Goal: Transaction & Acquisition: Book appointment/travel/reservation

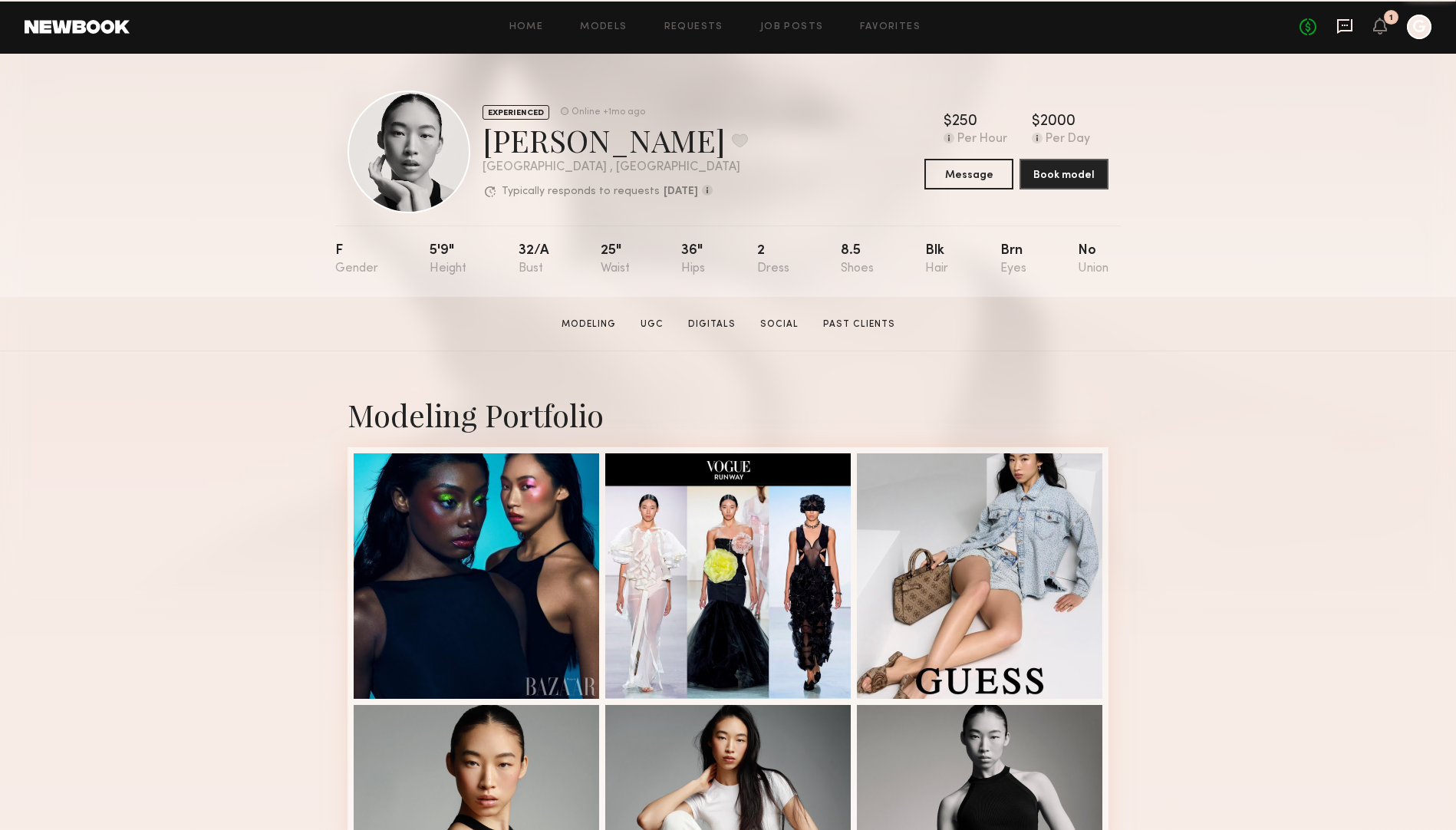
click at [1337, 33] on icon at bounding box center [1344, 26] width 15 height 15
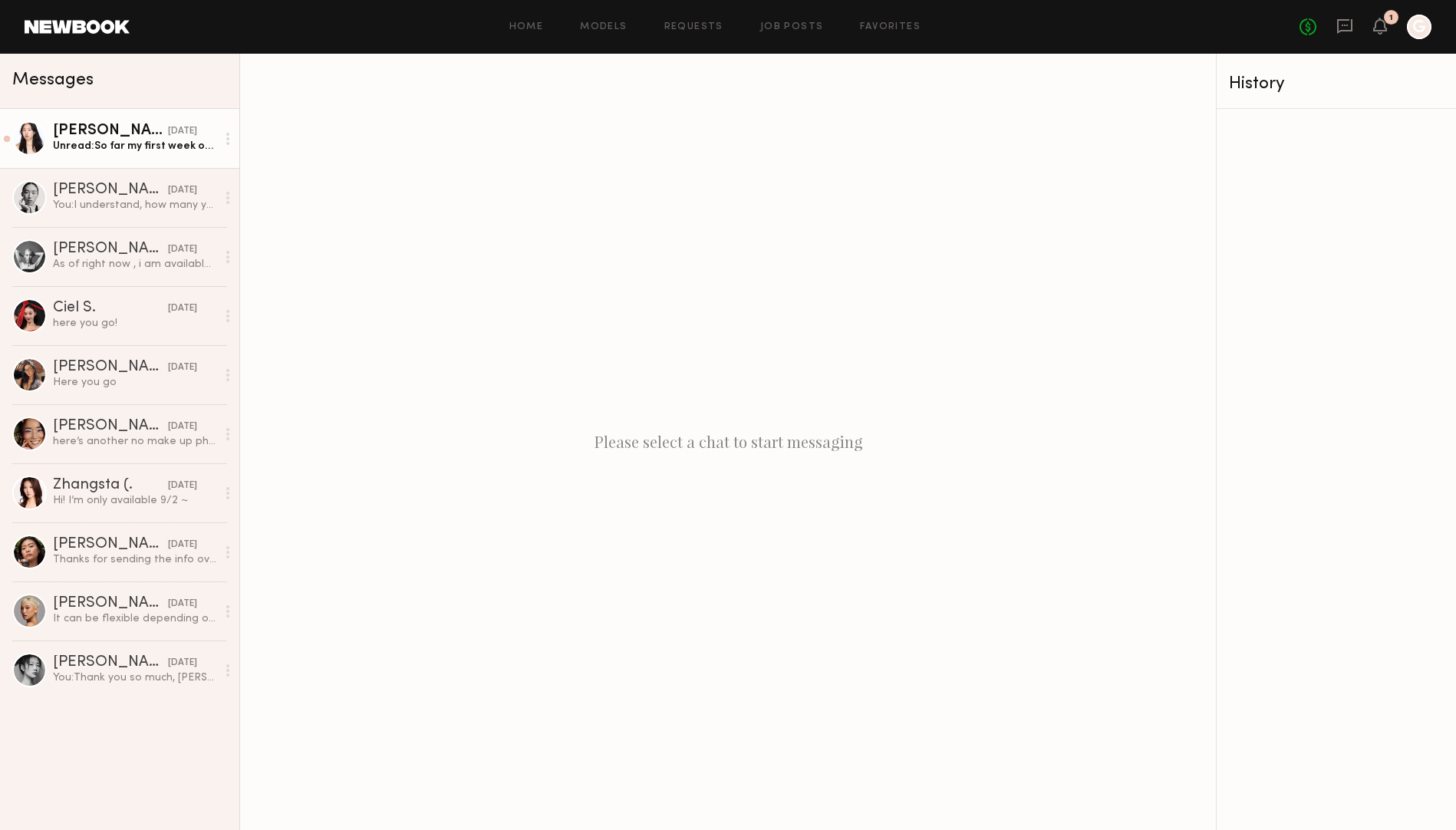
click at [98, 148] on div "Unread: So far my first week of September is totally free and flexible!!" at bounding box center [134, 146] width 163 height 15
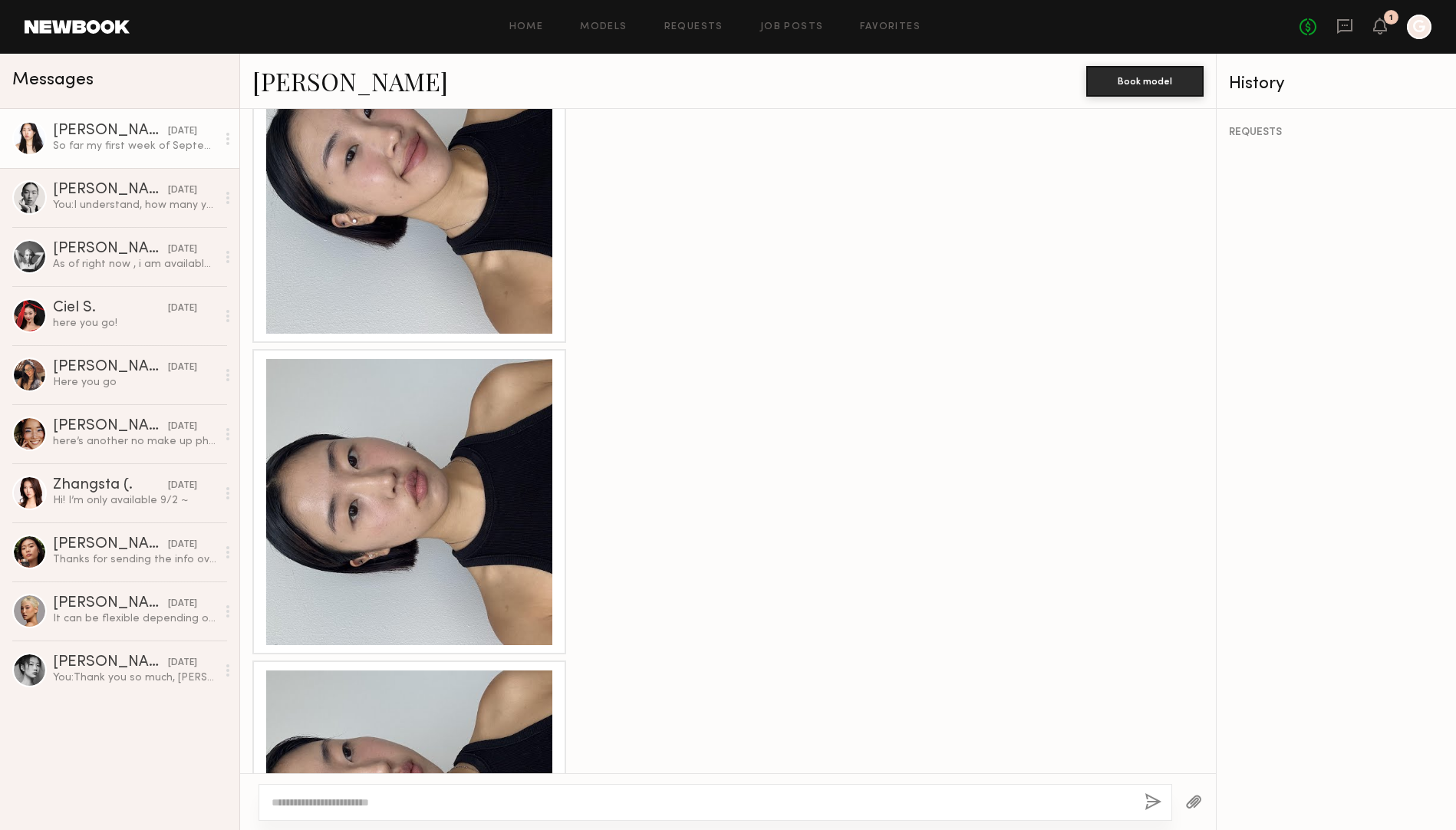
scroll to position [2335, 0]
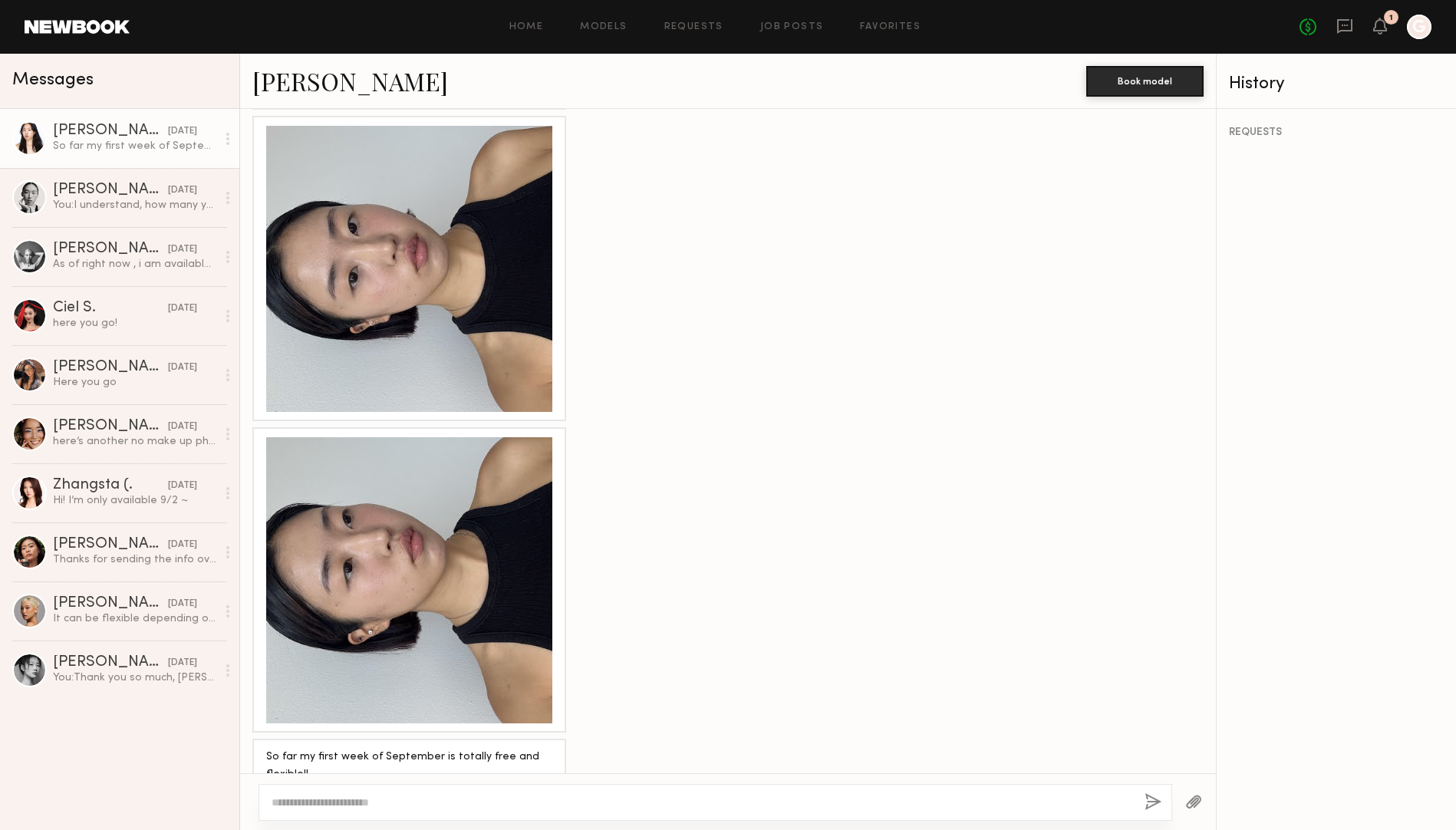
click at [446, 481] on div at bounding box center [409, 580] width 286 height 286
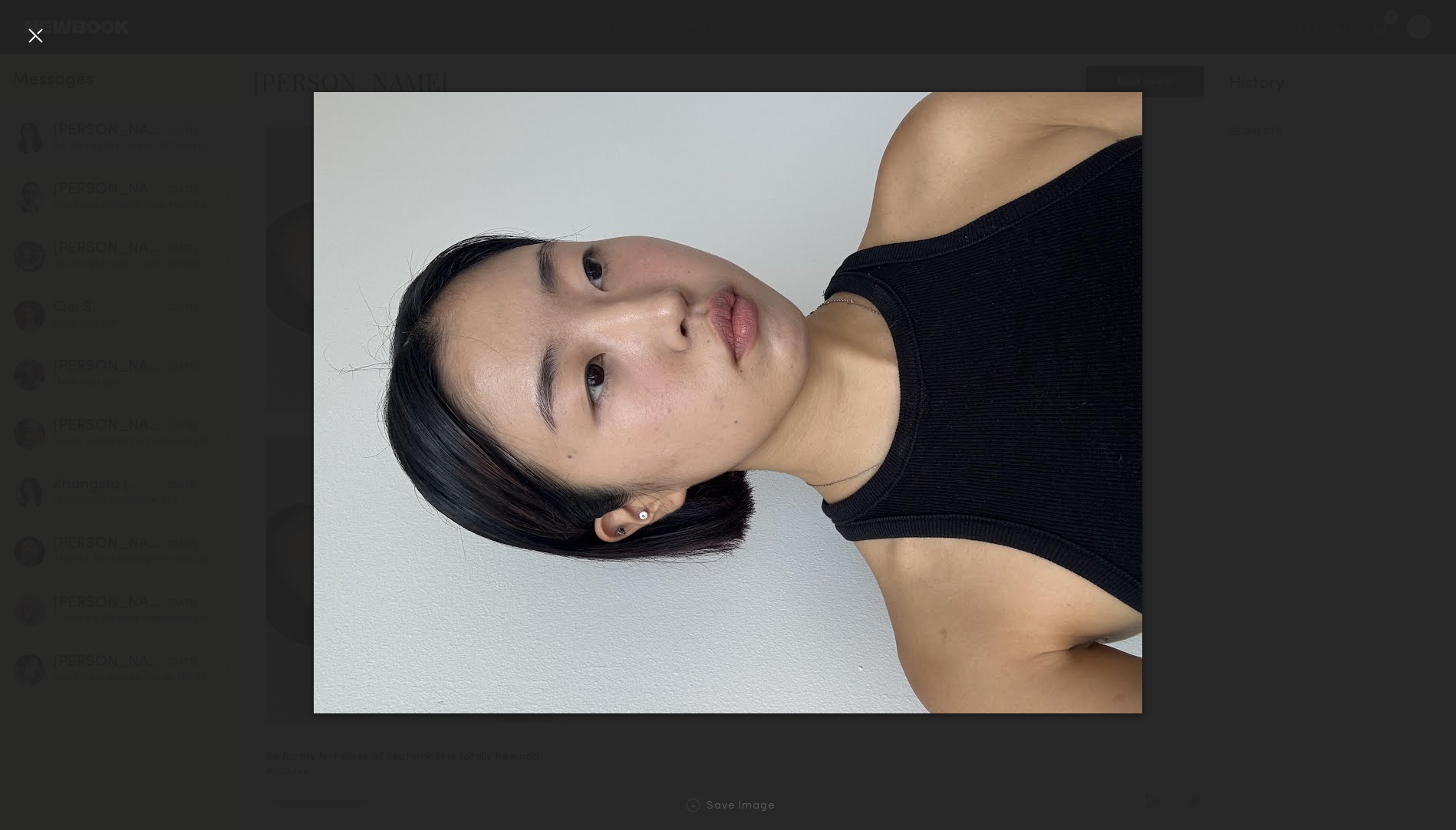
click at [1208, 197] on div at bounding box center [728, 403] width 1456 height 756
click at [31, 37] on div at bounding box center [35, 35] width 25 height 25
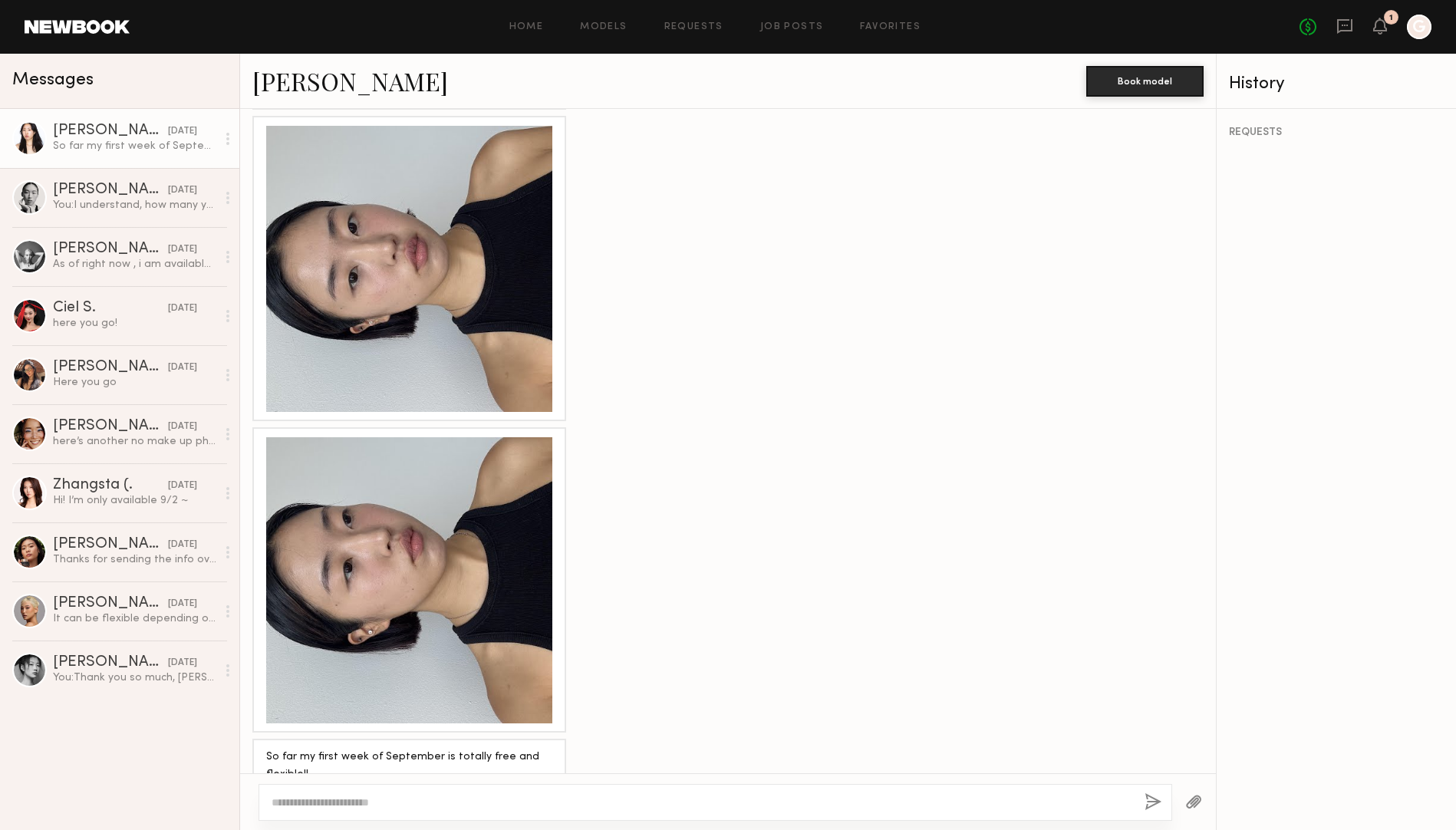
click at [429, 233] on div at bounding box center [409, 269] width 286 height 286
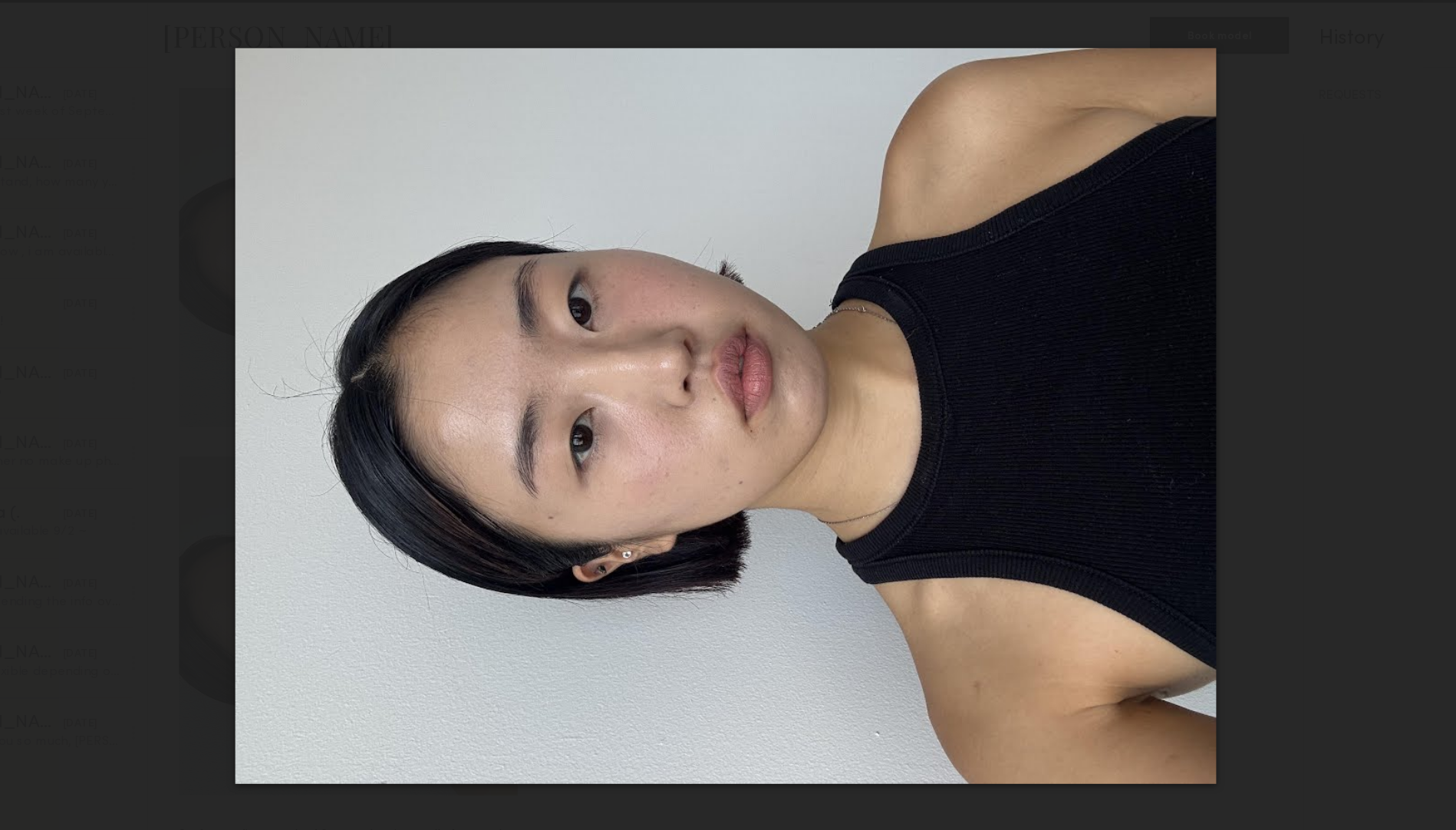
click at [1294, 119] on div at bounding box center [728, 403] width 1456 height 756
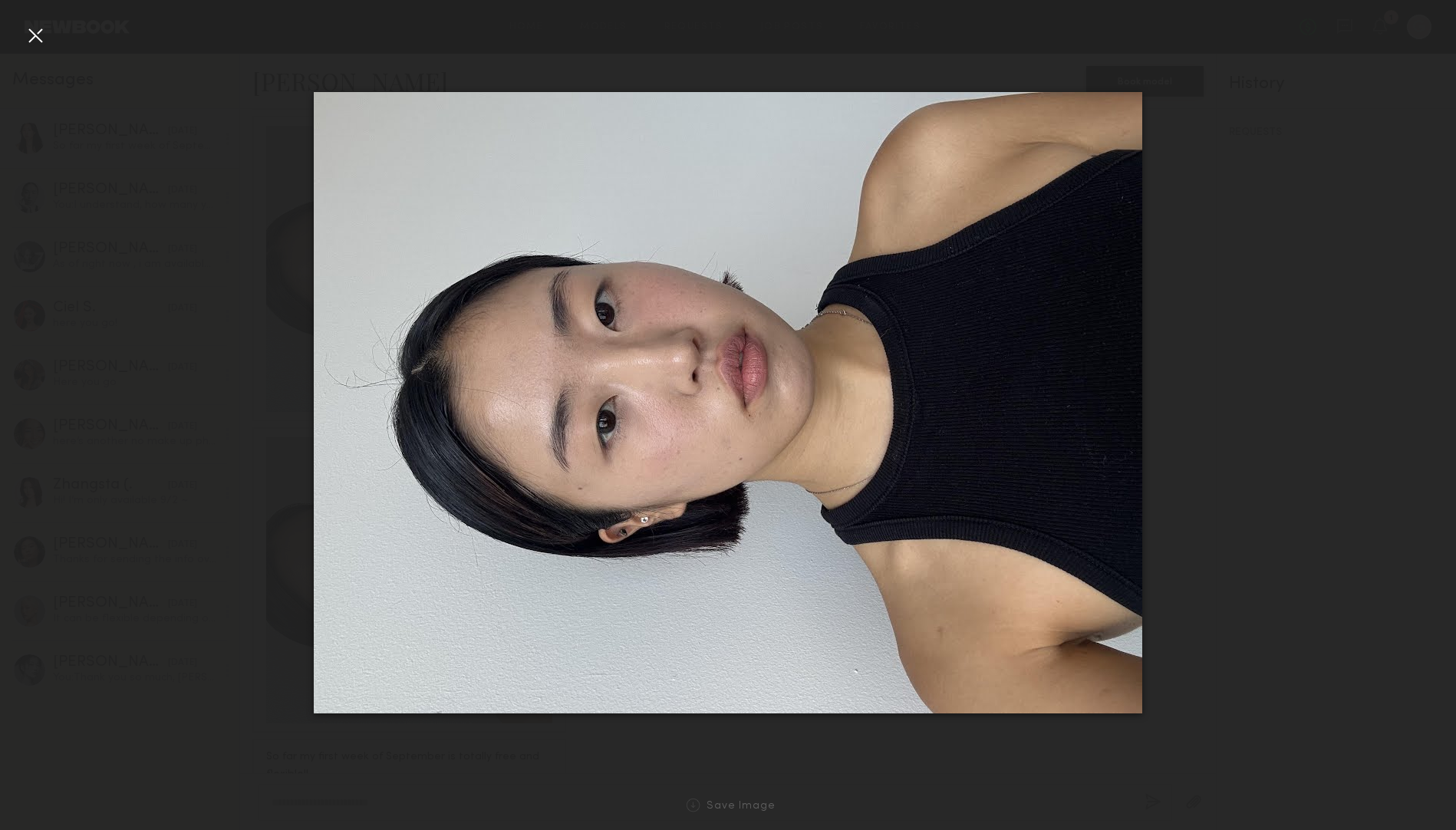
click at [44, 34] on div at bounding box center [35, 35] width 25 height 25
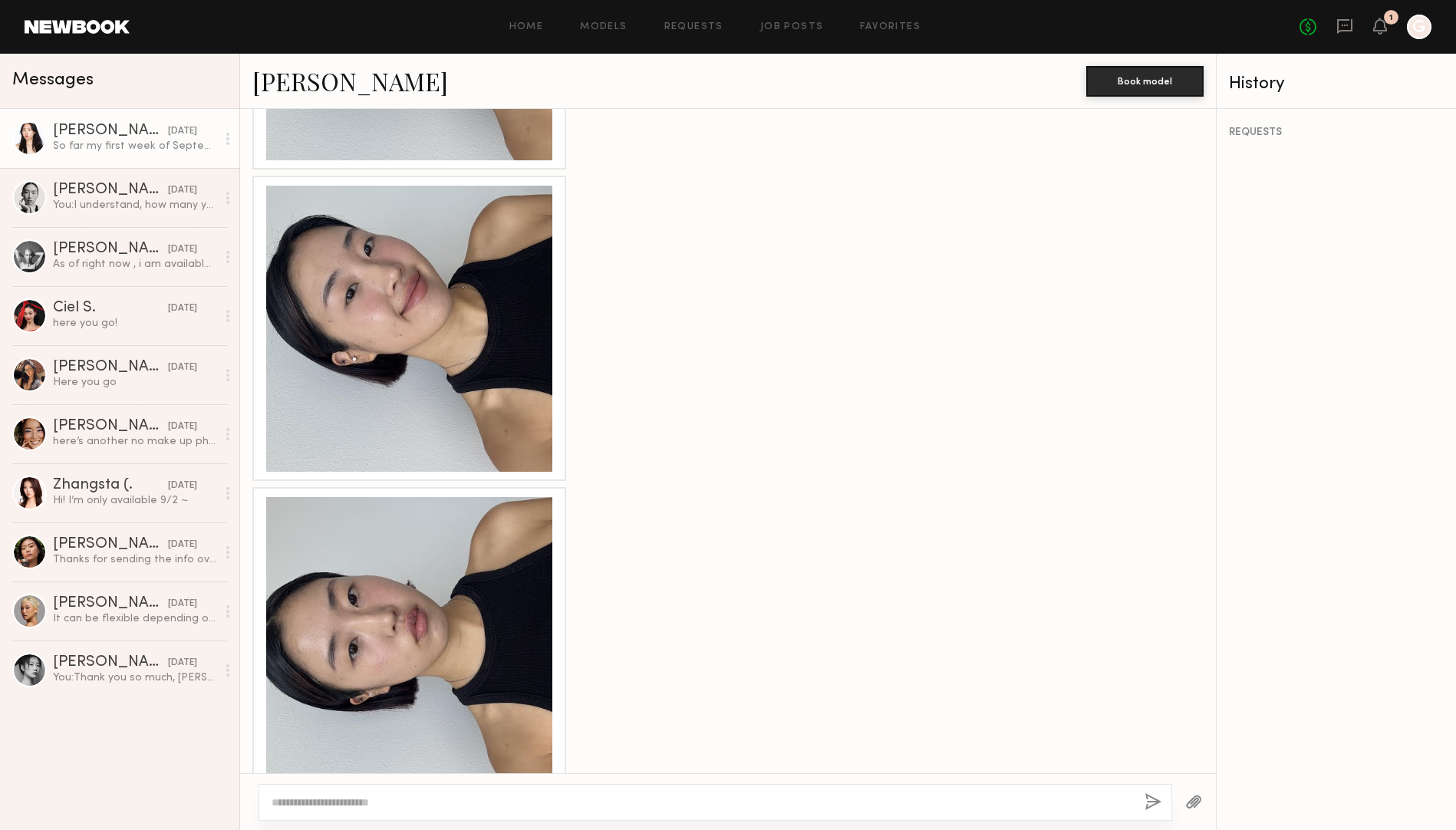
scroll to position [1966, 0]
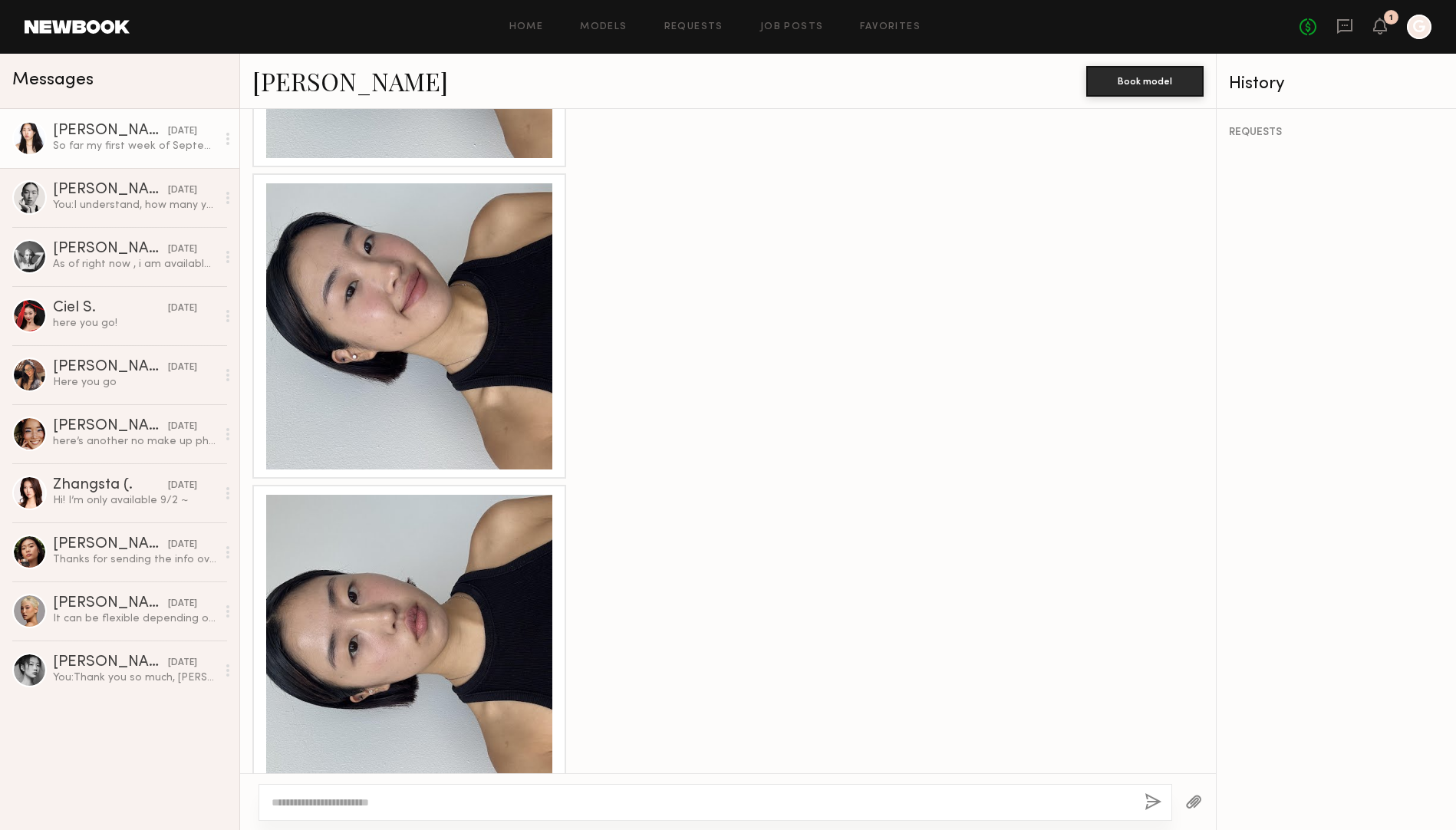
click at [503, 242] on div at bounding box center [409, 326] width 286 height 286
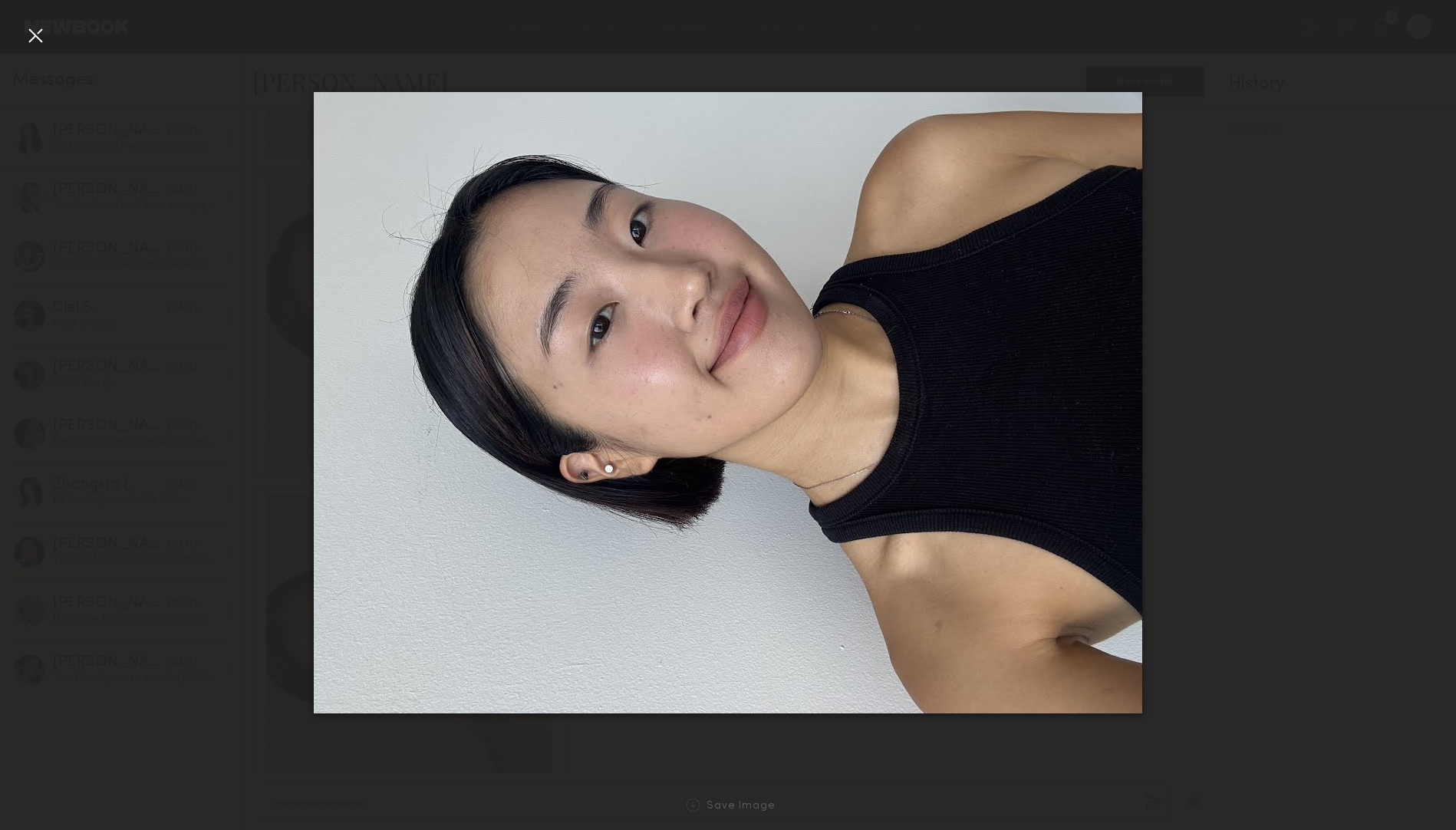
click at [33, 40] on div at bounding box center [35, 35] width 25 height 25
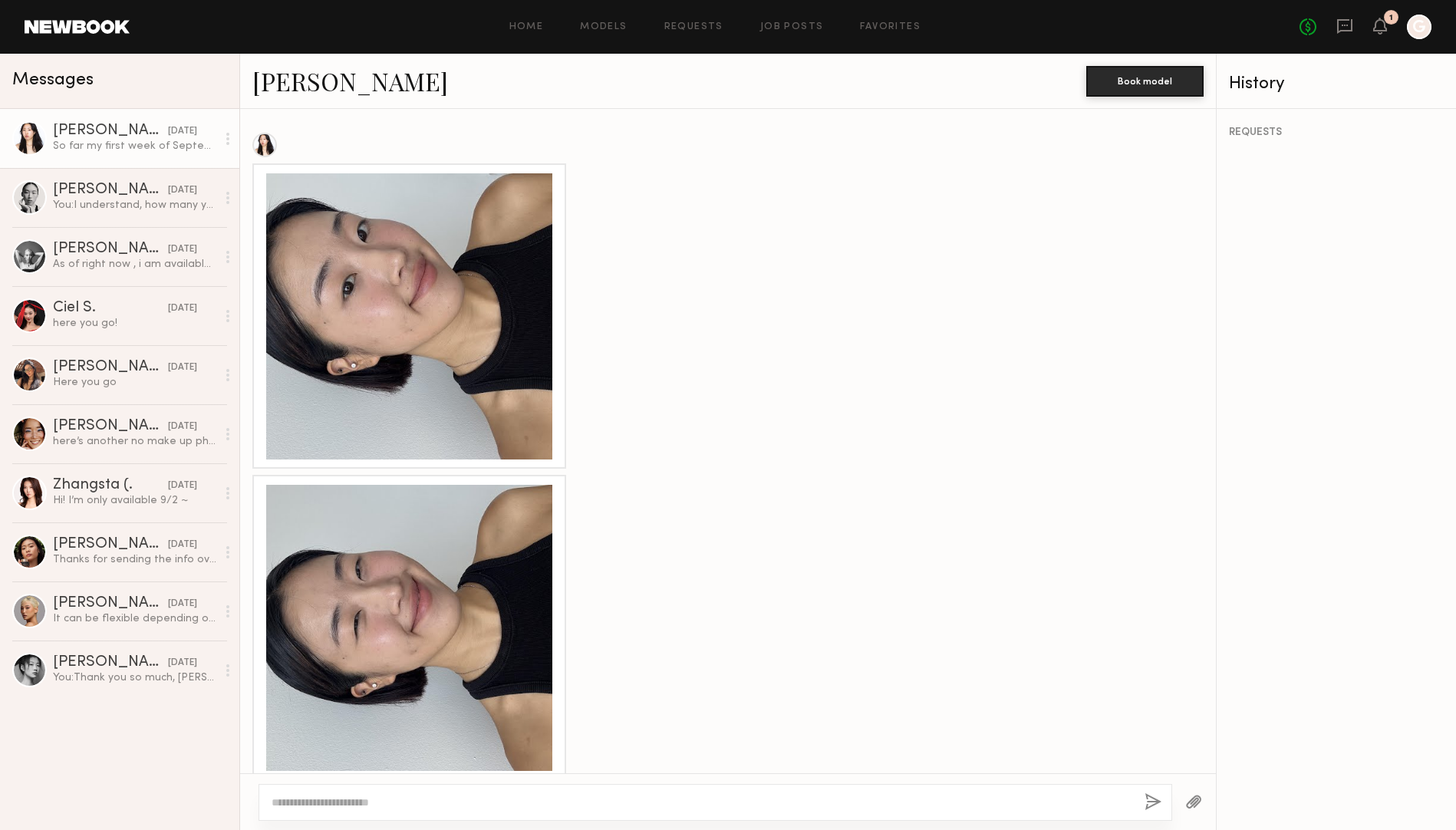
scroll to position [1349, 0]
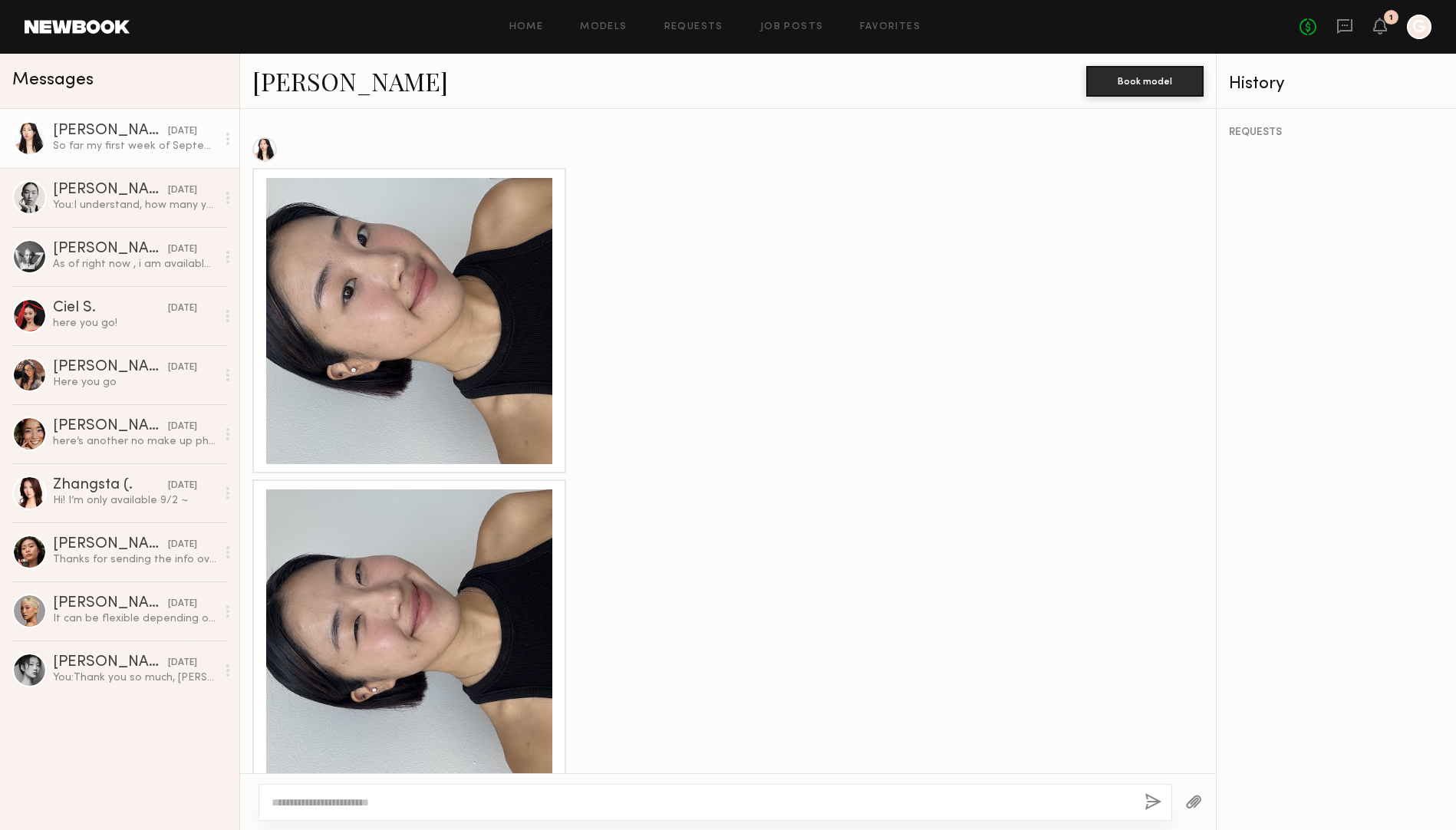
click at [415, 600] on div at bounding box center [409, 632] width 286 height 286
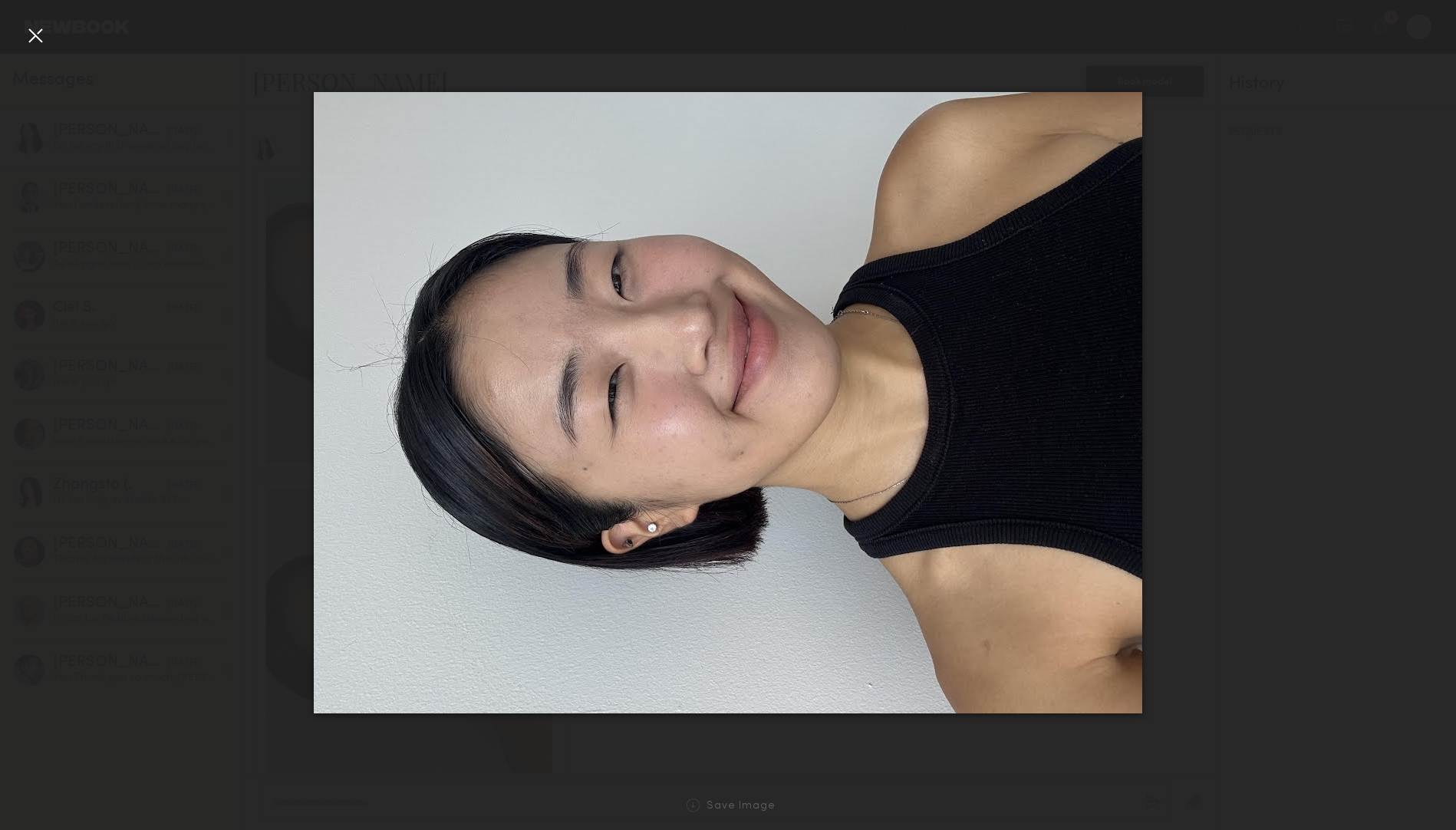
click at [1244, 165] on div at bounding box center [728, 403] width 1456 height 756
click at [41, 37] on div at bounding box center [35, 35] width 25 height 25
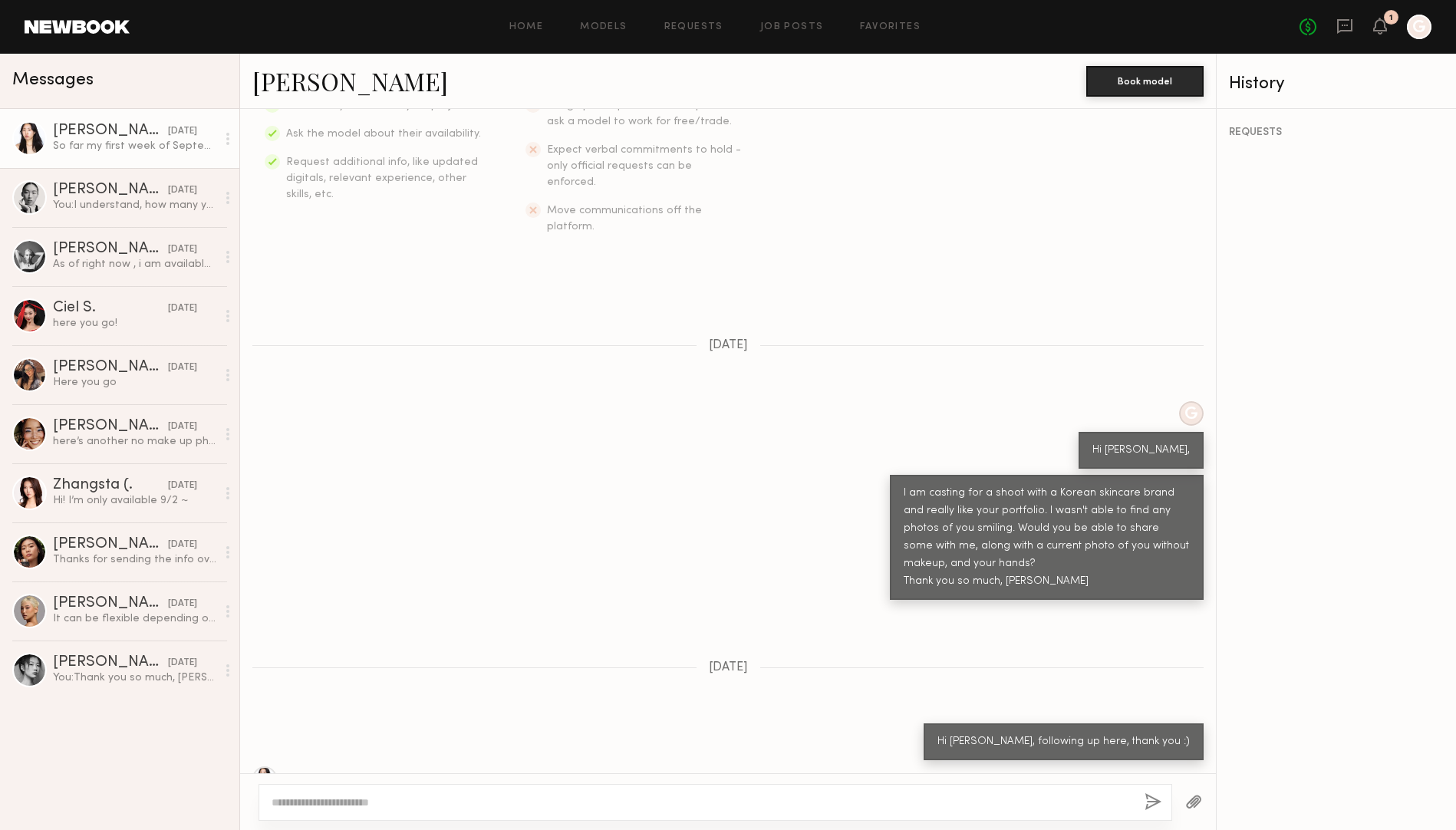
scroll to position [0, 0]
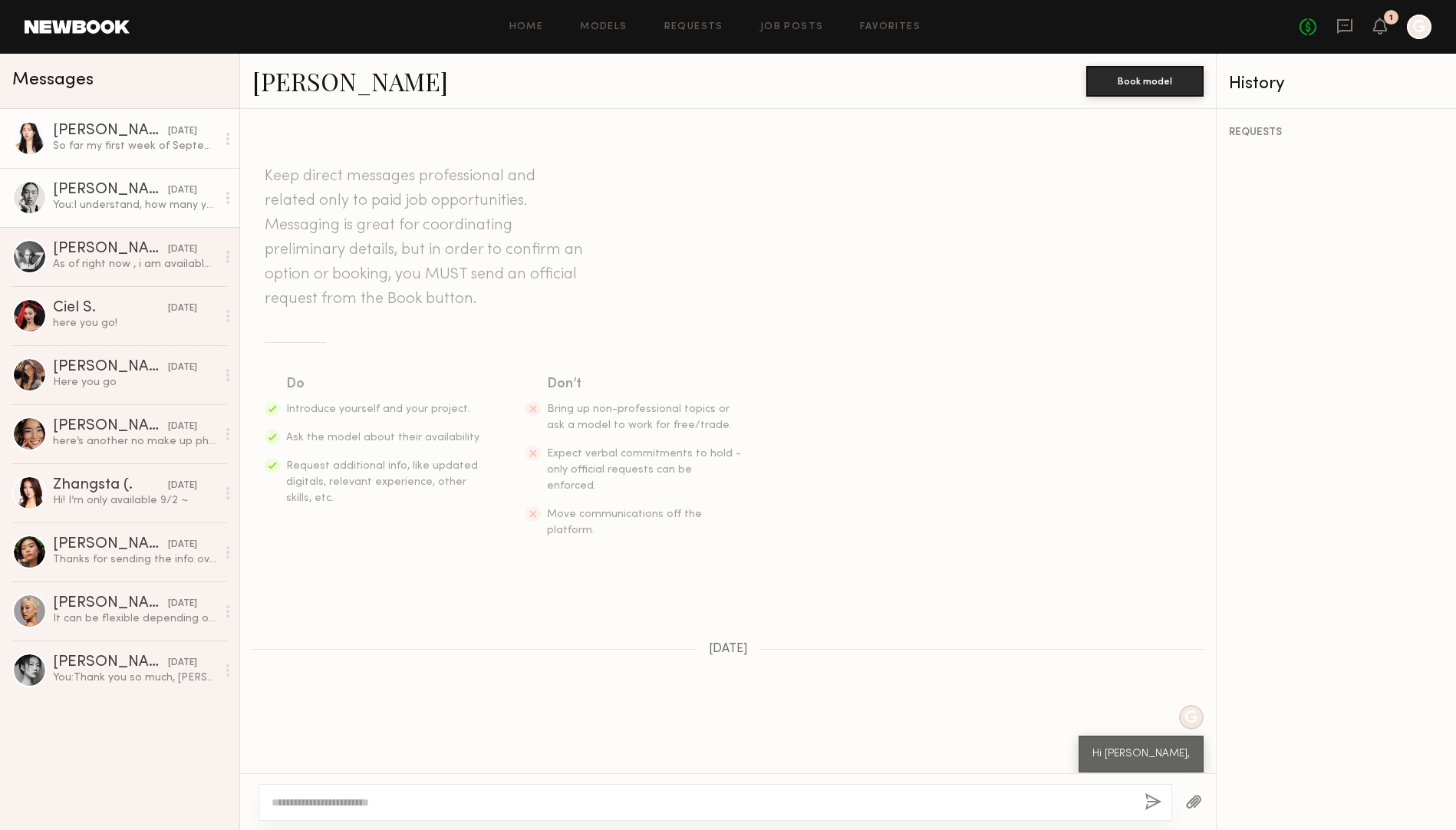
click at [164, 212] on link "Maureen T. 08/19/2025 You: I understand, how many years are you comfortable wit…" at bounding box center [119, 197] width 239 height 59
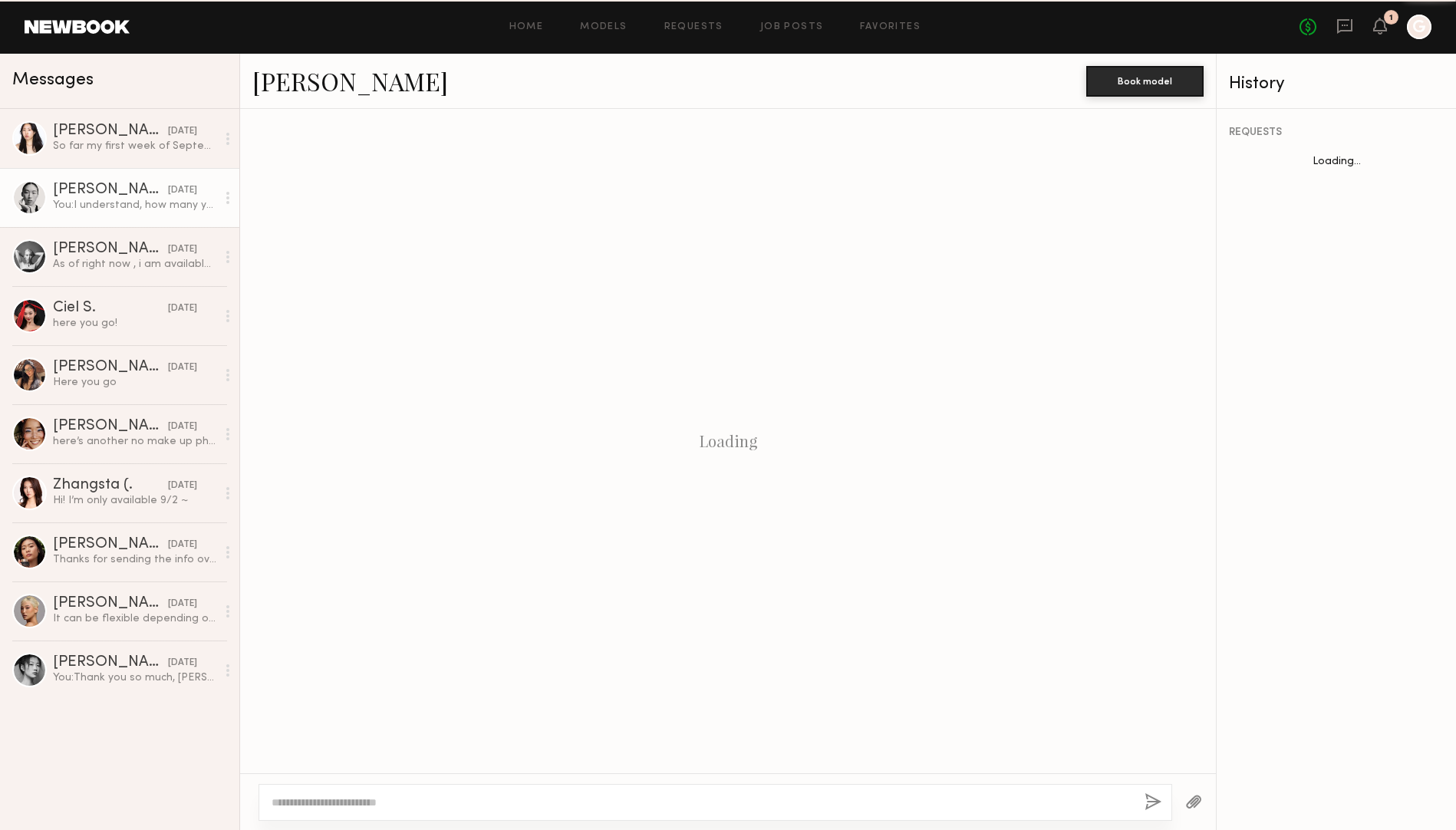
scroll to position [1186, 0]
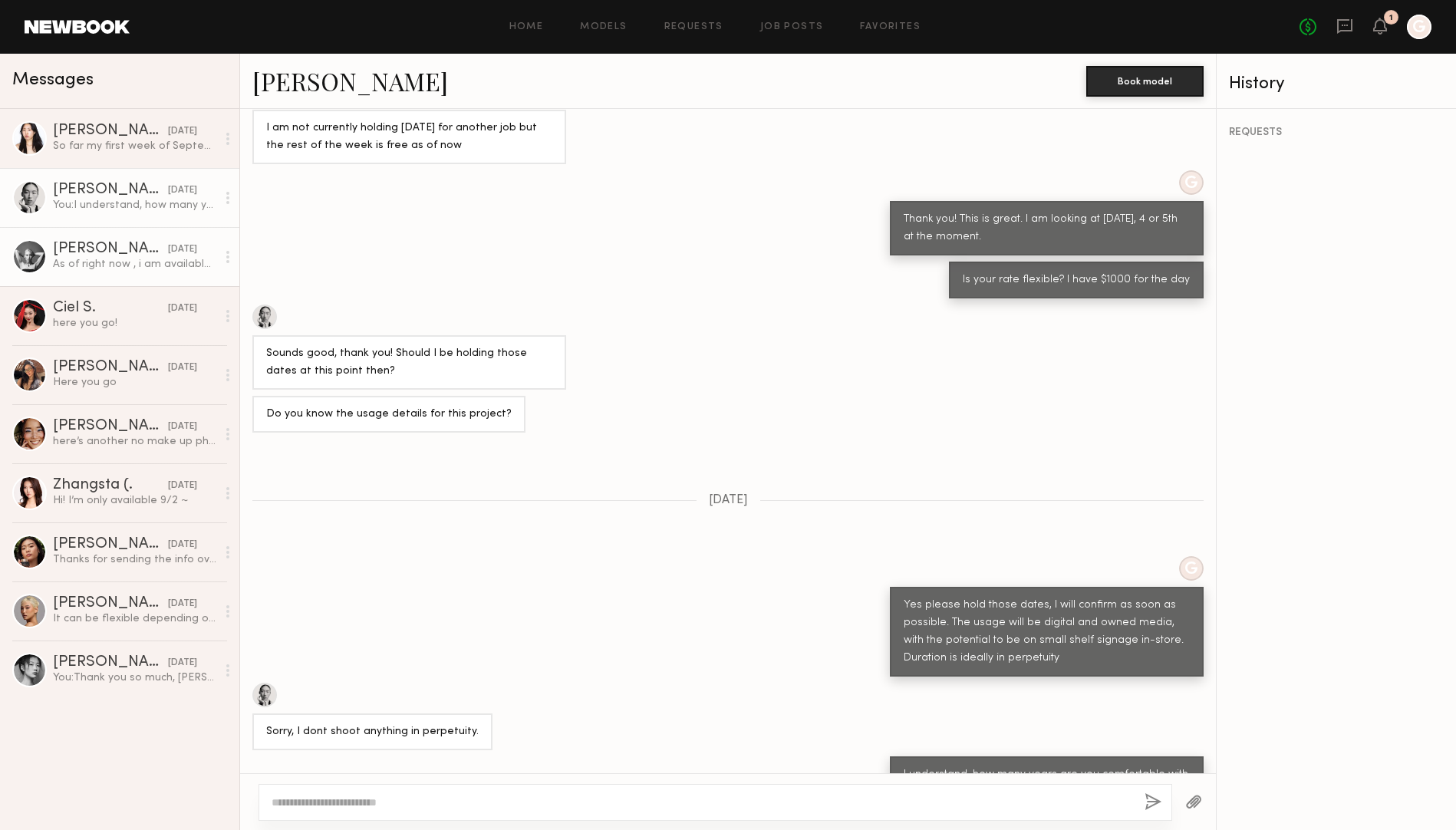
click at [125, 258] on div "As of right now , i am available for the entire week" at bounding box center [134, 264] width 163 height 15
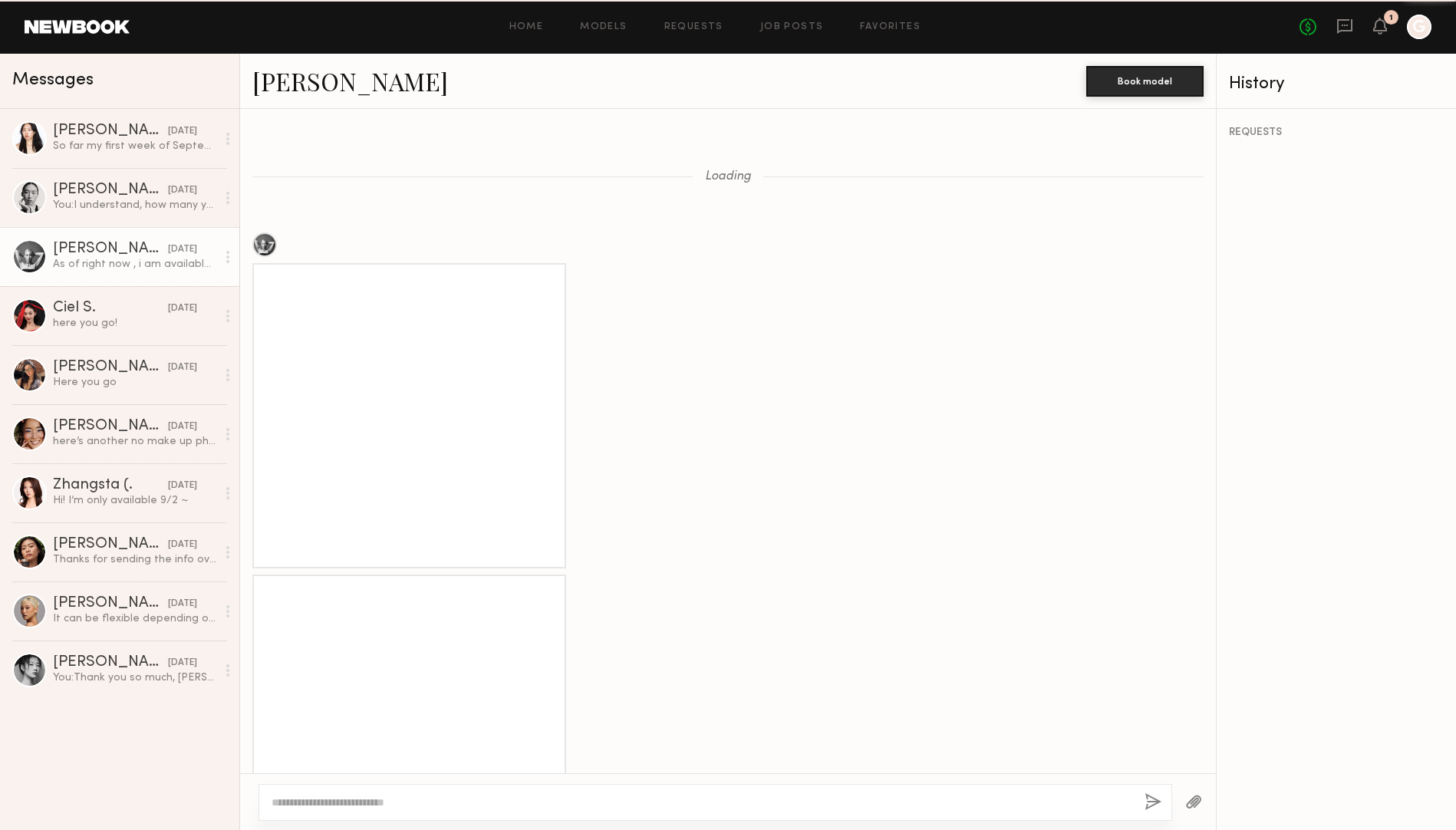
scroll to position [1275, 0]
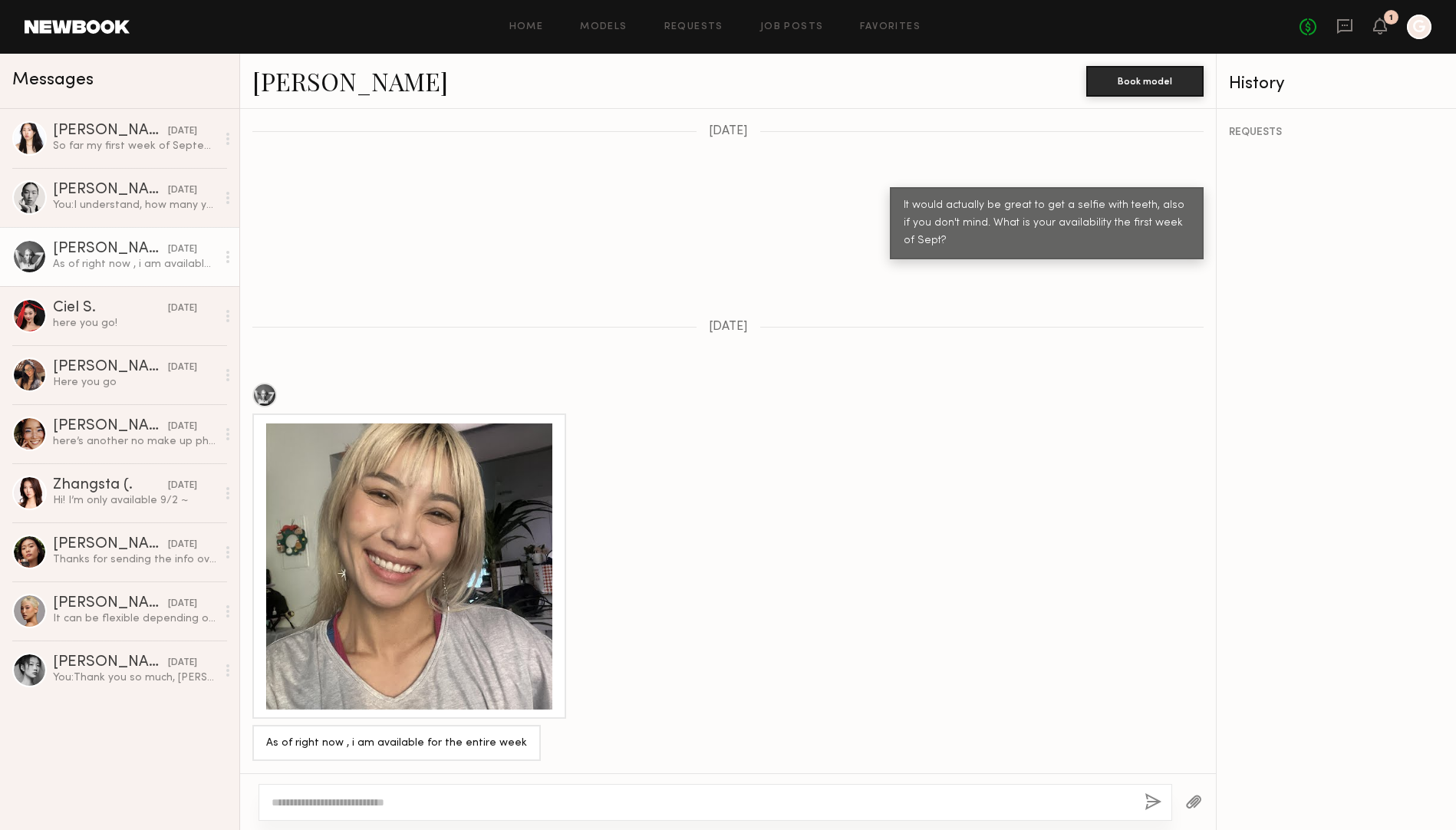
click at [423, 520] on div at bounding box center [409, 566] width 286 height 286
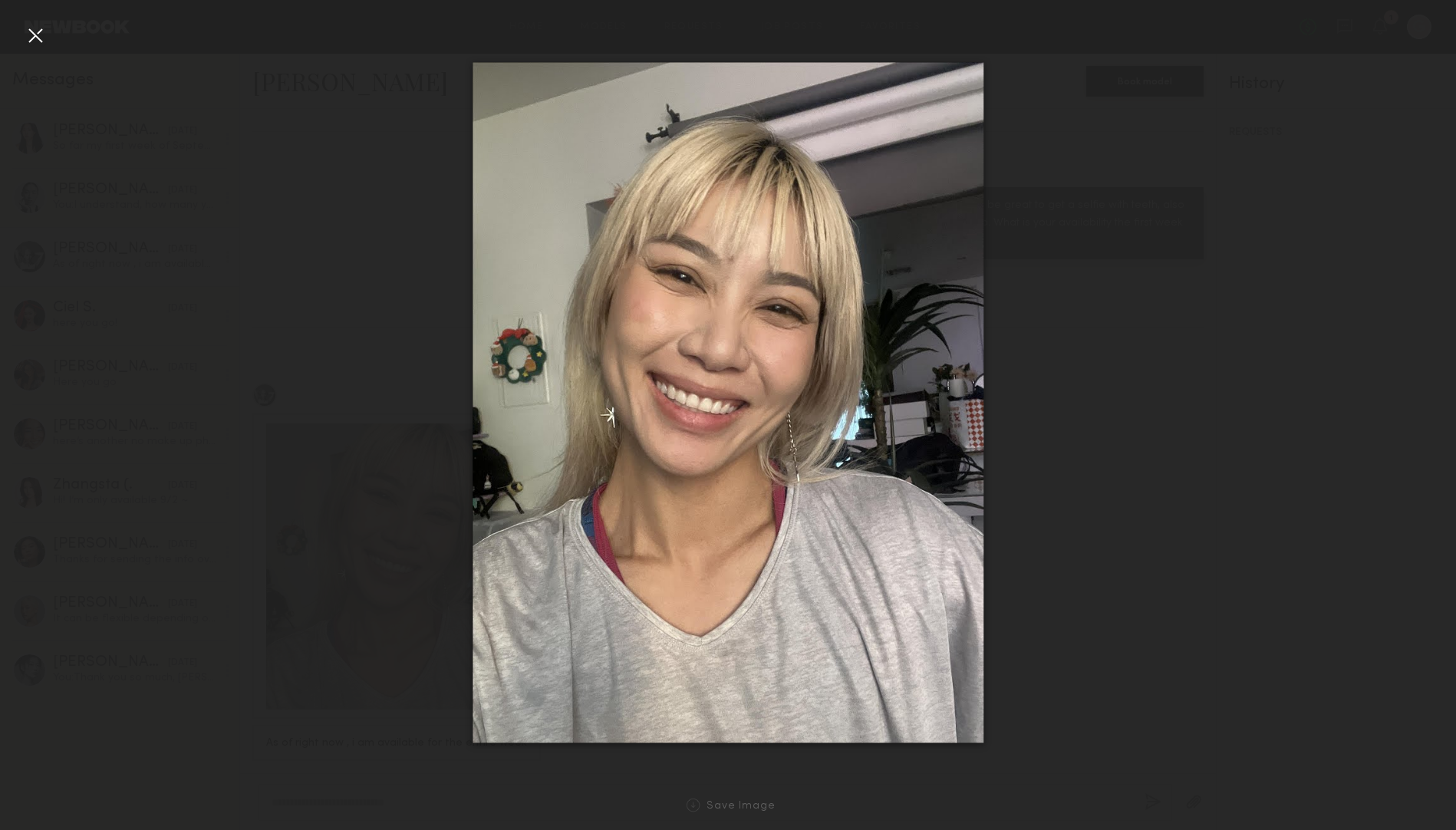
click div
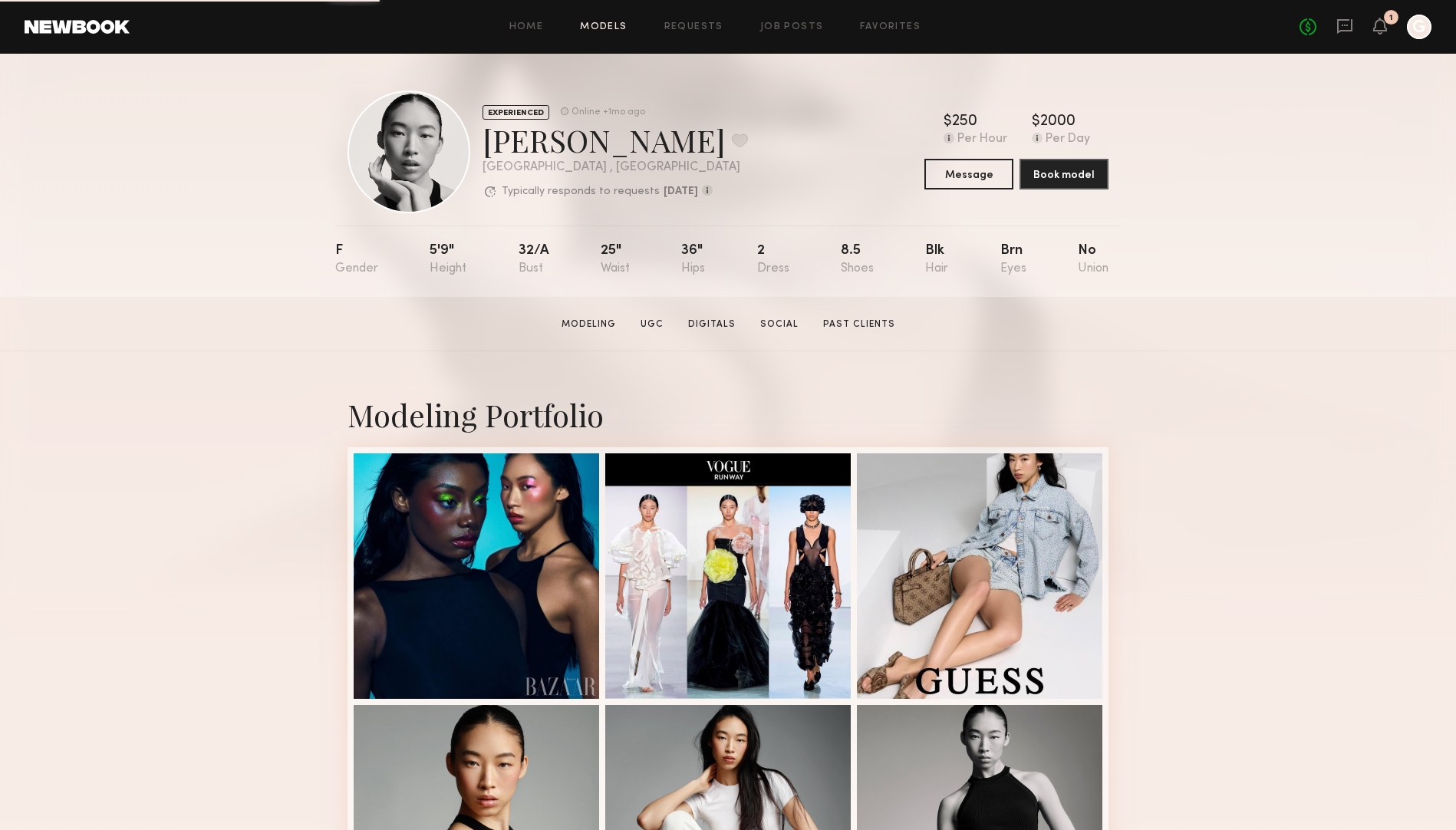
click at [600, 29] on link "Models" at bounding box center [603, 26] width 47 height 10
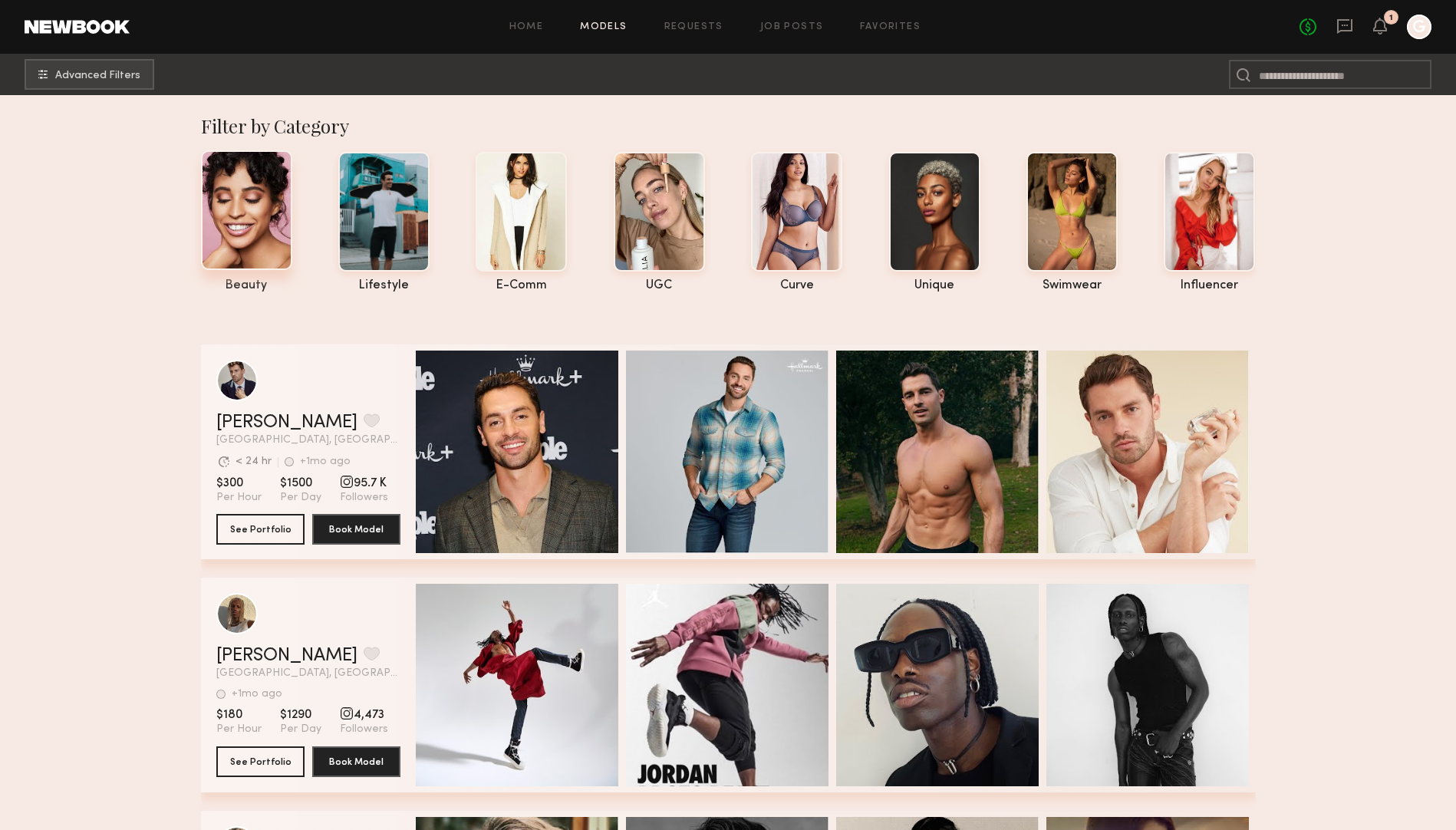
click at [245, 208] on div at bounding box center [247, 211] width 92 height 120
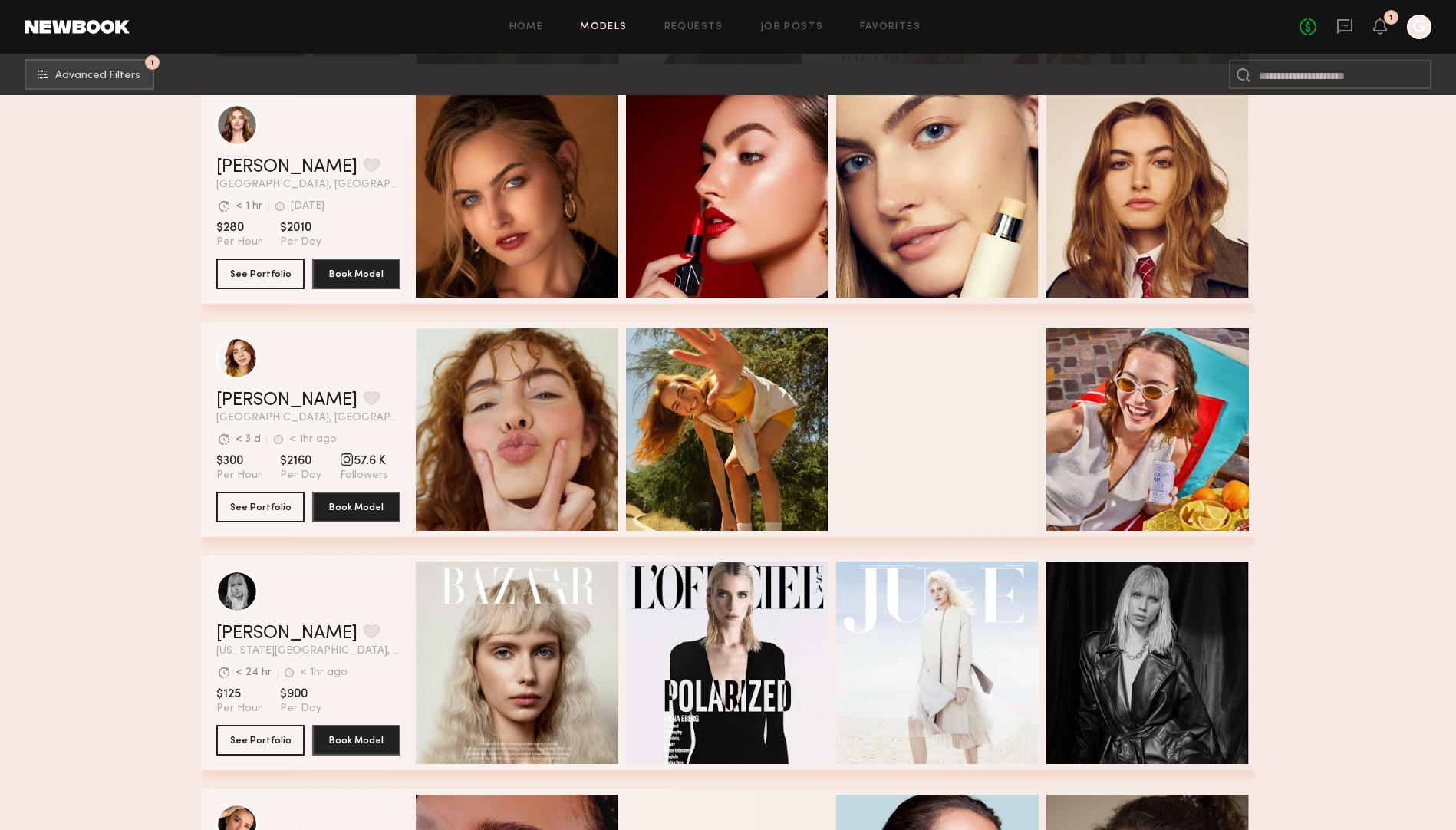
scroll to position [1435, 0]
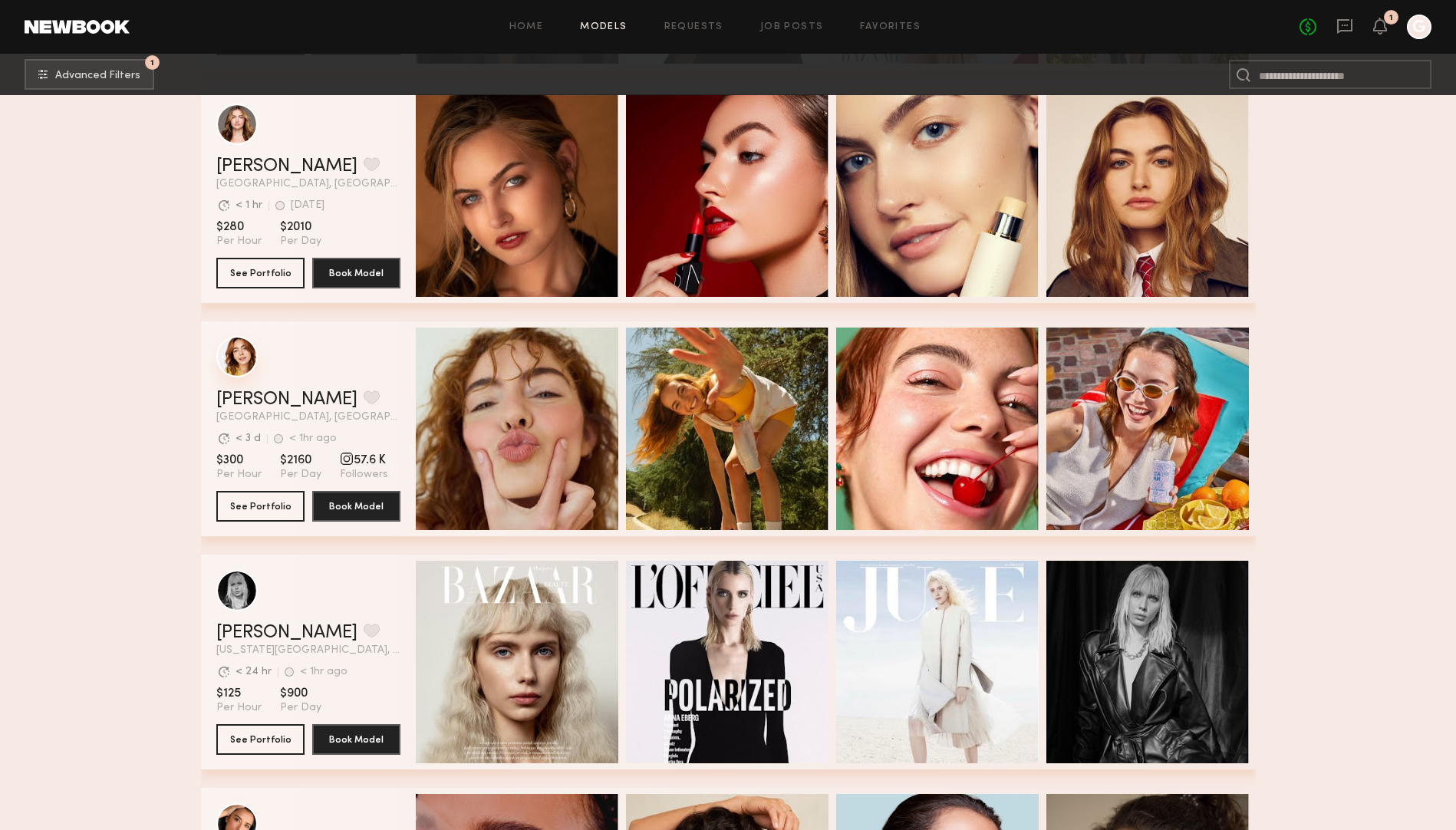
click at [241, 360] on div "grid" at bounding box center [236, 356] width 41 height 41
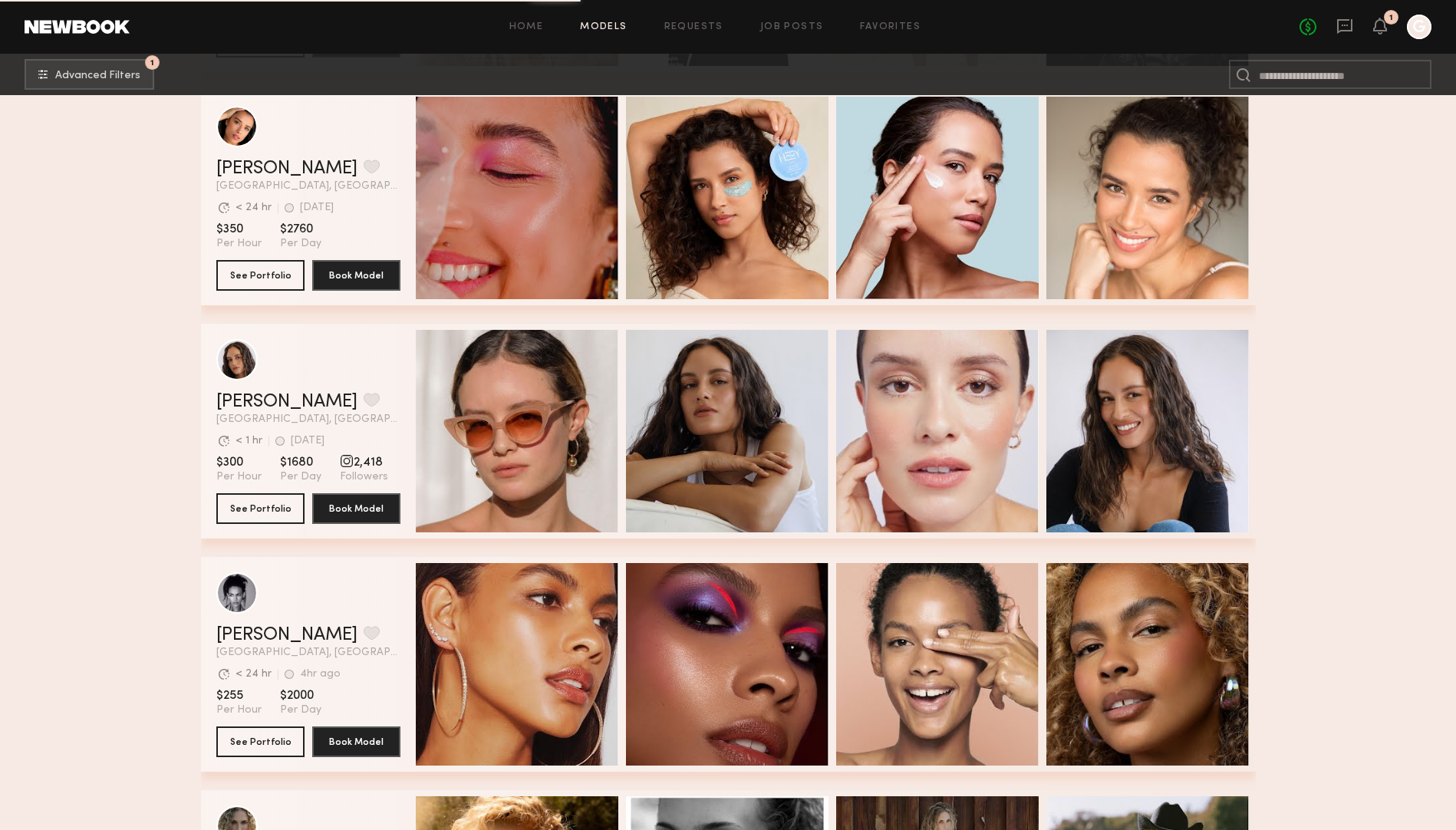
scroll to position [2180, 0]
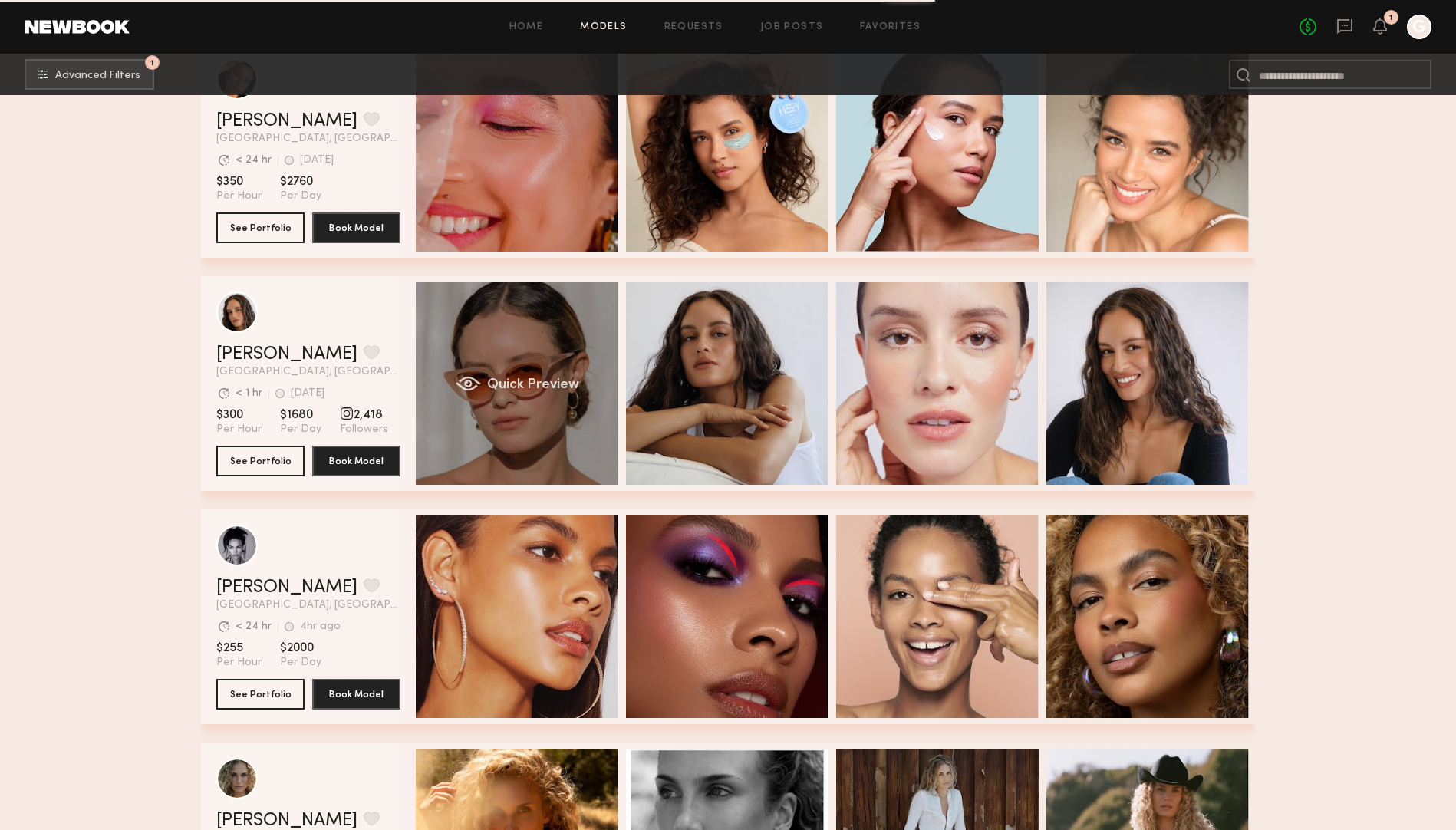
click at [536, 312] on div "Quick Preview" at bounding box center [517, 383] width 203 height 203
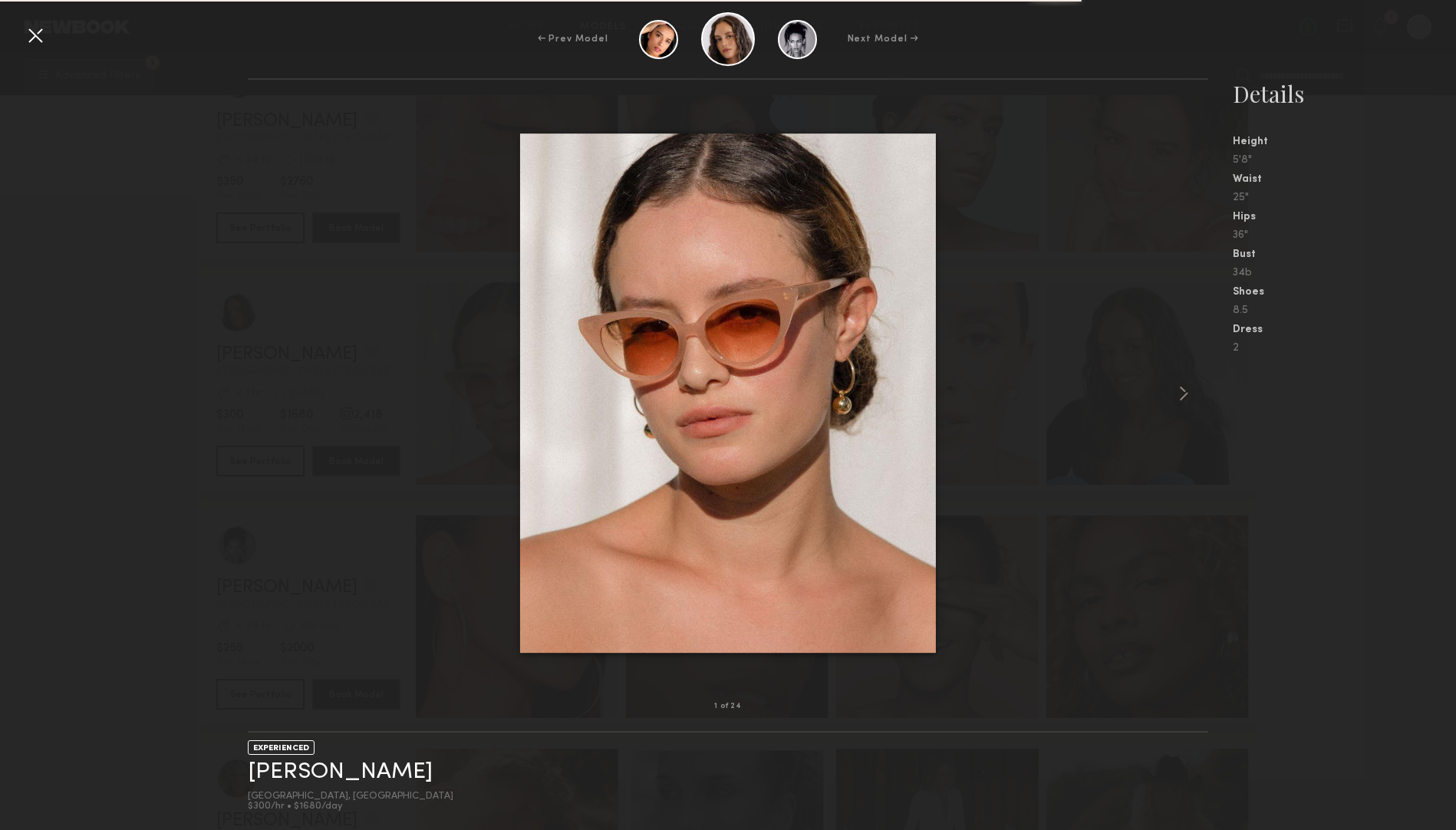
click at [43, 35] on div at bounding box center [35, 35] width 25 height 25
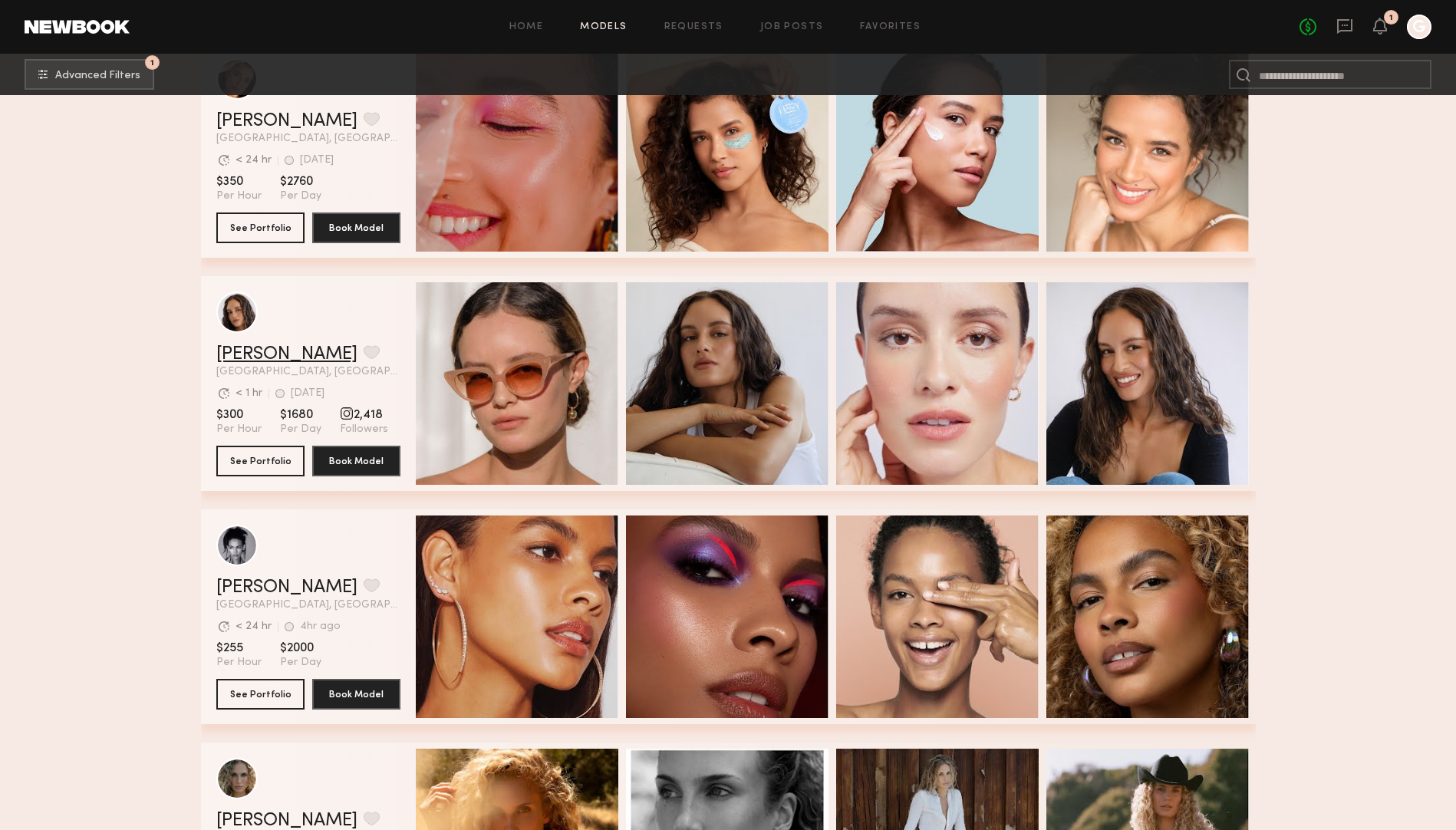
click at [240, 353] on link "Jamie V." at bounding box center [286, 354] width 141 height 19
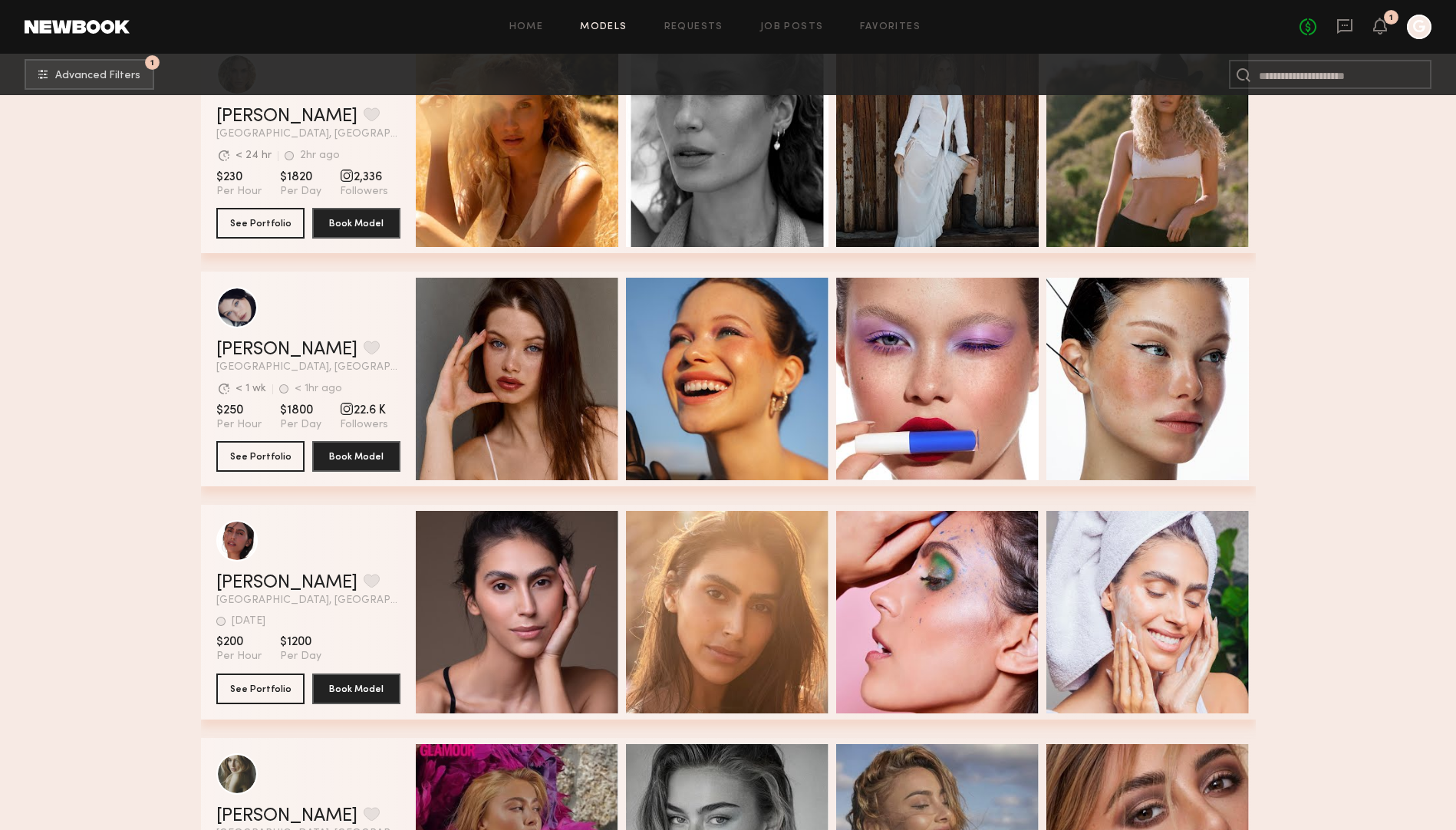
scroll to position [2929, 0]
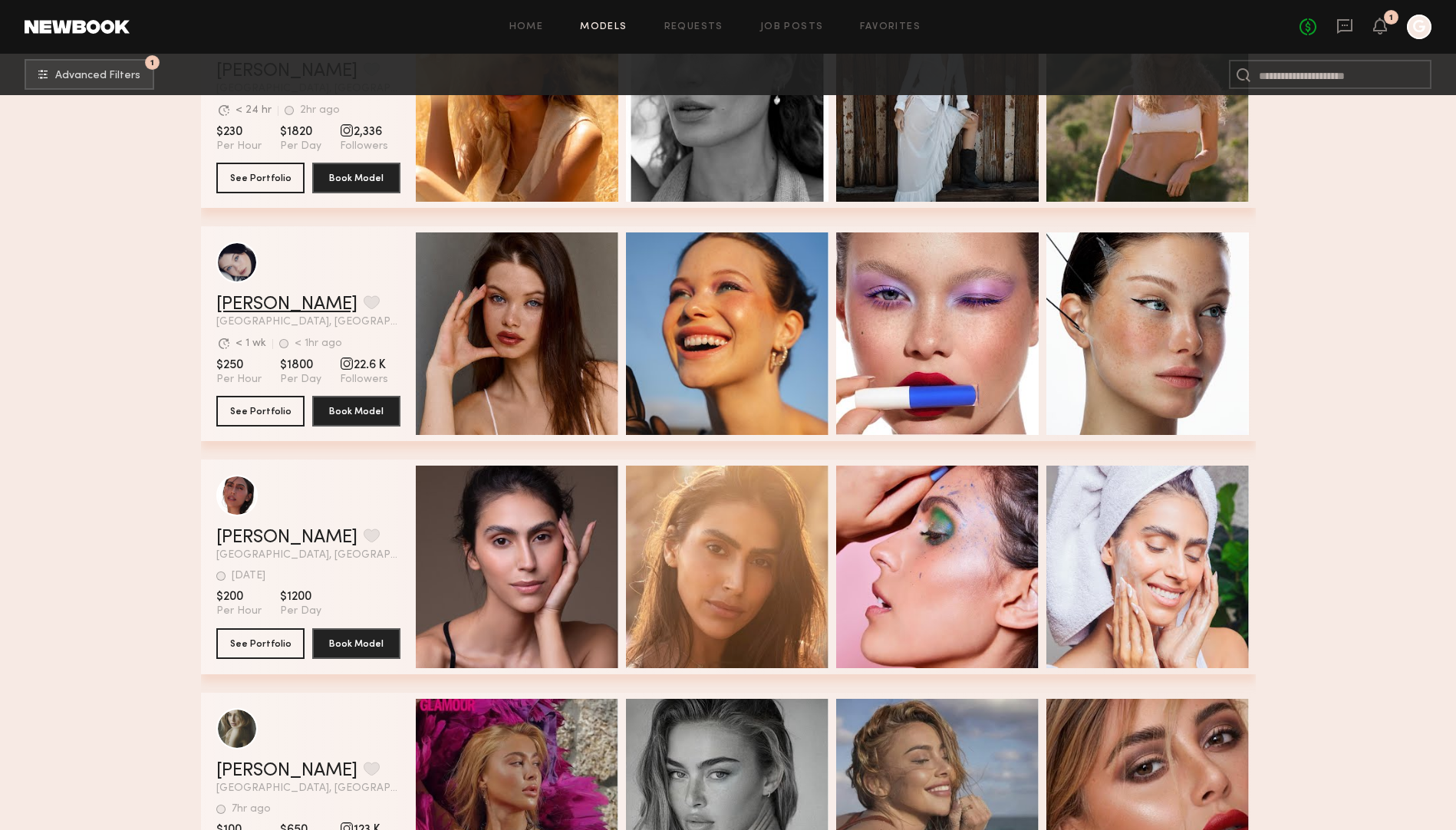
click at [233, 306] on link "Marina F." at bounding box center [286, 304] width 141 height 19
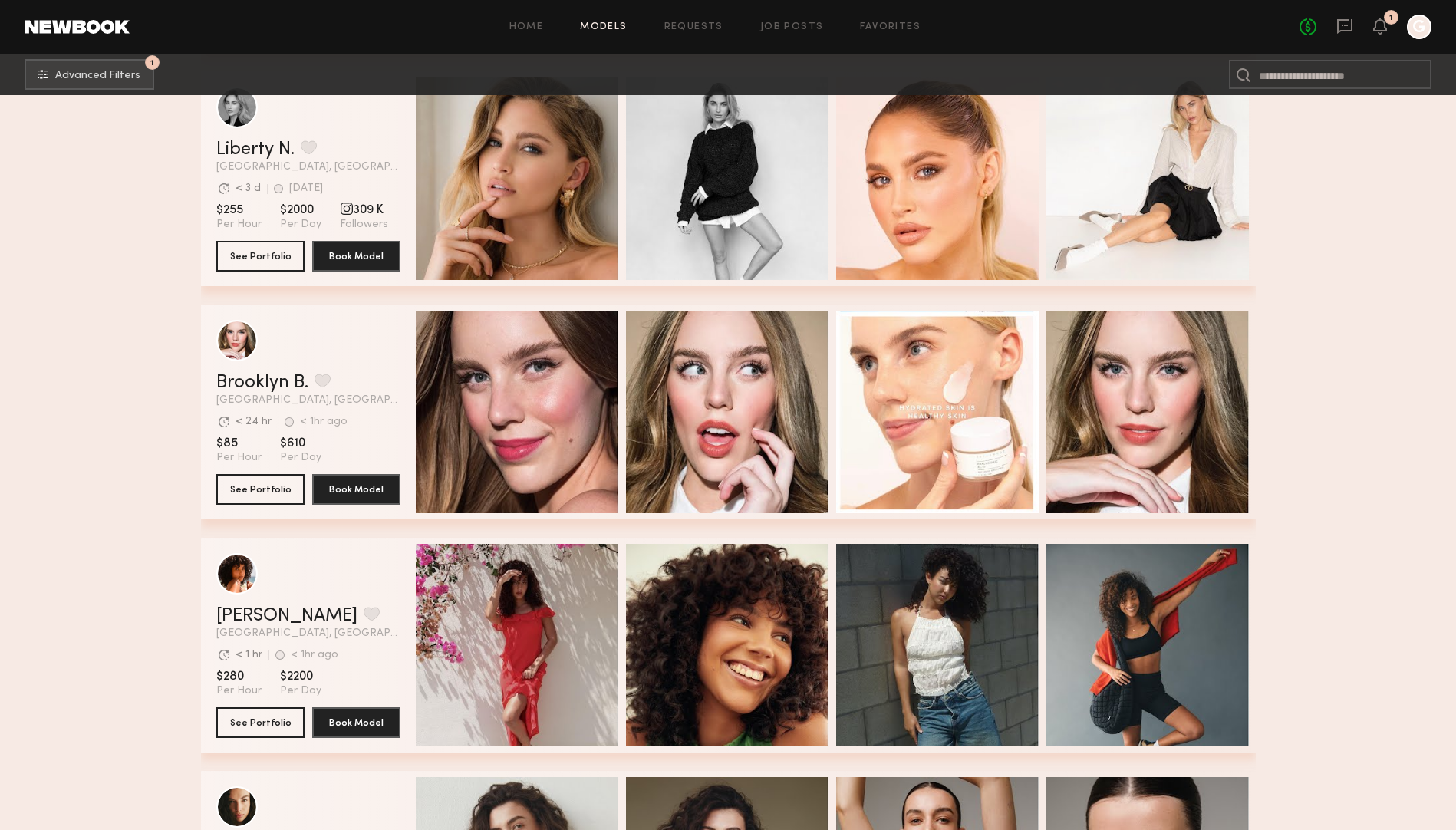
scroll to position [4020, 0]
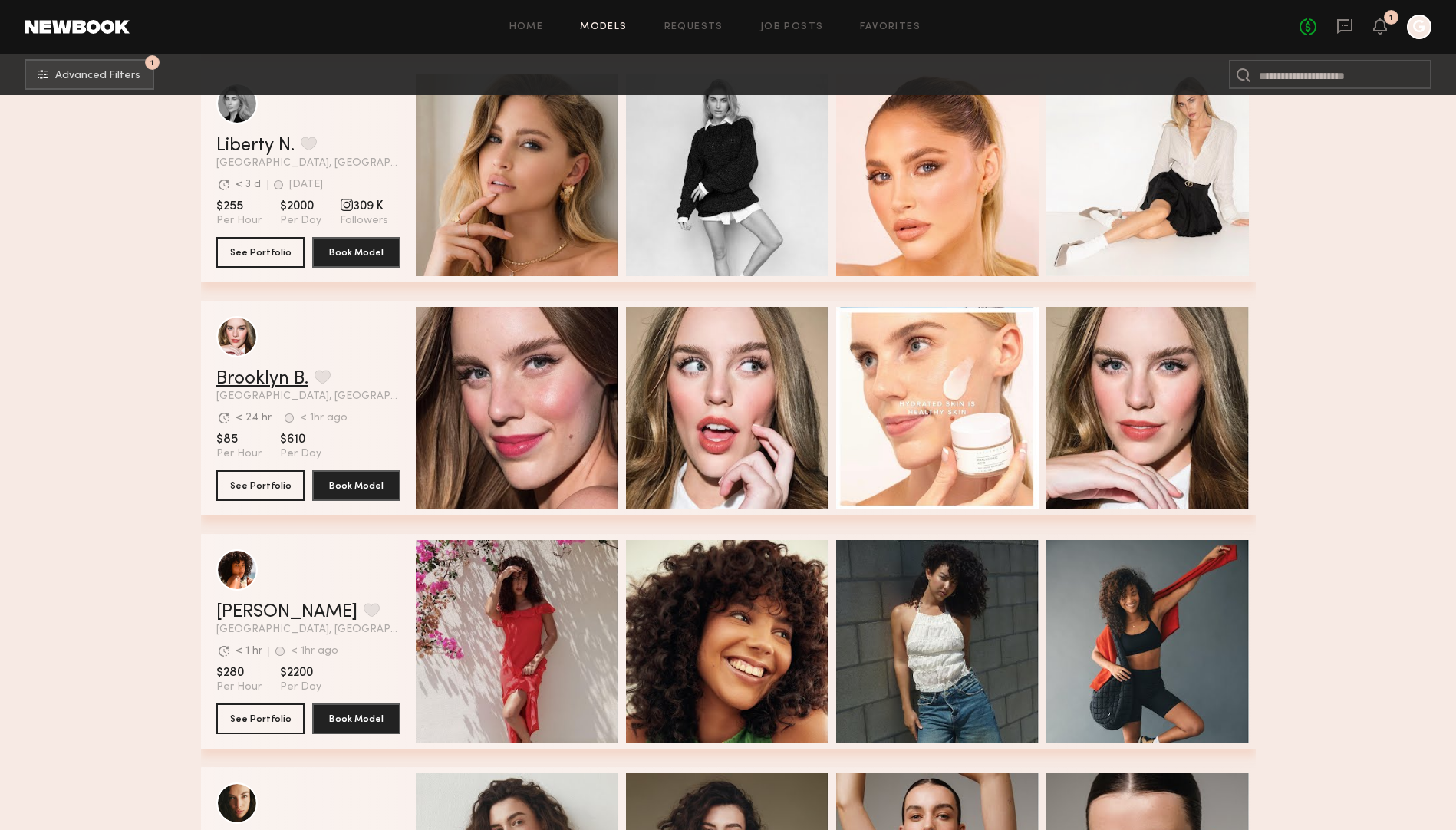
click at [280, 378] on link "Brooklyn B." at bounding box center [262, 378] width 92 height 19
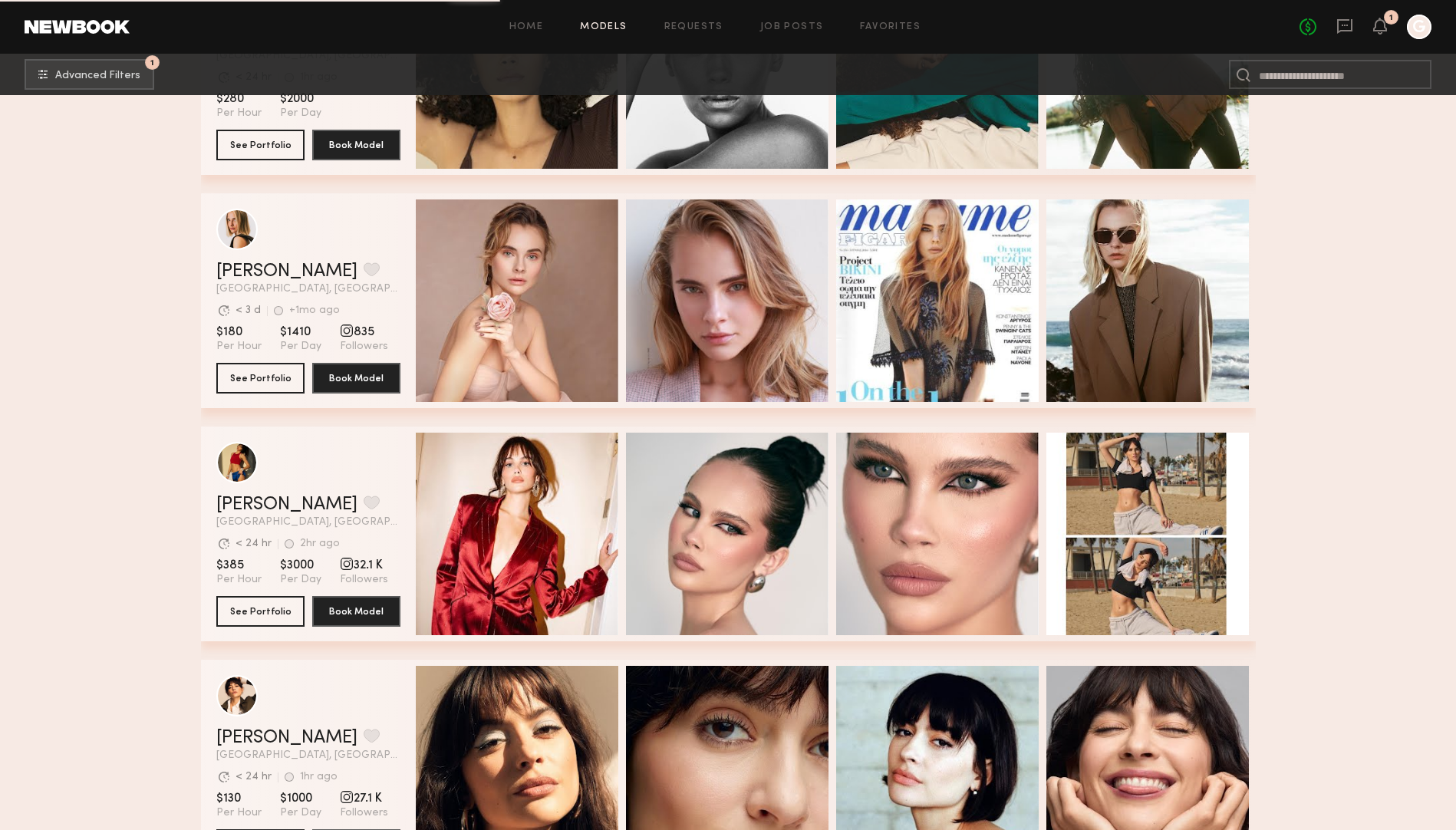
scroll to position [5065, 0]
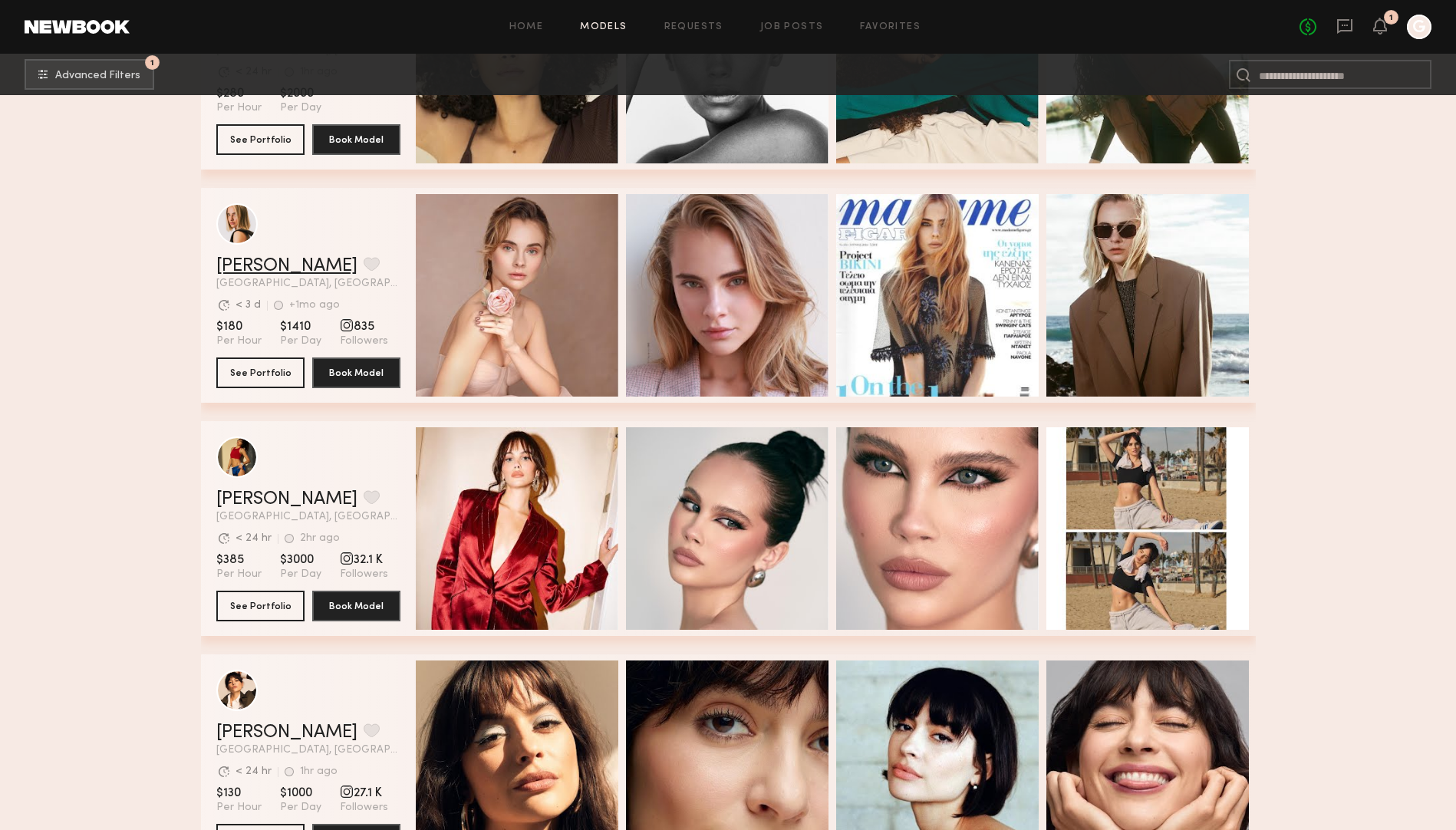
click at [244, 269] on link "Lidia V." at bounding box center [286, 266] width 141 height 19
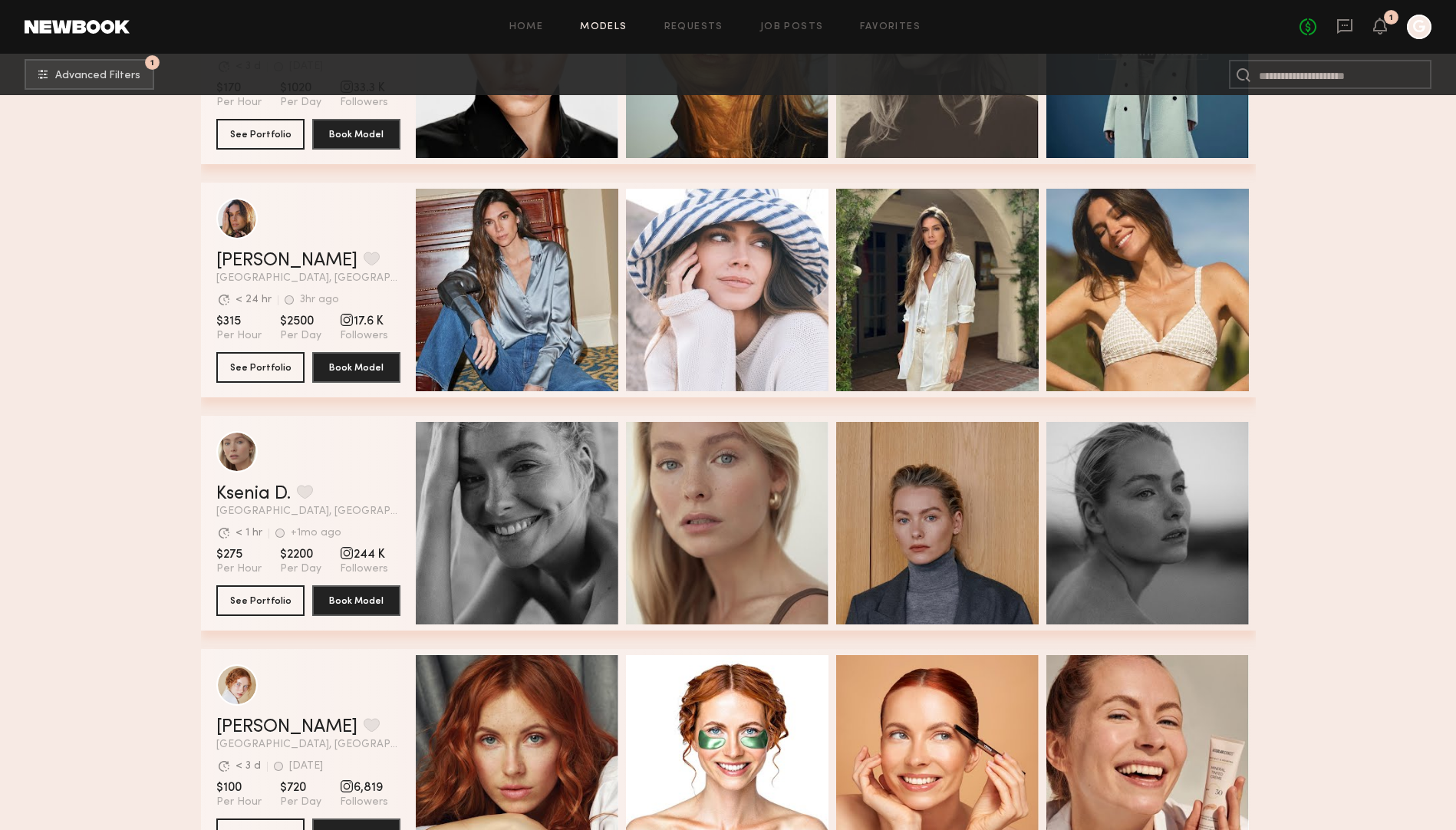
scroll to position [10665, 0]
click at [258, 493] on link "Ksenia D." at bounding box center [253, 493] width 74 height 19
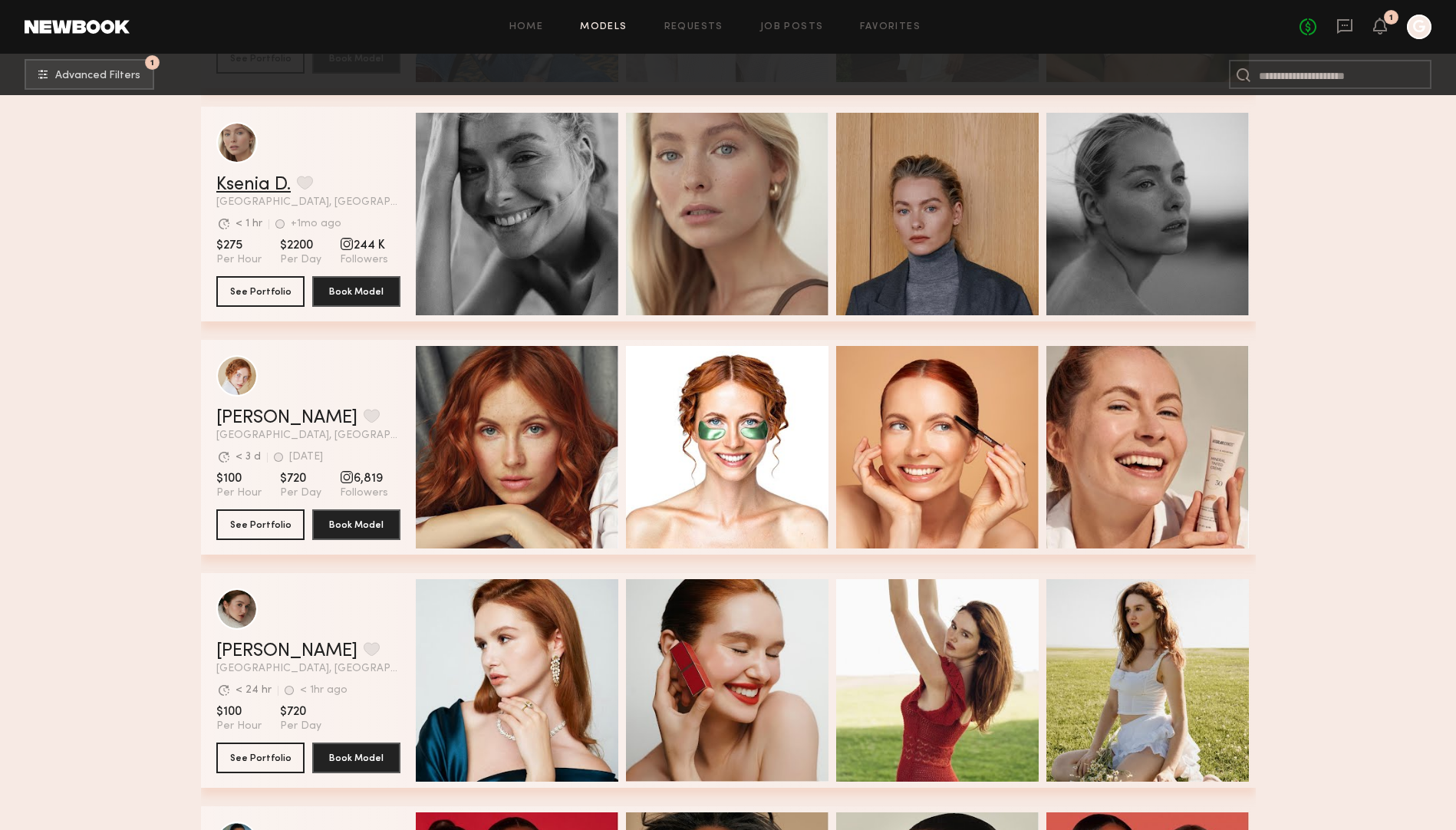
scroll to position [10998, 0]
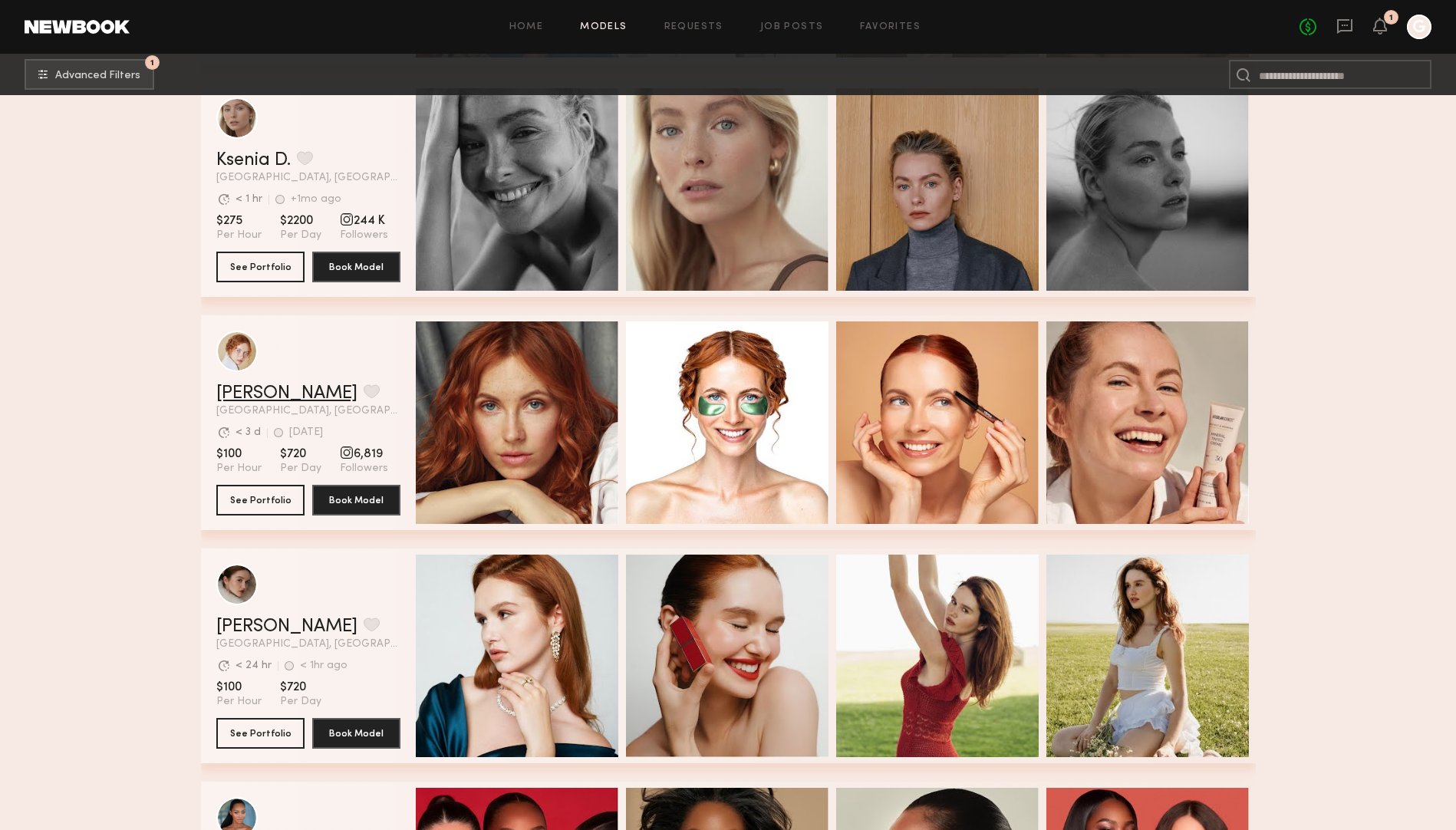
click at [245, 387] on link "Anna A." at bounding box center [286, 393] width 141 height 19
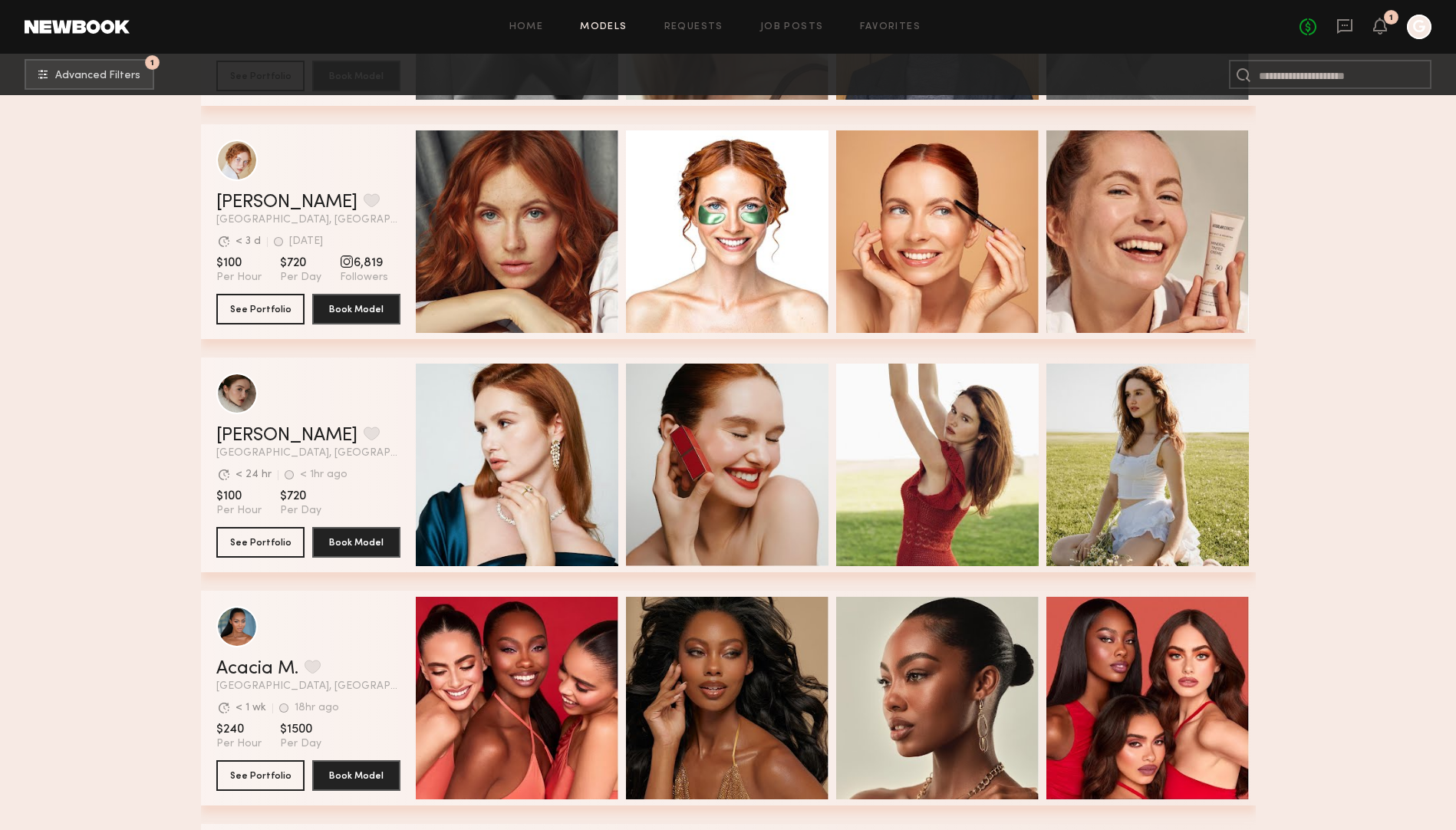
scroll to position [11201, 0]
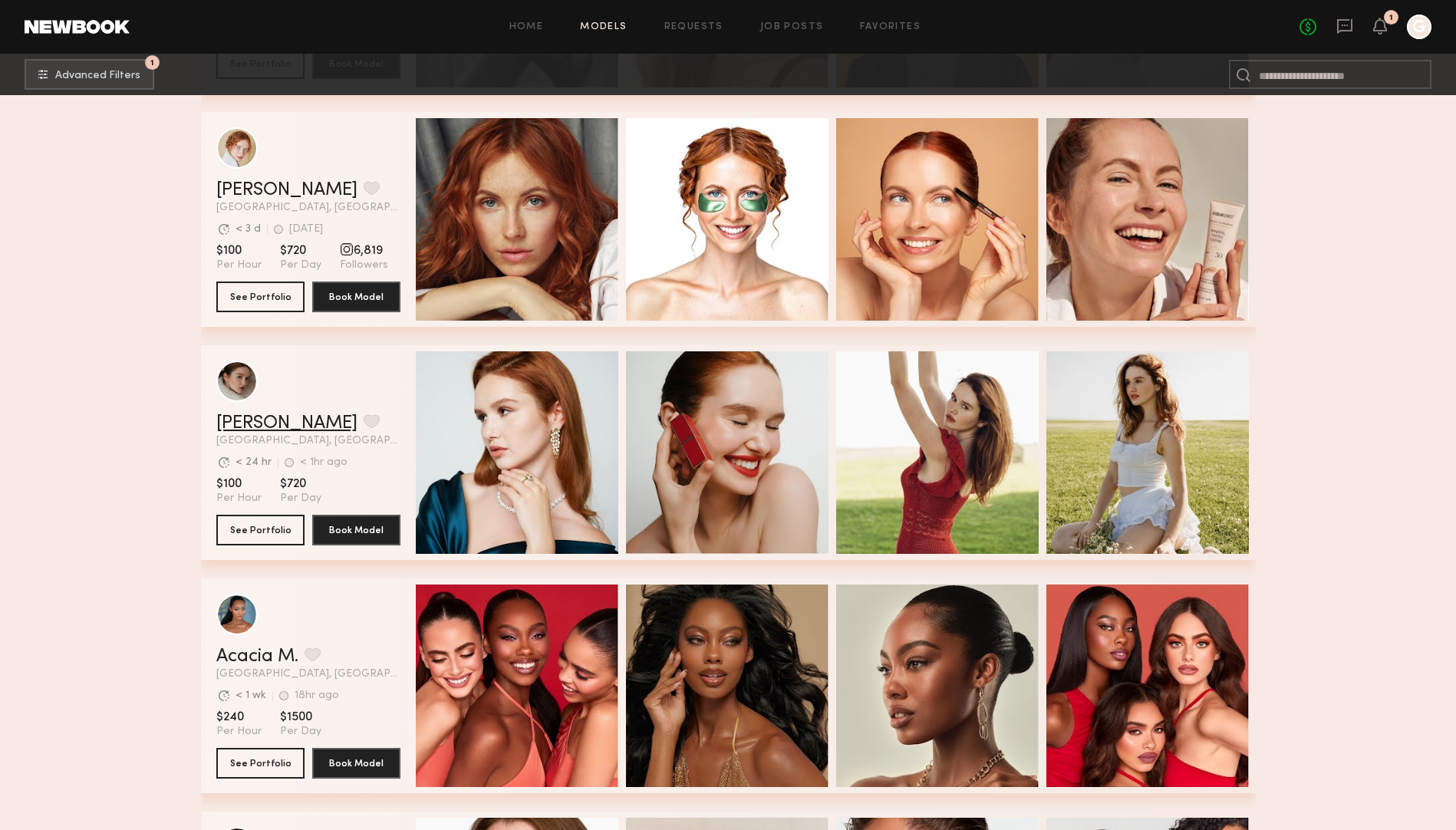
click at [239, 429] on link "Olga N." at bounding box center [286, 423] width 141 height 19
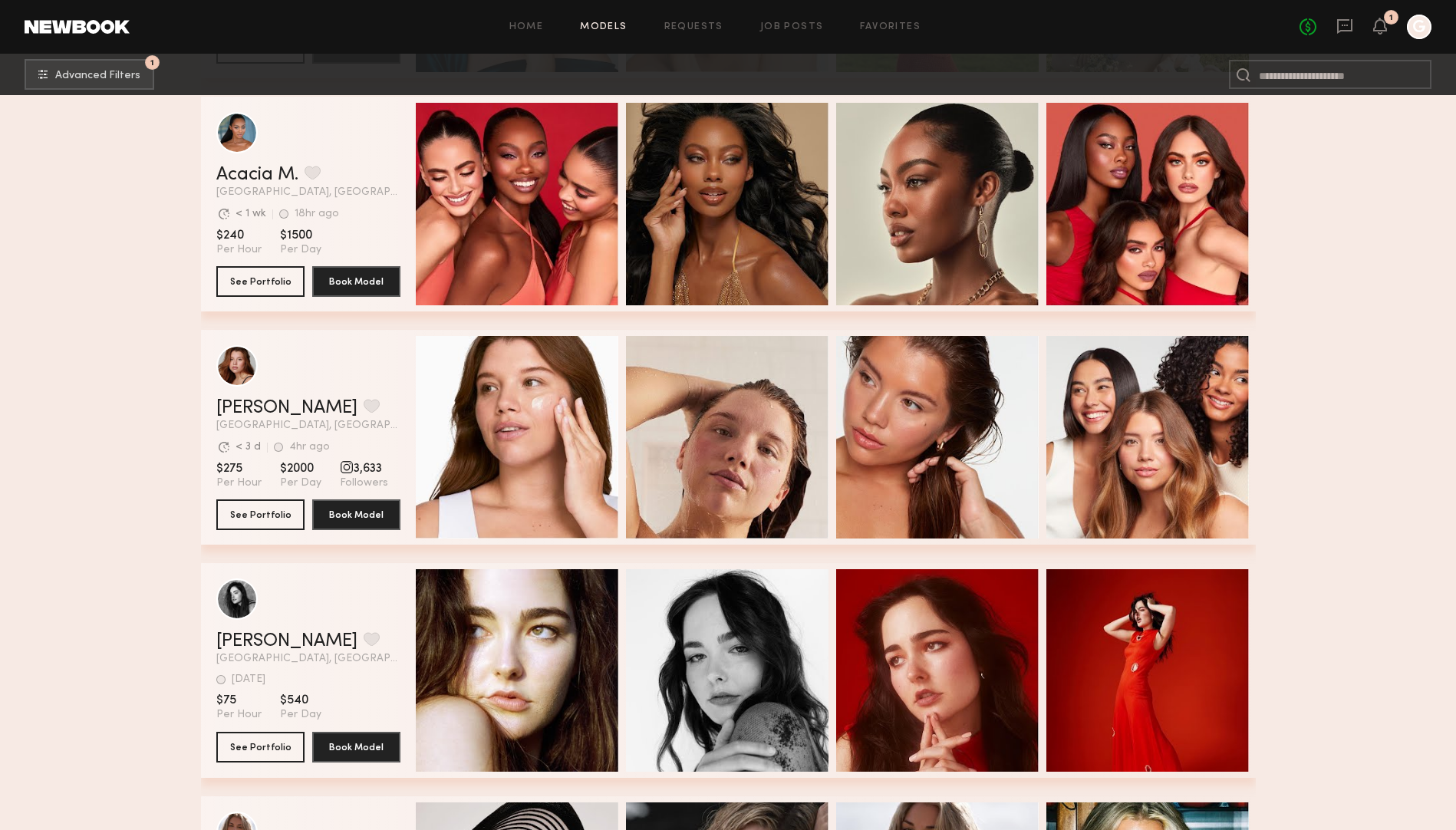
scroll to position [11685, 0]
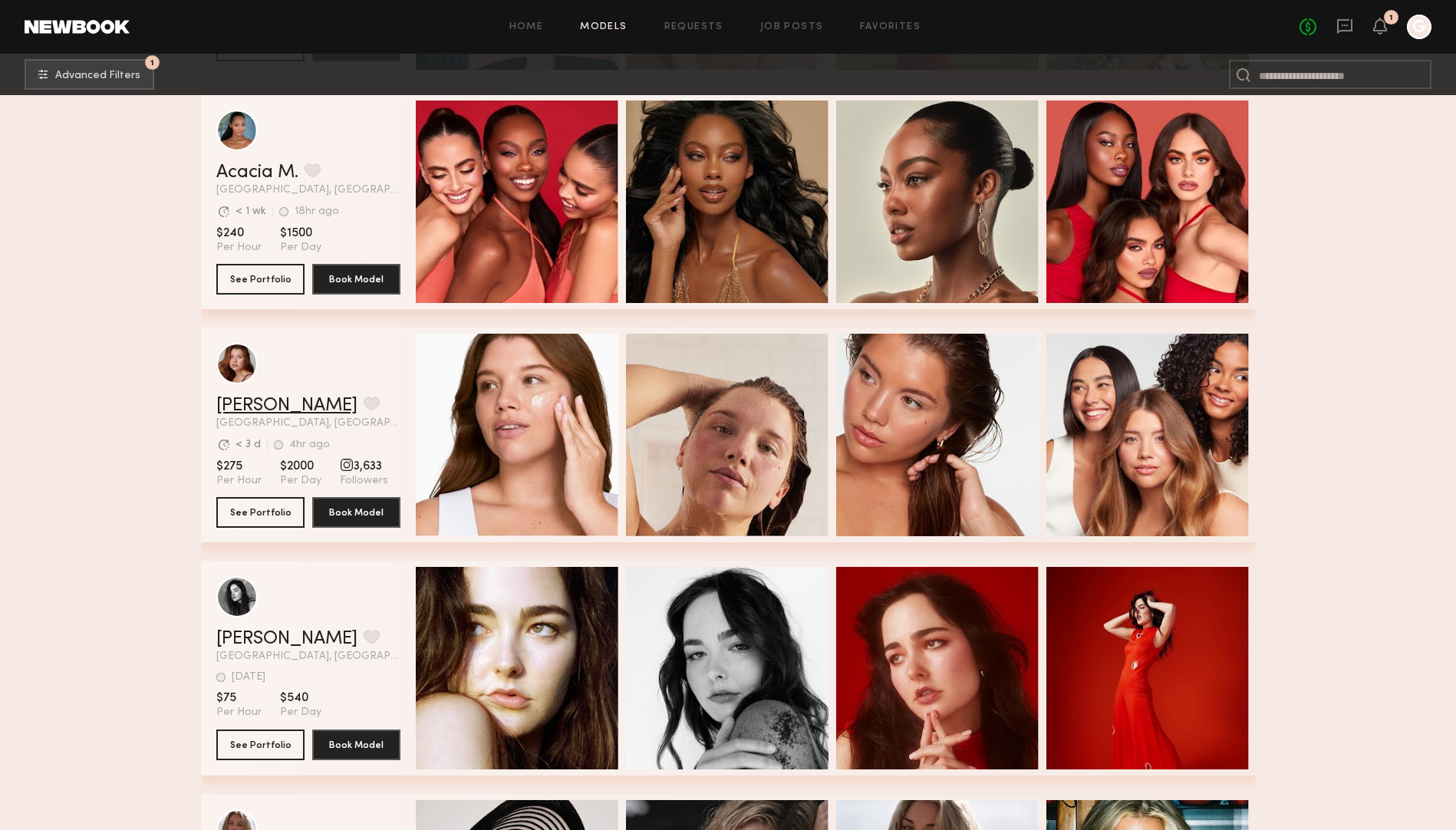
click at [257, 404] on link "Eleena M." at bounding box center [286, 405] width 141 height 19
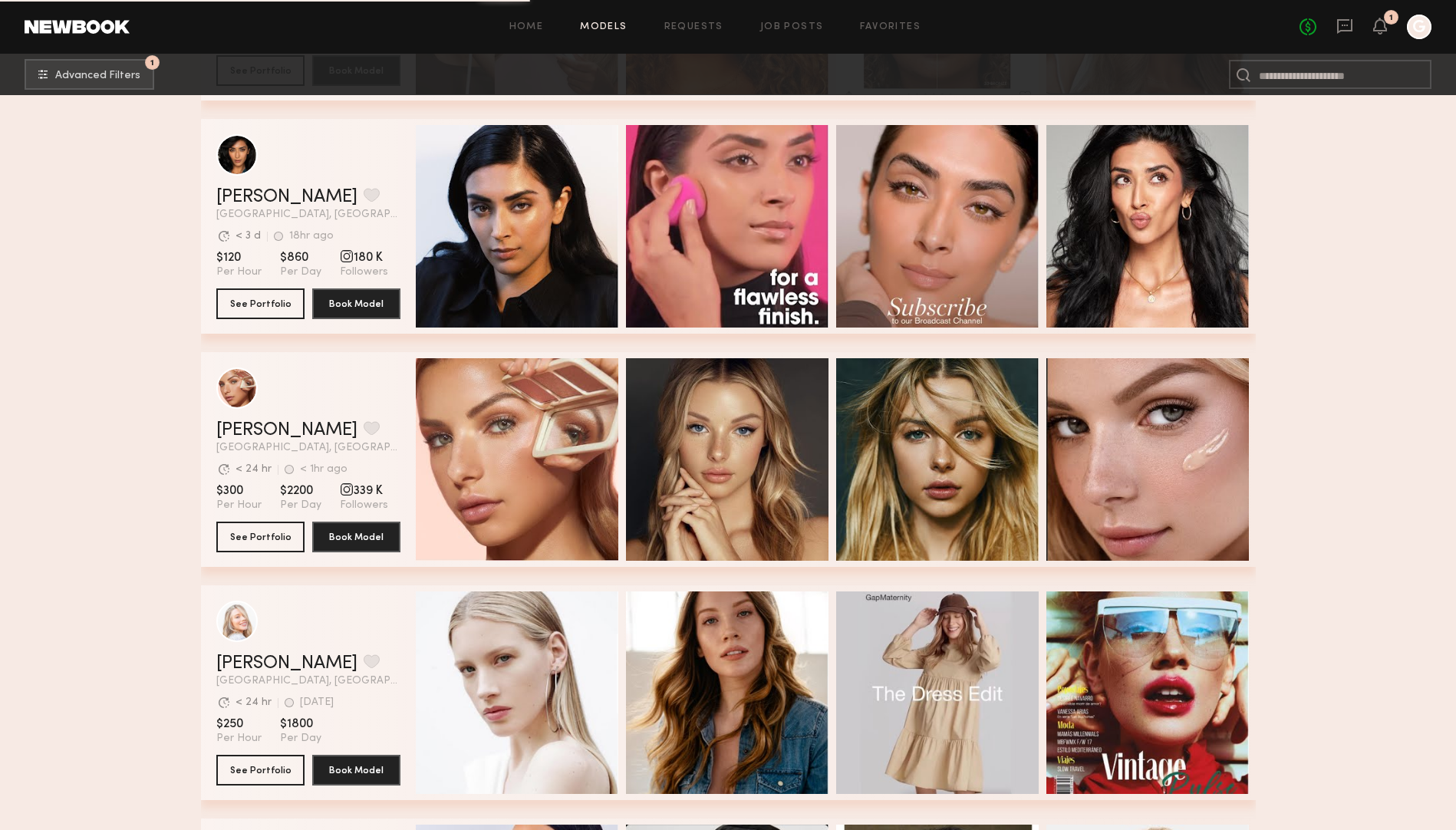
scroll to position [13077, 0]
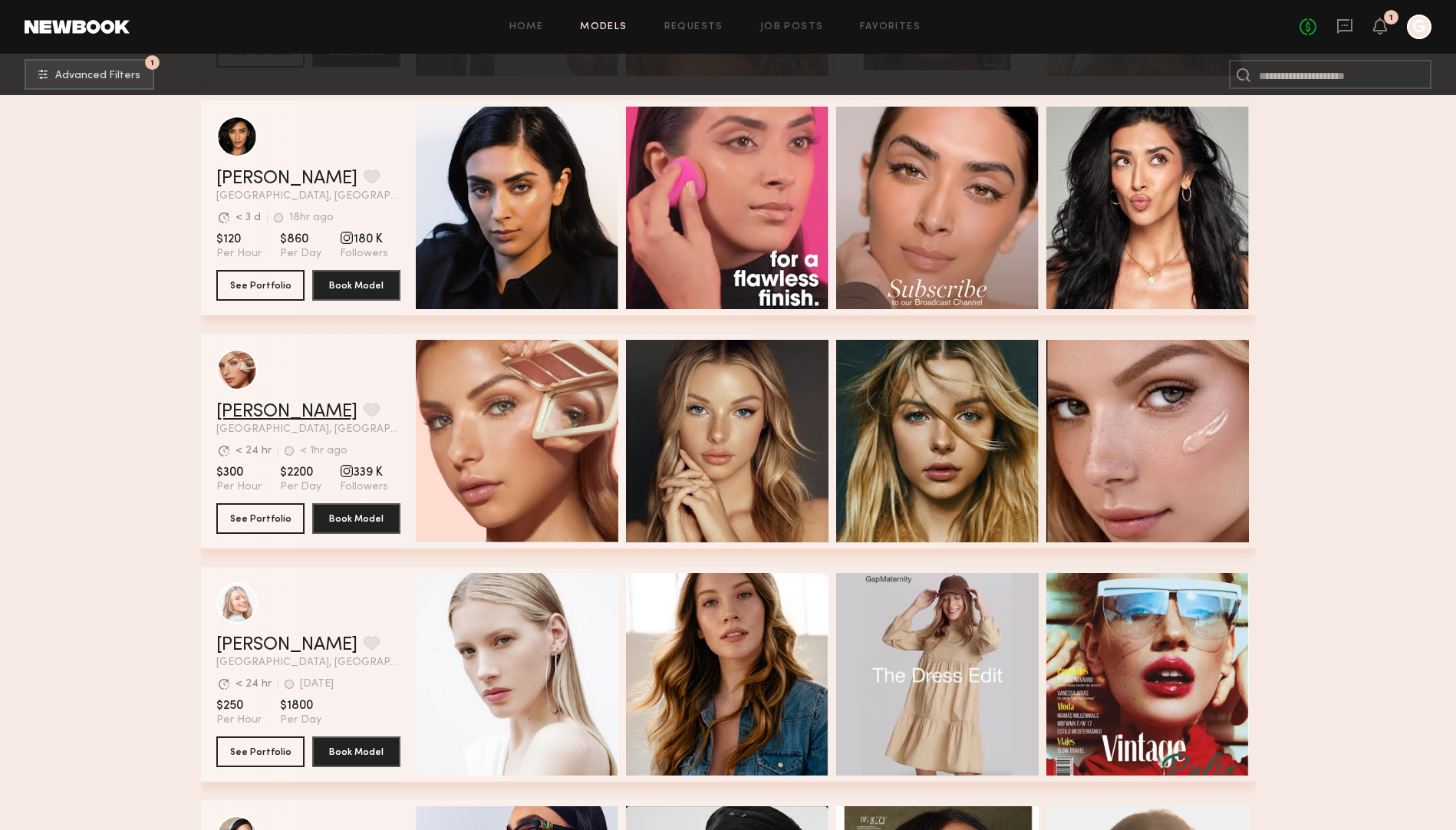
click at [253, 409] on link "Madison T." at bounding box center [286, 411] width 141 height 19
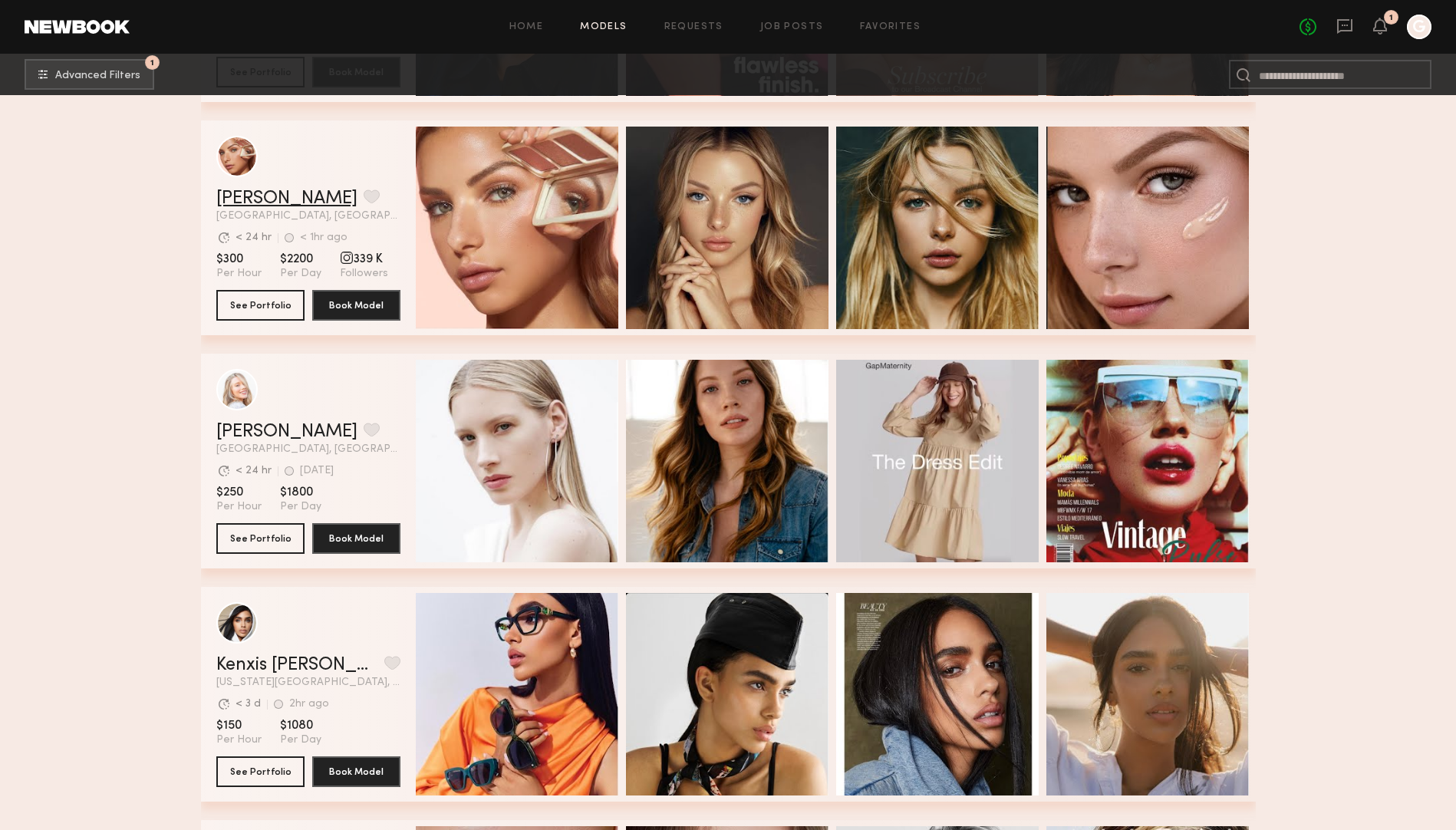
scroll to position [13362, 0]
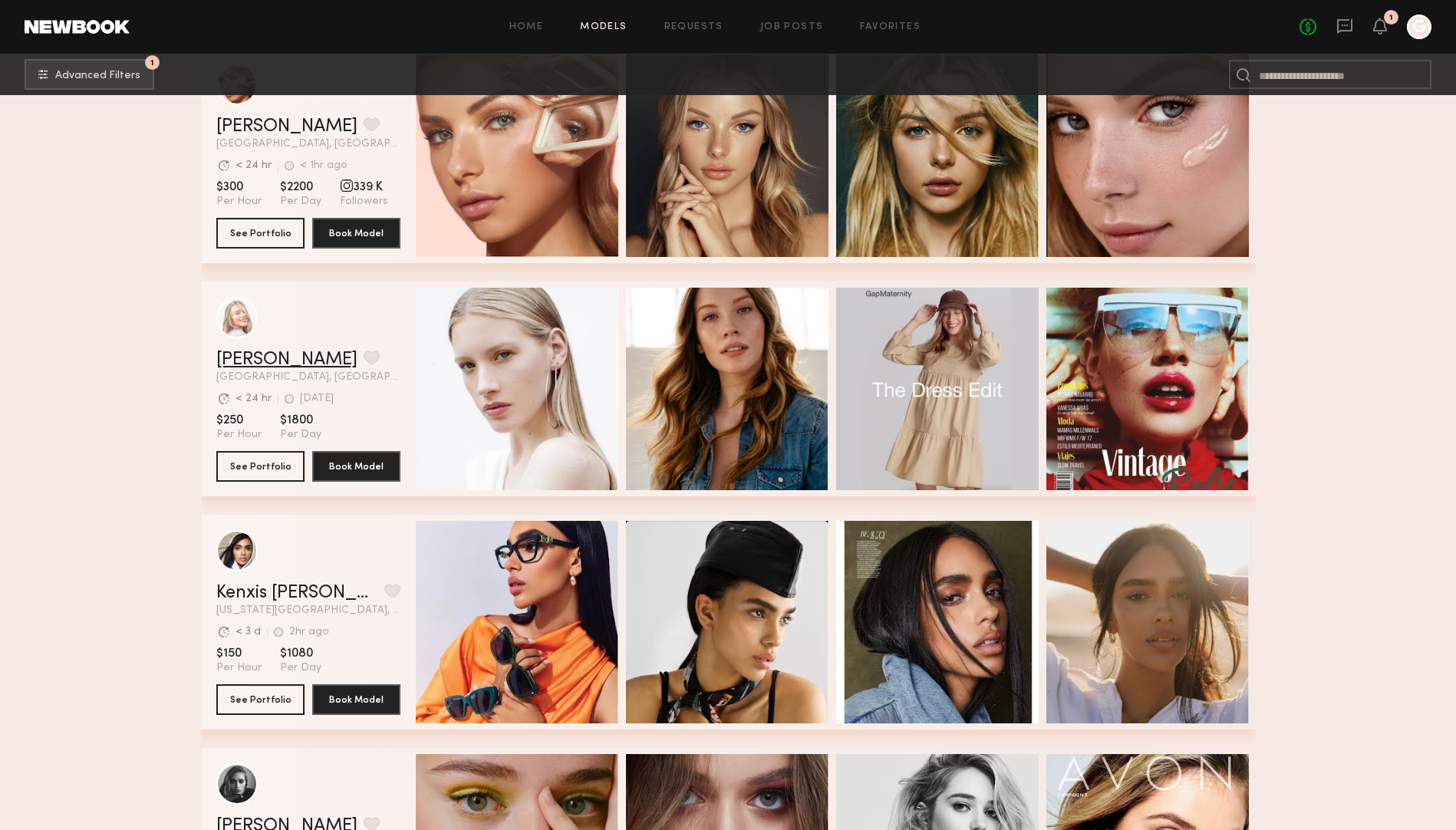
click at [240, 359] on link "Julia T." at bounding box center [286, 359] width 141 height 19
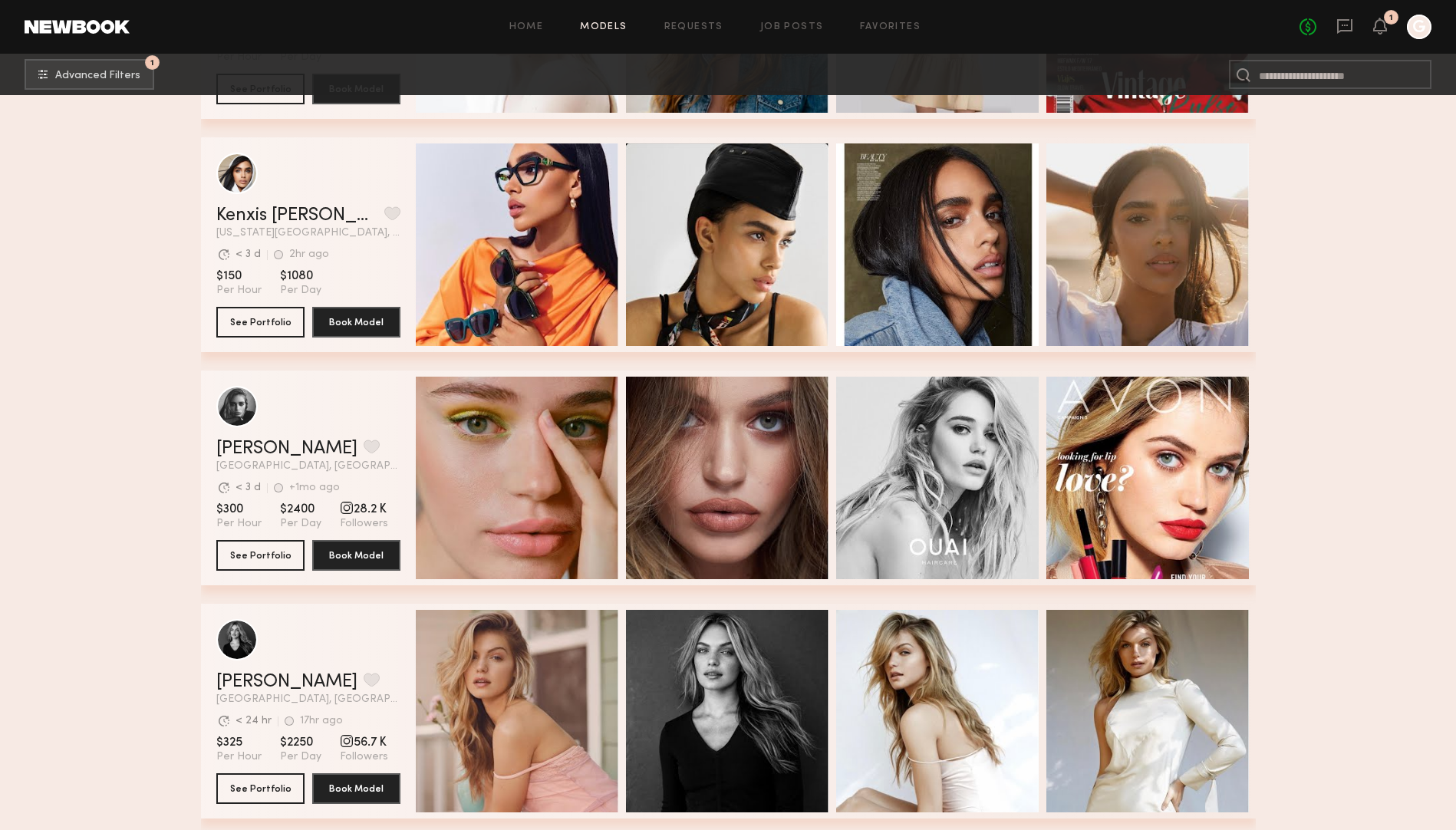
scroll to position [13811, 0]
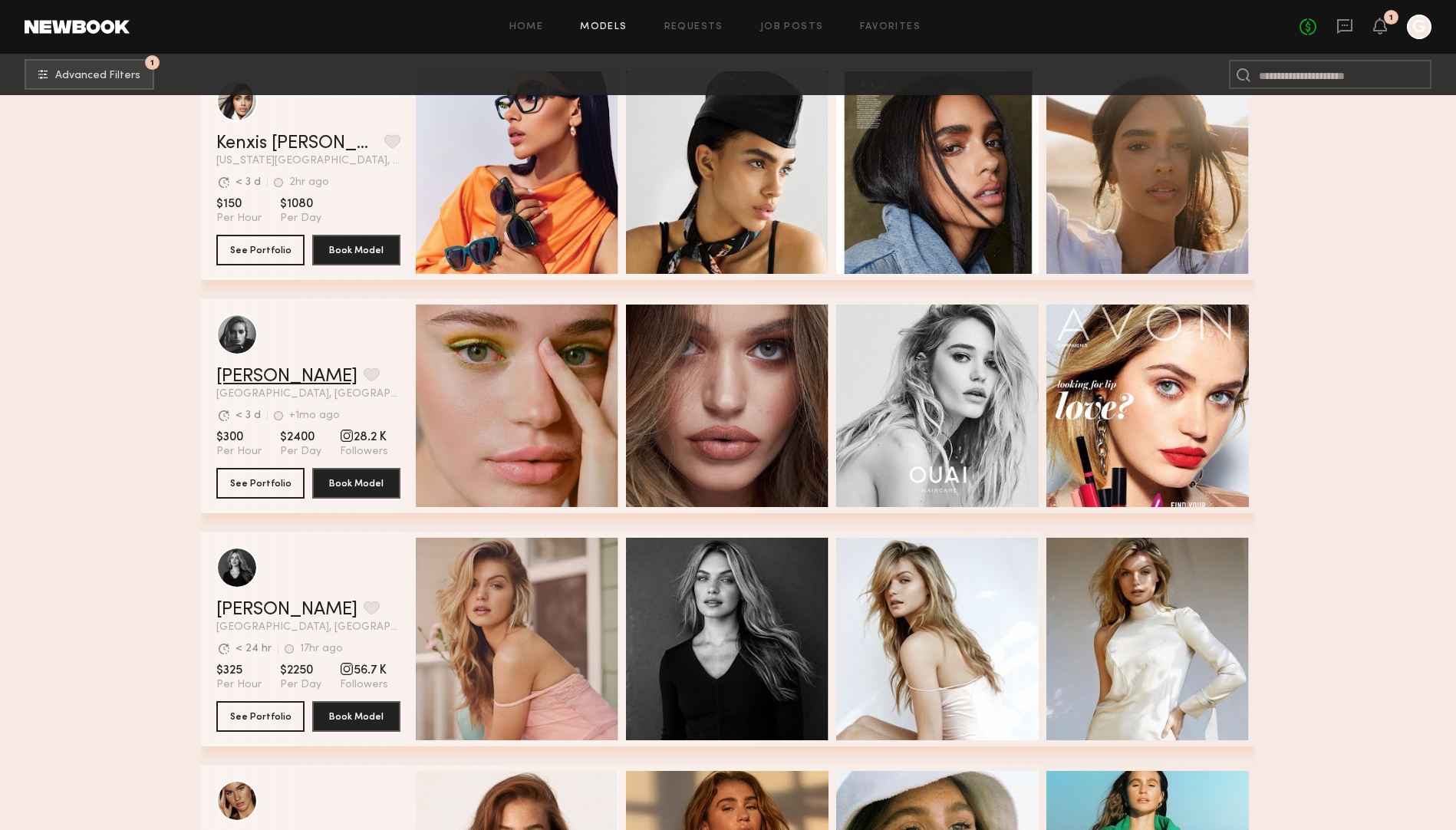
click at [254, 377] on link "Madison S." at bounding box center [286, 376] width 141 height 19
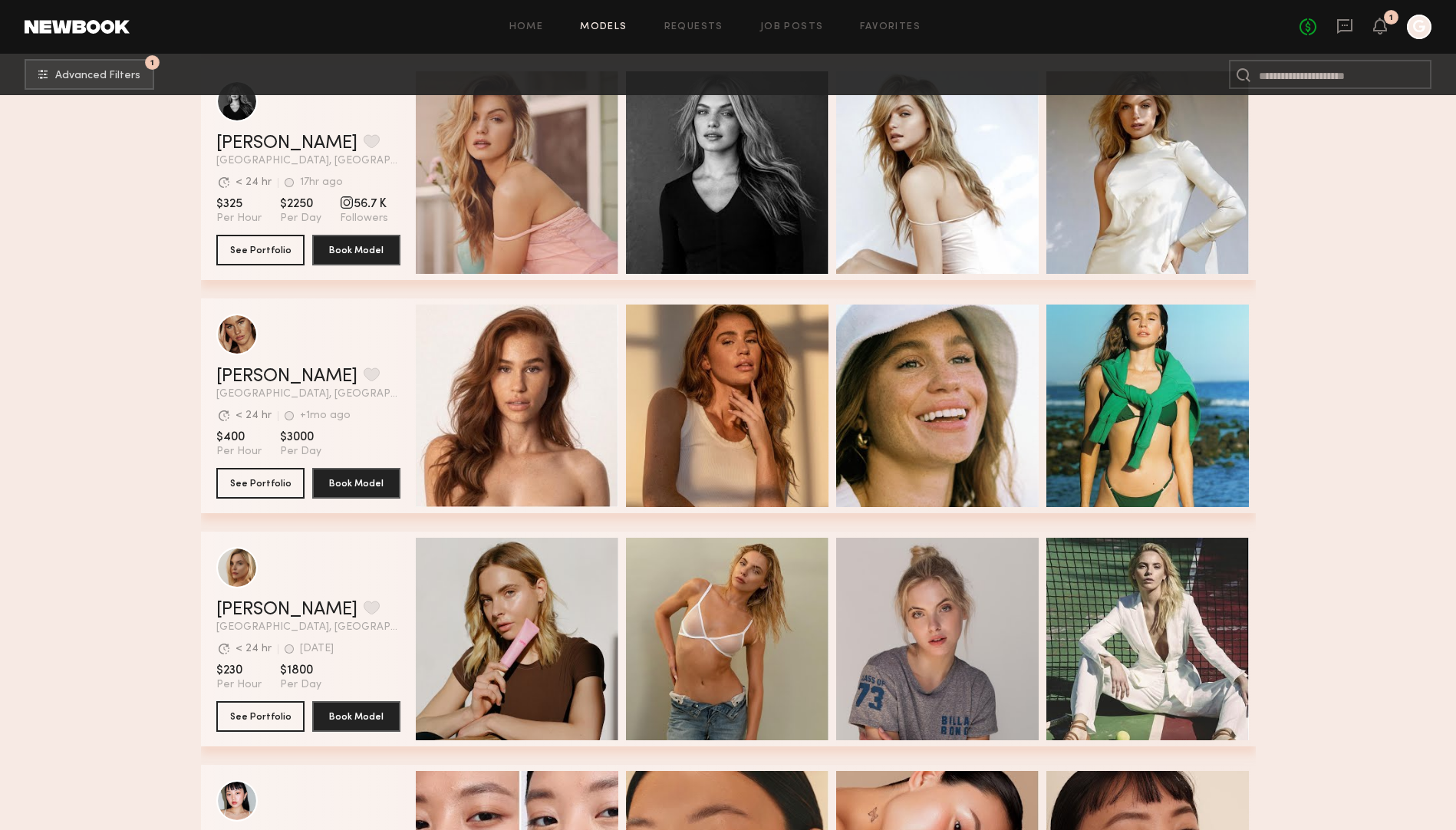
scroll to position [14279, 0]
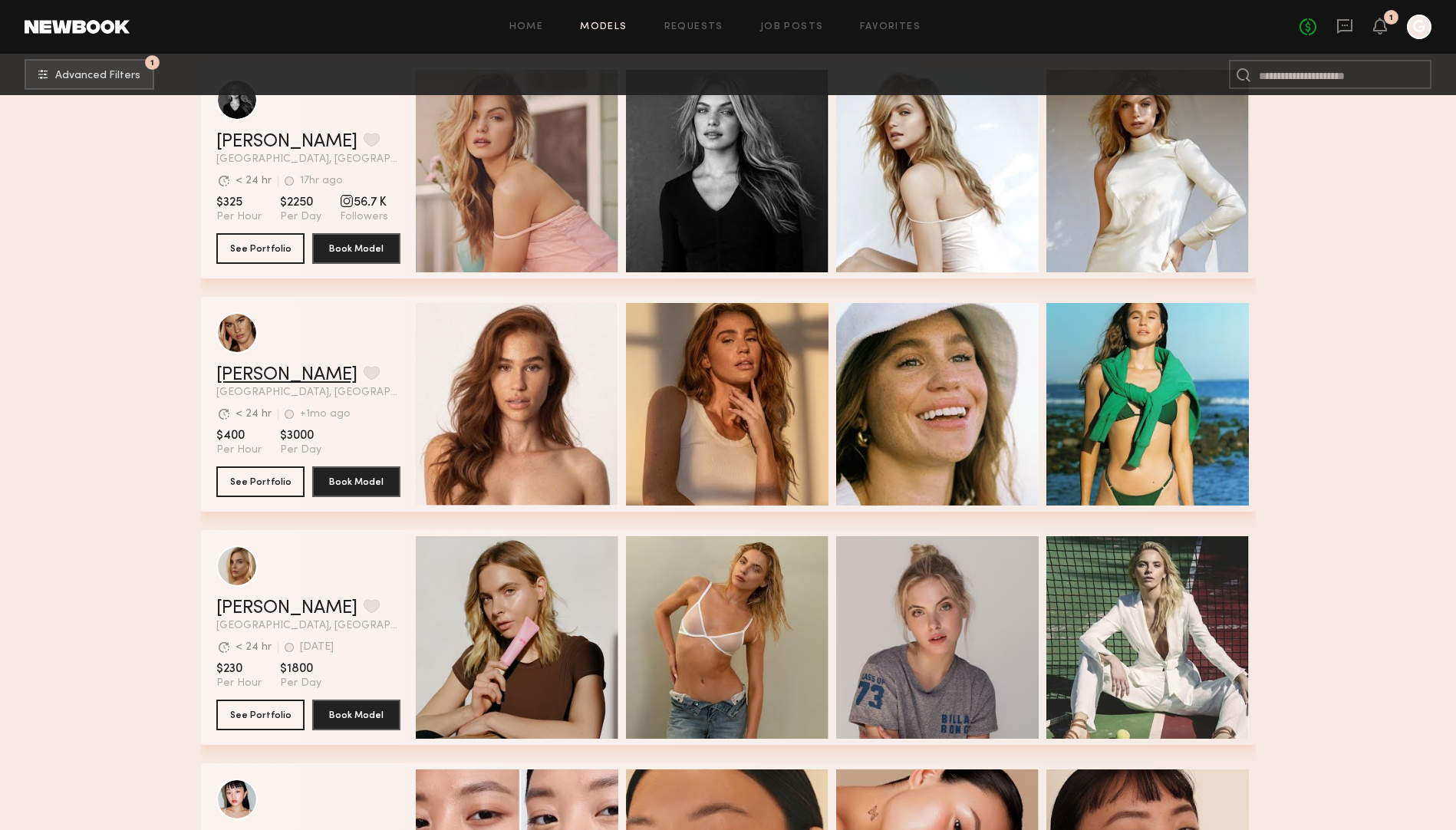
click at [242, 374] on link "Kelsey Q." at bounding box center [286, 374] width 141 height 19
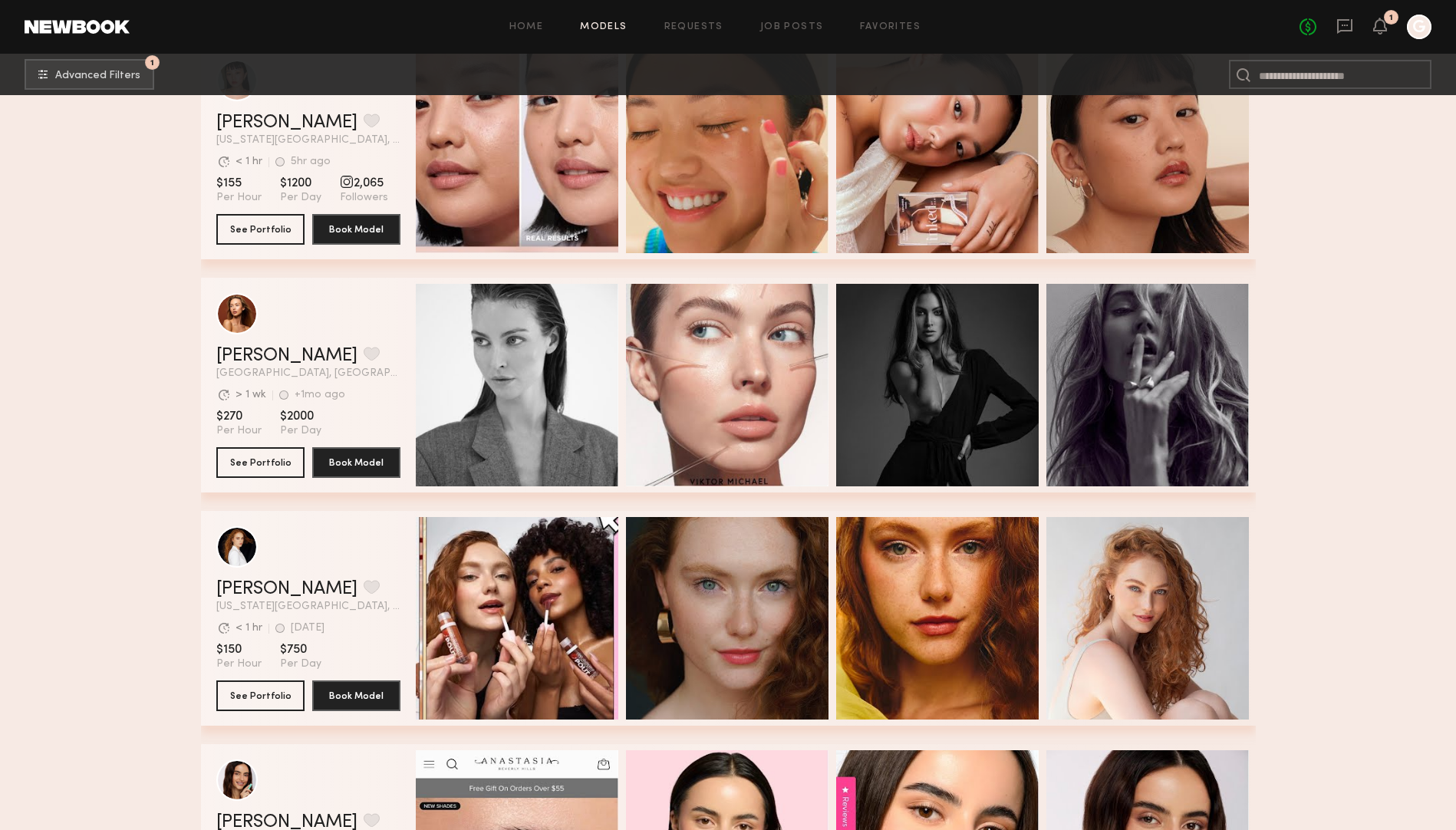
scroll to position [15010, 0]
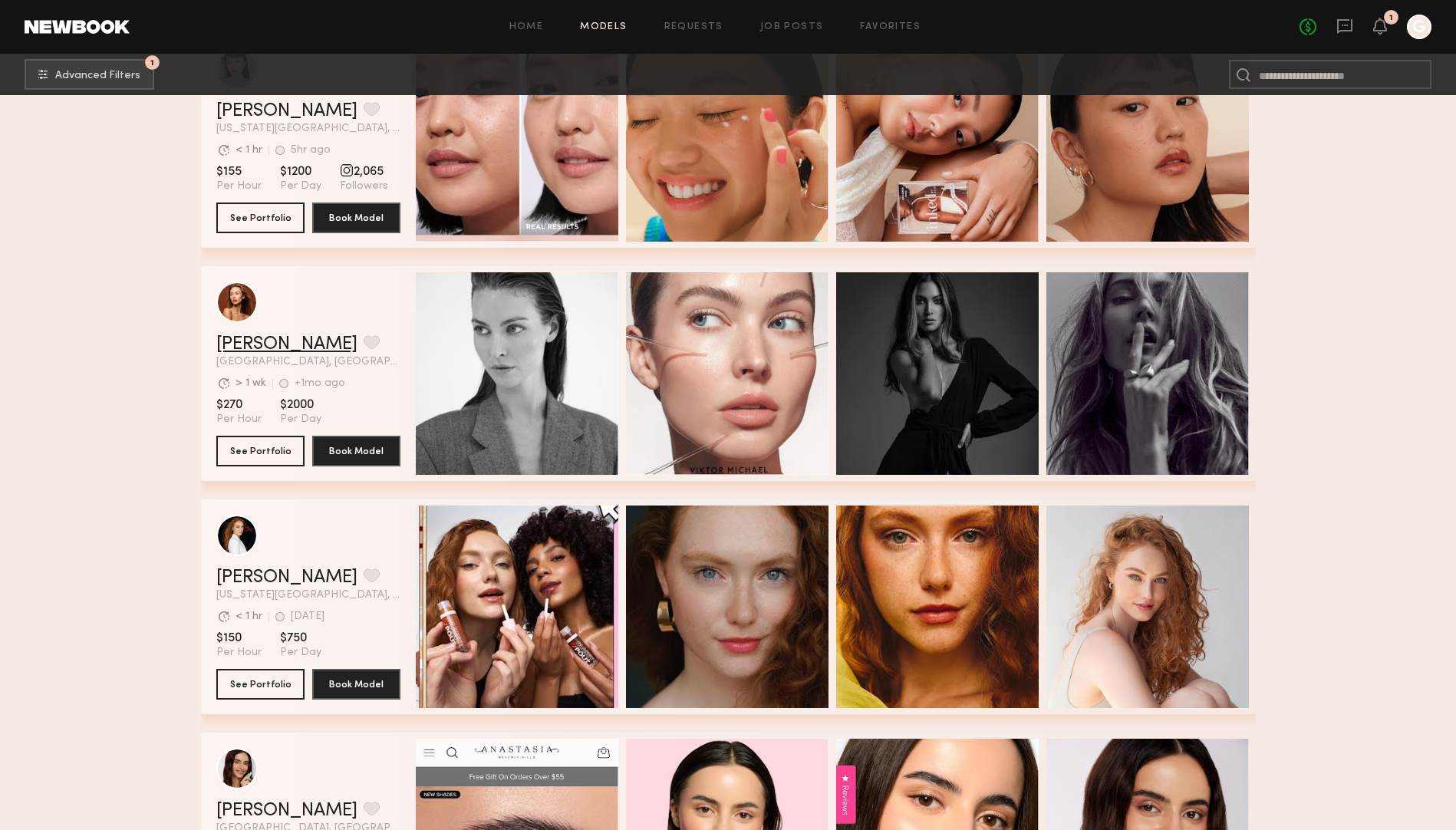
click at [241, 341] on link "Laken R." at bounding box center [286, 344] width 141 height 19
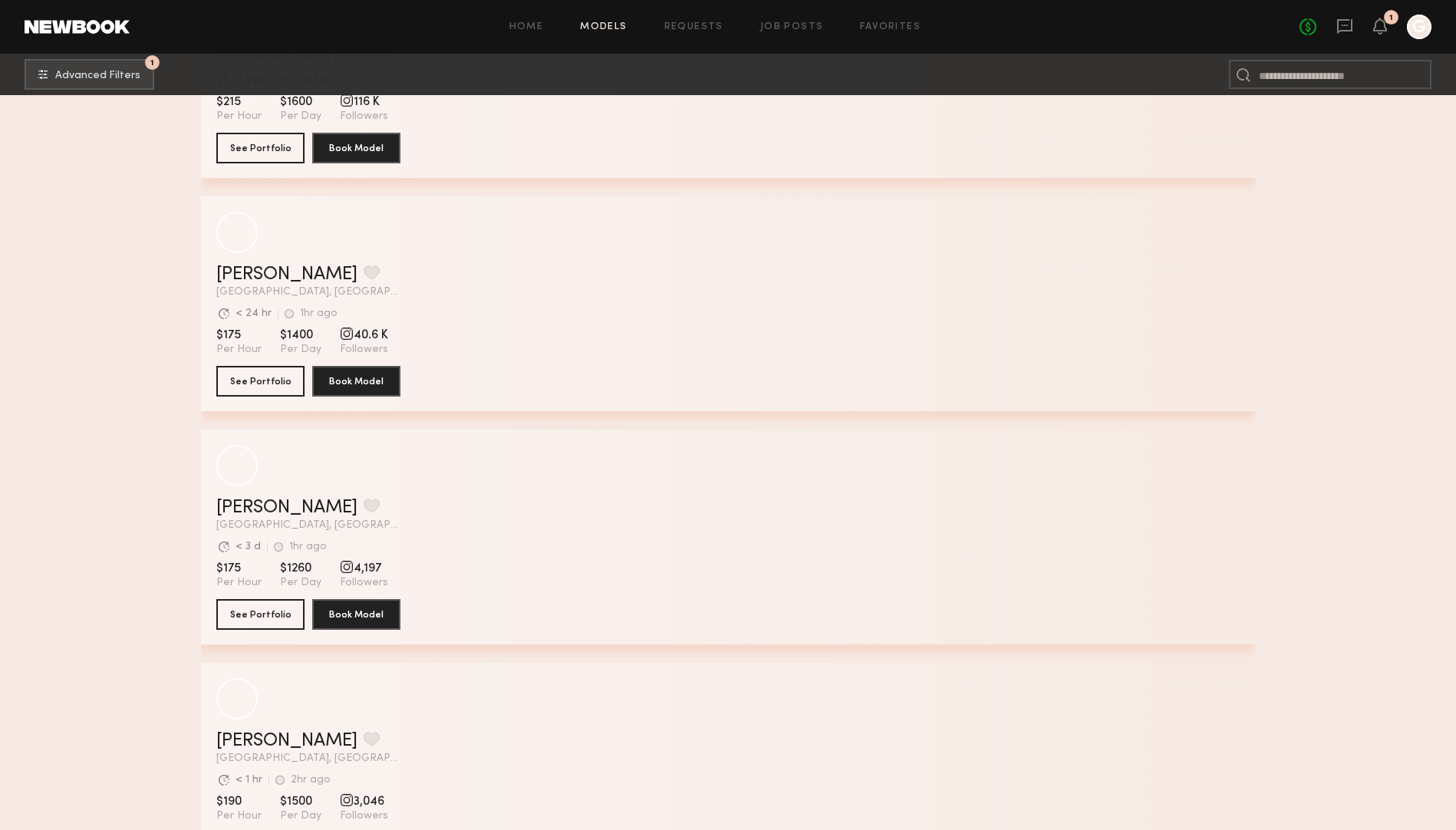
scroll to position [17950, 0]
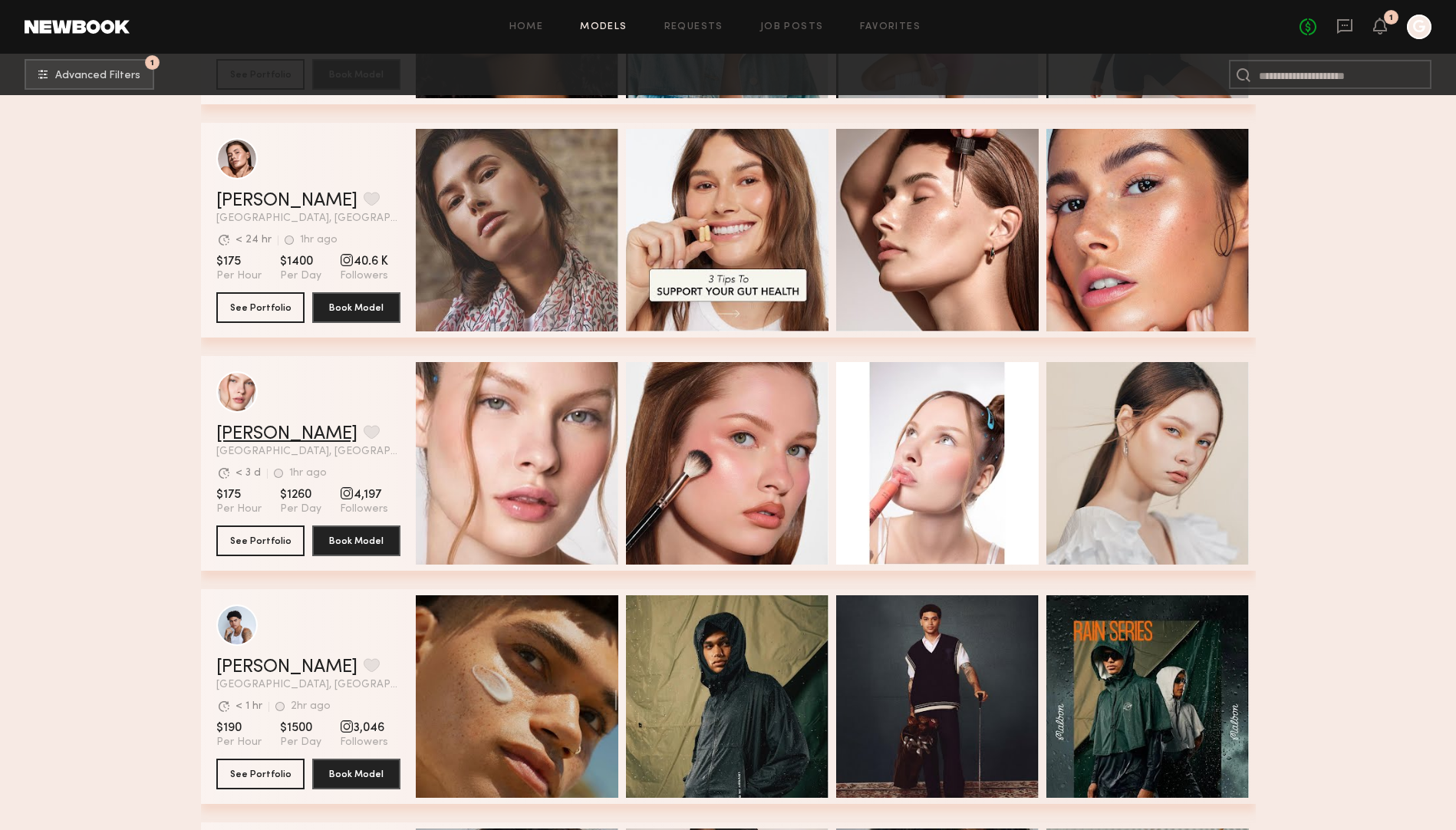
click at [246, 427] on link "Anastasiia M." at bounding box center [286, 434] width 141 height 19
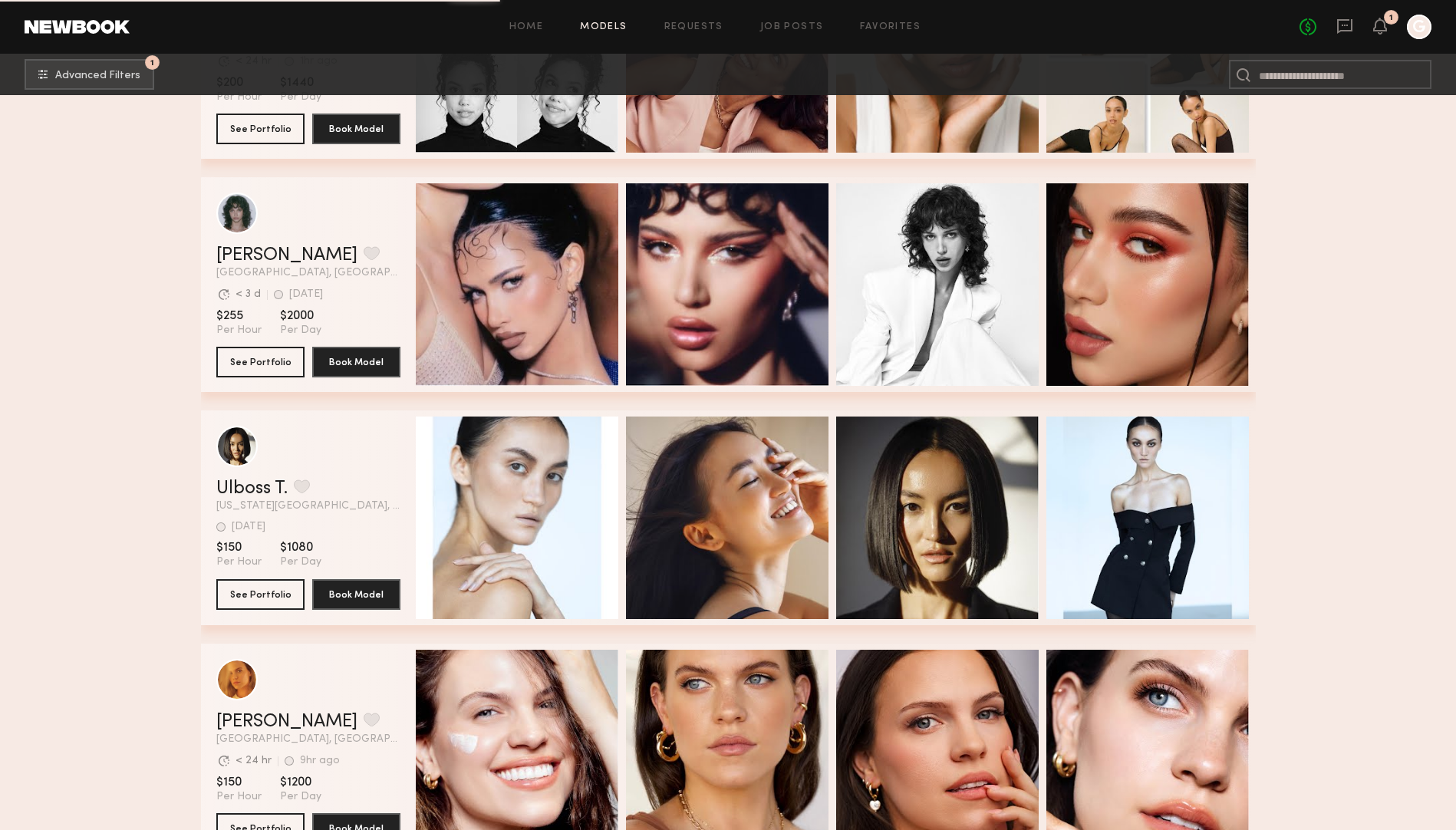
scroll to position [19146, 0]
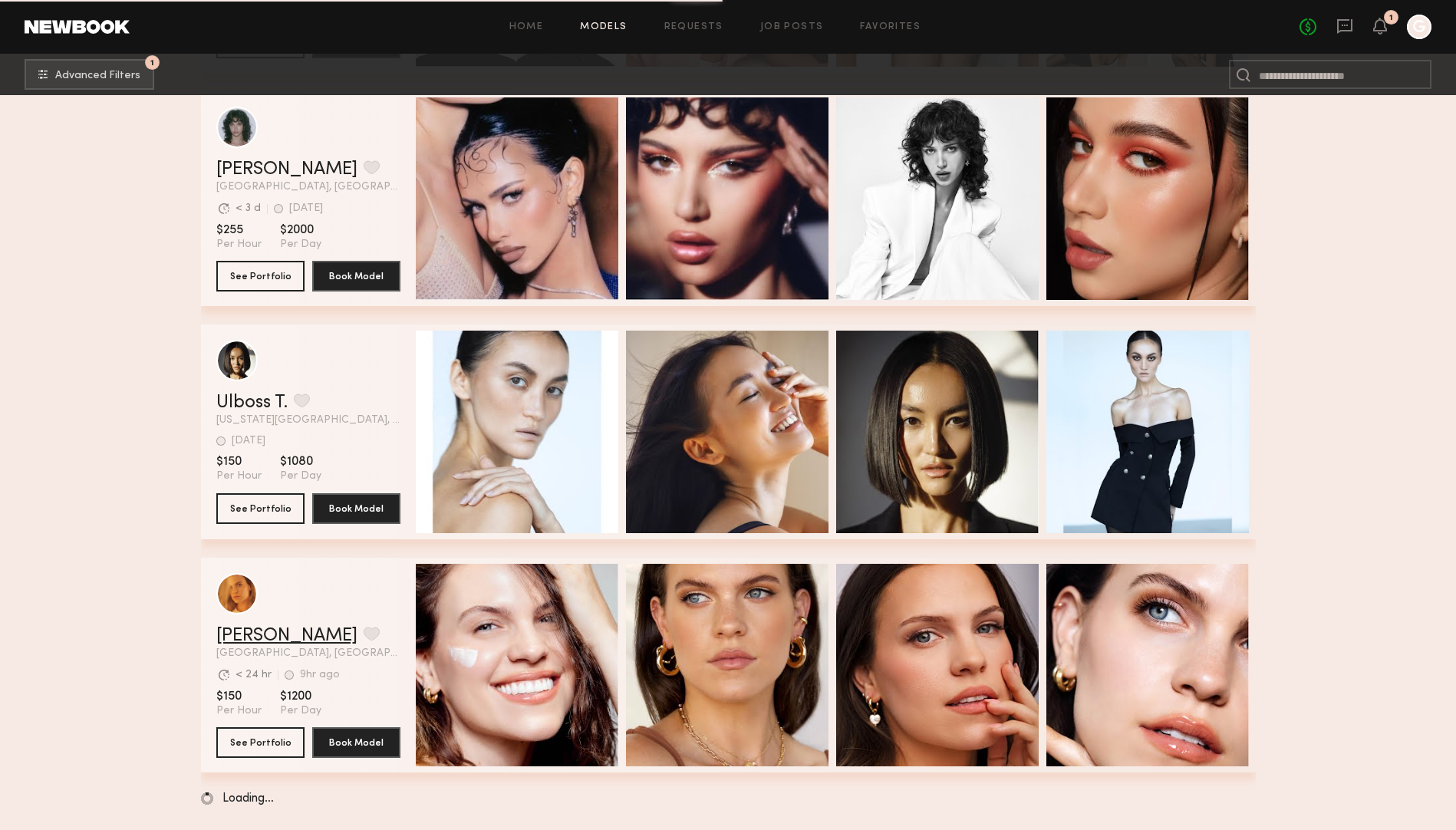
click at [233, 631] on link "Kat S." at bounding box center [286, 635] width 141 height 19
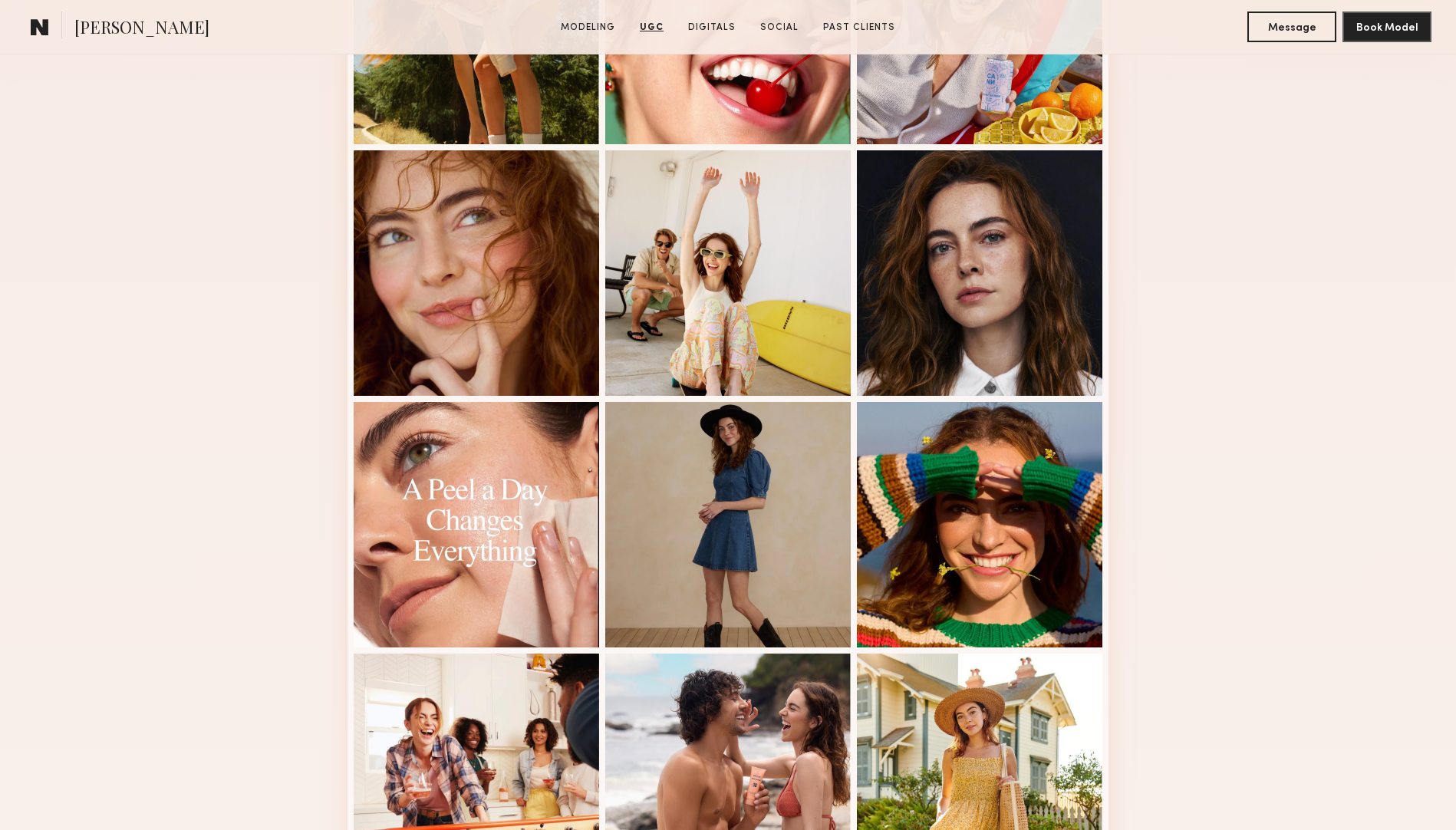
scroll to position [424, 0]
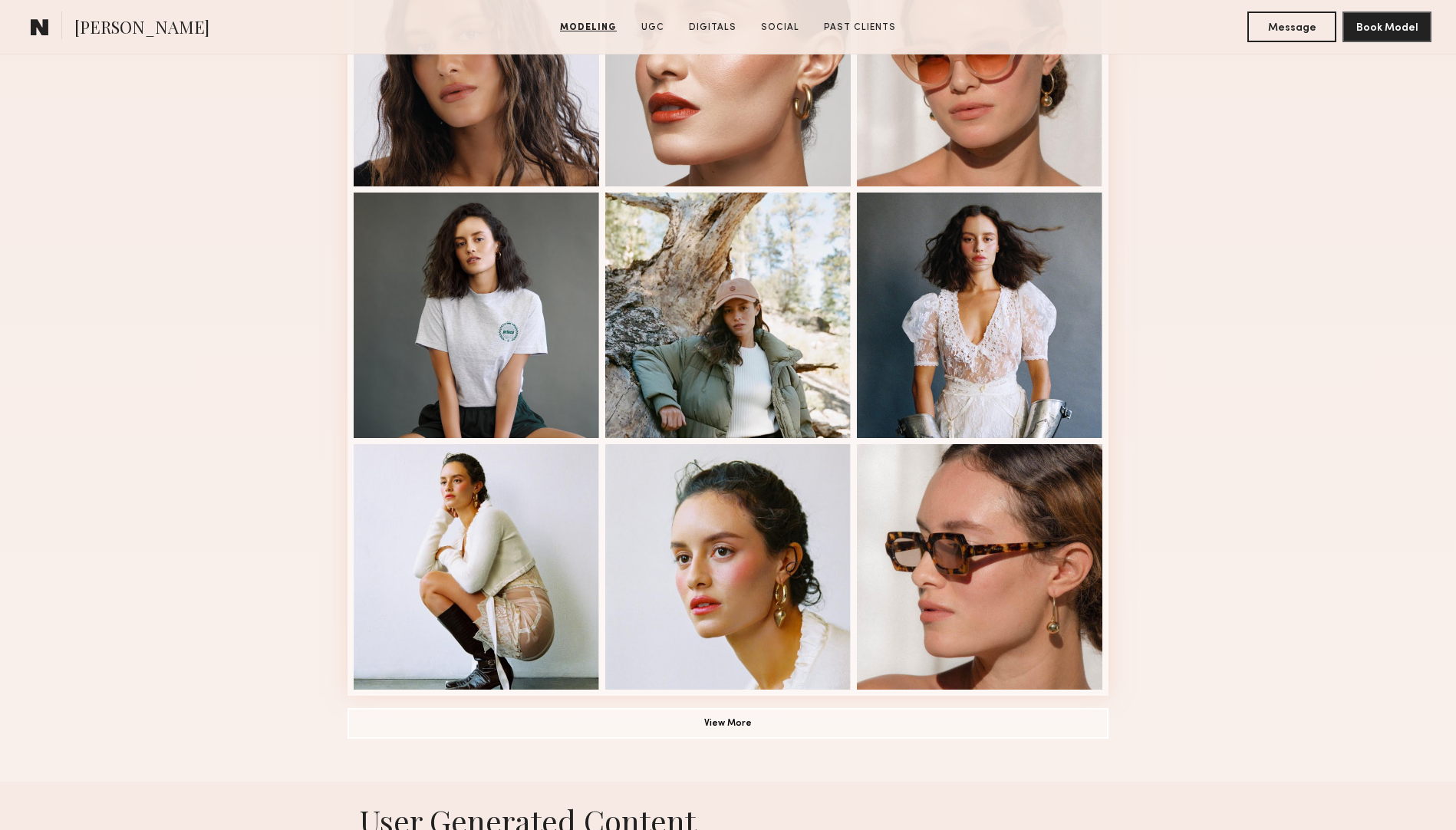
scroll to position [660, 0]
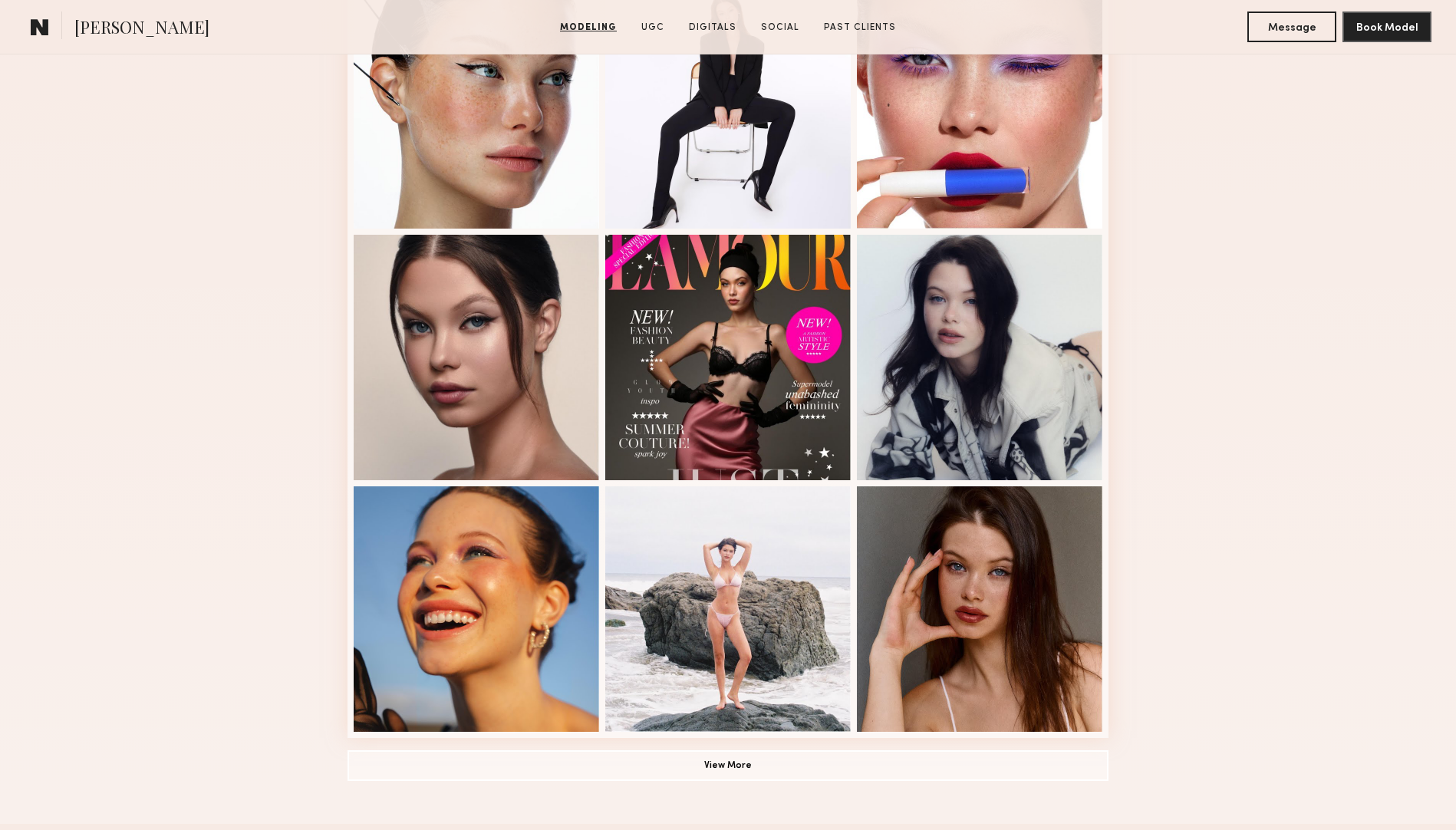
scroll to position [748, 0]
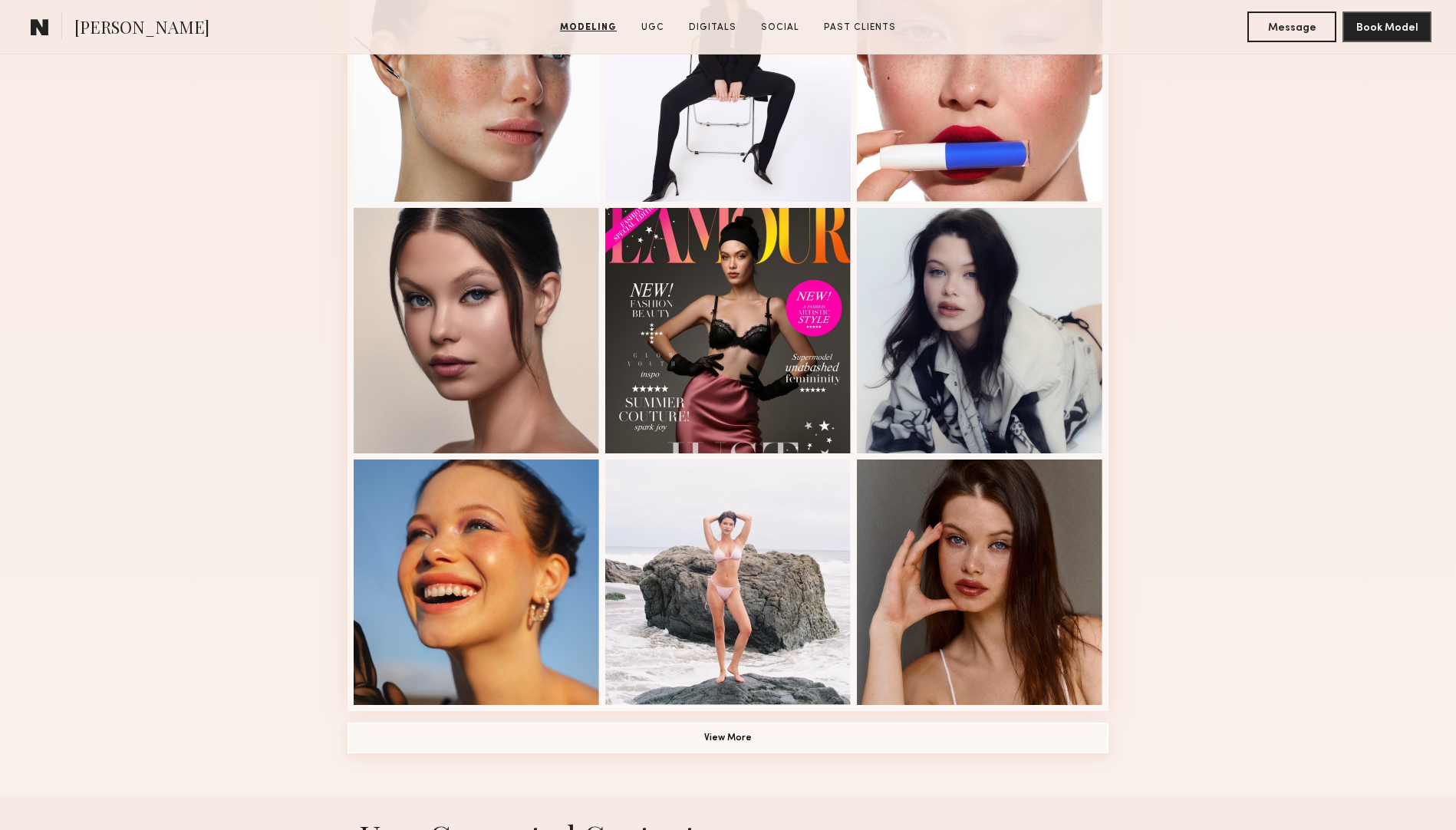
click at [702, 735] on button "View More" at bounding box center [727, 737] width 761 height 31
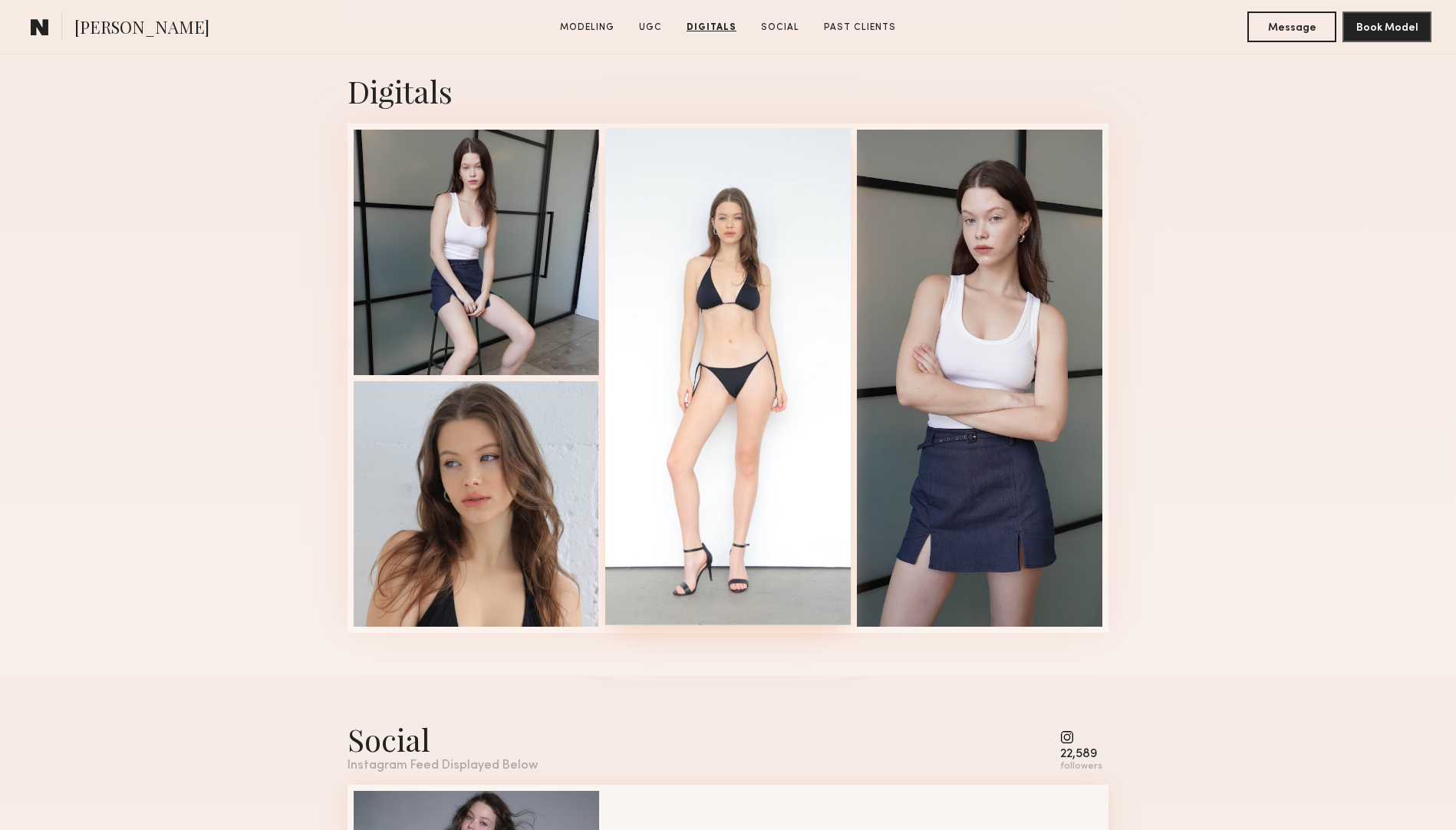
scroll to position [3381, 0]
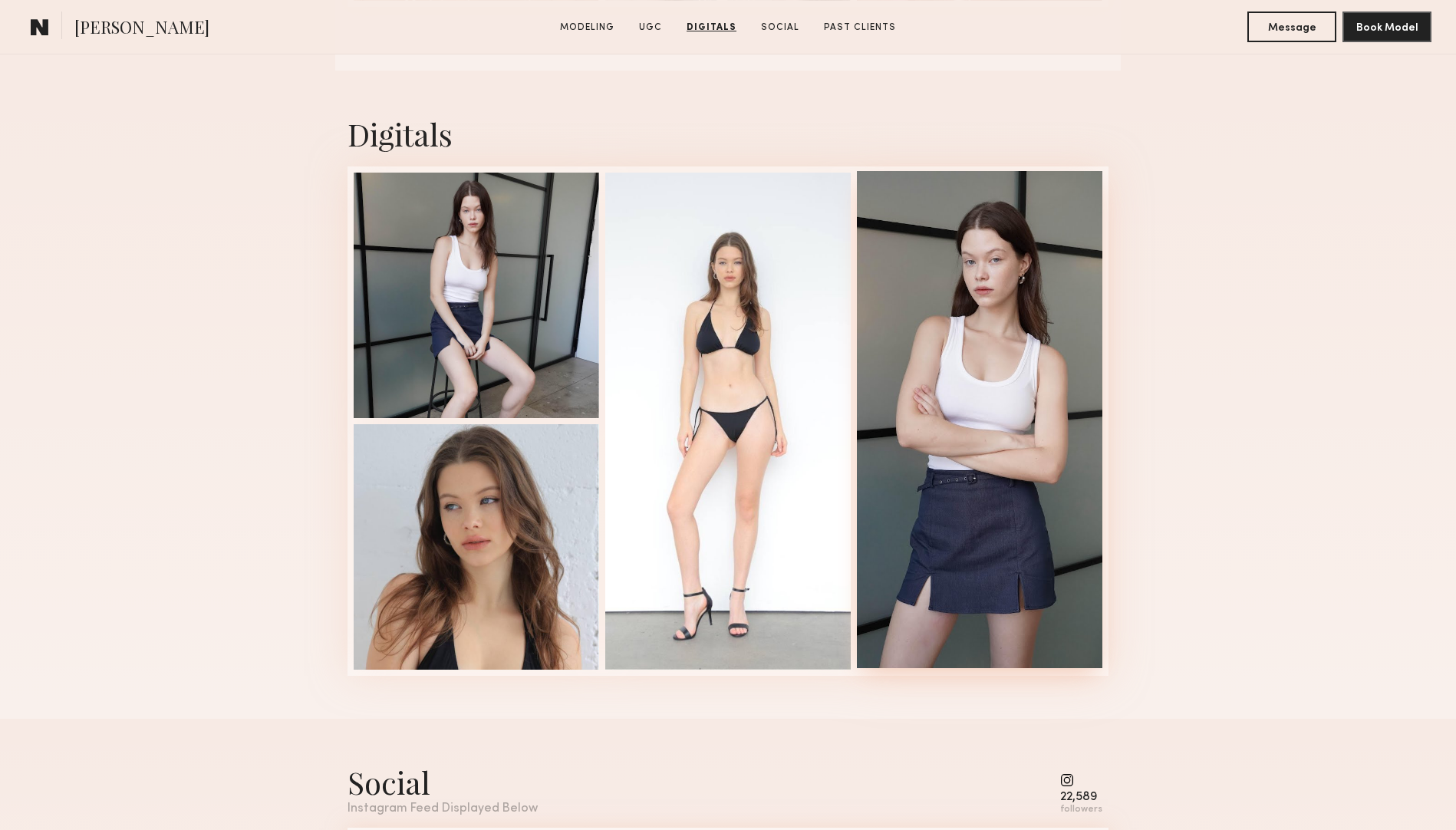
click at [966, 275] on div at bounding box center [979, 419] width 245 height 497
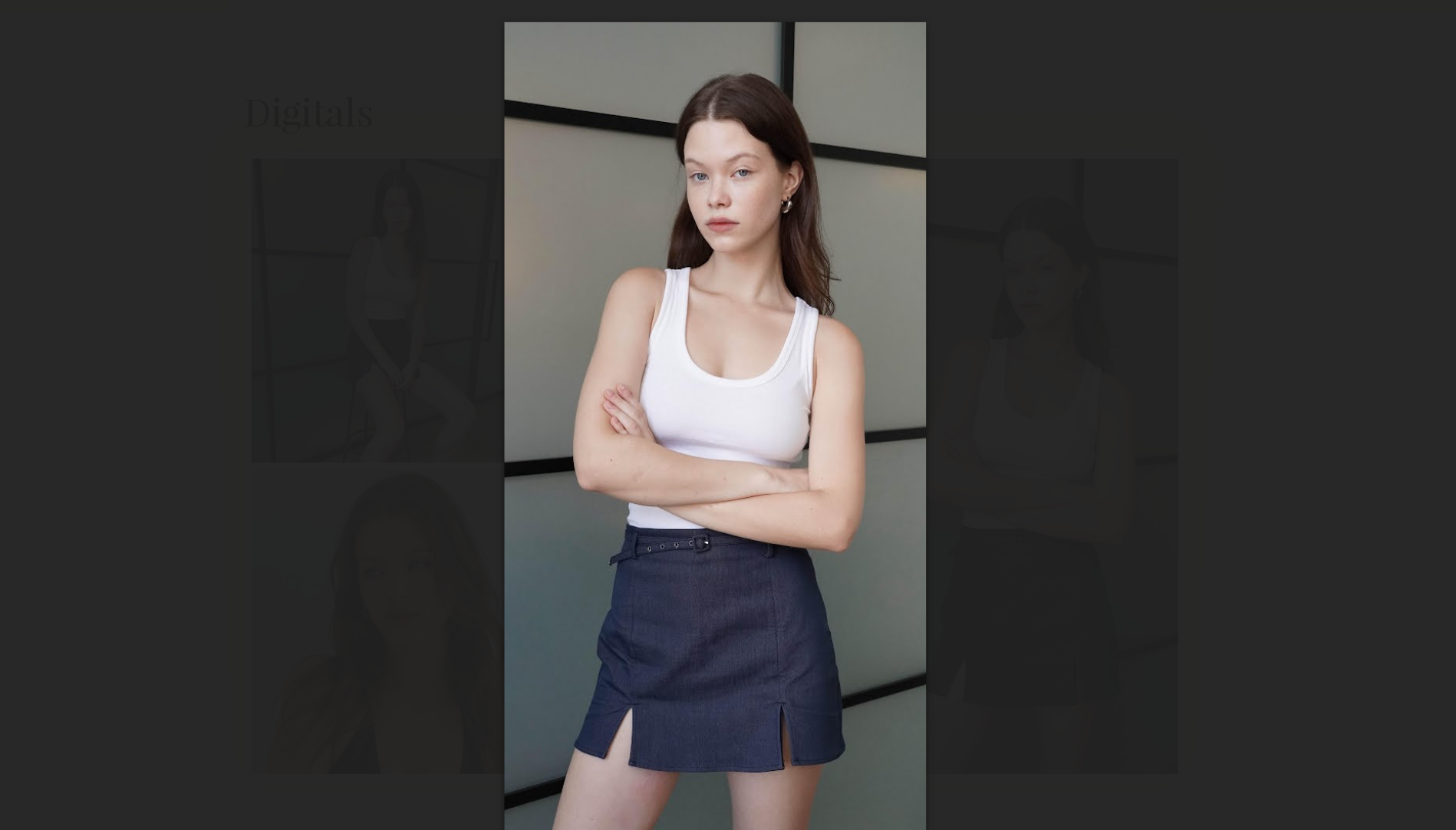
click at [470, 179] on div at bounding box center [728, 403] width 1456 height 756
click at [174, 85] on div at bounding box center [728, 403] width 1456 height 756
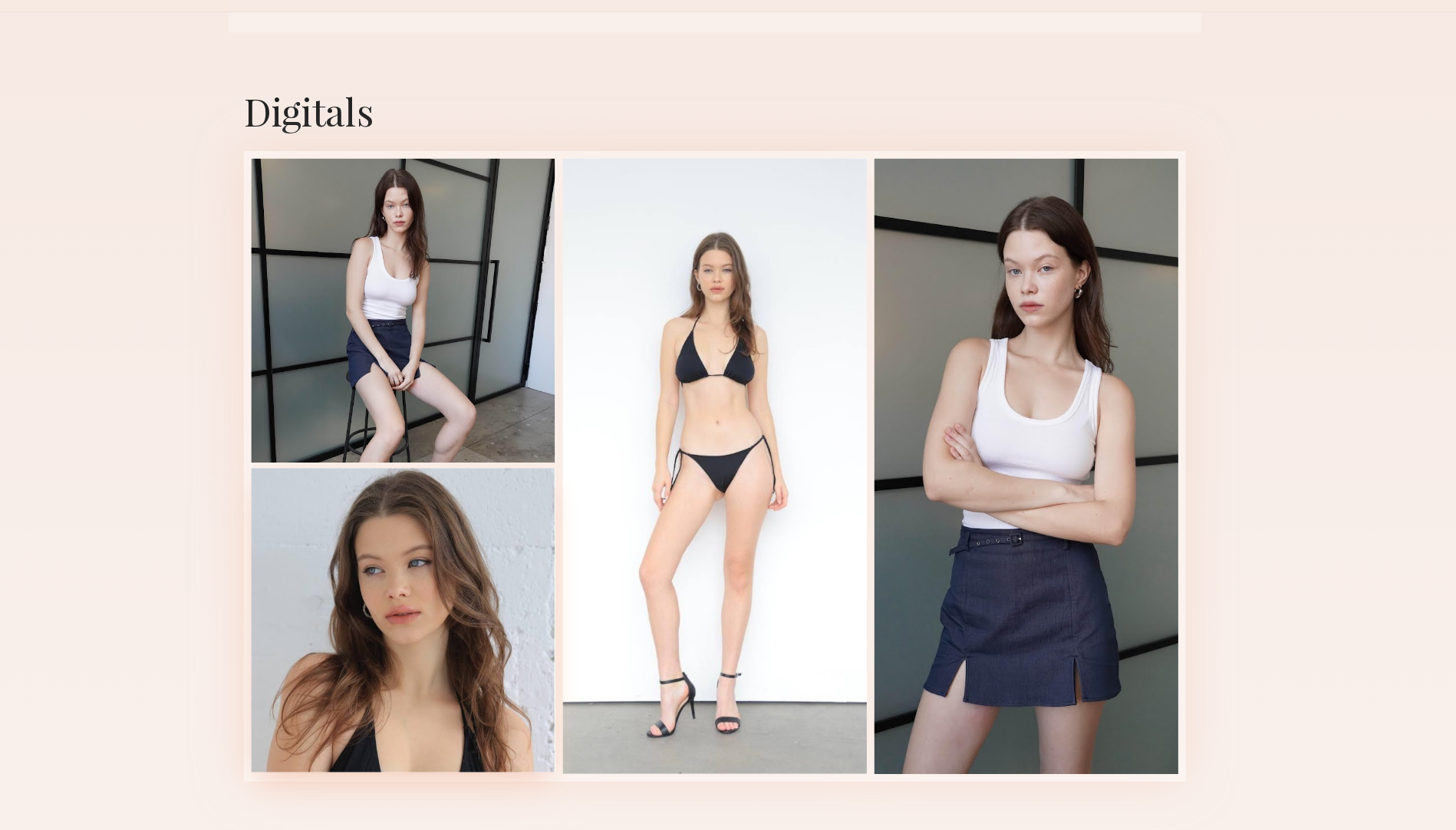
click at [448, 476] on div at bounding box center [476, 545] width 245 height 245
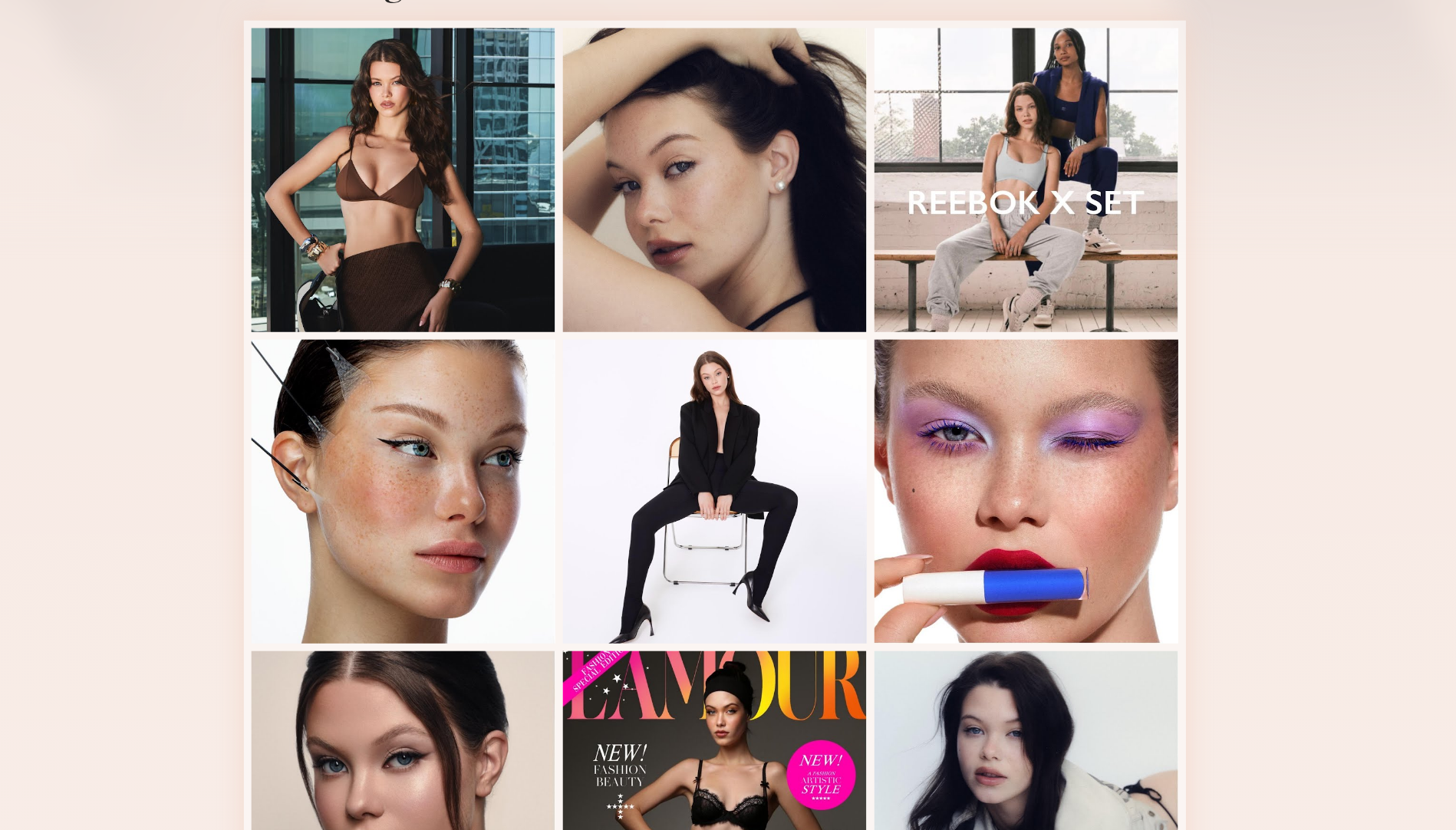
scroll to position [300, 0]
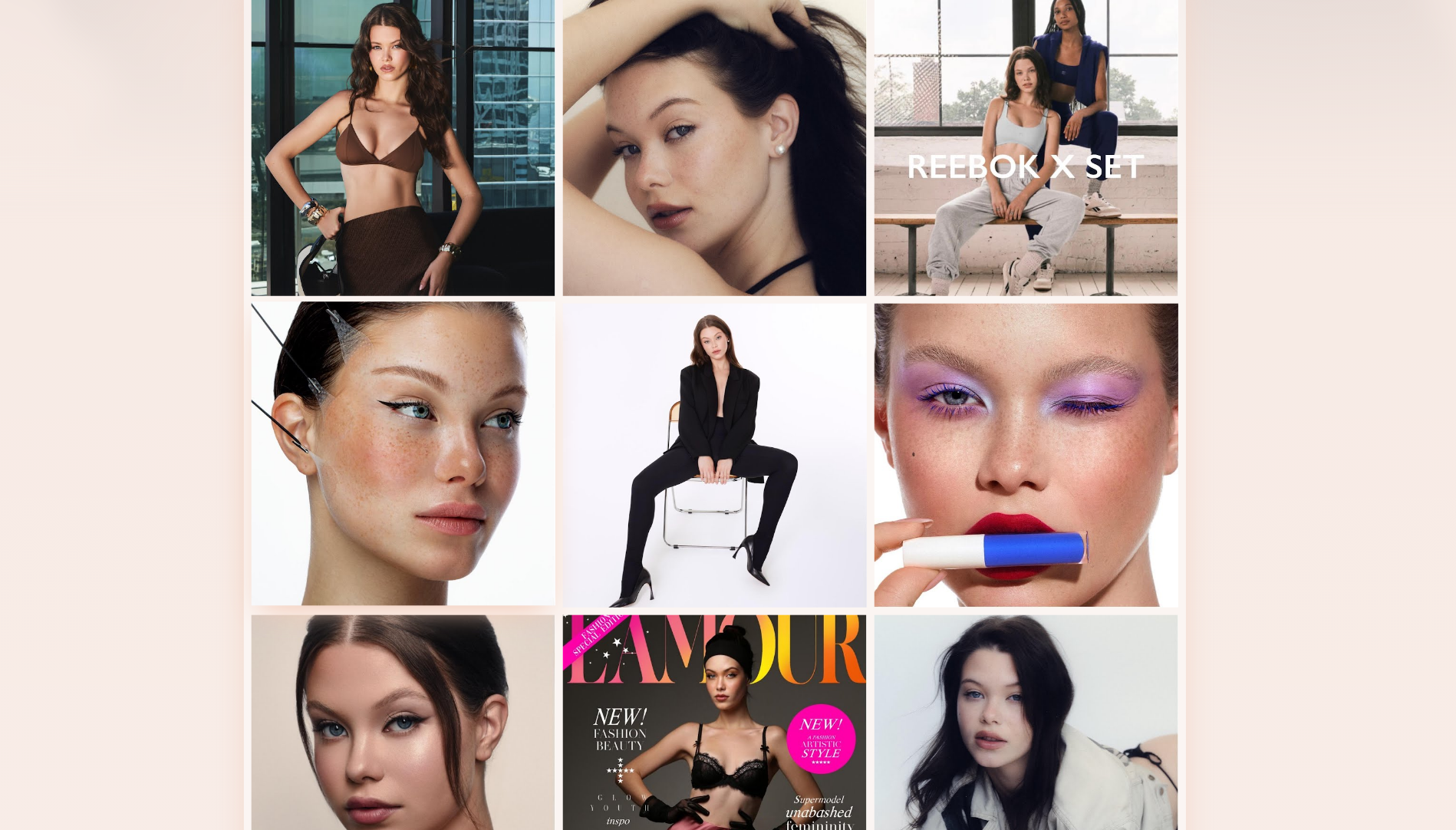
click at [470, 515] on div at bounding box center [476, 525] width 245 height 245
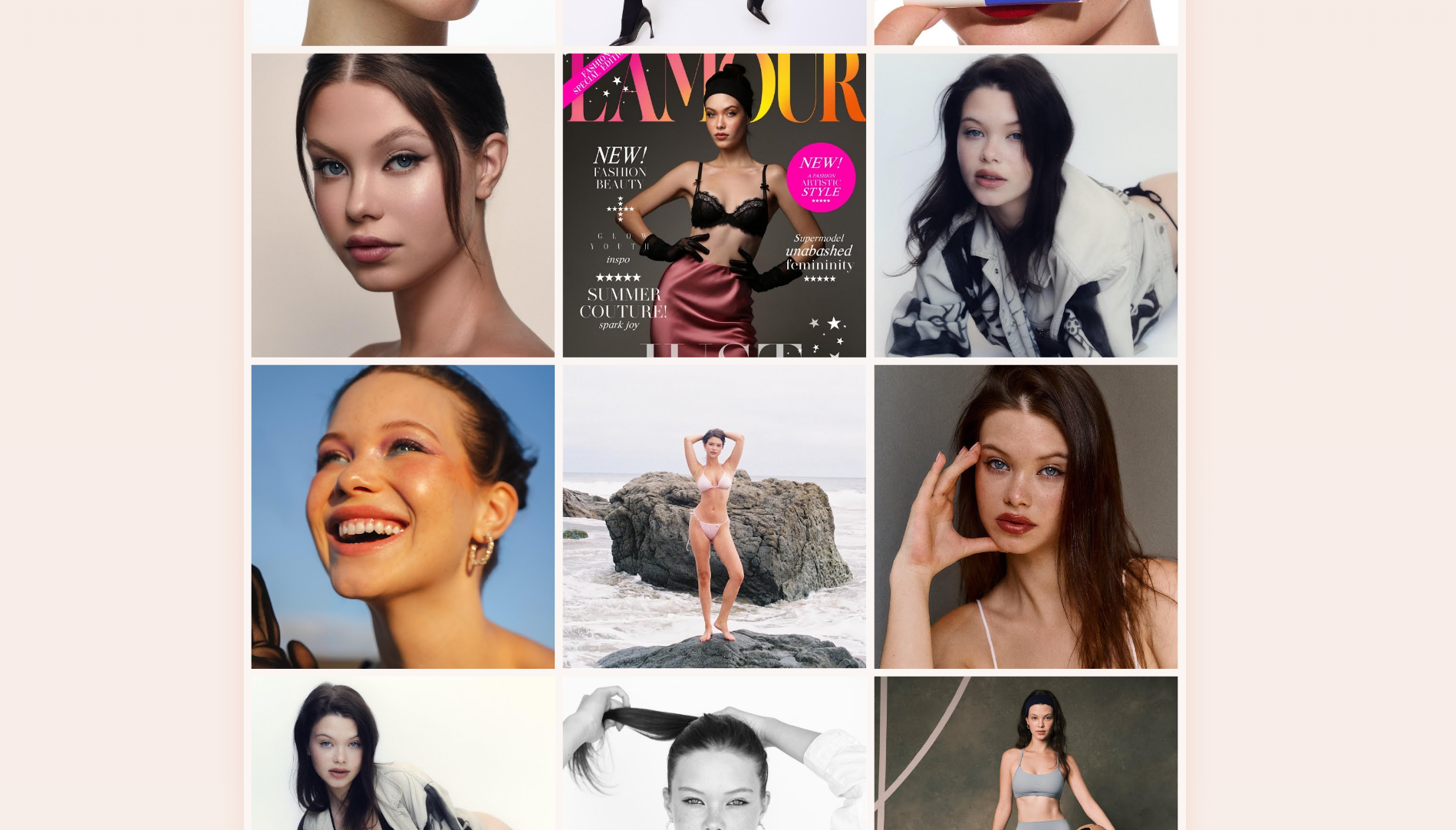
scroll to position [825, 0]
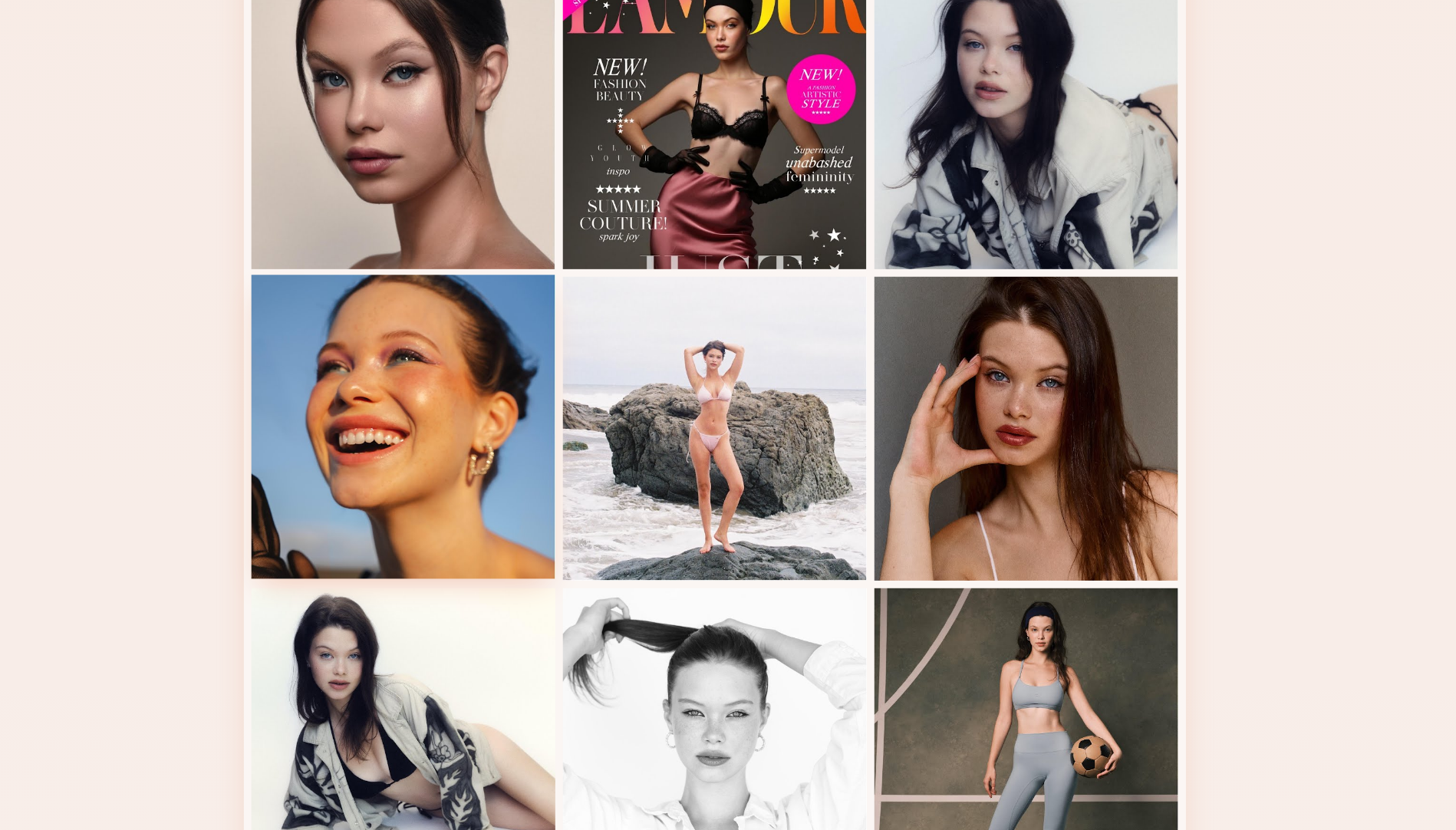
click at [500, 537] on div at bounding box center [476, 503] width 245 height 245
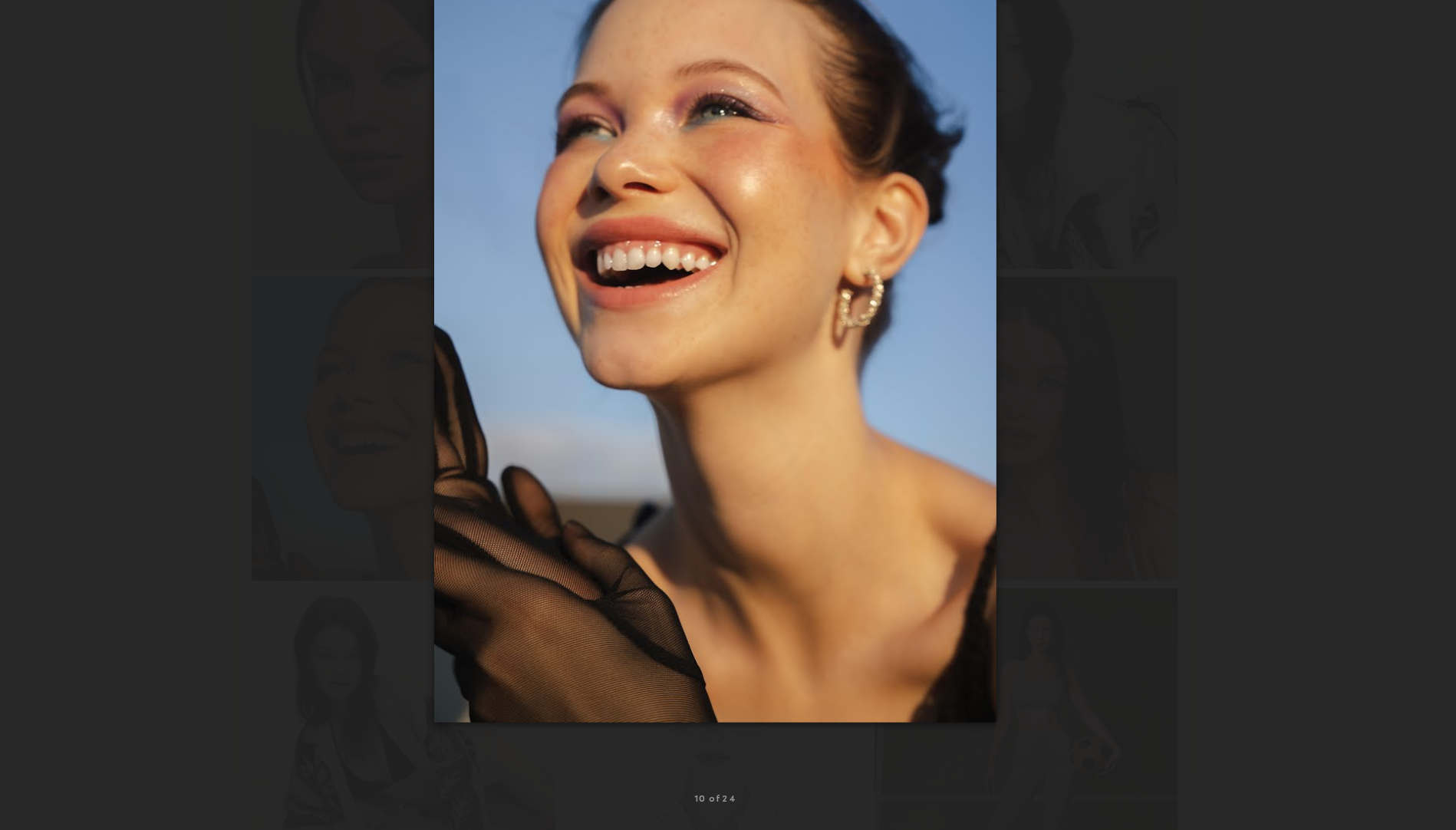
click at [1154, 420] on div at bounding box center [728, 403] width 1456 height 756
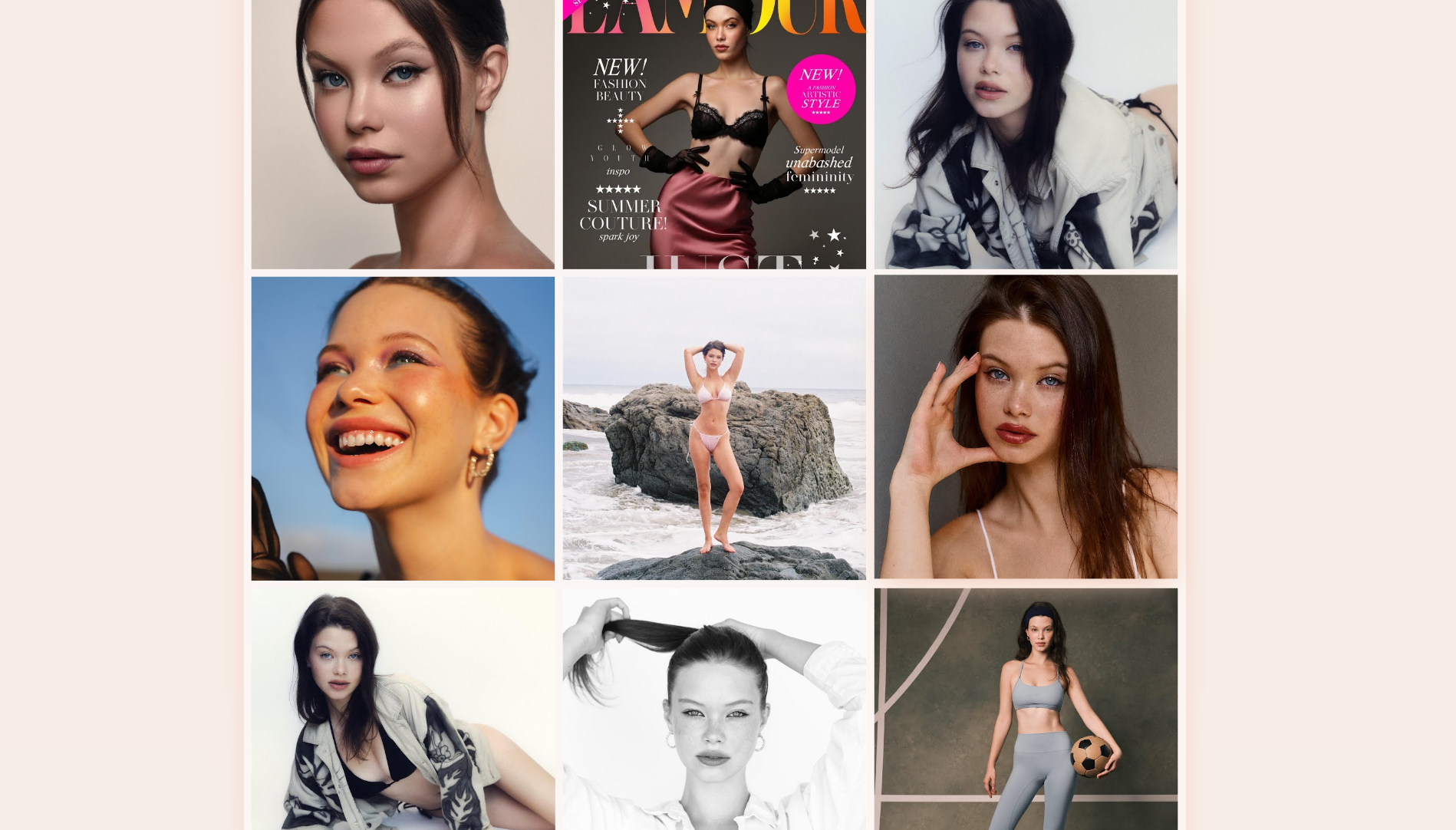
click at [1020, 441] on div at bounding box center [979, 503] width 245 height 245
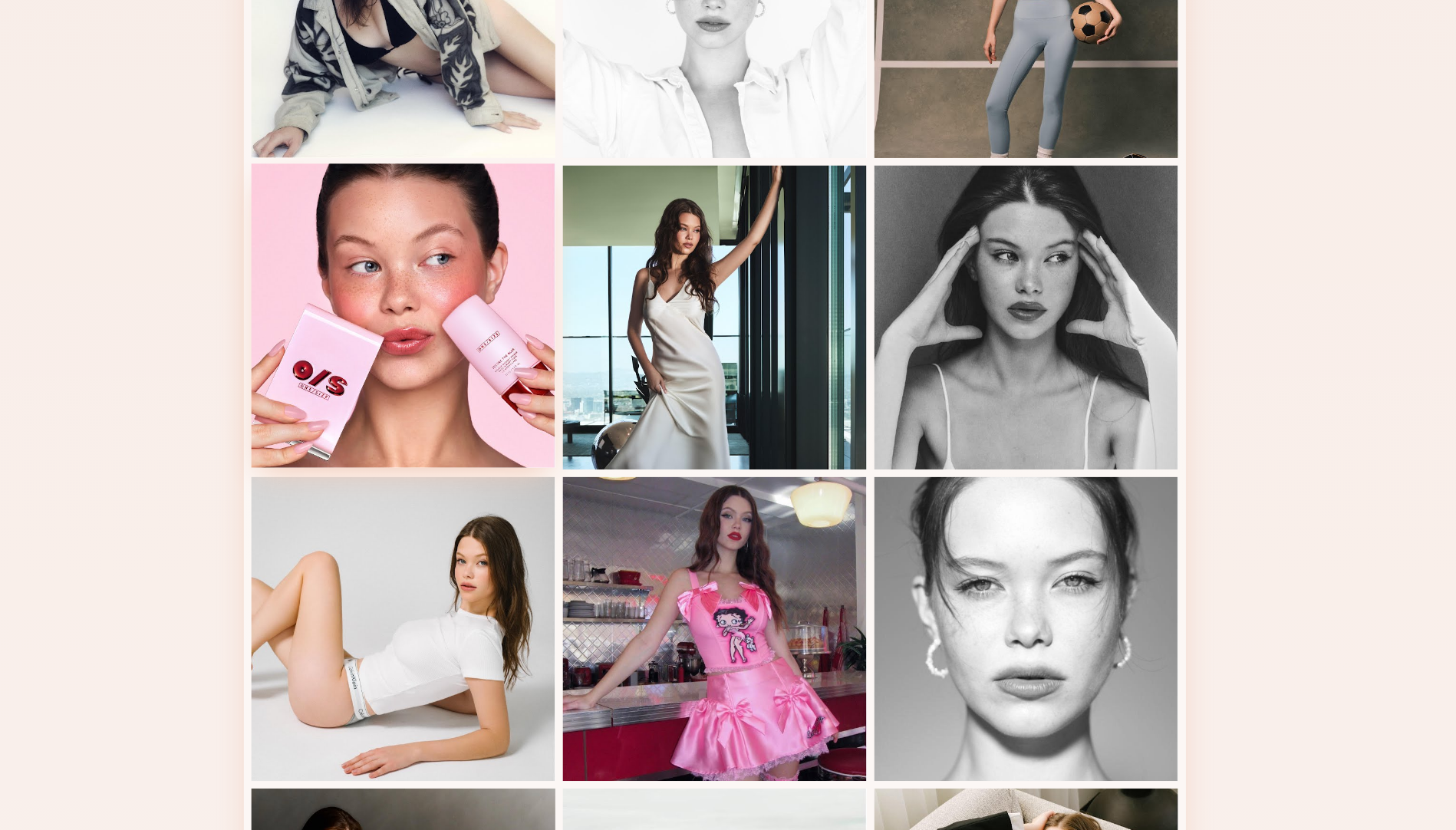
scroll to position [1419, 0]
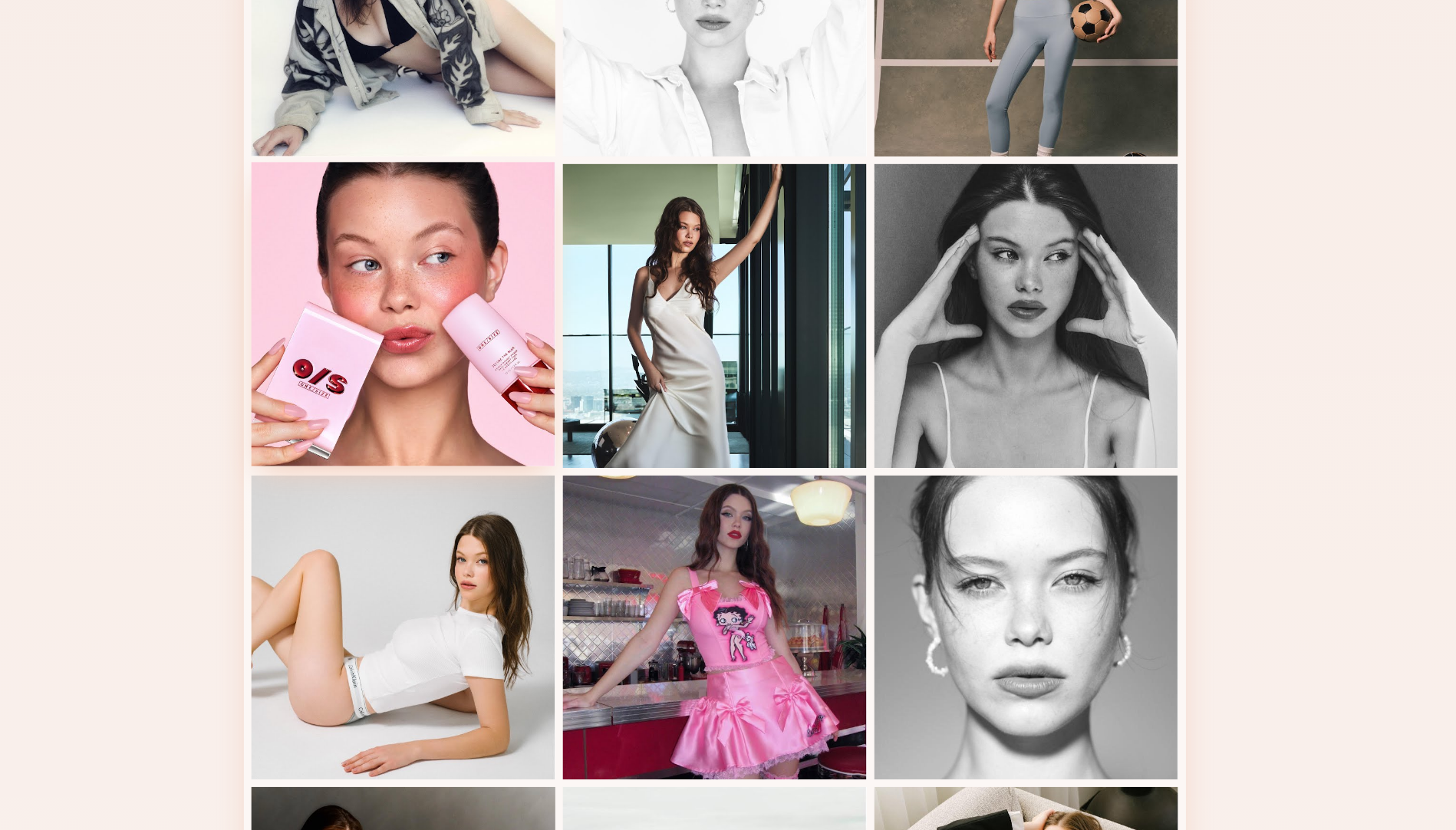
click at [484, 386] on div at bounding box center [476, 412] width 245 height 245
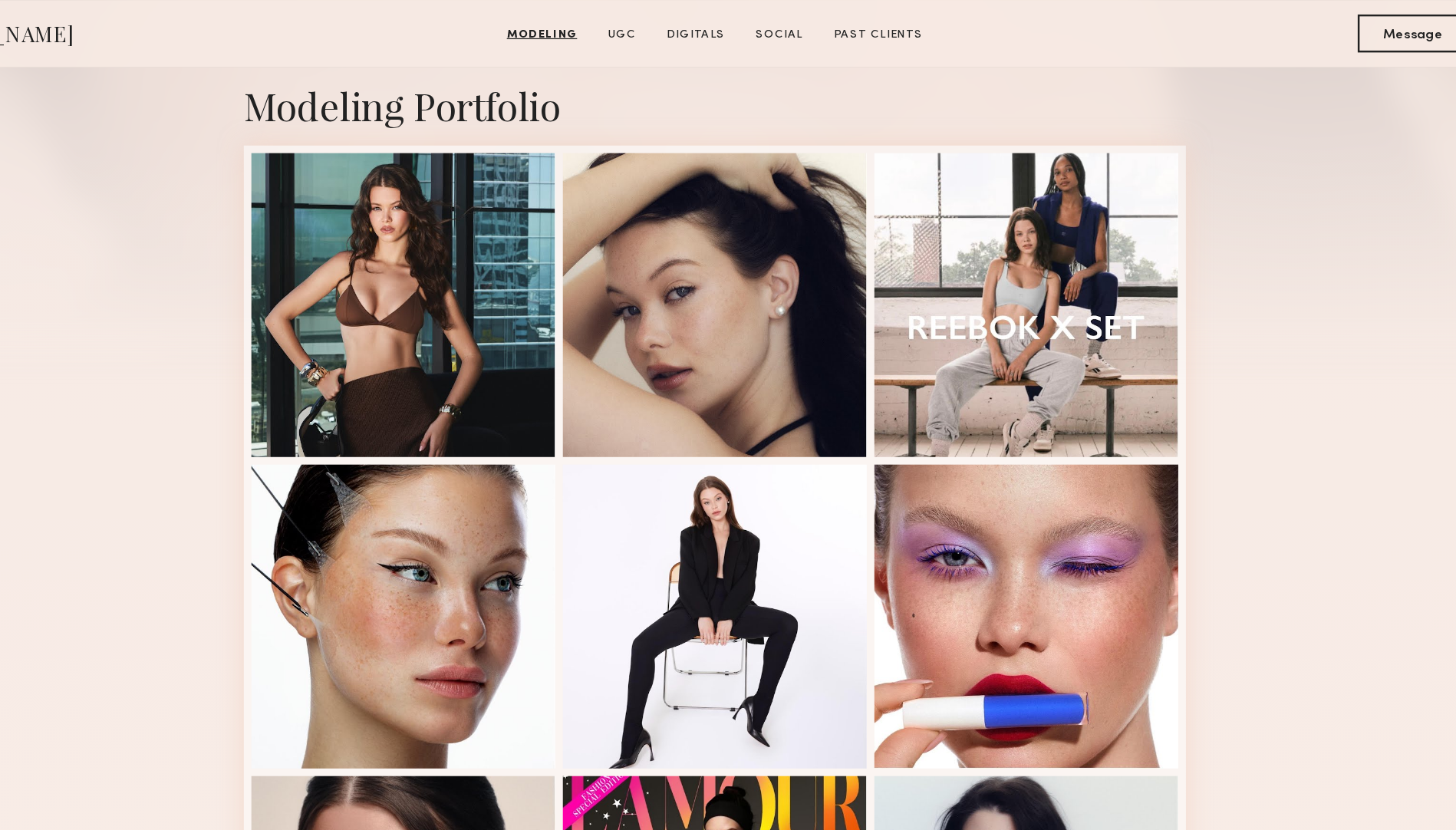
scroll to position [328, 0]
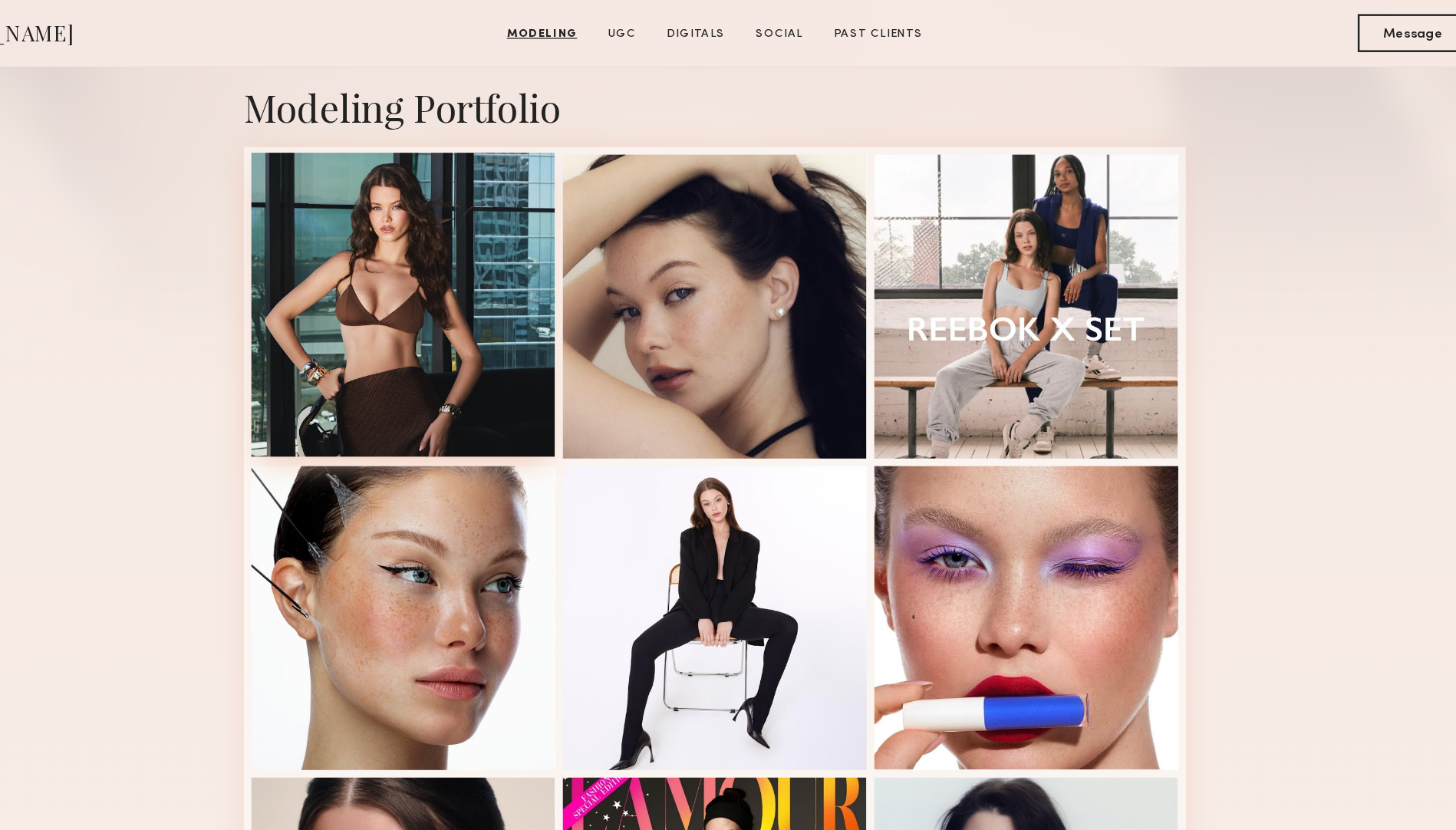
click at [509, 191] on div at bounding box center [476, 246] width 245 height 245
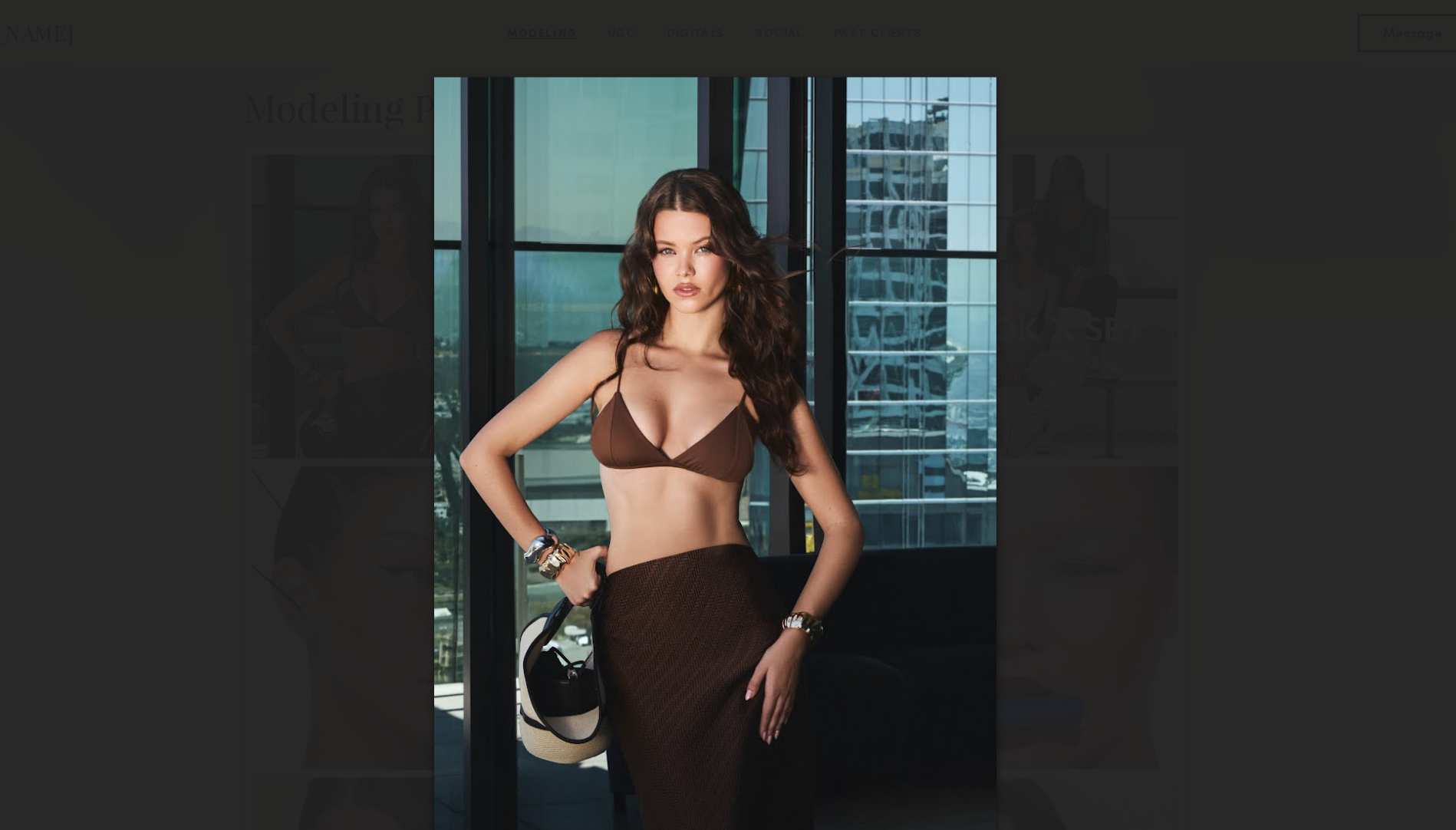
click at [1090, 144] on div at bounding box center [728, 403] width 1456 height 756
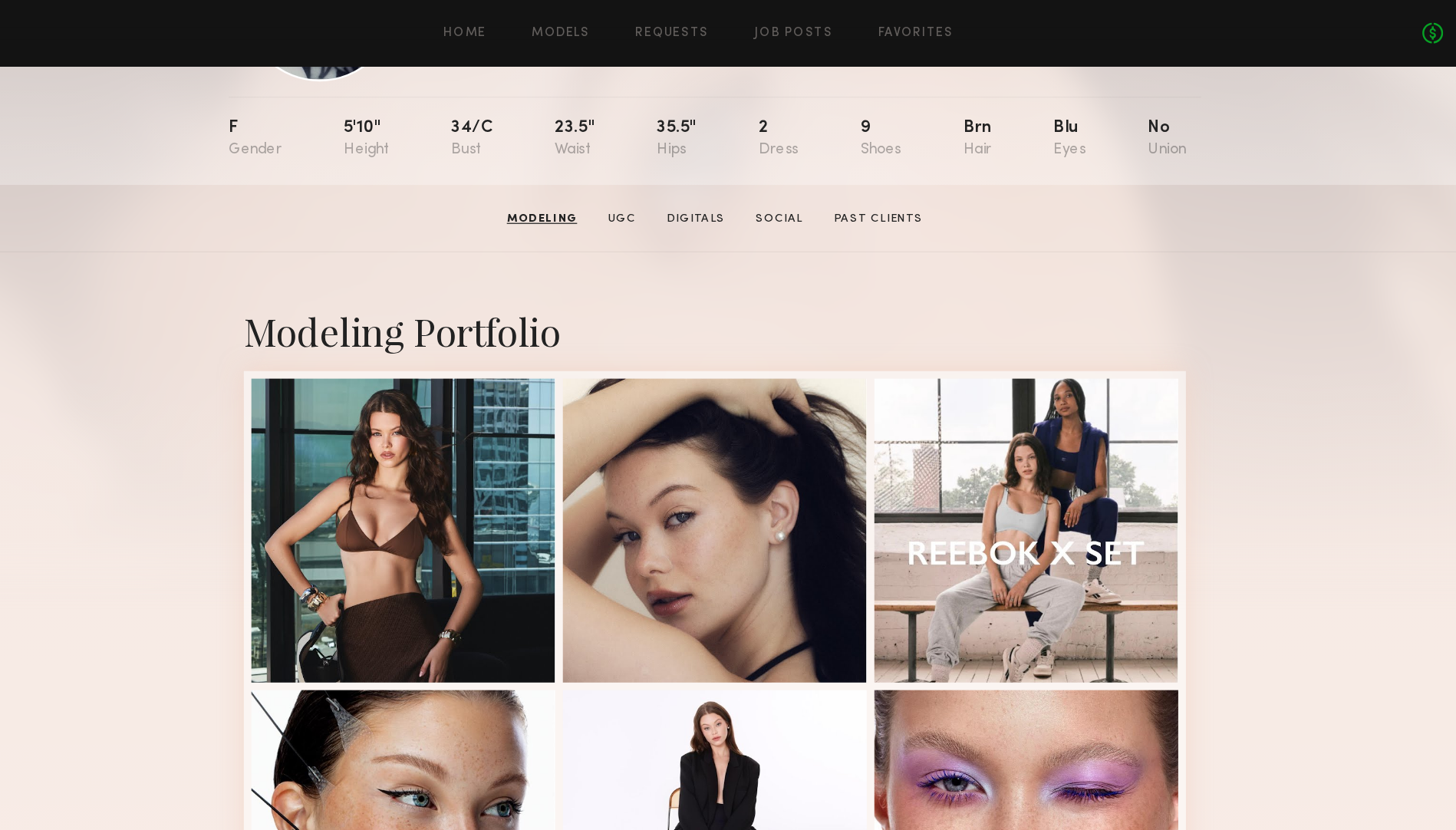
scroll to position [0, 0]
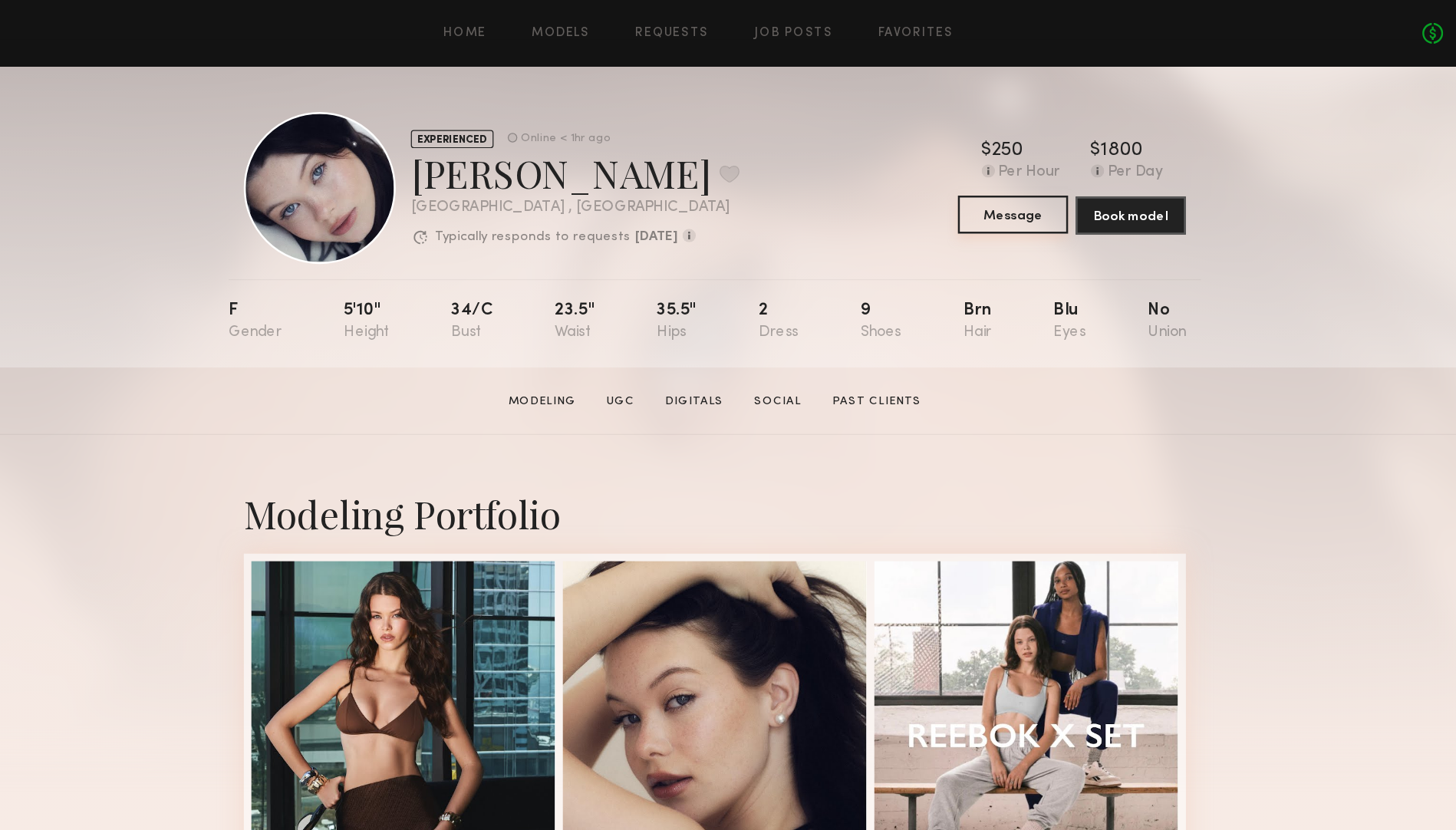
click at [983, 180] on button "Message" at bounding box center [969, 173] width 89 height 31
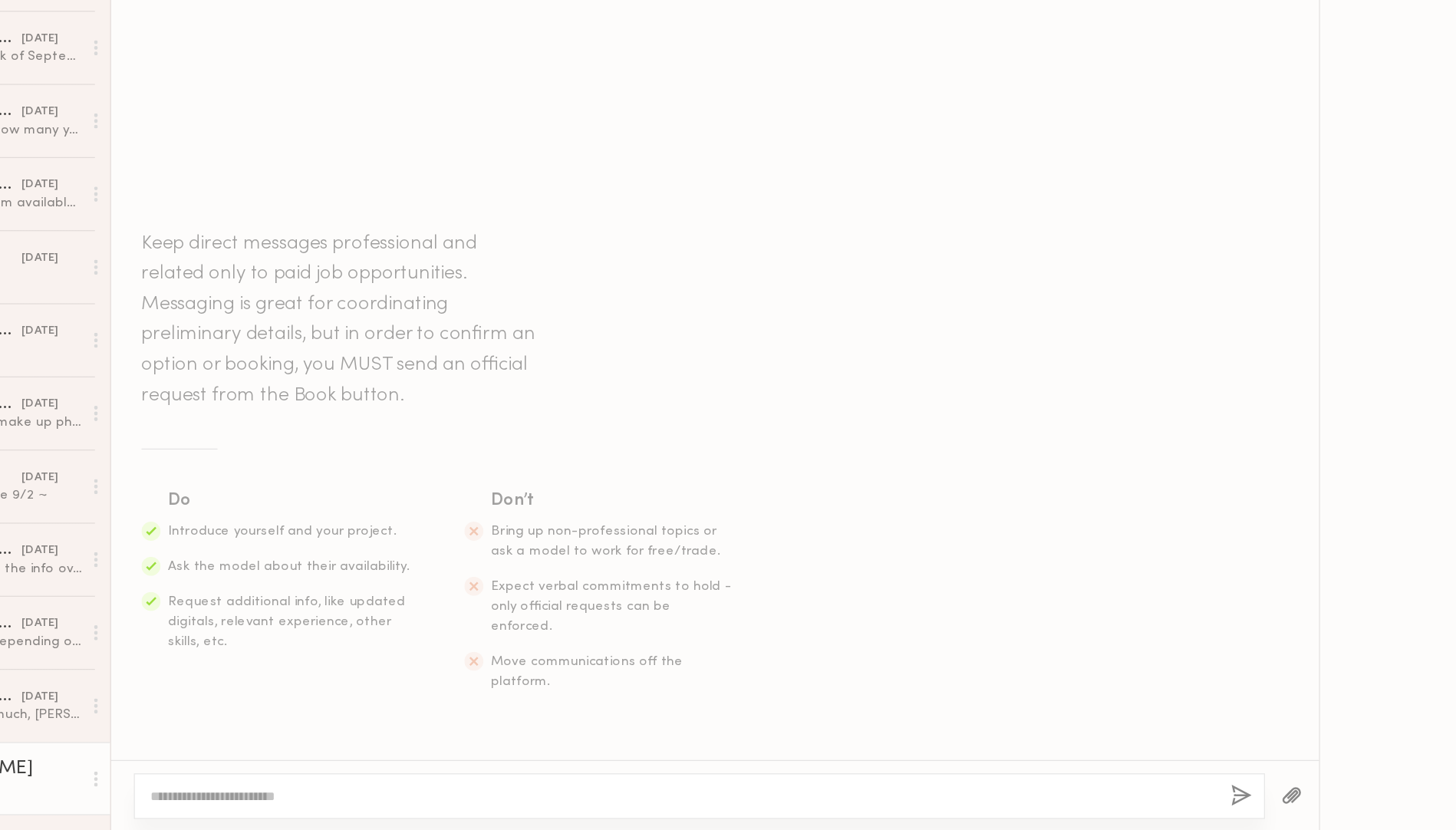
paste textarea "**********"
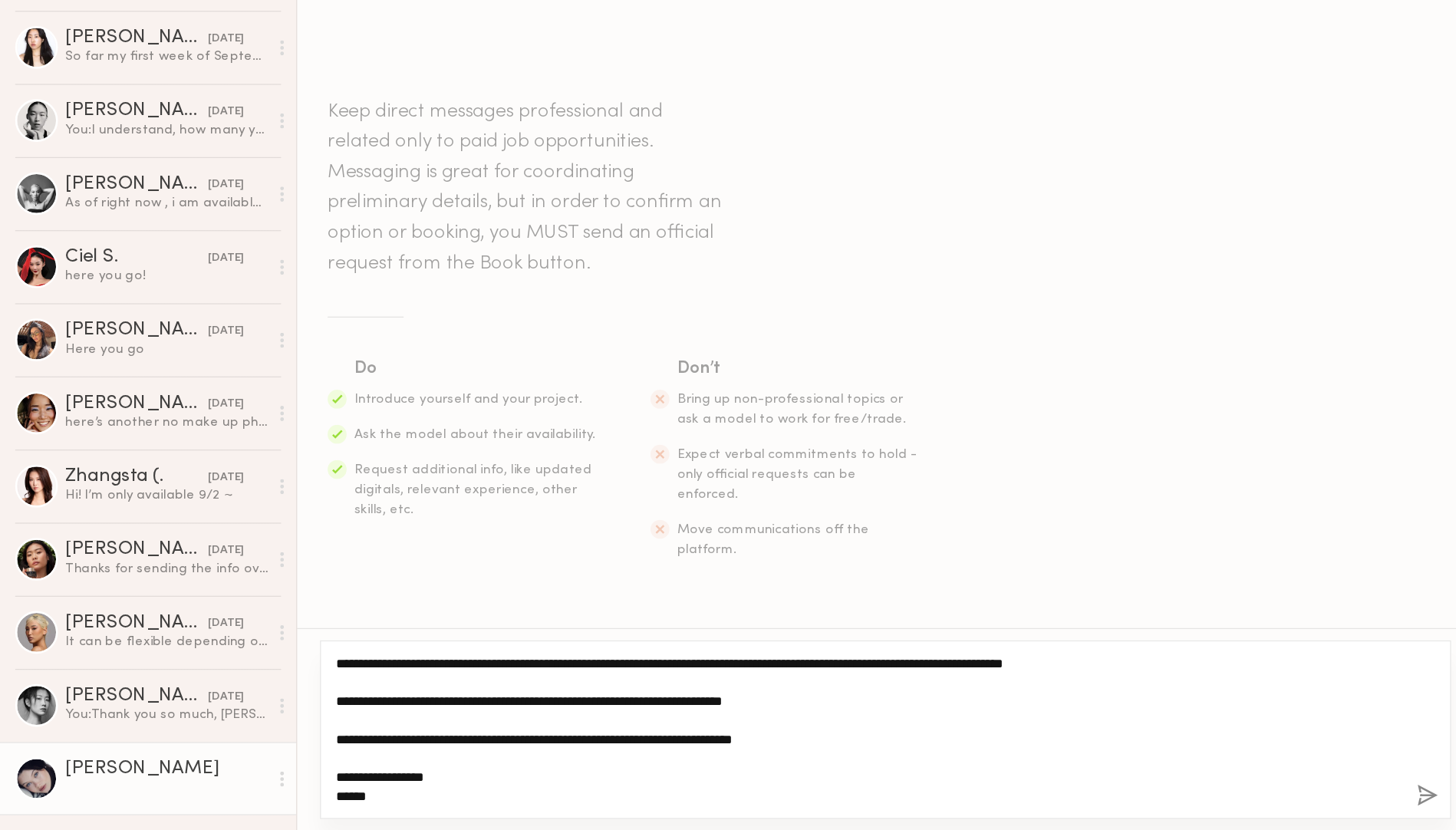
drag, startPoint x: 326, startPoint y: 694, endPoint x: 286, endPoint y: 697, distance: 40.1
click at [286, 697] on textarea "**********" at bounding box center [702, 748] width 860 height 122
type textarea "**********"
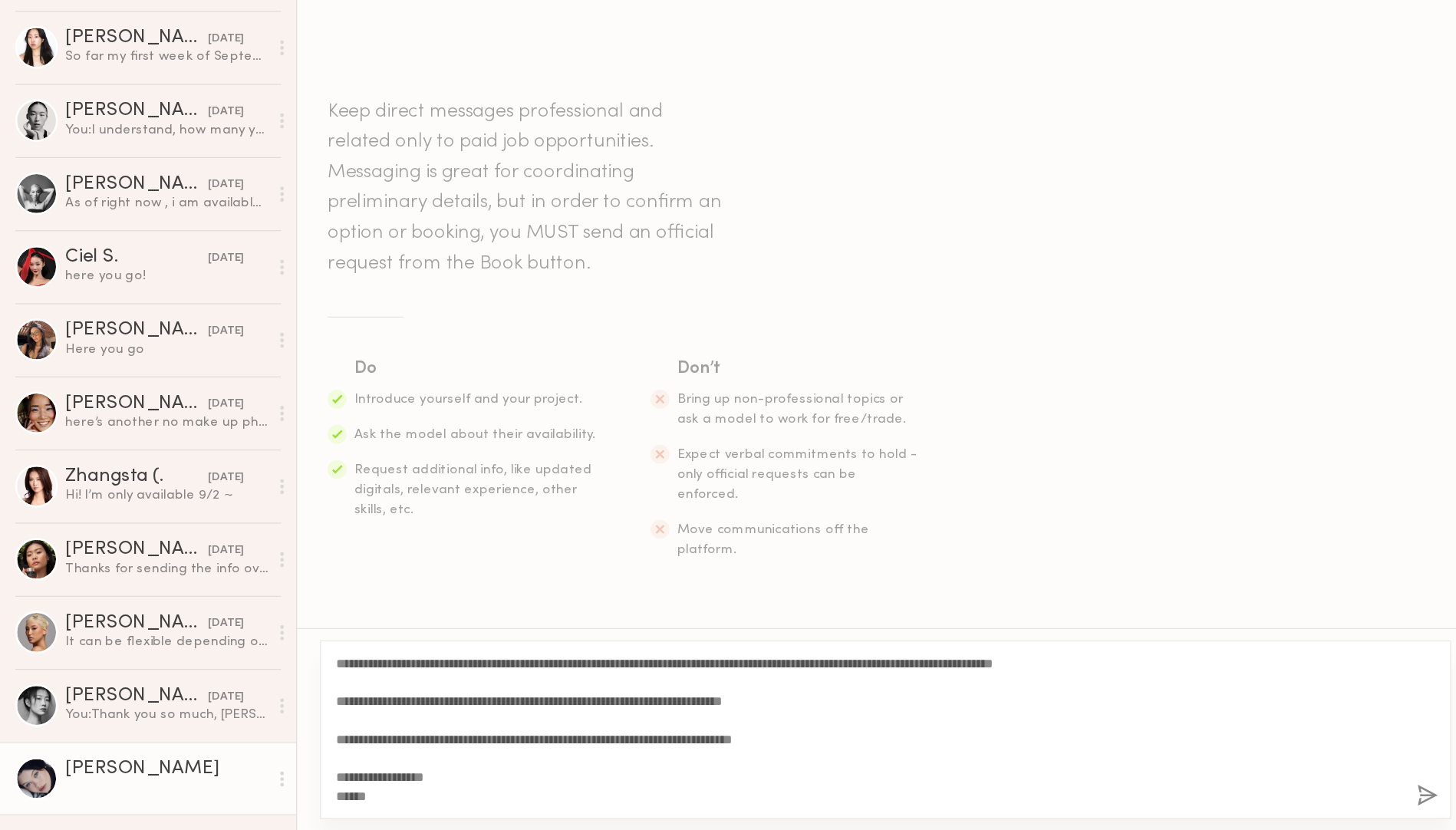
click at [1148, 796] on button "button" at bounding box center [1152, 803] width 17 height 19
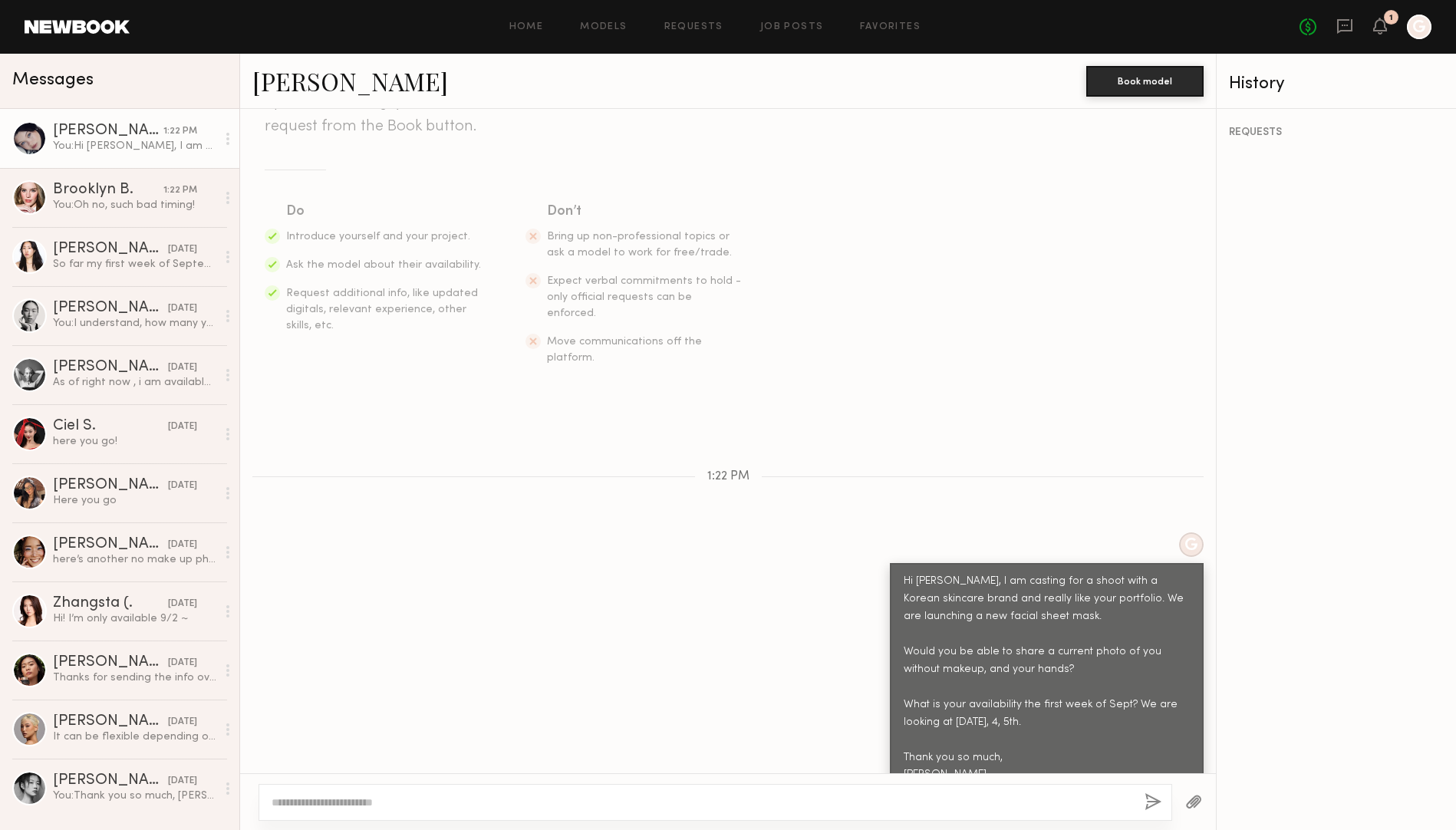
click at [310, 80] on link "Marina F." at bounding box center [350, 80] width 196 height 33
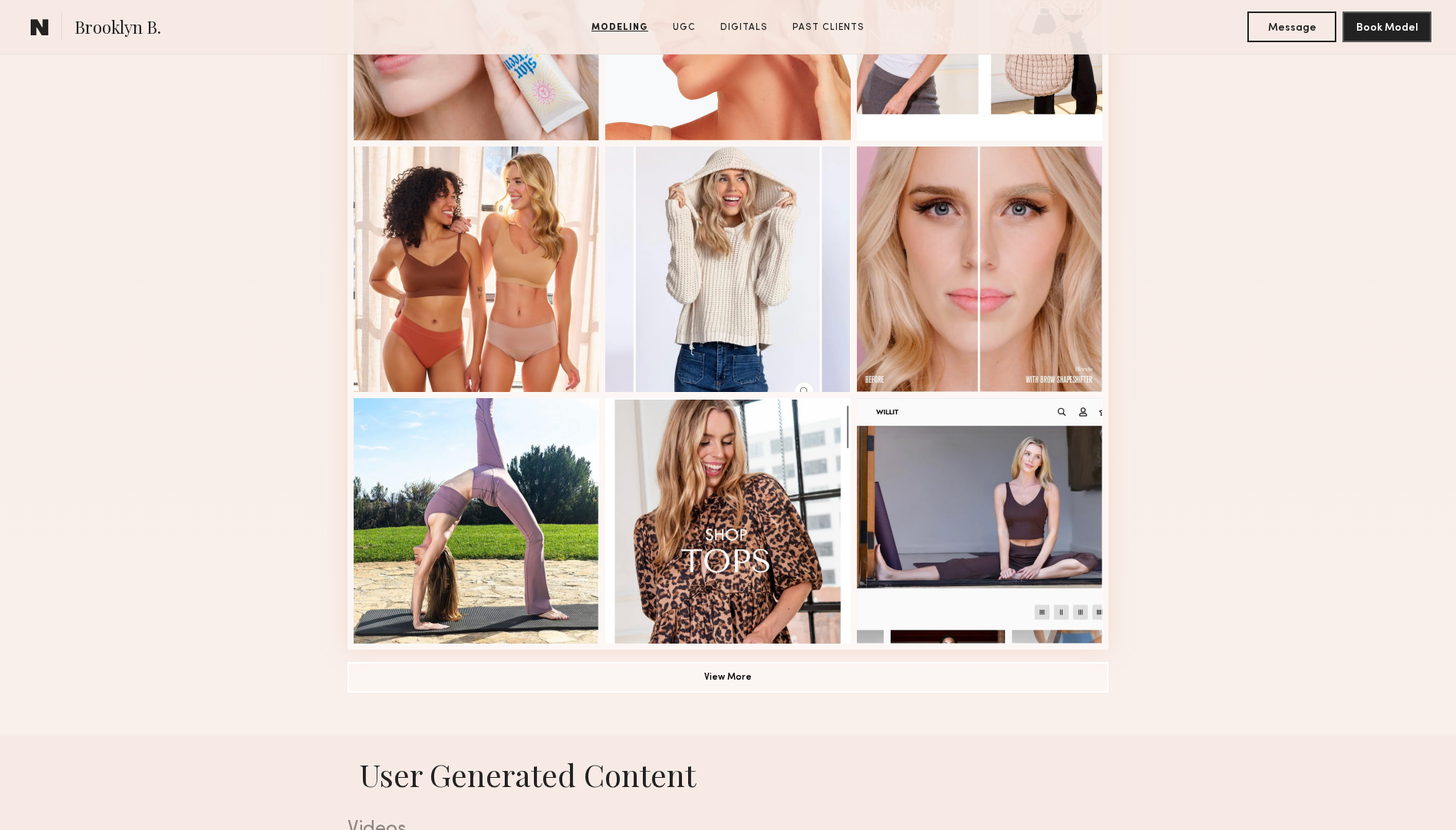
scroll to position [813, 0]
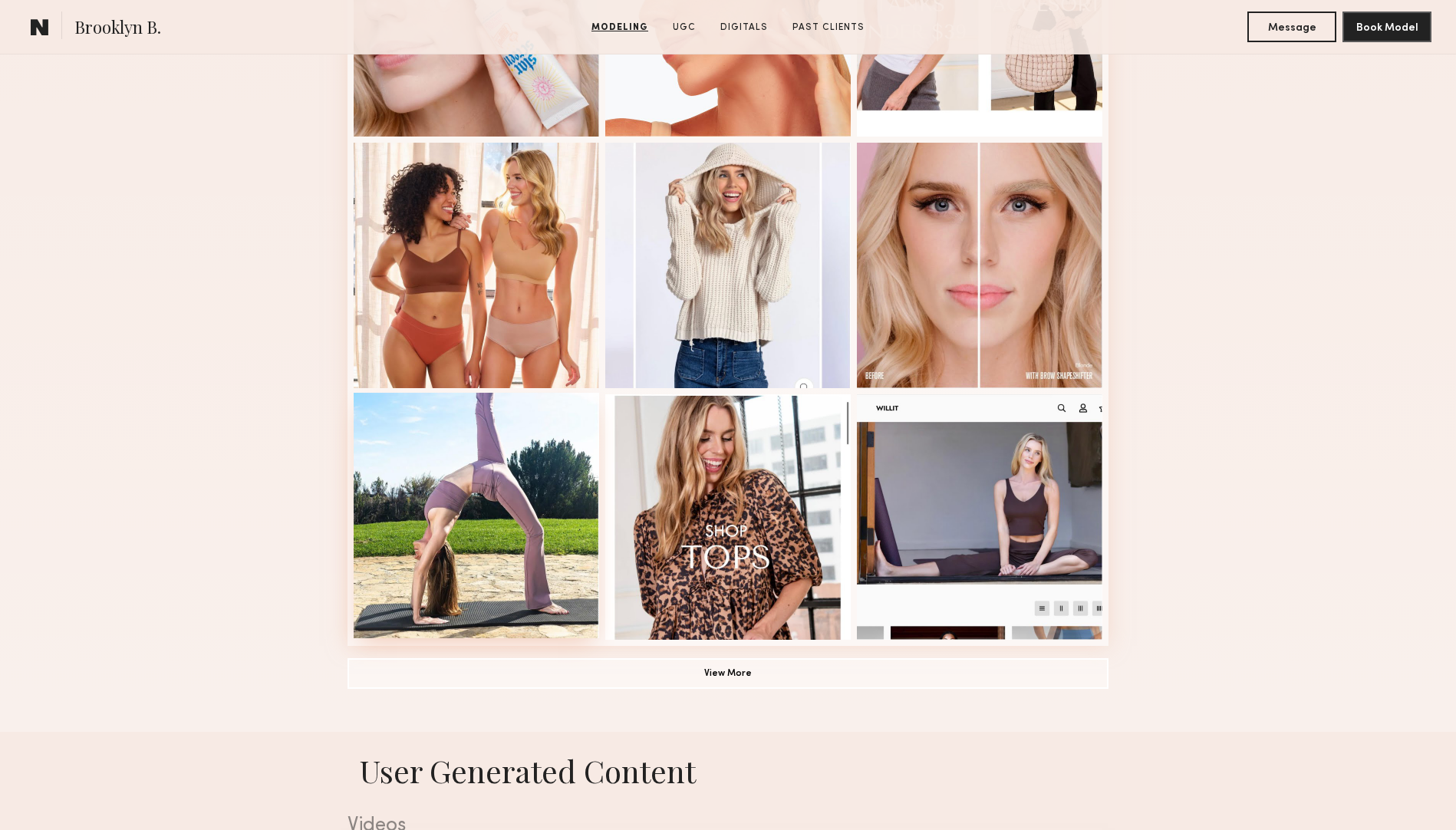
click at [422, 446] on div at bounding box center [476, 515] width 245 height 245
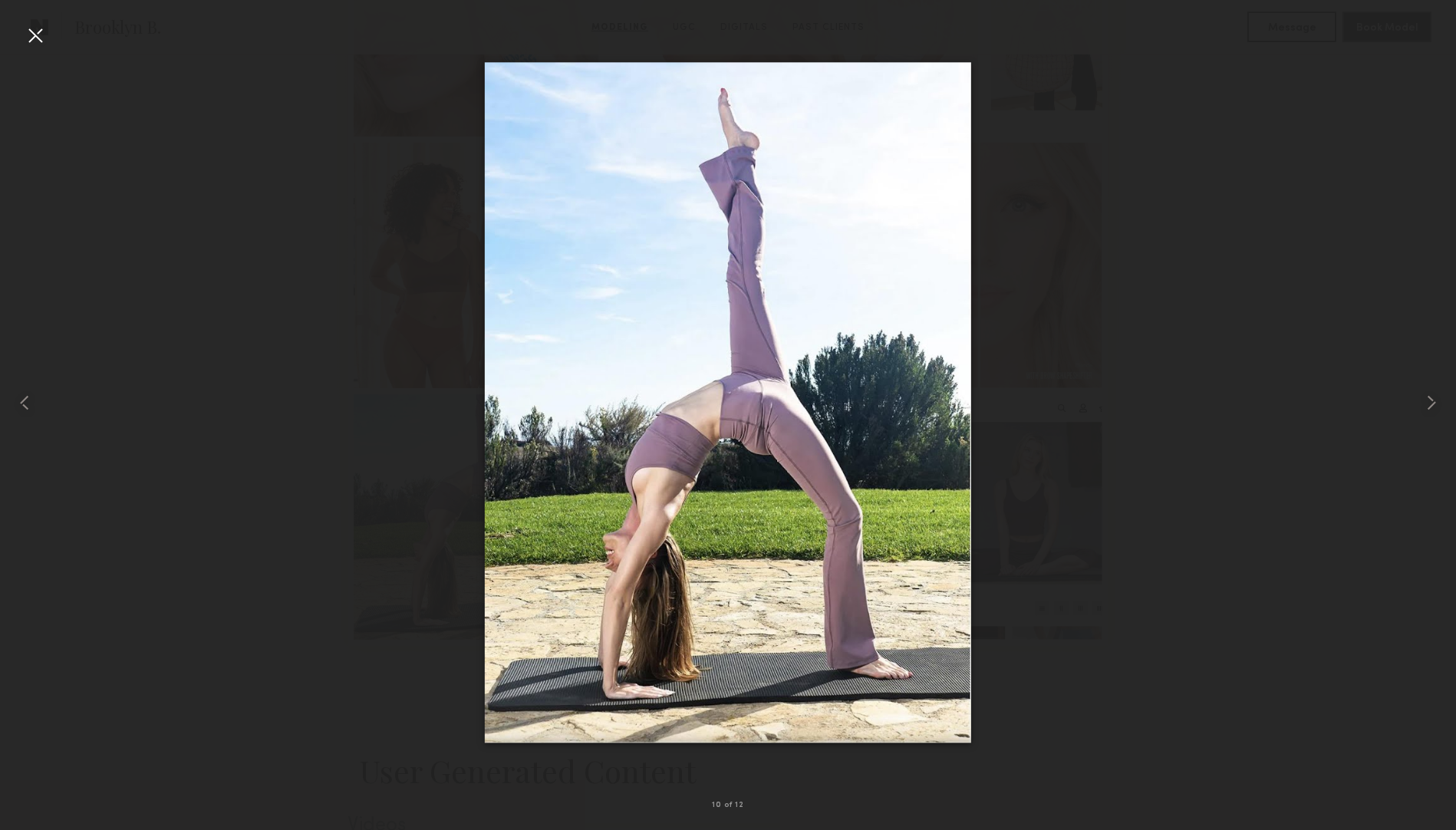
click at [334, 391] on div at bounding box center [728, 403] width 1456 height 756
click at [49, 21] on nb-gallery-light "10 of 12" at bounding box center [728, 415] width 1456 height 830
click at [30, 39] on div at bounding box center [35, 35] width 25 height 25
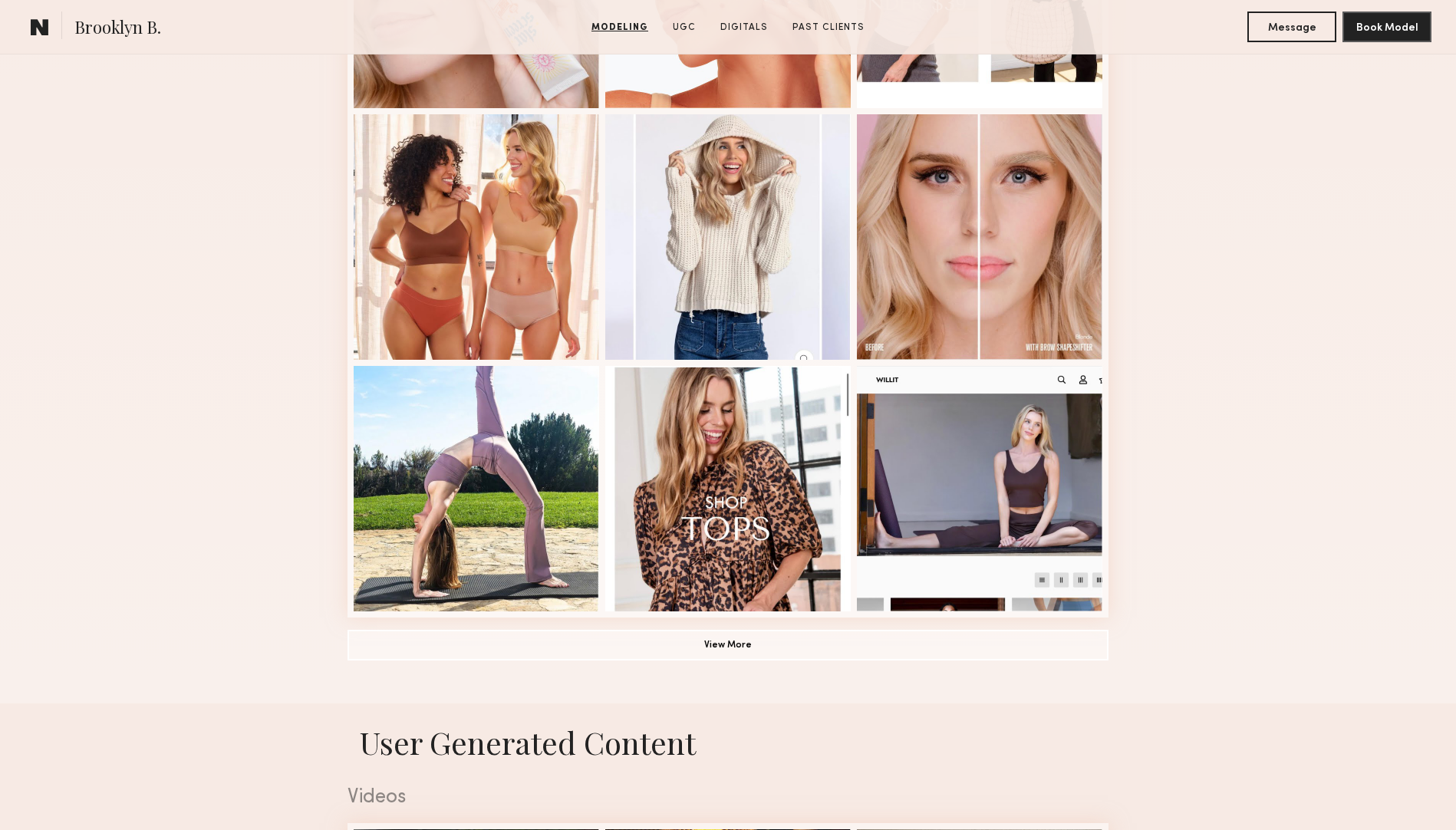
scroll to position [843, 0]
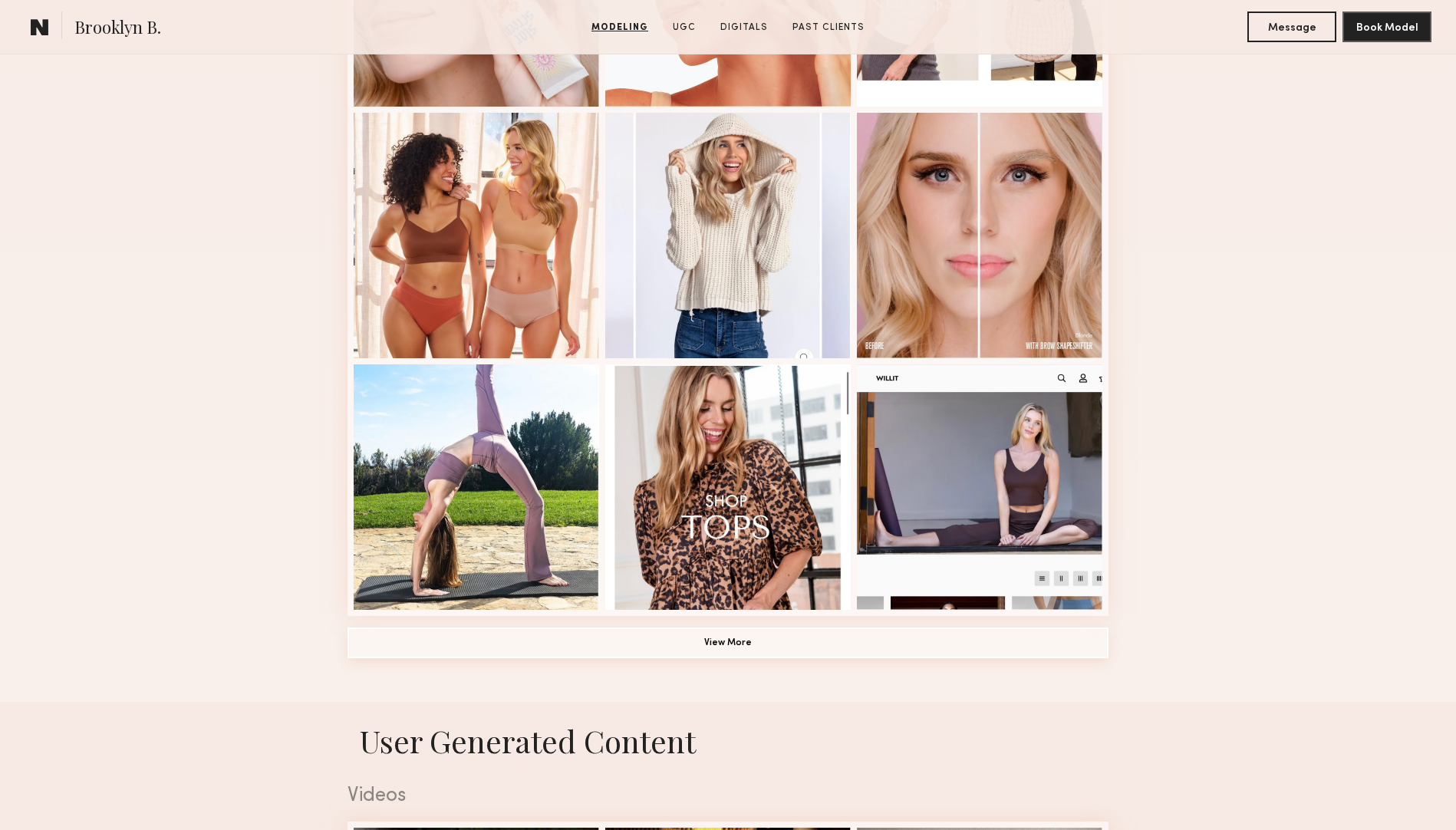
click at [743, 648] on button "View More" at bounding box center [727, 642] width 761 height 31
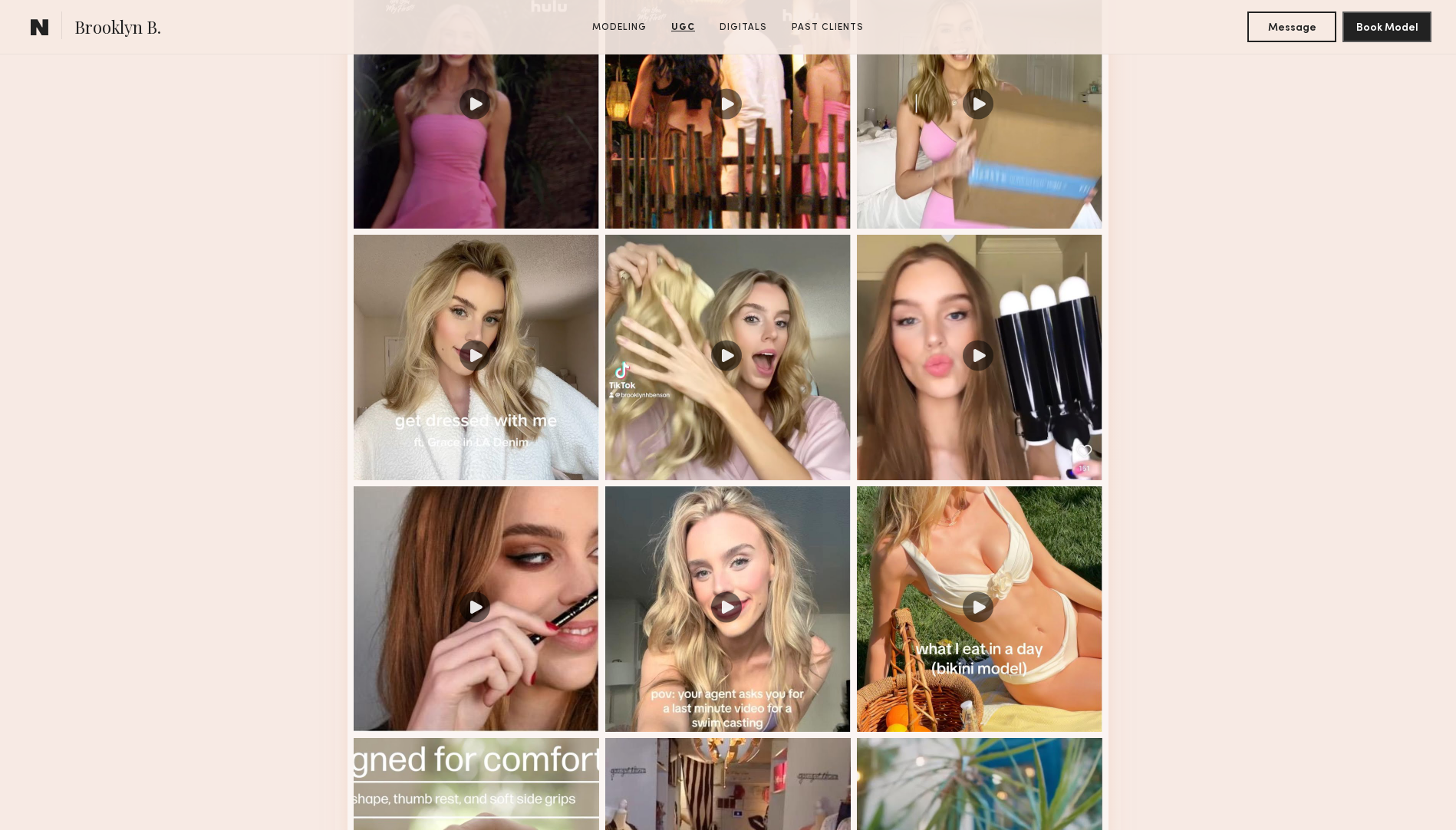
scroll to position [2490, 0]
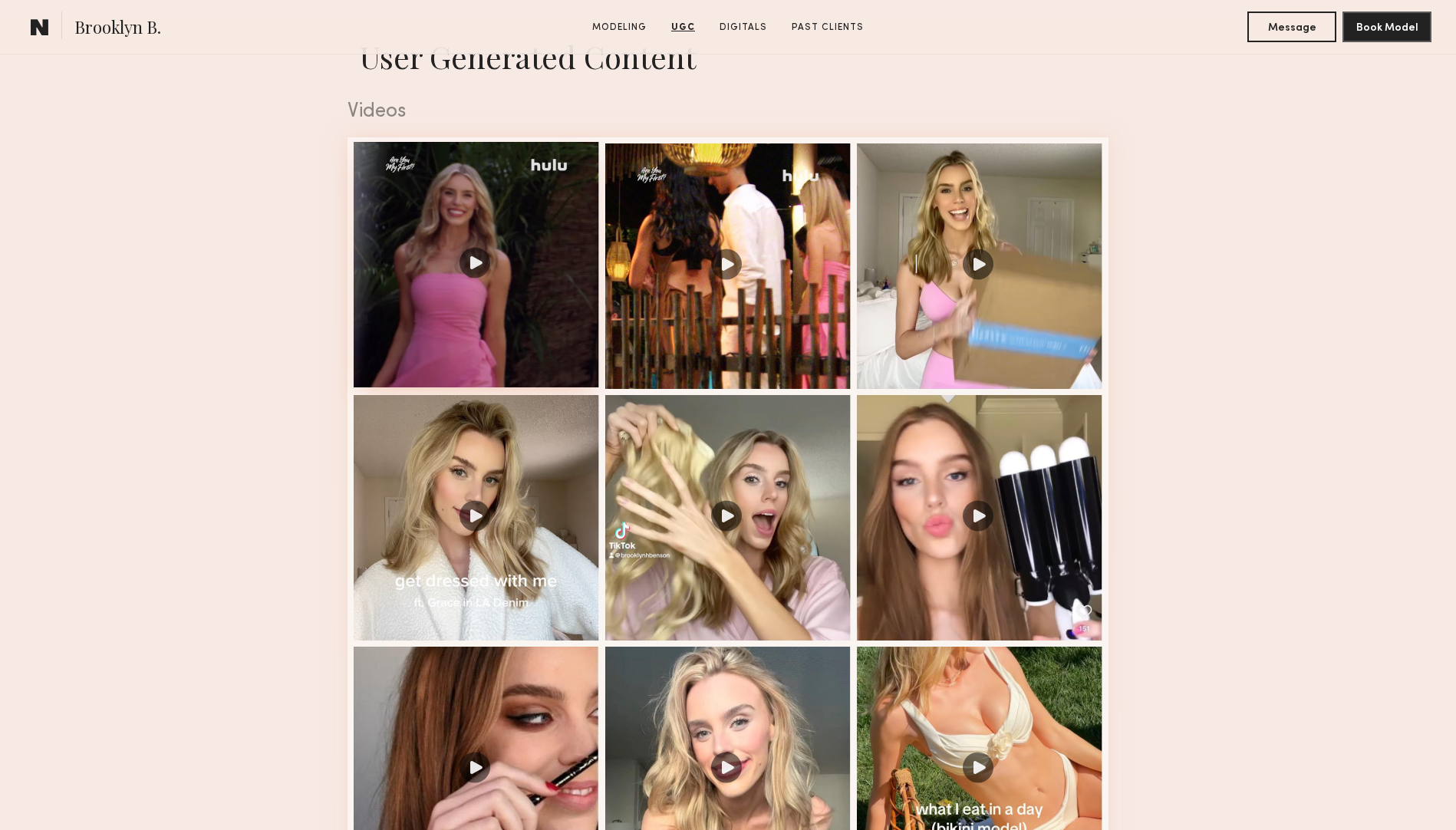
click at [417, 339] on div at bounding box center [476, 264] width 245 height 245
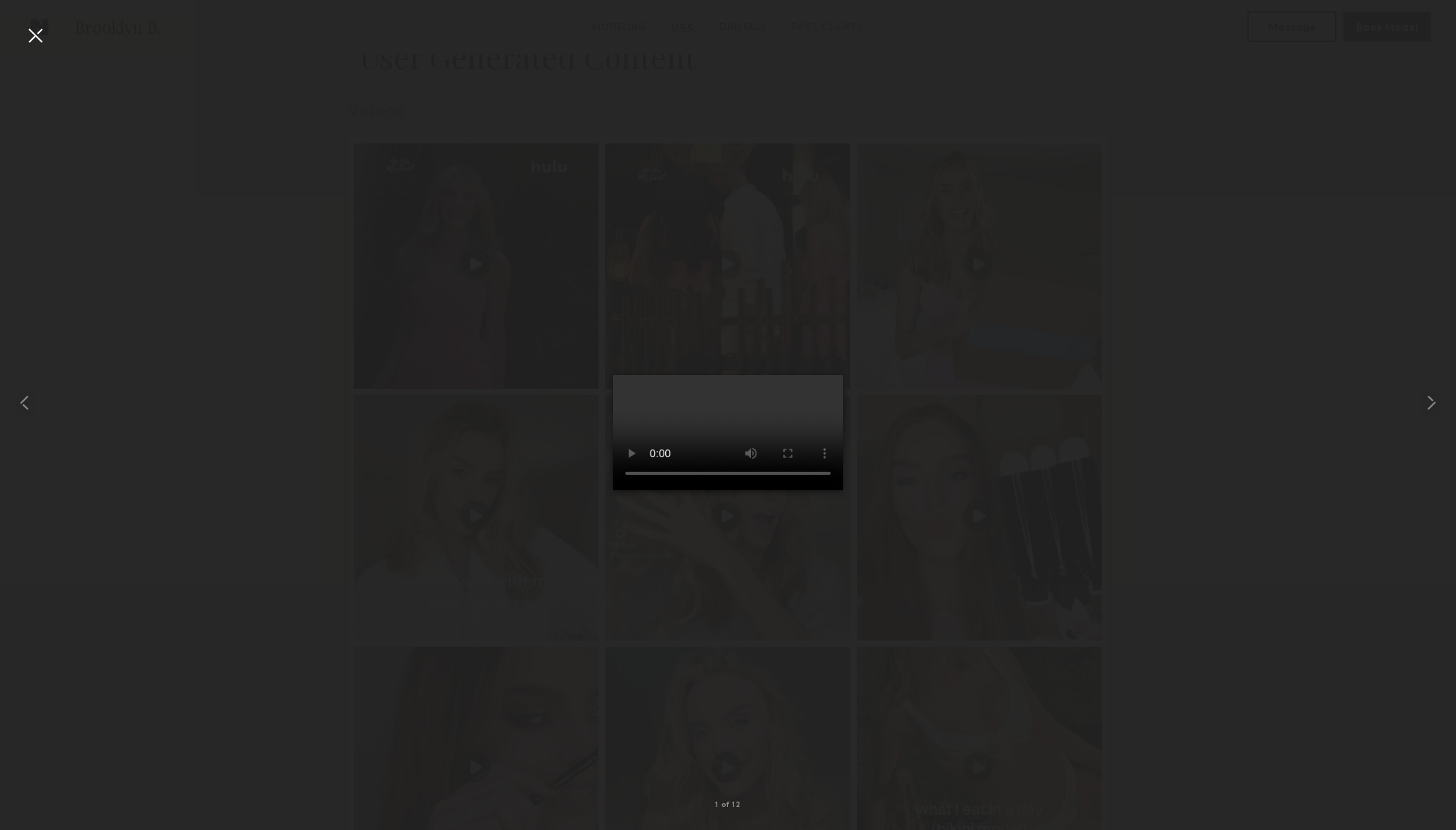
click at [1240, 465] on div at bounding box center [728, 403] width 1456 height 756
click at [31, 31] on div at bounding box center [35, 35] width 25 height 25
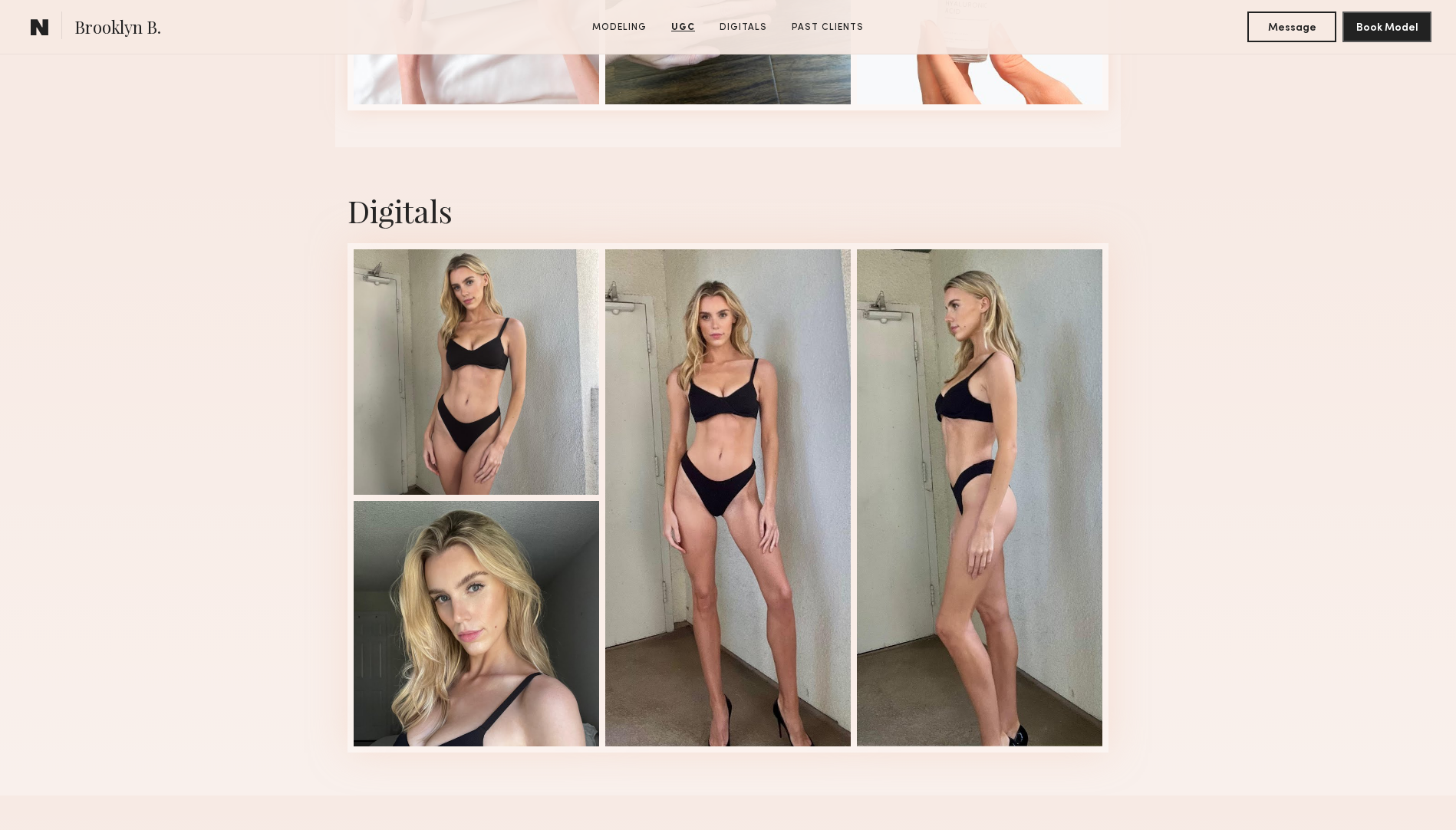
scroll to position [4658, 0]
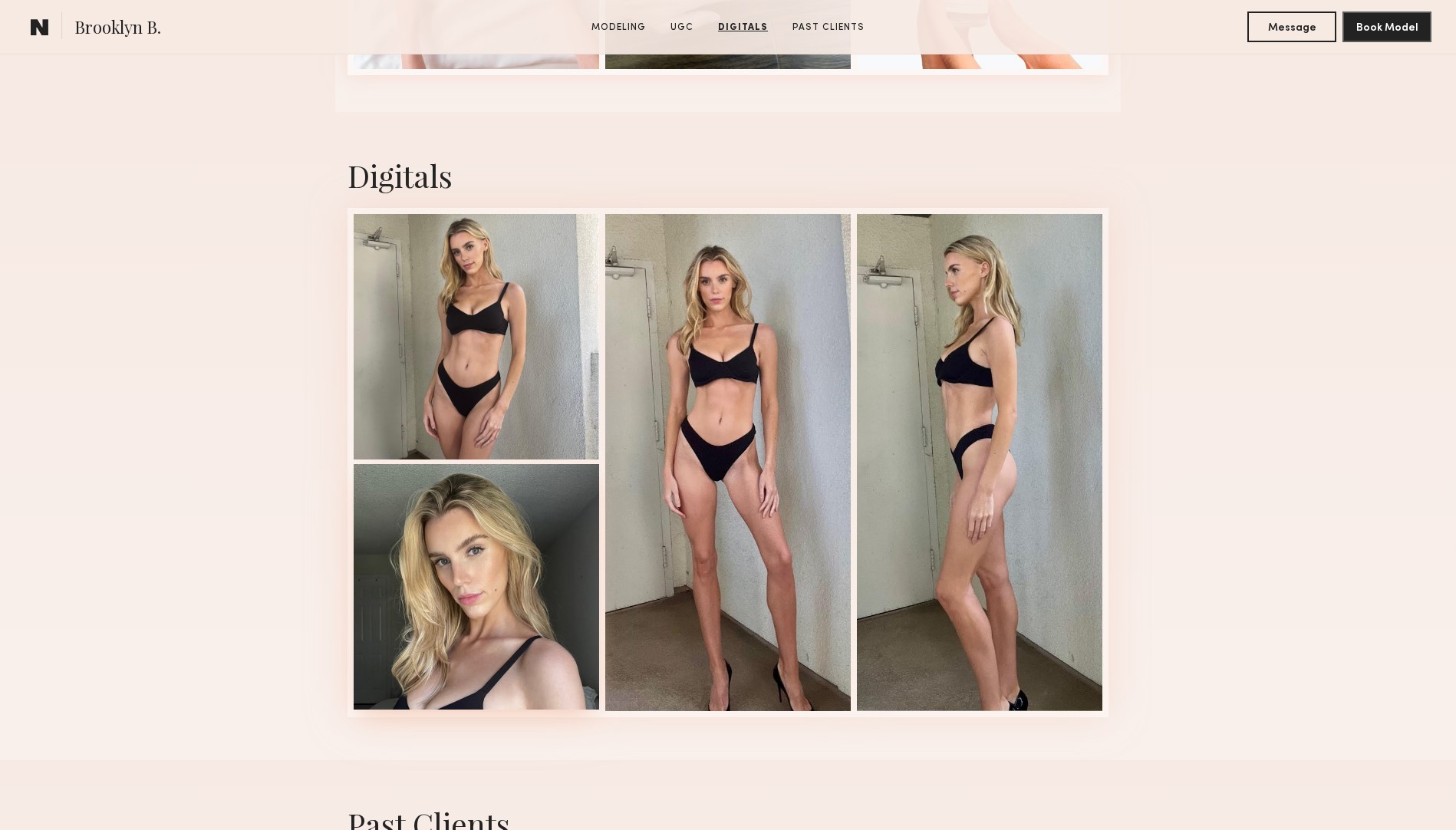
click at [449, 530] on div at bounding box center [476, 586] width 245 height 245
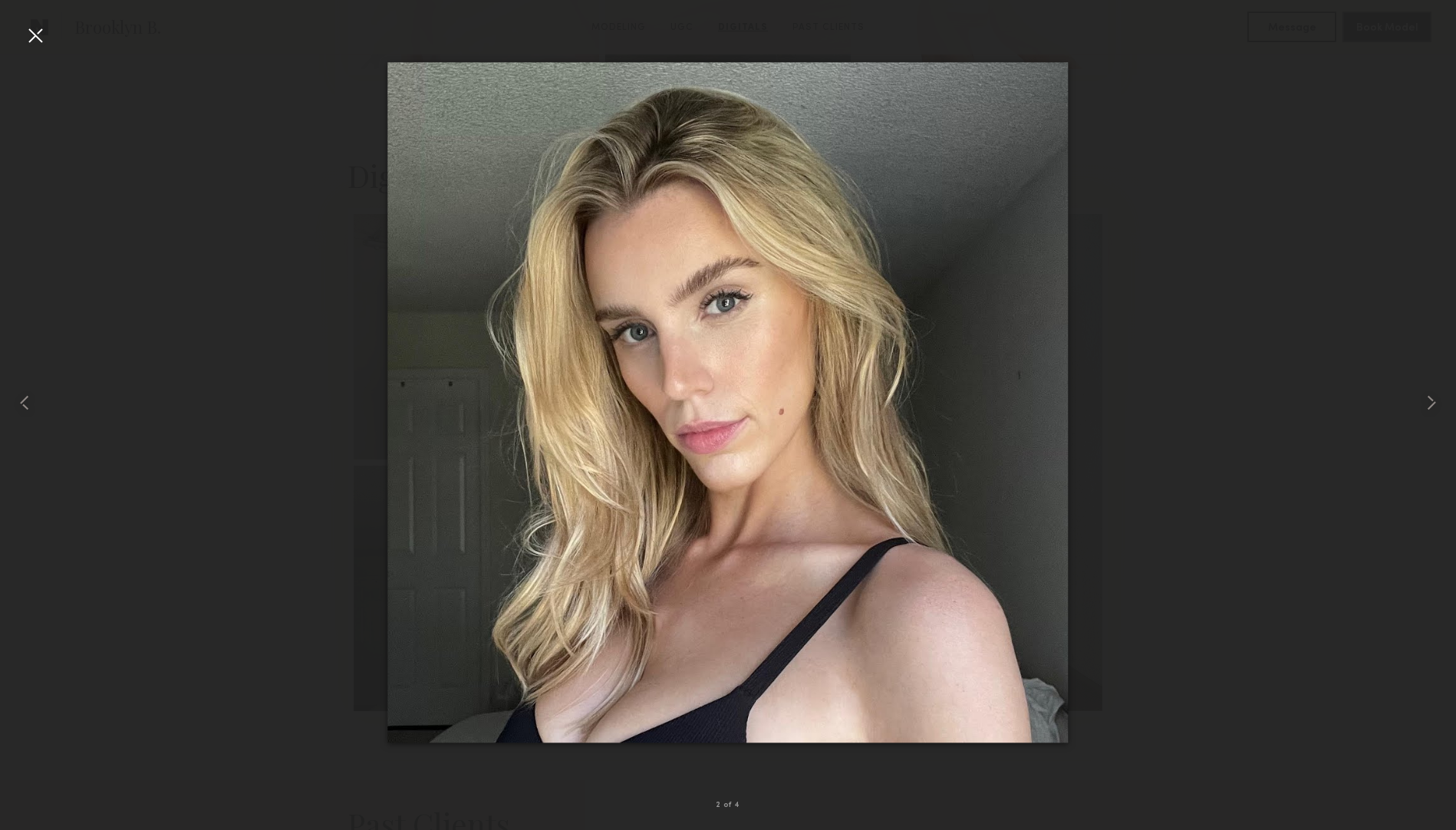
click at [1215, 139] on div at bounding box center [728, 403] width 1456 height 756
click at [35, 26] on div at bounding box center [35, 35] width 25 height 25
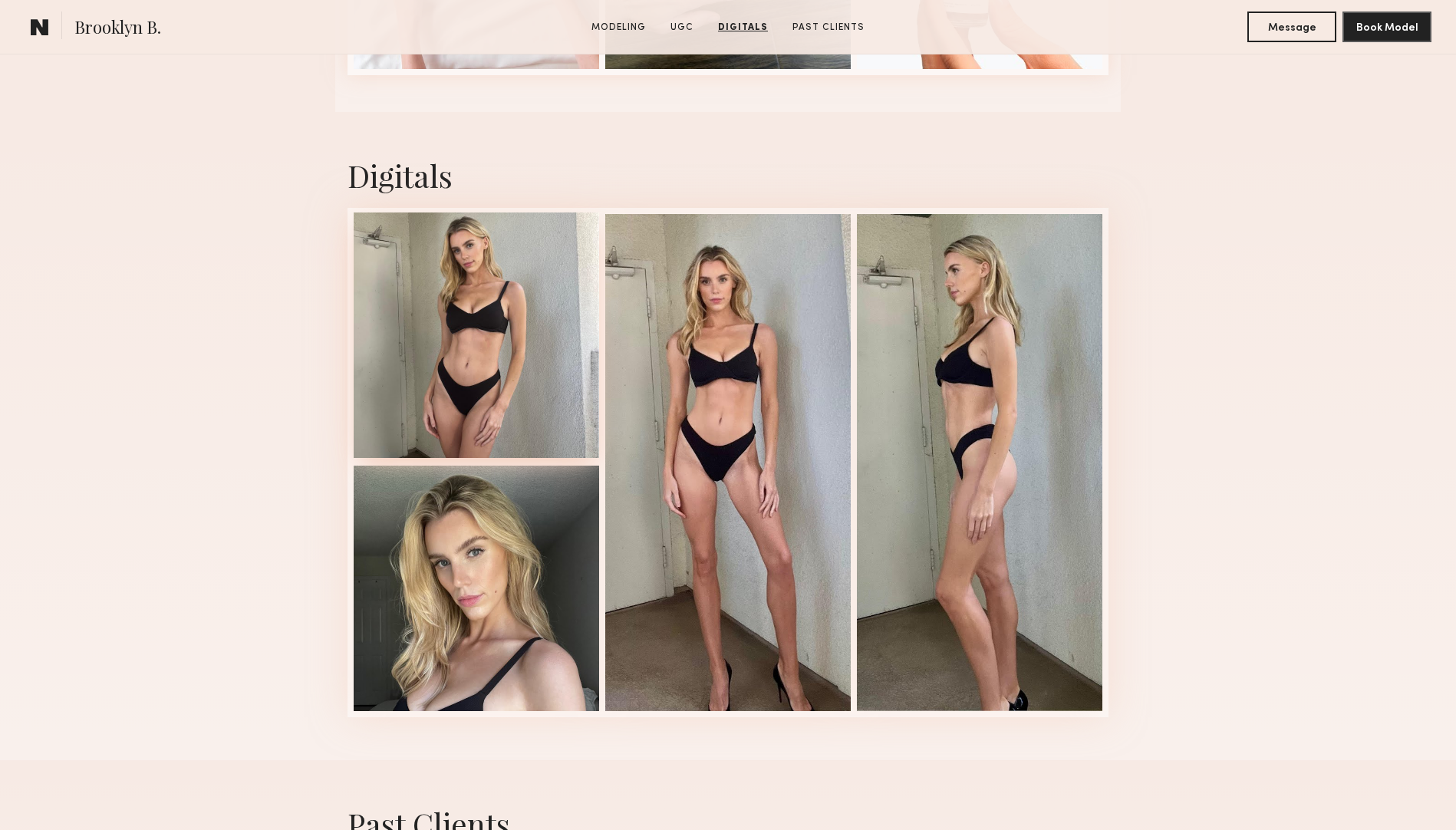
click at [446, 318] on div at bounding box center [476, 335] width 245 height 245
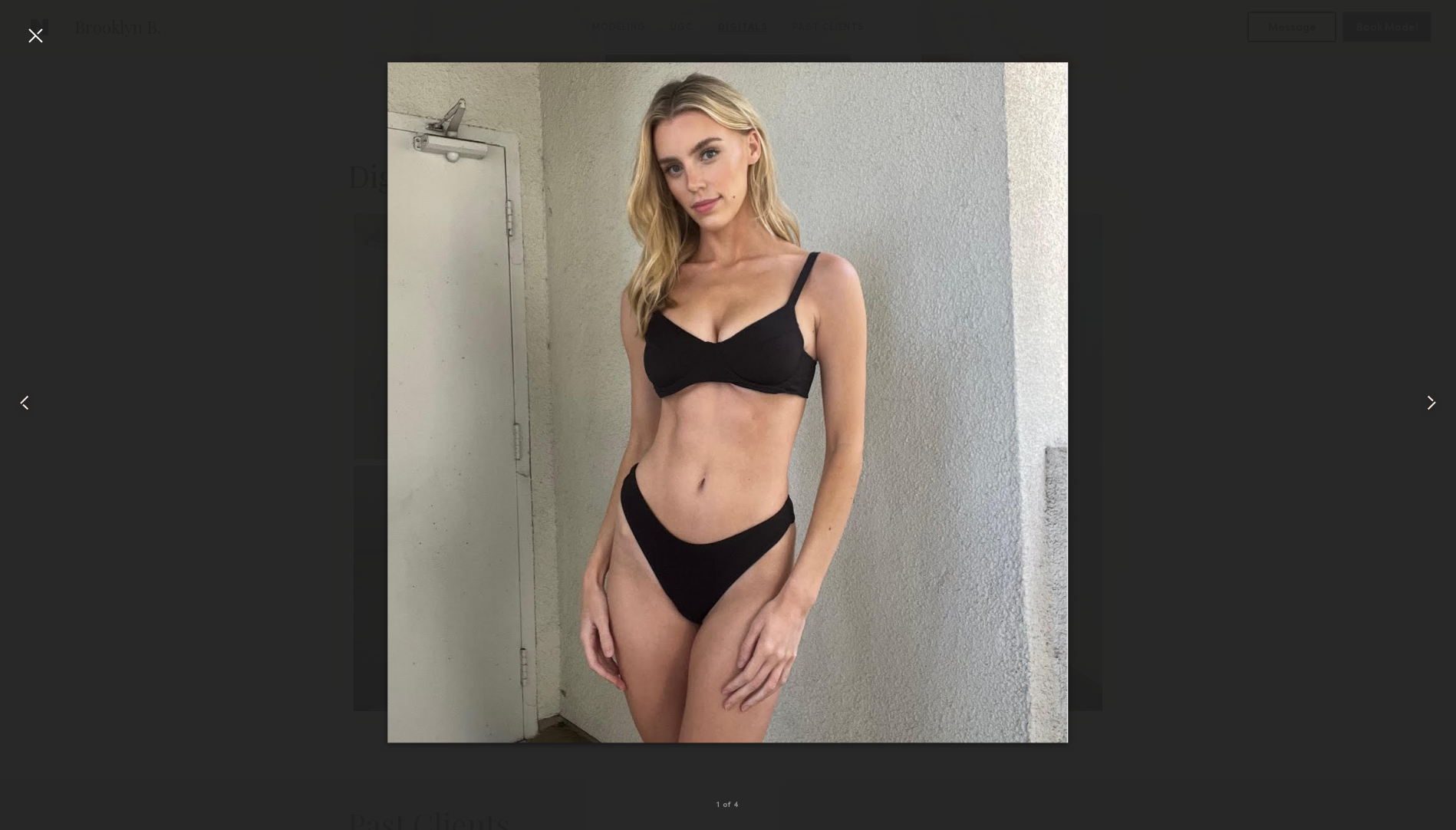
click at [39, 35] on div at bounding box center [35, 35] width 25 height 25
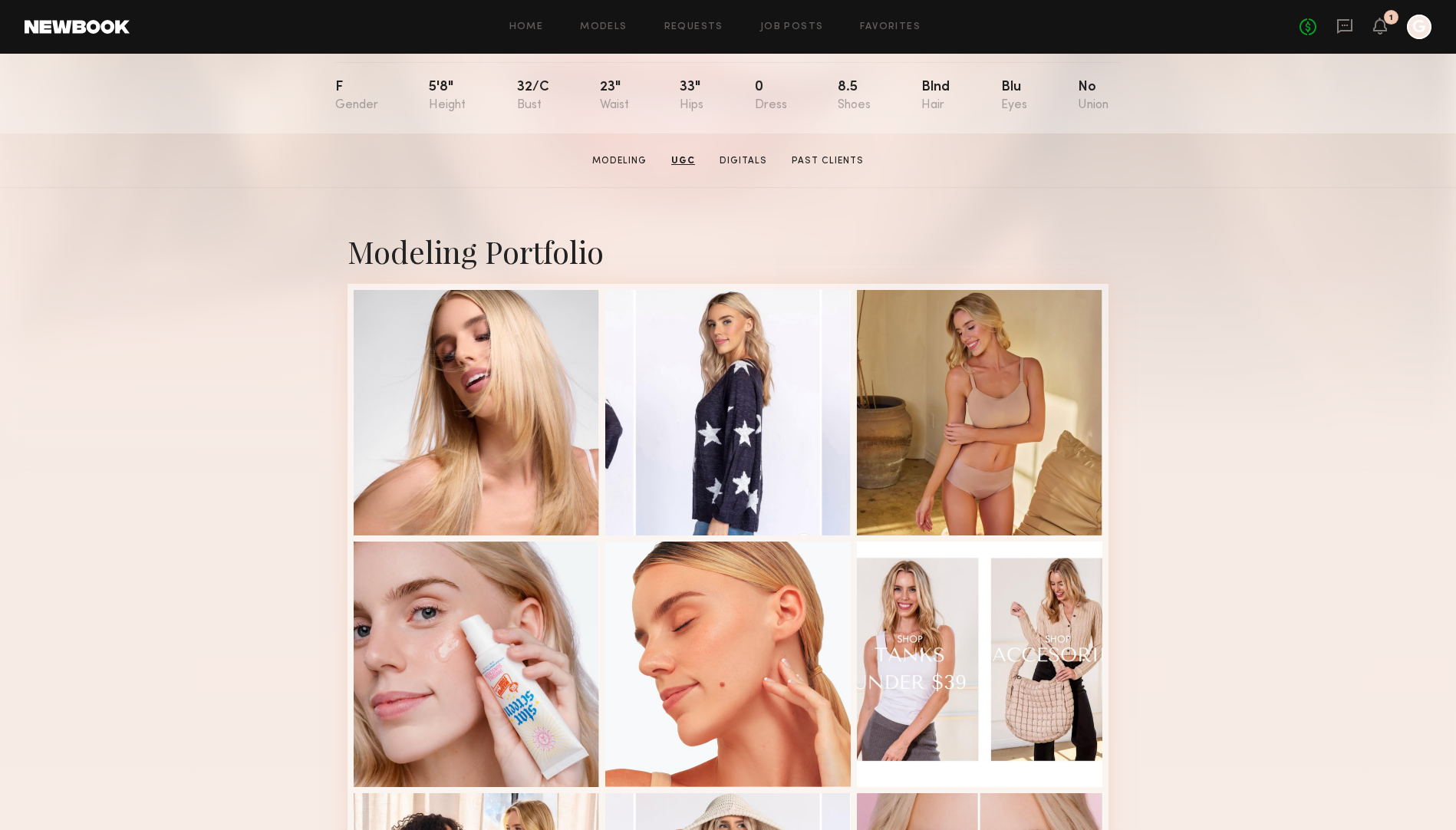
scroll to position [0, 0]
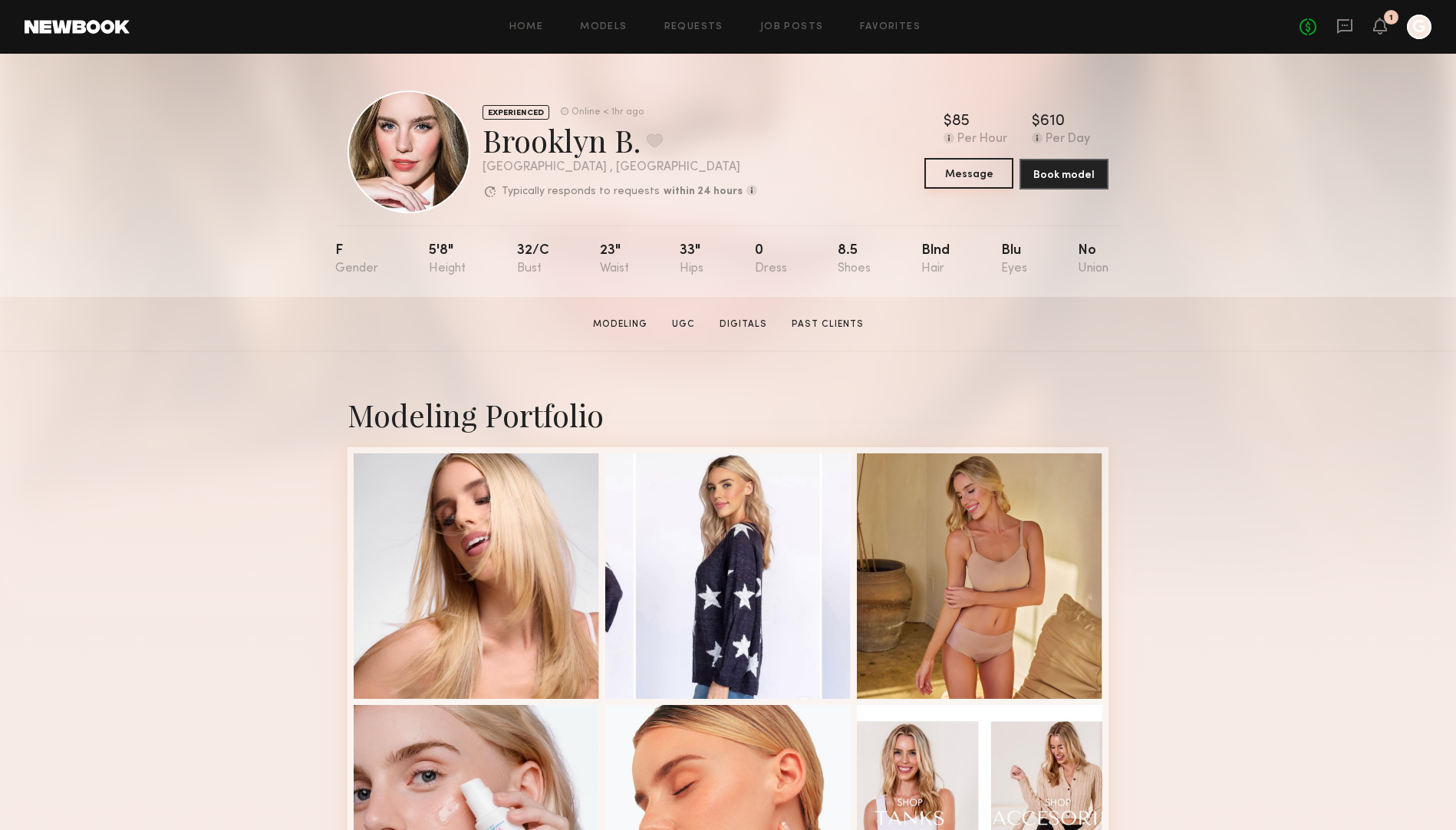
click at [961, 171] on button "Message" at bounding box center [969, 173] width 89 height 31
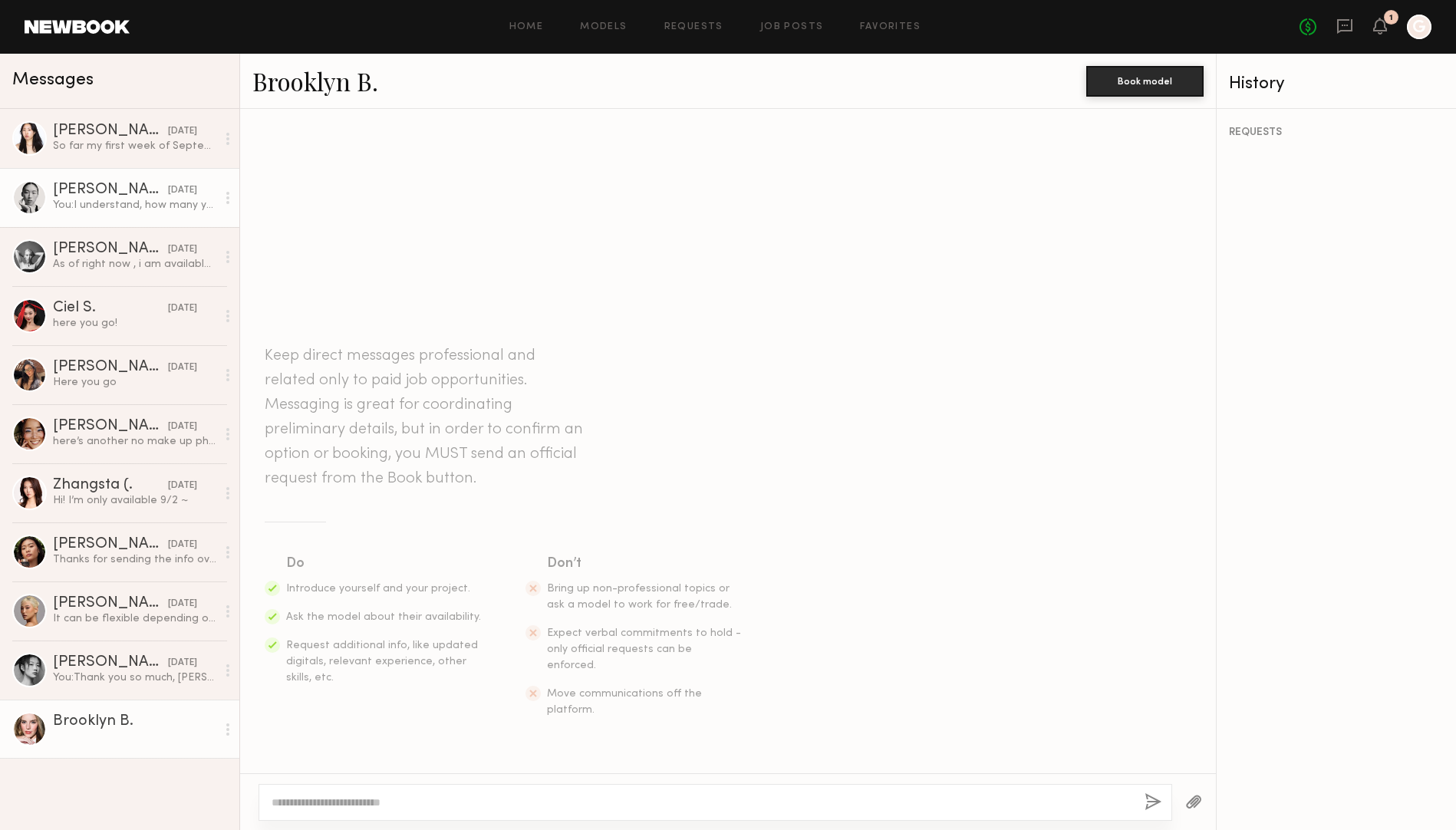
click at [69, 198] on div "You: I understand, how many years are you comfortable with 4?" at bounding box center [134, 205] width 163 height 15
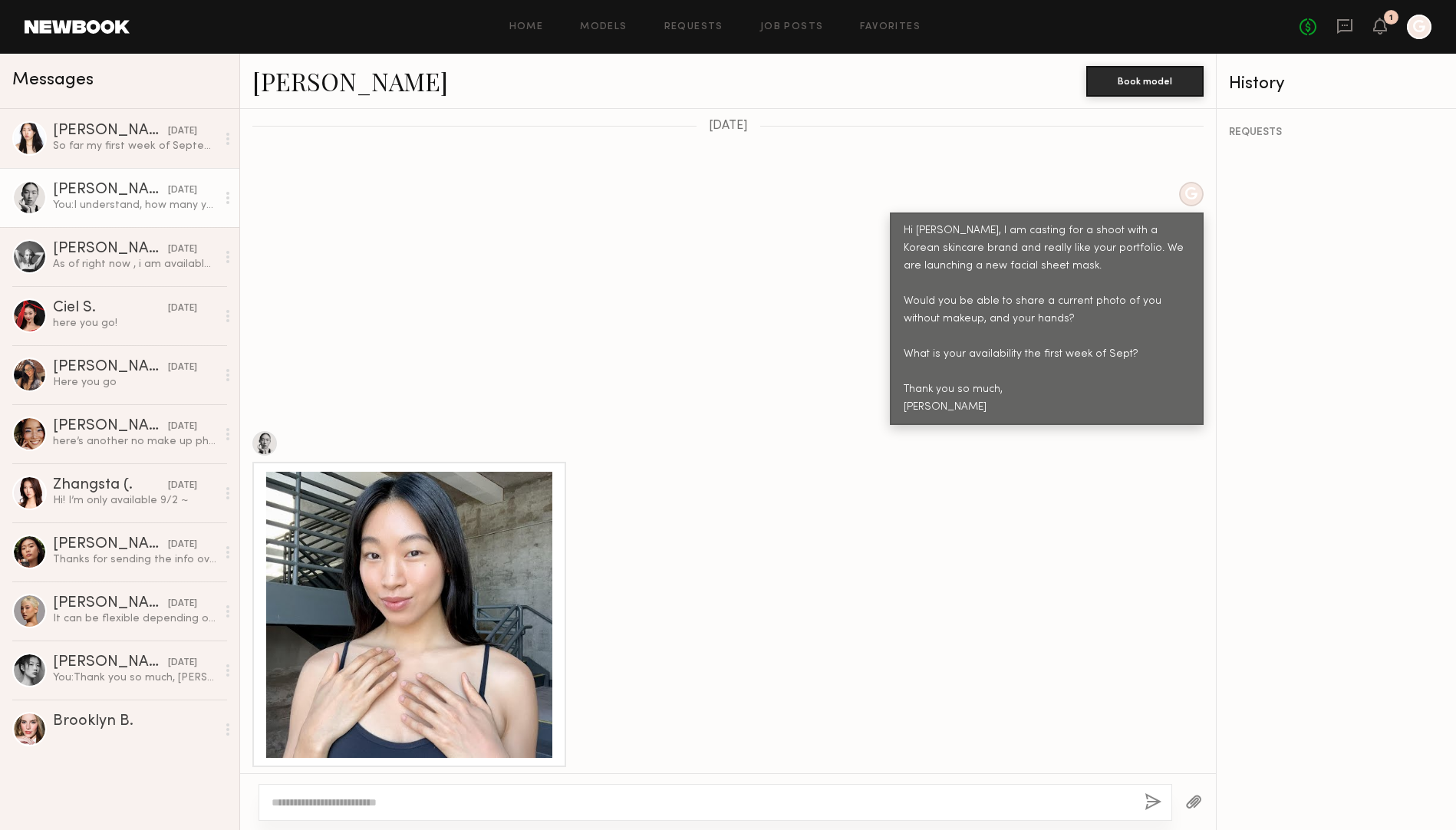
scroll to position [463, 0]
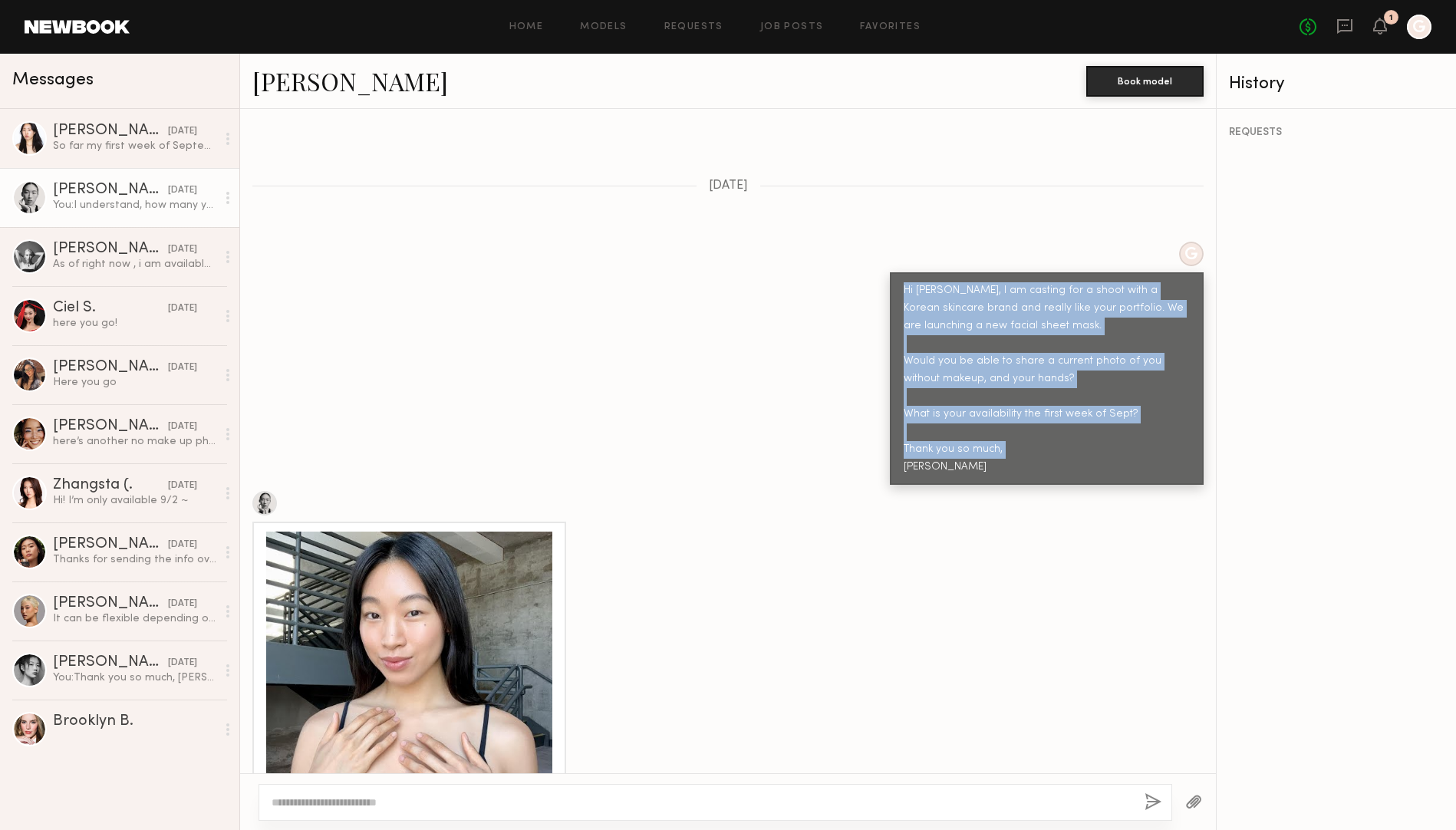
drag, startPoint x: 900, startPoint y: 255, endPoint x: 977, endPoint y: 429, distance: 190.3
click at [977, 429] on div "Hi [PERSON_NAME], I am casting for a shoot with a Korean skincare brand and rea…" at bounding box center [1046, 378] width 314 height 212
copy div "Hi Maureen, I am casting for a shoot with a Korean skincare brand and really li…"
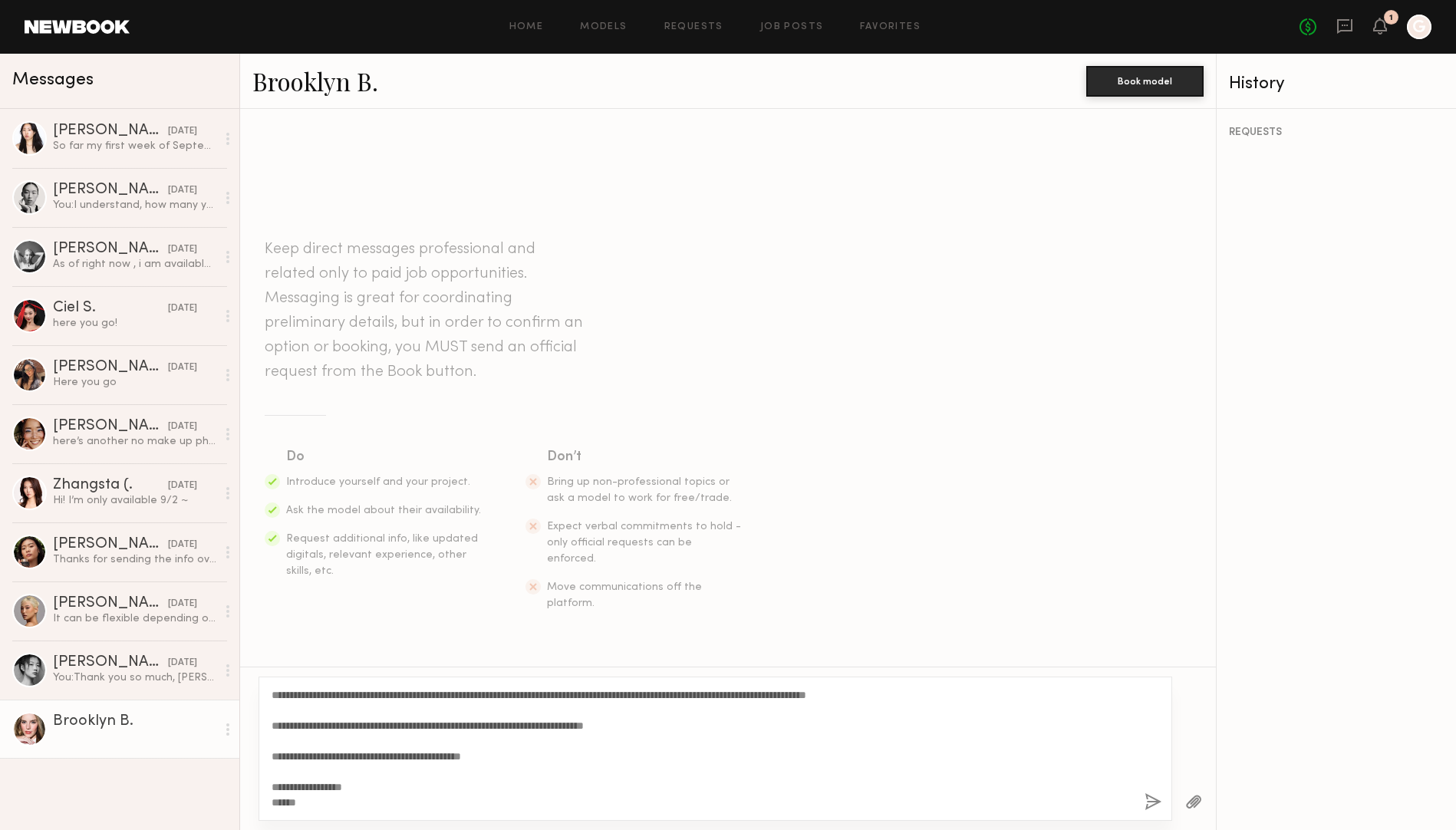
drag, startPoint x: 327, startPoint y: 693, endPoint x: 286, endPoint y: 691, distance: 41.0
click at [286, 691] on textarea "**********" at bounding box center [702, 748] width 860 height 122
click at [865, 718] on textarea "**********" at bounding box center [702, 748] width 860 height 122
click at [504, 753] on textarea "**********" at bounding box center [702, 748] width 860 height 122
click at [801, 752] on textarea "**********" at bounding box center [702, 748] width 860 height 122
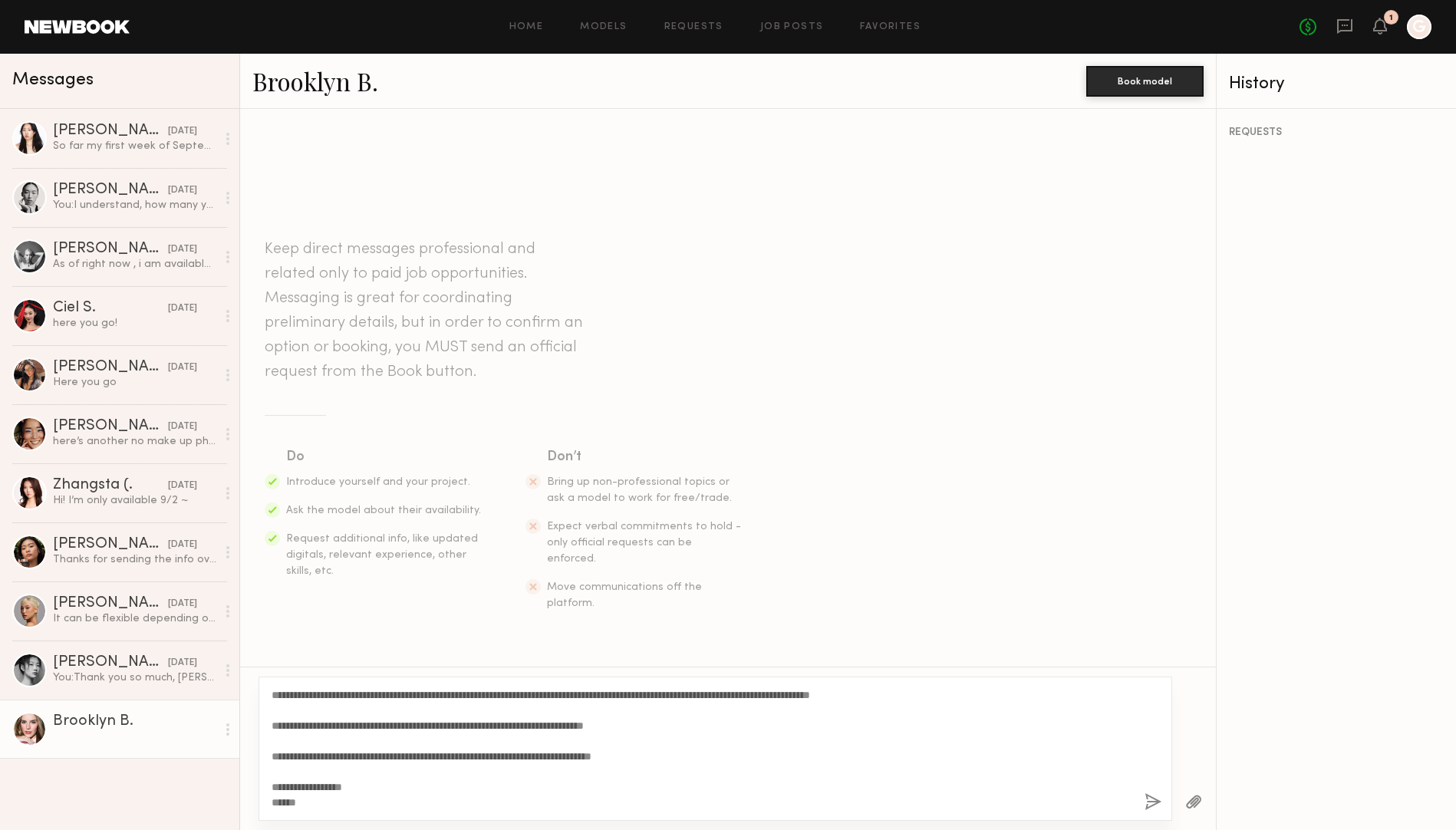
drag, startPoint x: 319, startPoint y: 804, endPoint x: 263, endPoint y: 691, distance: 126.1
click at [263, 691] on div "**********" at bounding box center [715, 748] width 913 height 145
click at [747, 791] on textarea "**********" at bounding box center [702, 748] width 860 height 122
click at [740, 757] on textarea "**********" at bounding box center [702, 748] width 860 height 122
click at [577, 724] on textarea "**********" at bounding box center [702, 748] width 860 height 122
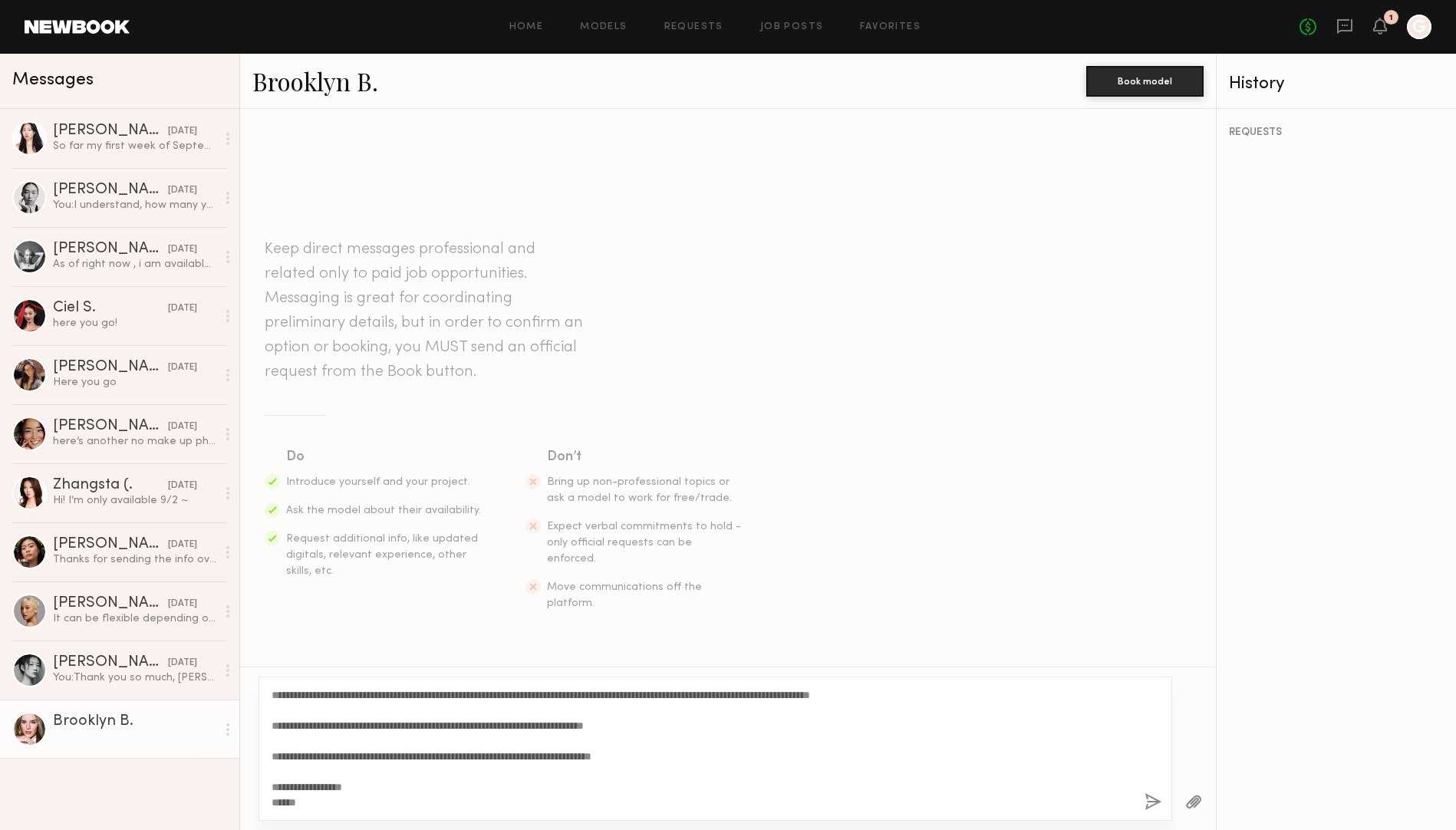
click at [883, 712] on textarea "**********" at bounding box center [702, 748] width 860 height 122
type textarea "**********"
click at [1151, 800] on button "button" at bounding box center [1152, 803] width 17 height 19
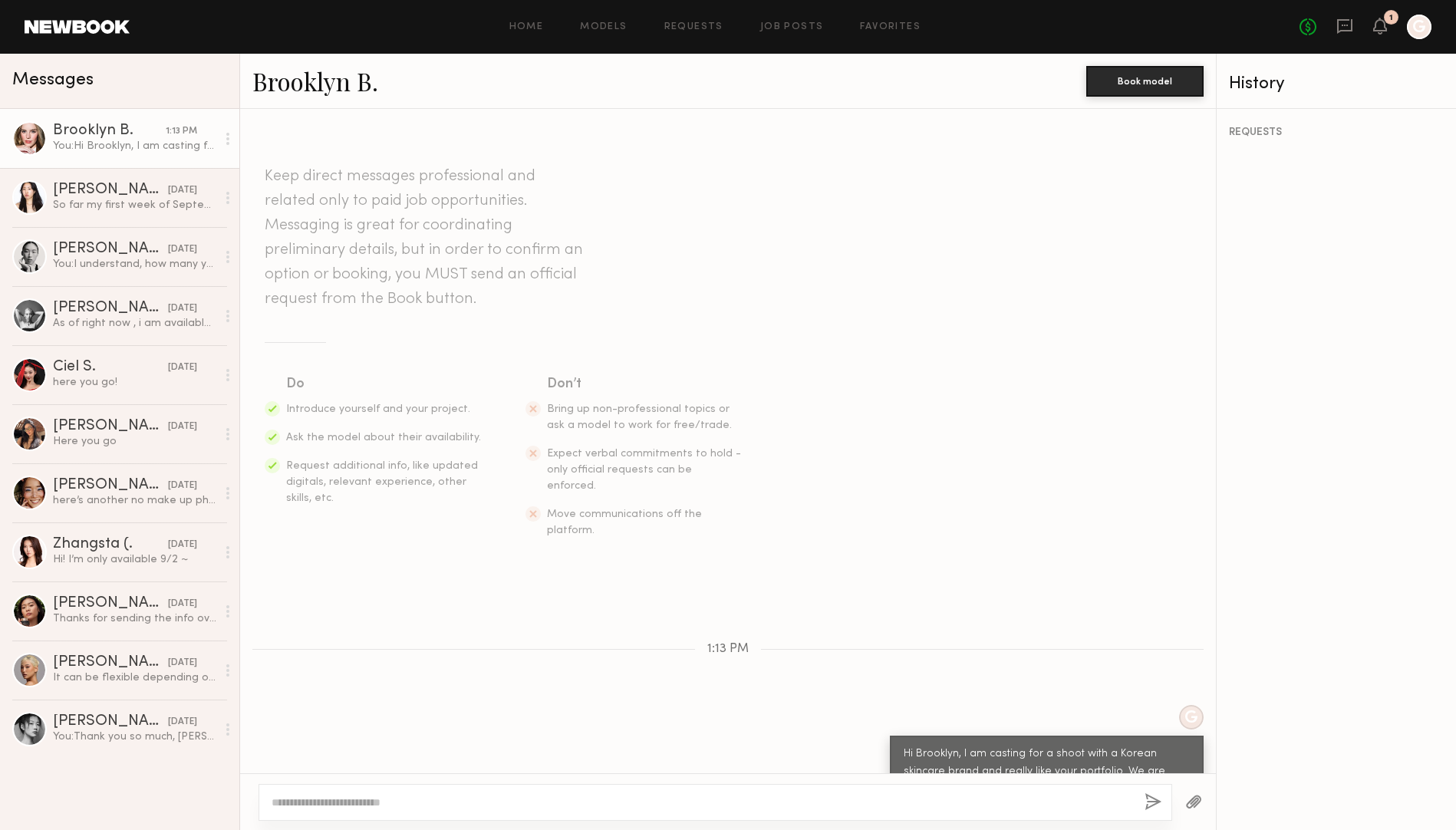
scroll to position [173, 0]
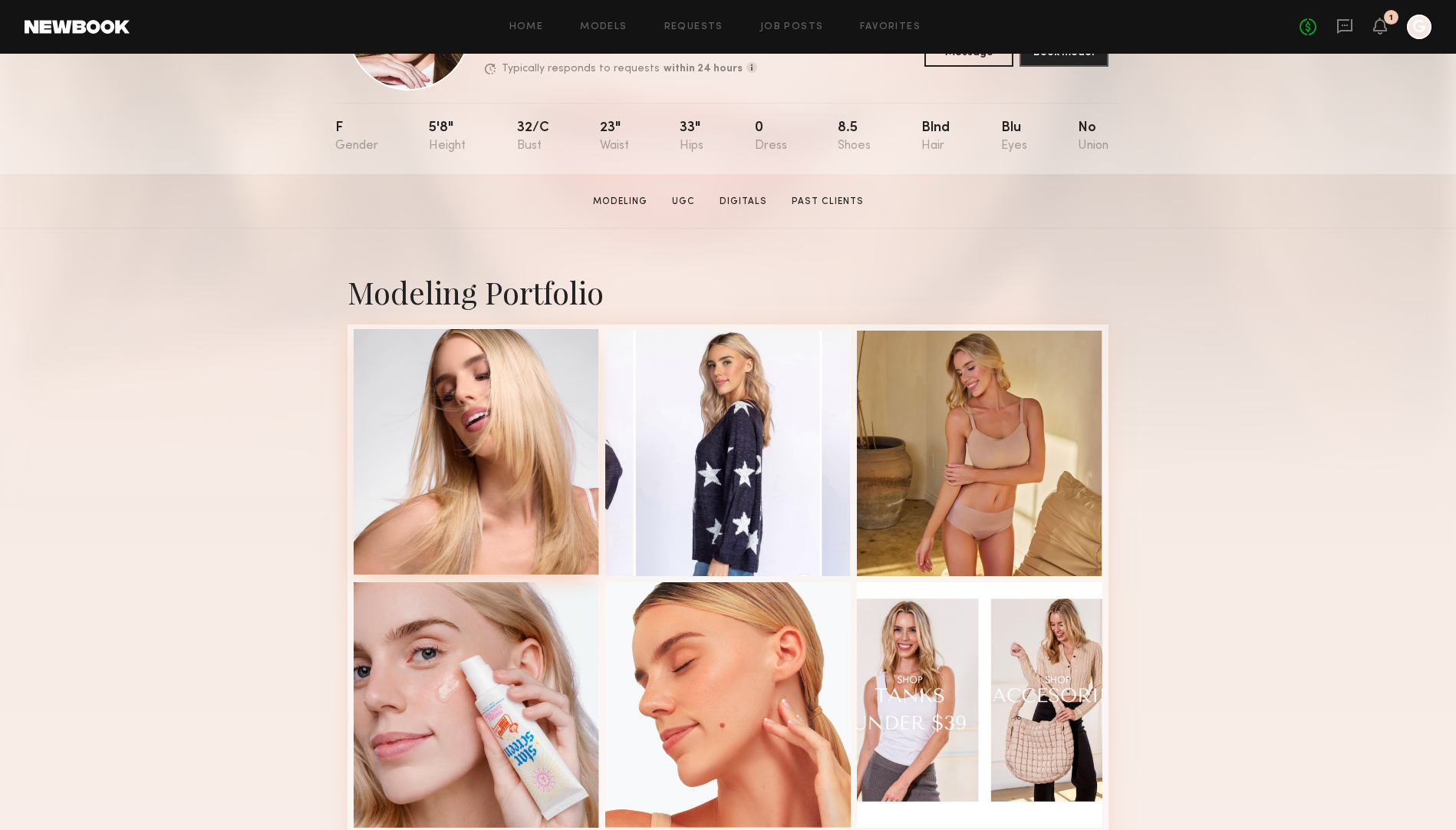
scroll to position [398, 0]
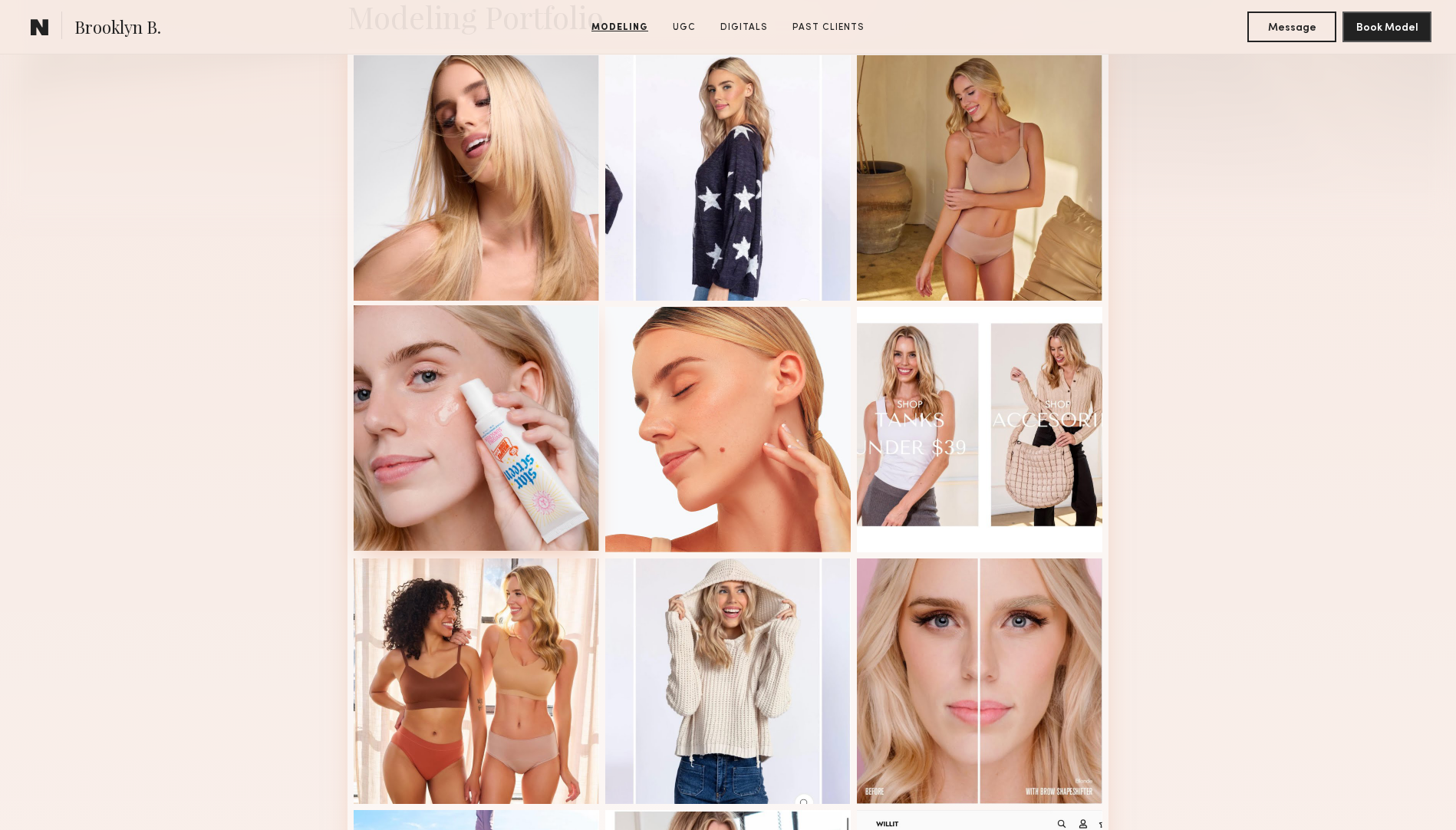
click at [418, 425] on div at bounding box center [476, 427] width 245 height 245
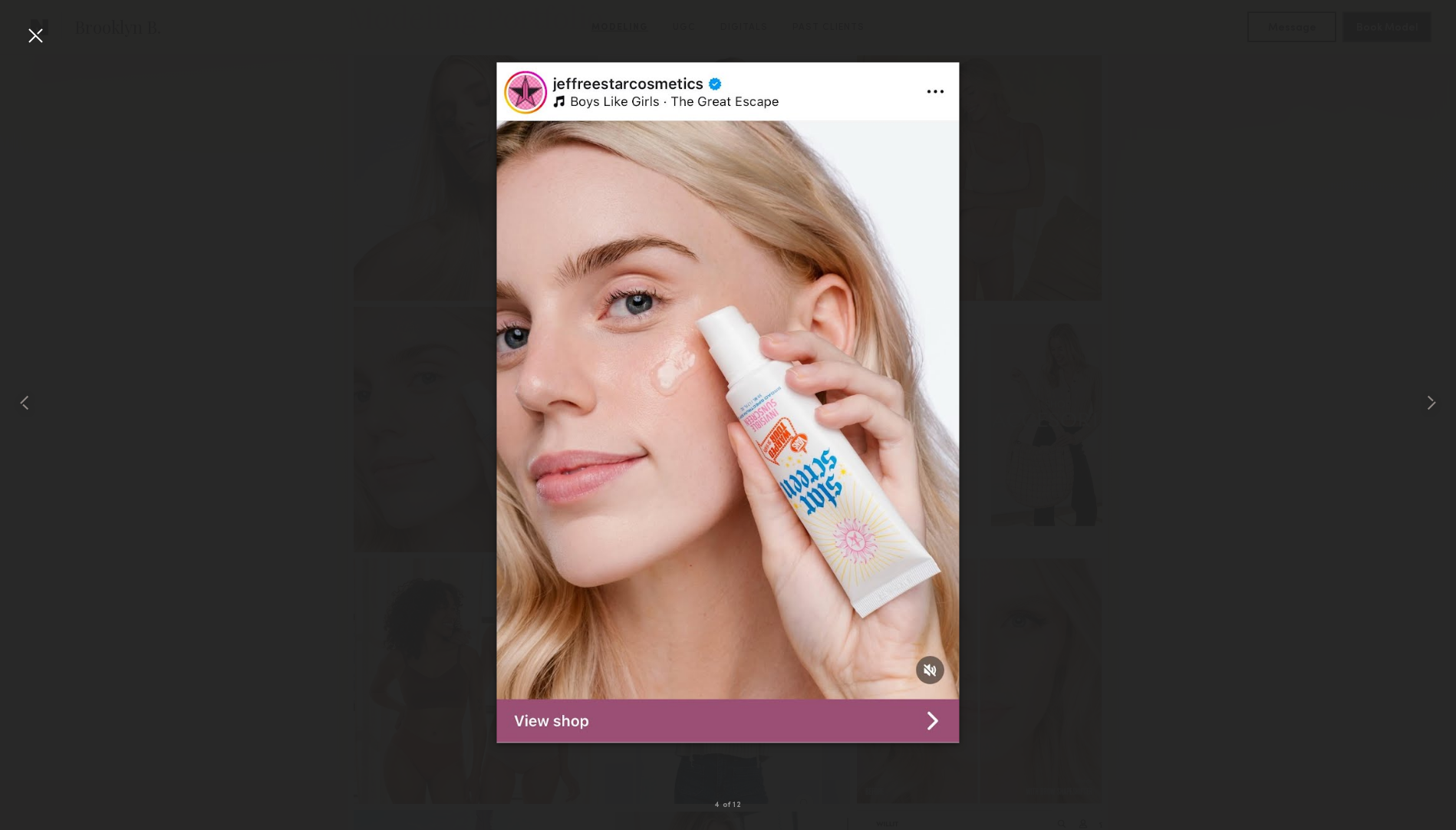
click at [32, 36] on div at bounding box center [35, 35] width 25 height 25
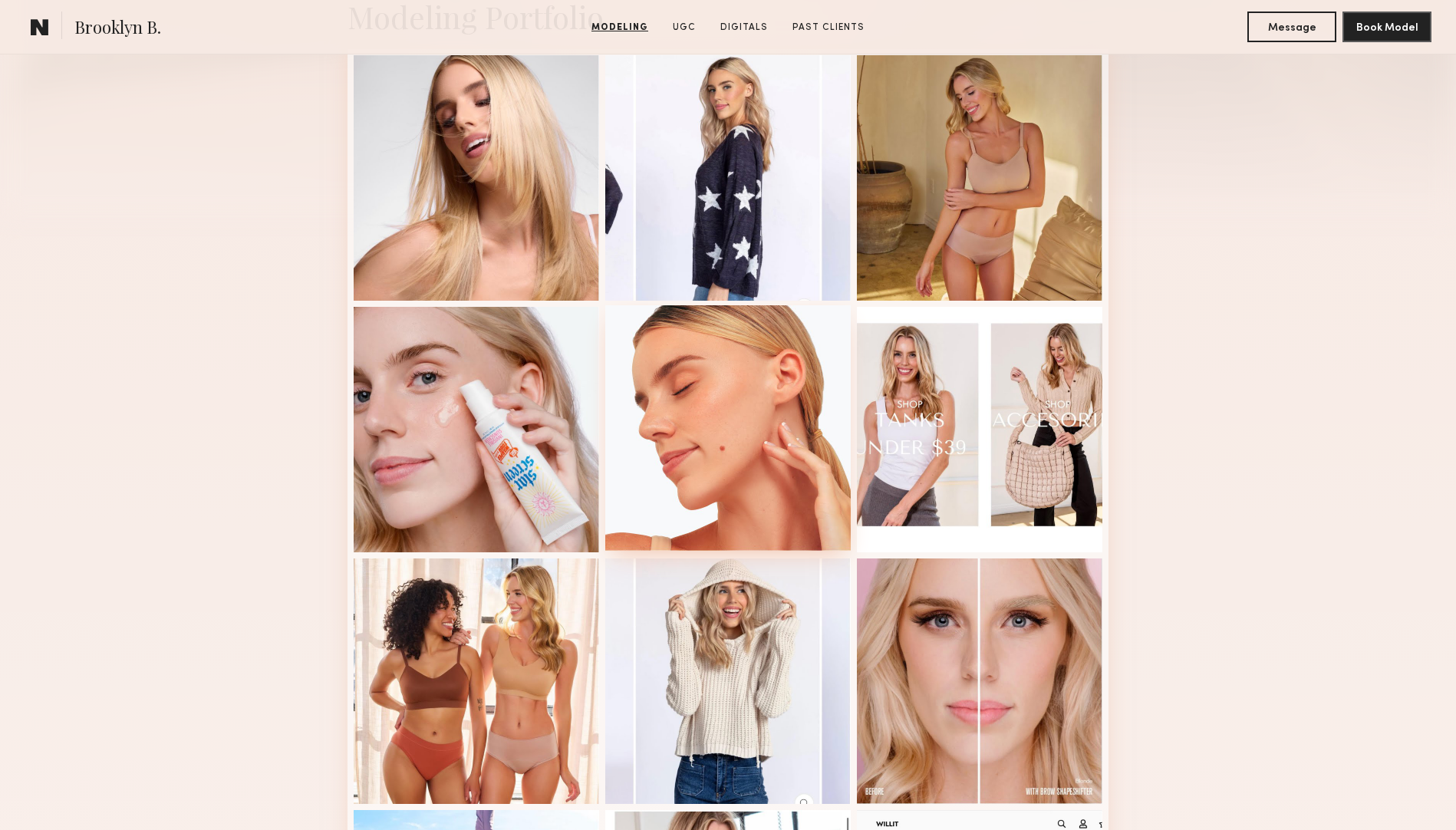
click at [702, 364] on div at bounding box center [728, 427] width 245 height 245
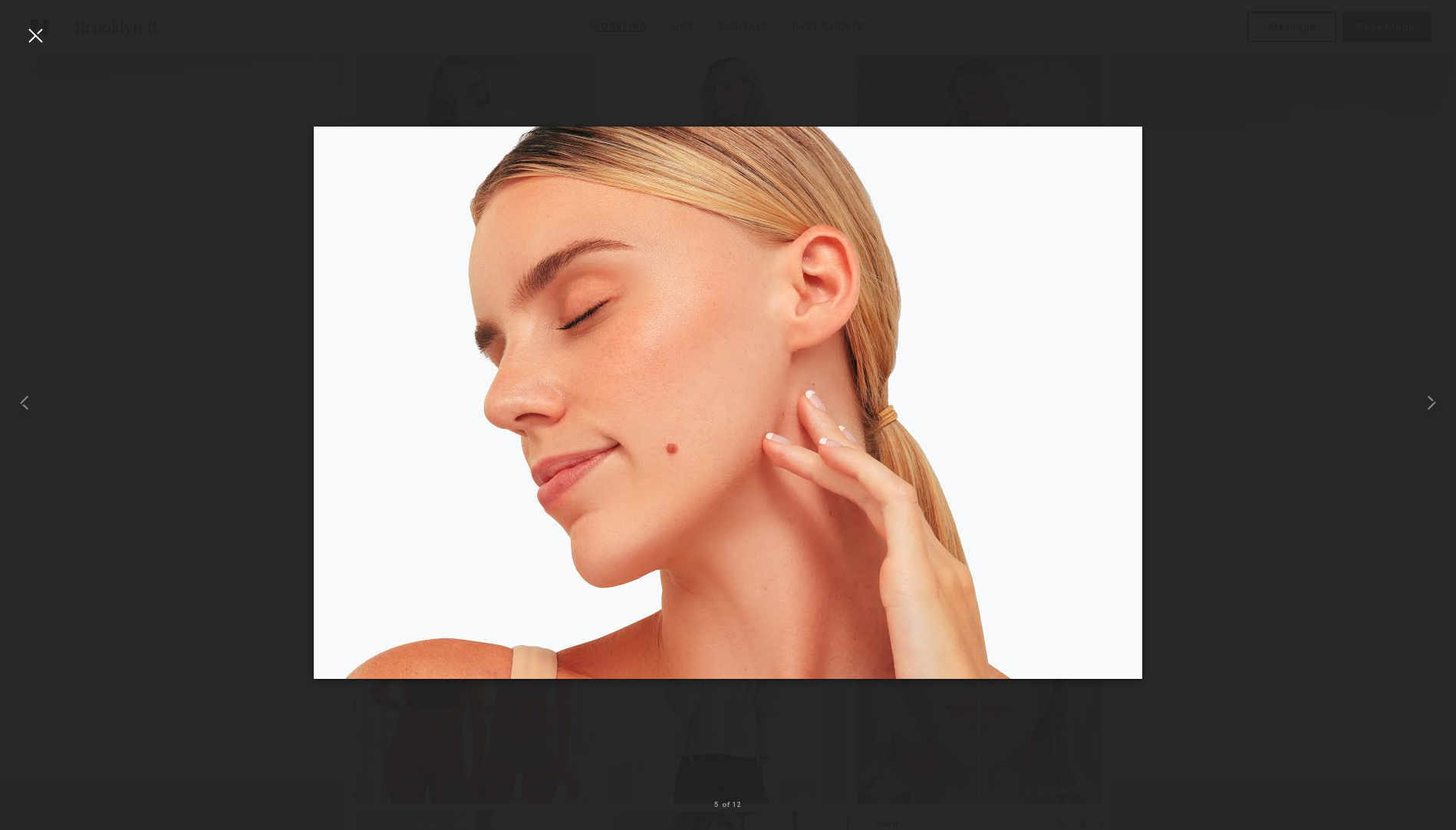
click at [30, 36] on div at bounding box center [35, 35] width 25 height 25
click at [30, 36] on div "5 of 12" at bounding box center [728, 415] width 1456 height 830
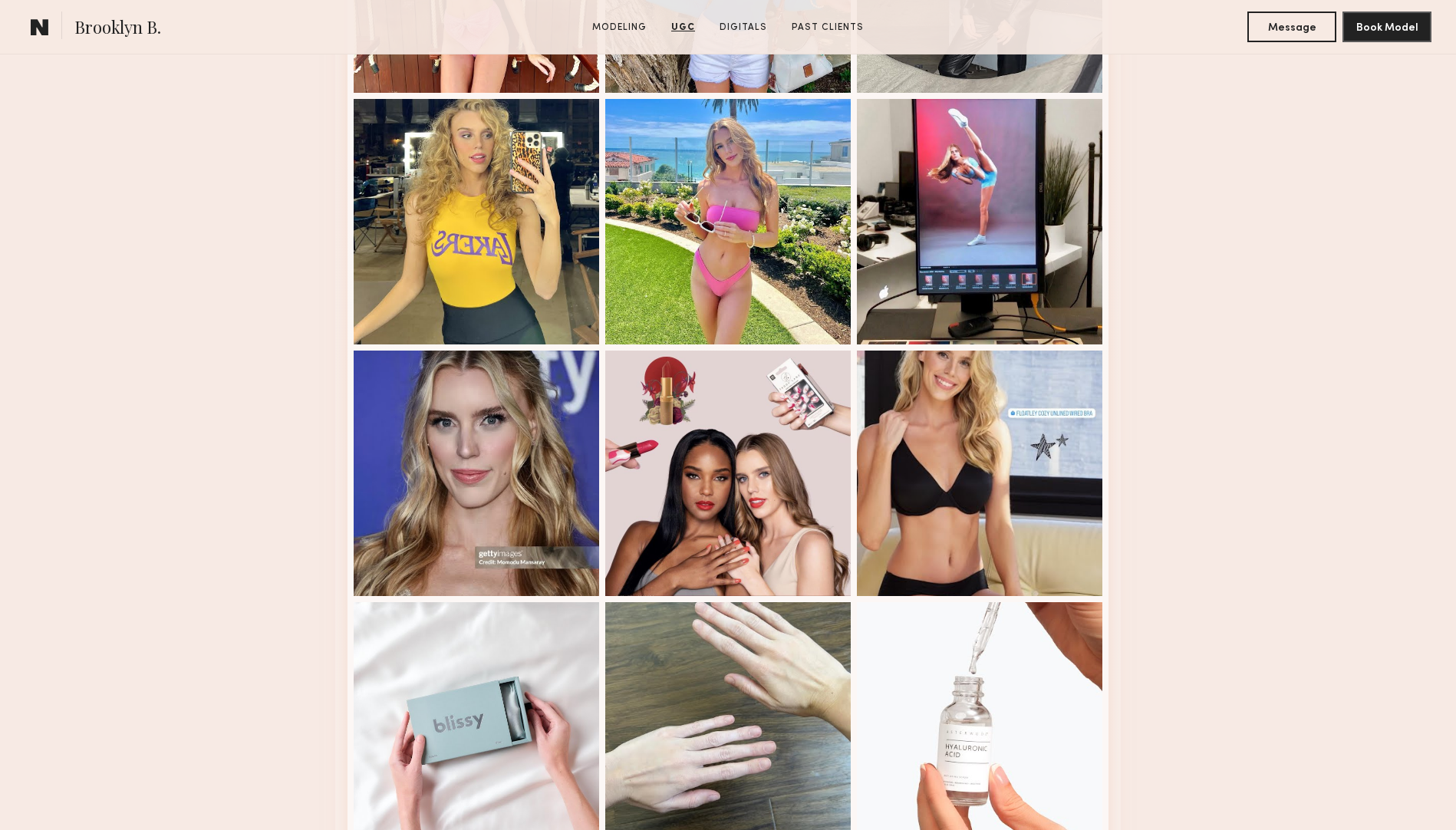
scroll to position [2924, 0]
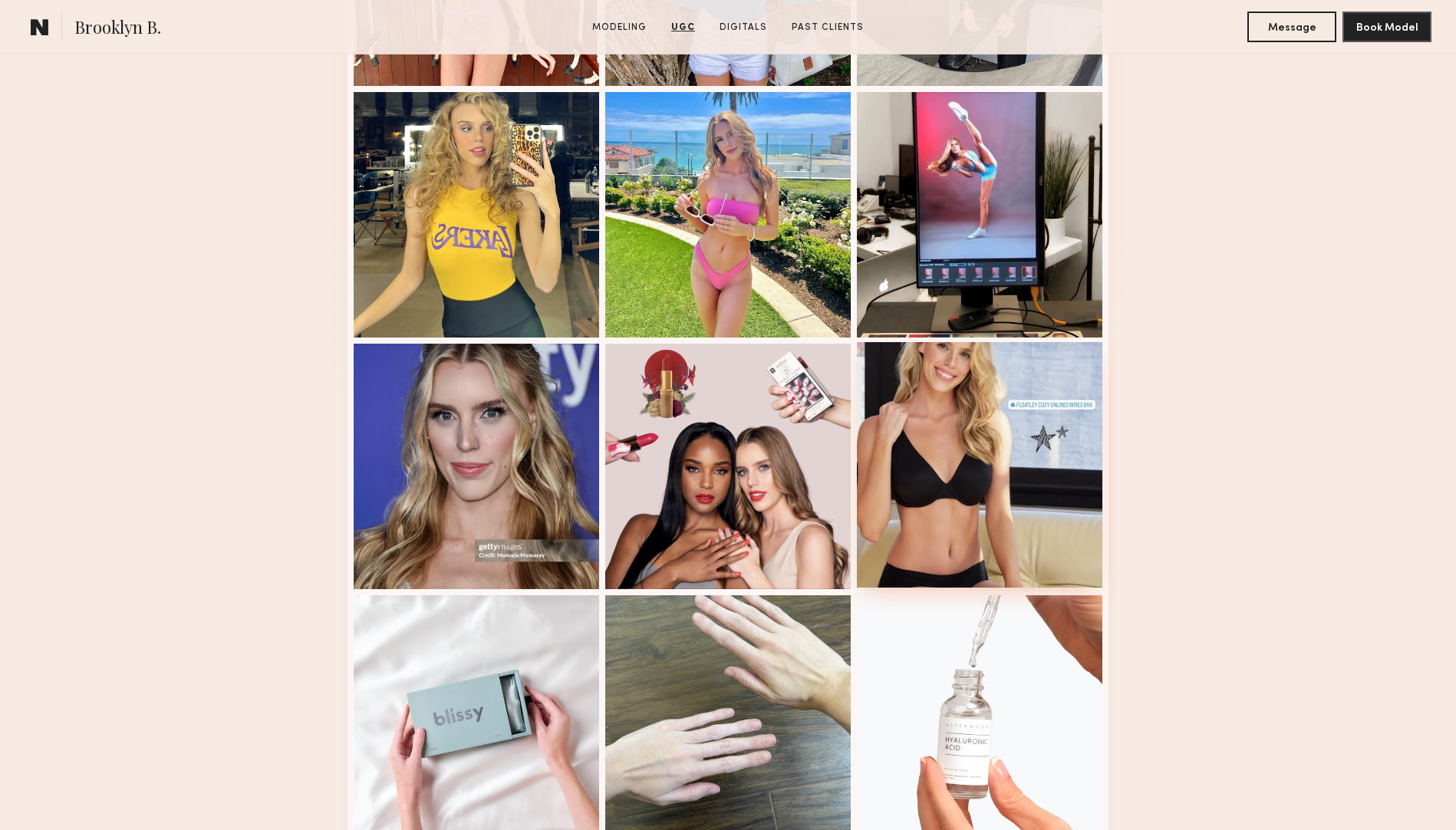
click at [948, 387] on div at bounding box center [979, 464] width 245 height 245
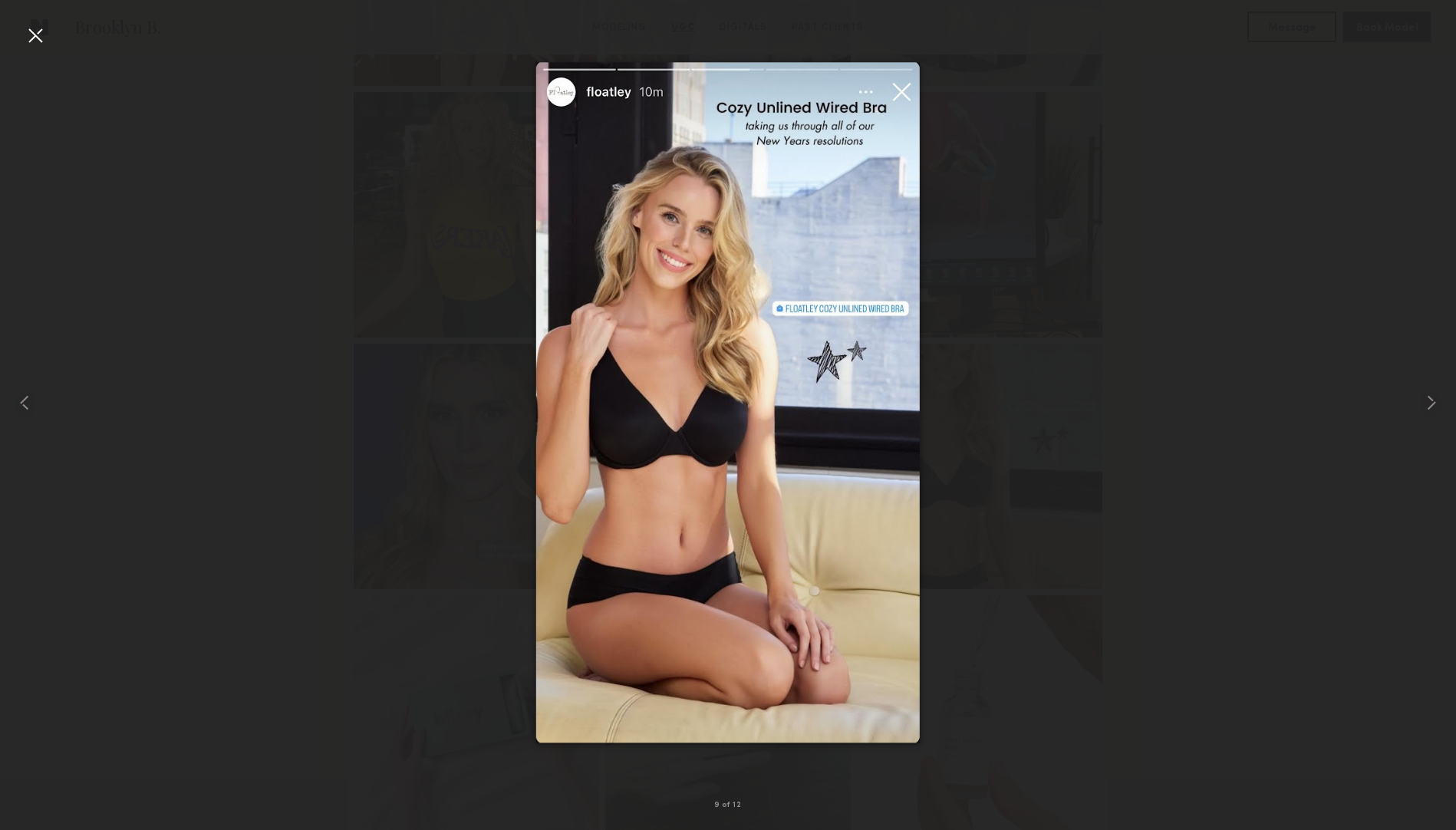
click at [37, 37] on div at bounding box center [35, 35] width 25 height 25
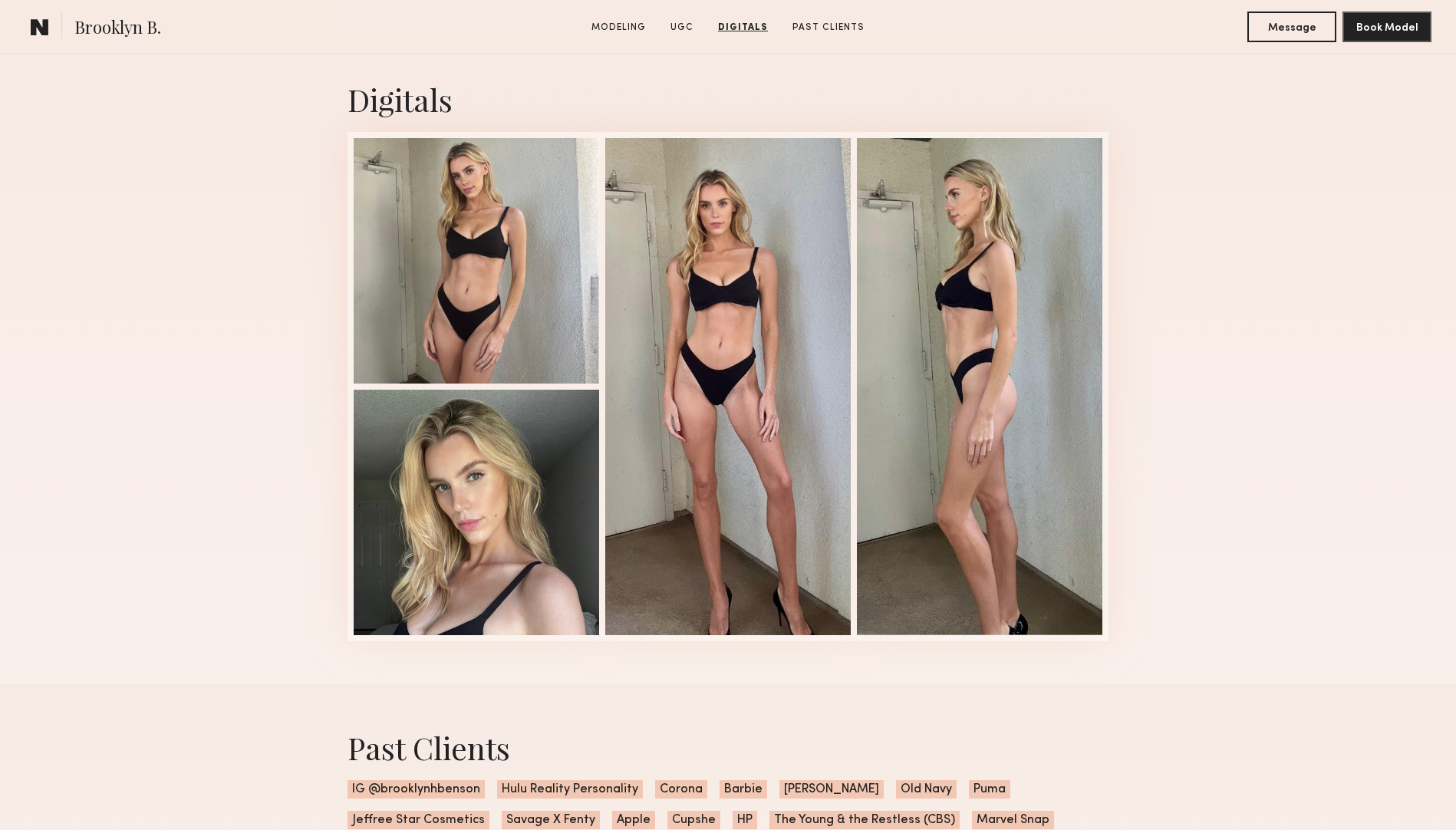
scroll to position [3770, 0]
click at [445, 474] on div at bounding box center [476, 511] width 245 height 245
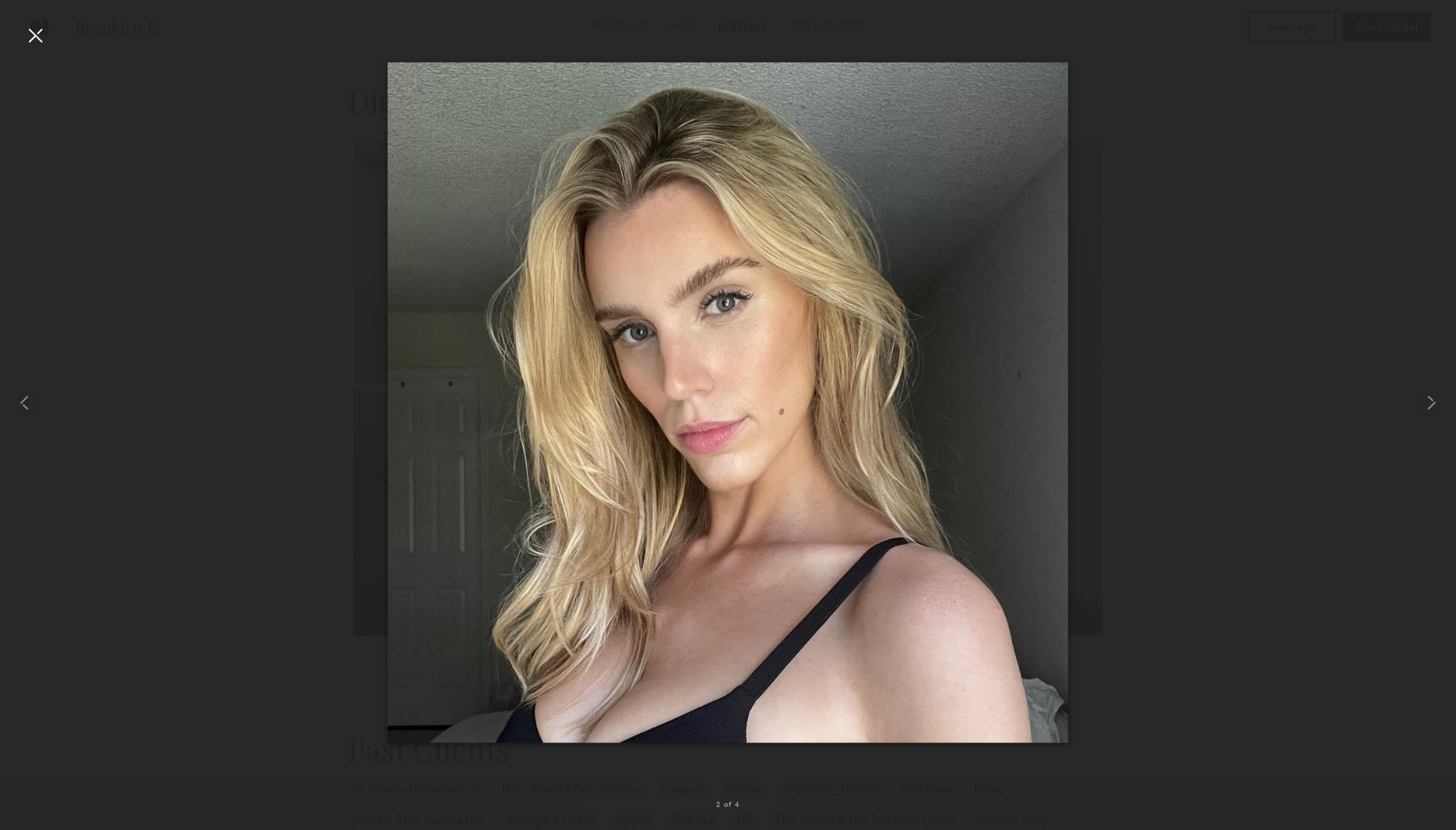
click at [36, 28] on div at bounding box center [35, 35] width 25 height 25
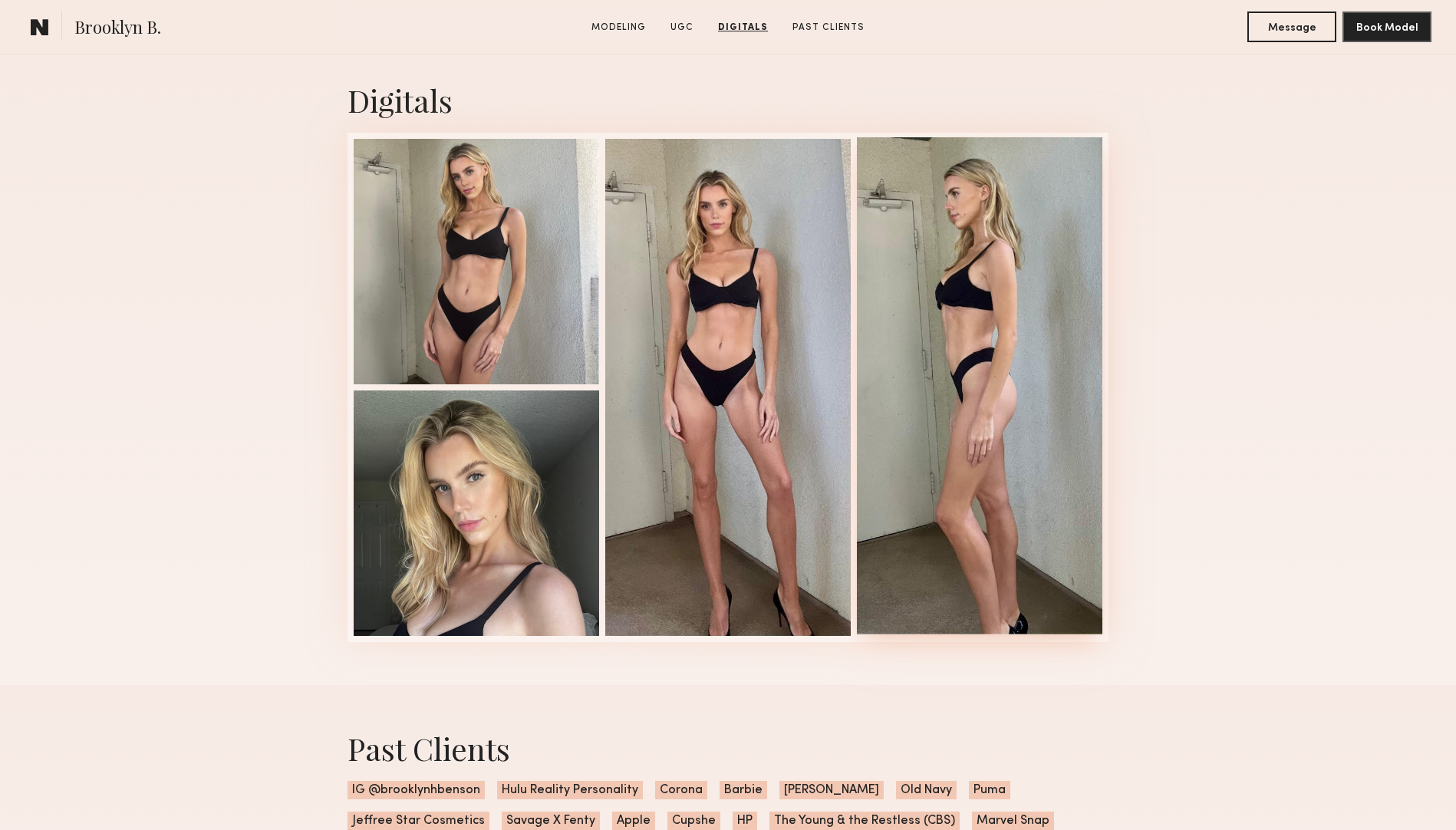
click at [976, 294] on div at bounding box center [979, 386] width 245 height 497
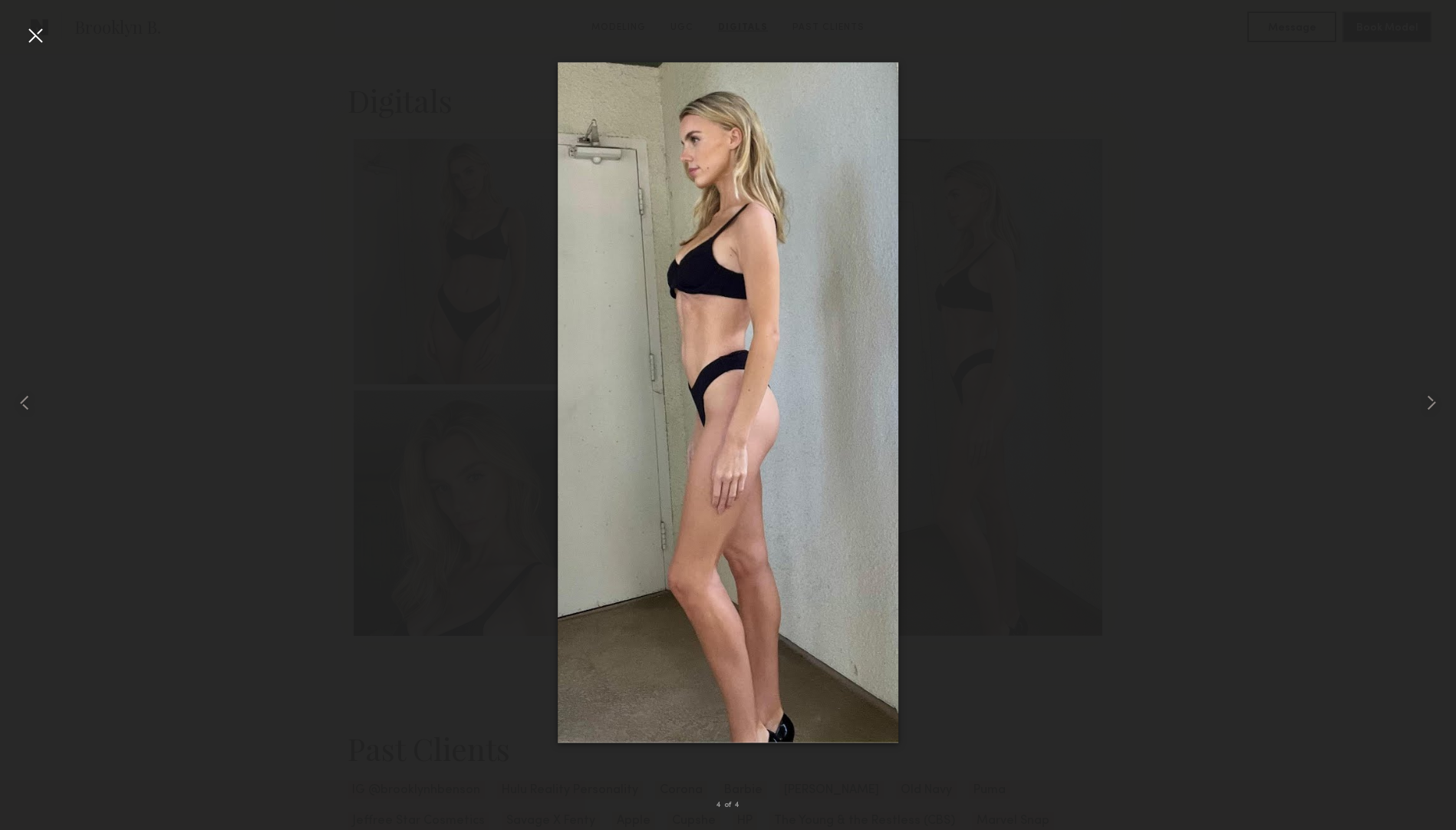
click at [40, 33] on div at bounding box center [35, 35] width 25 height 25
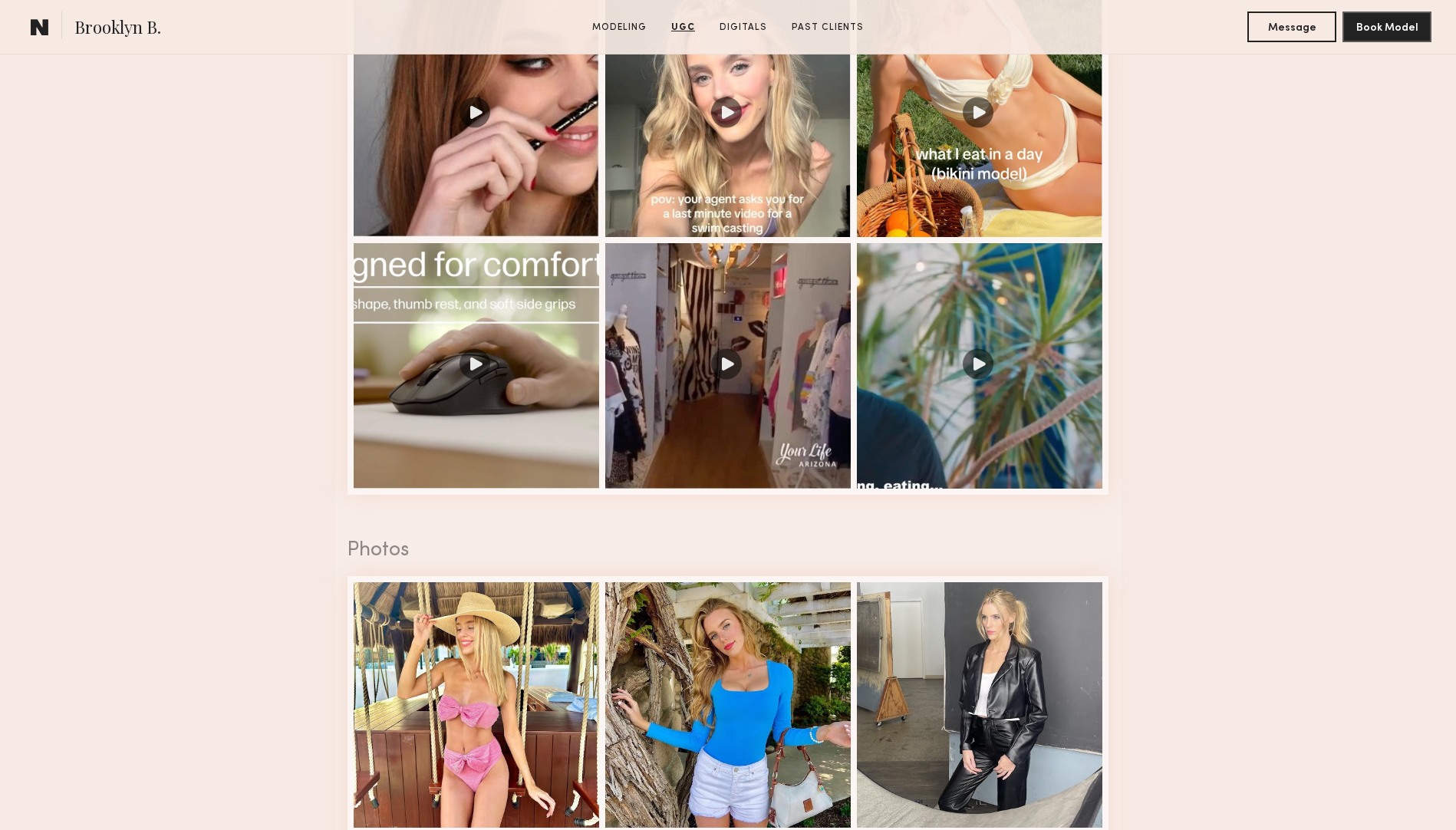
scroll to position [2240, 0]
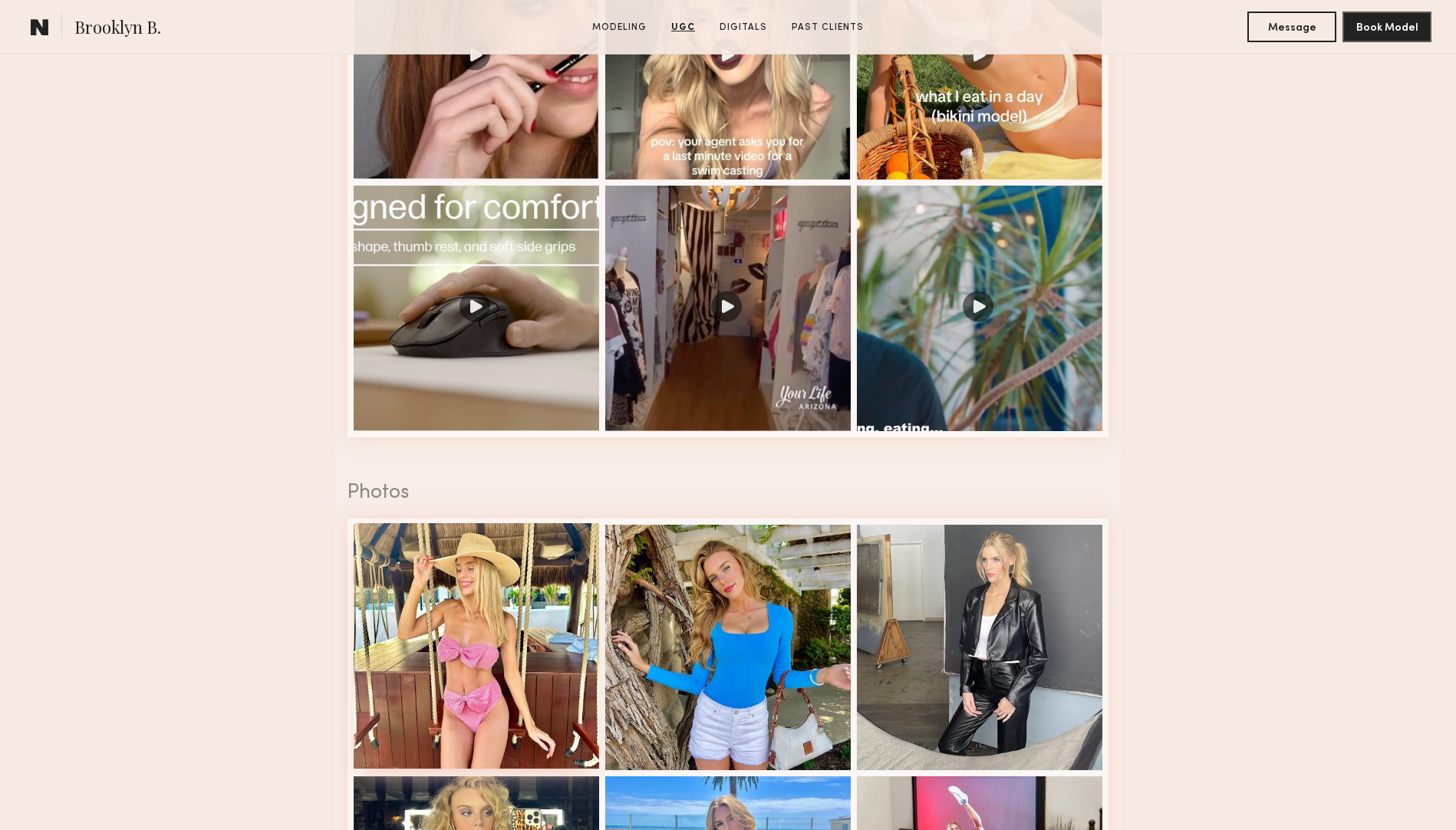
click at [399, 568] on div at bounding box center [476, 645] width 245 height 245
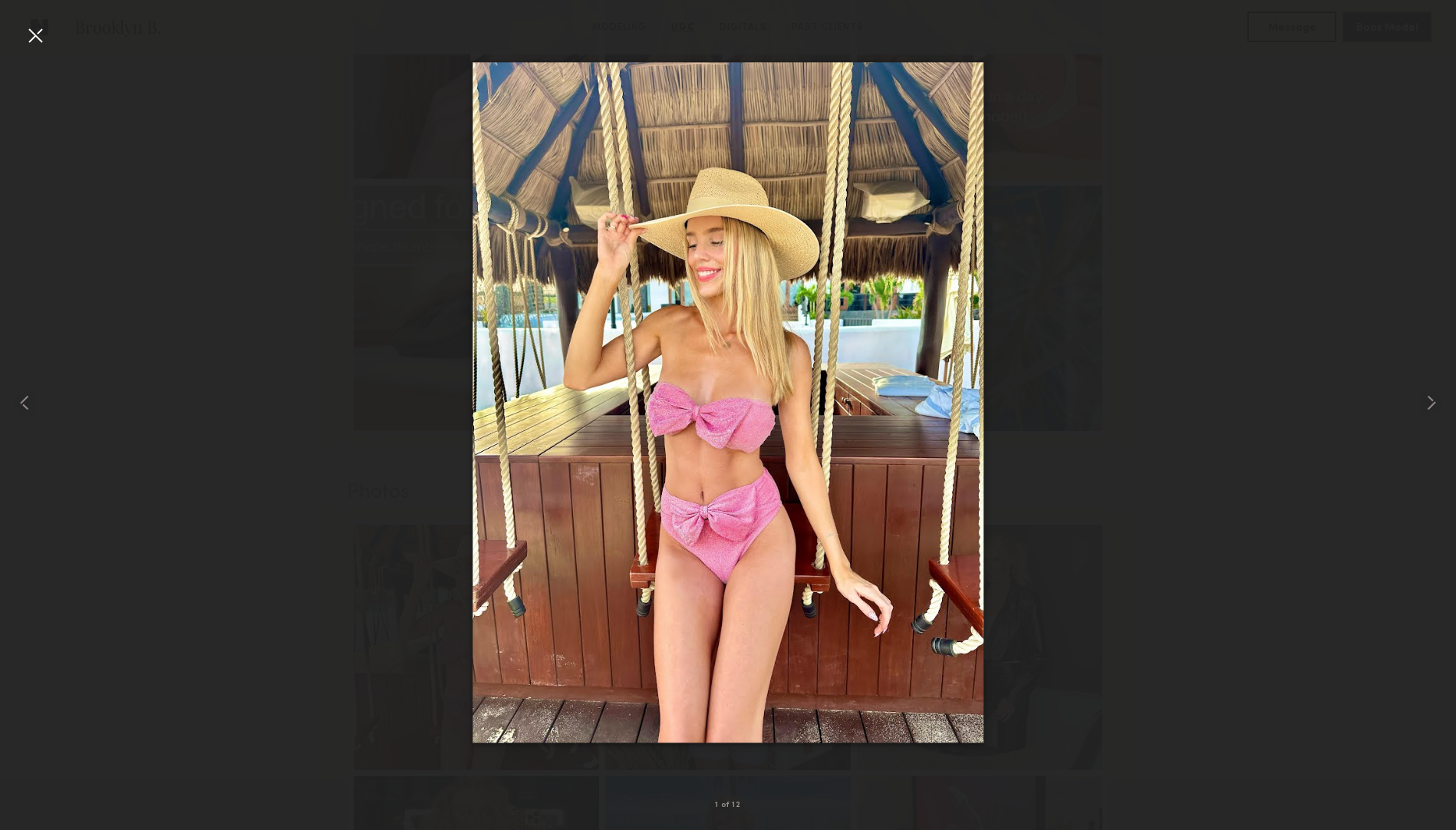
click at [36, 26] on div at bounding box center [35, 35] width 25 height 25
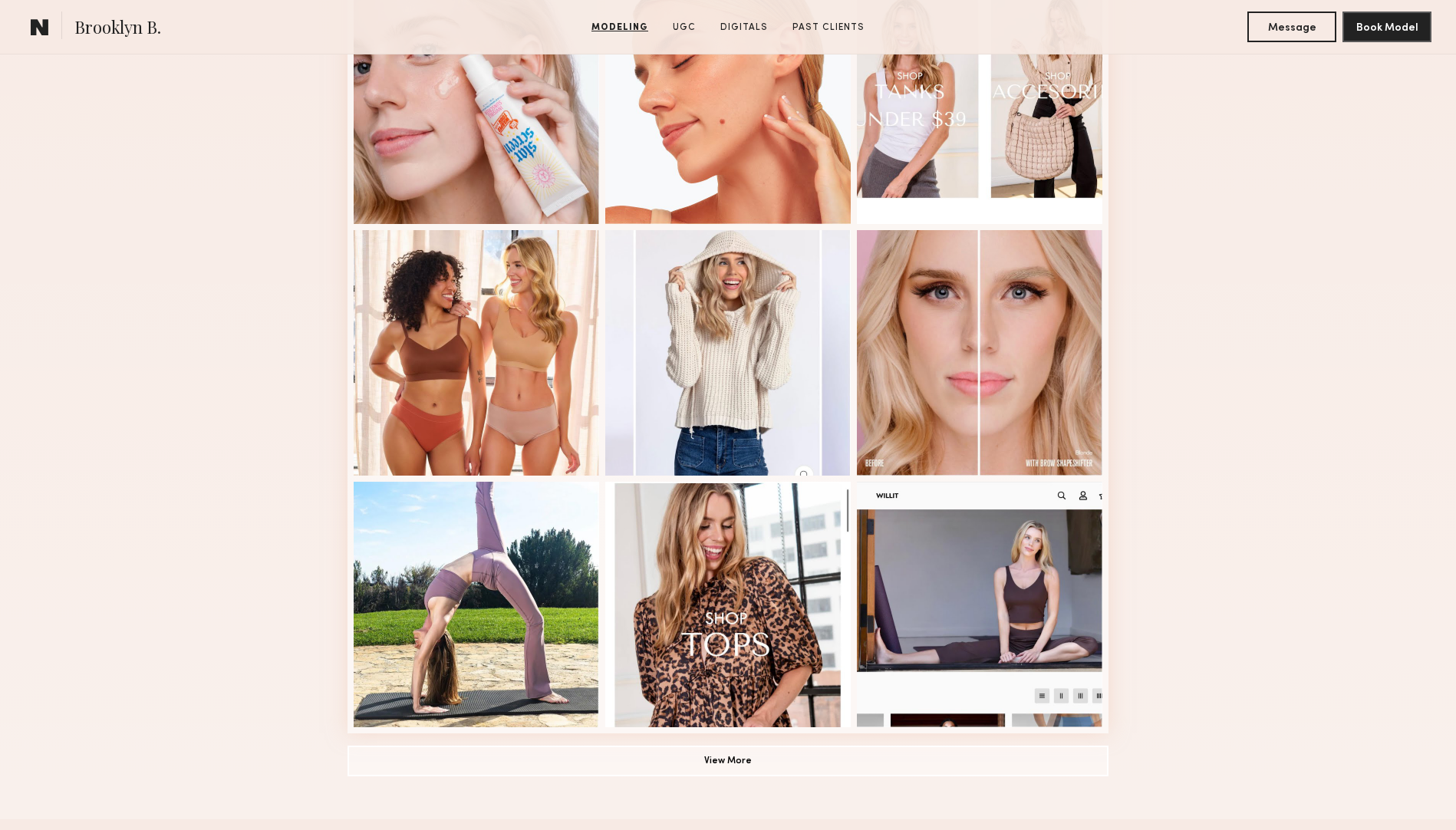
scroll to position [728, 0]
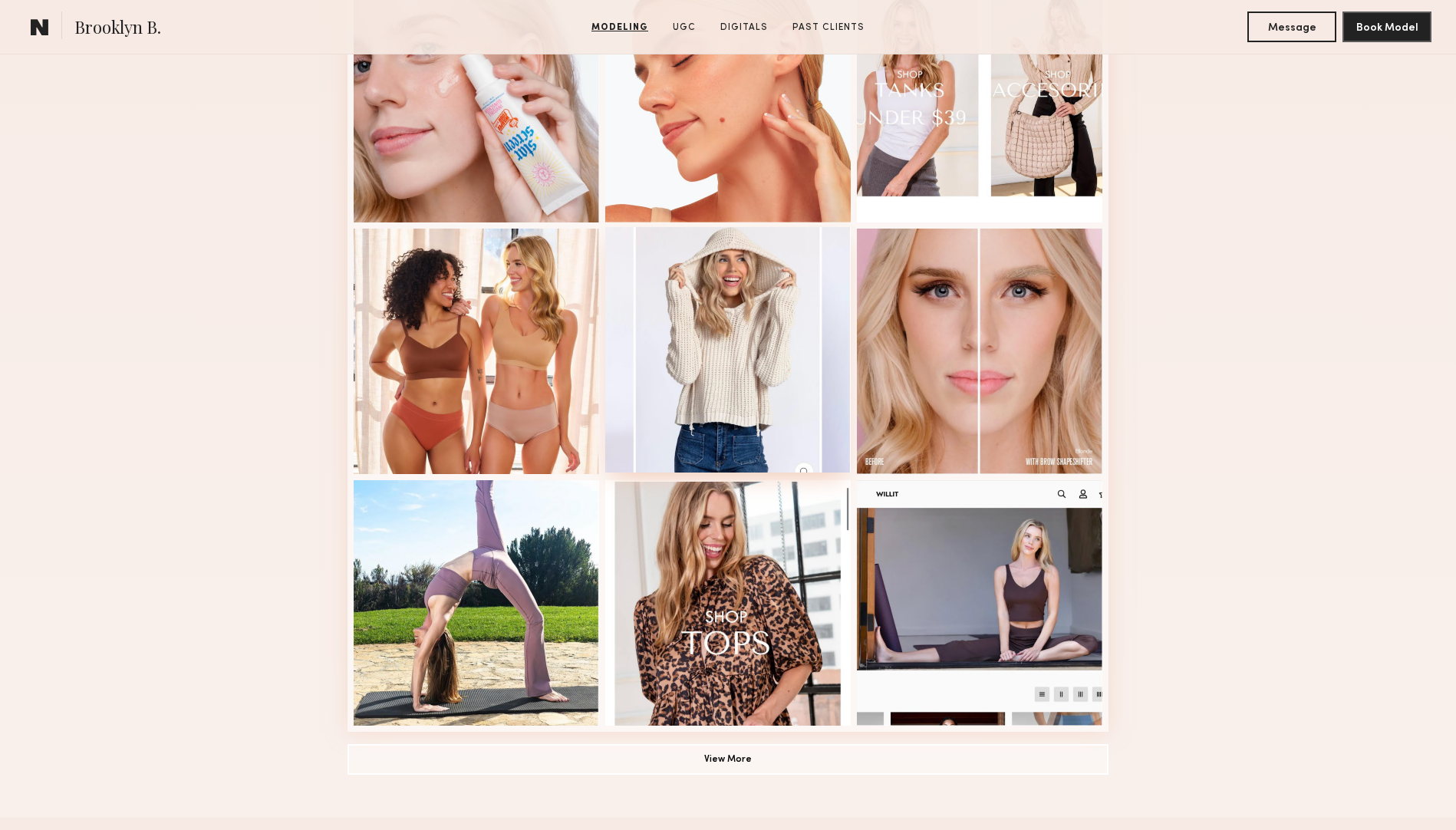
click at [742, 293] on div at bounding box center [728, 350] width 245 height 245
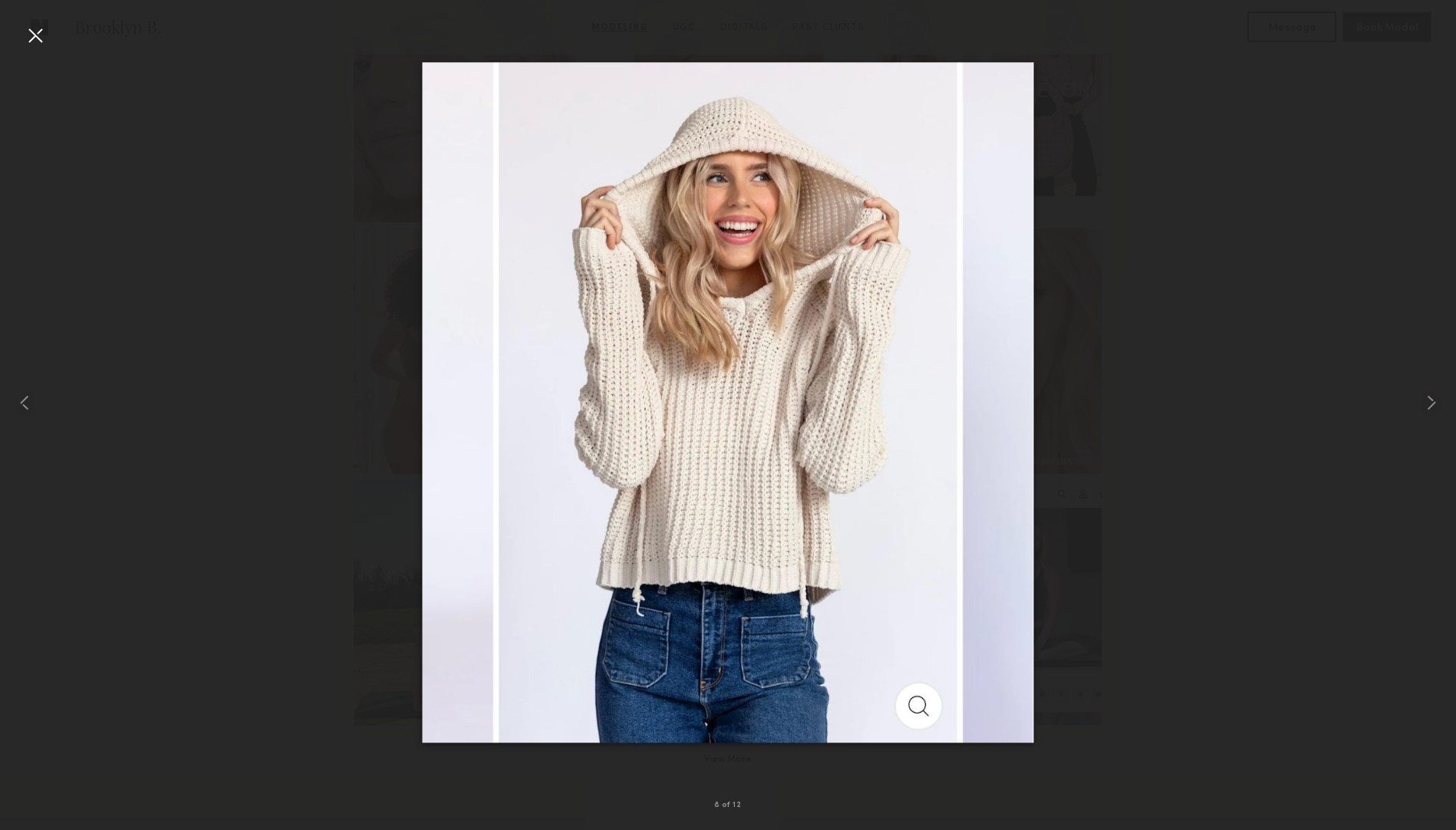
click at [29, 33] on div at bounding box center [35, 35] width 25 height 25
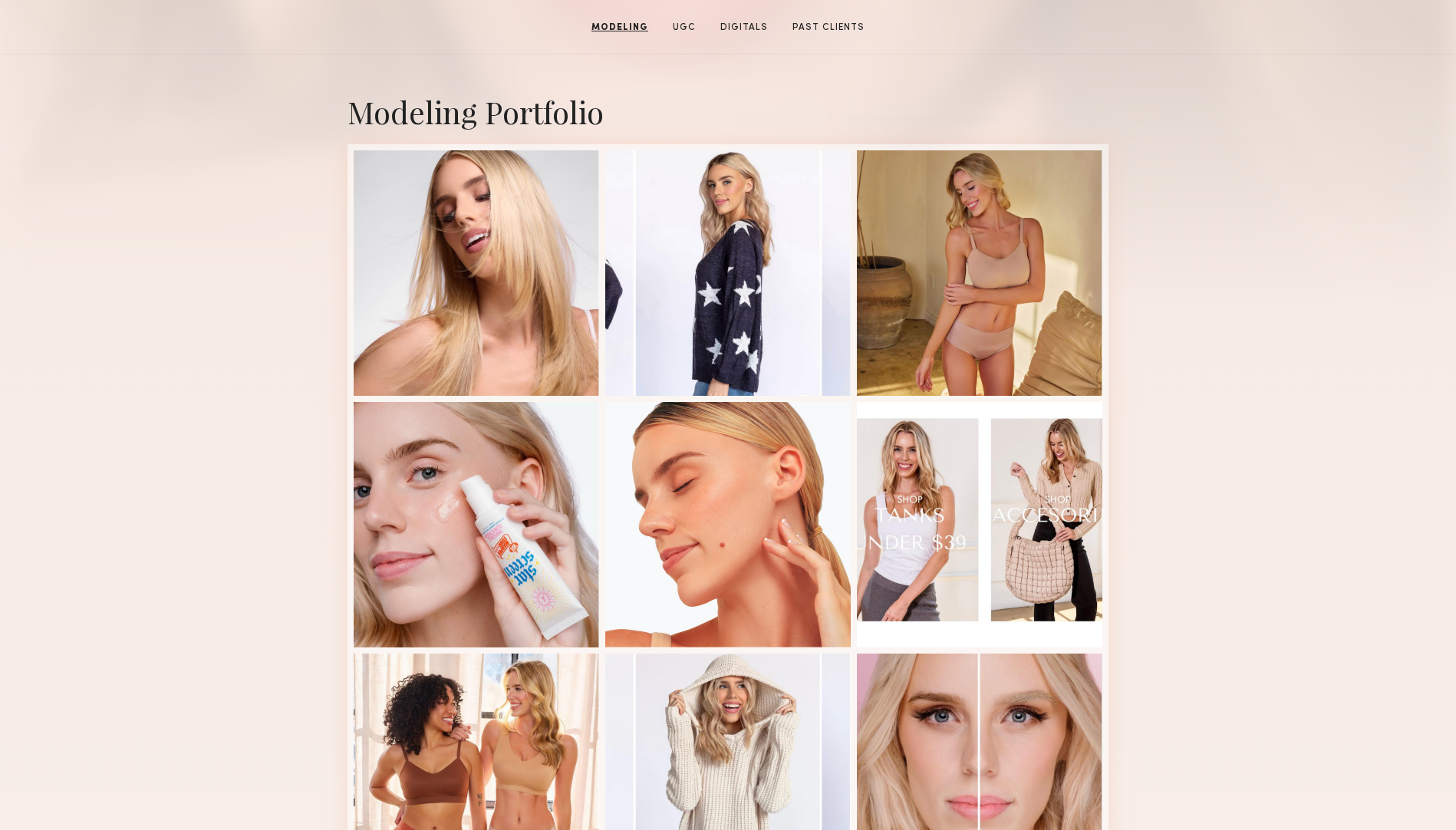
scroll to position [0, 0]
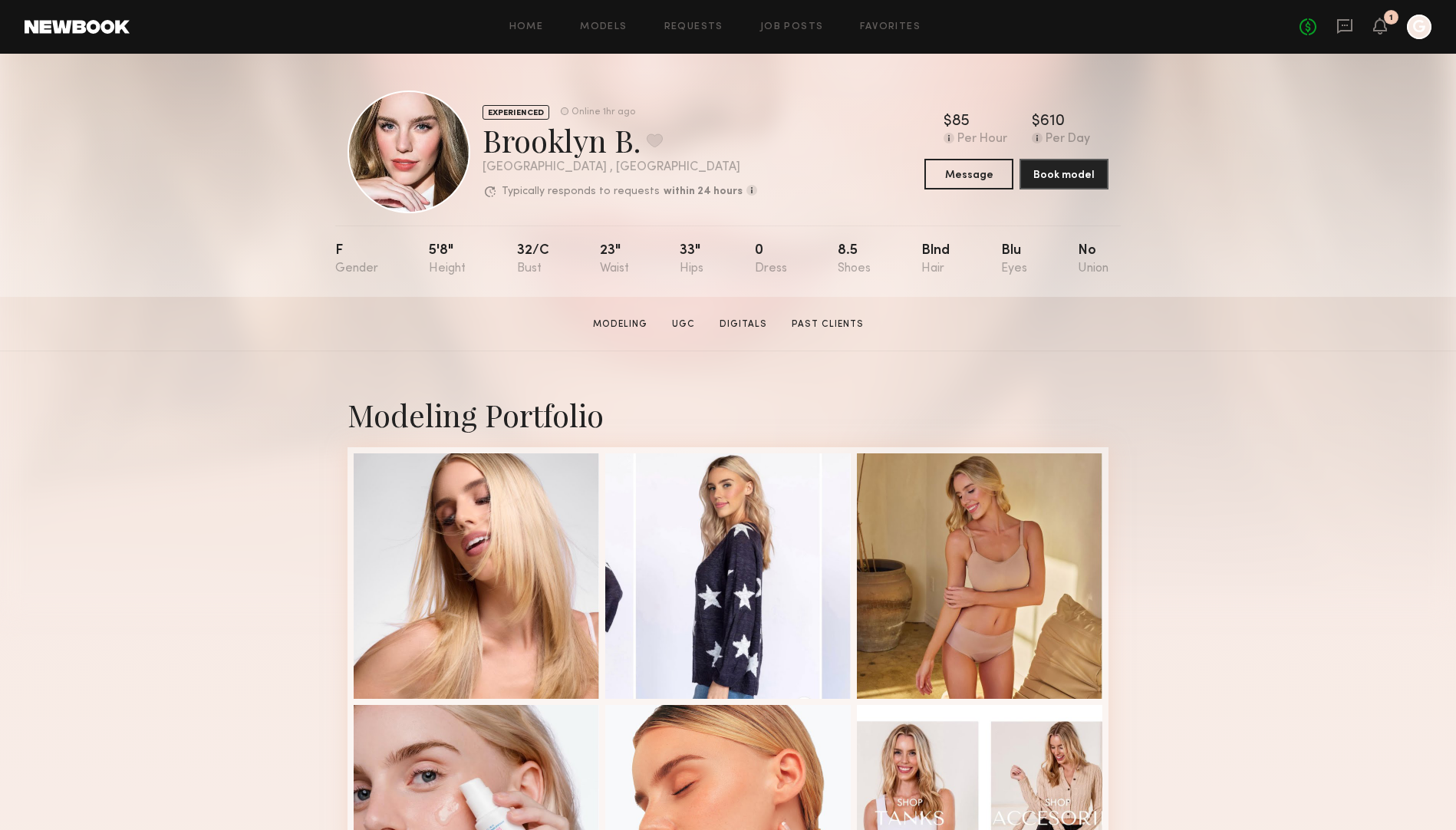
drag, startPoint x: 637, startPoint y: 145, endPoint x: 484, endPoint y: 139, distance: 153.1
click at [484, 139] on div "Brooklyn B. Favorite" at bounding box center [620, 140] width 275 height 41
copy div "Brooklyn B."
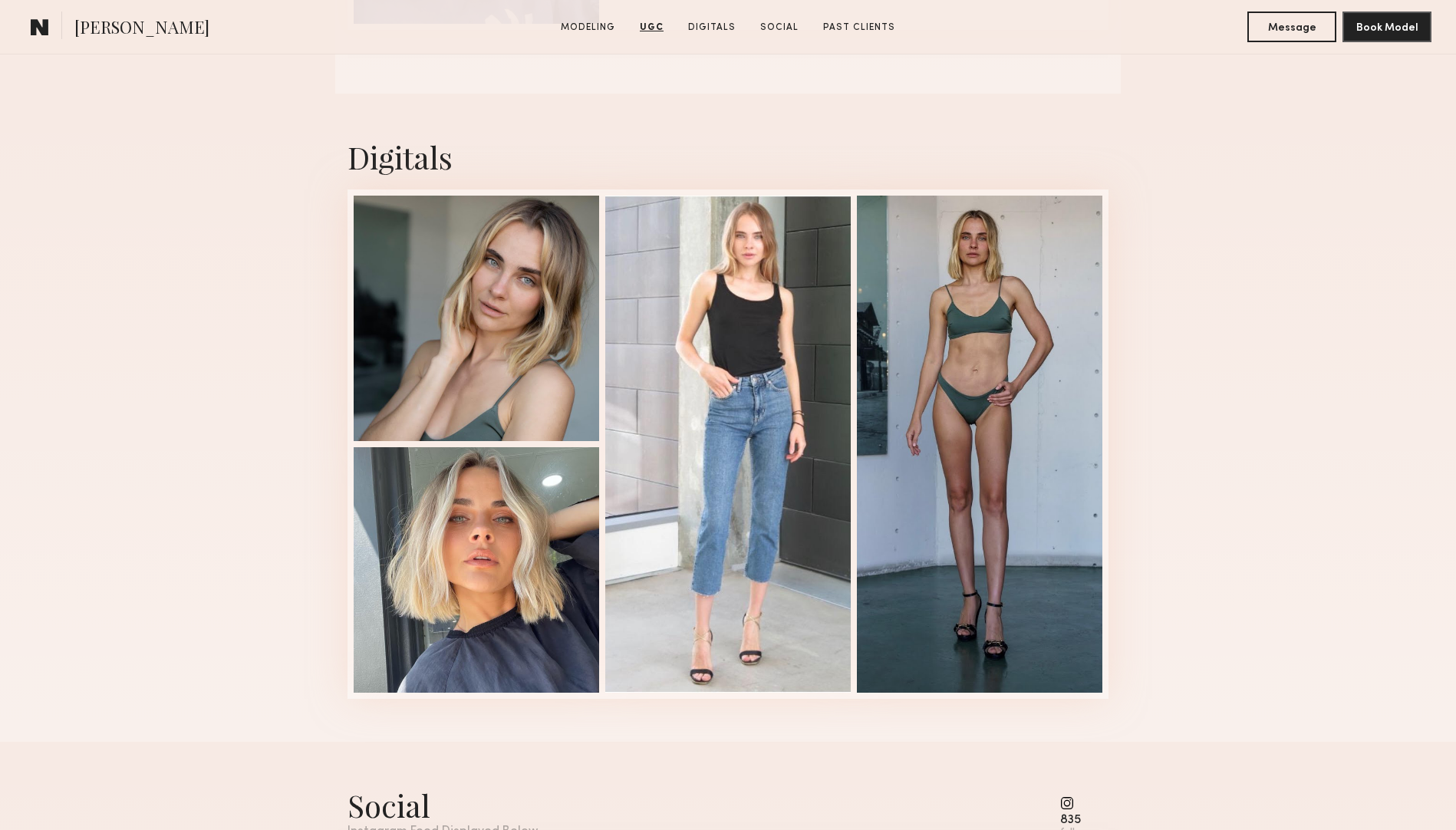
scroll to position [1894, 0]
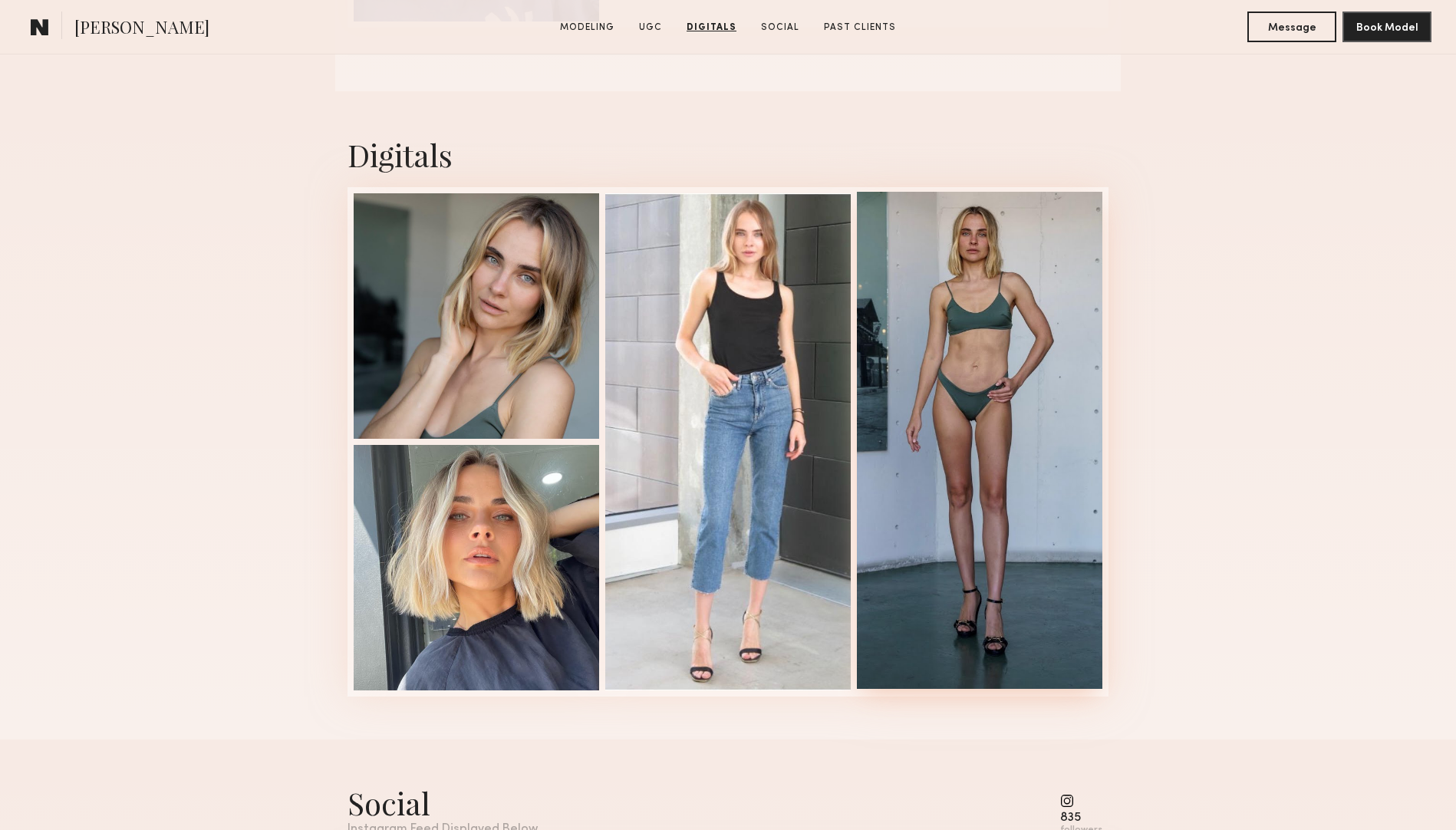
click at [1049, 244] on div at bounding box center [979, 441] width 245 height 497
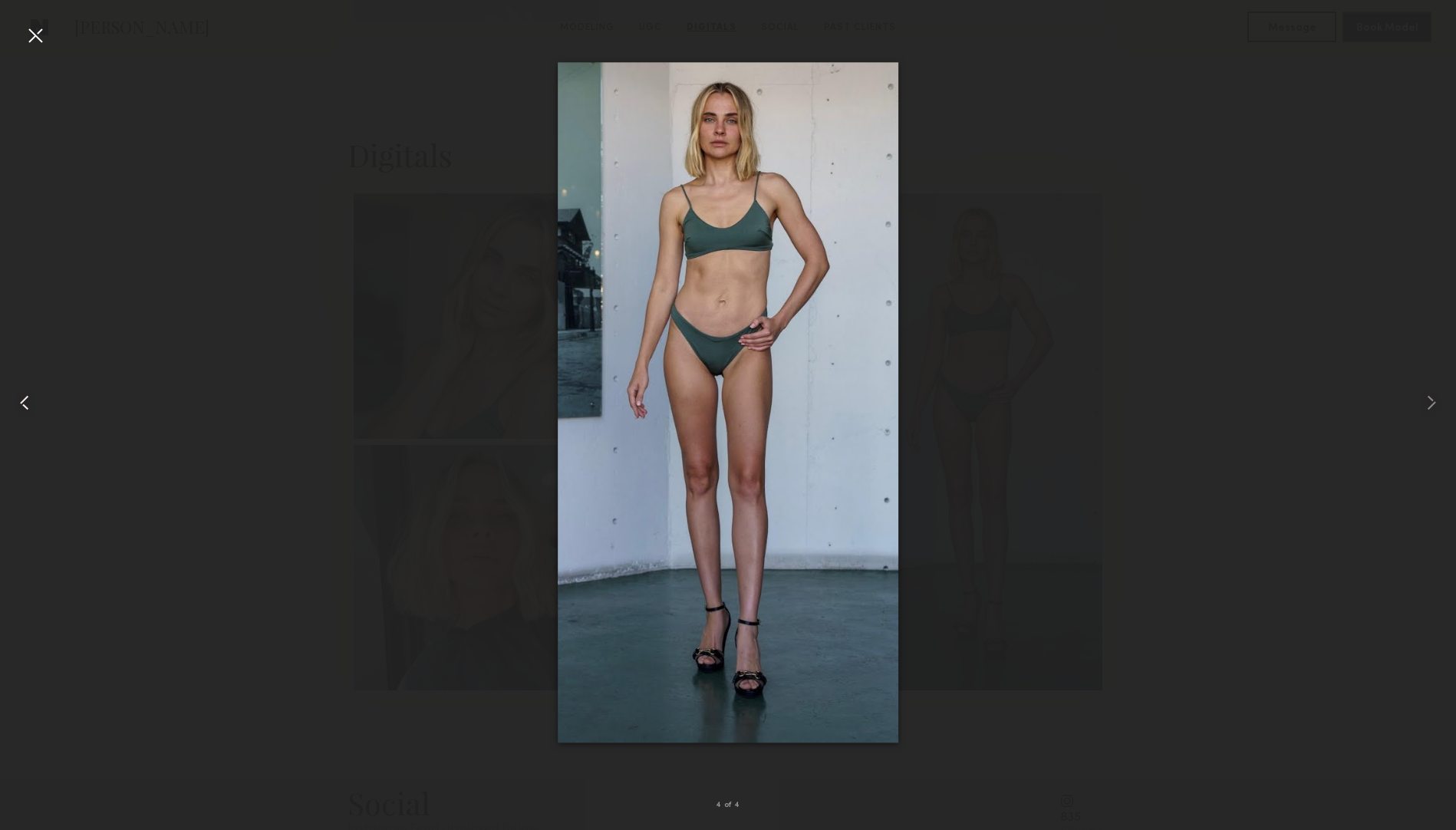
click at [20, 40] on div at bounding box center [29, 403] width 58 height 756
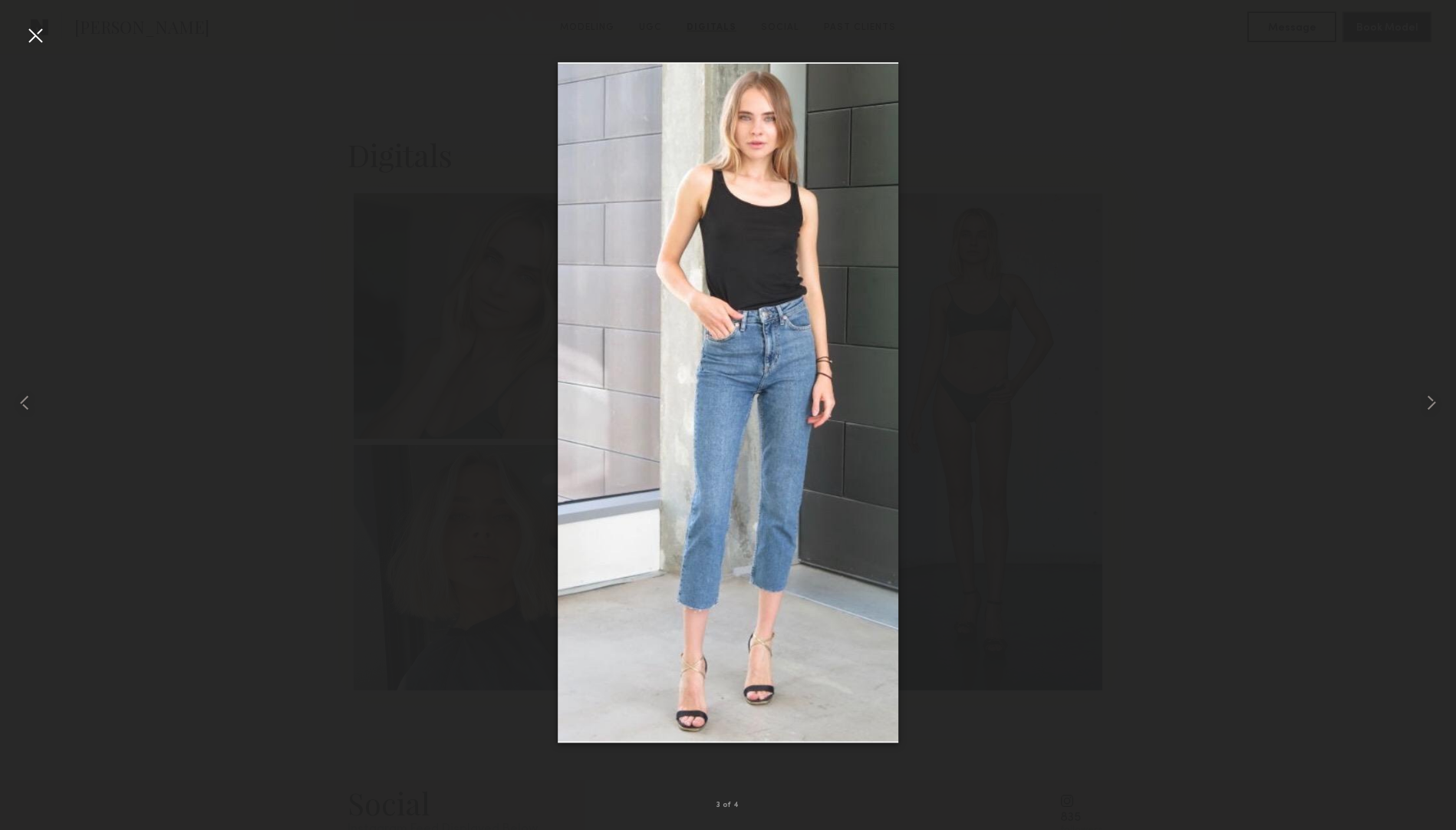
click at [33, 44] on div at bounding box center [35, 35] width 25 height 25
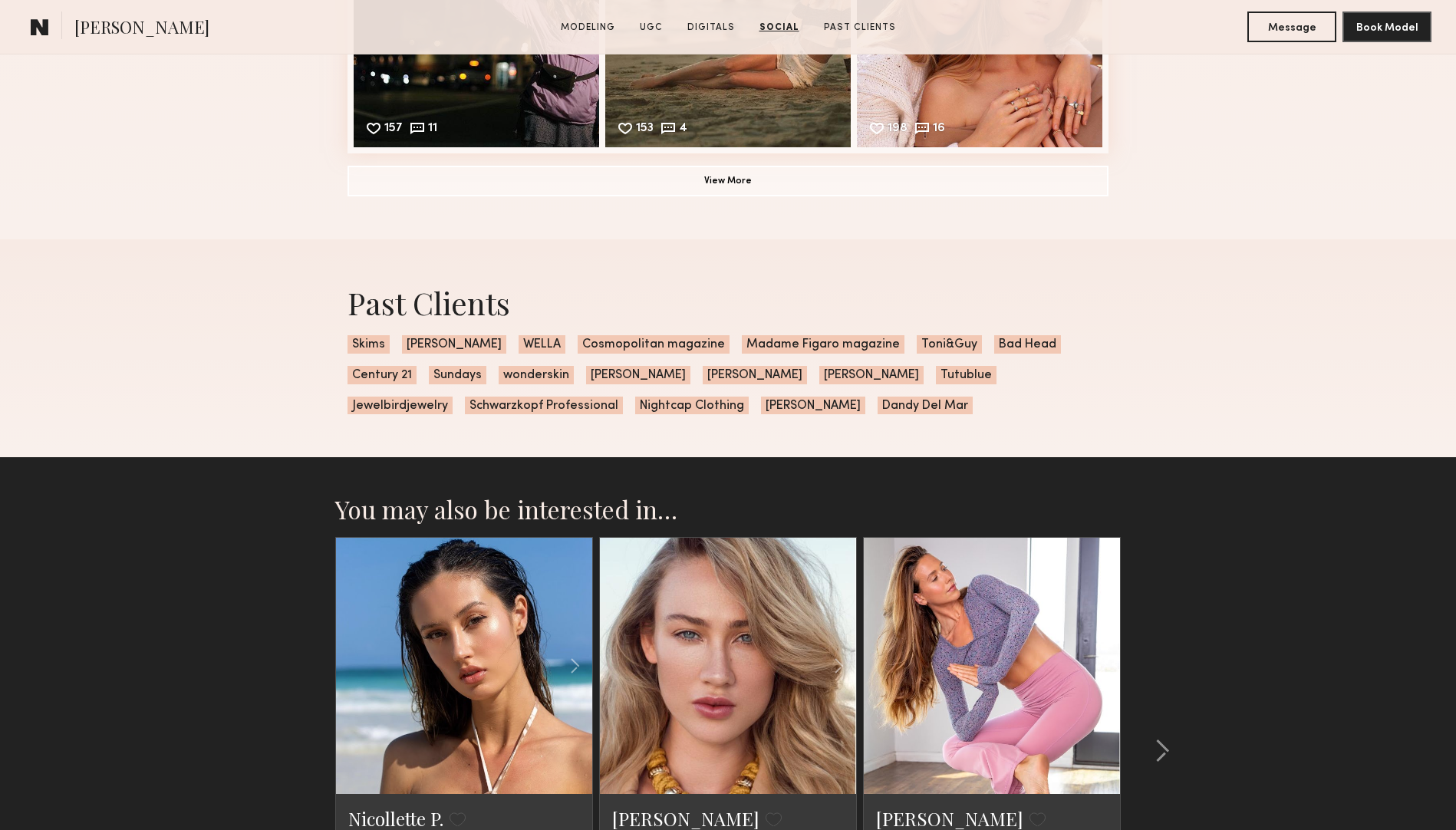
scroll to position [3346, 0]
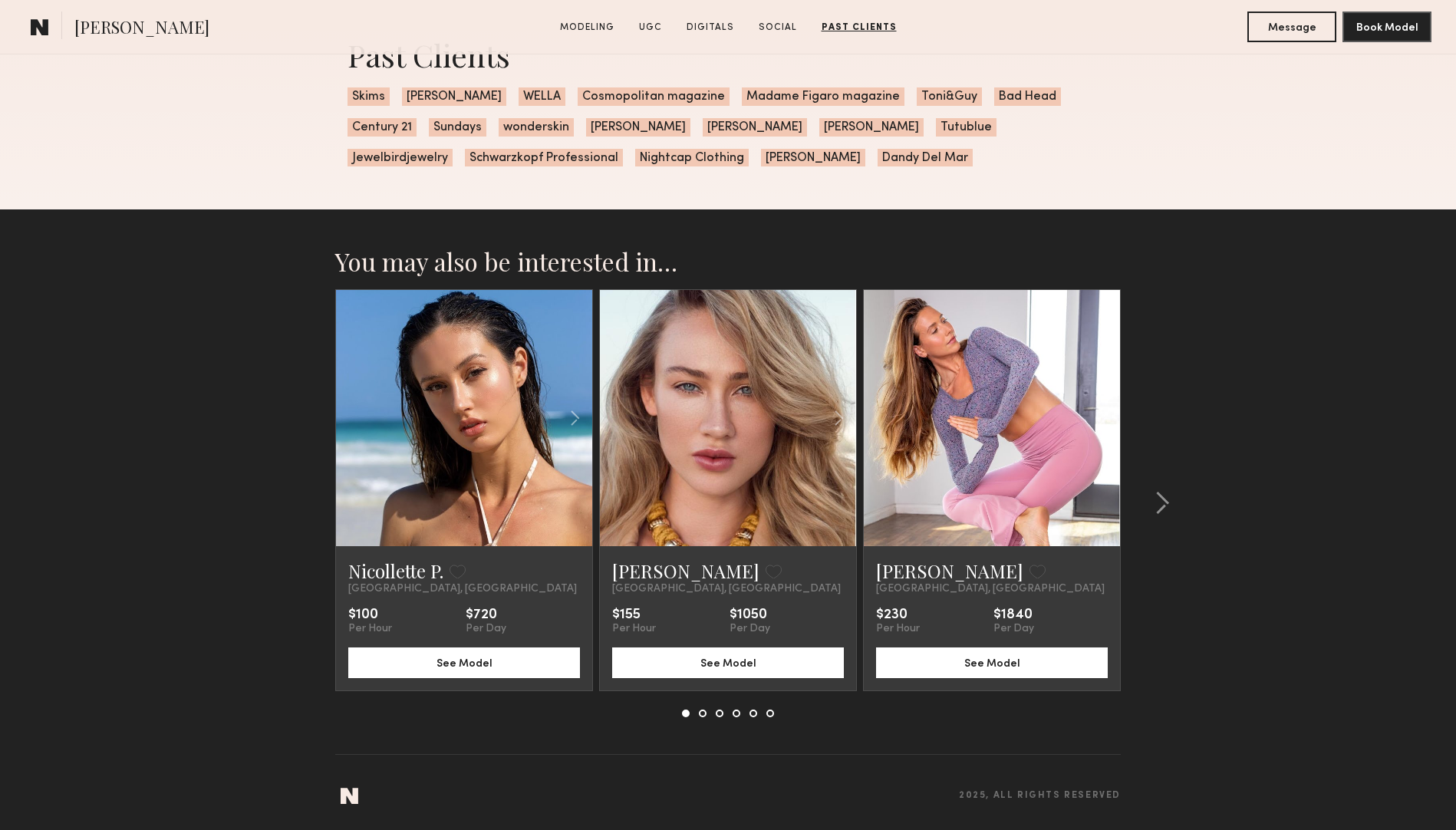
click at [706, 382] on link at bounding box center [727, 418] width 87 height 256
click at [1162, 507] on common-icon at bounding box center [1162, 503] width 15 height 25
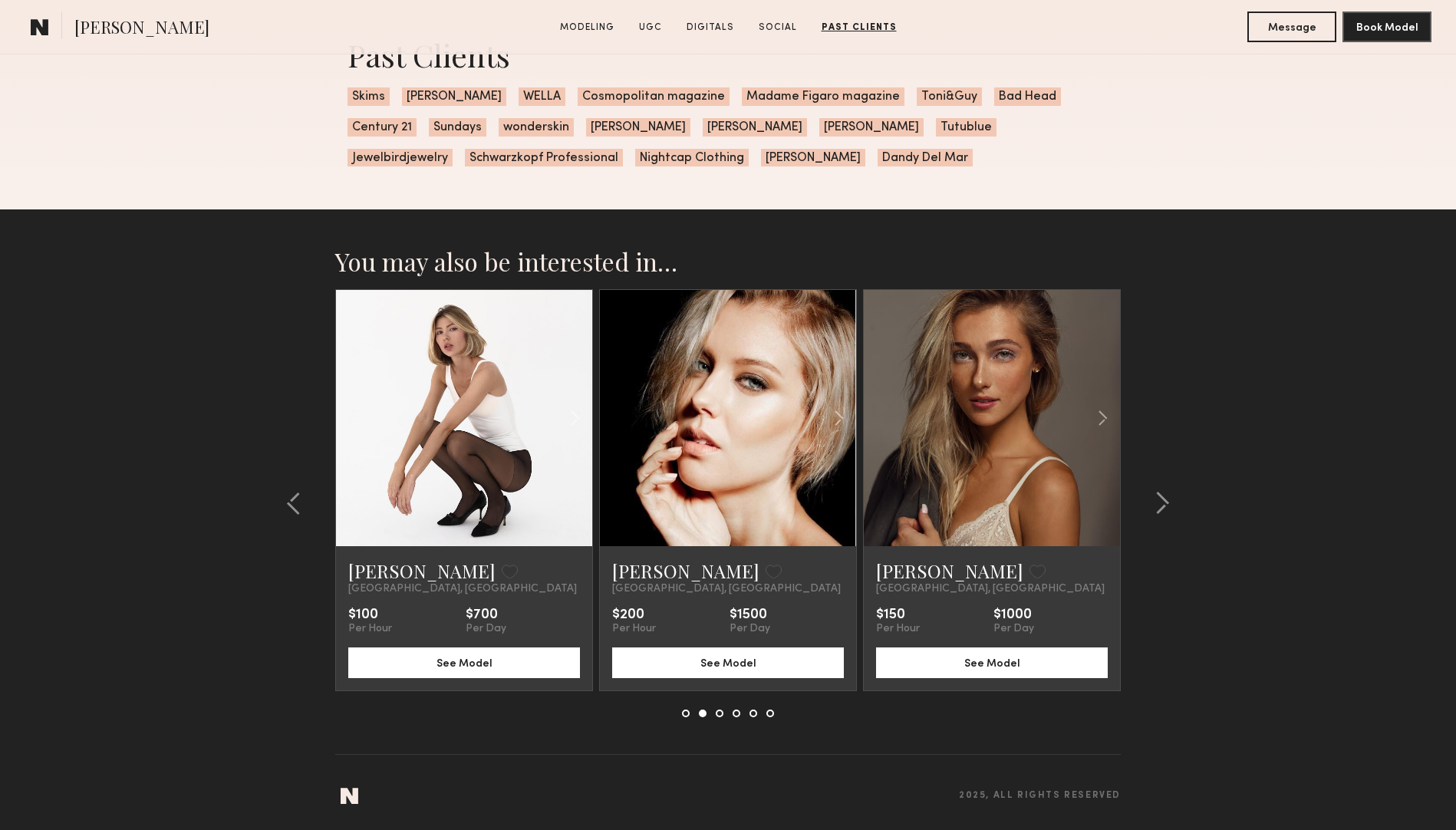
click at [964, 403] on link at bounding box center [992, 418] width 87 height 256
click at [1161, 497] on common-icon at bounding box center [1162, 503] width 15 height 25
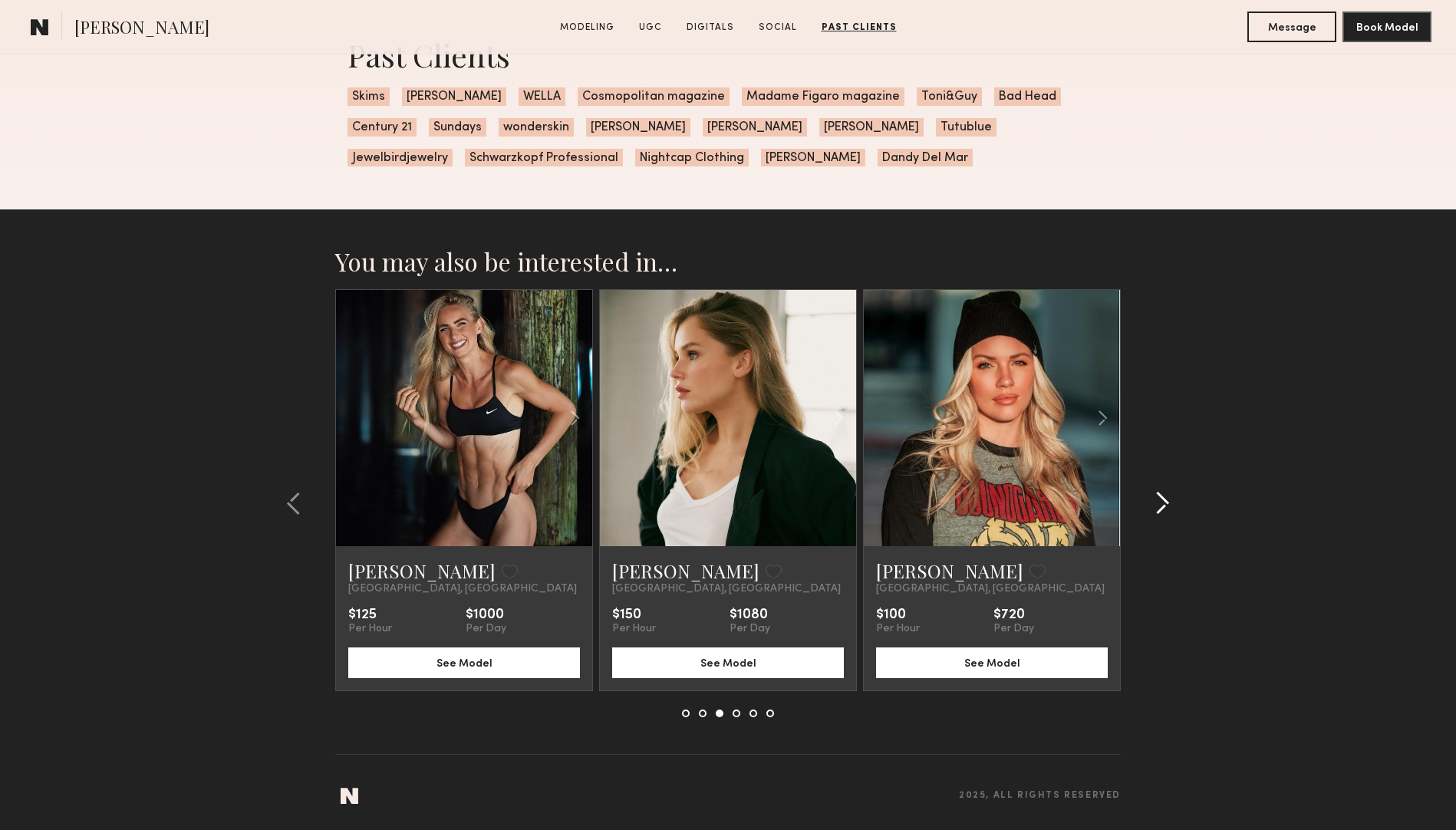
click at [1162, 497] on common-icon at bounding box center [1162, 503] width 15 height 25
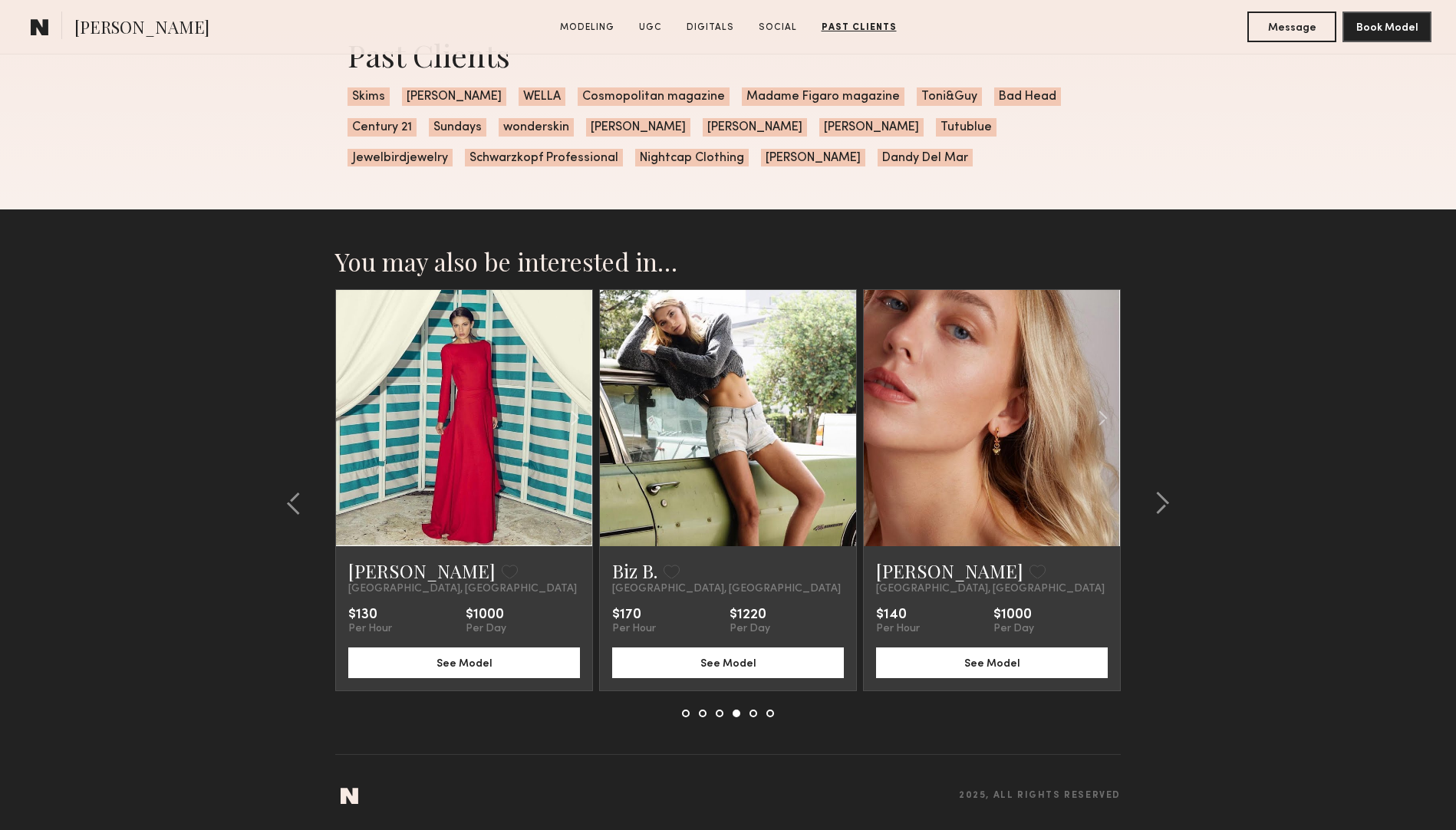
click at [1034, 434] on link at bounding box center [992, 418] width 87 height 256
click at [735, 357] on link at bounding box center [727, 418] width 87 height 256
click at [1168, 503] on common-icon at bounding box center [1162, 503] width 15 height 25
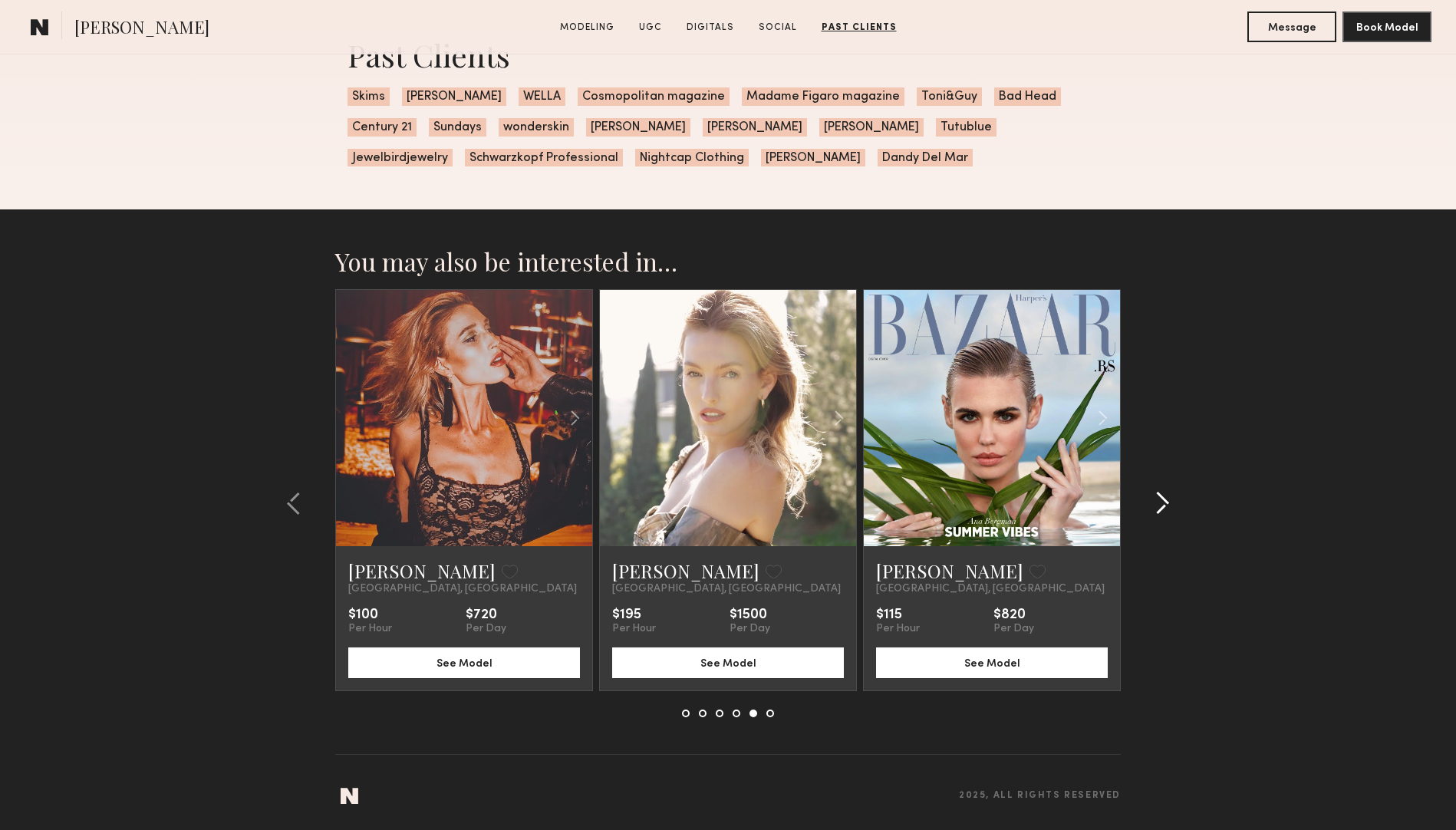
click at [1168, 503] on common-icon at bounding box center [1162, 503] width 15 height 25
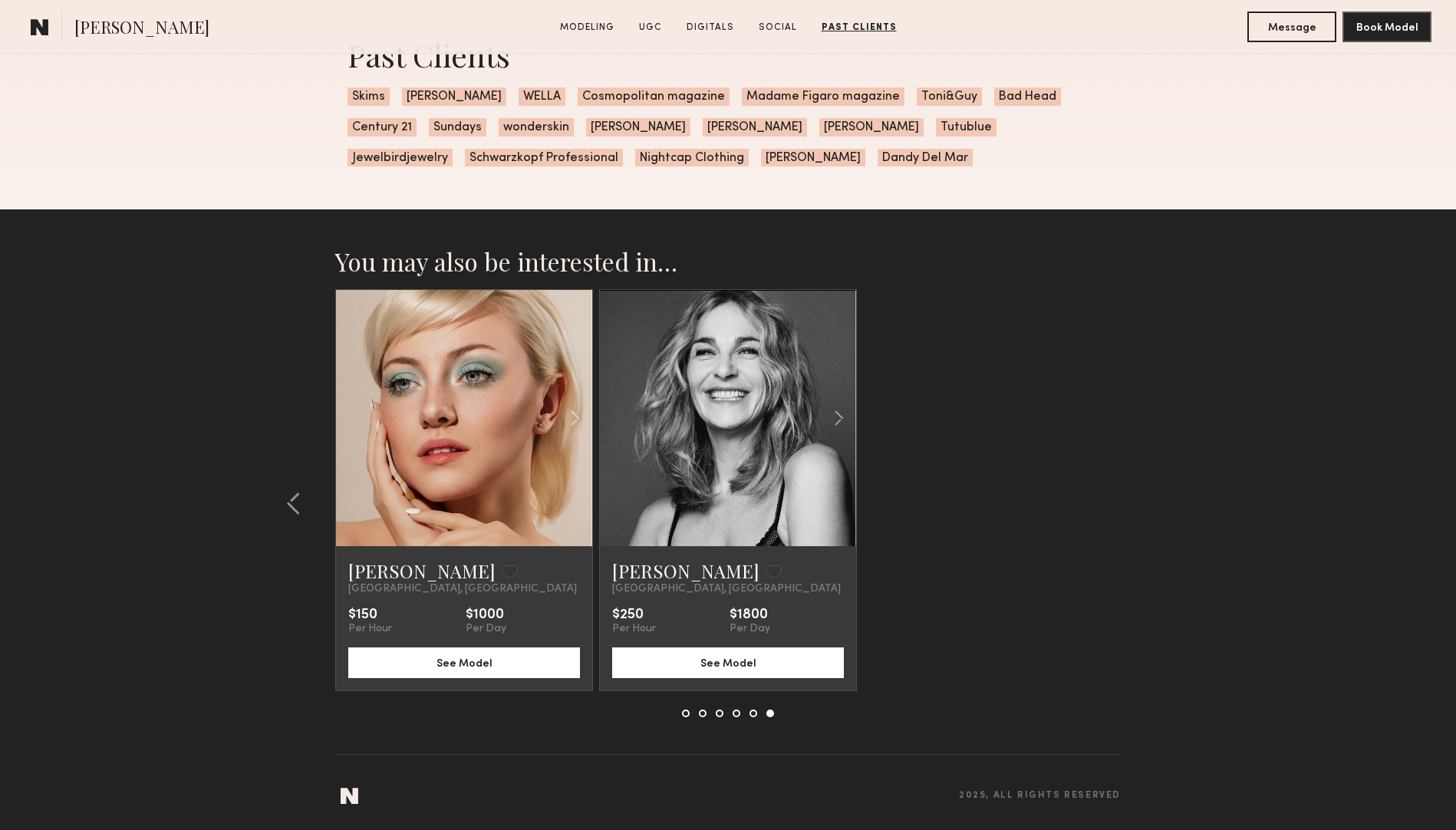
click at [460, 410] on link at bounding box center [464, 418] width 87 height 256
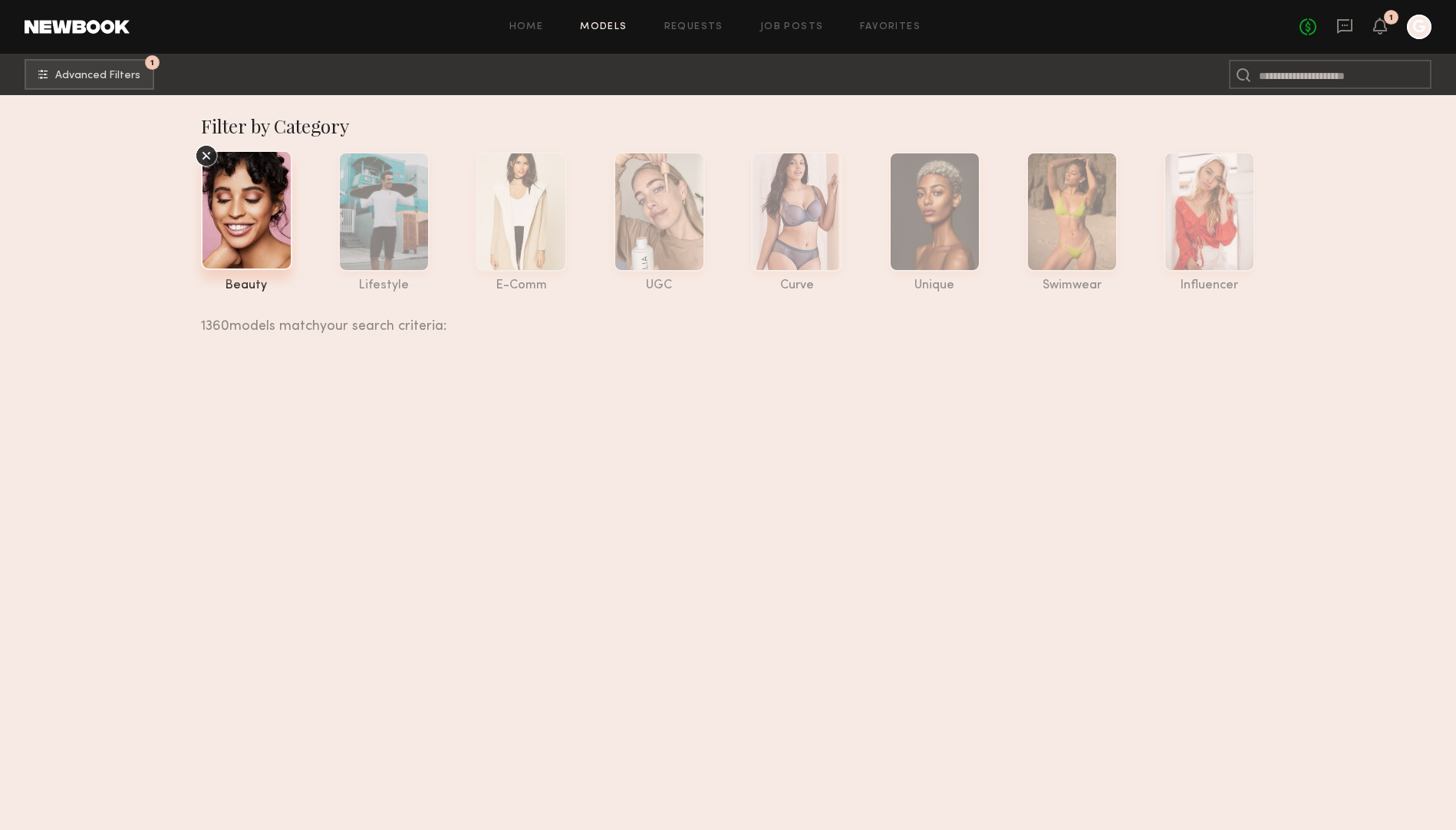
scroll to position [19146, 0]
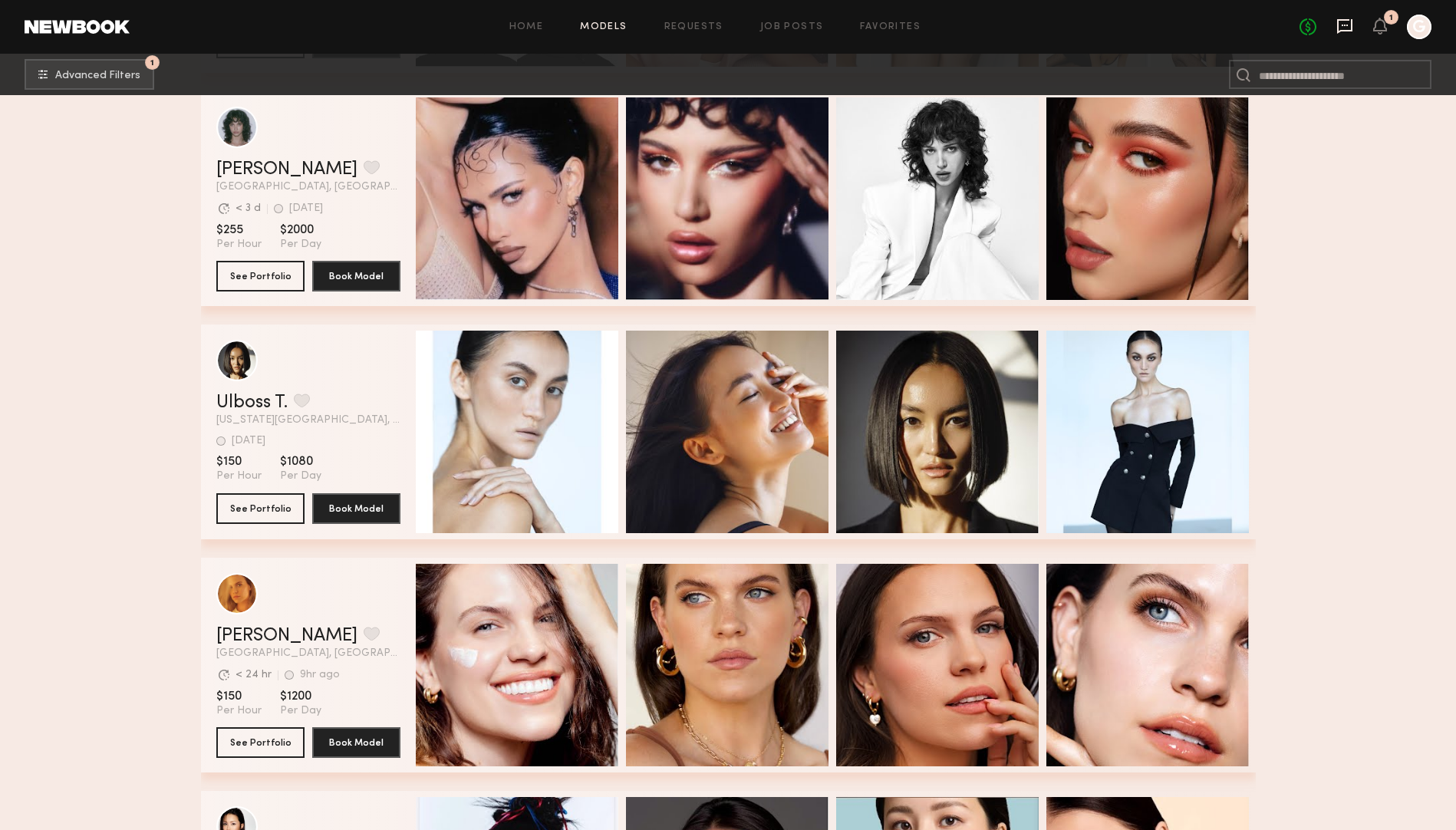
click at [1344, 25] on icon at bounding box center [1344, 26] width 6 height 2
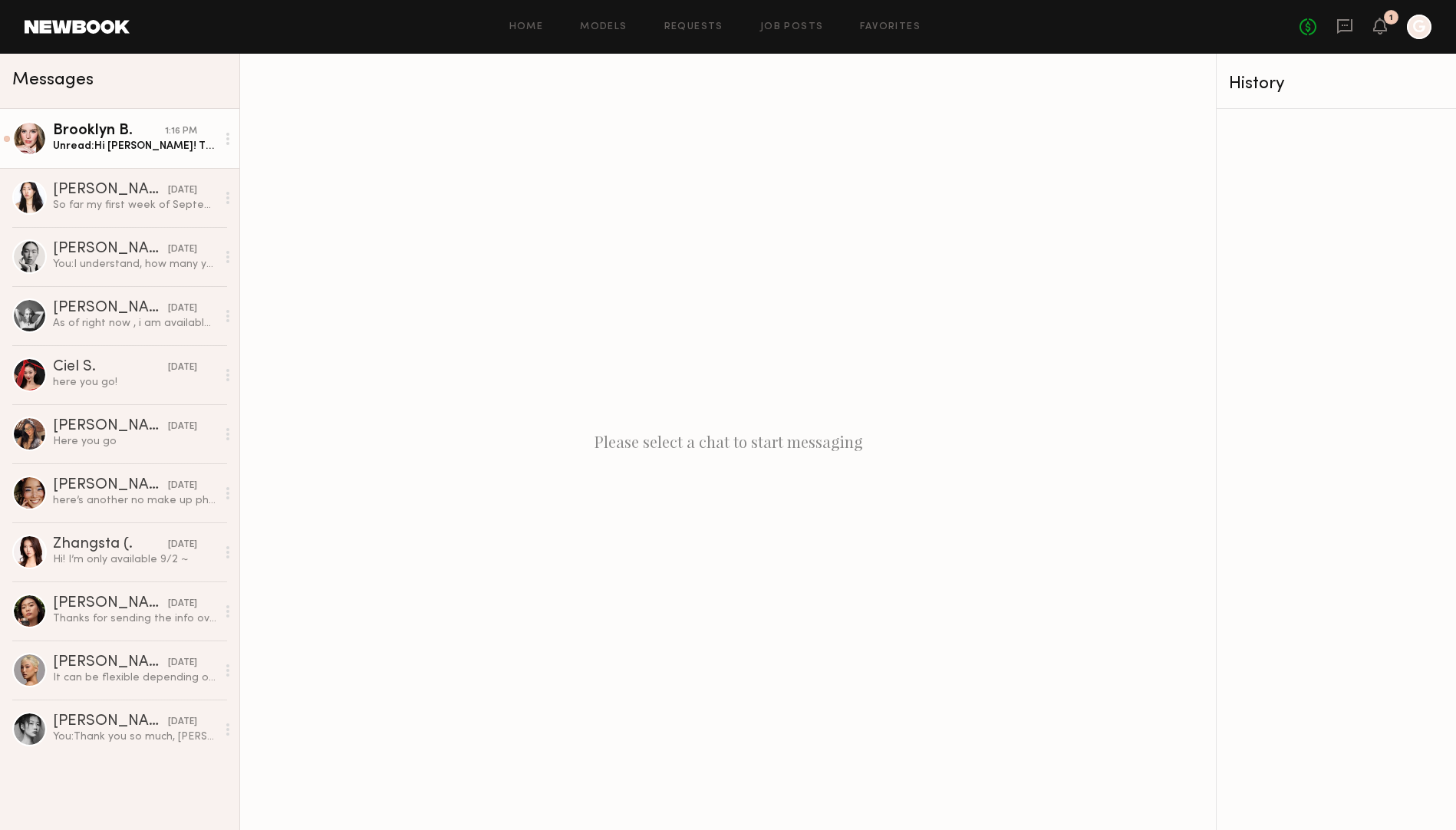
click at [115, 146] on div "Unread: Hi [PERSON_NAME]! Thanks so much for reaching out. Unfortunately, I’m l…" at bounding box center [134, 146] width 163 height 15
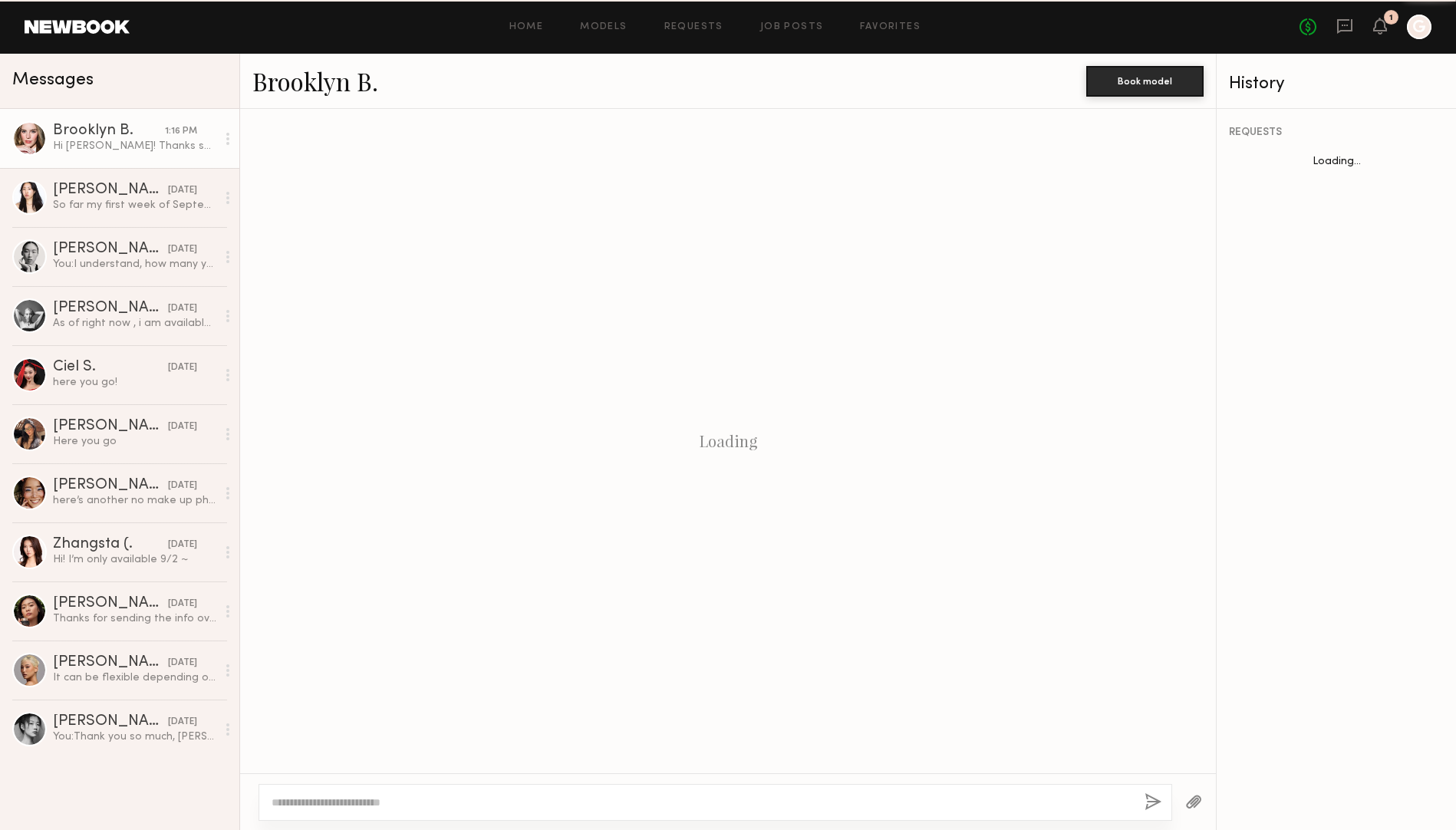
scroll to position [251, 0]
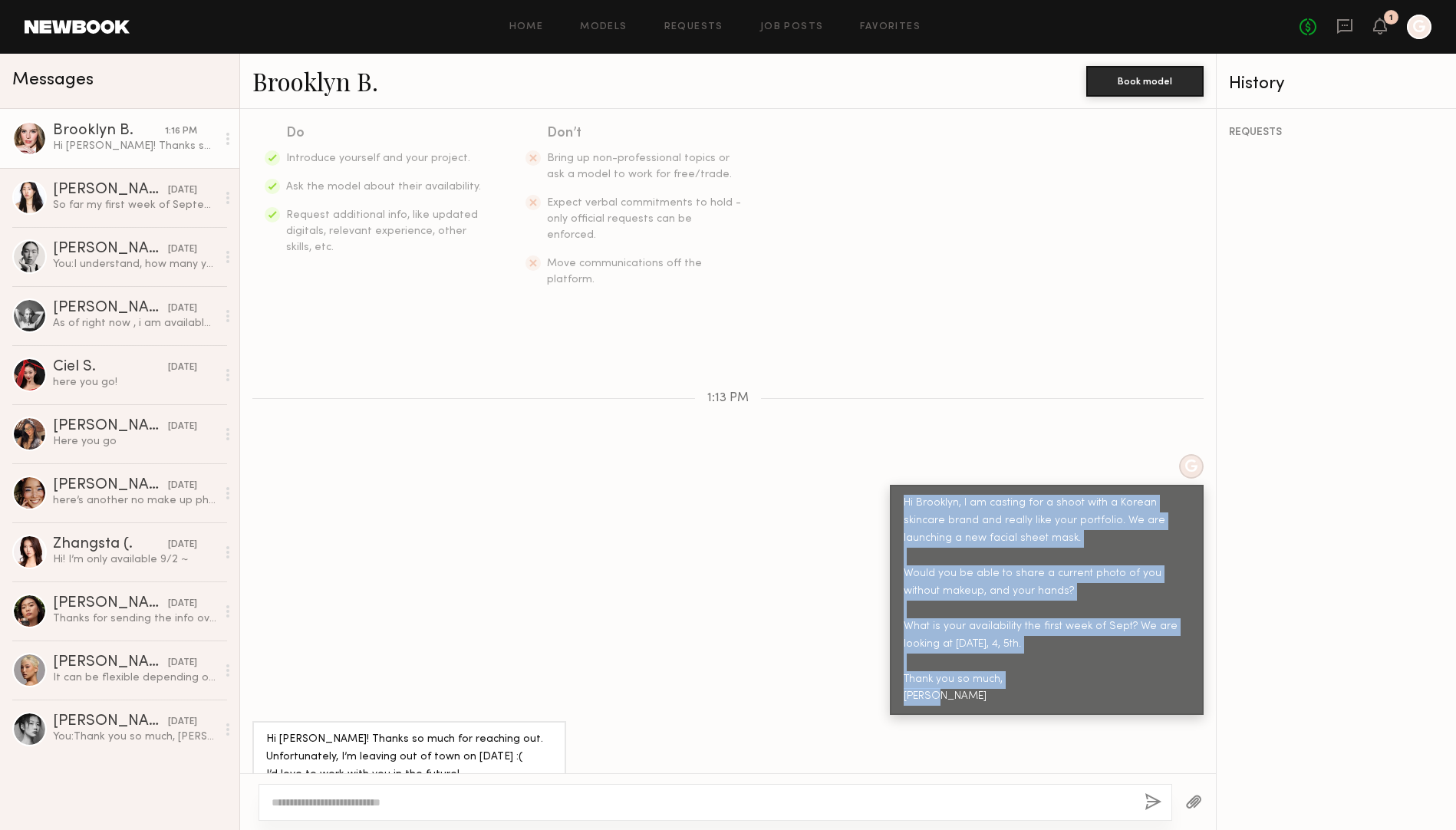
drag, startPoint x: 966, startPoint y: 664, endPoint x: 895, endPoint y: 463, distance: 213.2
click at [895, 485] on div "Hi Brooklyn, I am casting for a shoot with a Korean skincare brand and really l…" at bounding box center [1046, 599] width 314 height 230
copy div "Hi Brooklyn, I am casting for a shoot with a Korean skincare brand and really l…"
click at [781, 669] on div "G Hi Brooklyn, I am casting for a shoot with a Korean skincare brand and really…" at bounding box center [727, 584] width 976 height 261
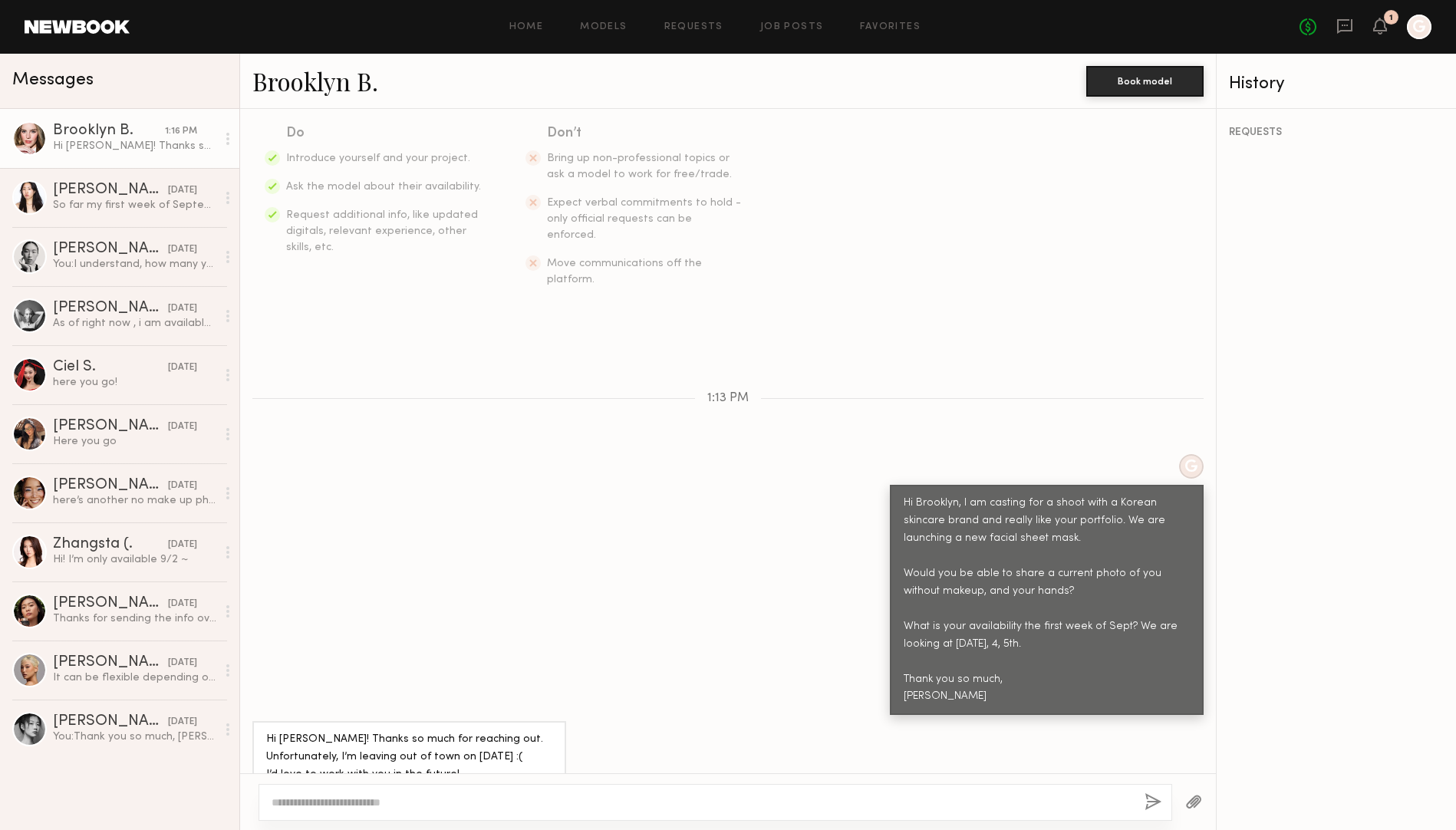
click at [499, 808] on textarea at bounding box center [702, 802] width 860 height 15
type textarea "**********"
click at [1160, 805] on button "button" at bounding box center [1152, 803] width 17 height 19
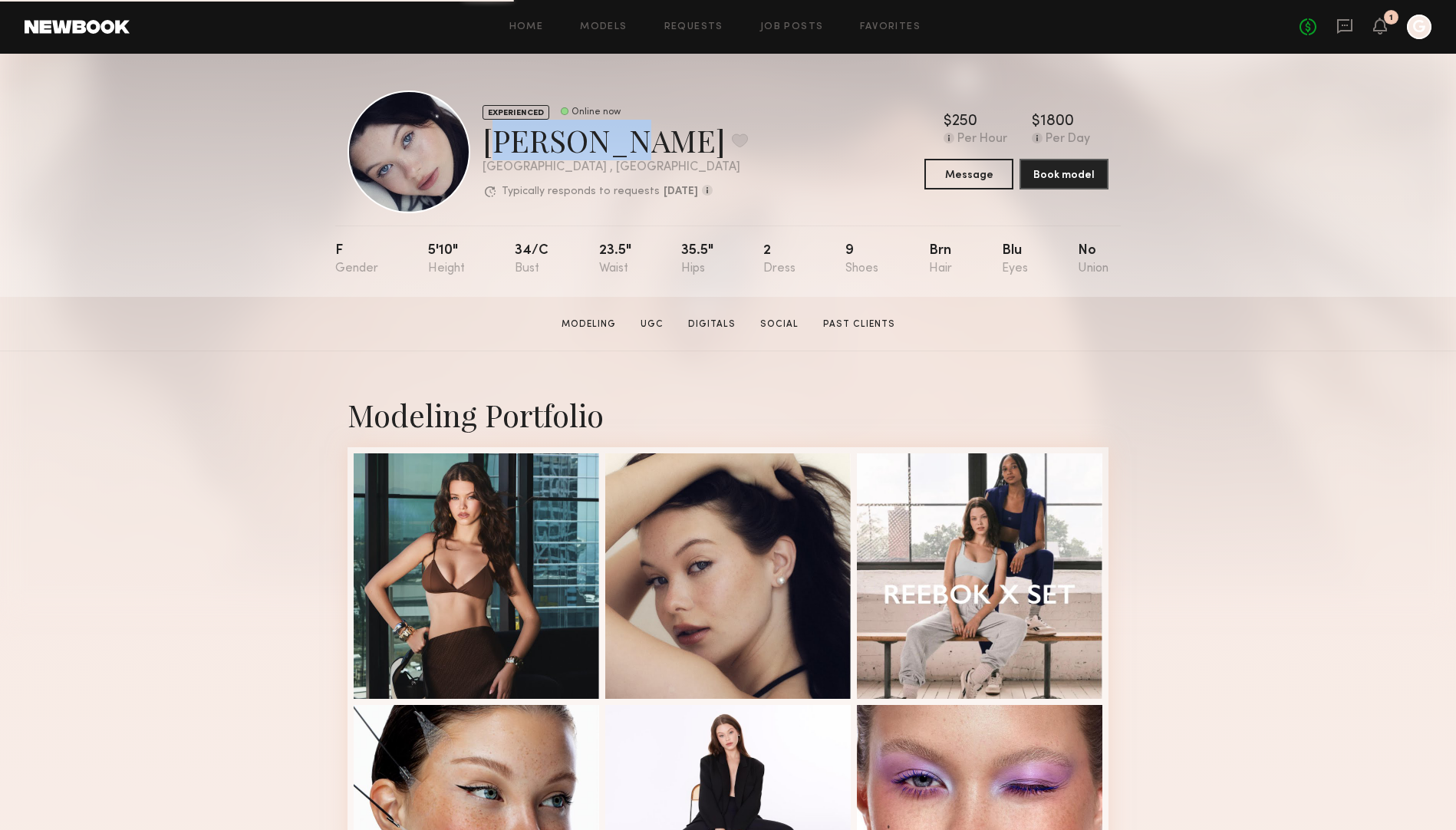
drag, startPoint x: 606, startPoint y: 145, endPoint x: 487, endPoint y: 157, distance: 119.6
click at [487, 157] on div "[PERSON_NAME] Favorite" at bounding box center [614, 140] width 265 height 41
copy div "[PERSON_NAME]"
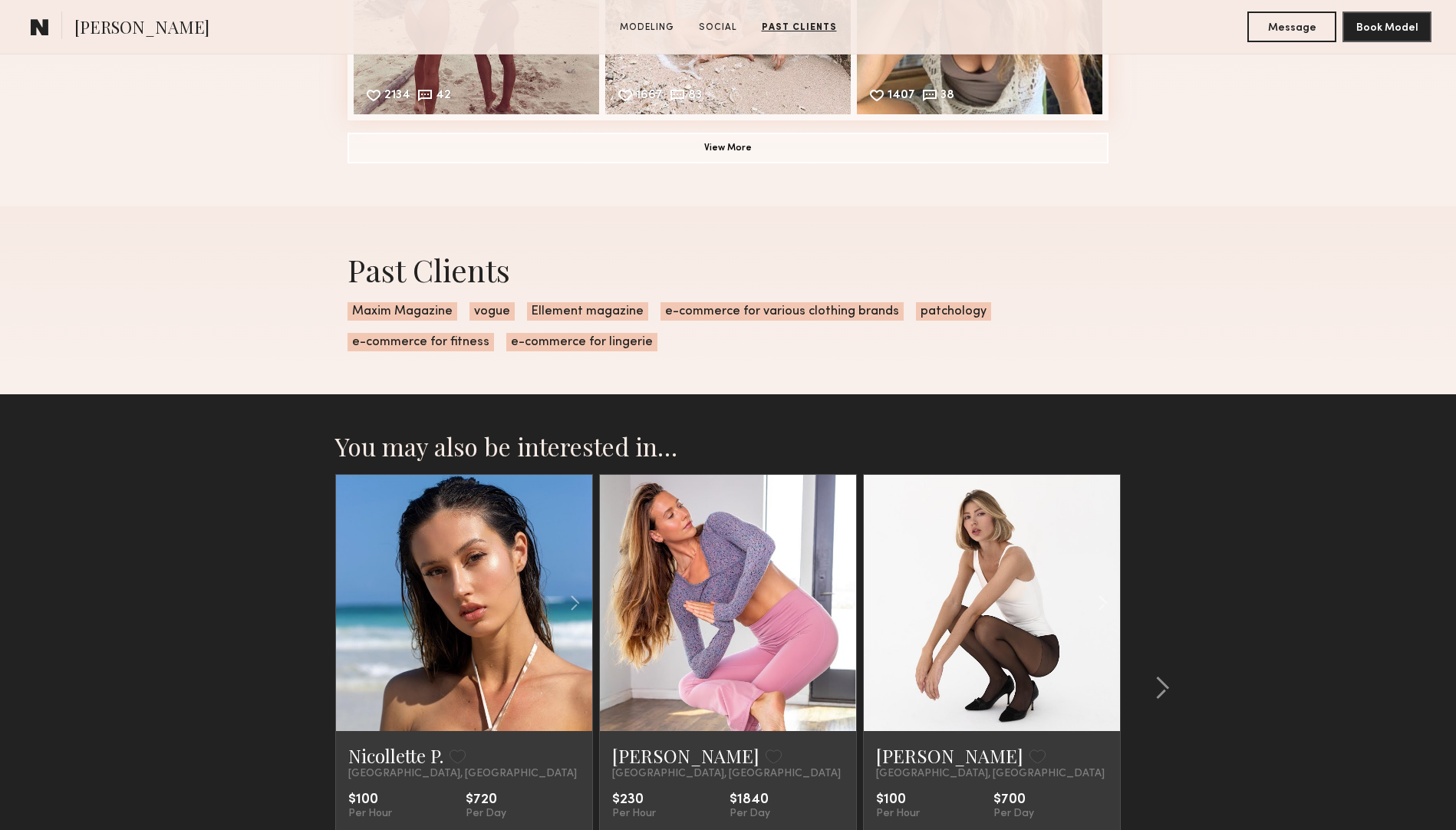
scroll to position [1605, 0]
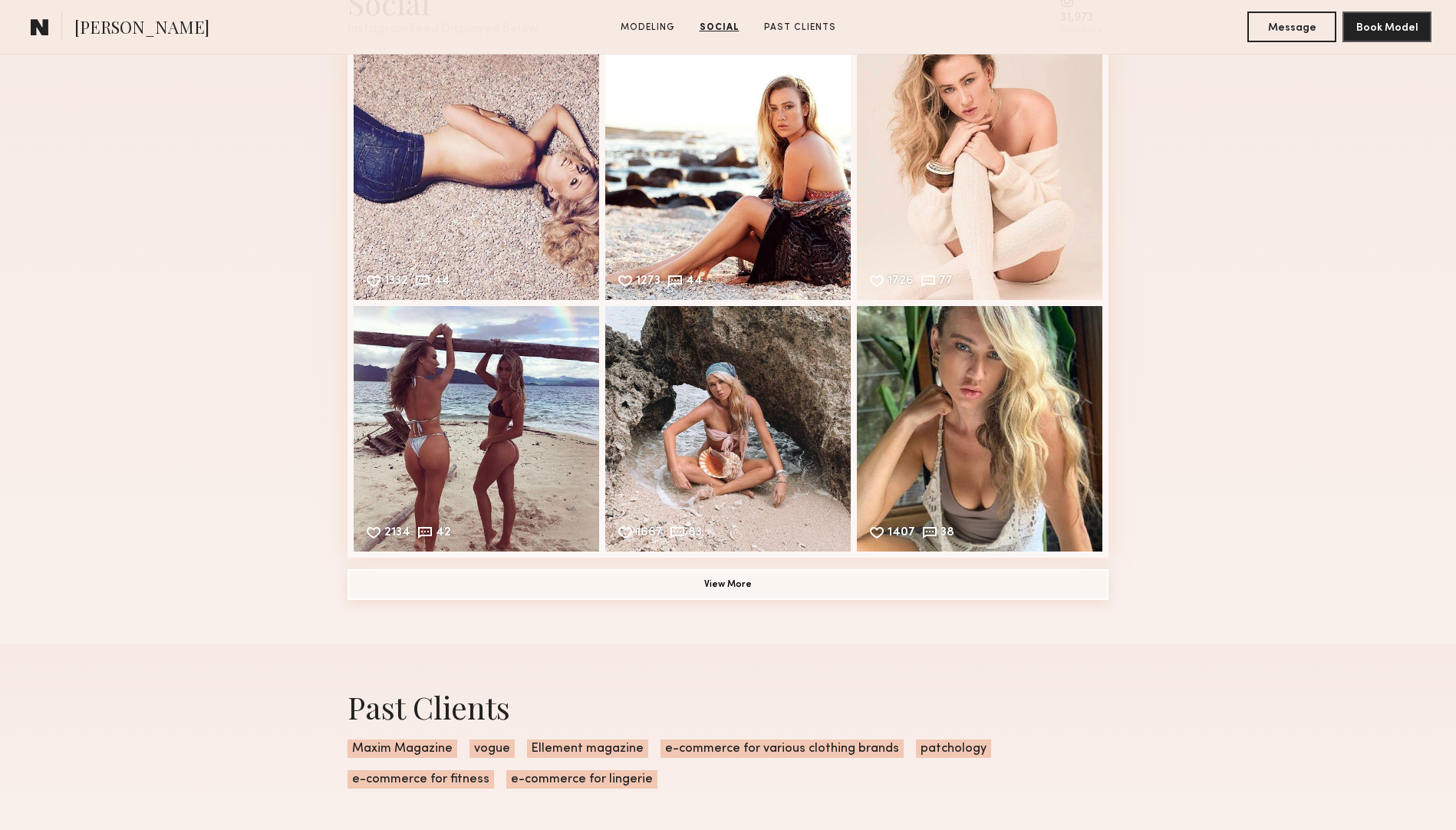
click at [709, 579] on button "View More" at bounding box center [727, 584] width 761 height 31
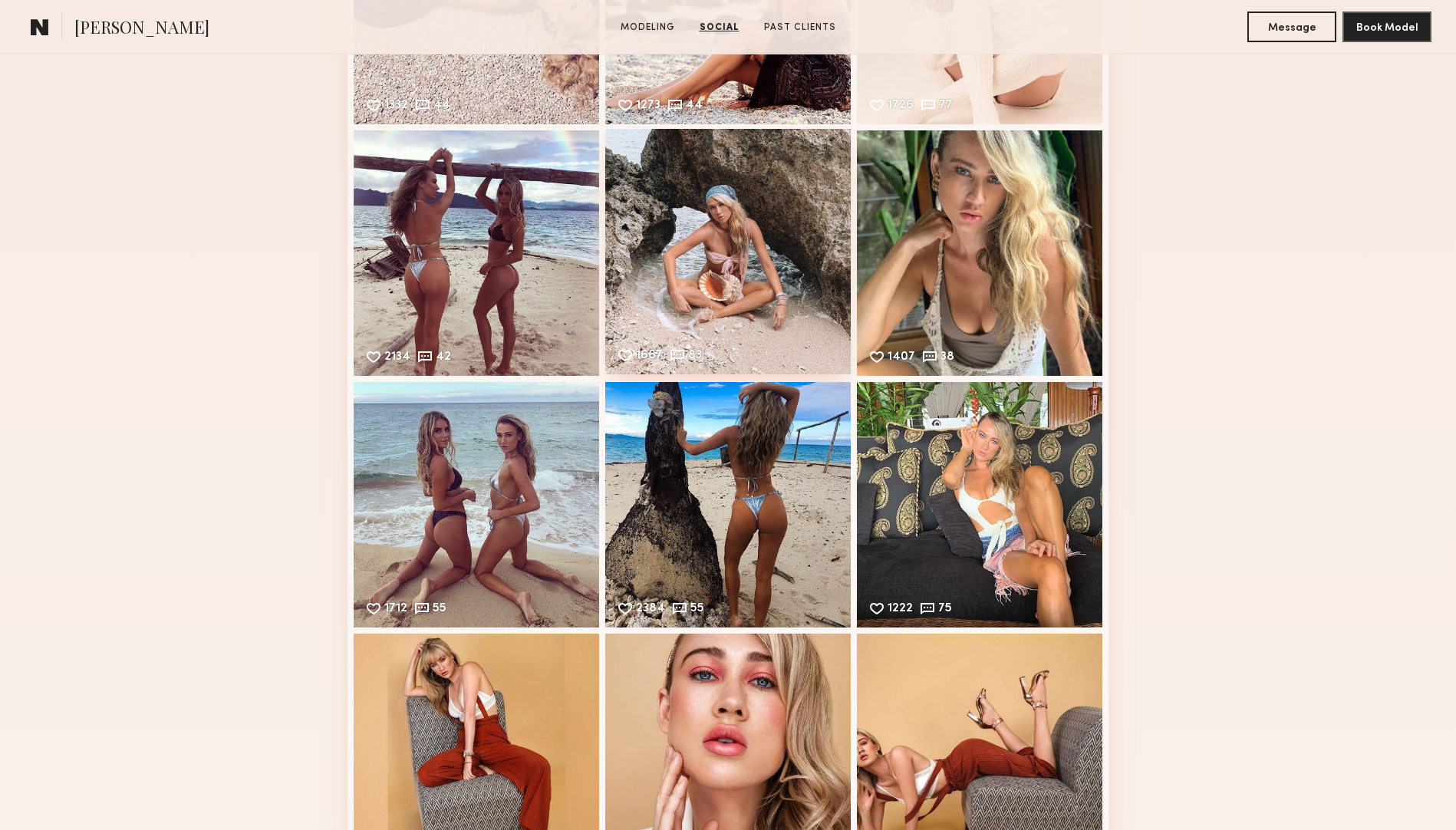
scroll to position [1831, 0]
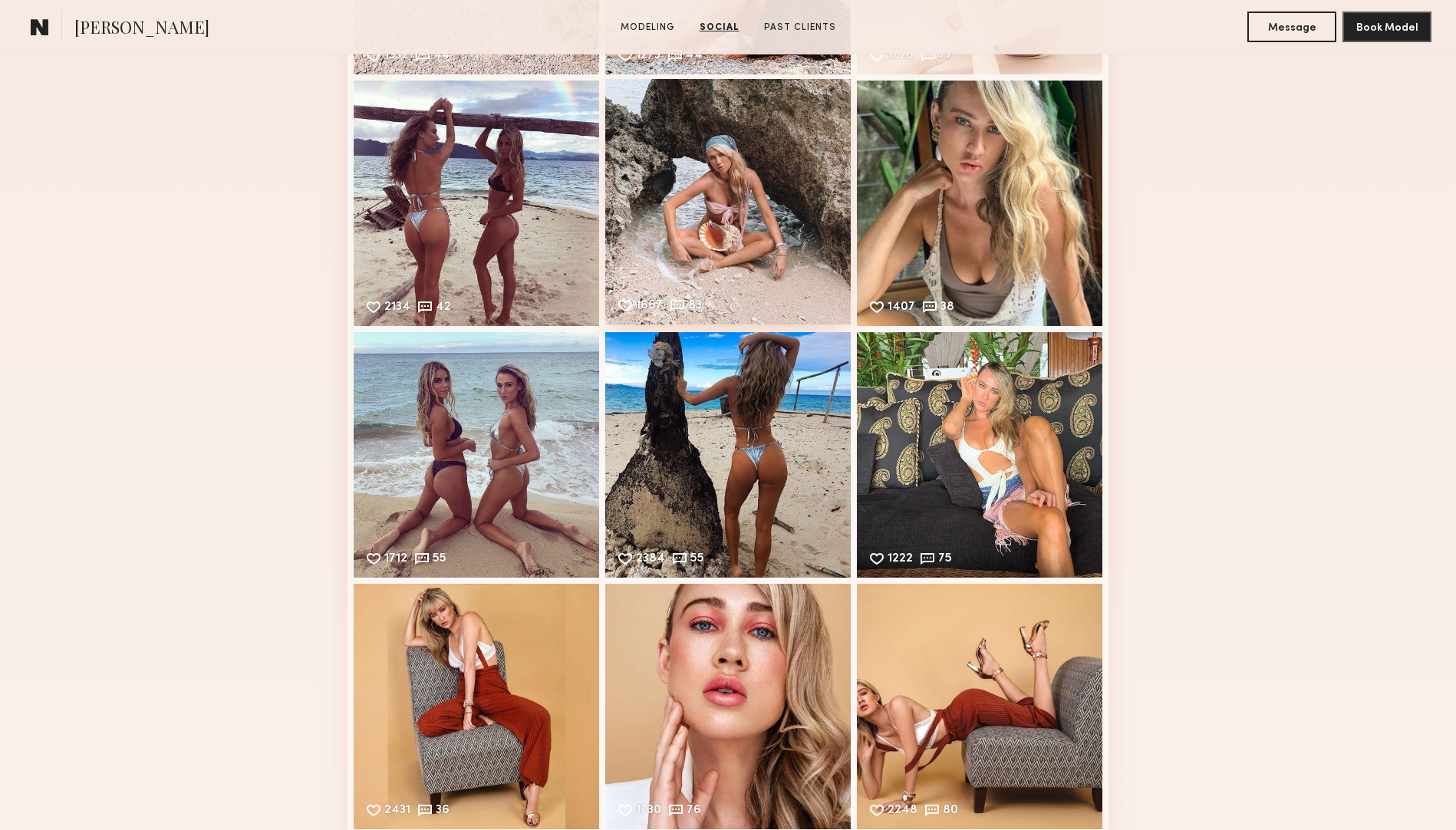
click at [731, 227] on div "1667 83 Likes & comments displayed to show model’s engagement" at bounding box center [728, 202] width 245 height 245
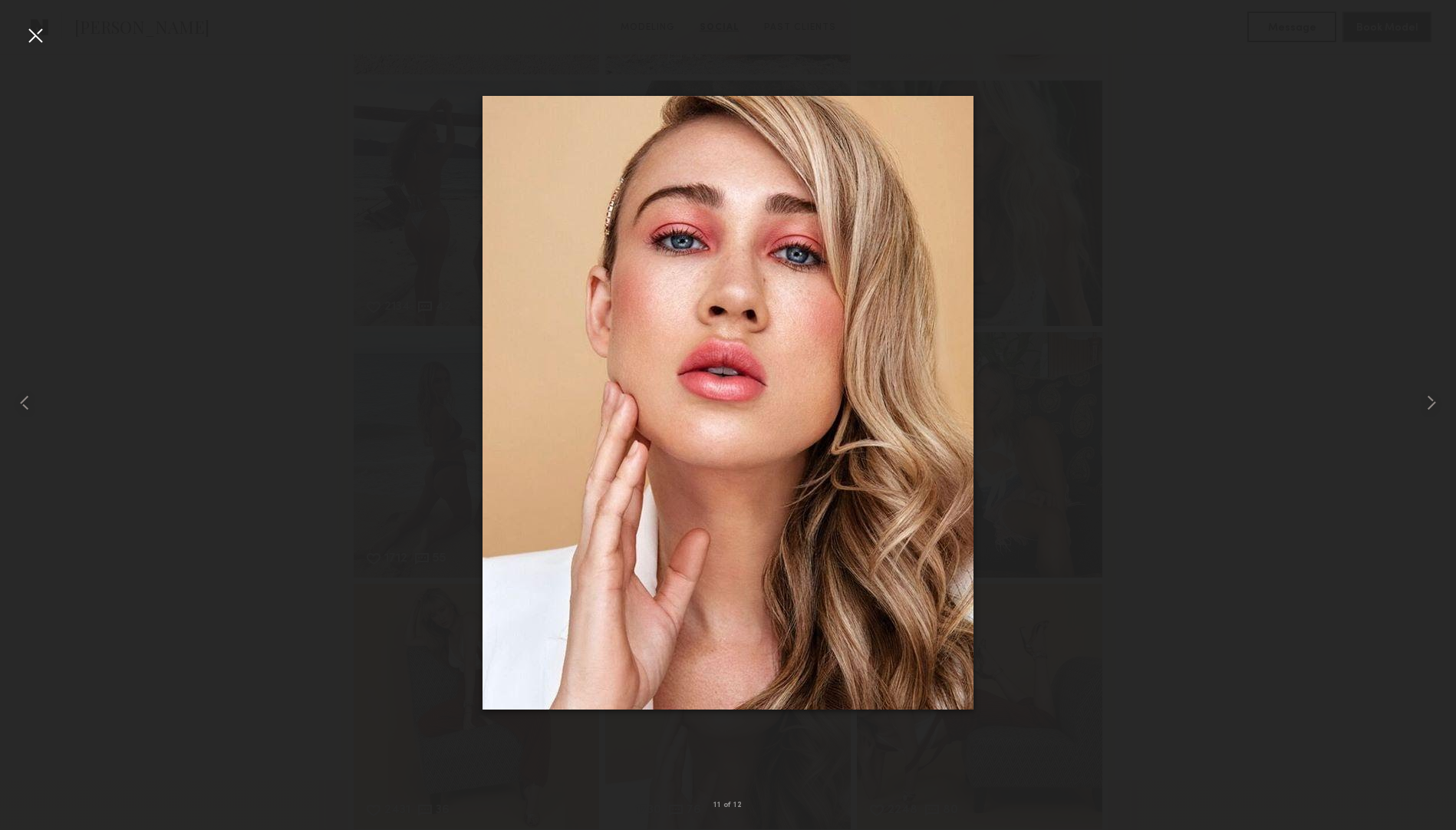
click at [37, 34] on div at bounding box center [35, 35] width 25 height 25
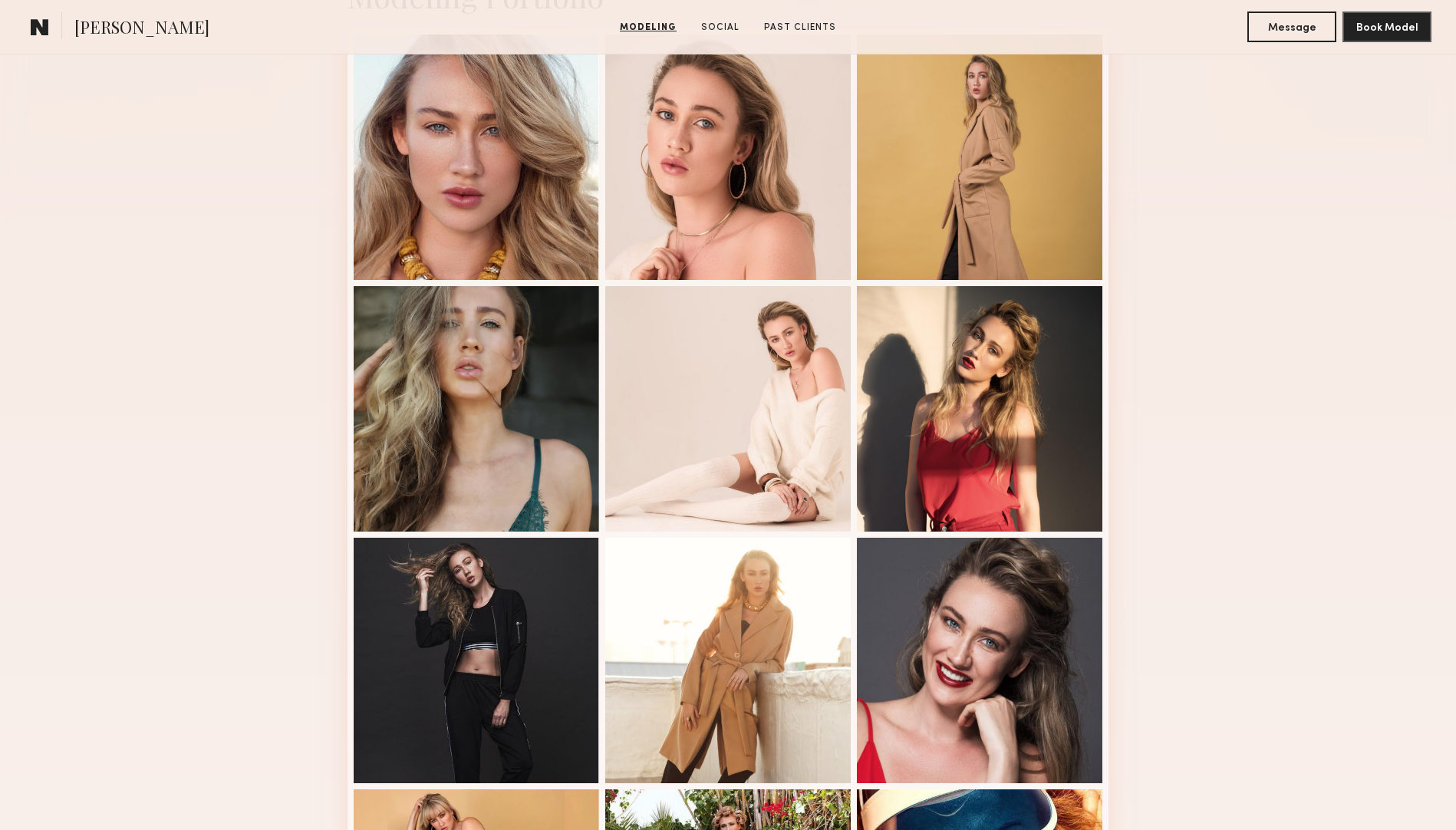
scroll to position [421, 0]
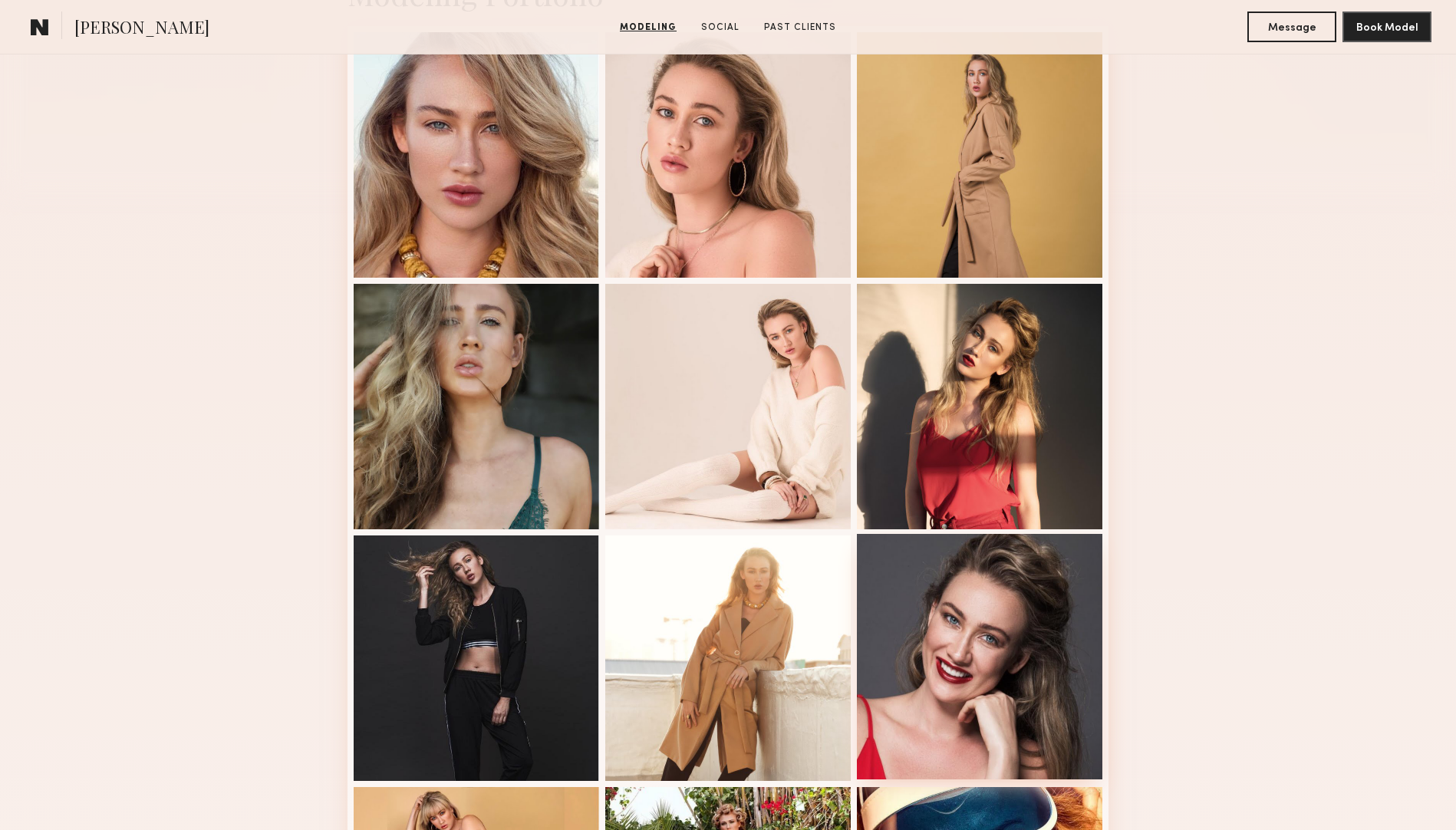
click at [942, 576] on div at bounding box center [979, 656] width 245 height 245
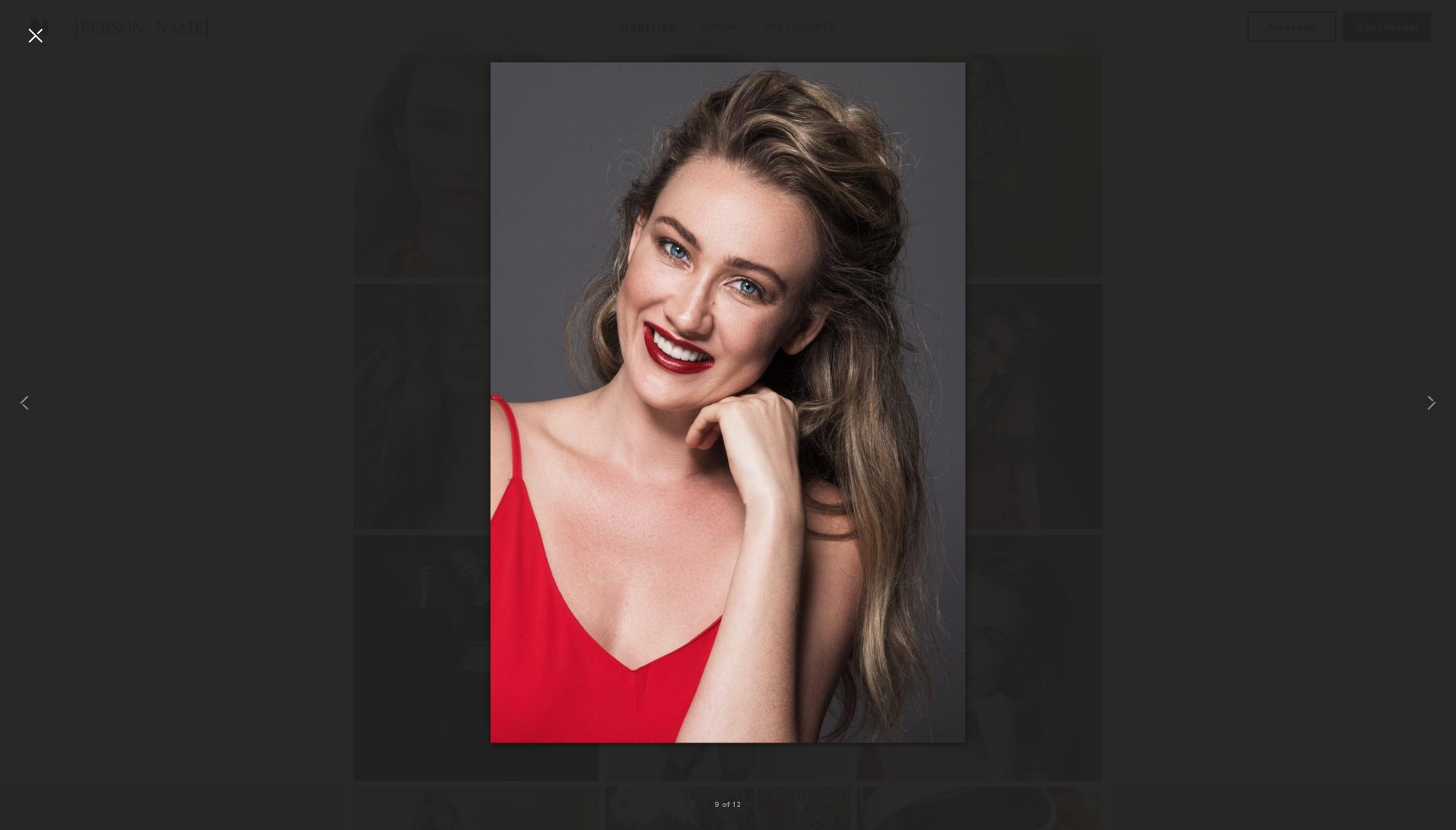
click at [33, 35] on div at bounding box center [35, 35] width 25 height 25
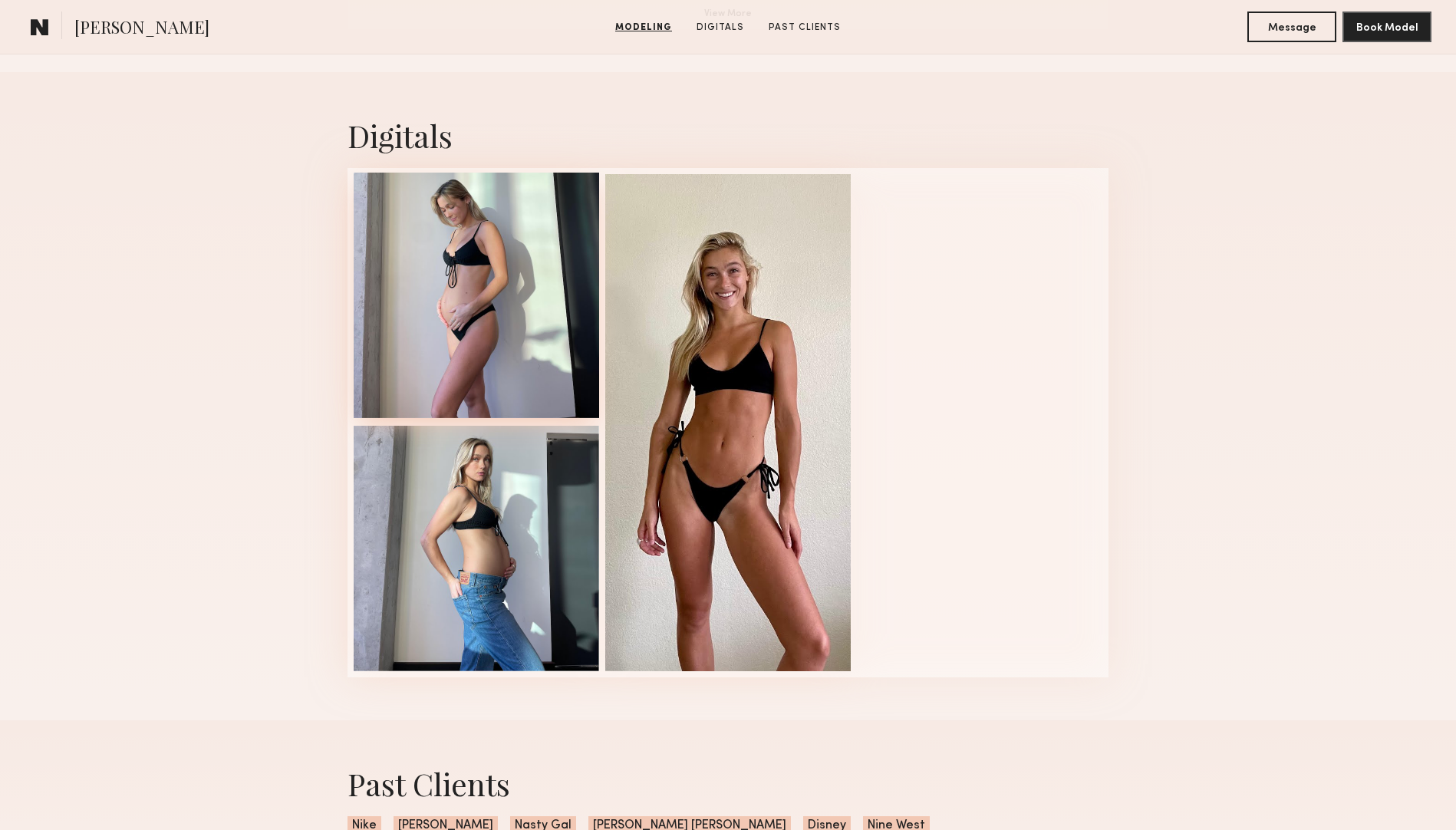
scroll to position [1489, 0]
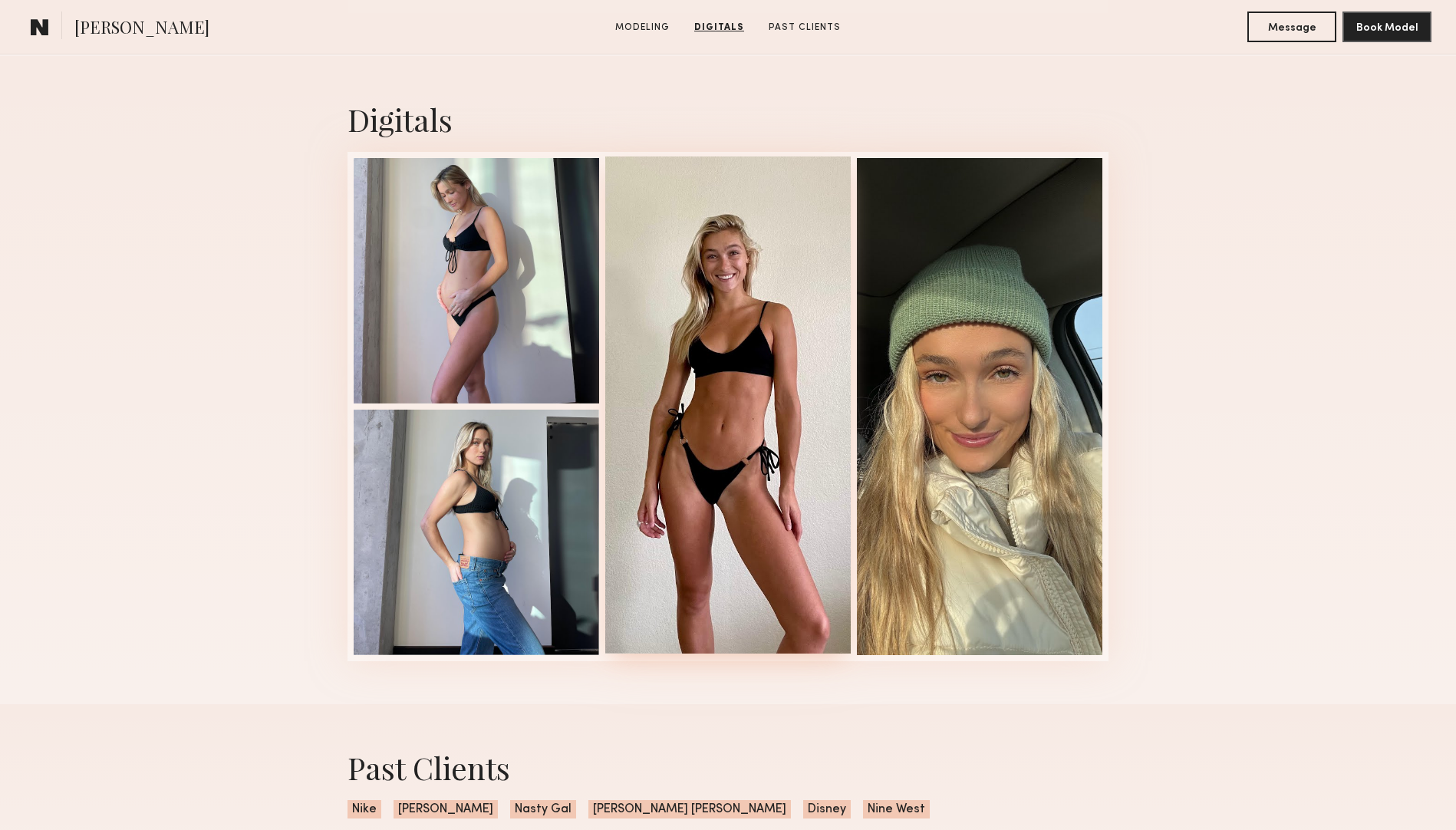
click at [755, 245] on div at bounding box center [728, 405] width 245 height 497
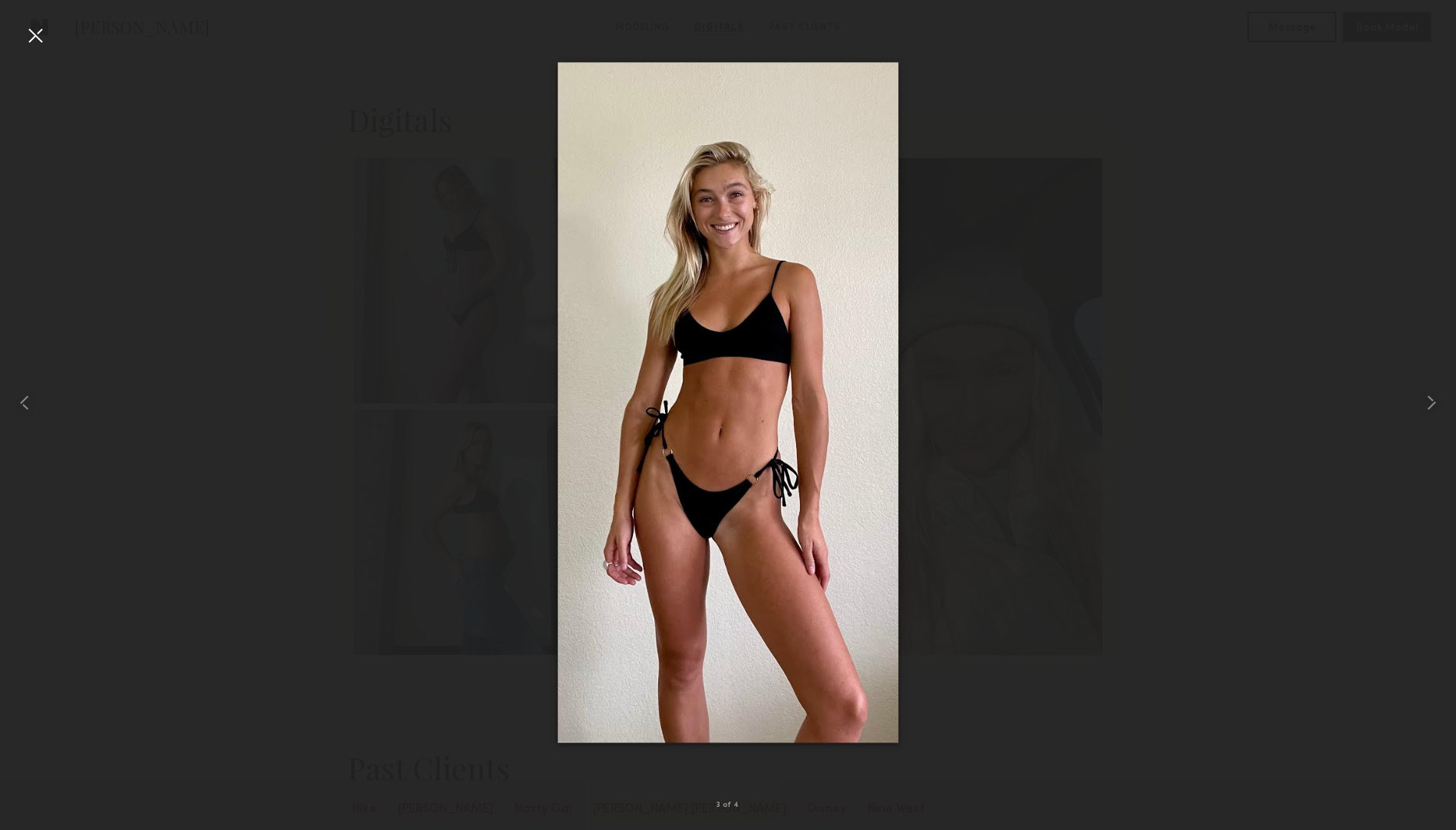
click at [33, 29] on div at bounding box center [35, 35] width 25 height 25
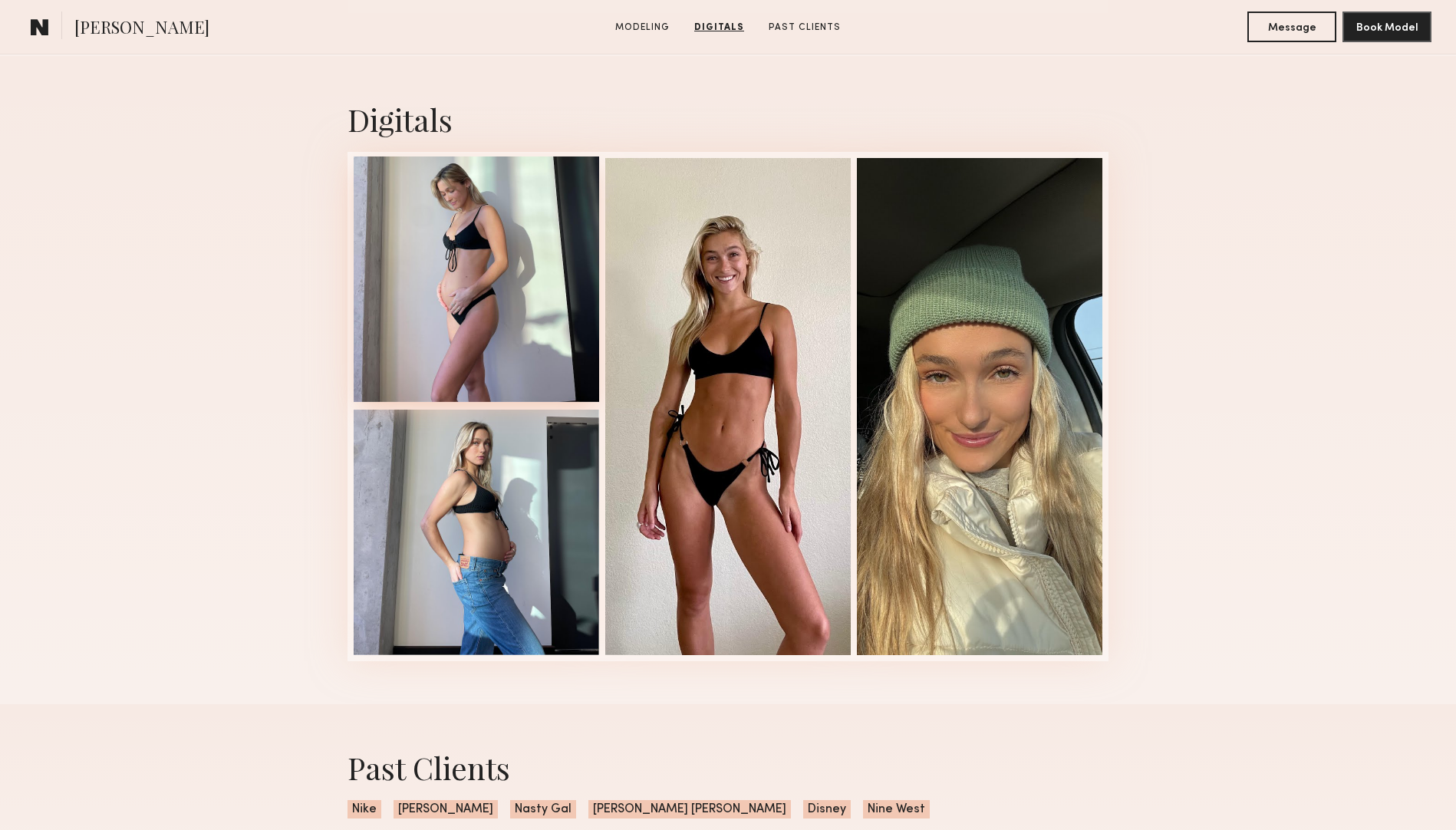
click at [508, 212] on div at bounding box center [476, 279] width 245 height 245
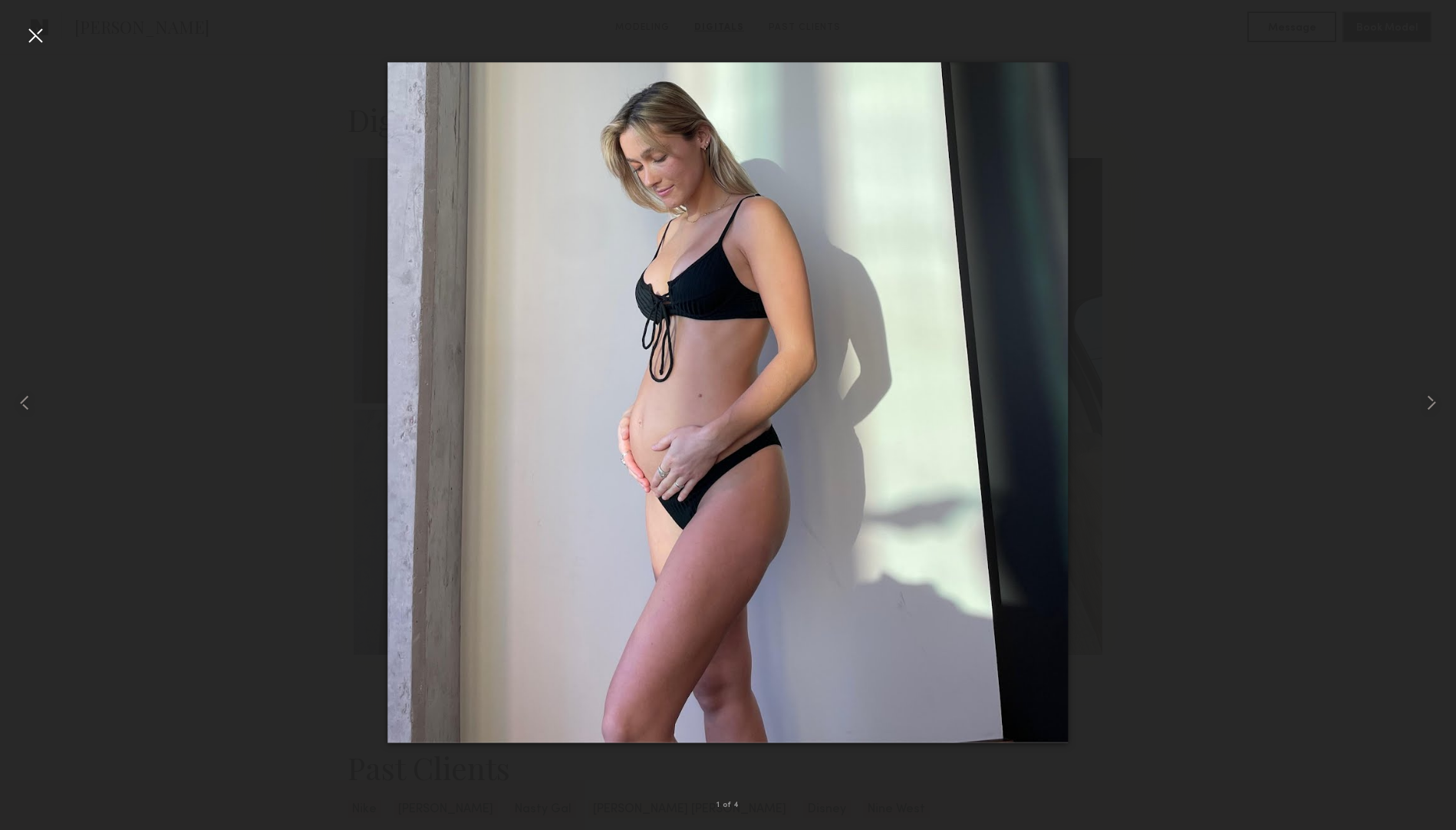
click at [331, 243] on div at bounding box center [728, 403] width 1456 height 756
click at [39, 24] on div at bounding box center [35, 35] width 25 height 25
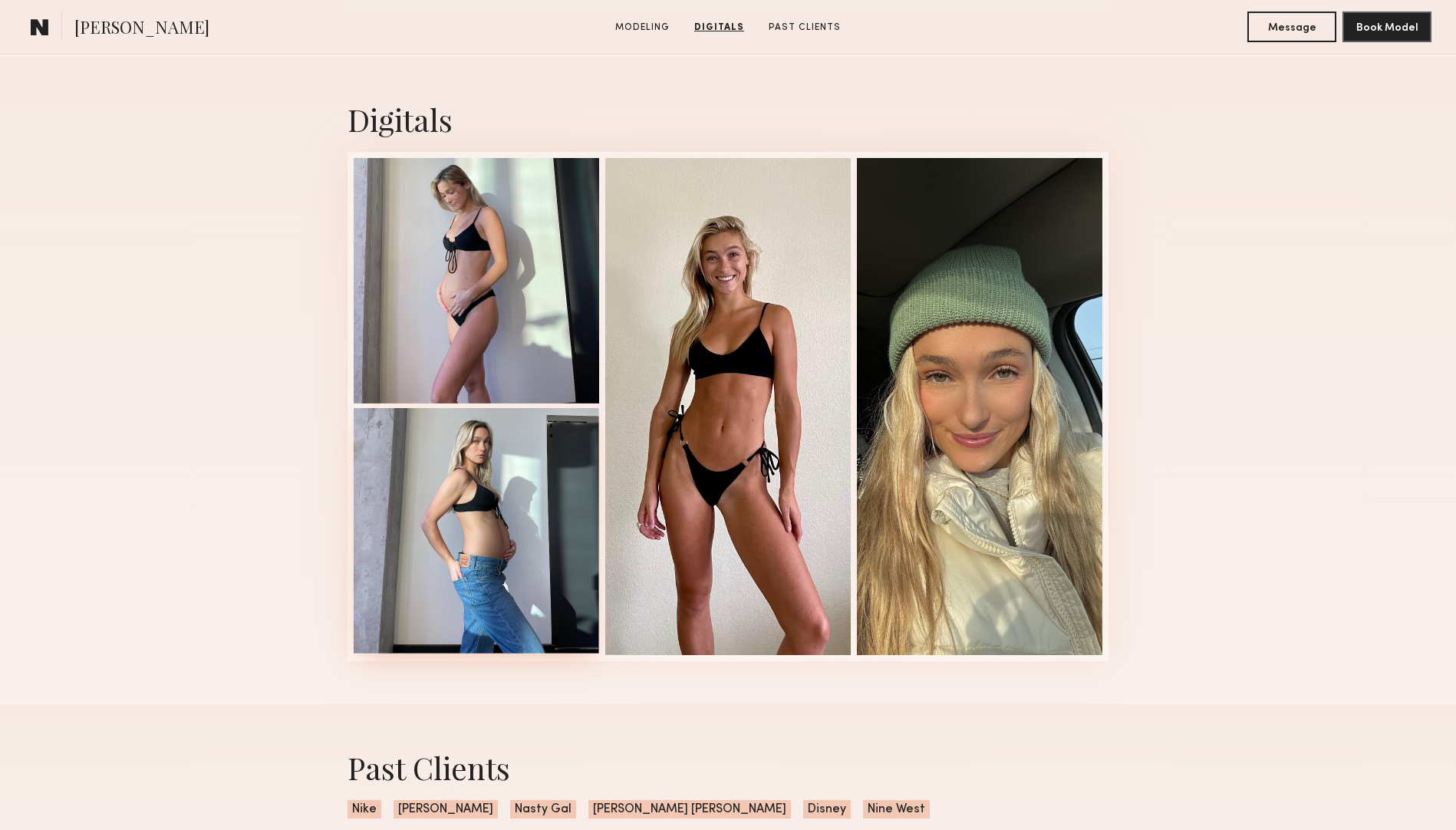
click at [505, 503] on div at bounding box center [476, 530] width 245 height 245
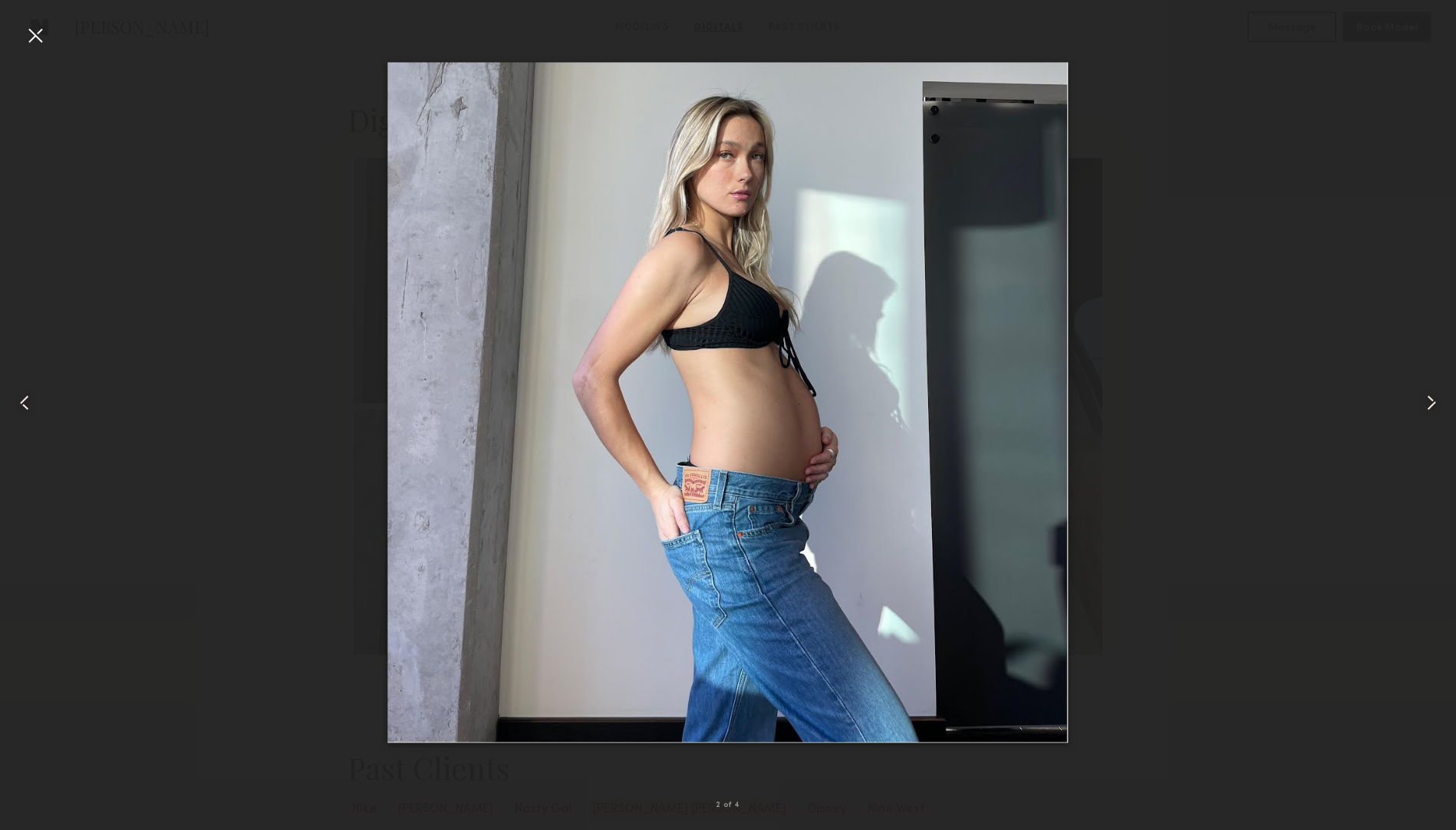
click at [37, 28] on div at bounding box center [35, 35] width 25 height 25
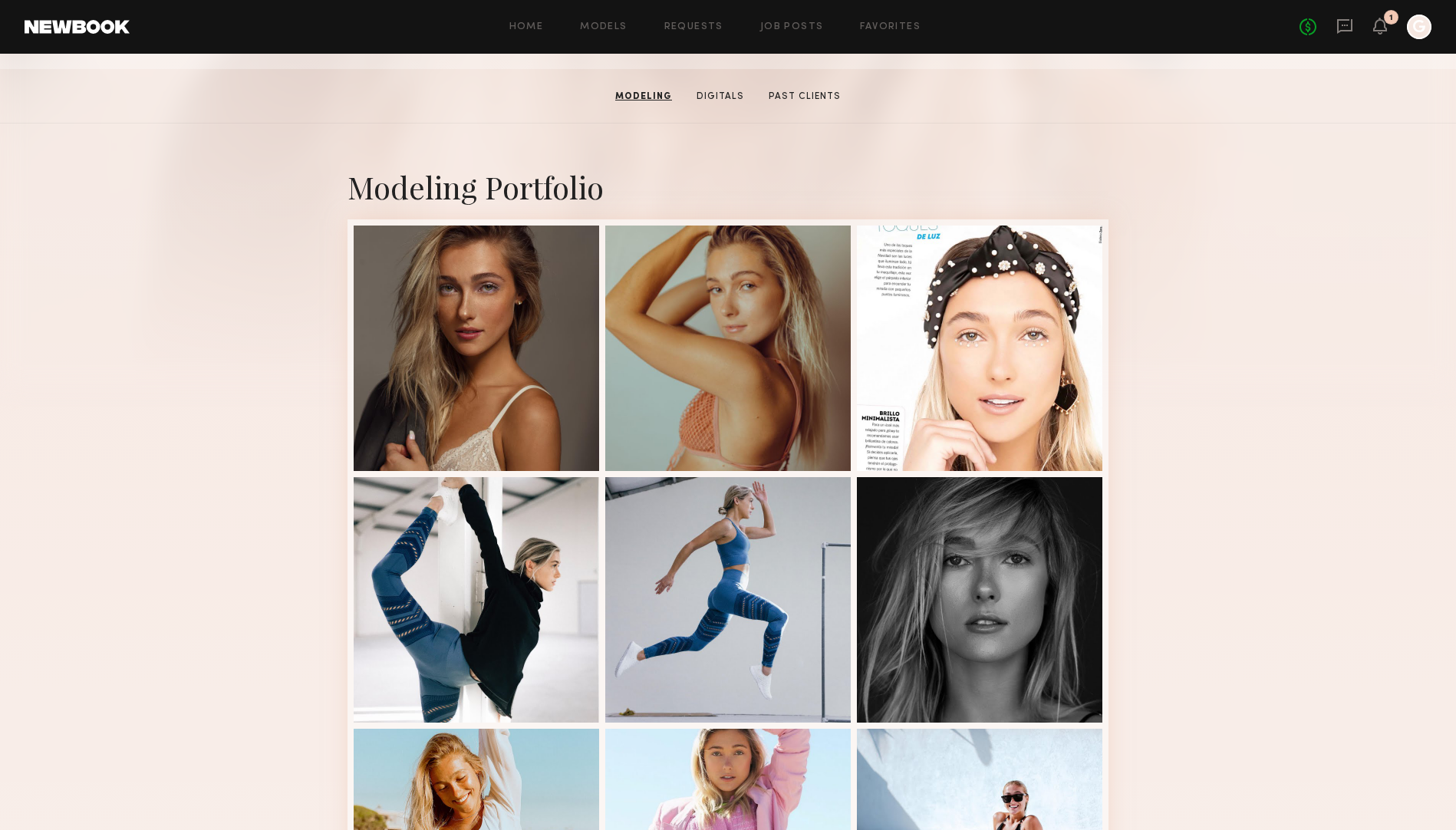
scroll to position [174, 0]
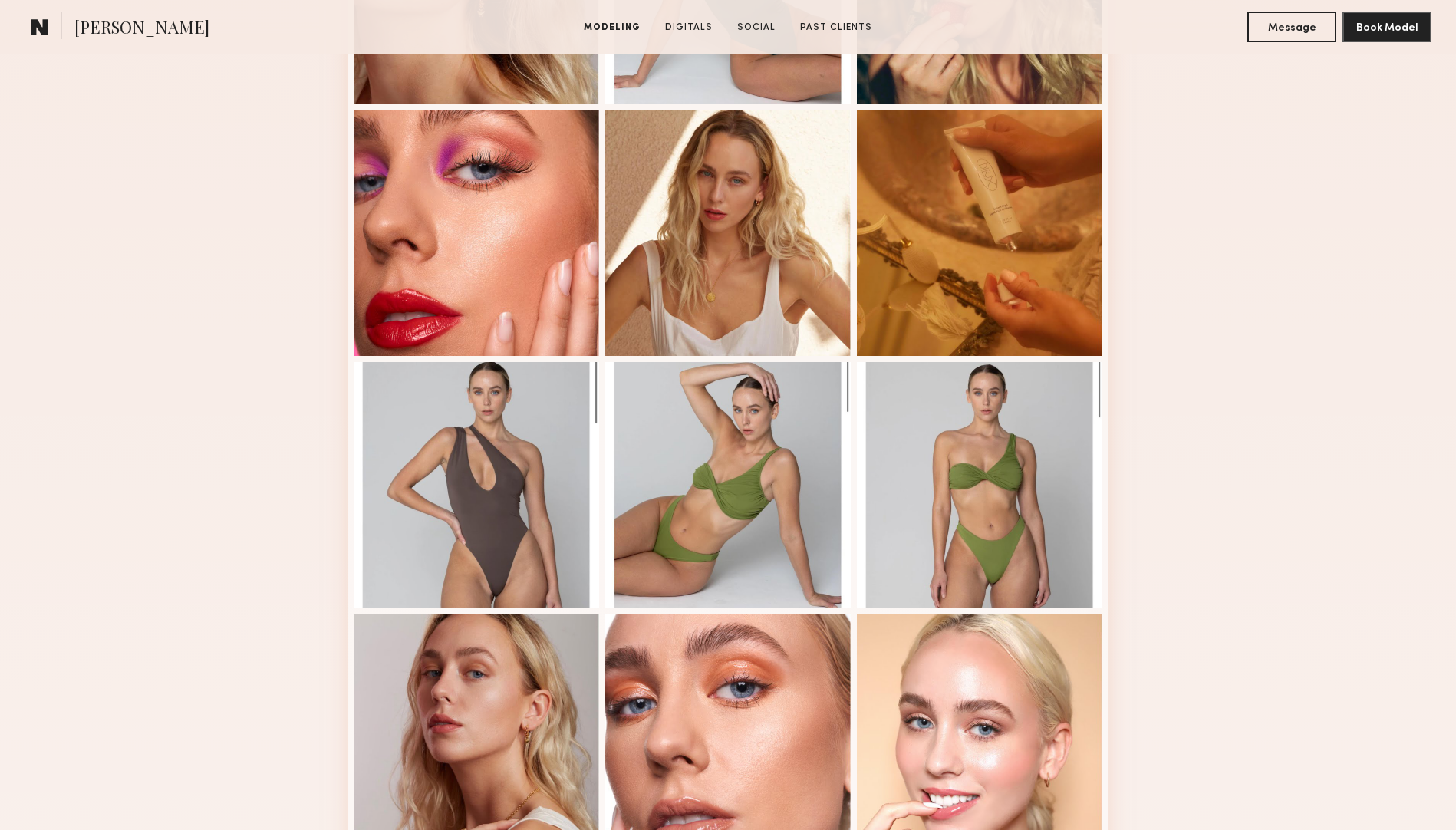
scroll to position [764, 0]
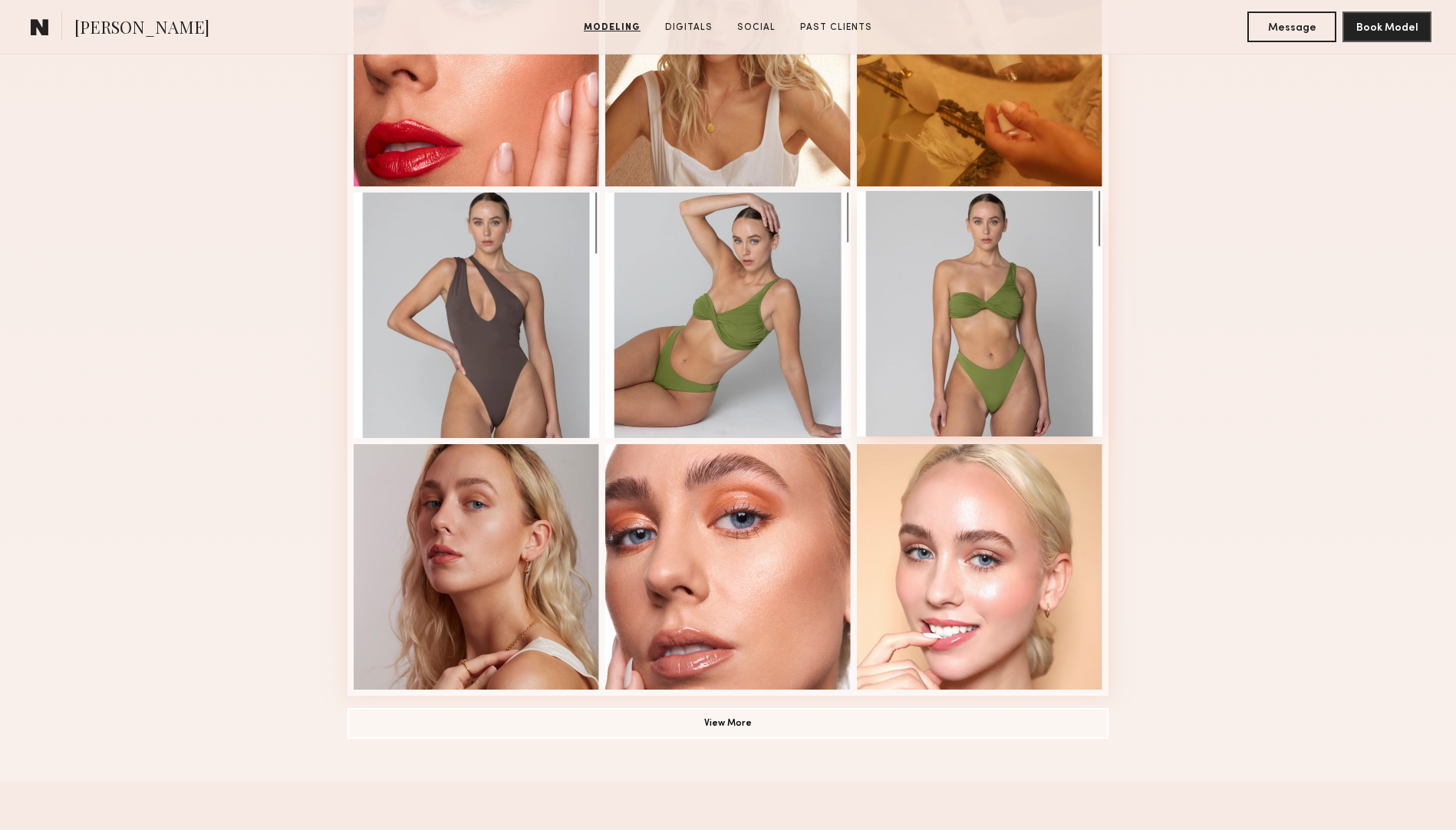
click at [995, 303] on div at bounding box center [979, 314] width 245 height 245
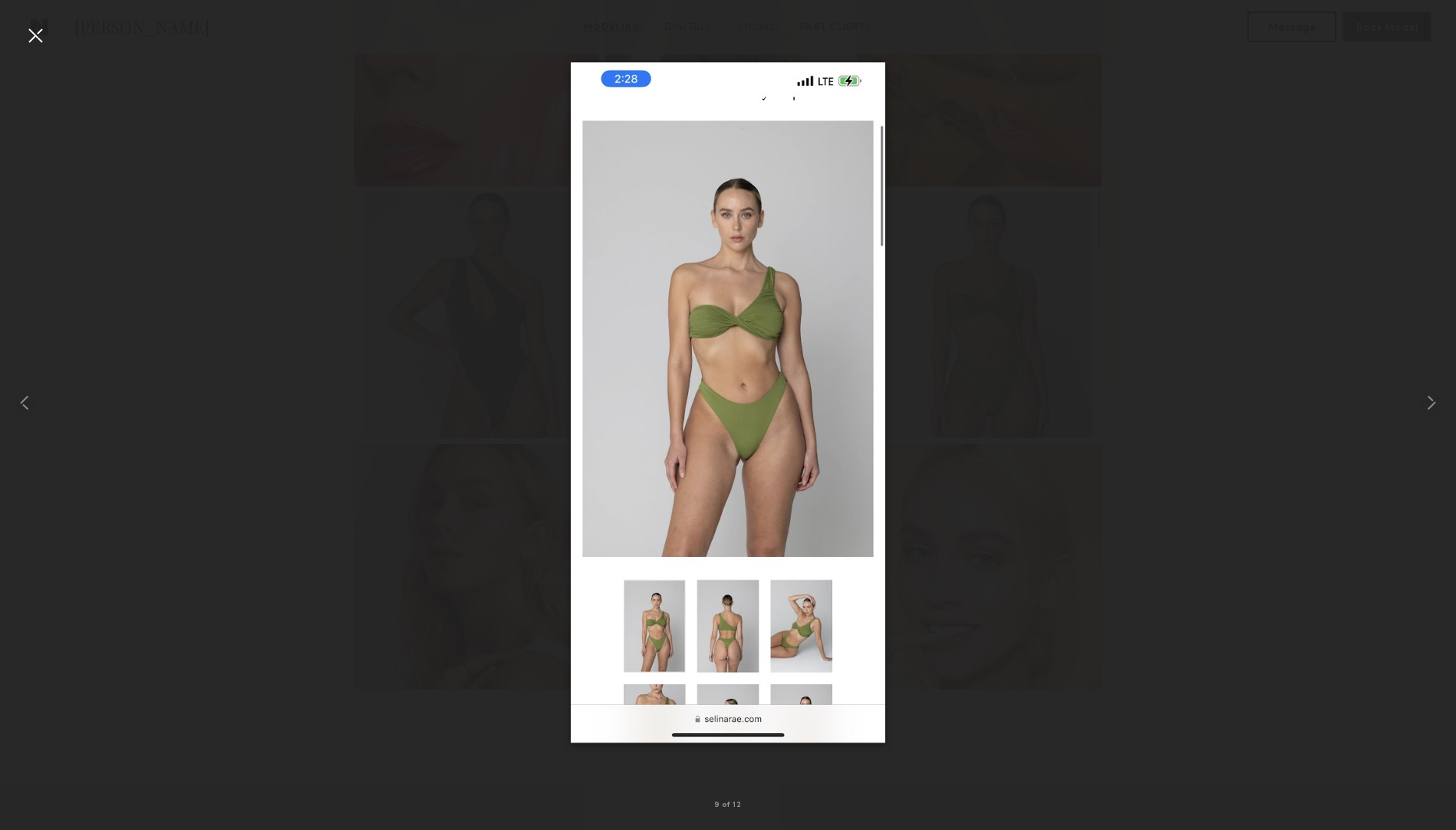
click at [23, 37] on div at bounding box center [35, 35] width 25 height 25
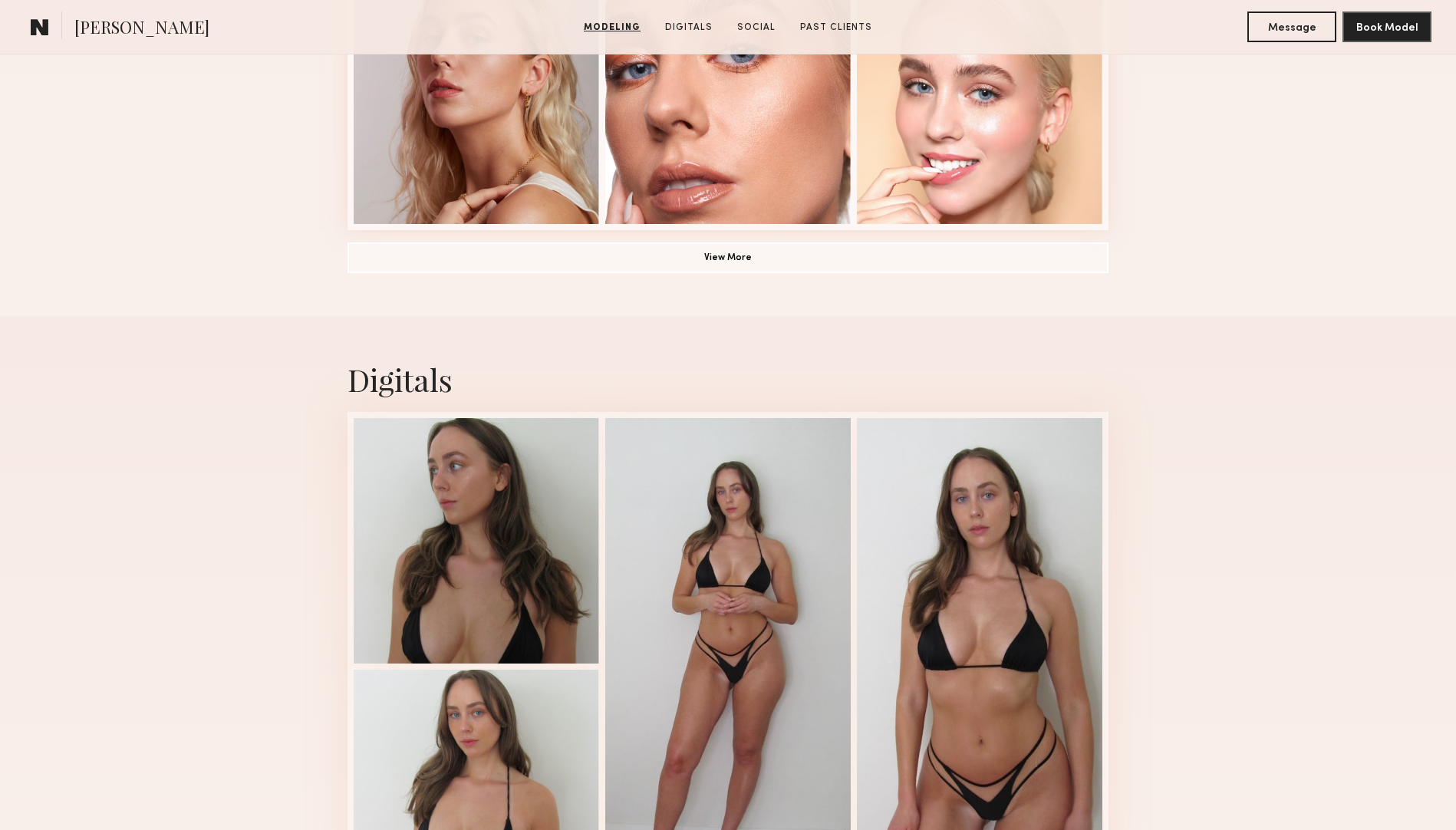
scroll to position [1437, 0]
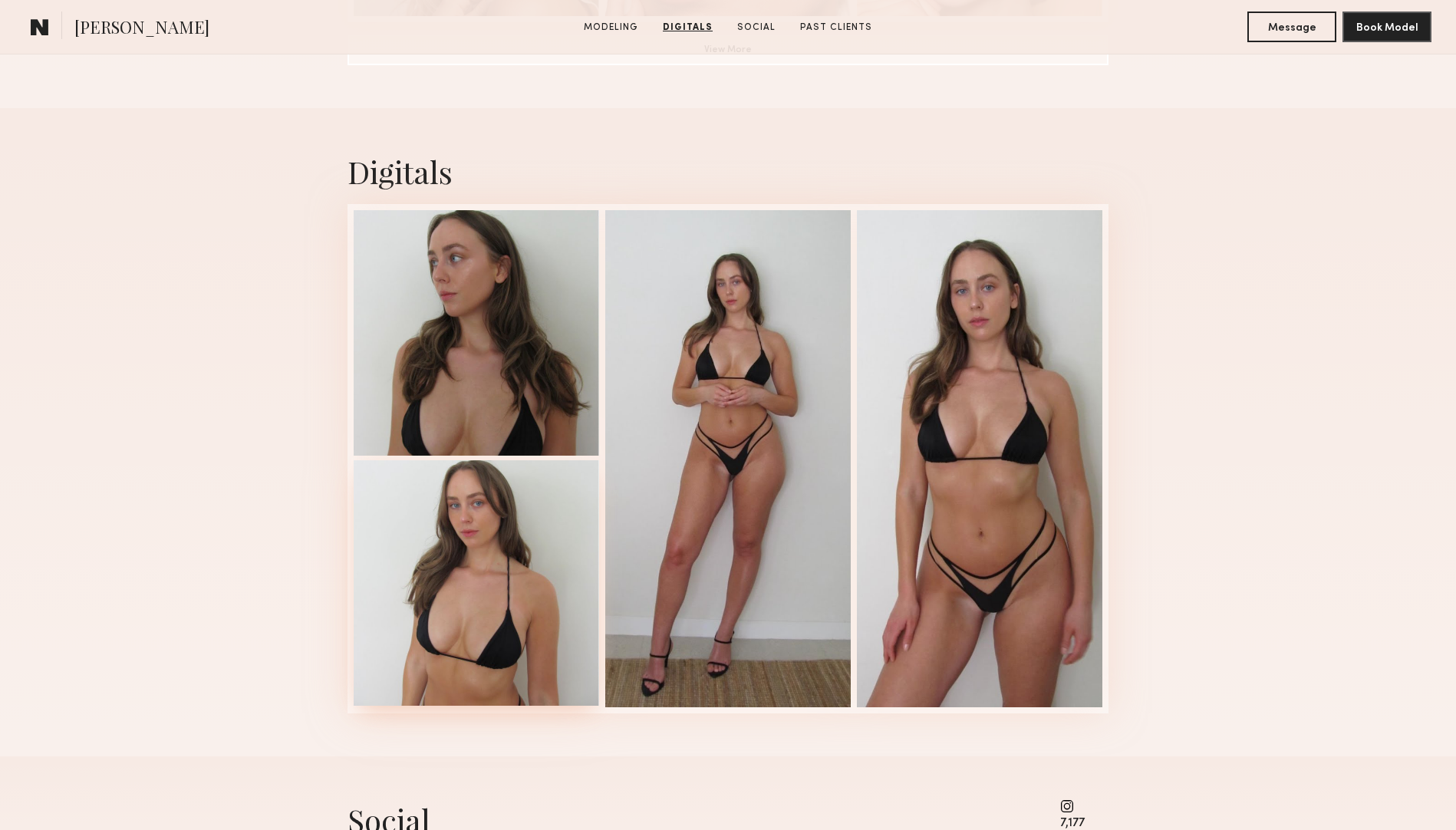
click at [441, 608] on div at bounding box center [476, 582] width 245 height 245
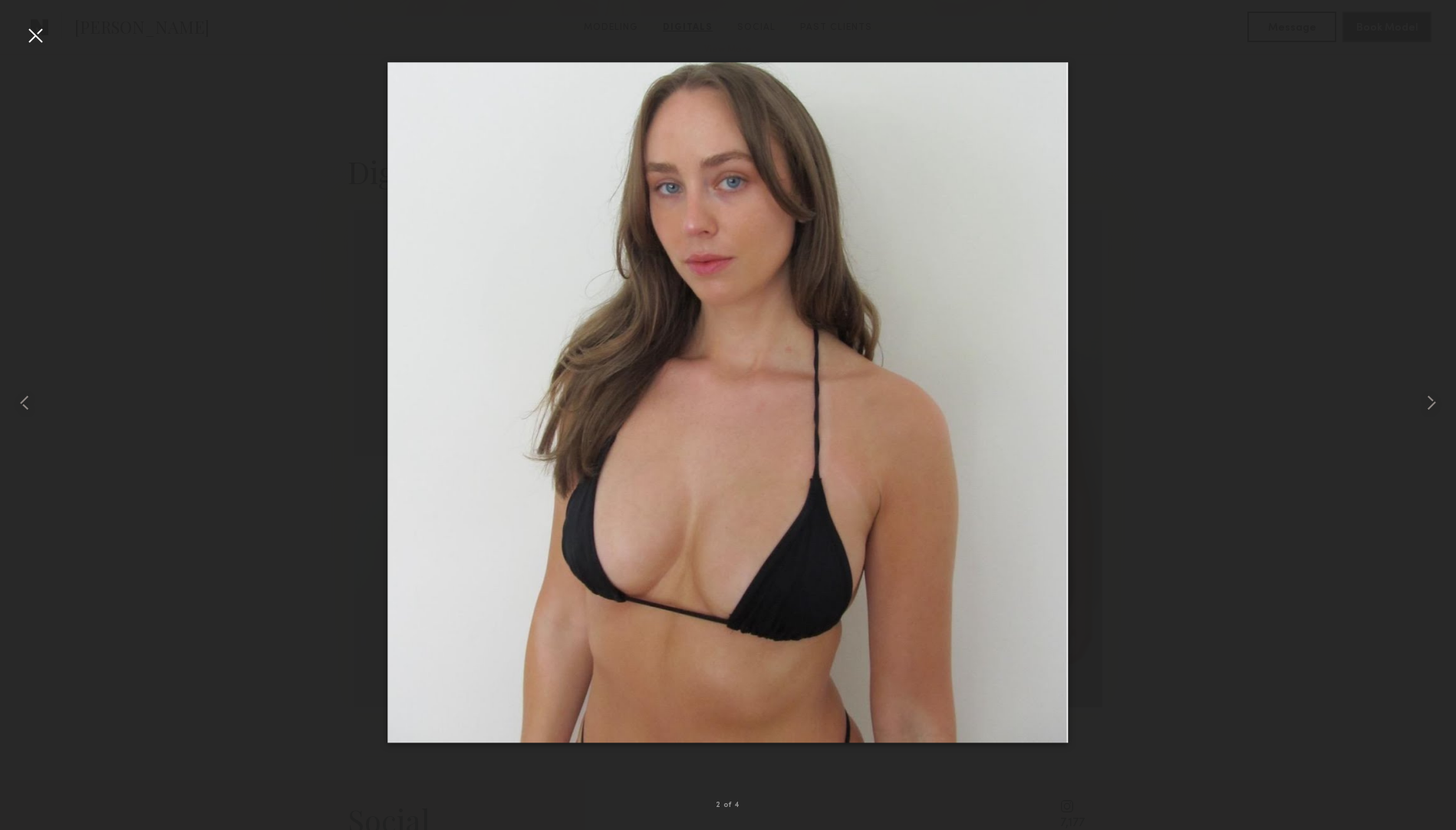
click at [44, 33] on div at bounding box center [35, 35] width 25 height 25
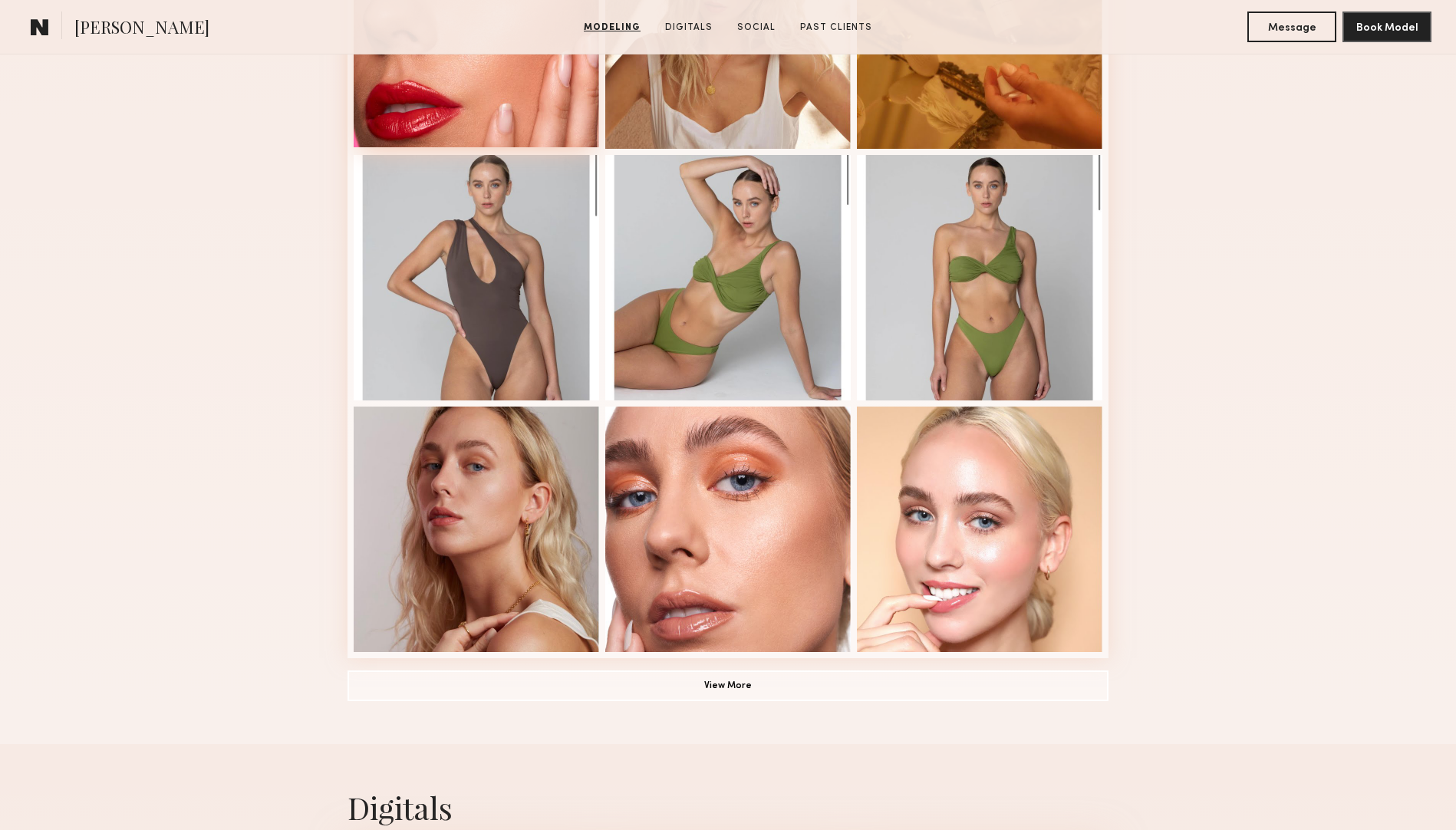
scroll to position [780, 0]
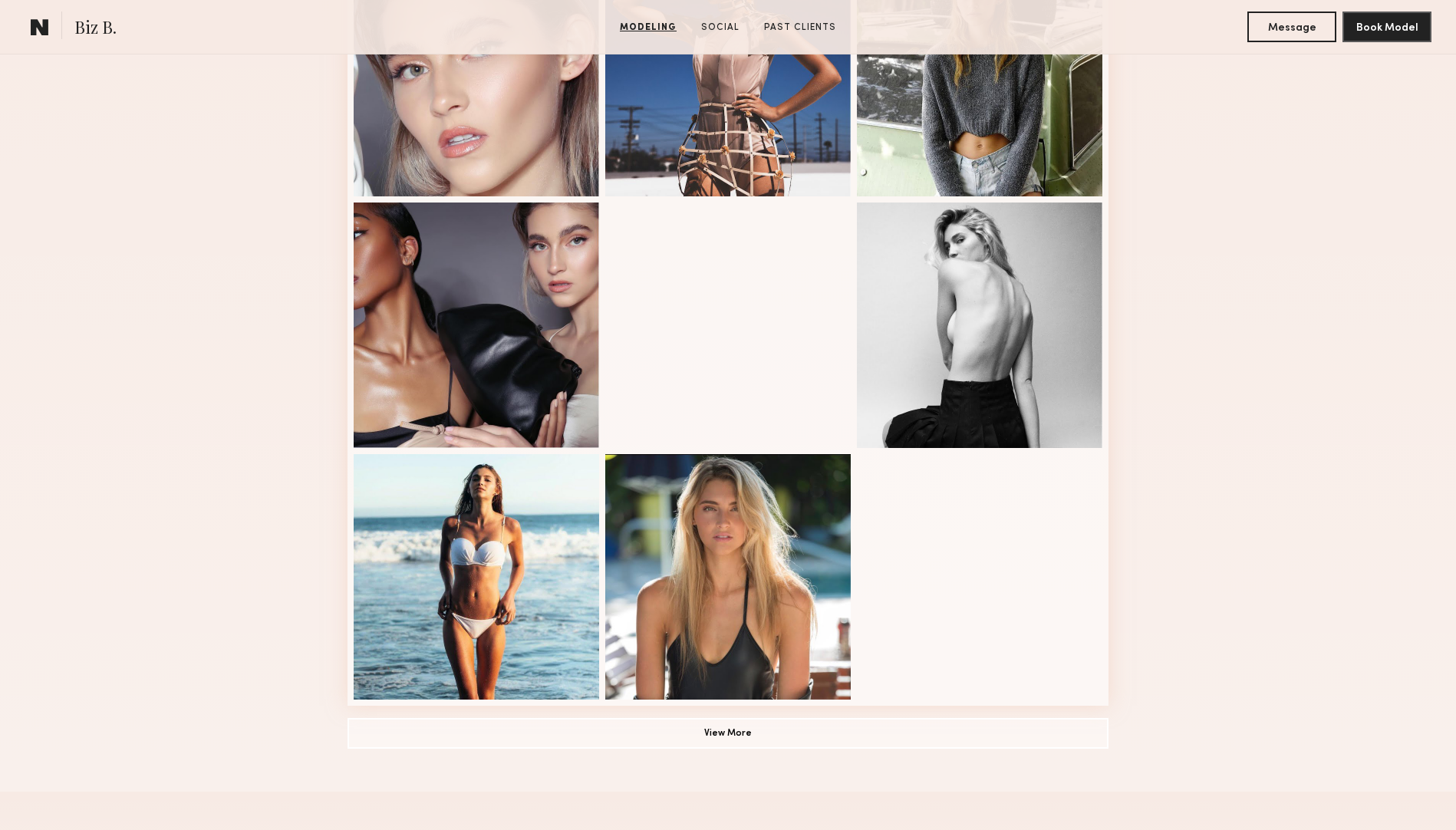
scroll to position [755, 0]
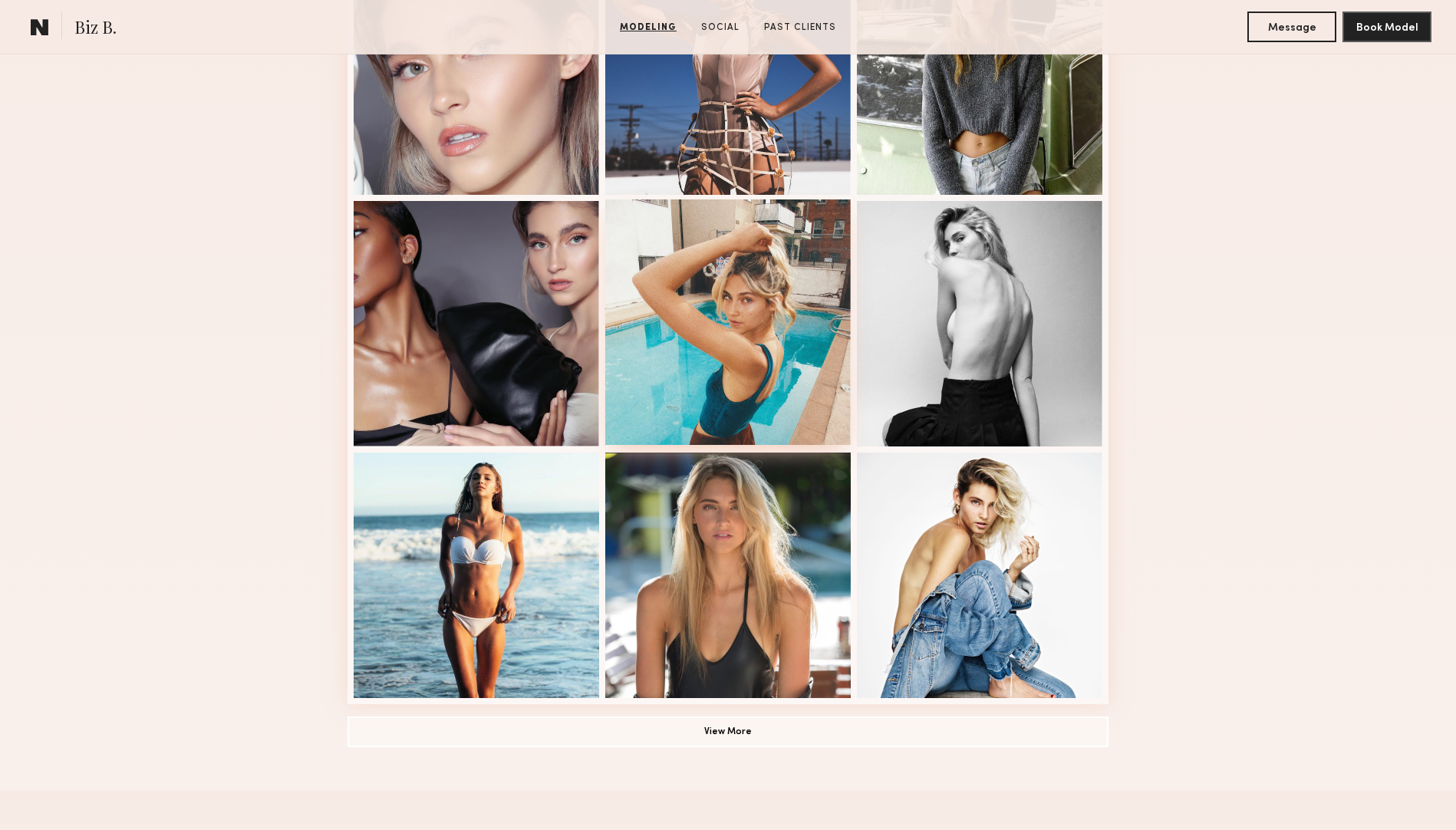
click at [738, 339] on div at bounding box center [728, 322] width 245 height 245
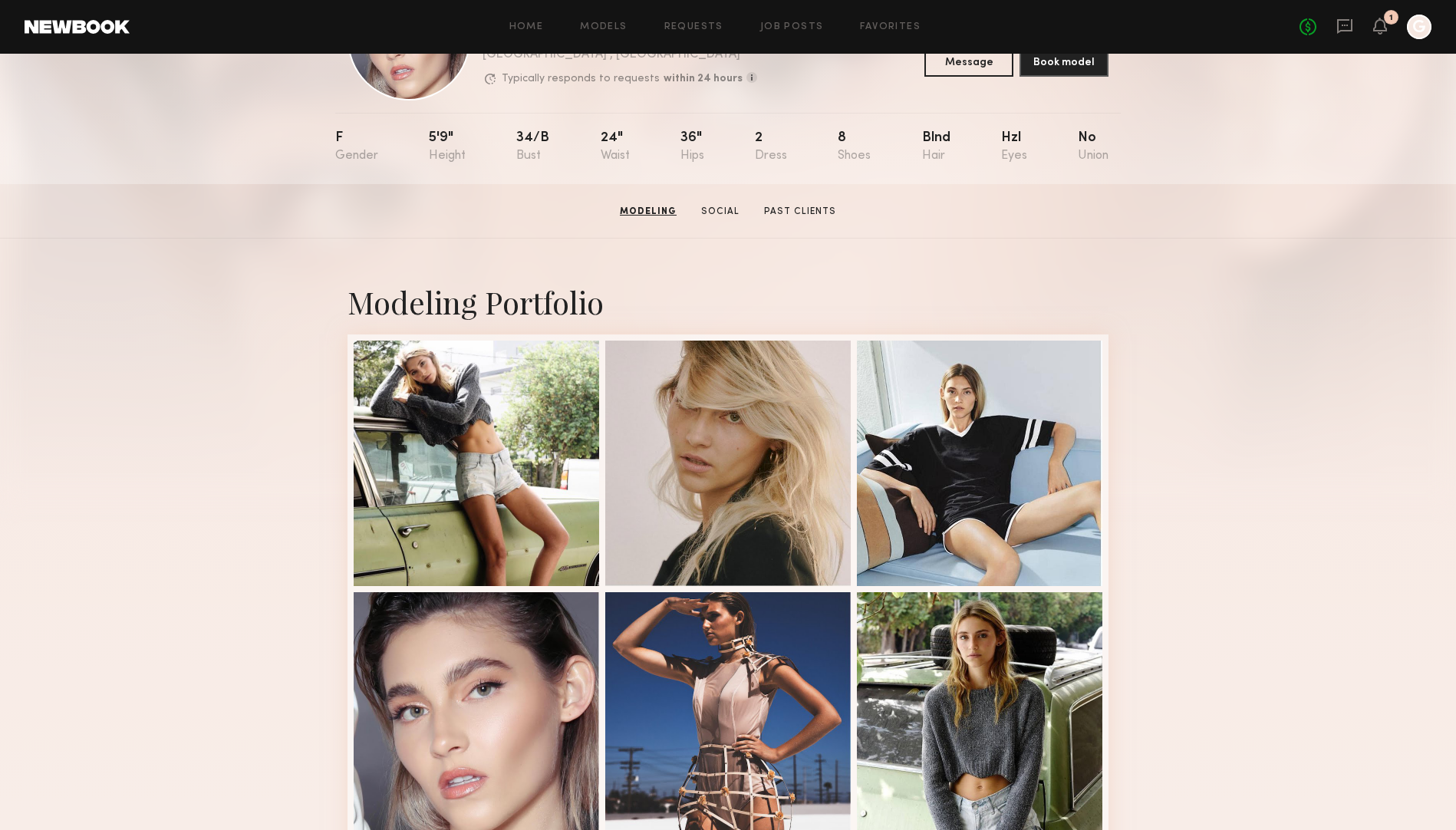
scroll to position [83, 0]
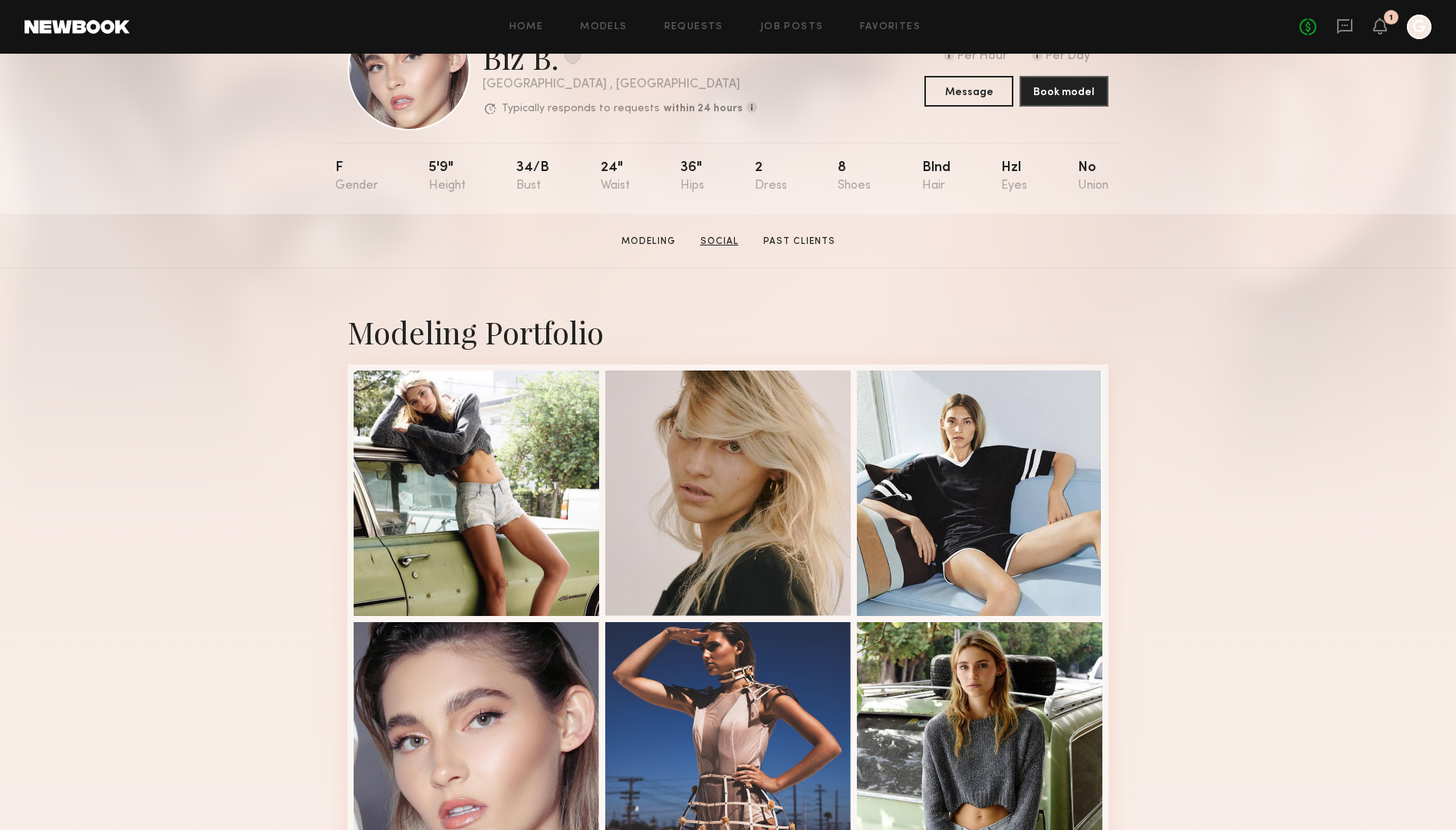
click at [727, 235] on link "Social" at bounding box center [719, 241] width 50 height 14
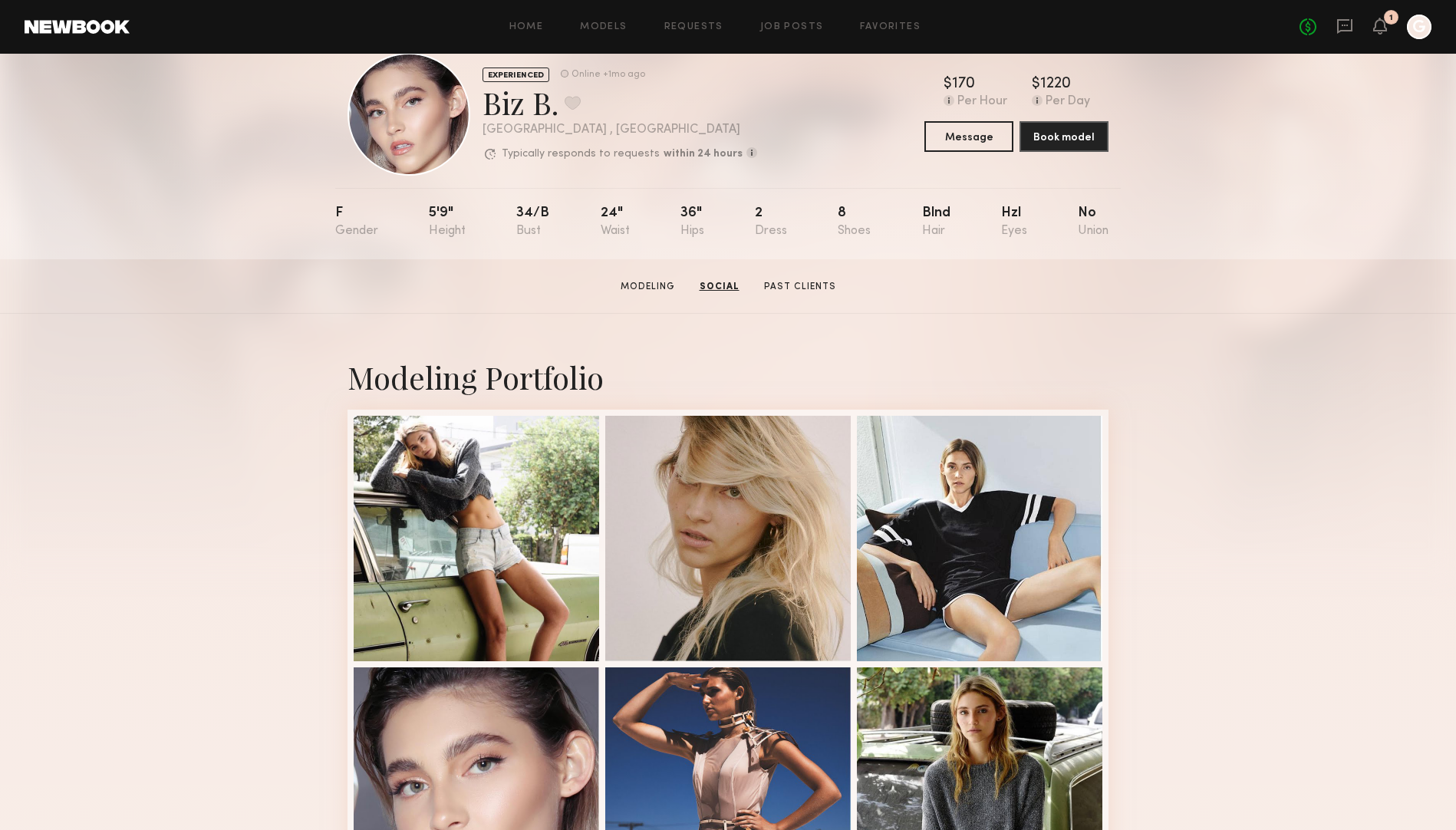
scroll to position [0, 0]
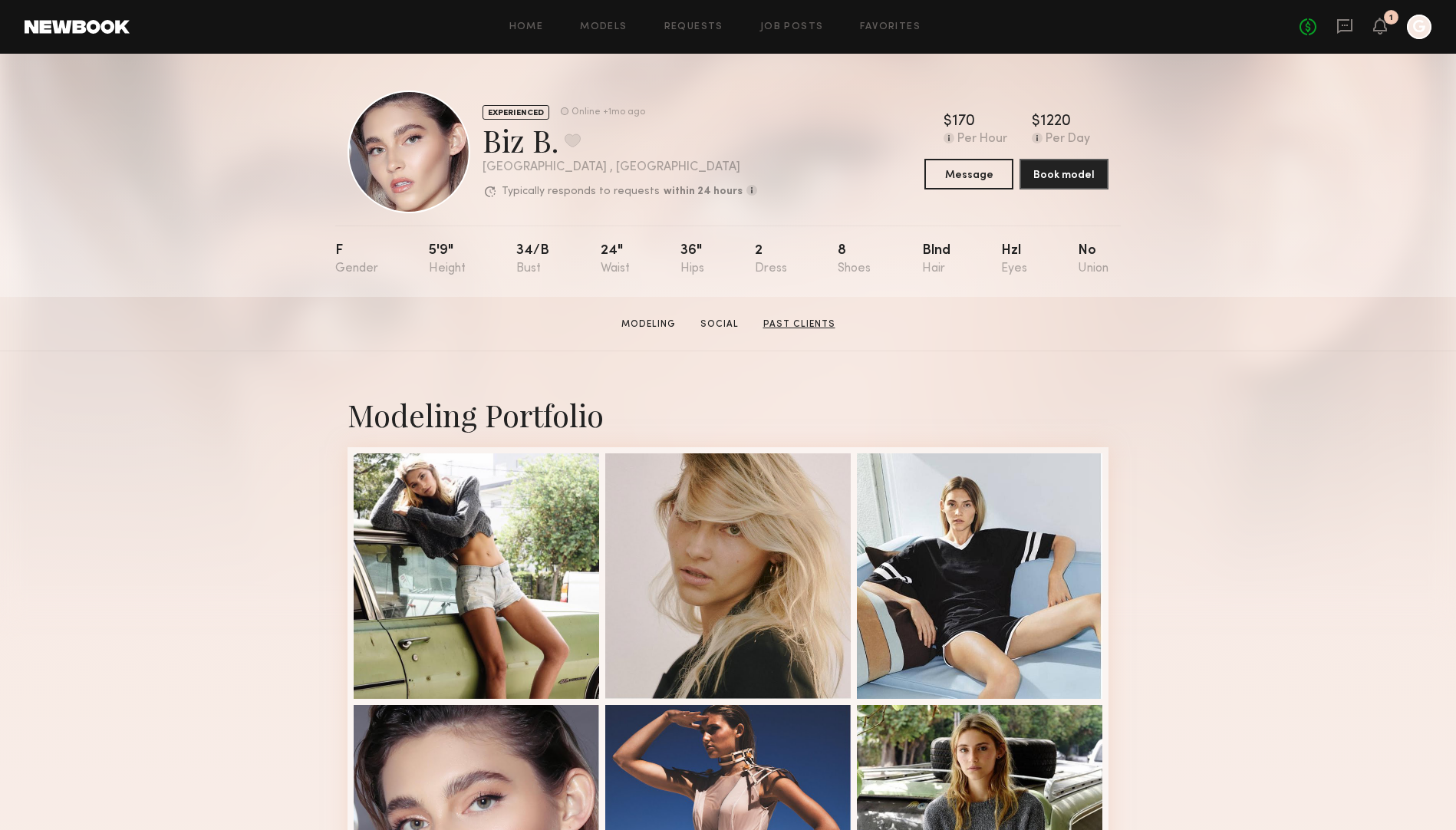
click at [784, 321] on link "Past Clients" at bounding box center [799, 324] width 85 height 14
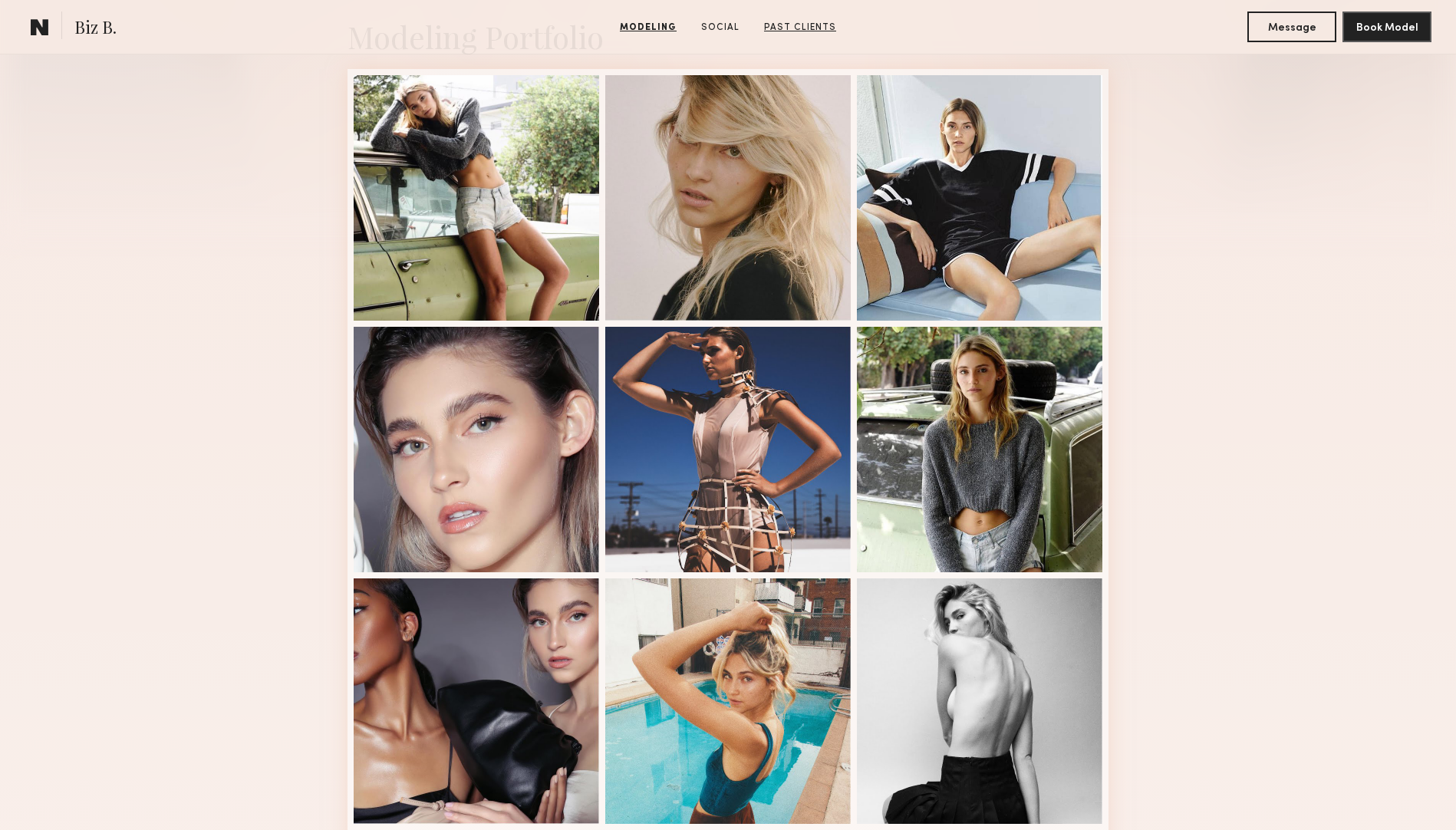
scroll to position [317, 0]
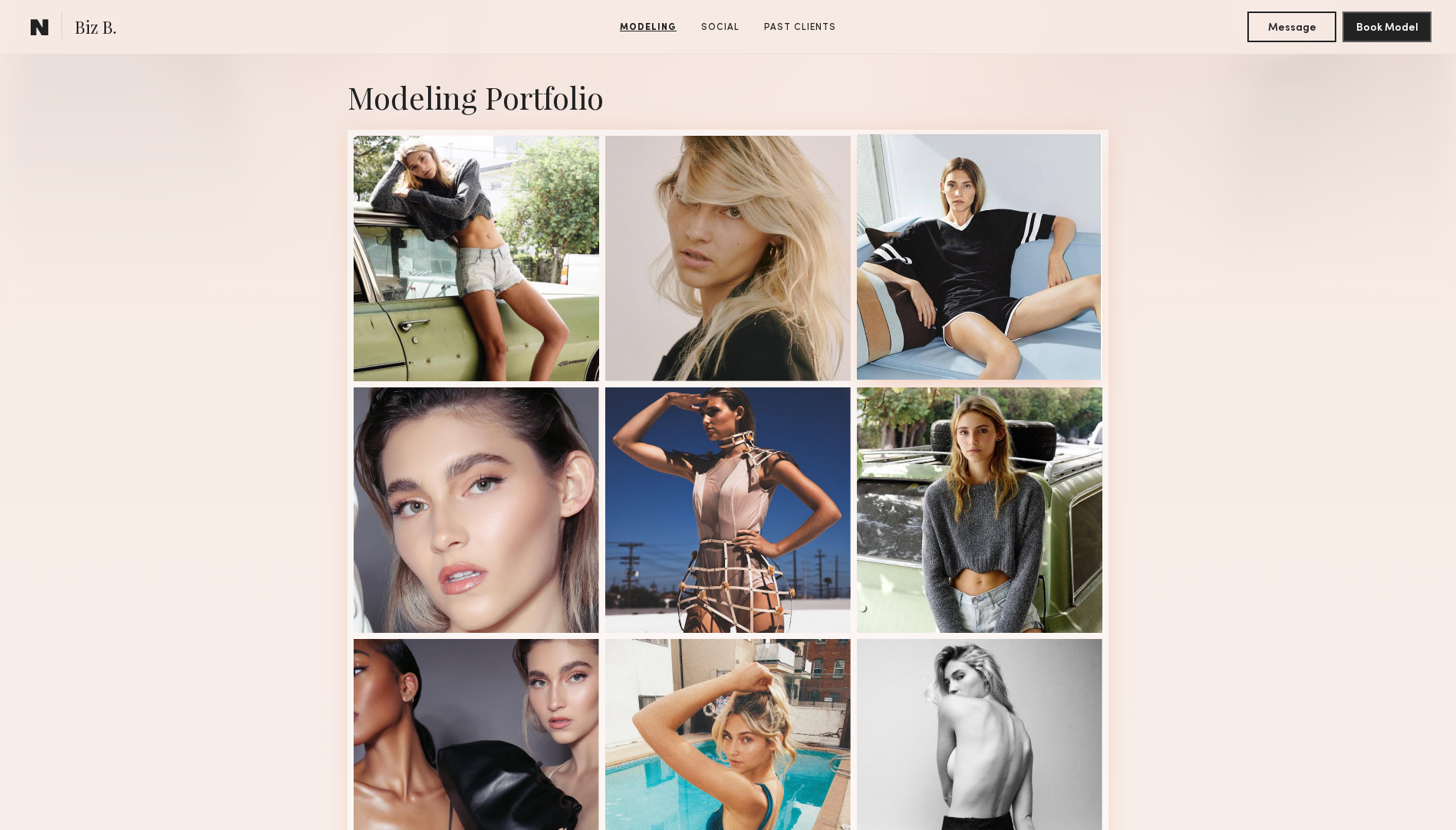
click at [1055, 211] on div at bounding box center [979, 256] width 245 height 245
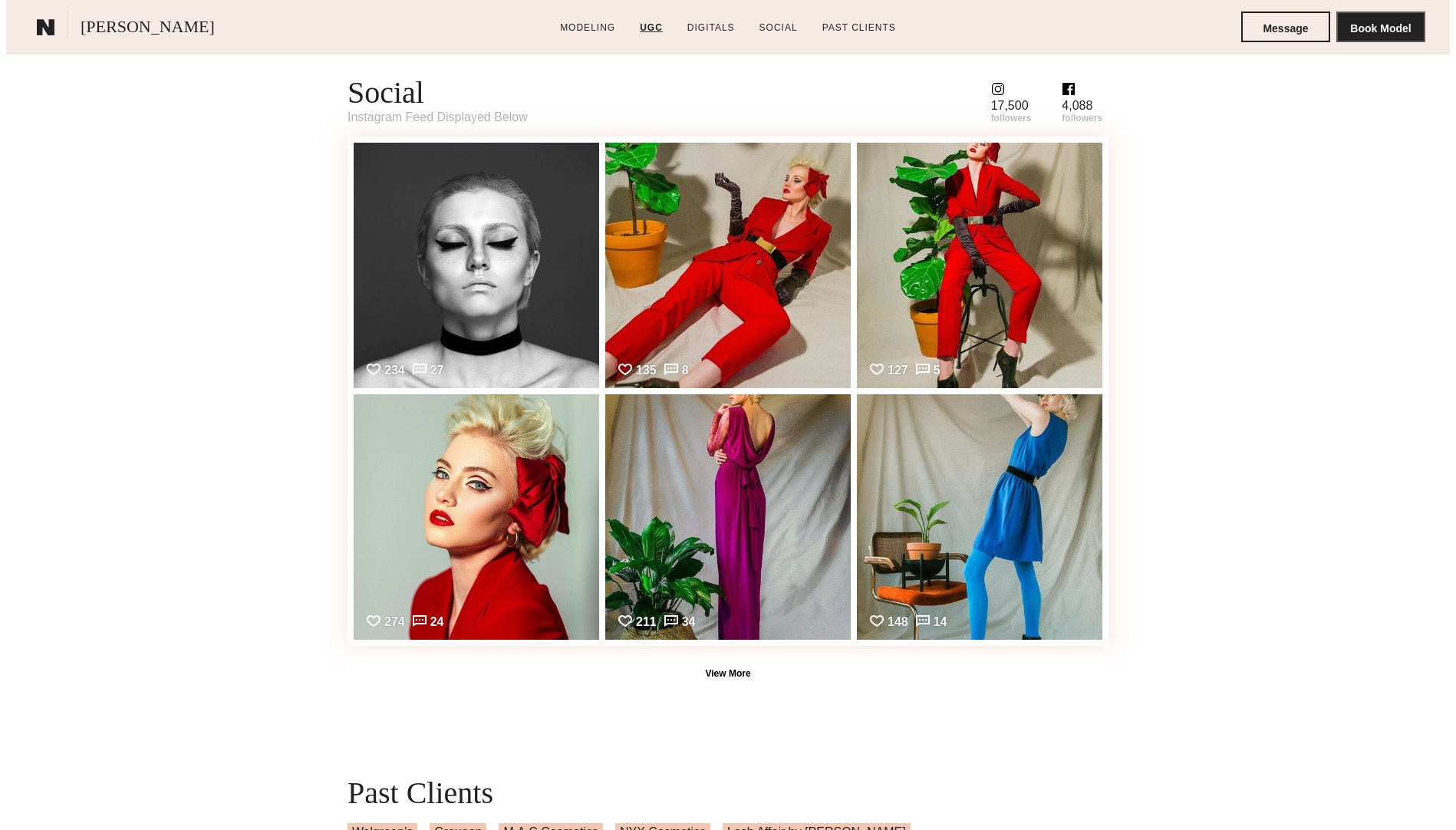
scroll to position [2865, 0]
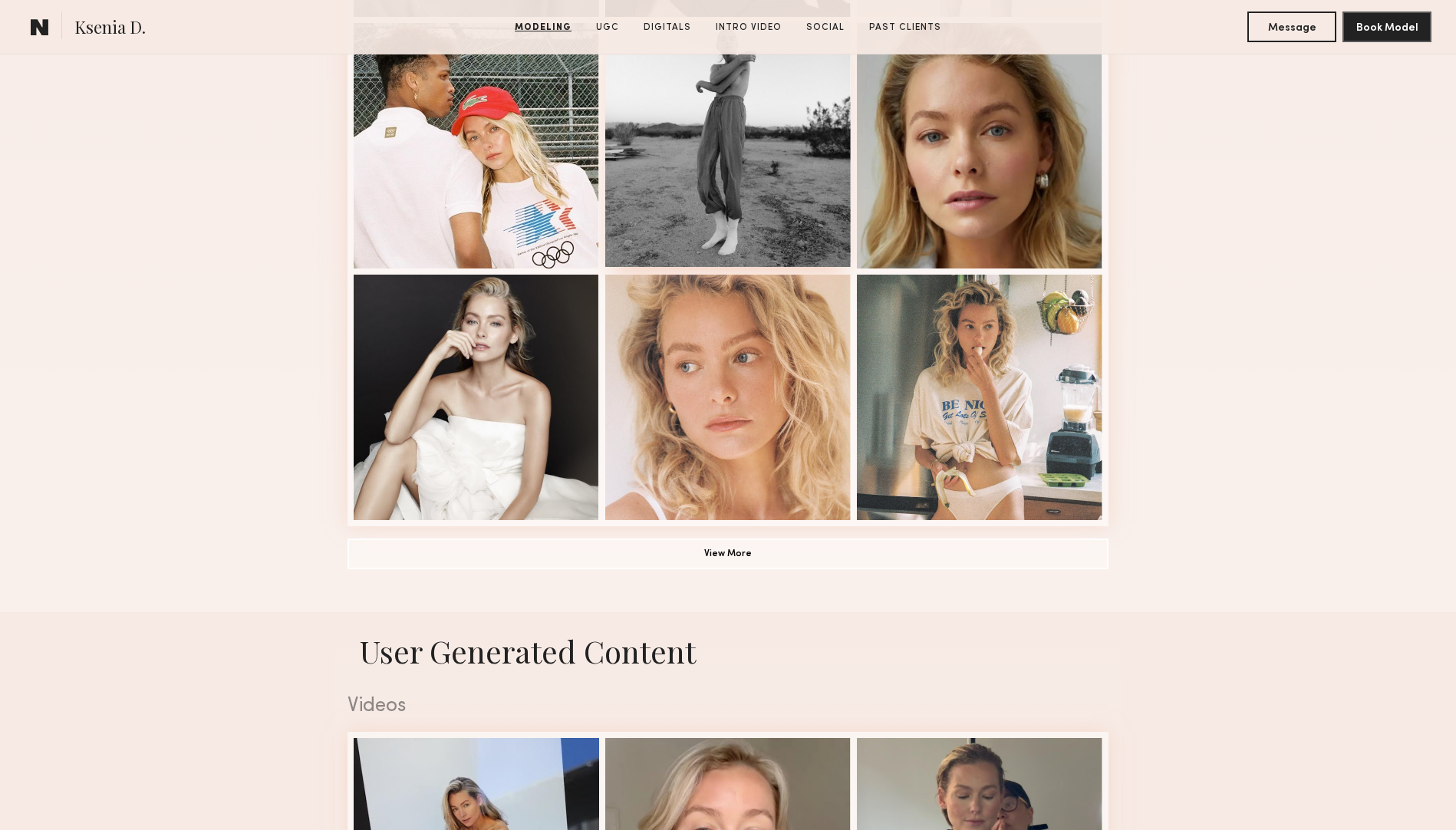
scroll to position [923, 0]
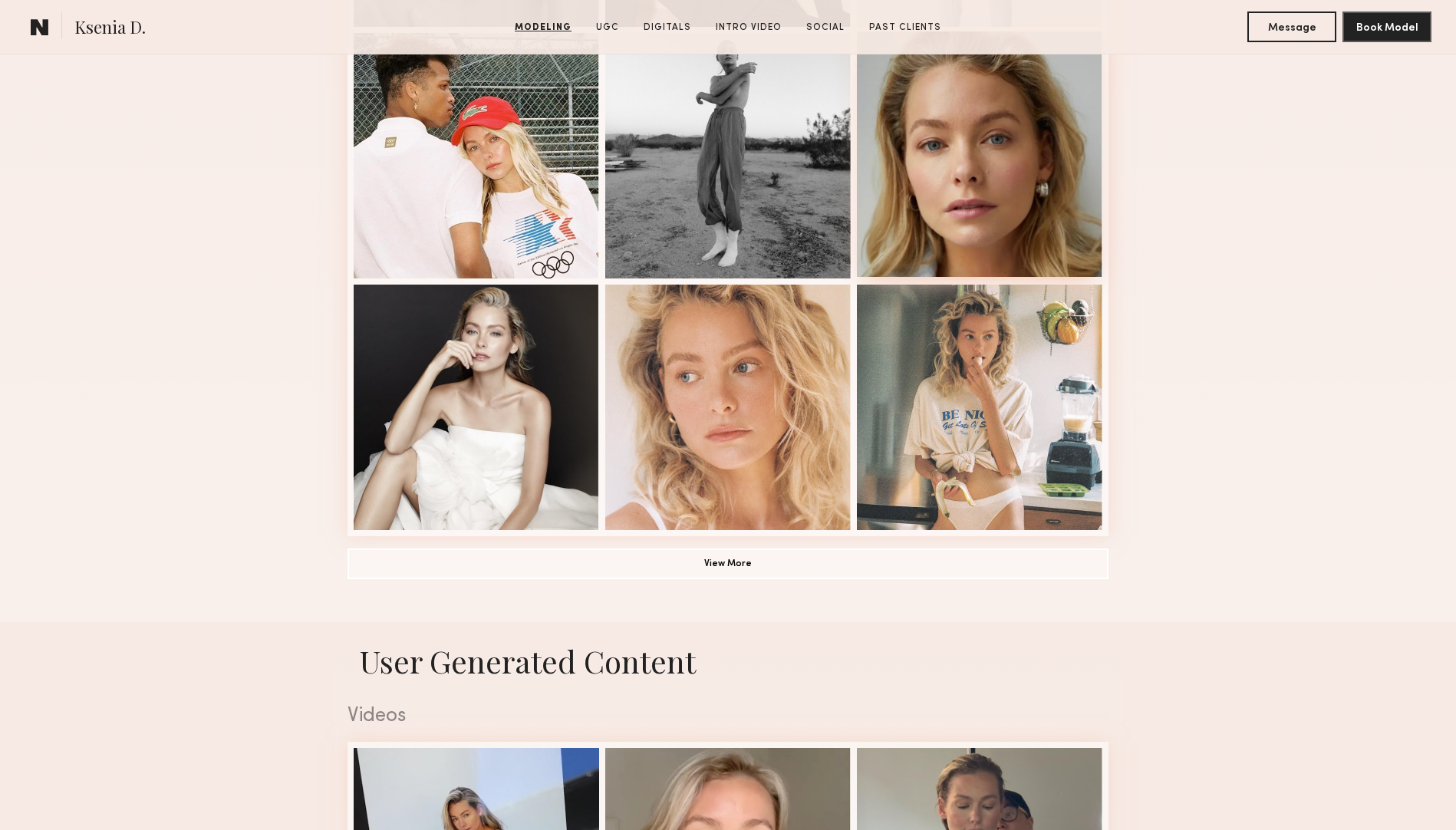
click at [1051, 121] on div at bounding box center [979, 154] width 245 height 245
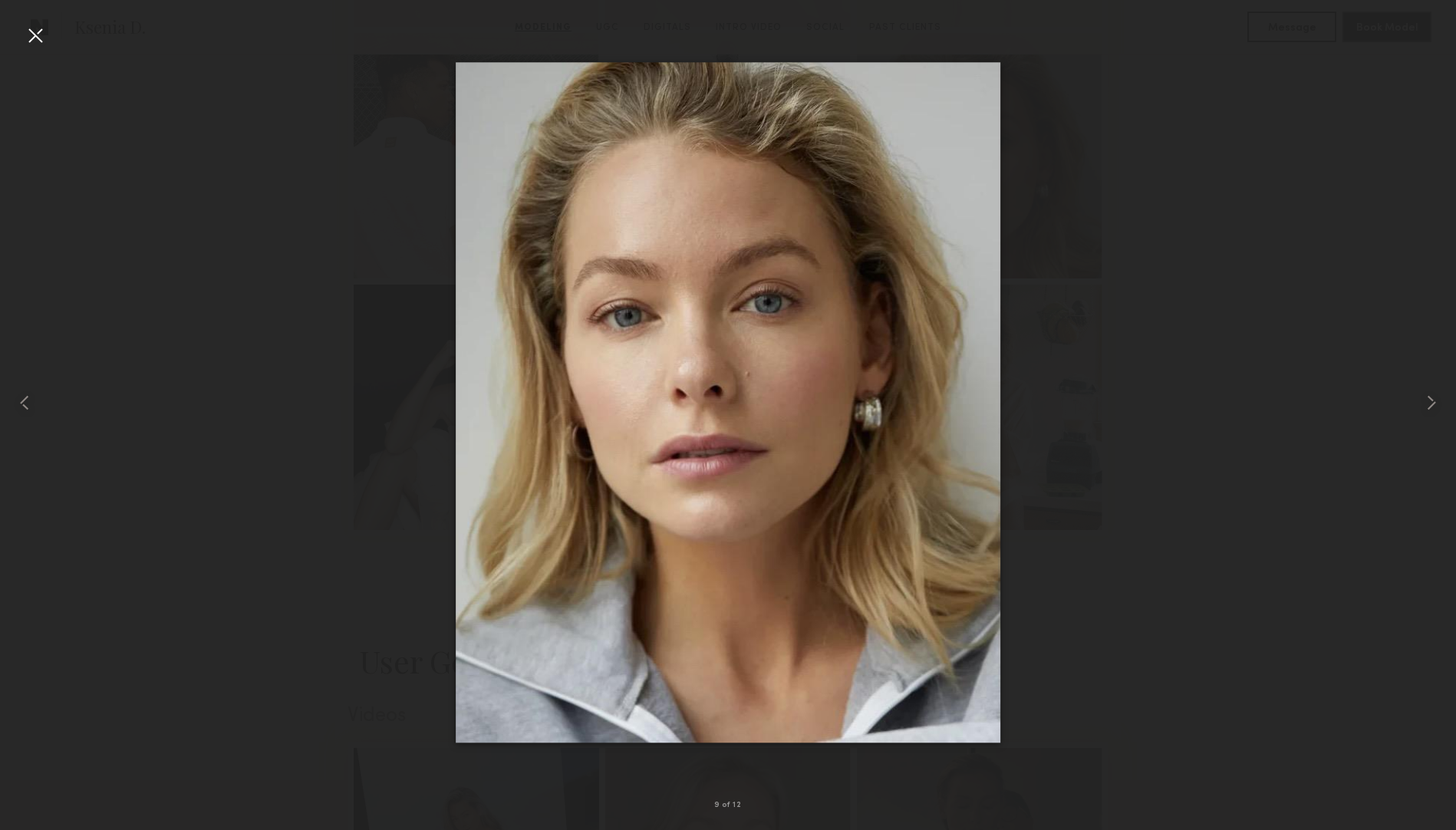
click at [43, 32] on div at bounding box center [35, 35] width 25 height 25
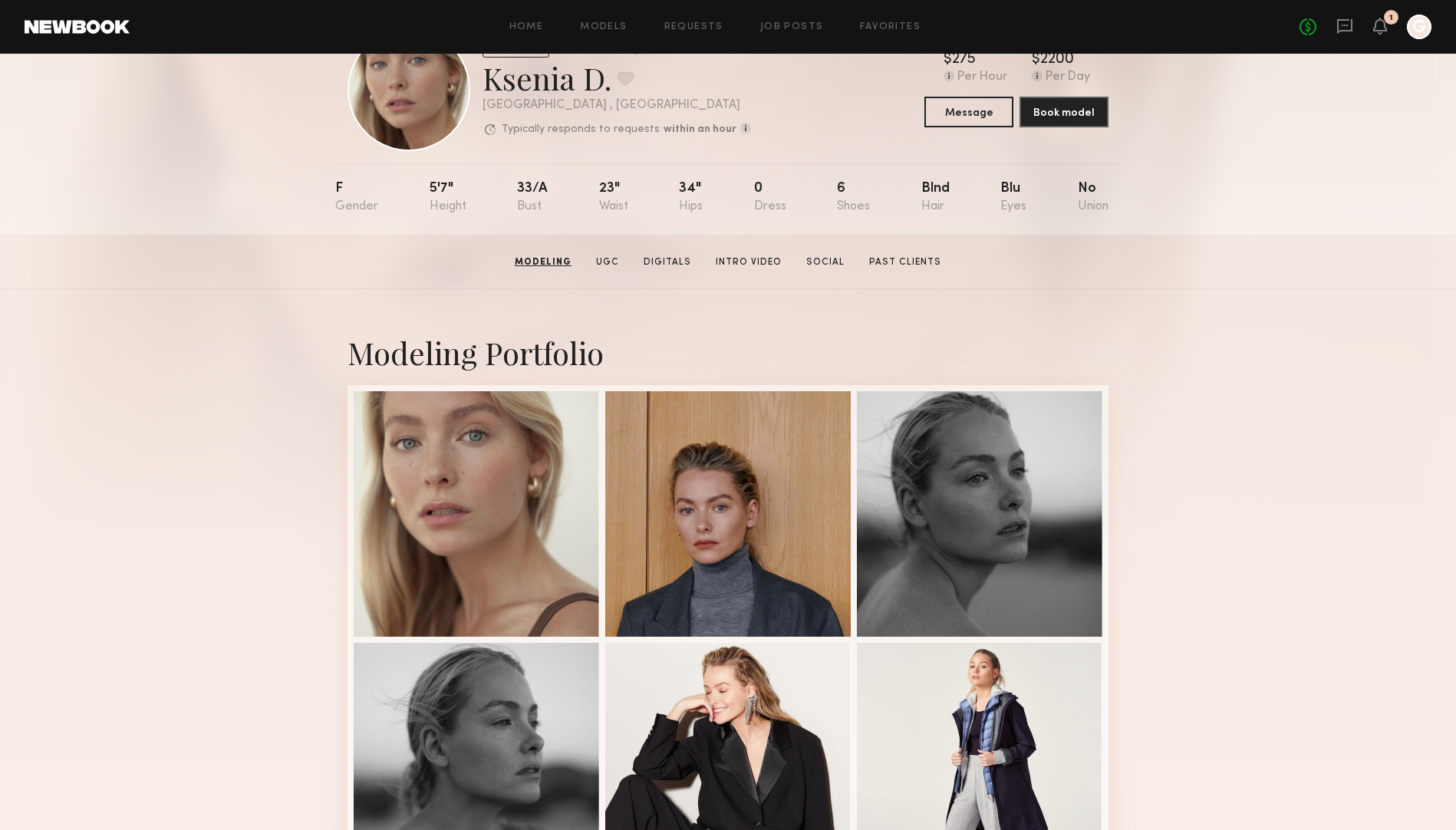
scroll to position [0, 0]
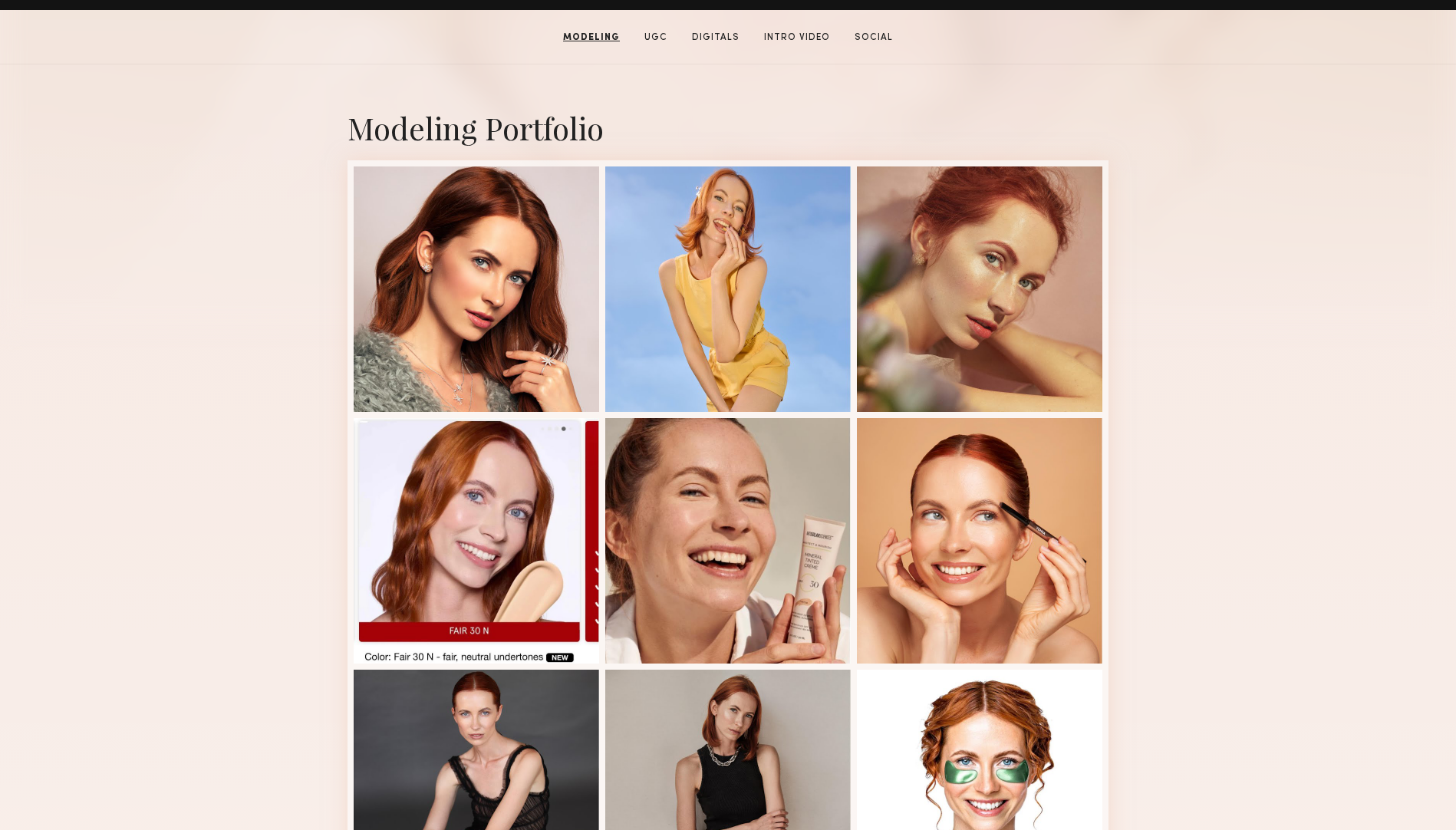
scroll to position [288, 0]
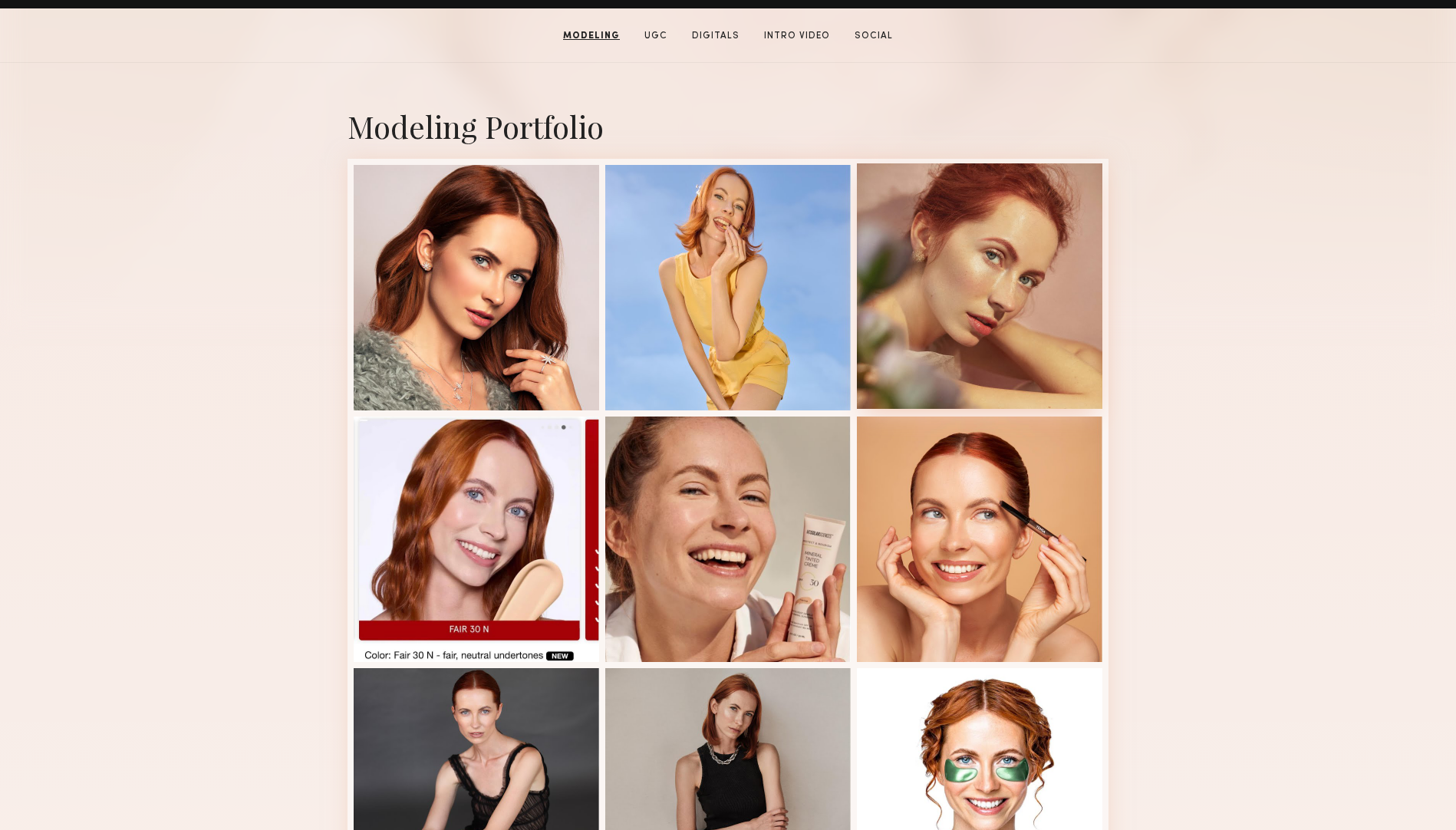
click at [1085, 216] on div at bounding box center [979, 285] width 245 height 245
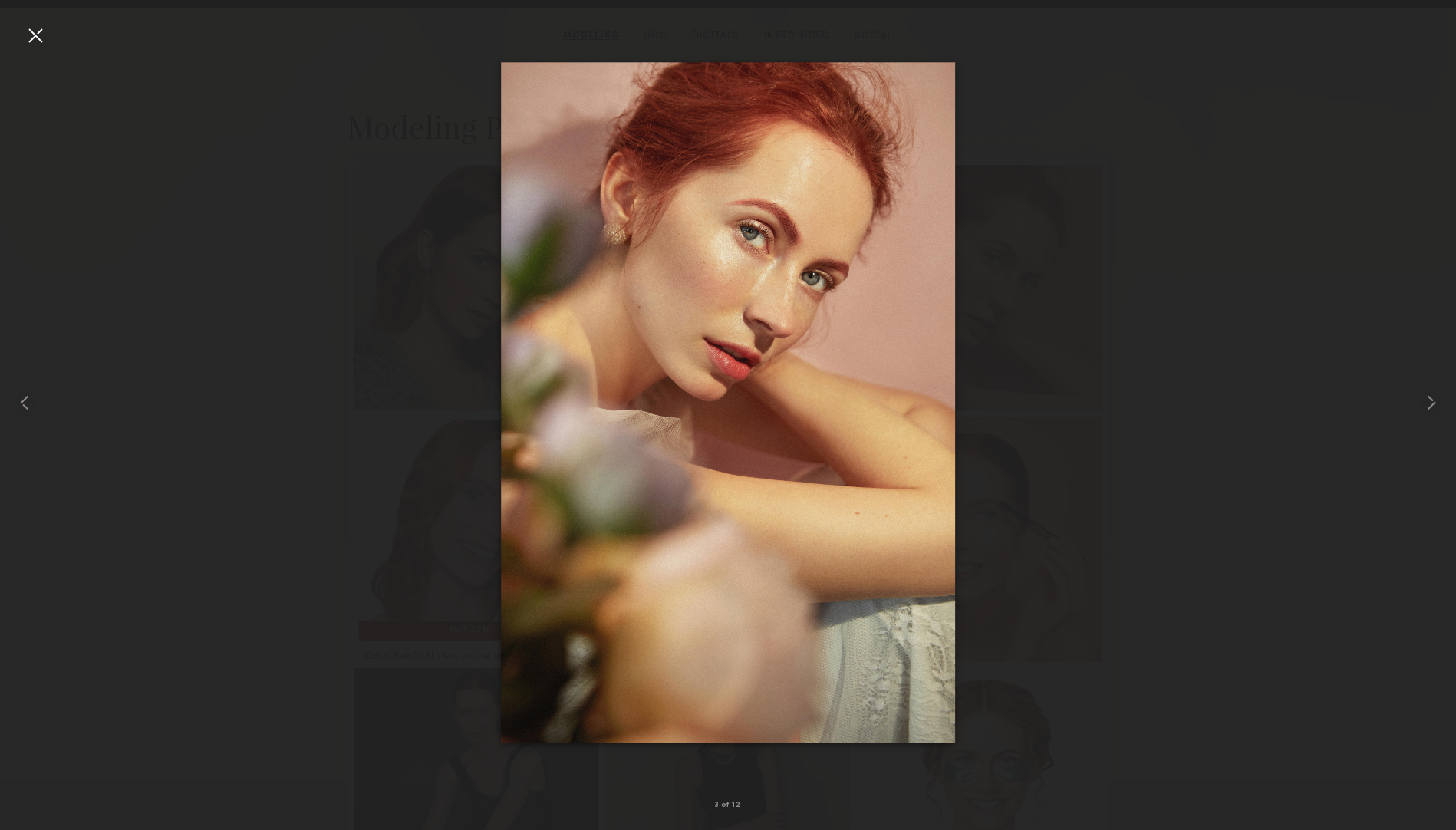
click at [39, 31] on div at bounding box center [35, 35] width 25 height 25
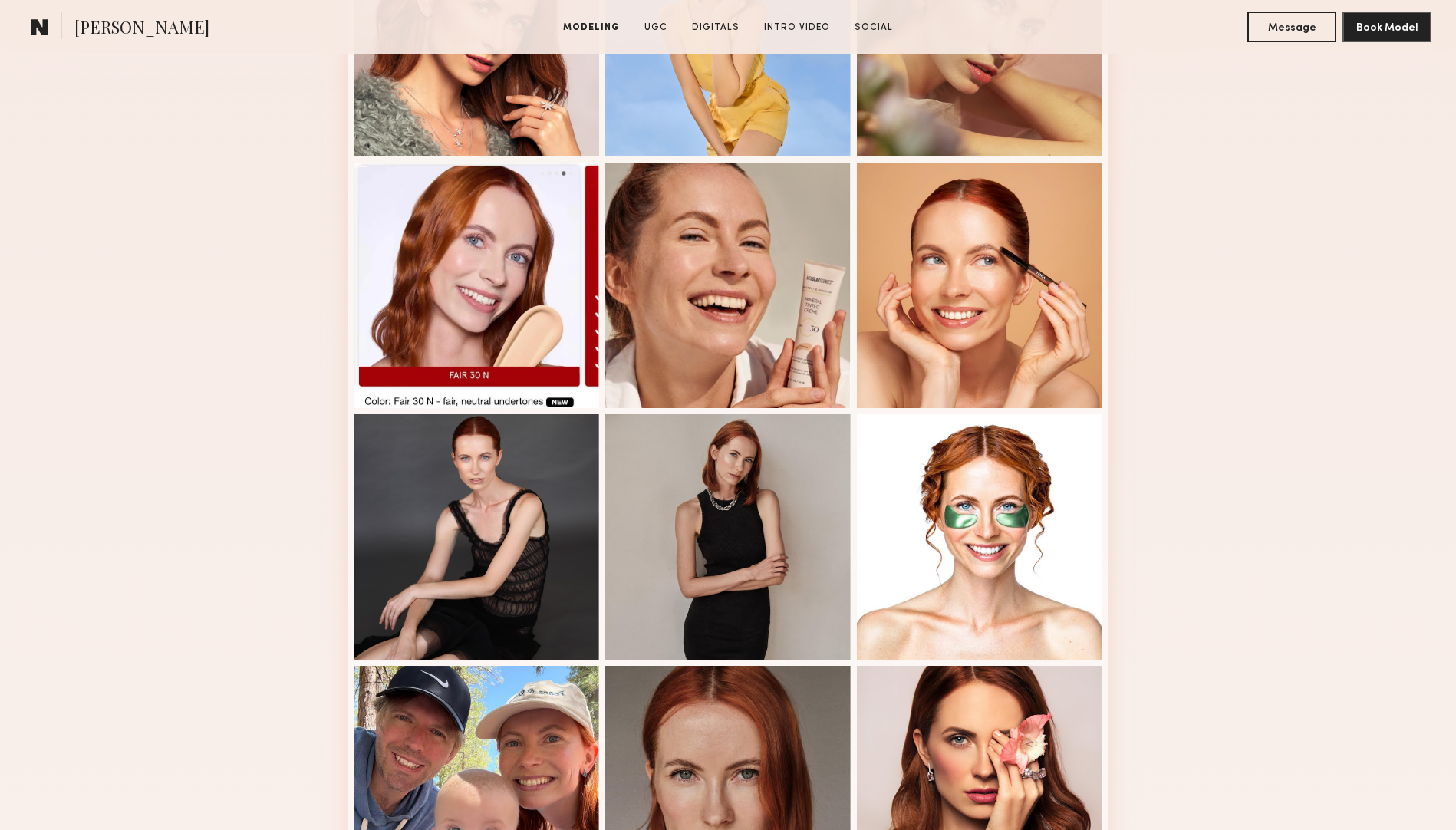
scroll to position [997, 0]
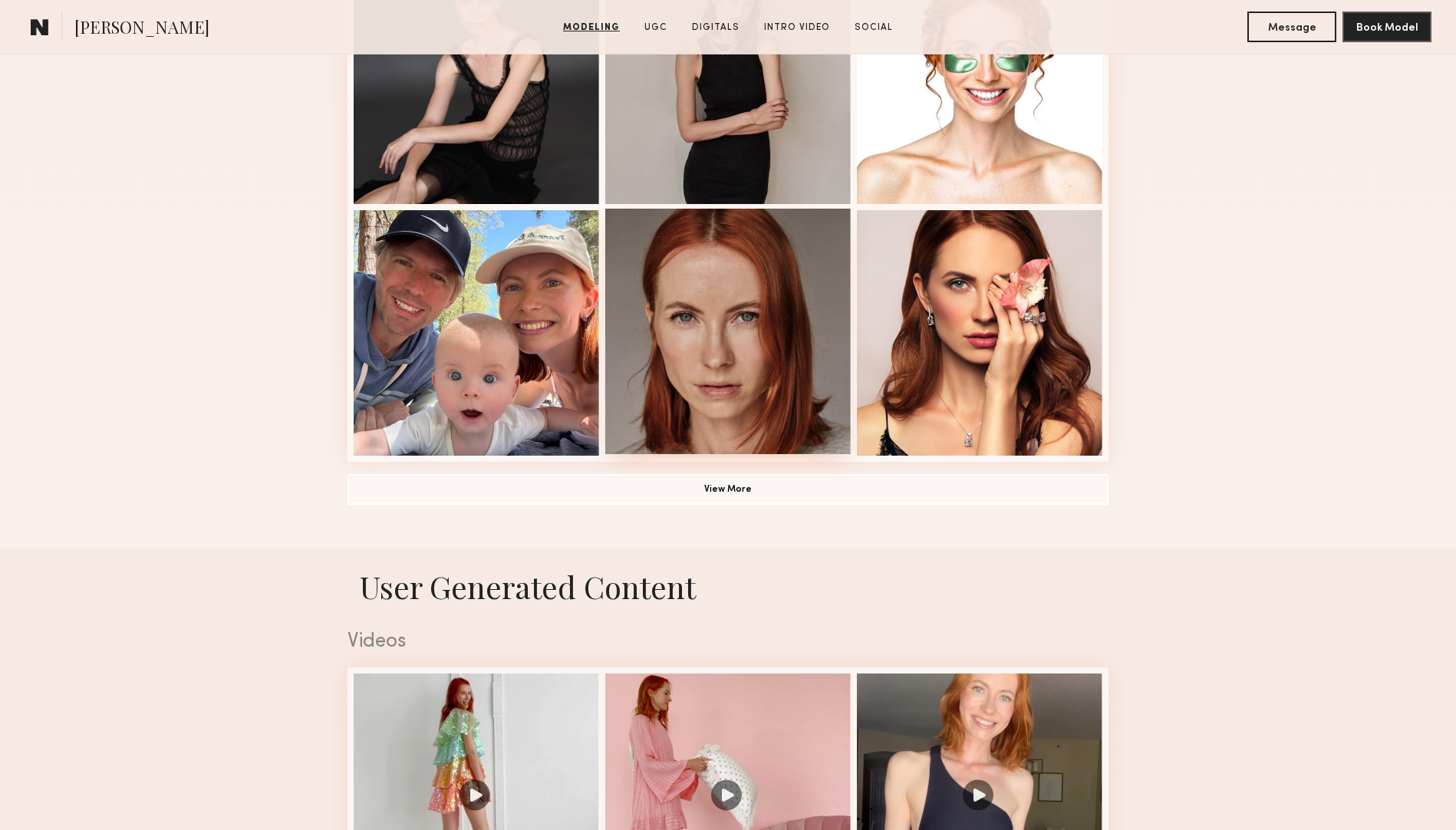
click at [677, 251] on div at bounding box center [728, 331] width 245 height 245
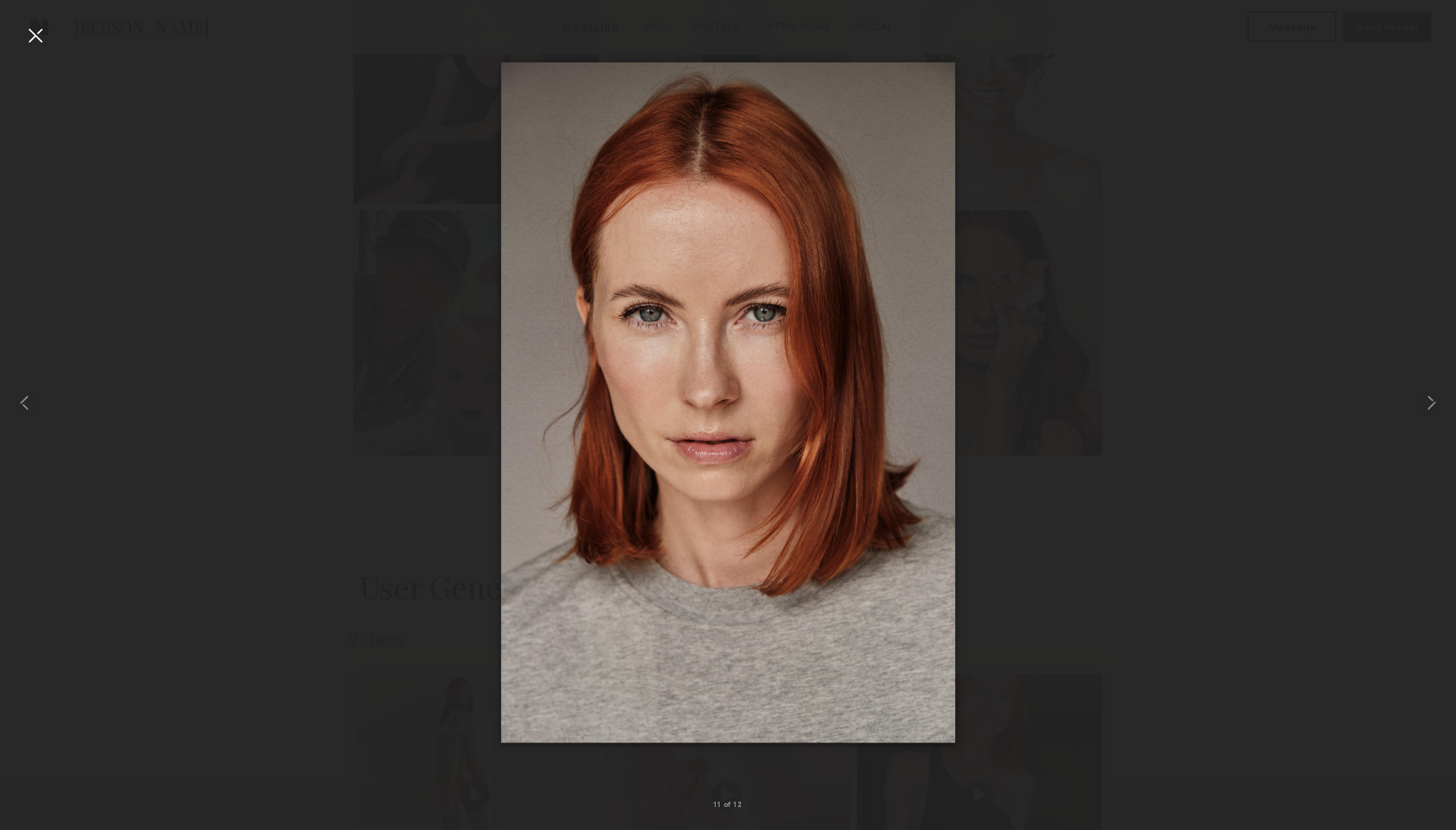
click at [44, 37] on div at bounding box center [35, 35] width 25 height 25
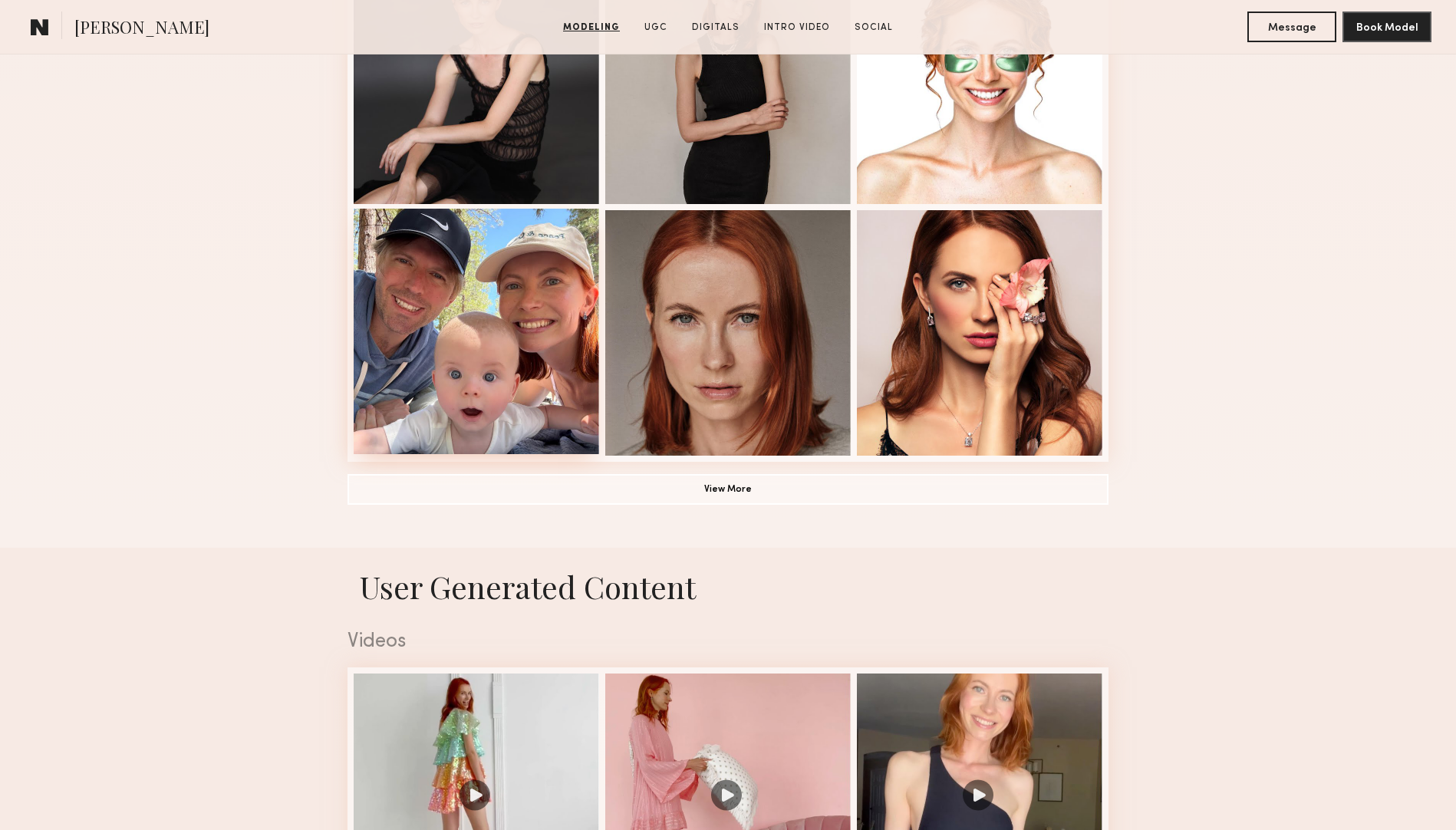
click at [522, 317] on div at bounding box center [476, 331] width 245 height 245
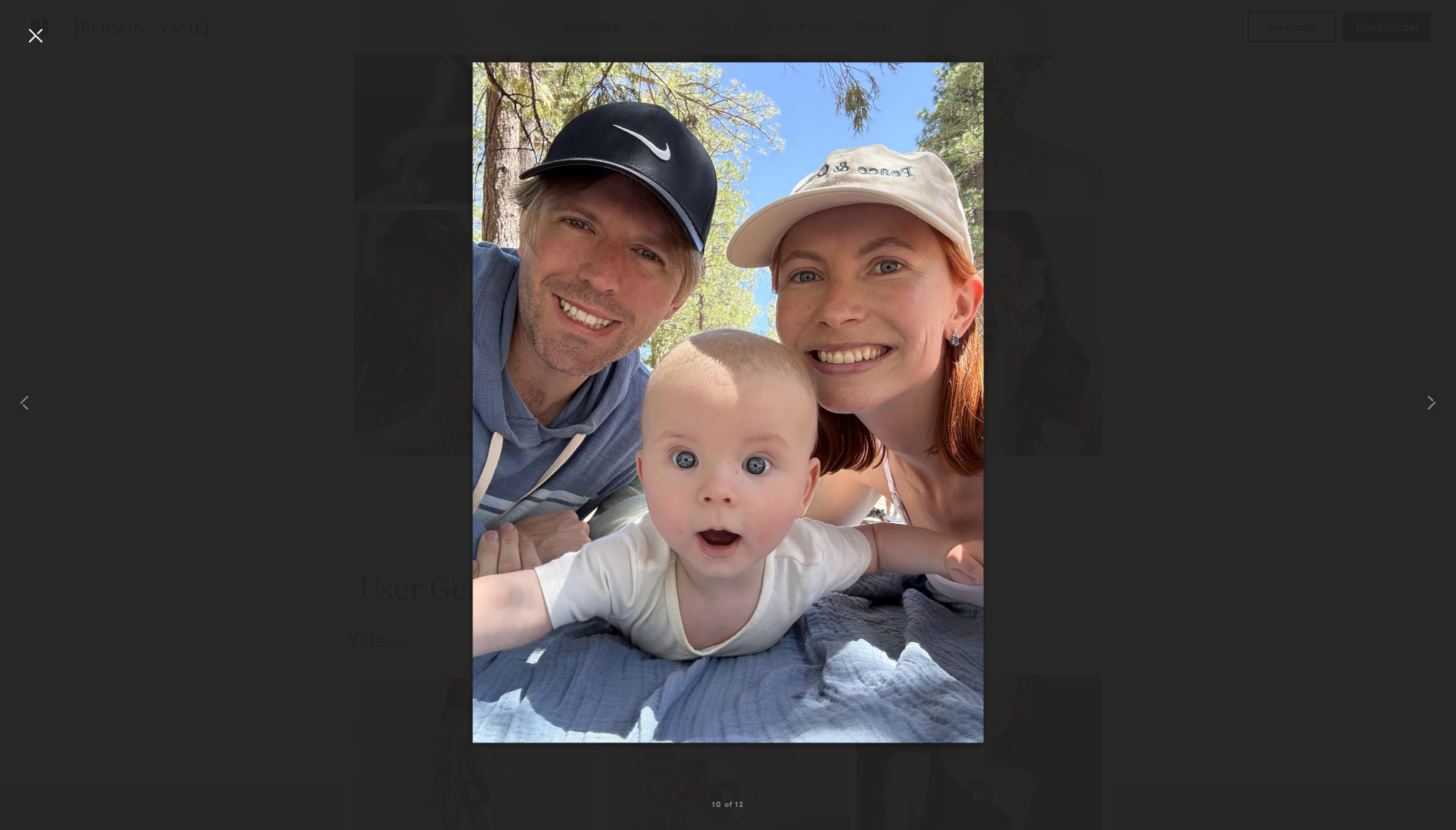
click at [39, 28] on div at bounding box center [35, 35] width 25 height 25
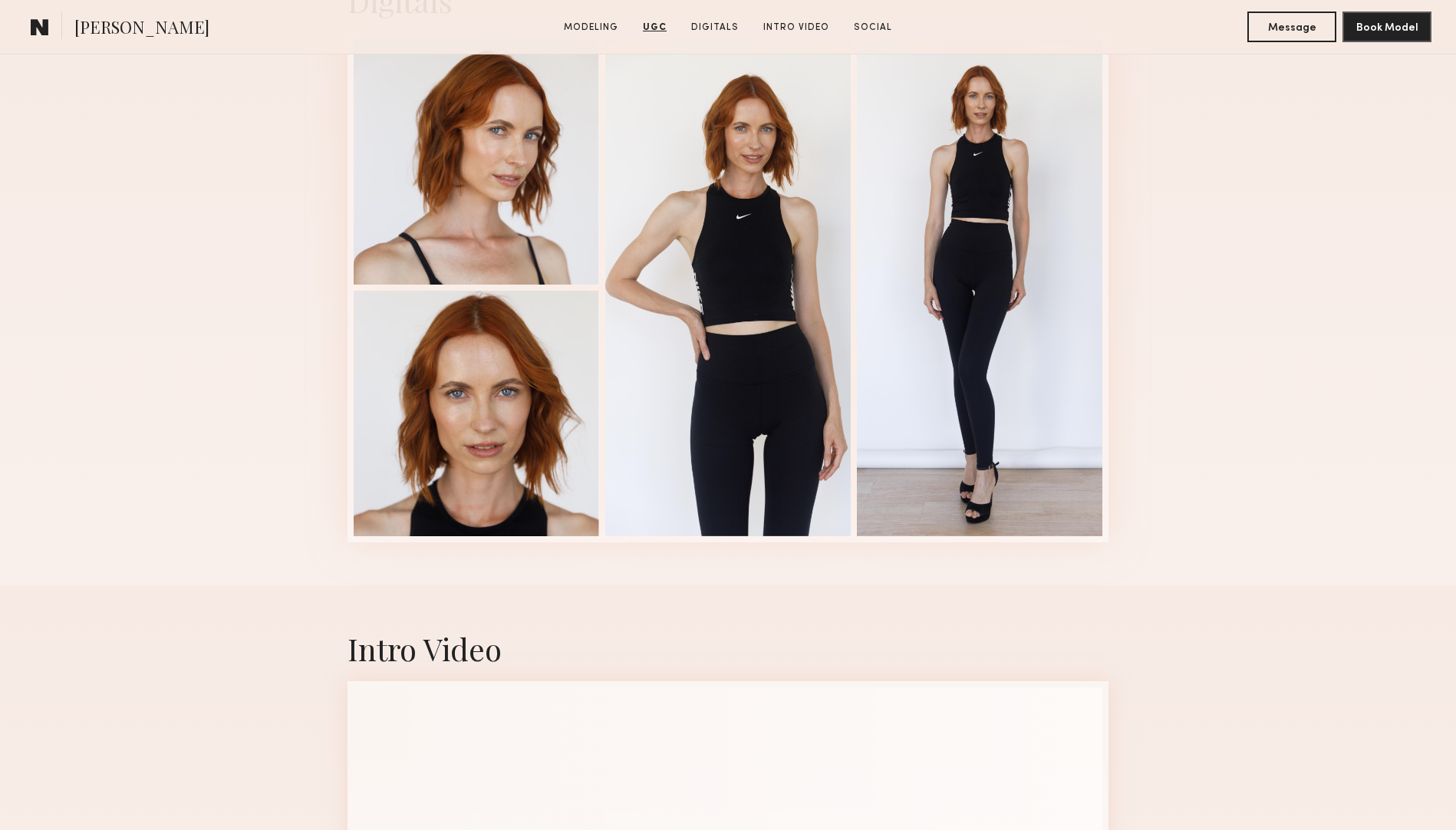
scroll to position [3390, 0]
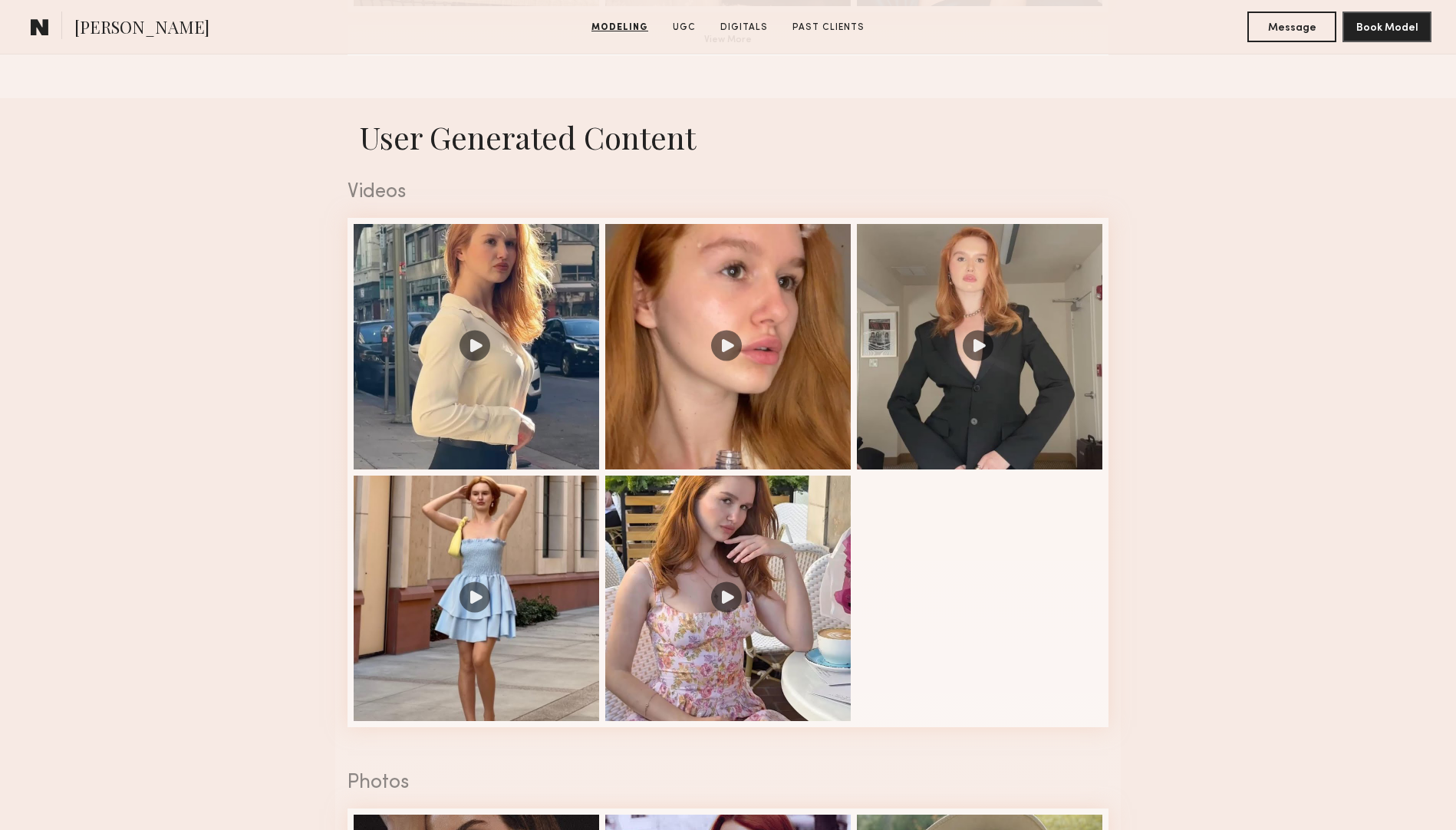
scroll to position [1478, 0]
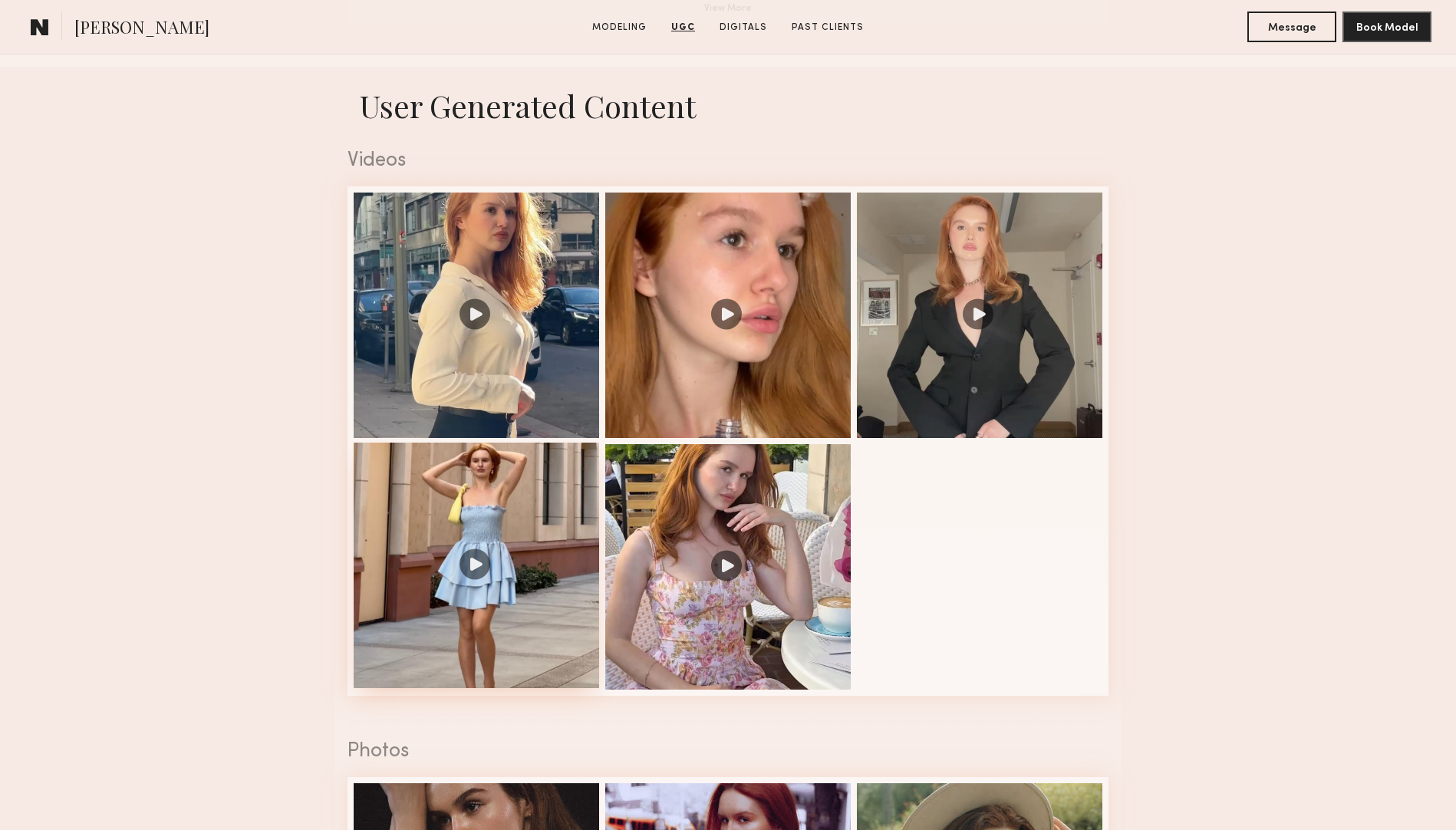
click at [596, 485] on div at bounding box center [476, 565] width 245 height 245
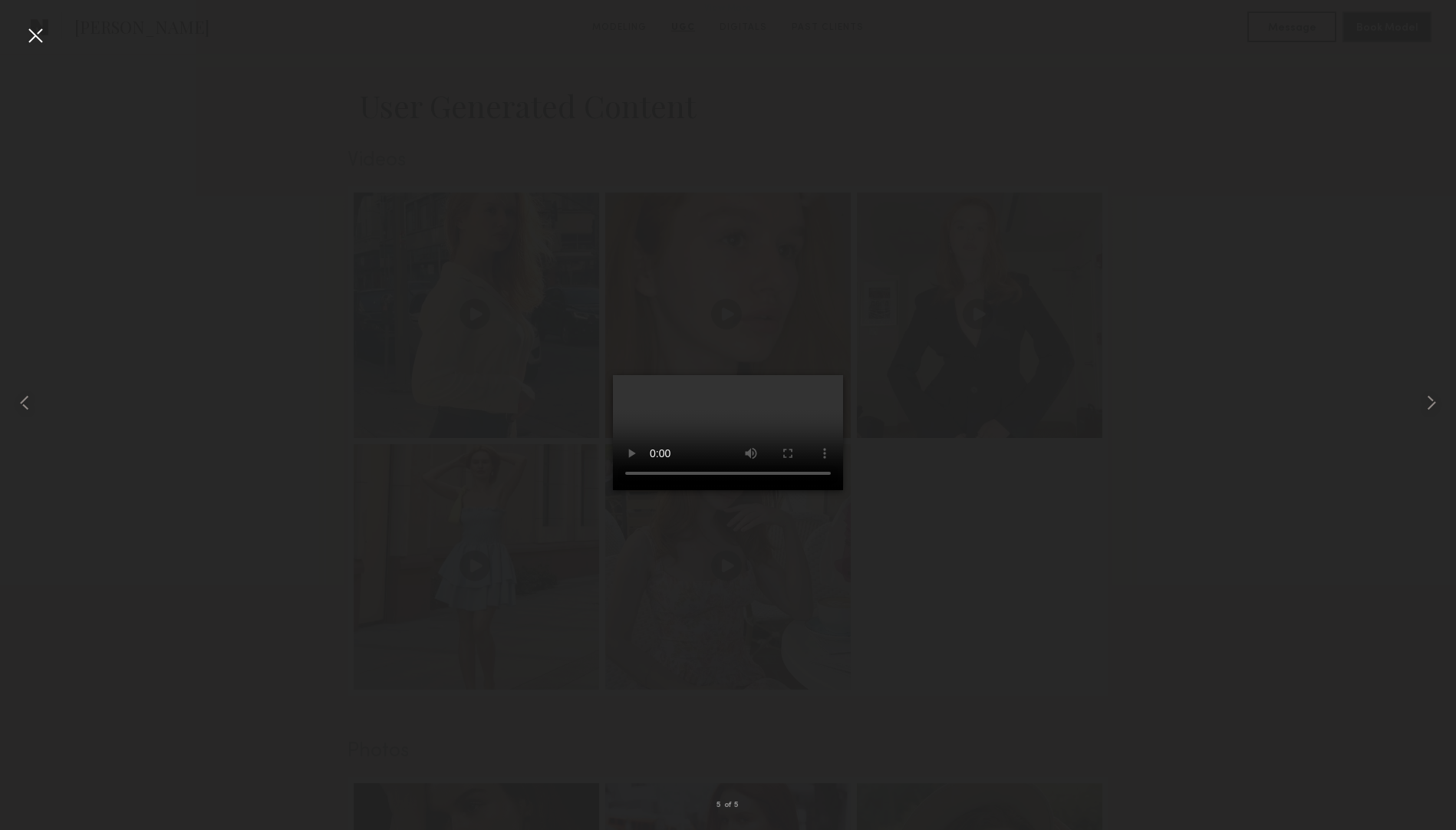
click at [34, 29] on div at bounding box center [35, 35] width 25 height 25
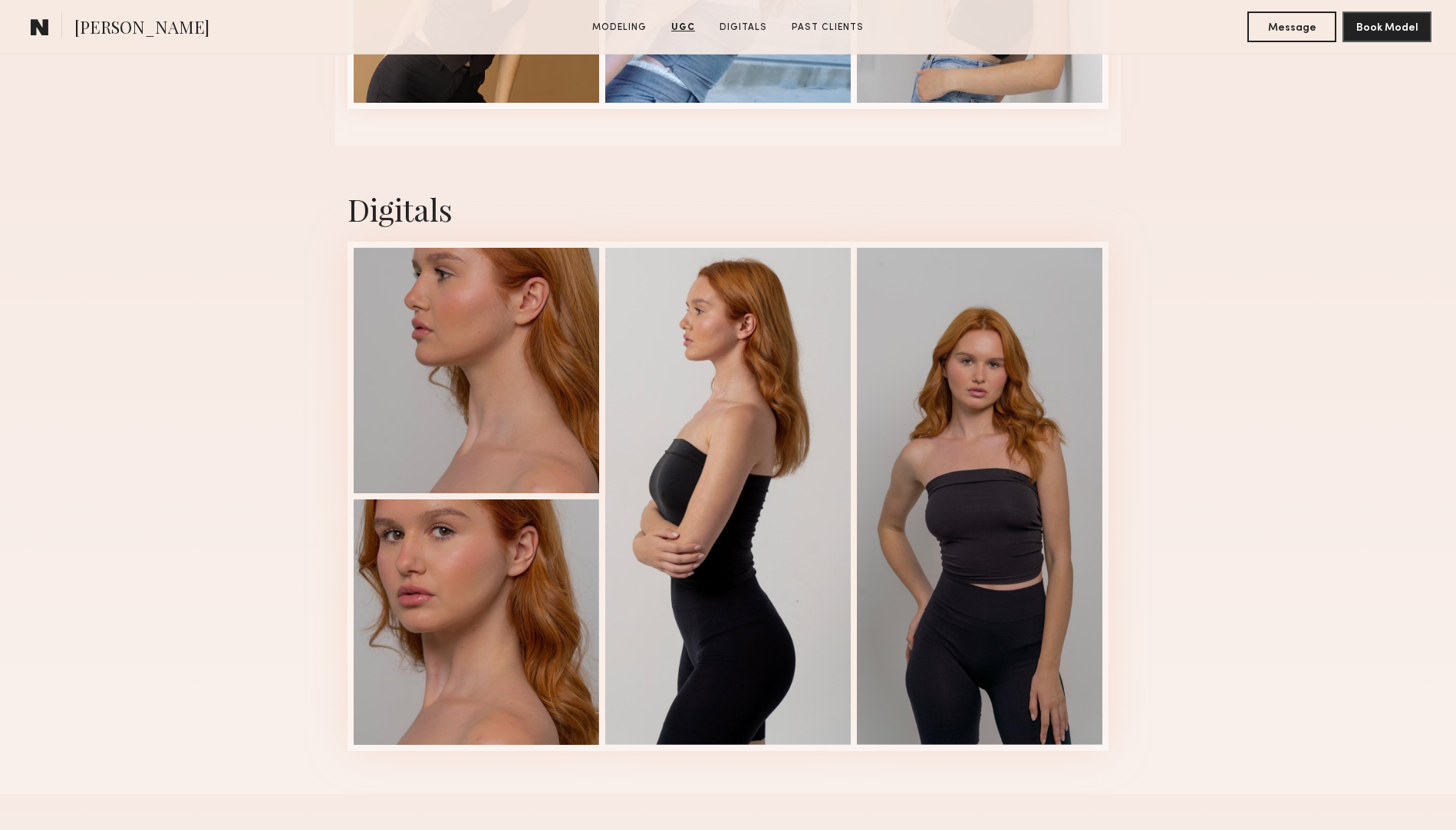
scroll to position [2908, 0]
click at [773, 448] on div at bounding box center [728, 493] width 245 height 497
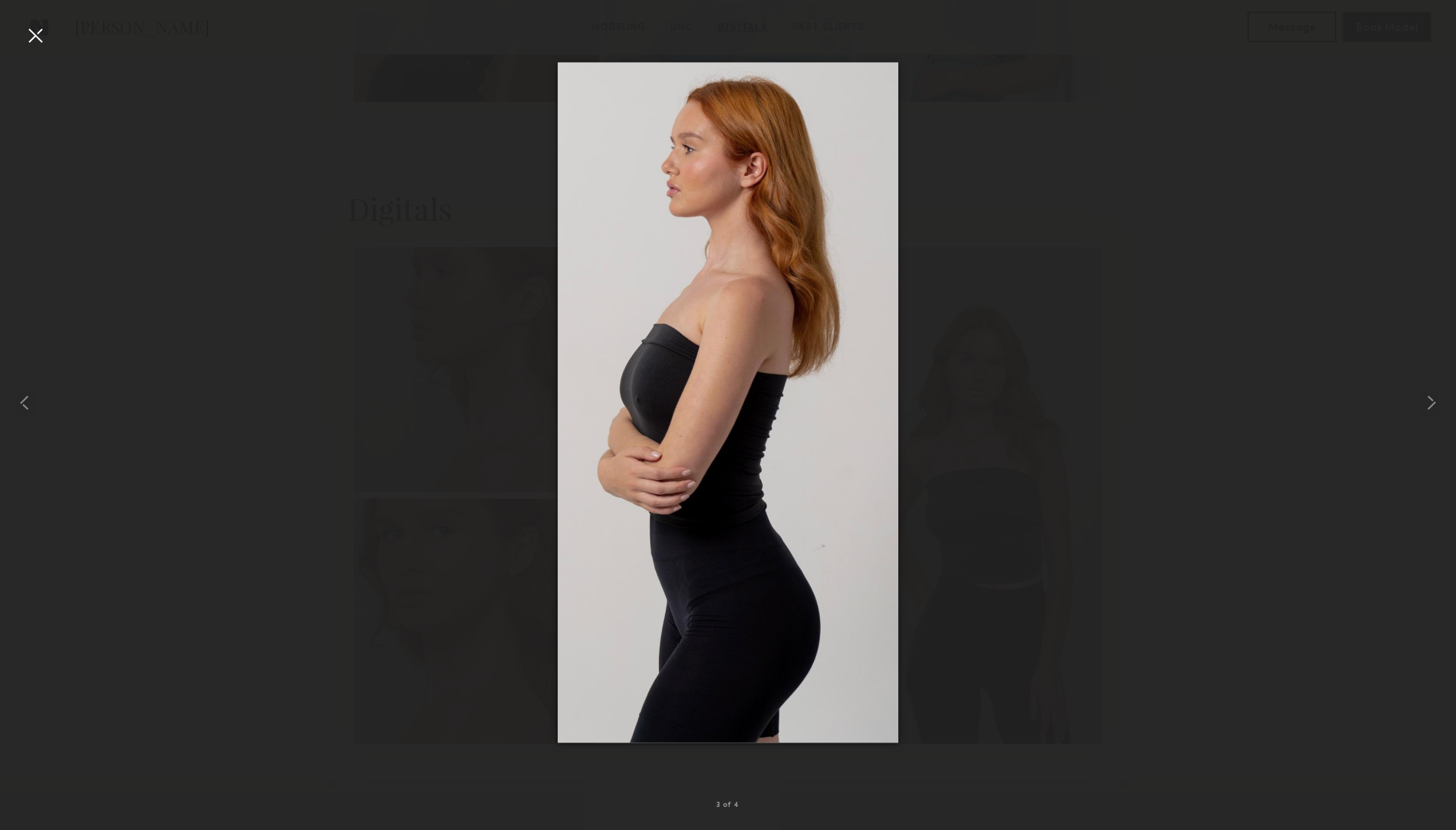
click at [34, 29] on div at bounding box center [35, 35] width 25 height 25
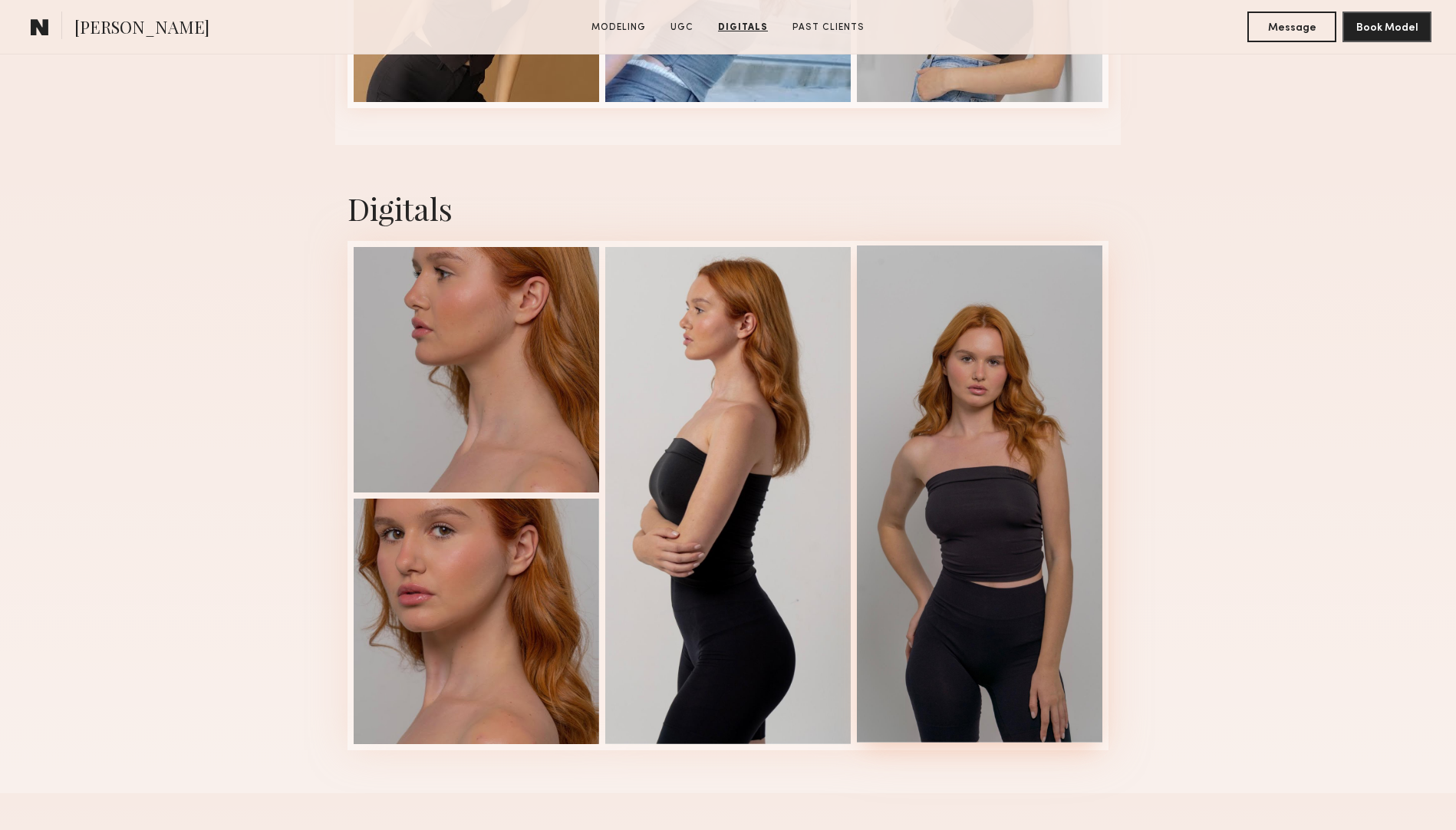
click at [984, 354] on div at bounding box center [979, 493] width 245 height 497
click at [397, 616] on div at bounding box center [476, 619] width 245 height 245
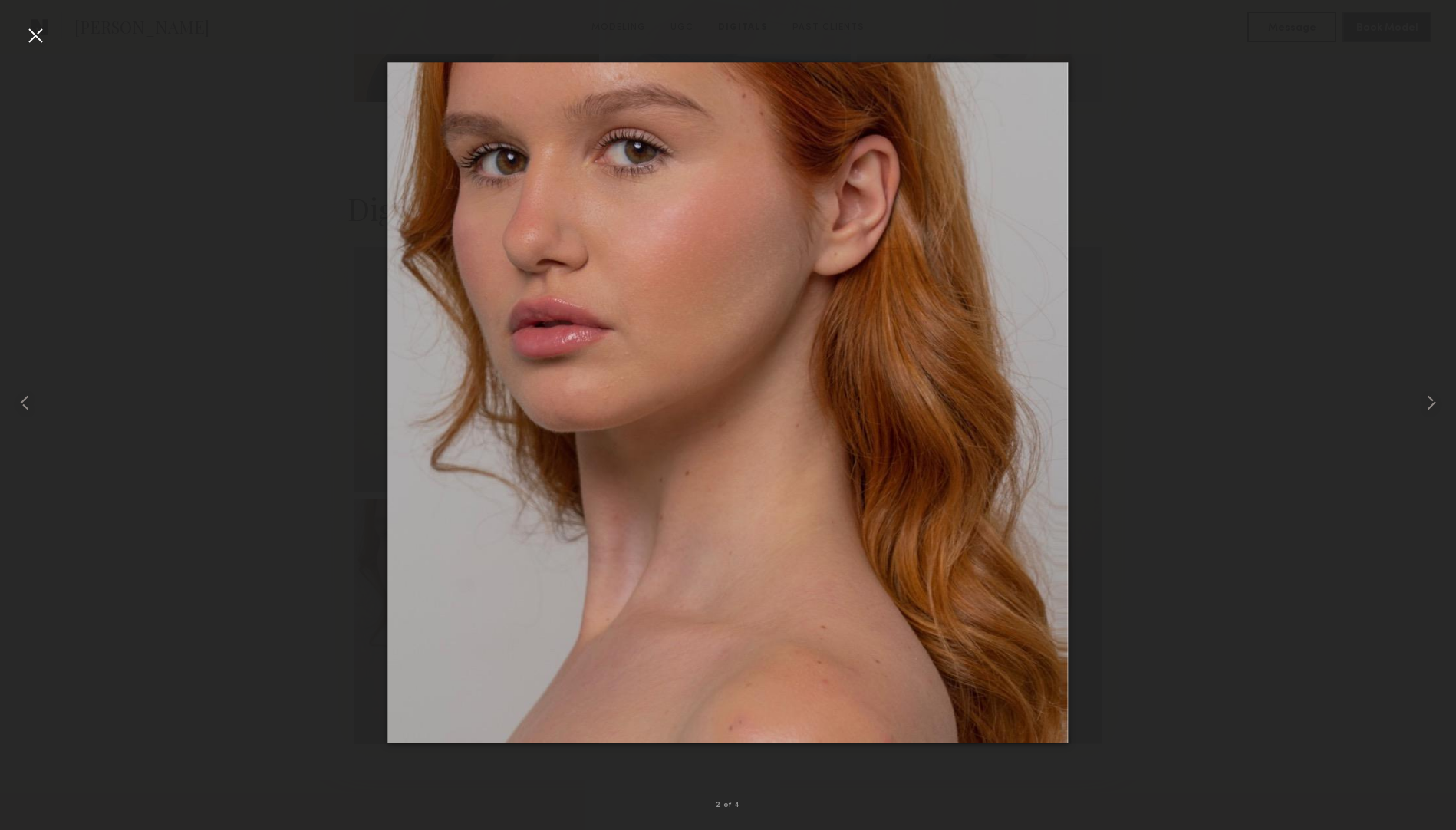
click at [38, 36] on div at bounding box center [35, 35] width 25 height 25
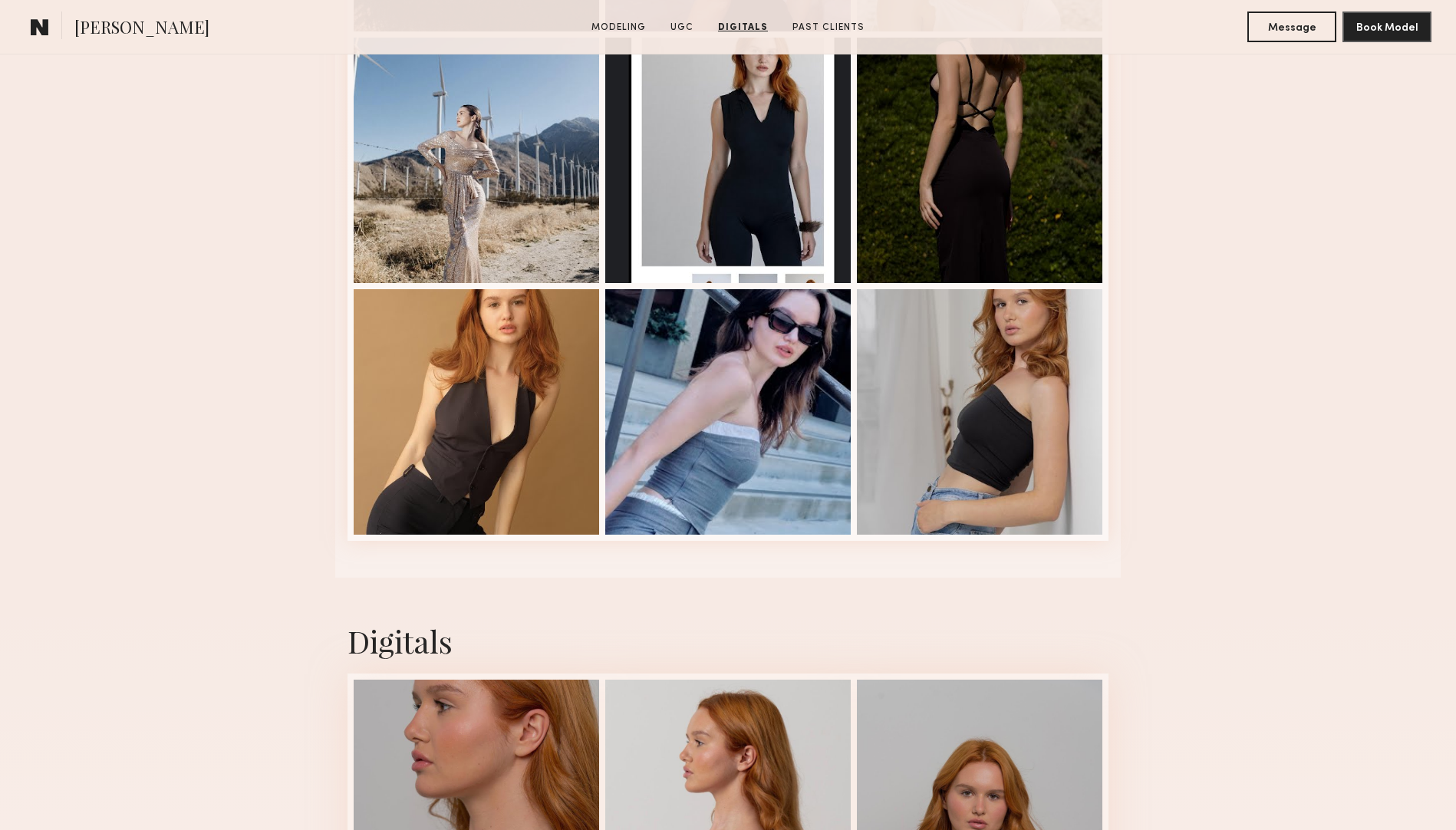
scroll to position [2442, 0]
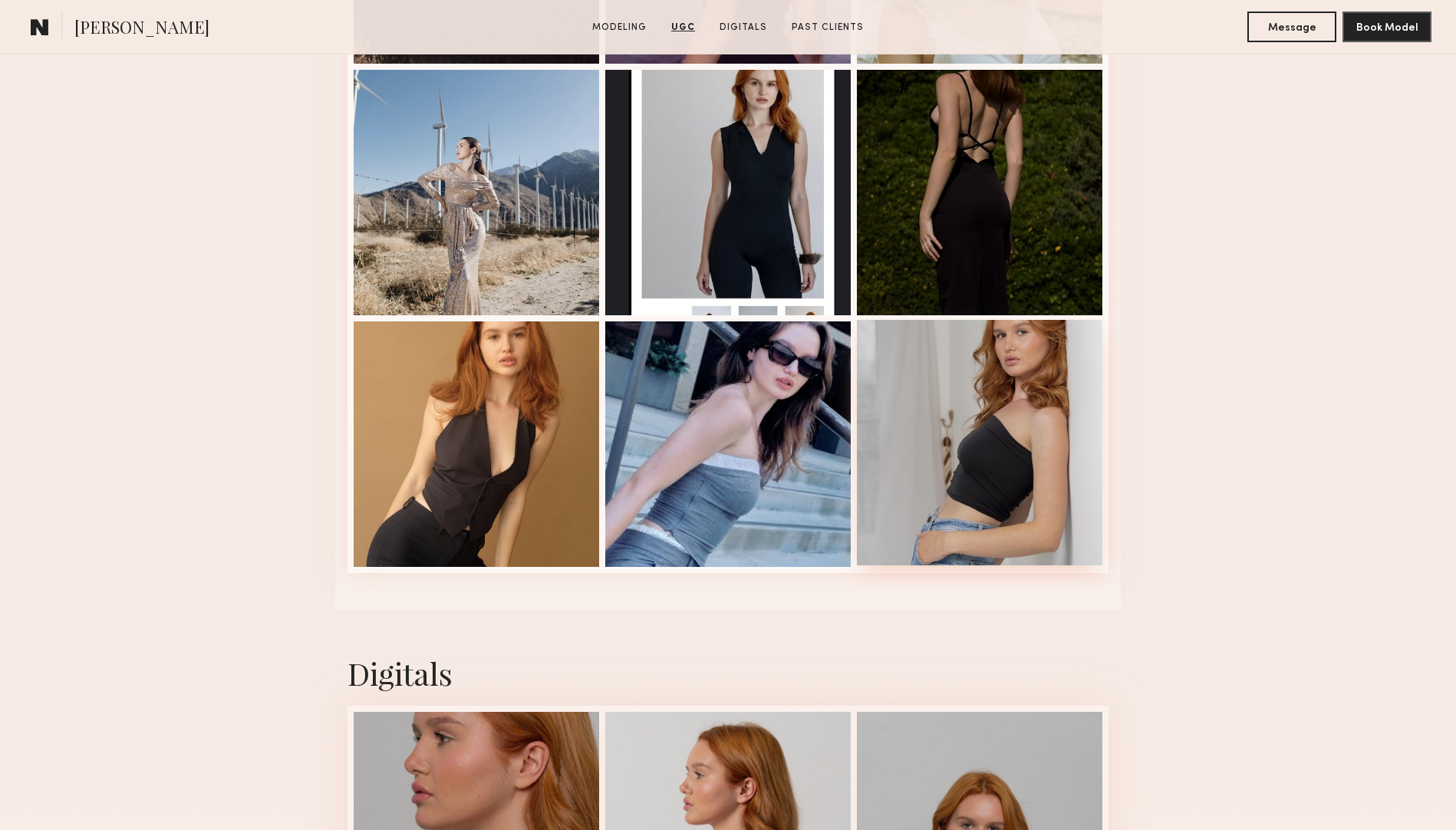
click at [933, 410] on div at bounding box center [979, 442] width 245 height 245
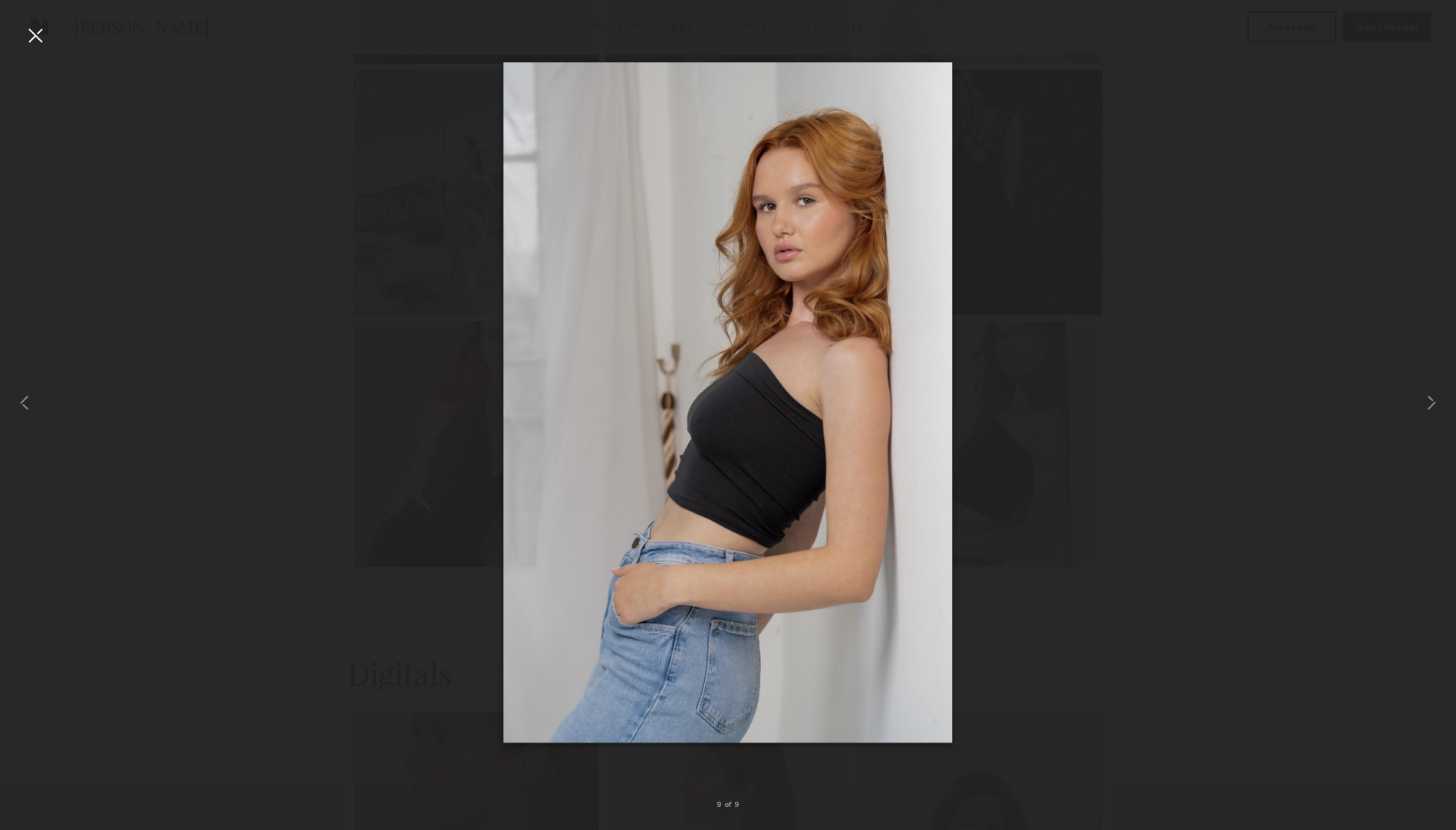
click at [972, 376] on div at bounding box center [728, 403] width 1456 height 756
click at [33, 40] on div at bounding box center [35, 35] width 25 height 25
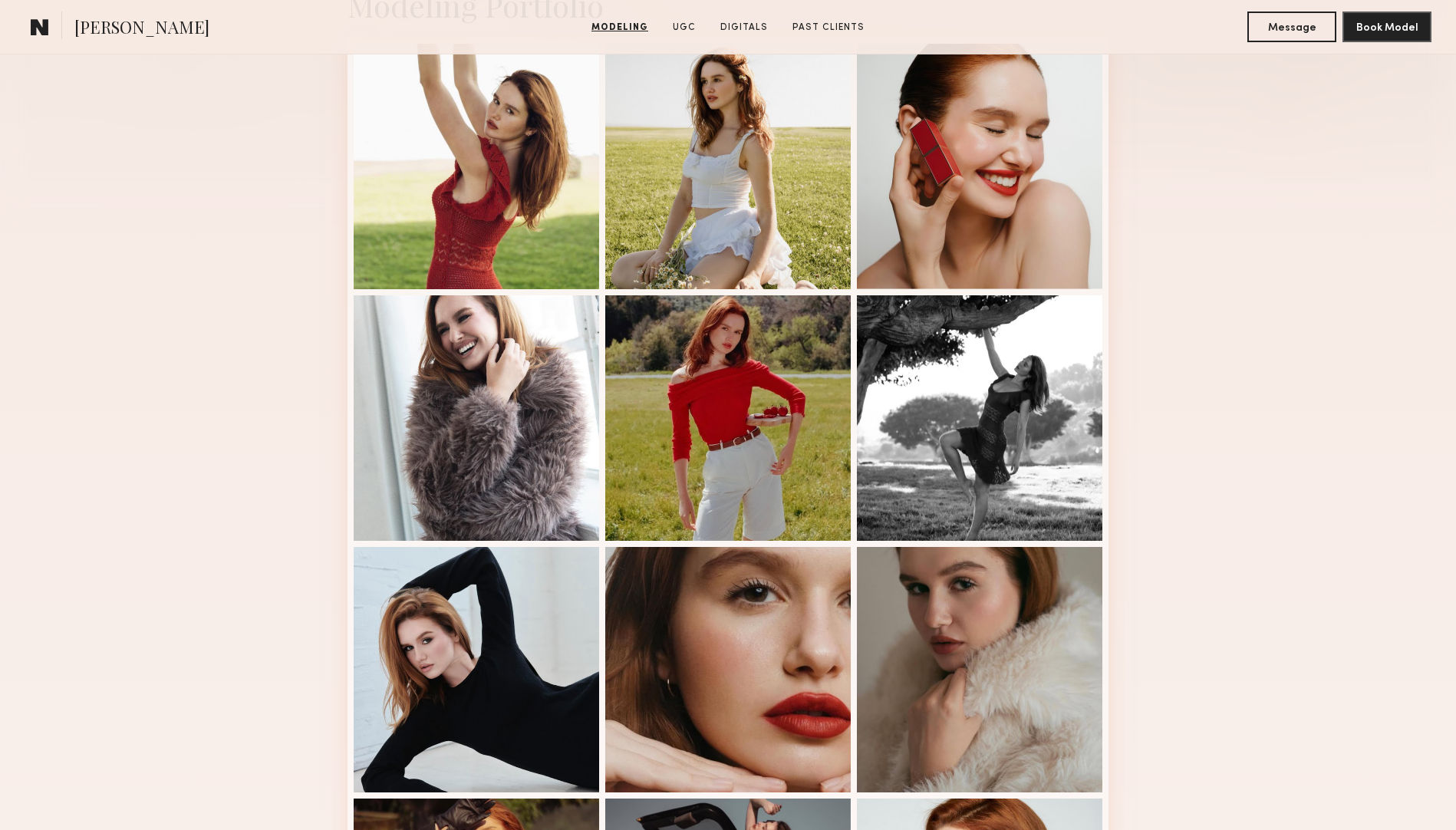
scroll to position [405, 0]
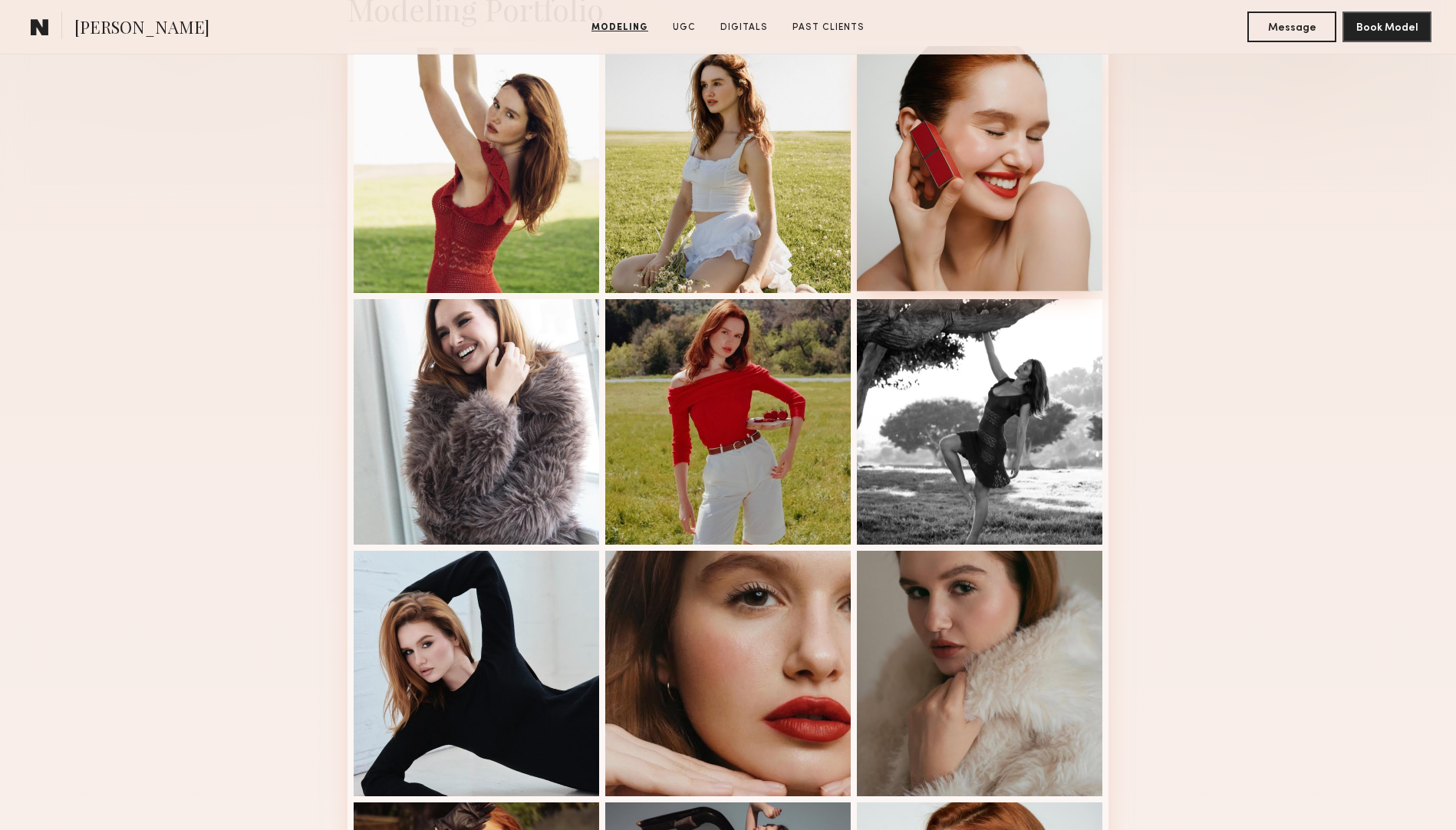
click at [882, 98] on div at bounding box center [979, 168] width 245 height 245
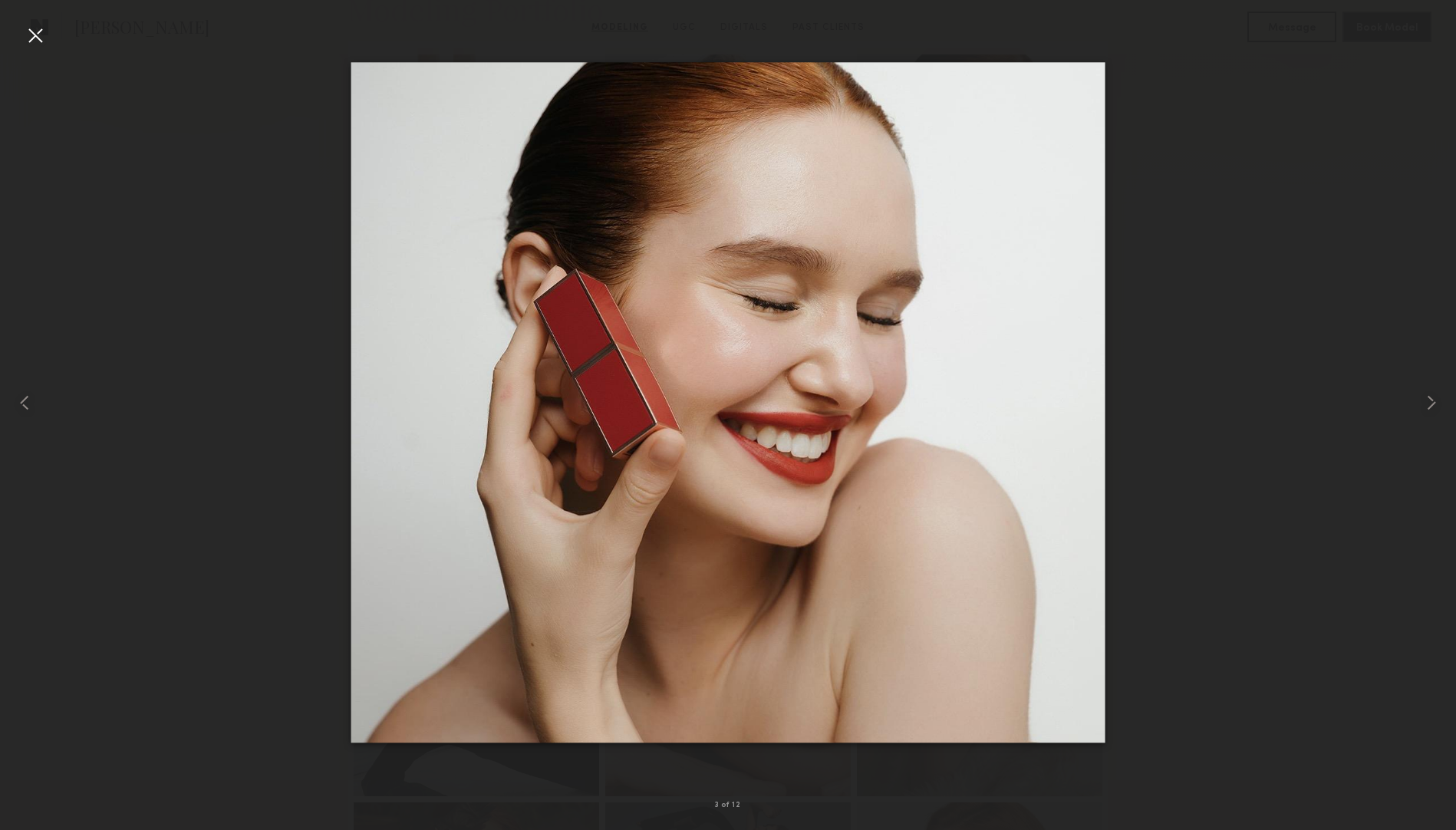
click at [46, 45] on div at bounding box center [35, 35] width 25 height 25
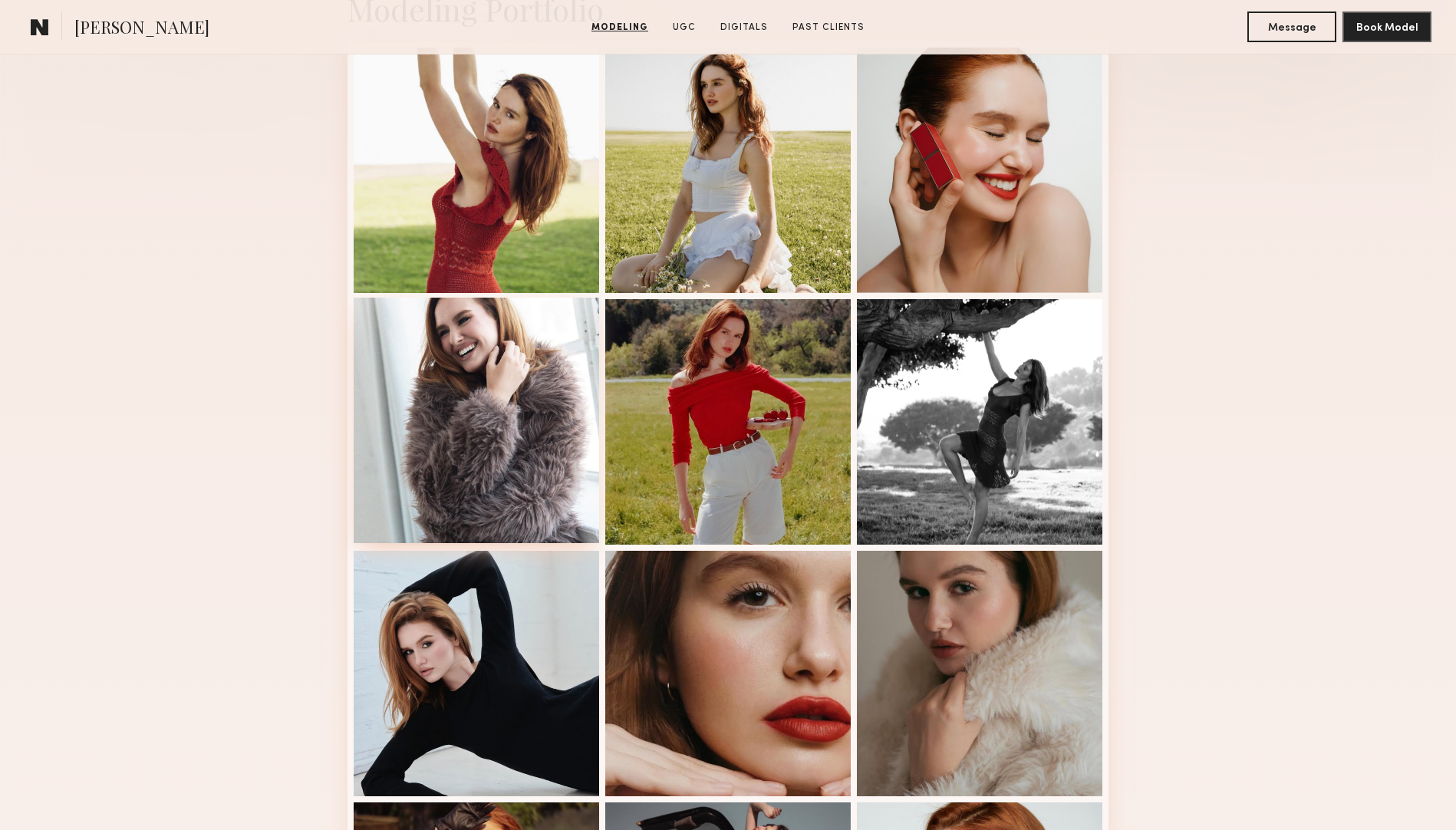
click at [442, 322] on div at bounding box center [476, 420] width 245 height 245
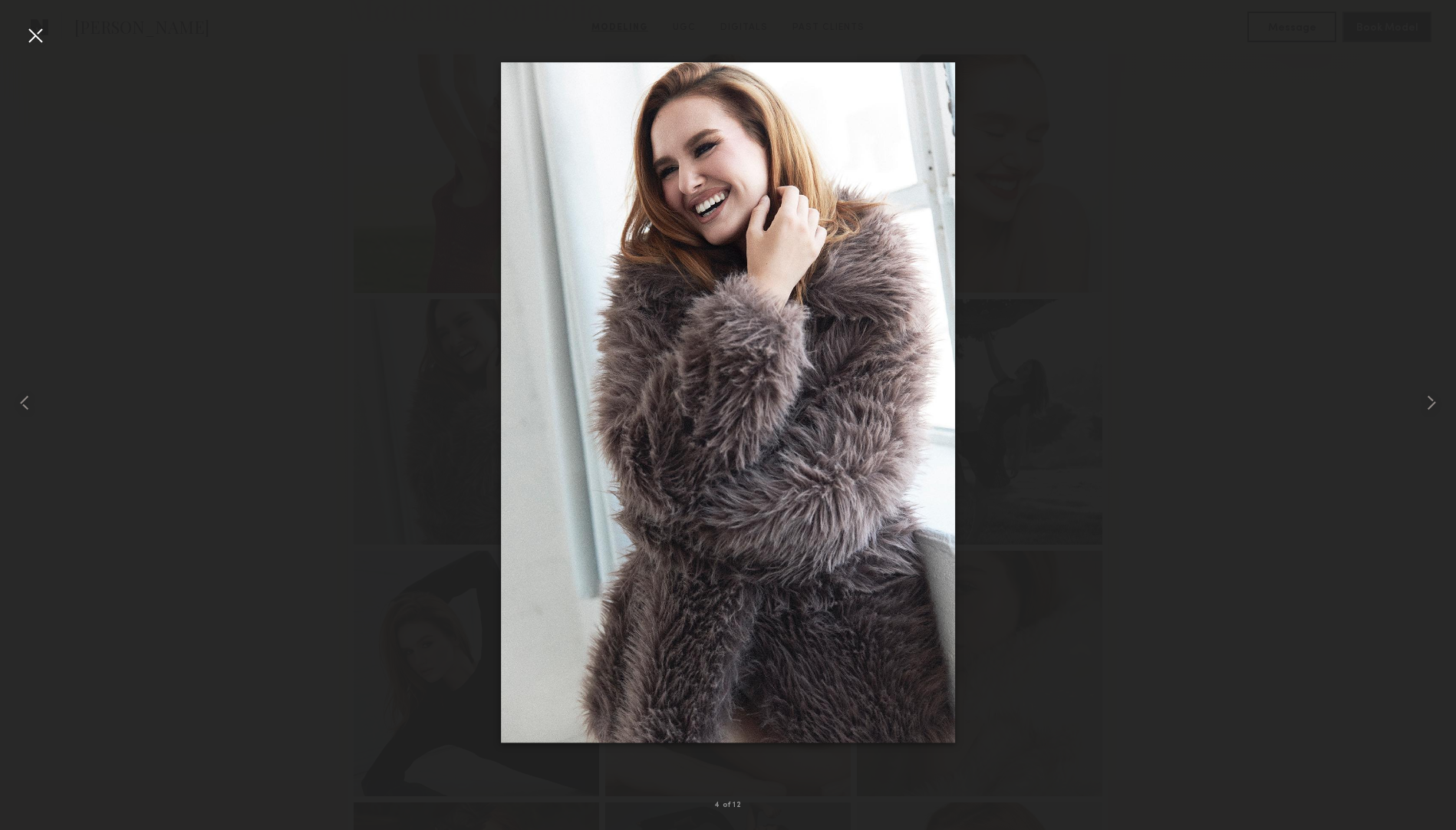
click at [36, 32] on div at bounding box center [35, 35] width 25 height 25
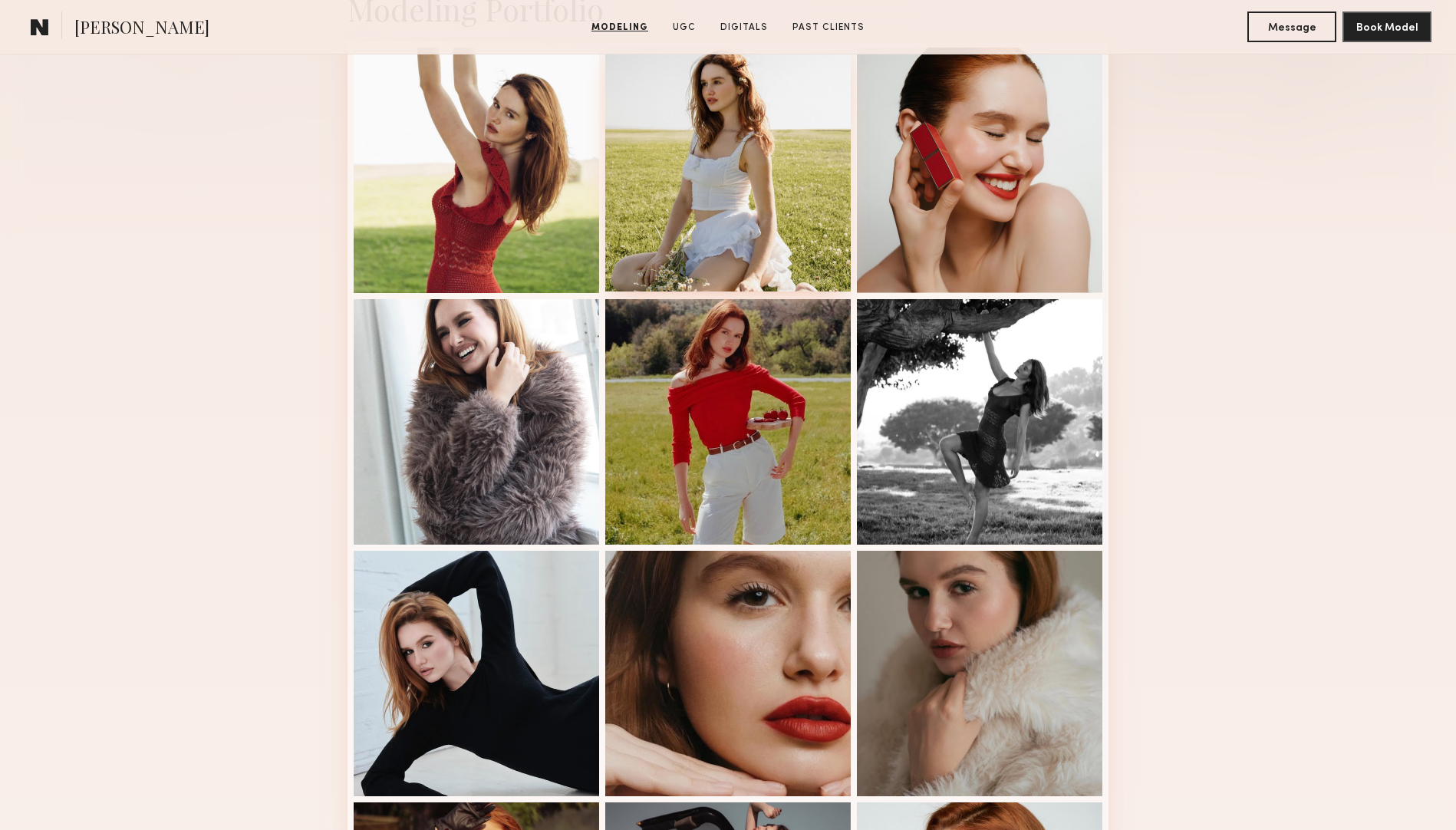
click at [694, 192] on div at bounding box center [728, 168] width 245 height 245
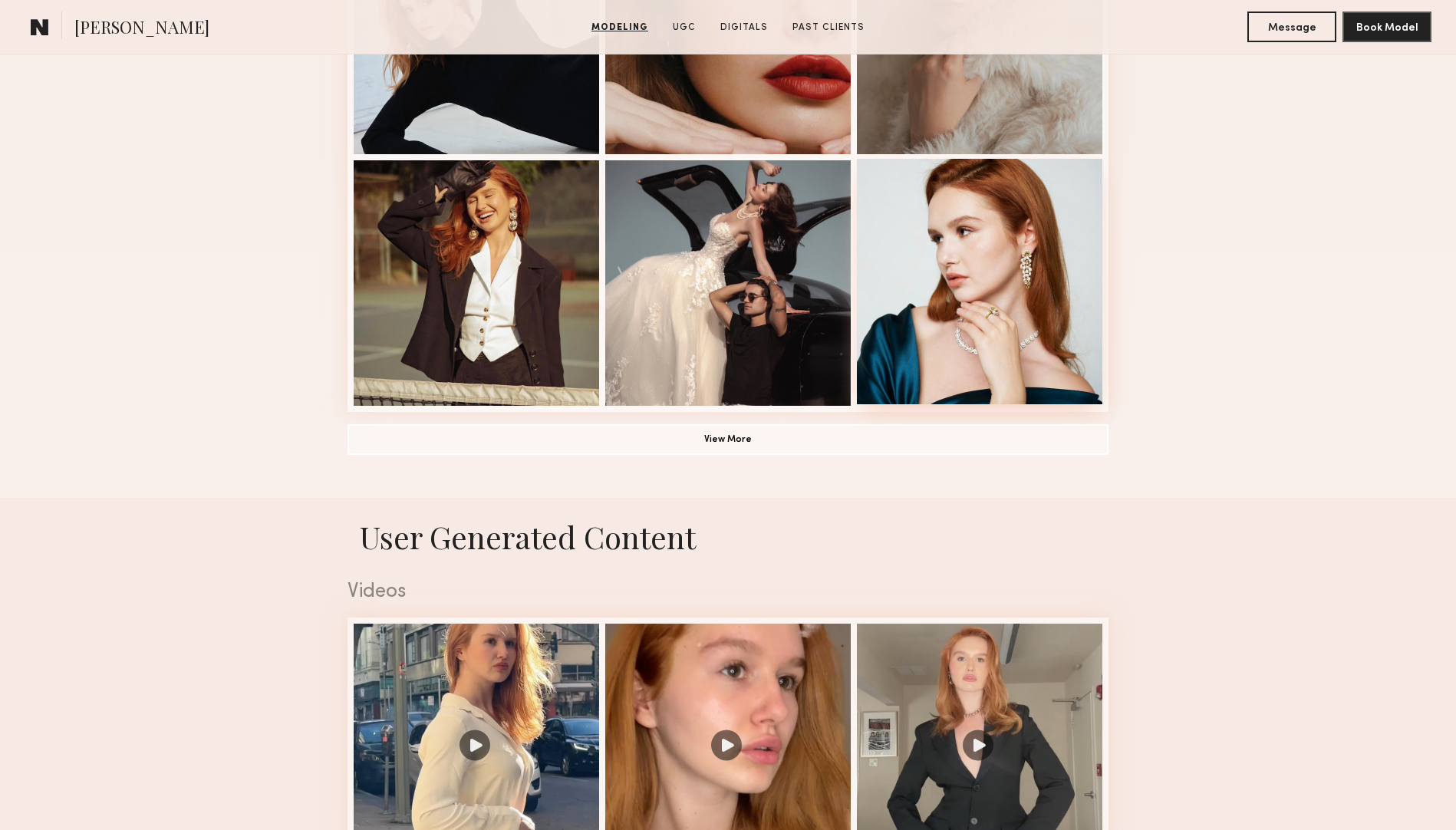
scroll to position [963, 0]
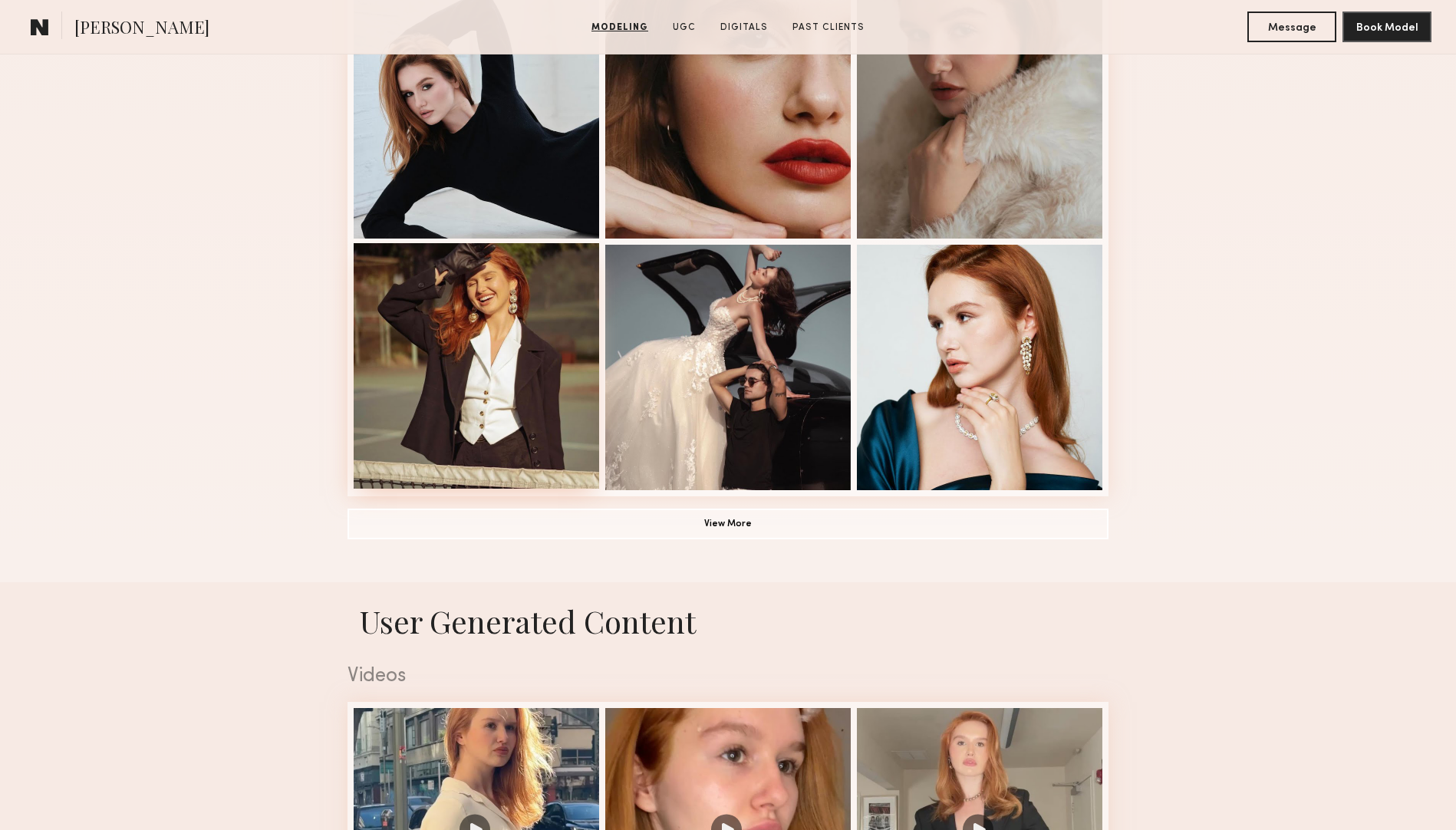
click at [494, 330] on div at bounding box center [476, 366] width 245 height 245
click at [809, 164] on div at bounding box center [728, 114] width 245 height 245
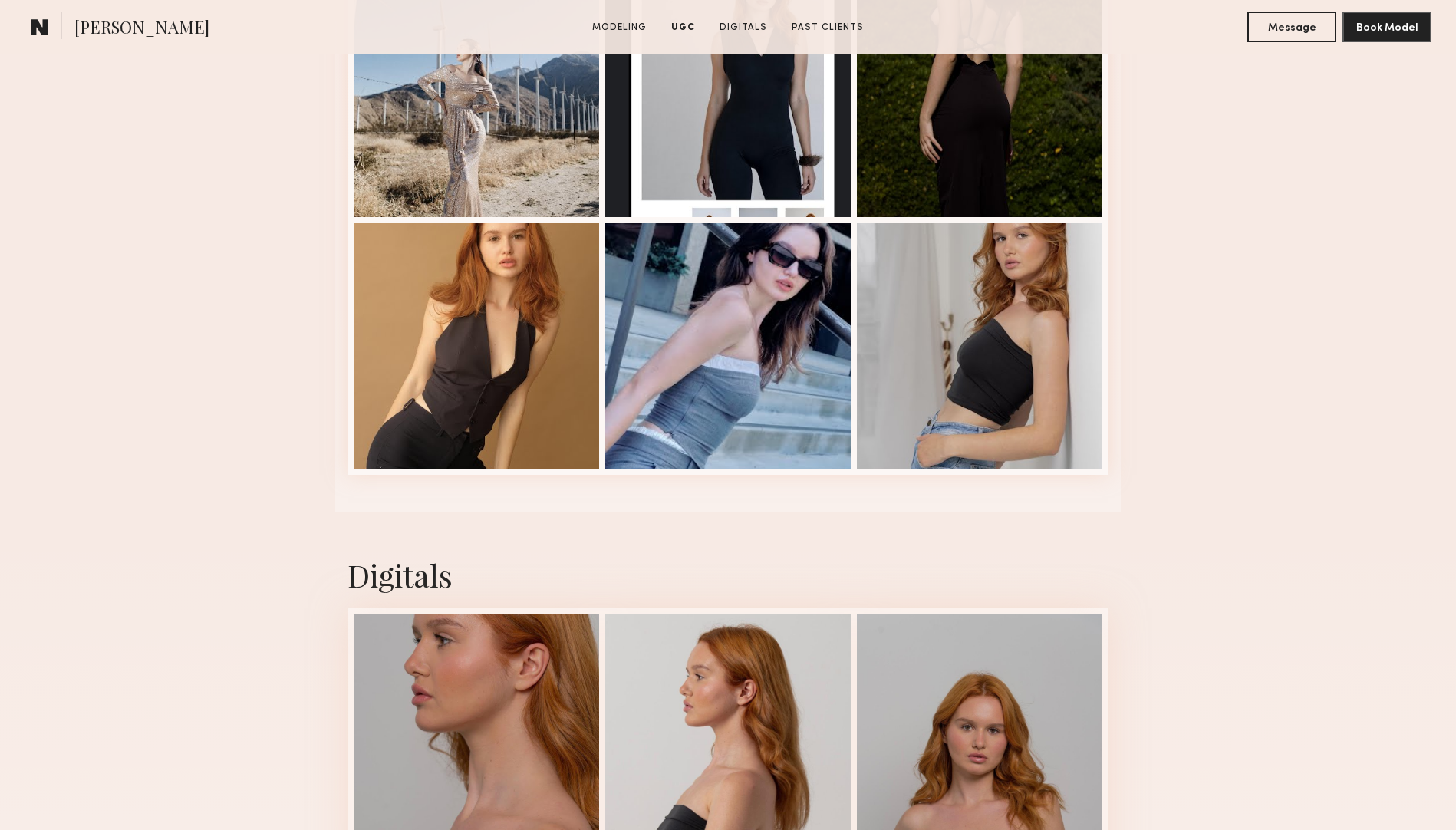
scroll to position [2827, 0]
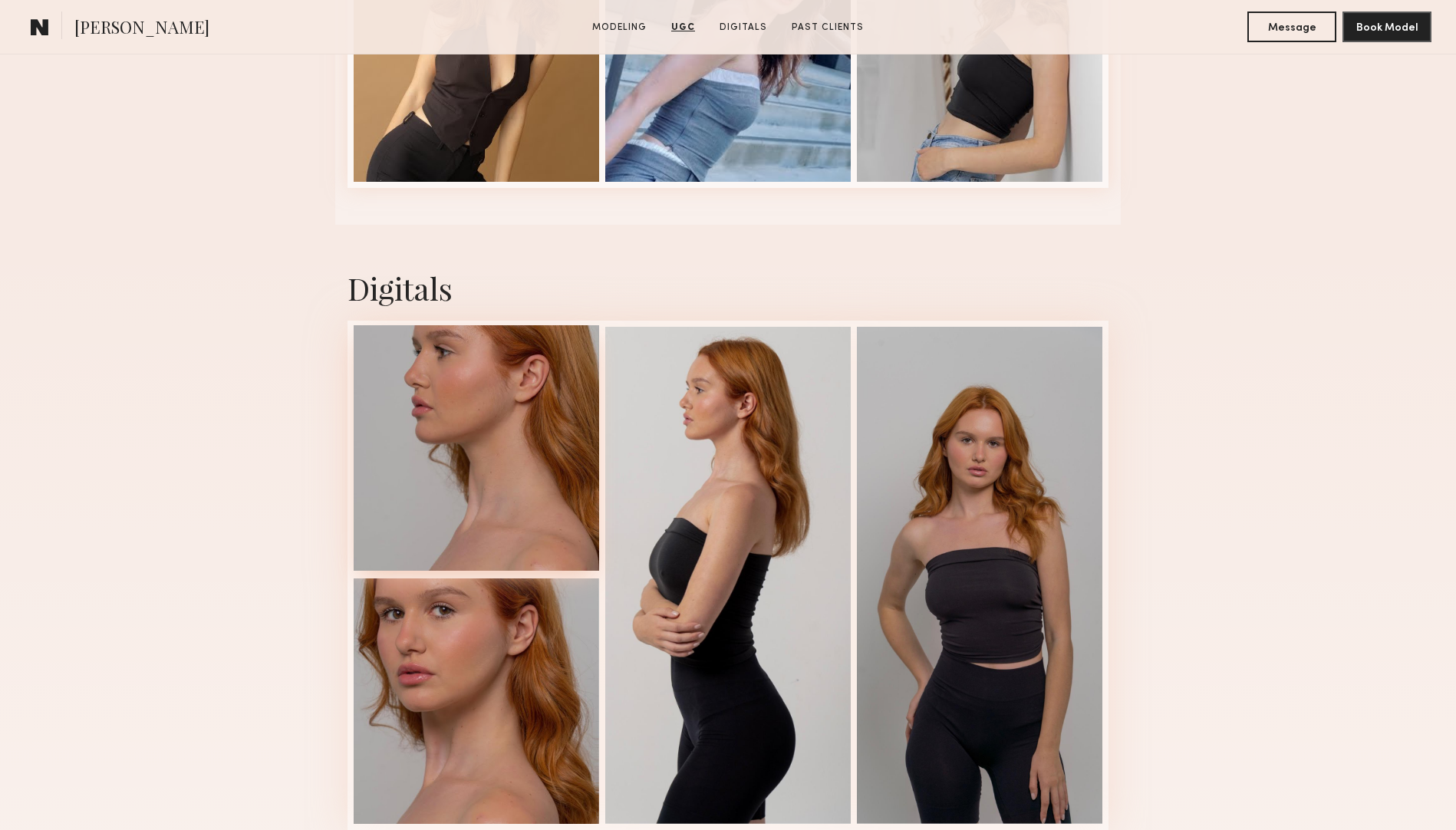
click at [504, 494] on div at bounding box center [476, 448] width 245 height 245
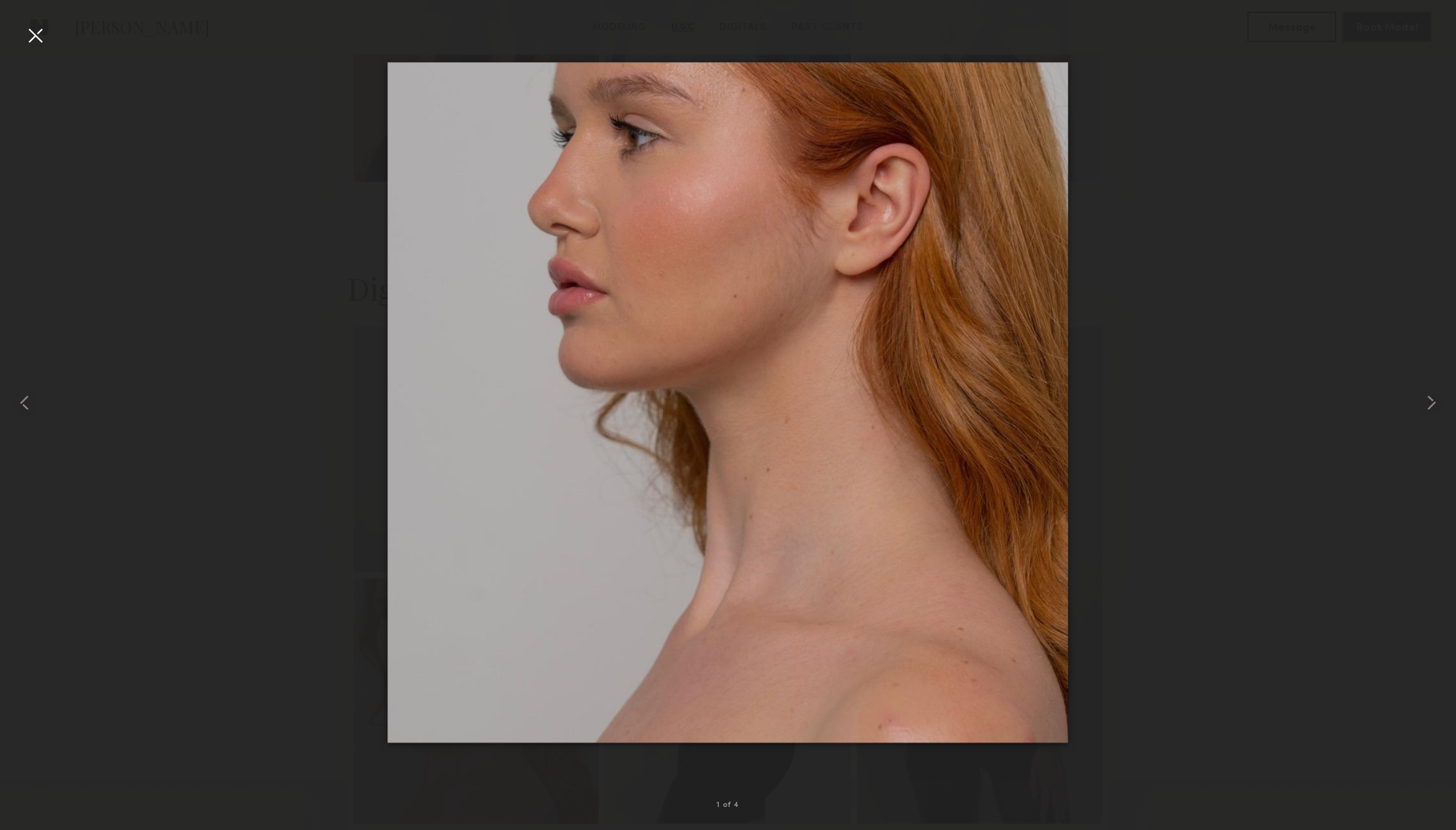
click at [1173, 98] on div at bounding box center [728, 403] width 1456 height 756
click at [36, 39] on div at bounding box center [35, 35] width 25 height 25
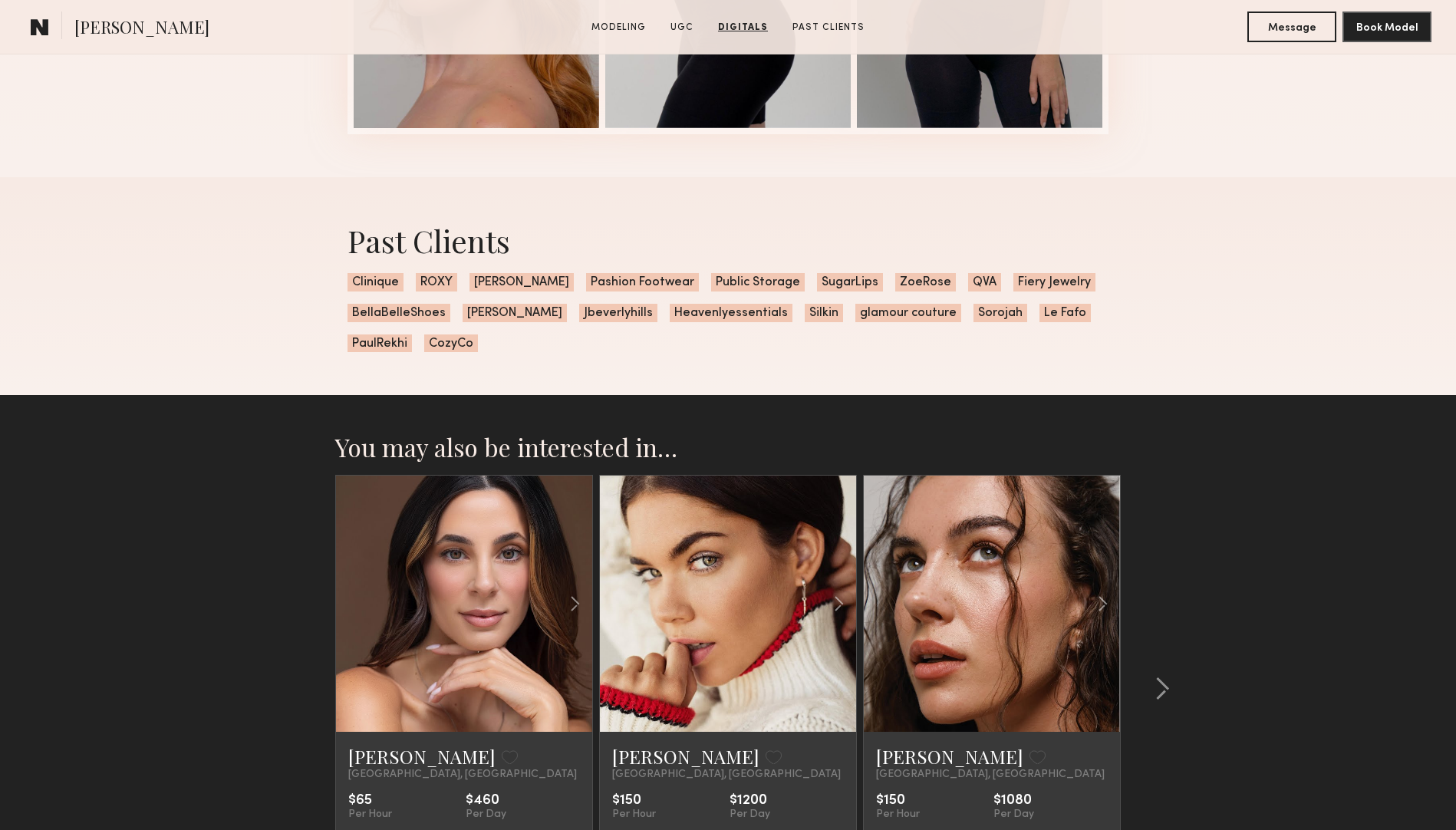
scroll to position [3524, 0]
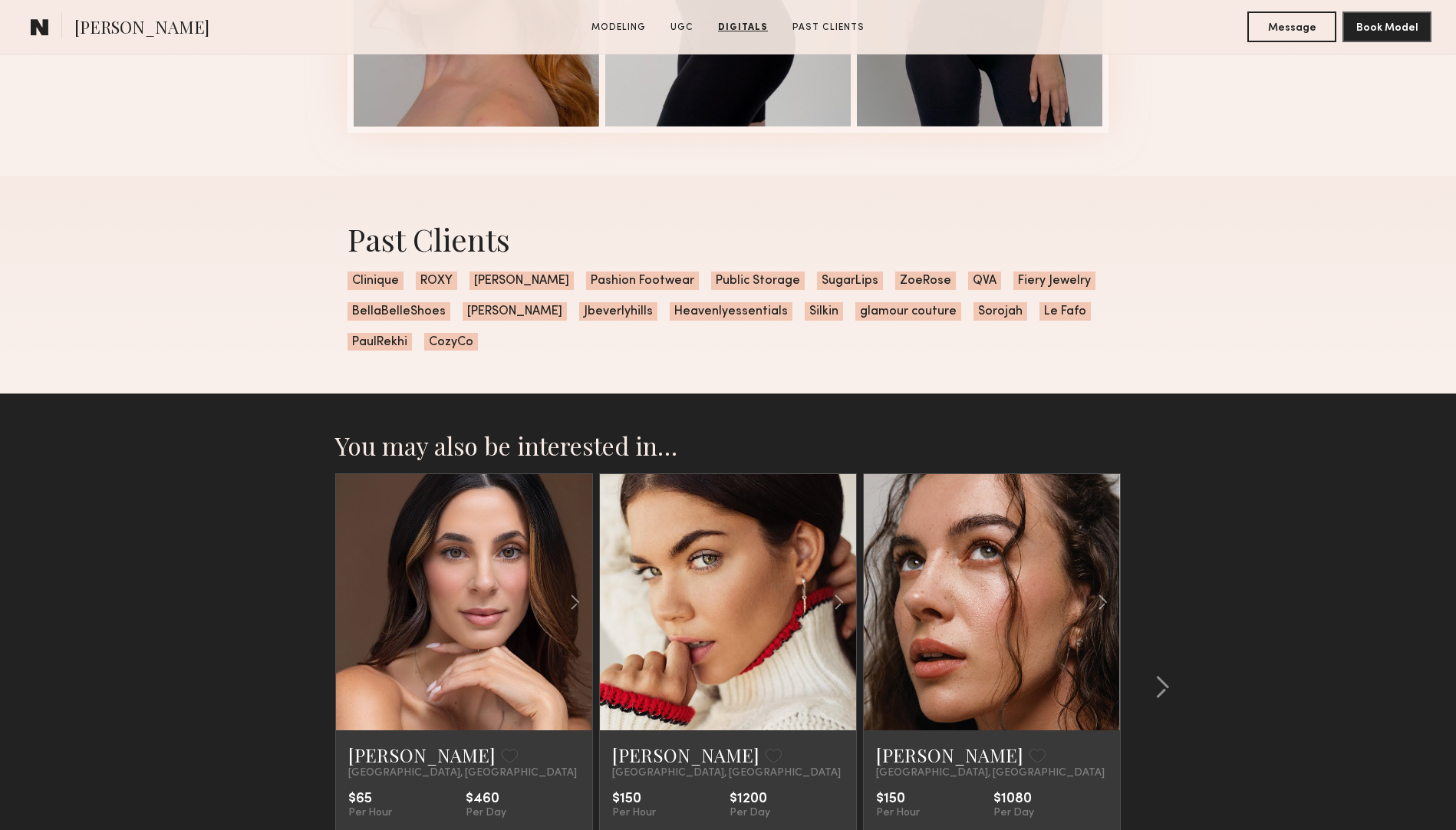
click at [719, 552] on link at bounding box center [727, 602] width 87 height 256
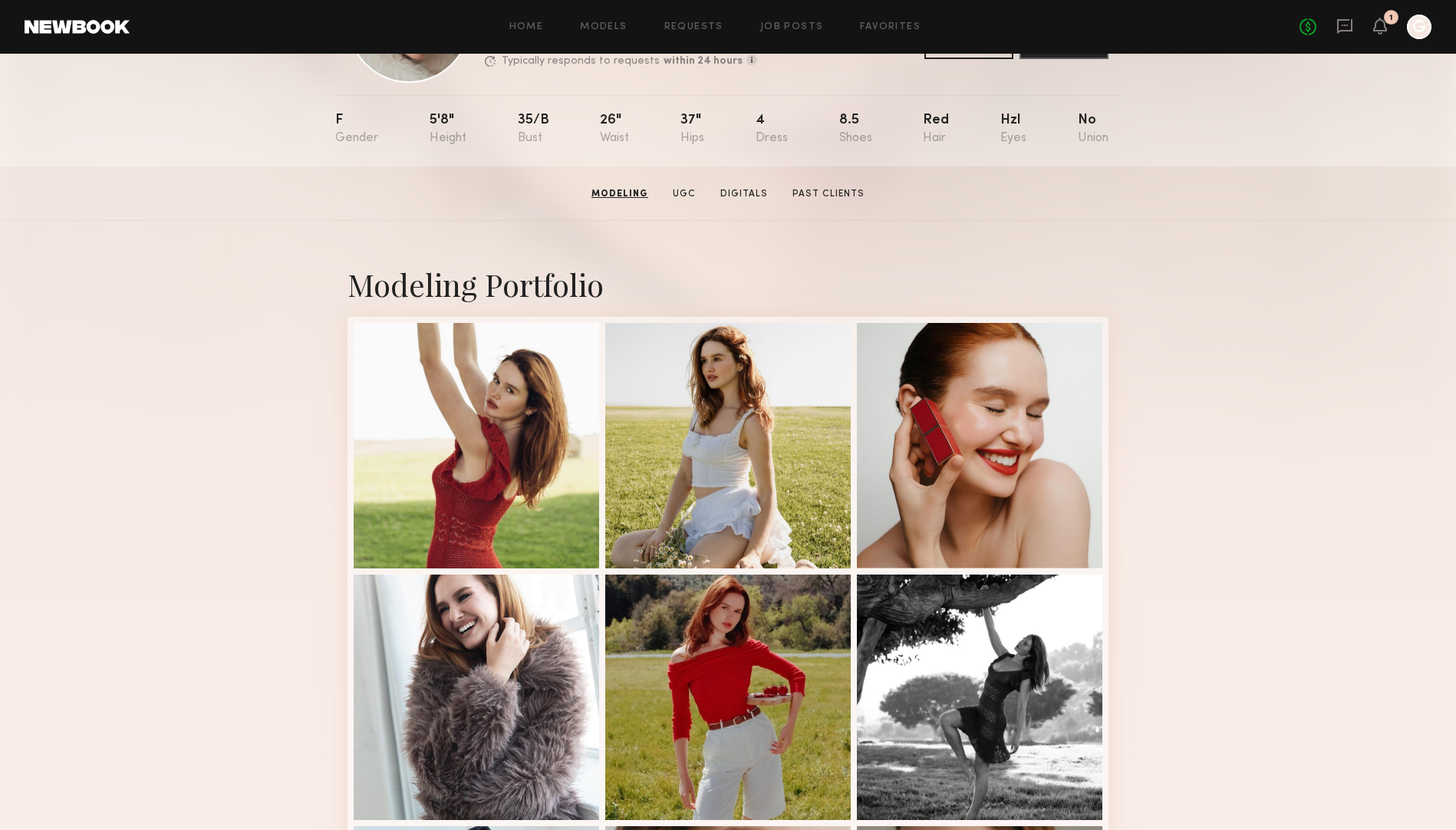
scroll to position [0, 0]
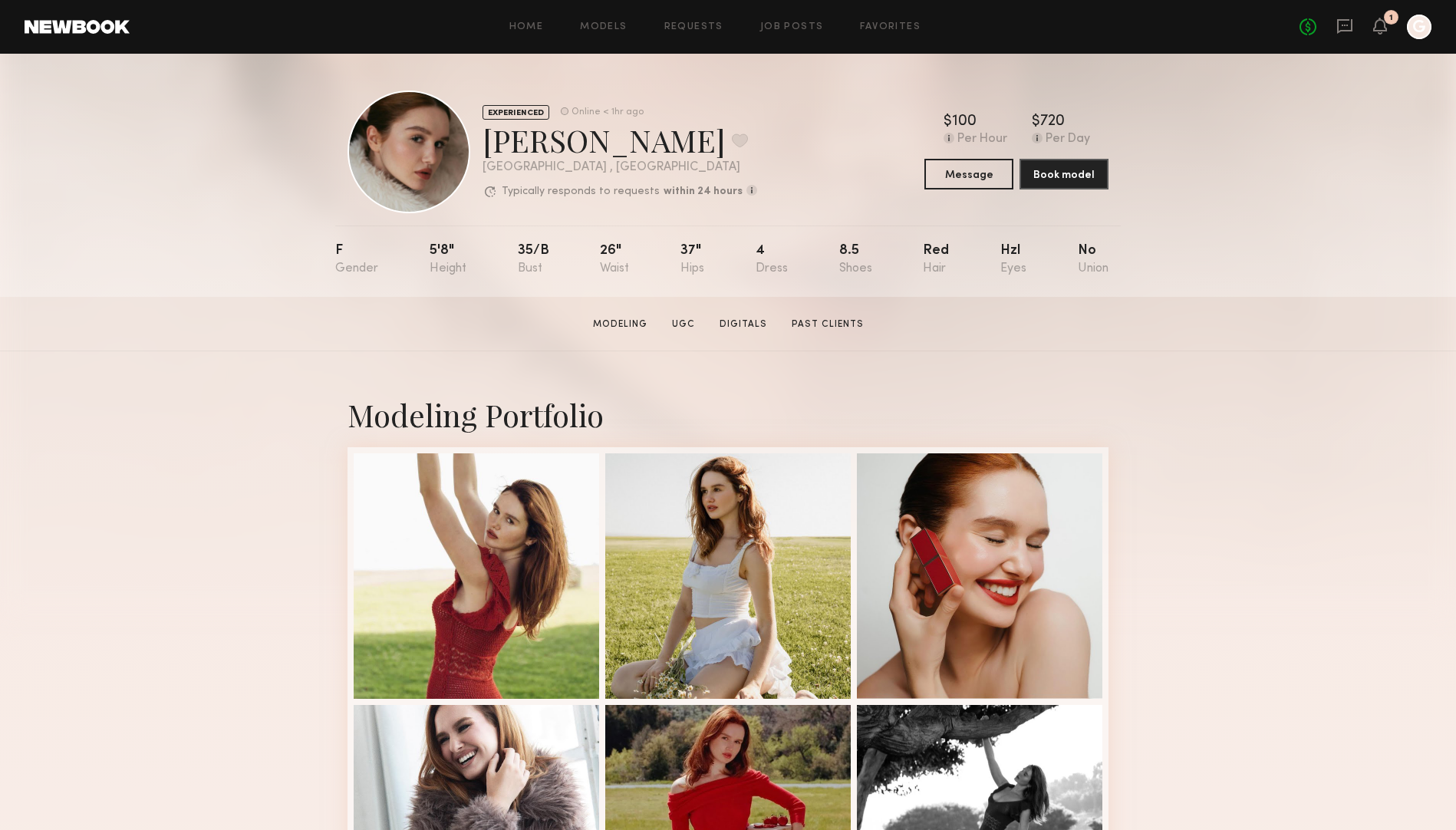
drag, startPoint x: 583, startPoint y: 141, endPoint x: 479, endPoint y: 140, distance: 104.0
click at [479, 141] on div "EXPERIENCED Online < 1hr ago Olga N. Favorite Los Angeles , CA Typically respon…" at bounding box center [552, 152] width 410 height 122
drag, startPoint x: 481, startPoint y: 139, endPoint x: 581, endPoint y: 138, distance: 100.0
click at [581, 138] on div "Olga N. Favorite" at bounding box center [620, 140] width 275 height 41
copy div "Olga N."
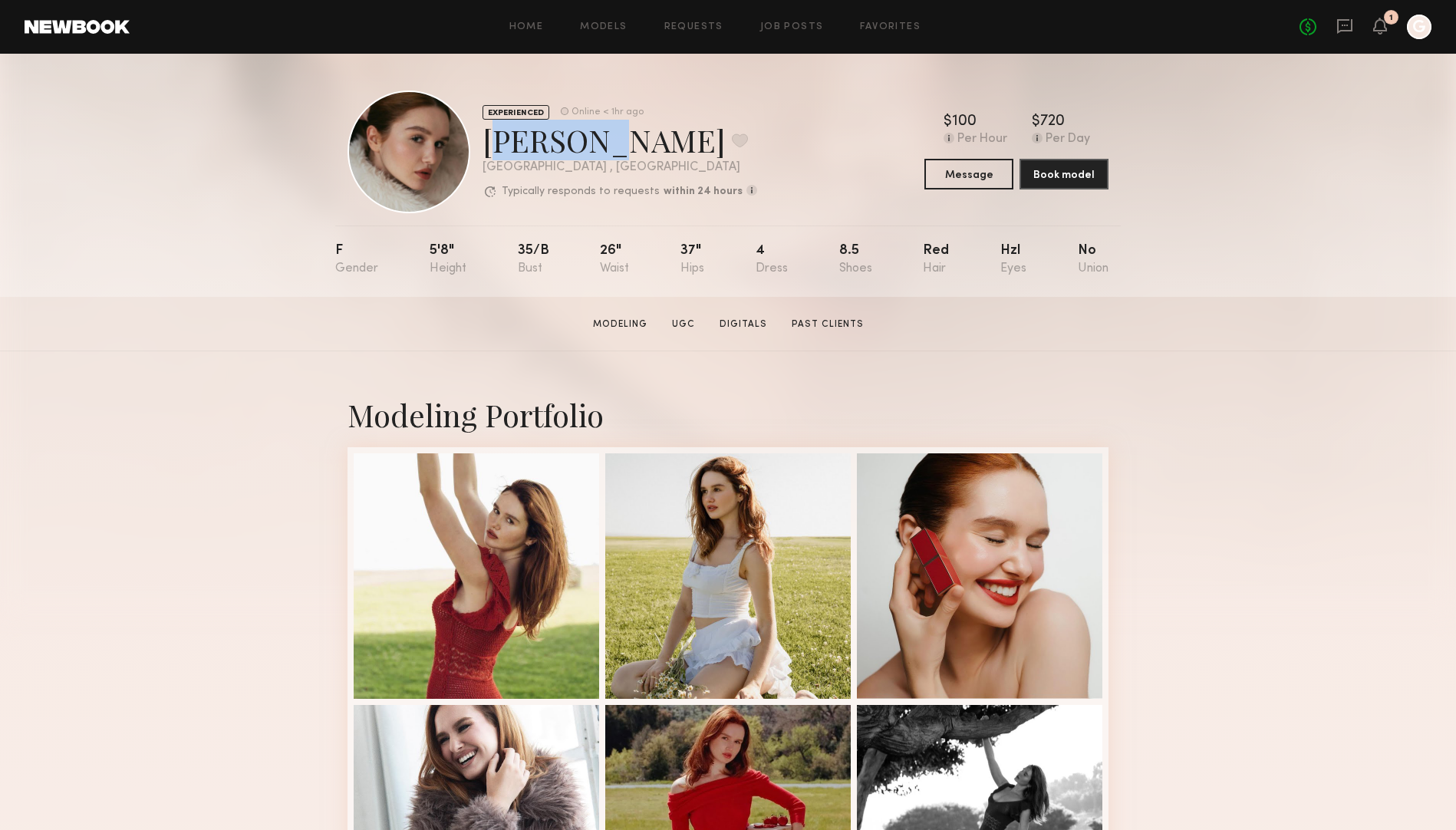
copy div "Olga N."
click at [949, 172] on button "Message" at bounding box center [969, 173] width 89 height 31
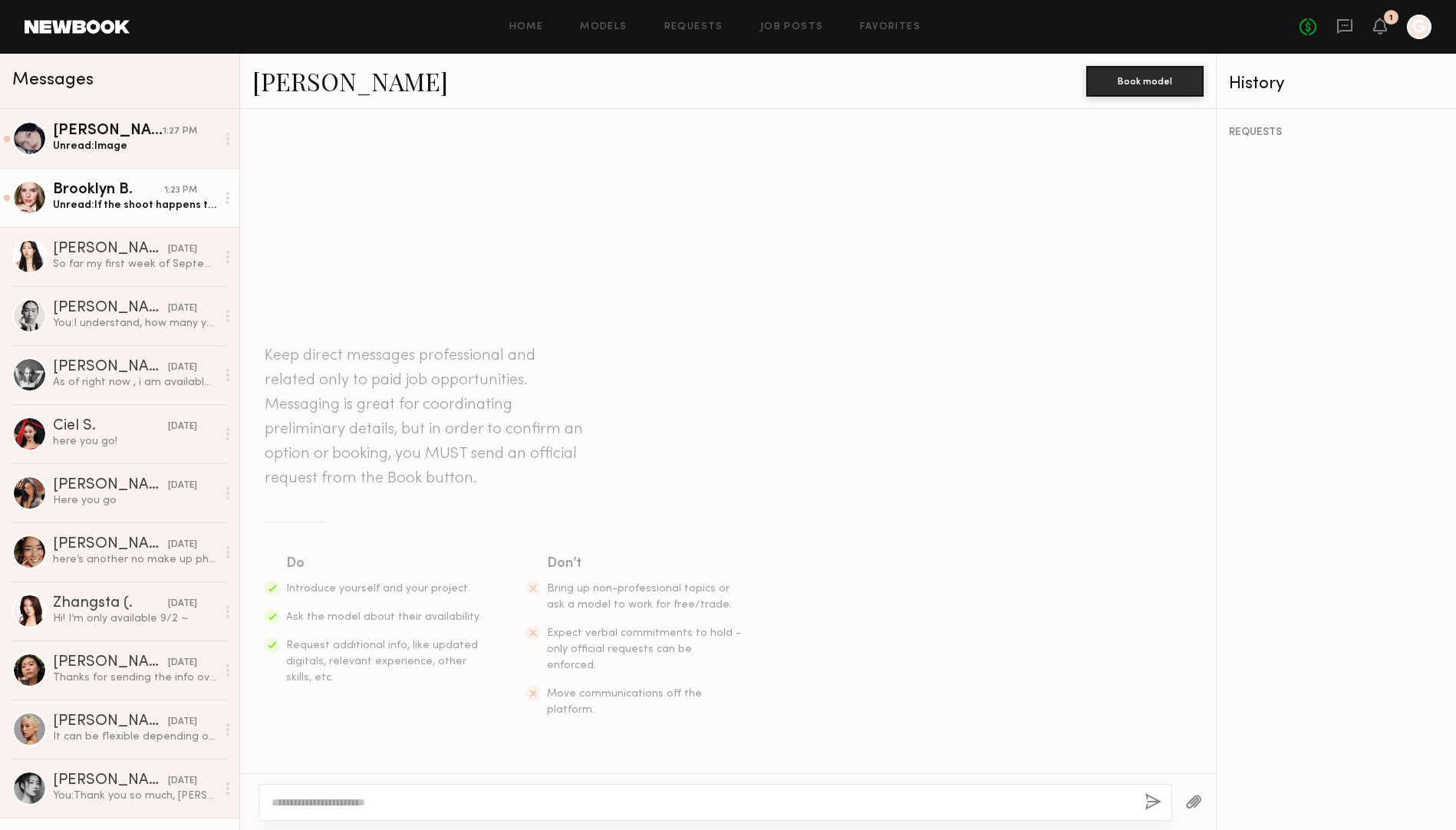
click at [84, 207] on div "Unread: If the shoot happens to be moved to an earlier date let me know please!" at bounding box center [134, 205] width 163 height 15
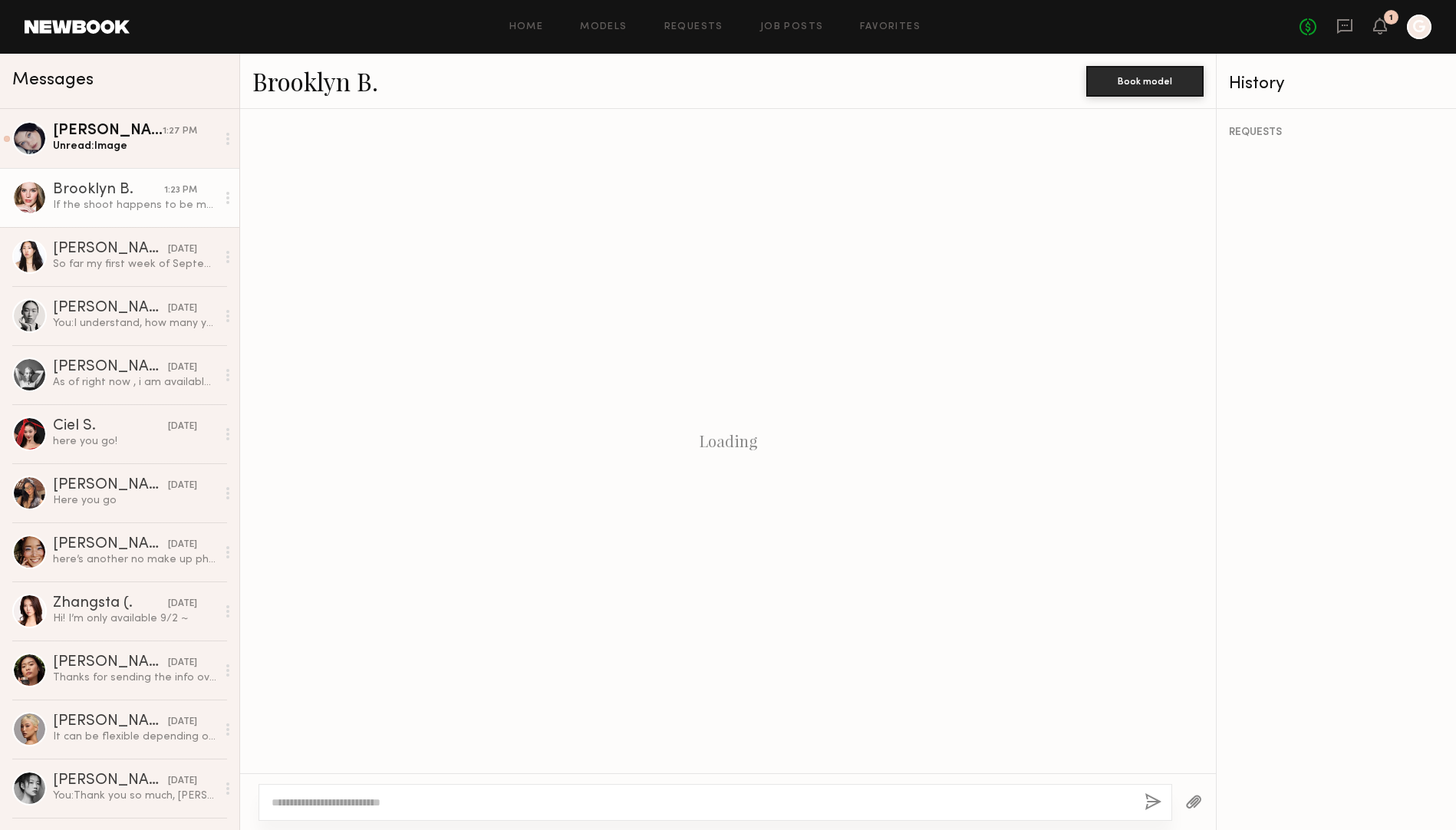
scroll to position [416, 0]
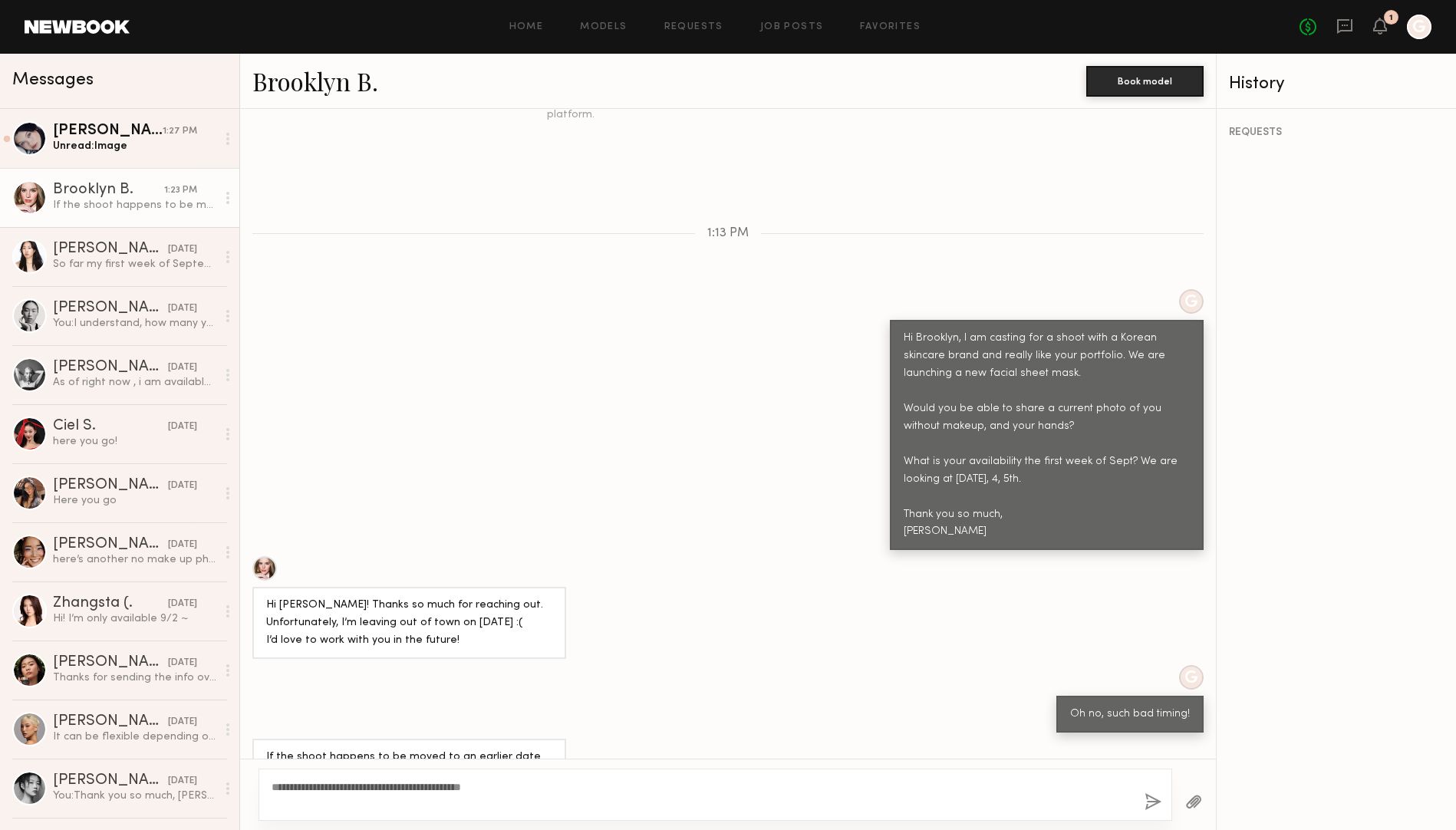
click at [511, 791] on textarea "**********" at bounding box center [702, 794] width 860 height 31
type textarea "**********"
click at [1137, 795] on div "**********" at bounding box center [715, 794] width 913 height 52
click at [1148, 800] on button "button" at bounding box center [1152, 803] width 17 height 19
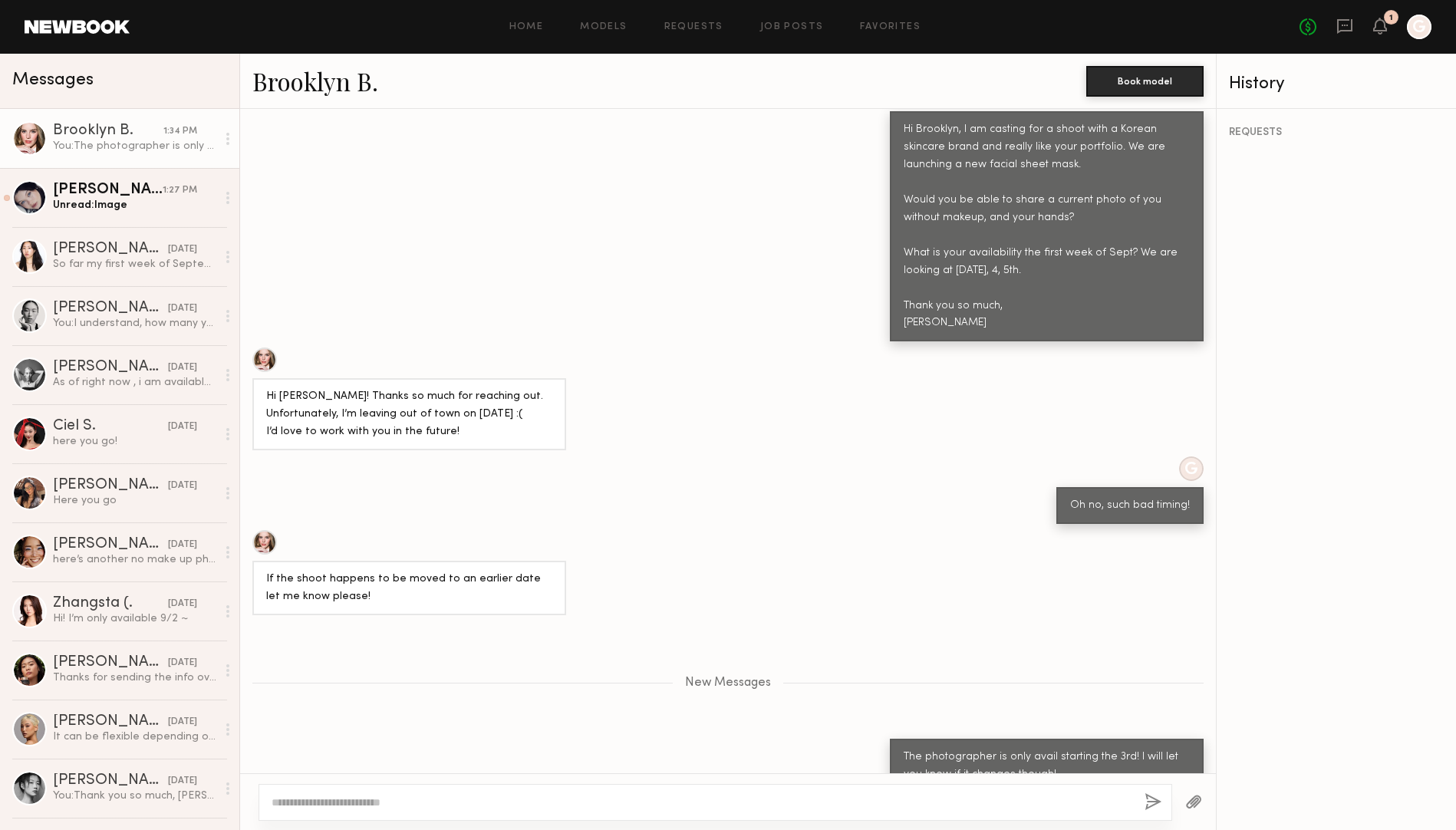
scroll to position [576, 0]
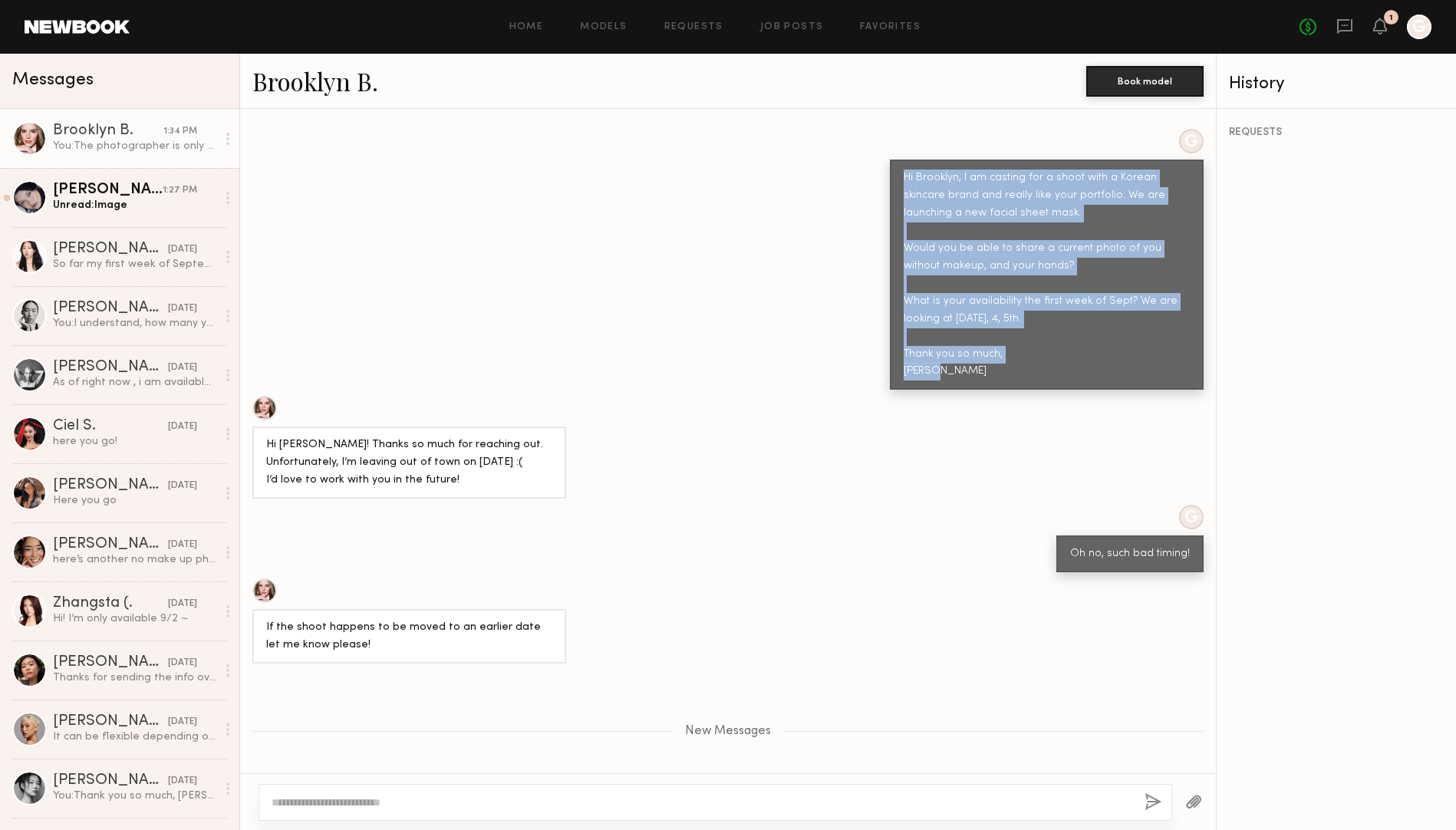
drag, startPoint x: 957, startPoint y: 334, endPoint x: 896, endPoint y: 131, distance: 212.0
click at [896, 159] on div "Hi Brooklyn, I am casting for a shoot with a Korean skincare brand and really l…" at bounding box center [1046, 274] width 314 height 230
copy div "Hi Brooklyn, I am casting for a shoot with a Korean skincare brand and really l…"
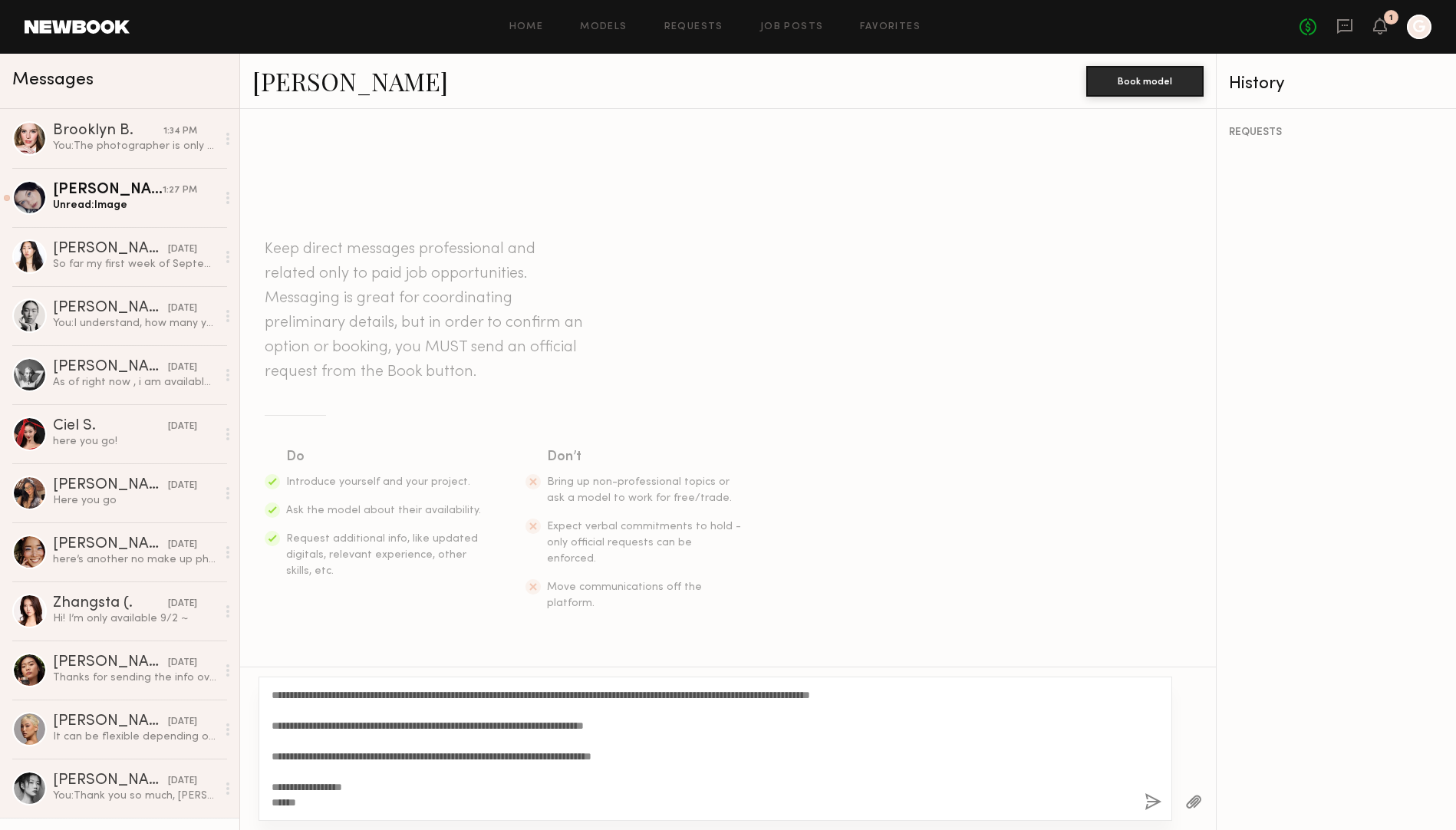
drag, startPoint x: 327, startPoint y: 696, endPoint x: 286, endPoint y: 698, distance: 41.0
click at [286, 698] on textarea "**********" at bounding box center [702, 748] width 860 height 122
type textarea "**********"
click at [1154, 808] on button "button" at bounding box center [1152, 803] width 17 height 19
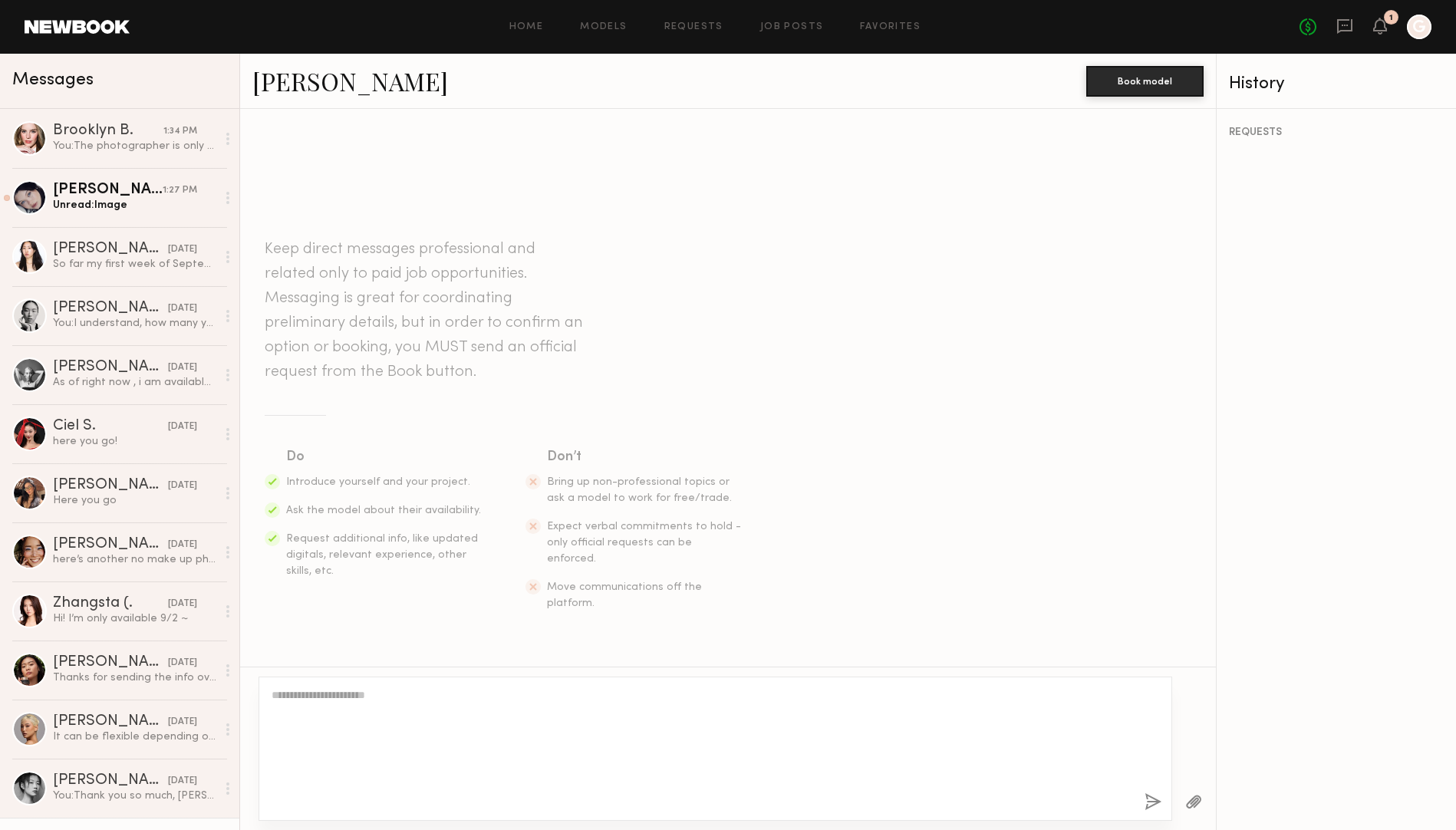
scroll to position [173, 0]
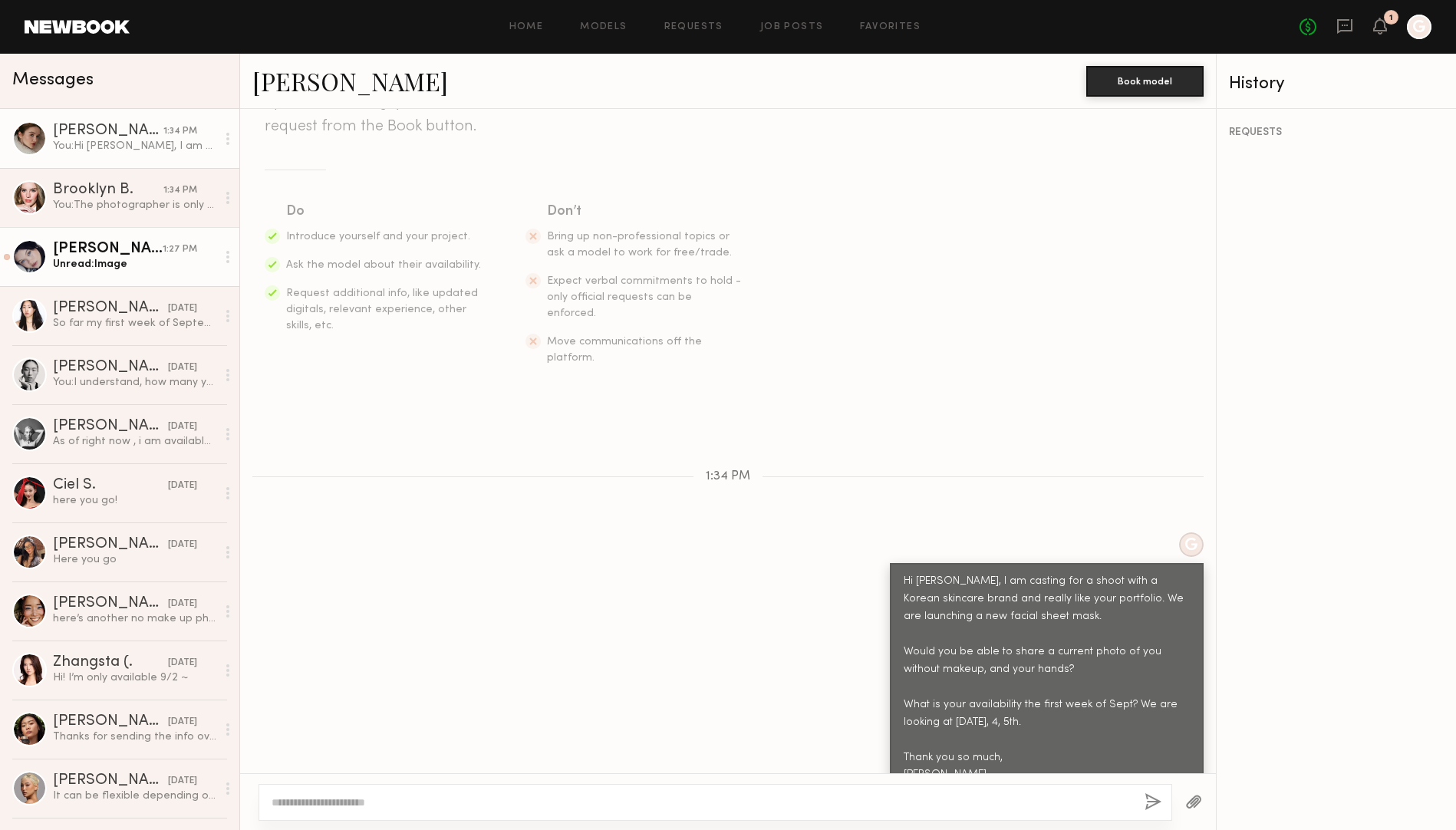
click at [112, 244] on div "[PERSON_NAME]" at bounding box center [108, 248] width 109 height 15
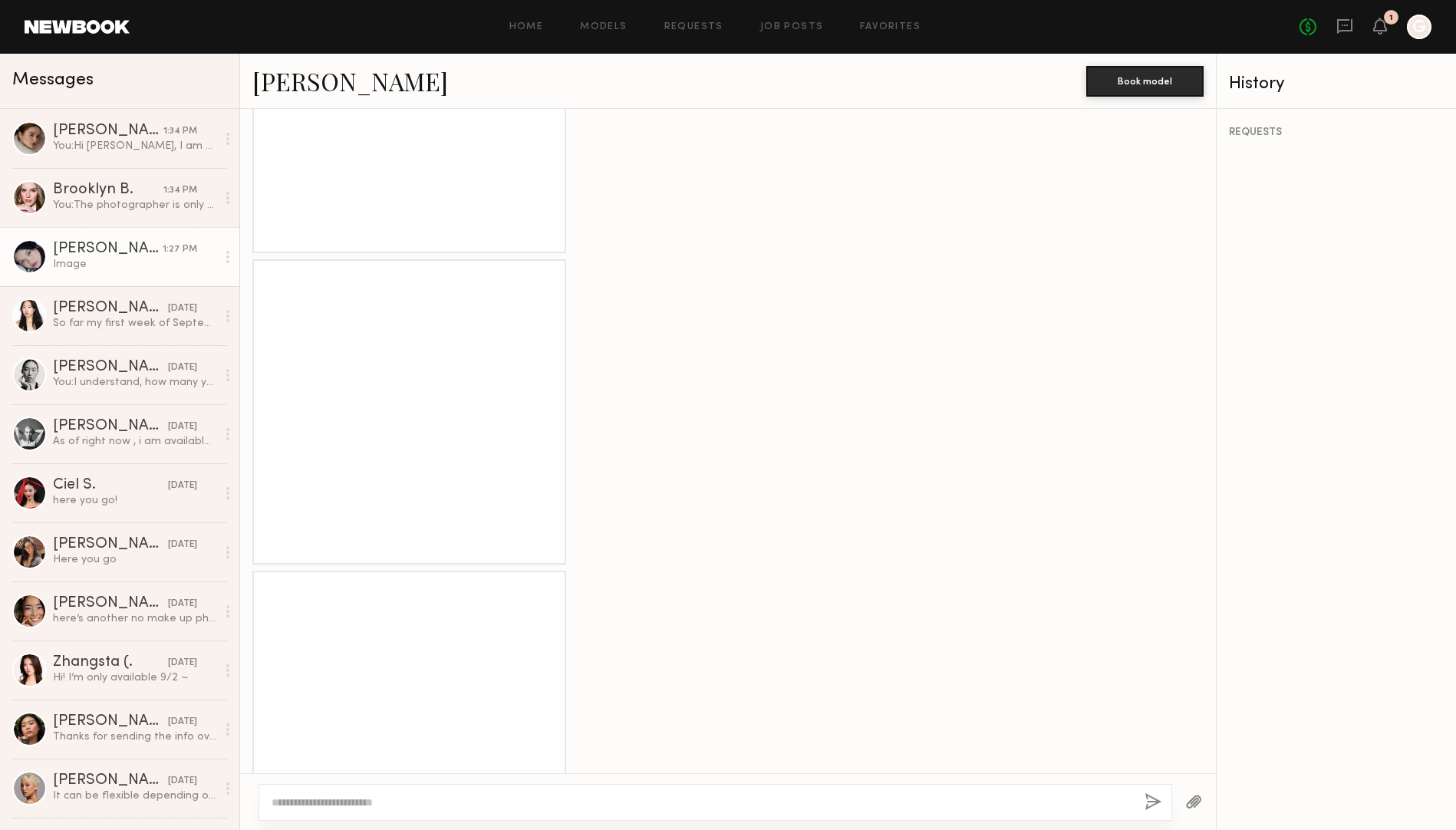
scroll to position [1326, 0]
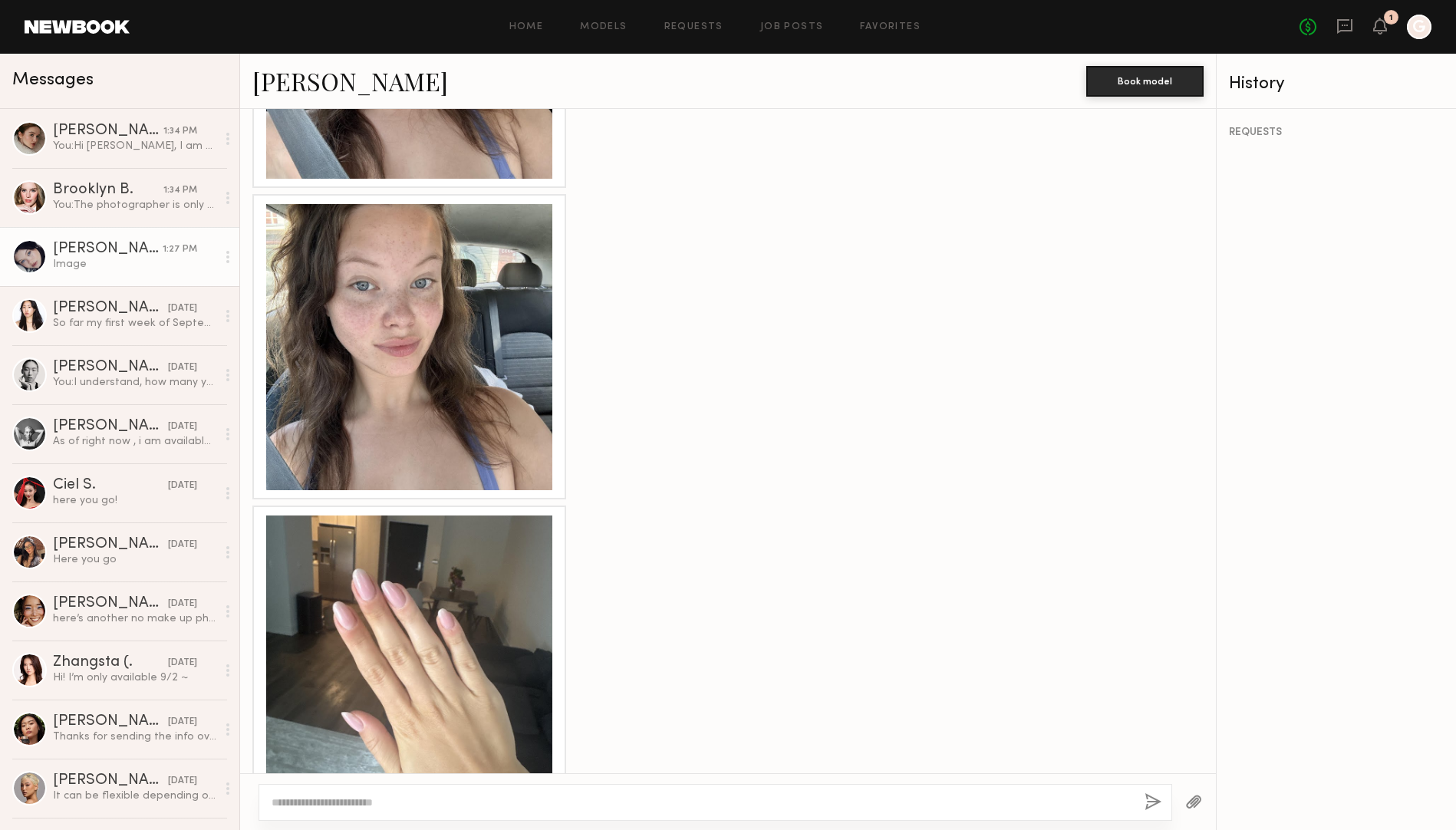
click at [338, 801] on textarea at bounding box center [702, 802] width 860 height 15
click at [331, 801] on textarea "**********" at bounding box center [702, 802] width 860 height 15
type textarea "**********"
click at [1155, 795] on button "button" at bounding box center [1152, 803] width 17 height 19
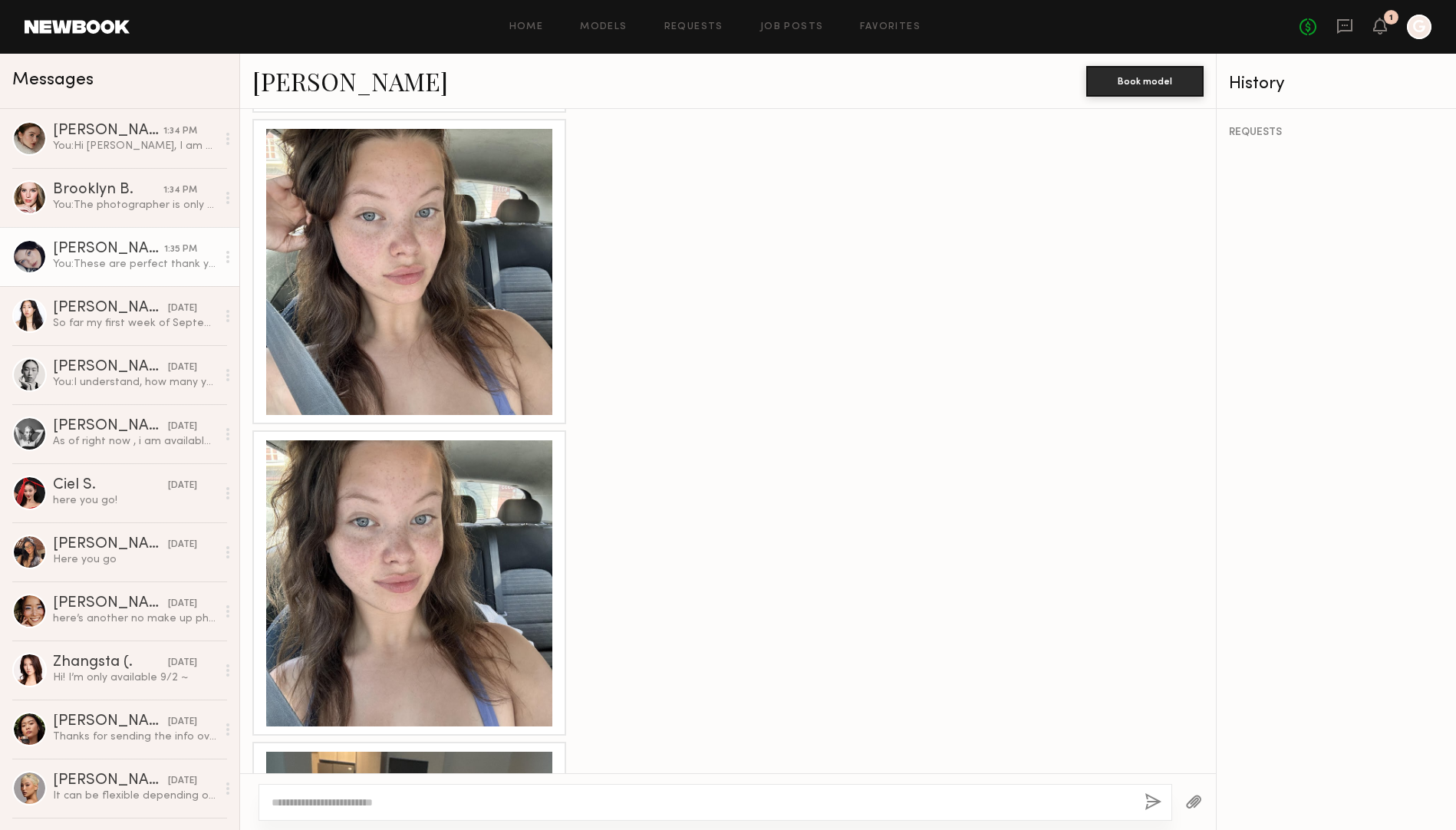
scroll to position [962, 0]
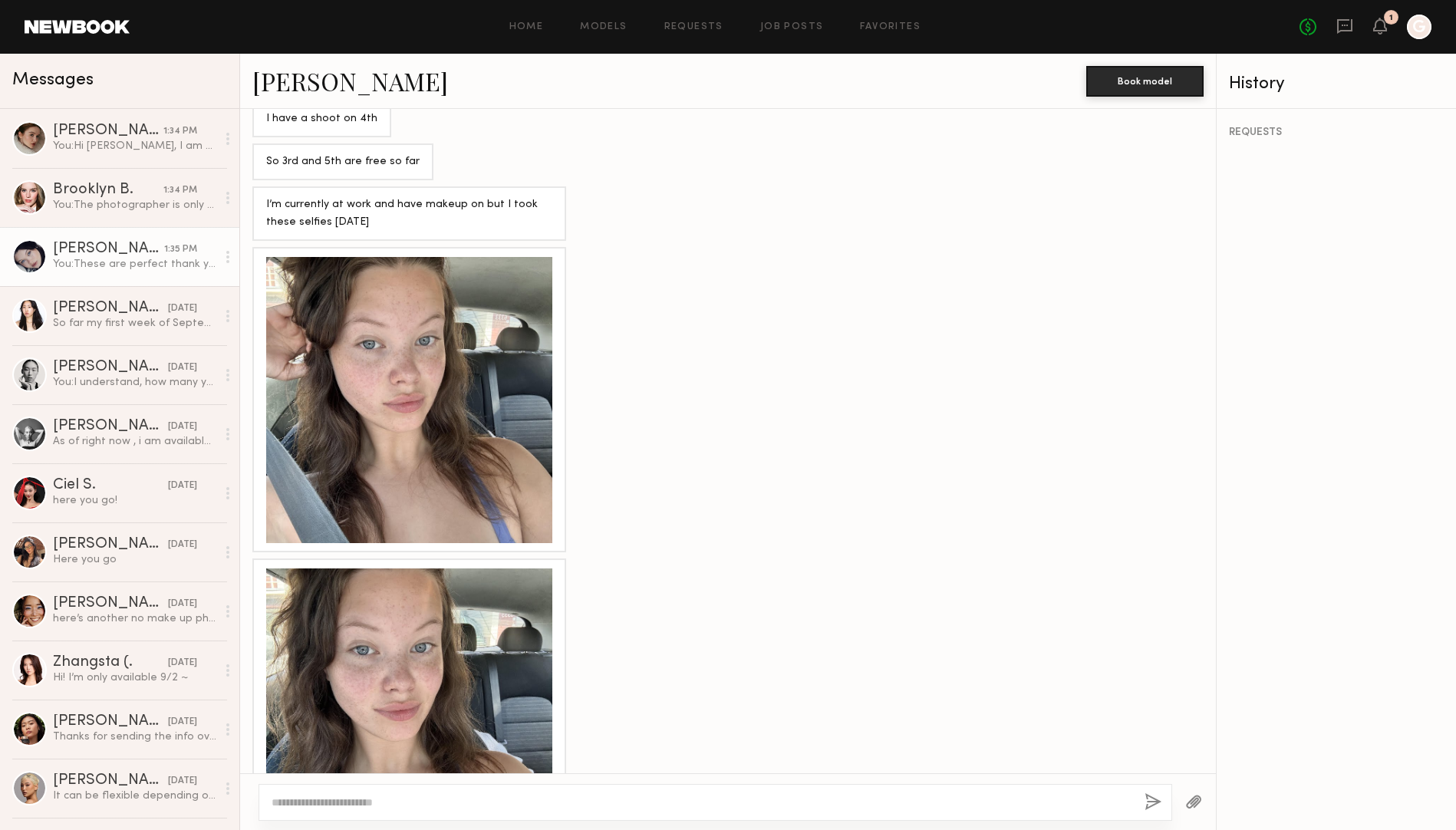
click at [462, 350] on div at bounding box center [409, 400] width 286 height 286
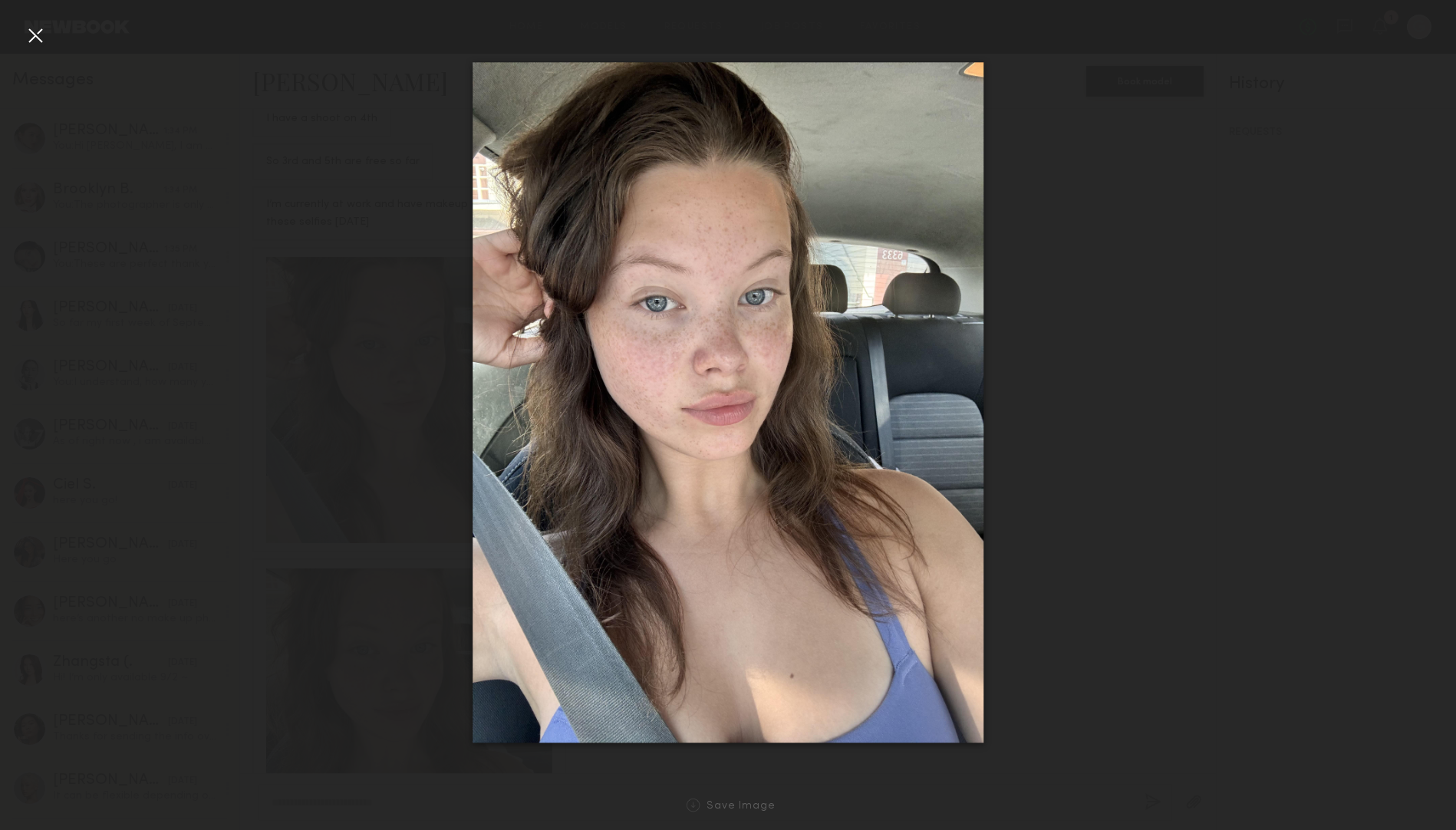
click at [33, 35] on div at bounding box center [35, 35] width 25 height 25
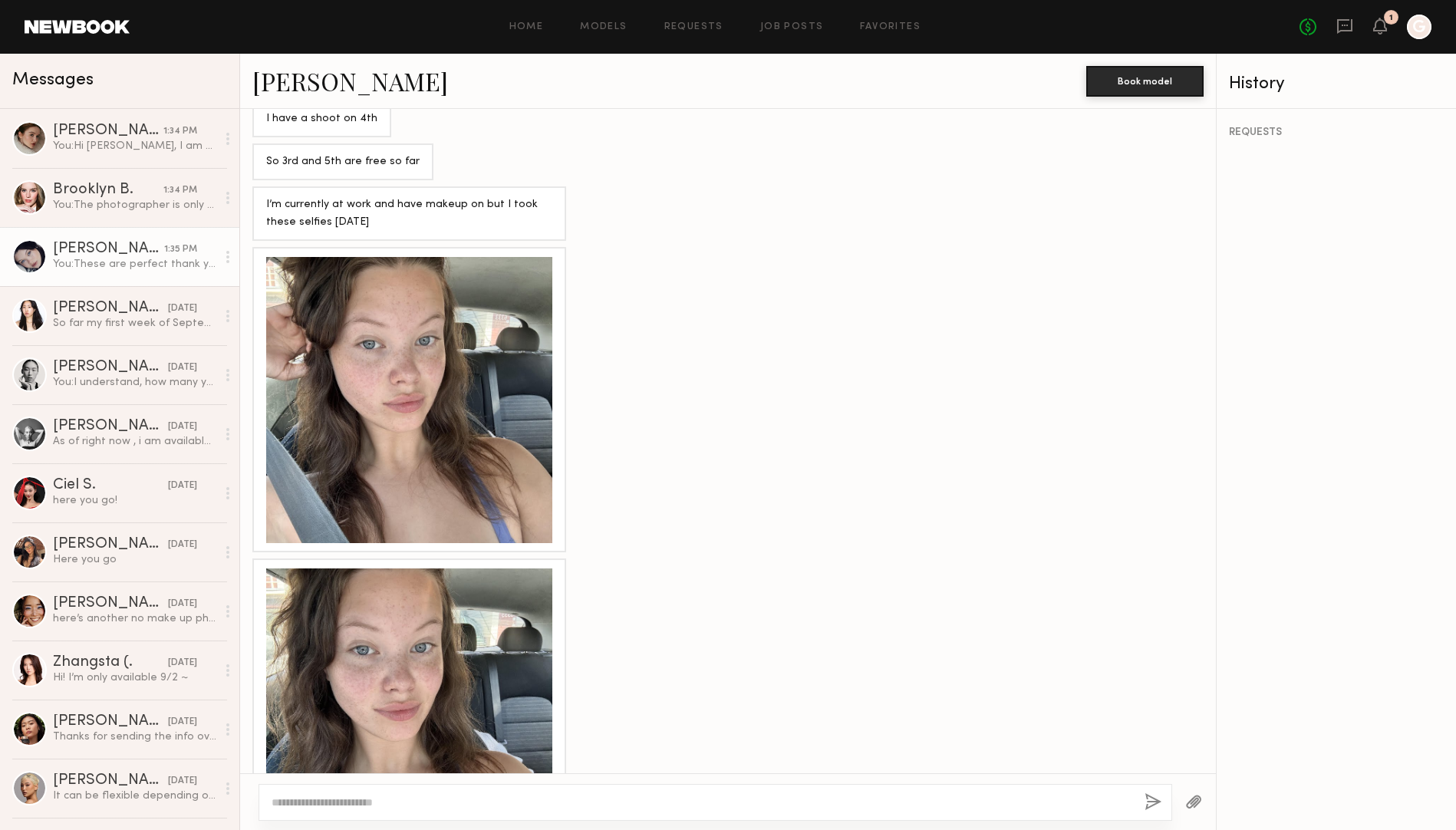
click at [362, 574] on div at bounding box center [409, 711] width 286 height 286
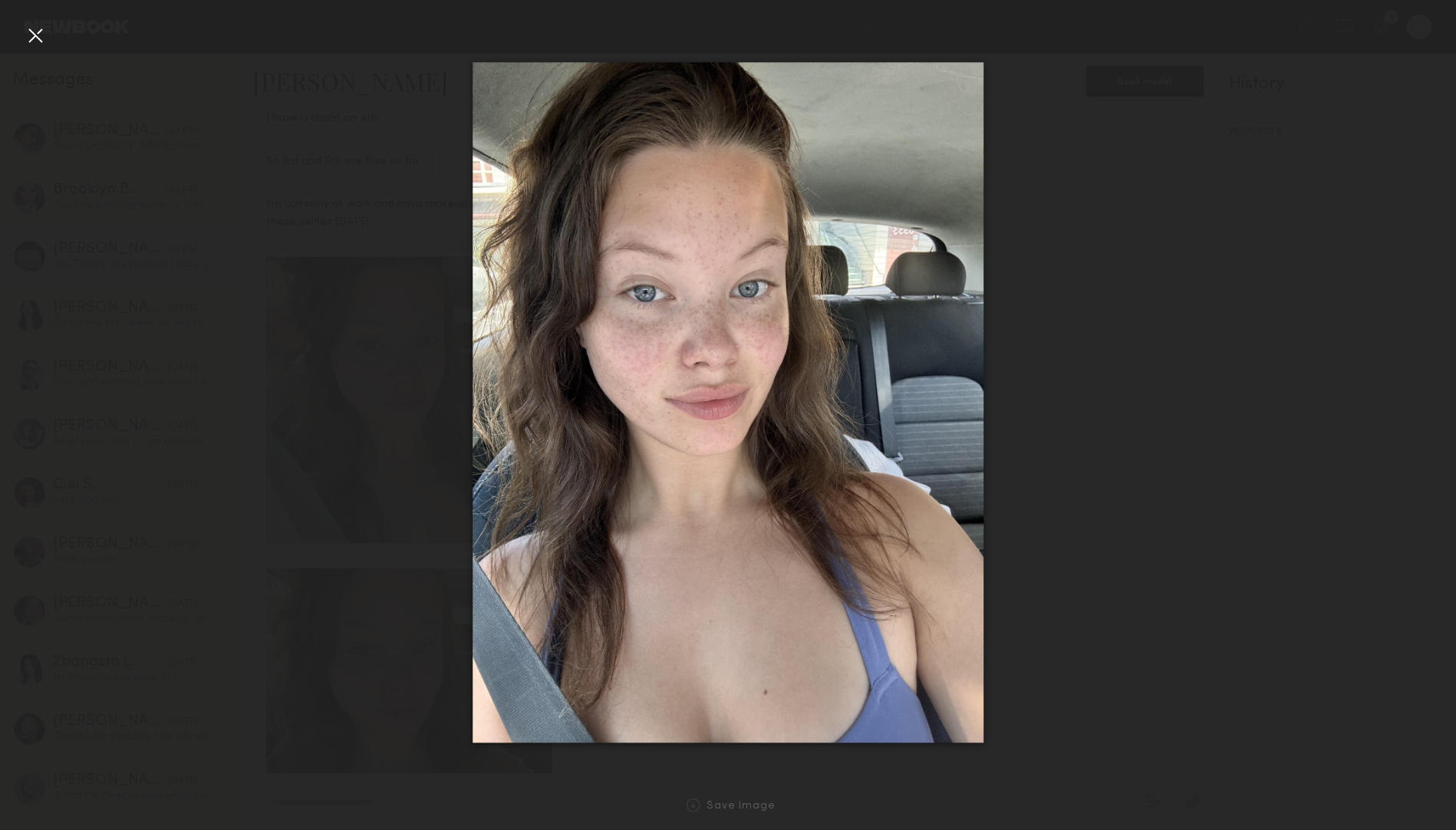
click at [26, 36] on div at bounding box center [35, 35] width 25 height 25
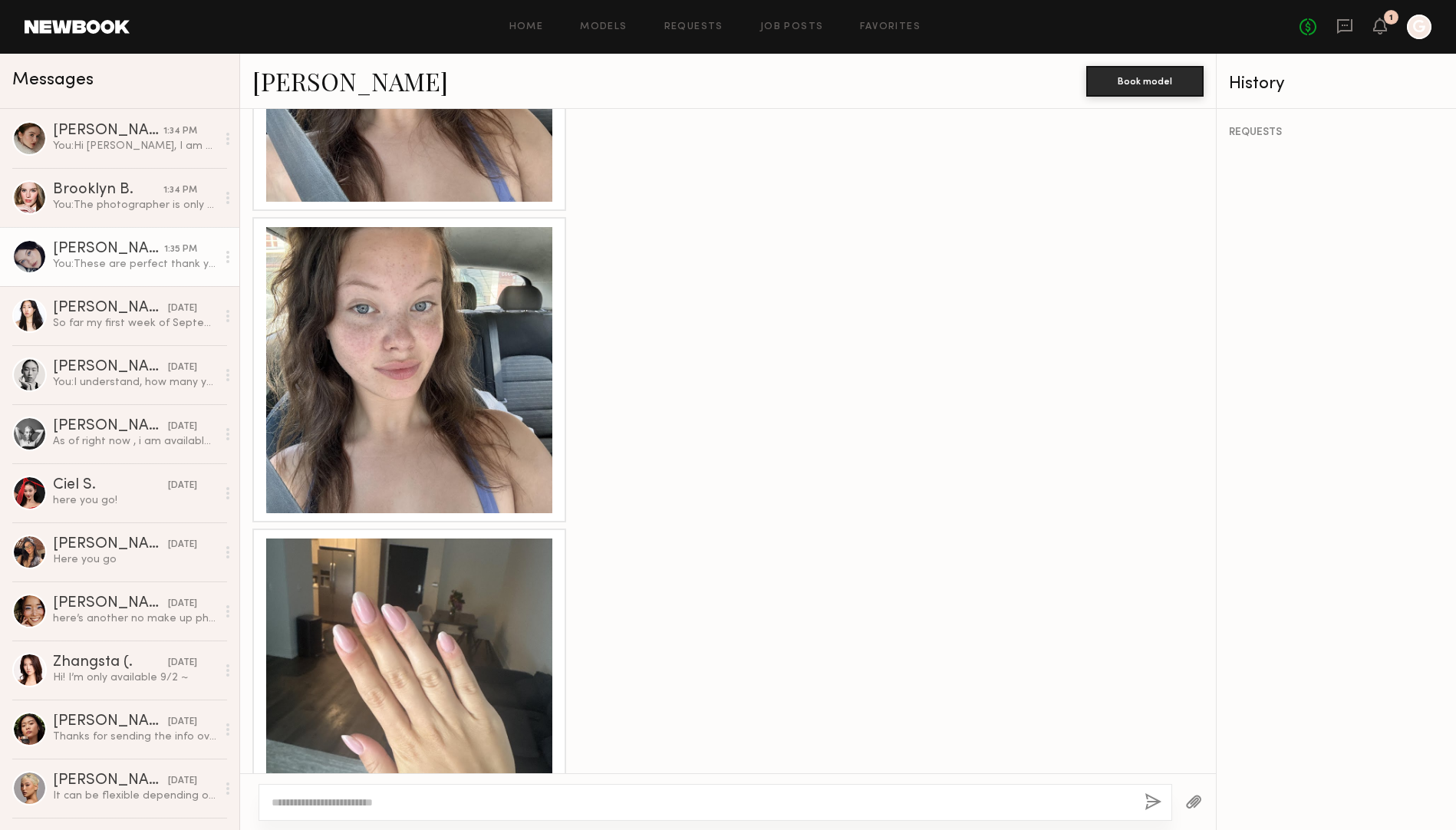
scroll to position [1486, 0]
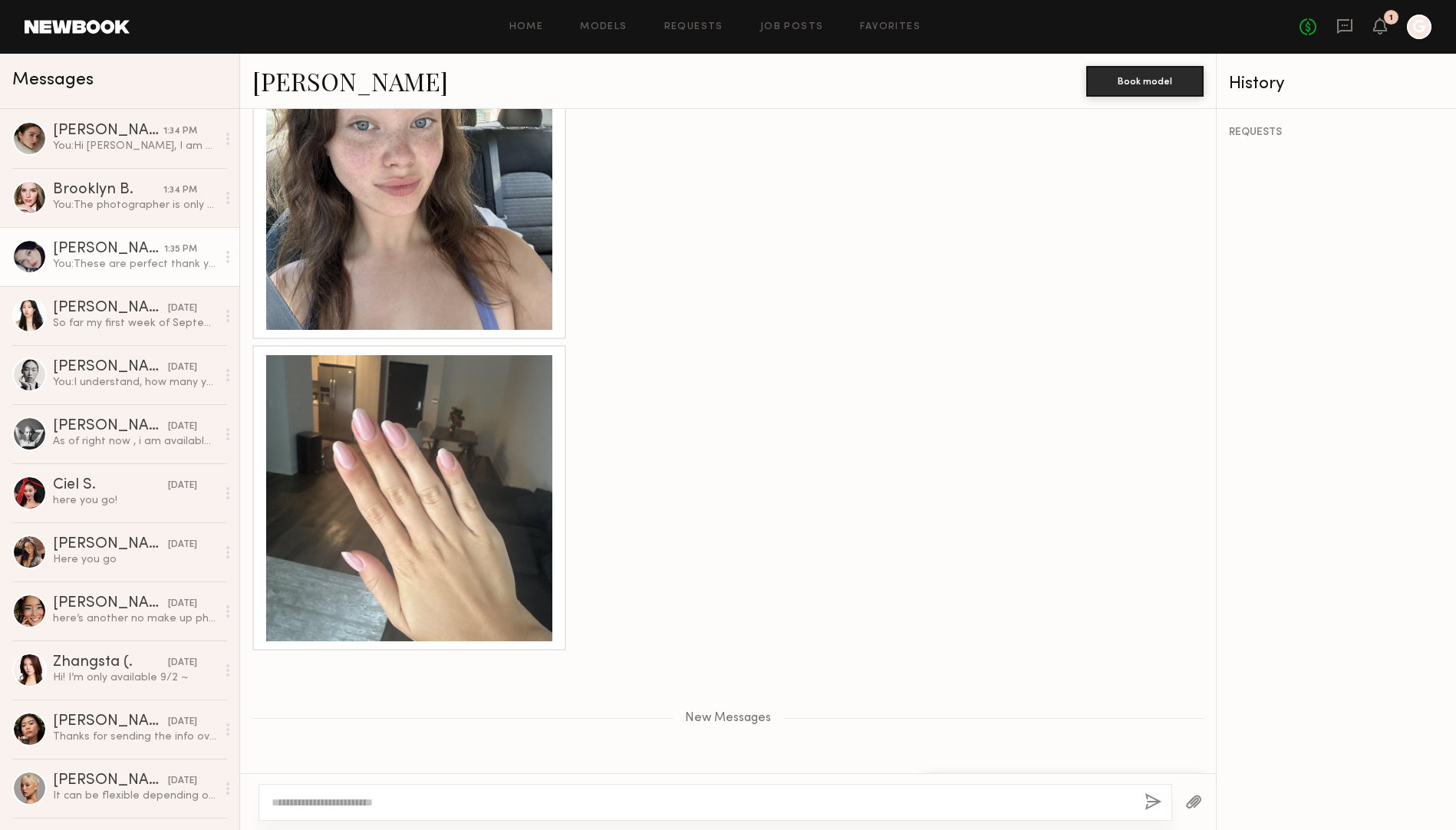
click at [364, 440] on div at bounding box center [409, 498] width 286 height 286
click at [316, 80] on link "[PERSON_NAME]" at bounding box center [350, 80] width 196 height 33
click at [74, 332] on link "Daeun B. yesterday So far my first week of September is totally free and flexib…" at bounding box center [119, 315] width 239 height 59
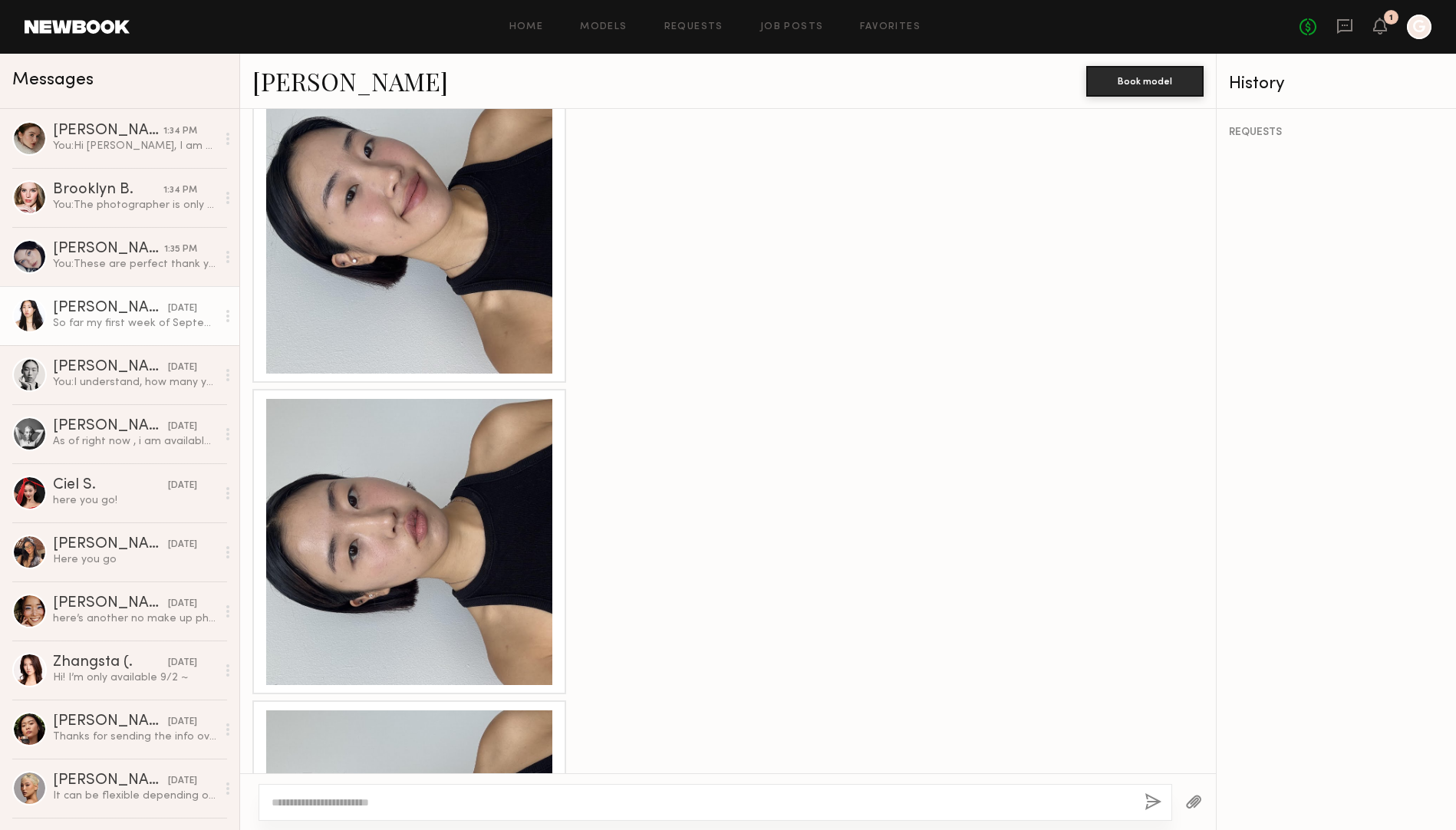
scroll to position [2335, 0]
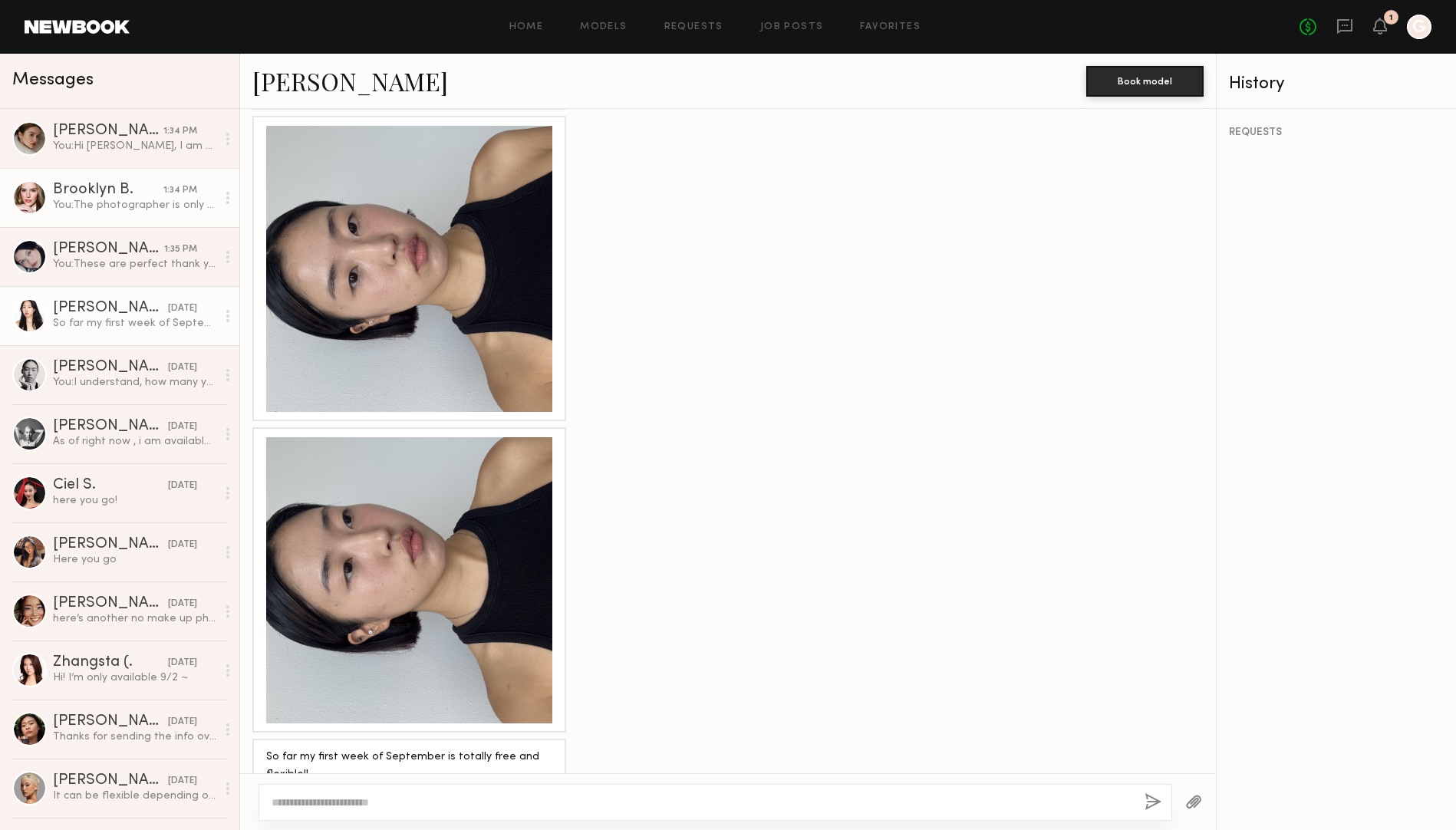
click at [71, 176] on link "Brooklyn B. 1:34 PM You: The photographer is only avail starting the 3rd! I wil…" at bounding box center [119, 197] width 239 height 59
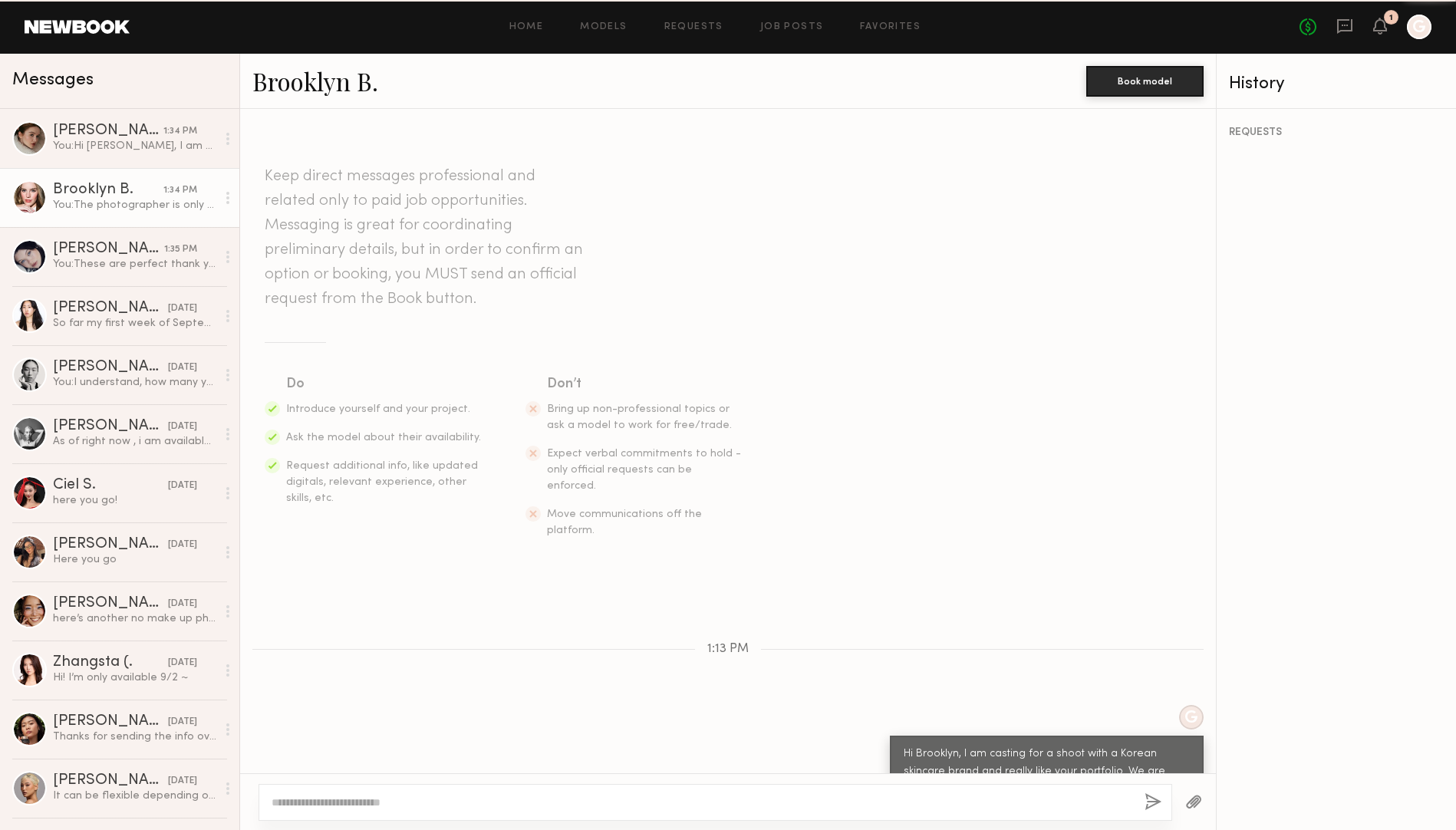
scroll to position [581, 0]
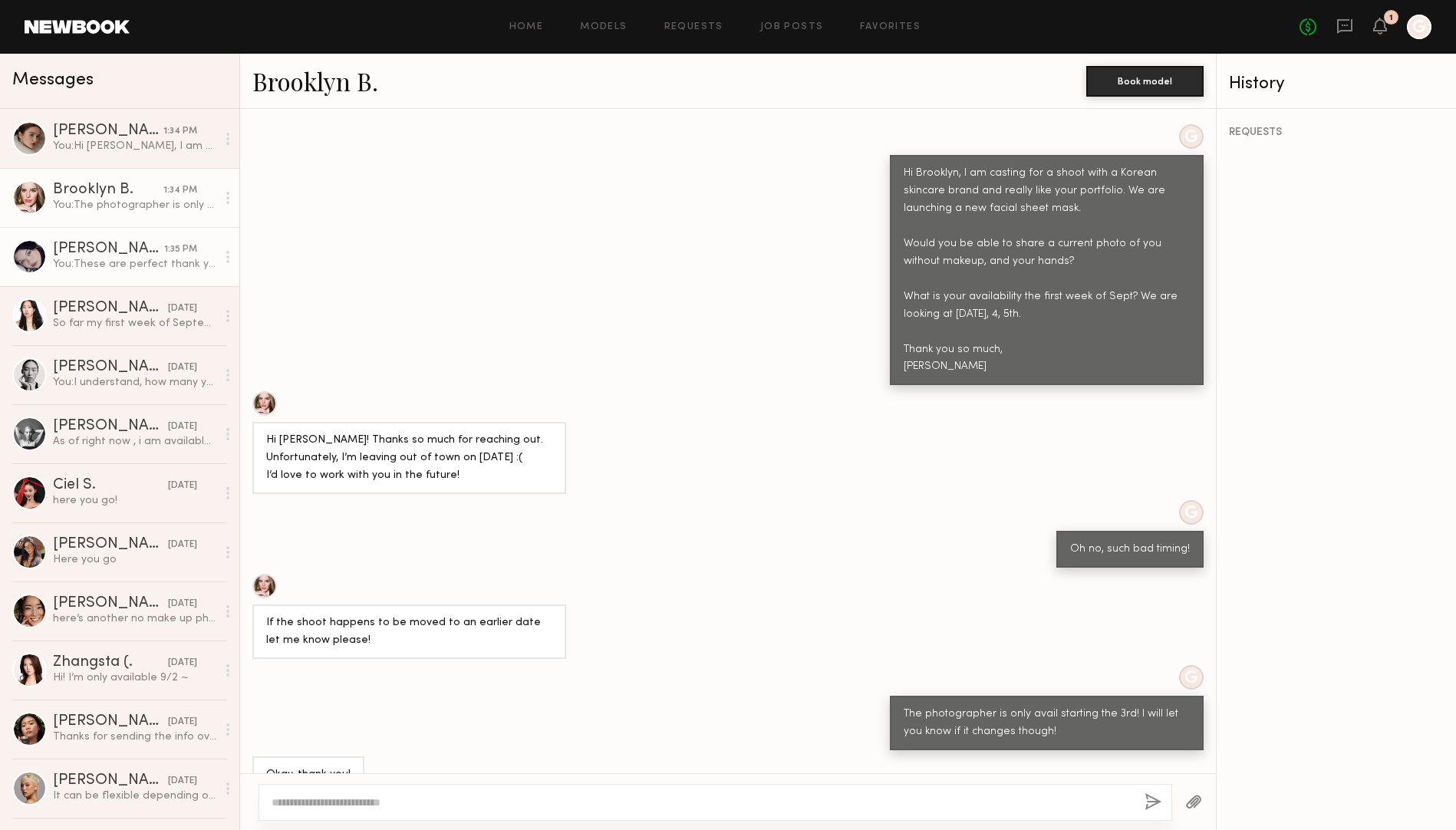
click at [124, 247] on div "Marina F." at bounding box center [108, 248] width 111 height 15
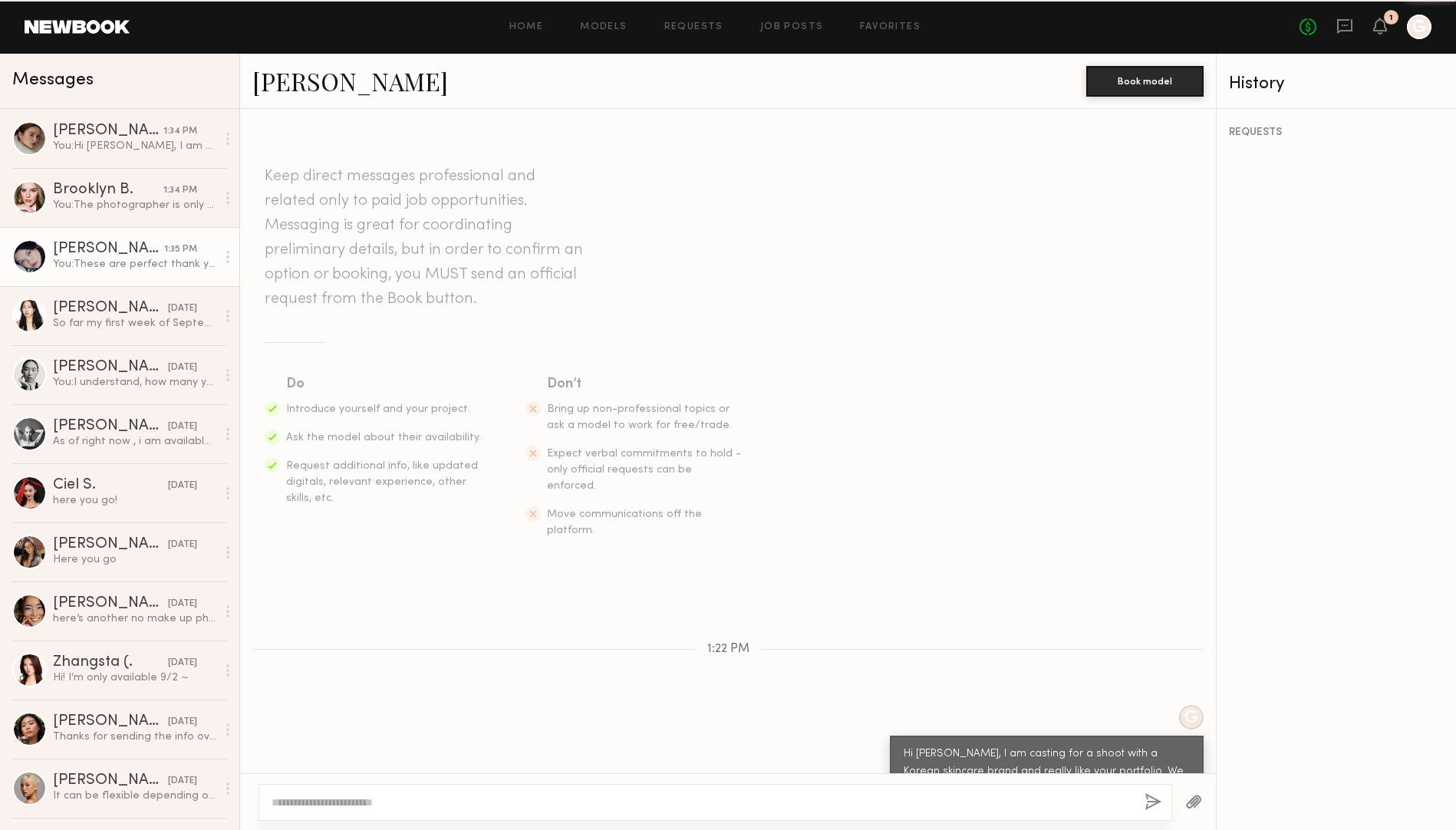
scroll to position [1369, 0]
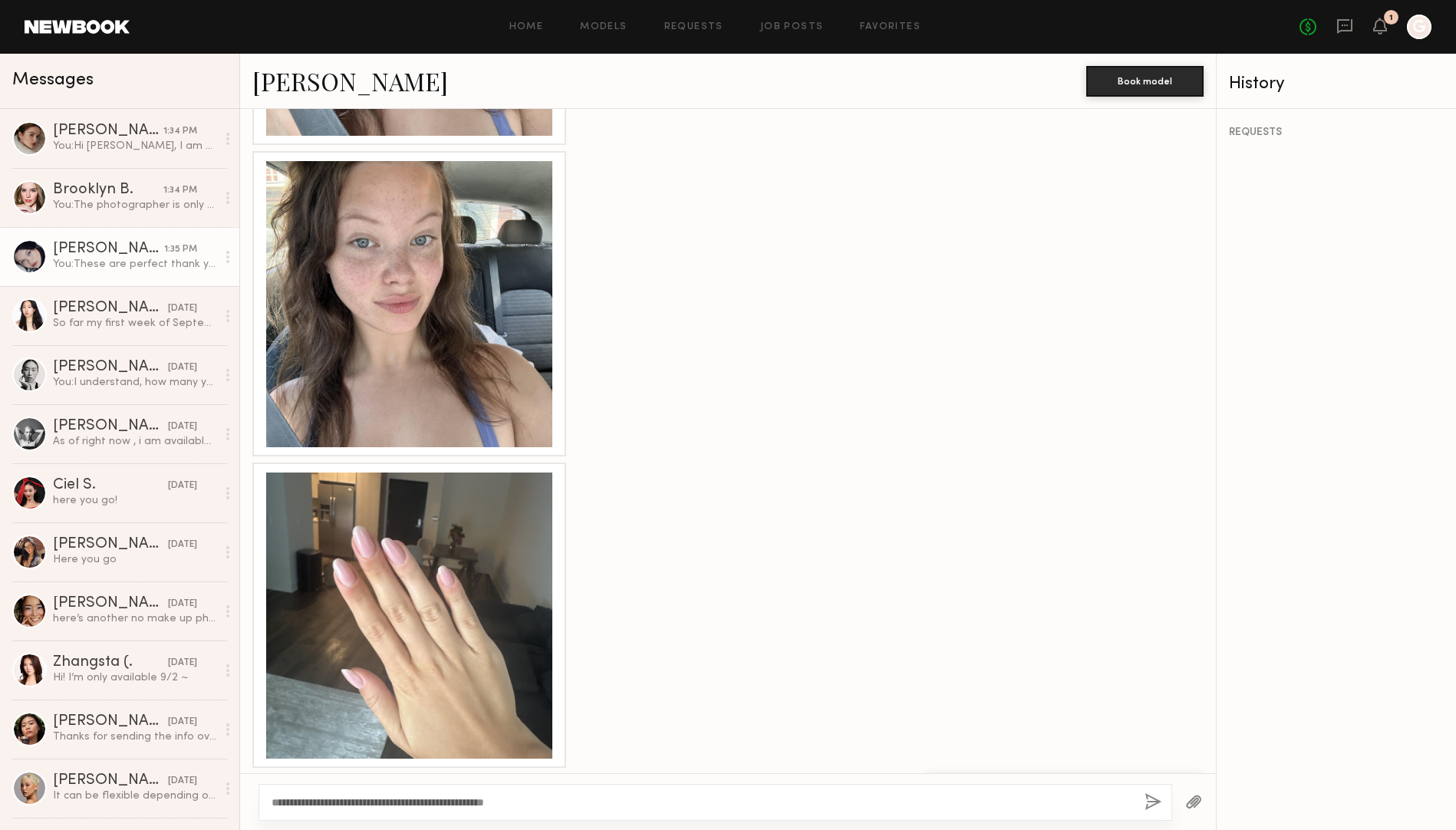
click at [407, 168] on div at bounding box center [409, 304] width 286 height 286
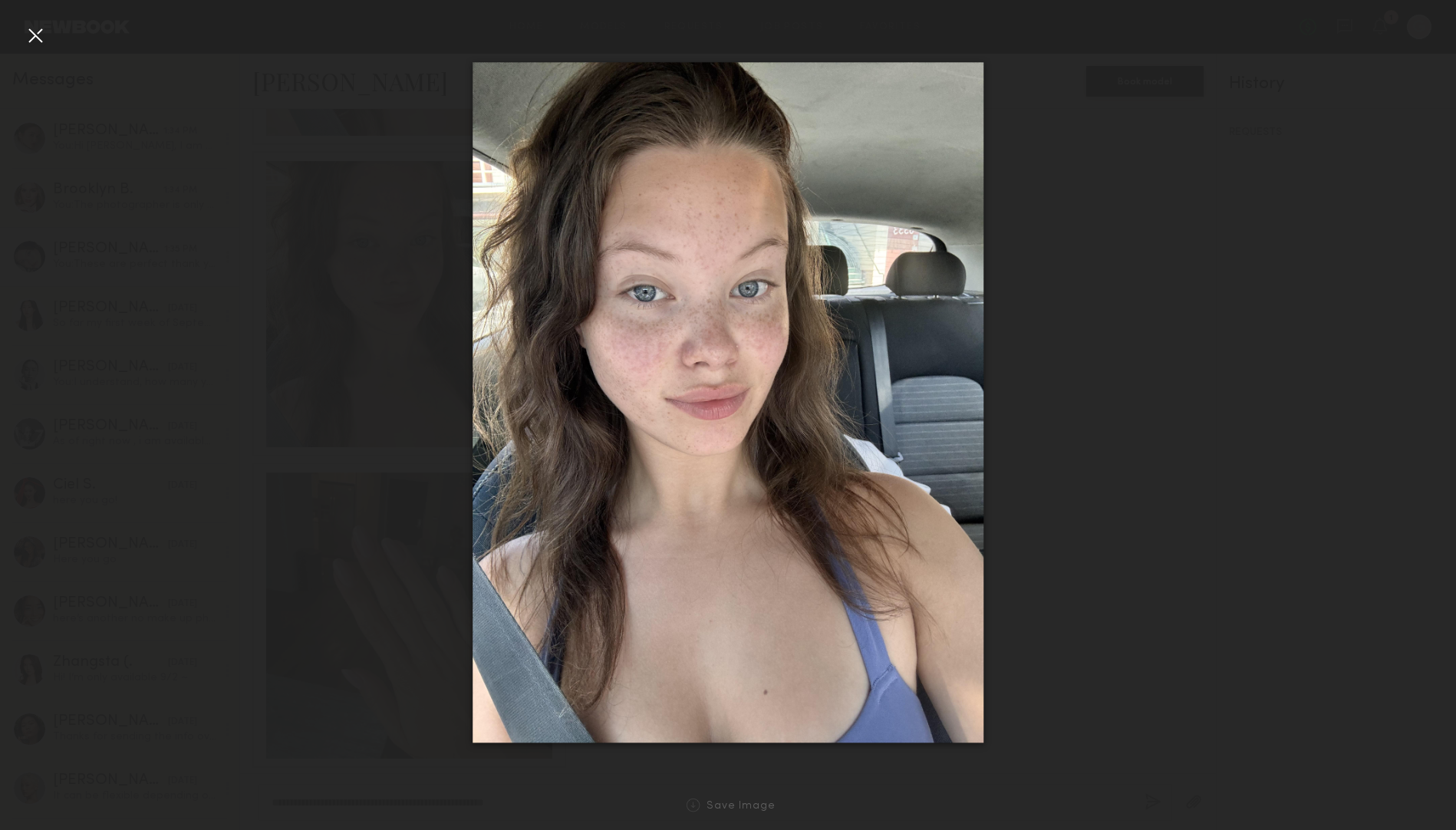
click at [1123, 202] on div at bounding box center [728, 403] width 1456 height 756
click at [29, 33] on div at bounding box center [35, 35] width 25 height 25
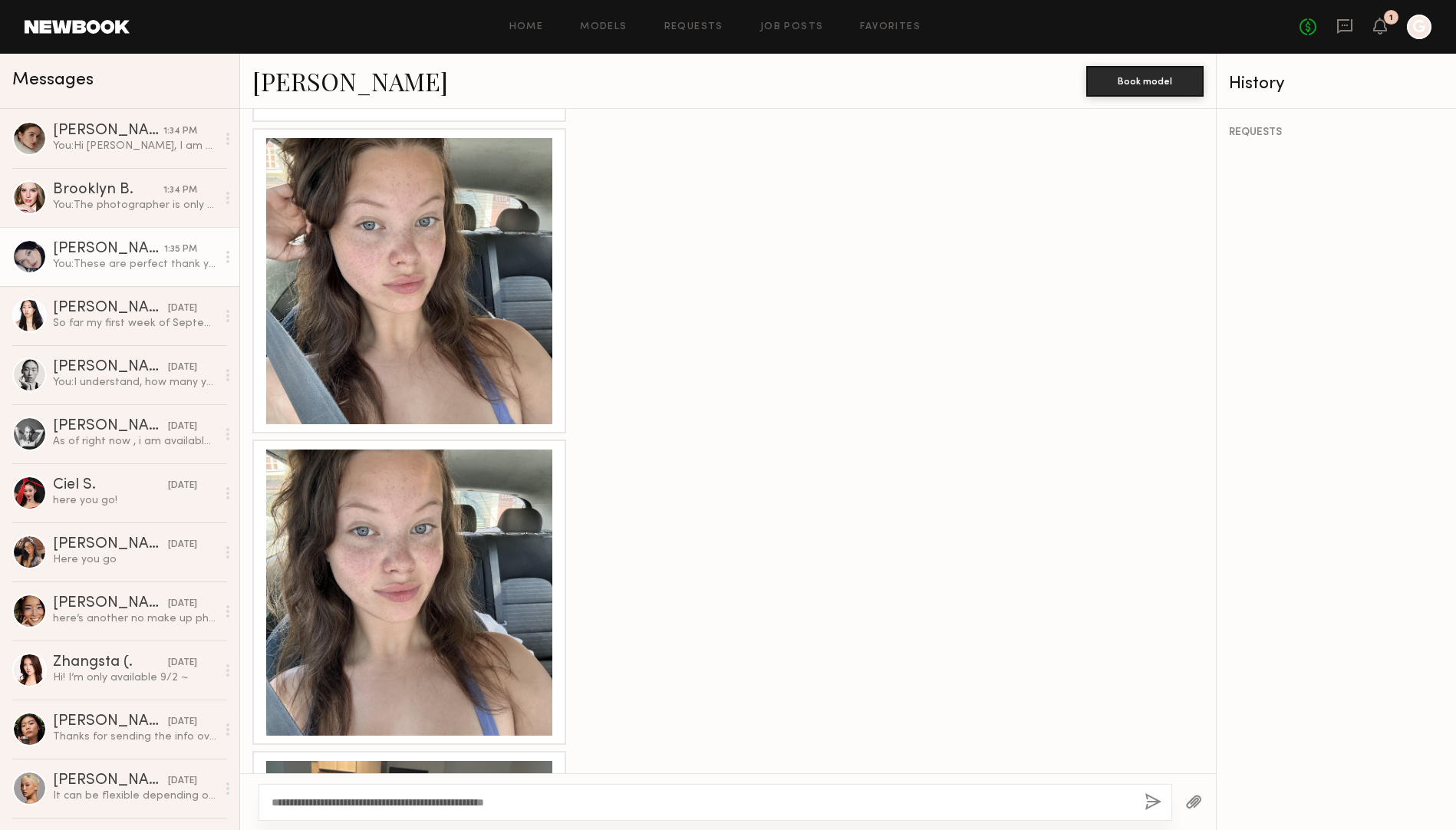
scroll to position [948, 0]
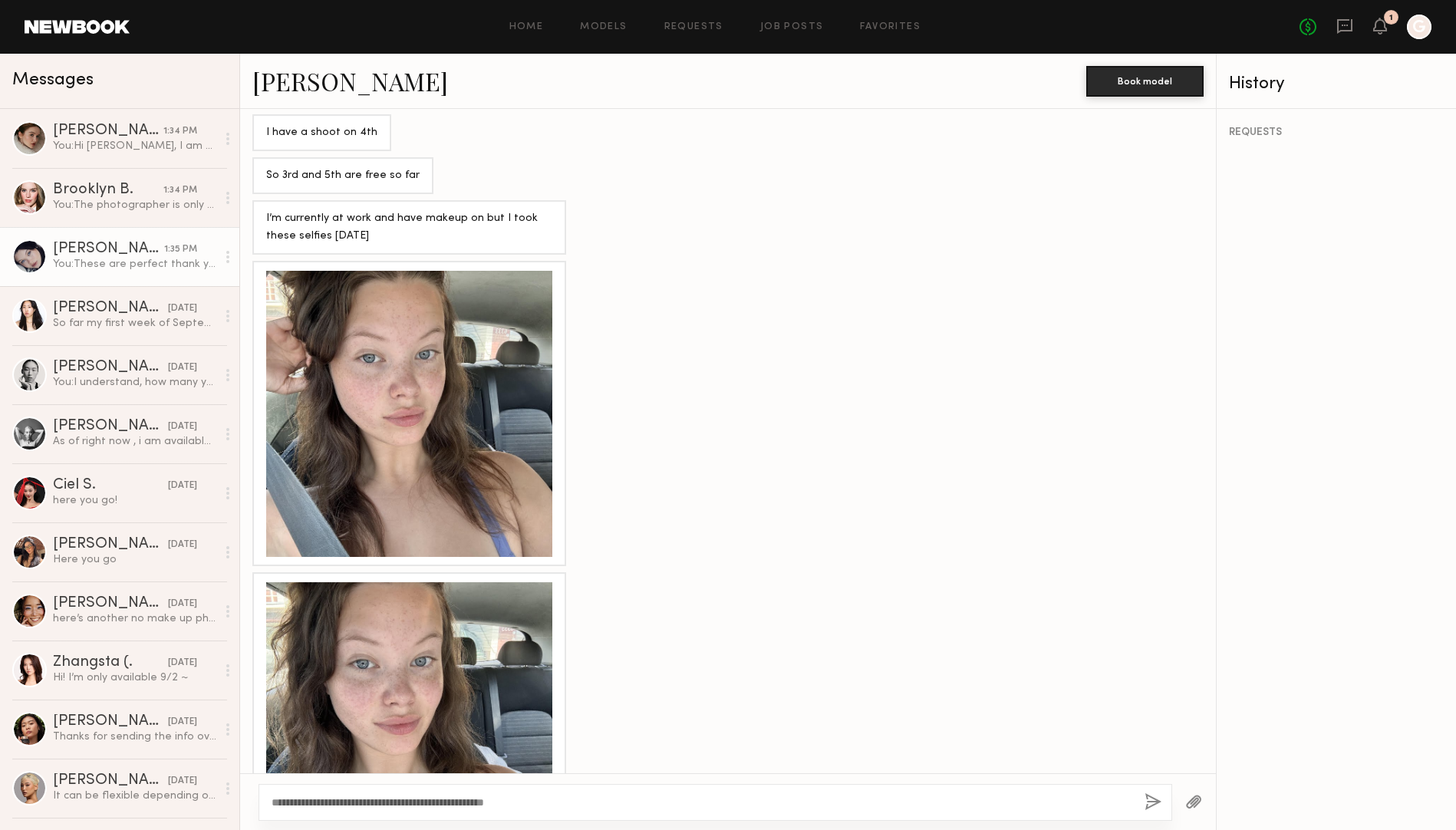
click at [362, 620] on div at bounding box center [409, 724] width 286 height 286
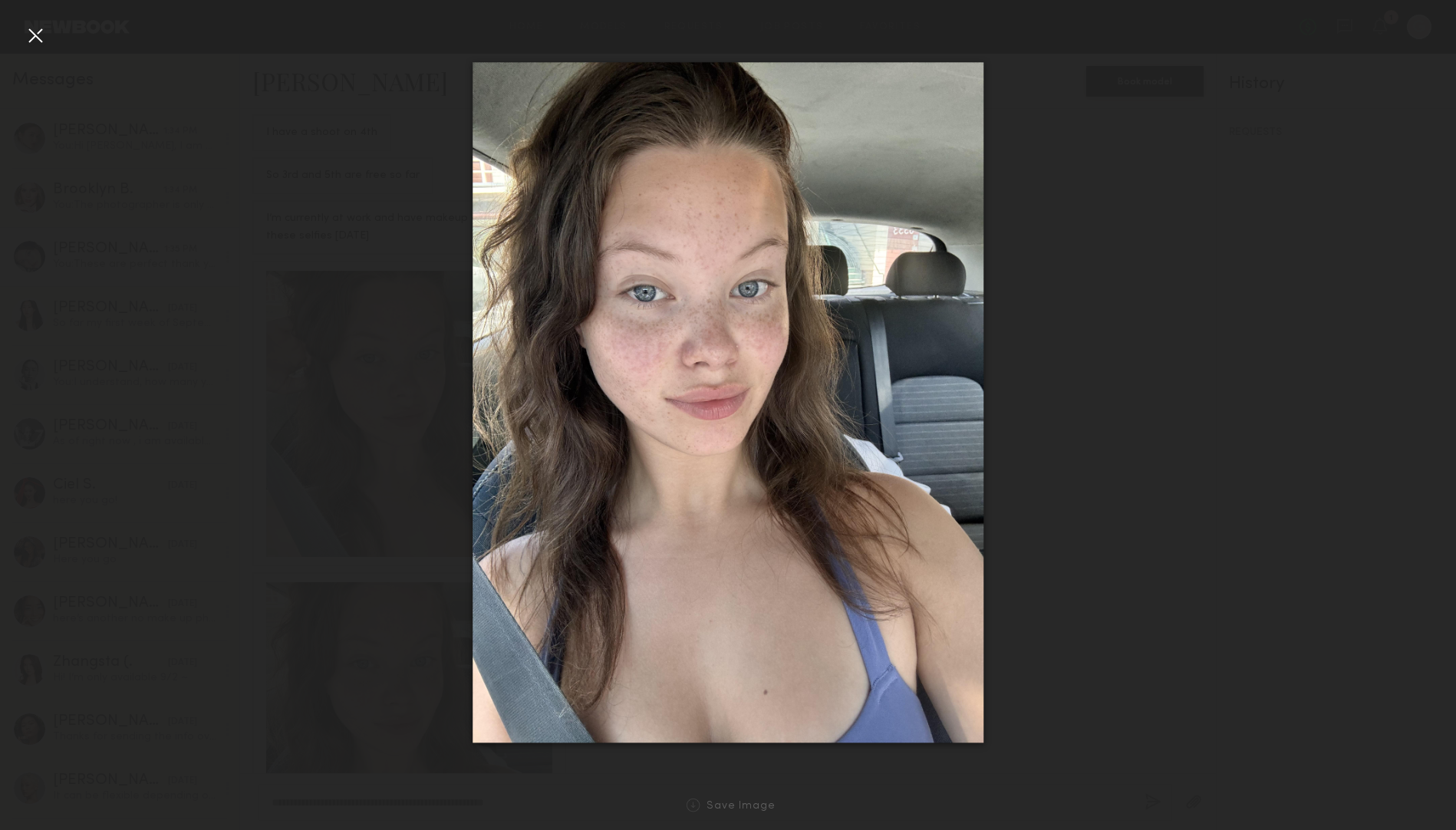
click at [35, 35] on div at bounding box center [35, 35] width 25 height 25
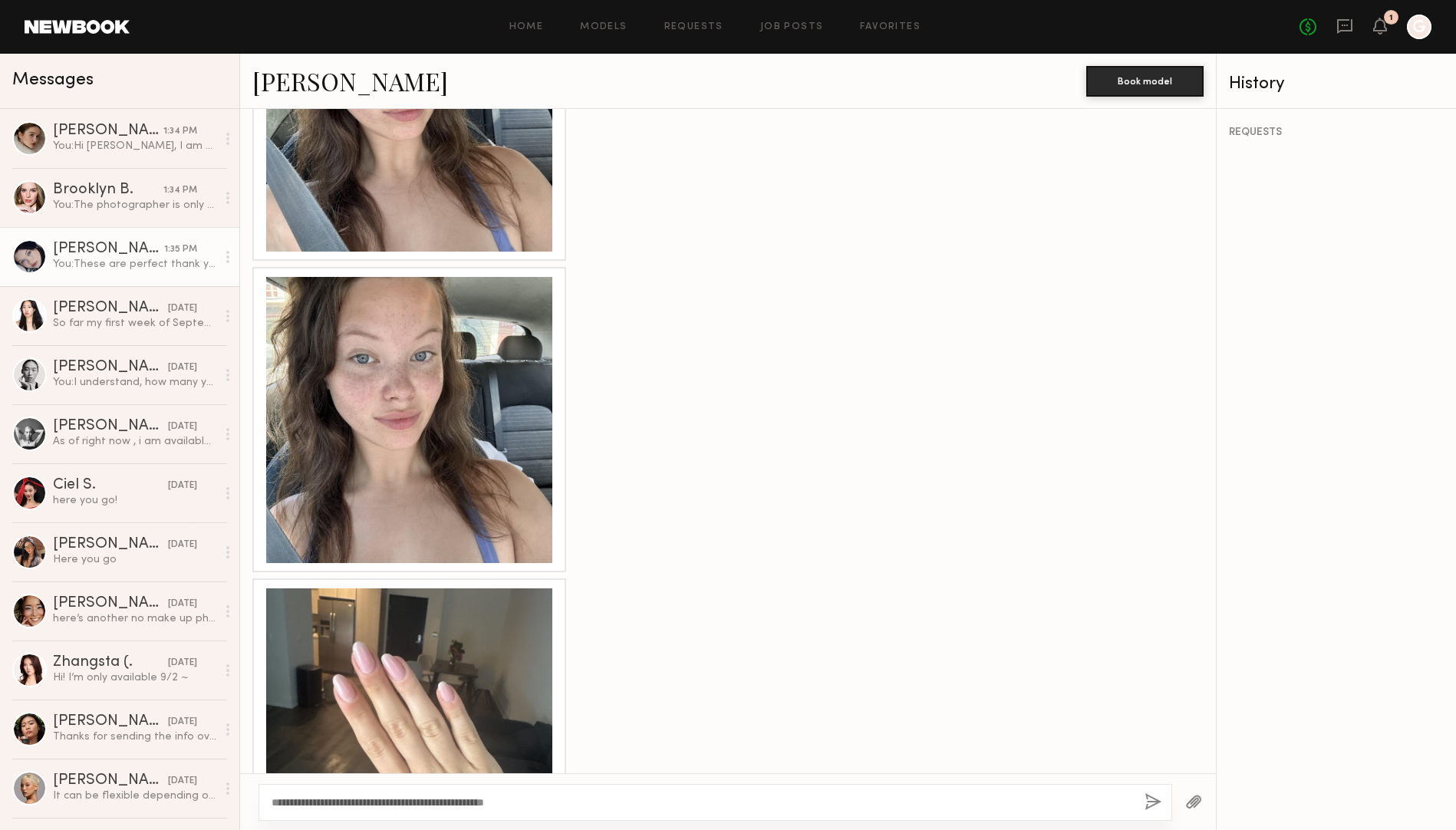
scroll to position [1369, 0]
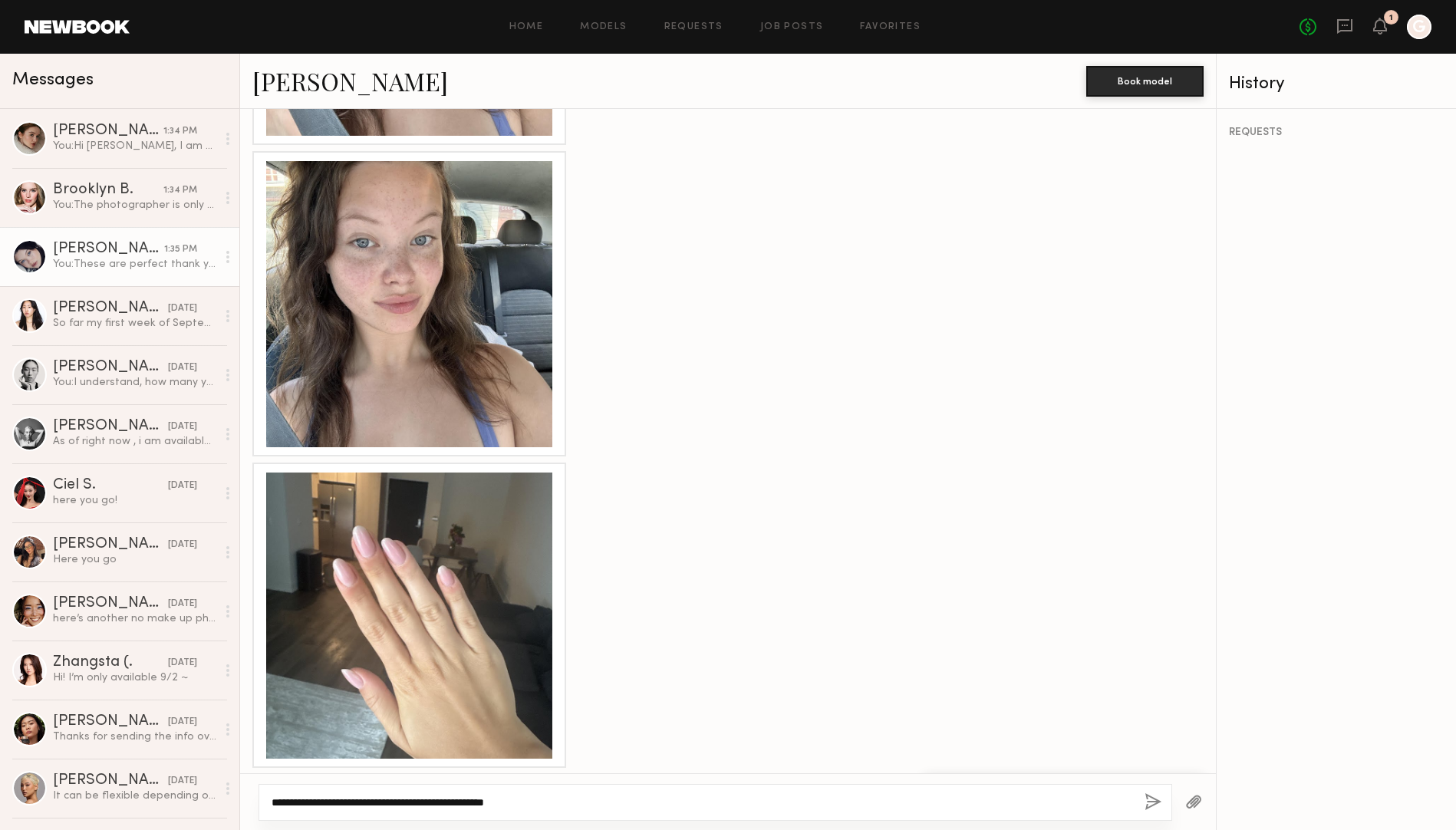
click at [539, 795] on textarea "**********" at bounding box center [702, 802] width 860 height 15
click at [553, 795] on textarea "**********" at bounding box center [702, 802] width 860 height 15
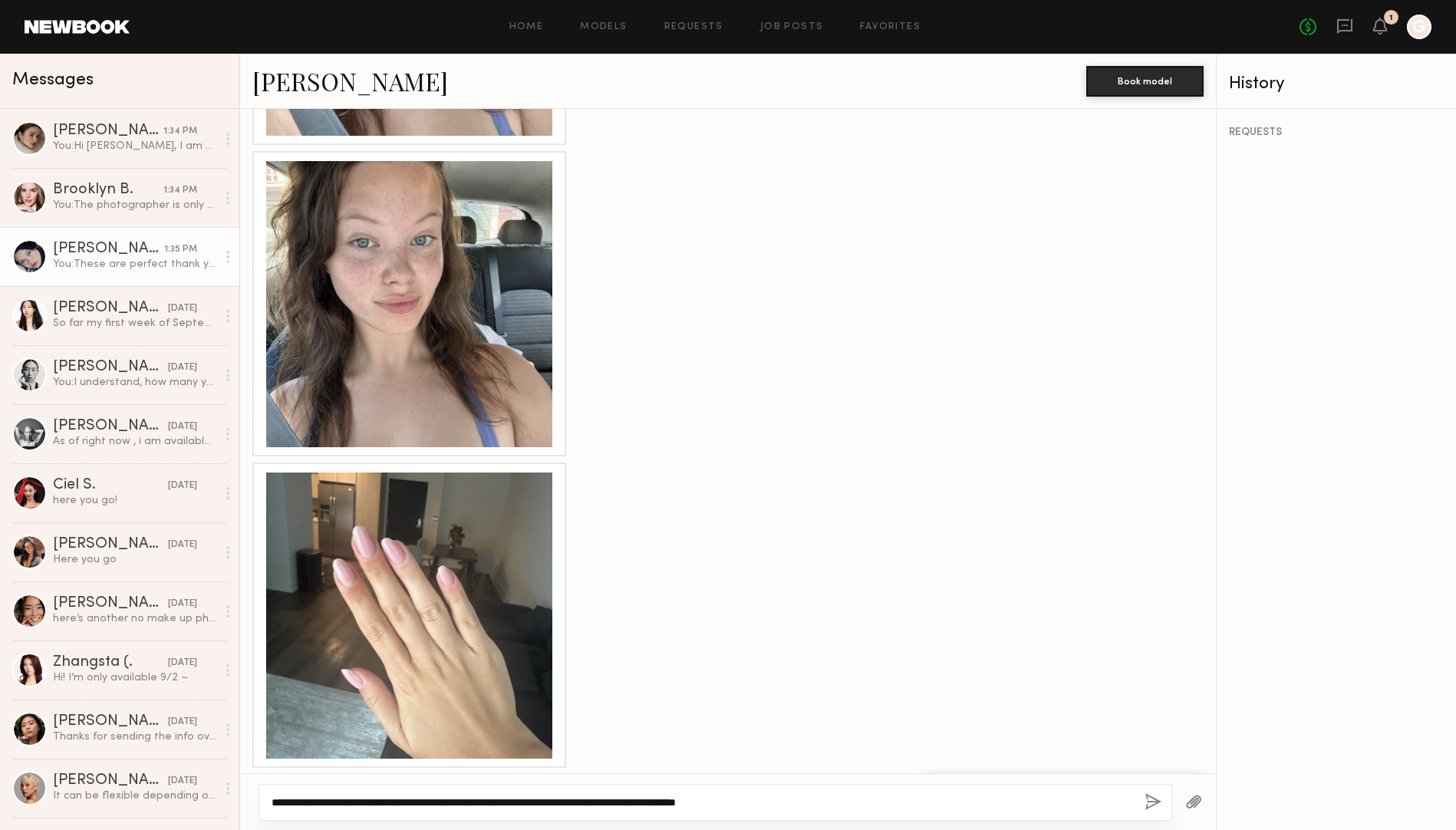
type textarea "**********"
click at [1152, 806] on button "button" at bounding box center [1152, 803] width 17 height 19
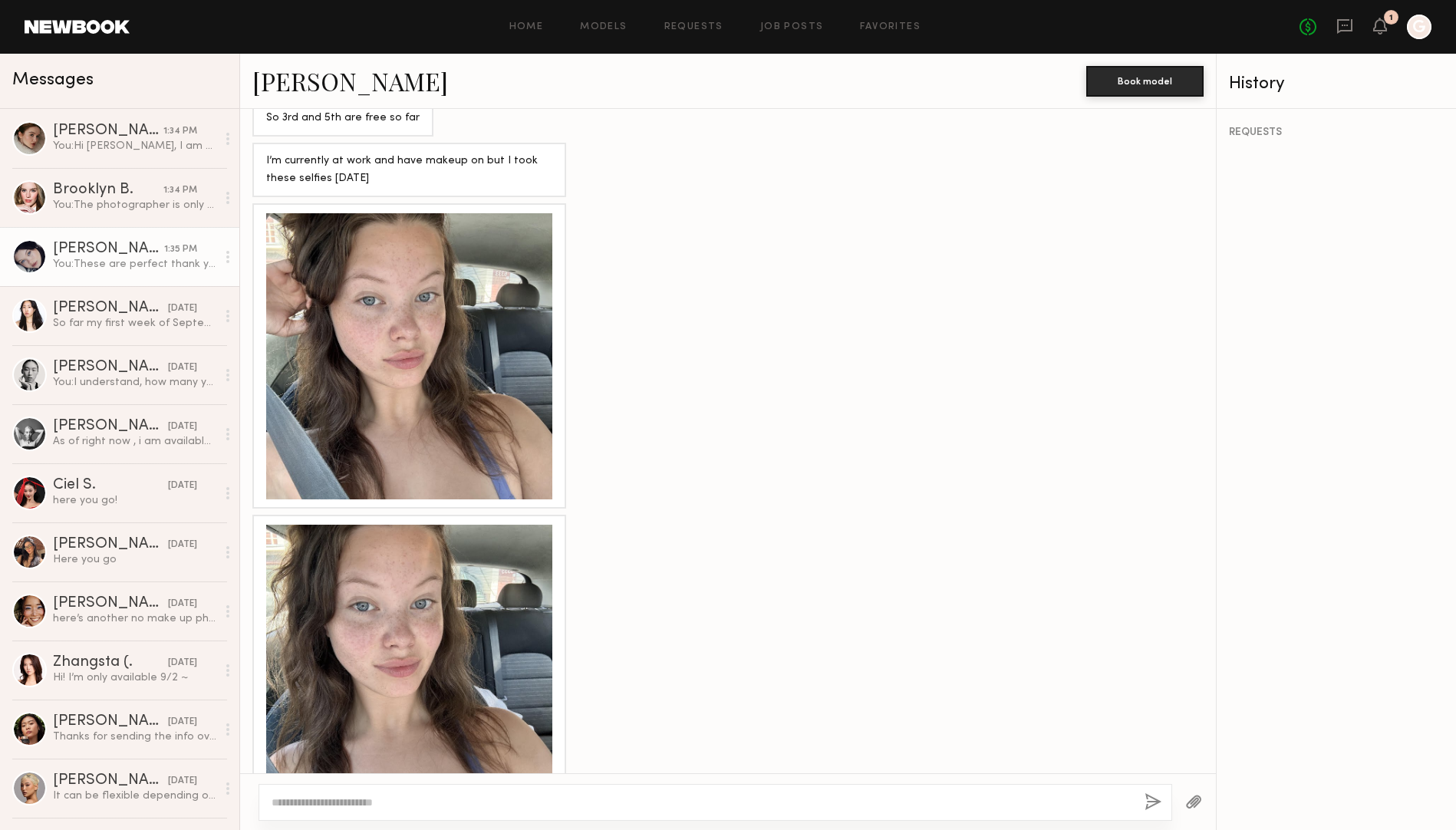
scroll to position [1461, 0]
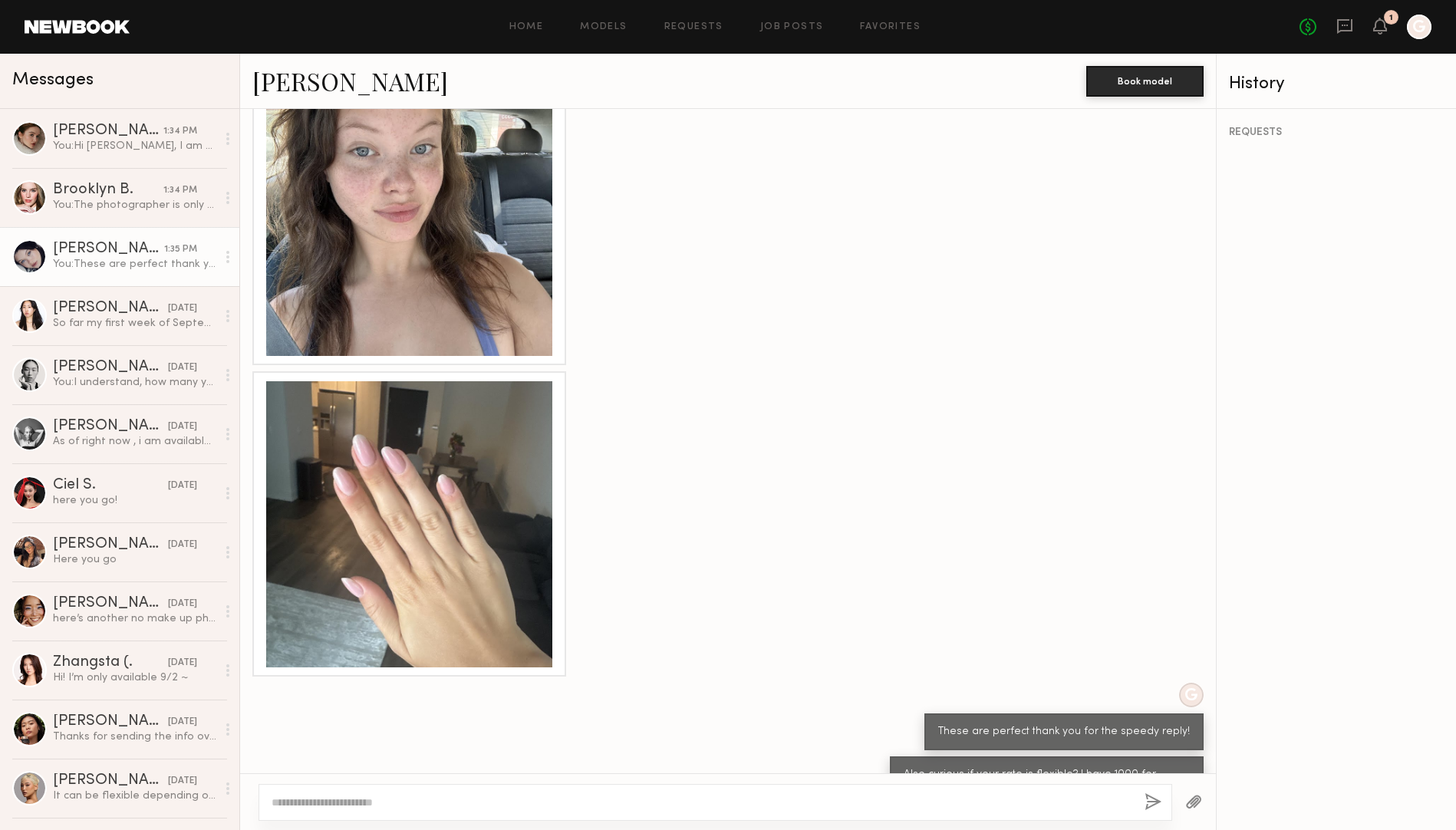
click at [356, 554] on div at bounding box center [409, 523] width 286 height 286
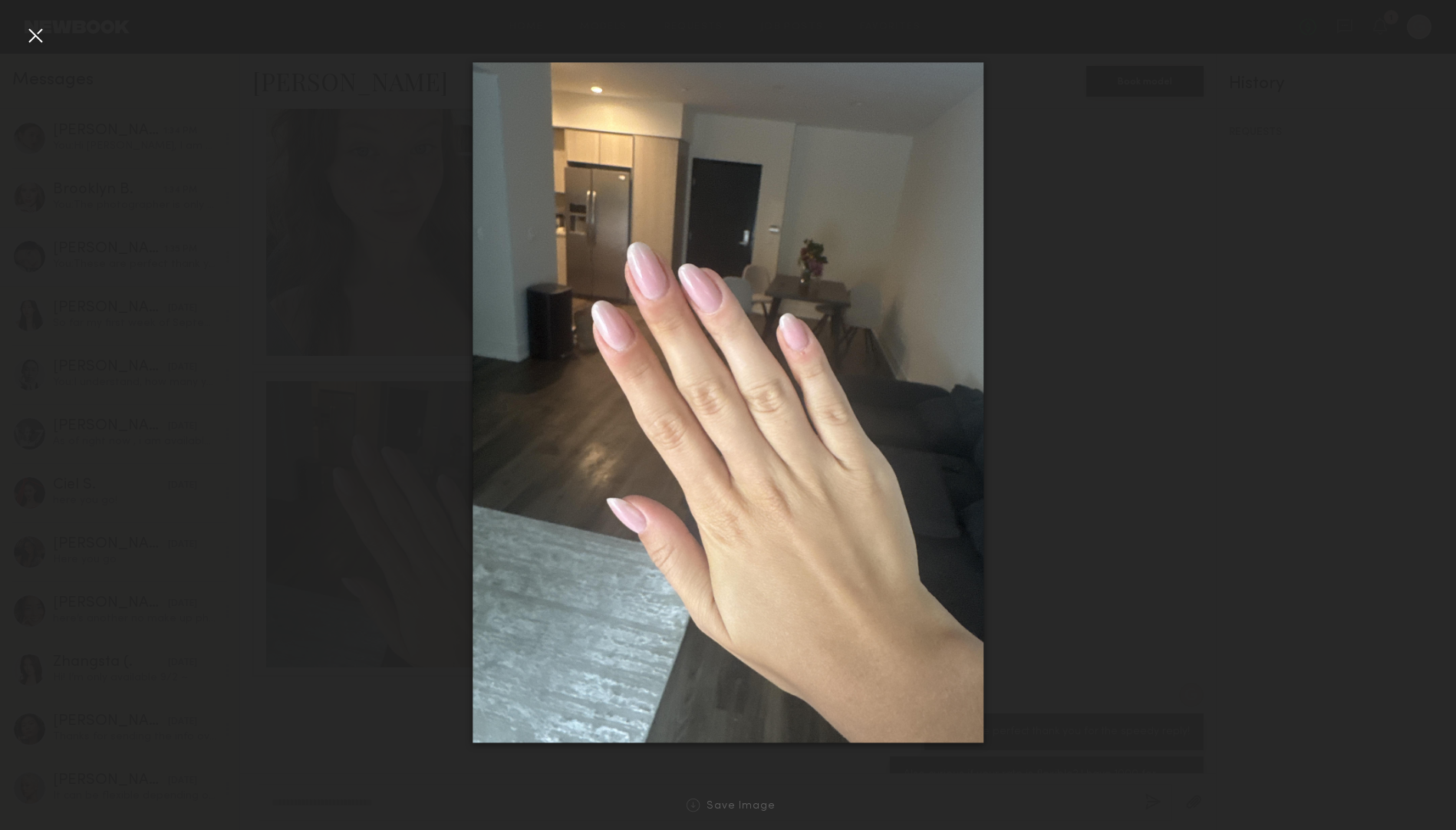
click at [46, 32] on div at bounding box center [35, 35] width 25 height 25
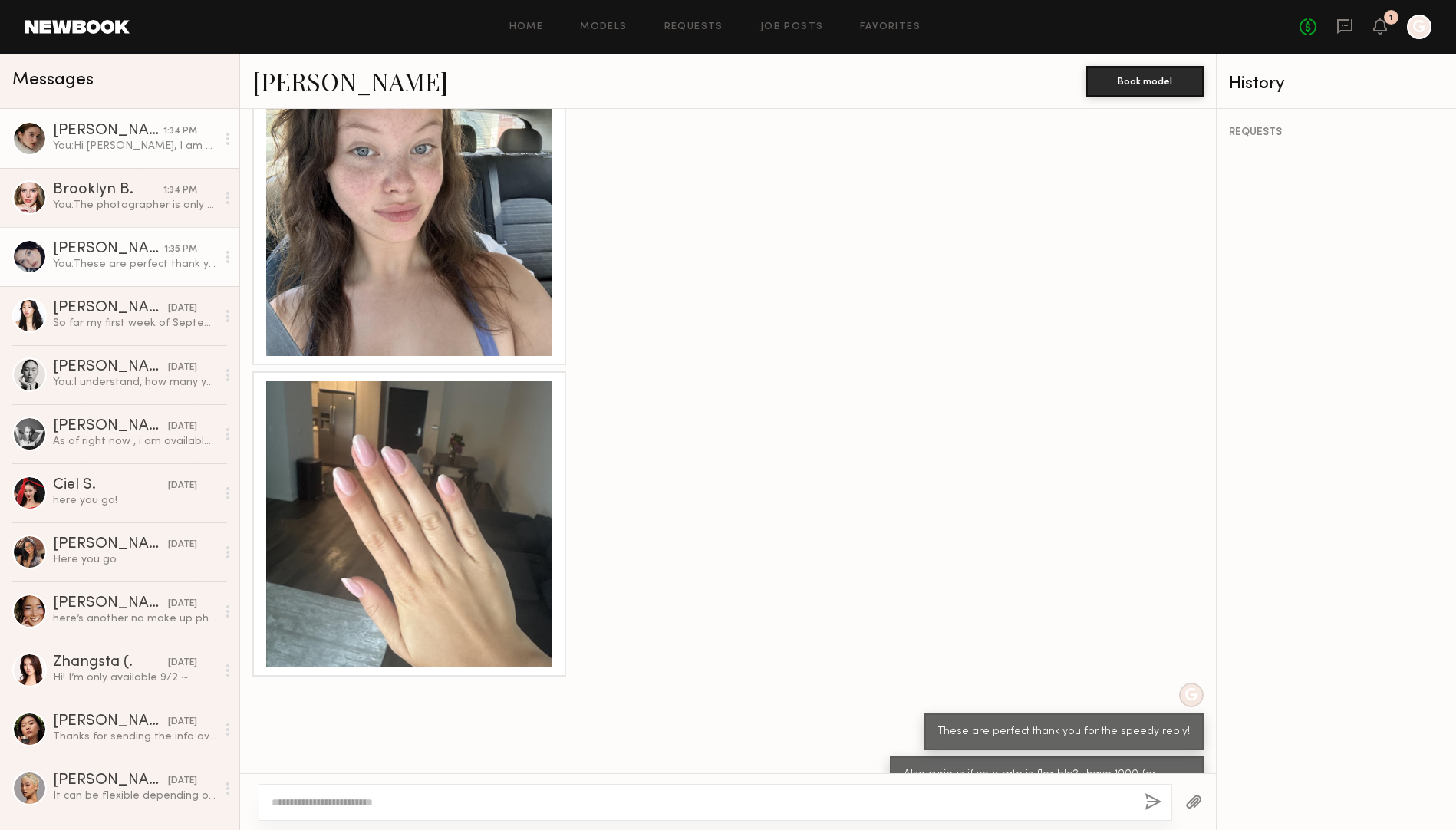
click at [130, 151] on div "You: Hi Olga, I am casting for a shoot with a Korean skincare brand and really …" at bounding box center [134, 146] width 163 height 15
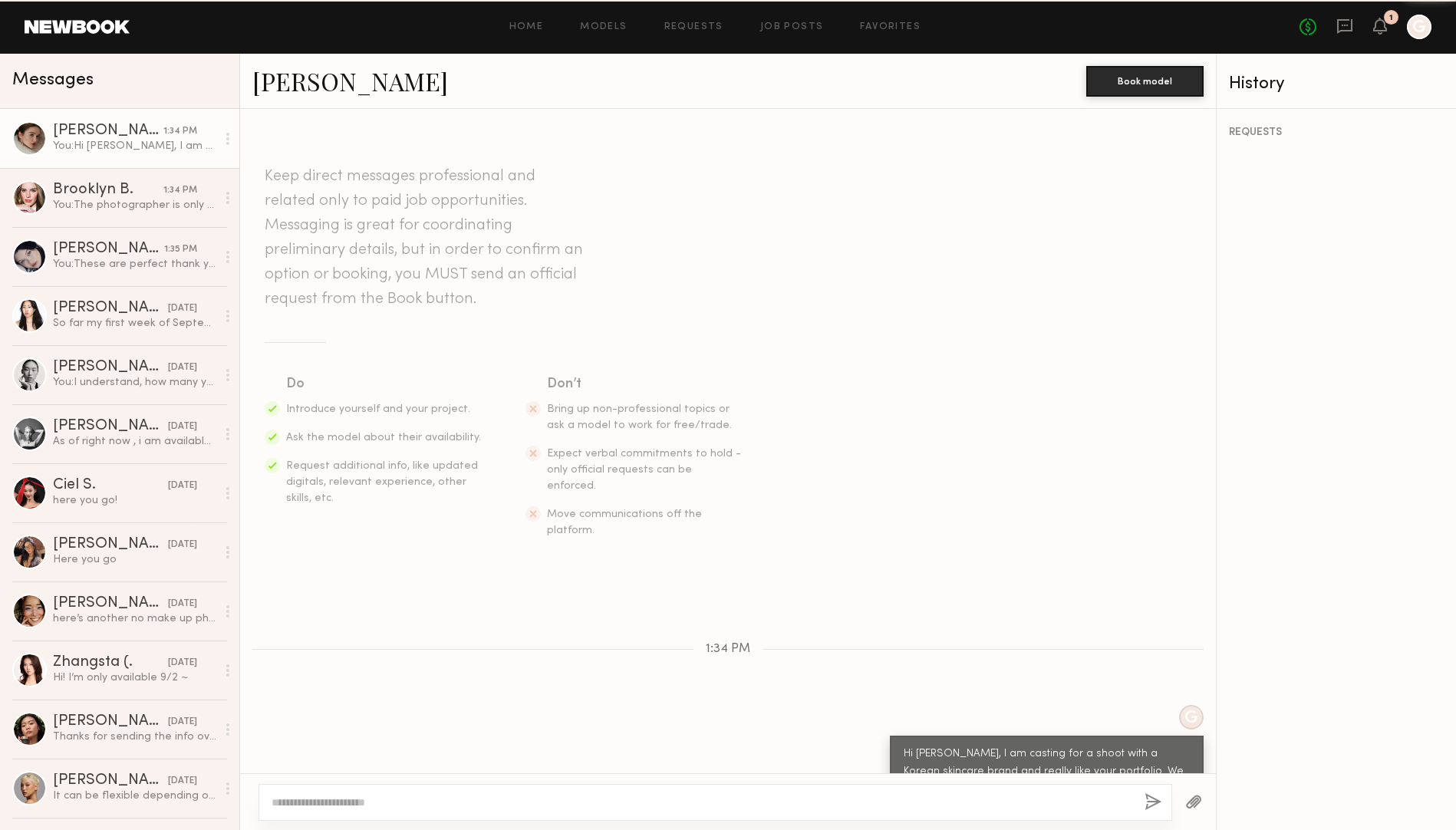
scroll to position [173, 0]
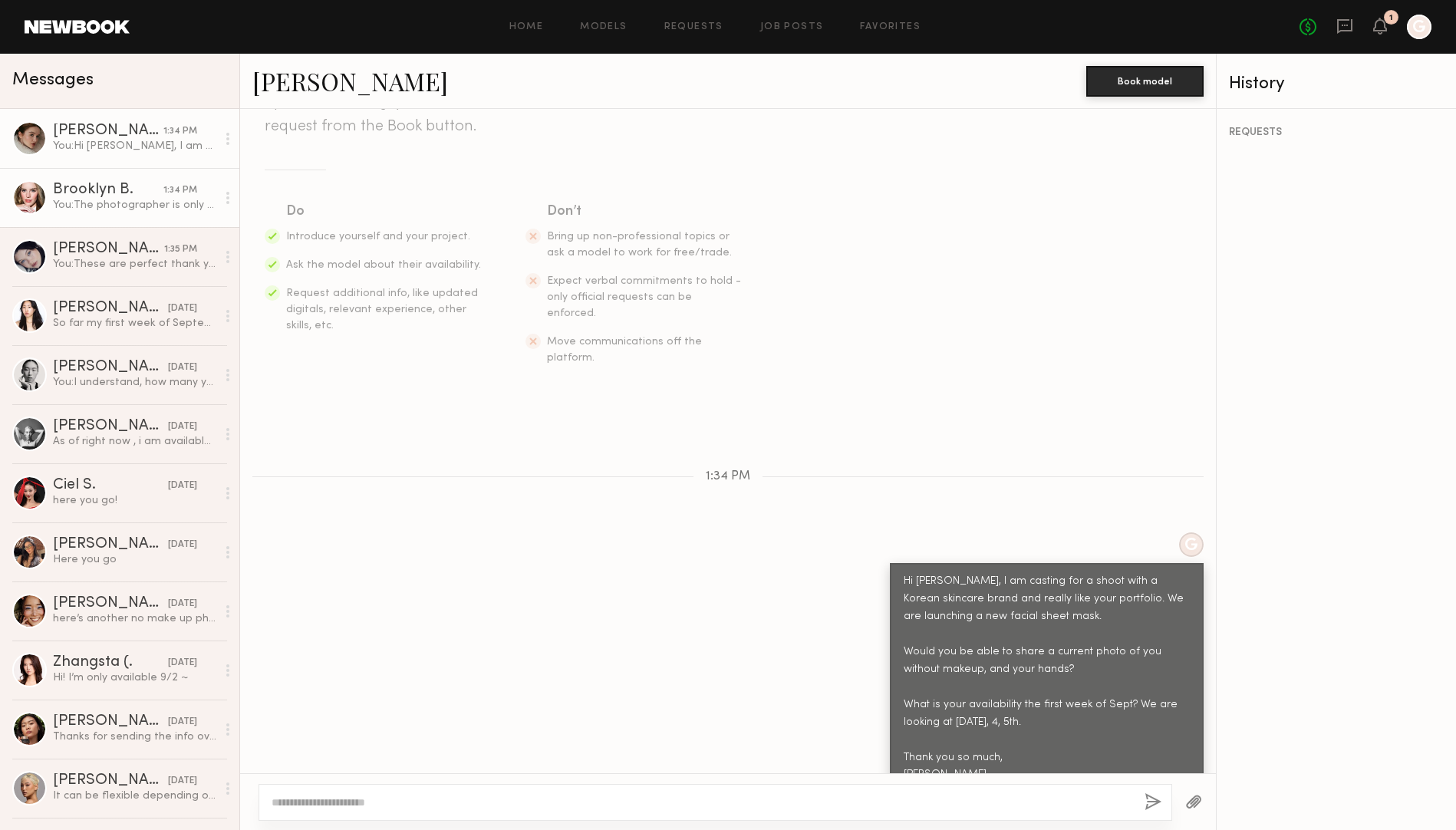
click at [127, 193] on div "Brooklyn B." at bounding box center [108, 189] width 110 height 15
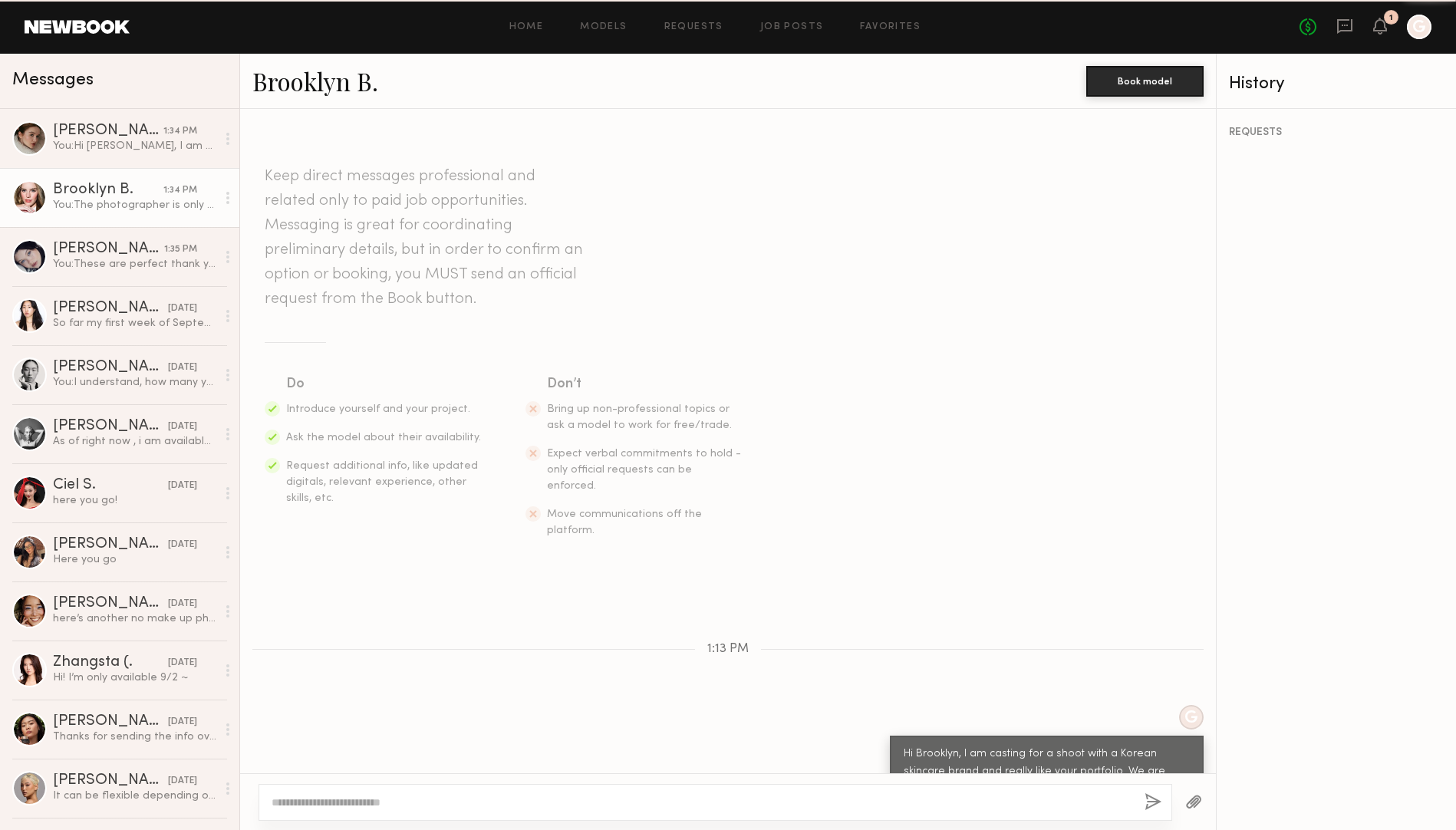
scroll to position [581, 0]
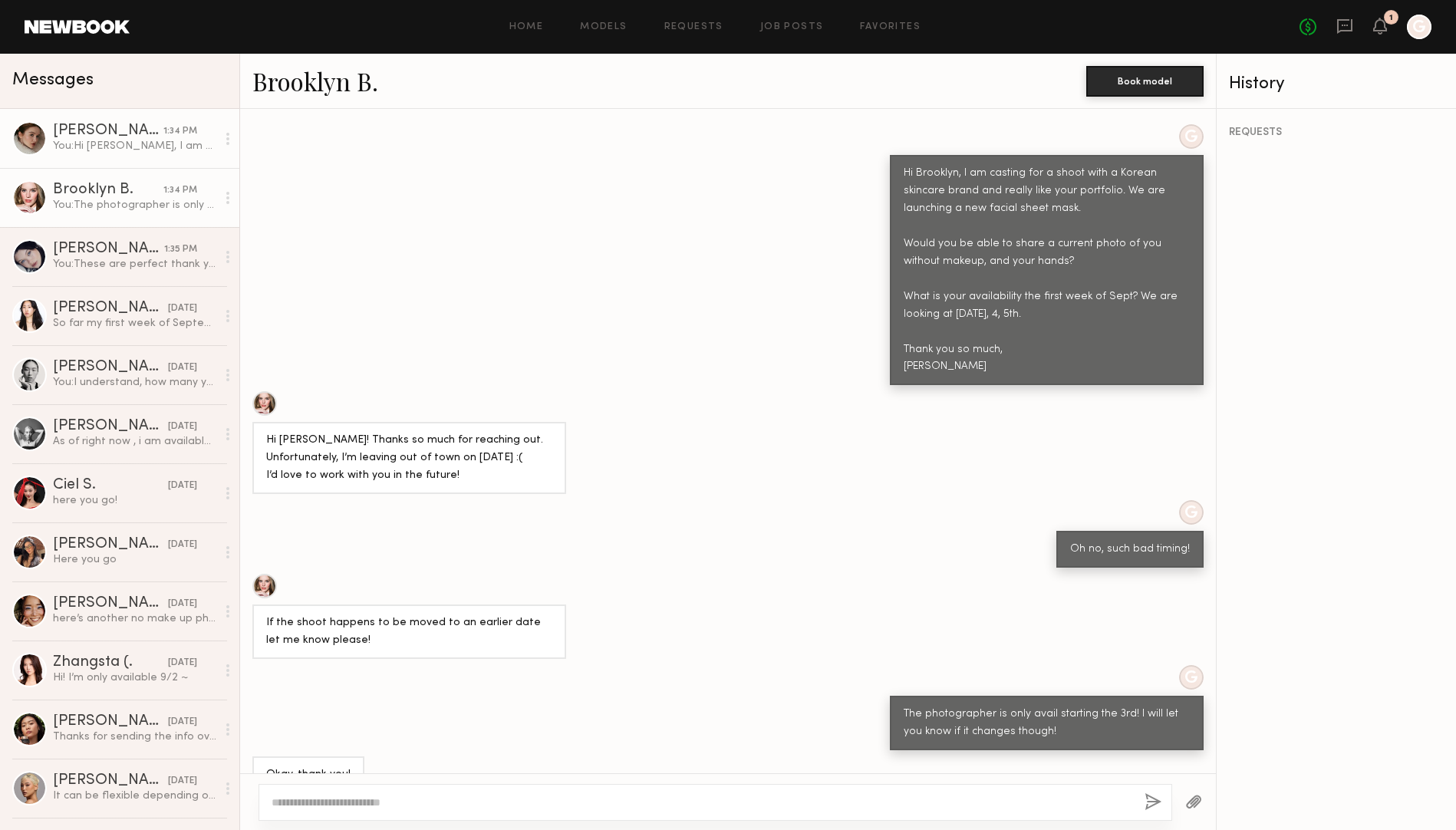
click at [135, 141] on div "You: Hi Olga, I am casting for a shoot with a Korean skincare brand and really …" at bounding box center [134, 146] width 163 height 15
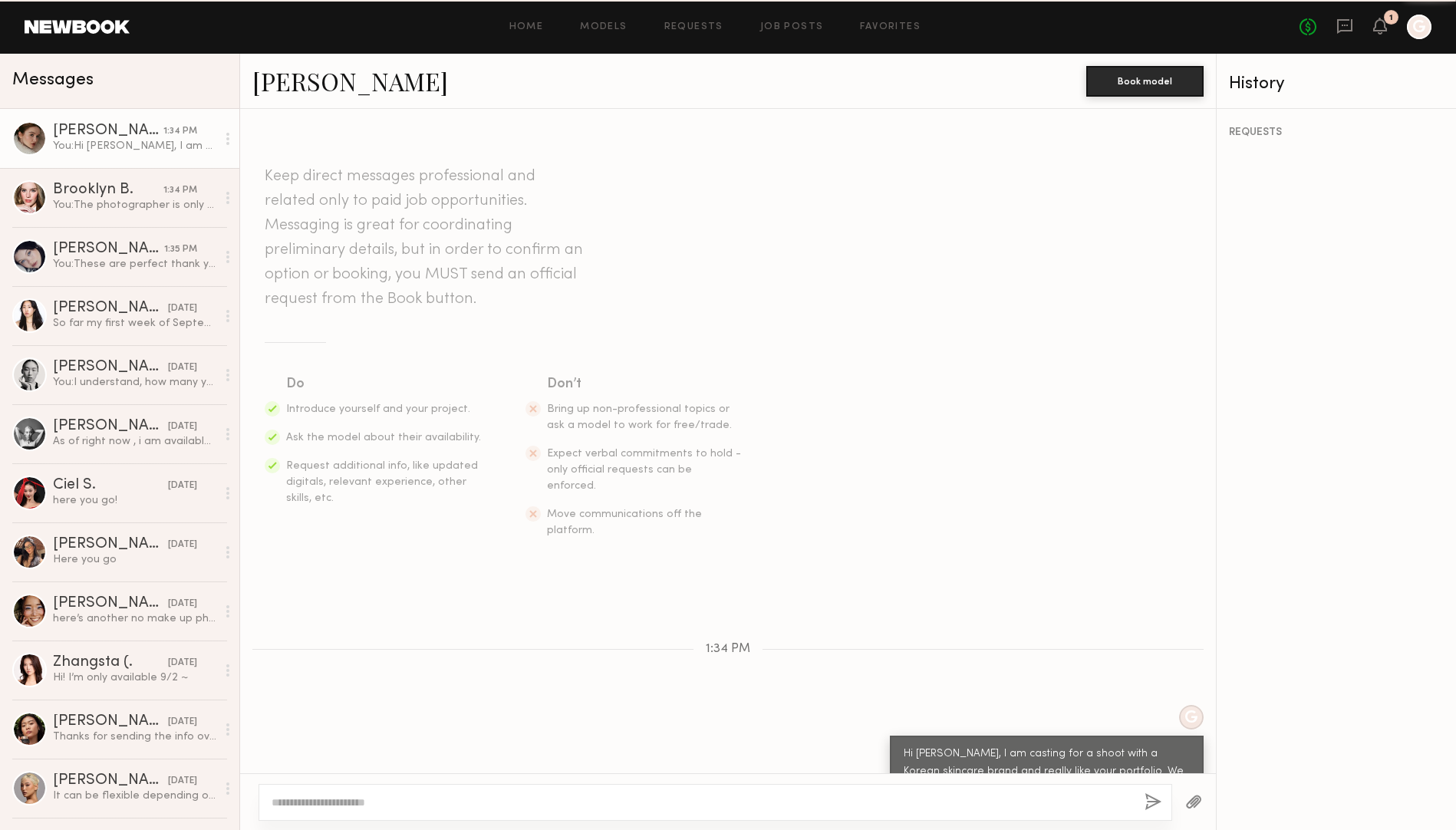
scroll to position [173, 0]
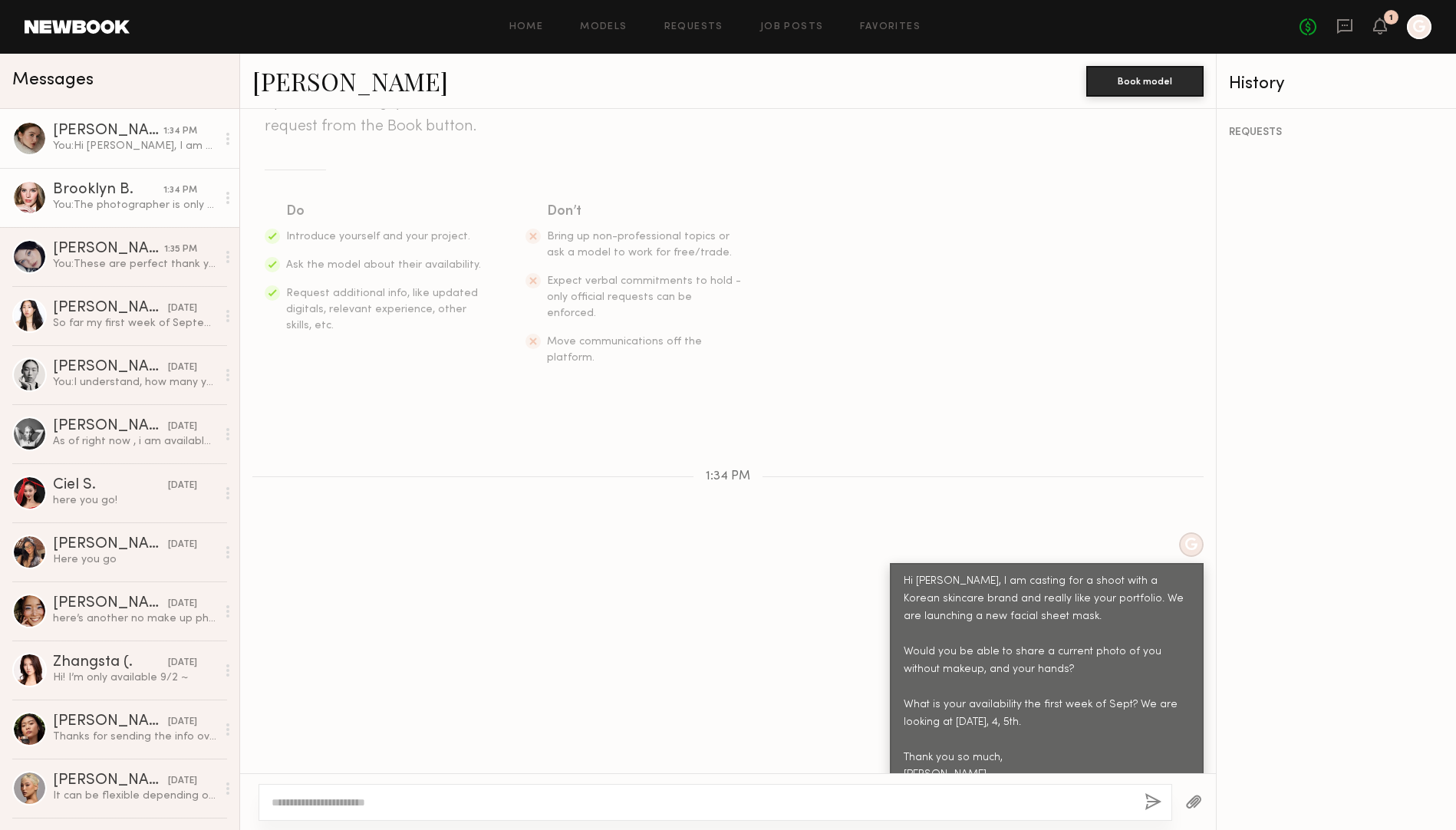
click at [121, 190] on div "Brooklyn B." at bounding box center [108, 189] width 110 height 15
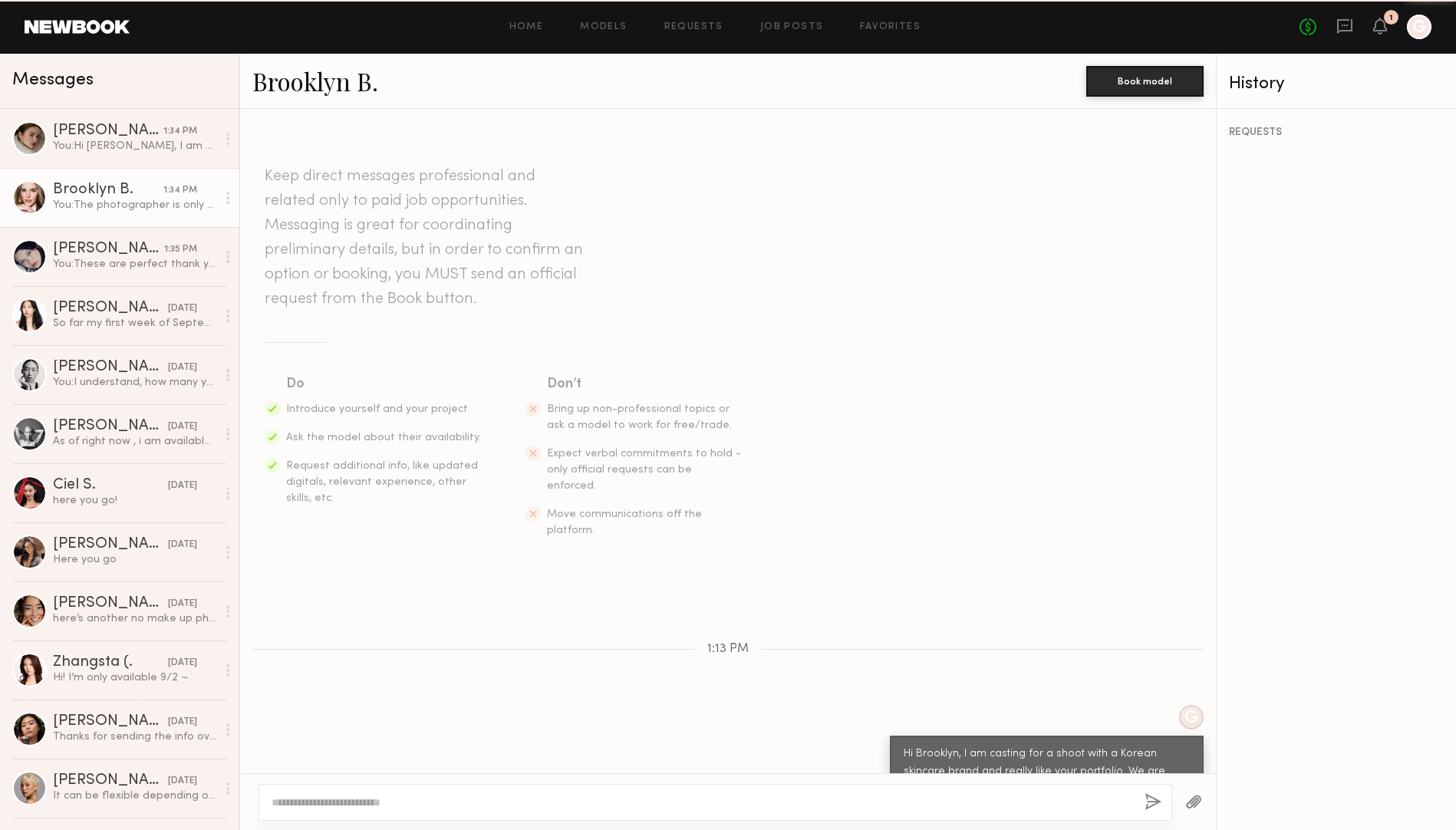
scroll to position [581, 0]
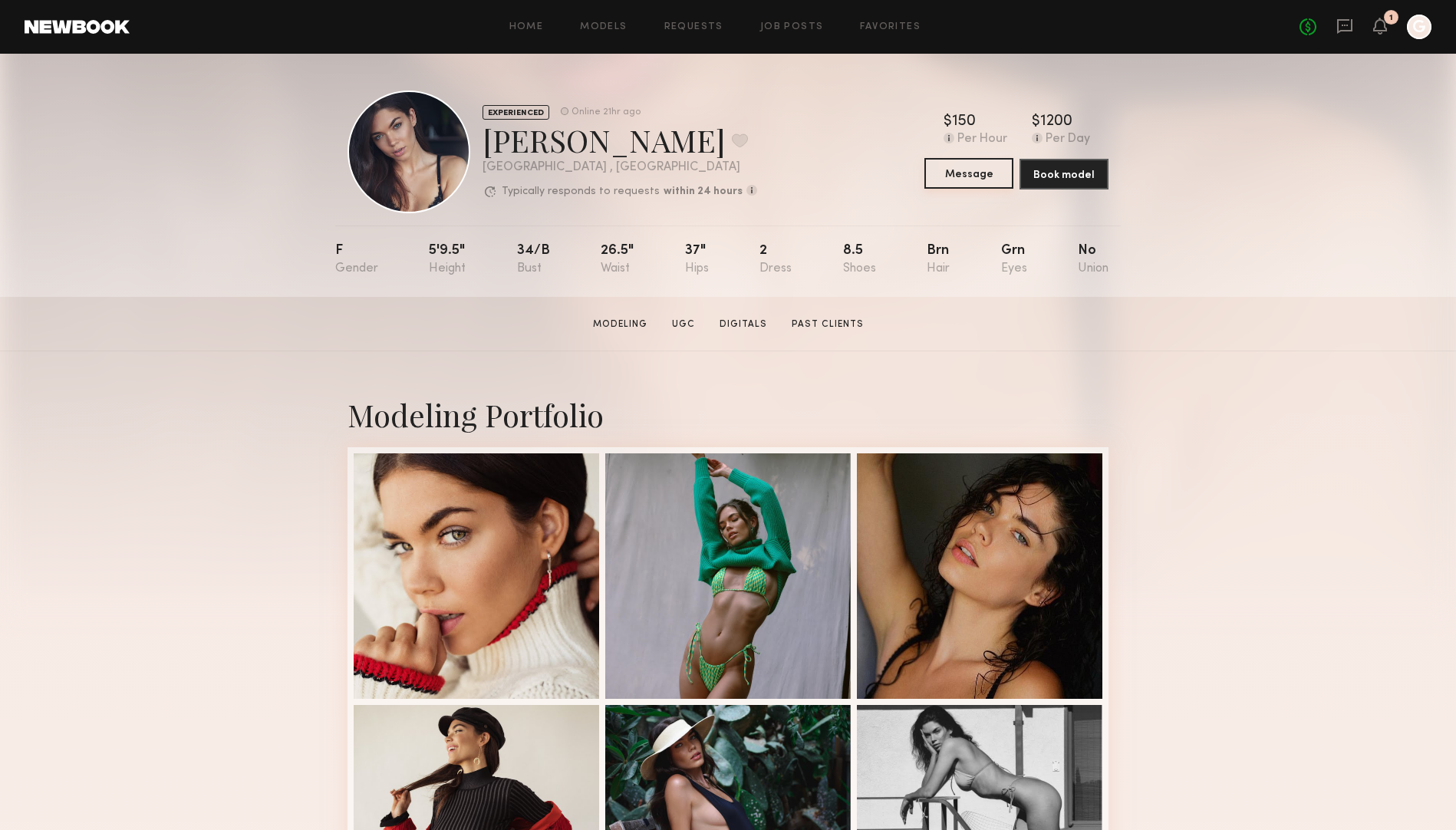
click at [957, 173] on button "Message" at bounding box center [969, 173] width 89 height 31
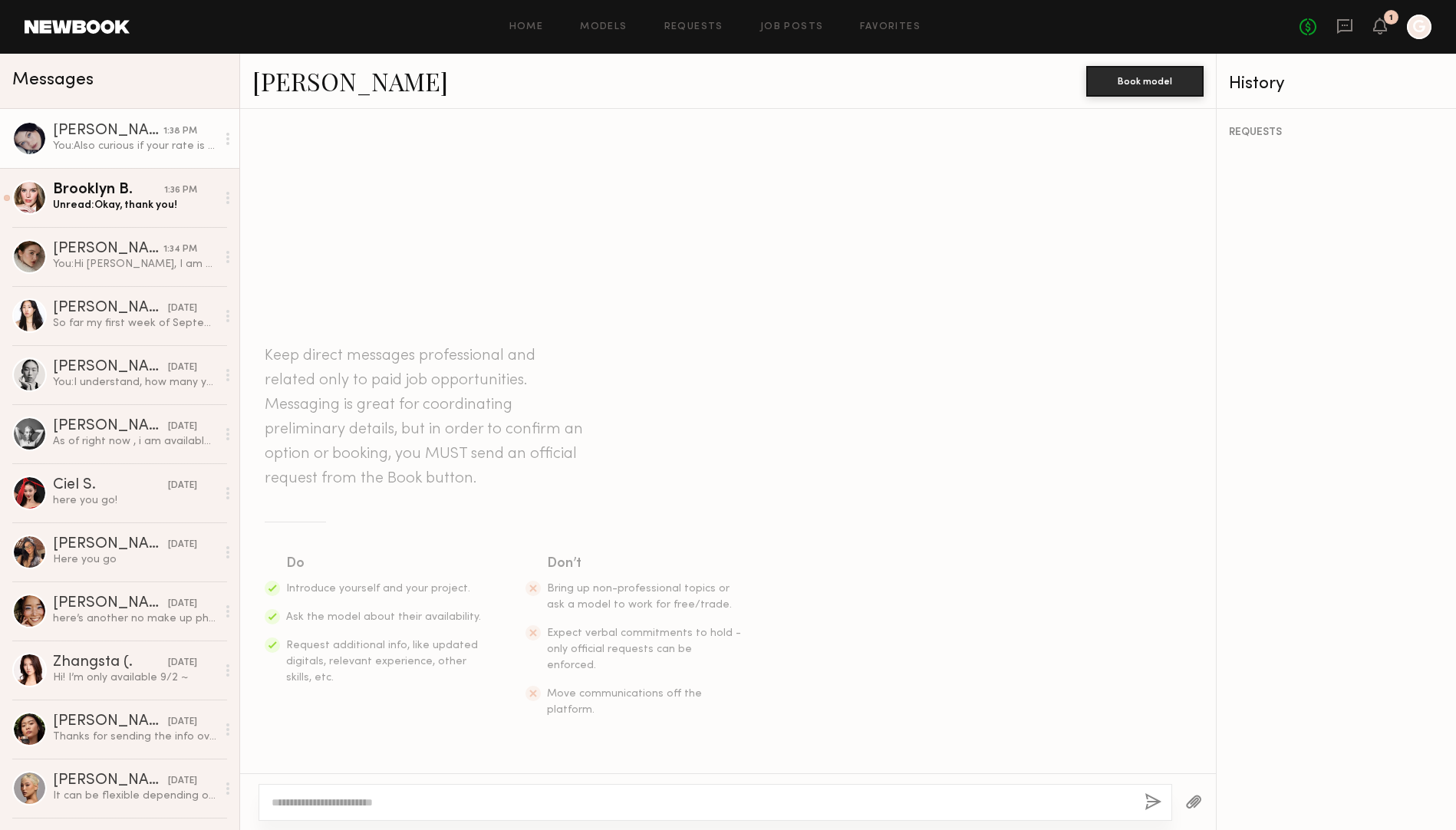
click at [133, 130] on div "[PERSON_NAME]" at bounding box center [108, 130] width 110 height 15
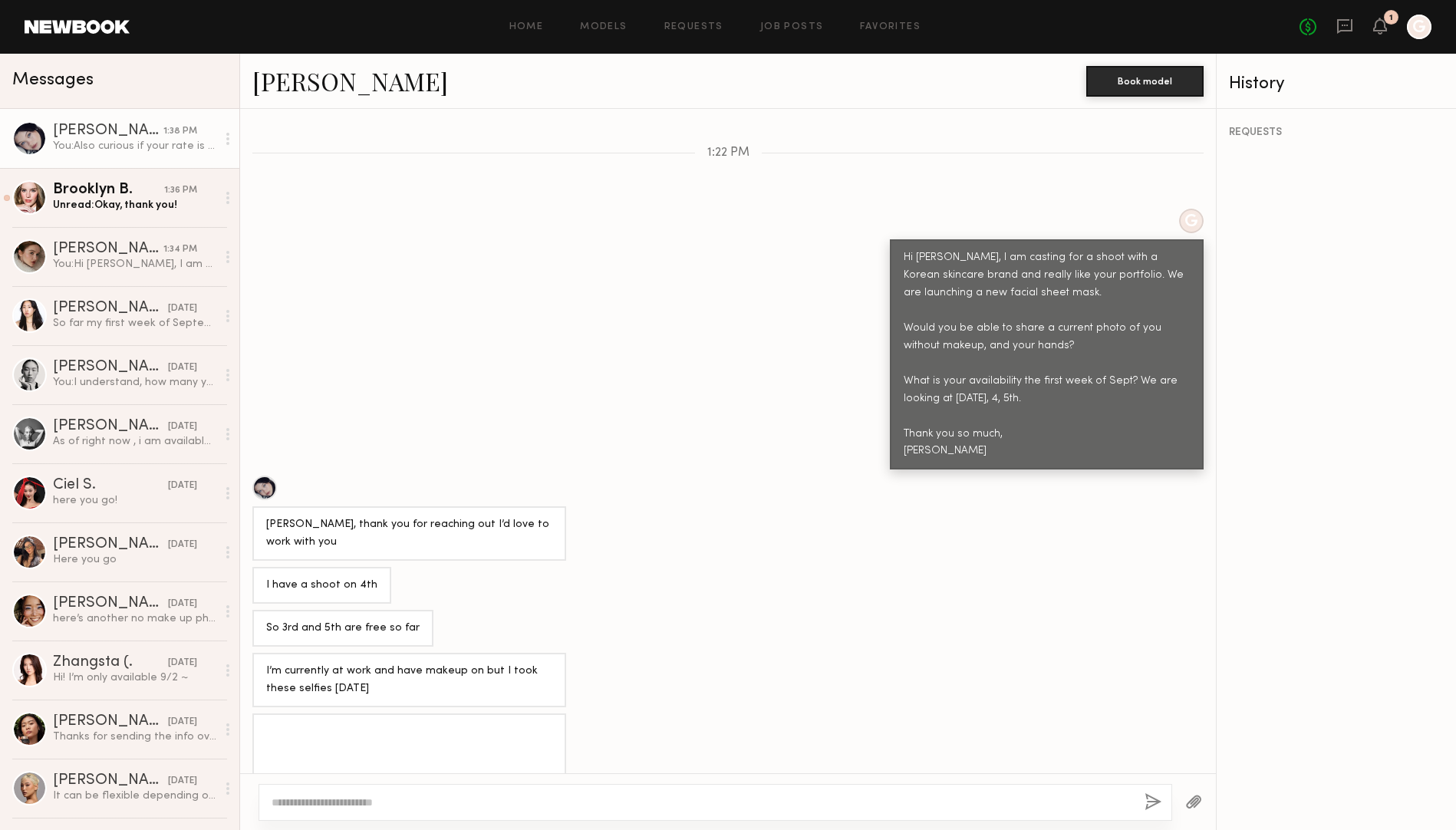
scroll to position [493, 0]
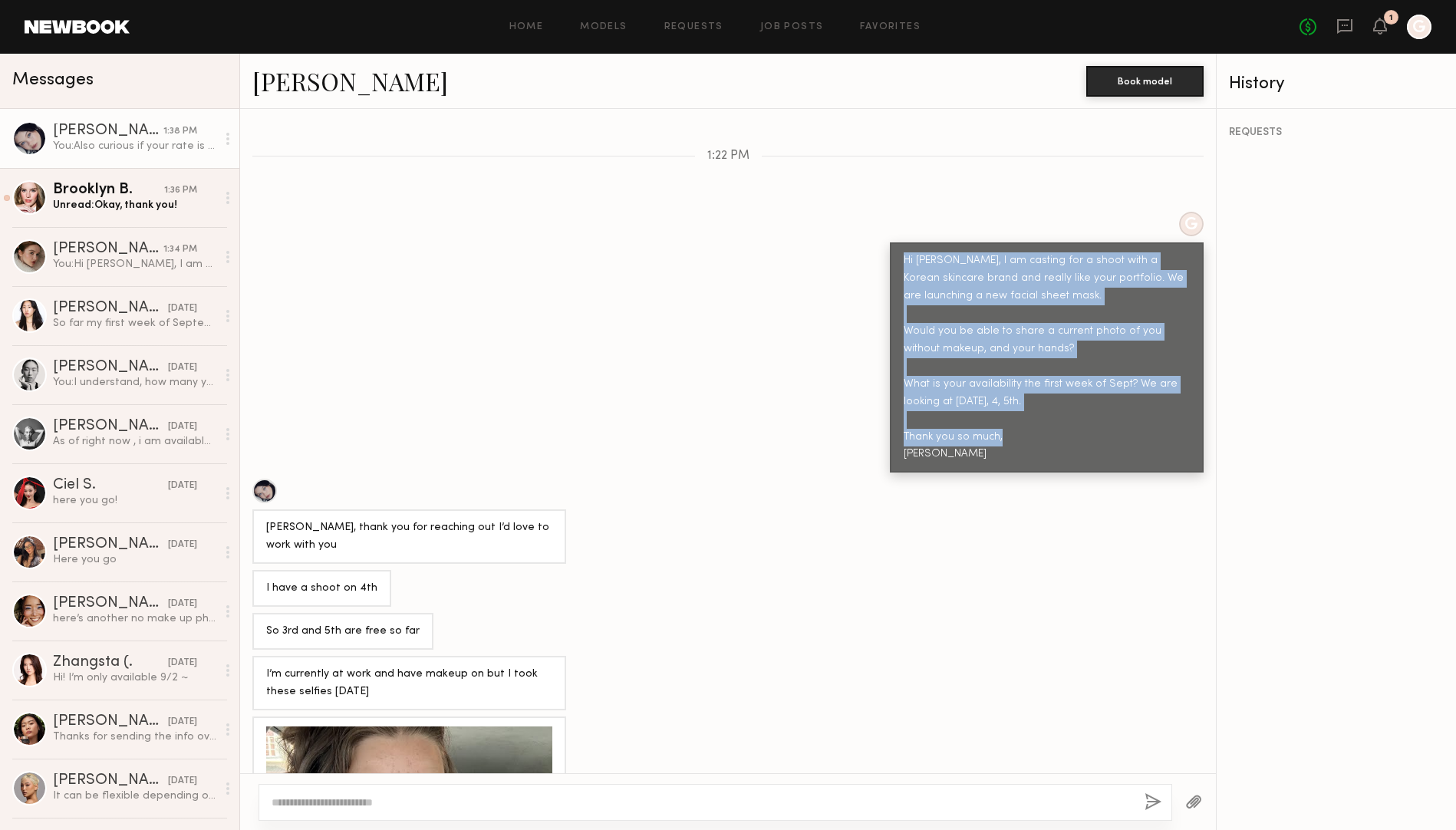
drag, startPoint x: 958, startPoint y: 430, endPoint x: 901, endPoint y: 215, distance: 222.4
click at [901, 242] on div "Hi [PERSON_NAME], I am casting for a shoot with a Korean skincare brand and rea…" at bounding box center [1046, 357] width 314 height 230
copy div "Hi [PERSON_NAME], I am casting for a shoot with a Korean skincare brand and rea…"
click at [122, 145] on div "You: Also curious if your rate is flexible? I have 1000 for model budget at the…" at bounding box center [134, 146] width 163 height 15
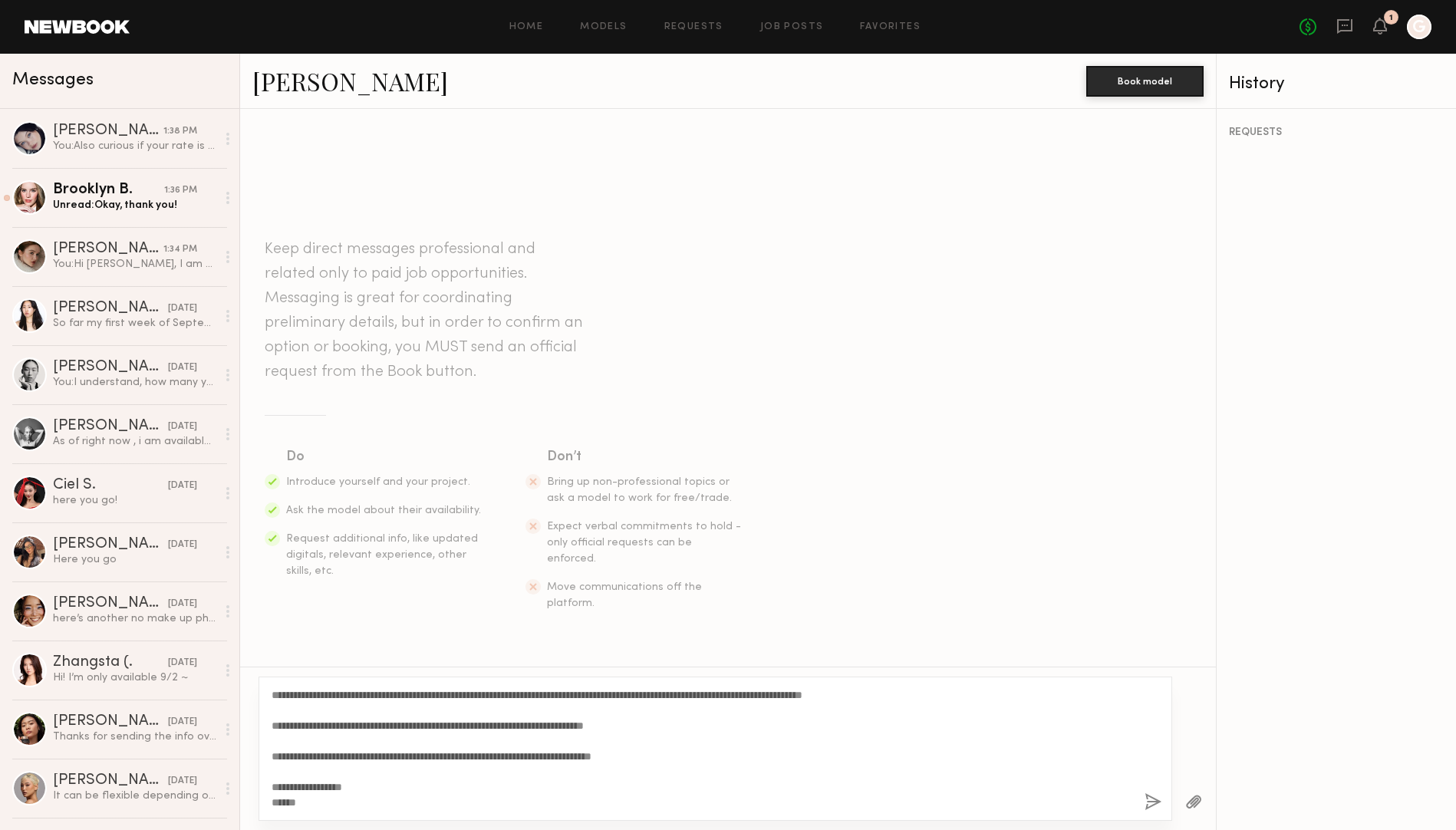
click at [537, 767] on textarea "**********" at bounding box center [702, 748] width 860 height 122
drag, startPoint x: 321, startPoint y: 694, endPoint x: 288, endPoint y: 693, distance: 33.0
click at [288, 693] on textarea "**********" at bounding box center [702, 748] width 860 height 122
click at [425, 780] on textarea "**********" at bounding box center [702, 748] width 860 height 122
type textarea "**********"
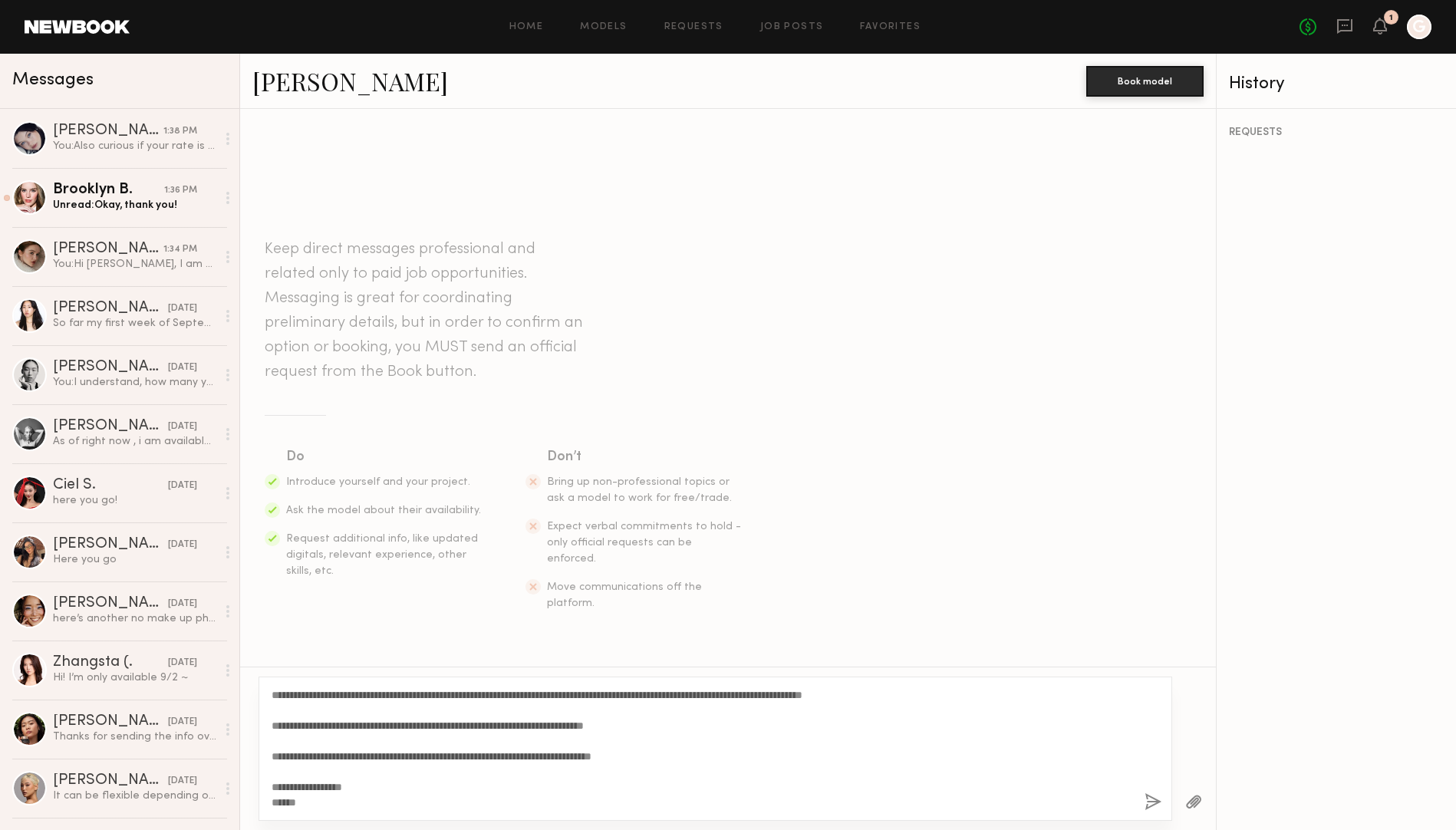
click at [1147, 795] on button "button" at bounding box center [1152, 803] width 17 height 19
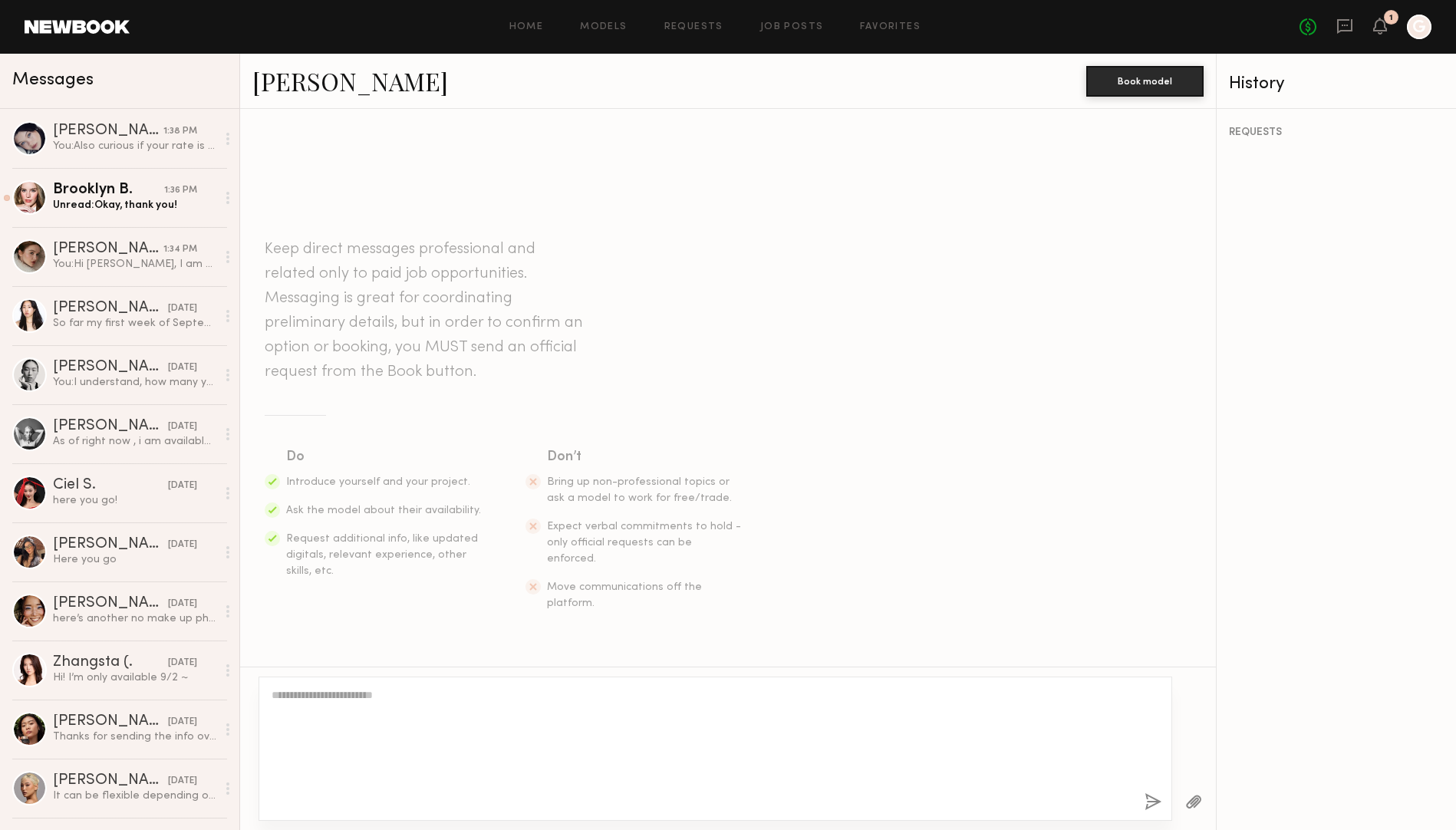
scroll to position [173, 0]
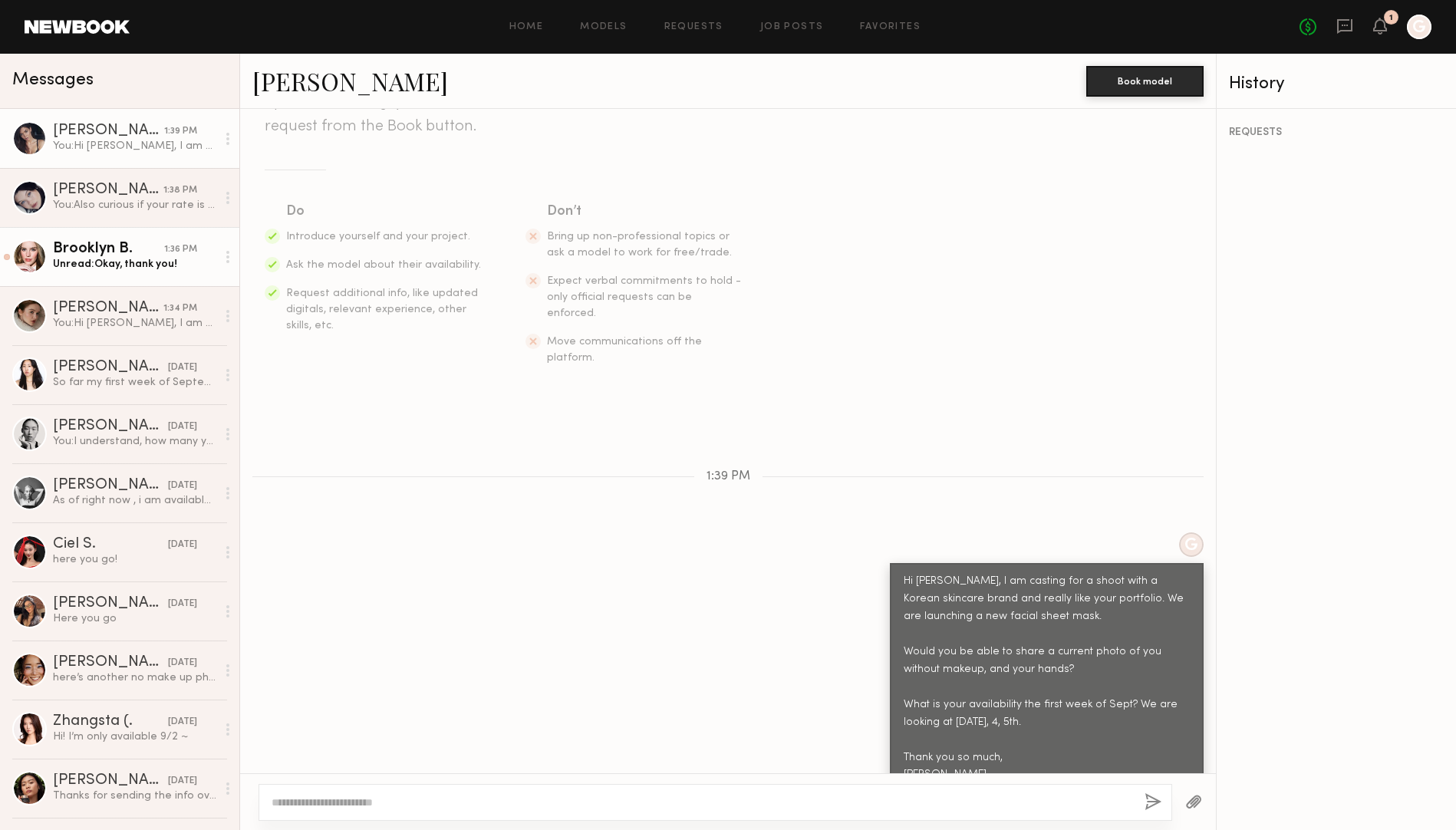
click at [139, 257] on div "Unread: Okay, thank you!" at bounding box center [134, 264] width 163 height 15
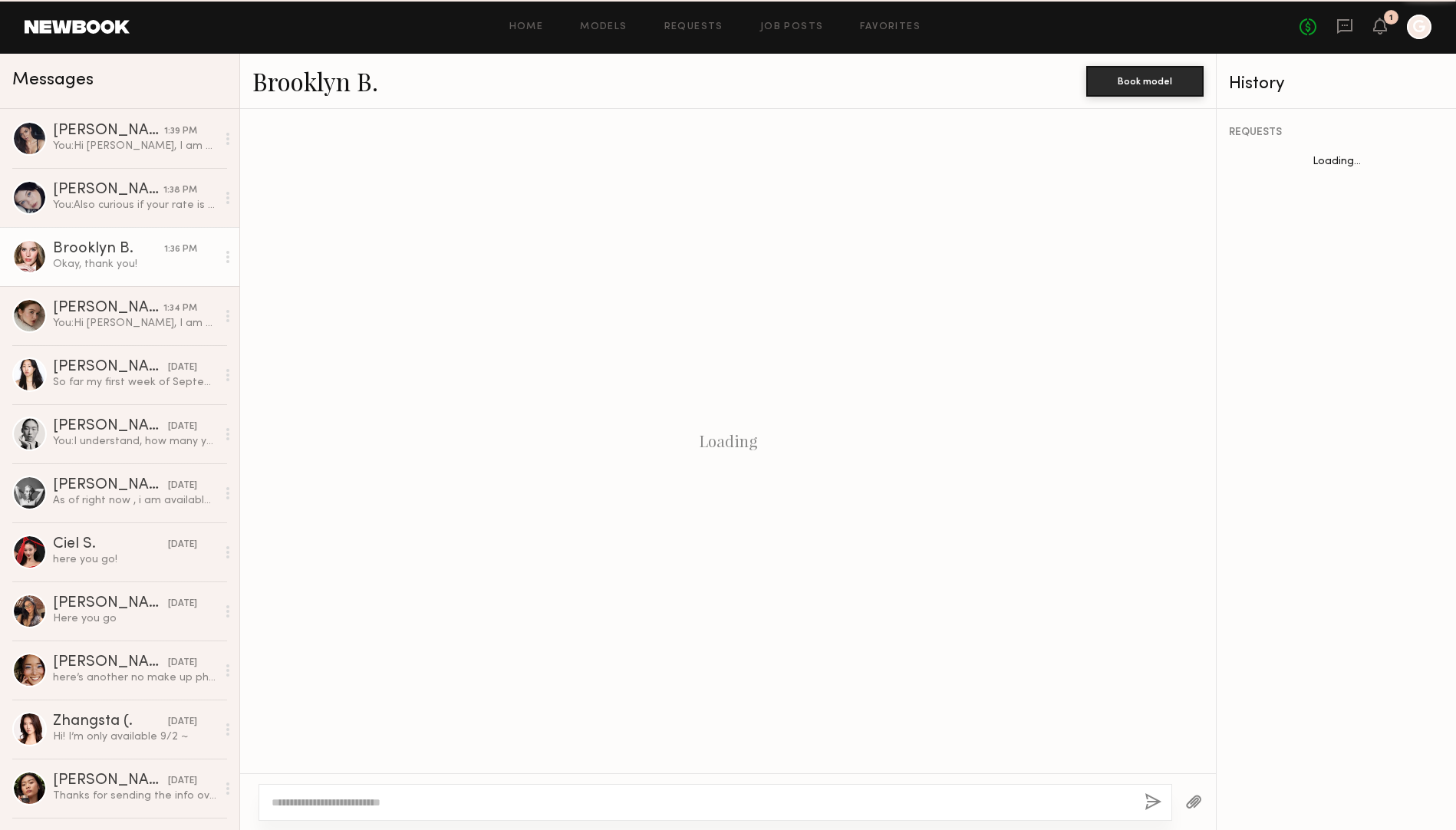
scroll to position [581, 0]
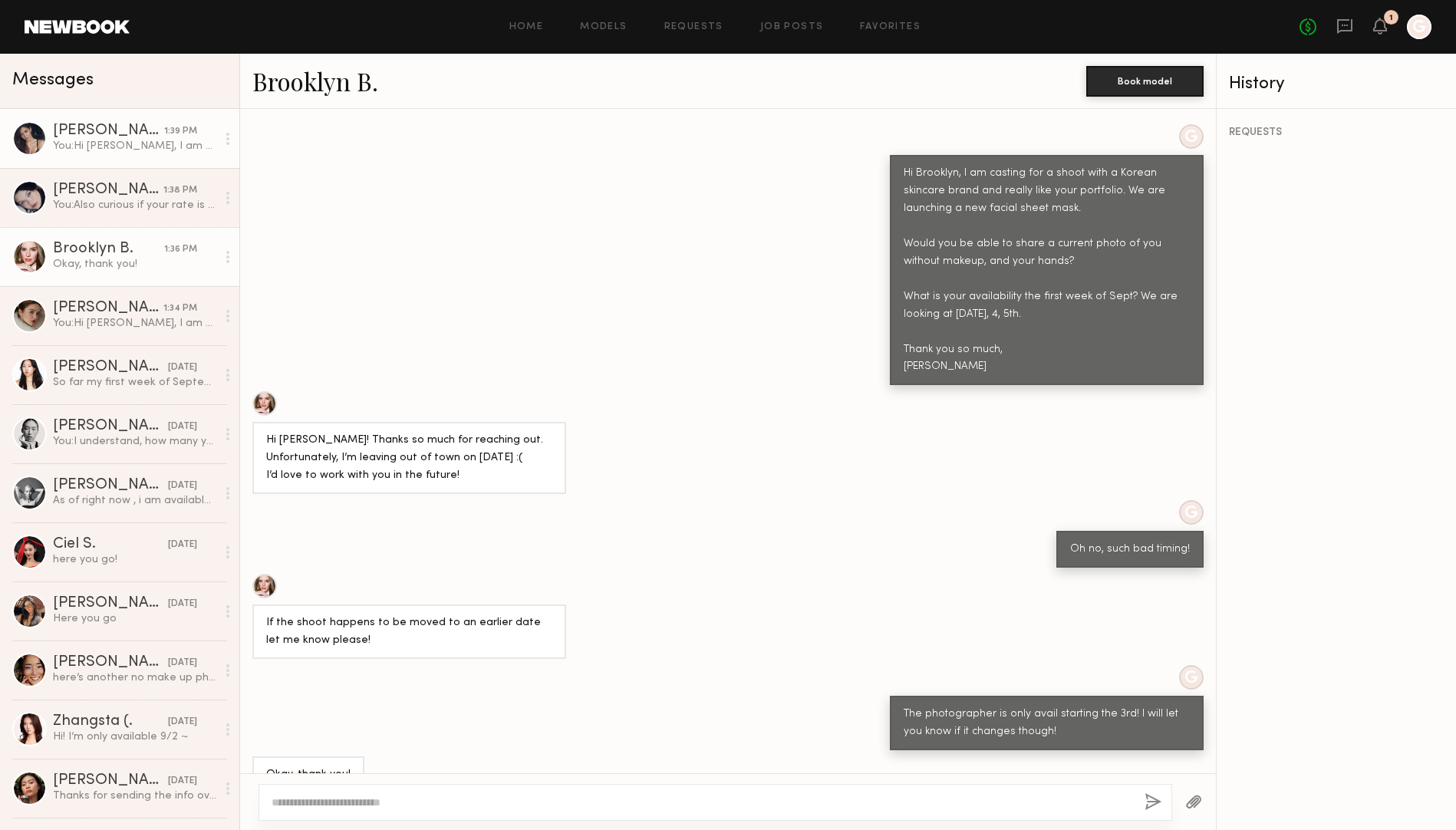
click at [148, 133] on div "[PERSON_NAME]" at bounding box center [108, 130] width 111 height 15
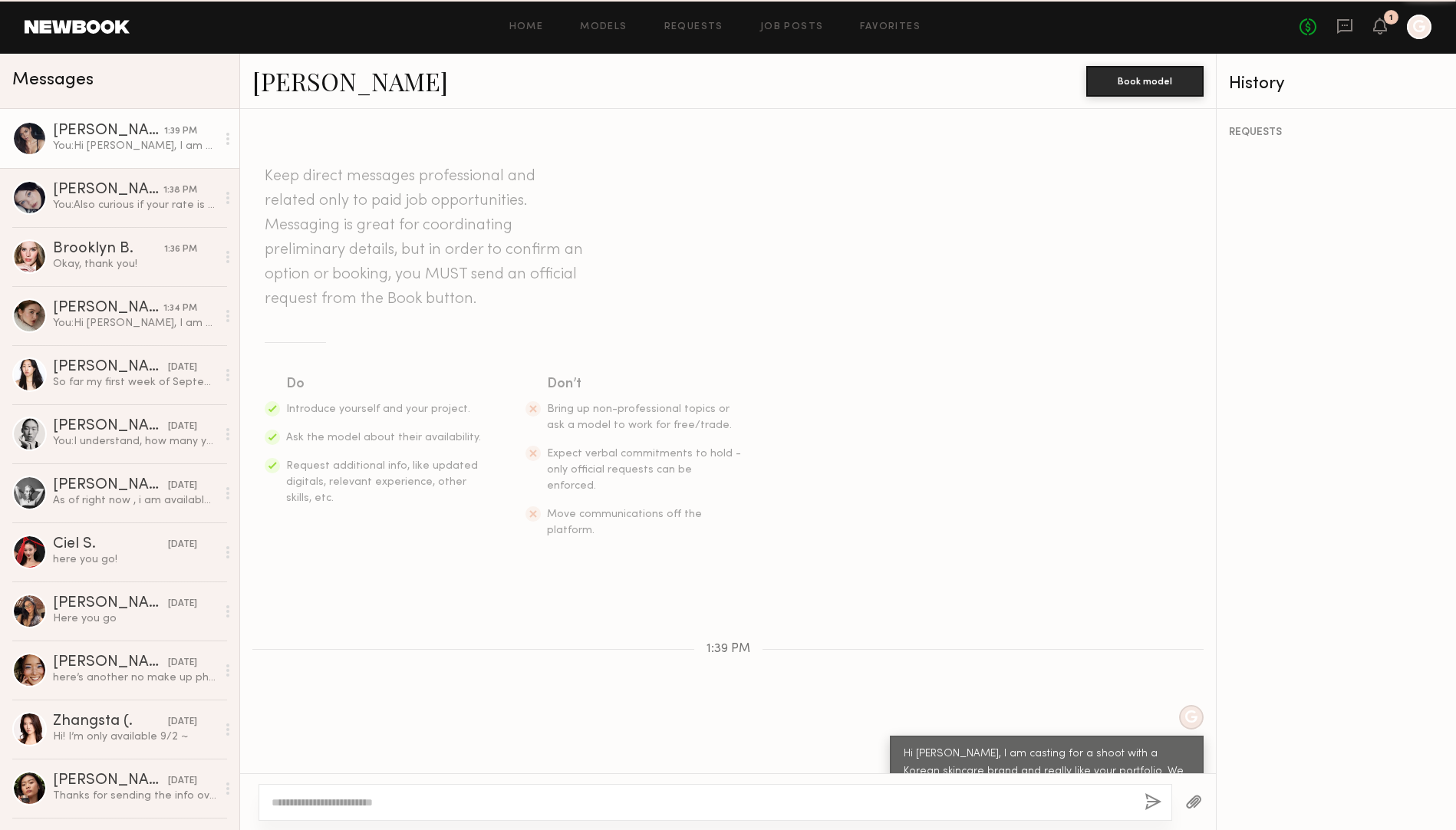
scroll to position [173, 0]
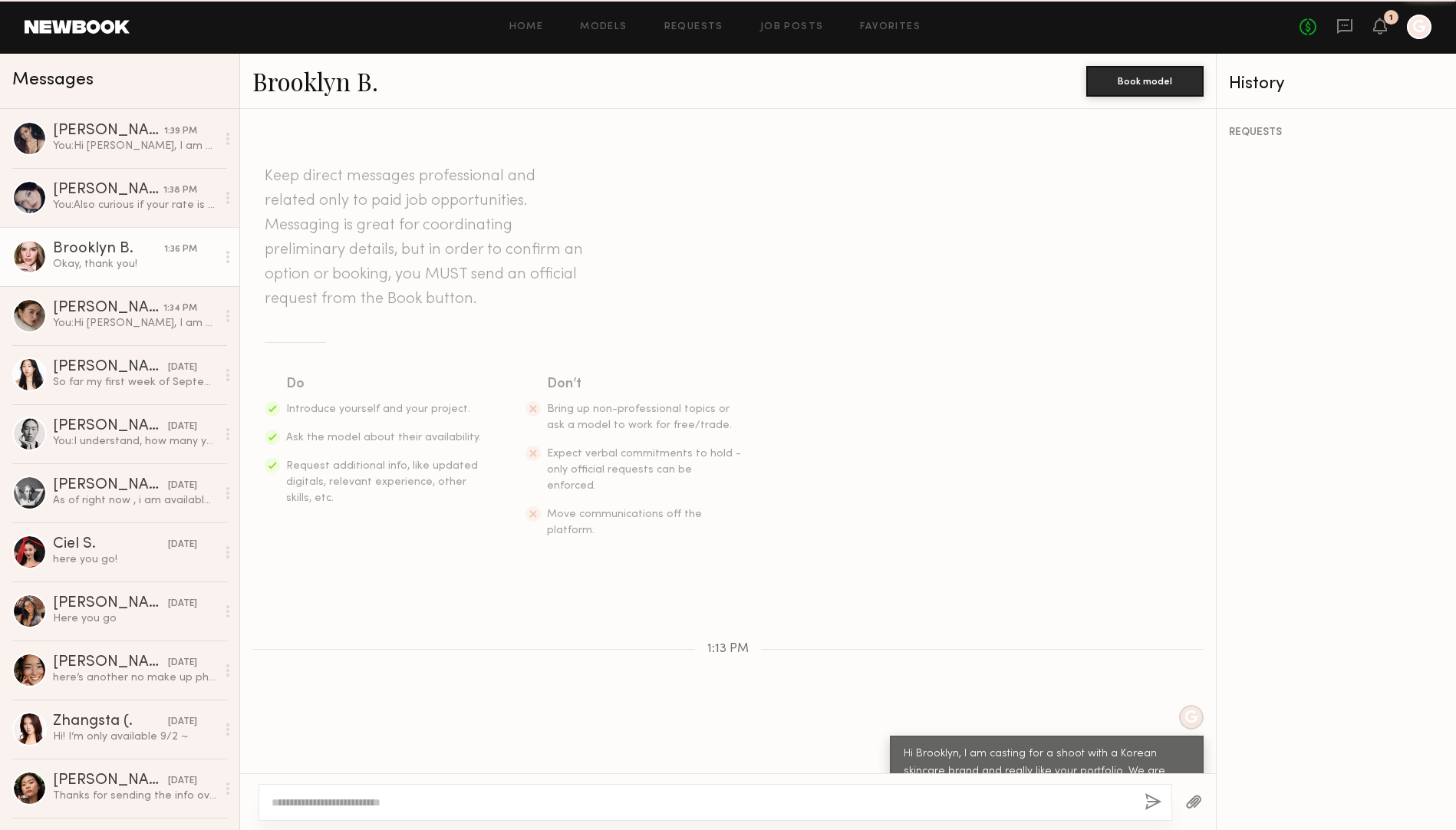
scroll to position [581, 0]
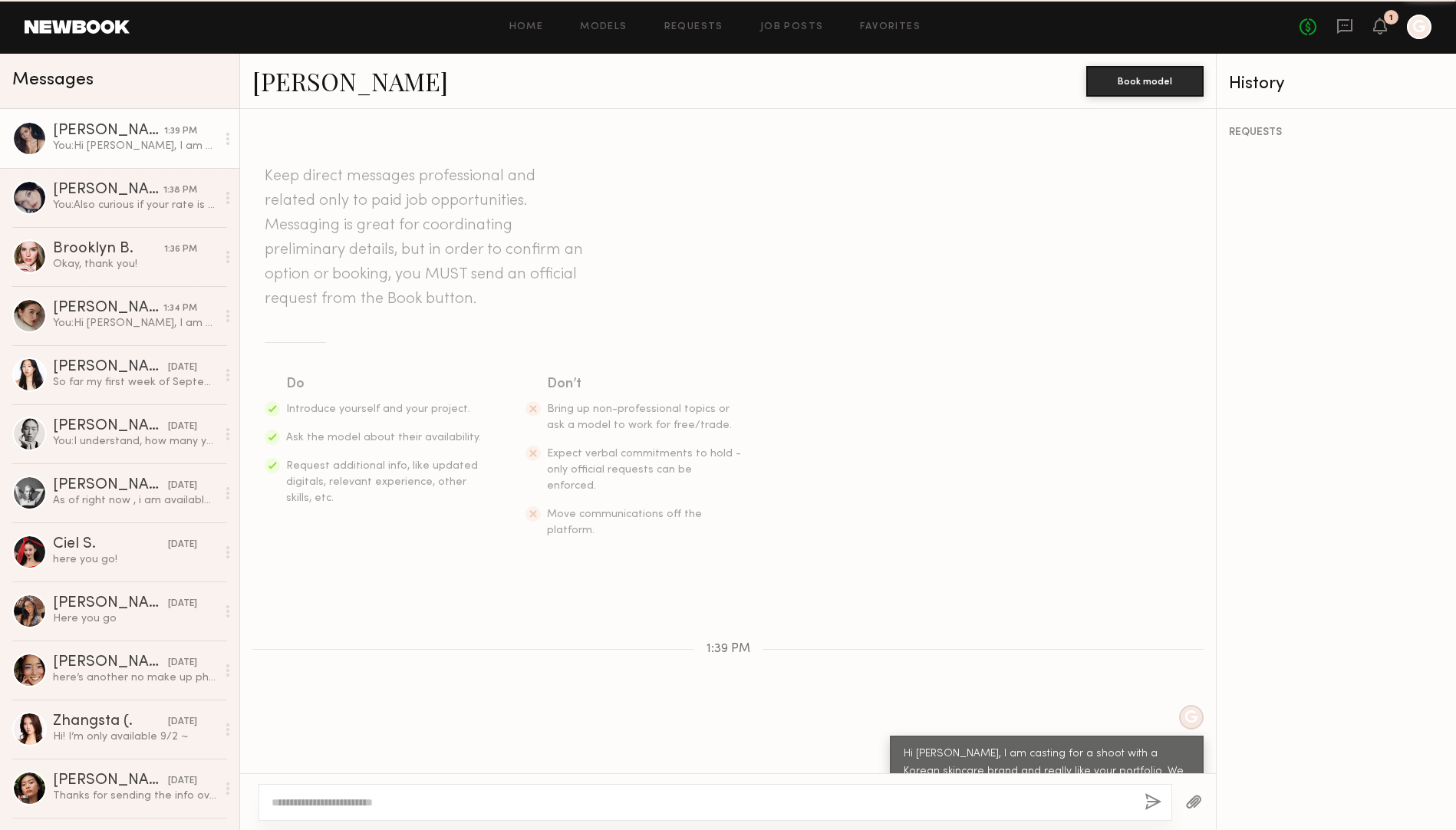
scroll to position [173, 0]
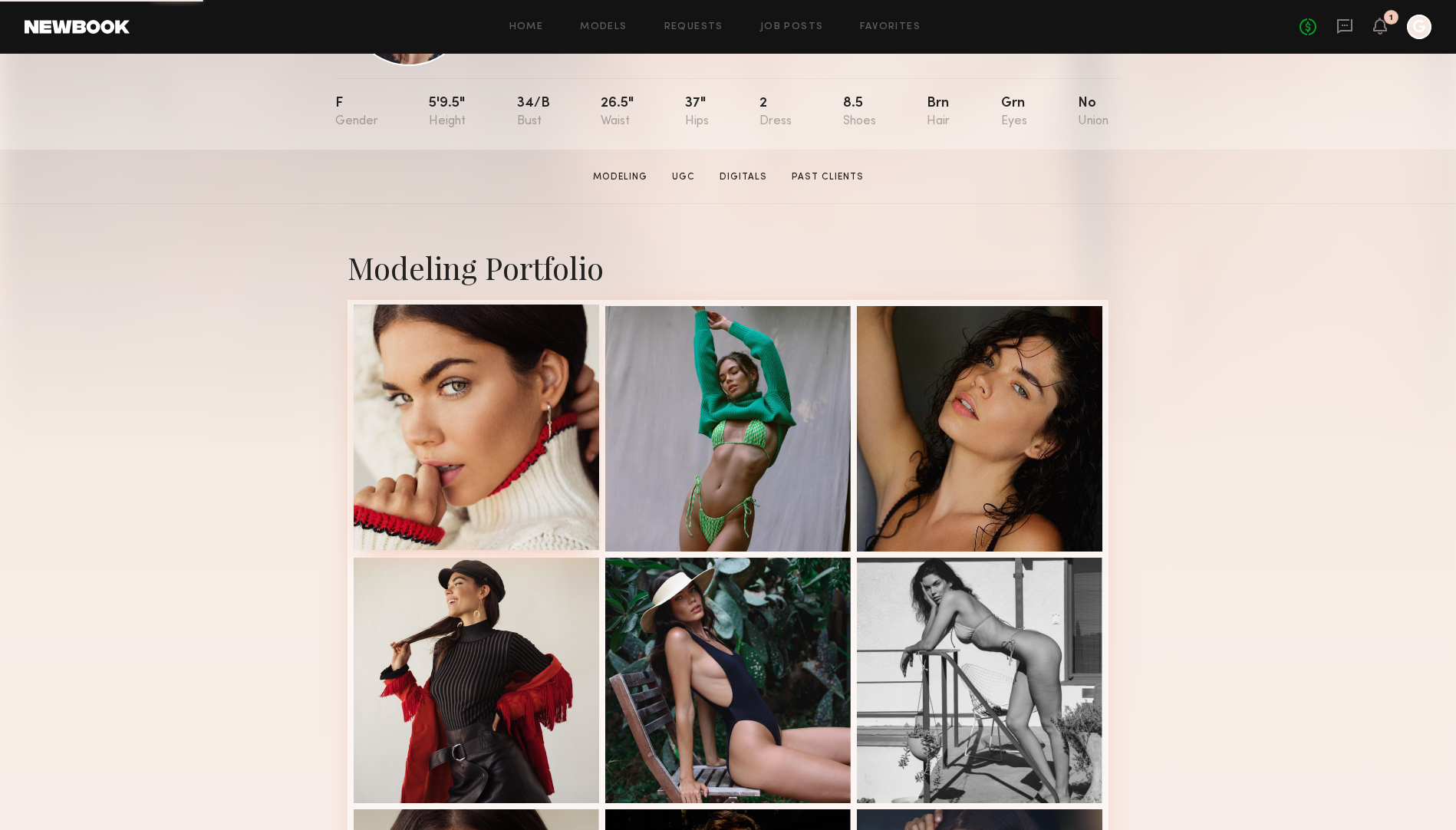
scroll to position [148, 0]
click at [490, 452] on div at bounding box center [476, 426] width 245 height 245
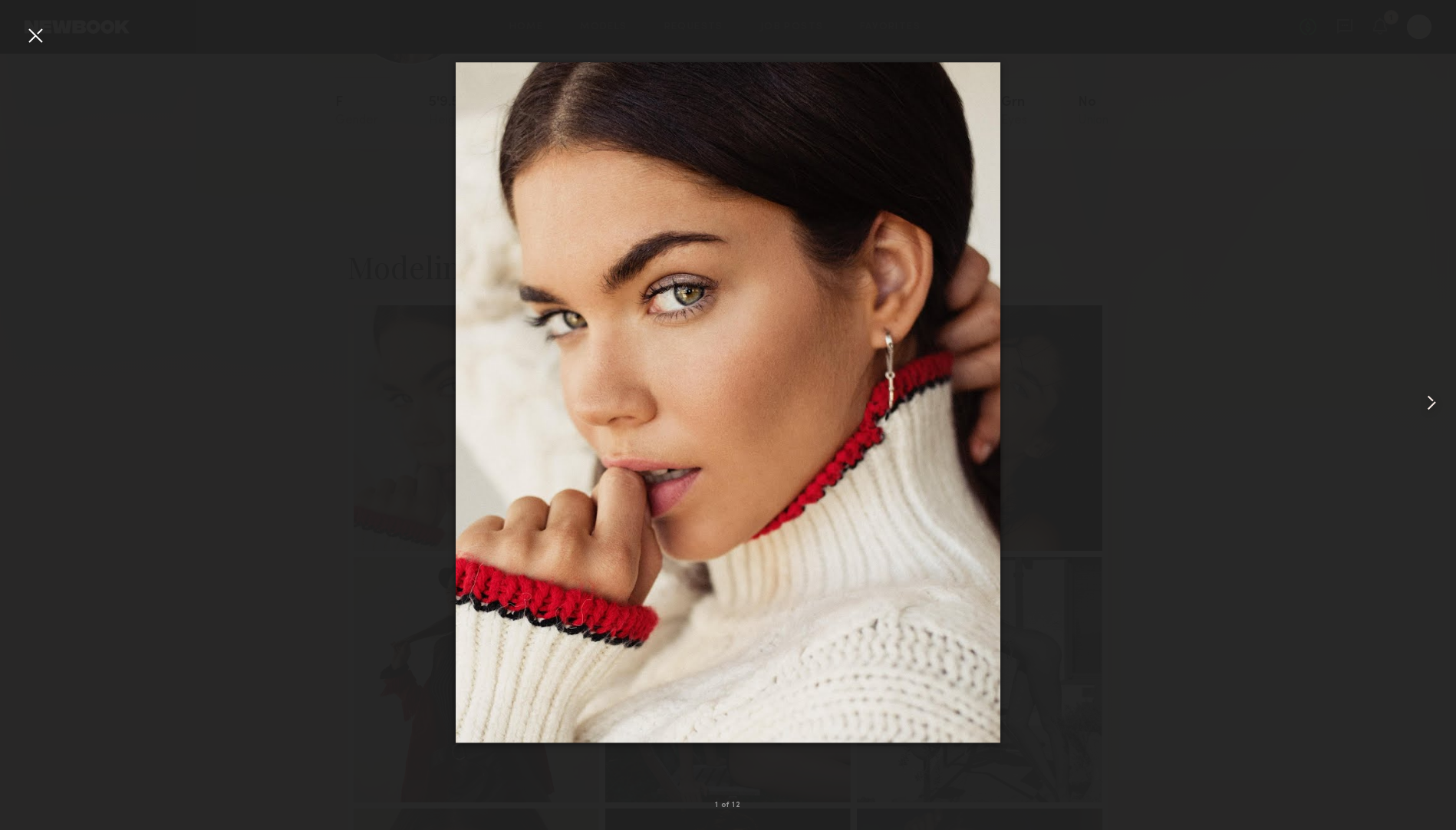
click at [1425, 398] on common-icon at bounding box center [1431, 403] width 25 height 25
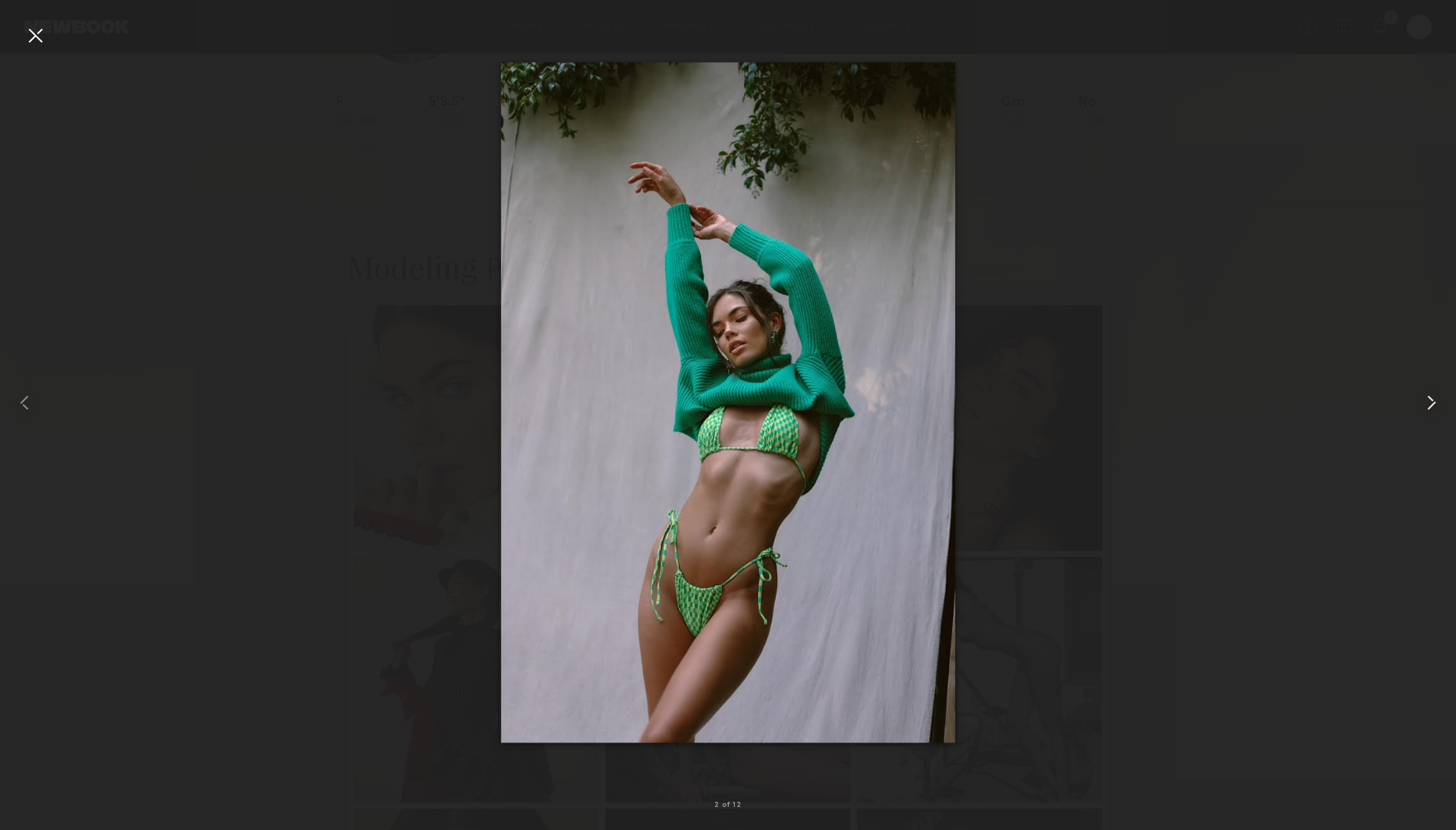
click at [1425, 398] on common-icon at bounding box center [1431, 403] width 25 height 25
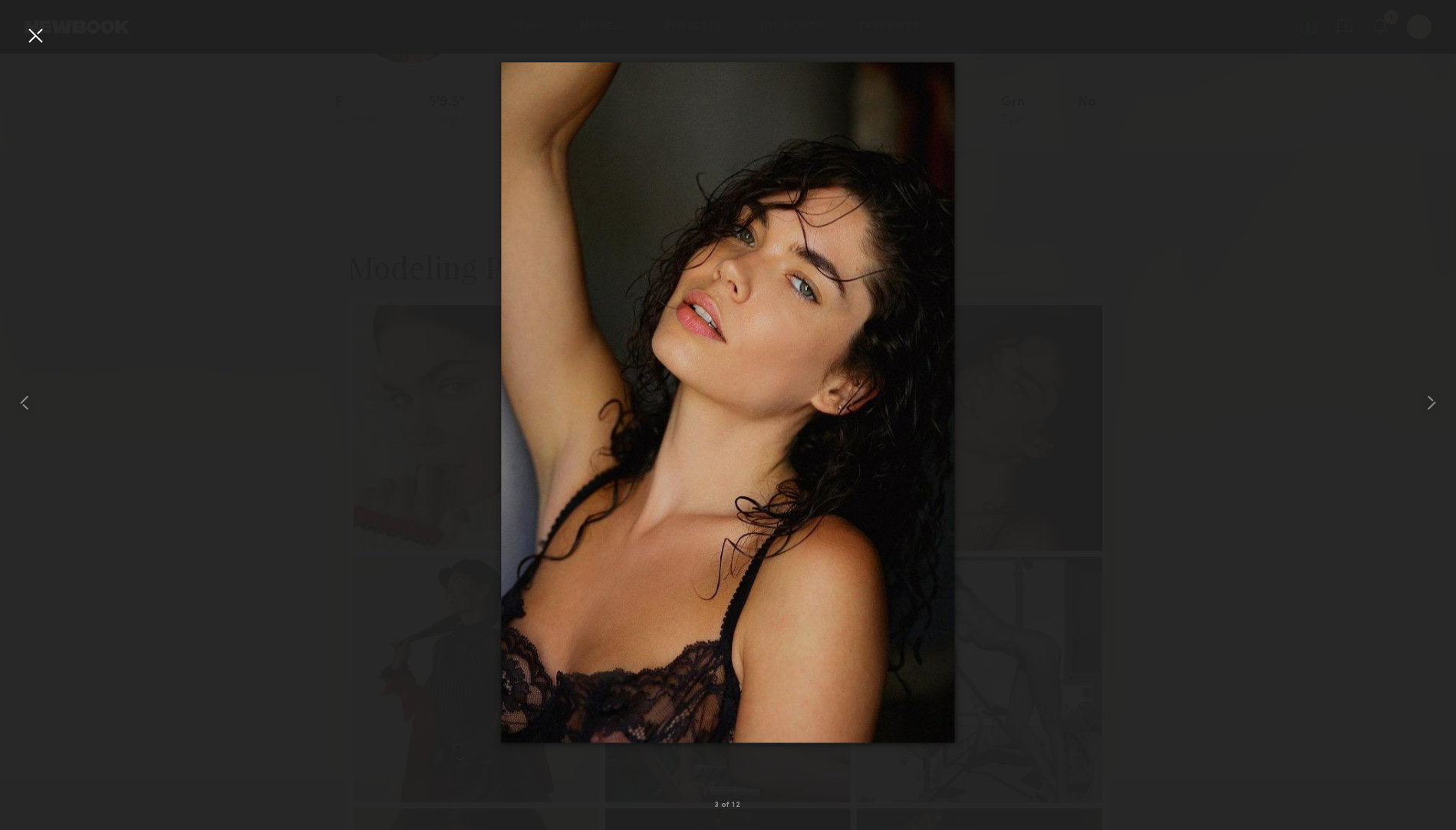
click at [761, 413] on img at bounding box center [727, 402] width 453 height 680
click at [1430, 400] on common-icon at bounding box center [1431, 403] width 25 height 25
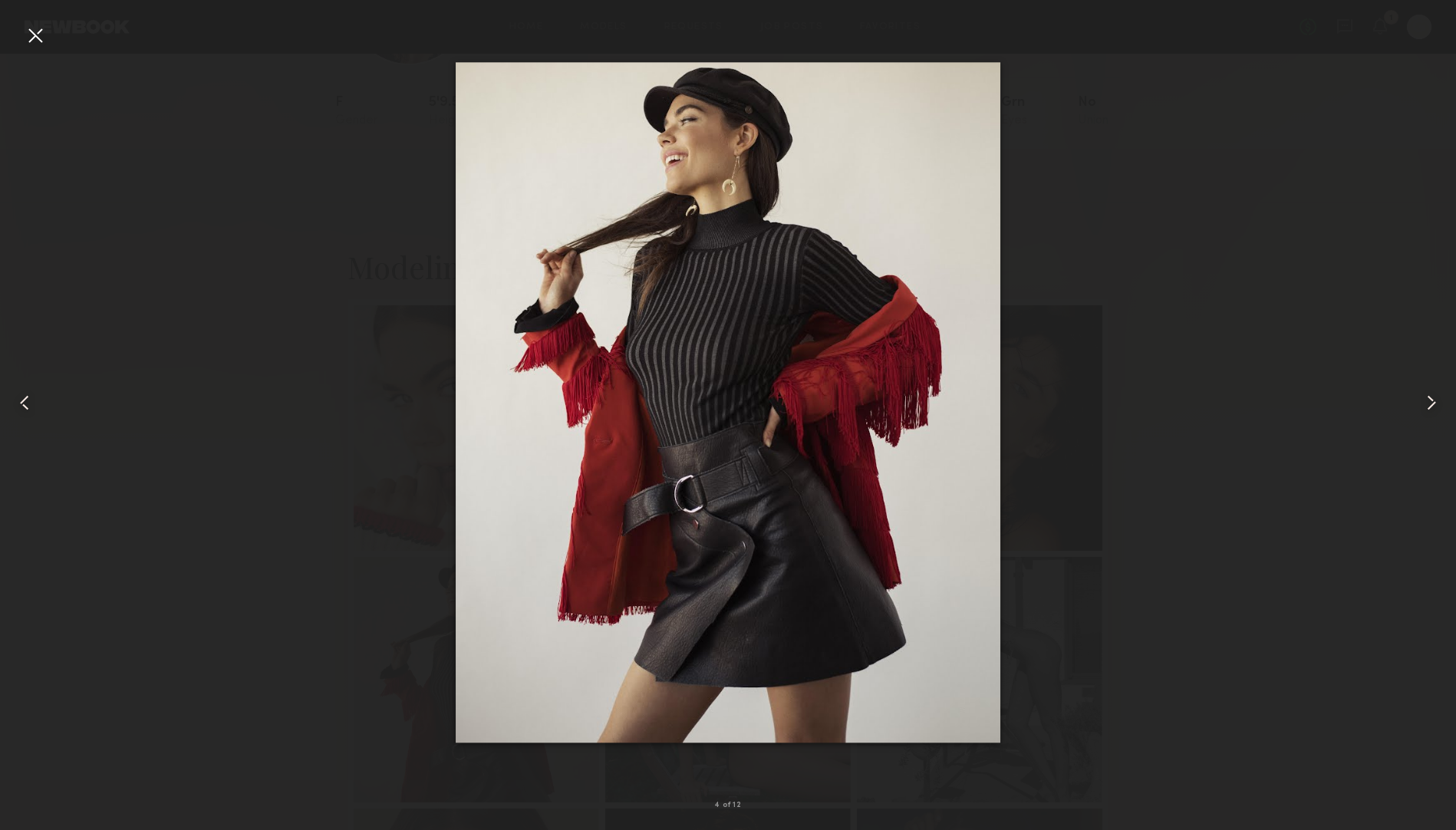
click at [1430, 400] on common-icon at bounding box center [1431, 403] width 25 height 25
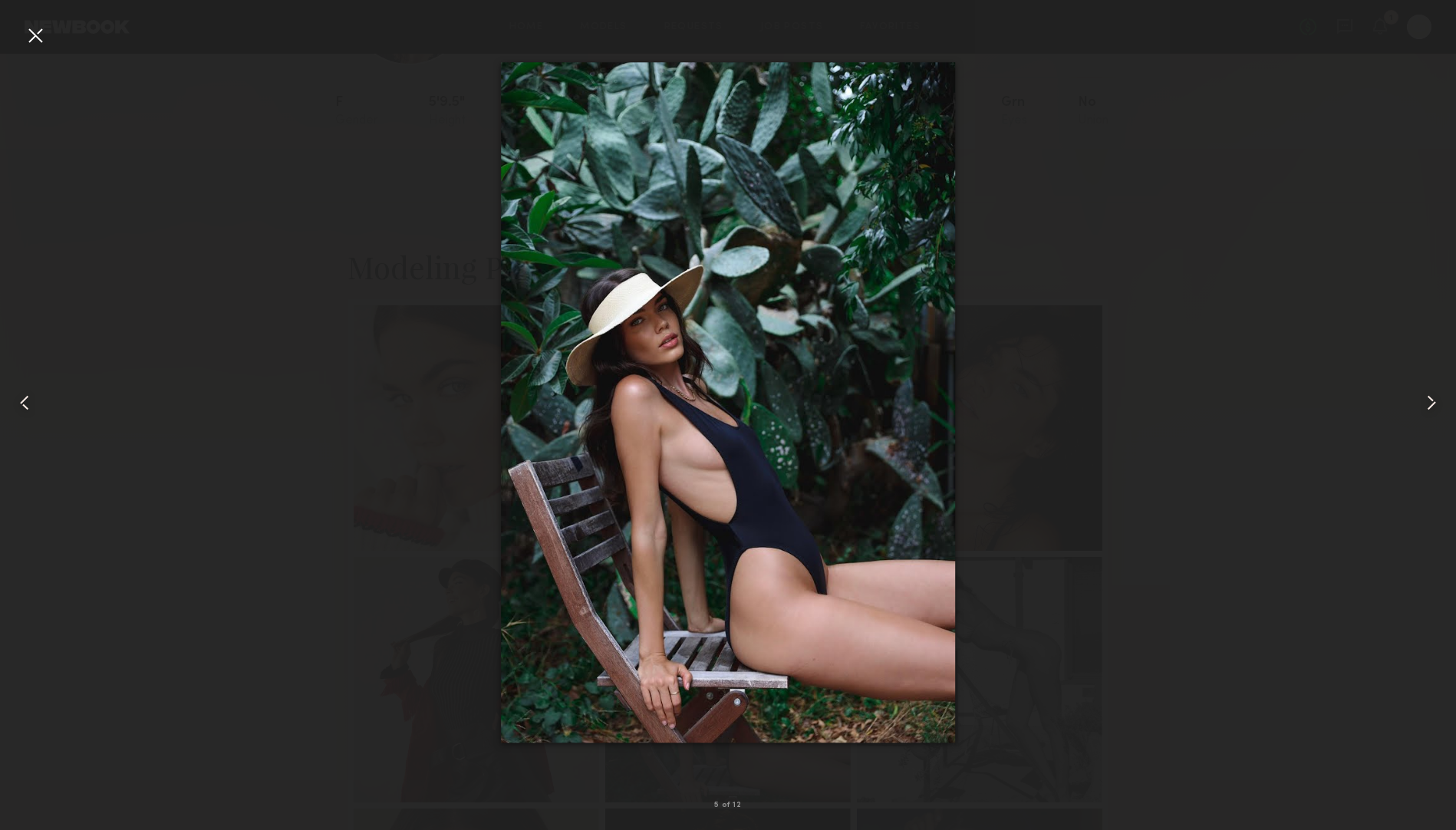
click at [1430, 400] on common-icon at bounding box center [1431, 403] width 25 height 25
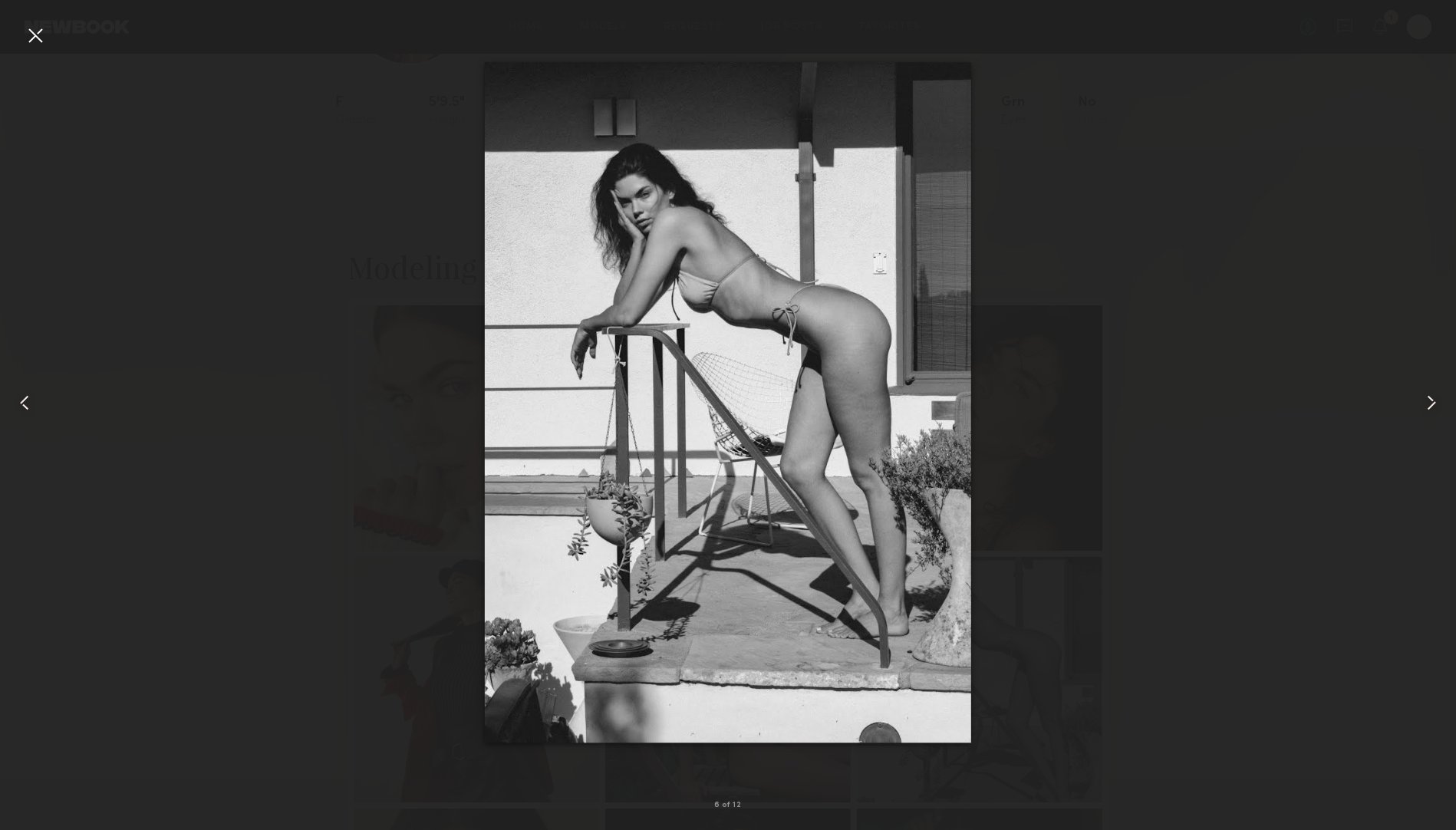
click at [1430, 400] on common-icon at bounding box center [1431, 403] width 25 height 25
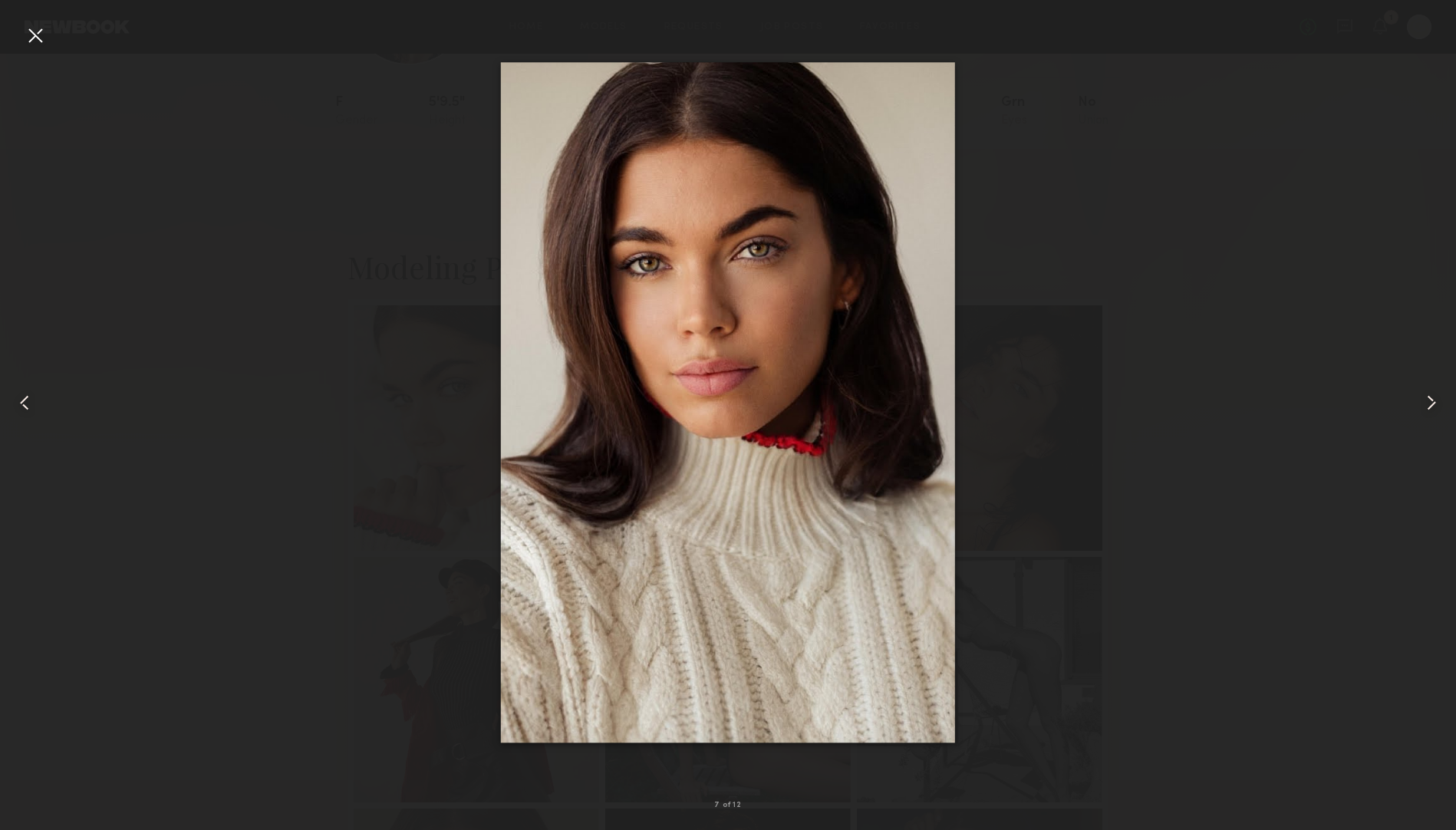
click at [28, 398] on common-icon at bounding box center [25, 403] width 25 height 25
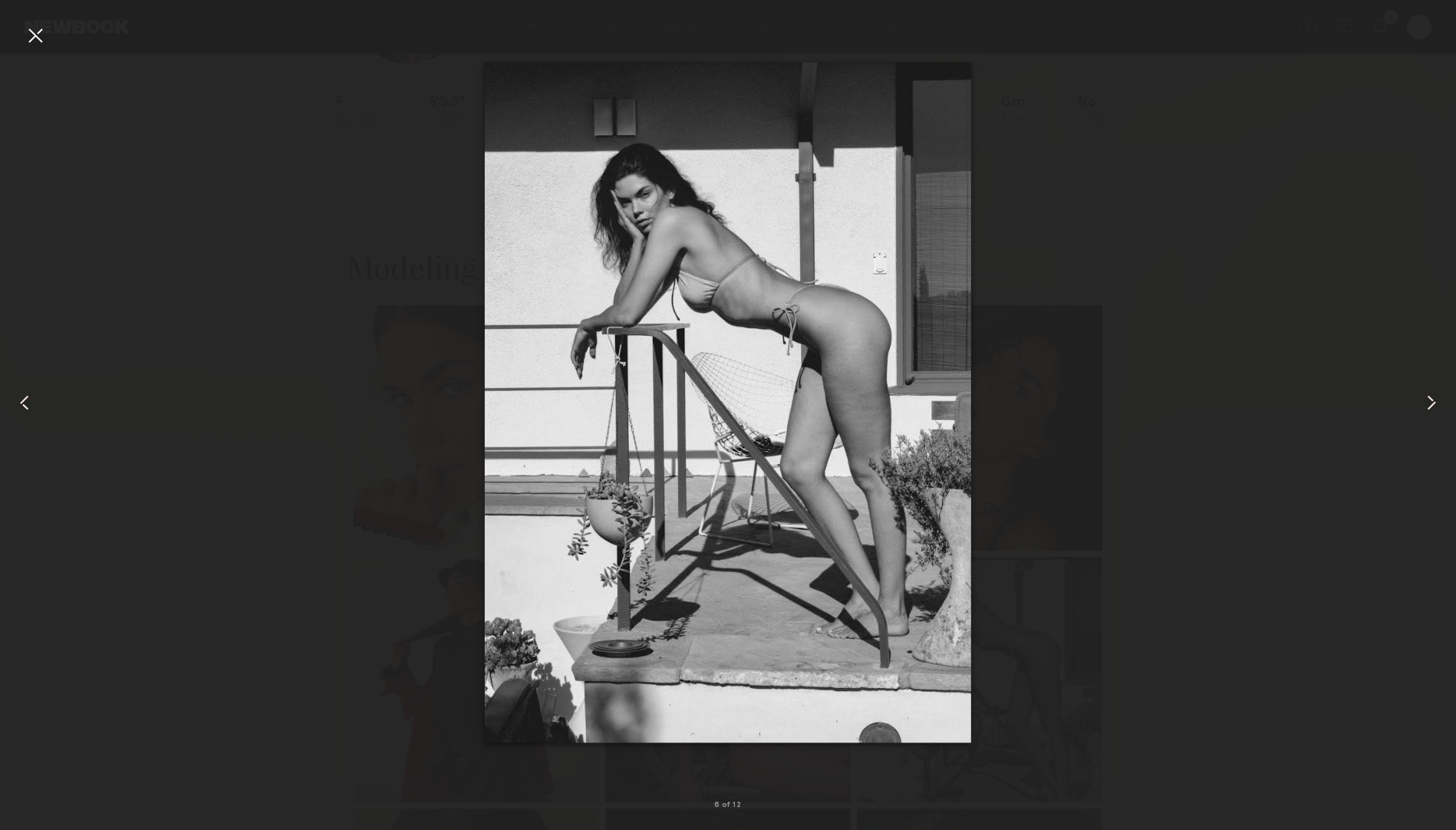
click at [1427, 401] on common-icon at bounding box center [1431, 403] width 25 height 25
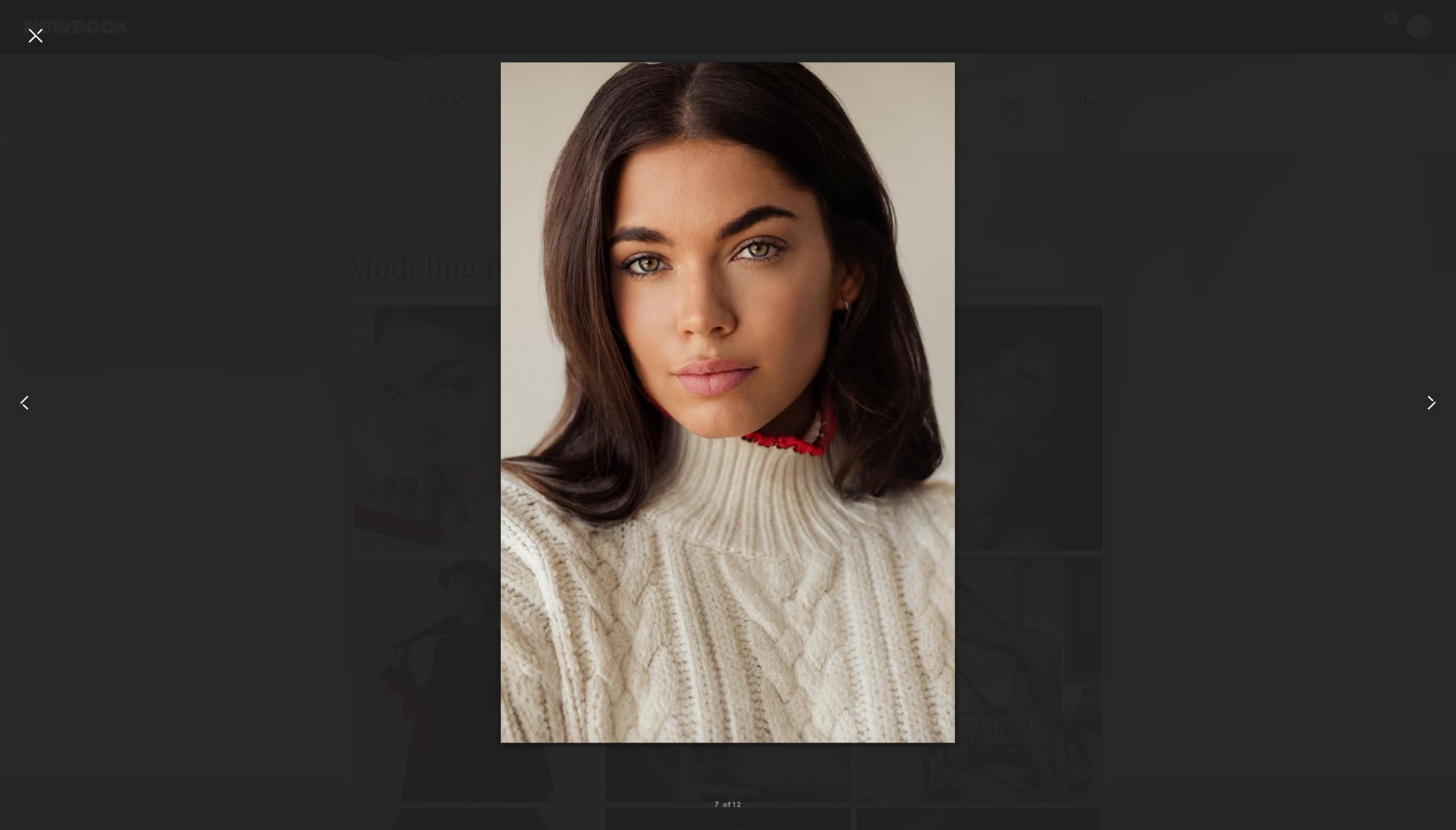
click at [1431, 404] on common-icon at bounding box center [1431, 403] width 25 height 25
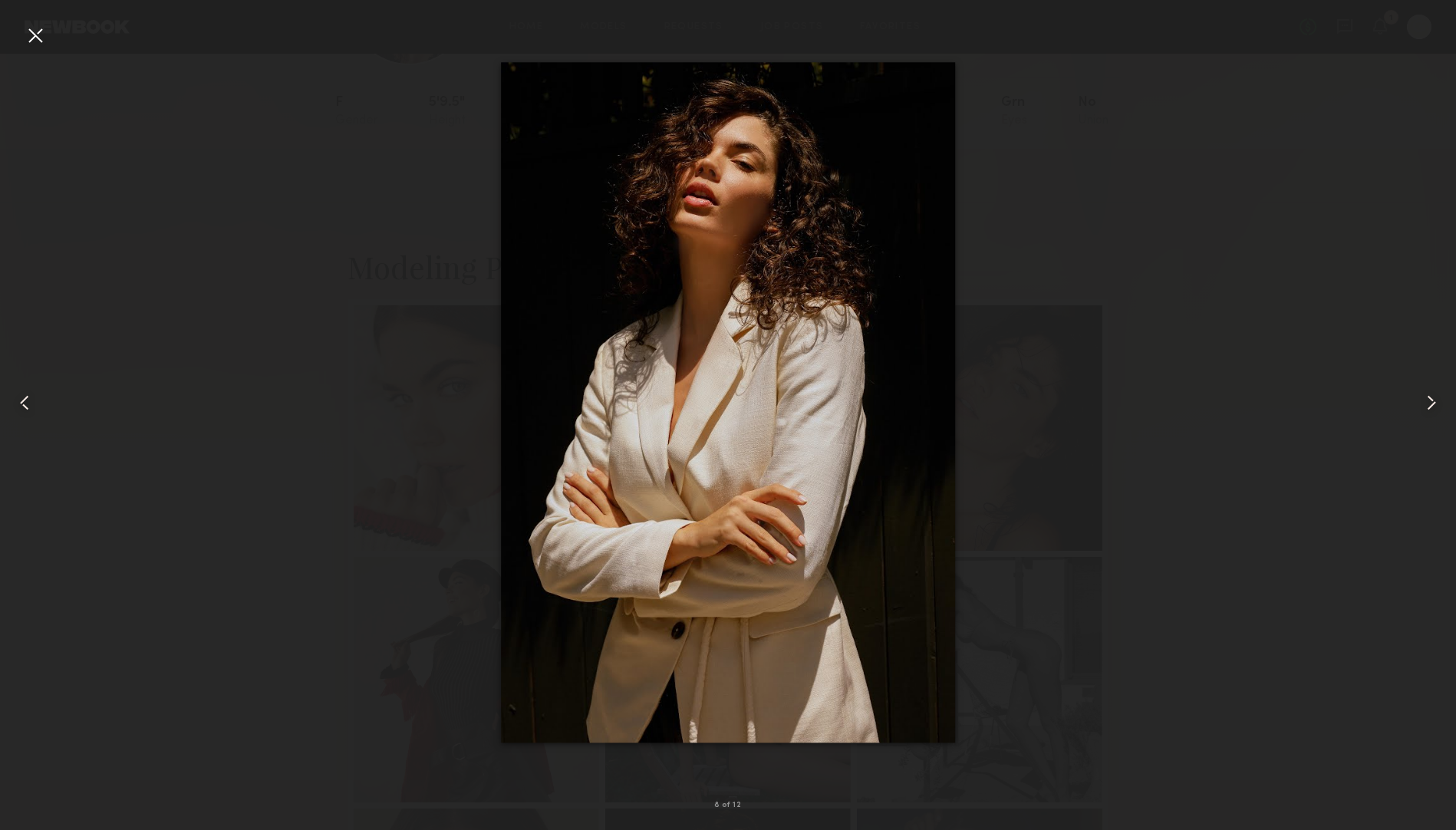
click at [1431, 404] on common-icon at bounding box center [1431, 403] width 25 height 25
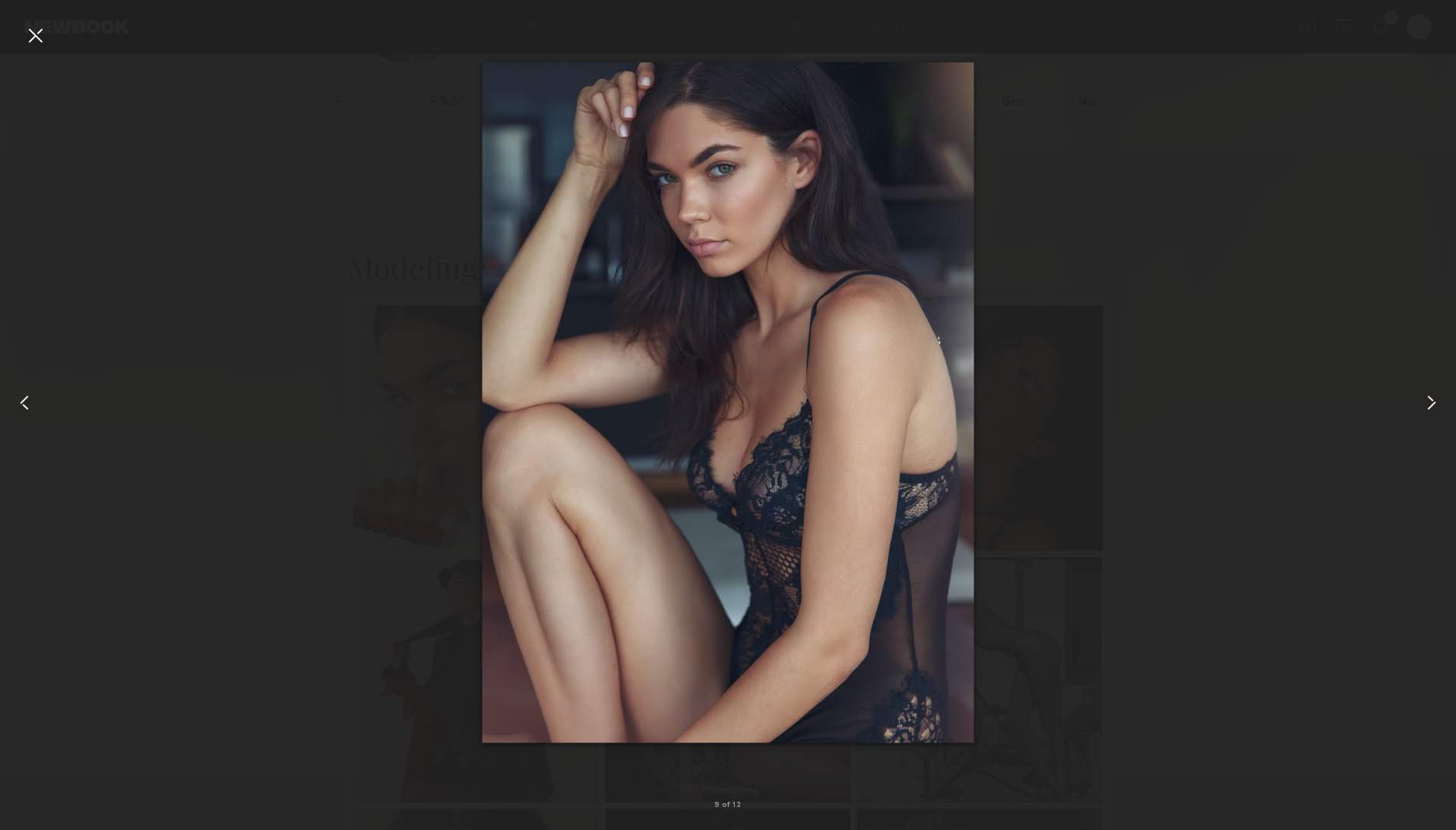
click at [1431, 404] on common-icon at bounding box center [1431, 403] width 25 height 25
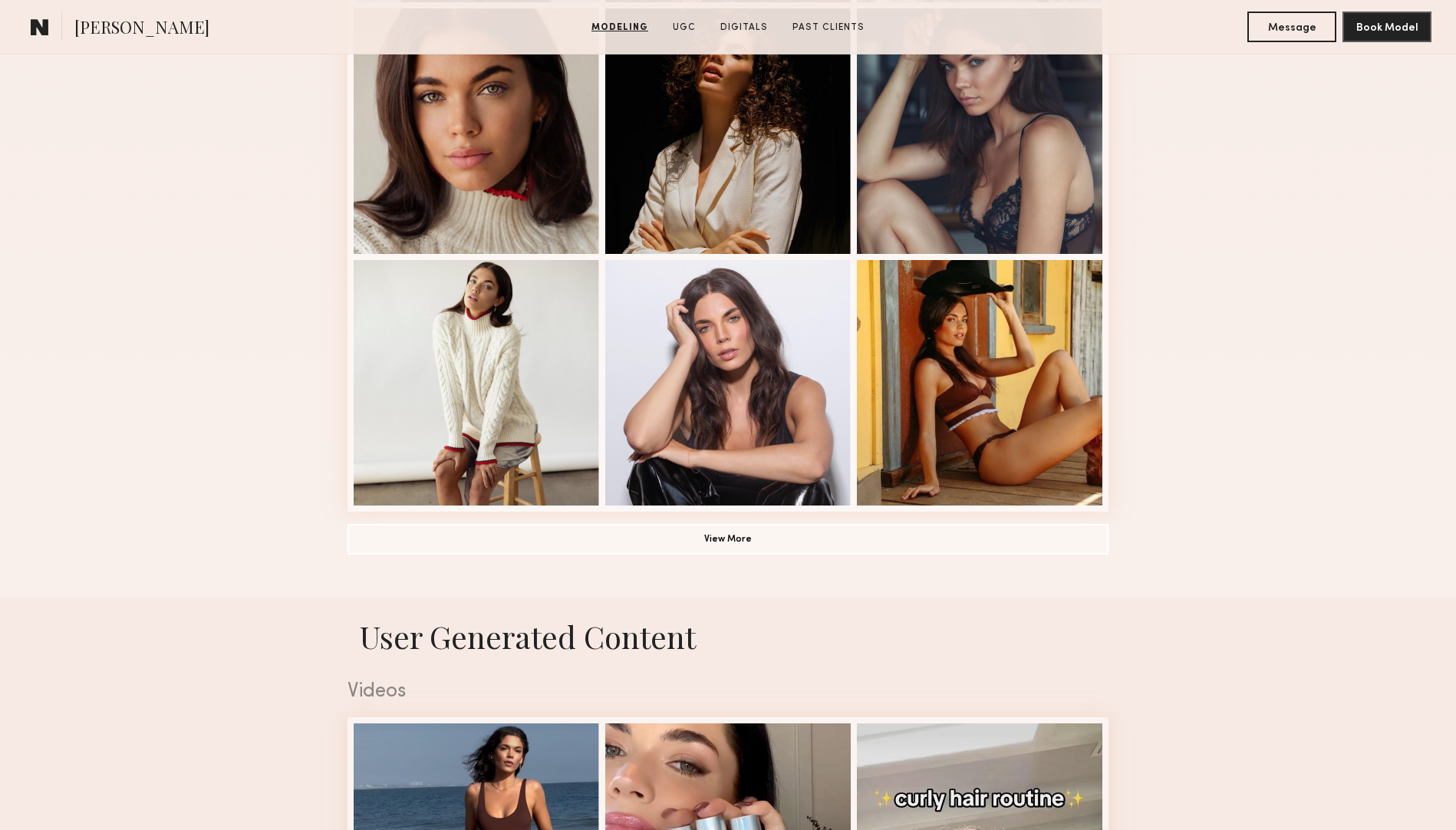
scroll to position [1099, 0]
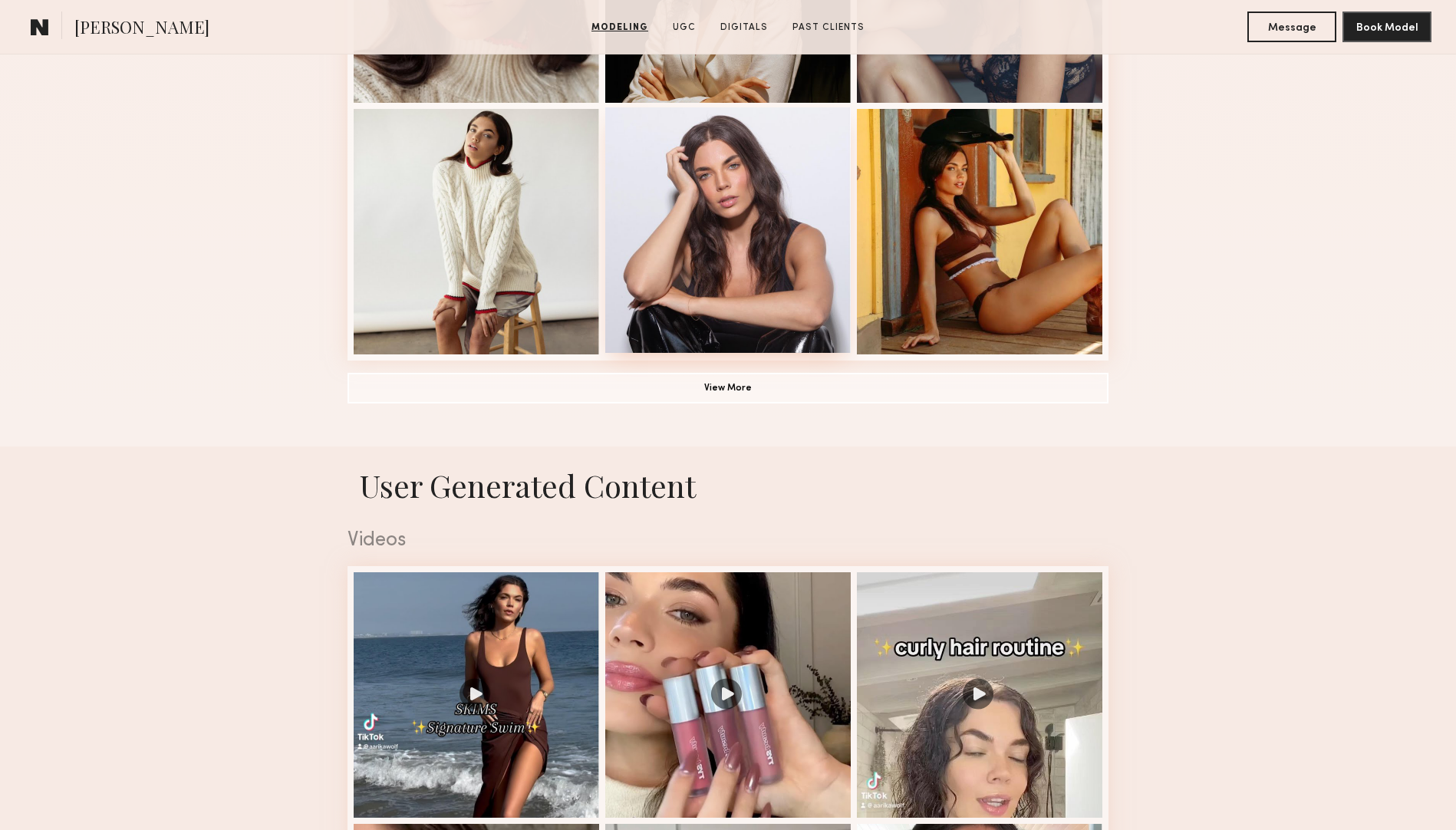
click at [774, 239] on div at bounding box center [728, 230] width 245 height 245
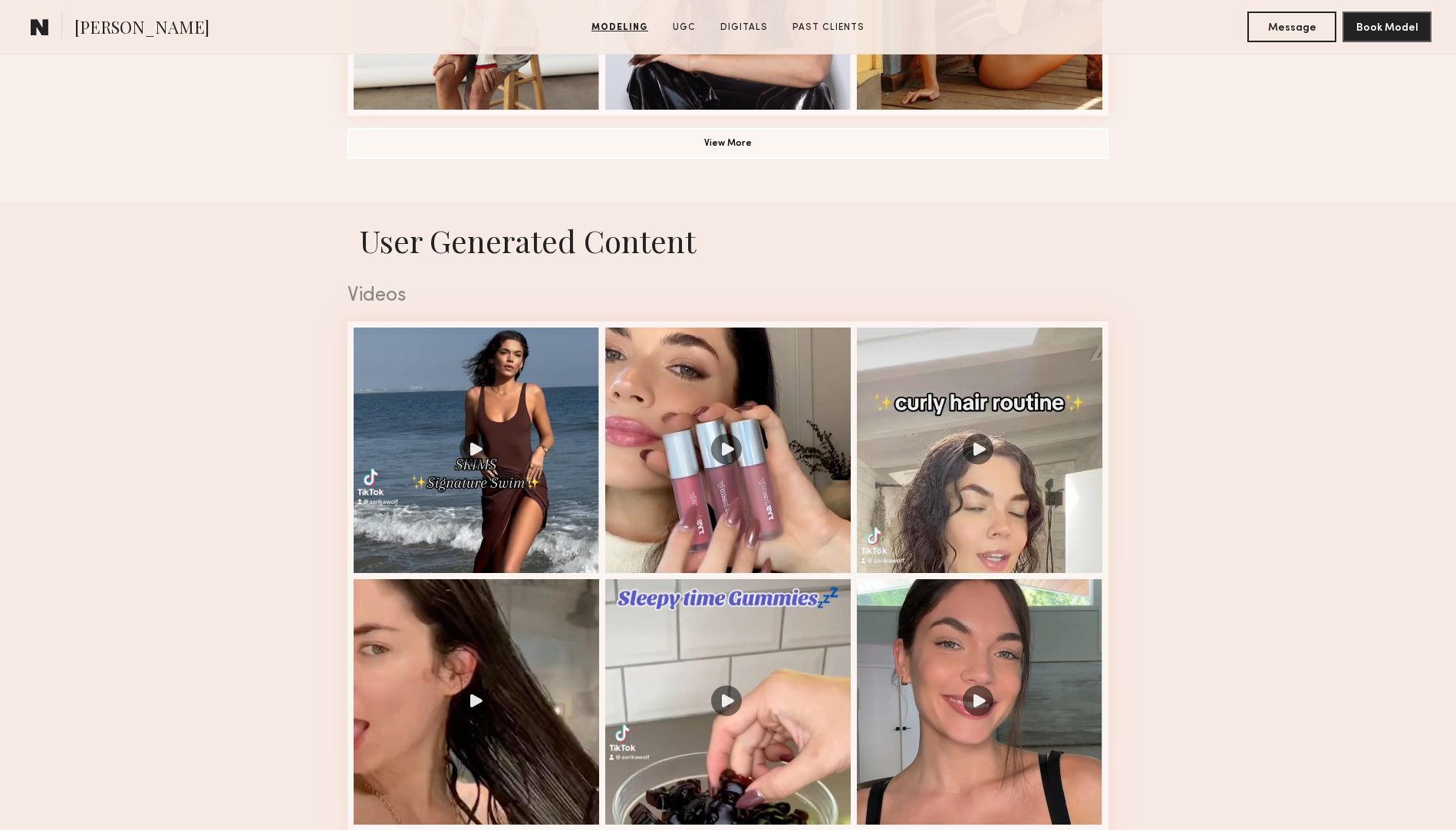
scroll to position [1303, 0]
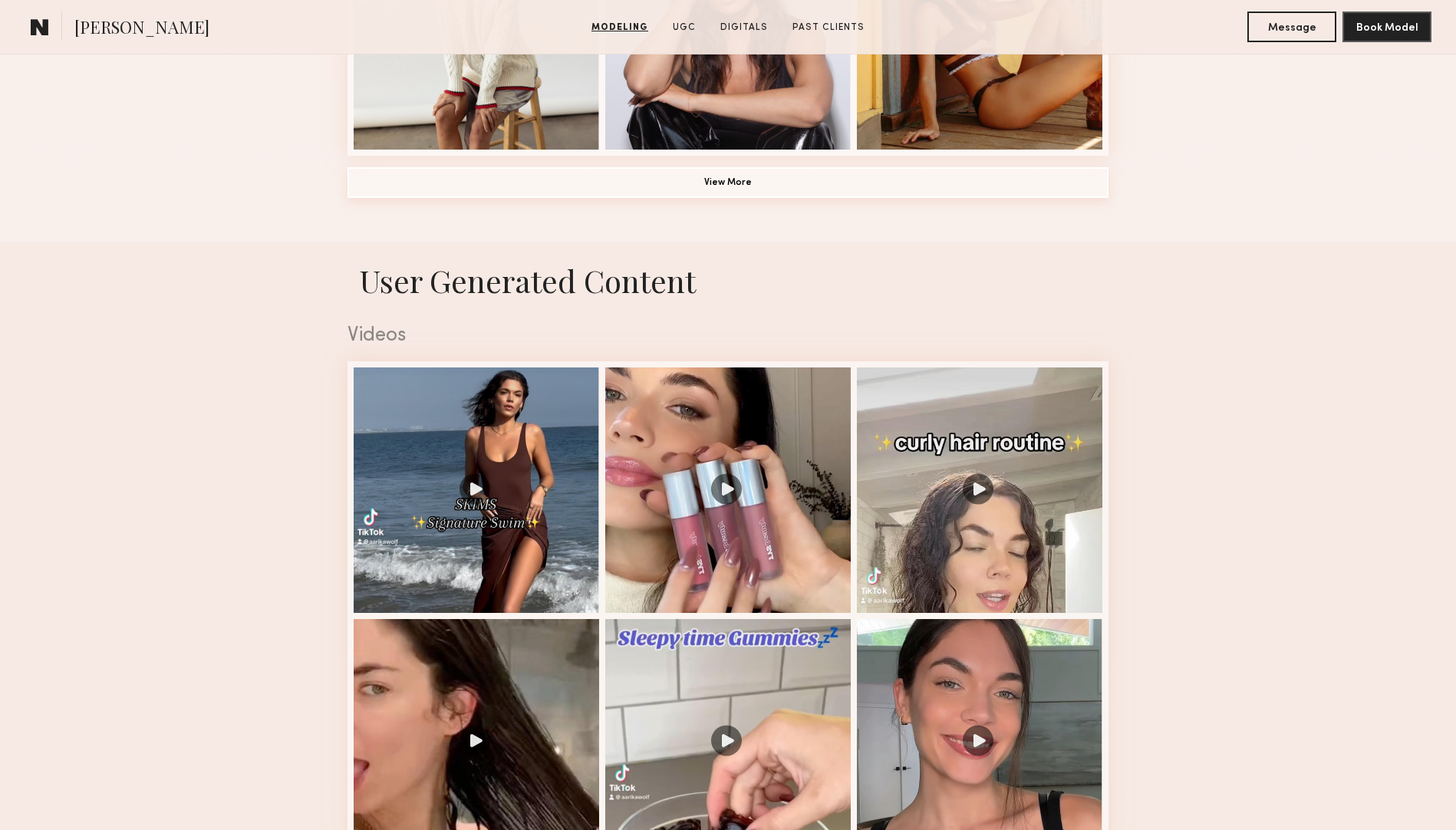
click at [751, 197] on button "View More" at bounding box center [727, 182] width 761 height 31
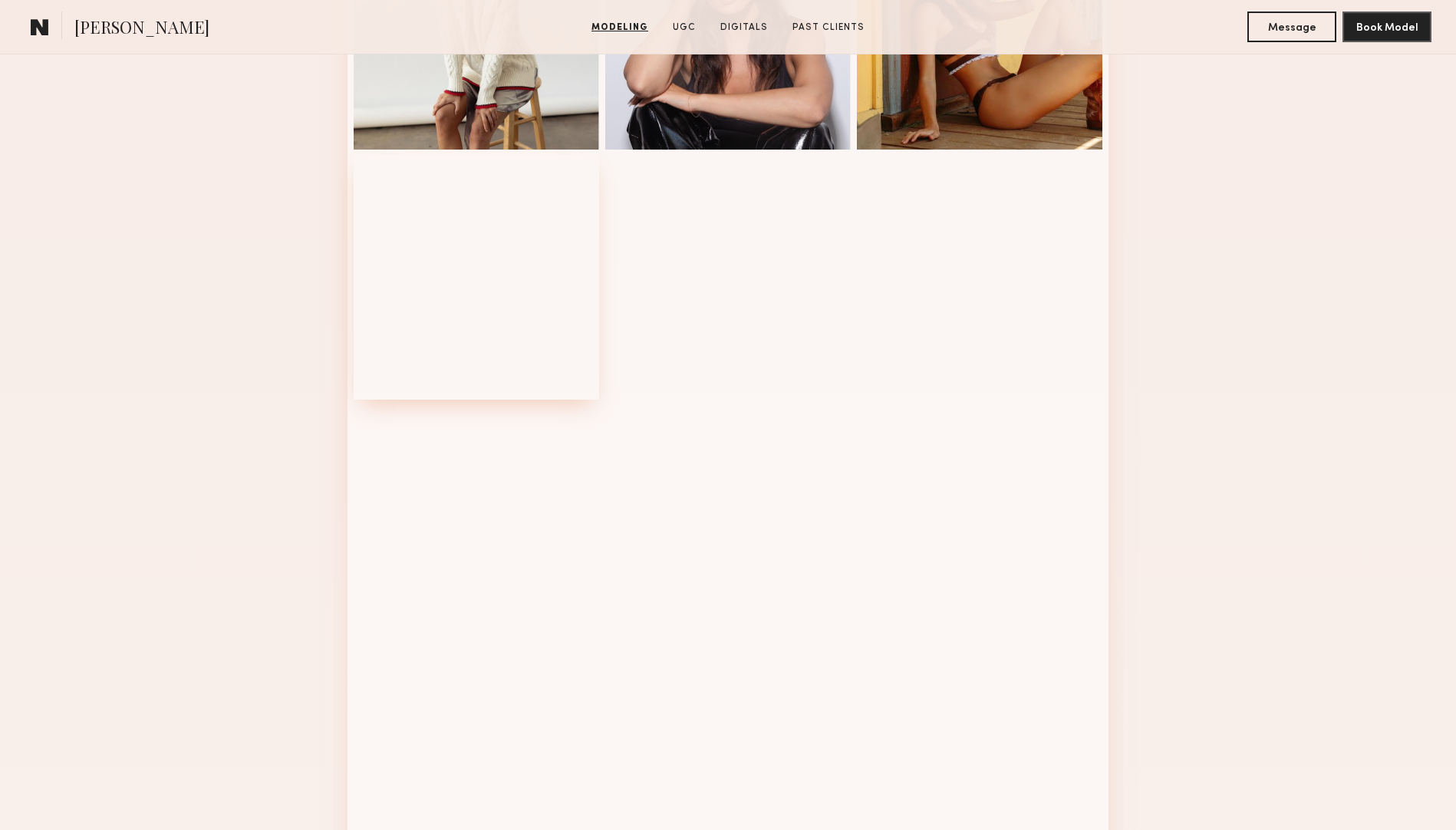
click at [539, 254] on div at bounding box center [476, 277] width 245 height 245
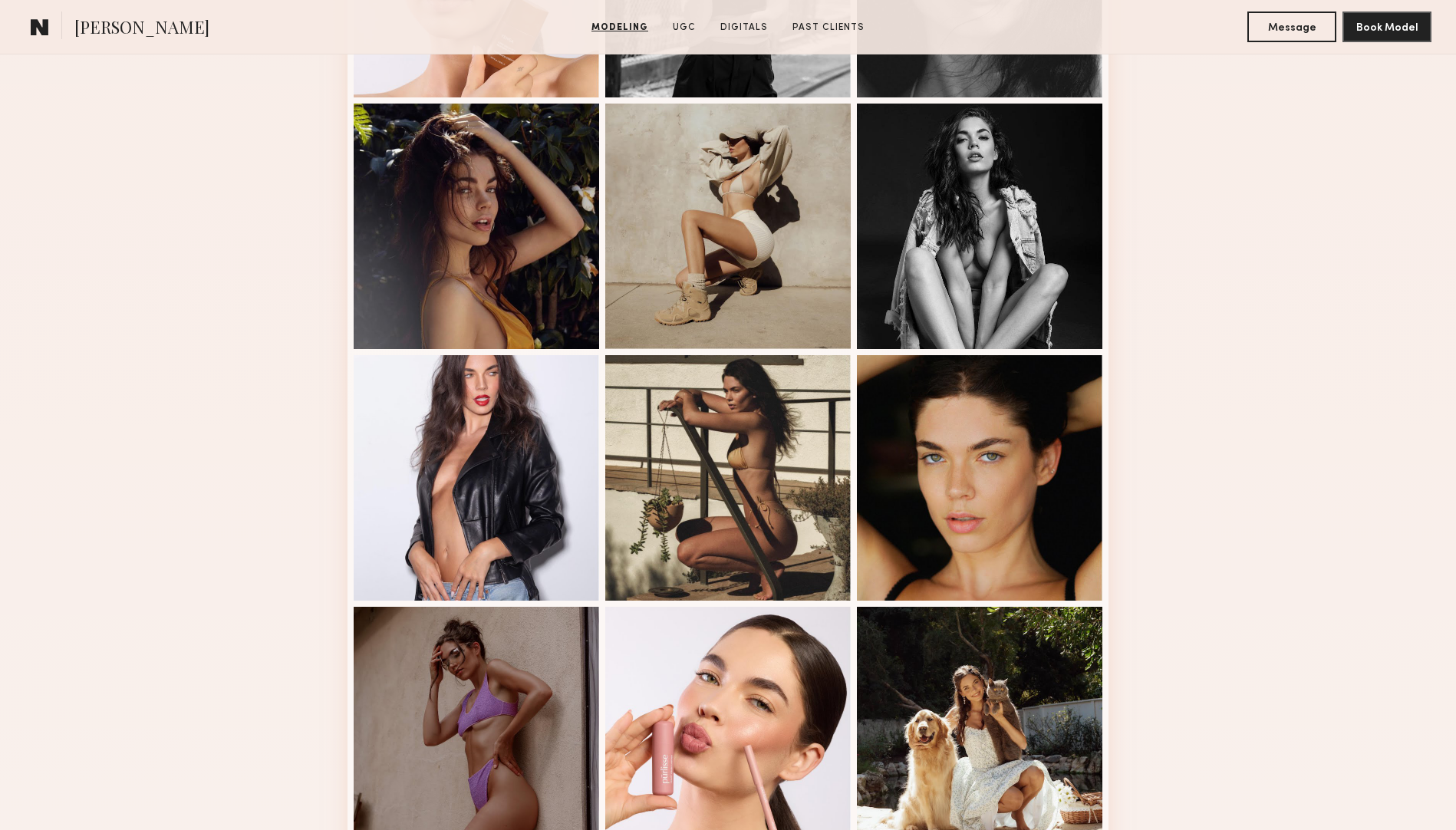
scroll to position [1763, 0]
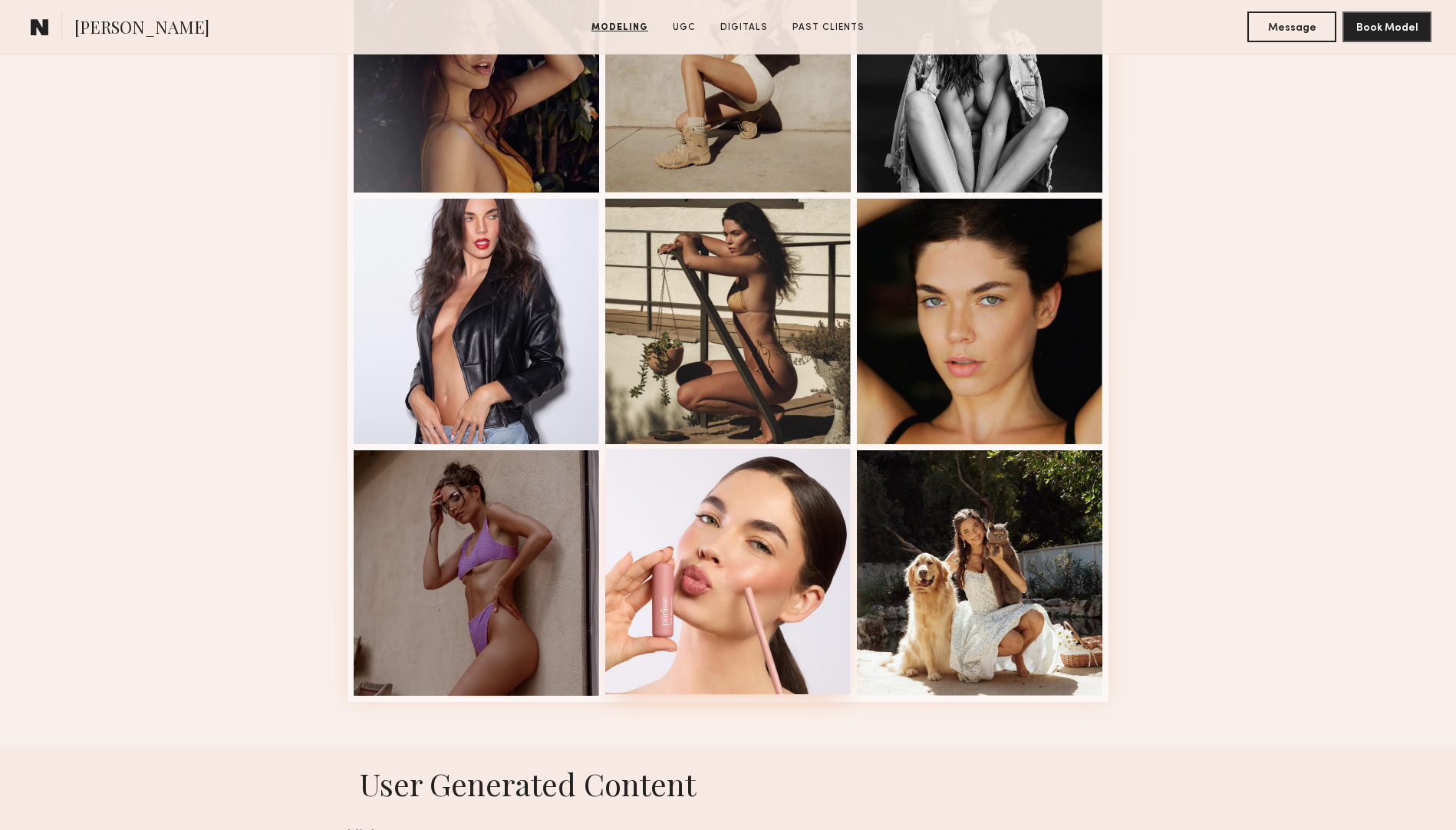
click at [754, 510] on div at bounding box center [728, 571] width 245 height 245
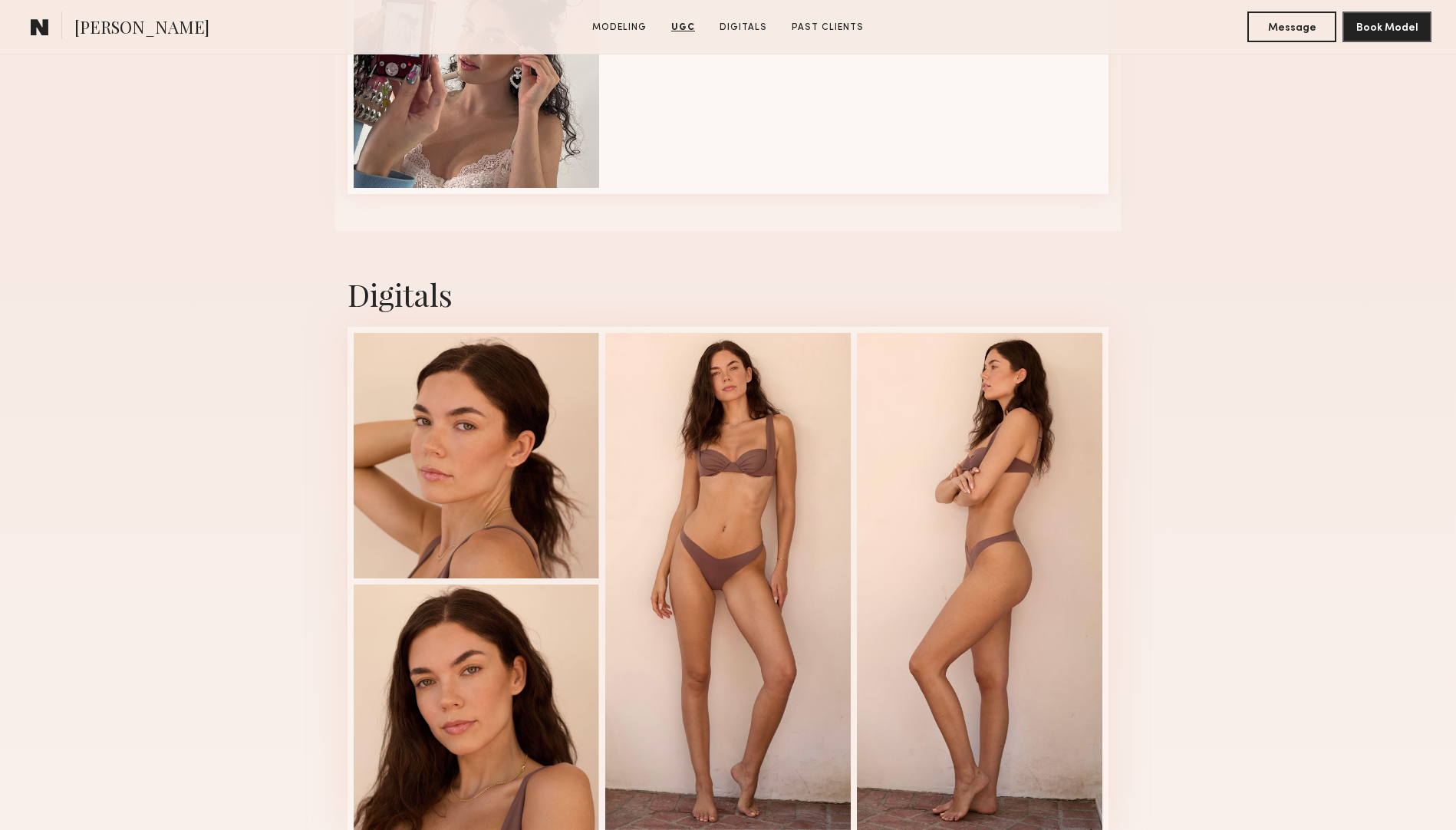
scroll to position [4185, 0]
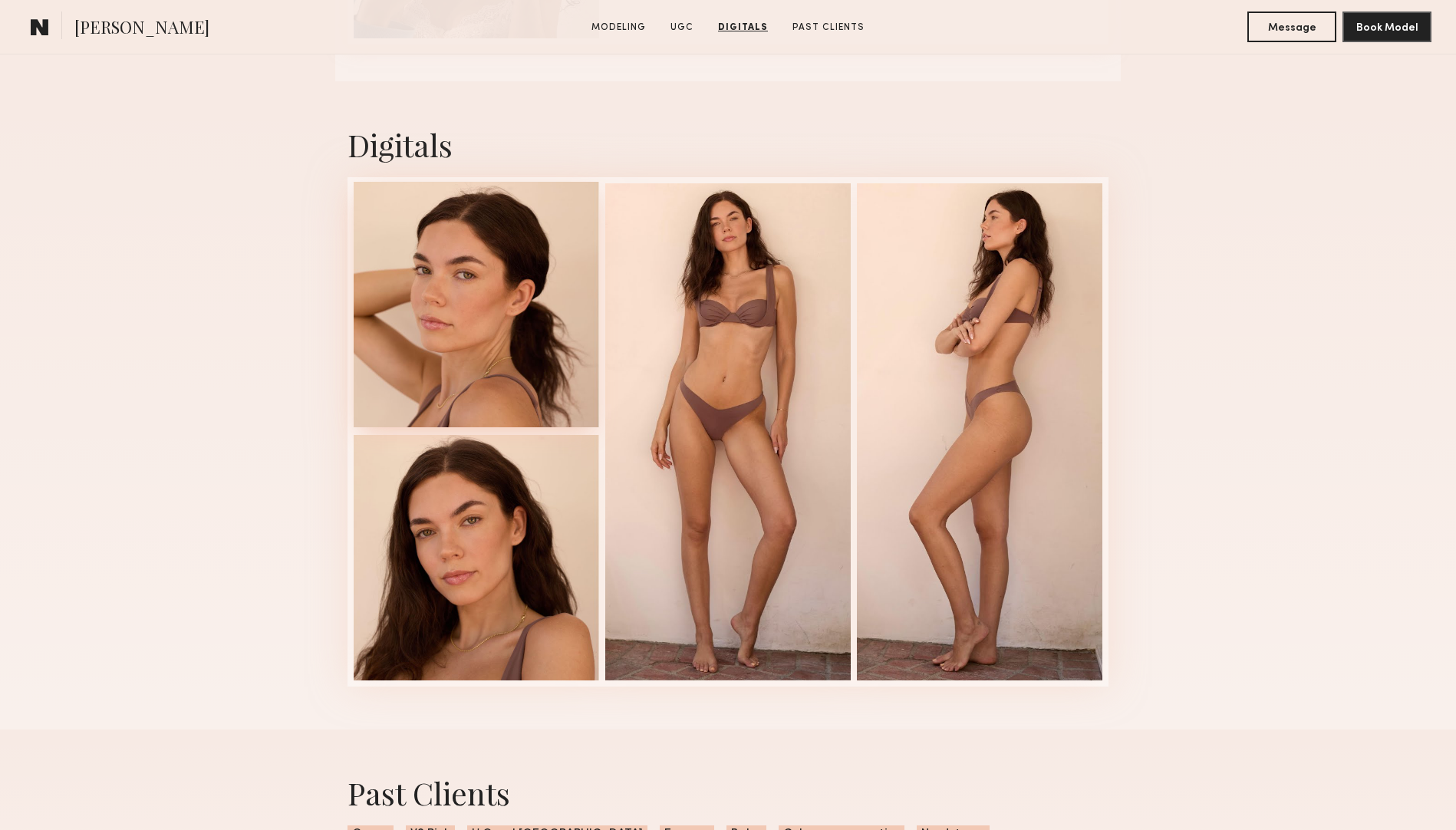
click at [482, 373] on div at bounding box center [476, 304] width 245 height 245
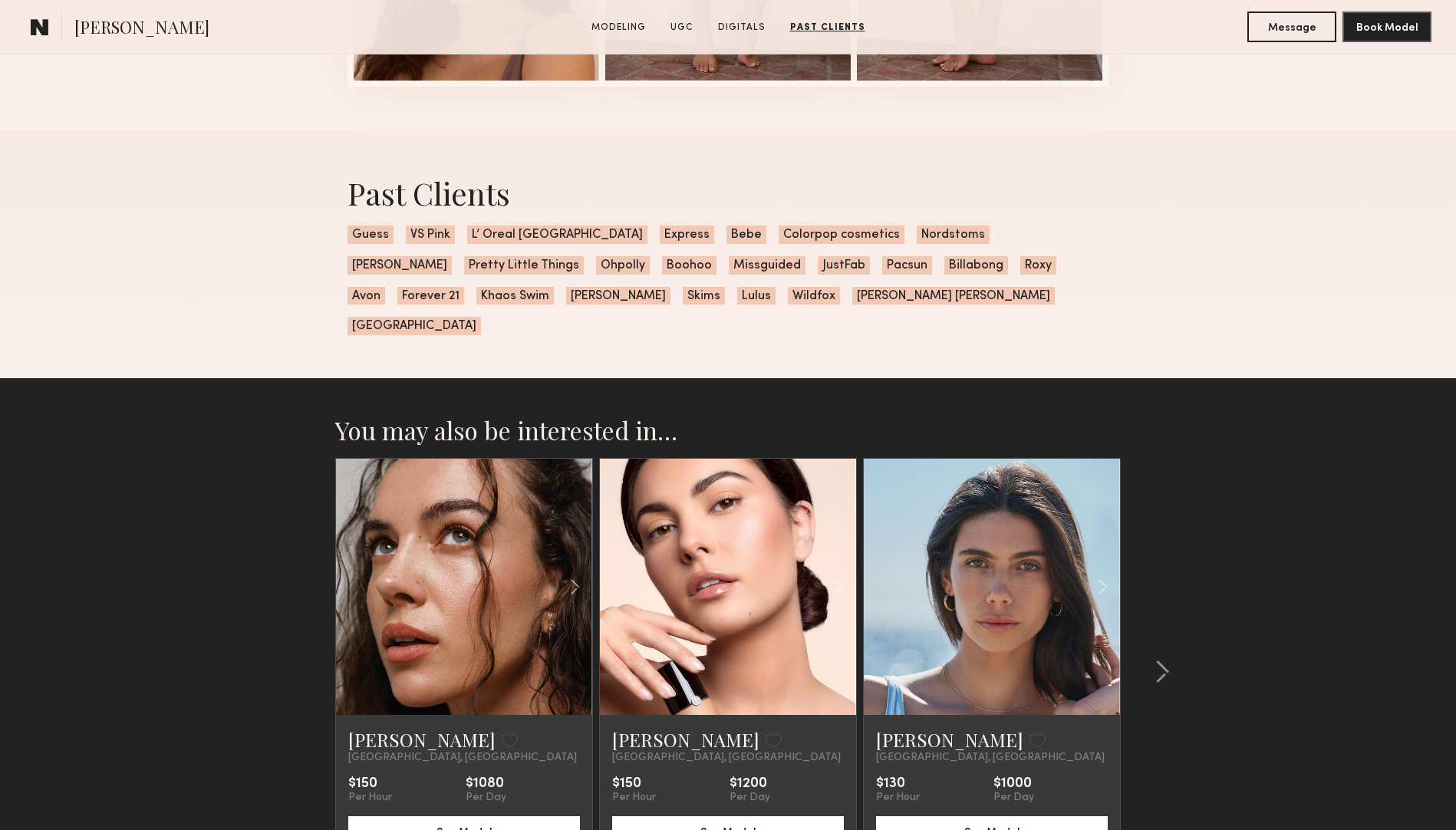
click at [427, 612] on link at bounding box center [464, 586] width 87 height 256
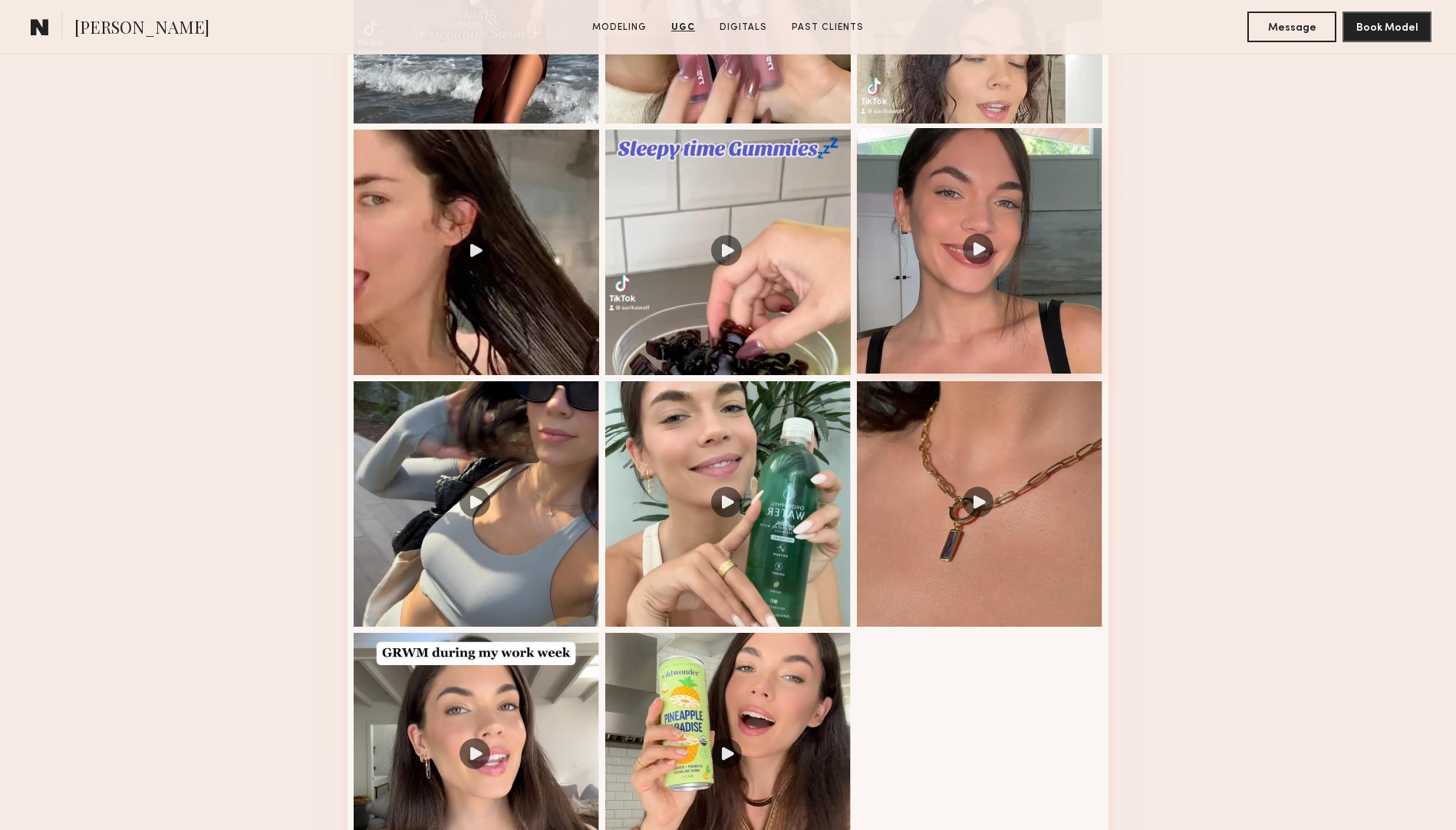
scroll to position [2749, 0]
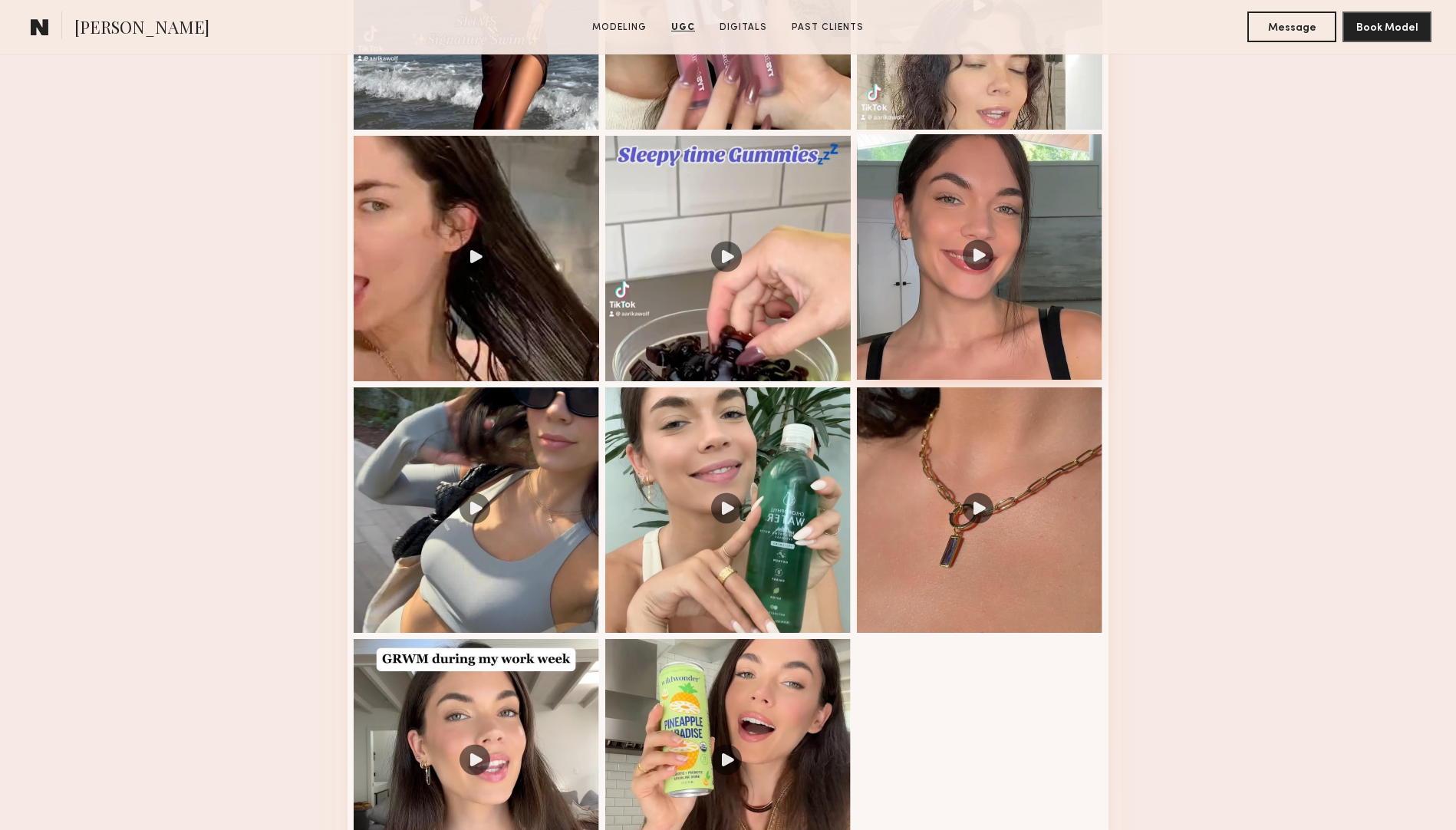
click at [925, 179] on div at bounding box center [979, 256] width 245 height 245
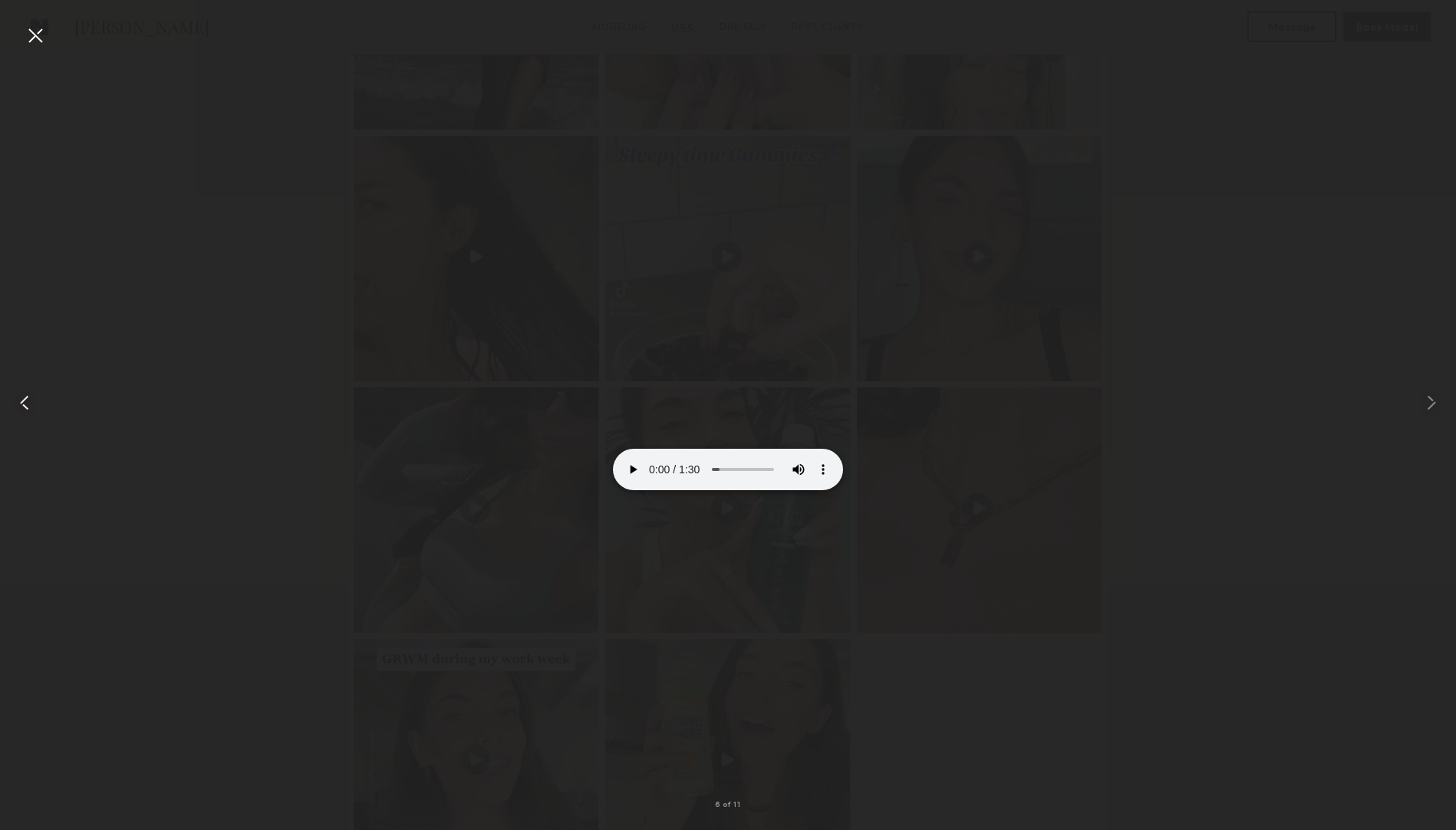
click at [56, 44] on div at bounding box center [29, 403] width 58 height 756
click at [33, 33] on div at bounding box center [35, 35] width 25 height 25
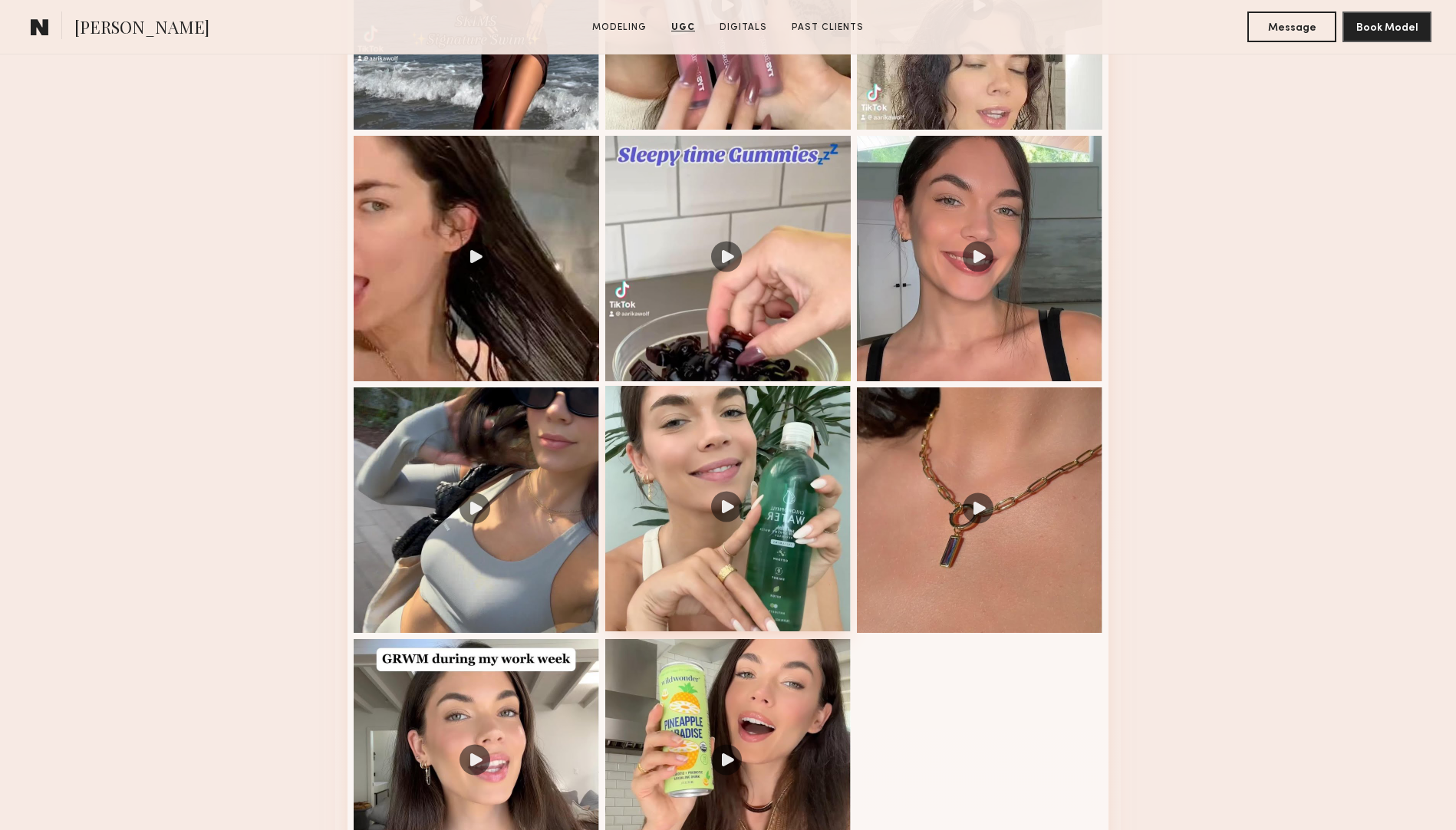
click at [712, 456] on div at bounding box center [728, 508] width 245 height 245
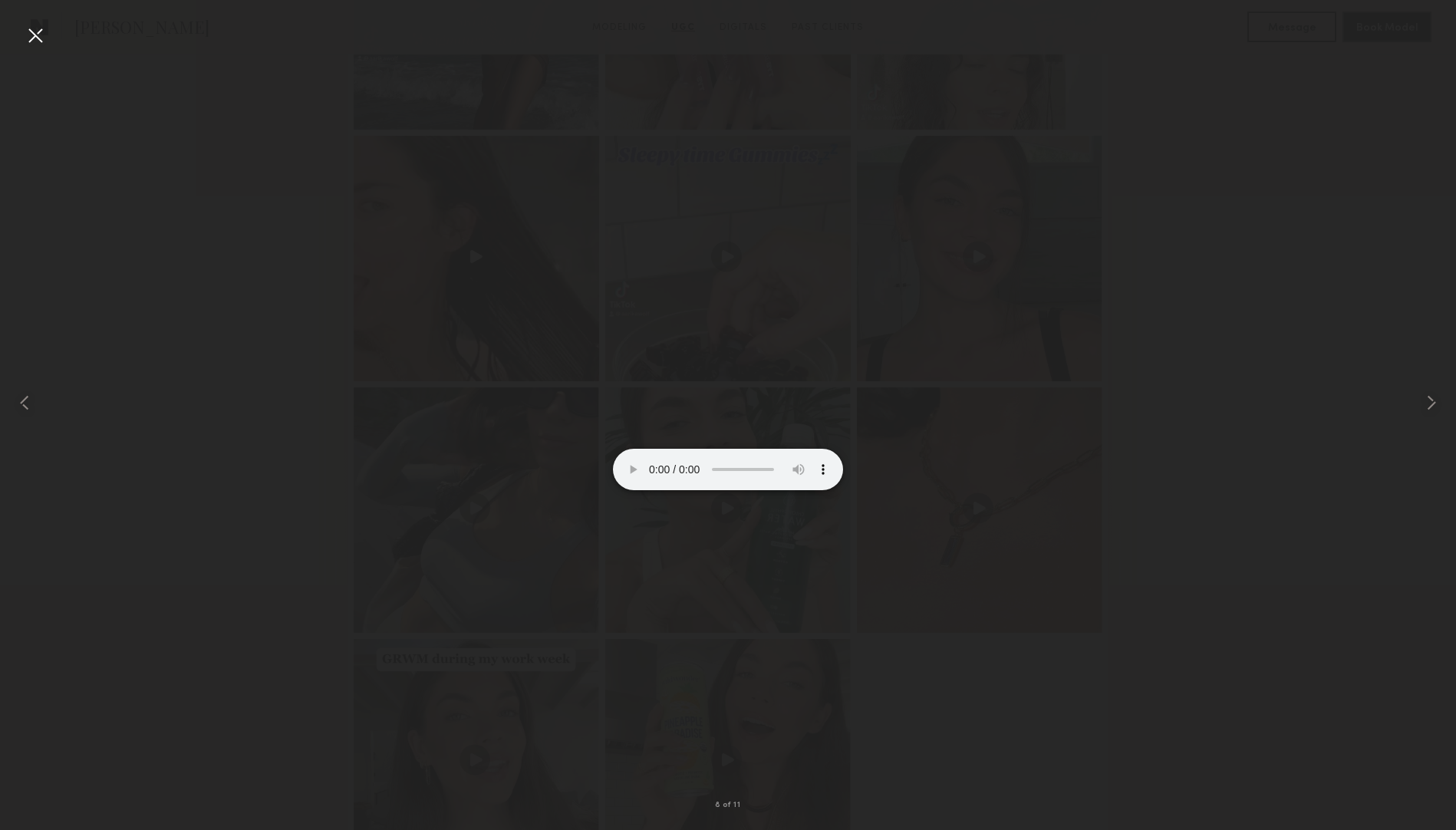
click at [1171, 320] on div at bounding box center [728, 403] width 1456 height 756
click at [33, 33] on div at bounding box center [35, 35] width 25 height 25
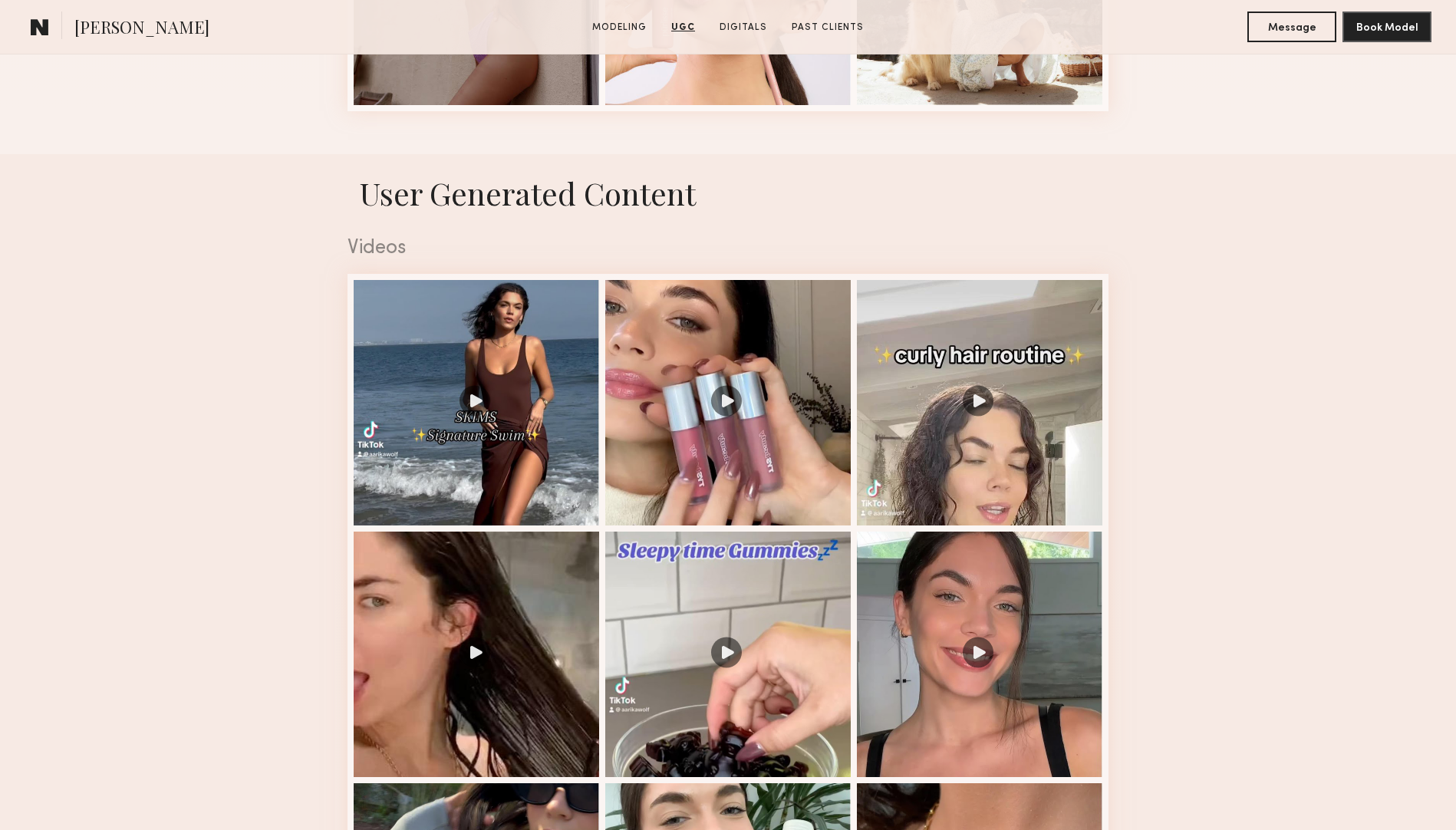
scroll to position [2235, 0]
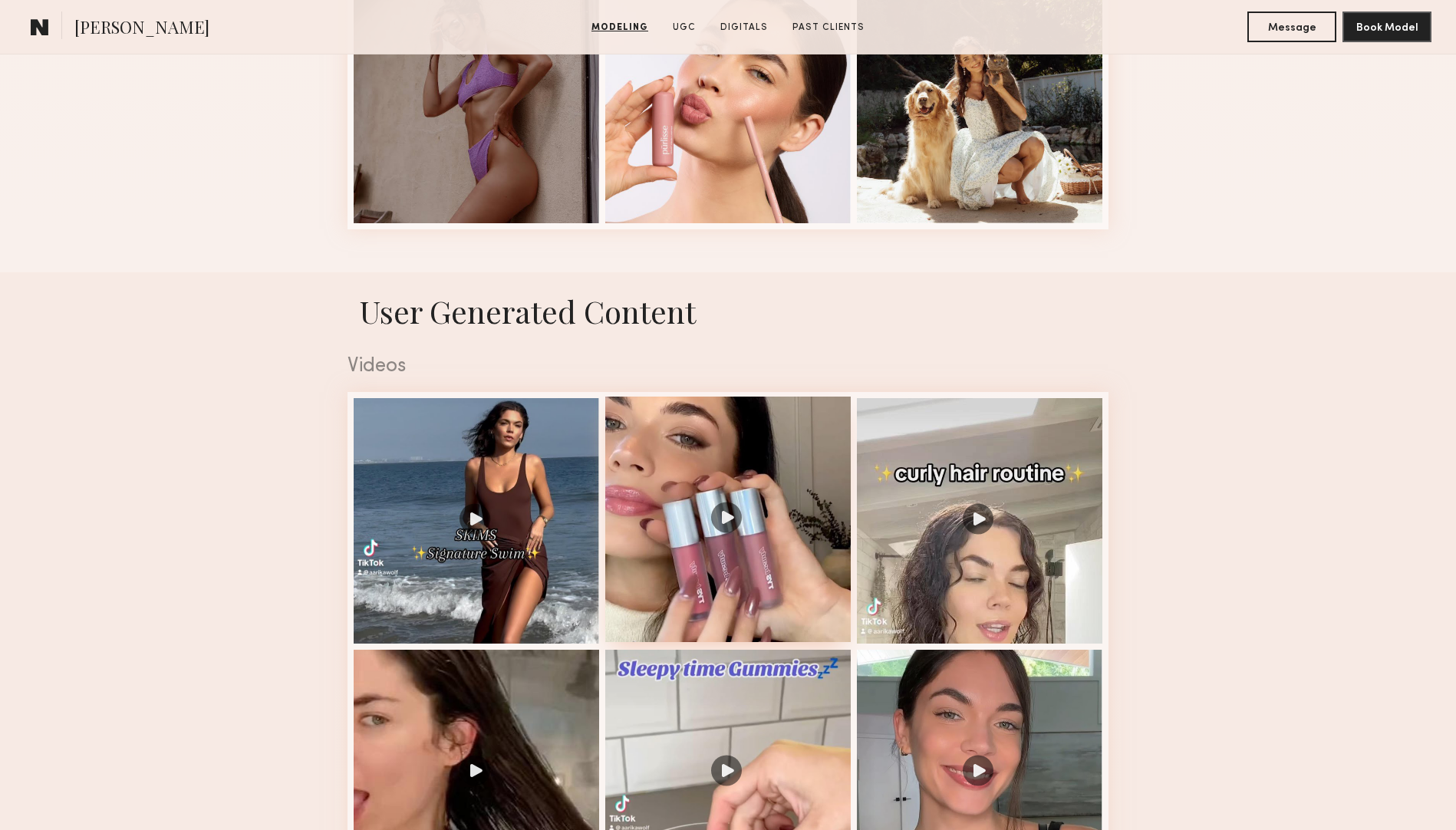
click at [659, 483] on div at bounding box center [728, 519] width 245 height 245
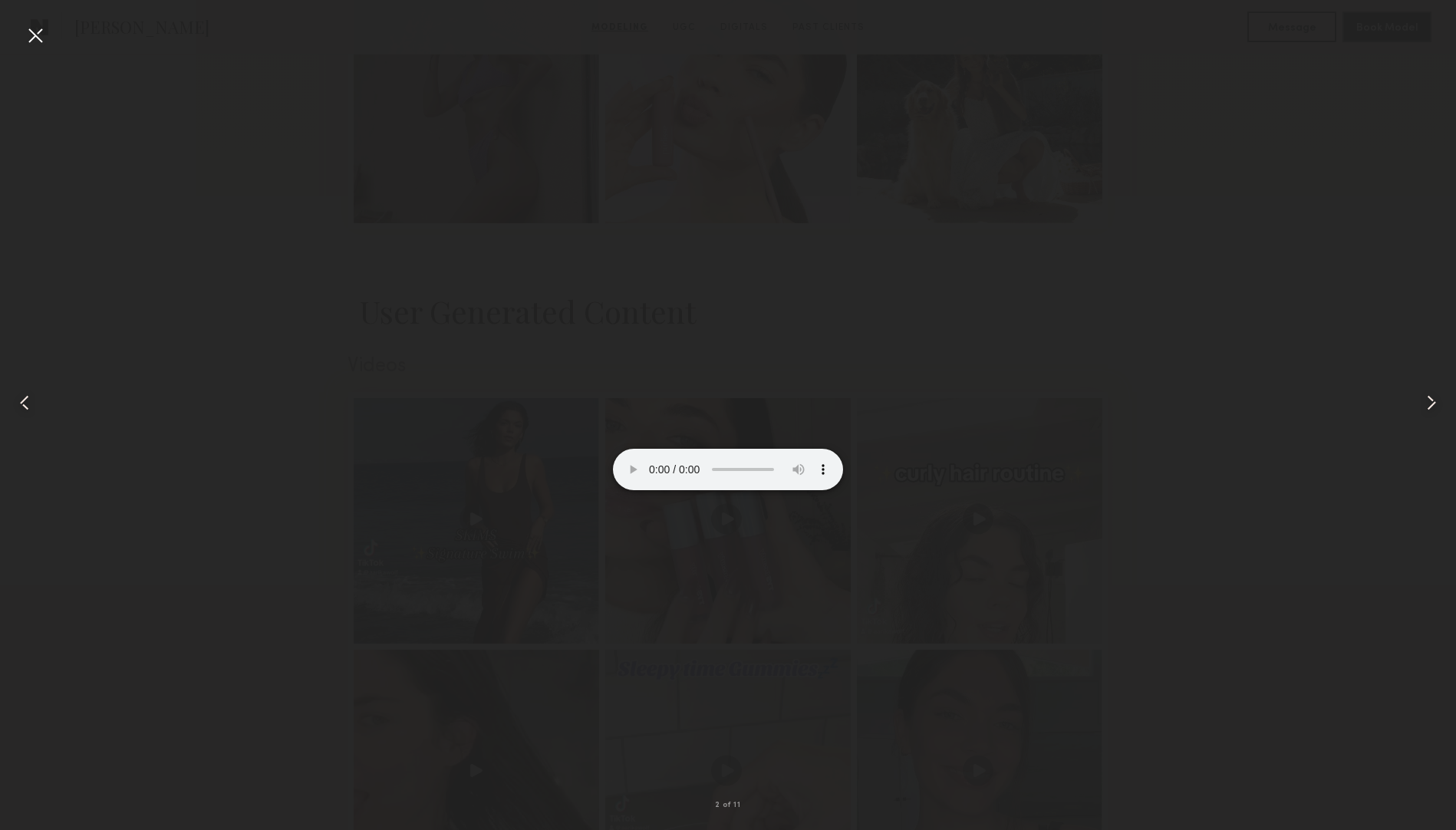
click at [37, 33] on div at bounding box center [35, 35] width 25 height 25
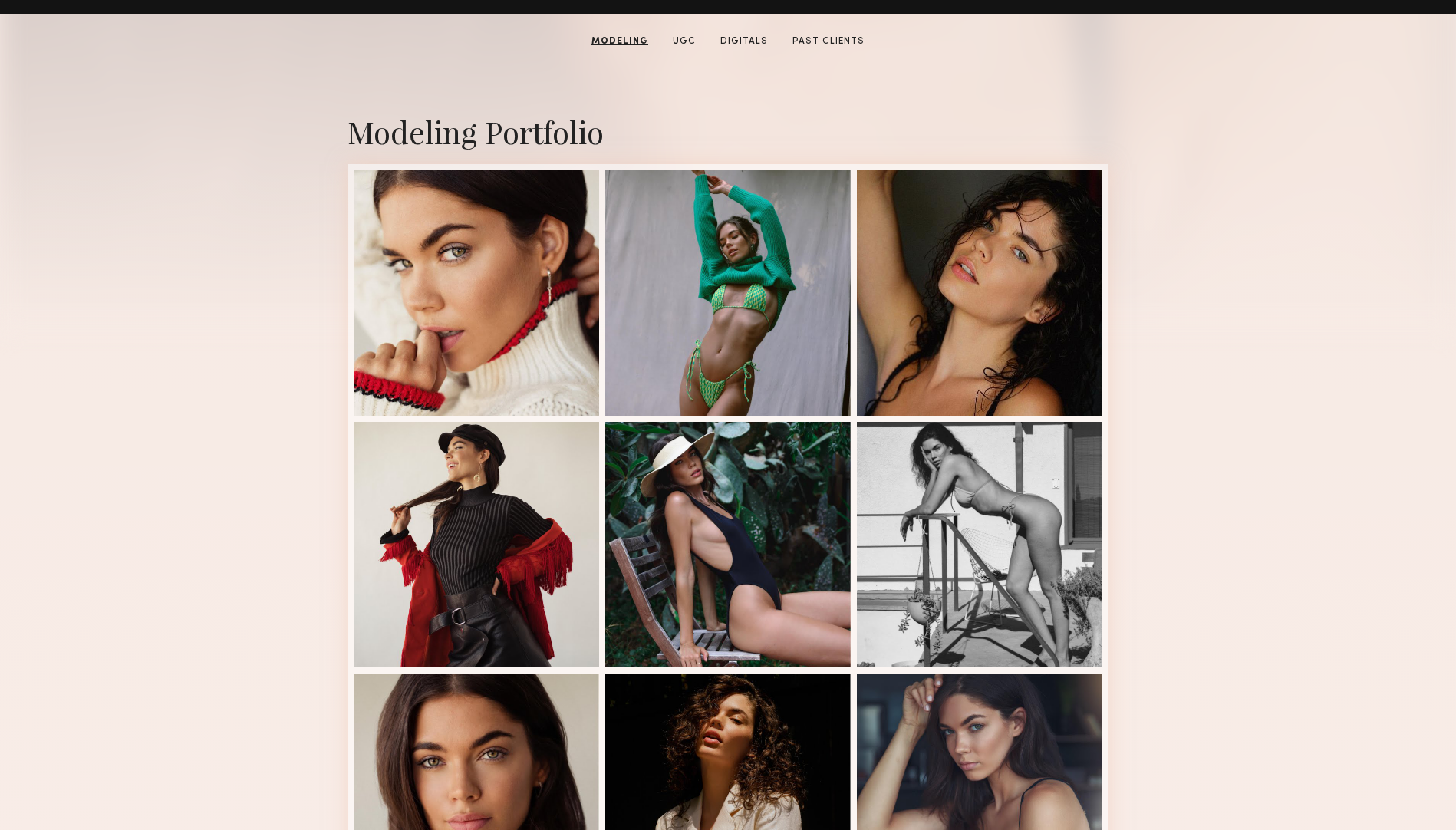
scroll to position [0, 0]
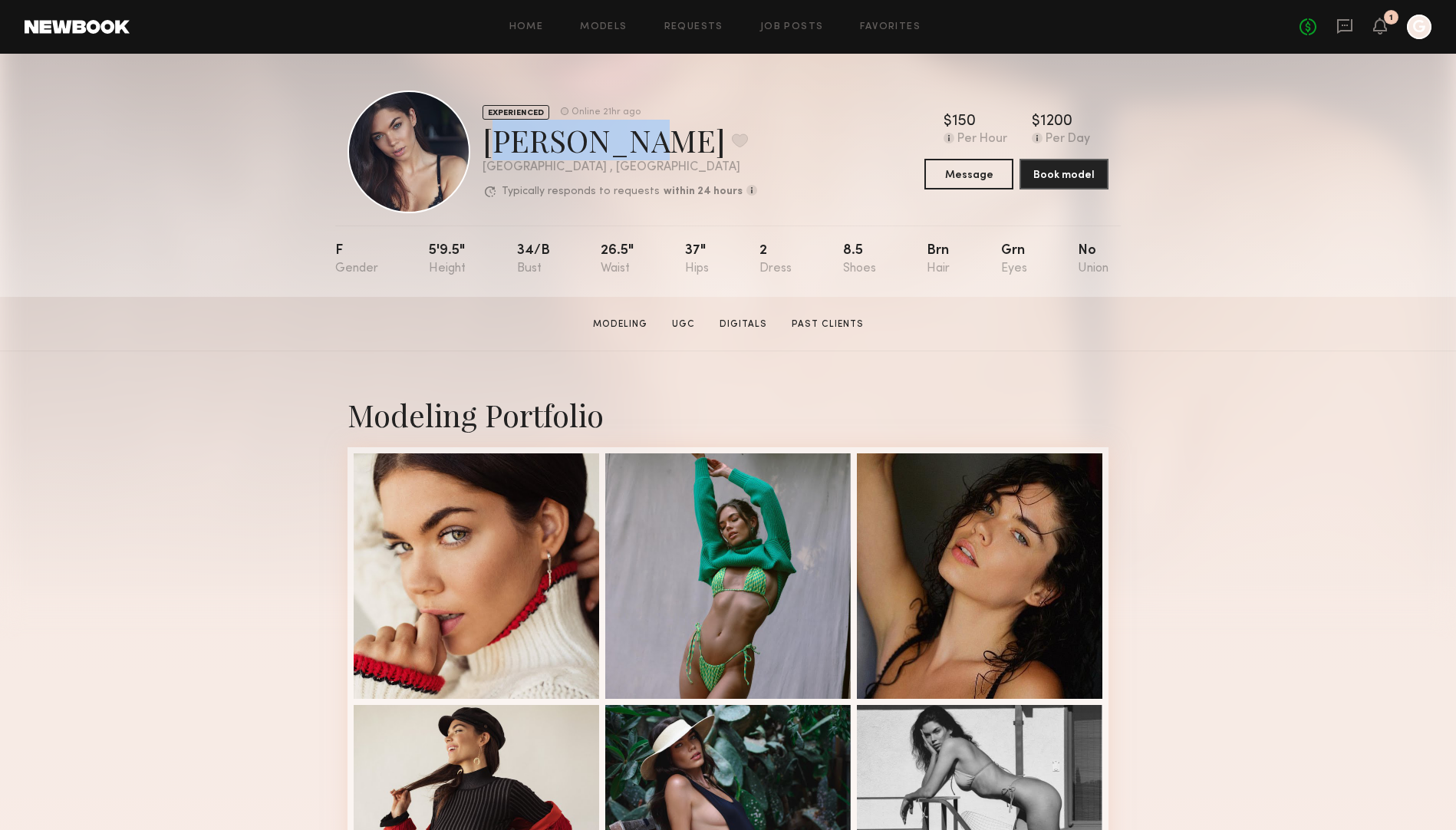
drag, startPoint x: 609, startPoint y: 144, endPoint x: 487, endPoint y: 144, distance: 122.0
click at [487, 144] on div "[PERSON_NAME] Favorite" at bounding box center [620, 140] width 275 height 41
copy div "[PERSON_NAME]"
click at [747, 330] on link "Digitals" at bounding box center [743, 324] width 60 height 14
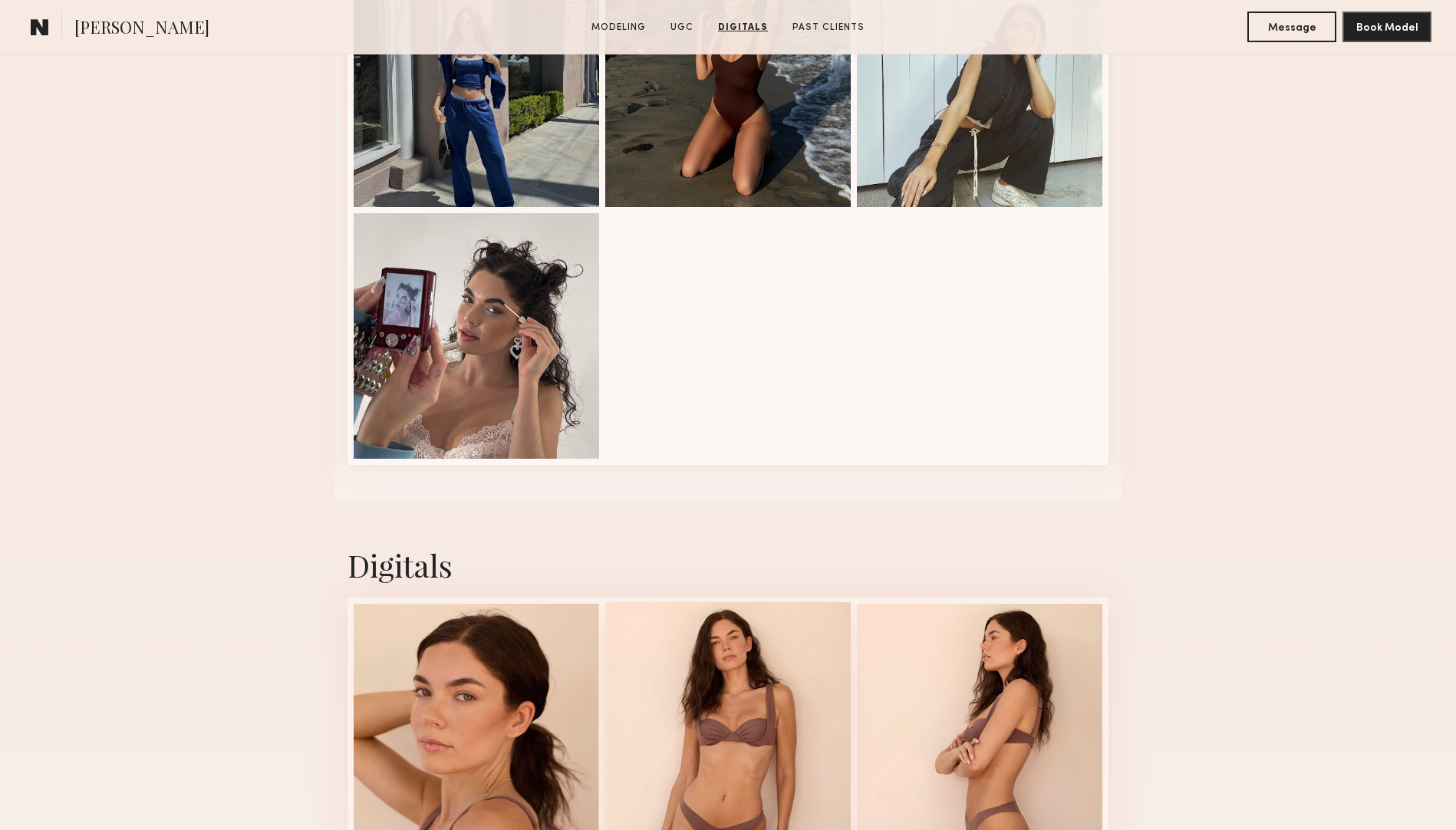
scroll to position [3602, 0]
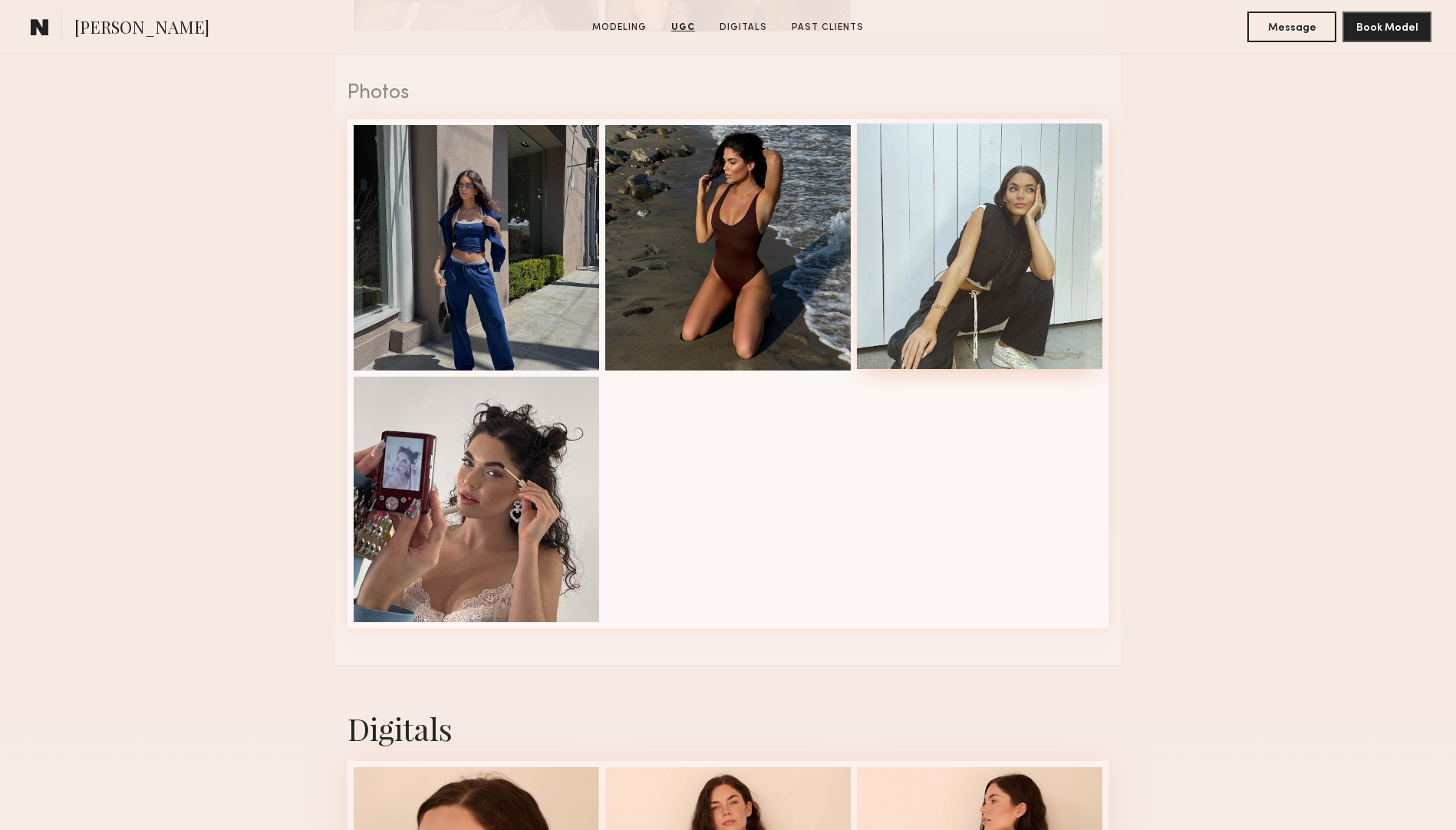
click at [1054, 228] on div at bounding box center [979, 246] width 245 height 245
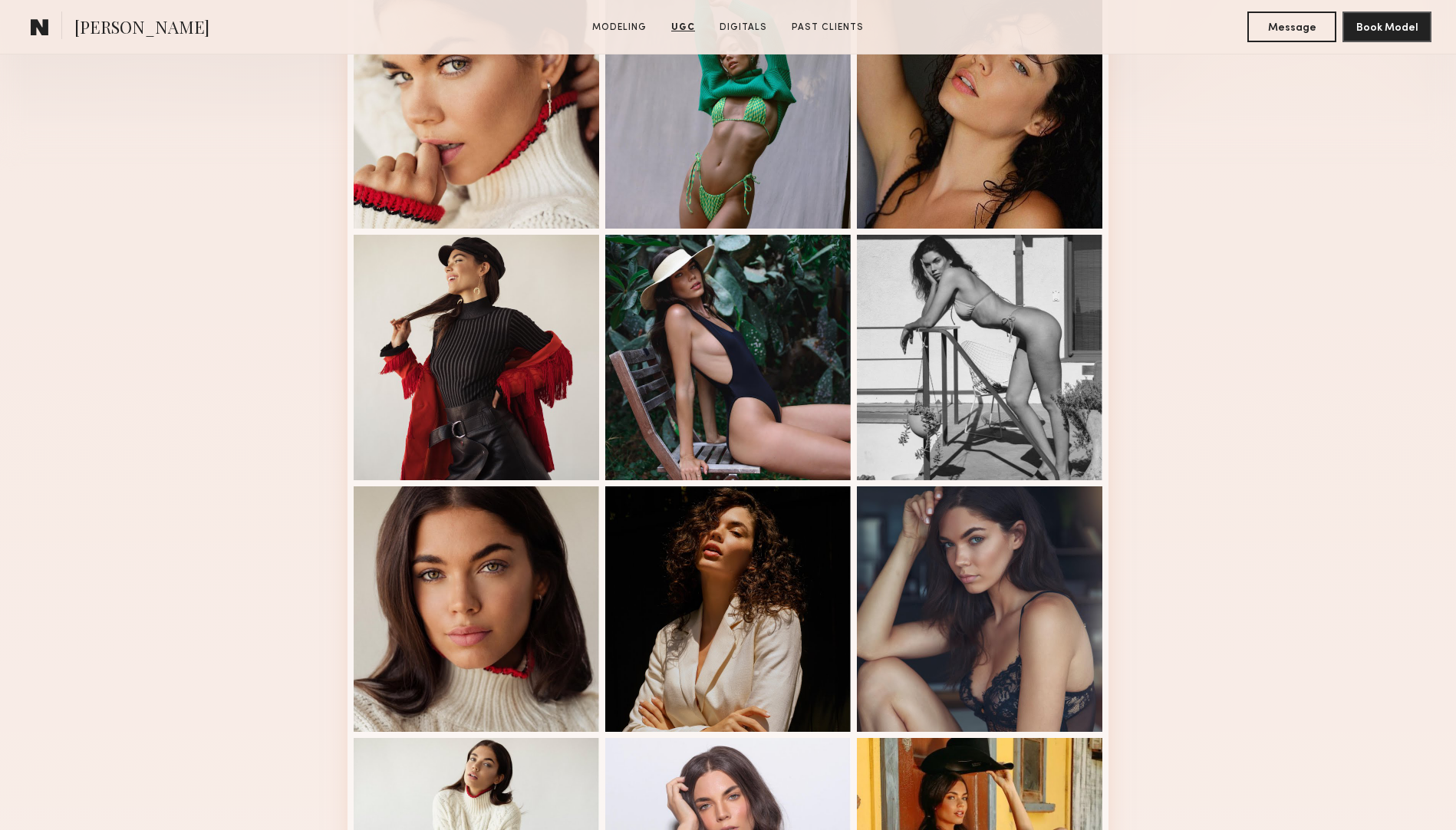
scroll to position [0, 0]
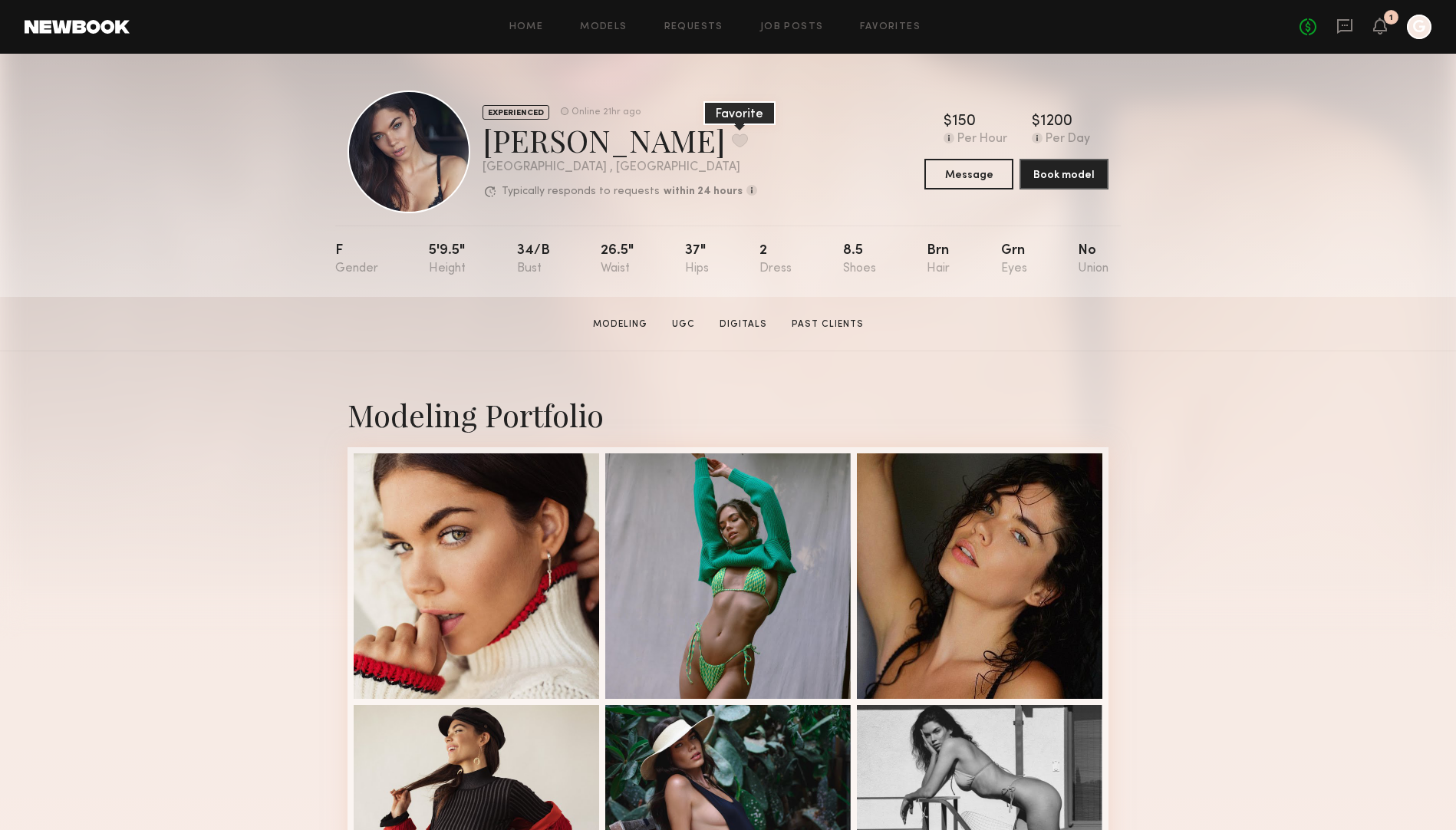
click at [732, 142] on button at bounding box center [739, 140] width 16 height 14
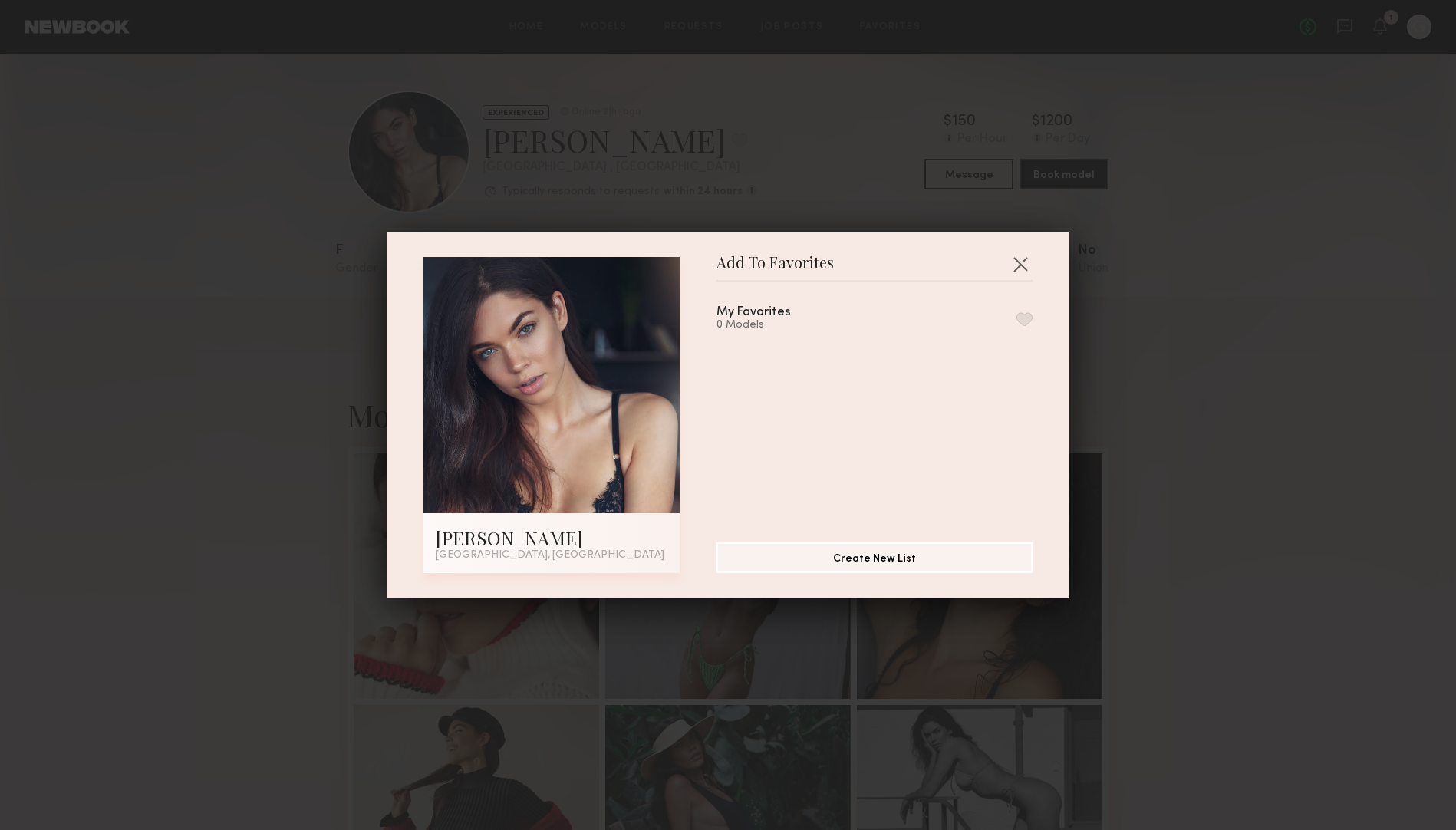
click at [1021, 312] on button "button" at bounding box center [1024, 319] width 16 height 14
click at [1019, 263] on button "button" at bounding box center [1020, 263] width 25 height 25
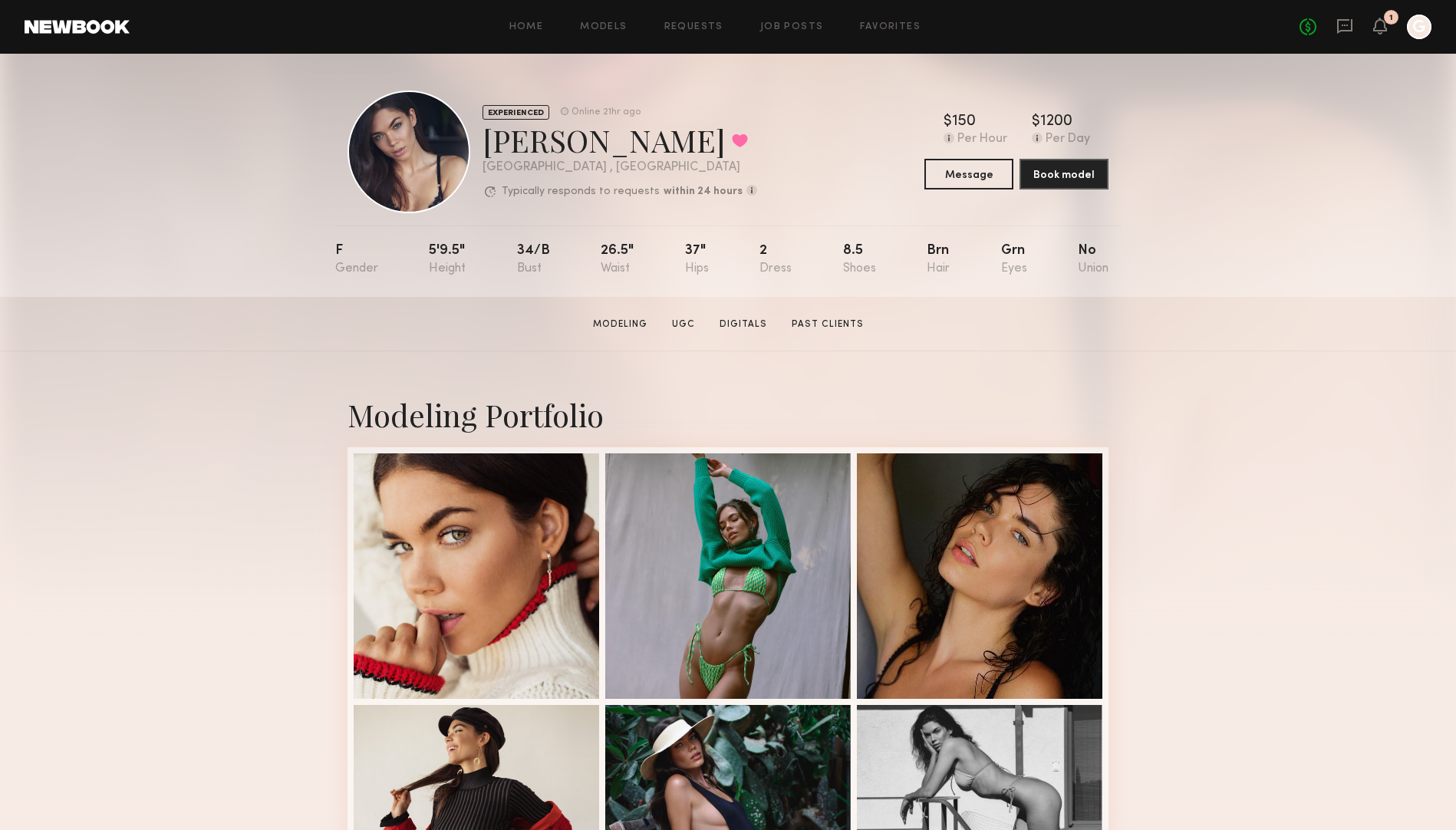
click at [613, 137] on div "[PERSON_NAME] Favorited" at bounding box center [620, 140] width 275 height 41
click at [732, 140] on button at bounding box center [739, 140] width 16 height 14
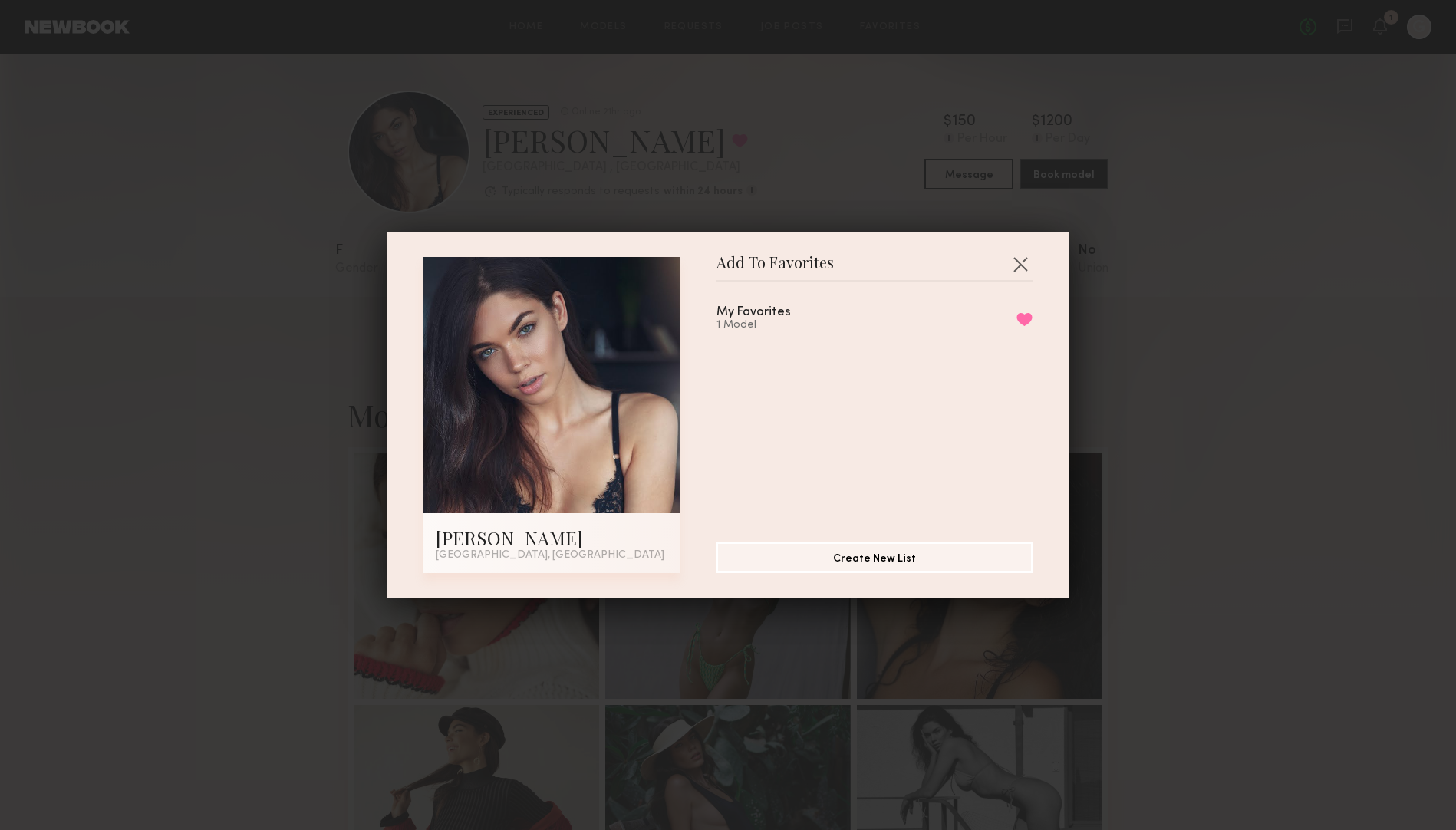
click at [1014, 315] on div "My Favorites 1 Model Remove from favorite list" at bounding box center [874, 318] width 316 height 26
click at [1025, 315] on button "Remove from favorite list" at bounding box center [1024, 319] width 16 height 14
click at [1031, 318] on button "button" at bounding box center [1024, 319] width 16 height 14
click at [1020, 321] on button "Remove from favorite list" at bounding box center [1024, 319] width 16 height 14
click at [1028, 264] on button "button" at bounding box center [1020, 263] width 25 height 25
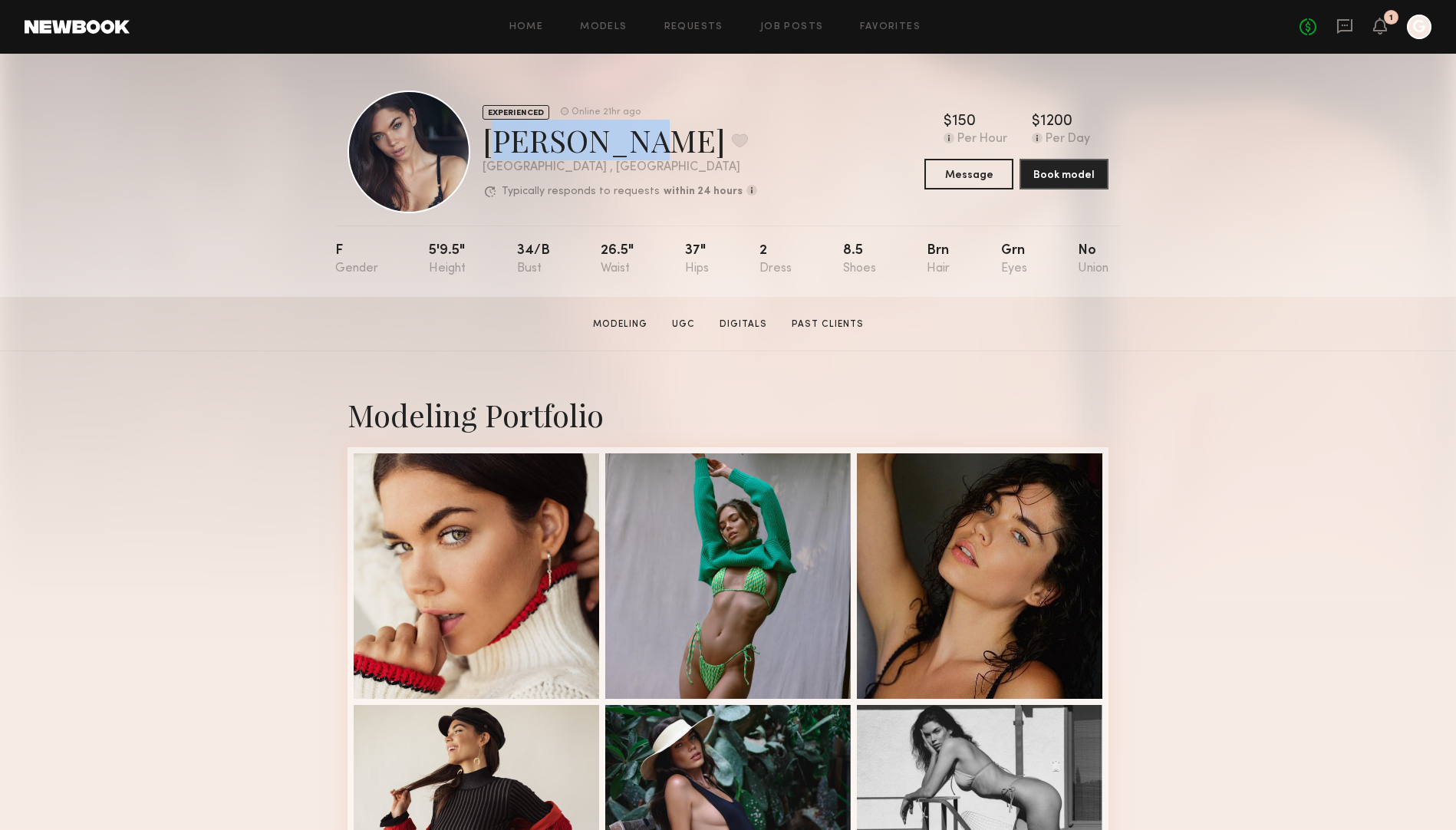
drag, startPoint x: 610, startPoint y: 139, endPoint x: 486, endPoint y: 139, distance: 124.0
click at [486, 139] on div "Aarika W. Favorite" at bounding box center [620, 140] width 275 height 41
copy div "[PERSON_NAME]"
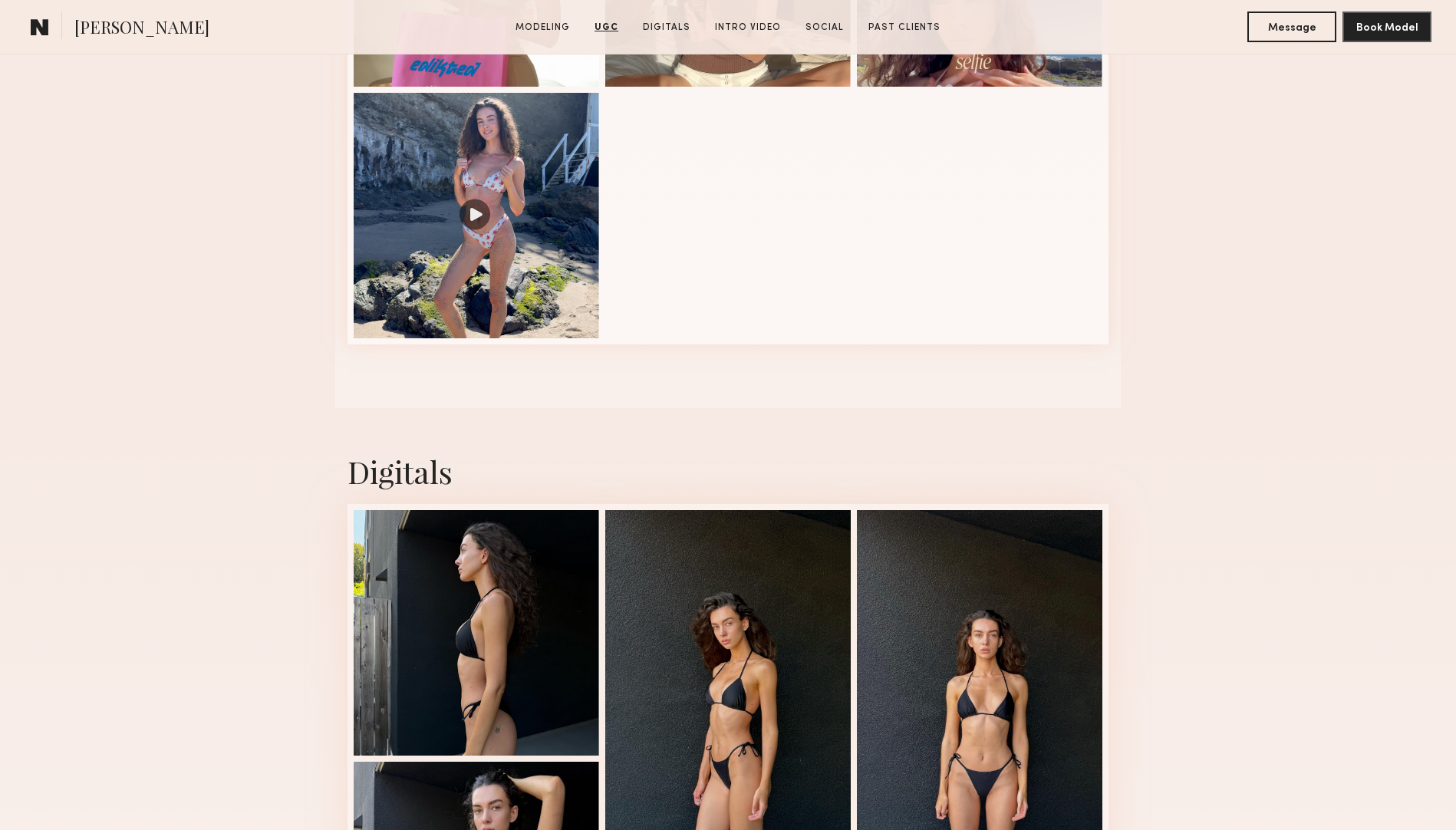
scroll to position [2168, 0]
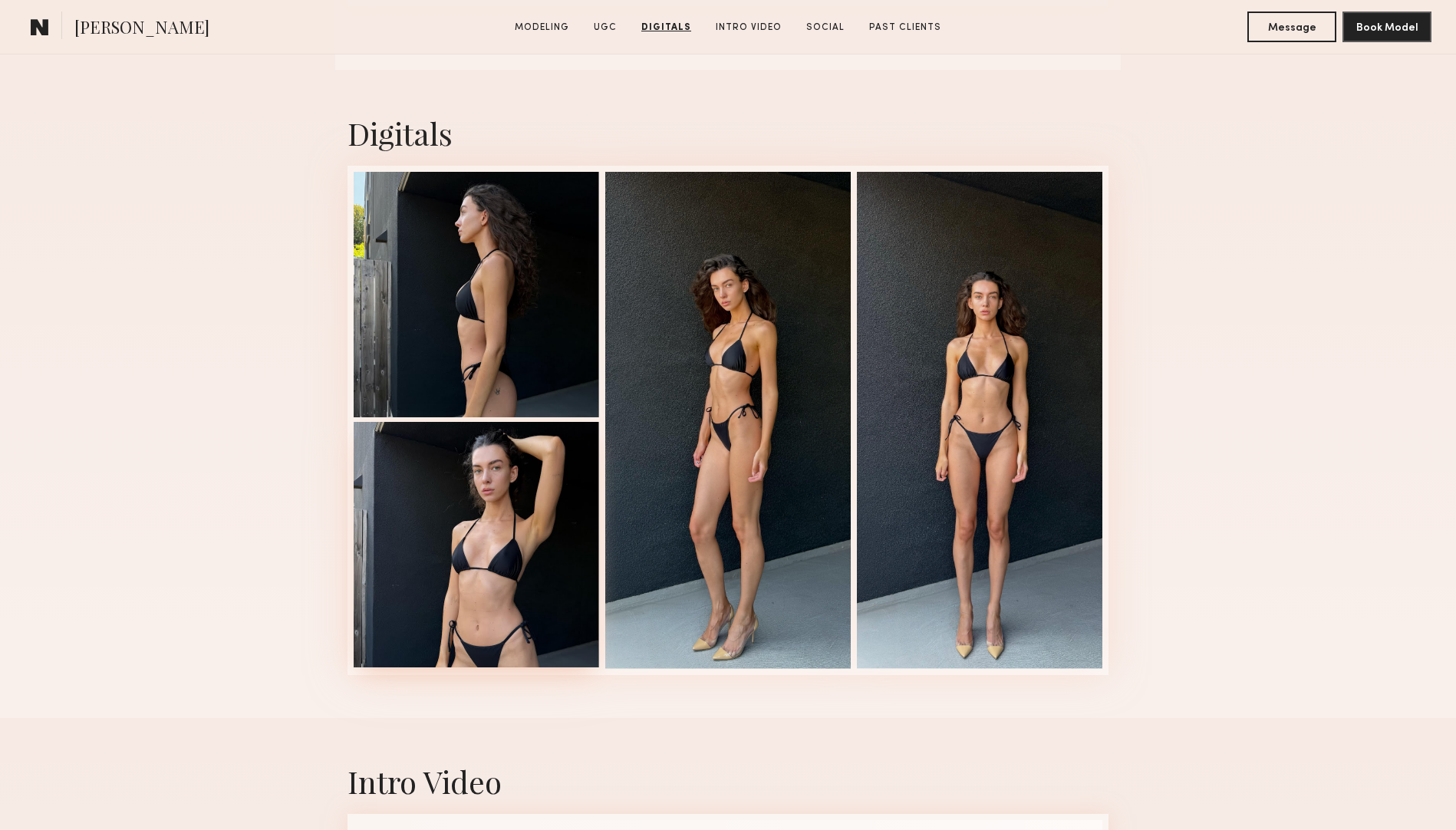
click at [481, 499] on div at bounding box center [476, 545] width 245 height 245
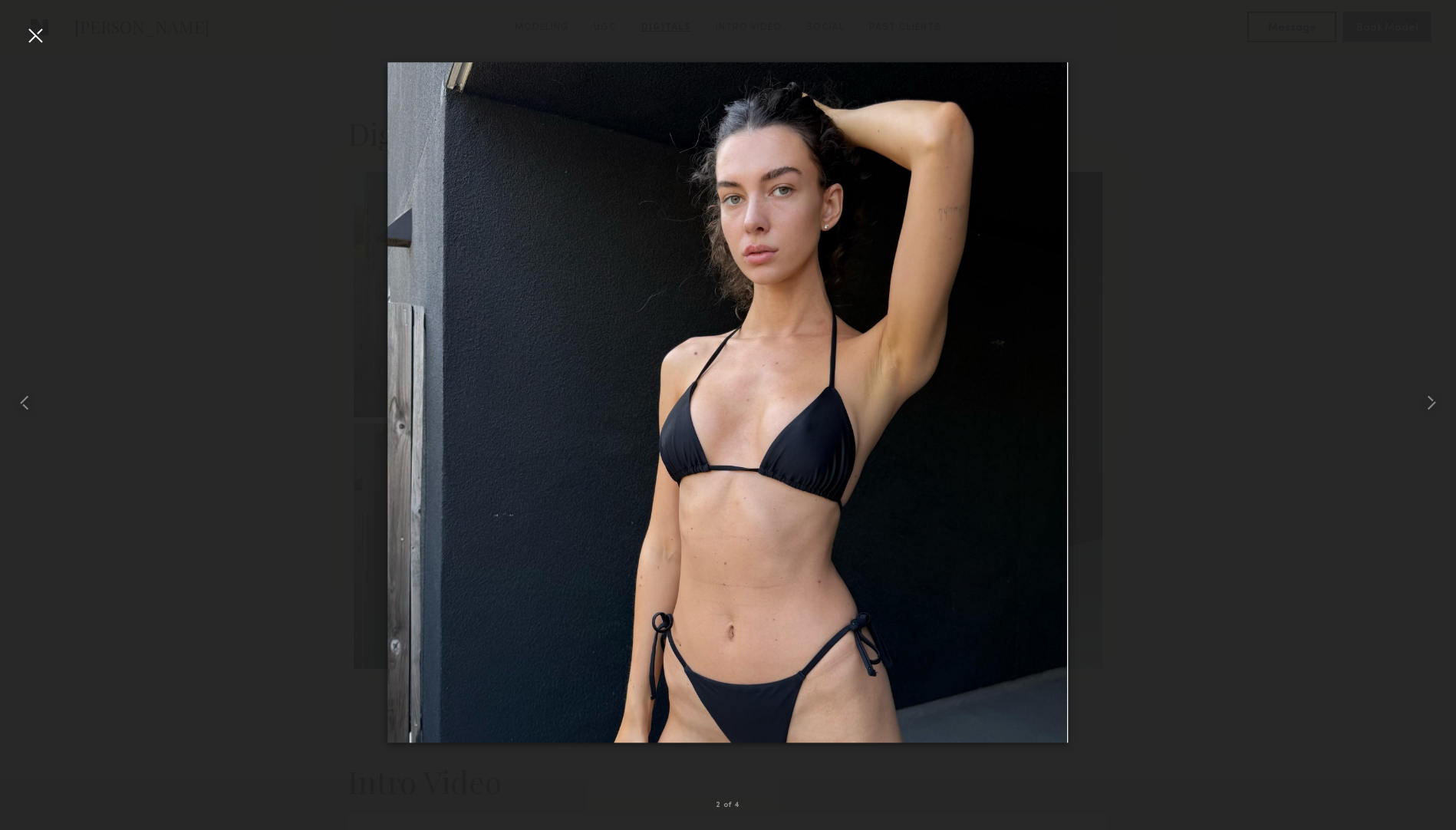
click at [28, 31] on div at bounding box center [35, 35] width 25 height 25
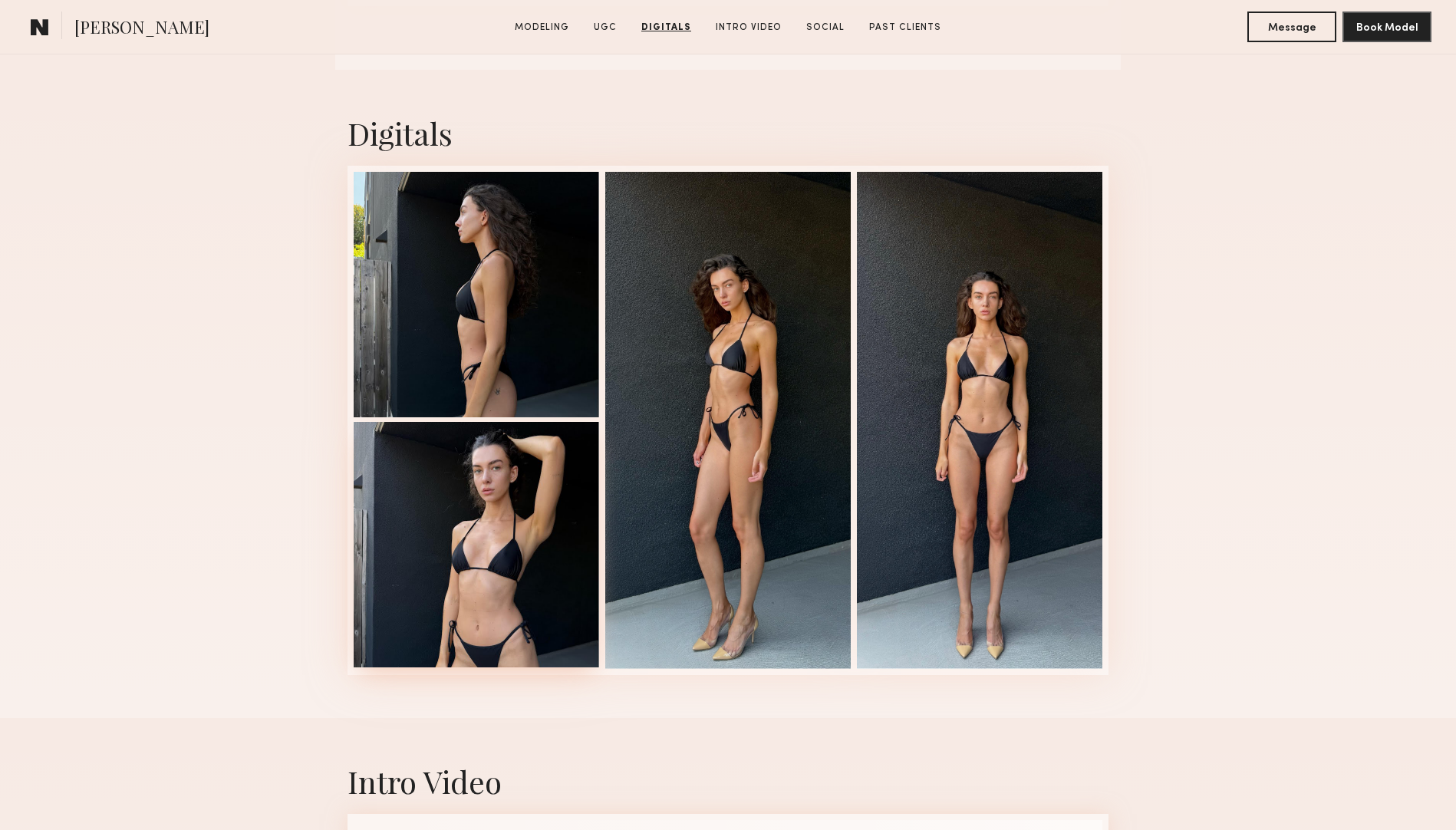
click at [488, 528] on div at bounding box center [476, 545] width 245 height 245
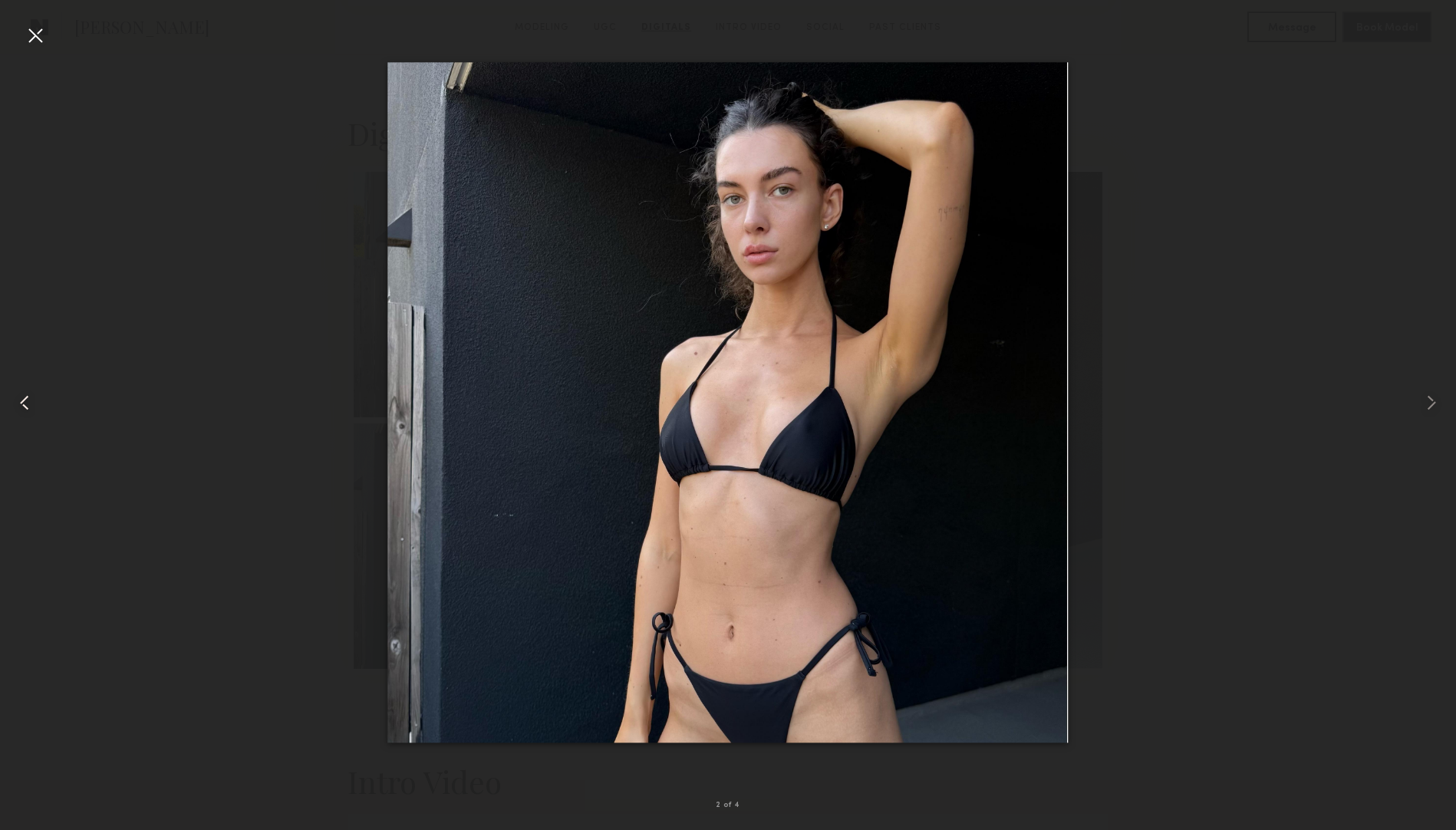
click at [56, 46] on div at bounding box center [29, 403] width 58 height 756
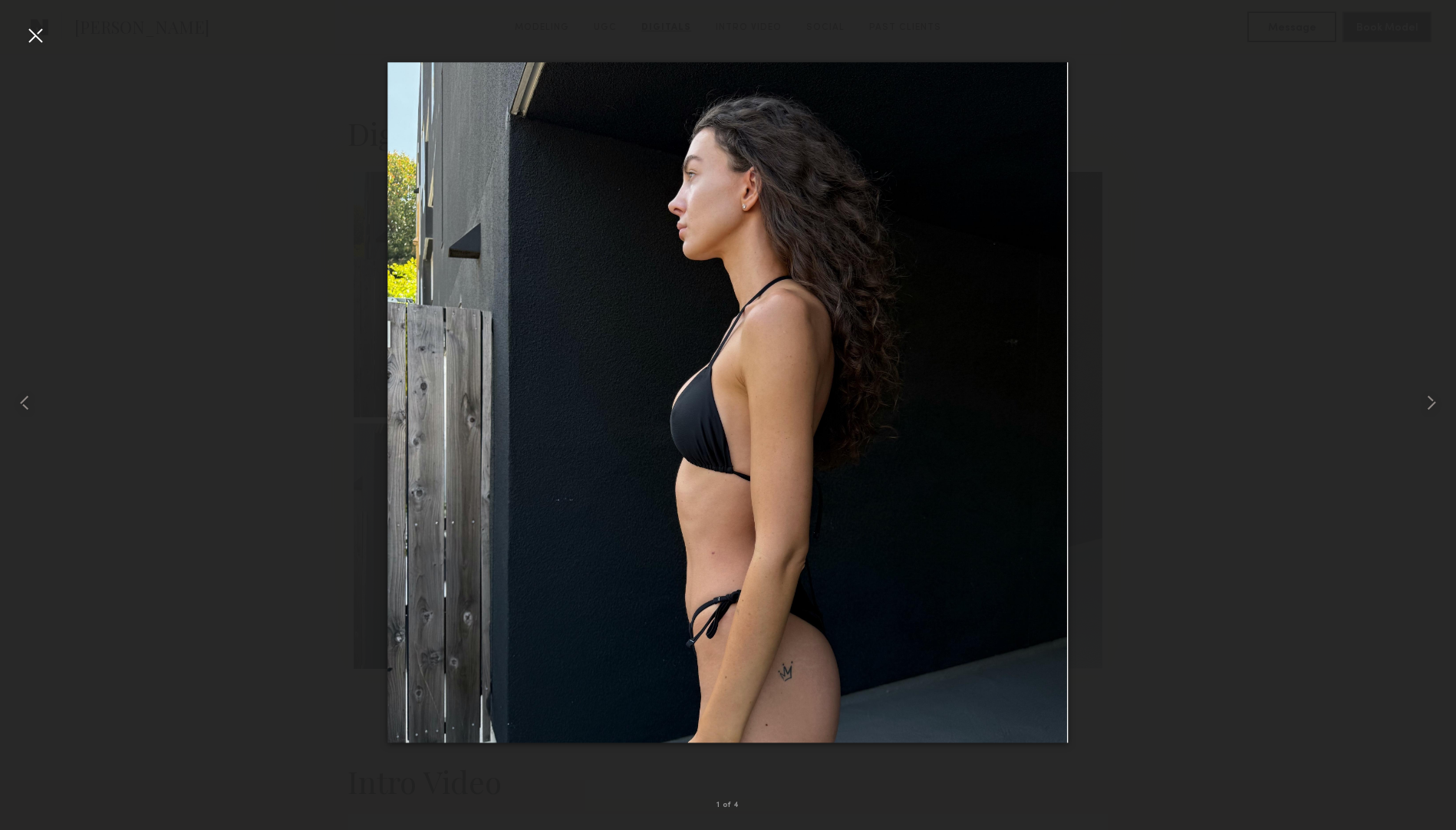
click at [28, 27] on div at bounding box center [35, 35] width 25 height 25
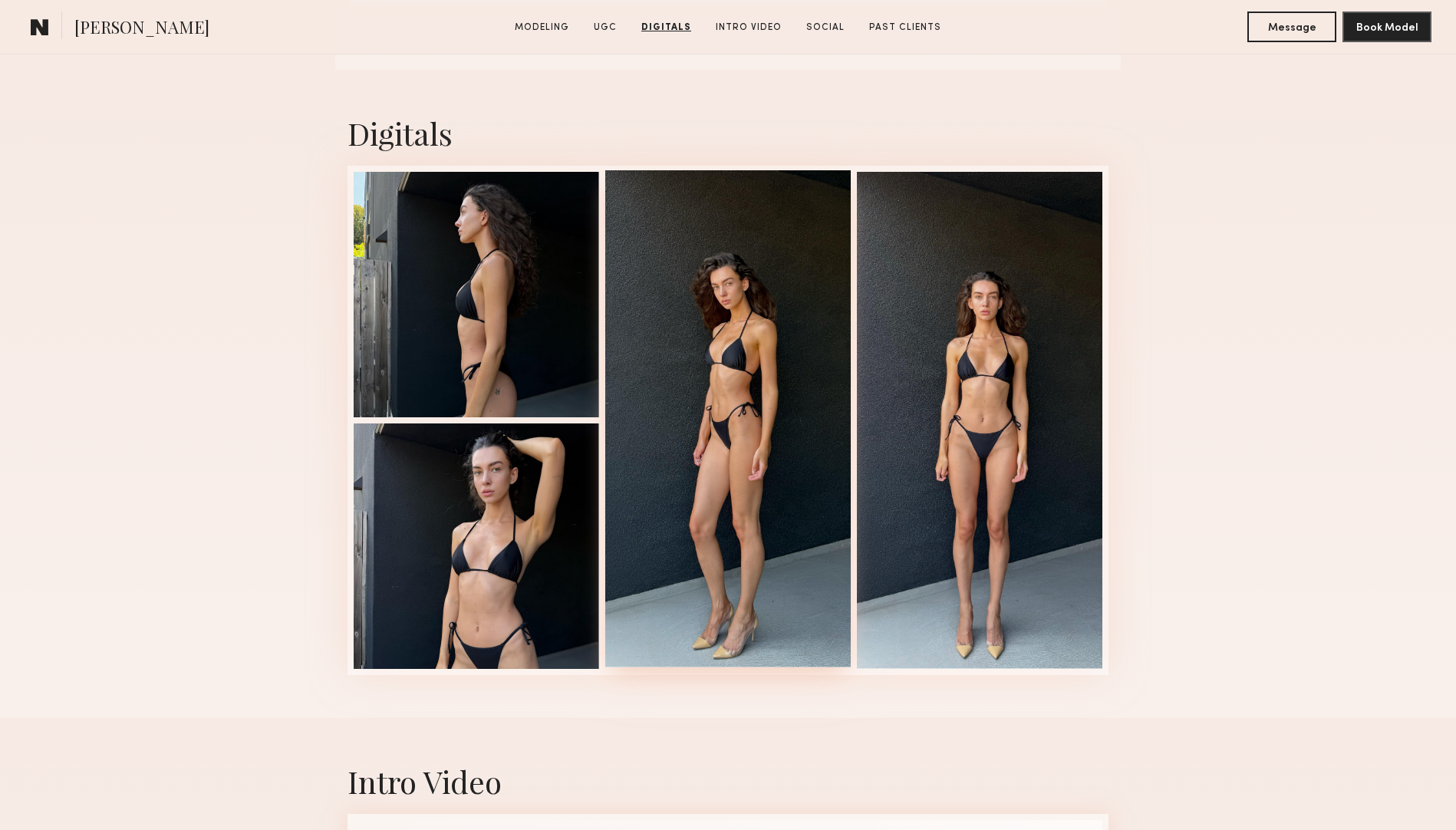
click at [732, 300] on div at bounding box center [728, 419] width 245 height 497
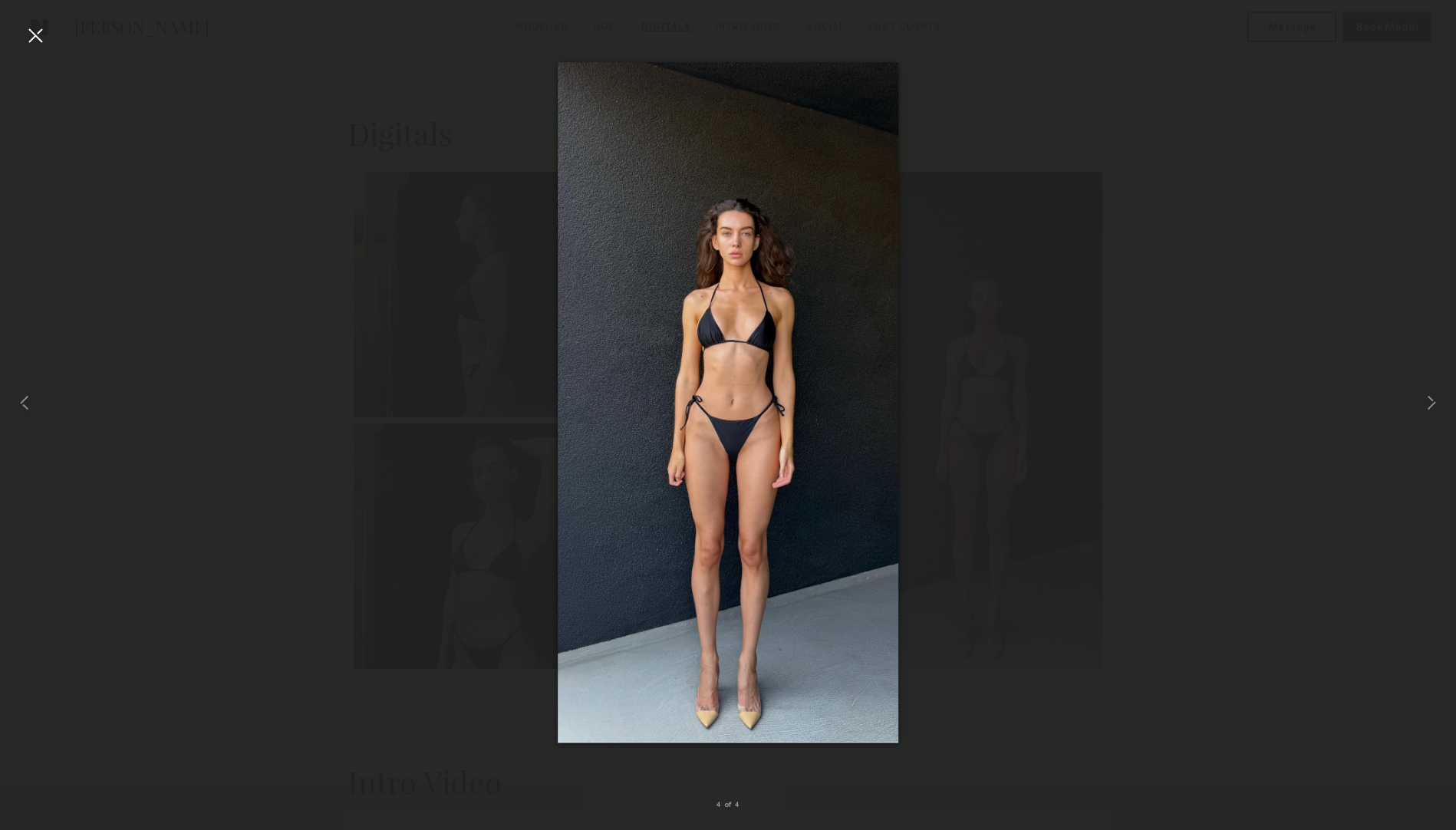
click at [40, 41] on div at bounding box center [35, 35] width 25 height 25
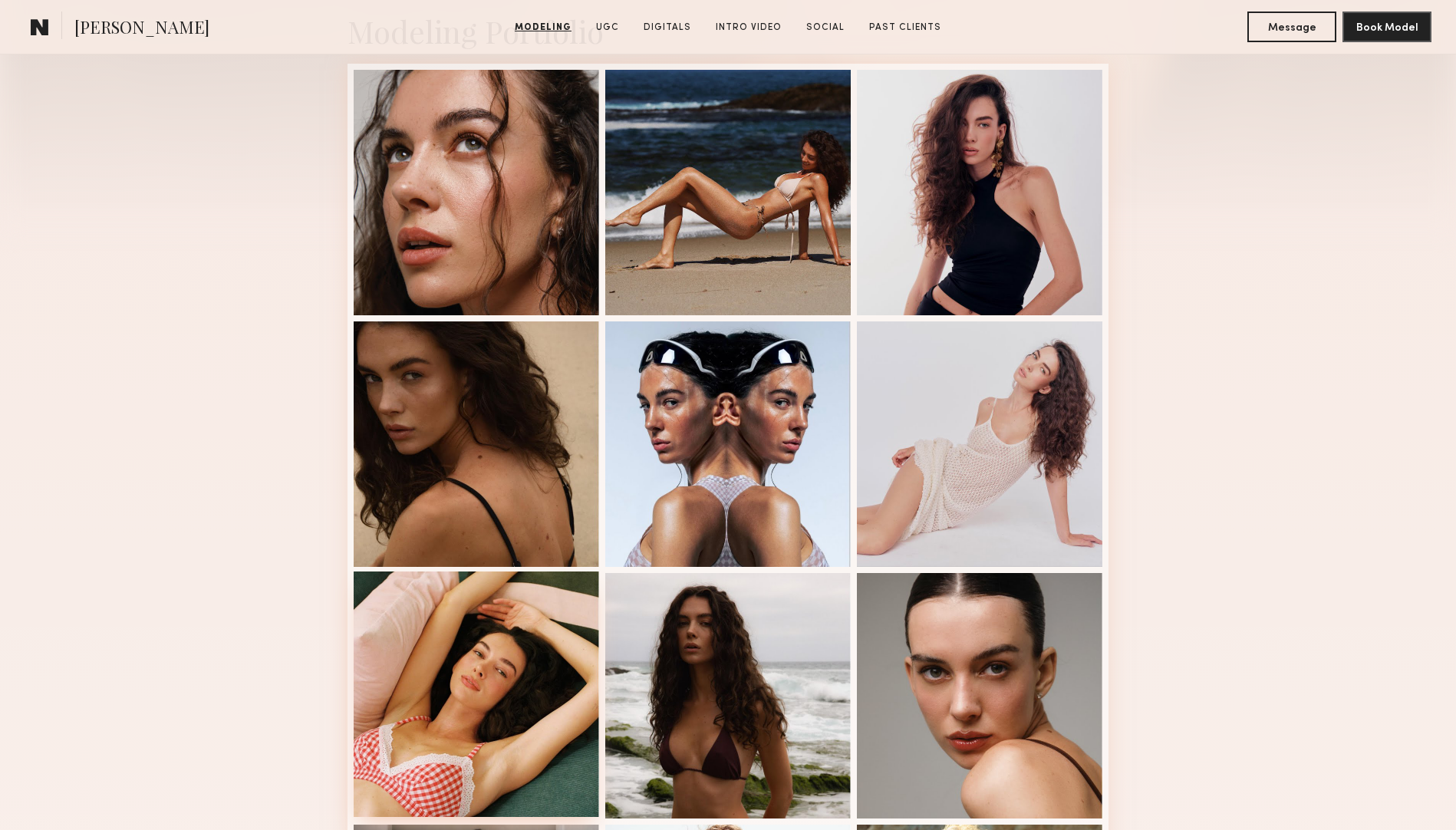
scroll to position [117, 0]
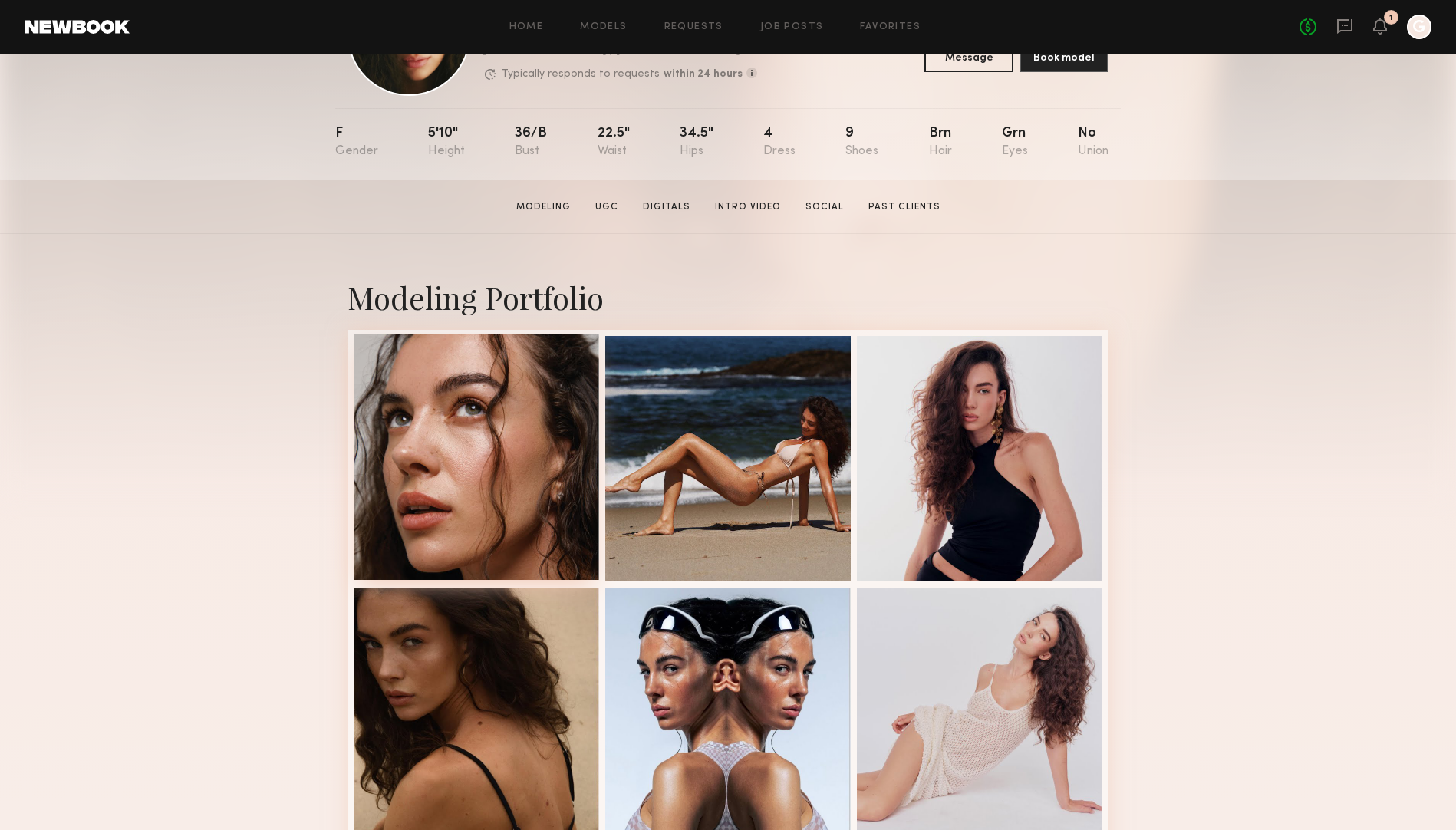
click at [540, 424] on div at bounding box center [476, 456] width 245 height 245
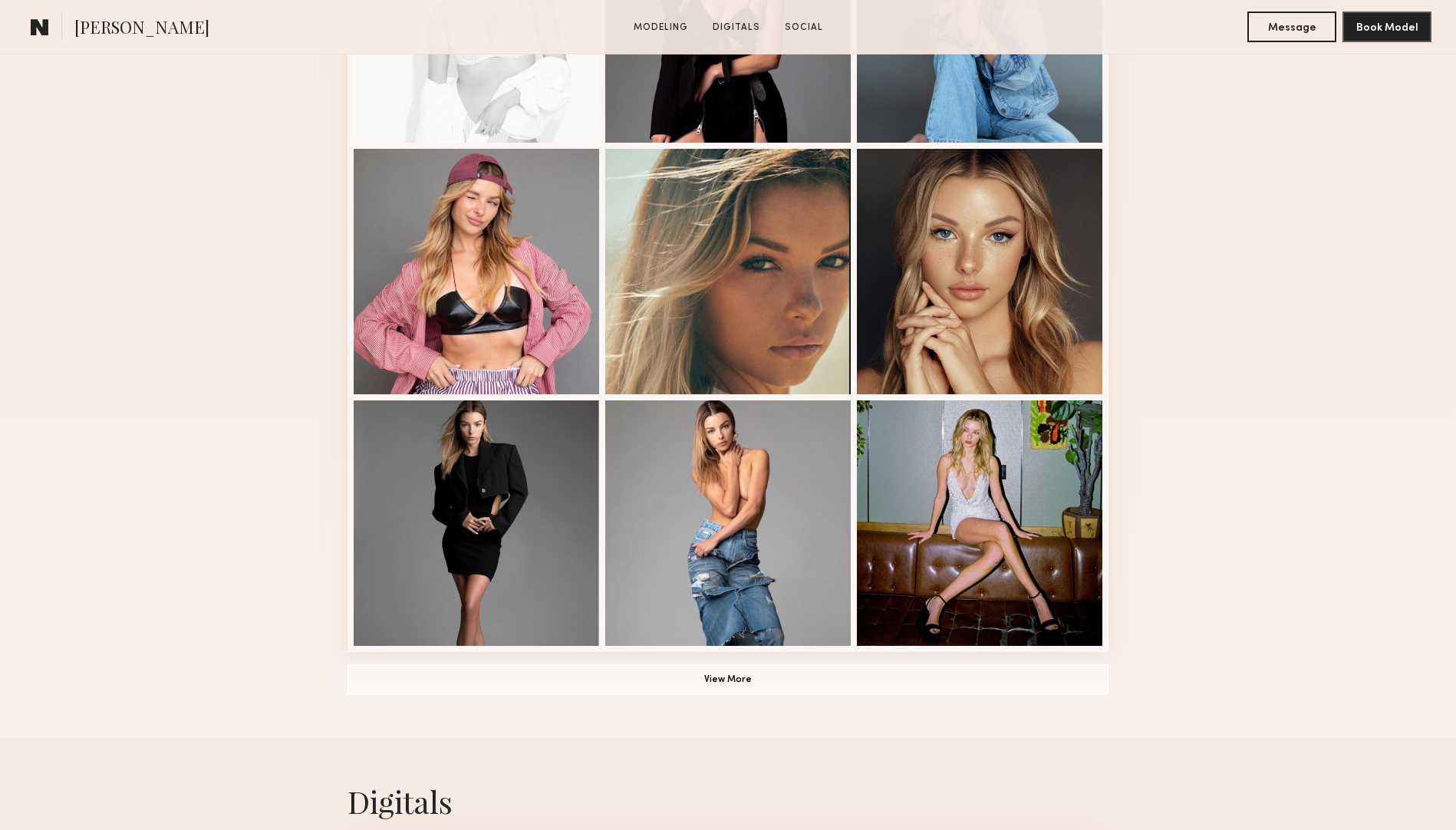
scroll to position [841, 0]
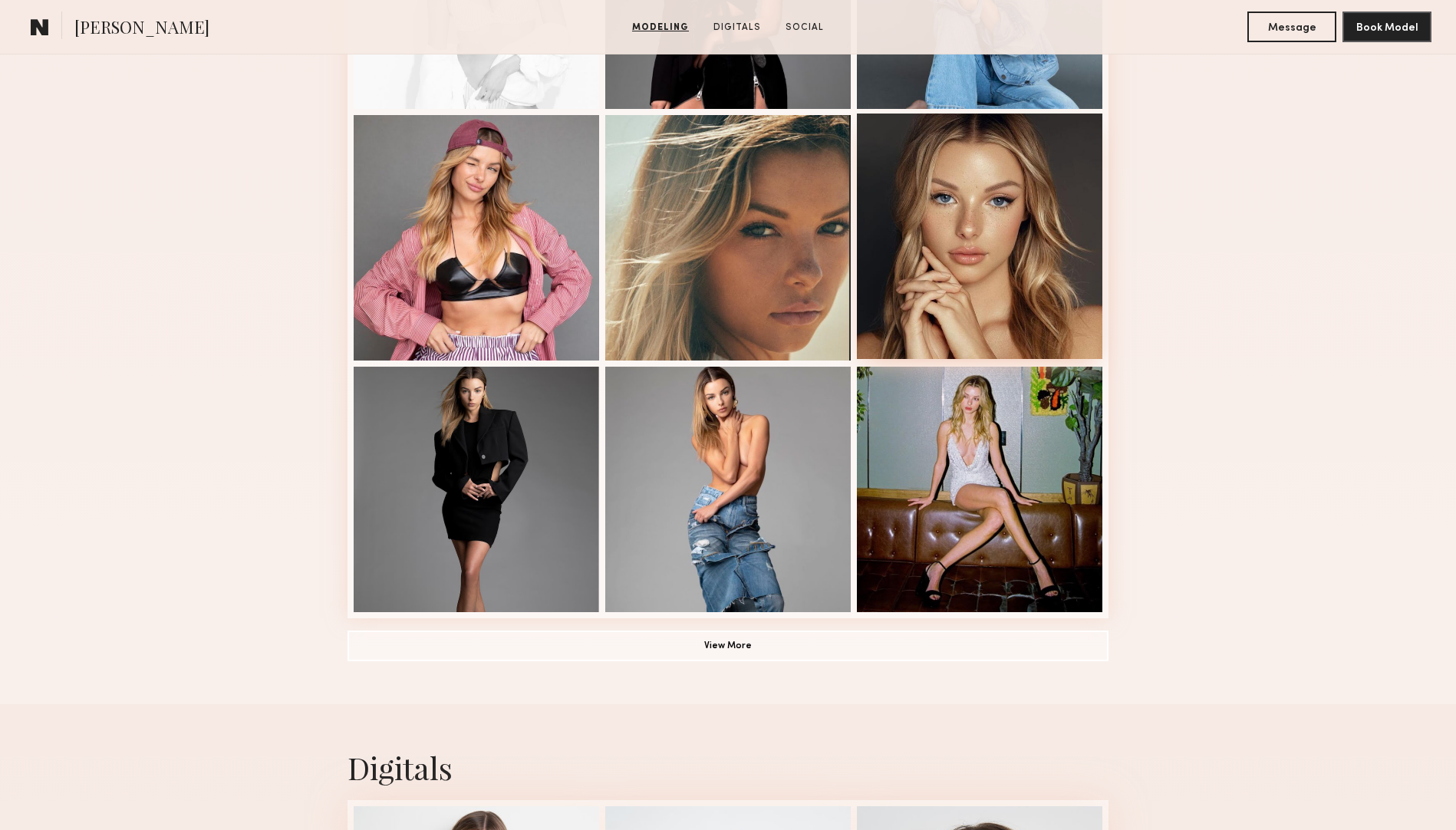
click at [1027, 192] on div at bounding box center [979, 236] width 245 height 245
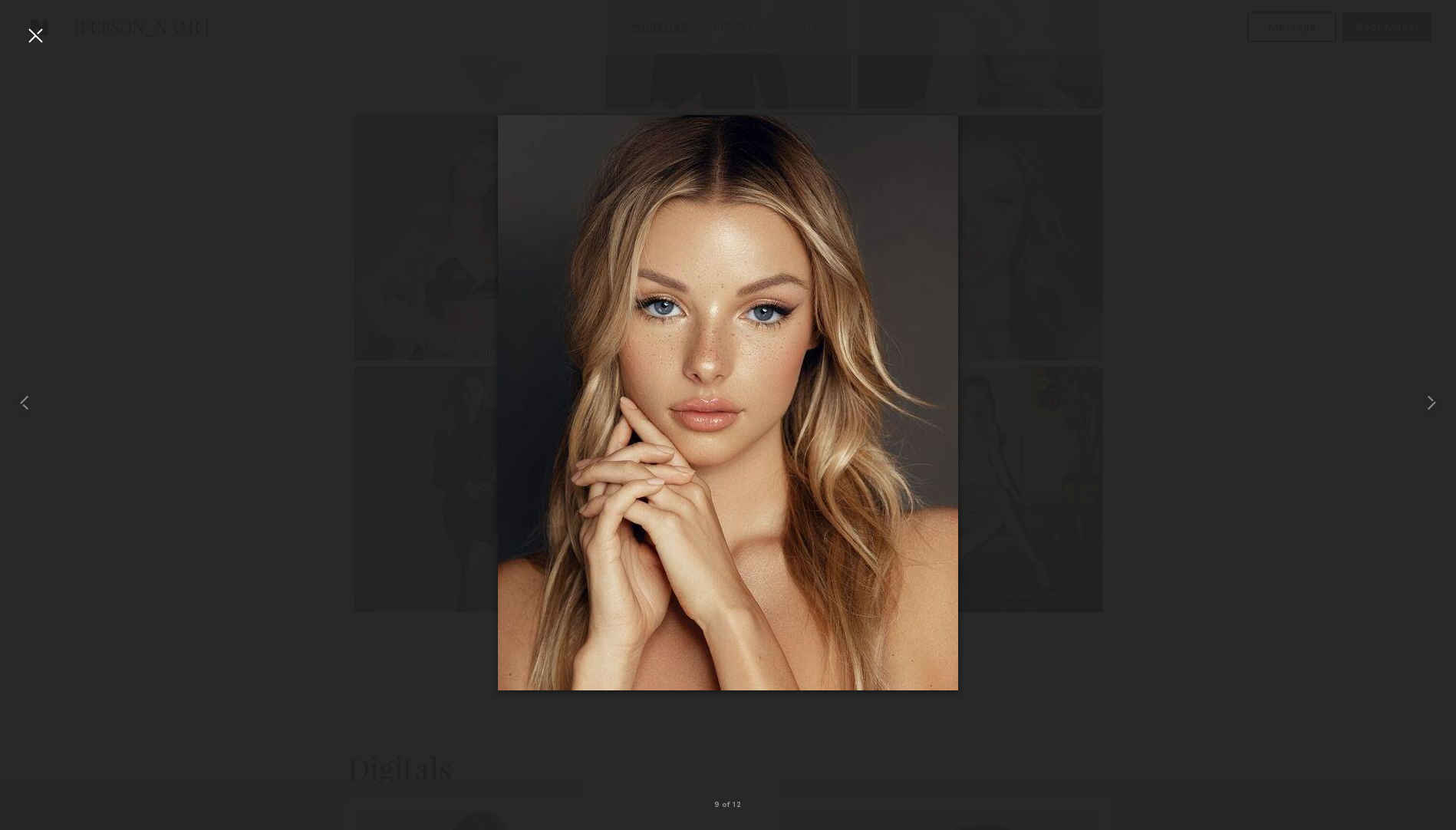
click at [1106, 219] on div at bounding box center [728, 403] width 1456 height 756
click at [34, 28] on div at bounding box center [35, 35] width 25 height 25
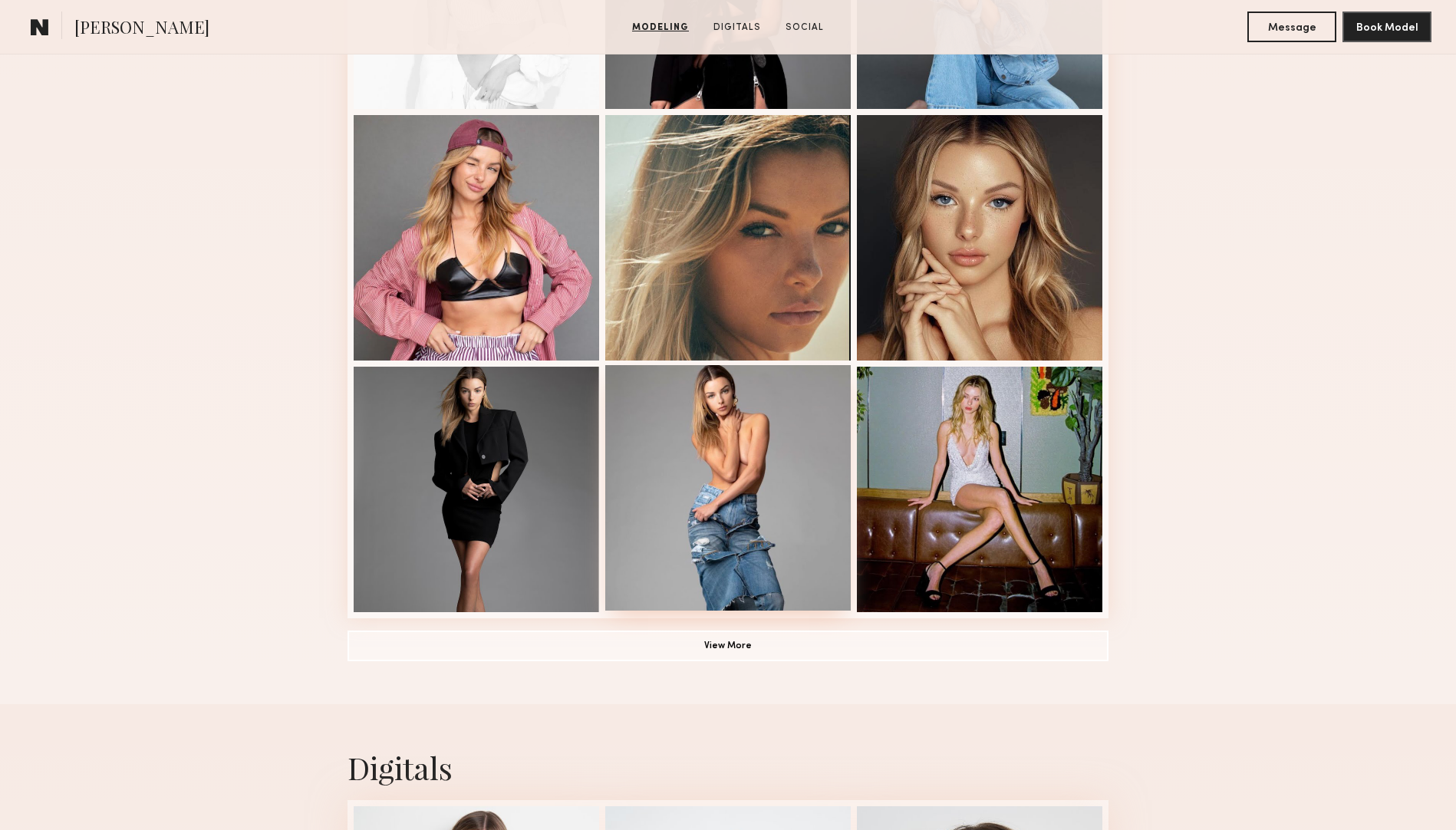
click at [726, 442] on div at bounding box center [728, 487] width 245 height 245
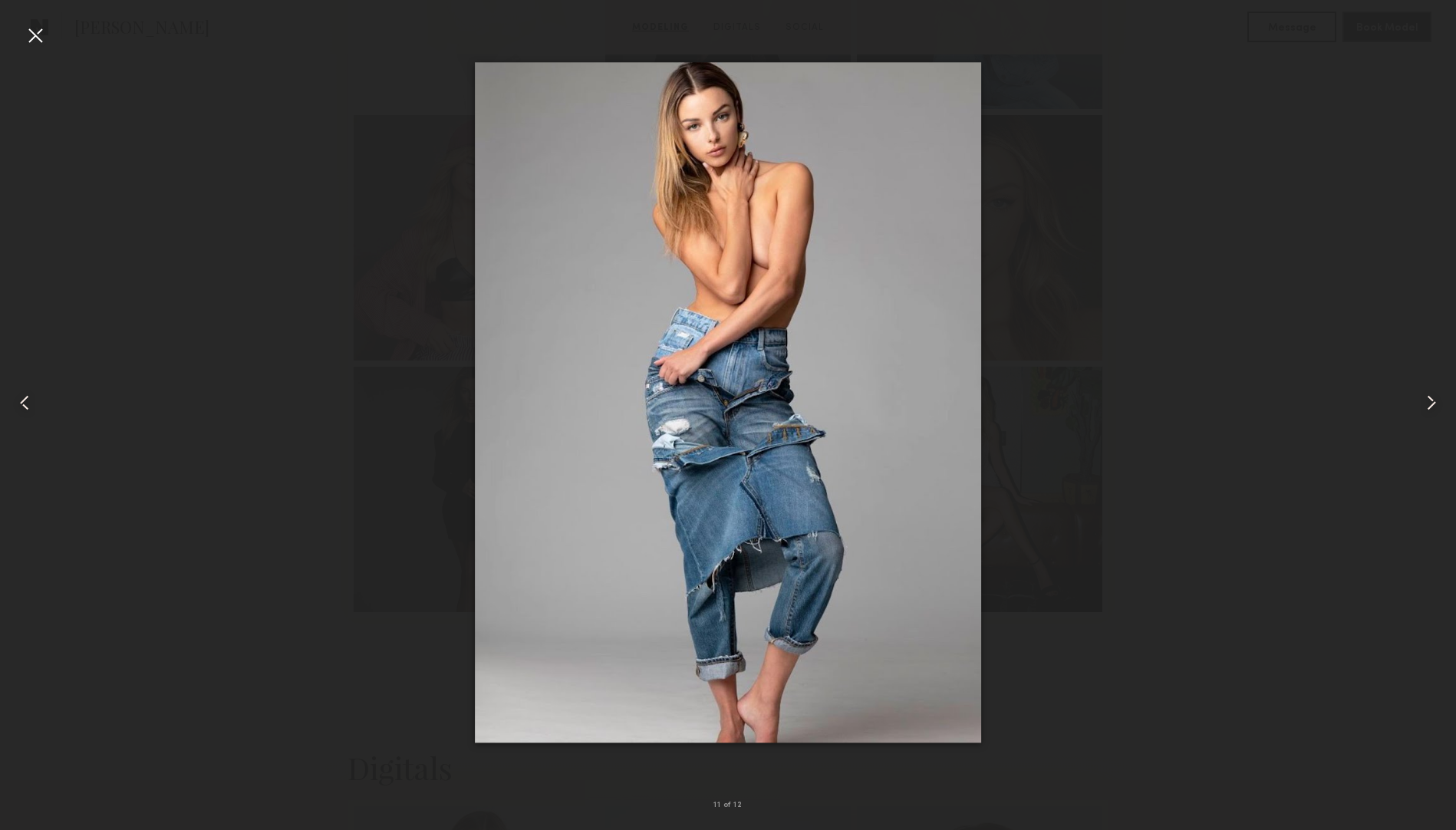
click at [33, 38] on div at bounding box center [35, 35] width 25 height 25
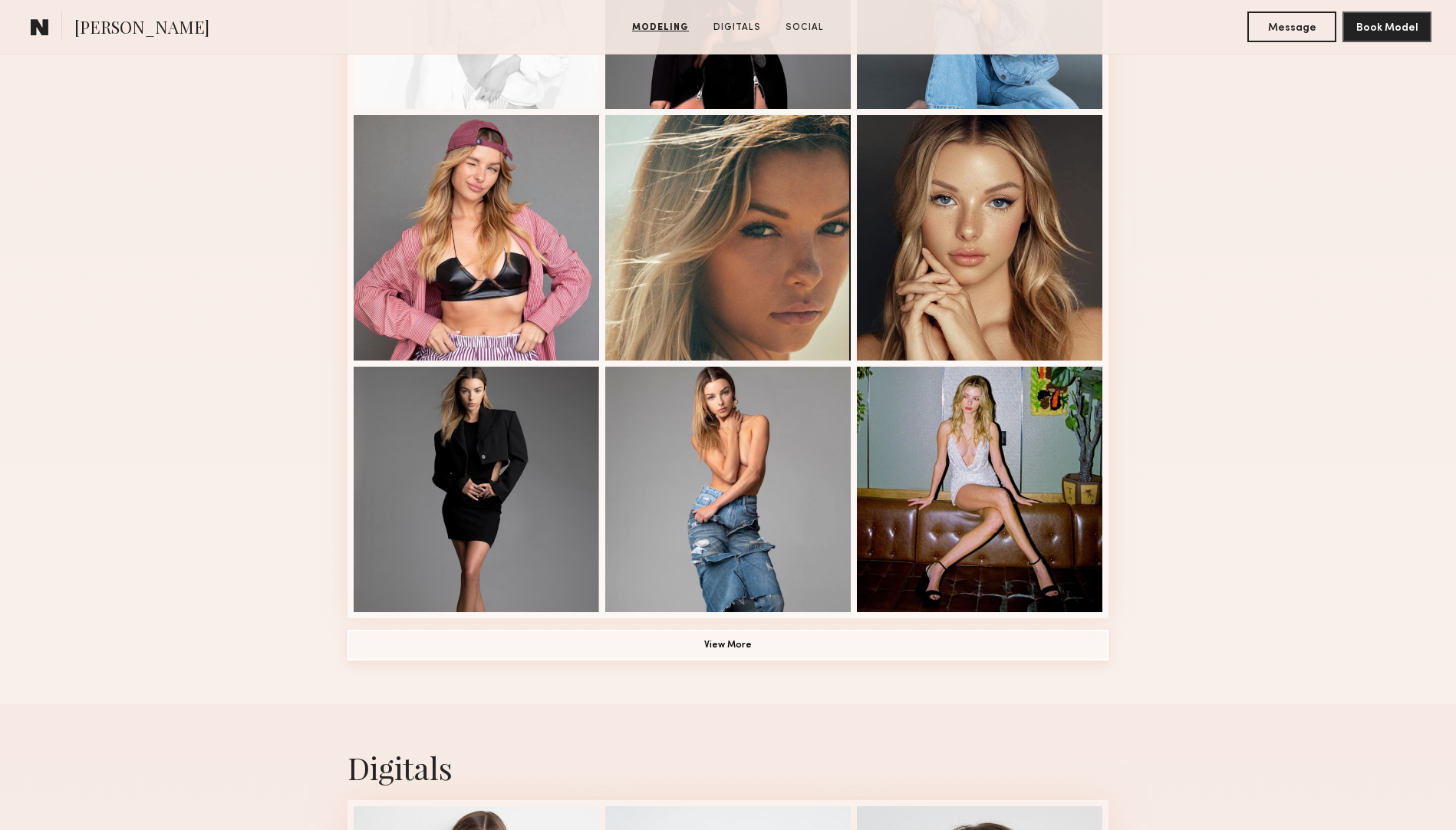
click at [750, 647] on button "View More" at bounding box center [727, 644] width 761 height 31
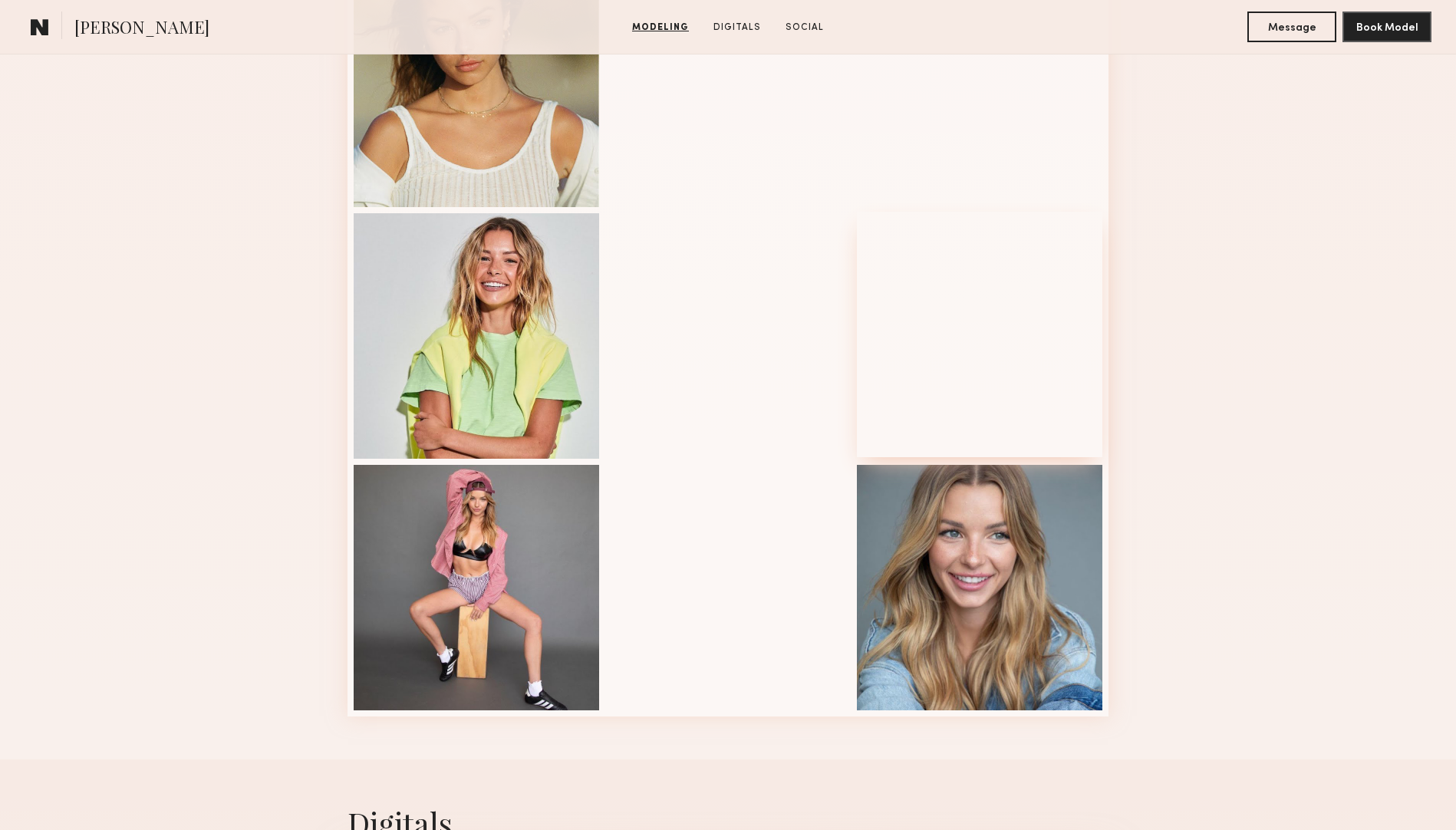
scroll to position [1750, 0]
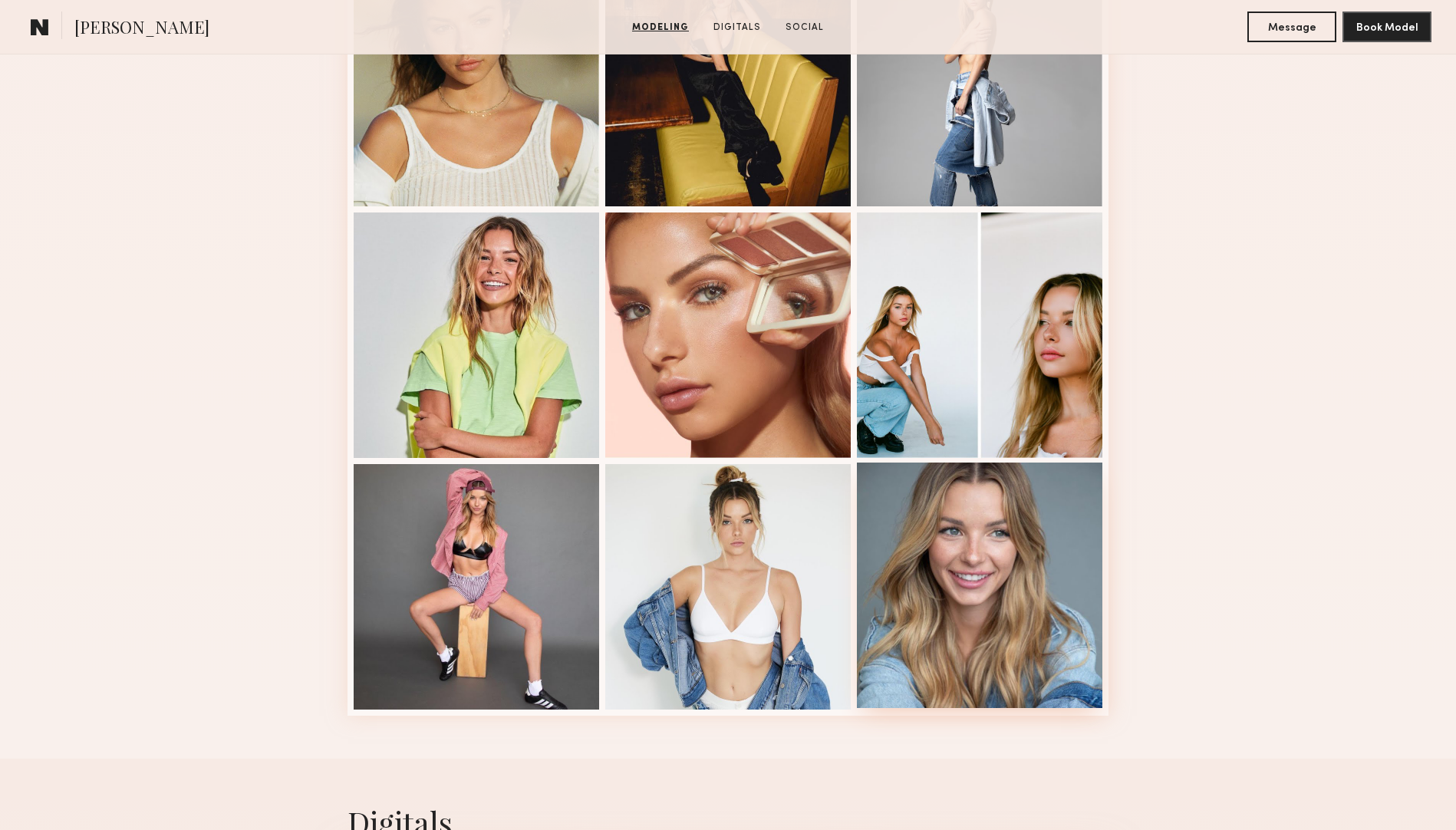
click at [973, 514] on div at bounding box center [979, 585] width 245 height 245
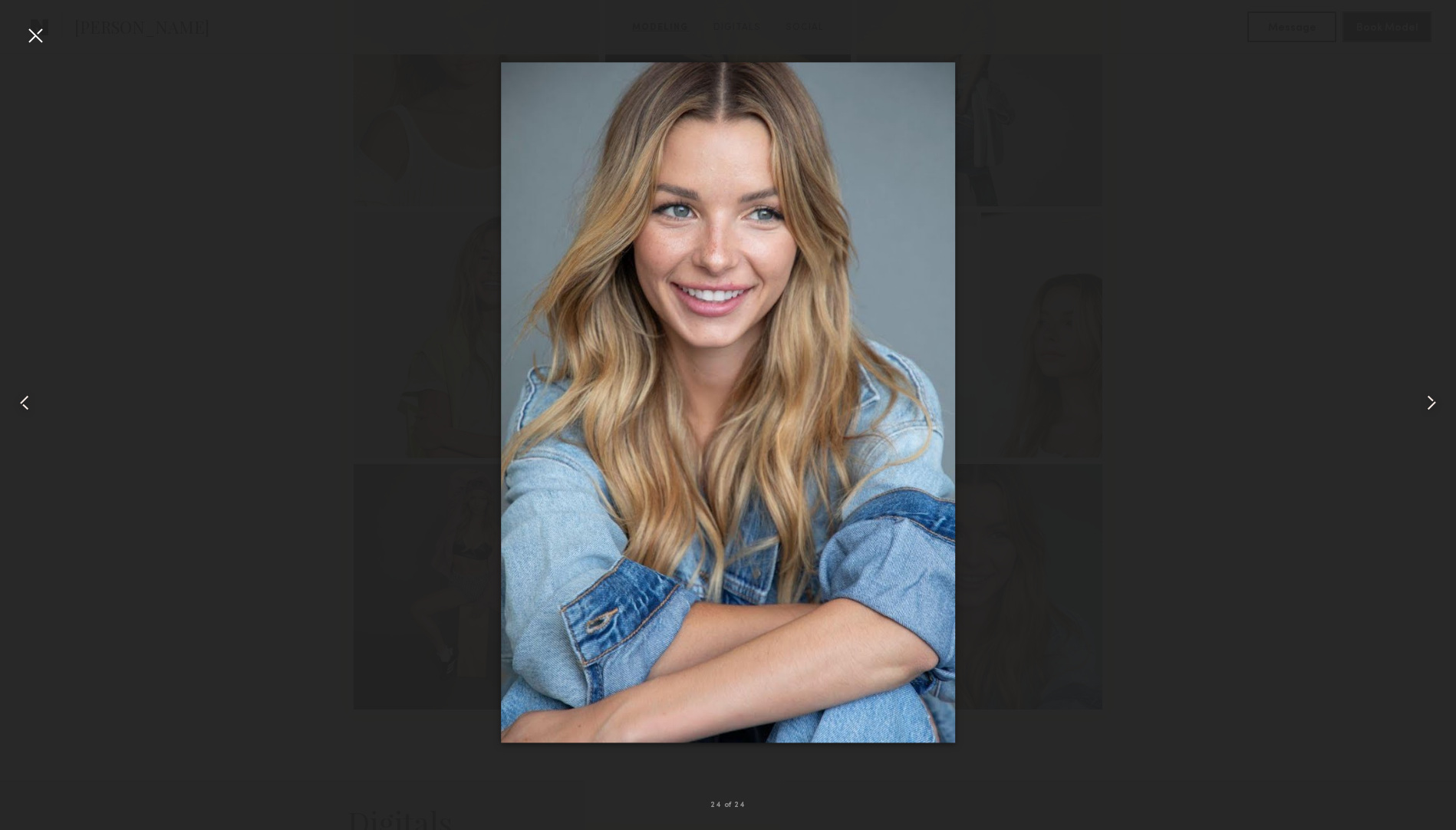
click at [40, 25] on div at bounding box center [35, 35] width 25 height 25
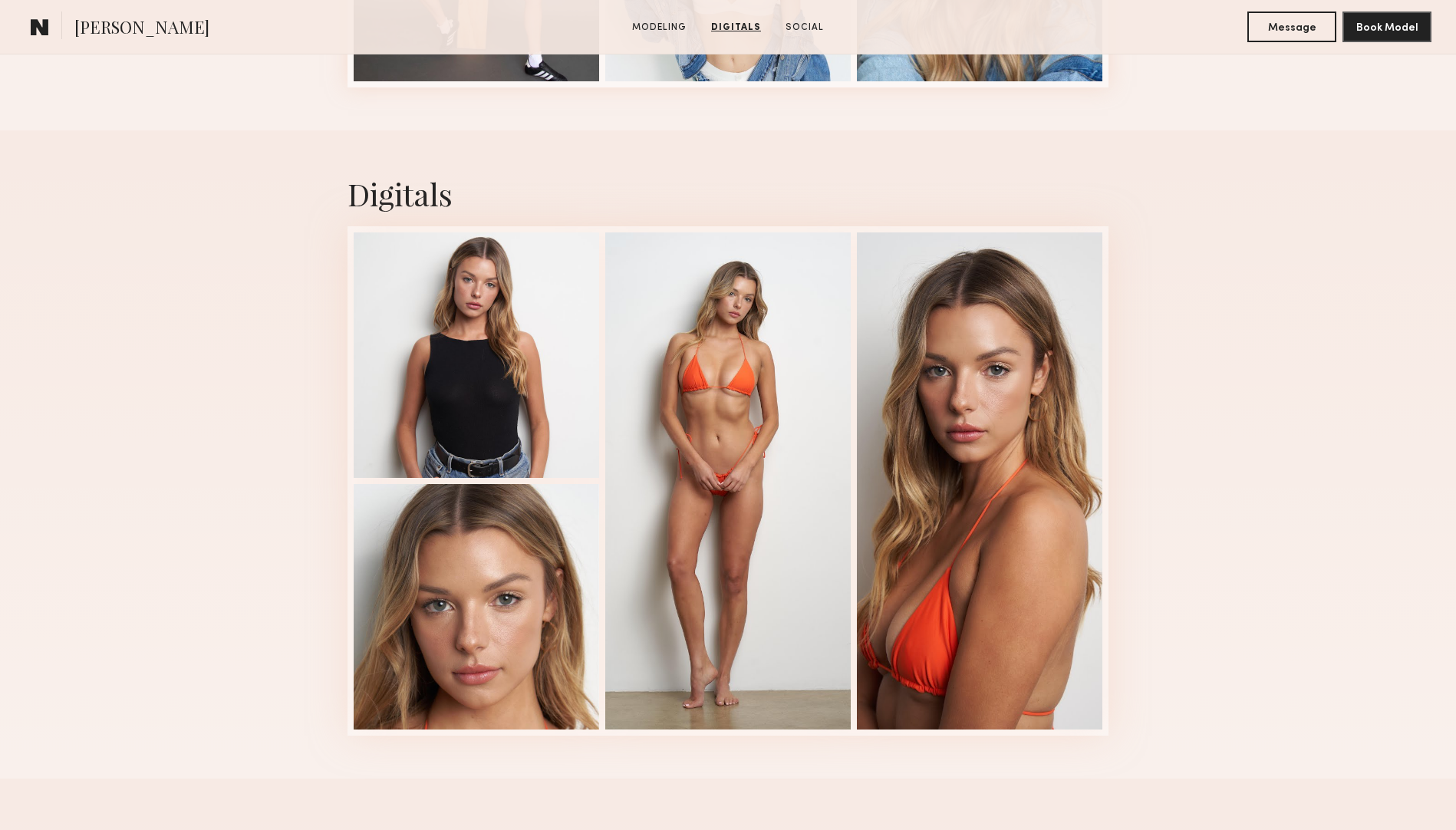
scroll to position [2394, 0]
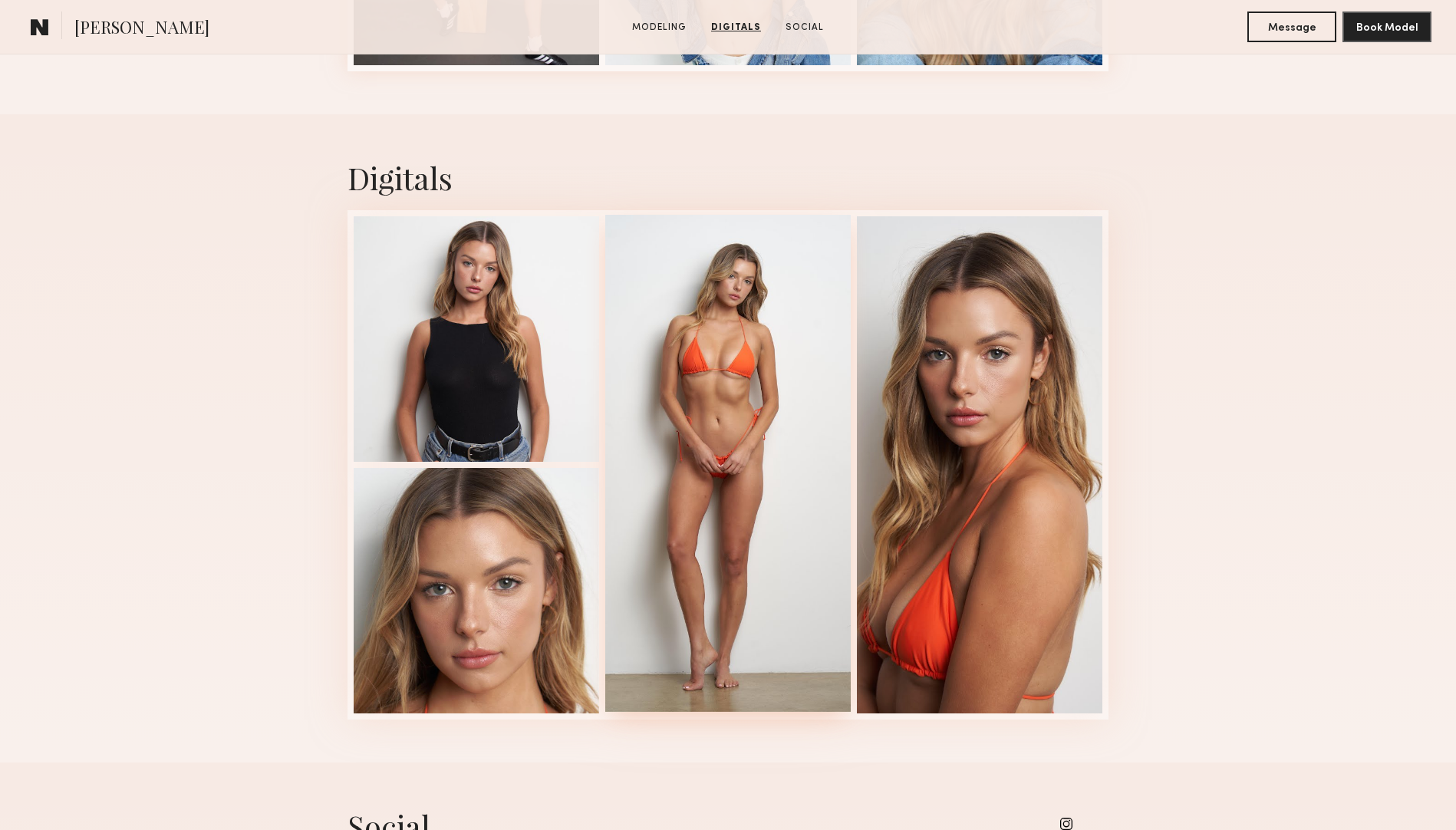
click at [725, 374] on div at bounding box center [728, 463] width 245 height 497
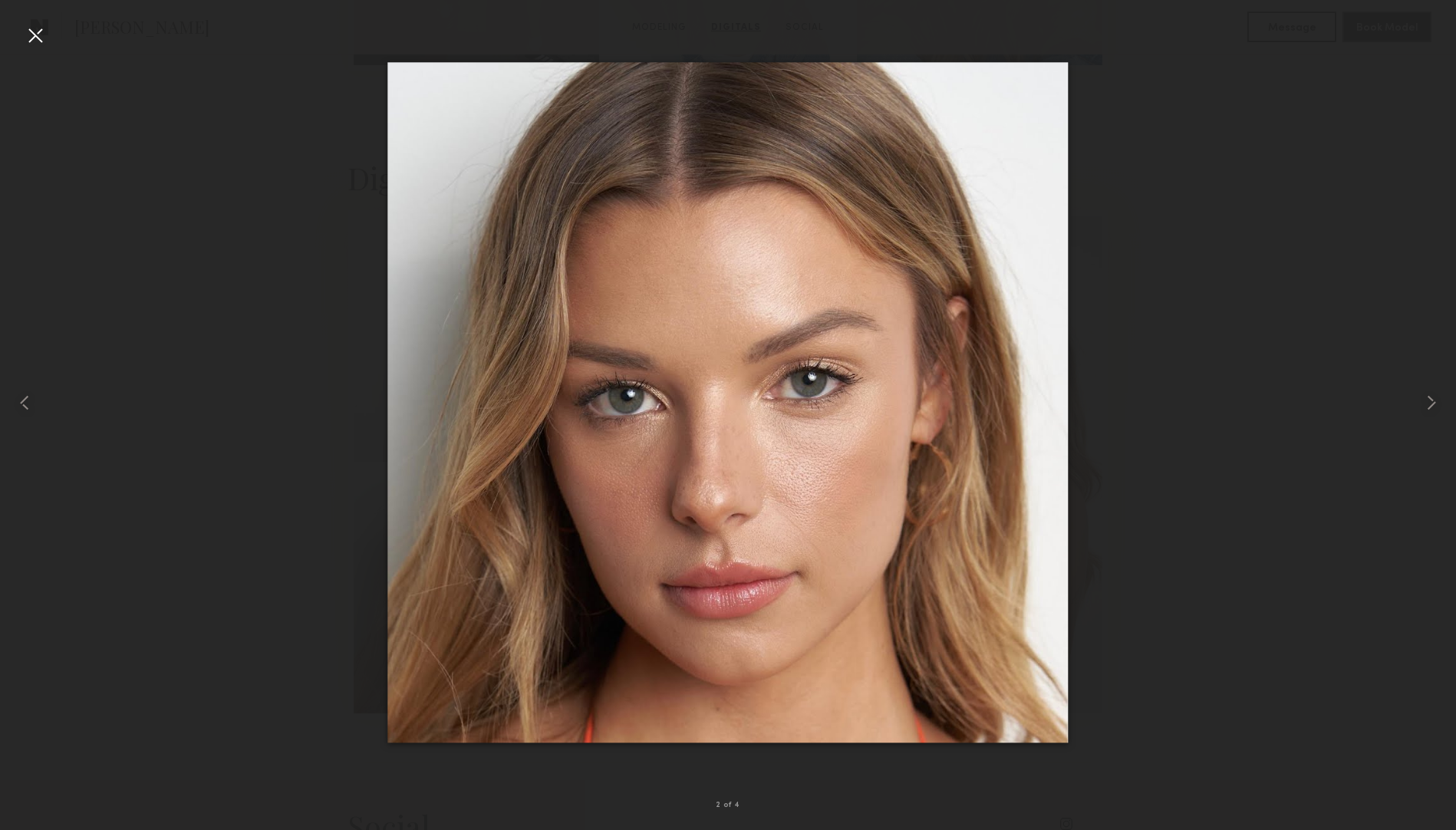
click at [28, 33] on div at bounding box center [35, 35] width 25 height 25
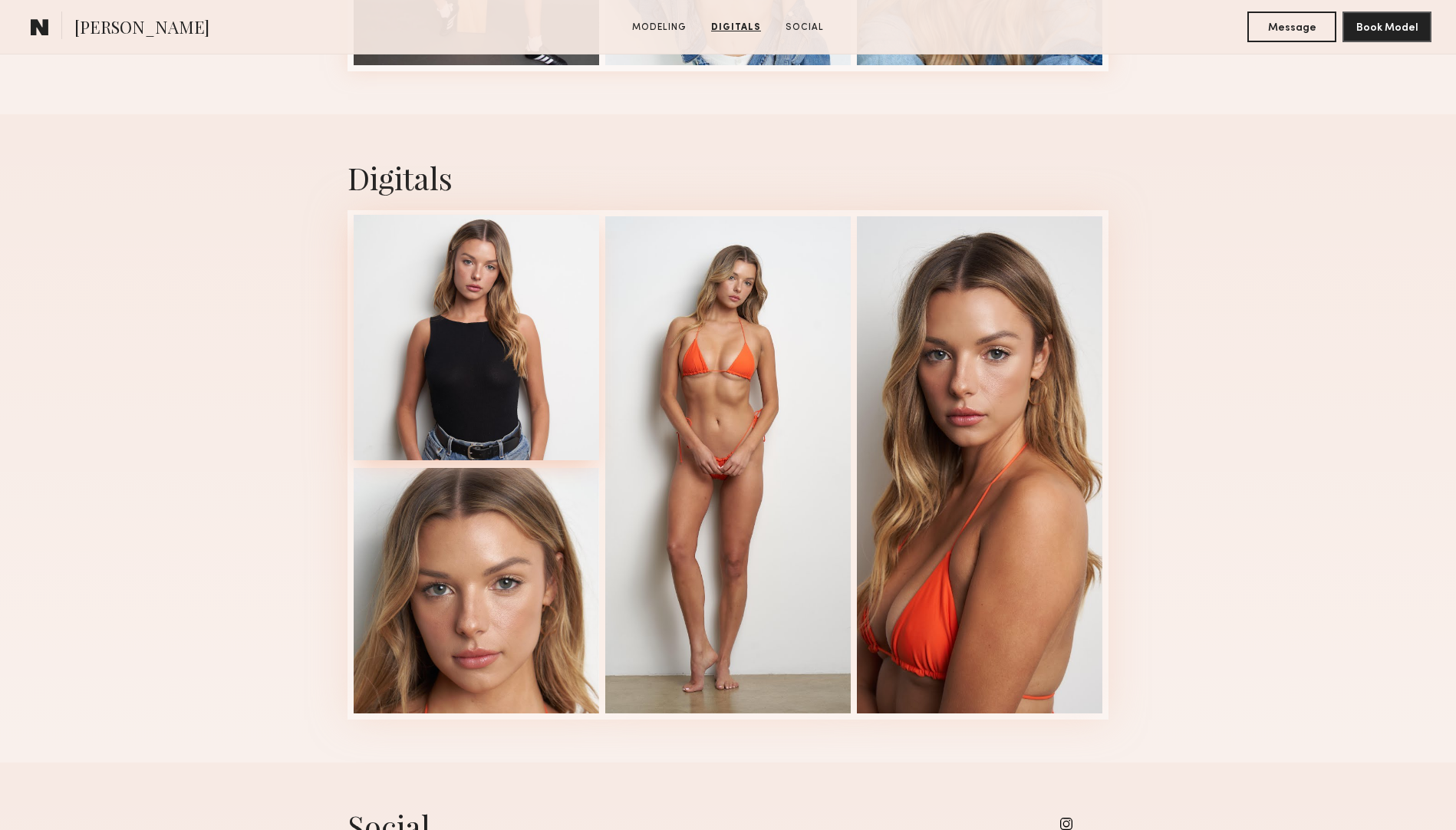
click at [479, 300] on div at bounding box center [476, 337] width 245 height 245
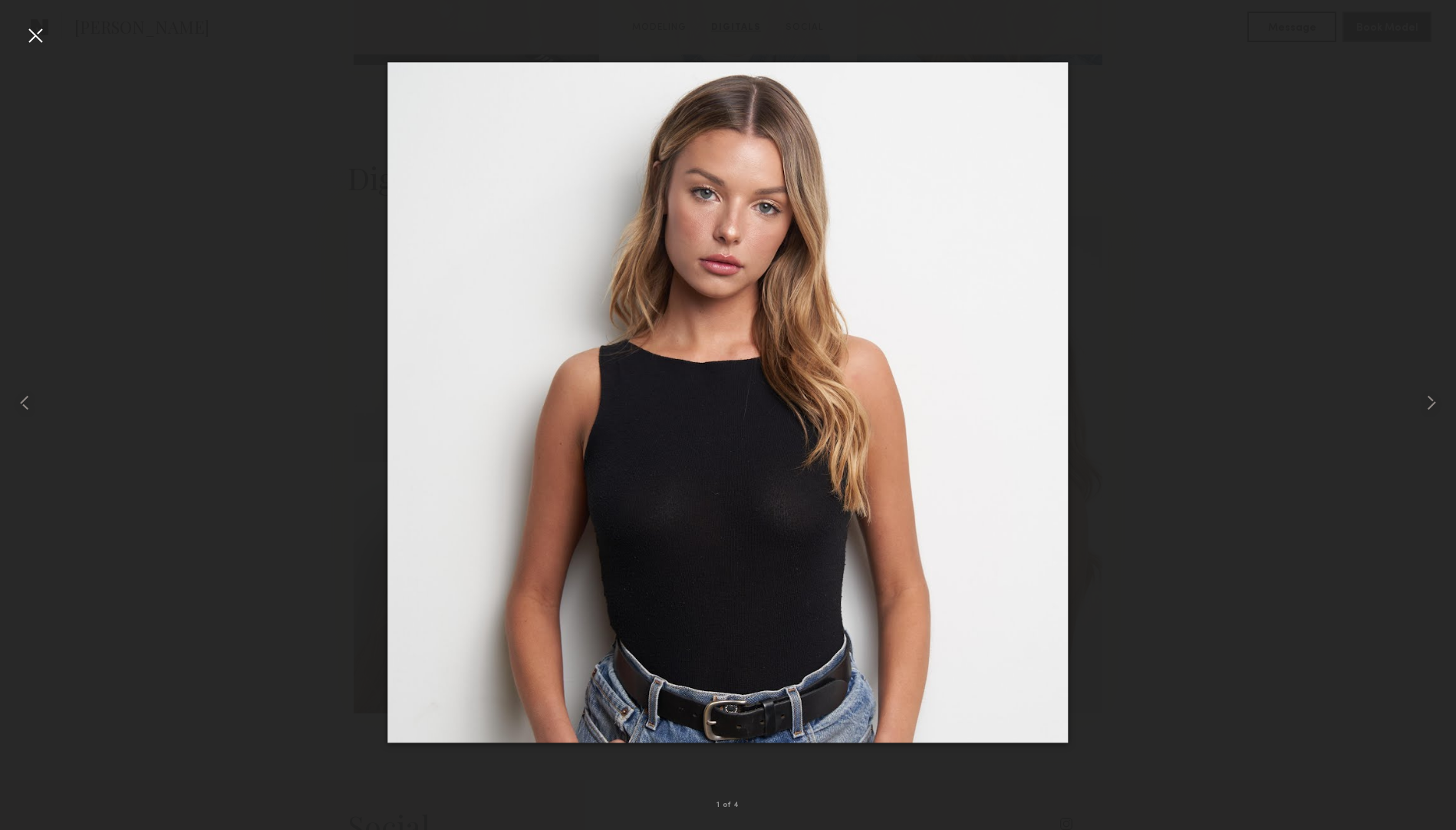
click at [34, 42] on div at bounding box center [35, 35] width 25 height 25
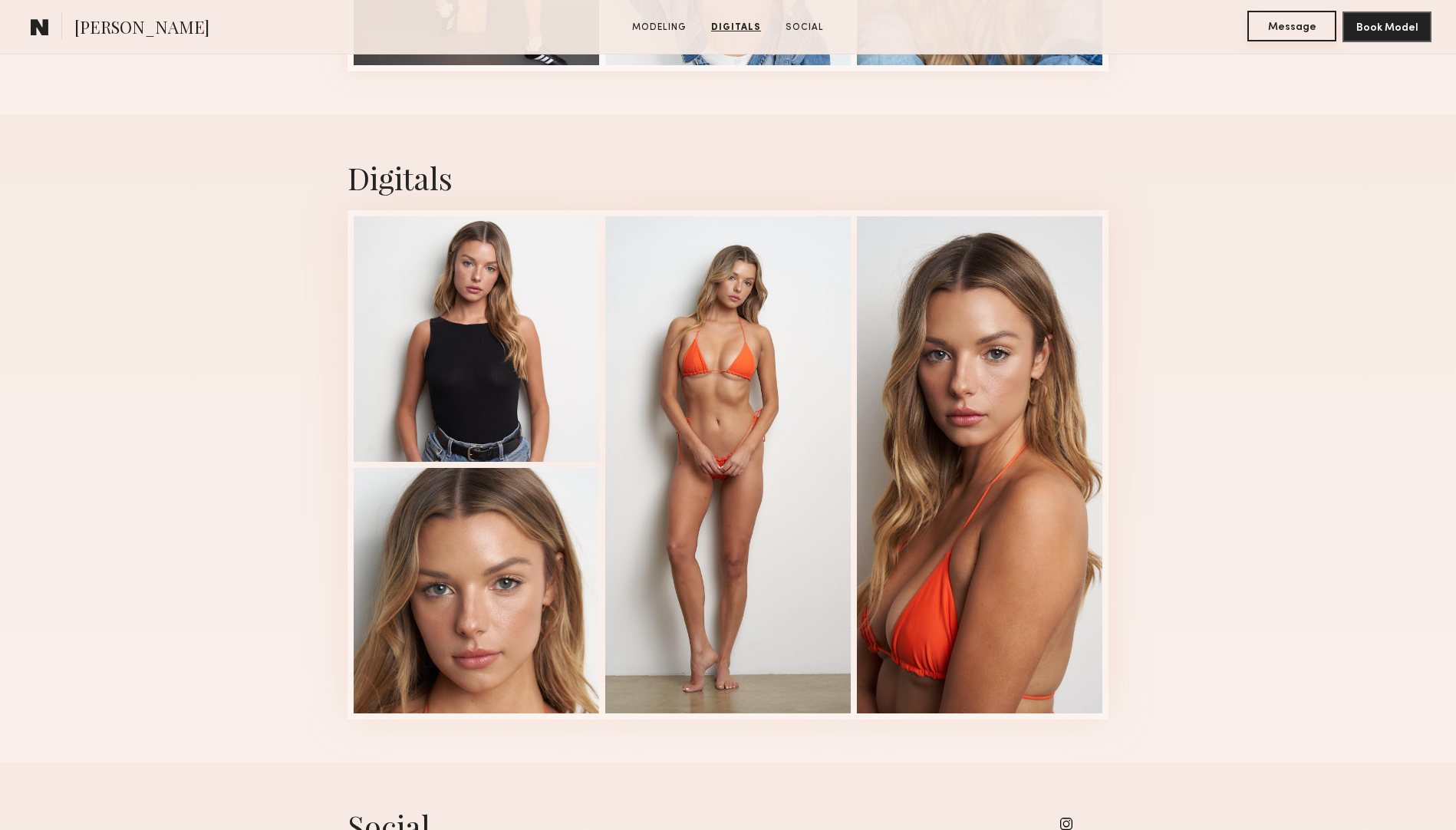
click at [1275, 29] on button "Message" at bounding box center [1291, 26] width 89 height 31
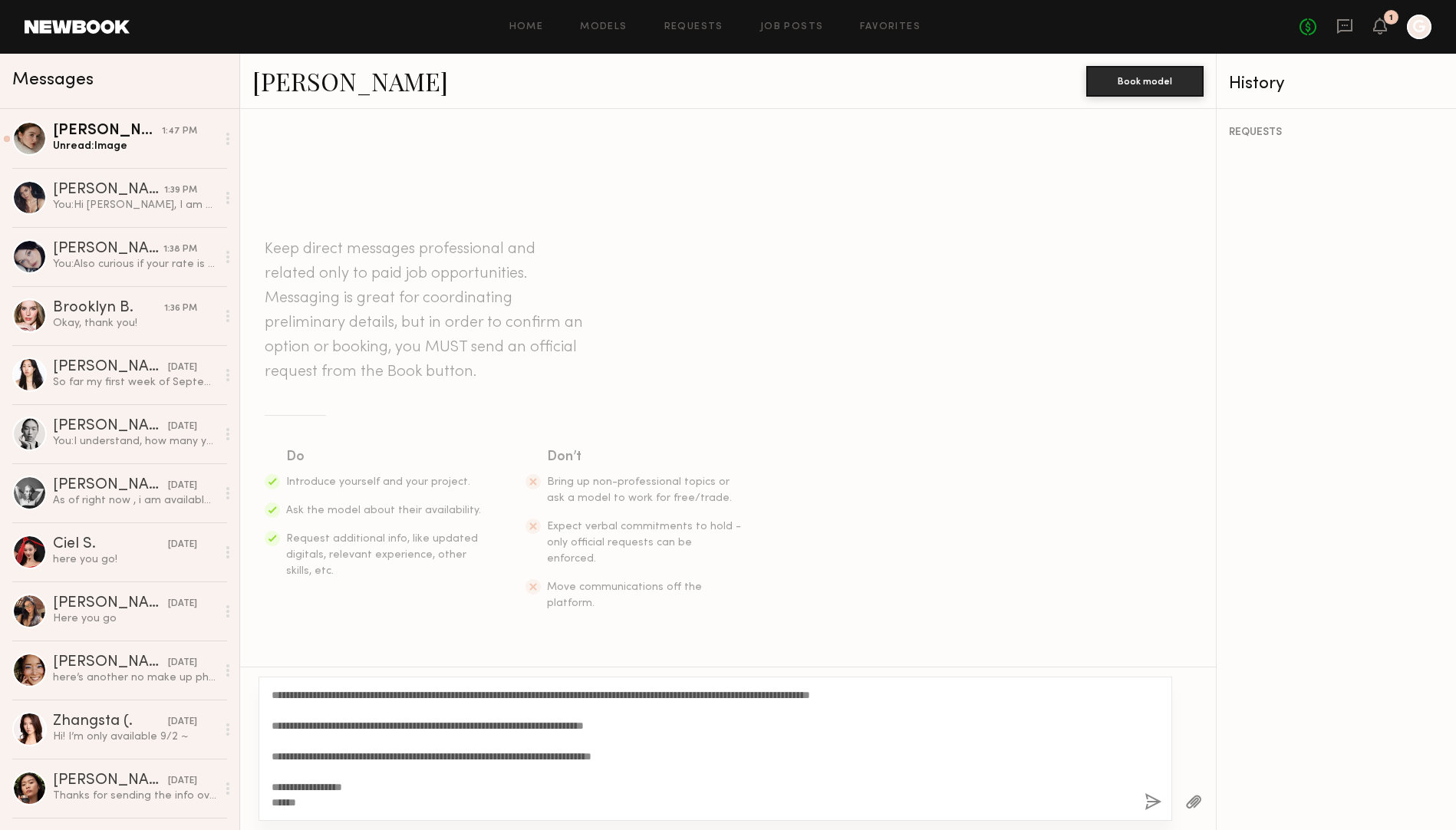
drag, startPoint x: 327, startPoint y: 694, endPoint x: 286, endPoint y: 694, distance: 41.0
click at [286, 694] on textarea "**********" at bounding box center [702, 748] width 860 height 122
type textarea "**********"
click at [1152, 800] on button "button" at bounding box center [1152, 803] width 17 height 19
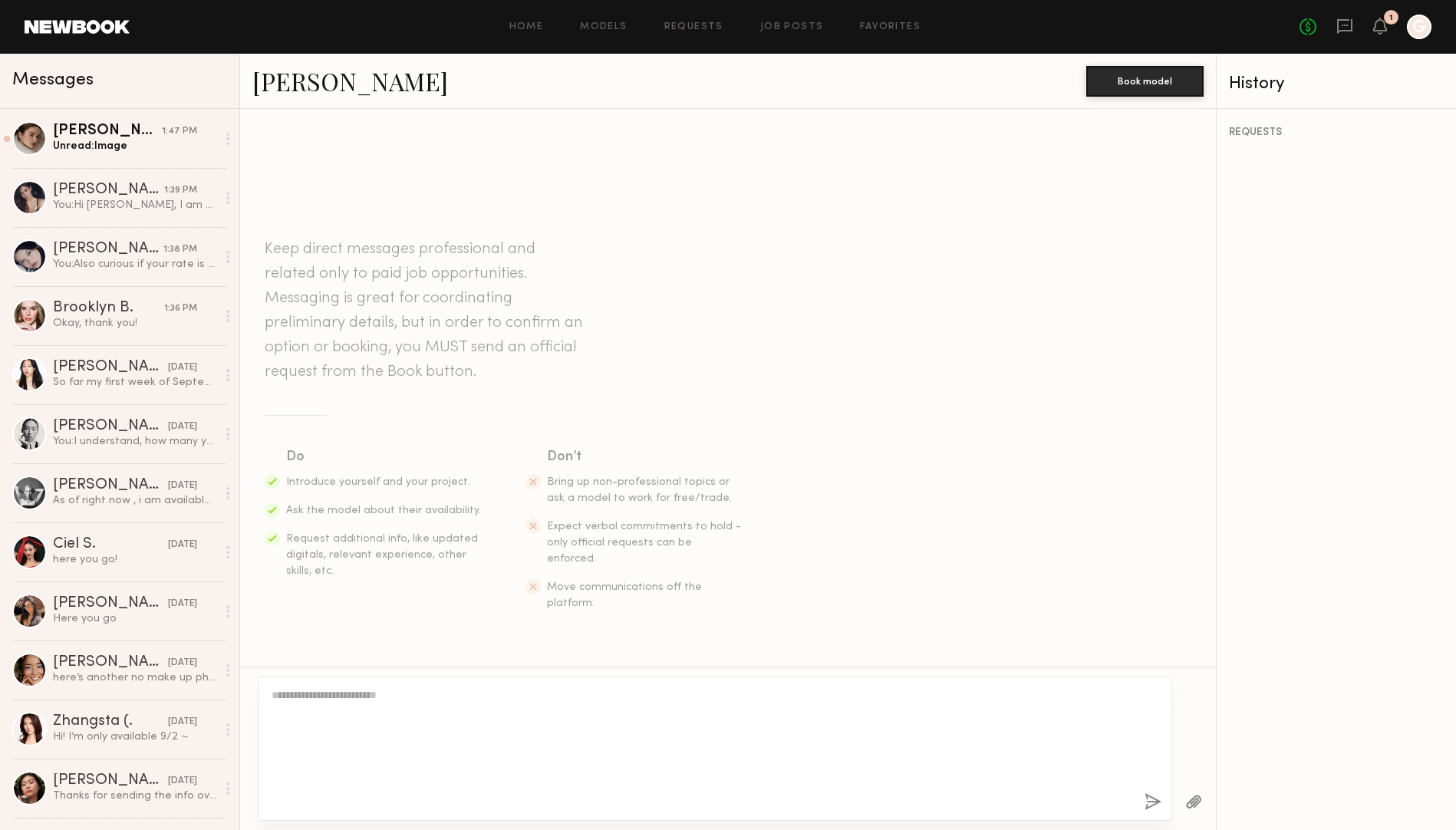
scroll to position [173, 0]
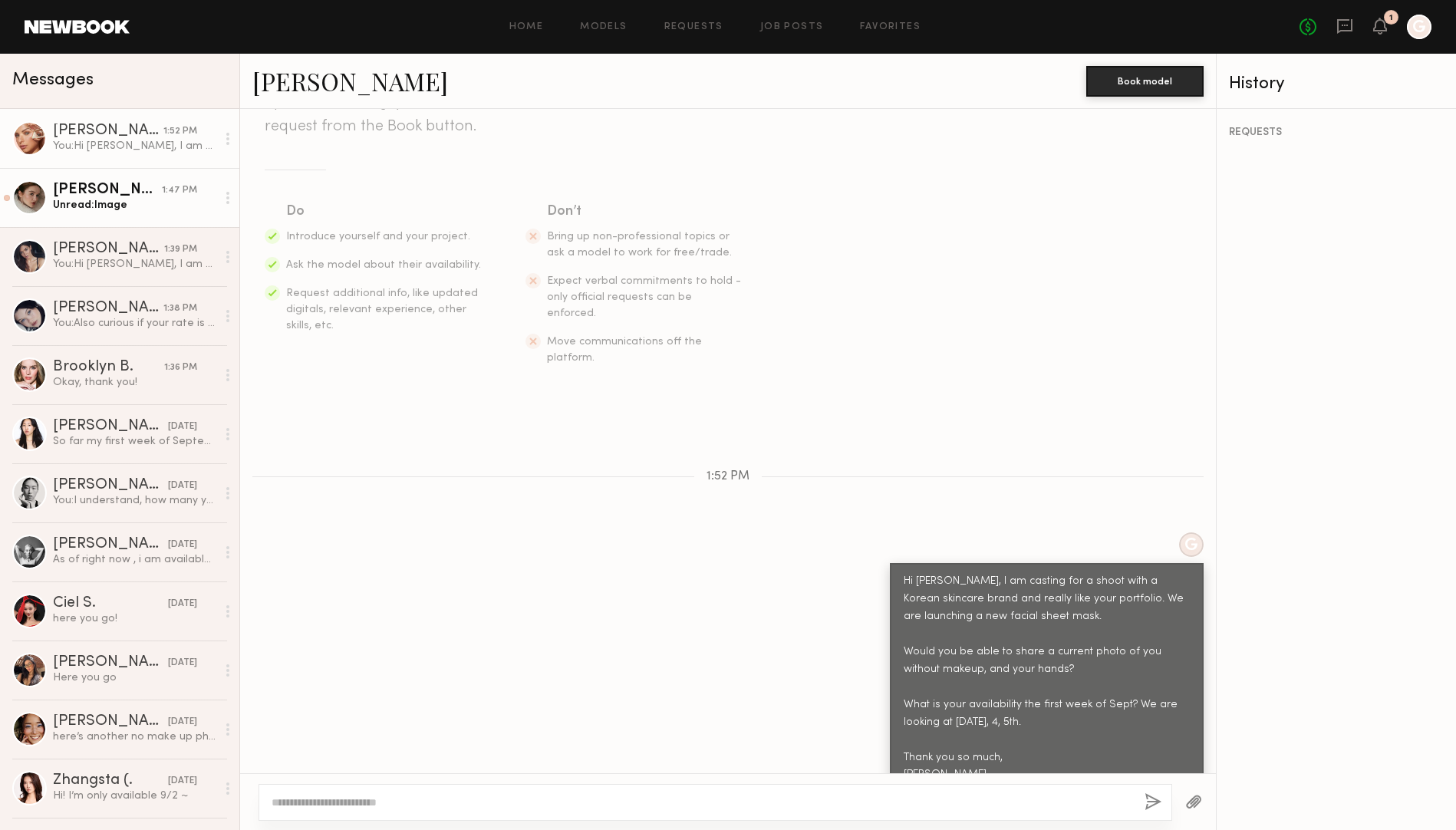
click at [120, 196] on div "Olga N." at bounding box center [108, 189] width 109 height 15
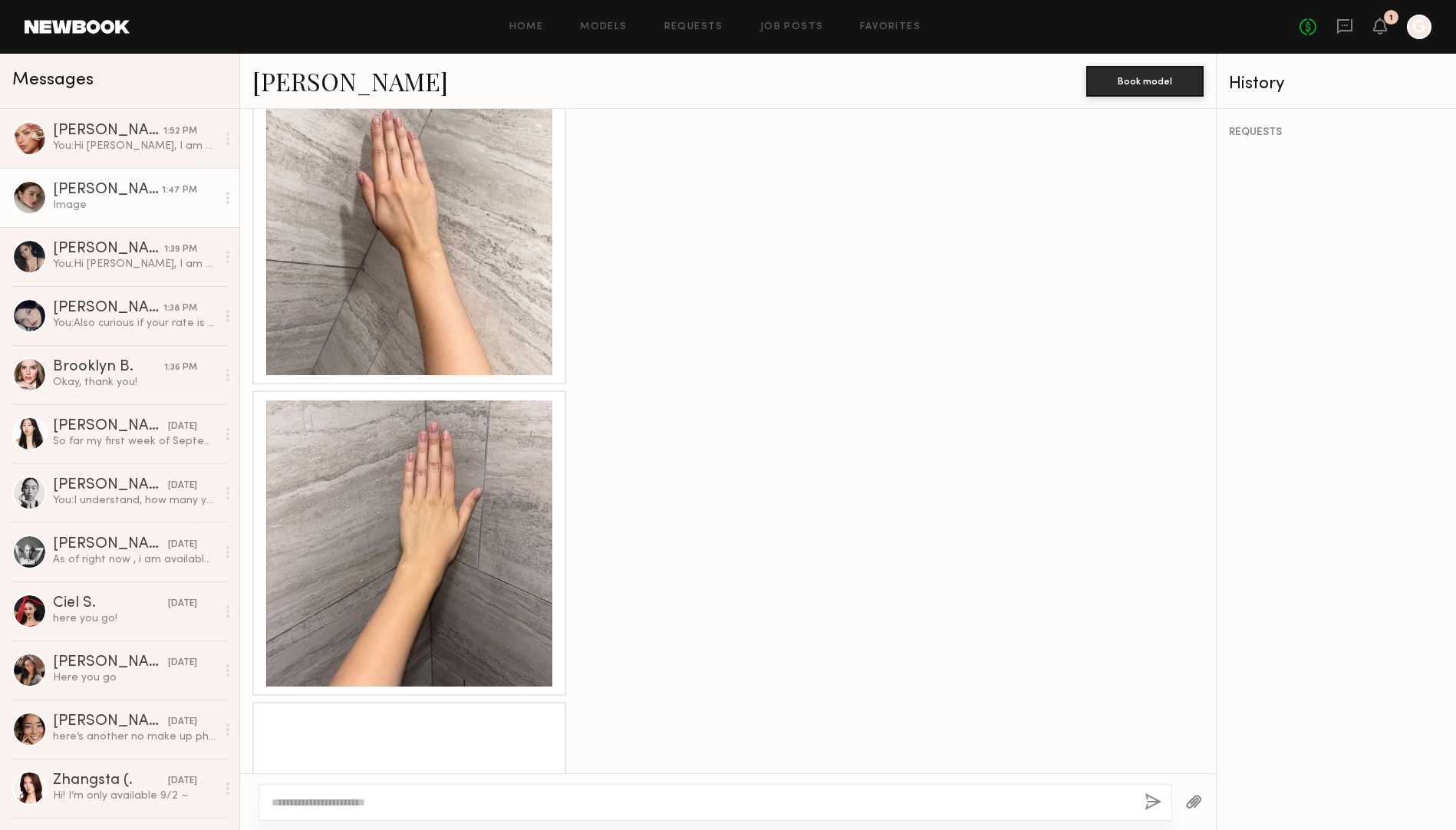
scroll to position [1180, 0]
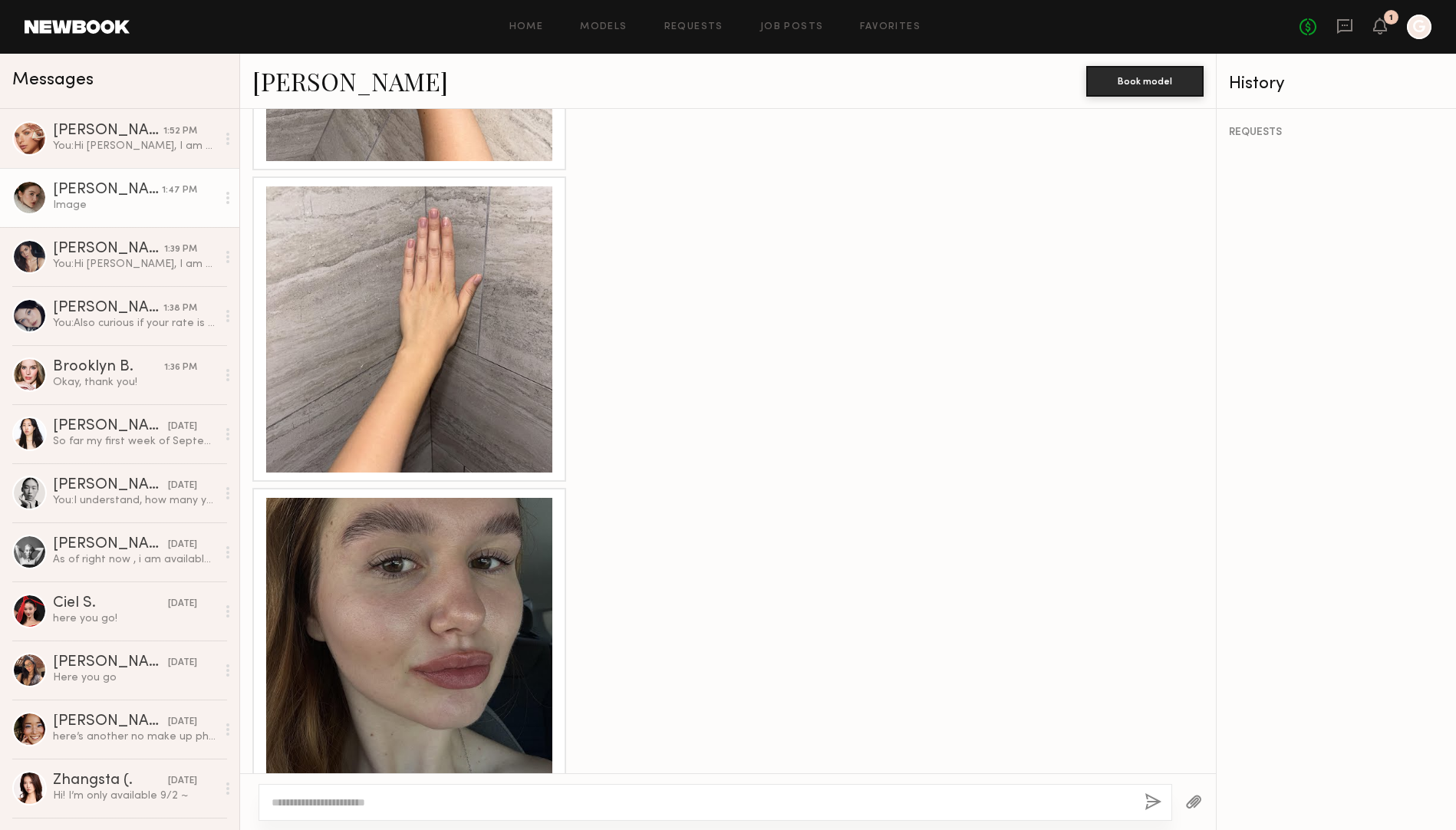
click at [444, 530] on div at bounding box center [409, 641] width 286 height 286
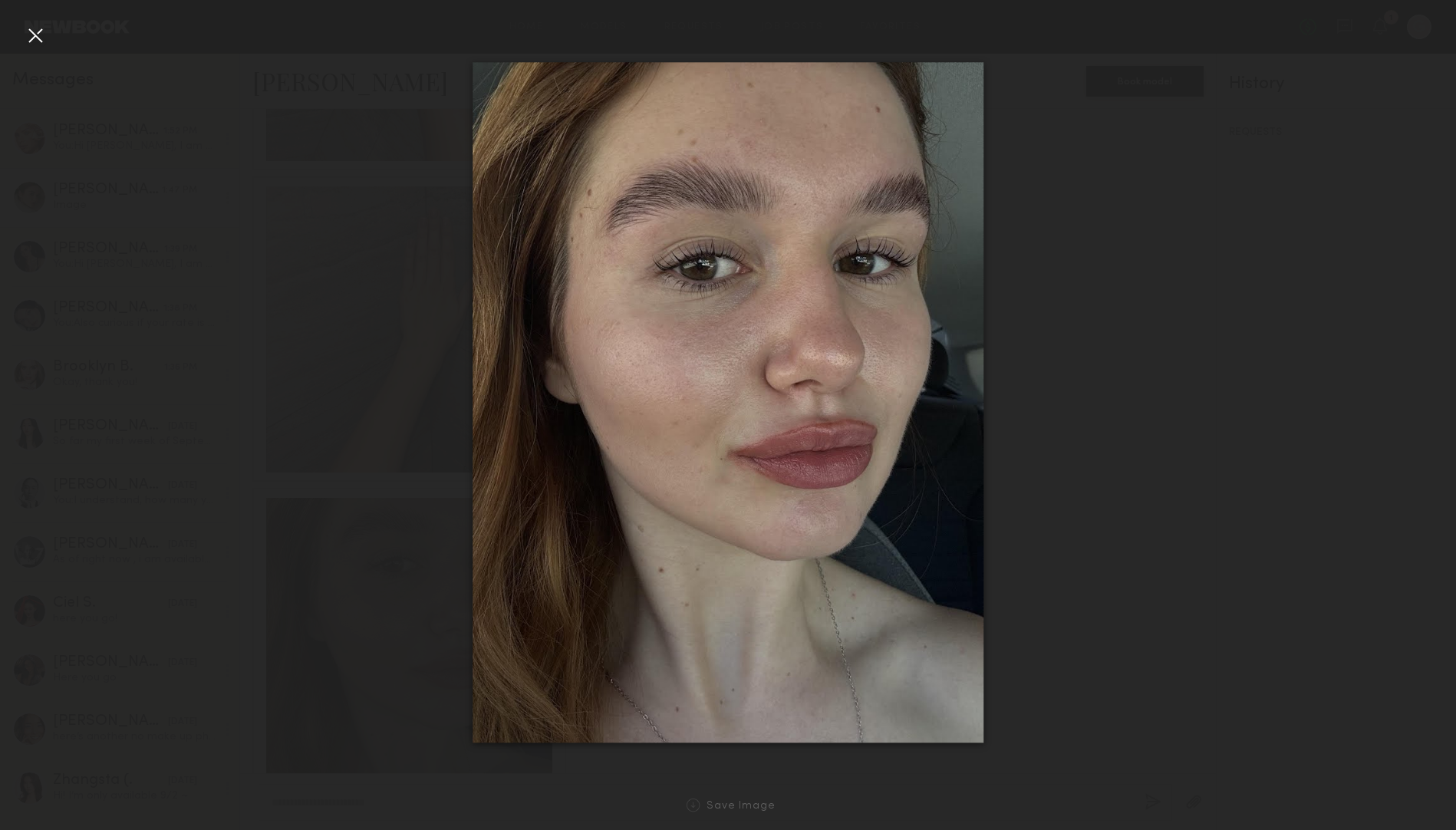
click at [1195, 286] on div at bounding box center [728, 403] width 1456 height 756
click at [37, 32] on div at bounding box center [35, 35] width 25 height 25
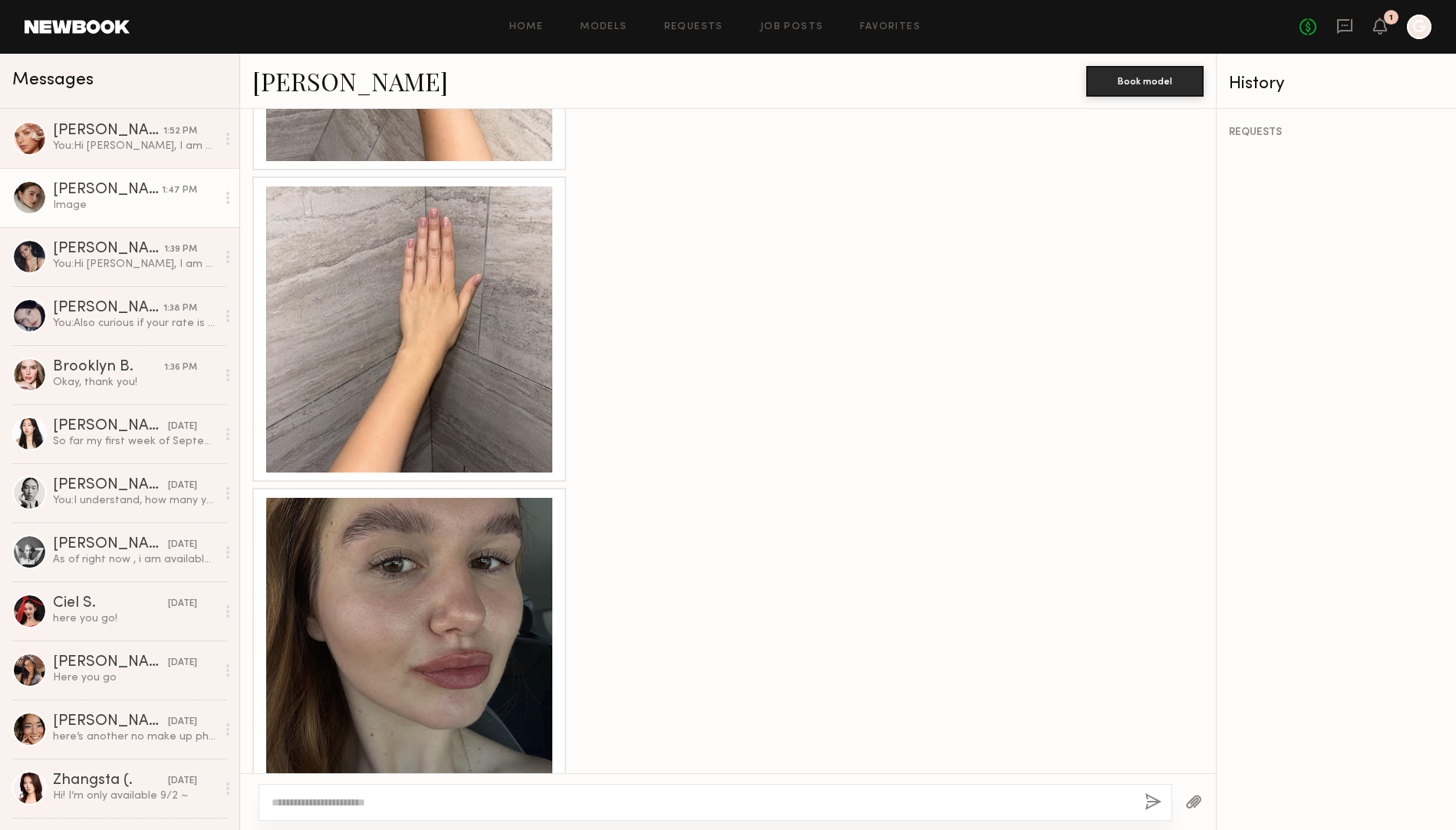
click at [402, 662] on div at bounding box center [409, 641] width 286 height 286
click at [546, 799] on textarea at bounding box center [702, 802] width 860 height 15
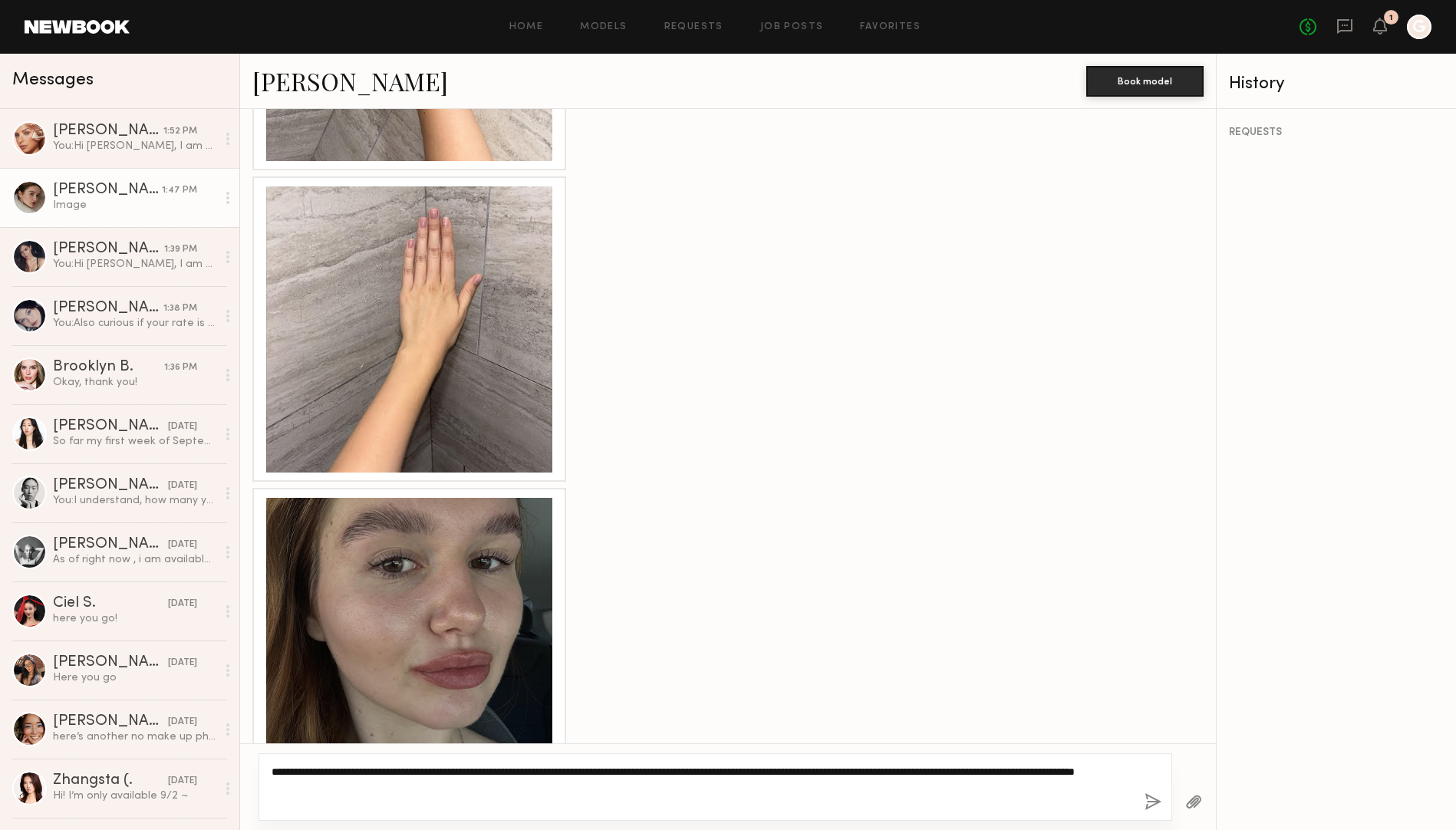
click at [558, 772] on textarea "**********" at bounding box center [702, 787] width 860 height 46
click at [812, 768] on textarea "**********" at bounding box center [702, 787] width 860 height 46
type textarea "**********"
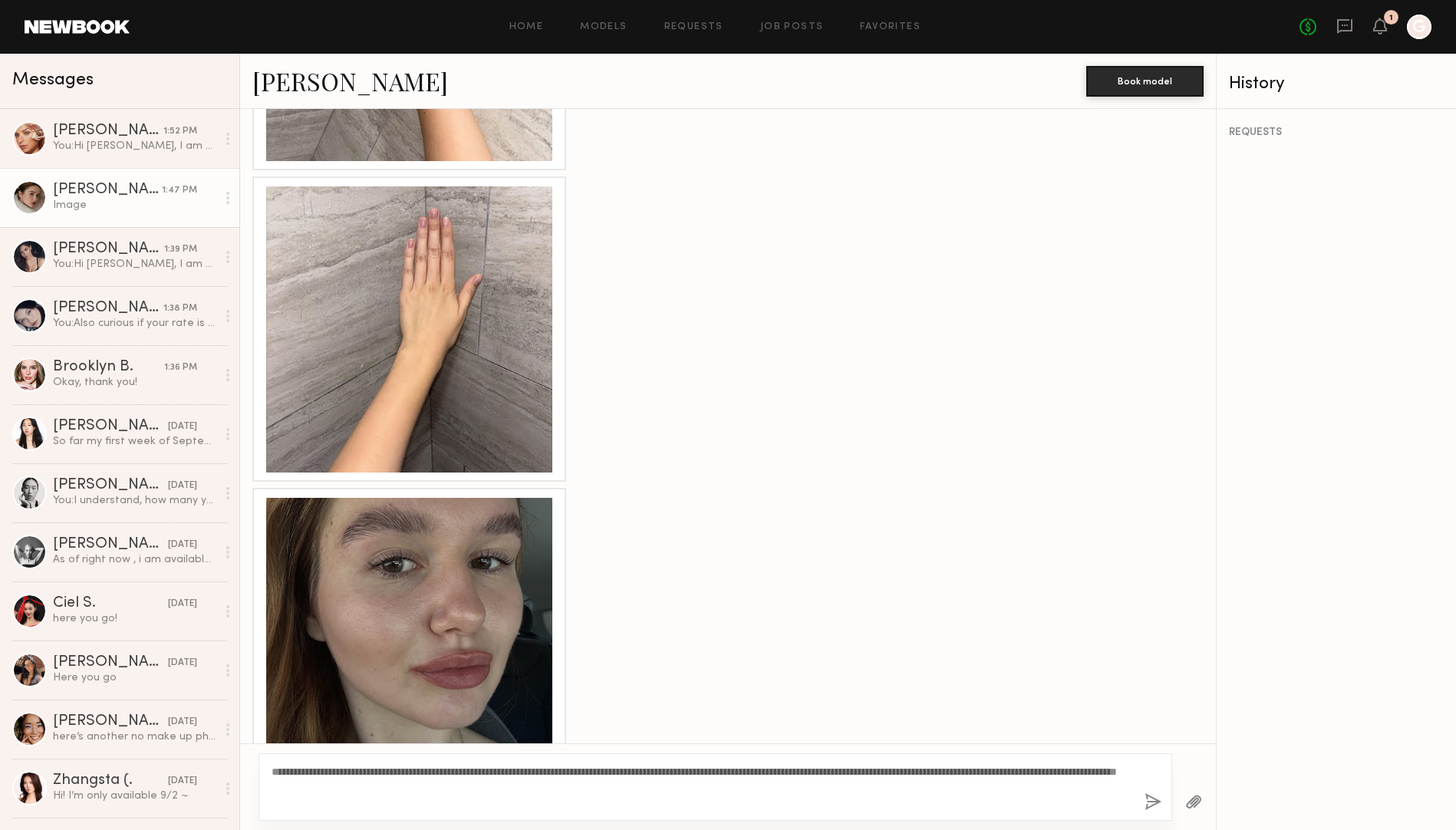
click at [1149, 803] on button "button" at bounding box center [1152, 803] width 17 height 19
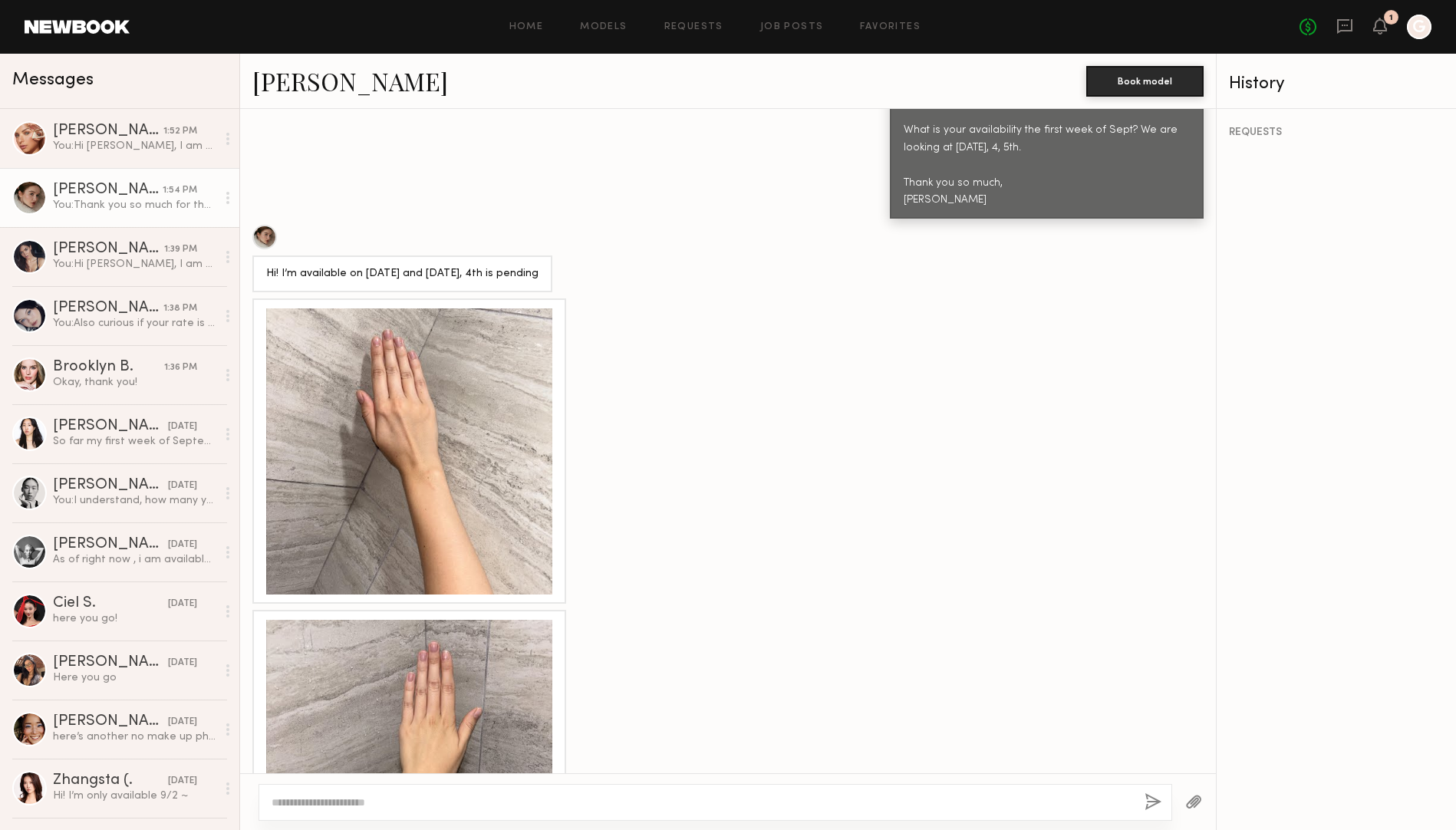
scroll to position [686, 0]
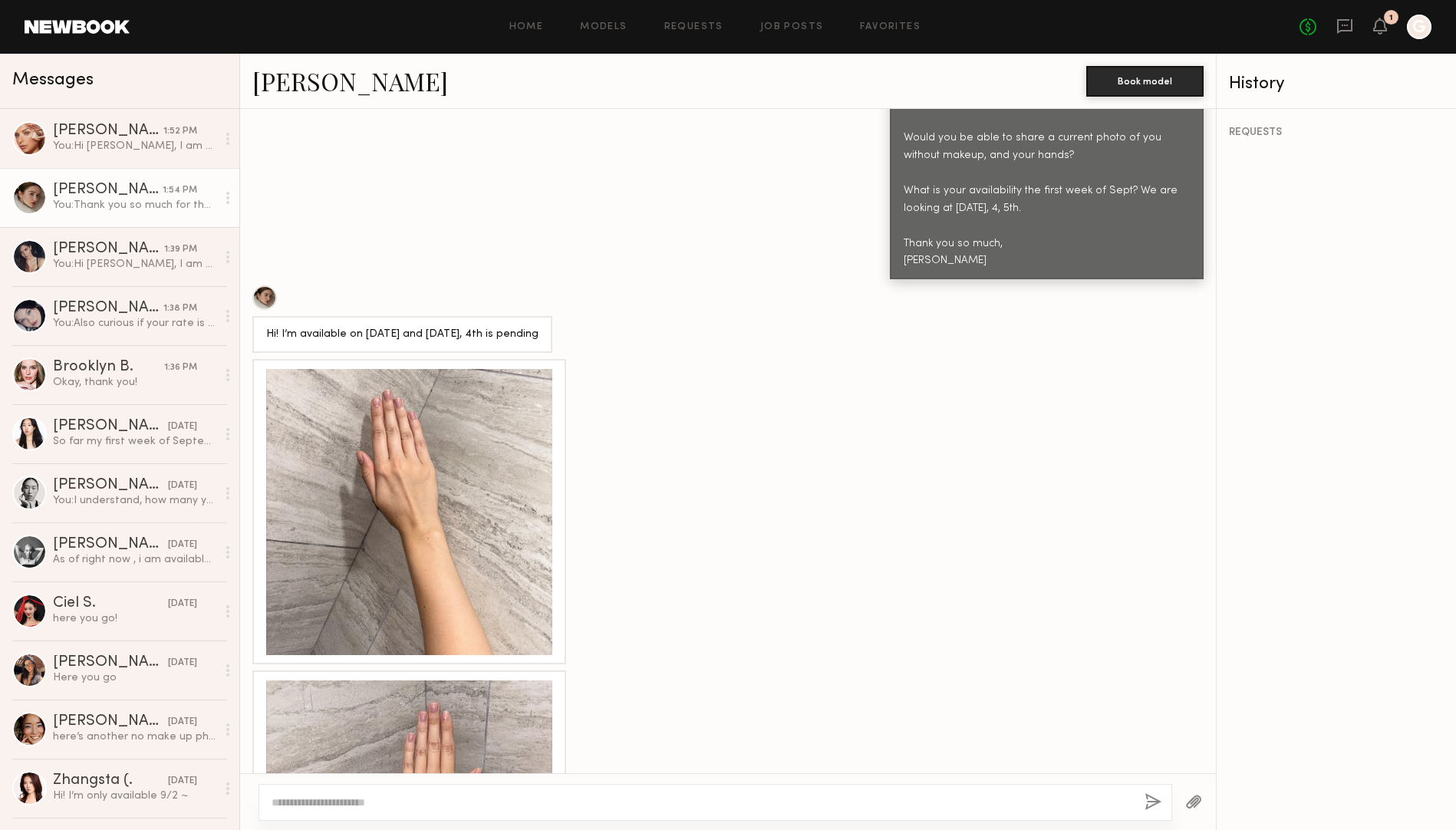
click at [398, 393] on div at bounding box center [409, 512] width 286 height 286
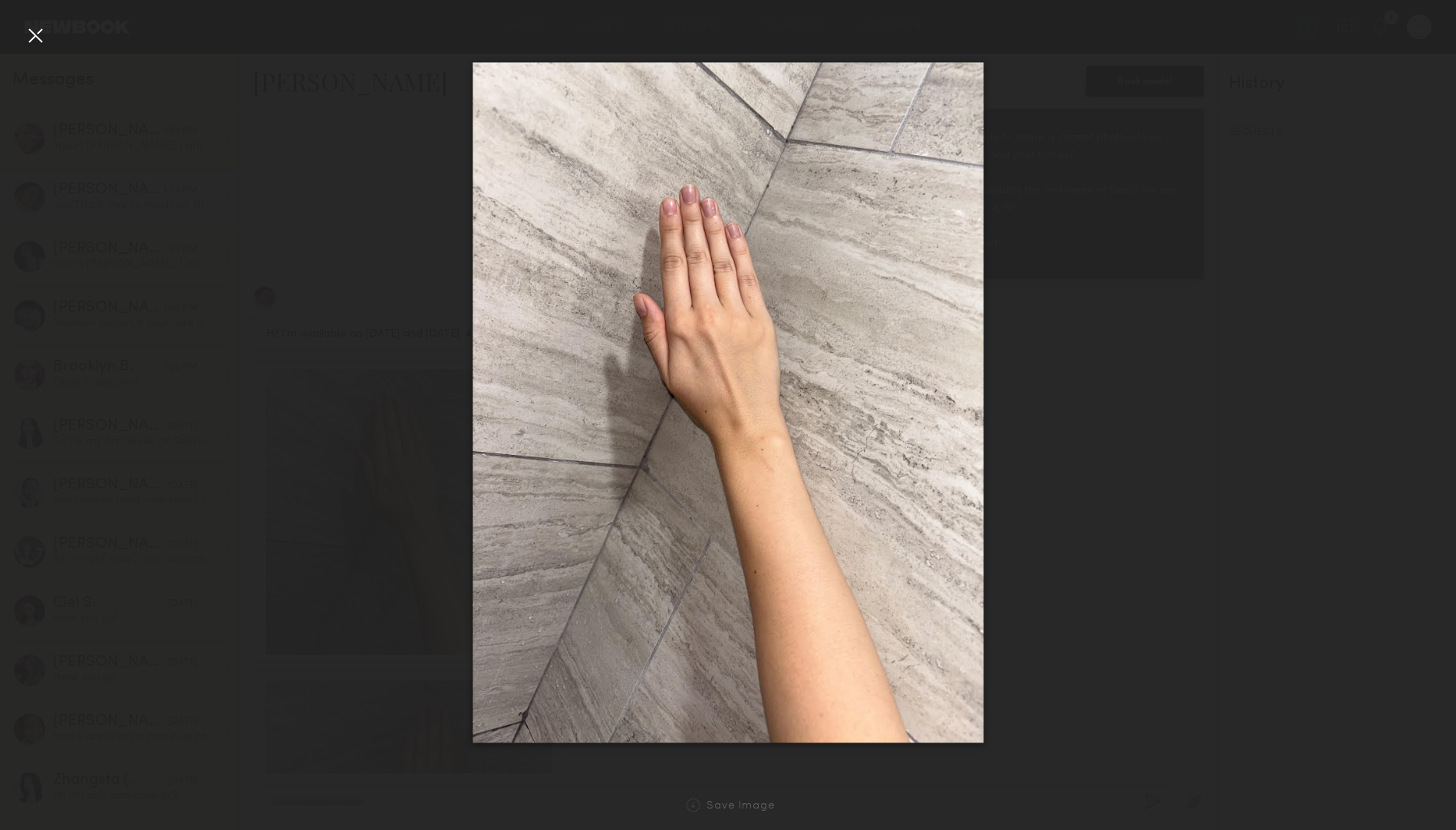
click at [15, 32] on div at bounding box center [728, 403] width 1456 height 756
click at [37, 36] on div at bounding box center [35, 35] width 25 height 25
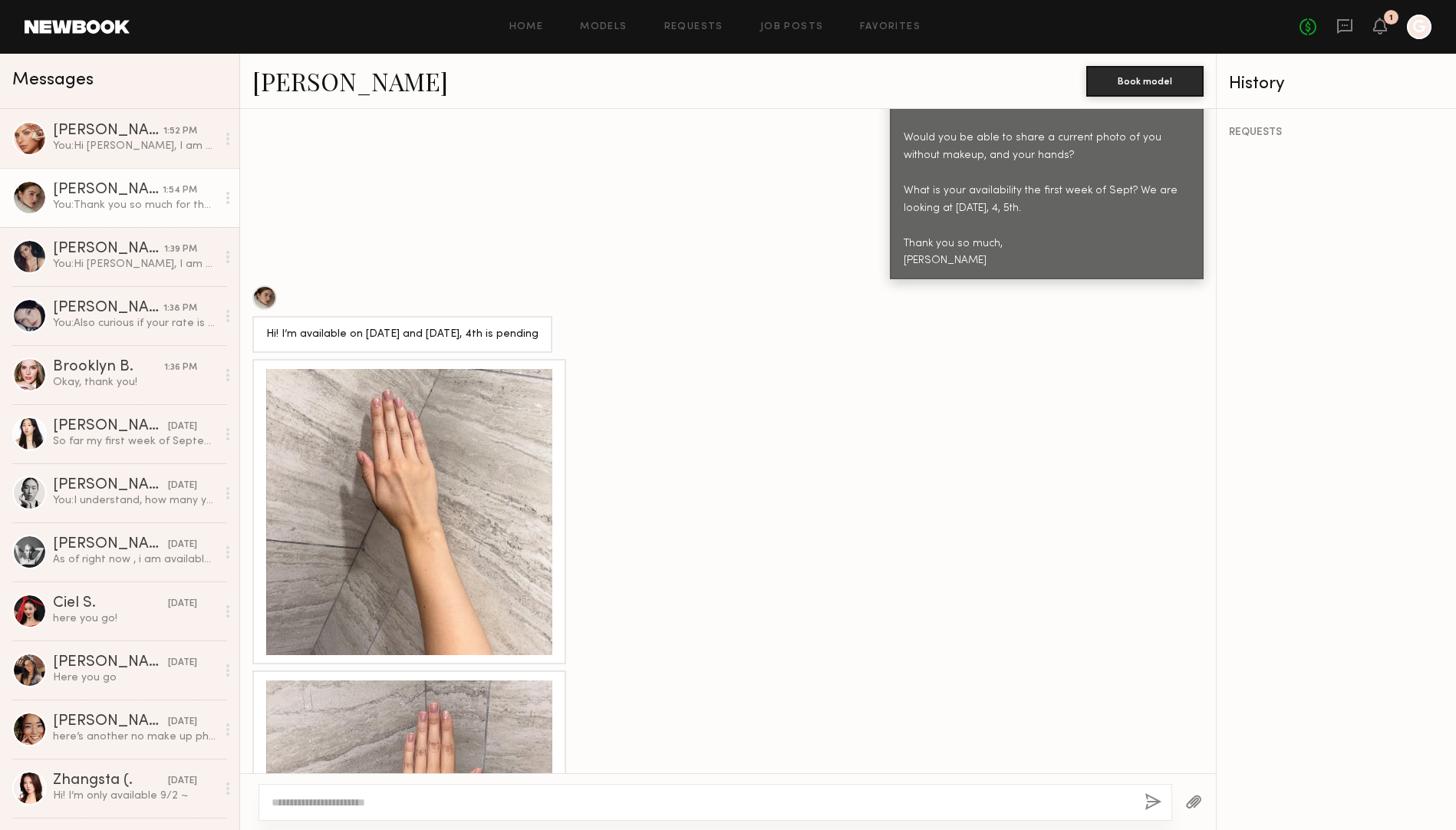
click at [351, 684] on div at bounding box center [409, 823] width 286 height 286
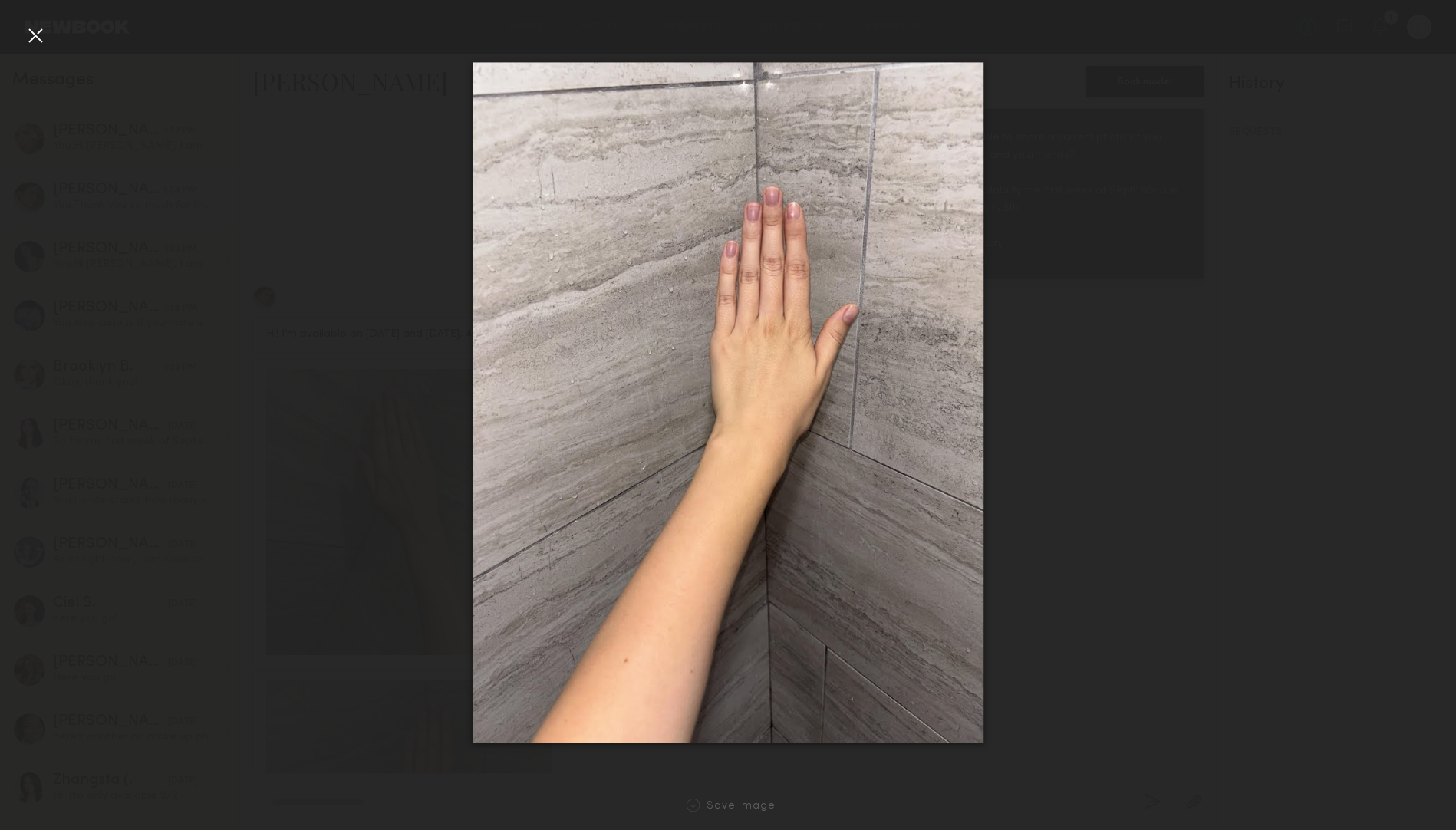
click at [41, 33] on div at bounding box center [35, 35] width 25 height 25
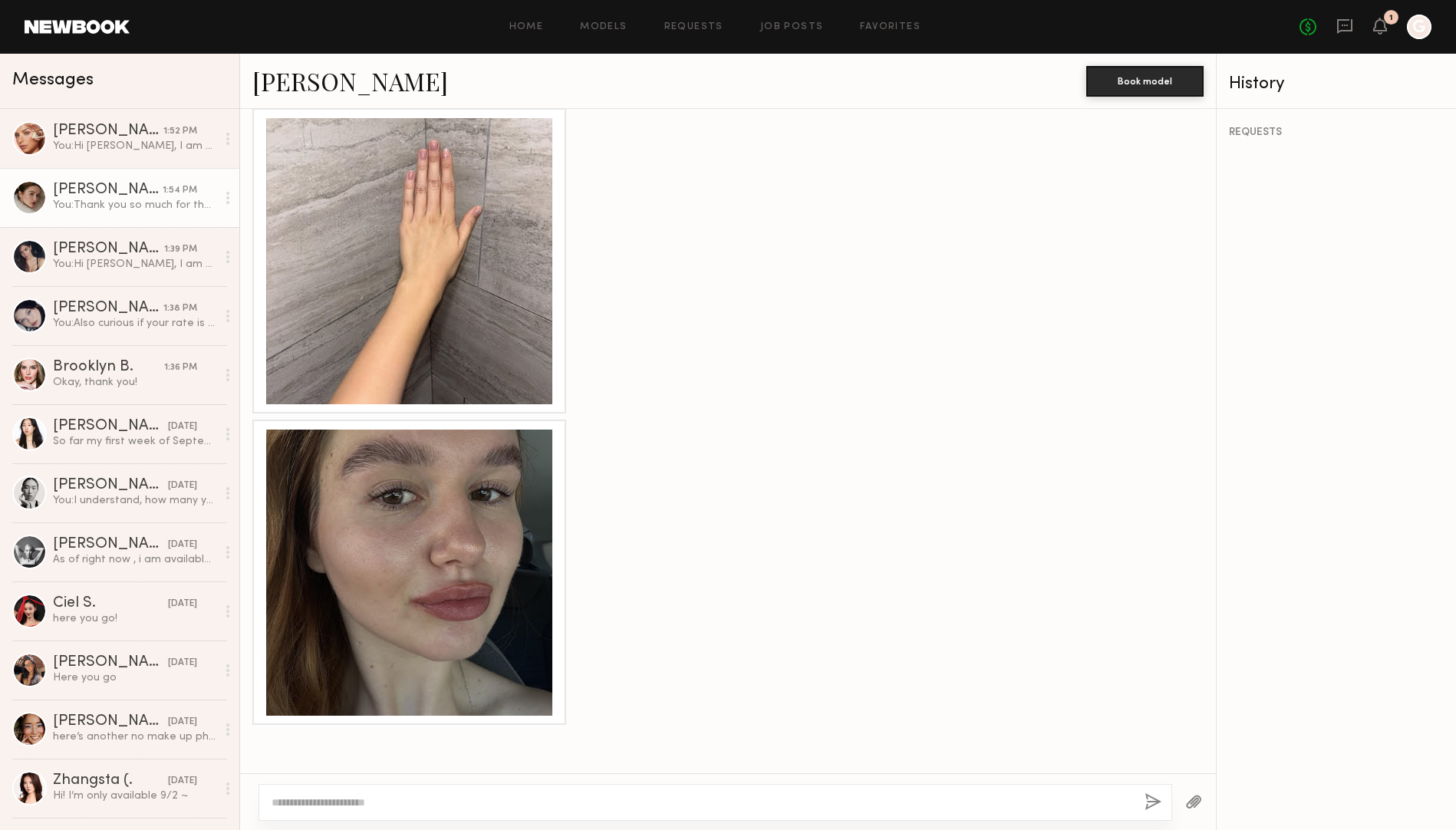
scroll to position [1393, 0]
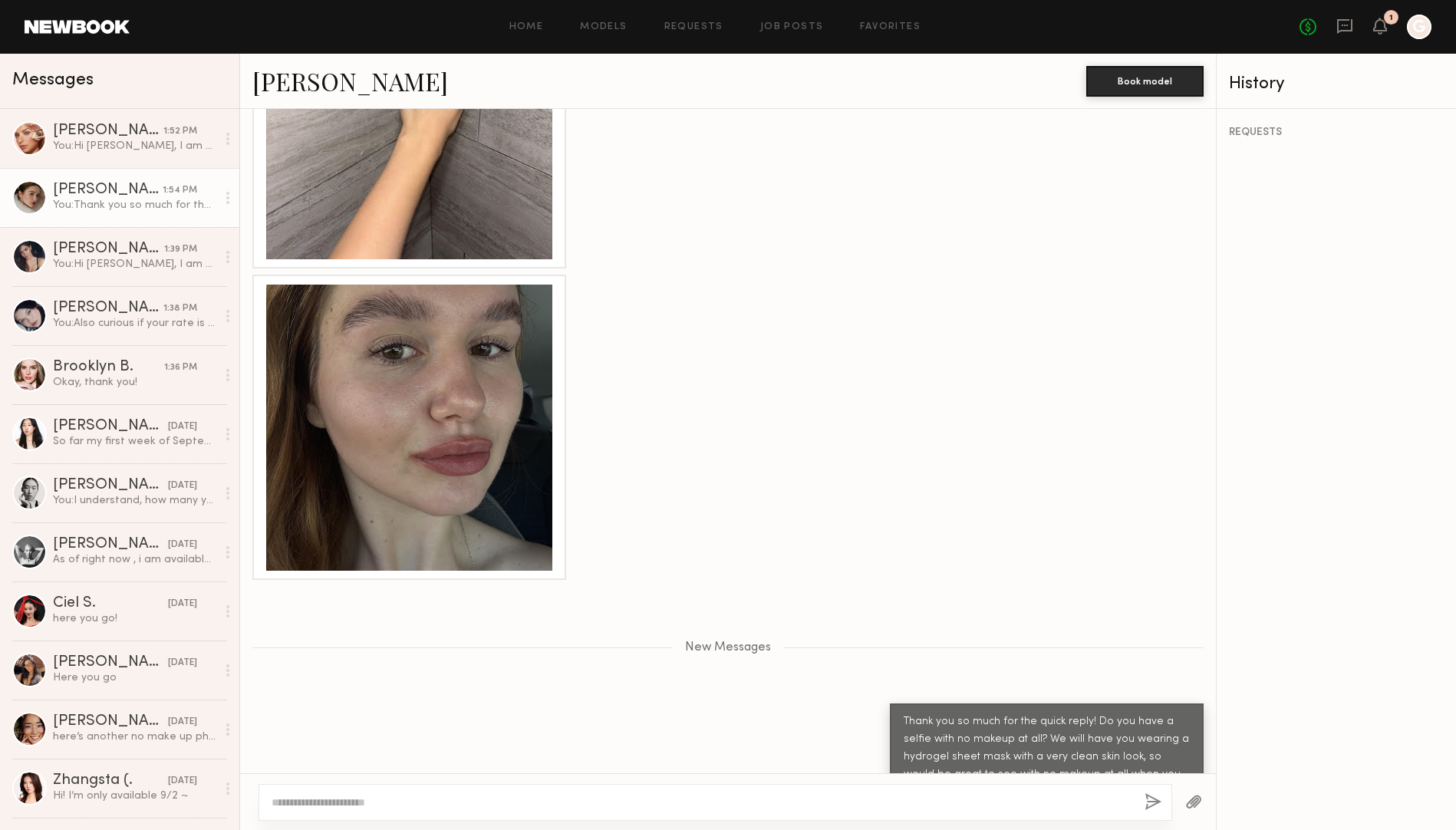
click at [372, 285] on div at bounding box center [409, 427] width 286 height 286
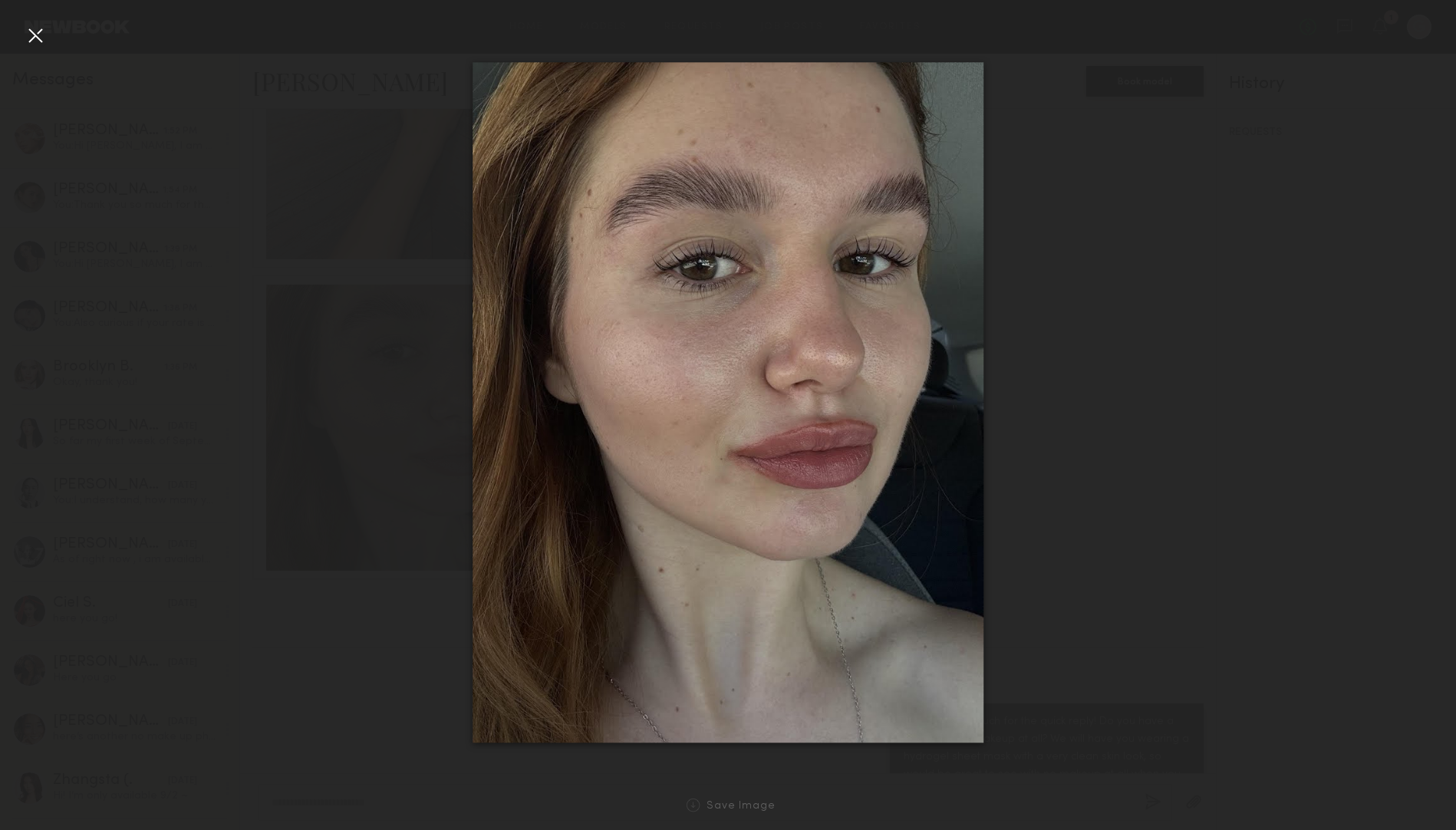
click at [36, 41] on div at bounding box center [35, 35] width 25 height 25
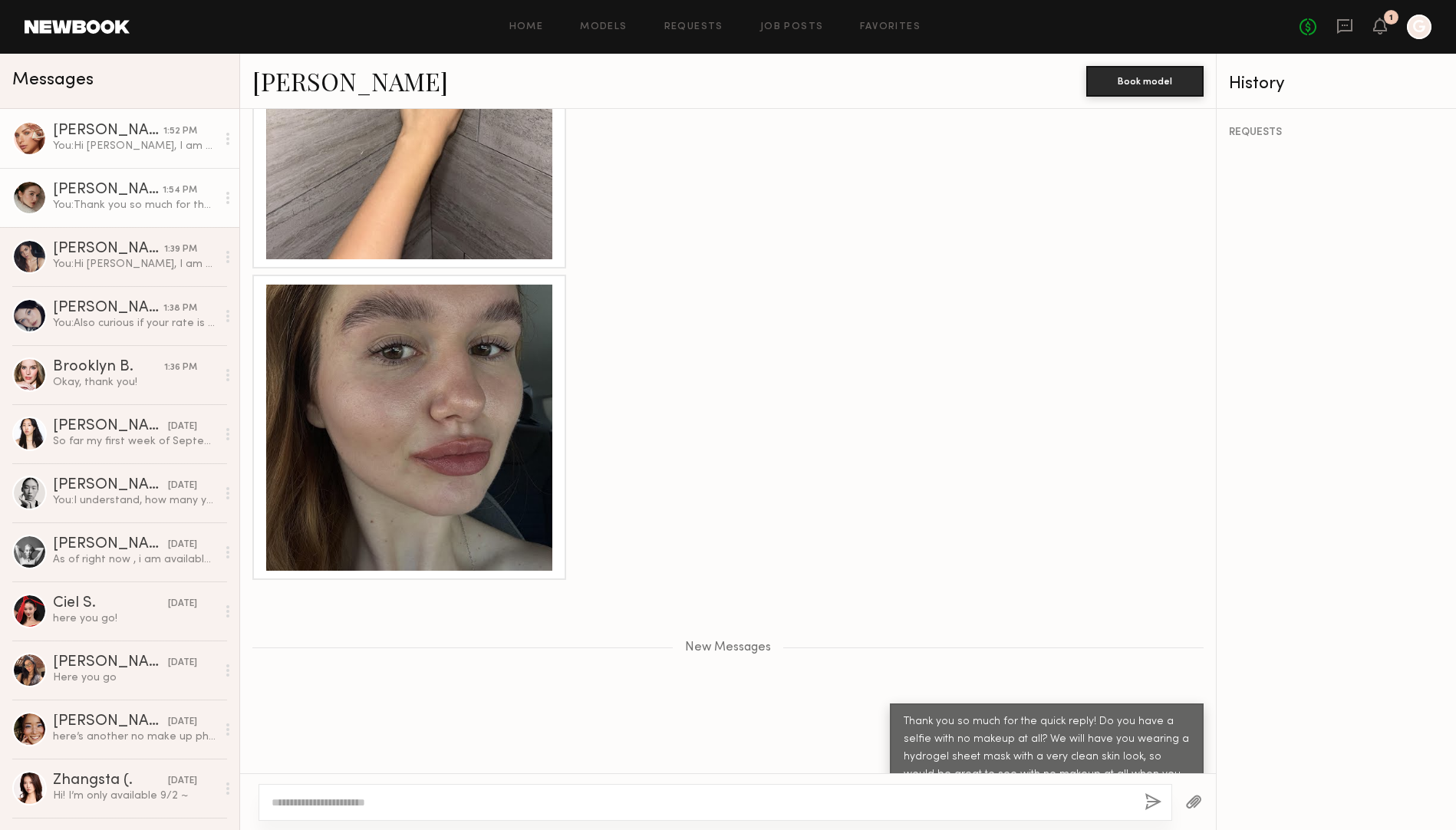
click at [155, 153] on link "[PERSON_NAME] 1:52 PM You: Hi [PERSON_NAME], I am casting for a shoot with a Ko…" at bounding box center [119, 138] width 239 height 59
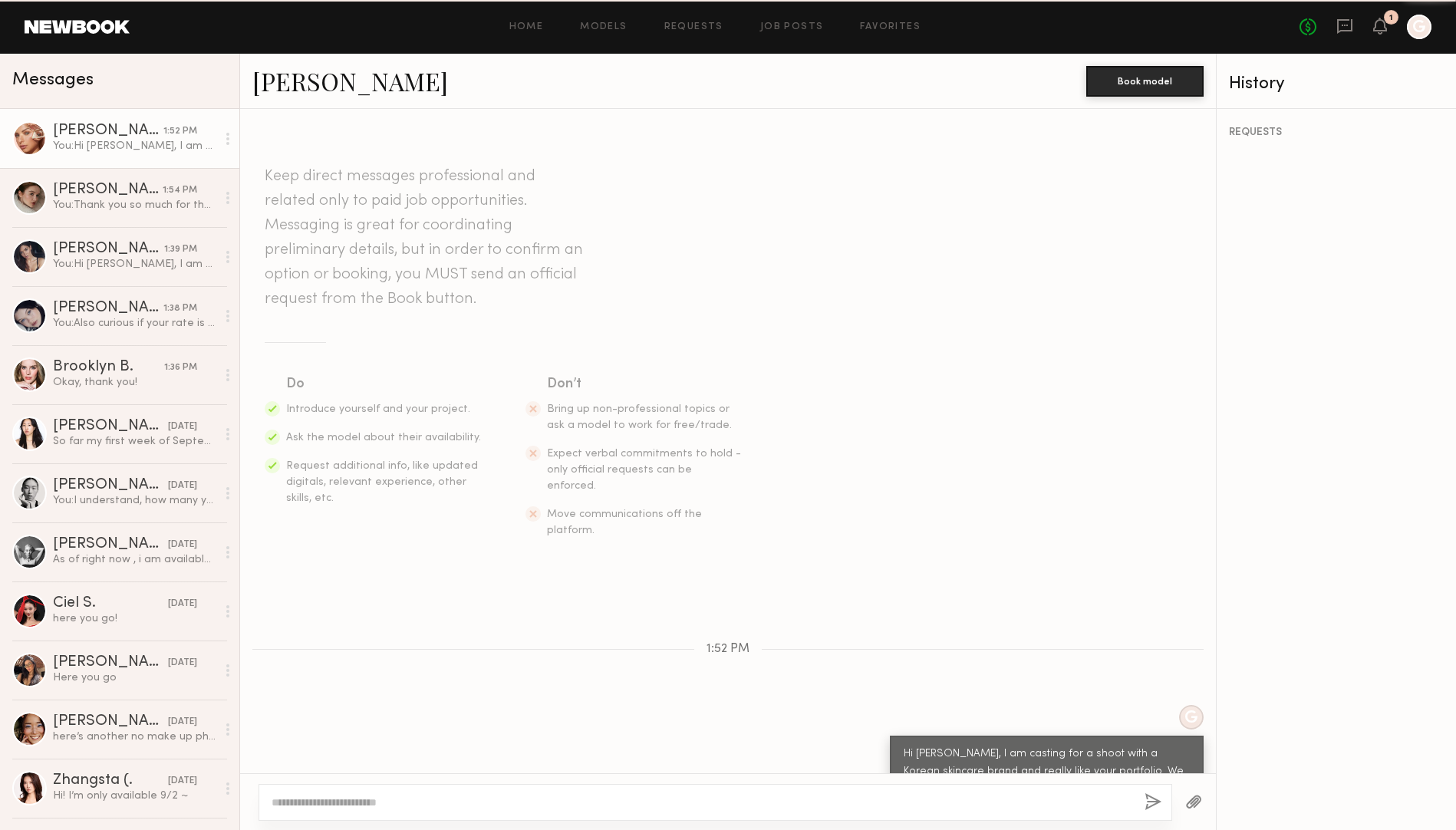
scroll to position [173, 0]
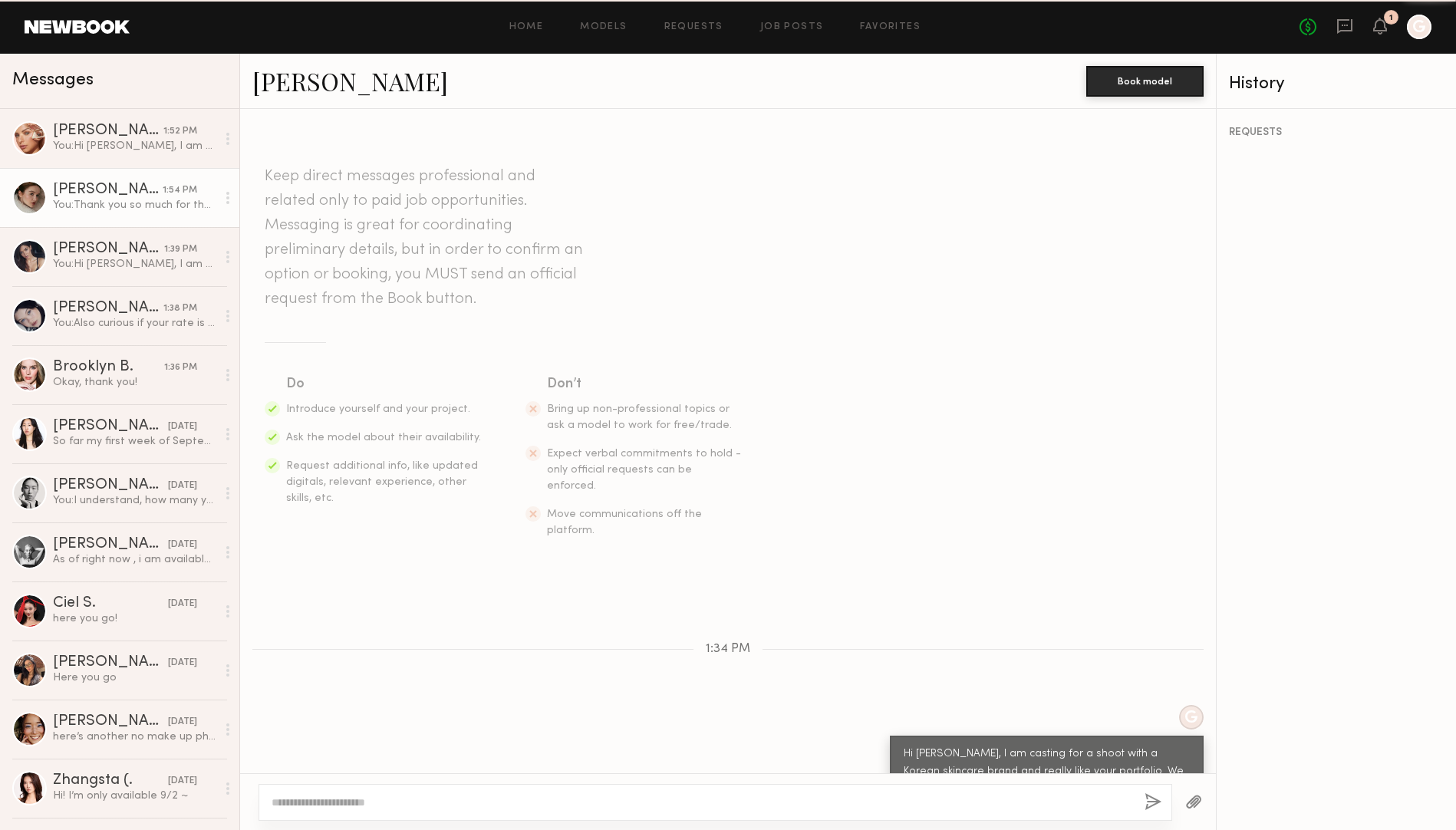
scroll to position [1276, 0]
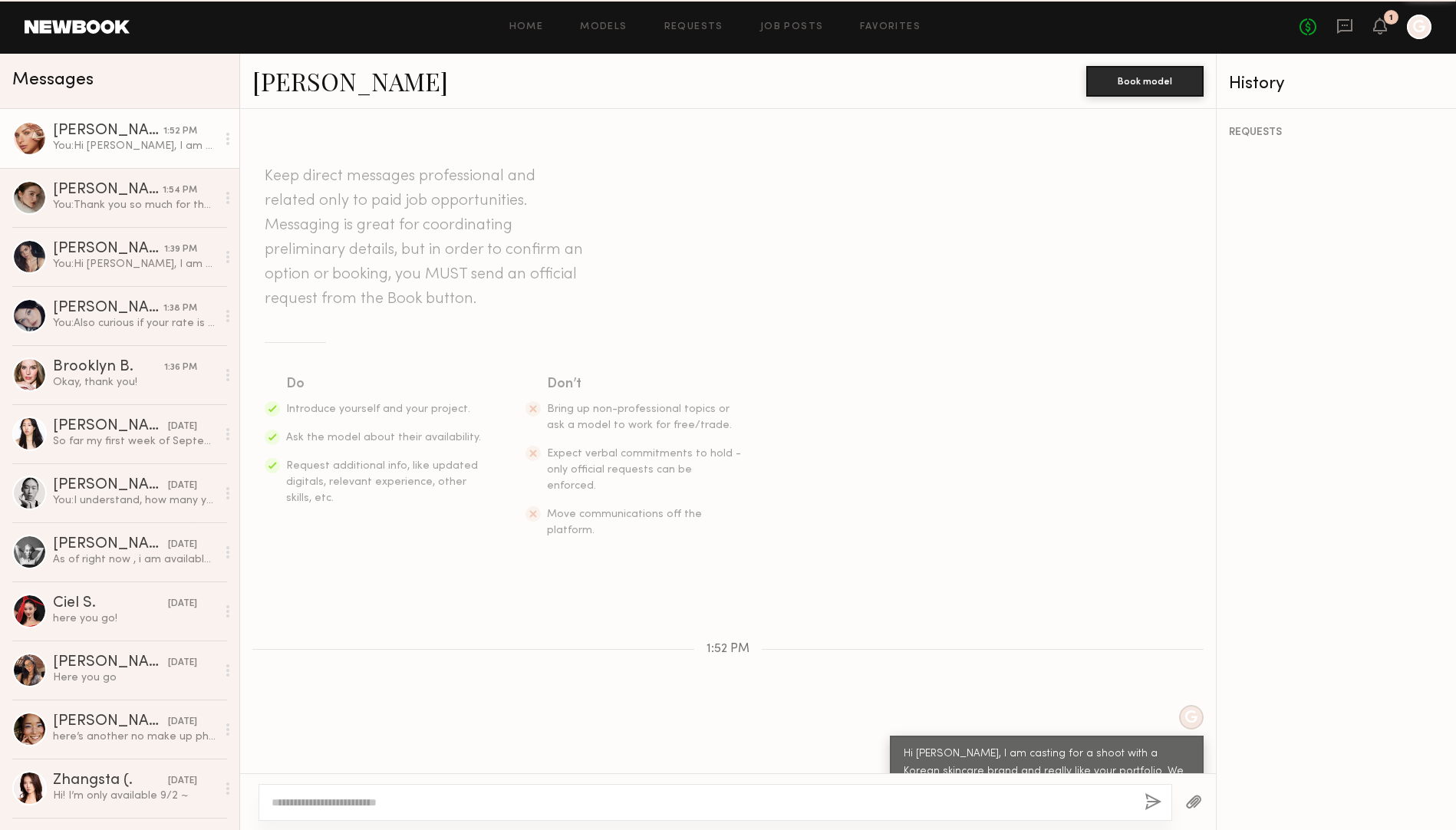
scroll to position [173, 0]
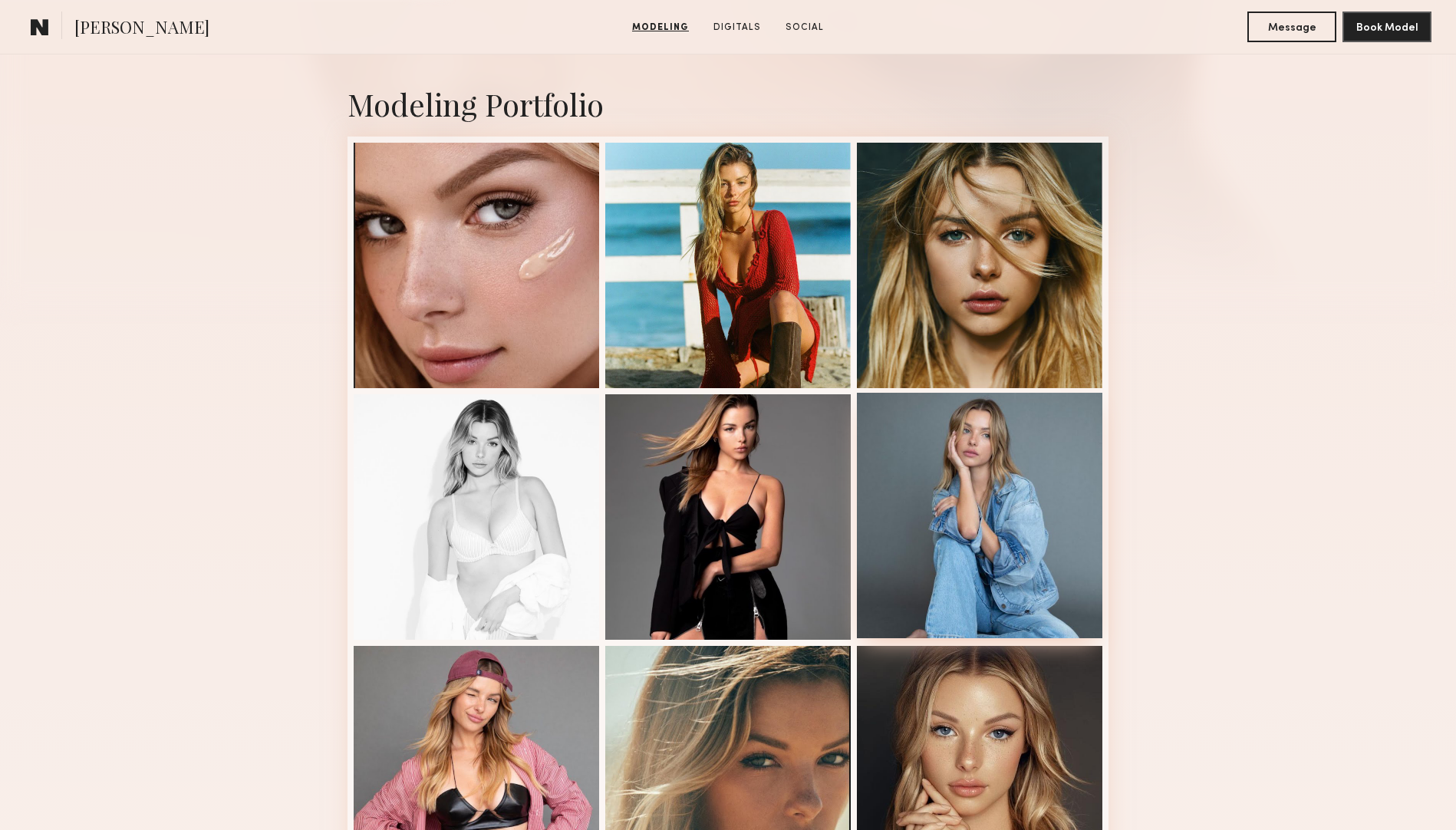
scroll to position [329, 0]
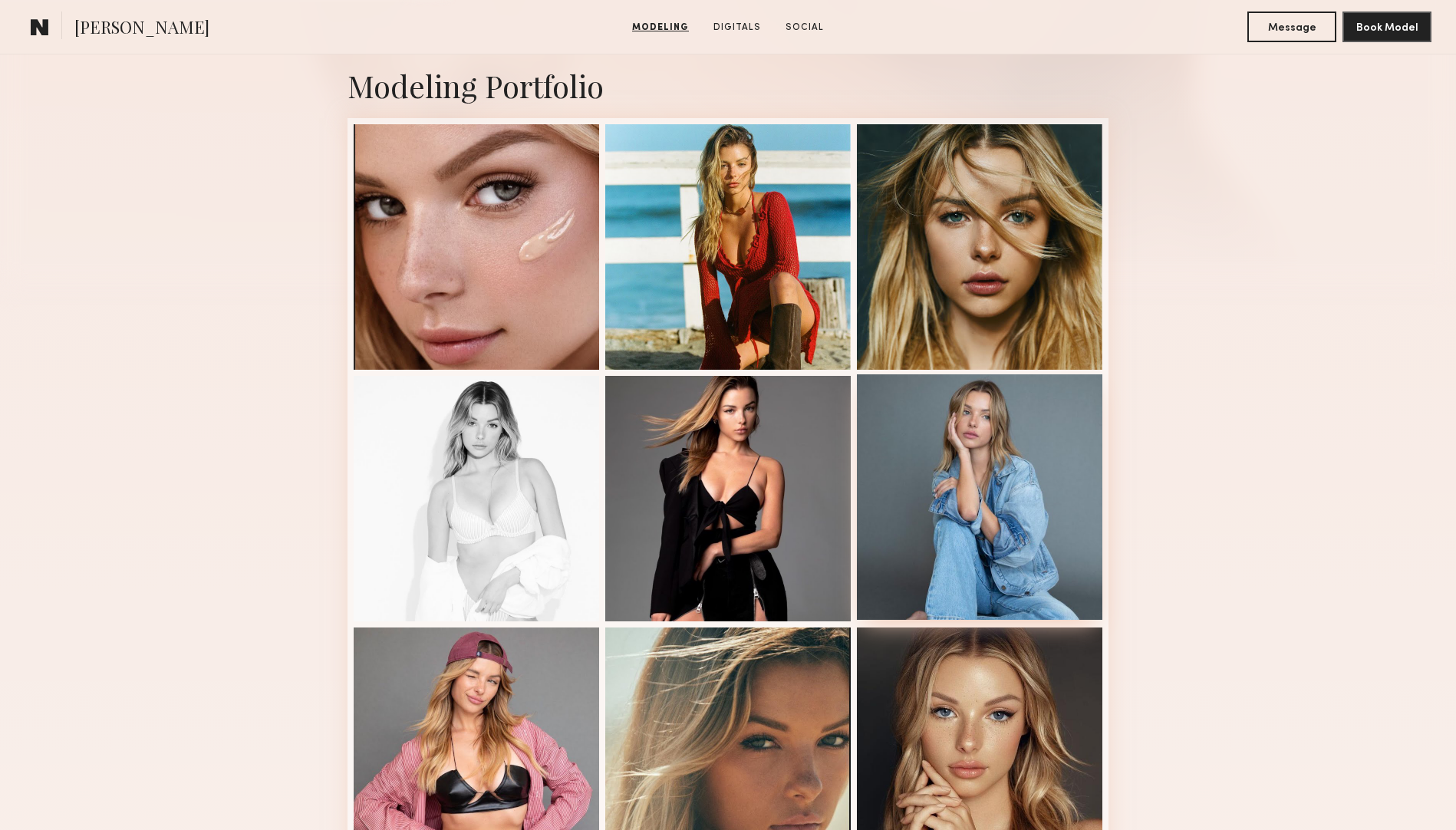
click at [947, 497] on div at bounding box center [979, 497] width 245 height 245
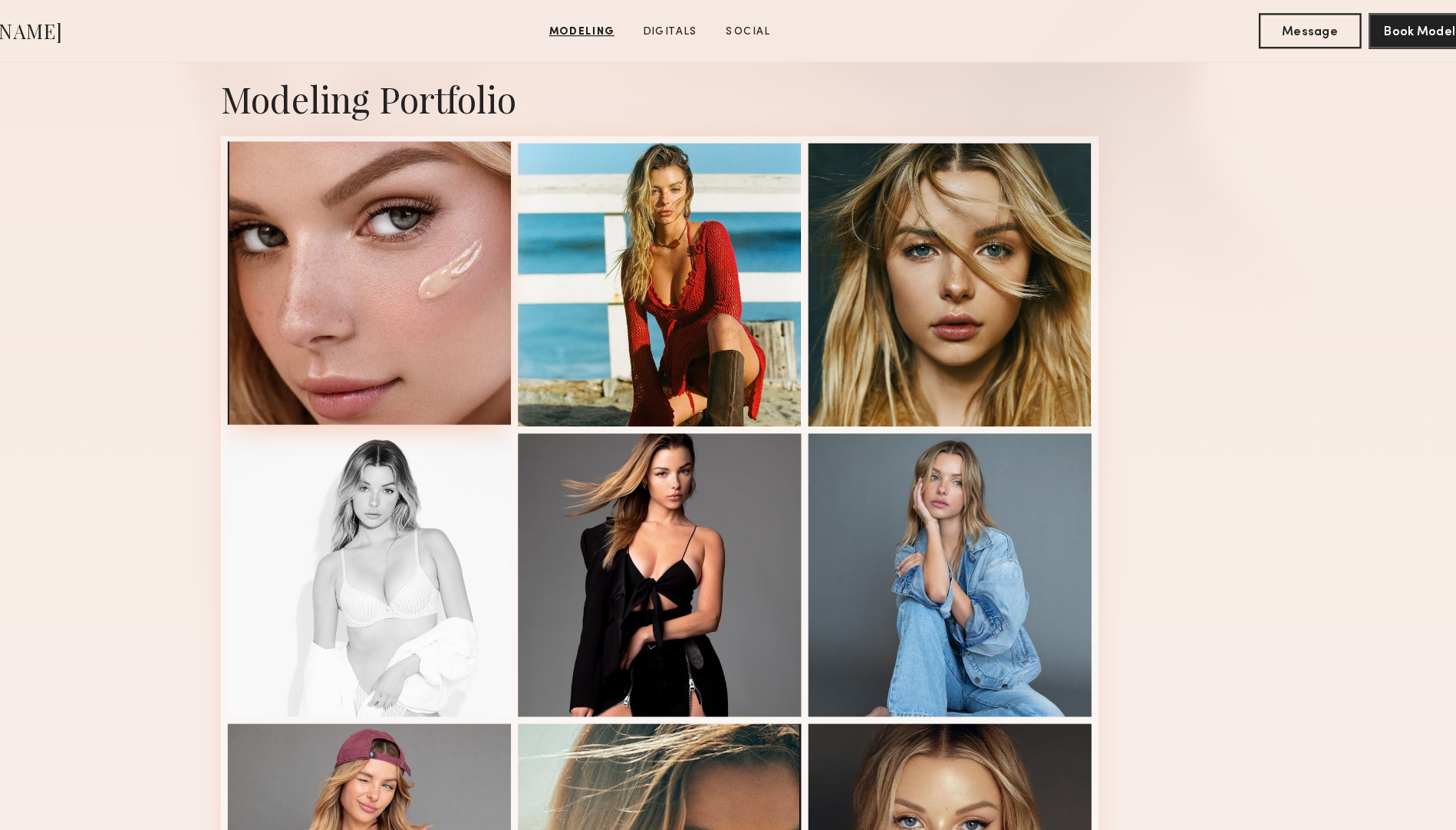
click at [519, 210] on div at bounding box center [476, 245] width 245 height 245
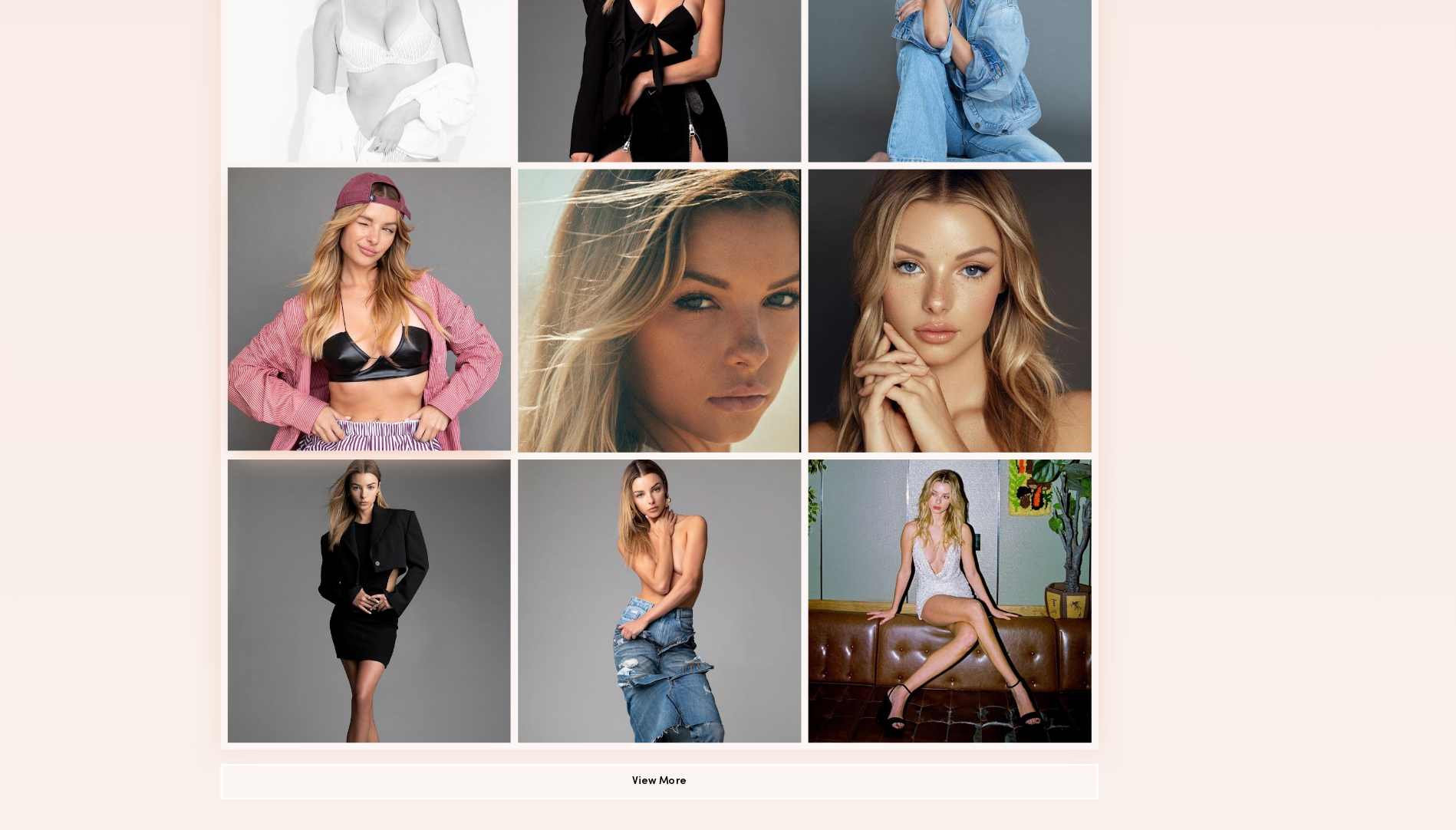
click at [465, 335] on div at bounding box center [476, 378] width 245 height 245
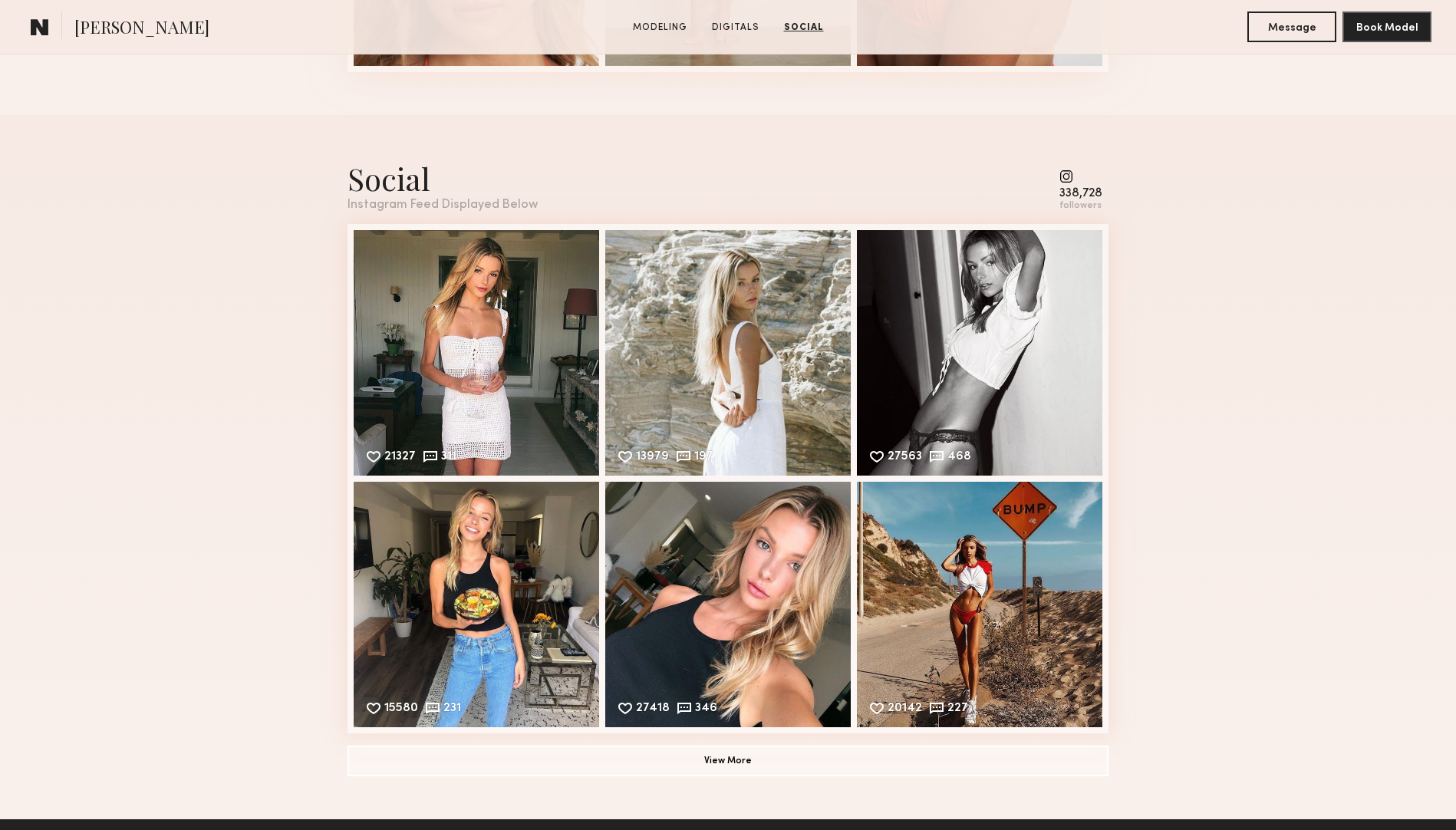
scroll to position [2063, 0]
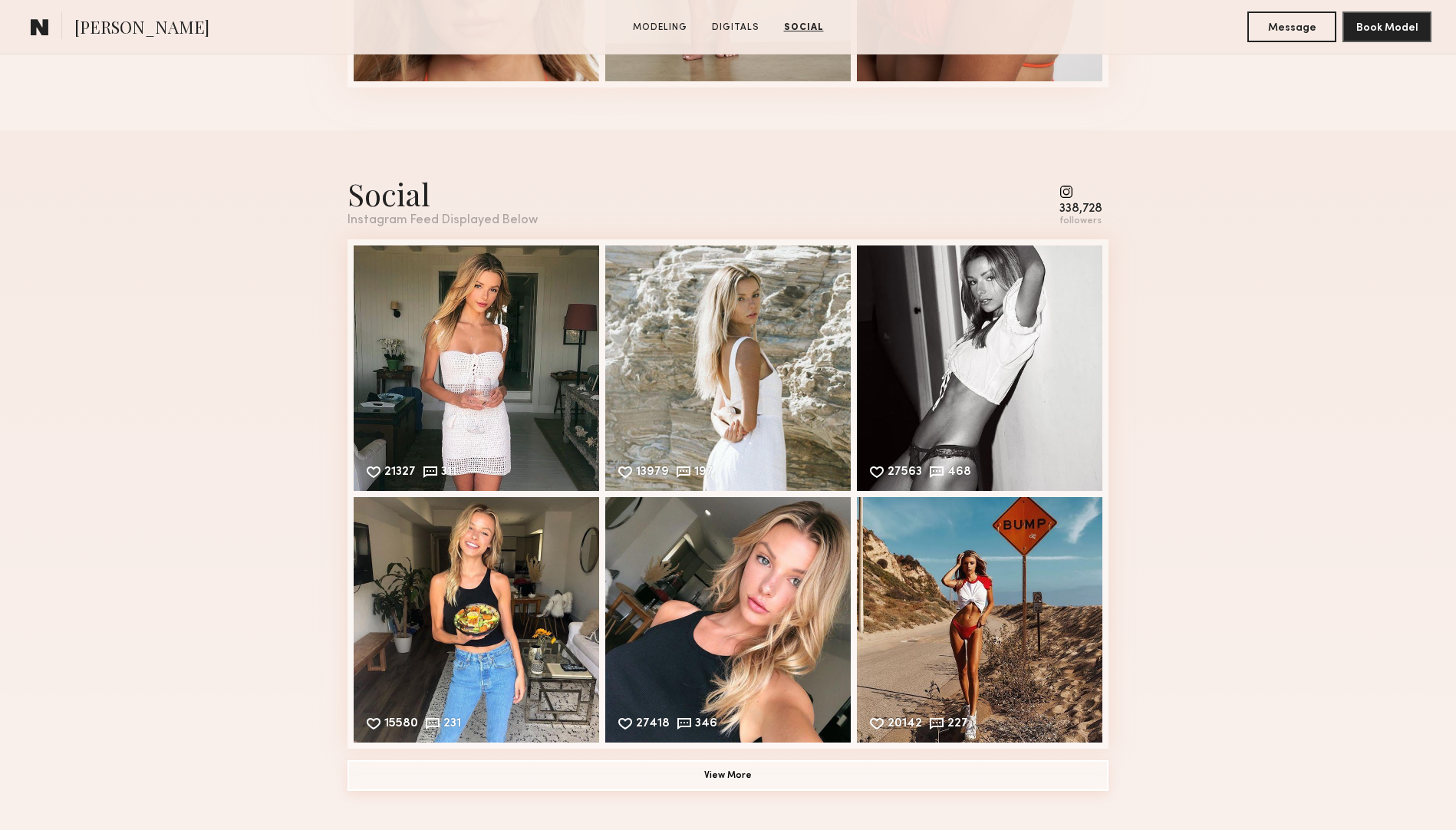
click at [741, 774] on button "View More" at bounding box center [727, 774] width 761 height 31
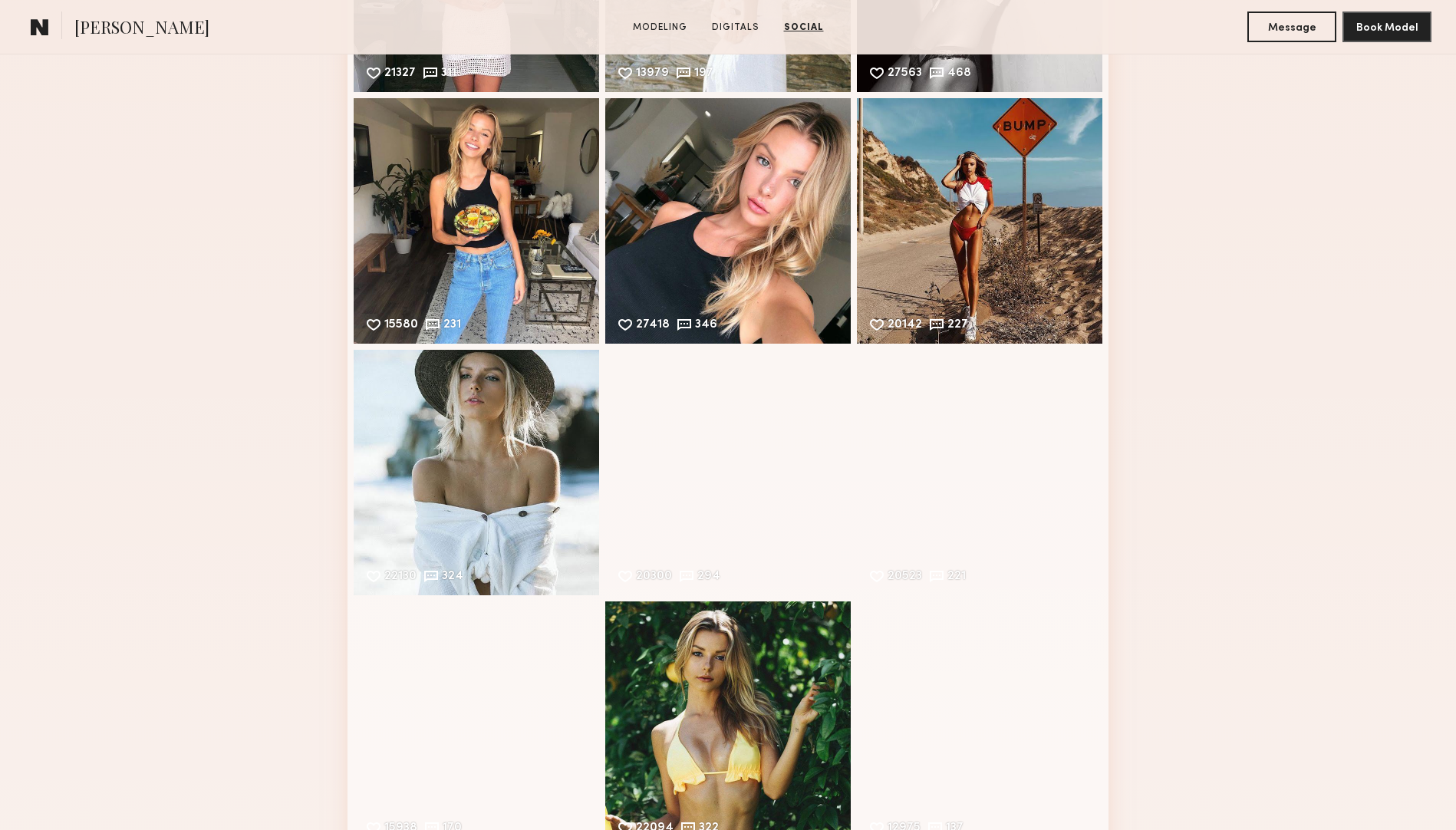
scroll to position [2456, 0]
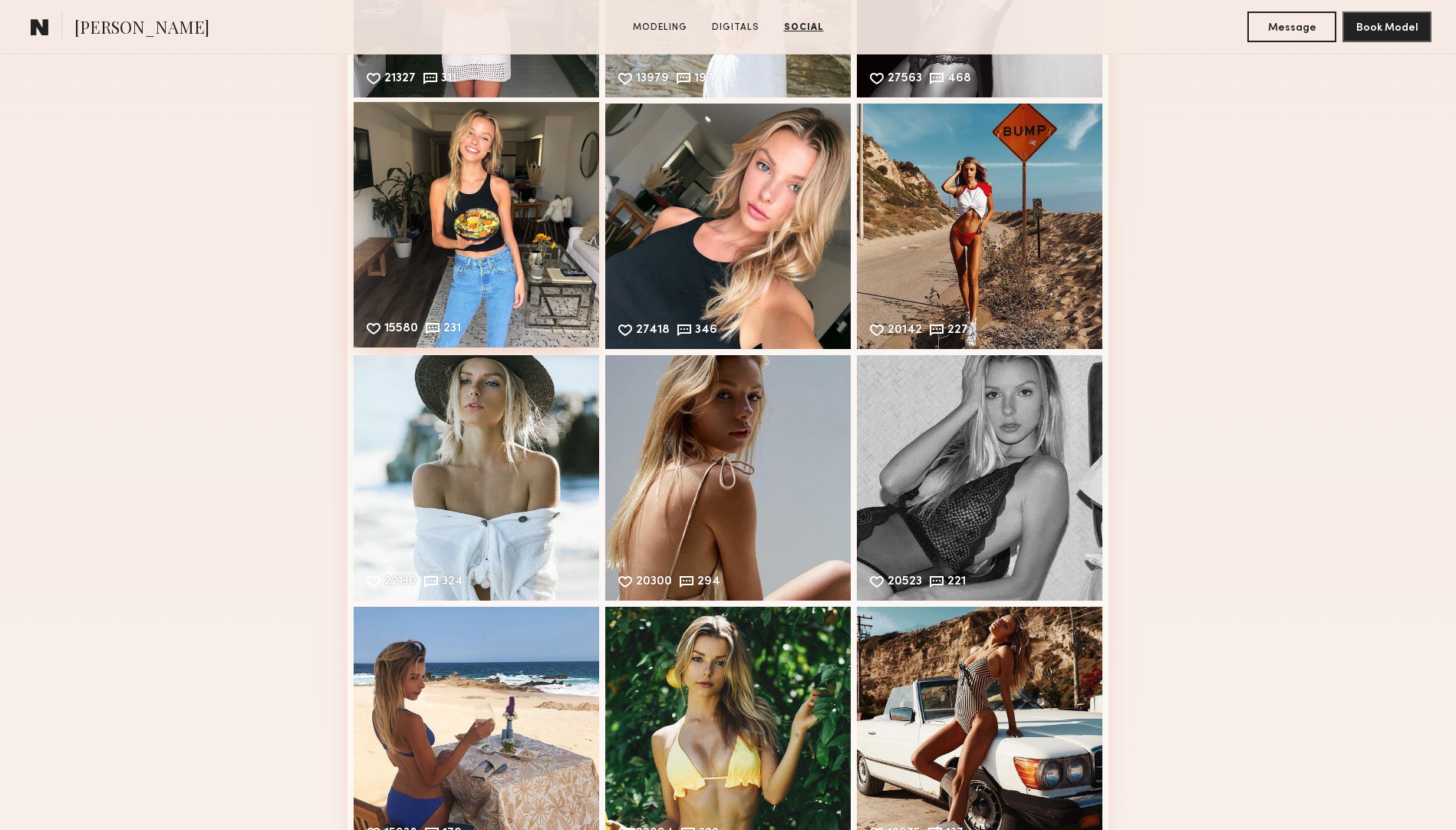
click at [440, 264] on div "15580 231 Likes & comments displayed to show model’s engagement" at bounding box center [476, 225] width 245 height 245
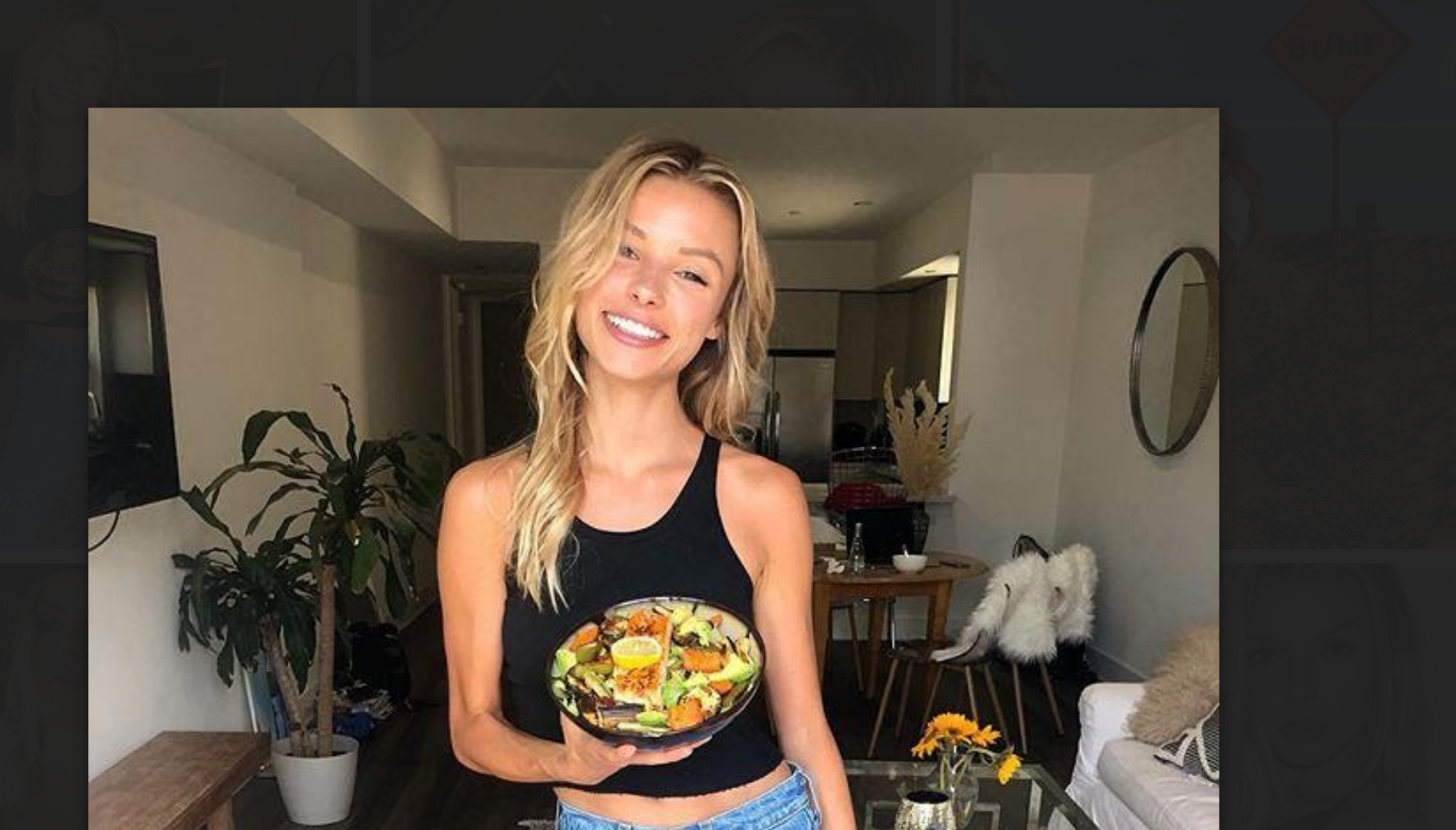
click at [784, 195] on img at bounding box center [727, 402] width 491 height 491
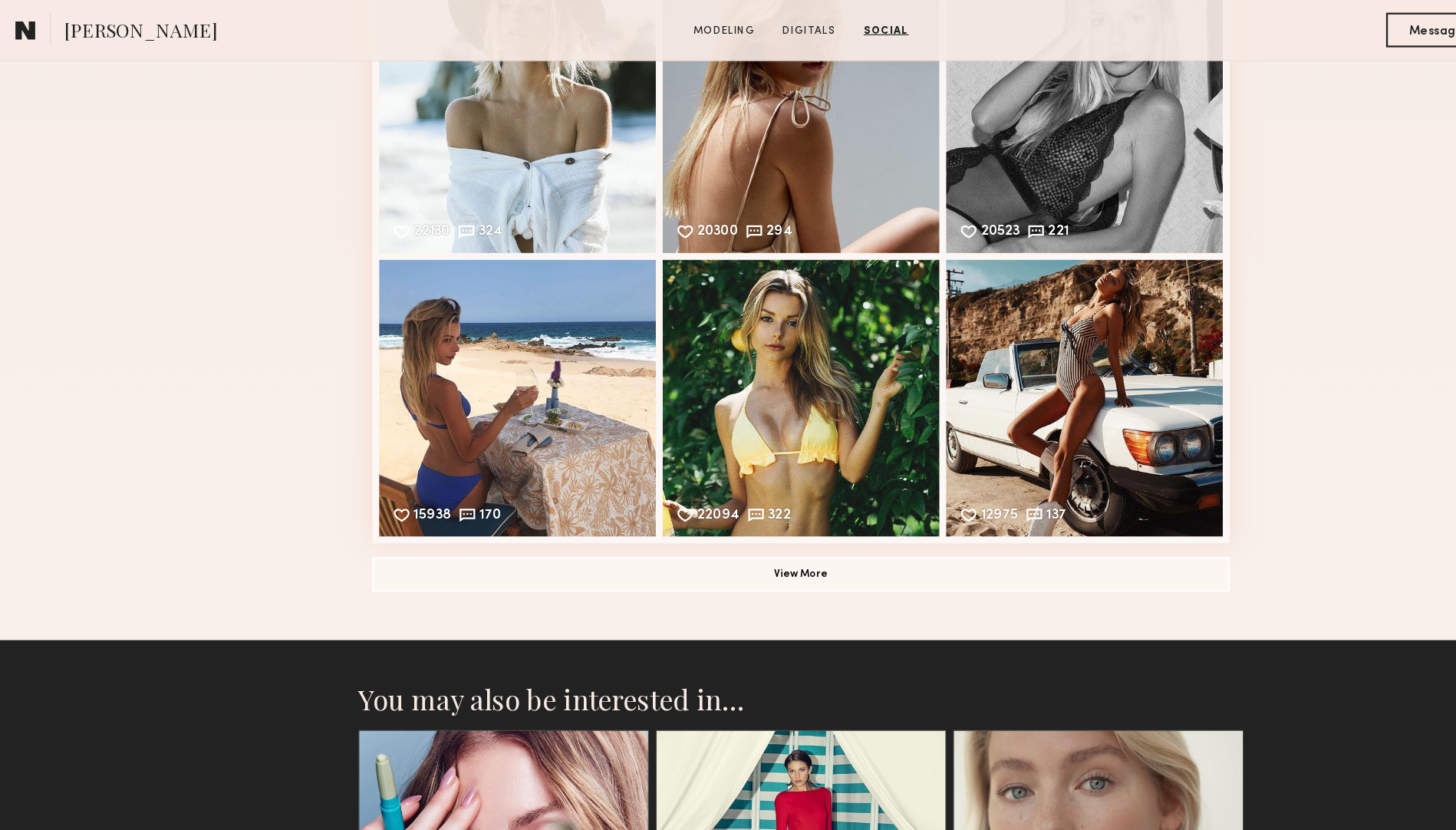
scroll to position [2774, 0]
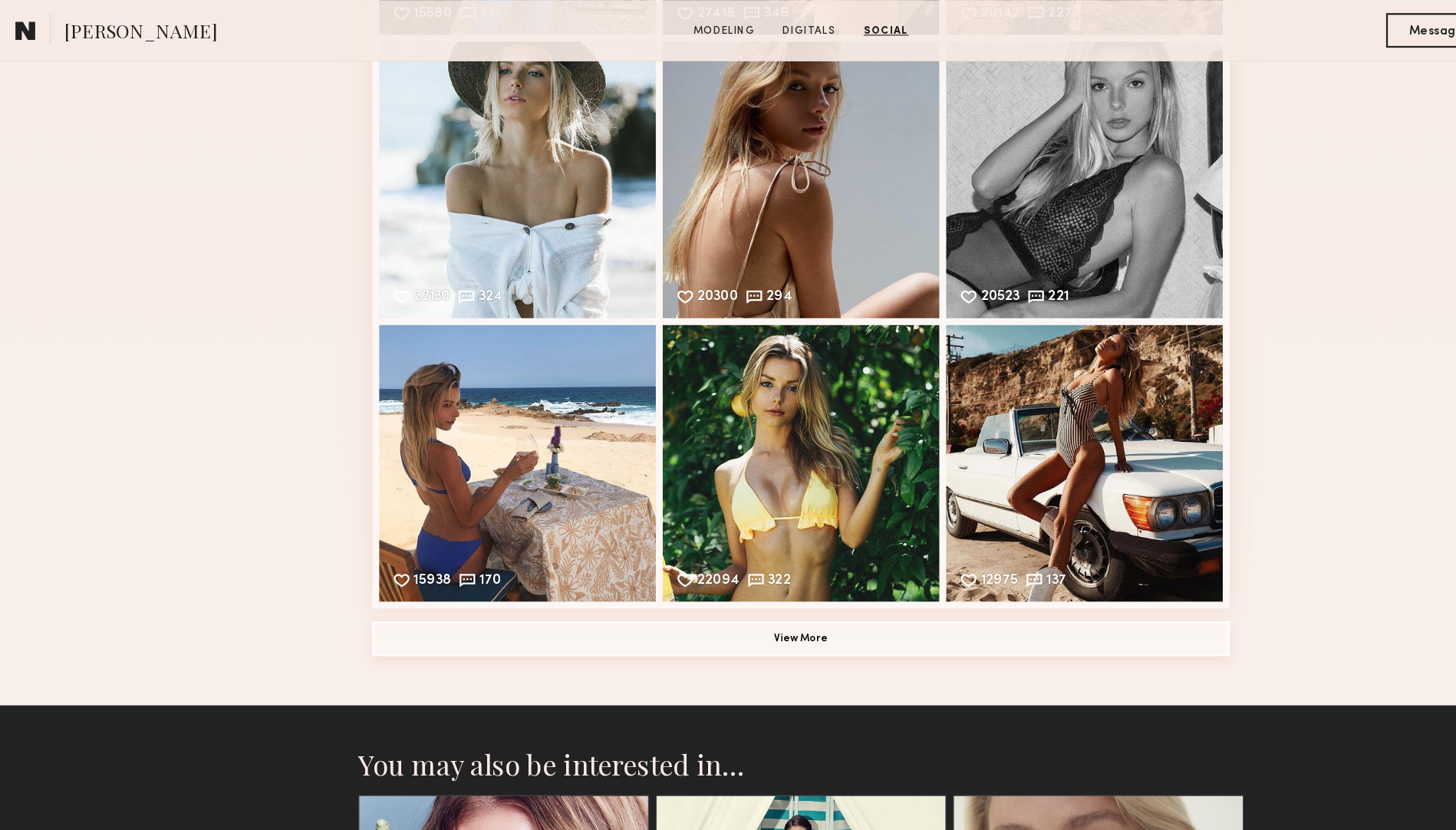
click at [733, 567] on button "View More" at bounding box center [727, 567] width 761 height 31
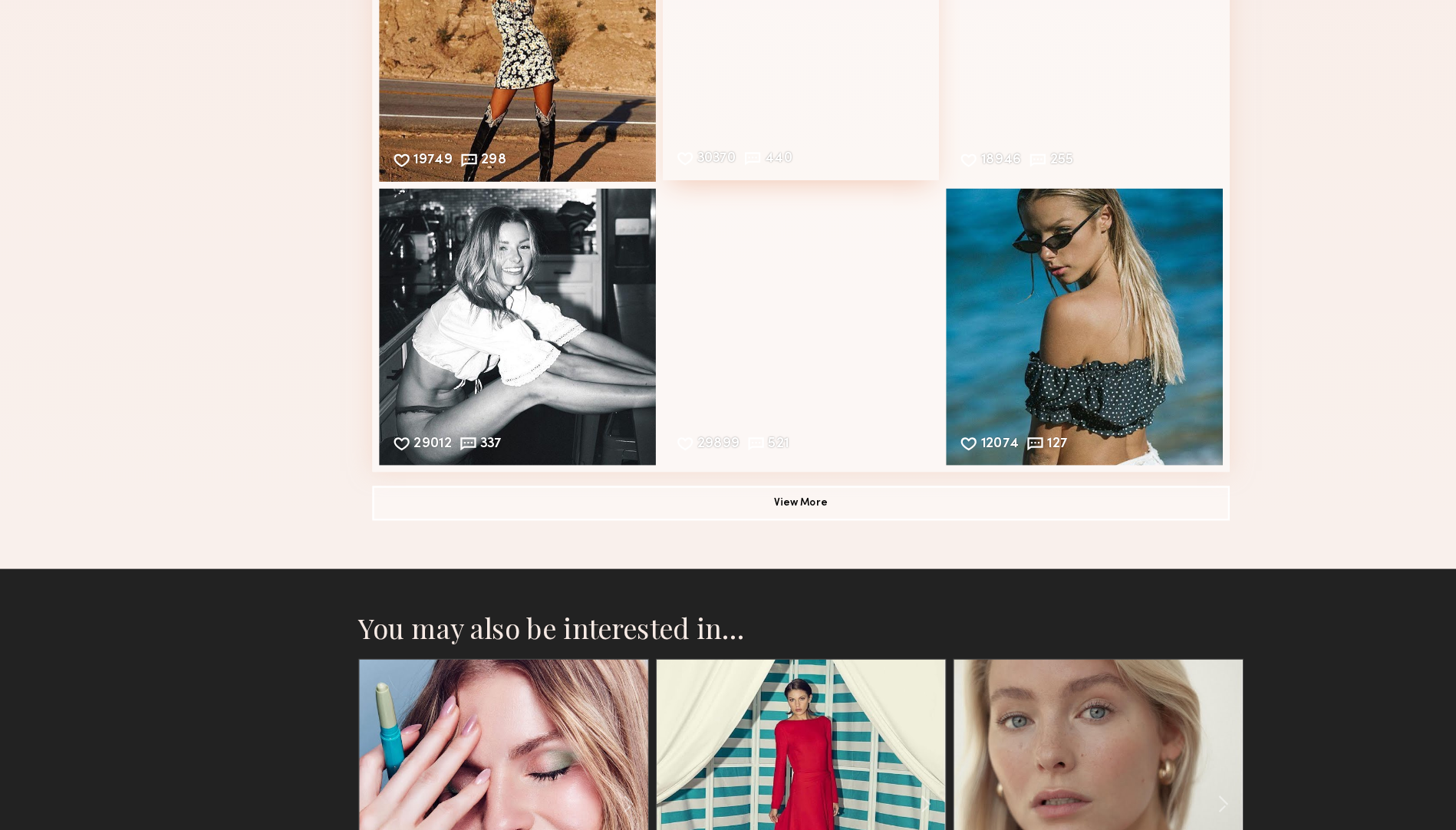
scroll to position [3334, 0]
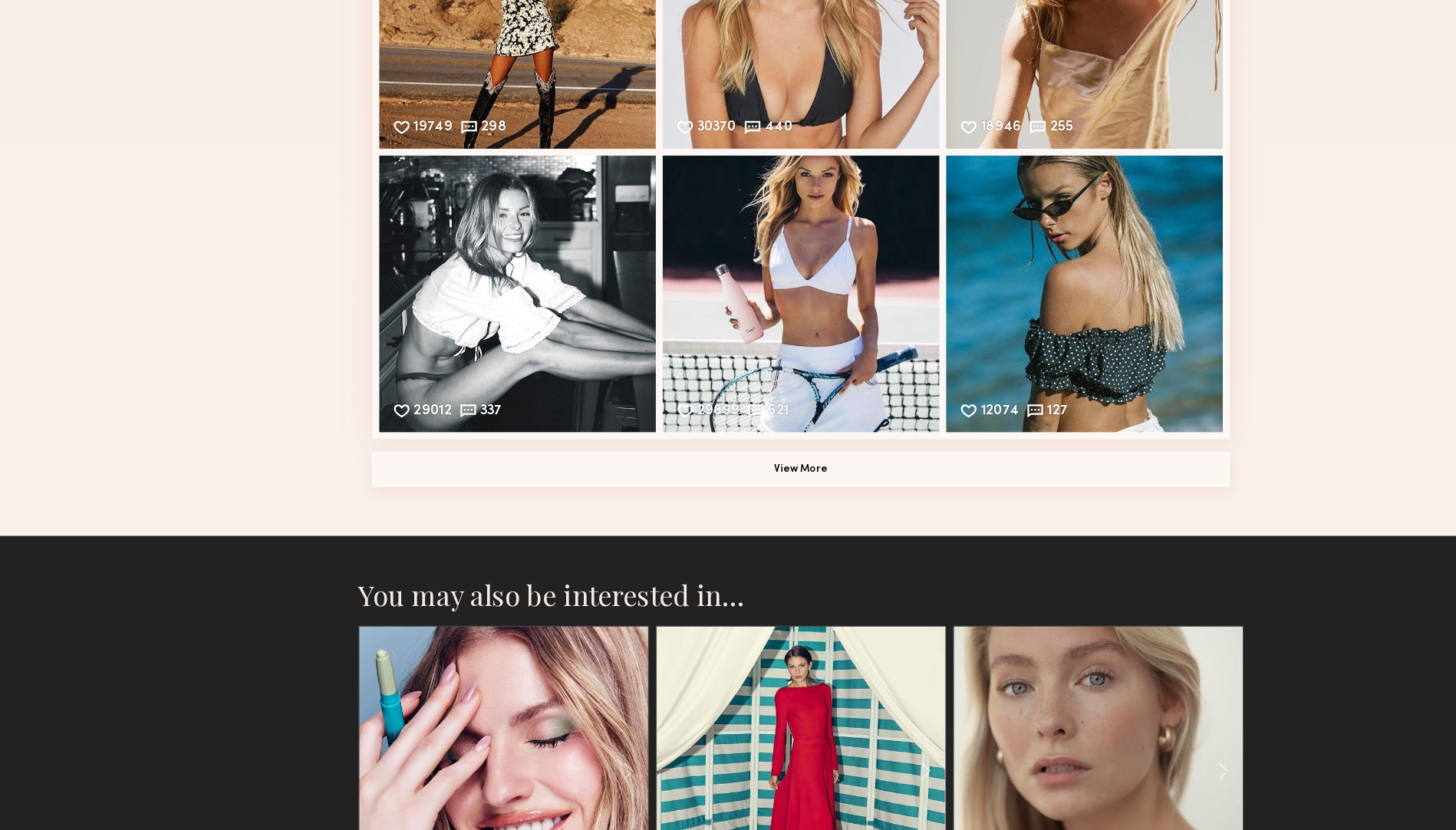
click at [719, 500] on button "View More" at bounding box center [727, 509] width 761 height 31
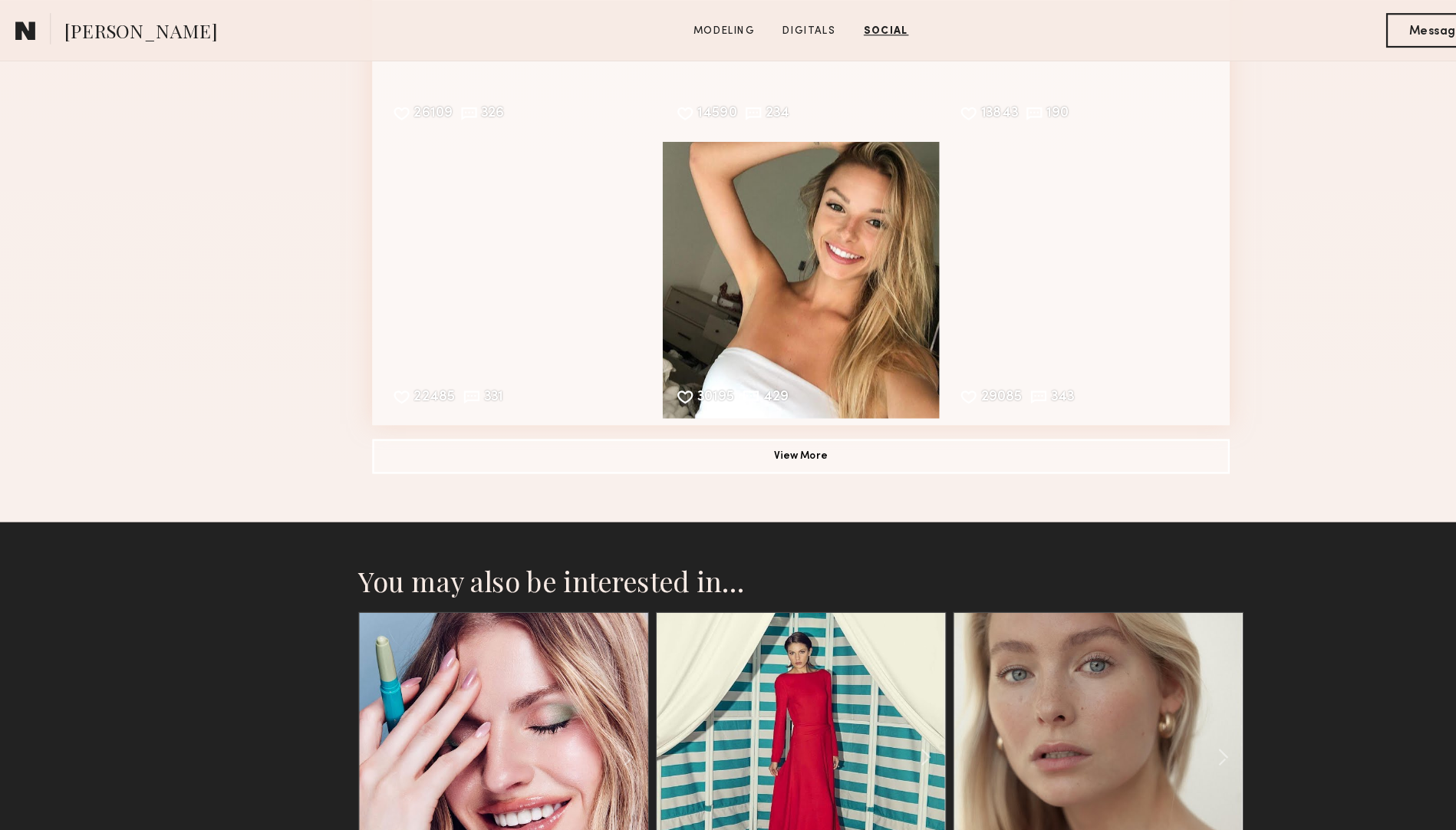
scroll to position [3930, 0]
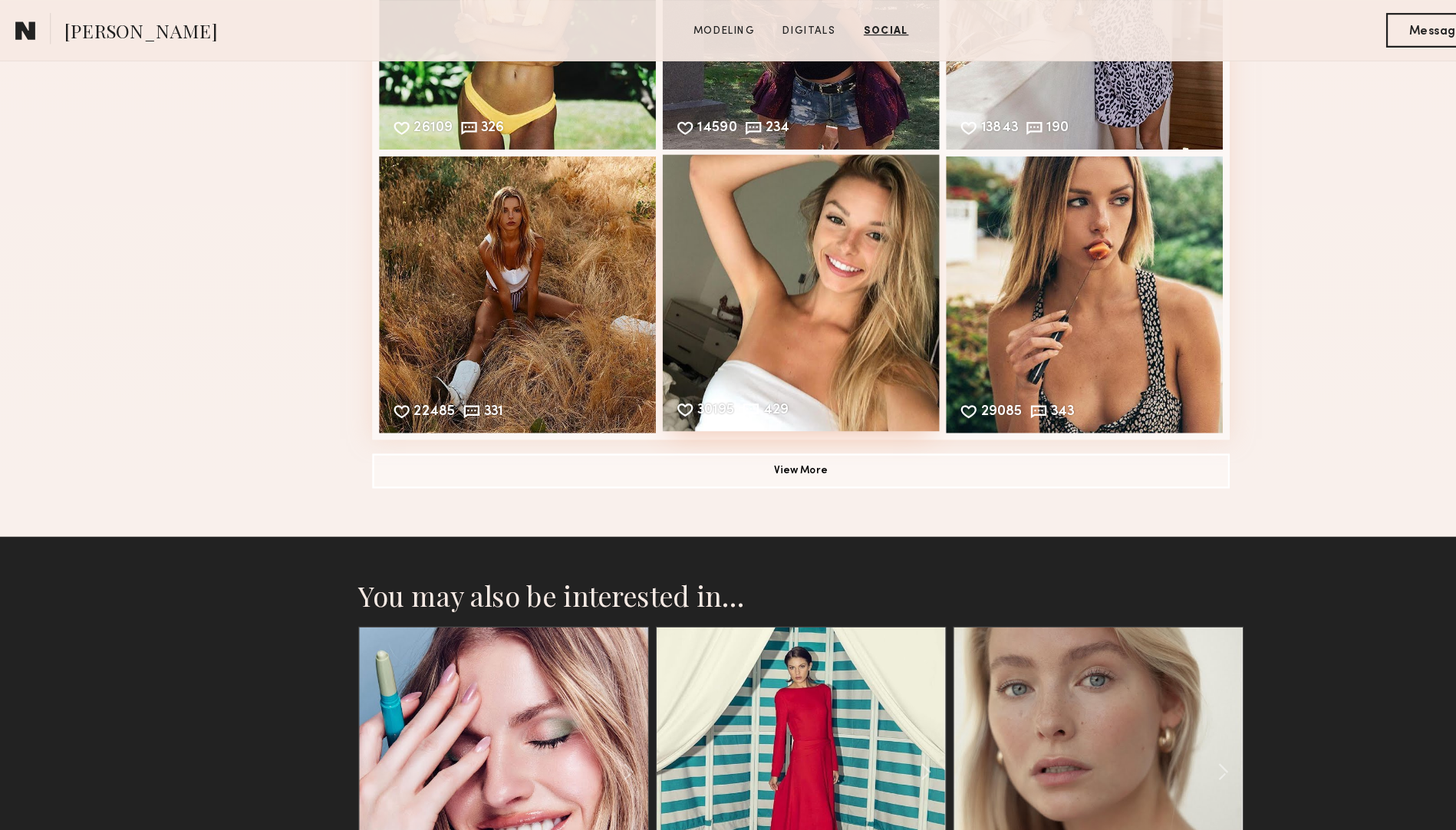
click at [806, 180] on div "30195 429 Likes & comments displayed to show model’s engagement" at bounding box center [728, 260] width 245 height 245
click at [722, 431] on button "View More" at bounding box center [727, 417] width 761 height 31
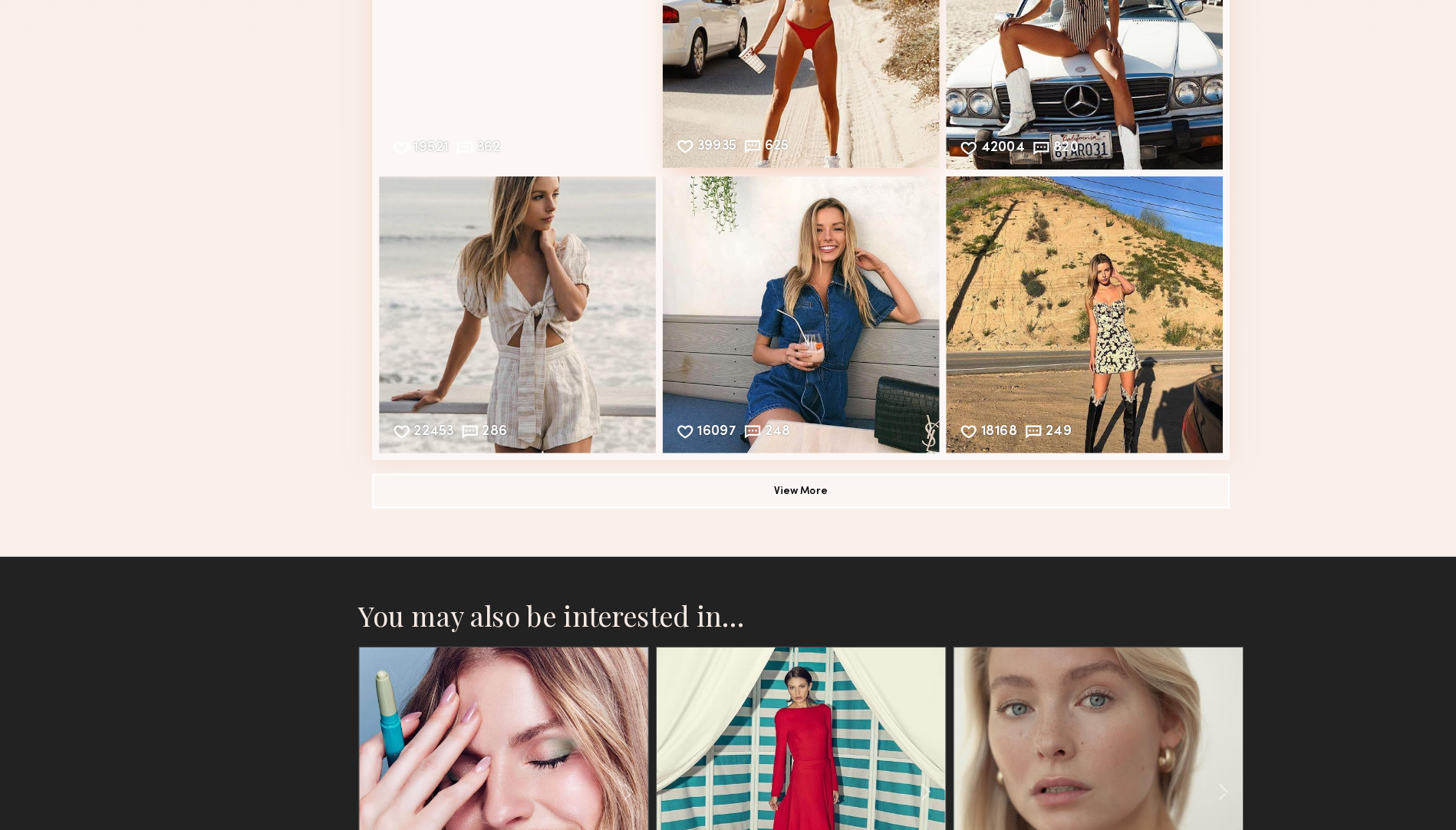
scroll to position [4322, 0]
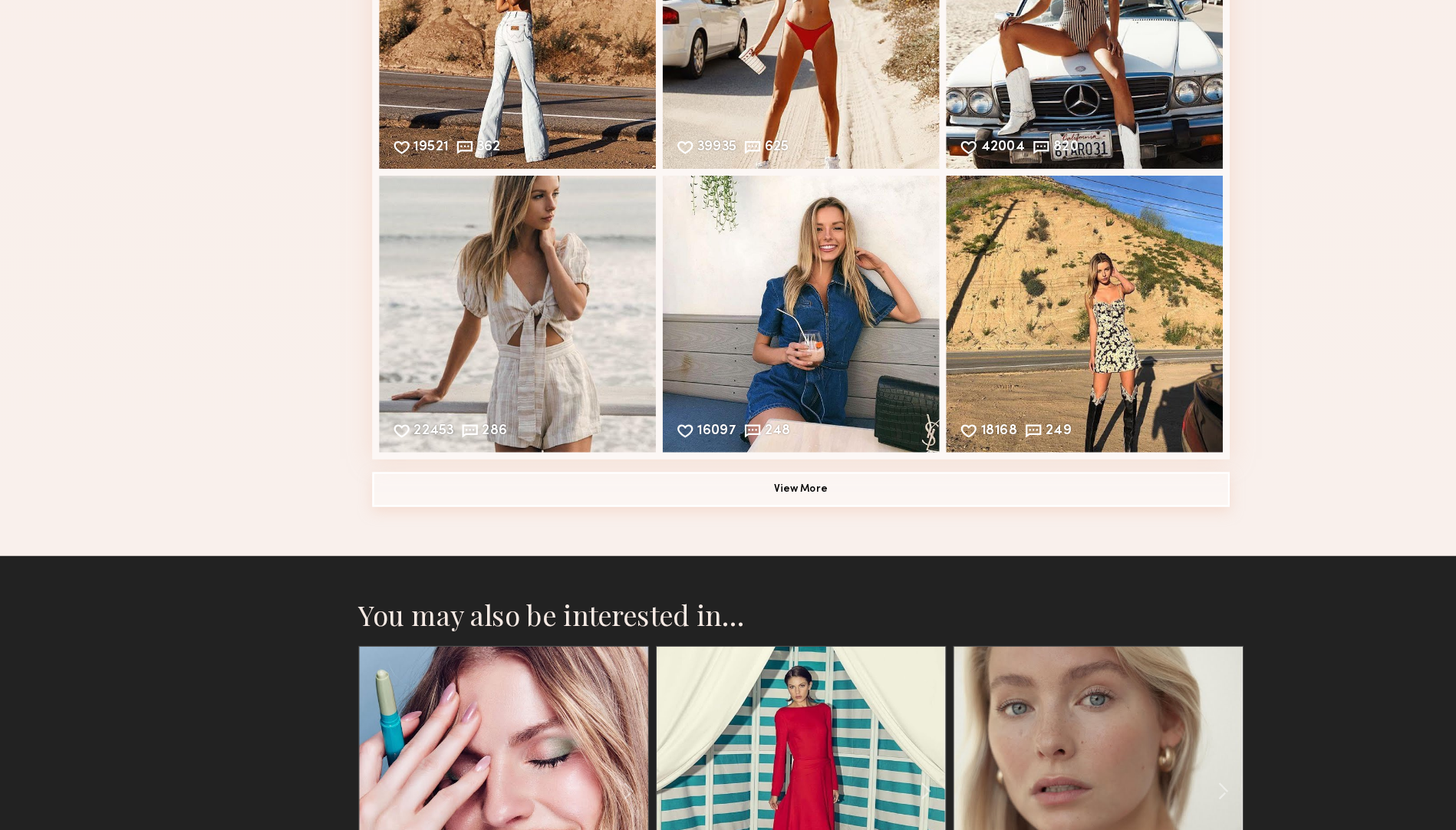
click at [722, 528] on button "View More" at bounding box center [727, 527] width 761 height 31
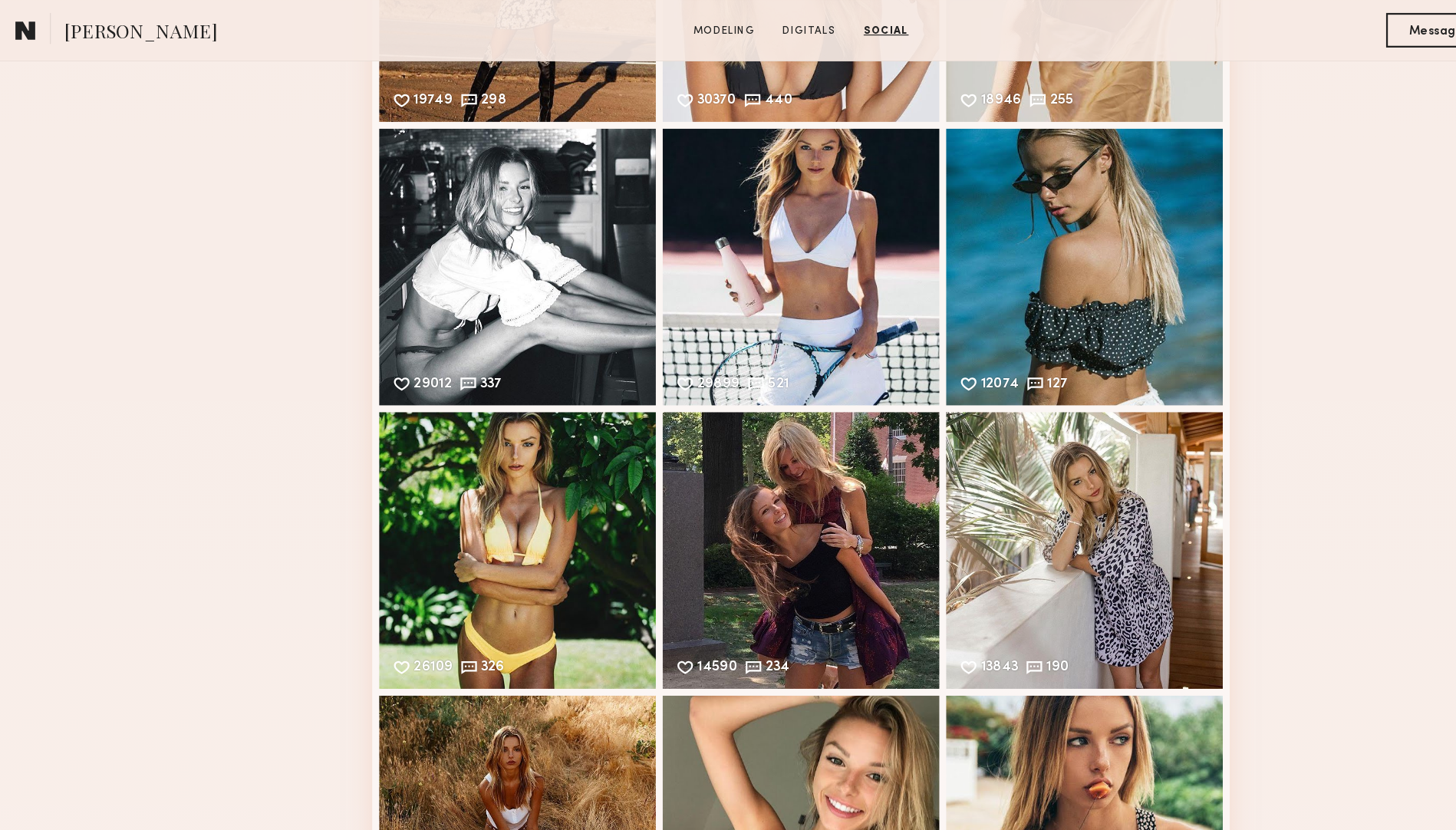
scroll to position [3078, 0]
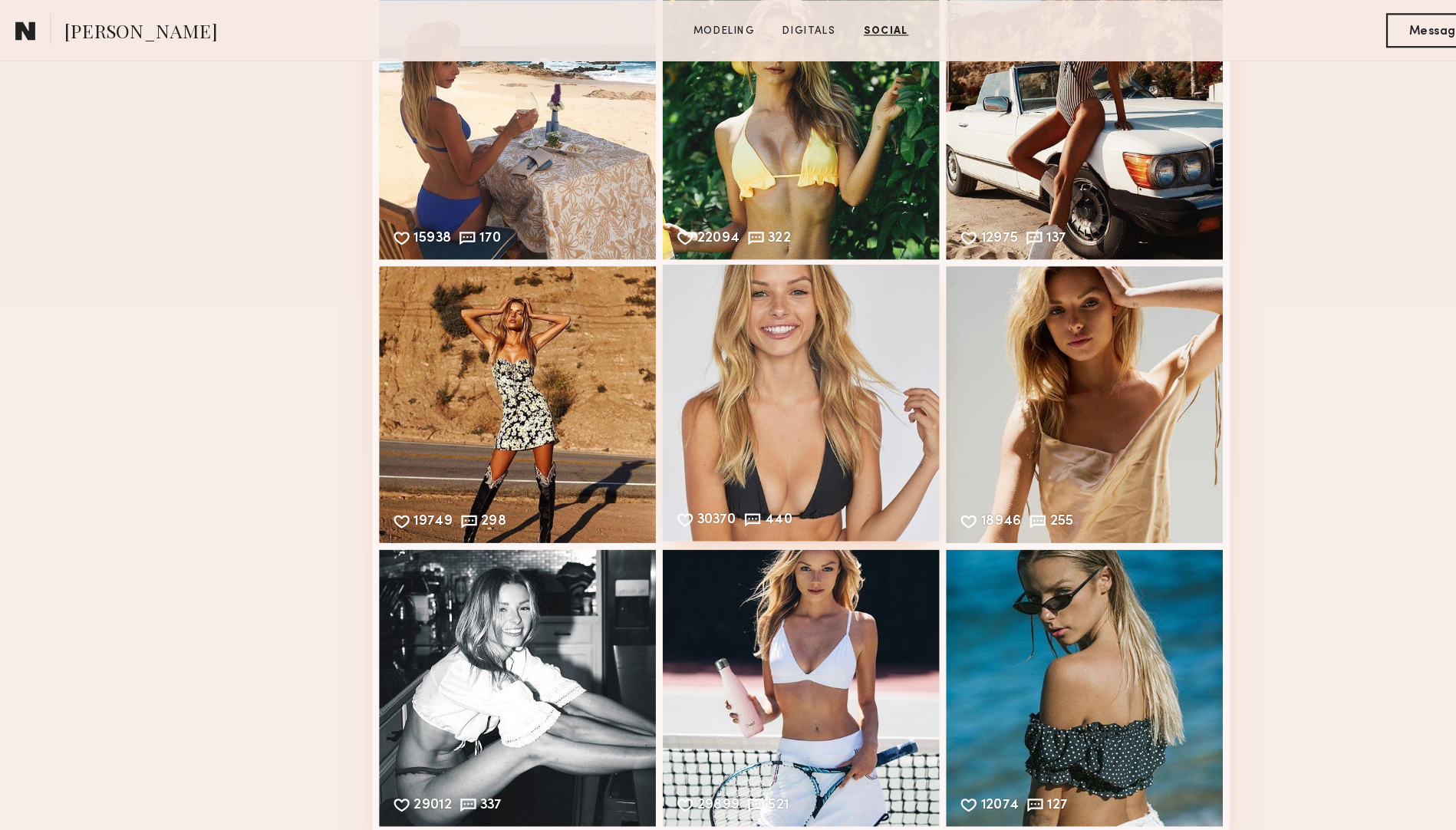
click at [688, 299] on div "30370 440 Likes & comments displayed to show model’s engagement" at bounding box center [728, 357] width 245 height 245
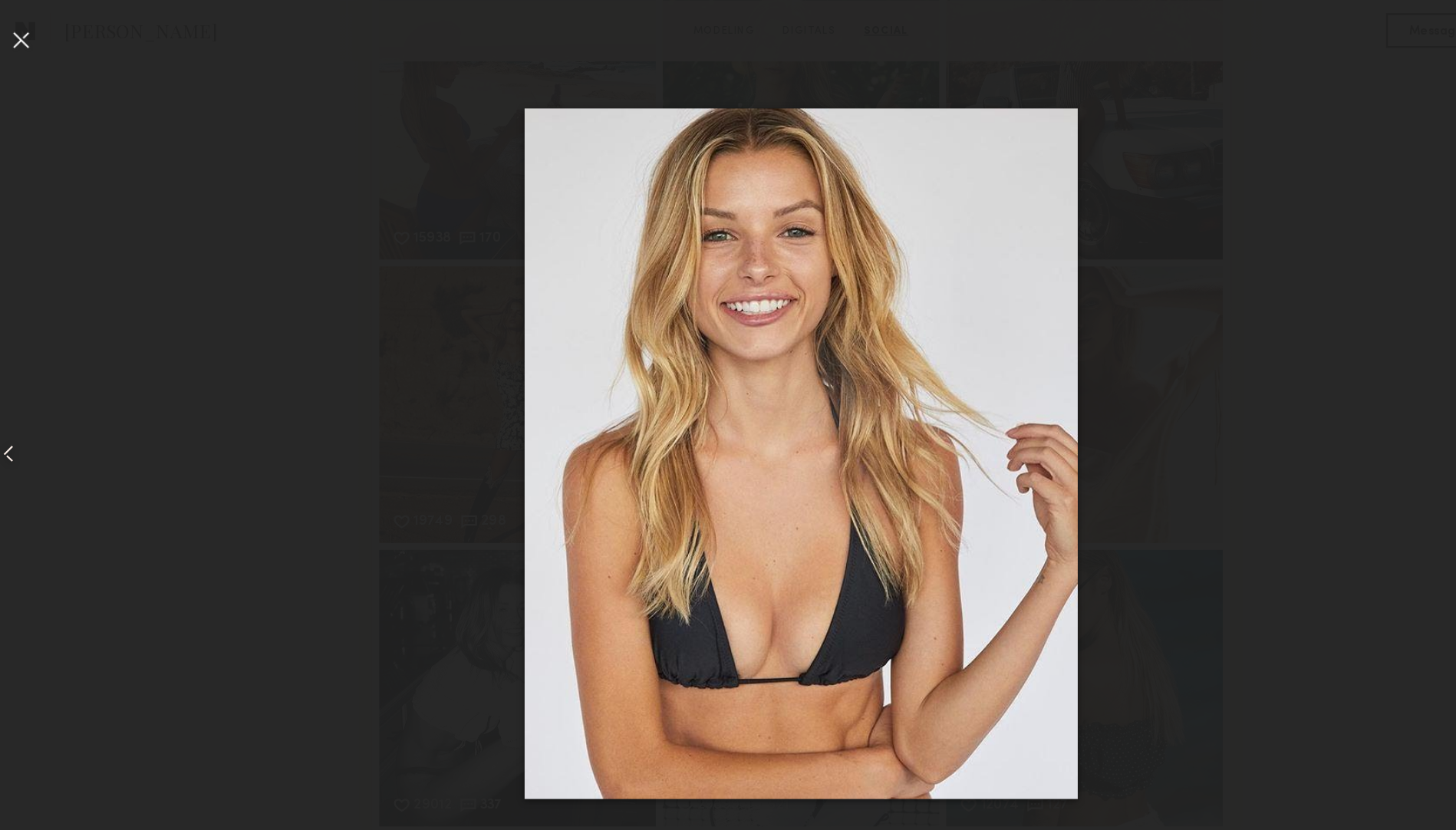
click at [41, 63] on div at bounding box center [29, 403] width 58 height 756
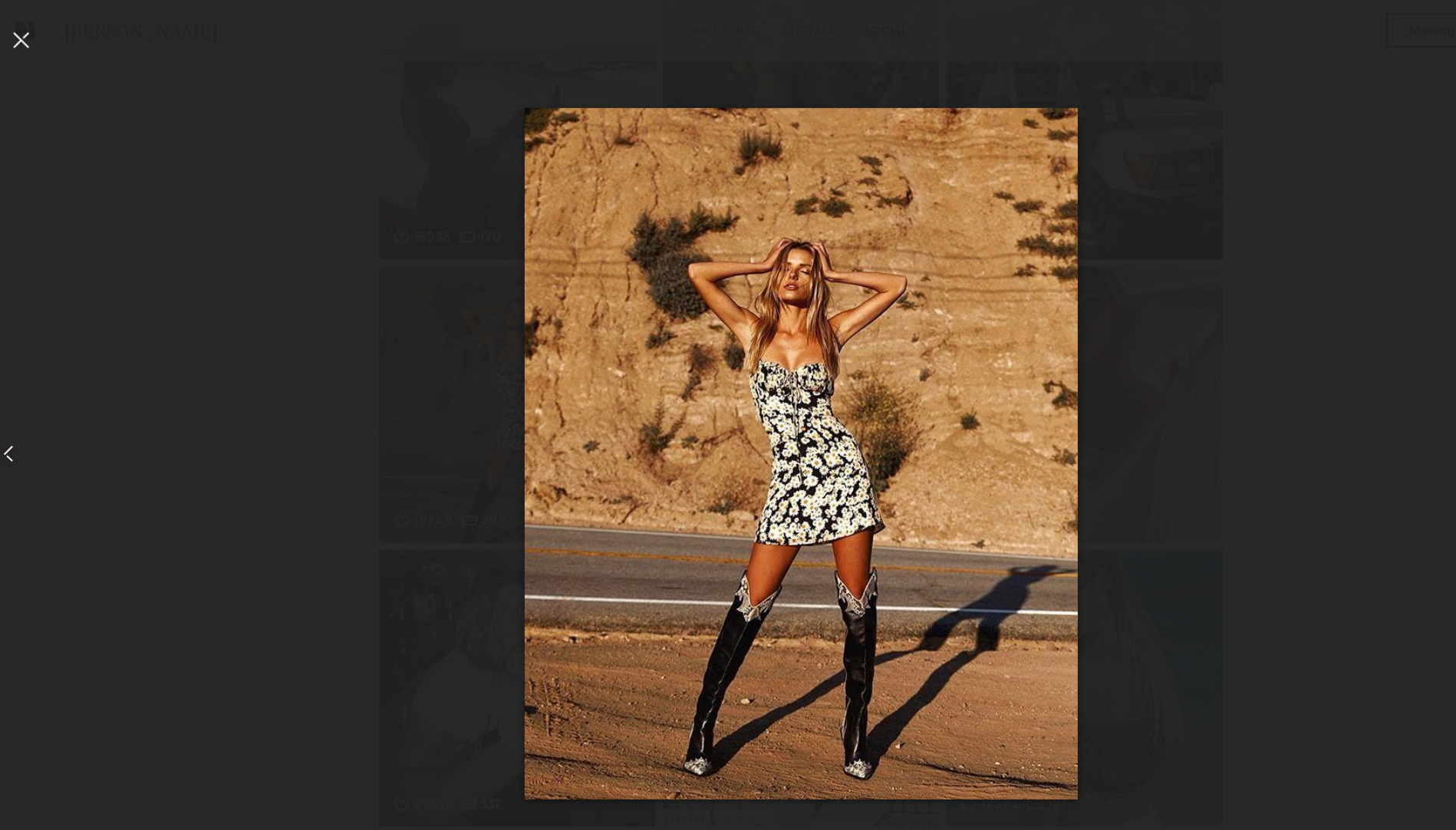
click at [33, 33] on div at bounding box center [35, 35] width 25 height 25
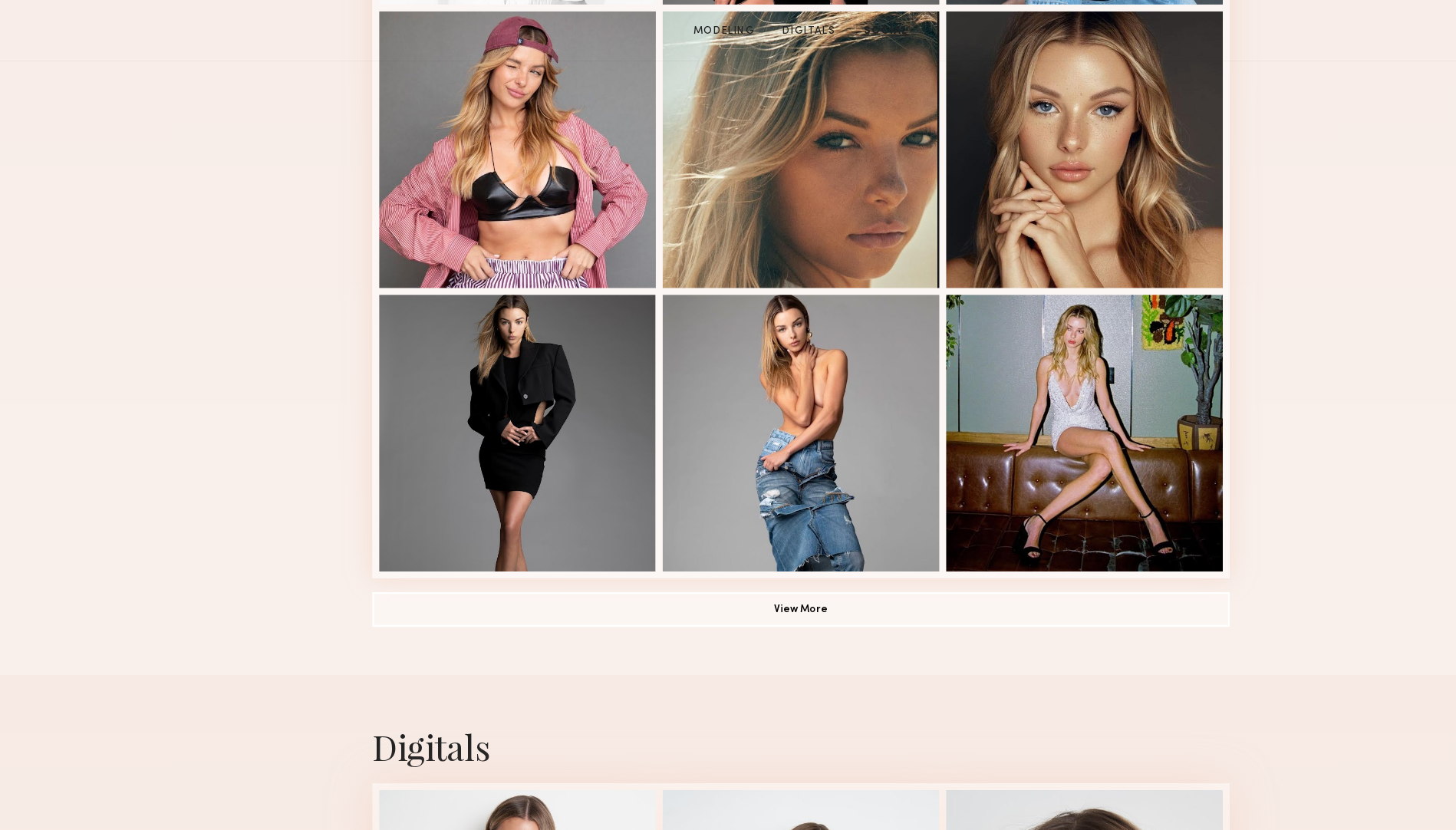
scroll to position [0, 0]
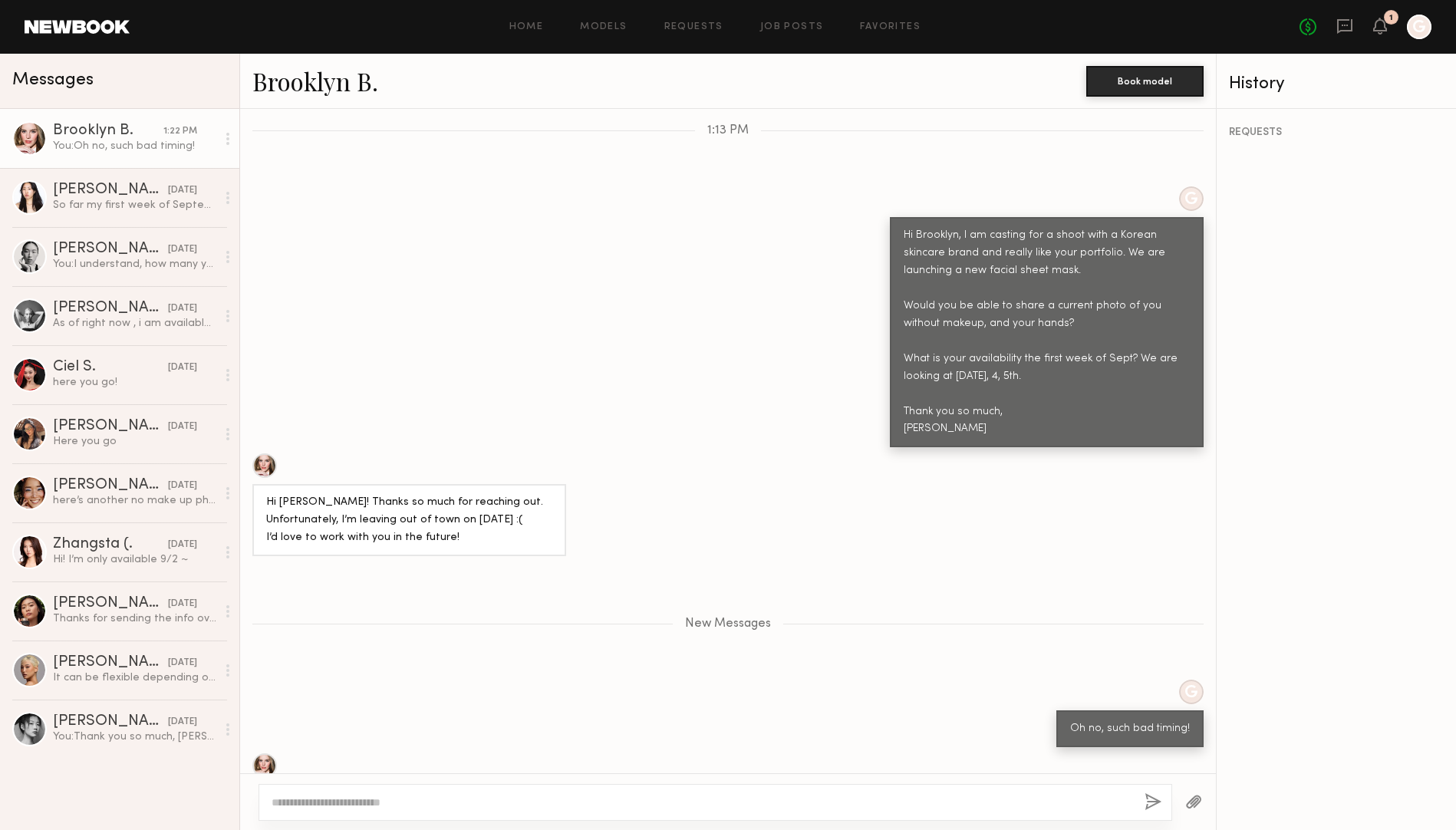
scroll to position [515, 0]
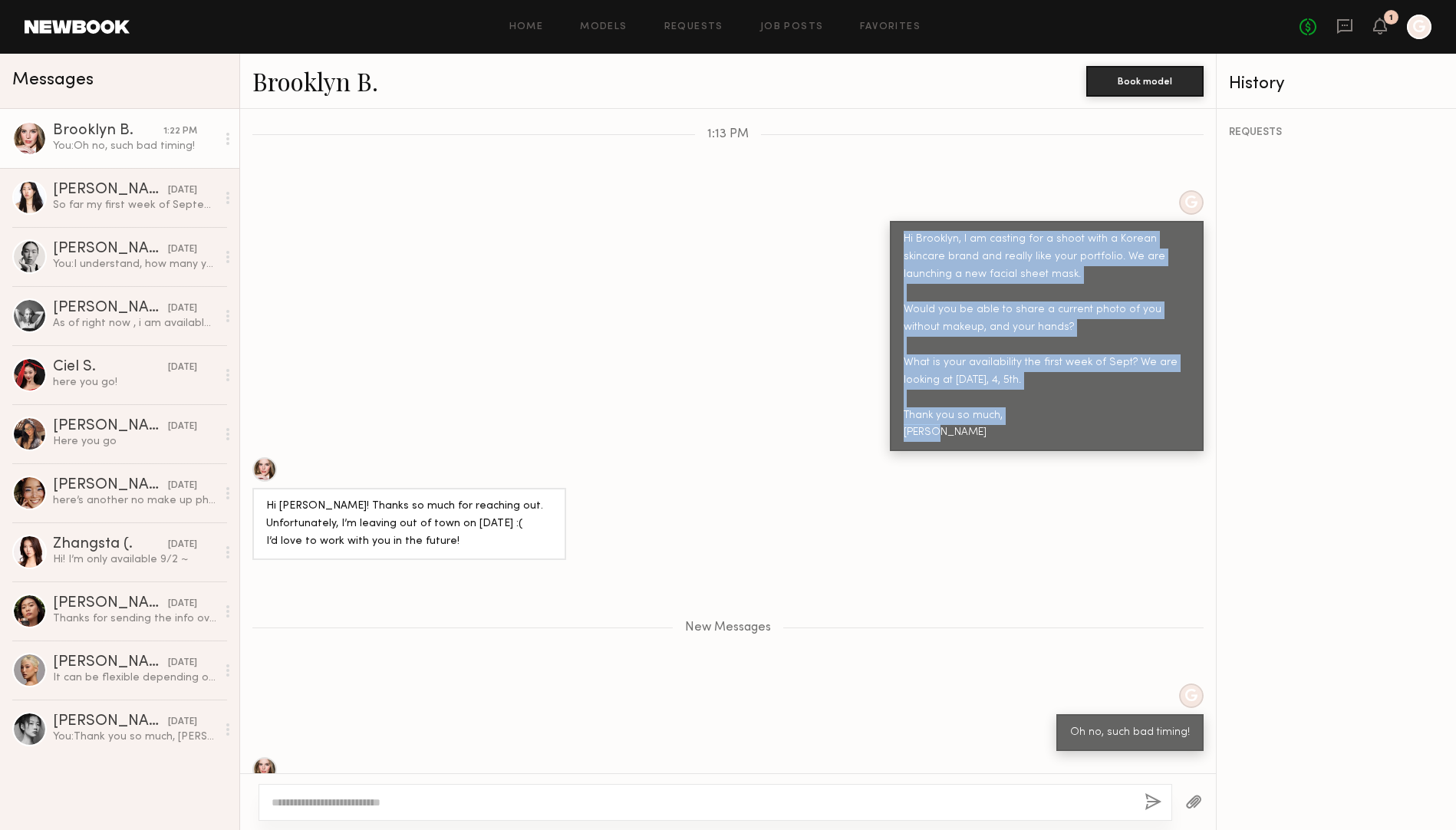
drag, startPoint x: 966, startPoint y: 396, endPoint x: 891, endPoint y: 194, distance: 215.5
click at [891, 221] on div "Hi Brooklyn, I am casting for a shoot with a Korean skincare brand and really l…" at bounding box center [1046, 336] width 314 height 230
copy div "Hi Brooklyn, I am casting for a shoot with a Korean skincare brand and really l…"
click at [361, 231] on div "G Hi Brooklyn, I am casting for a shoot with a Korean skincare brand and really…" at bounding box center [727, 321] width 976 height 261
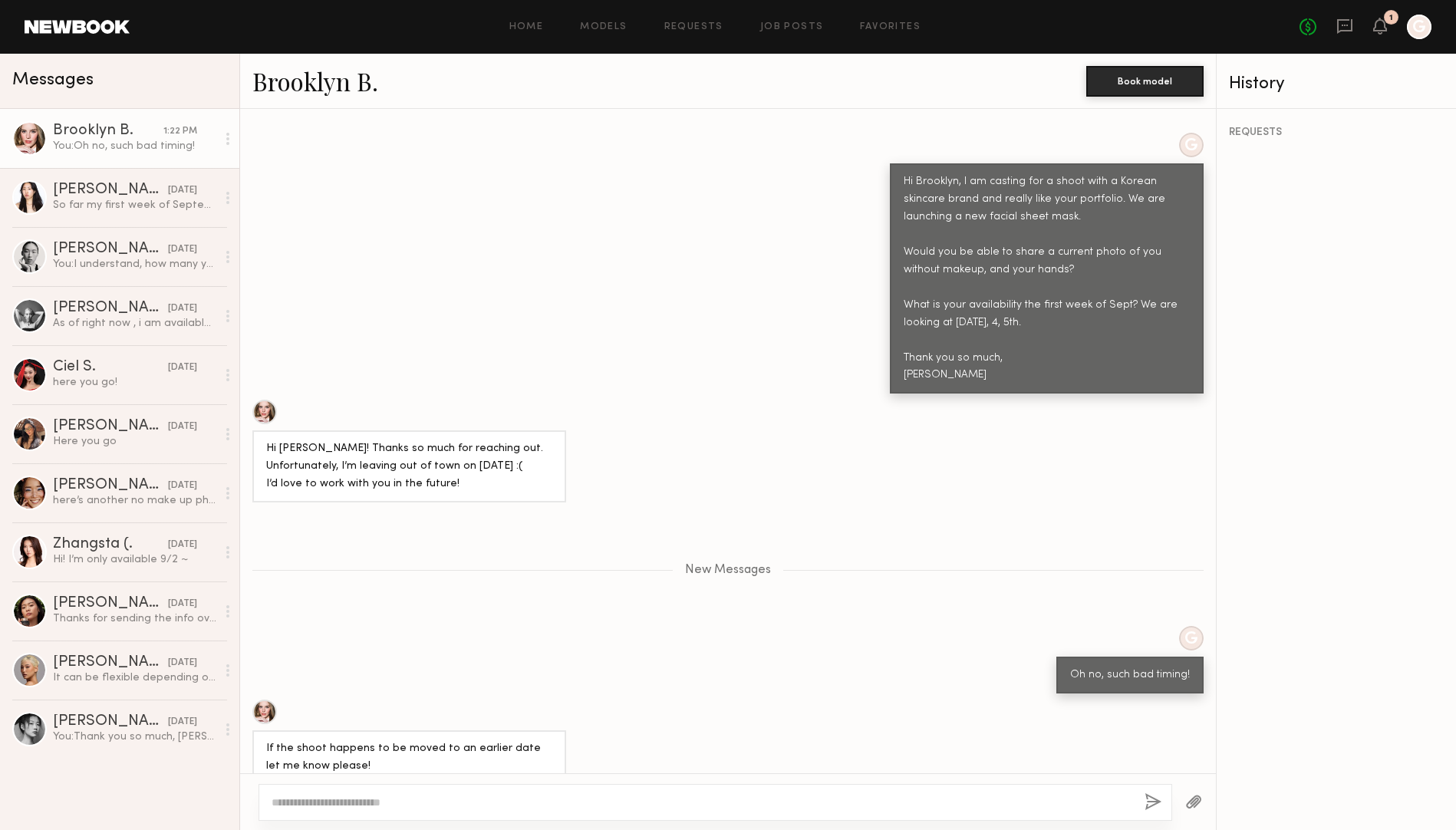
scroll to position [698, 0]
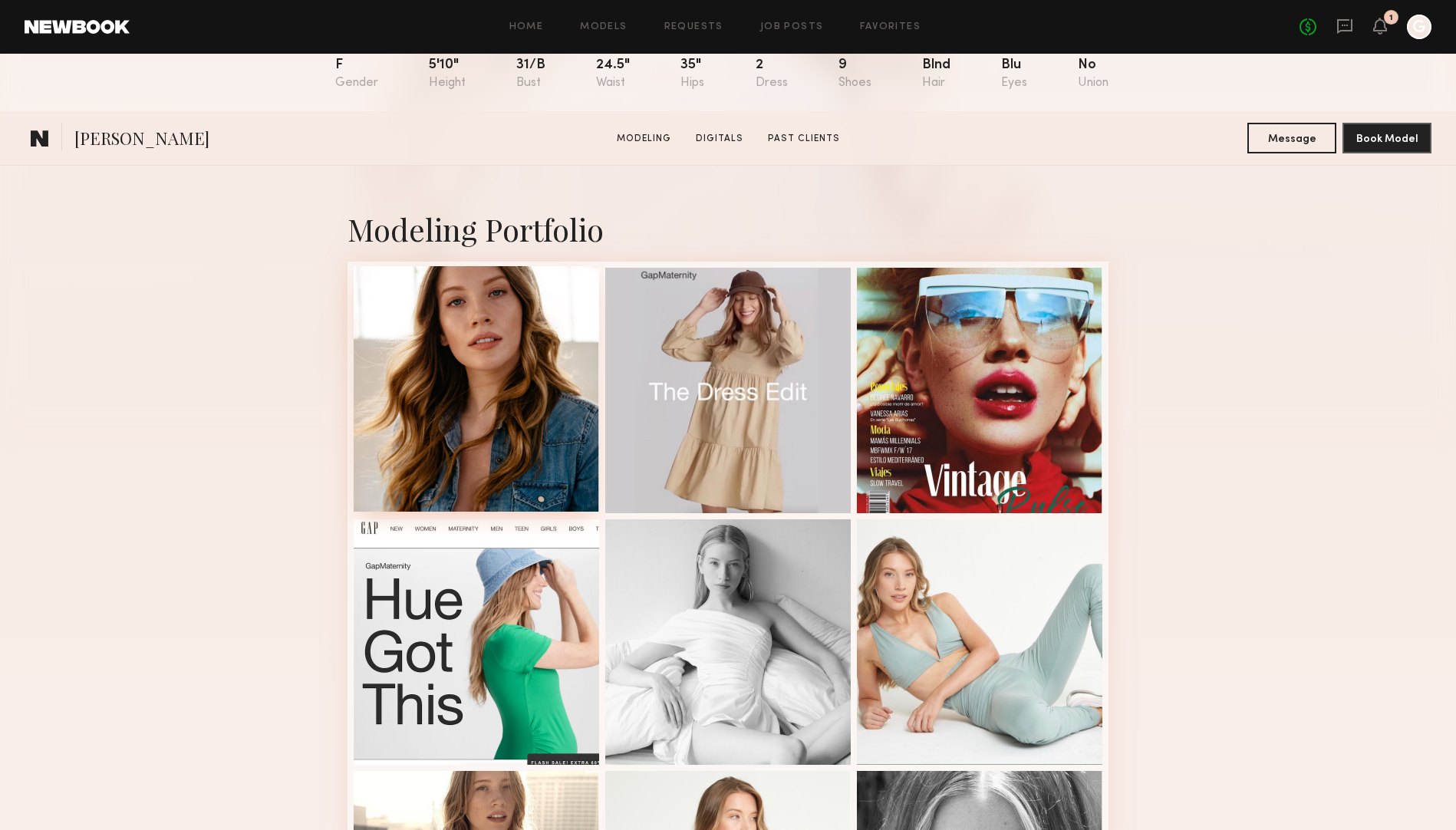
scroll to position [522, 0]
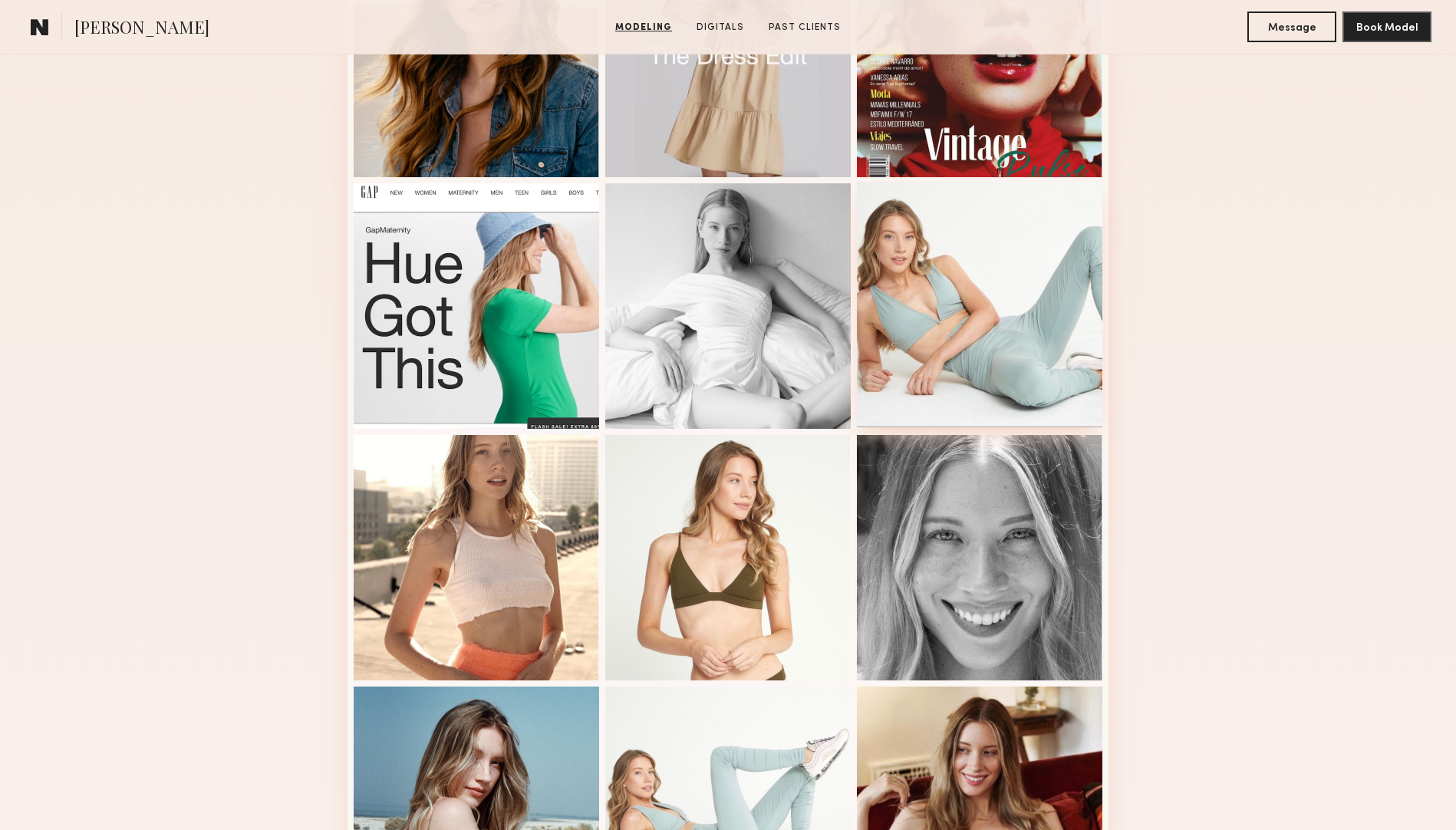
click at [908, 327] on div at bounding box center [979, 304] width 245 height 245
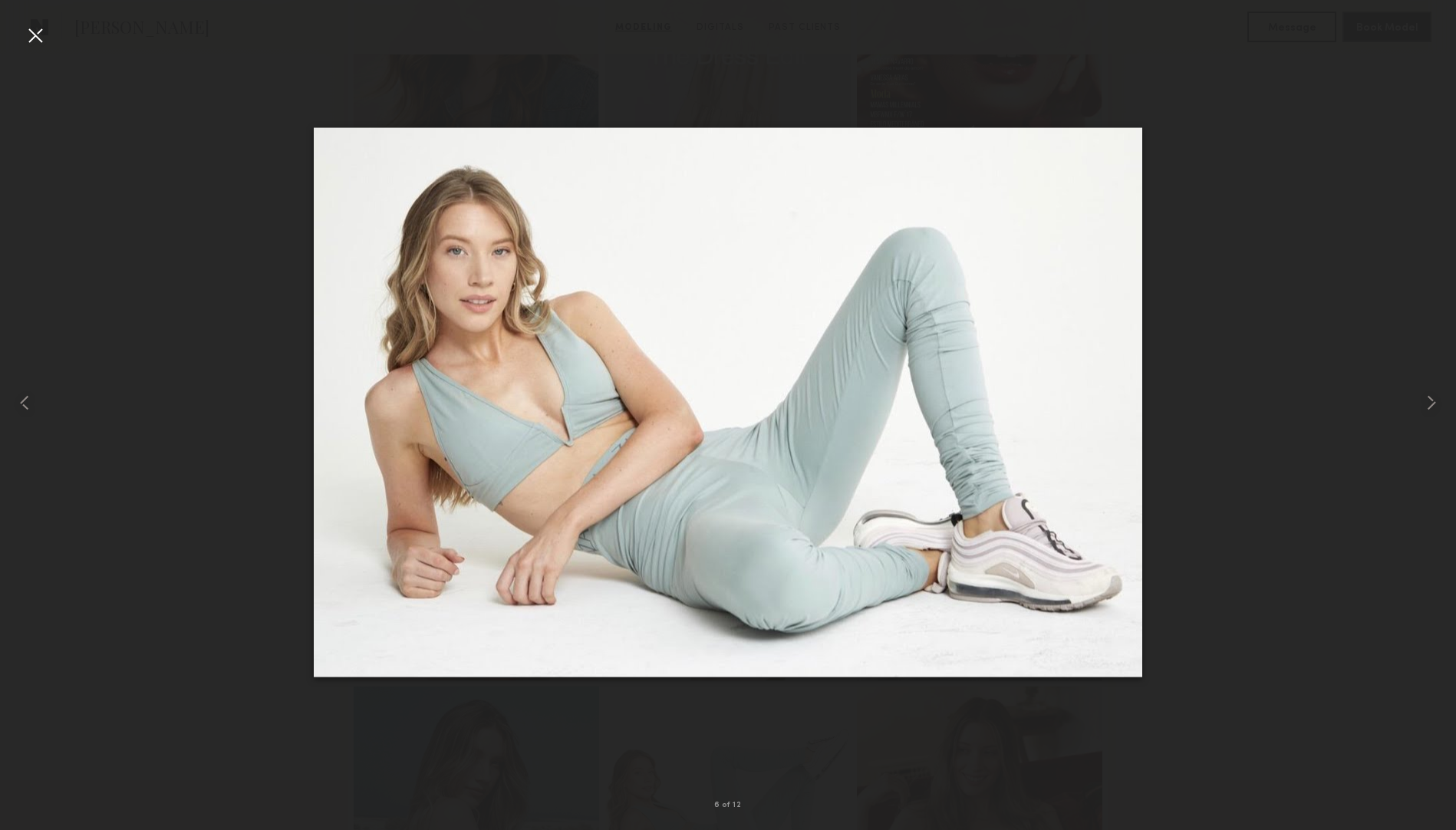
click at [37, 30] on div at bounding box center [35, 35] width 25 height 25
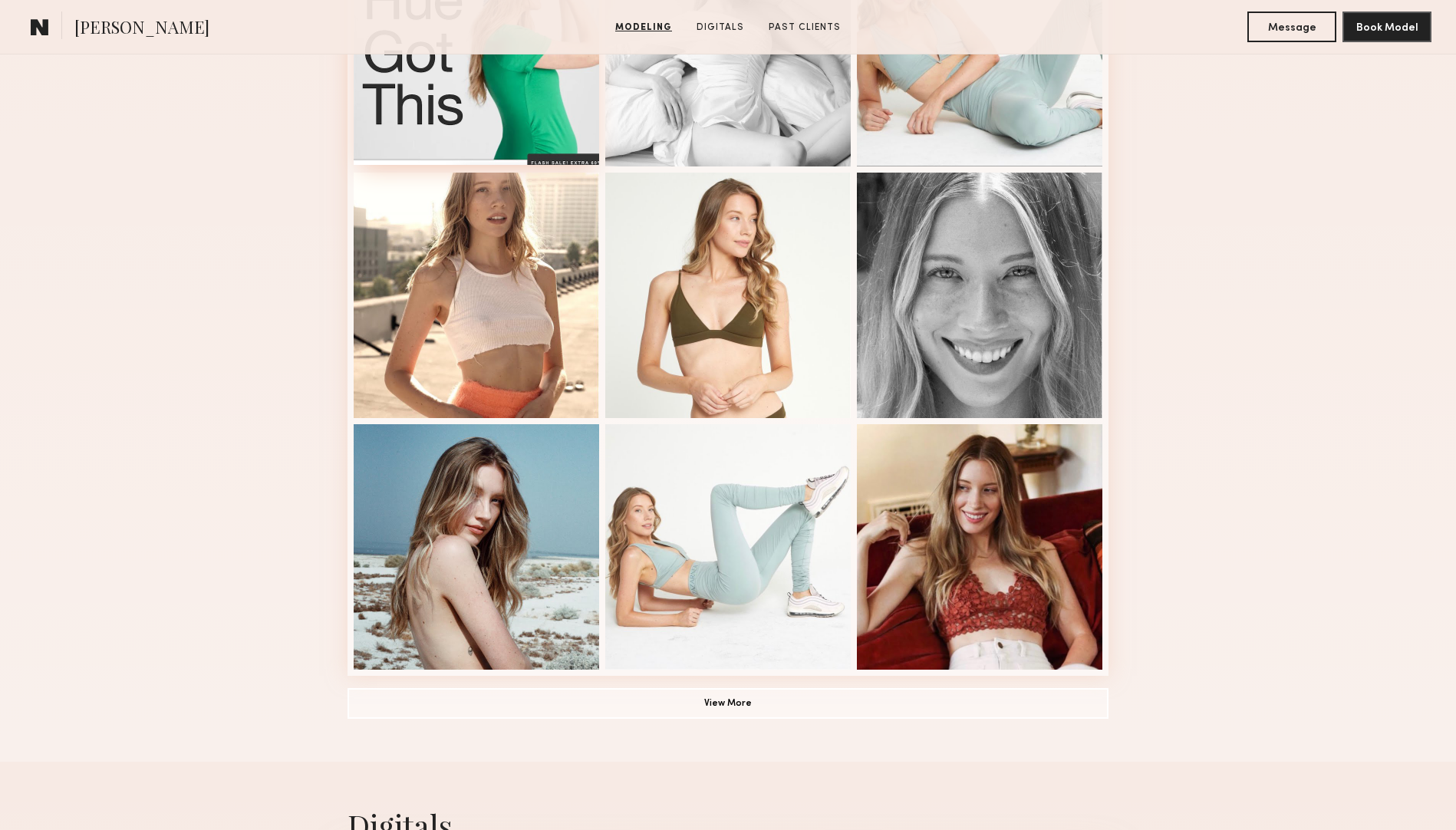
scroll to position [785, 0]
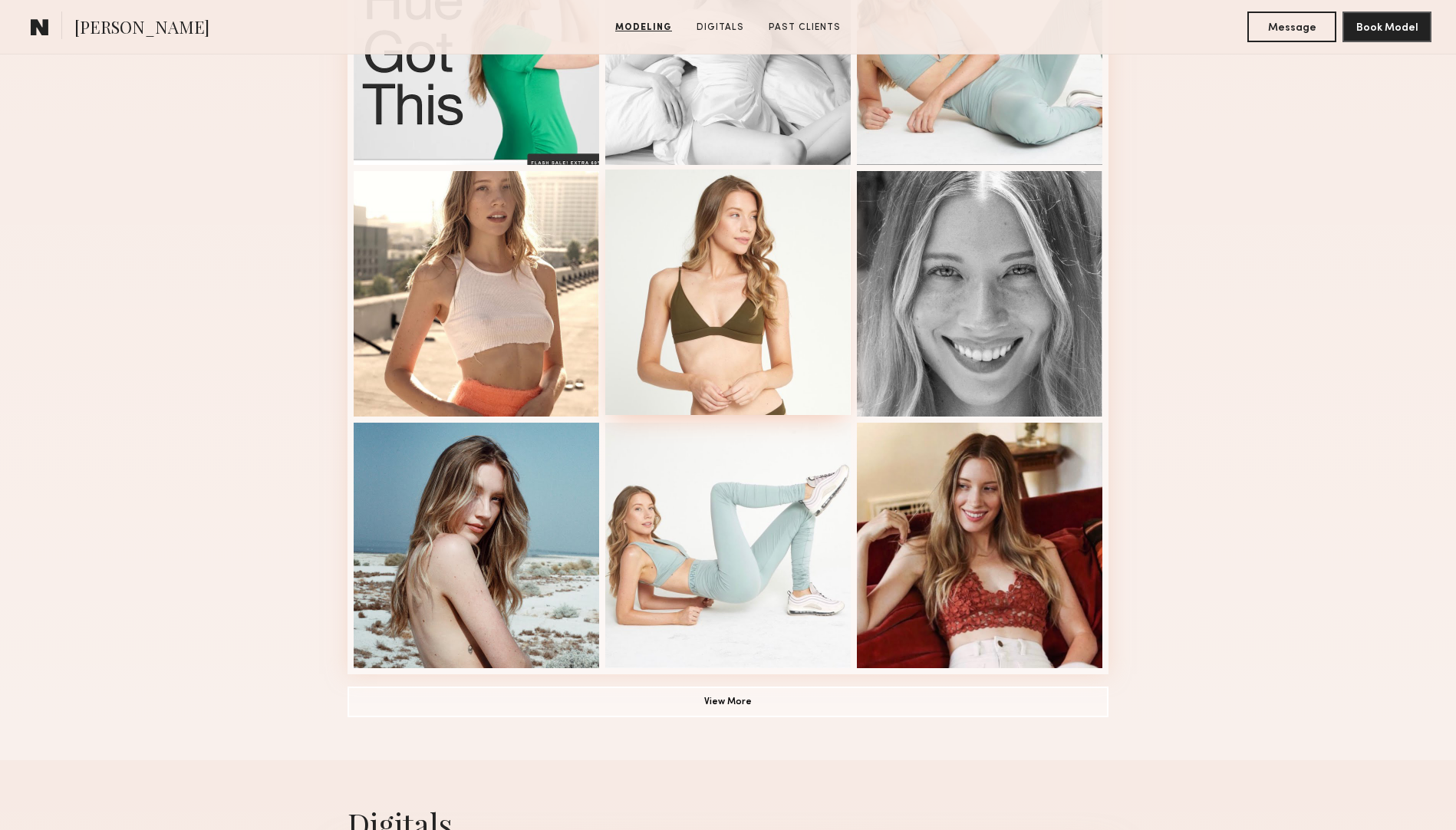
click at [789, 267] on div at bounding box center [728, 292] width 245 height 245
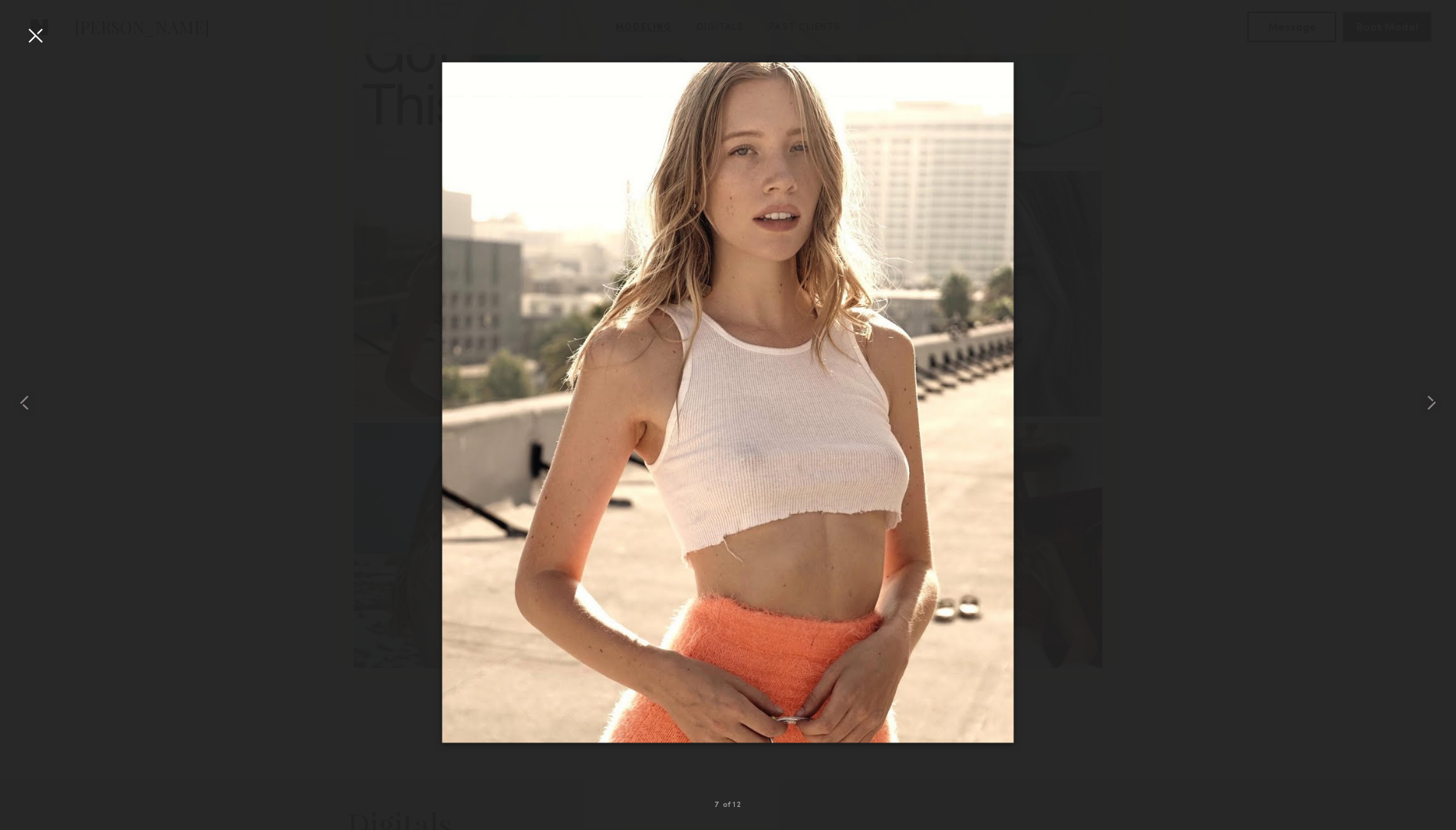
click at [35, 44] on div at bounding box center [35, 35] width 25 height 25
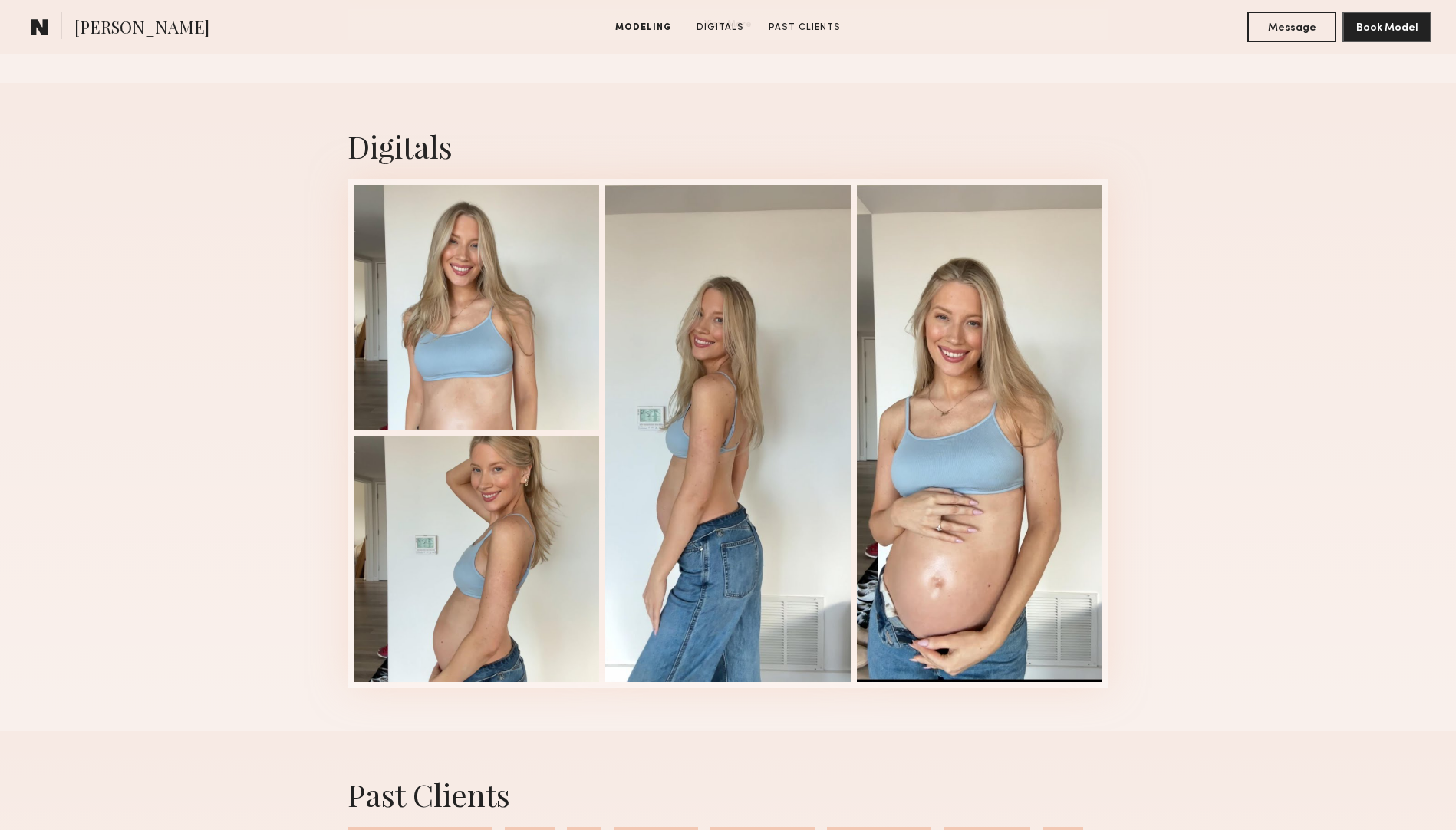
scroll to position [1565, 0]
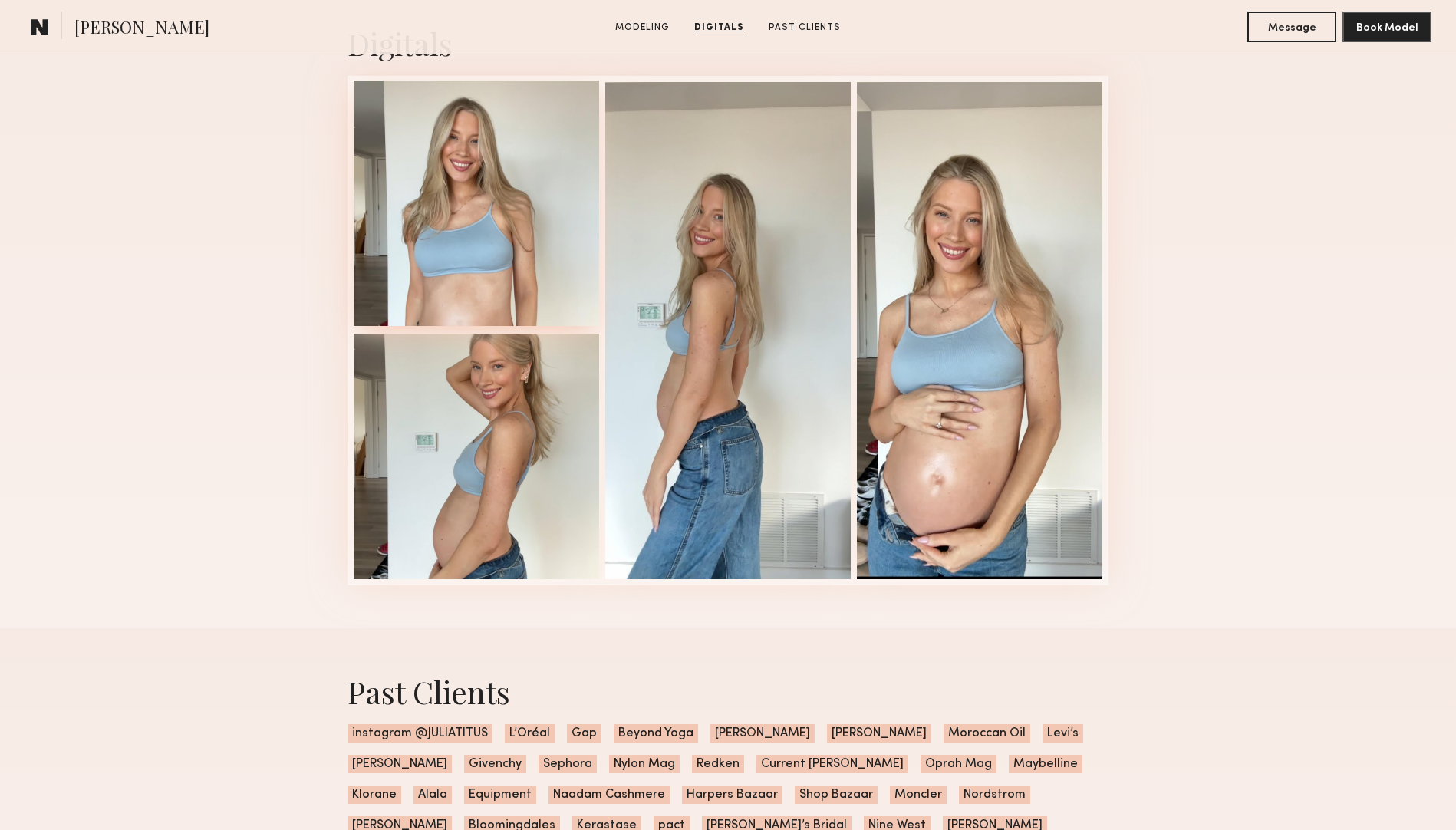
click at [497, 152] on div at bounding box center [476, 203] width 245 height 245
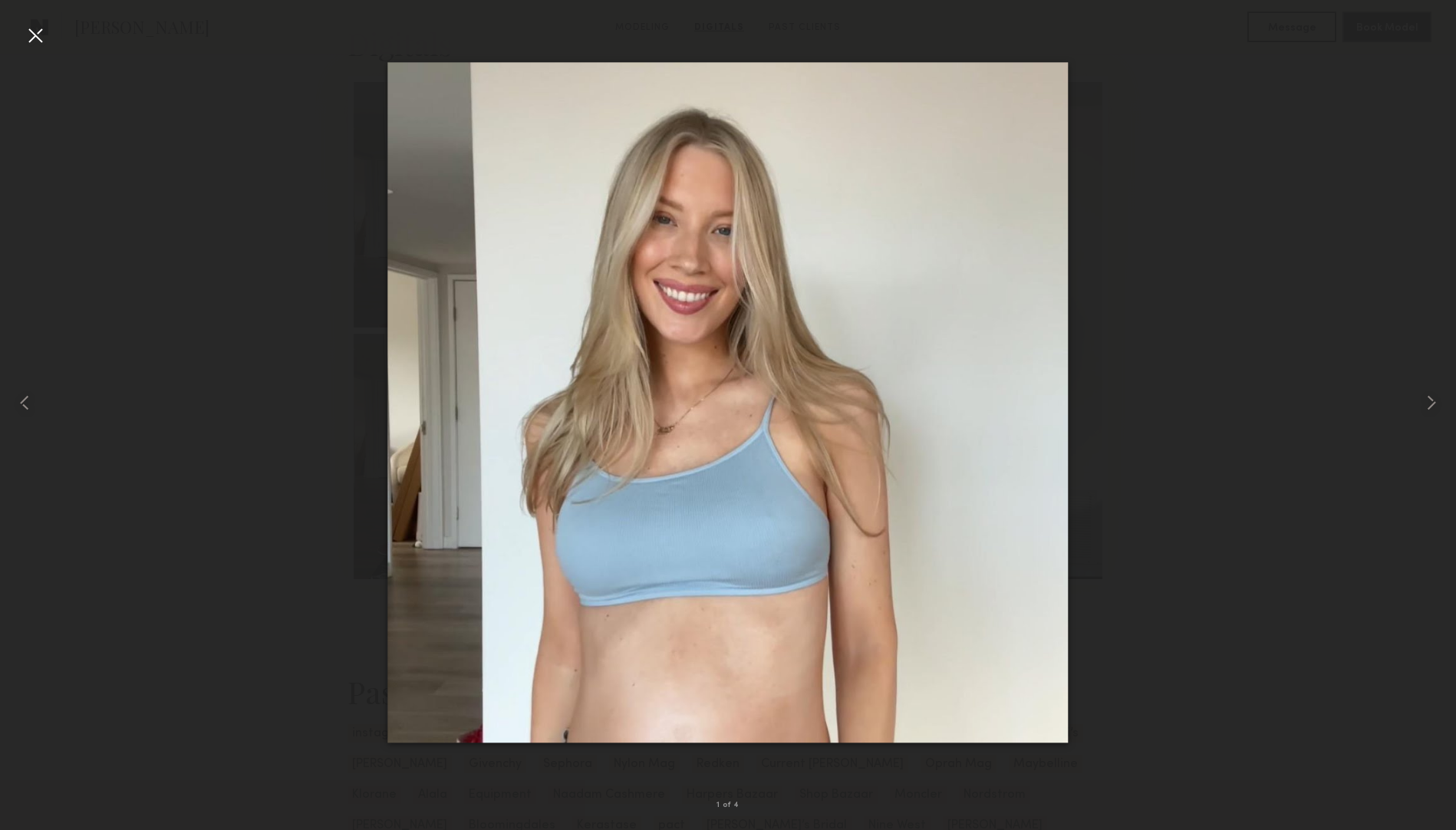
click at [44, 40] on div at bounding box center [35, 35] width 25 height 25
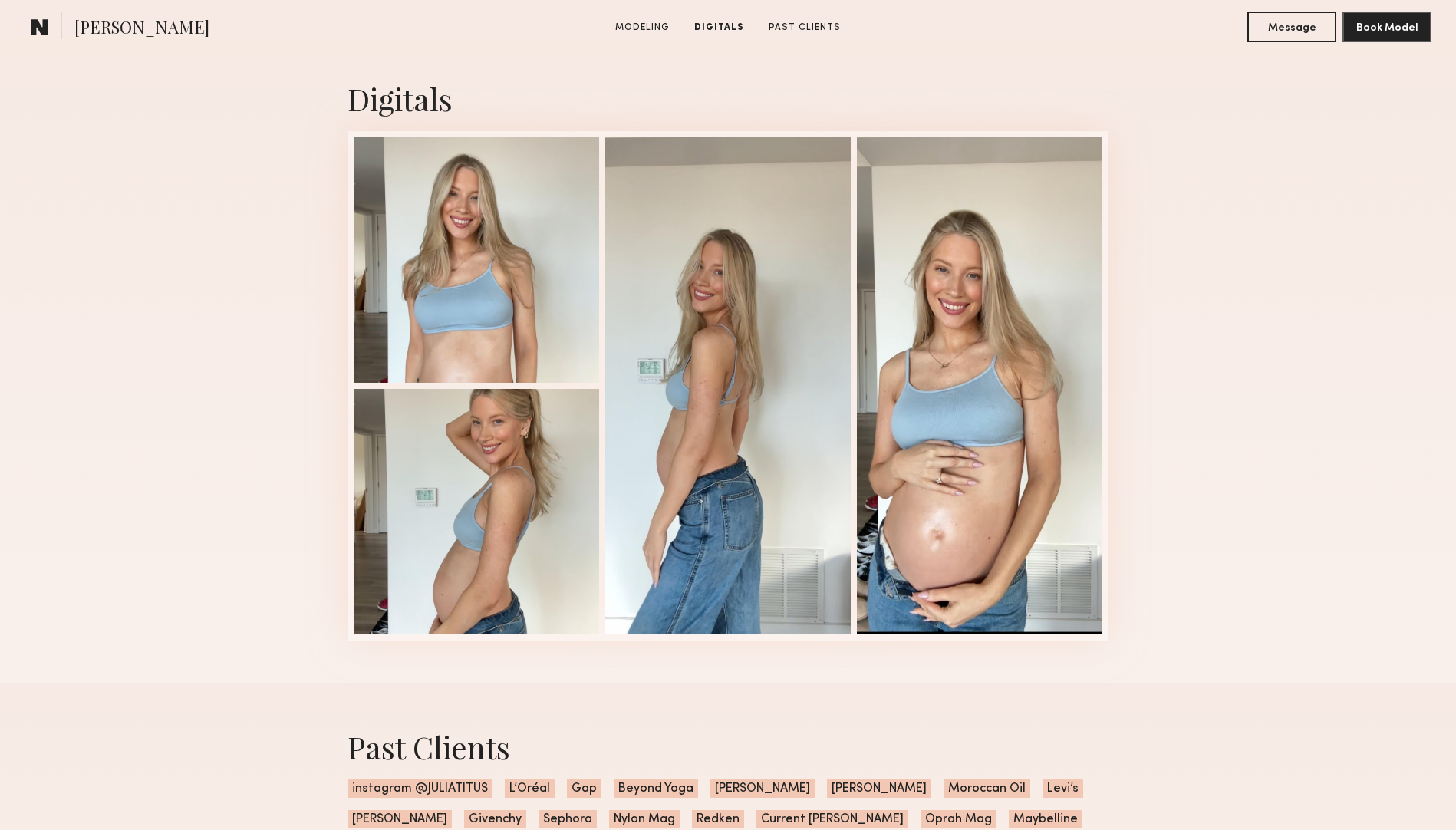
scroll to position [1499, 0]
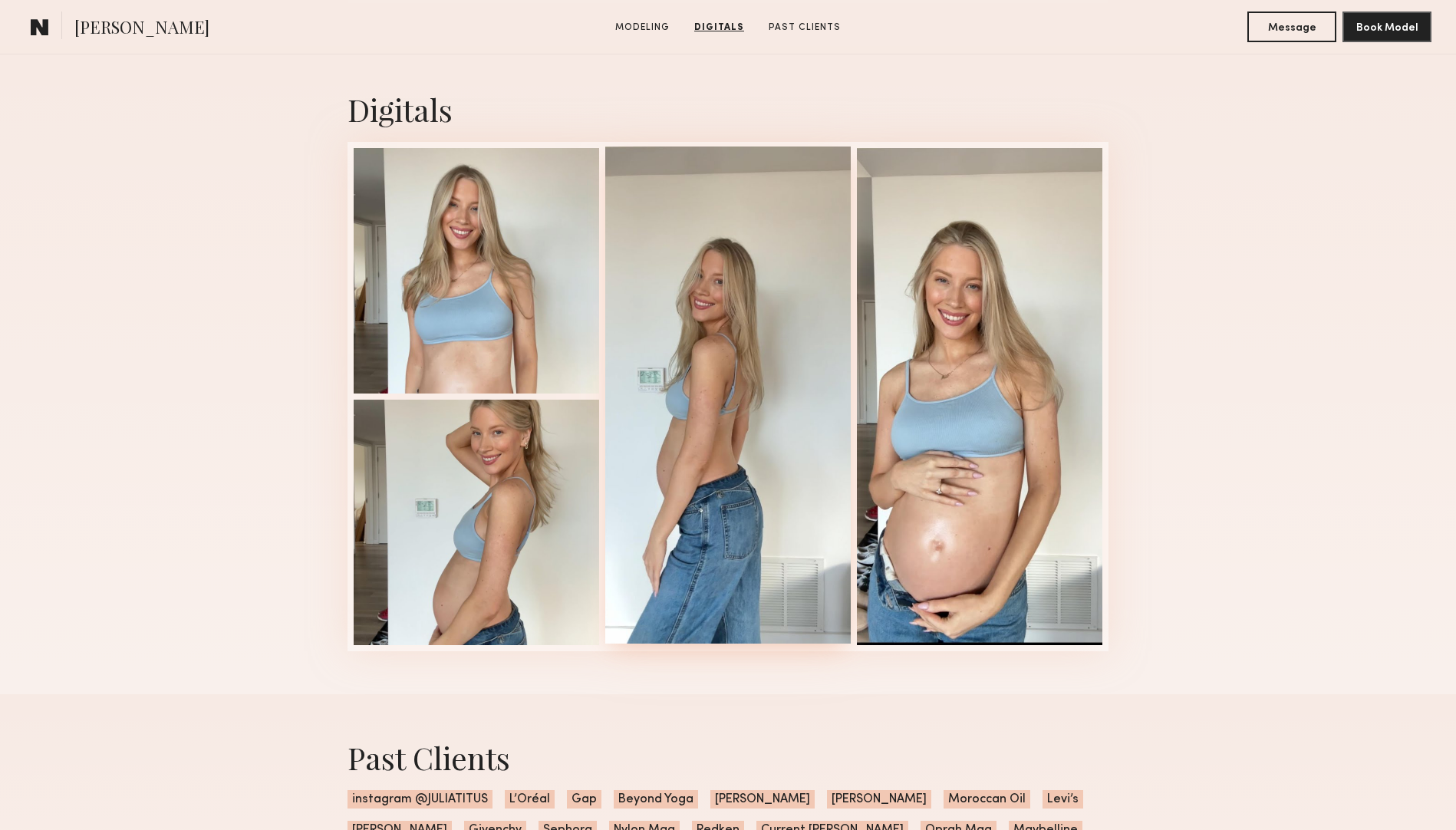
click at [676, 242] on div at bounding box center [728, 395] width 245 height 497
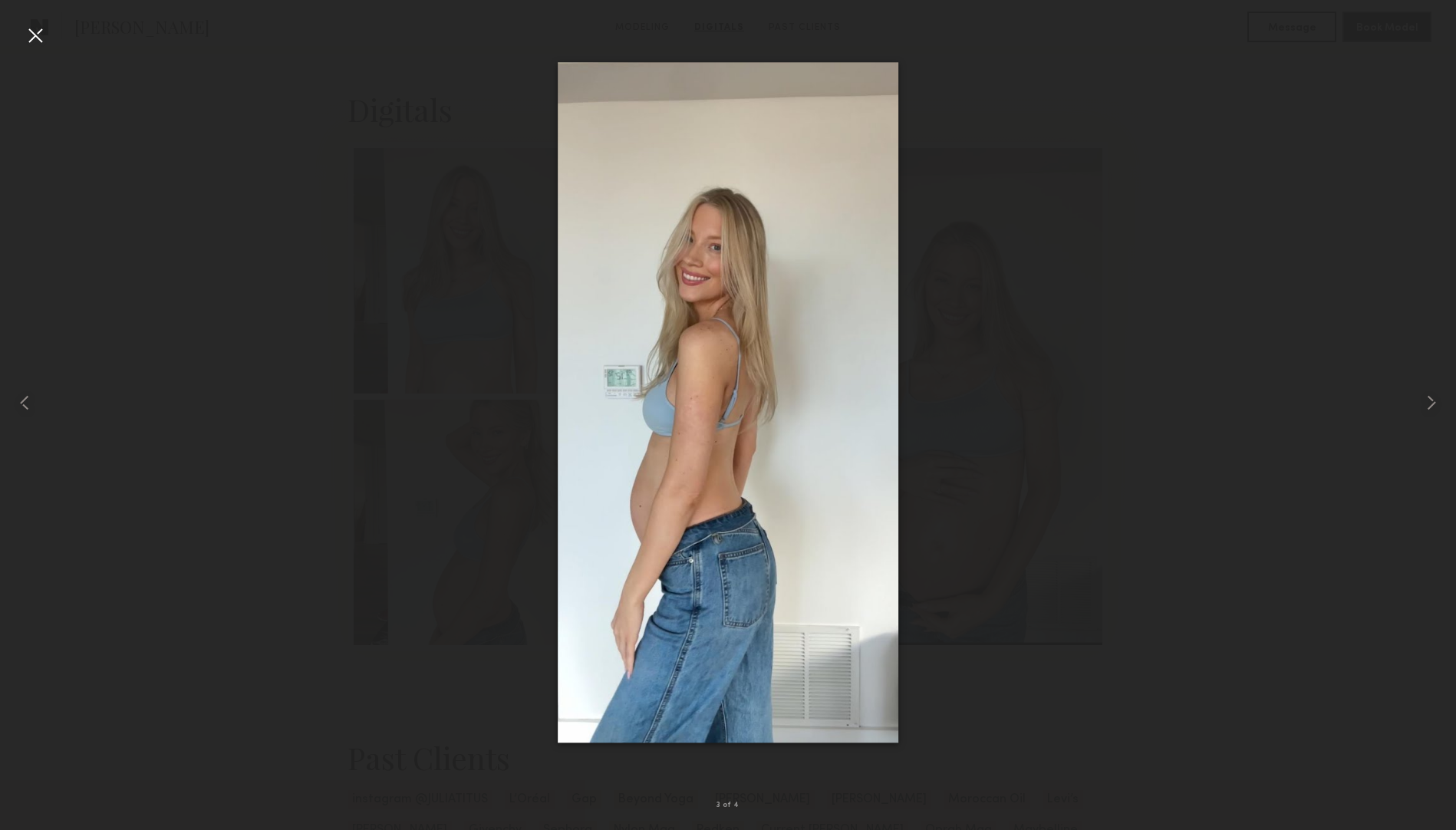
click at [33, 34] on div at bounding box center [35, 35] width 25 height 25
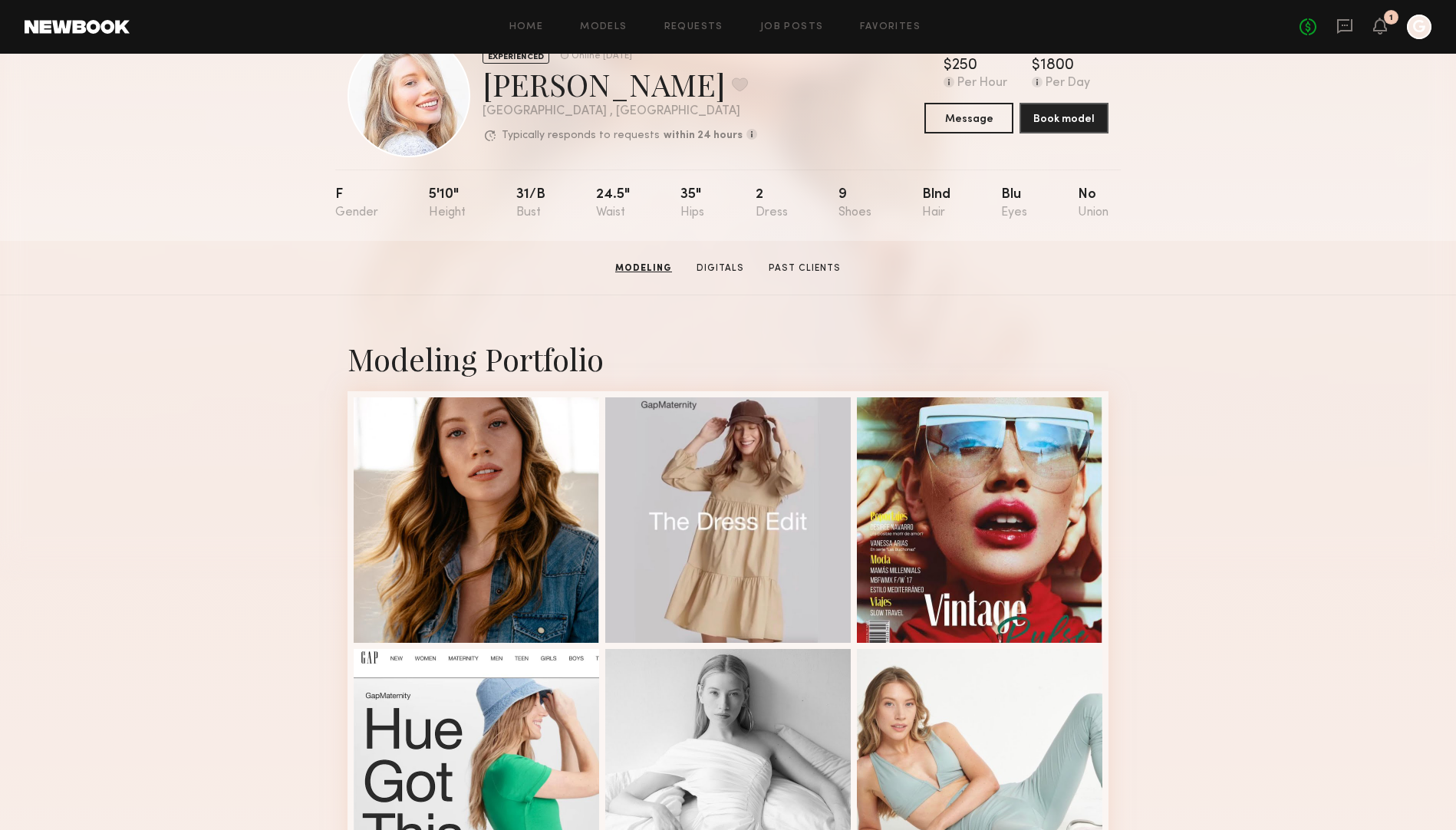
scroll to position [0, 0]
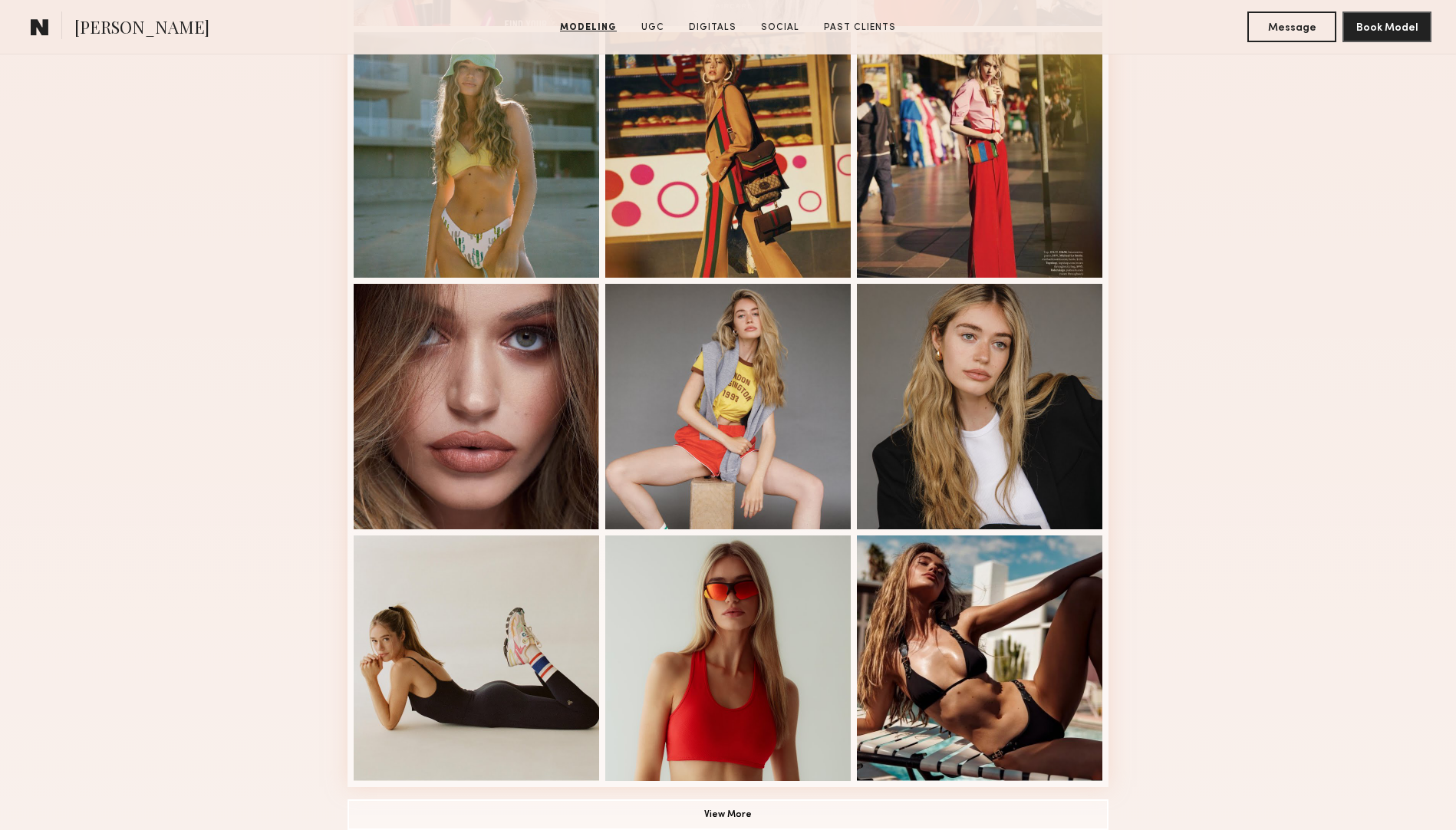
scroll to position [744, 0]
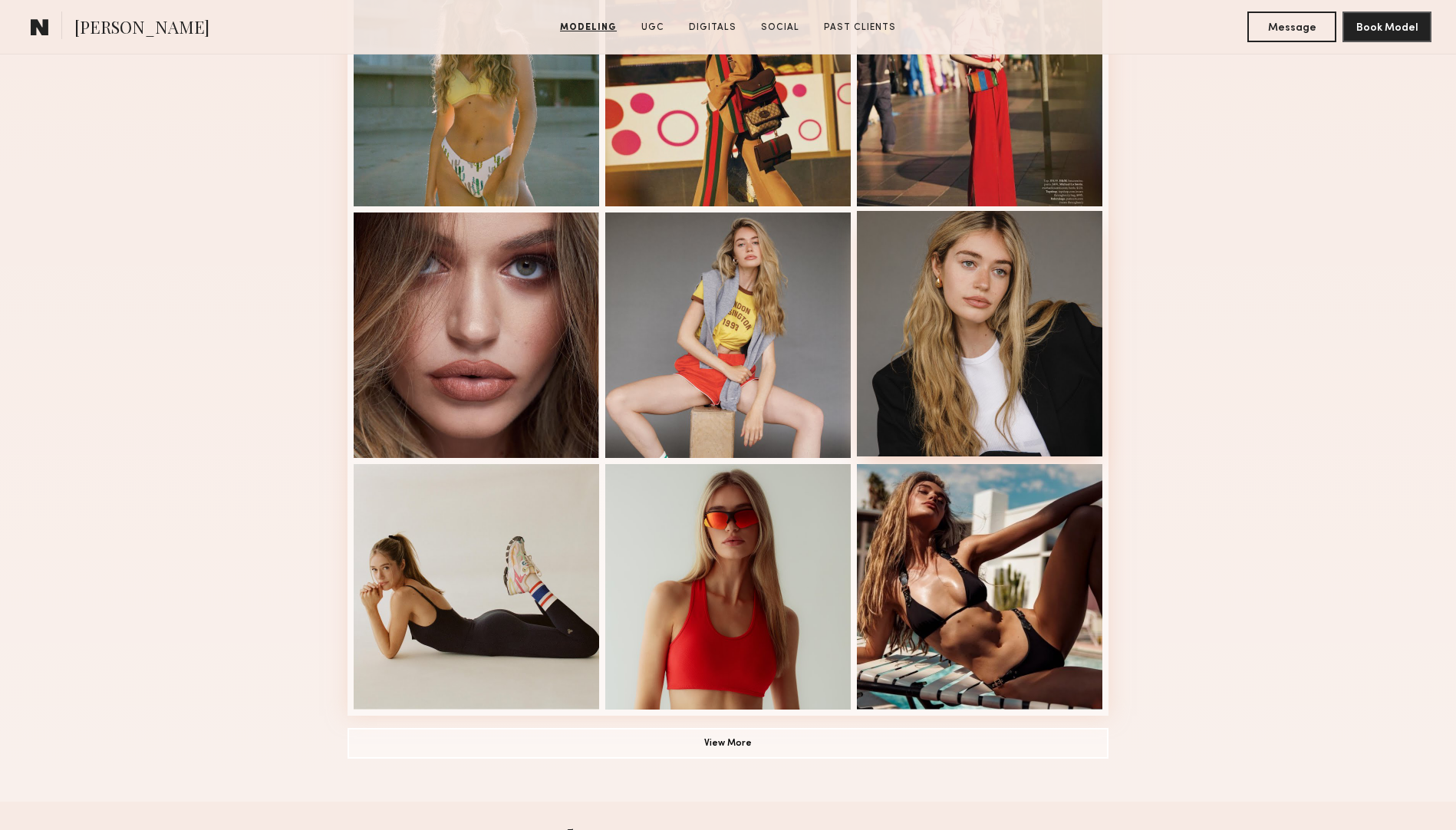
click at [940, 322] on div at bounding box center [979, 333] width 245 height 245
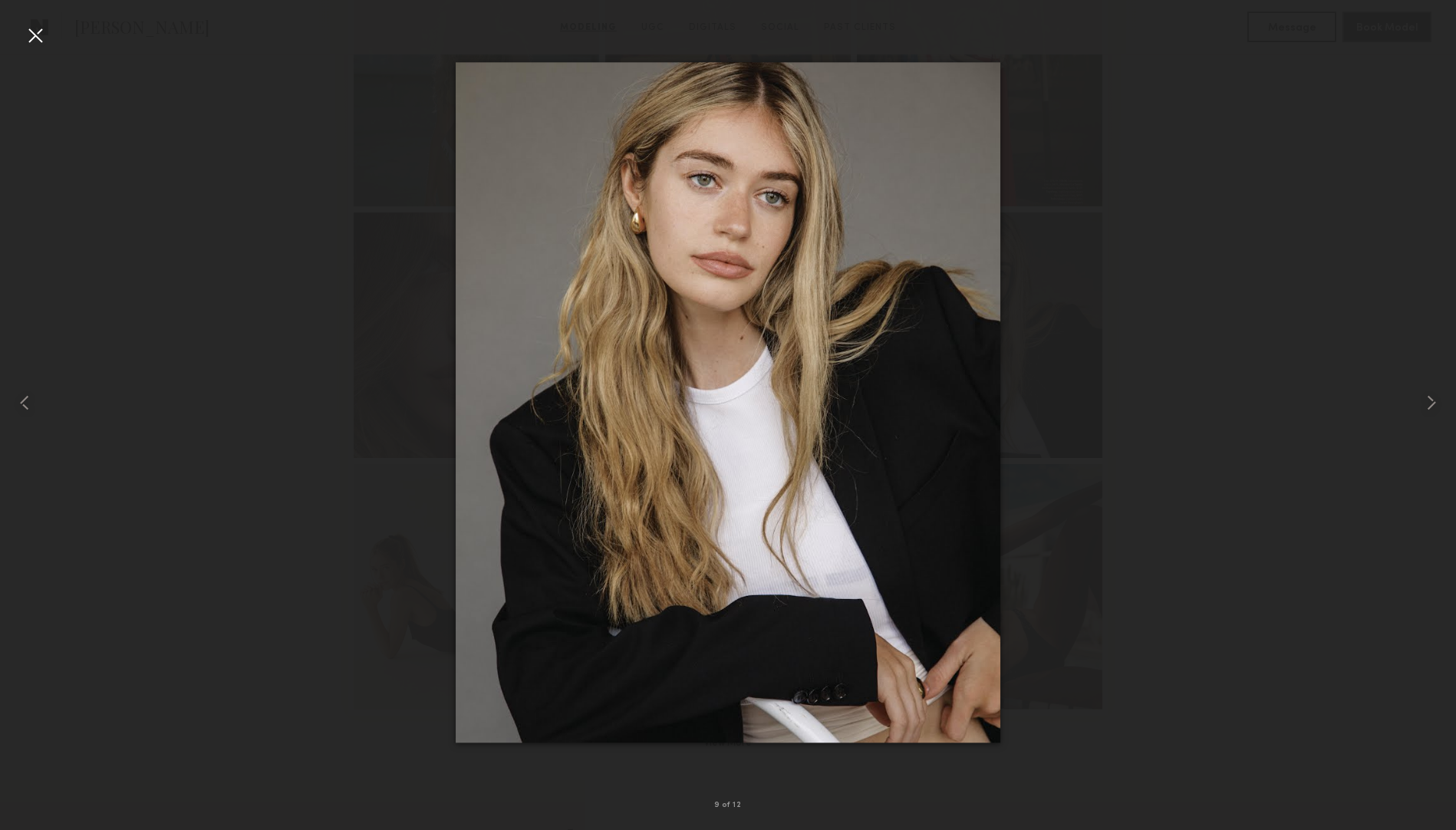
click at [28, 25] on div at bounding box center [35, 35] width 25 height 25
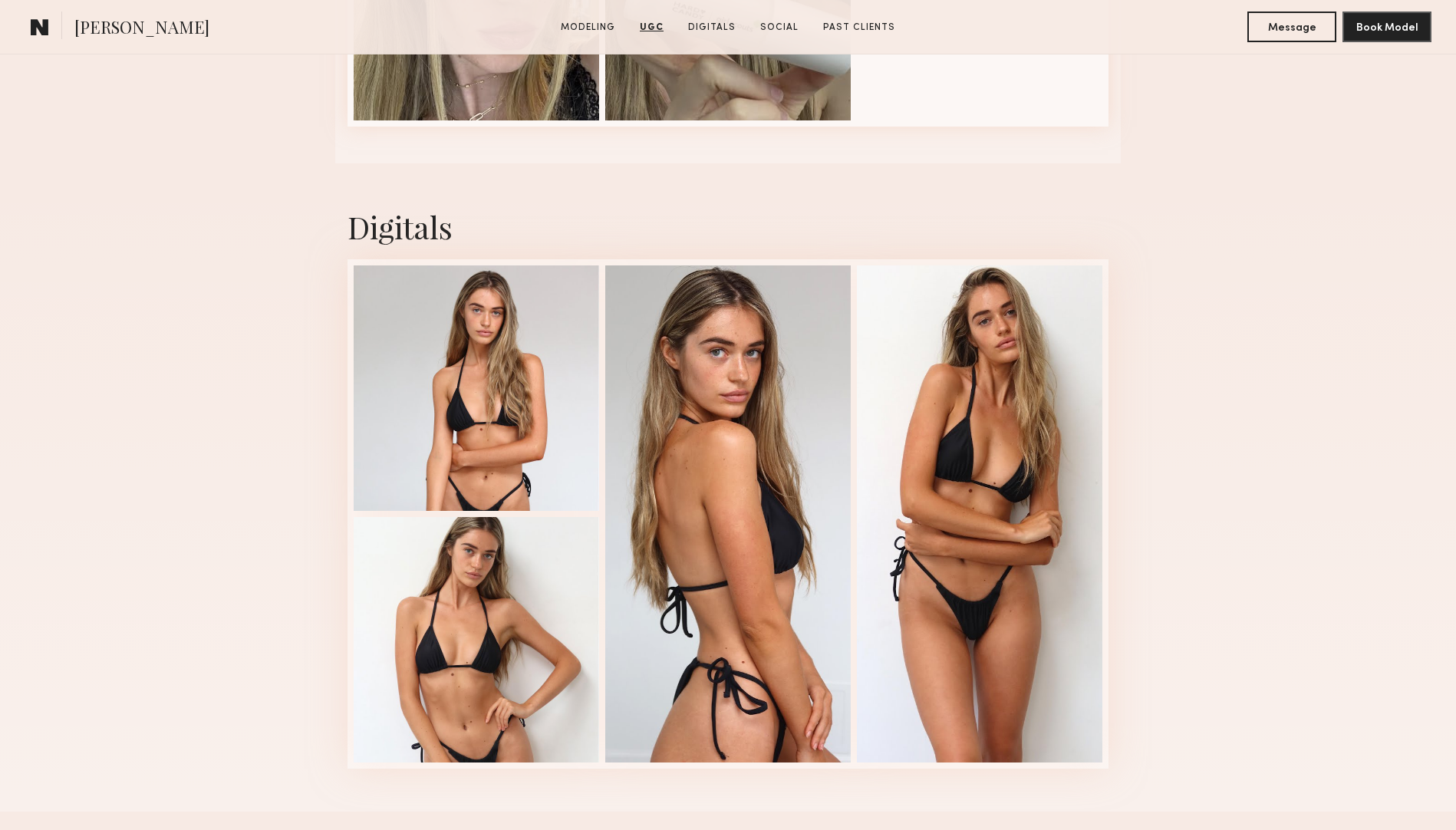
scroll to position [2168, 0]
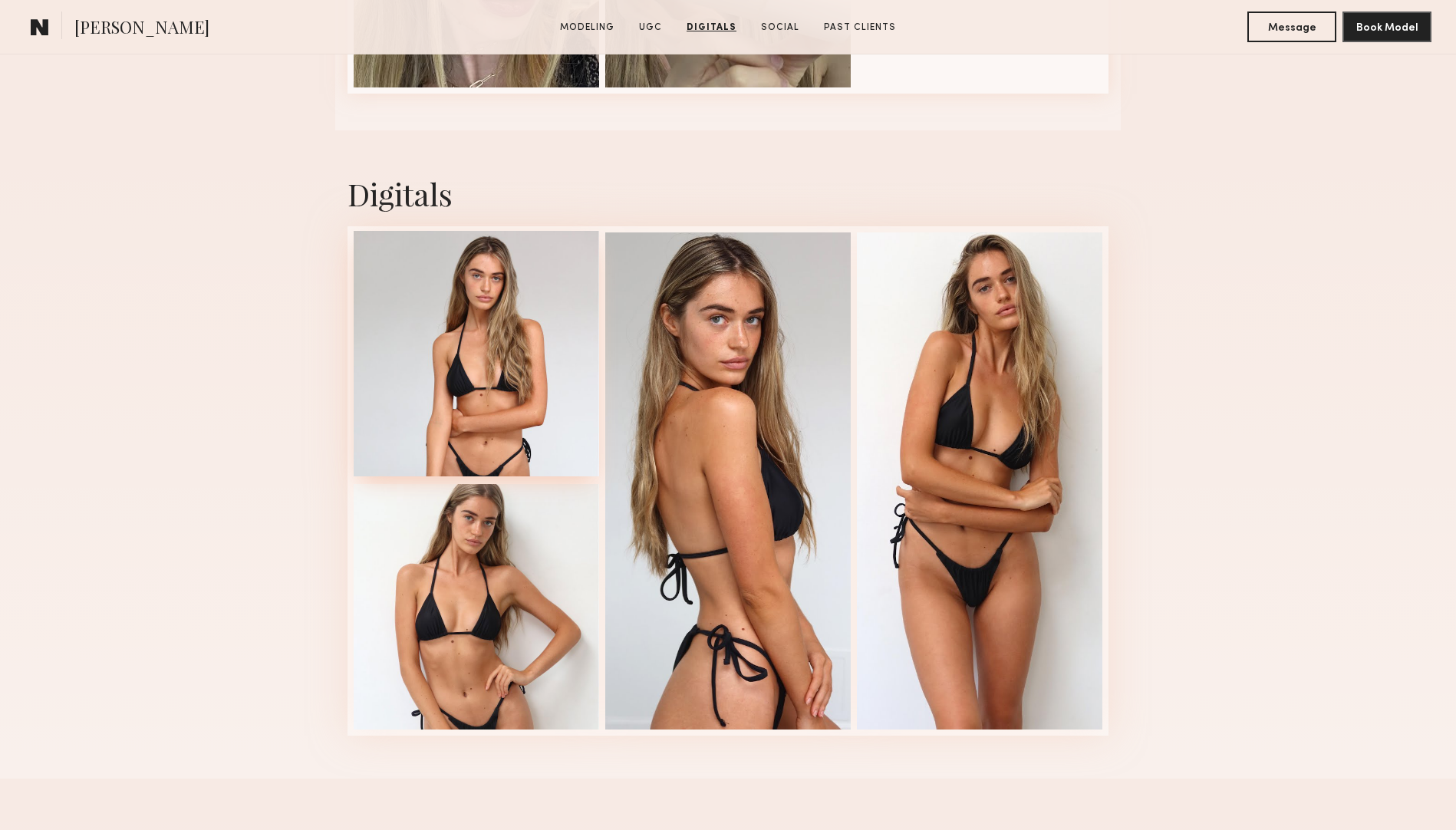
click at [477, 296] on div at bounding box center [476, 353] width 245 height 245
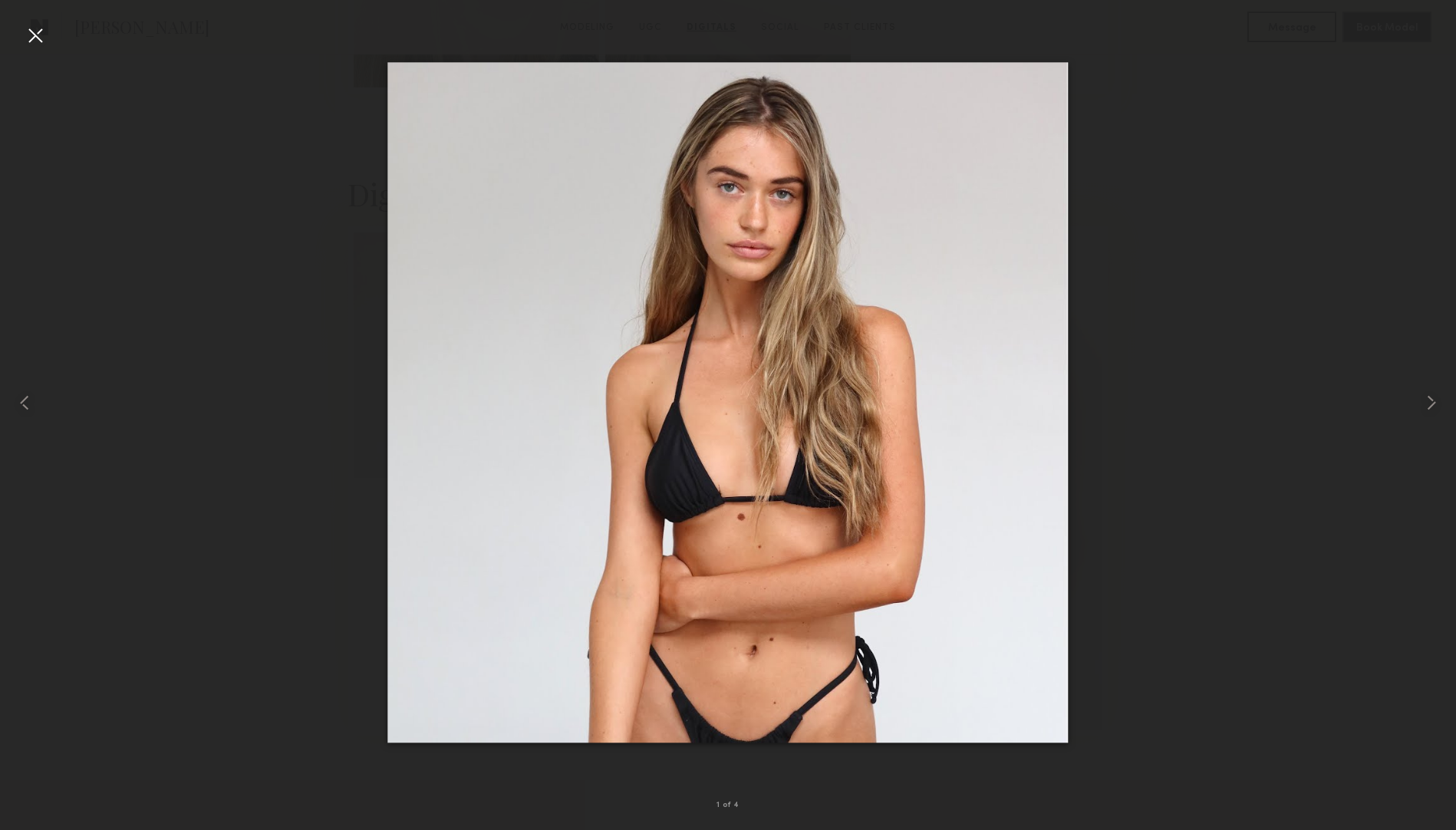
click at [26, 31] on div at bounding box center [35, 35] width 25 height 25
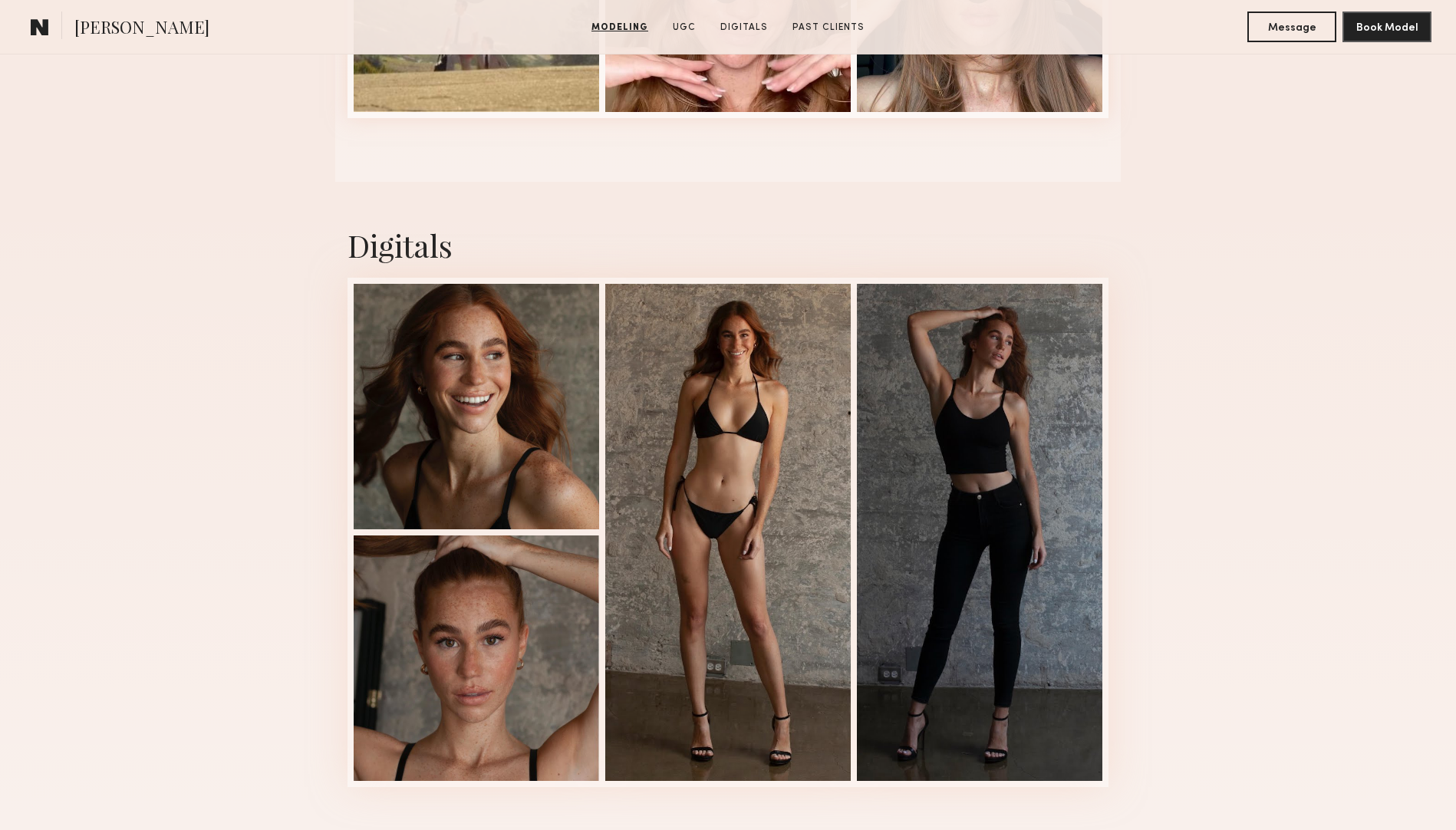
scroll to position [1878, 0]
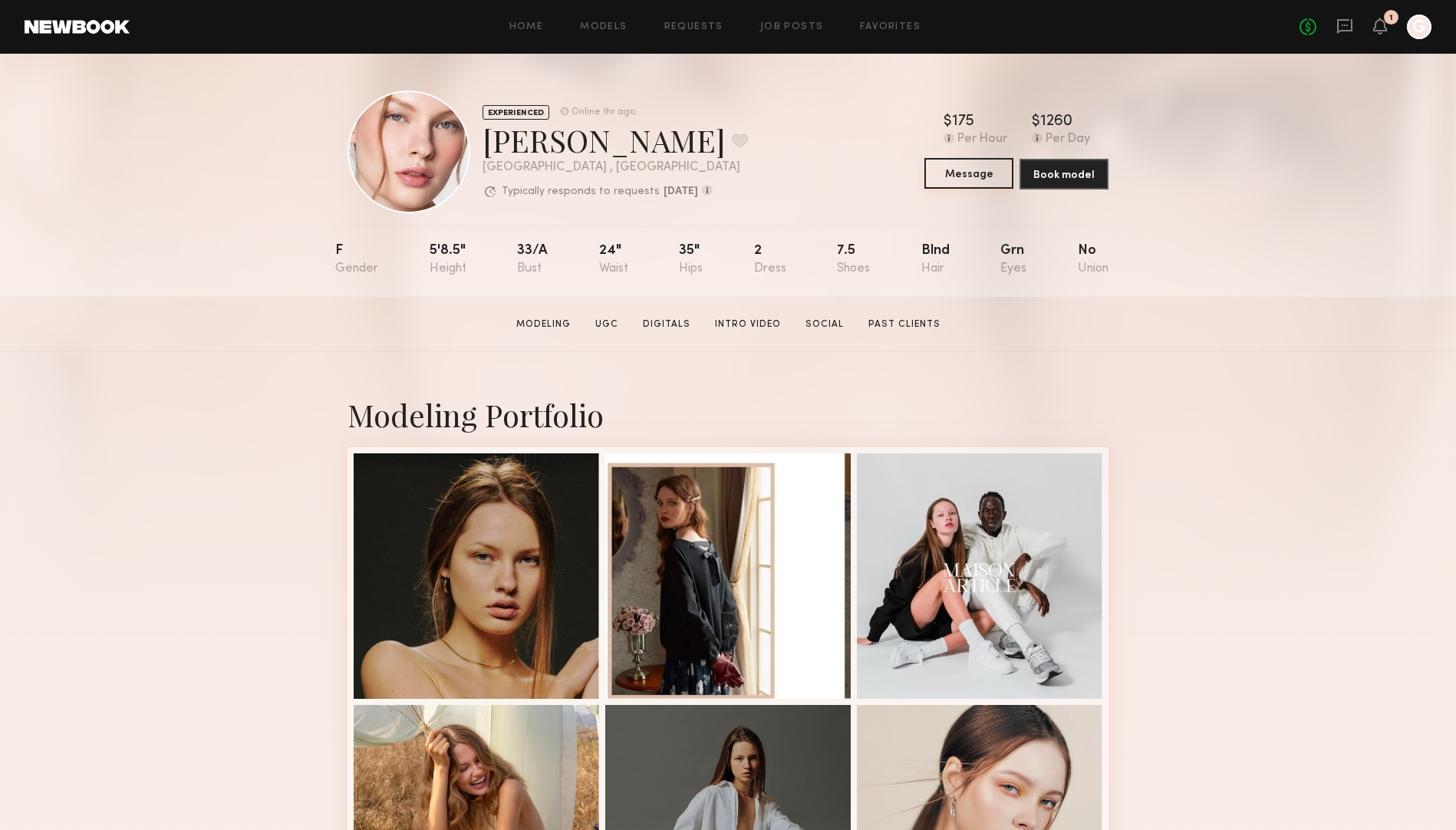
click at [982, 172] on button "Message" at bounding box center [969, 173] width 89 height 31
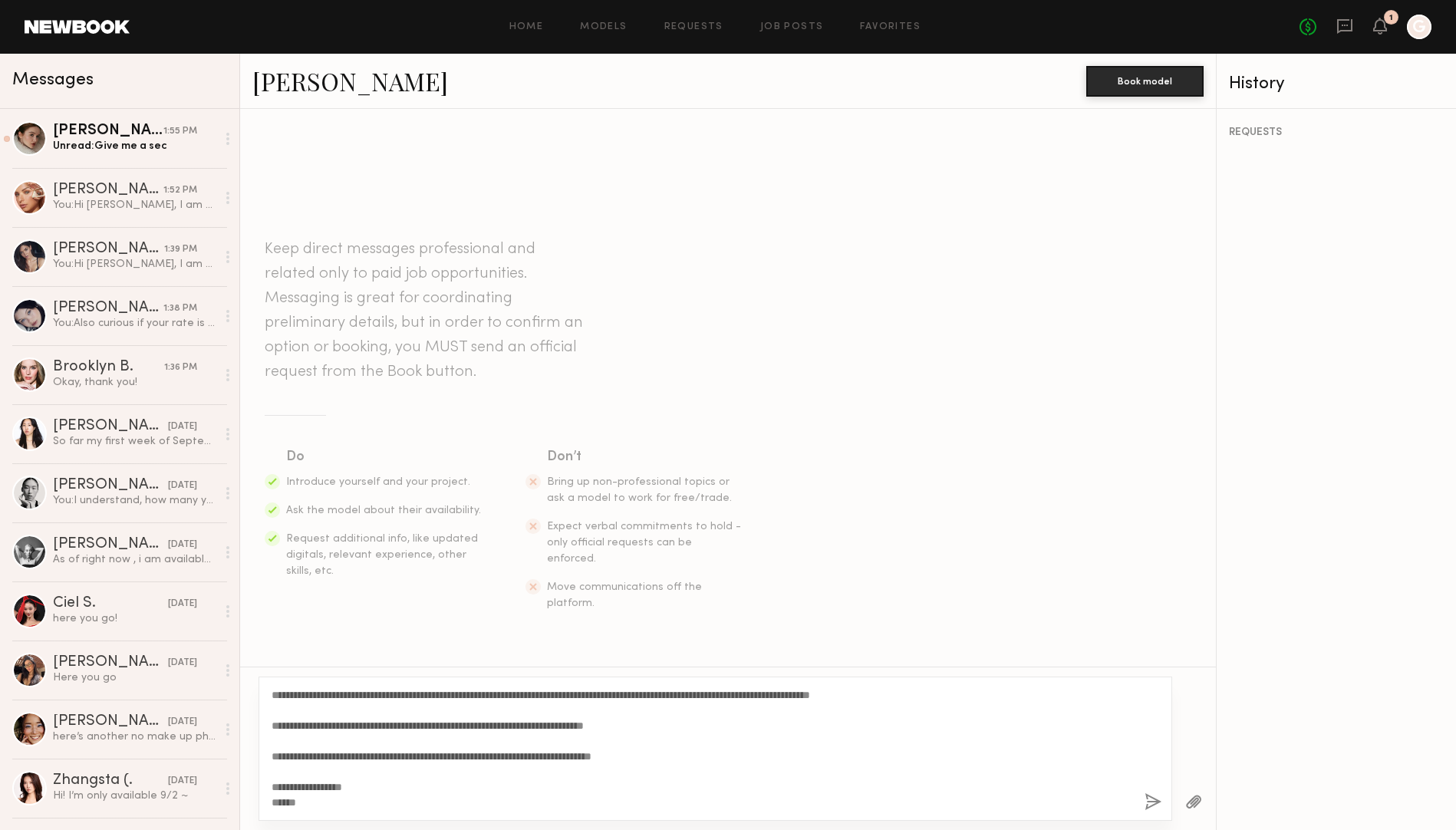
drag, startPoint x: 328, startPoint y: 693, endPoint x: 286, endPoint y: 693, distance: 42.0
click at [286, 693] on textarea "**********" at bounding box center [702, 748] width 860 height 122
type textarea "**********"
click at [1149, 803] on button "button" at bounding box center [1152, 803] width 17 height 19
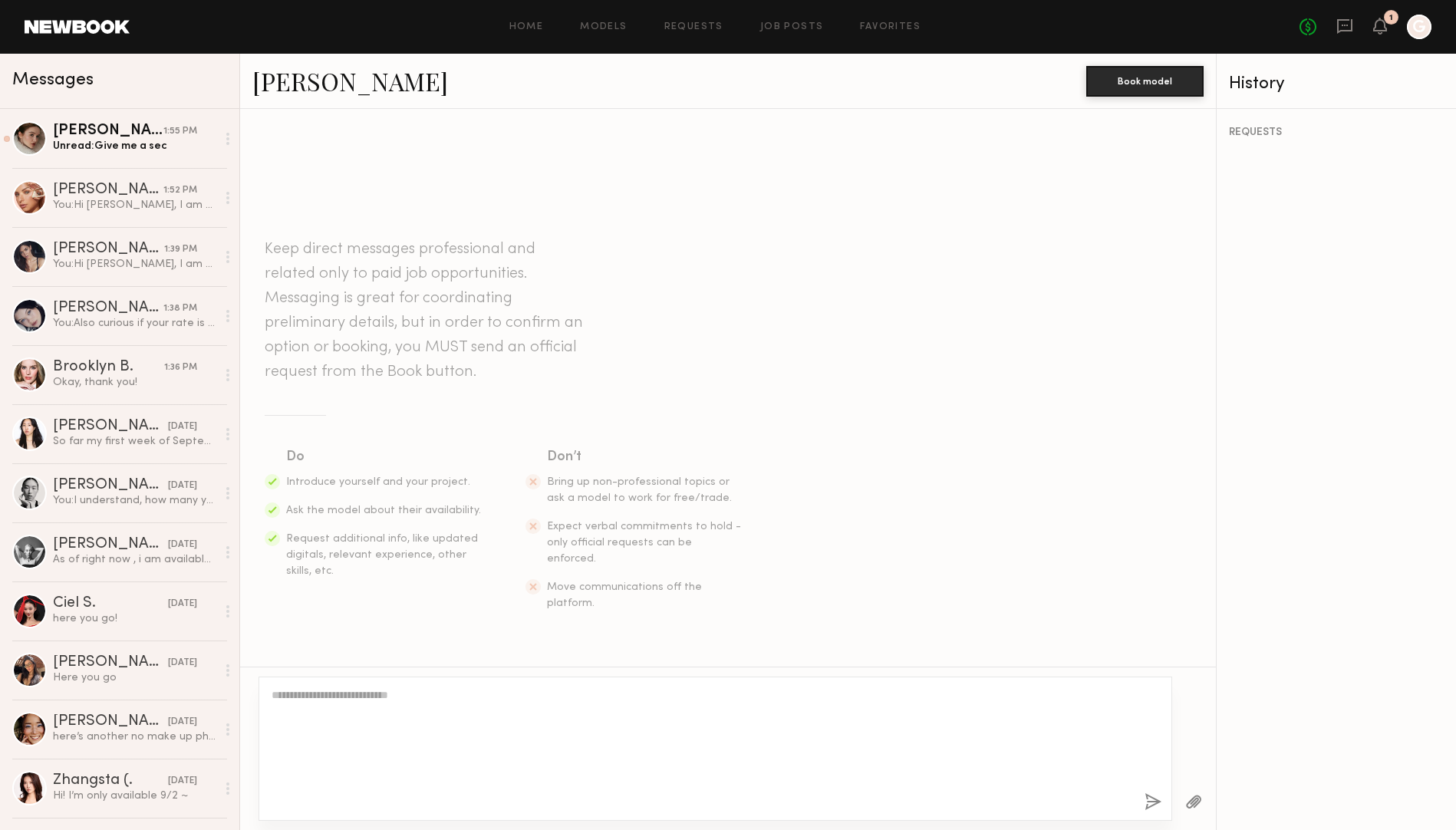
scroll to position [173, 0]
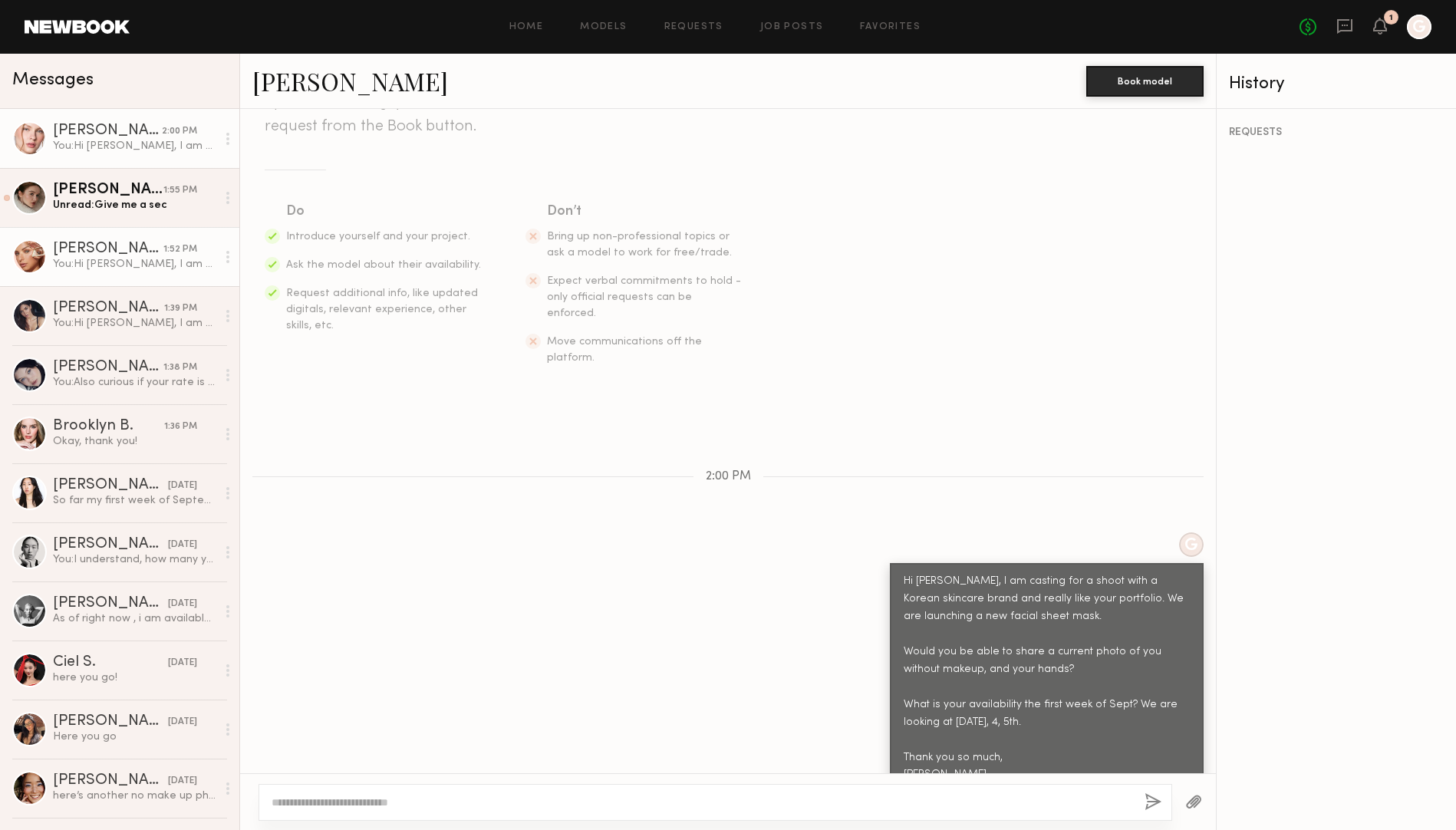
click at [68, 227] on link "[PERSON_NAME] 1:52 PM You: Hi [PERSON_NAME], I am casting for a shoot with a Ko…" at bounding box center [119, 256] width 239 height 59
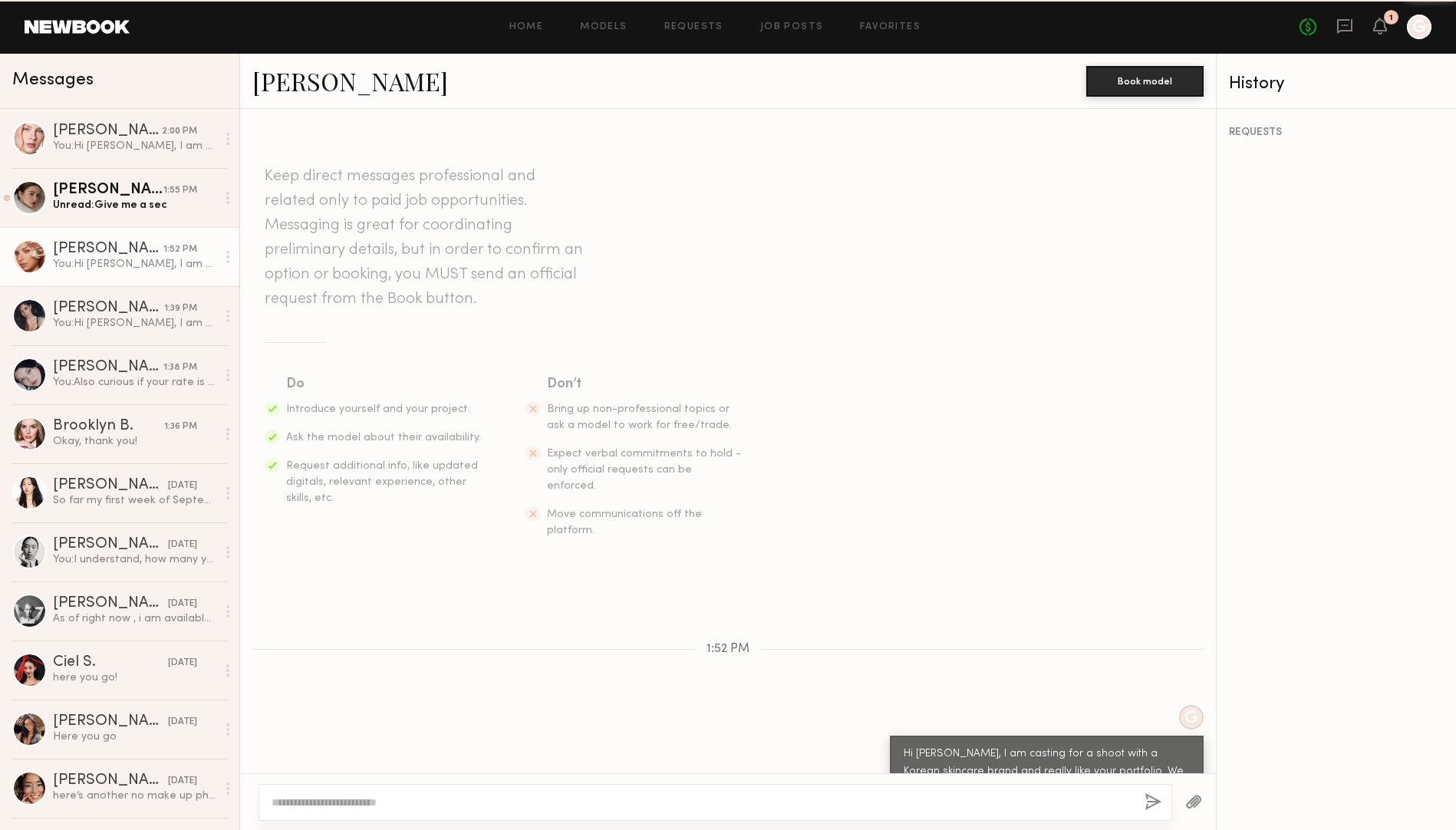
scroll to position [173, 0]
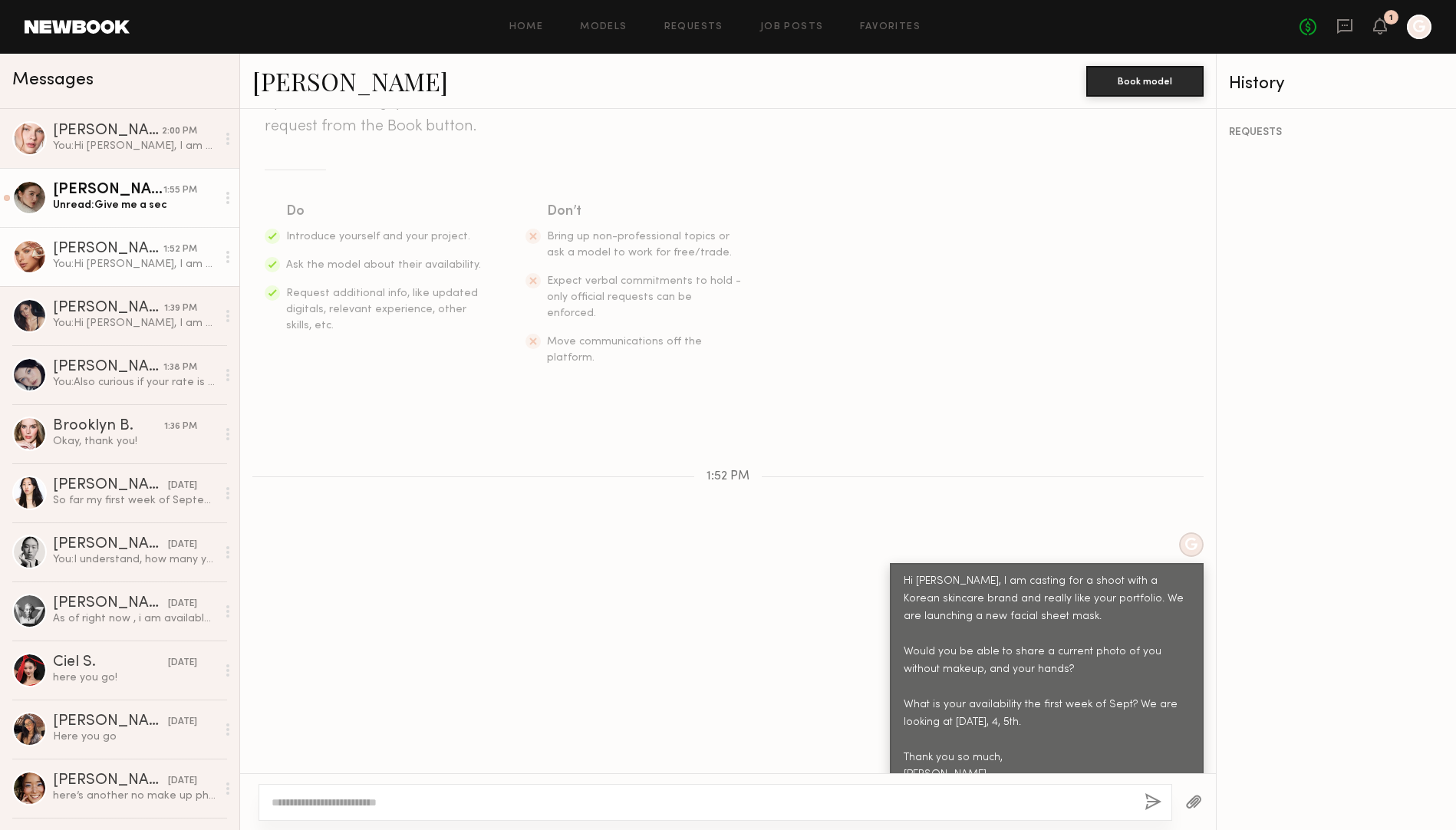
click at [69, 212] on link "Olga N. 1:55 PM Unread: Give me a sec" at bounding box center [119, 197] width 239 height 59
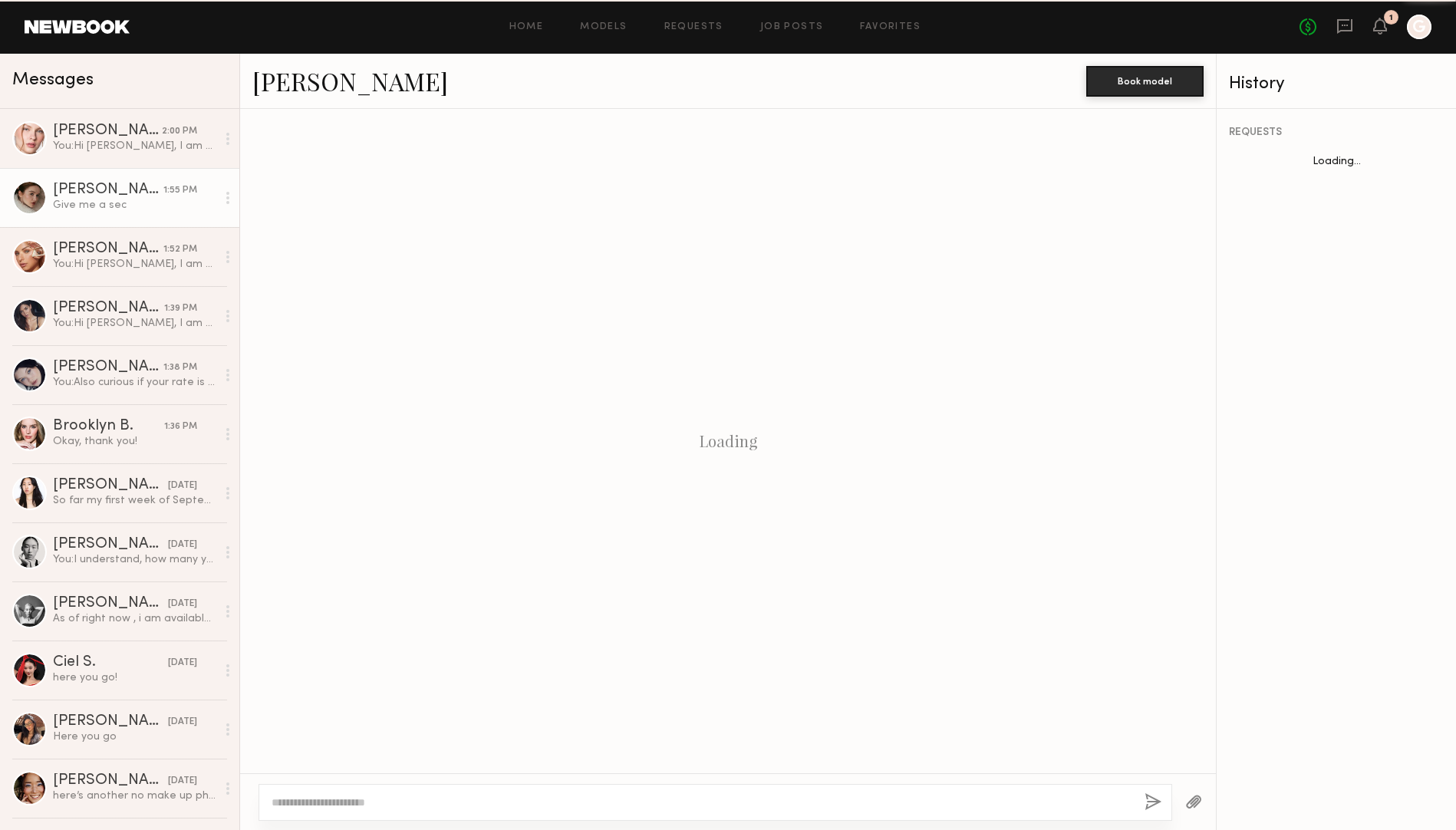
scroll to position [1350, 0]
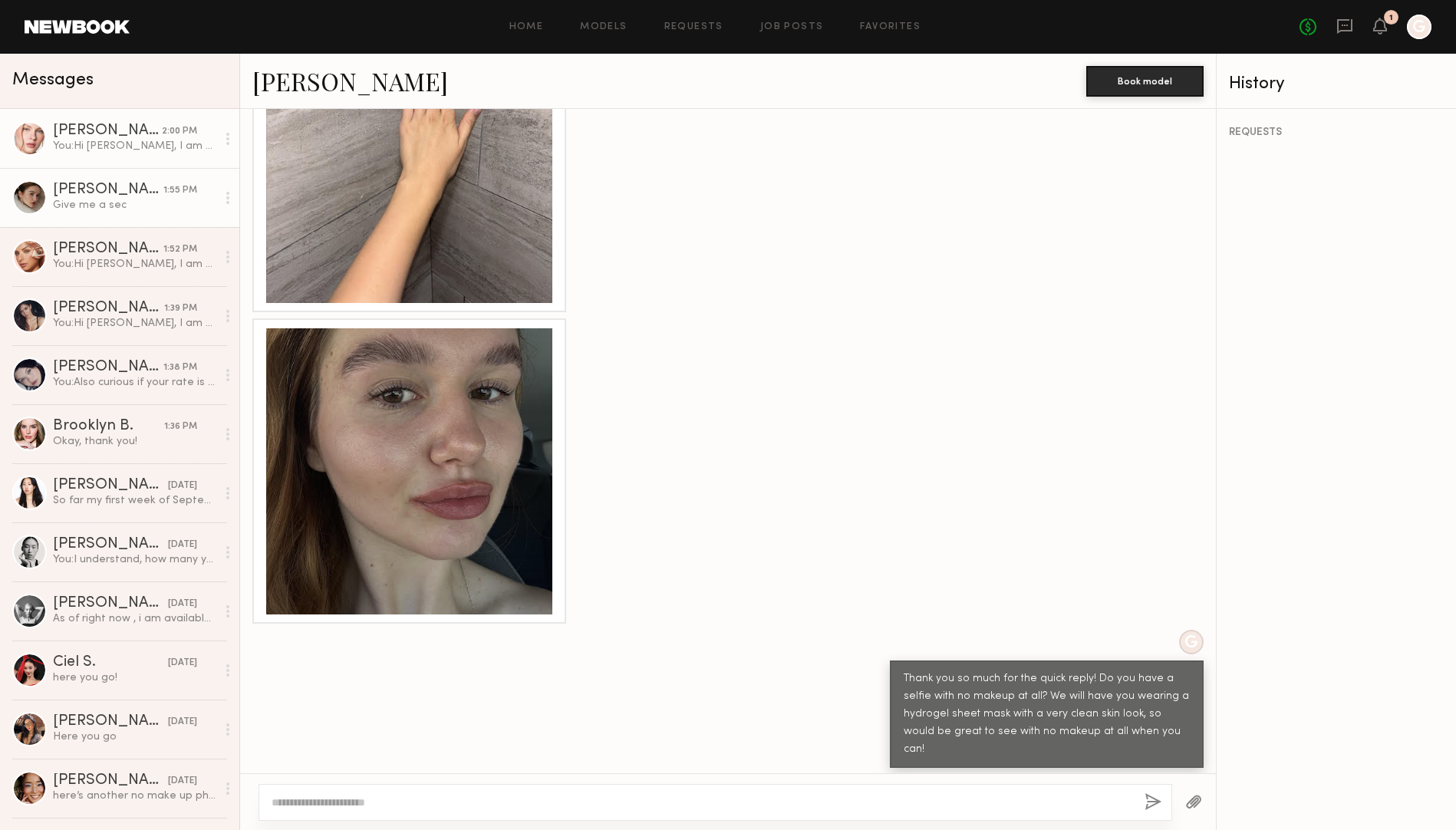
click at [95, 142] on div "You: Hi Anastasiia, I am casting for a shoot with a Korean skincare brand and r…" at bounding box center [134, 146] width 163 height 15
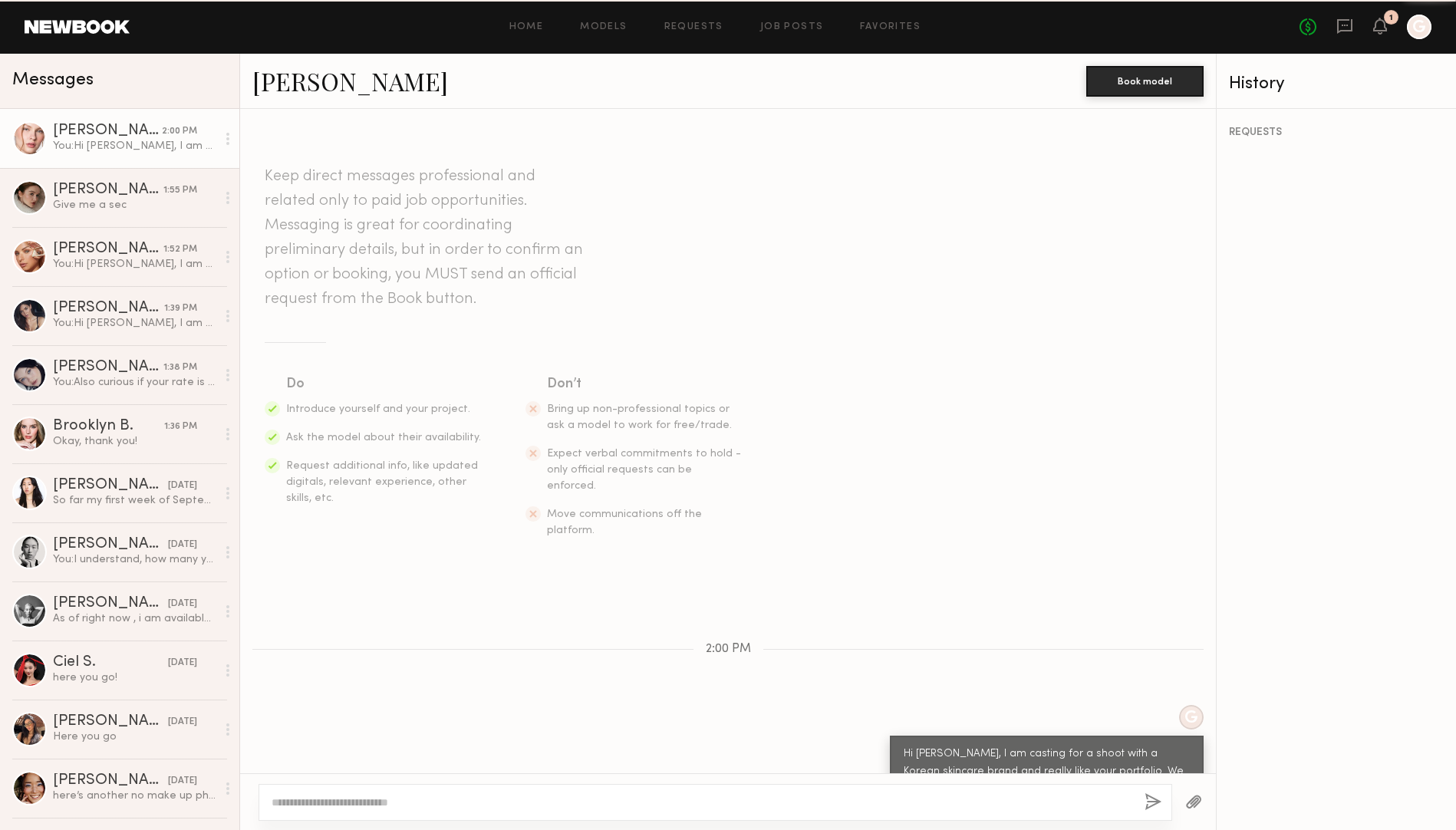
scroll to position [173, 0]
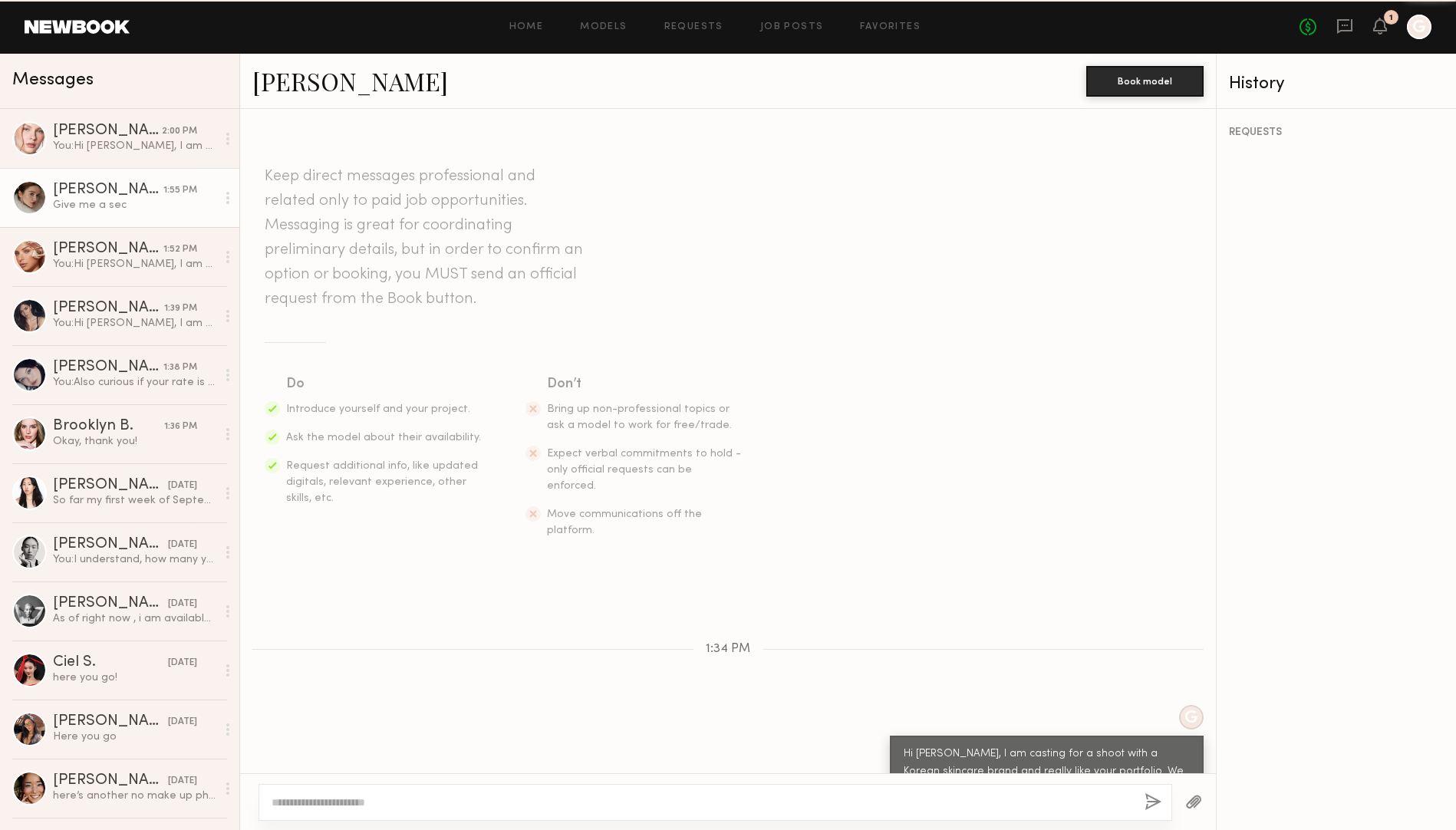
scroll to position [1350, 0]
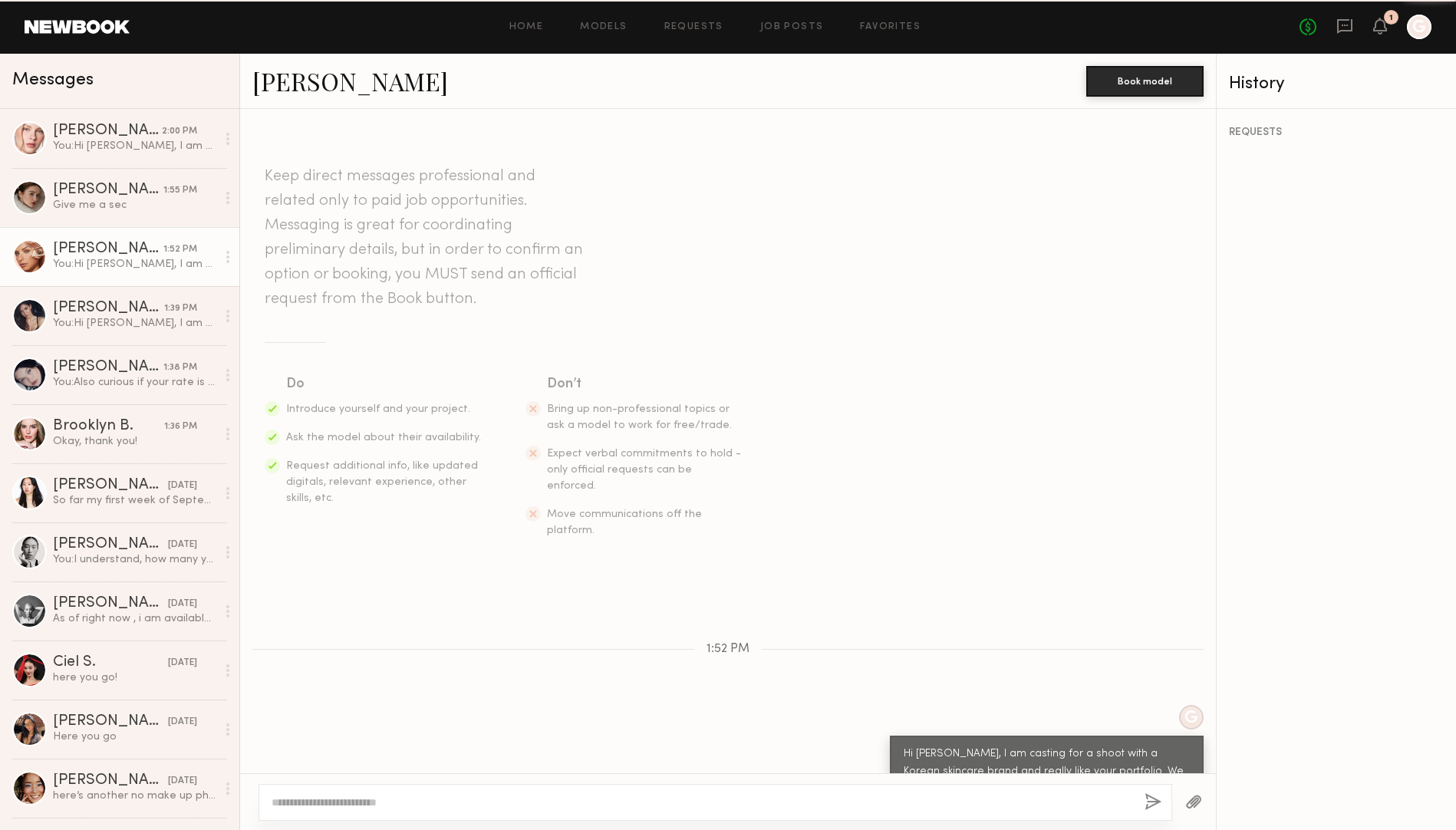
scroll to position [173, 0]
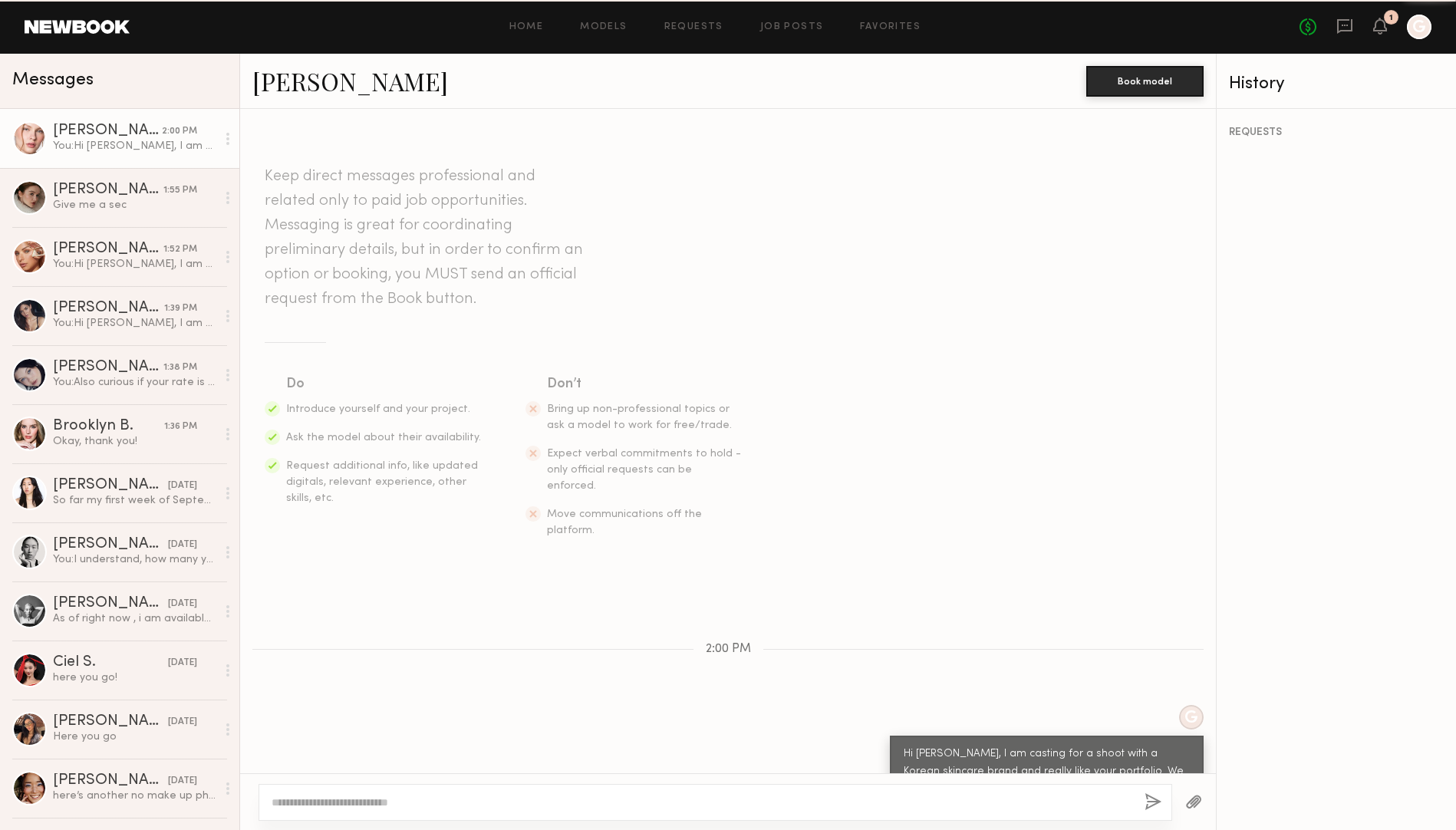
scroll to position [173, 0]
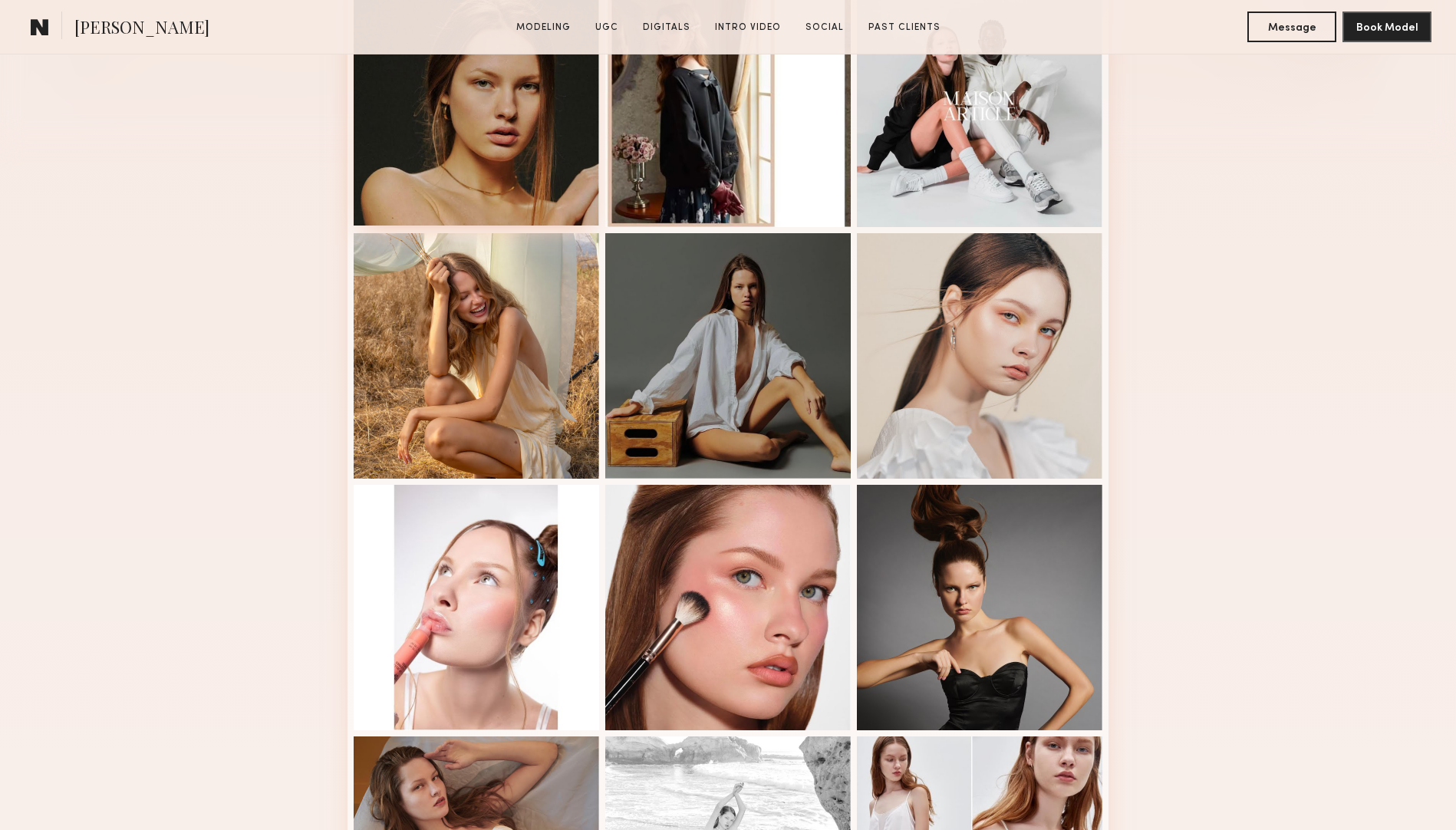
scroll to position [514, 0]
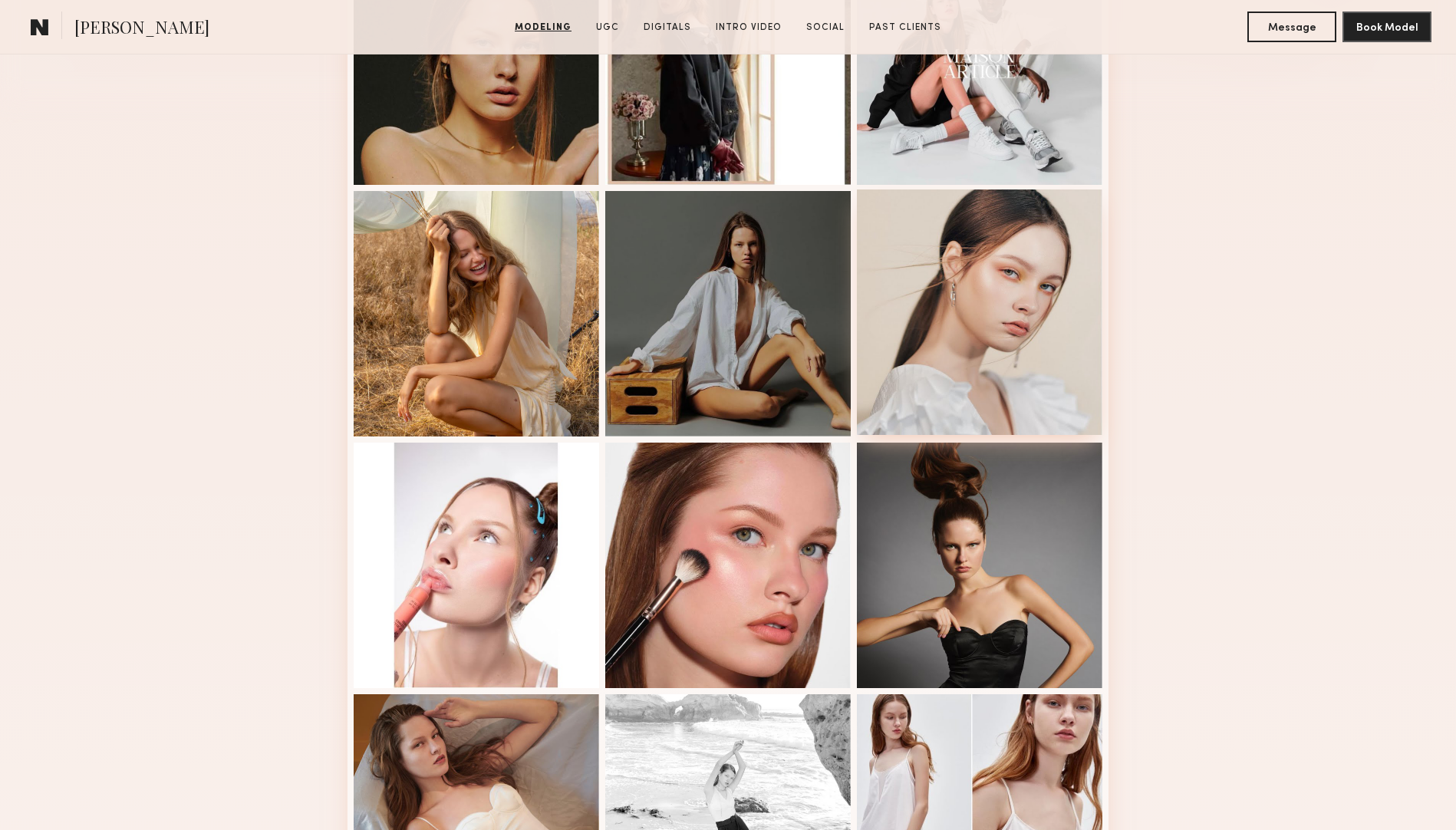
click at [944, 291] on div at bounding box center [979, 312] width 245 height 245
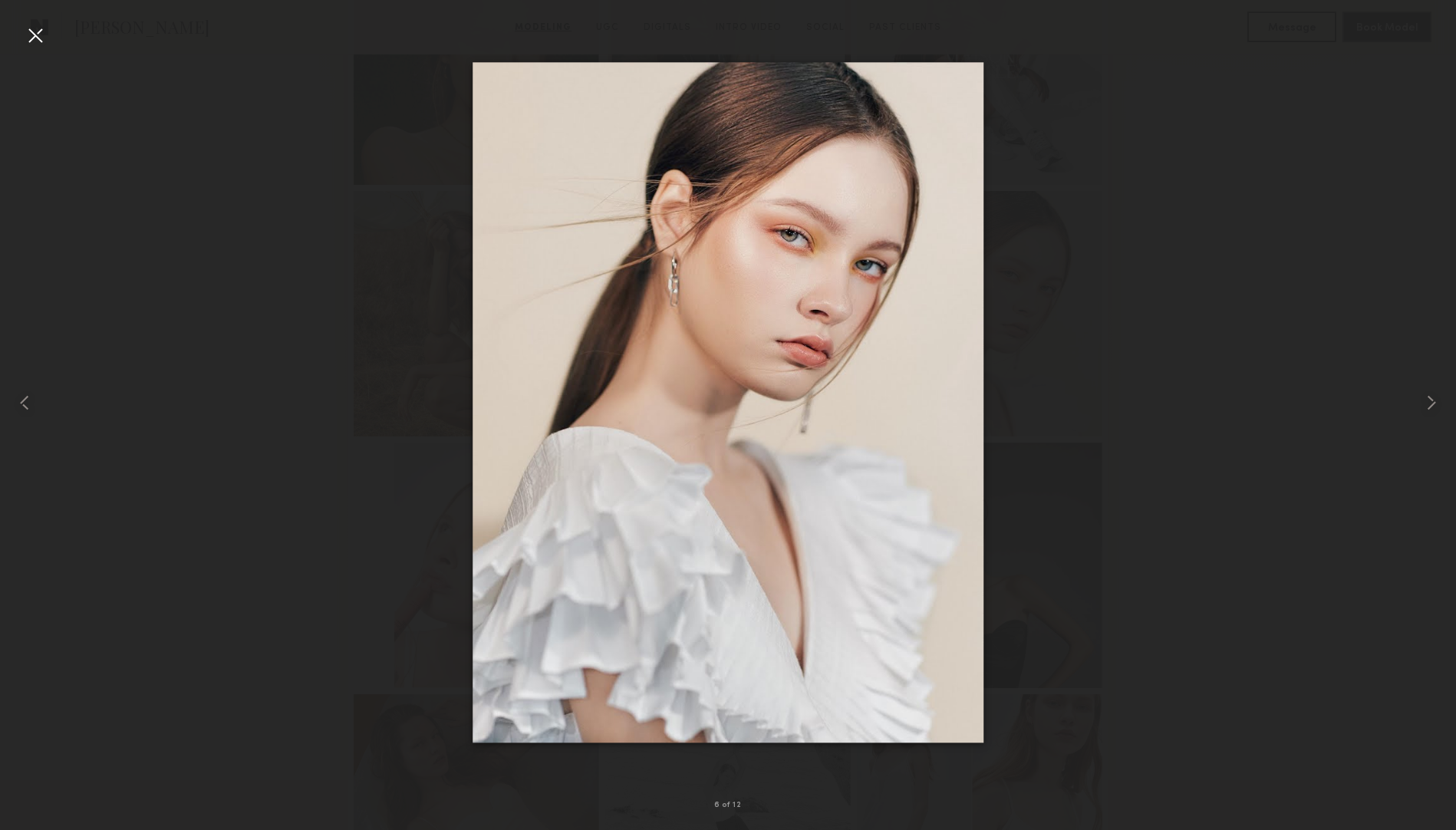
click at [26, 41] on div at bounding box center [35, 35] width 25 height 25
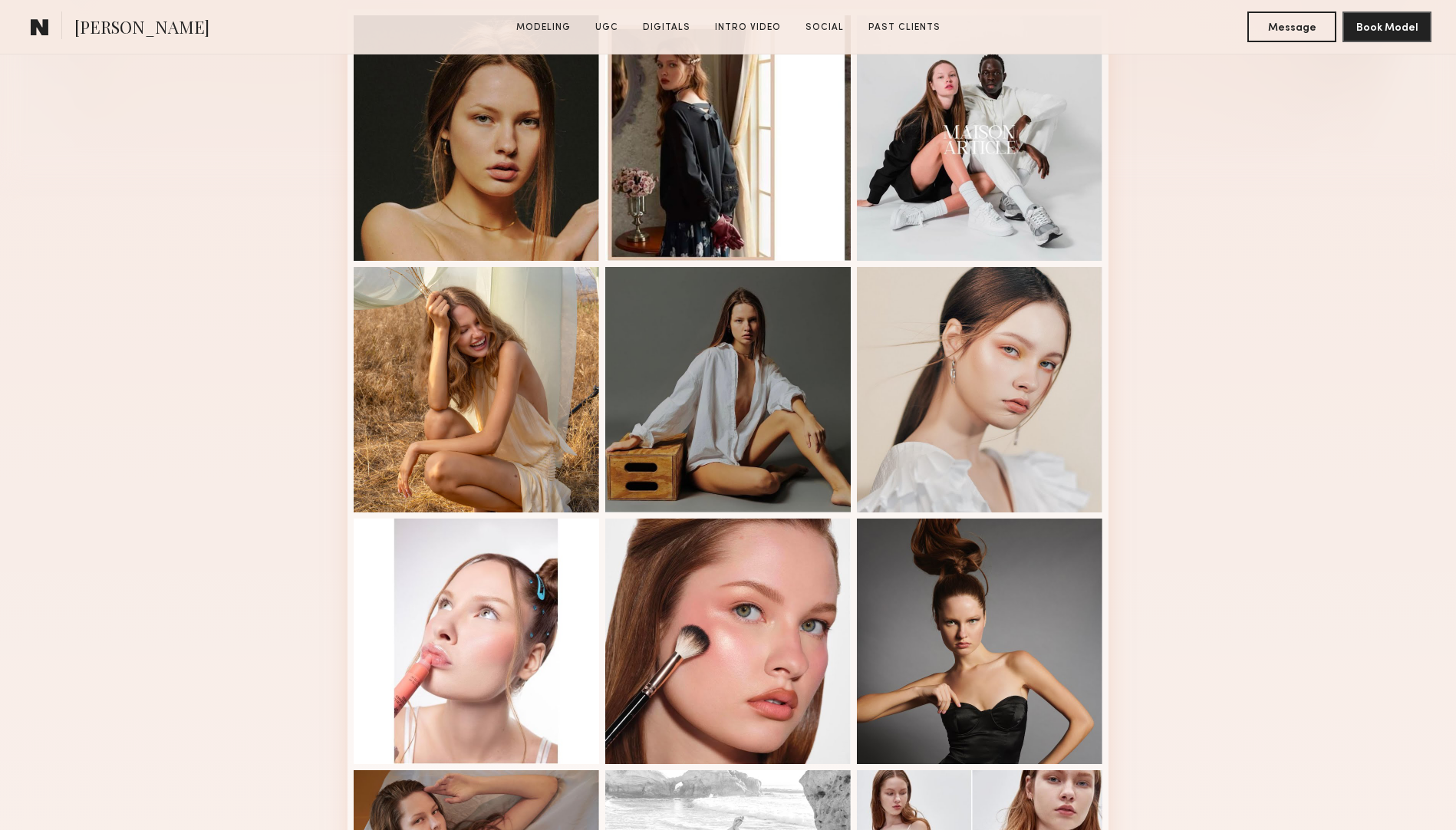
scroll to position [491, 0]
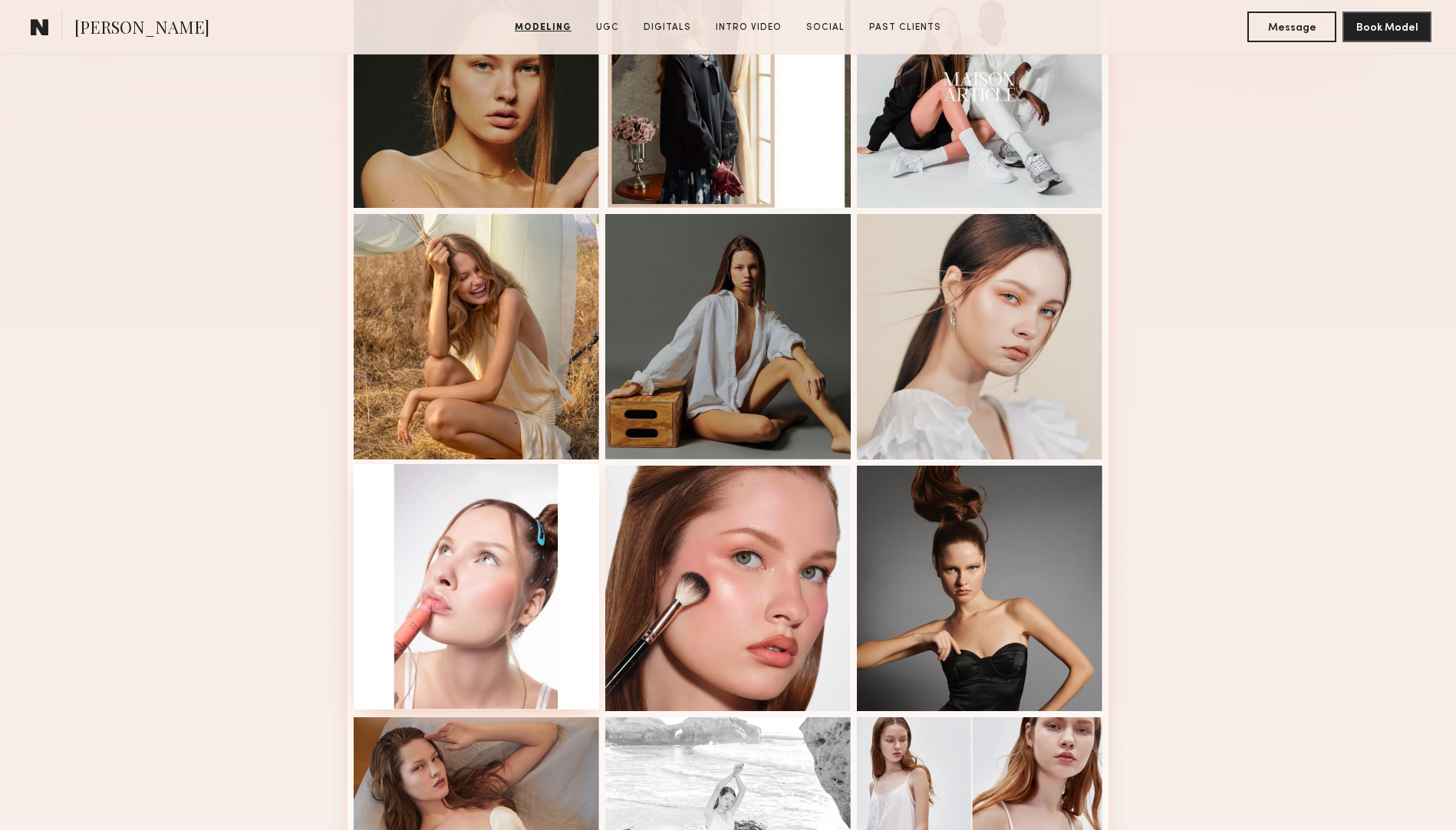
click at [476, 570] on div at bounding box center [476, 586] width 245 height 245
click at [776, 527] on div at bounding box center [728, 586] width 245 height 245
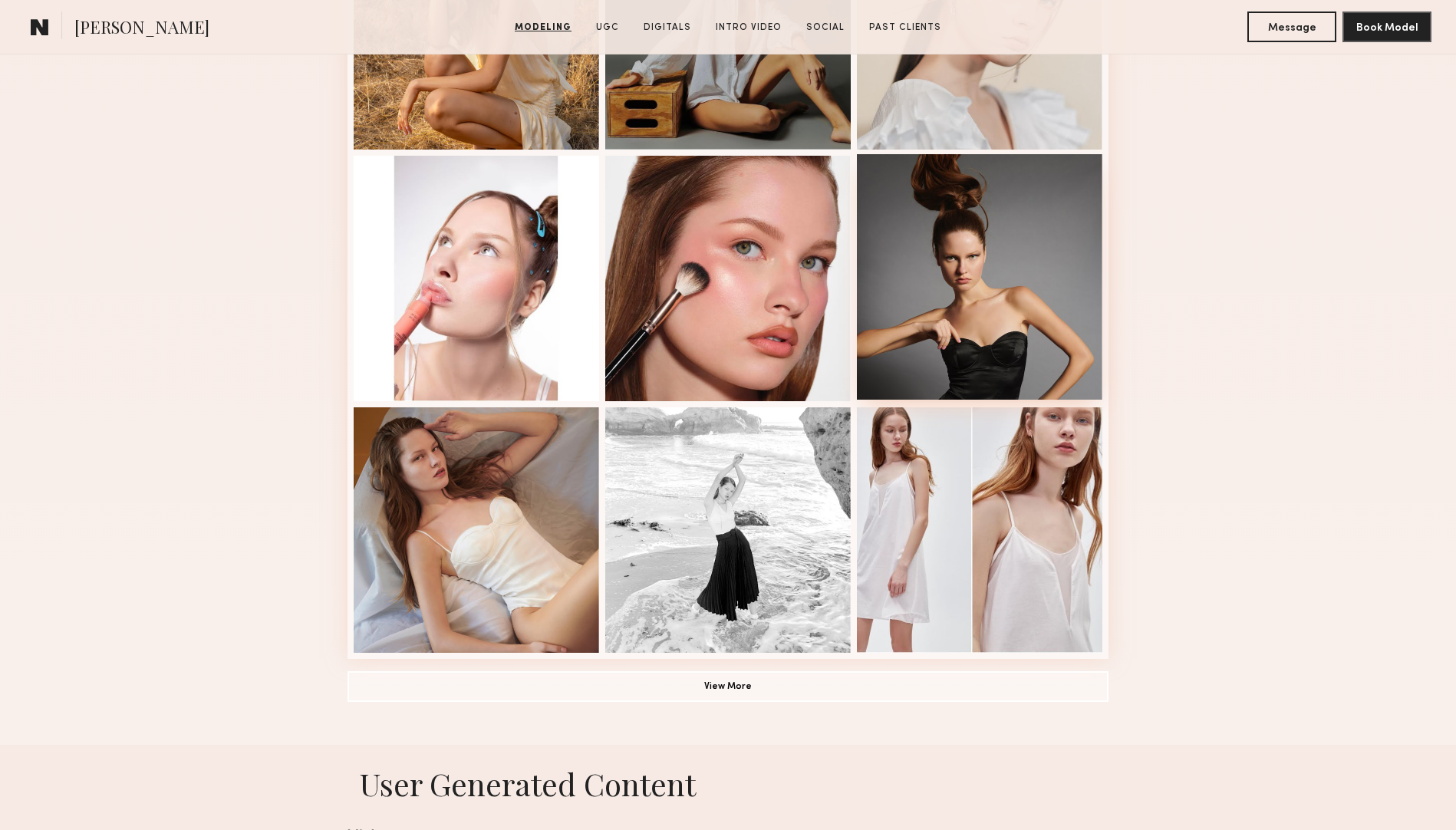
scroll to position [872, 0]
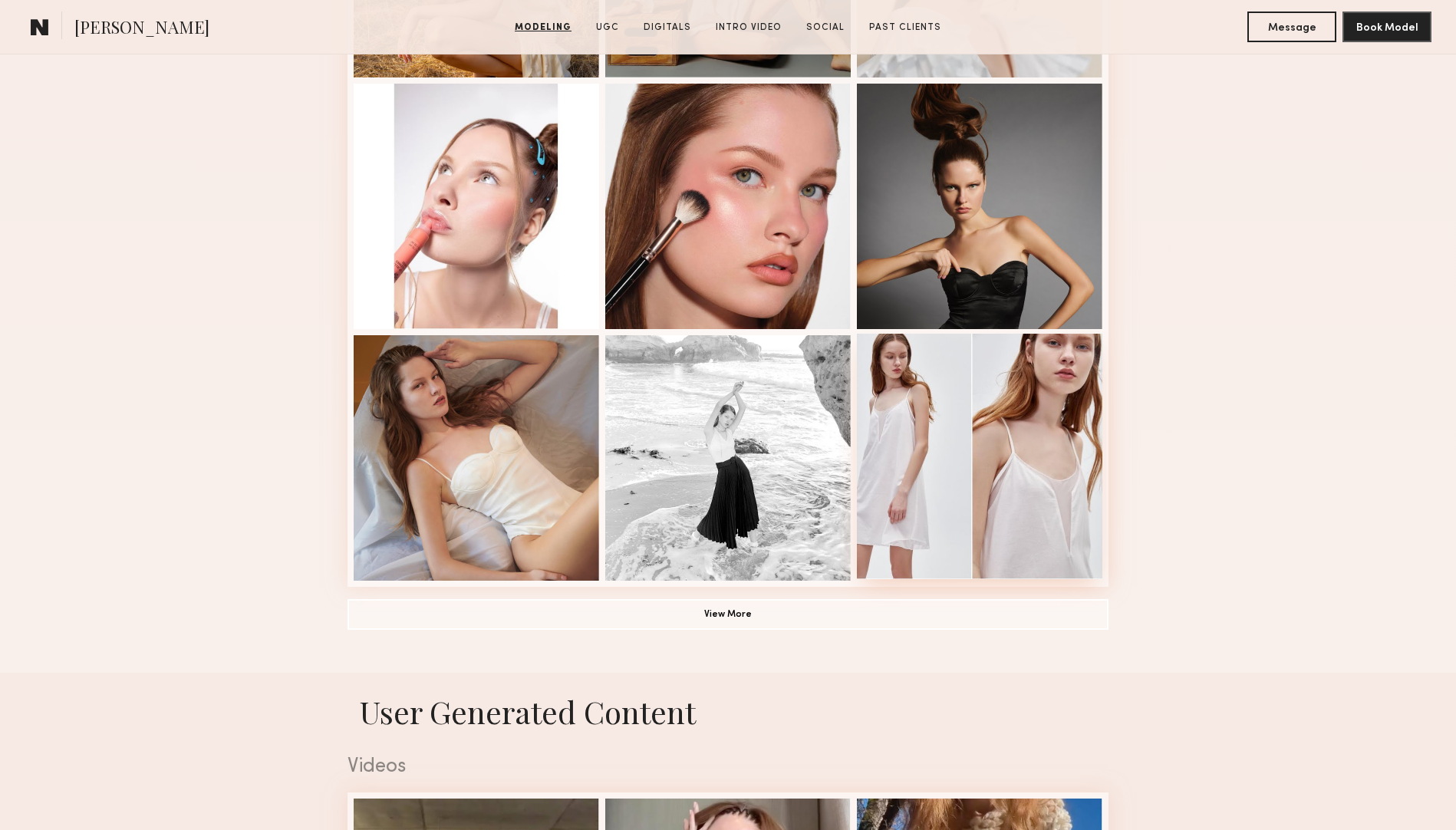
click at [1054, 415] on div at bounding box center [979, 456] width 245 height 245
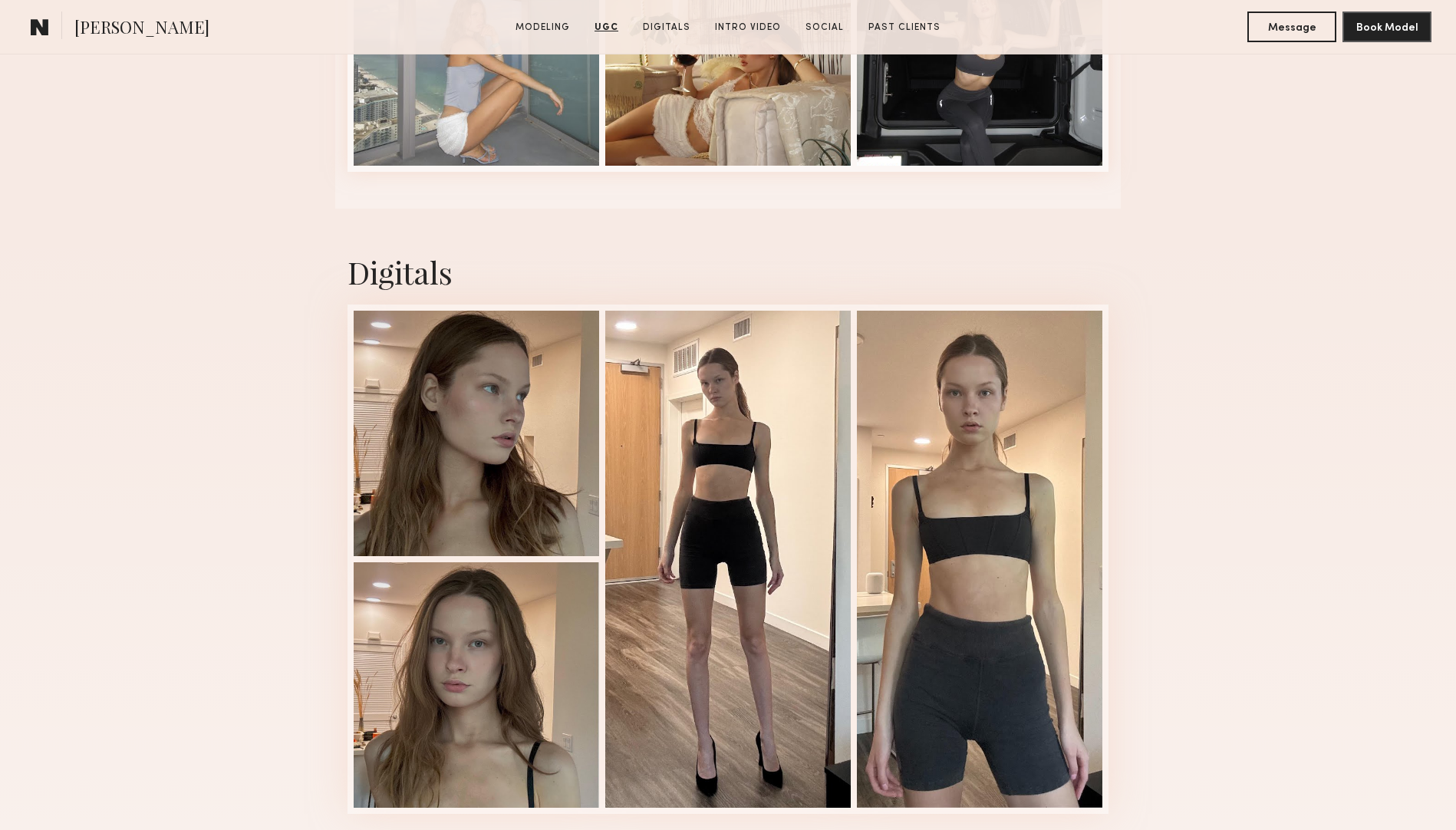
scroll to position [3452, 0]
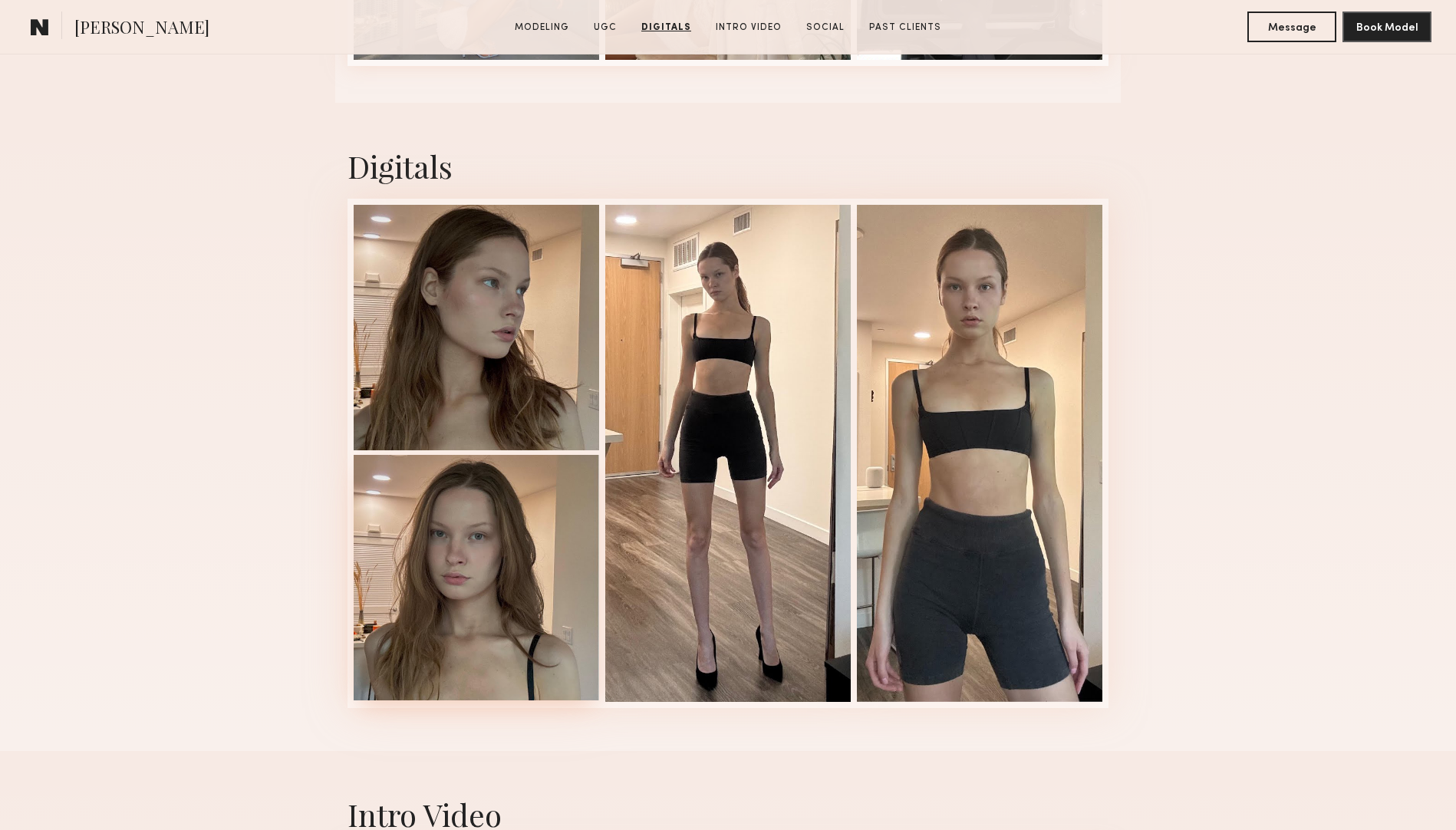
click at [464, 604] on div at bounding box center [476, 577] width 245 height 245
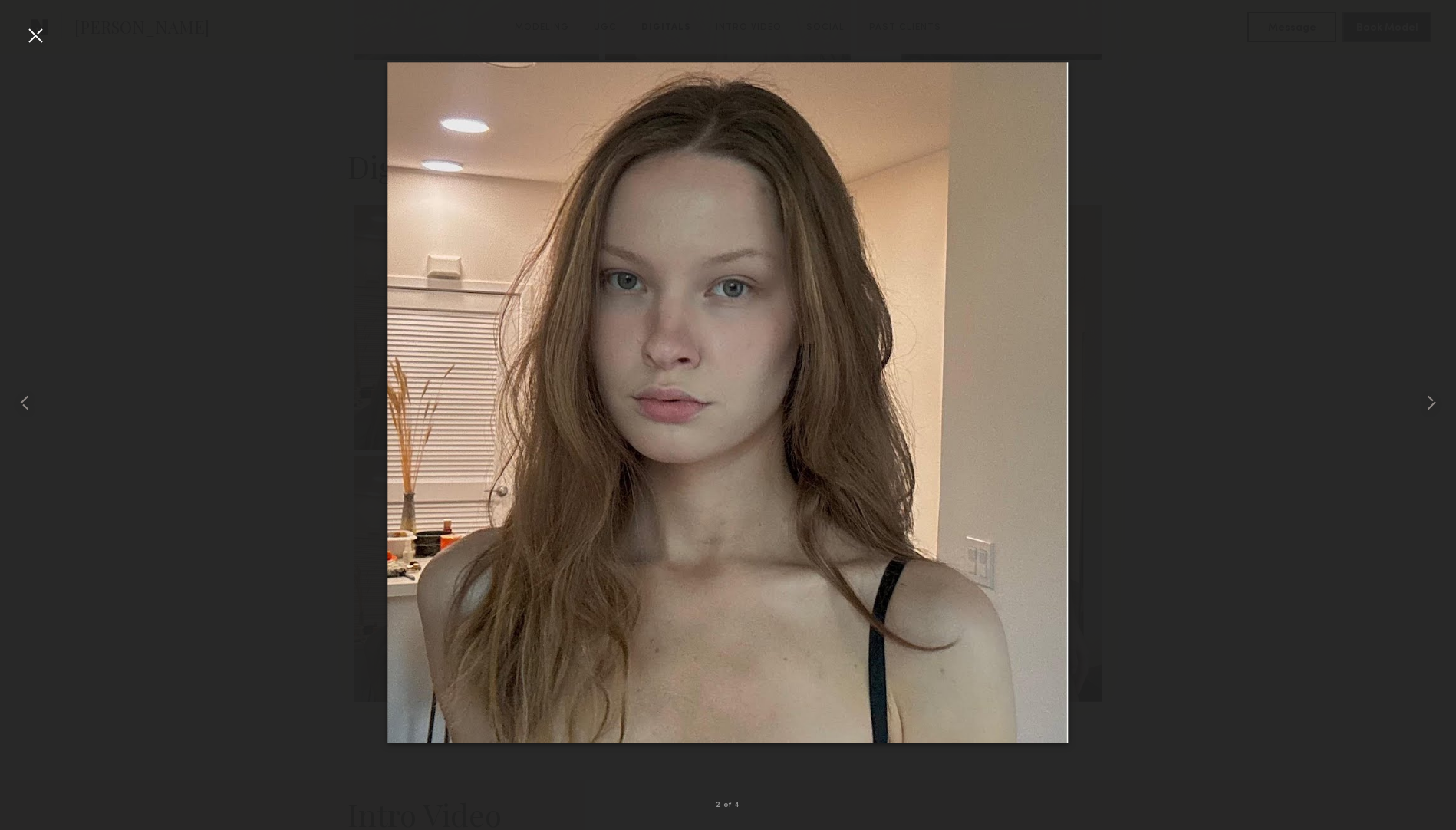
click at [1147, 452] on div at bounding box center [728, 403] width 1456 height 756
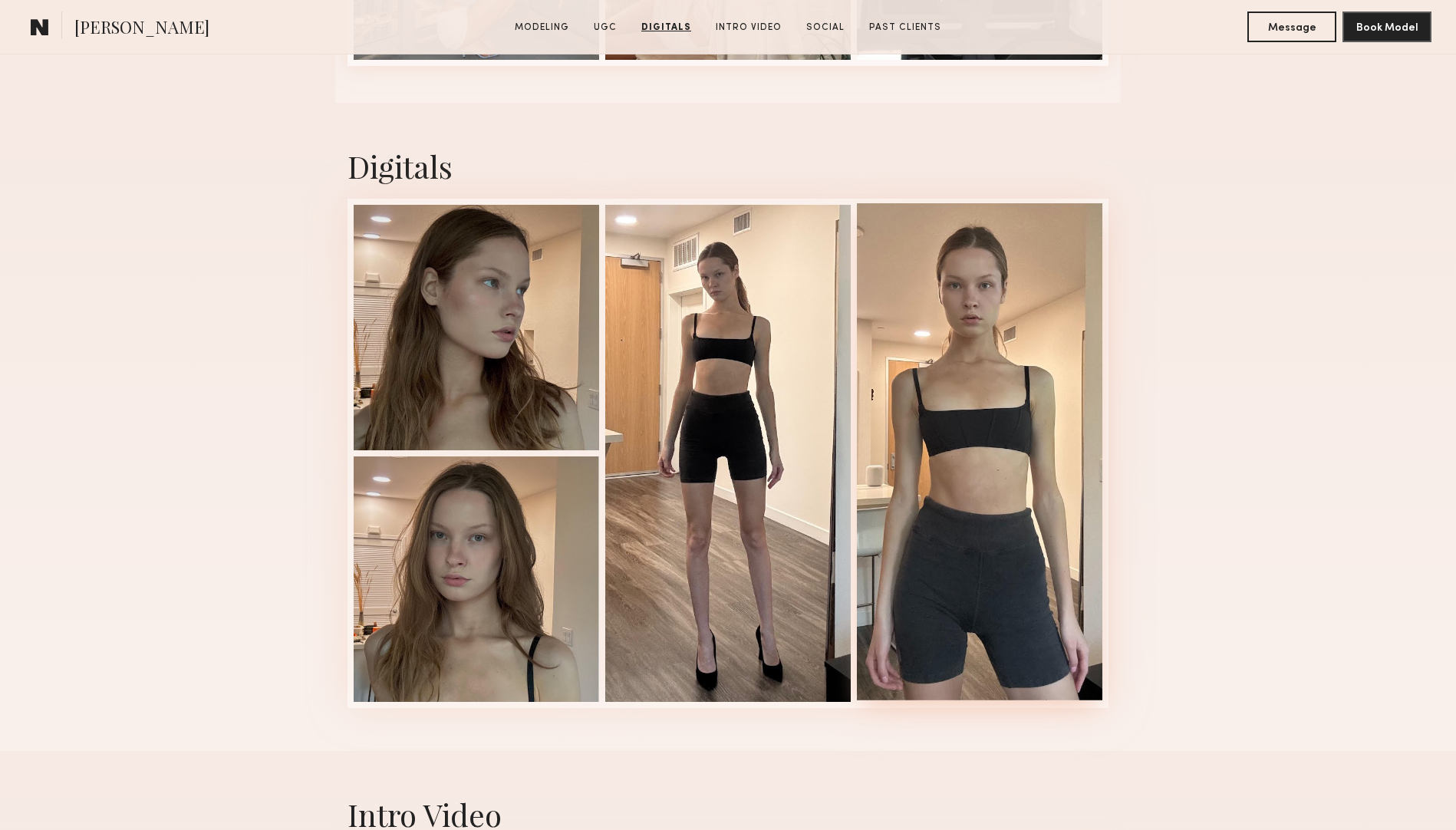
click at [1001, 342] on div at bounding box center [979, 452] width 245 height 497
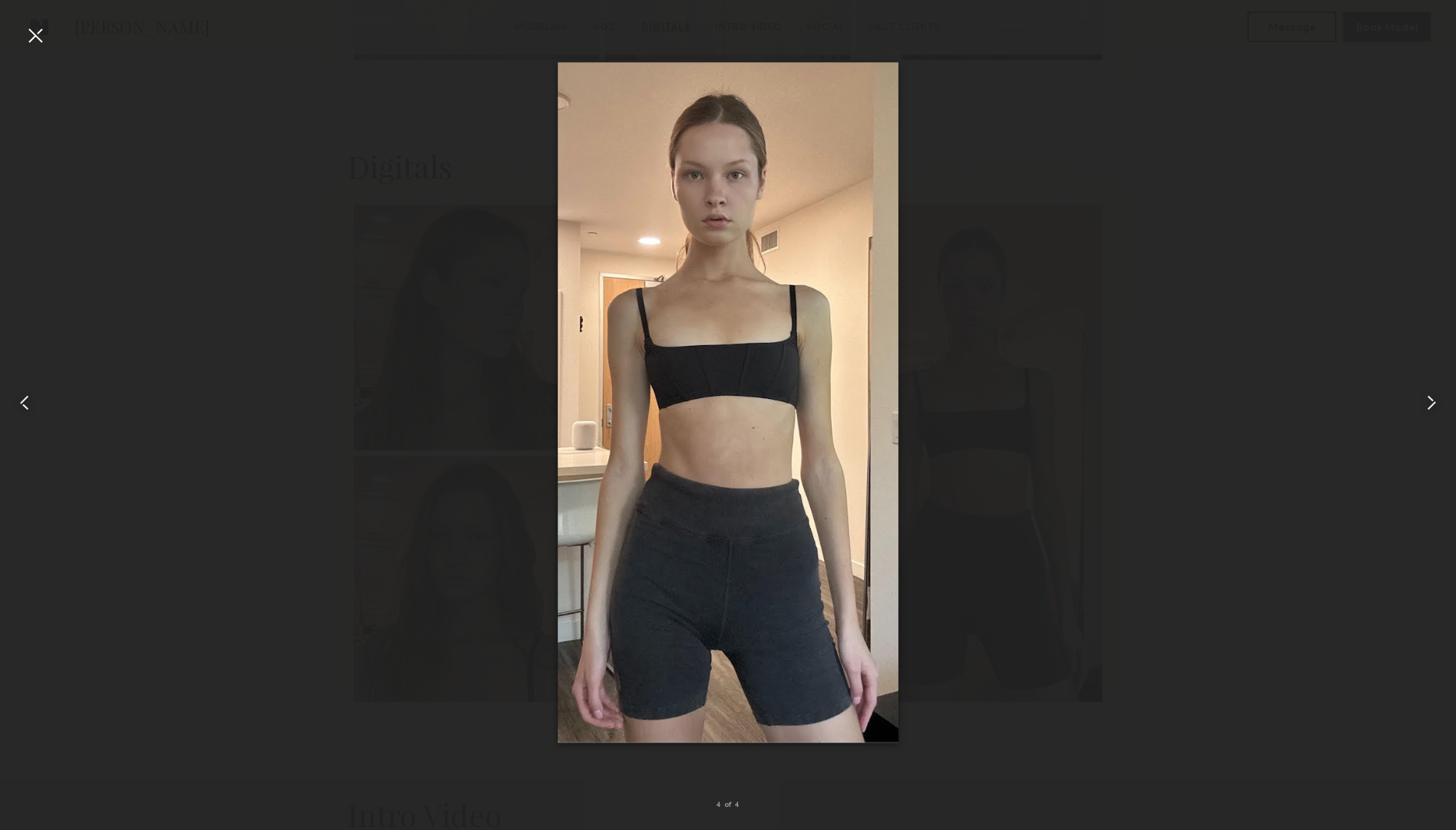
click at [41, 34] on div at bounding box center [35, 35] width 25 height 25
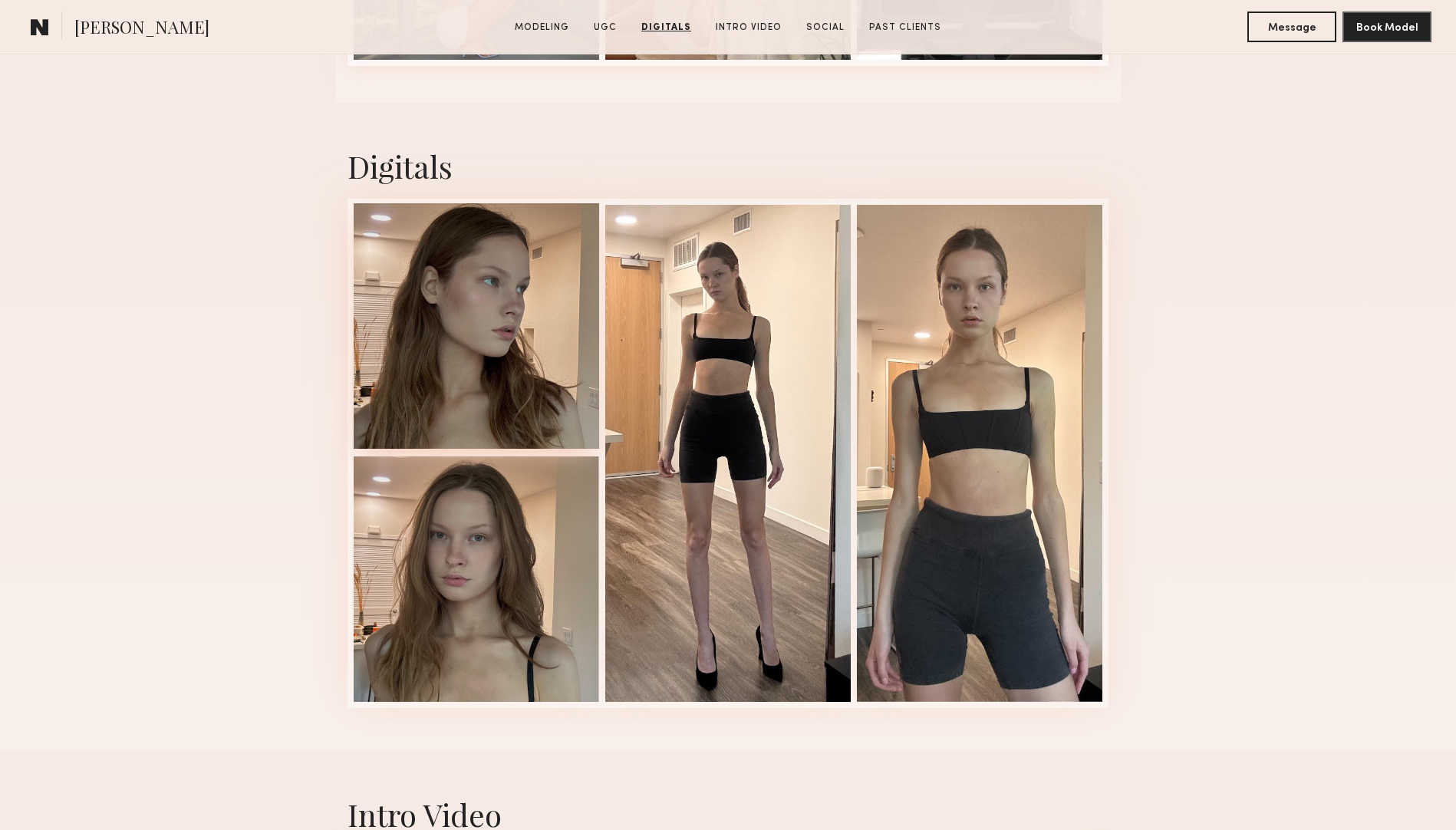
click at [540, 382] on div at bounding box center [476, 326] width 245 height 245
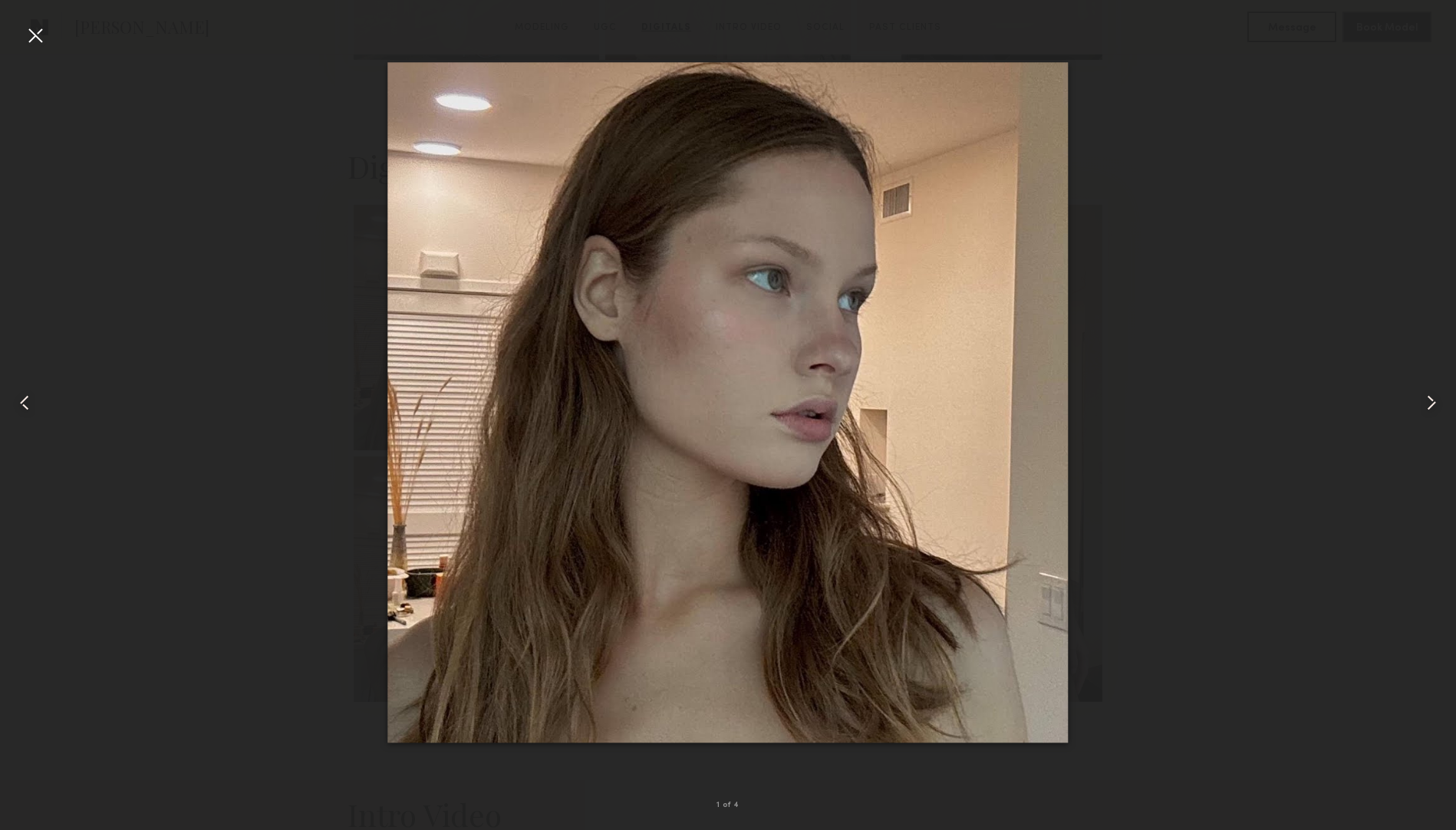
click at [28, 33] on div at bounding box center [35, 35] width 25 height 25
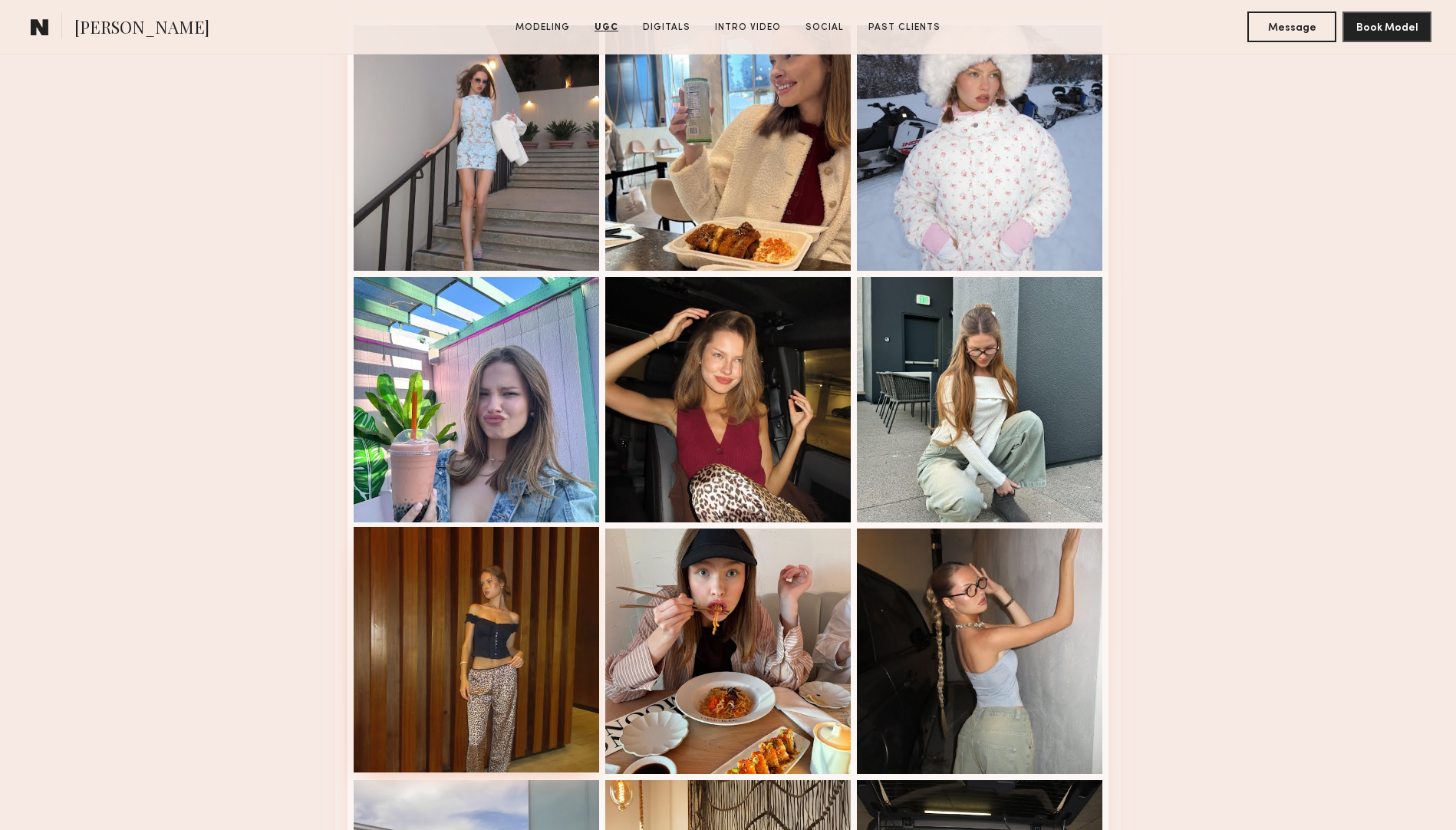
scroll to position [2301, 0]
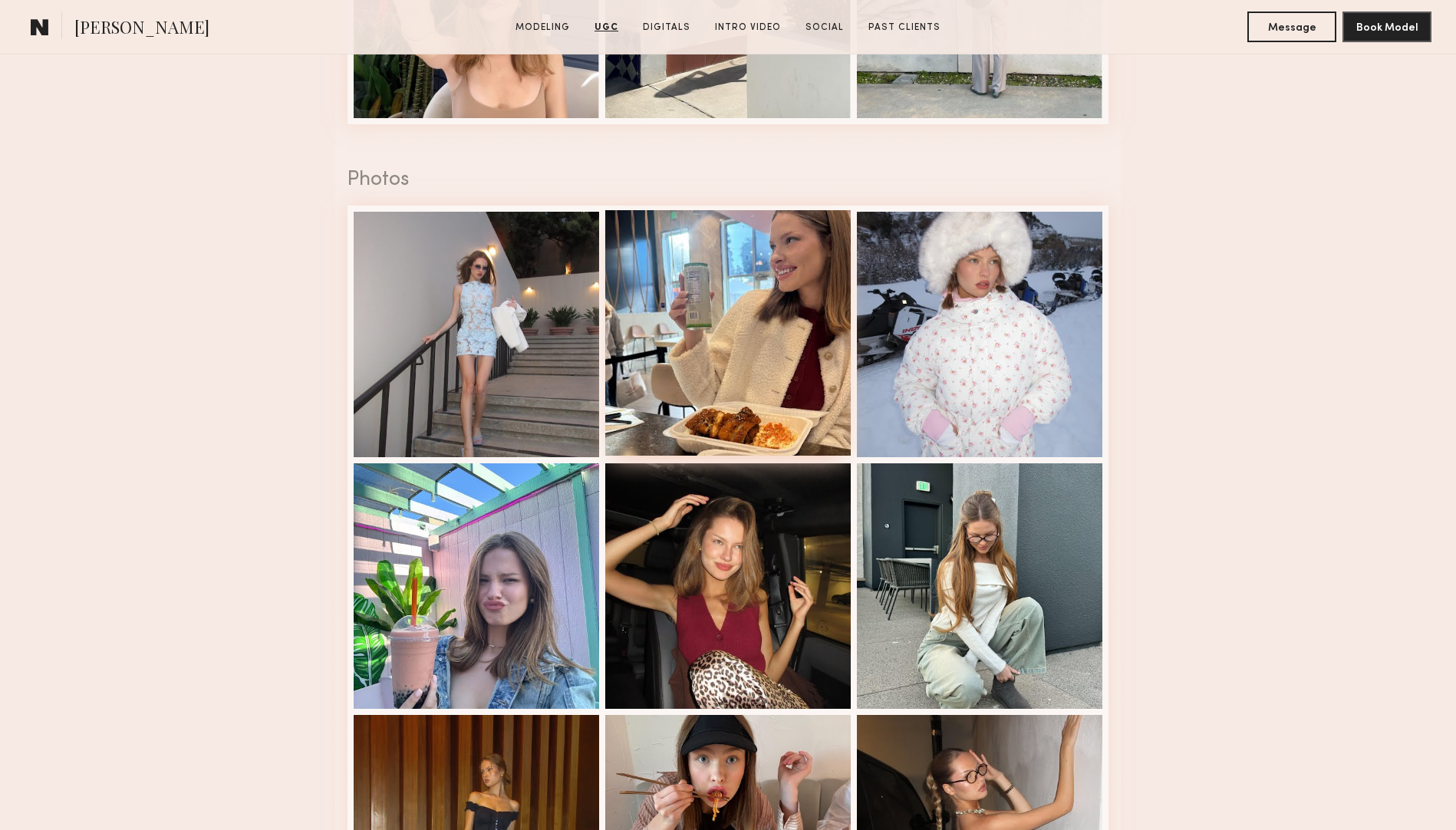
click at [774, 310] on div at bounding box center [728, 332] width 245 height 245
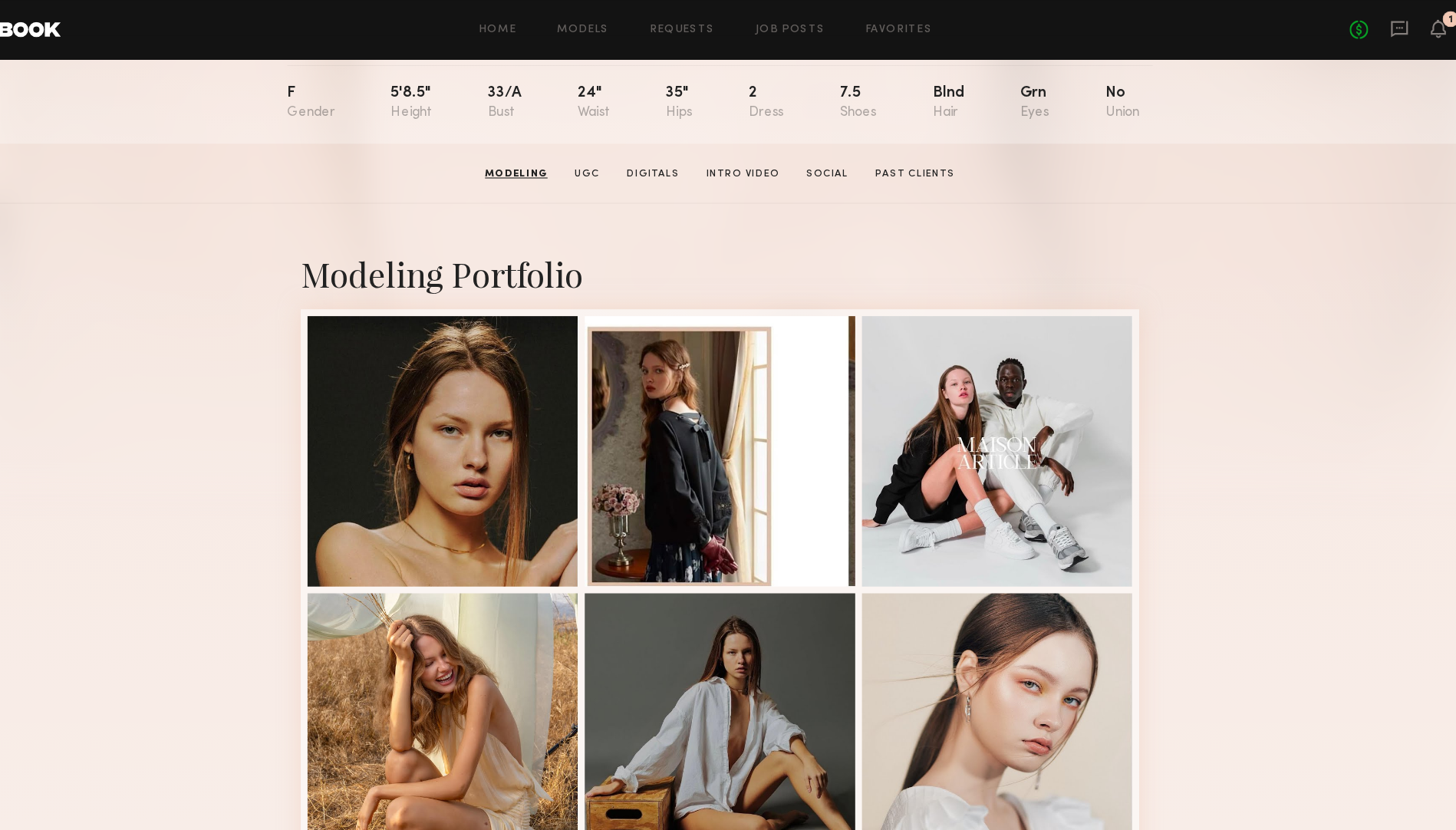
scroll to position [151, 0]
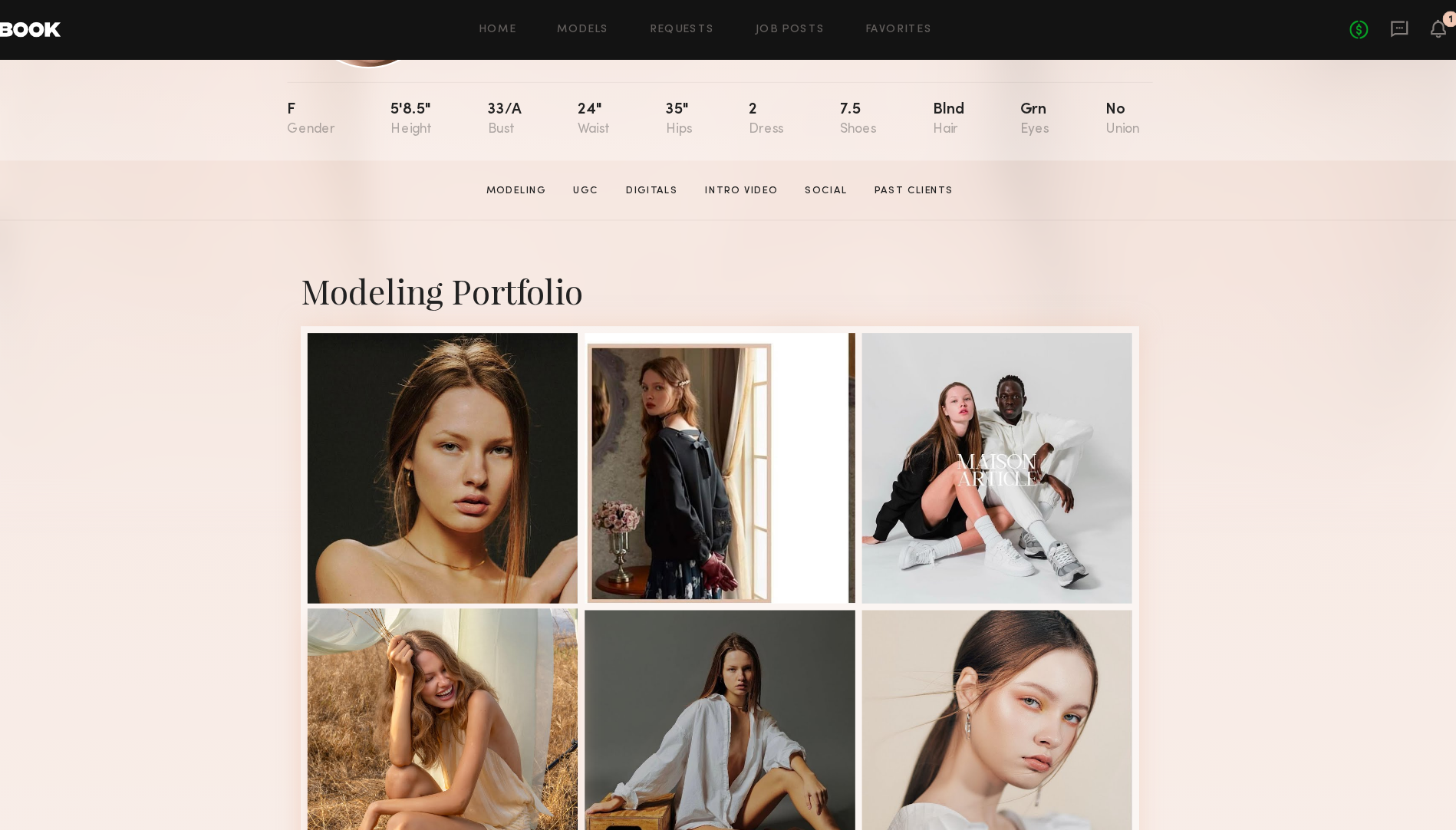
click at [390, 610] on div at bounding box center [476, 675] width 245 height 245
click at [818, 172] on link "Social" at bounding box center [824, 174] width 50 height 14
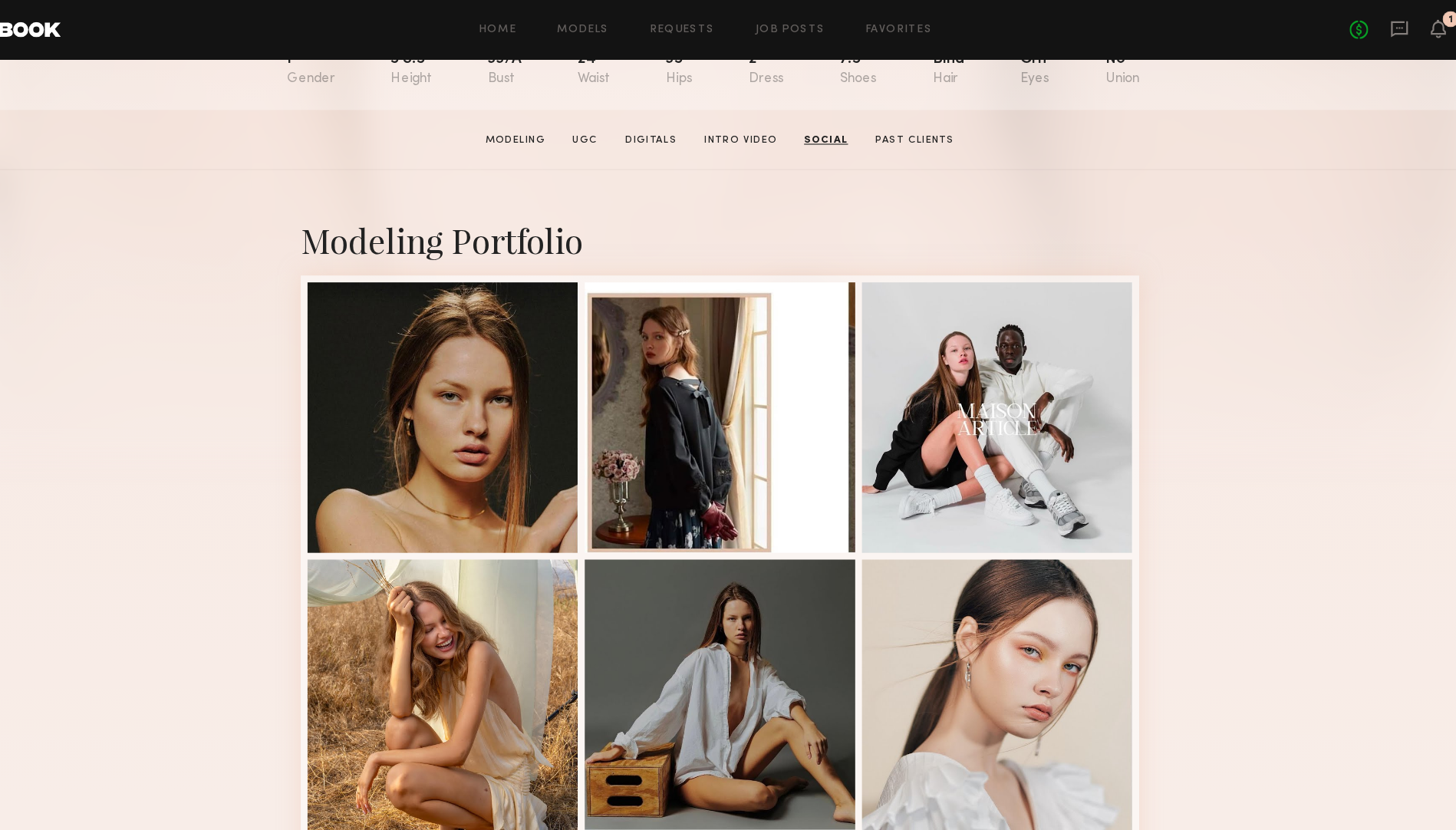
scroll to position [0, 0]
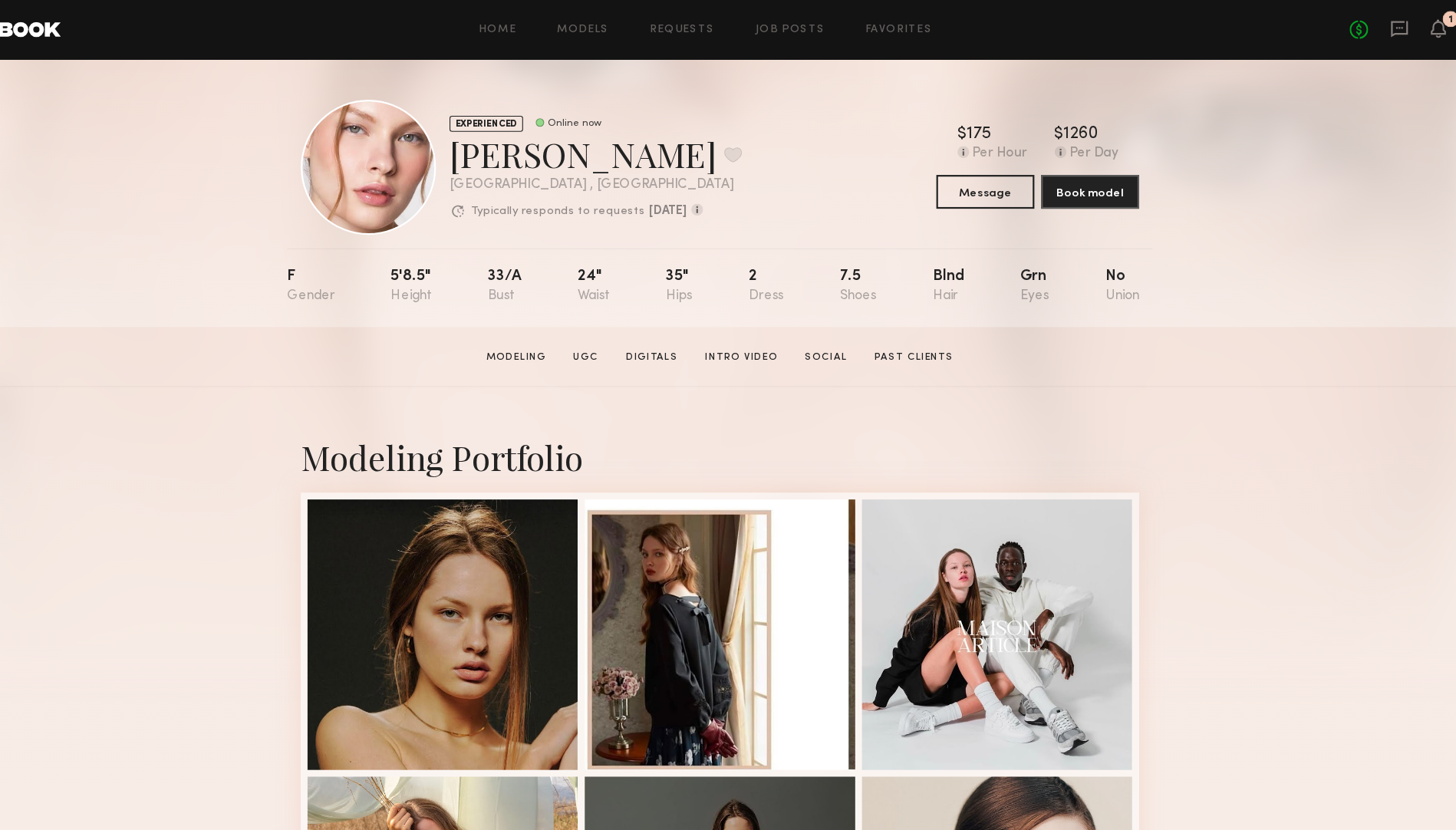
click at [517, 140] on div "Anastasiia M. Favorite" at bounding box center [614, 140] width 265 height 41
copy div "Anastasiia M. Favorite"
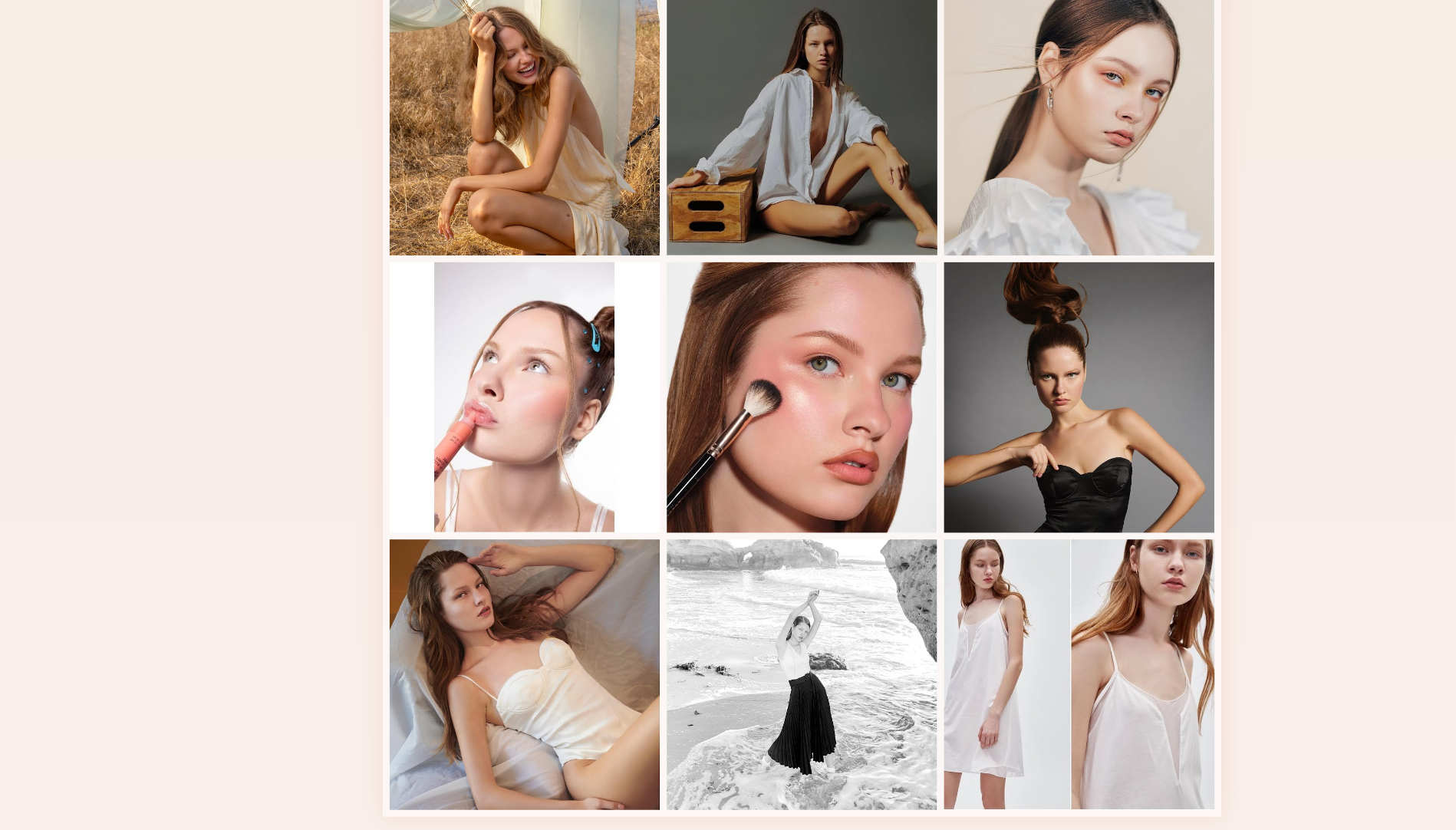
scroll to position [845, 0]
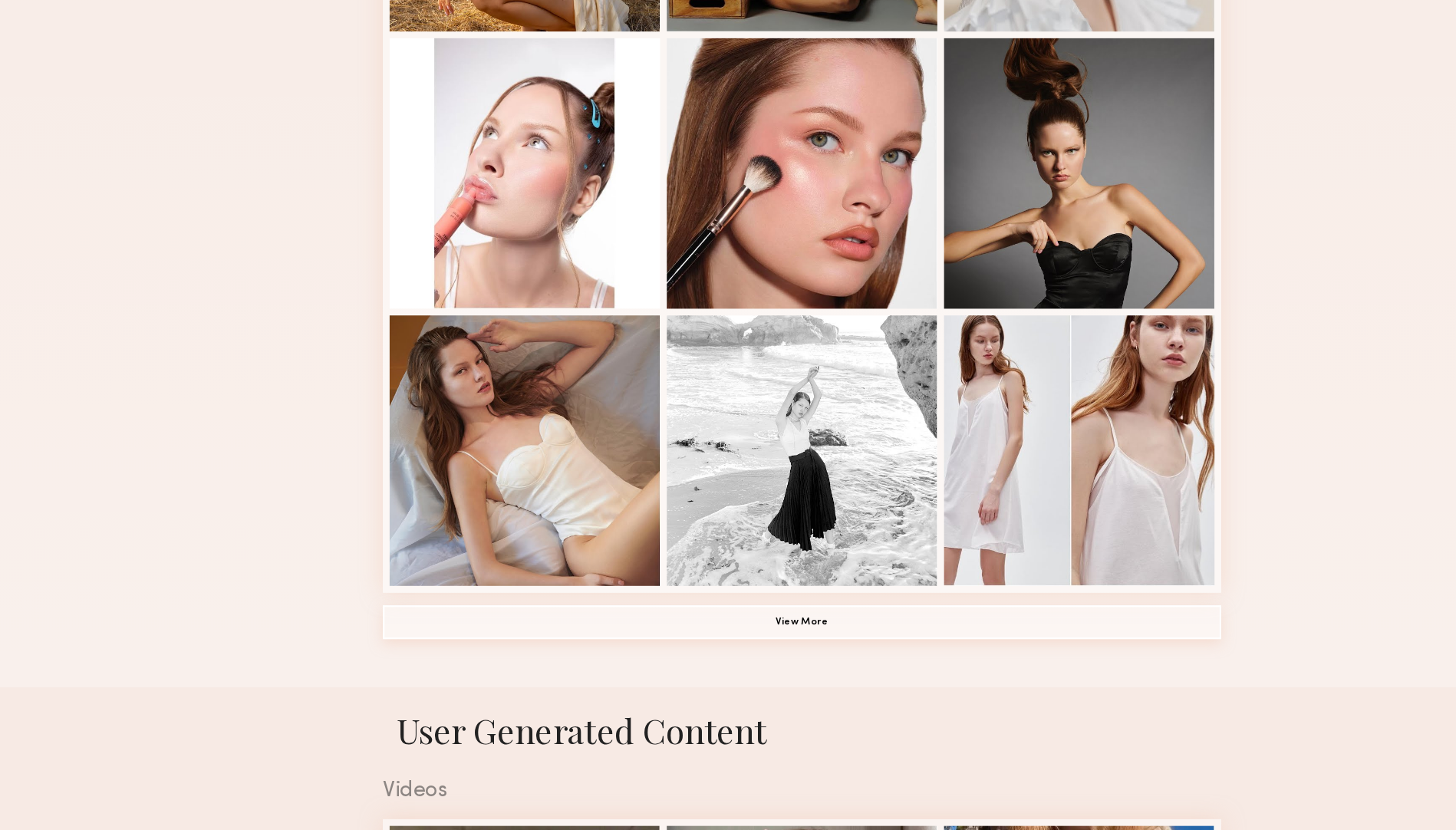
click at [706, 641] on button "View More" at bounding box center [727, 641] width 761 height 31
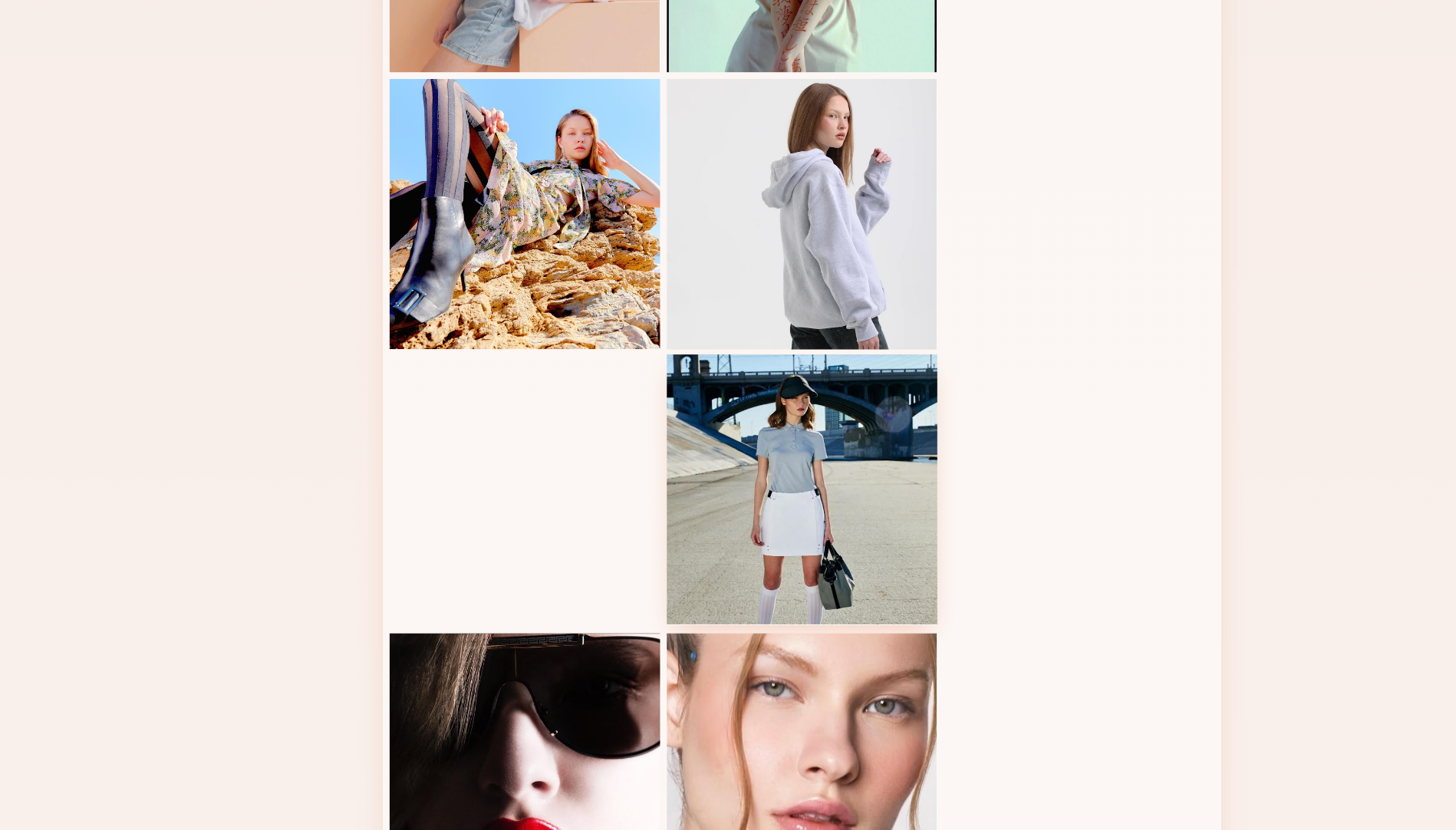
scroll to position [1706, 0]
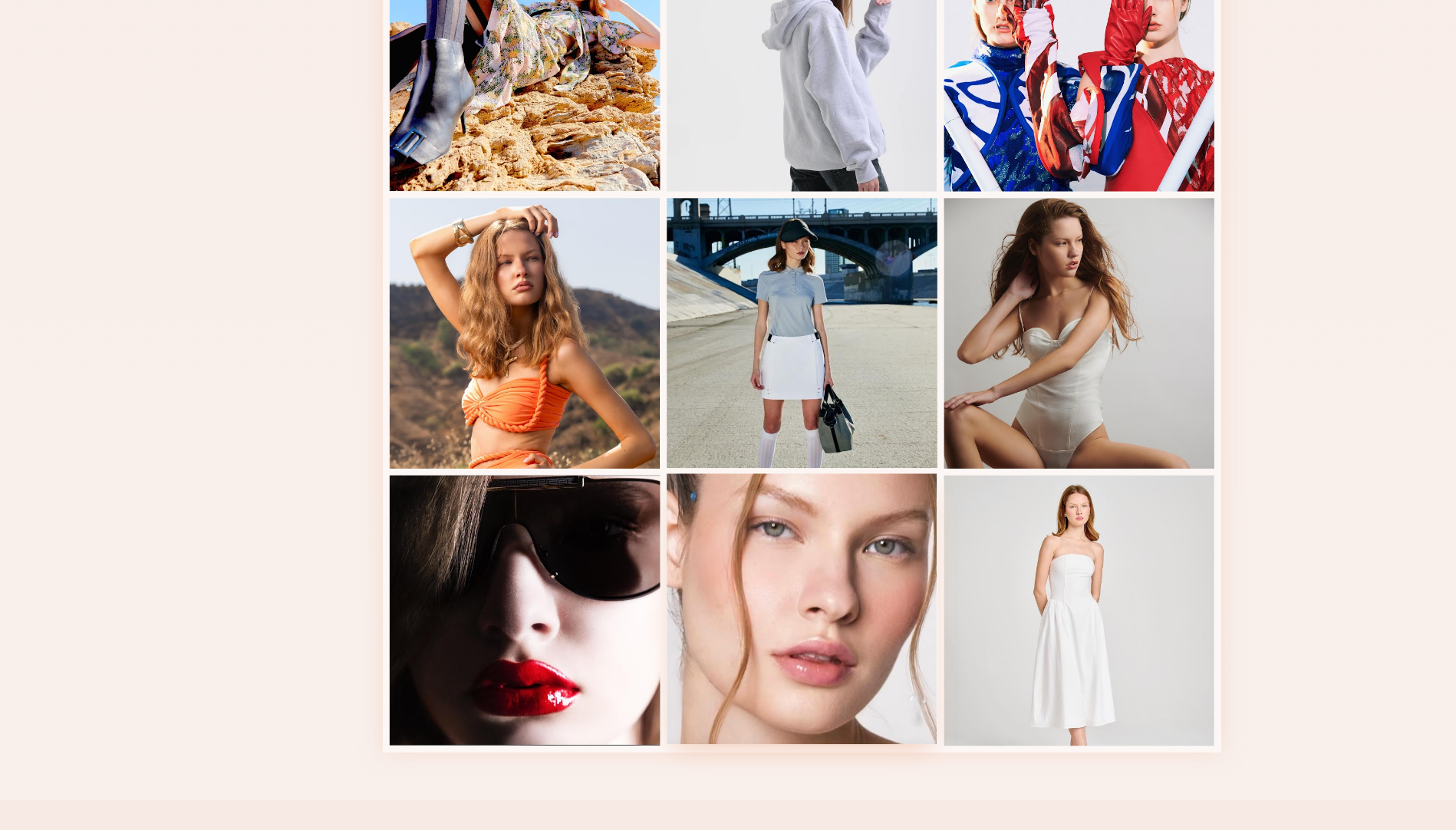
click at [731, 583] on div at bounding box center [728, 628] width 245 height 245
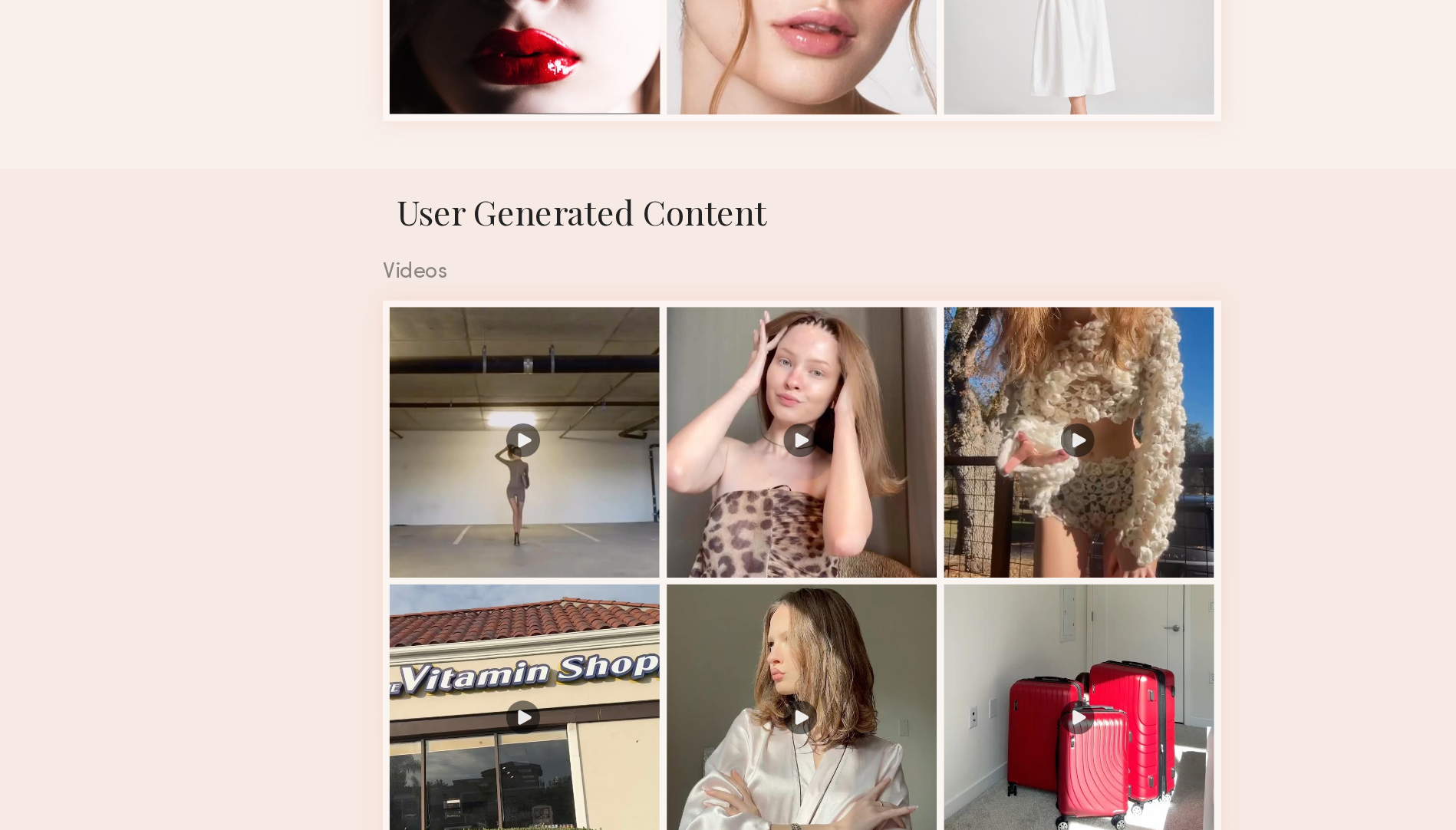
scroll to position [2305, 0]
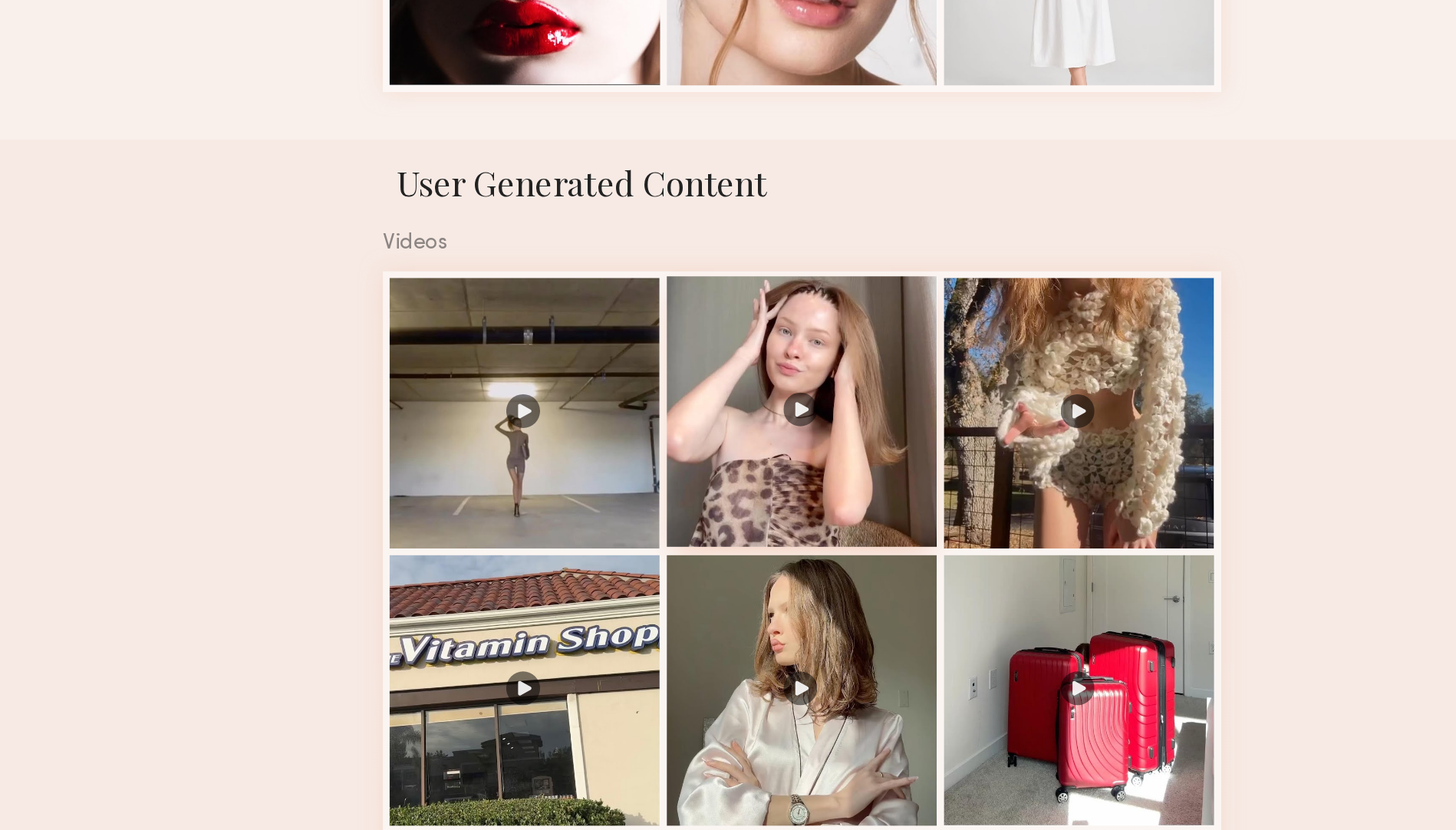
click at [734, 418] on div at bounding box center [728, 450] width 245 height 245
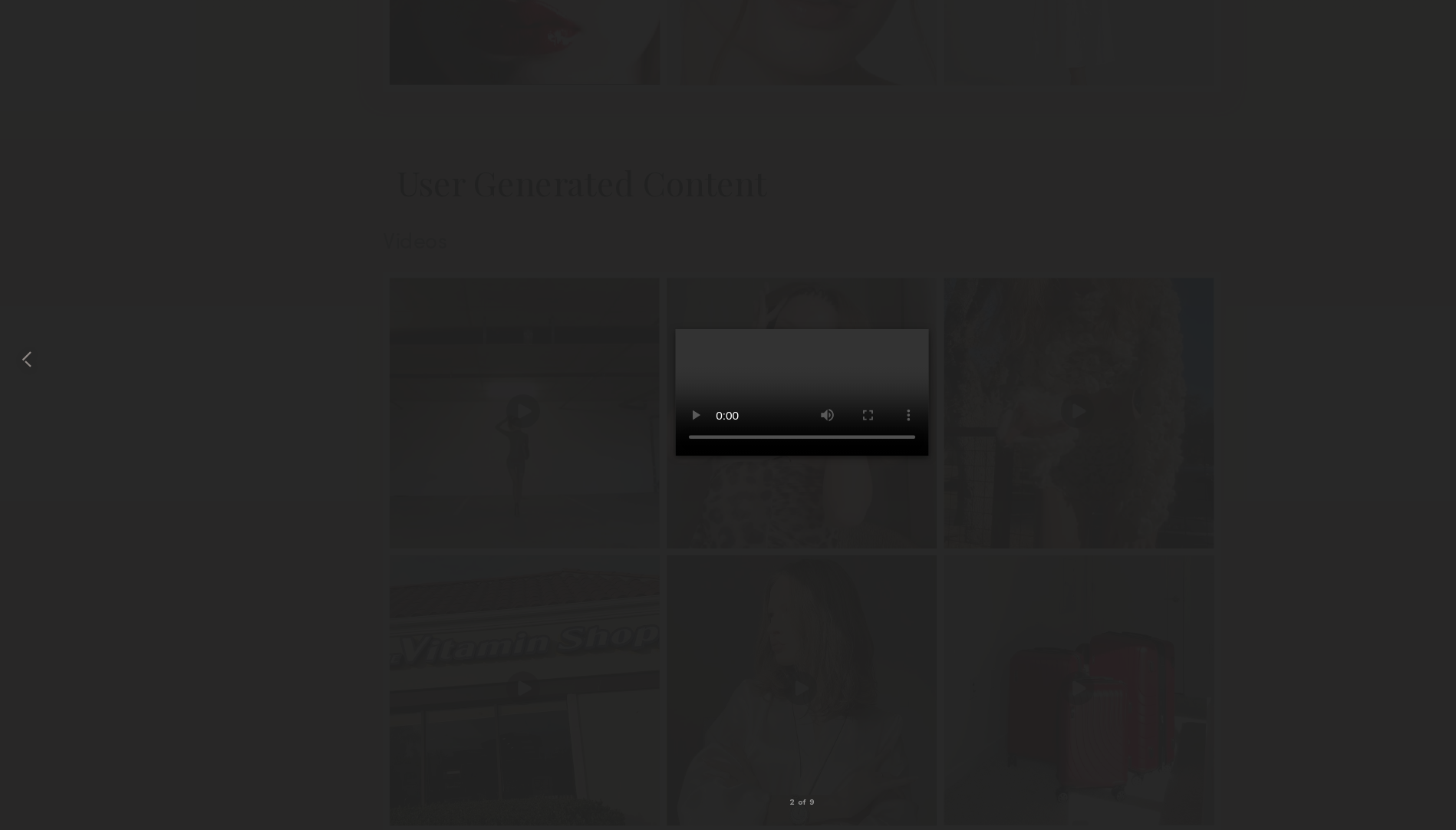
click at [843, 490] on video at bounding box center [727, 433] width 230 height 115
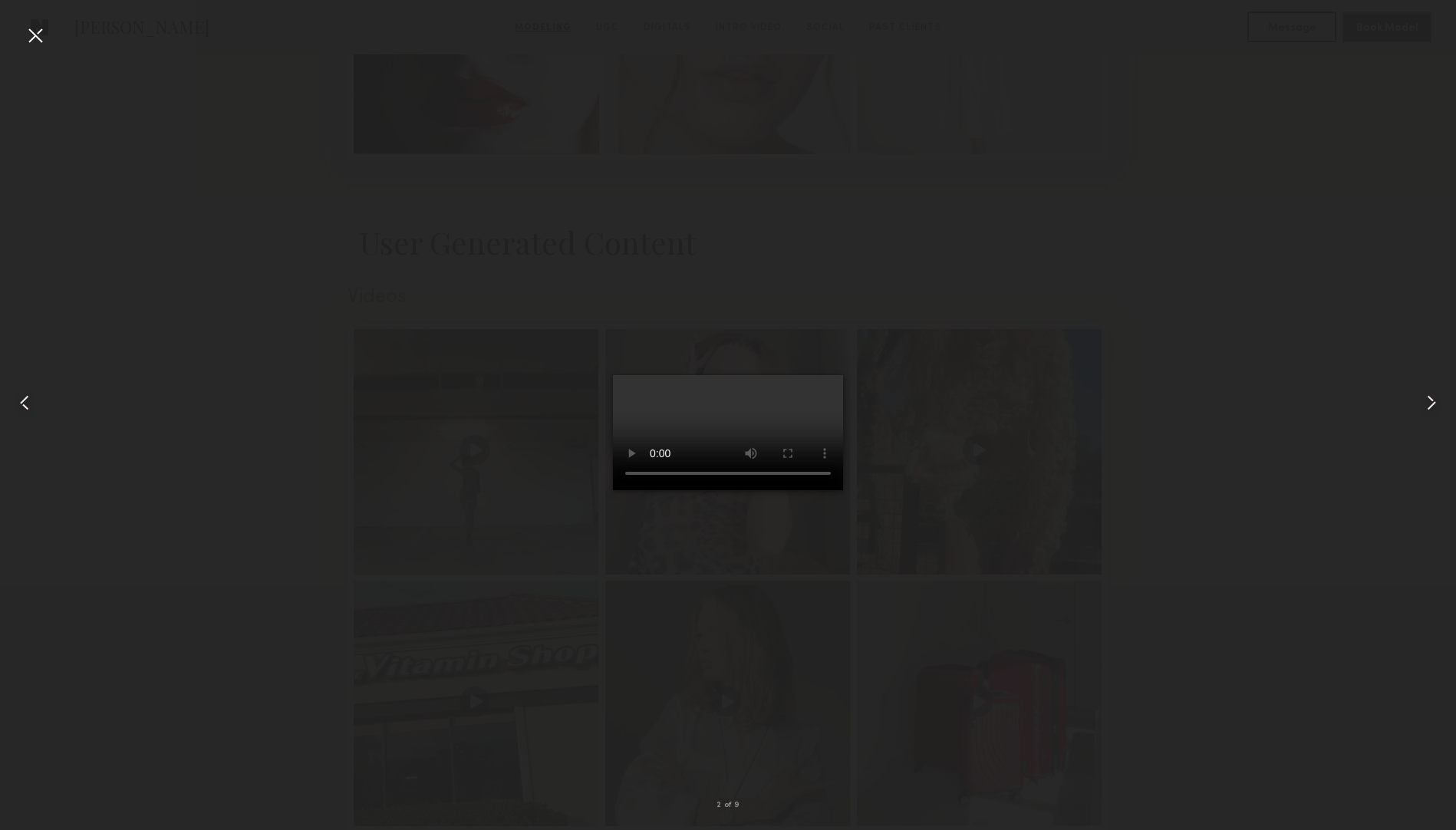
click at [34, 39] on div at bounding box center [35, 35] width 25 height 25
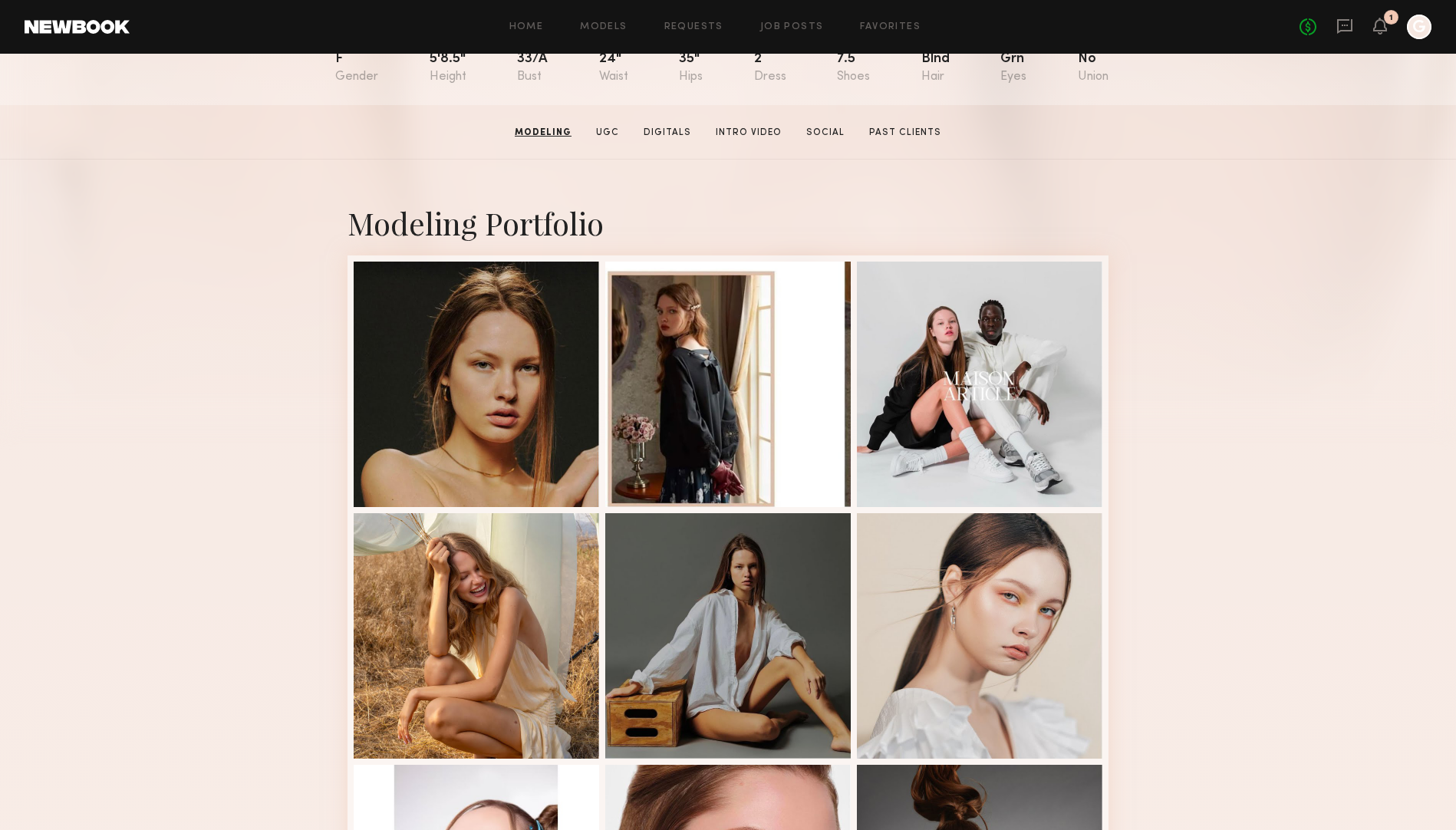
scroll to position [0, 0]
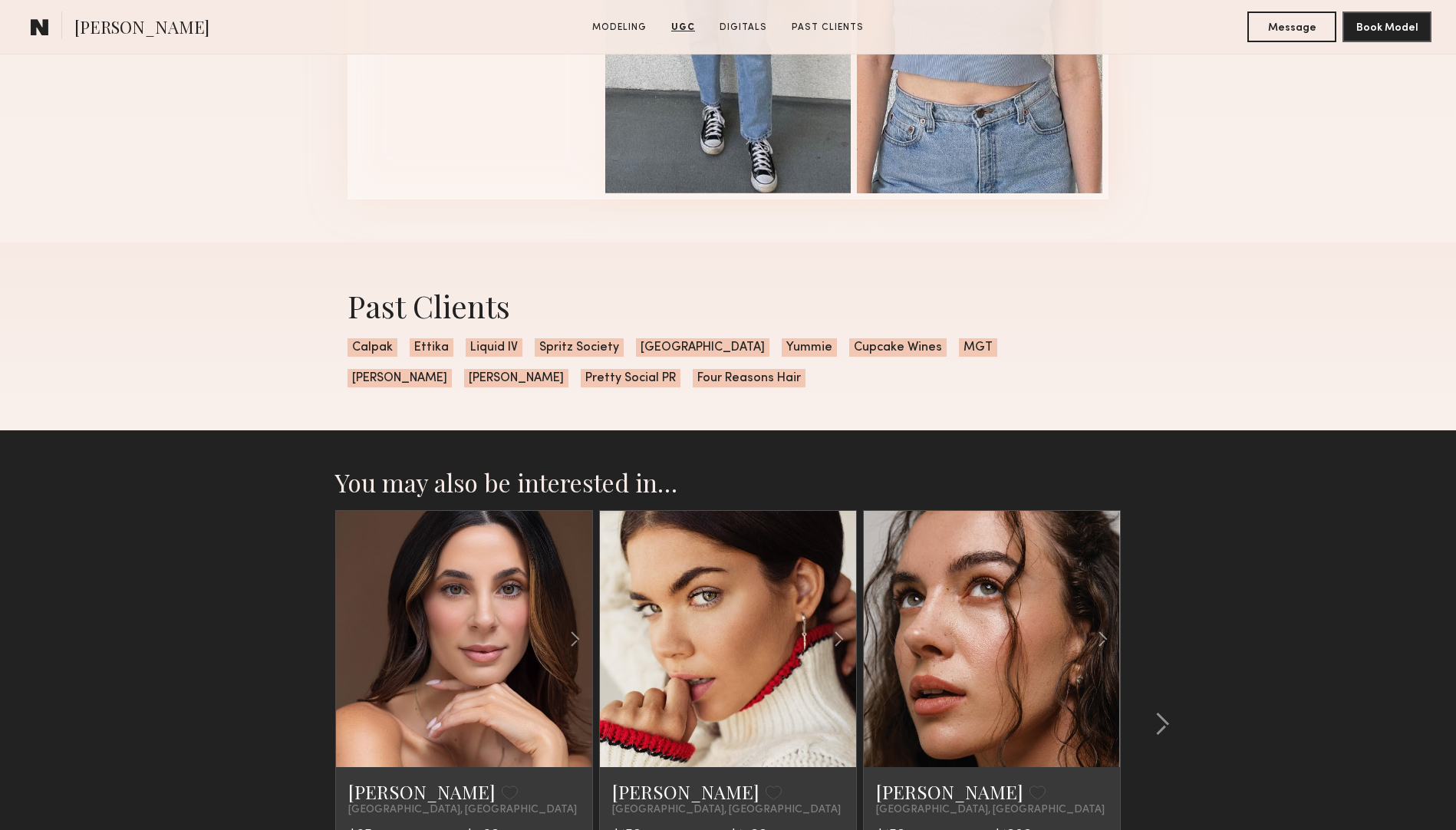
scroll to position [3175, 0]
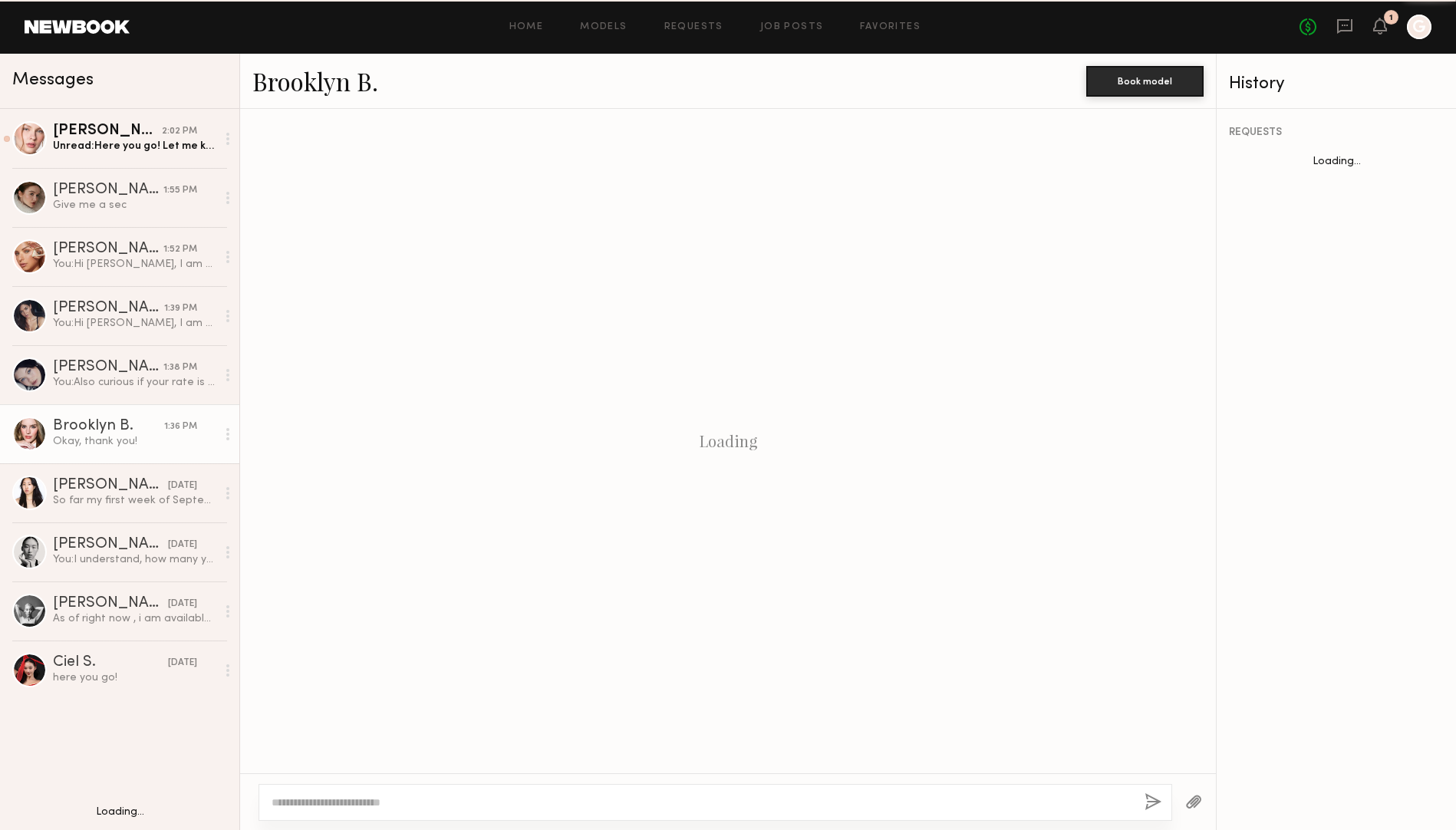
scroll to position [581, 0]
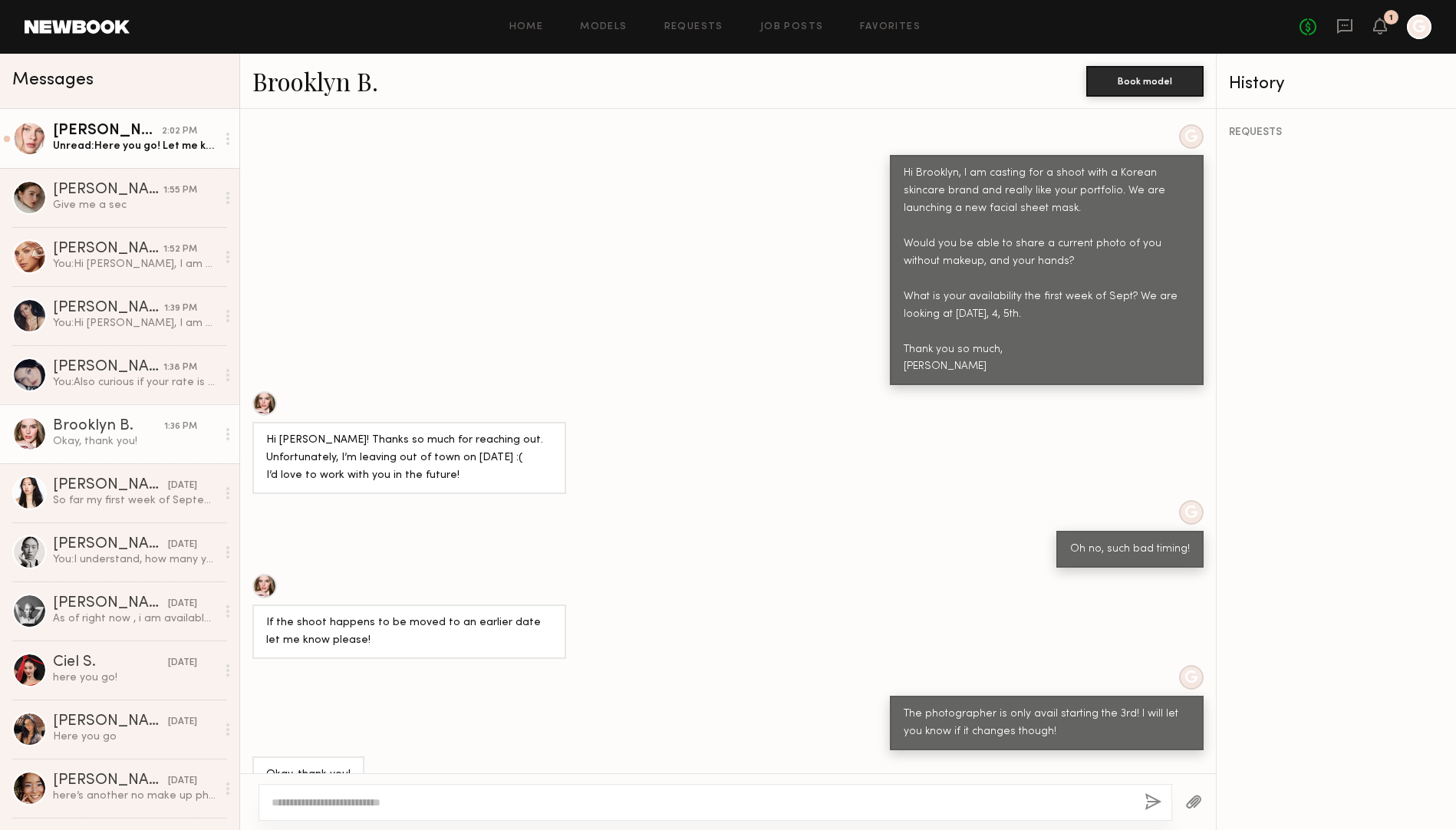
click at [124, 151] on div "Unread: Here you go! Let me know how it works!" at bounding box center [134, 146] width 163 height 15
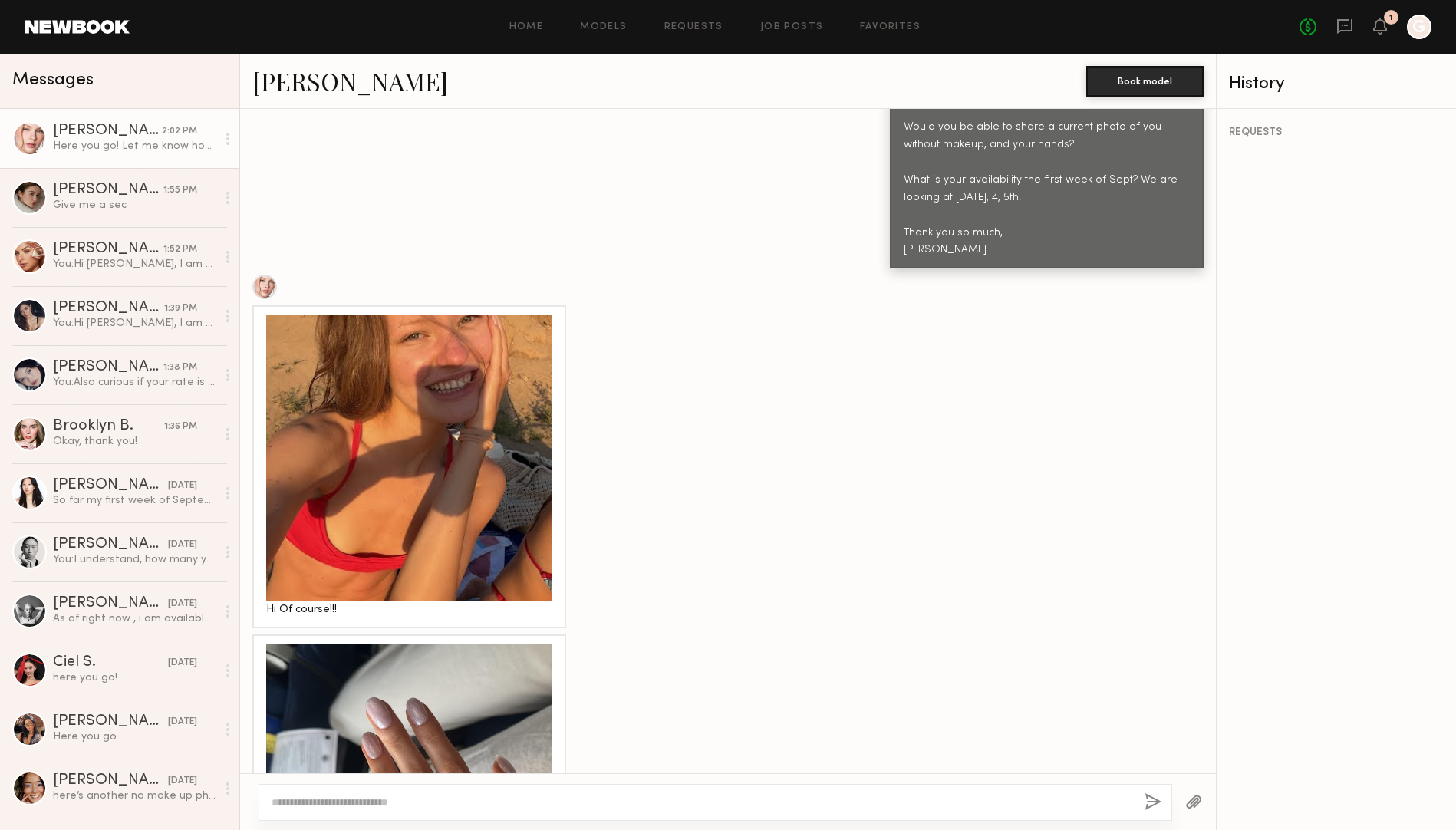
scroll to position [695, 0]
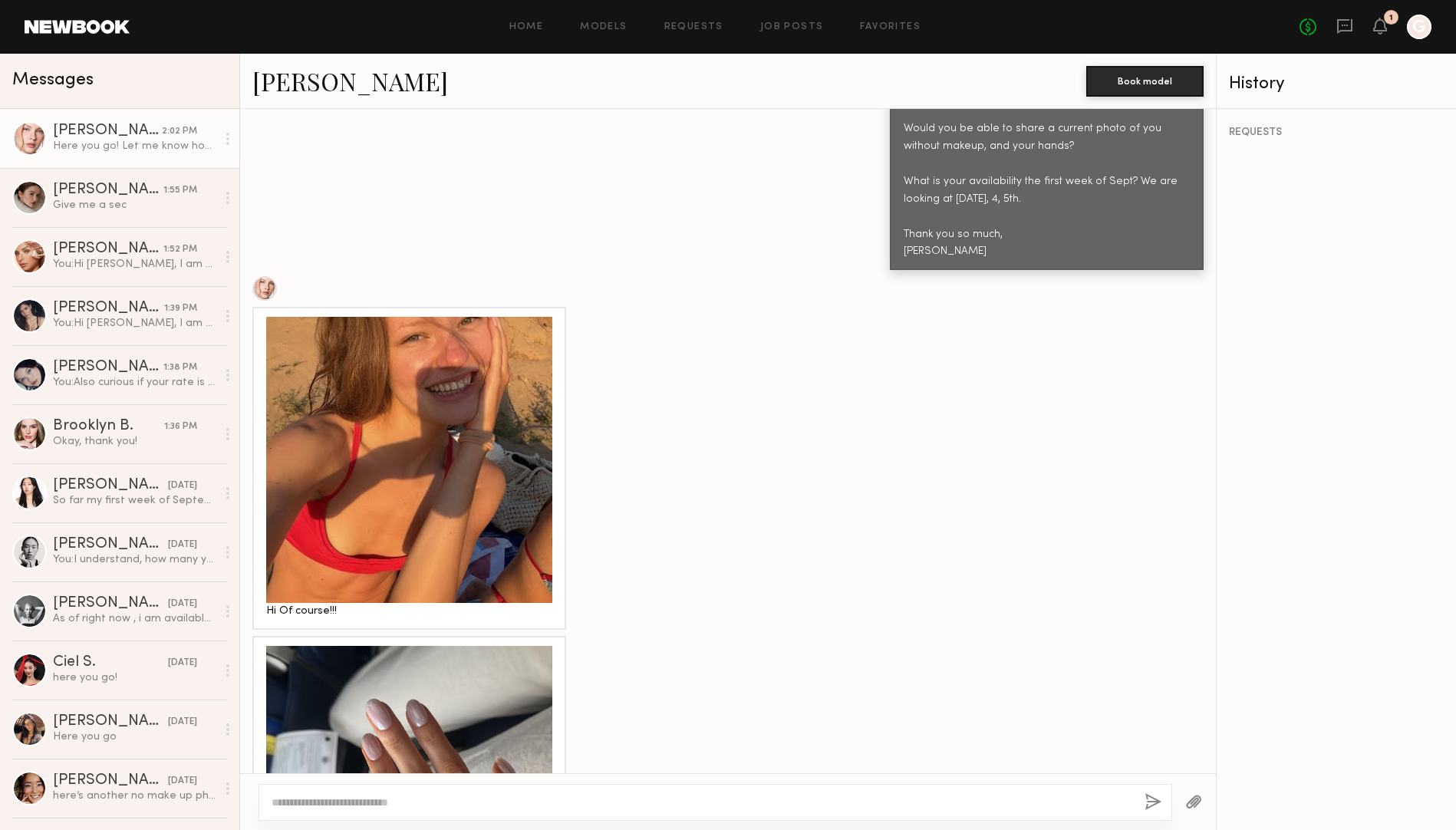
click at [358, 416] on div at bounding box center [409, 459] width 286 height 286
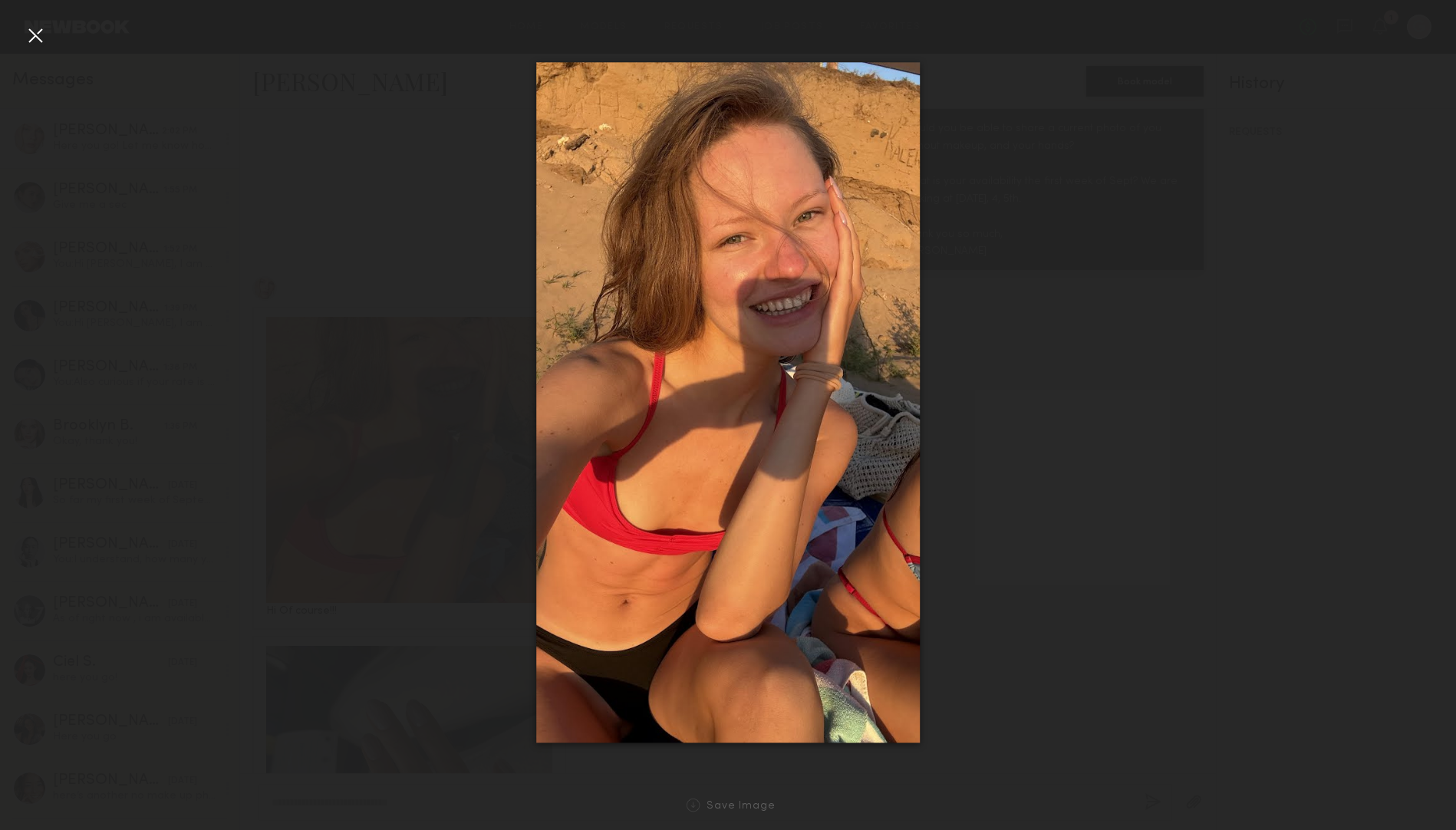
click at [39, 44] on div at bounding box center [35, 35] width 25 height 25
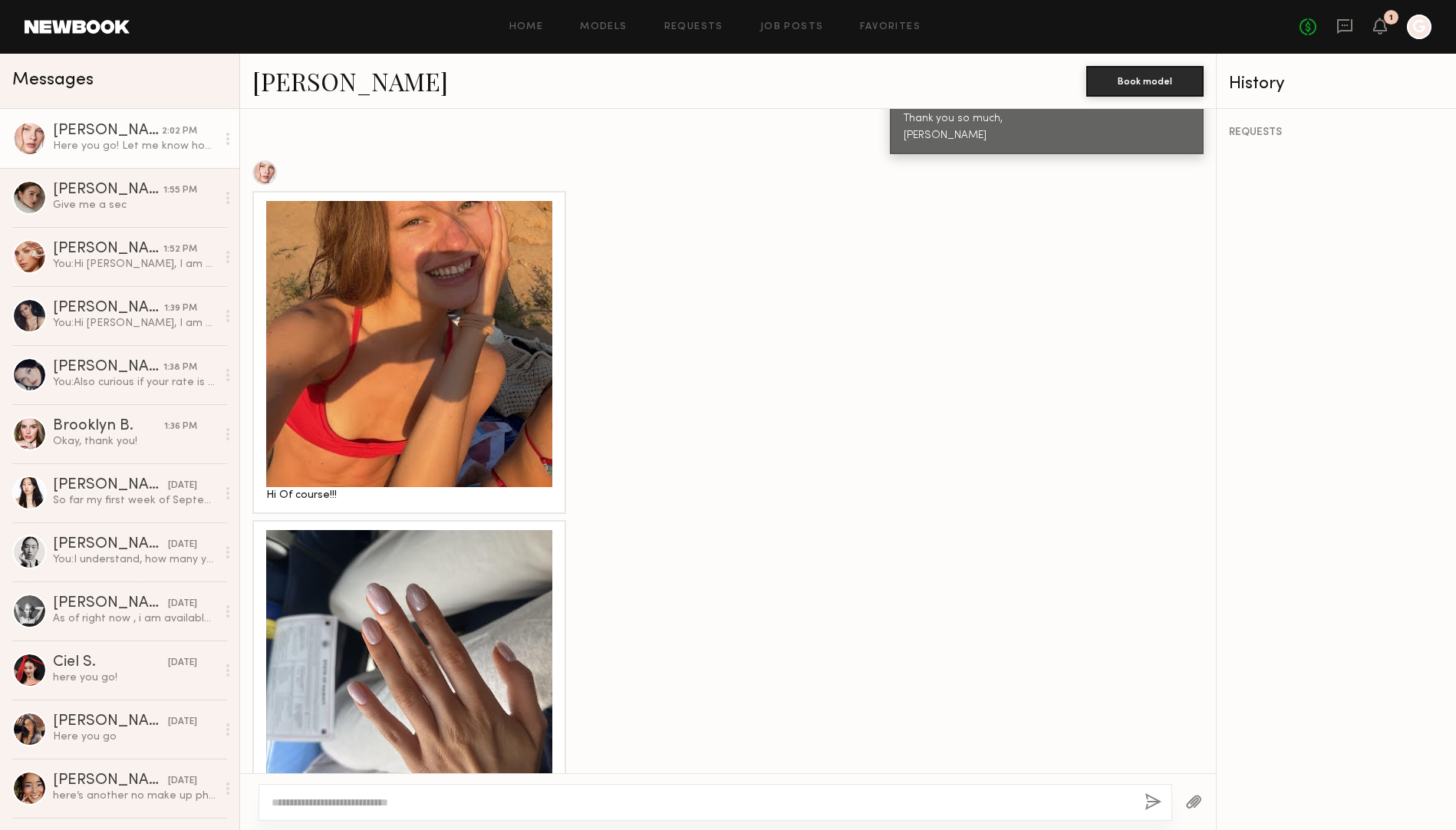
scroll to position [861, 0]
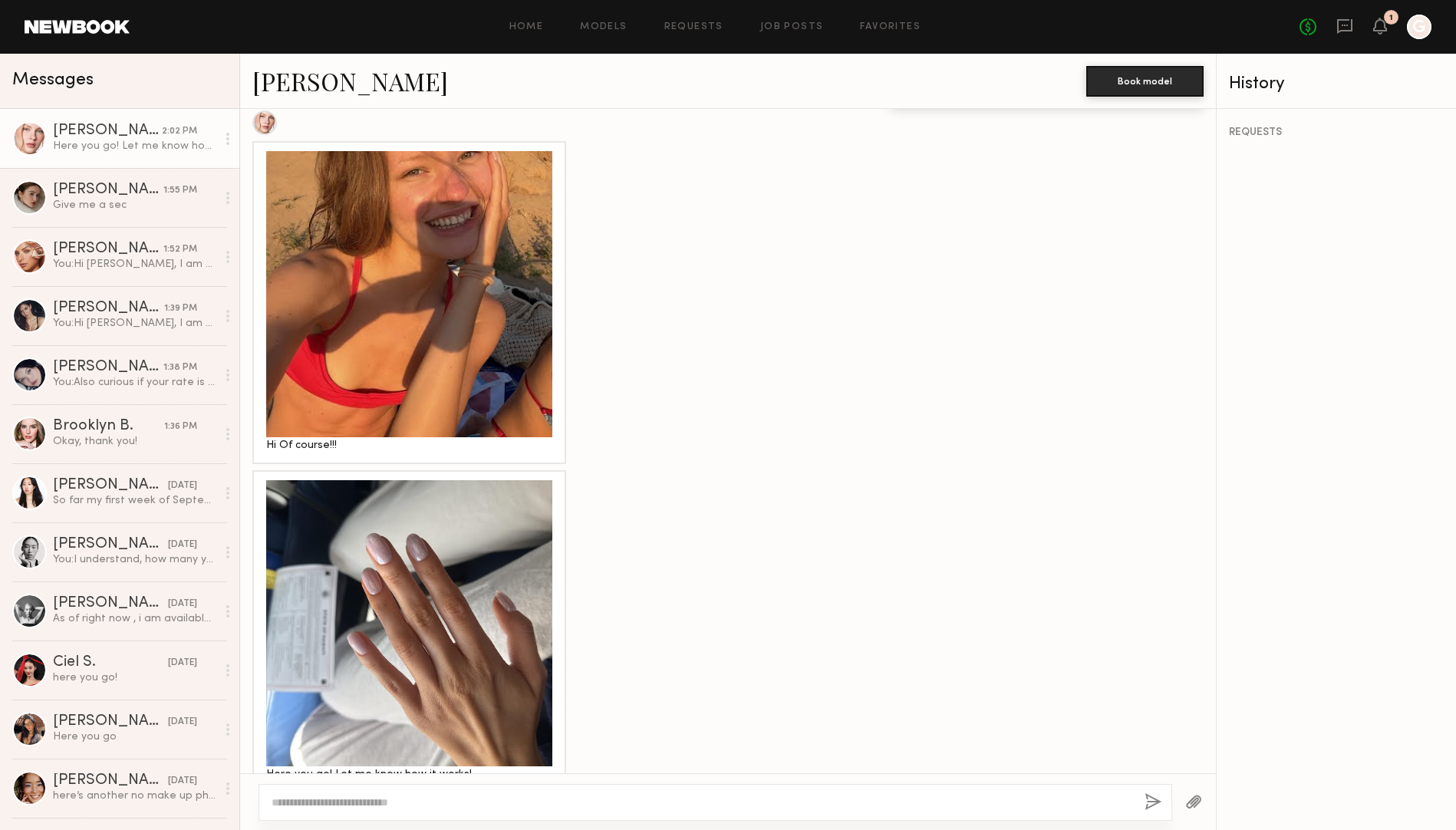
click at [353, 802] on textarea at bounding box center [702, 802] width 860 height 15
click at [656, 803] on textarea "**********" at bounding box center [702, 802] width 860 height 15
type textarea "**********"
click at [1151, 798] on button "button" at bounding box center [1152, 803] width 17 height 19
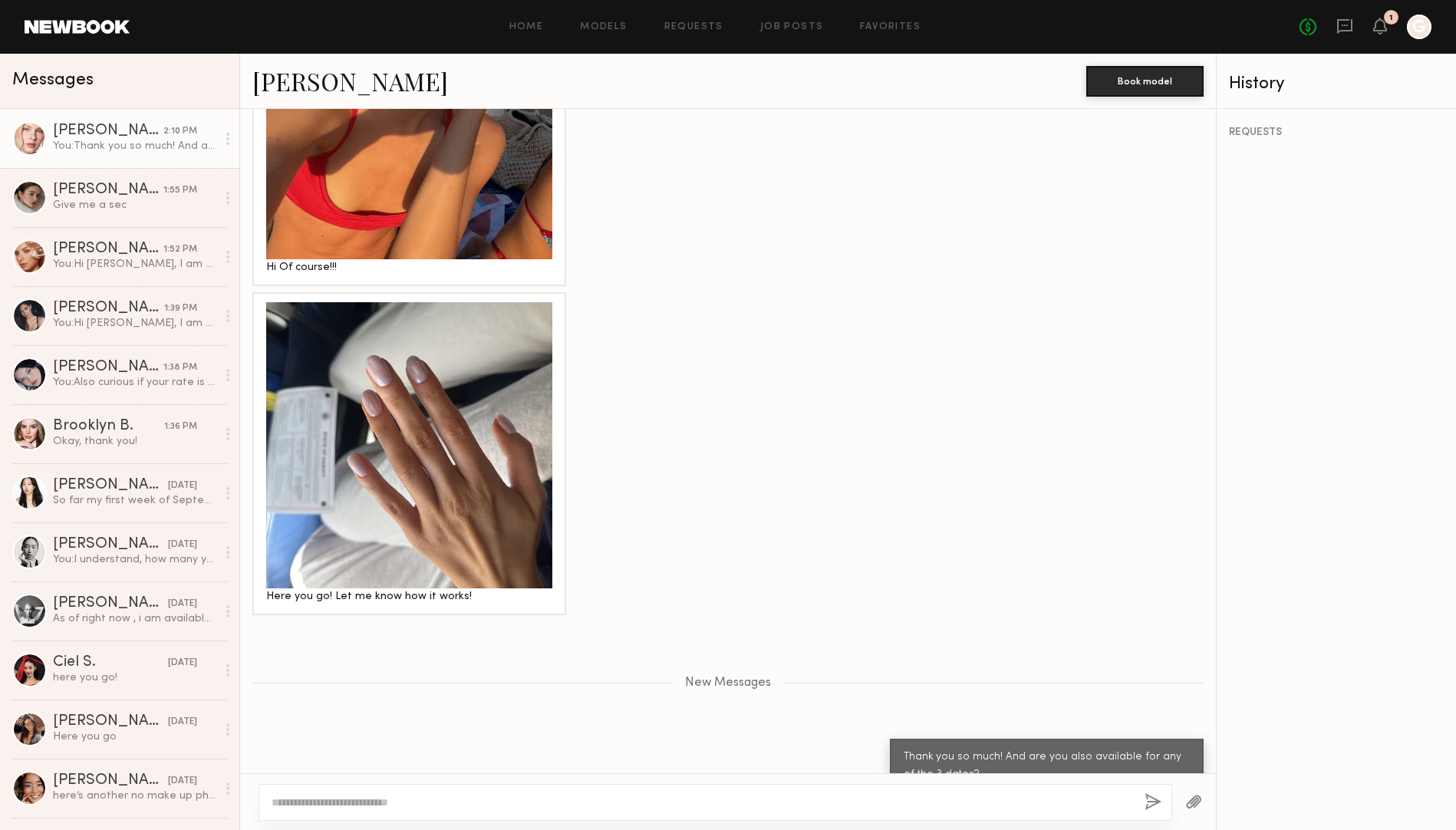
click at [417, 387] on div at bounding box center [409, 445] width 286 height 286
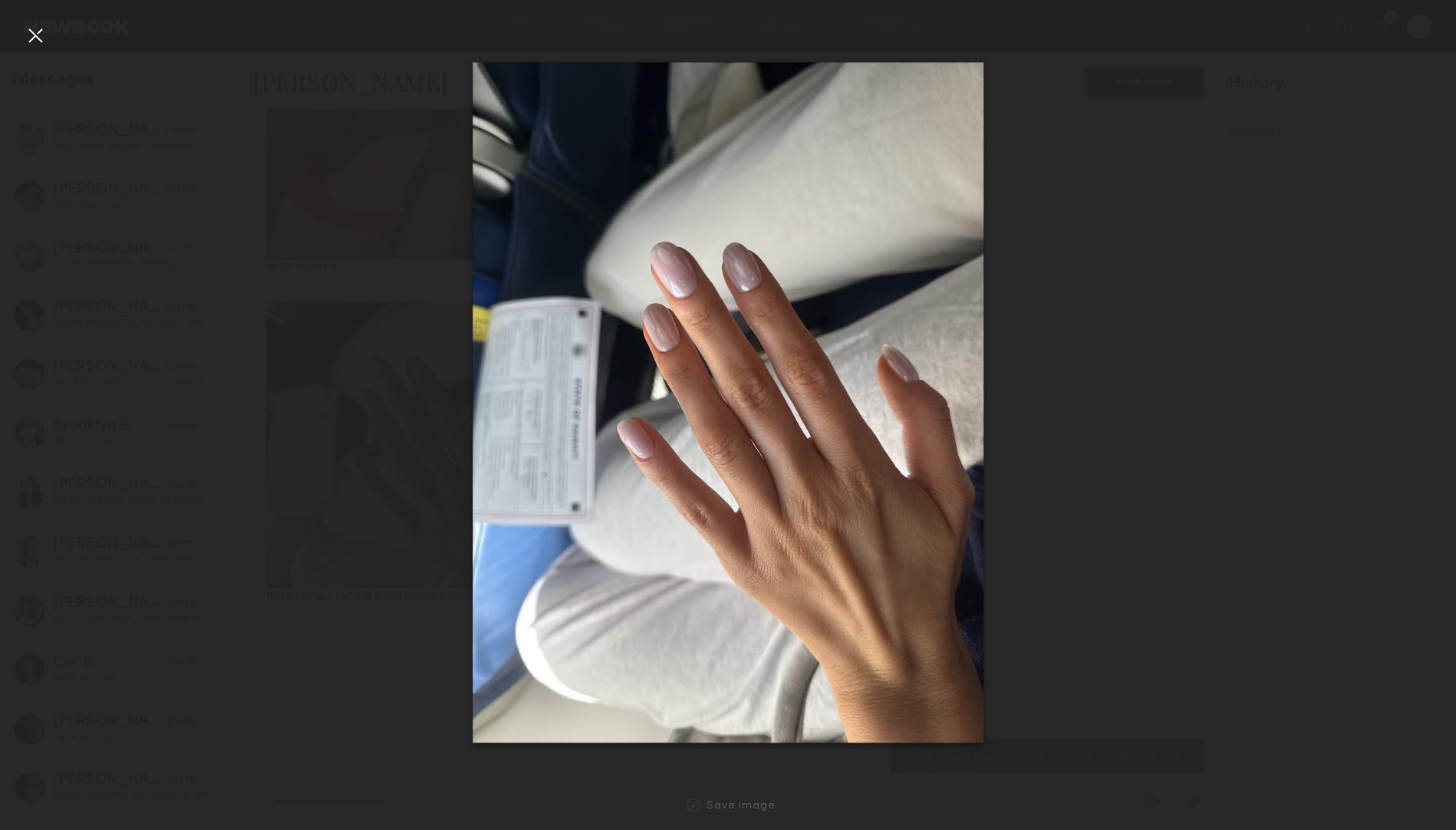
click at [33, 35] on div at bounding box center [35, 35] width 25 height 25
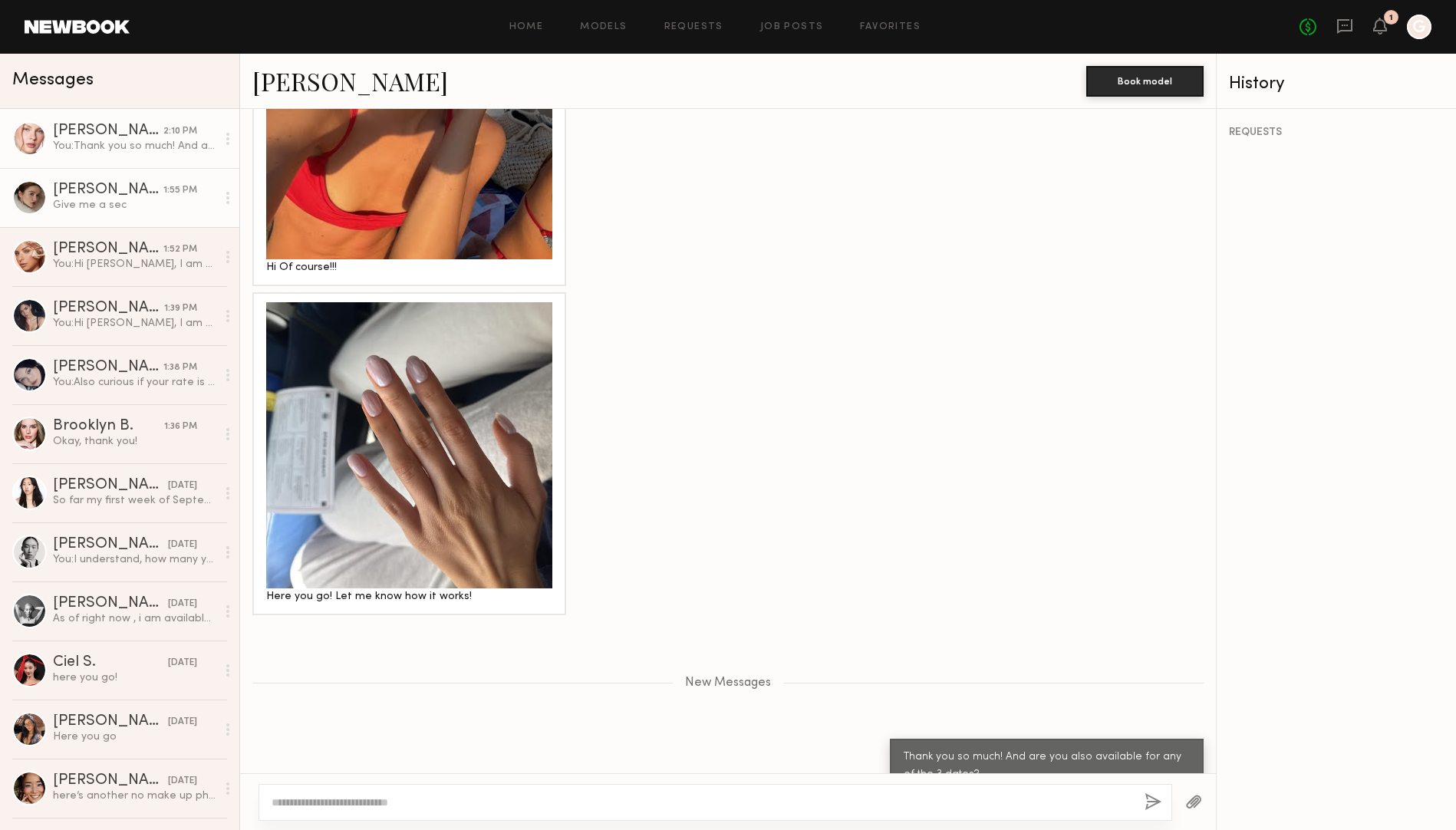
click at [42, 200] on div at bounding box center [29, 196] width 34 height 34
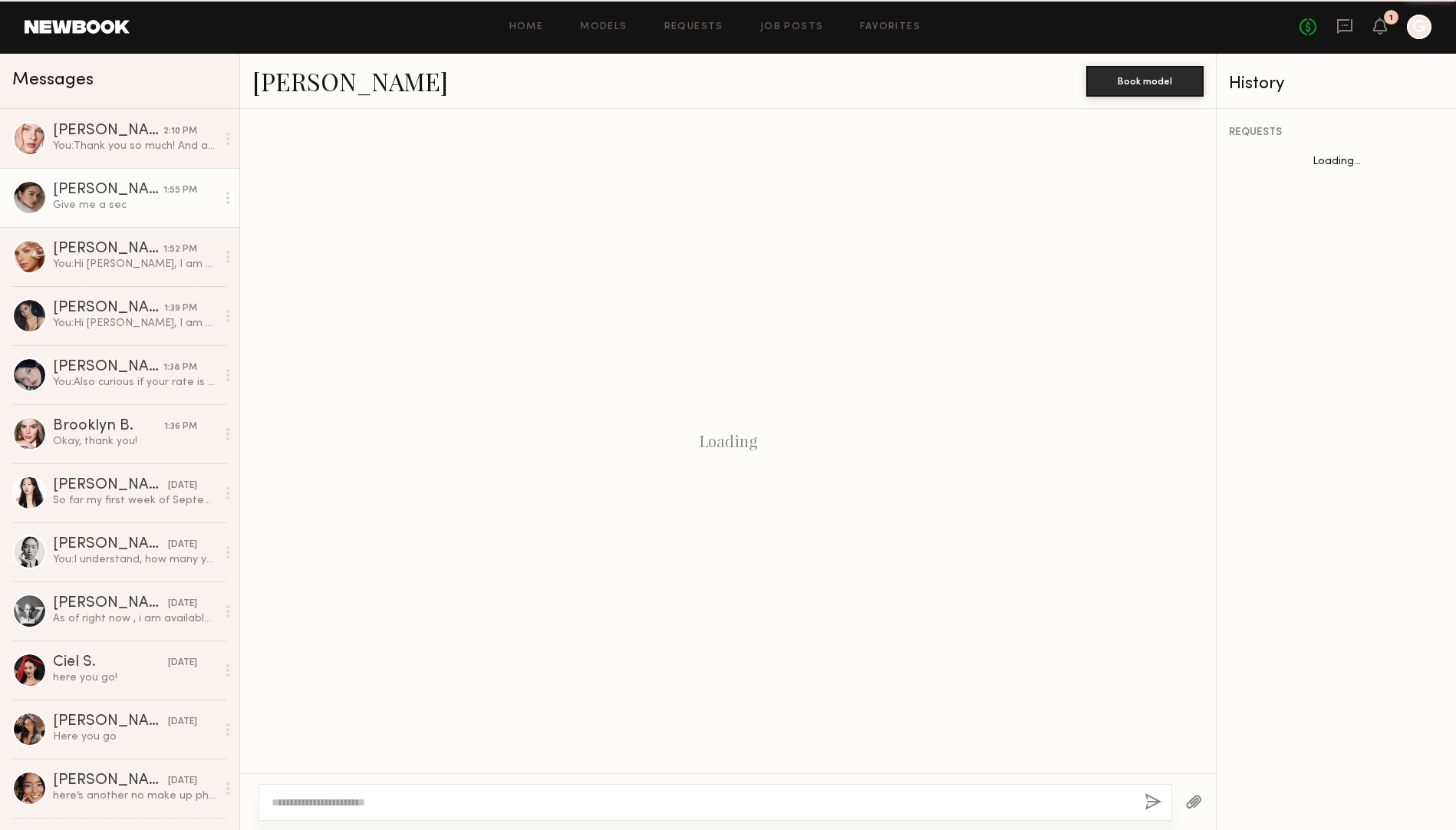
scroll to position [1350, 0]
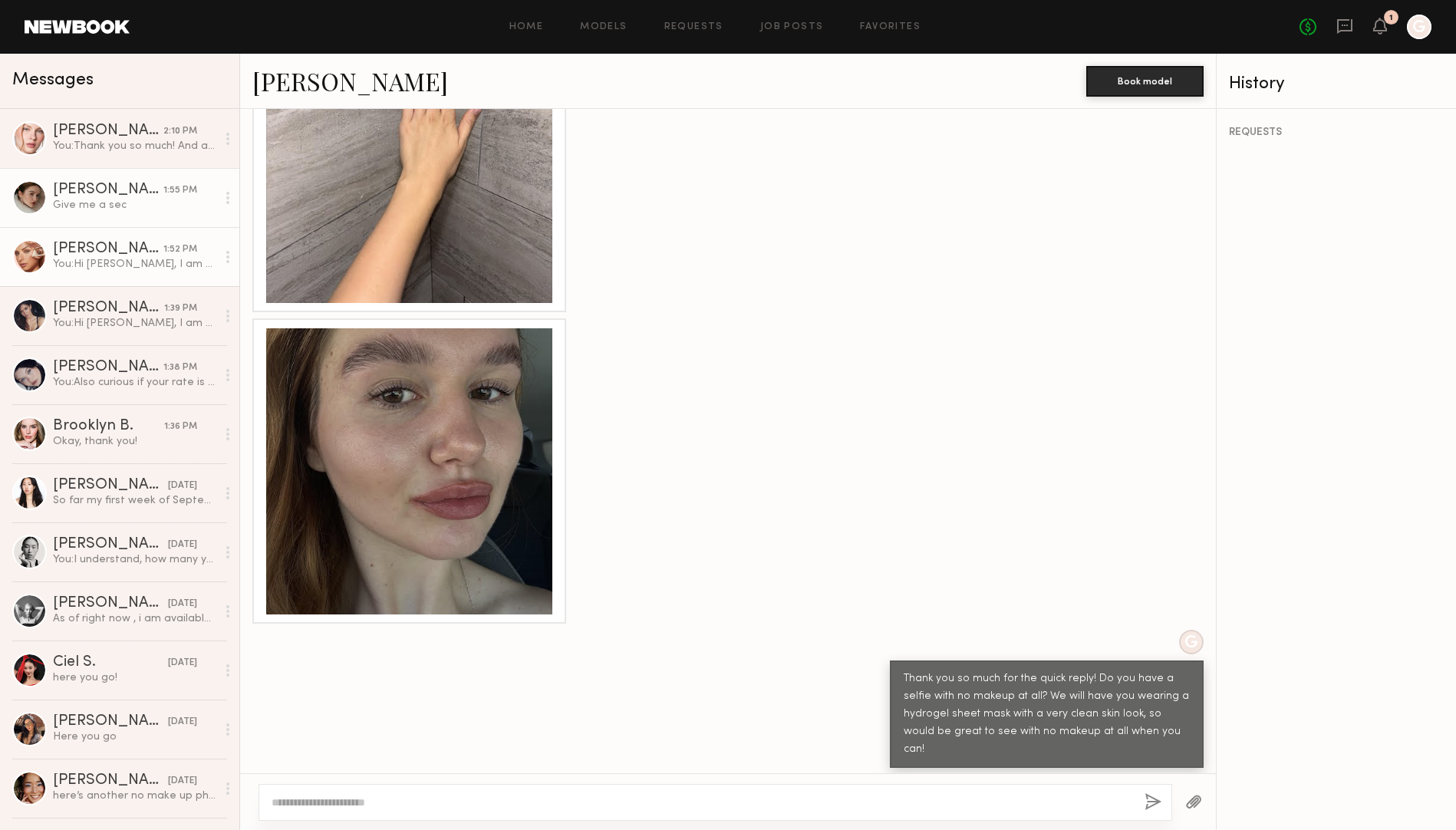
click at [117, 263] on div "You: Hi Madison, I am casting for a shoot with a Korean skincare brand and real…" at bounding box center [134, 264] width 163 height 15
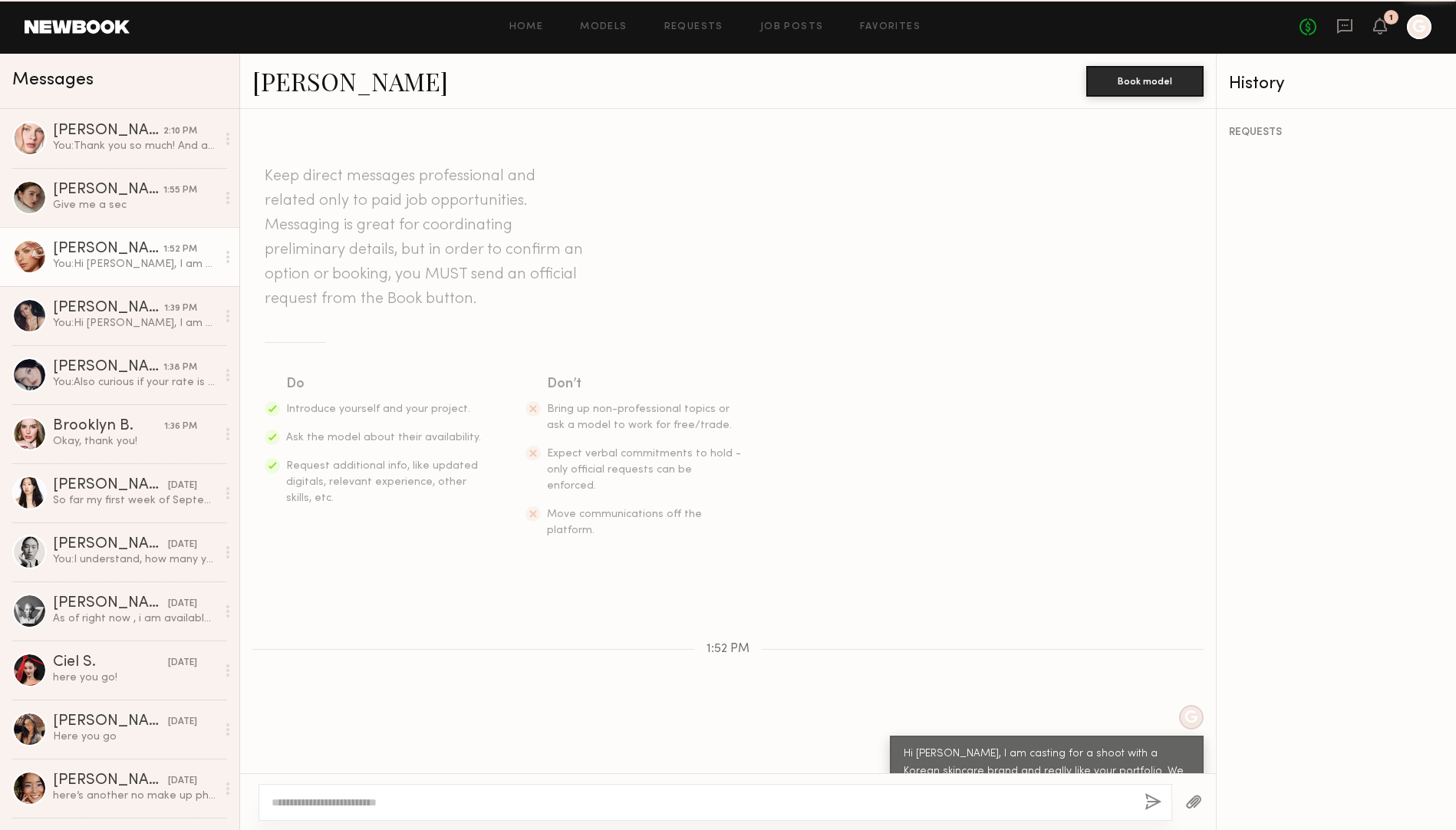
scroll to position [173, 0]
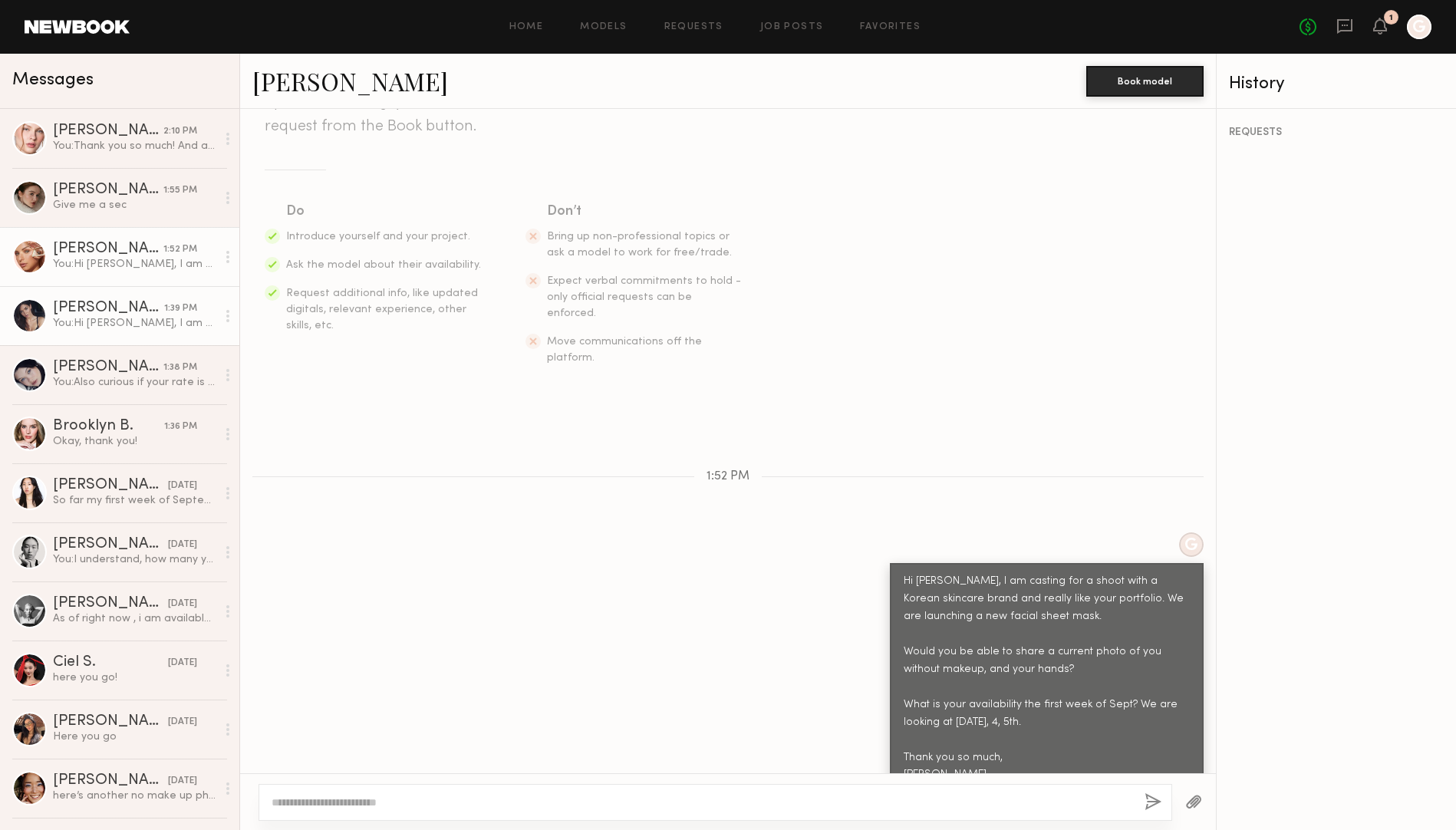
click at [100, 298] on link "Aarika W. 1:39 PM You: Hi Aarika, I am casting for a shoot with a Korean skinca…" at bounding box center [119, 315] width 239 height 59
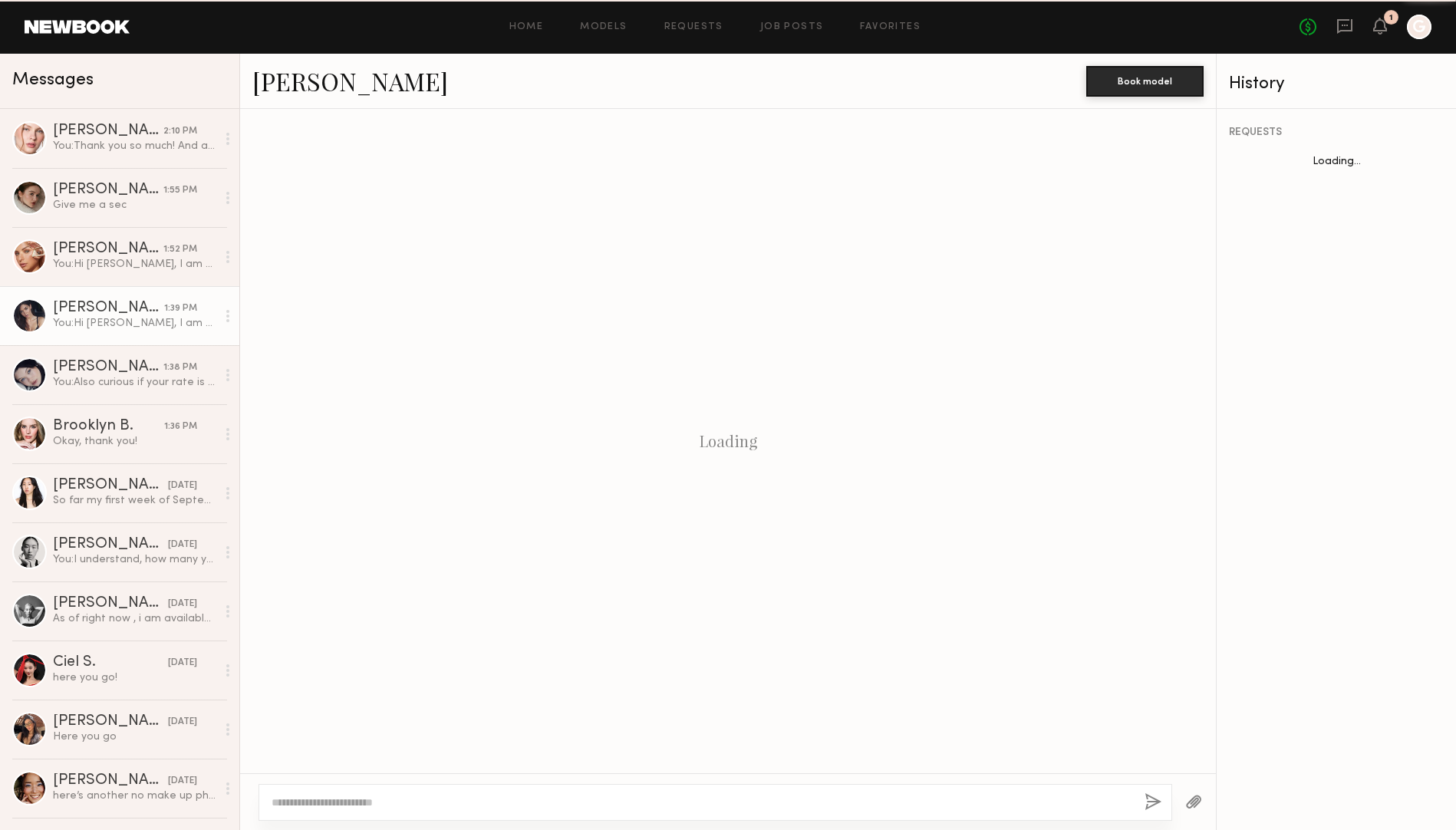
scroll to position [173, 0]
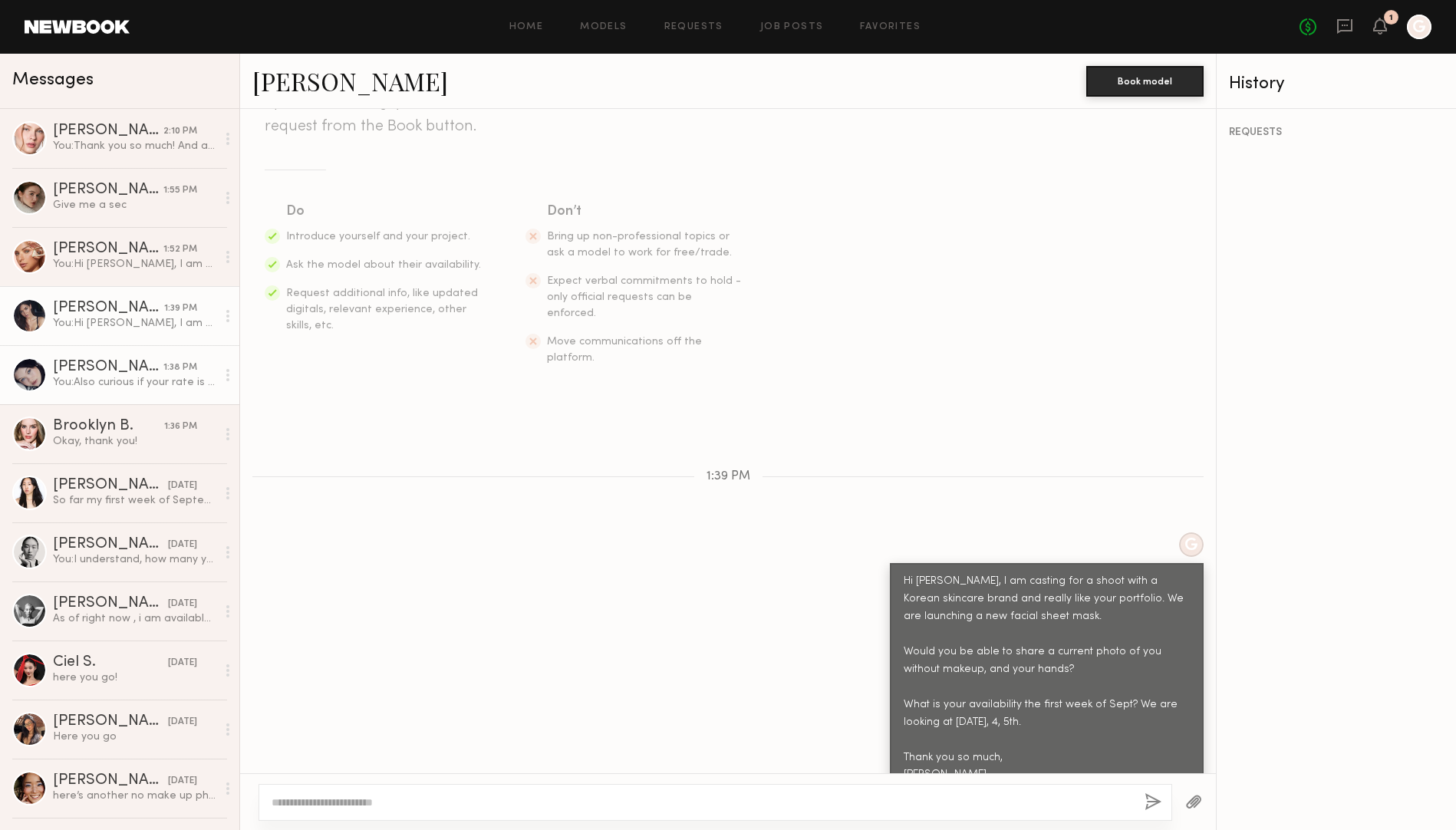
click at [65, 369] on div "Marina F." at bounding box center [108, 367] width 110 height 15
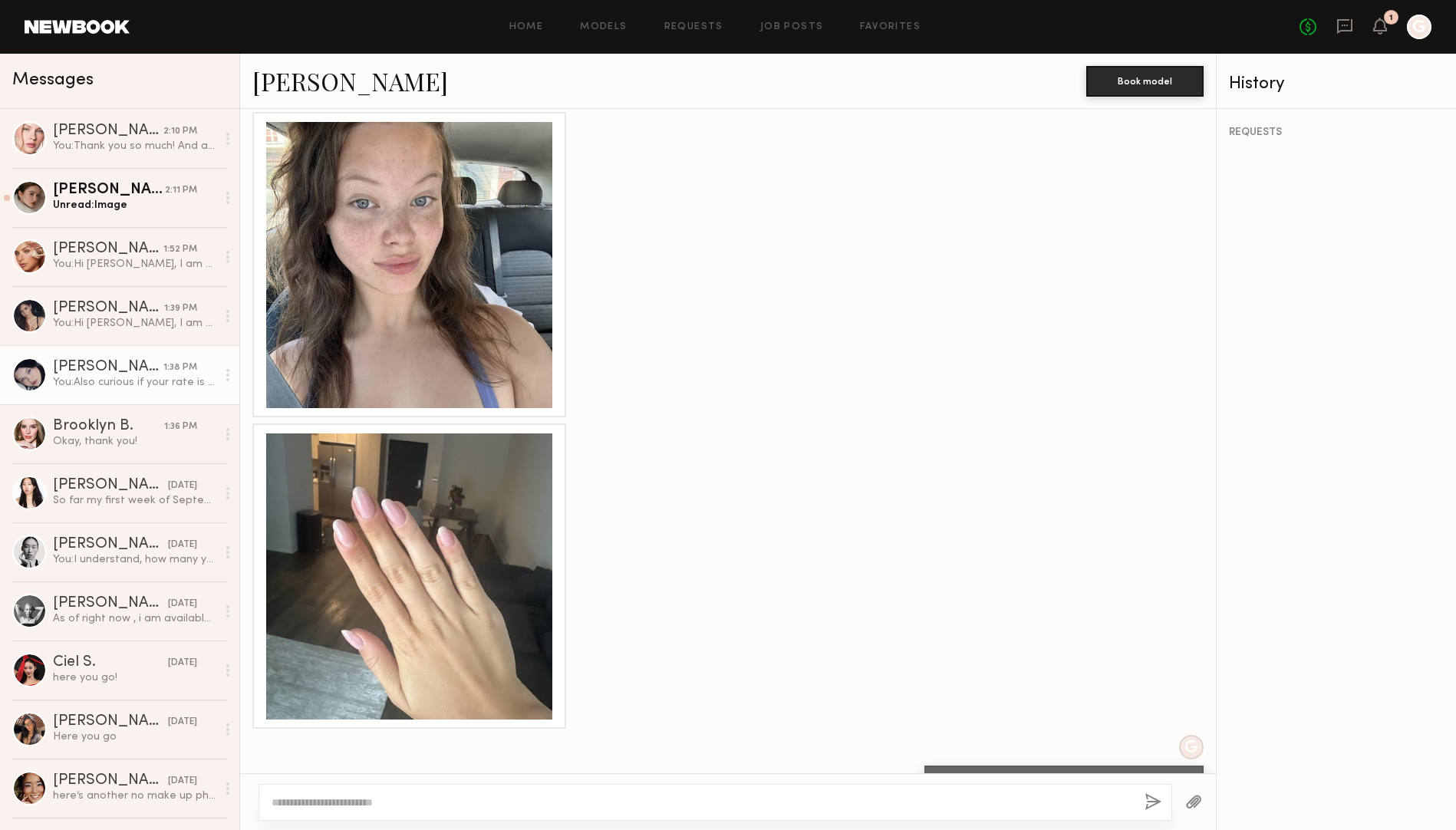
scroll to position [1461, 0]
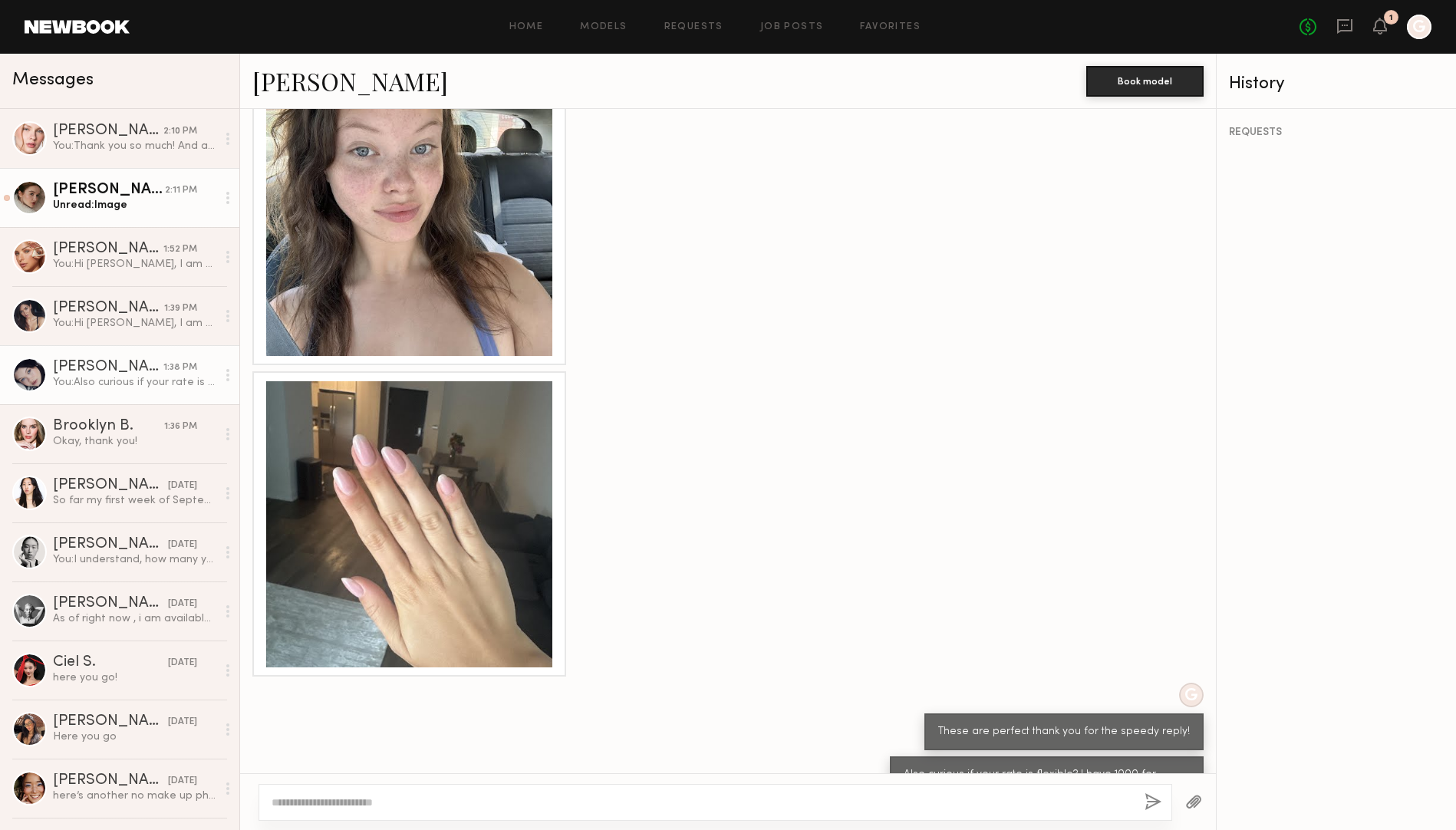
click at [74, 203] on div "Unread: Image" at bounding box center [134, 205] width 163 height 15
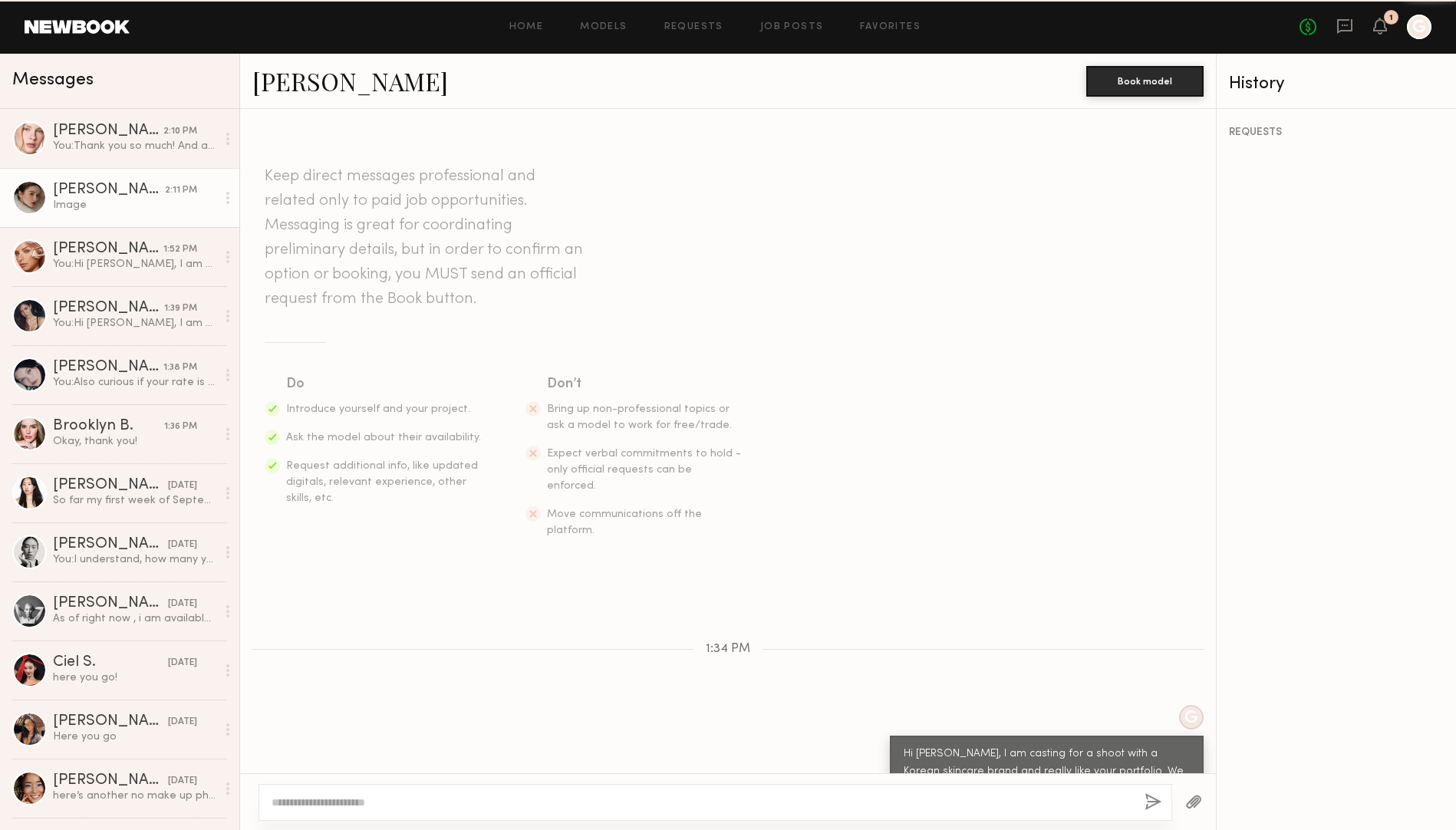
scroll to position [2003, 0]
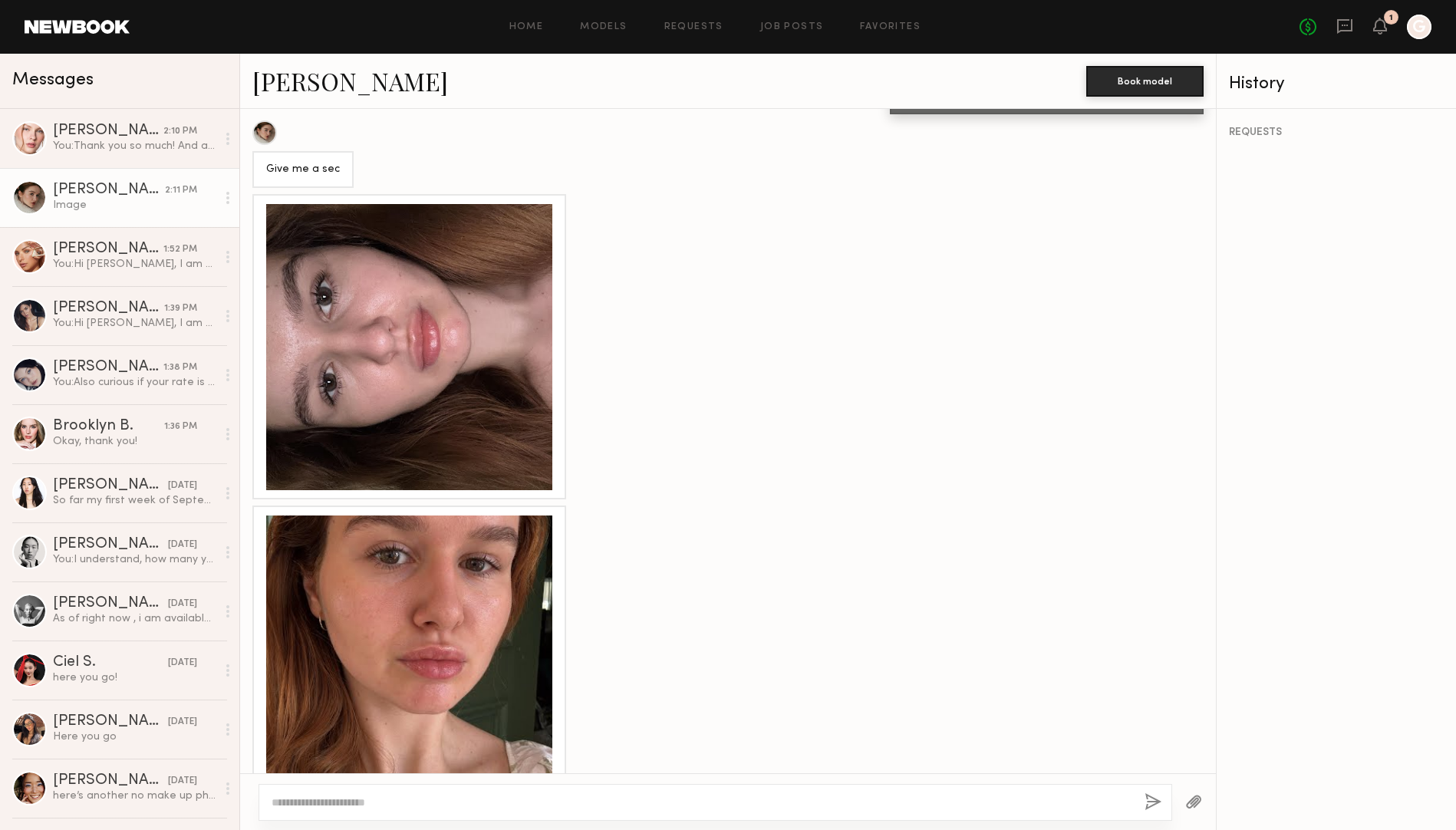
click at [472, 293] on div at bounding box center [409, 346] width 286 height 286
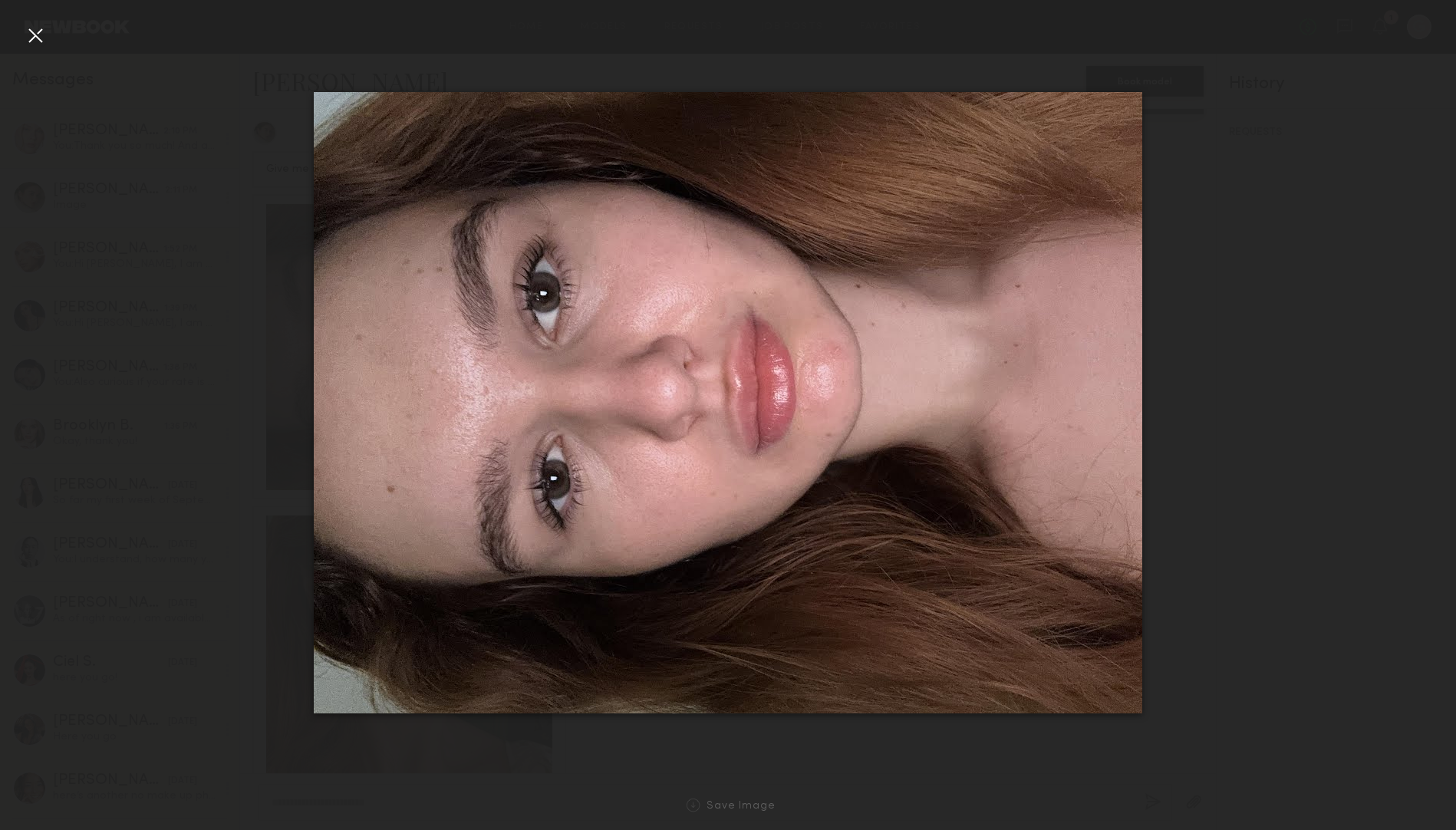
click at [33, 32] on div at bounding box center [35, 35] width 25 height 25
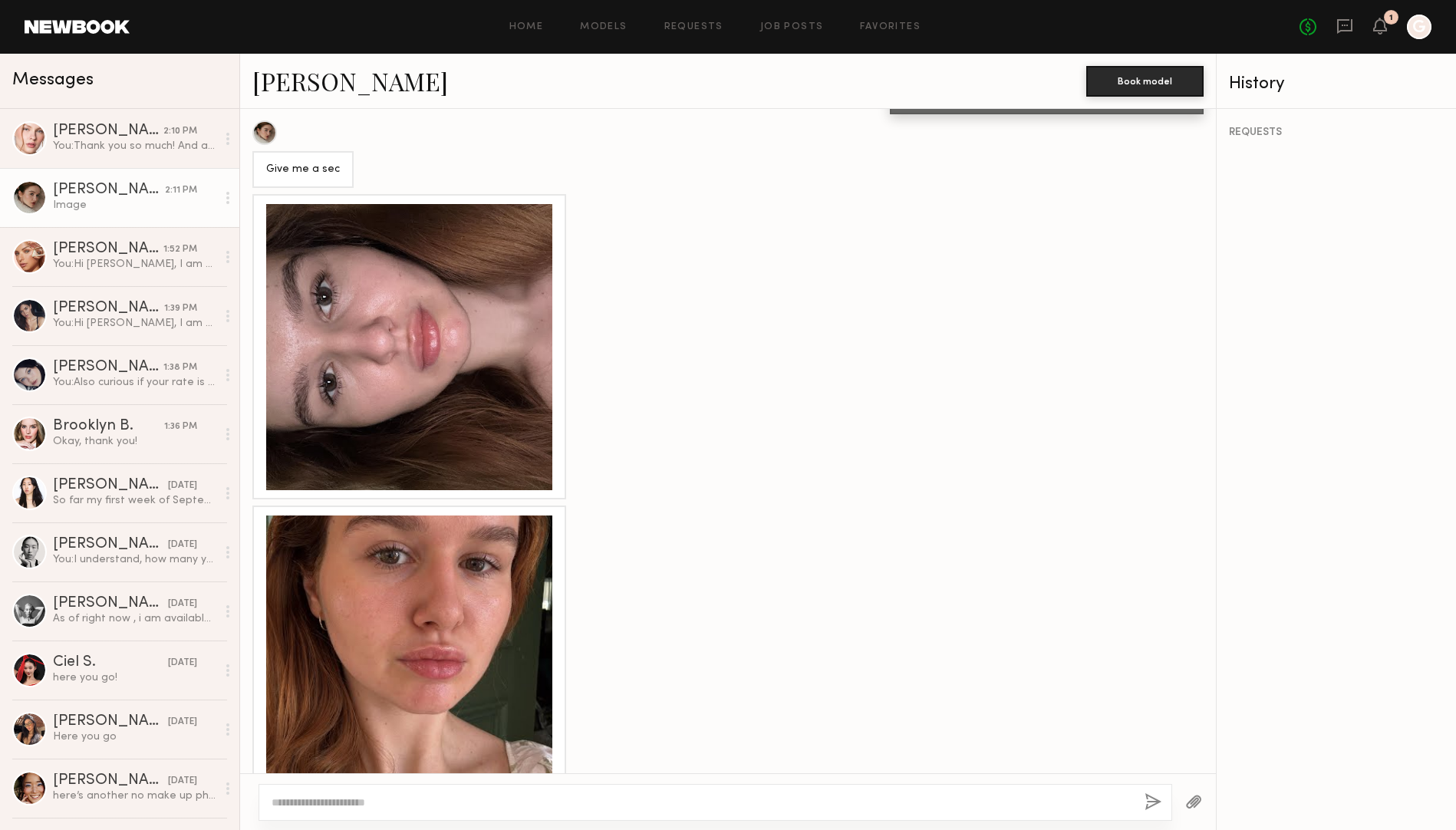
click at [494, 571] on div at bounding box center [409, 658] width 286 height 286
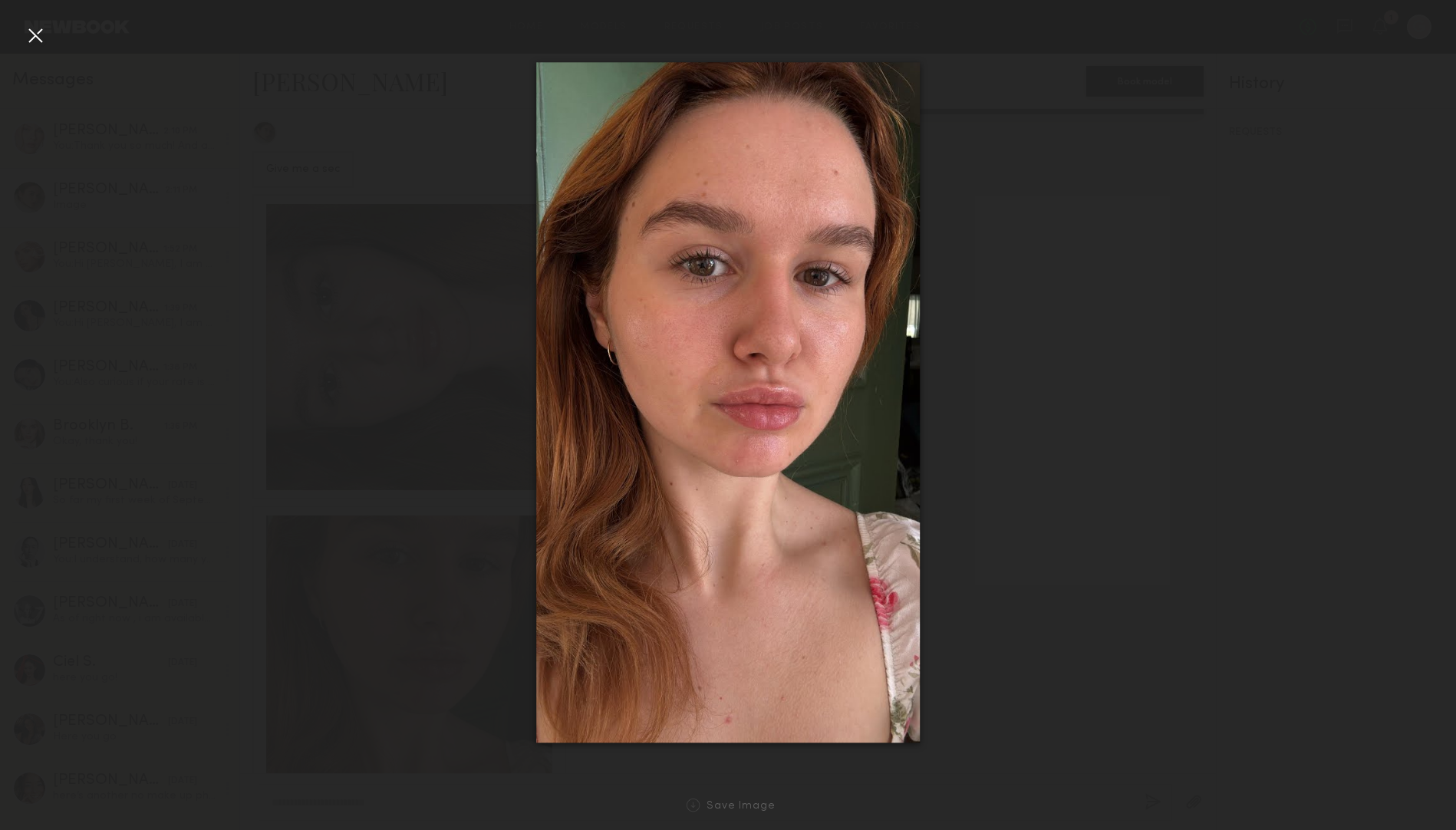
click at [33, 37] on div at bounding box center [35, 35] width 25 height 25
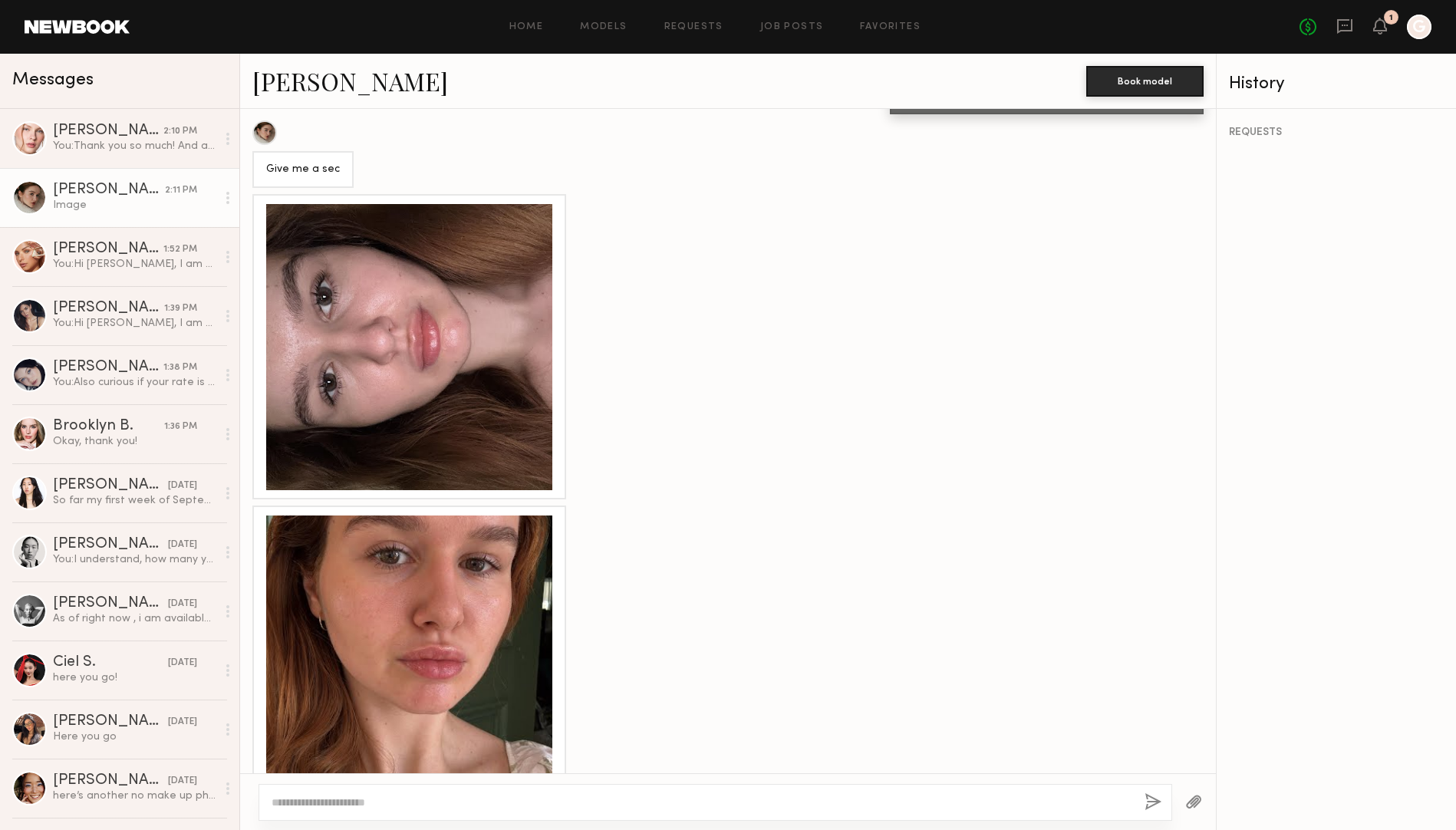
click at [348, 795] on textarea at bounding box center [702, 802] width 860 height 15
type textarea "**********"
click at [1153, 798] on button "button" at bounding box center [1152, 803] width 17 height 19
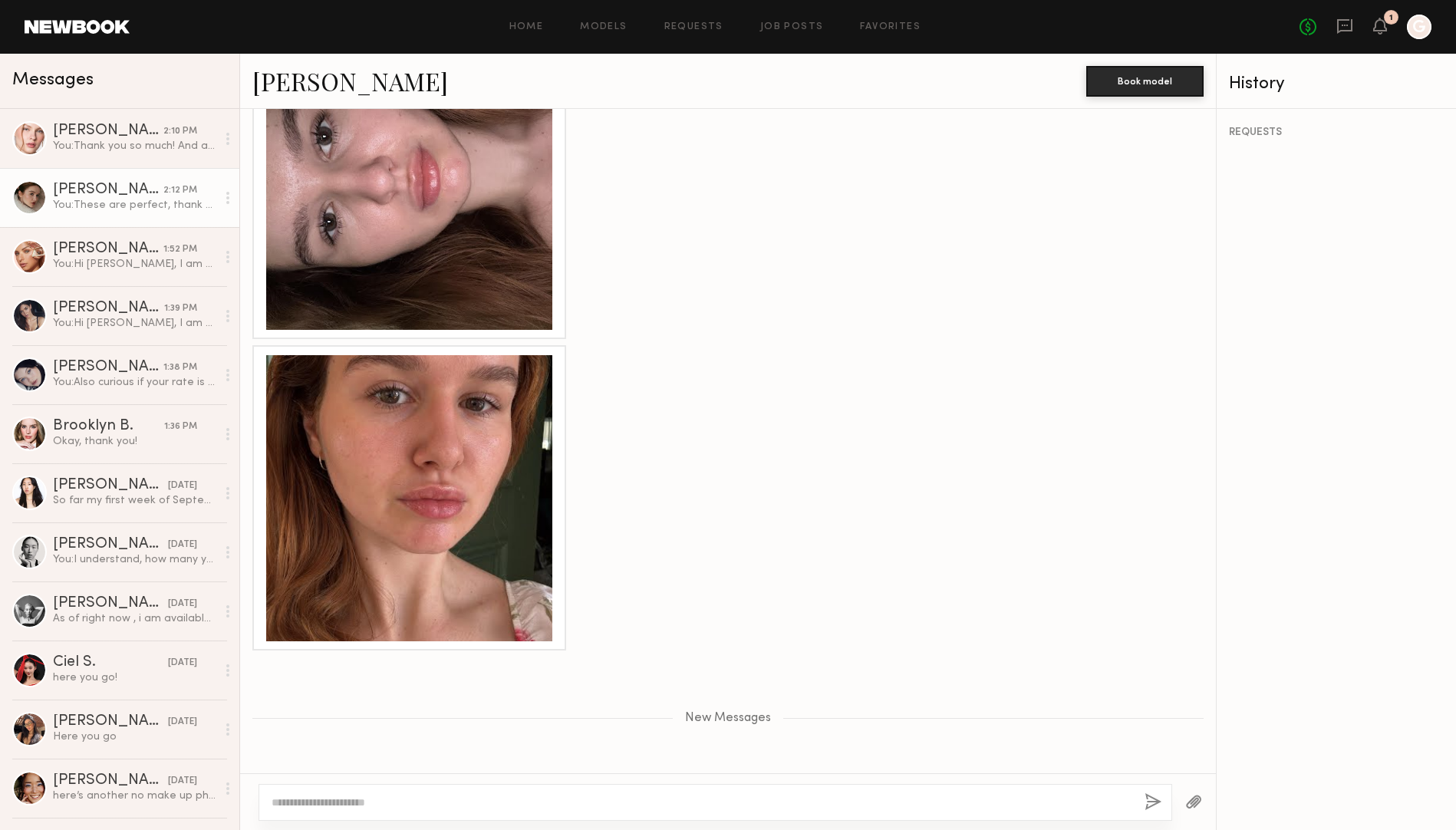
scroll to position [2236, 0]
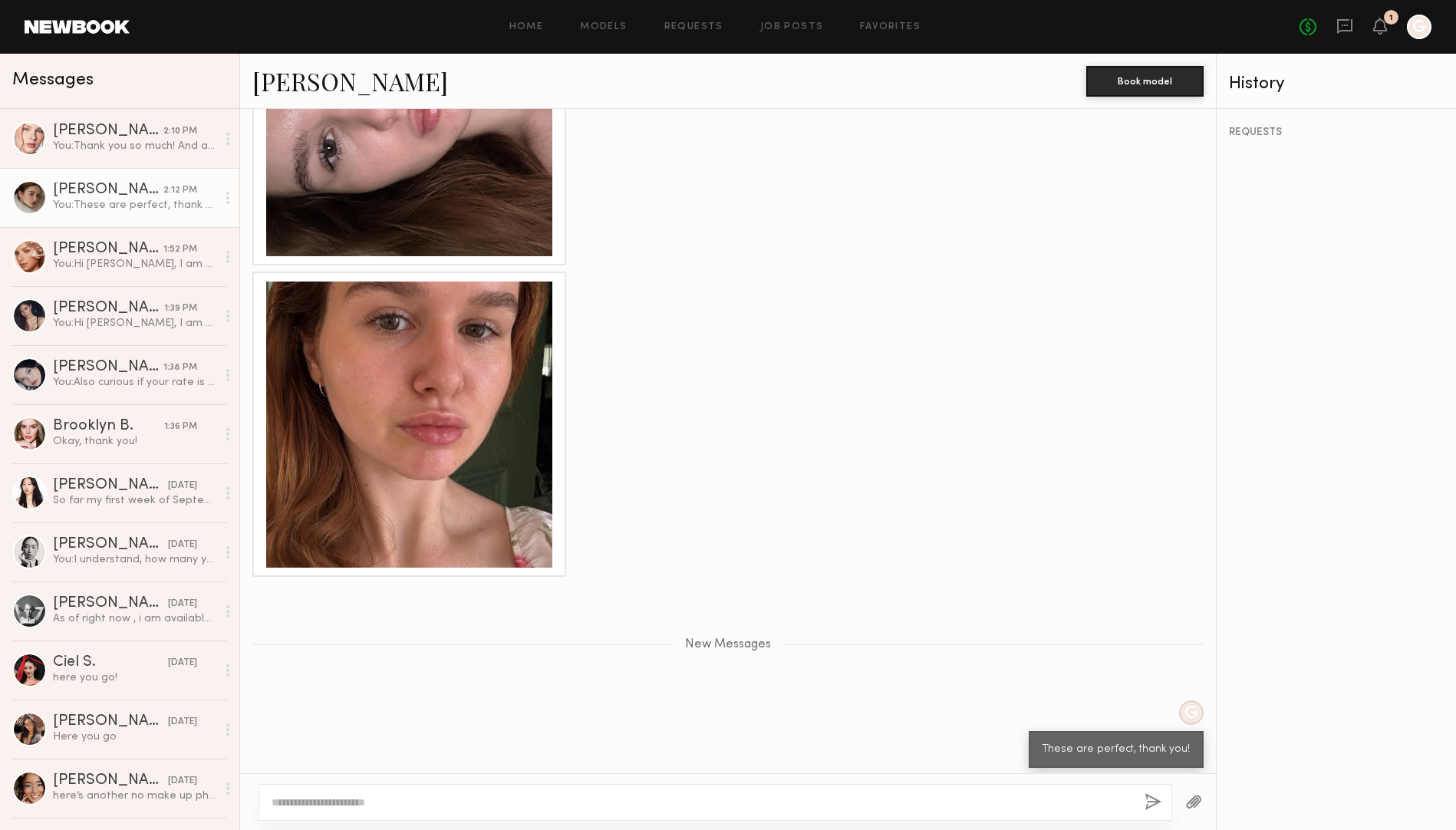
click at [437, 345] on div at bounding box center [409, 424] width 286 height 286
click at [521, 795] on textarea at bounding box center [702, 802] width 860 height 15
type textarea "********"
click at [1156, 803] on button "button" at bounding box center [1152, 803] width 17 height 19
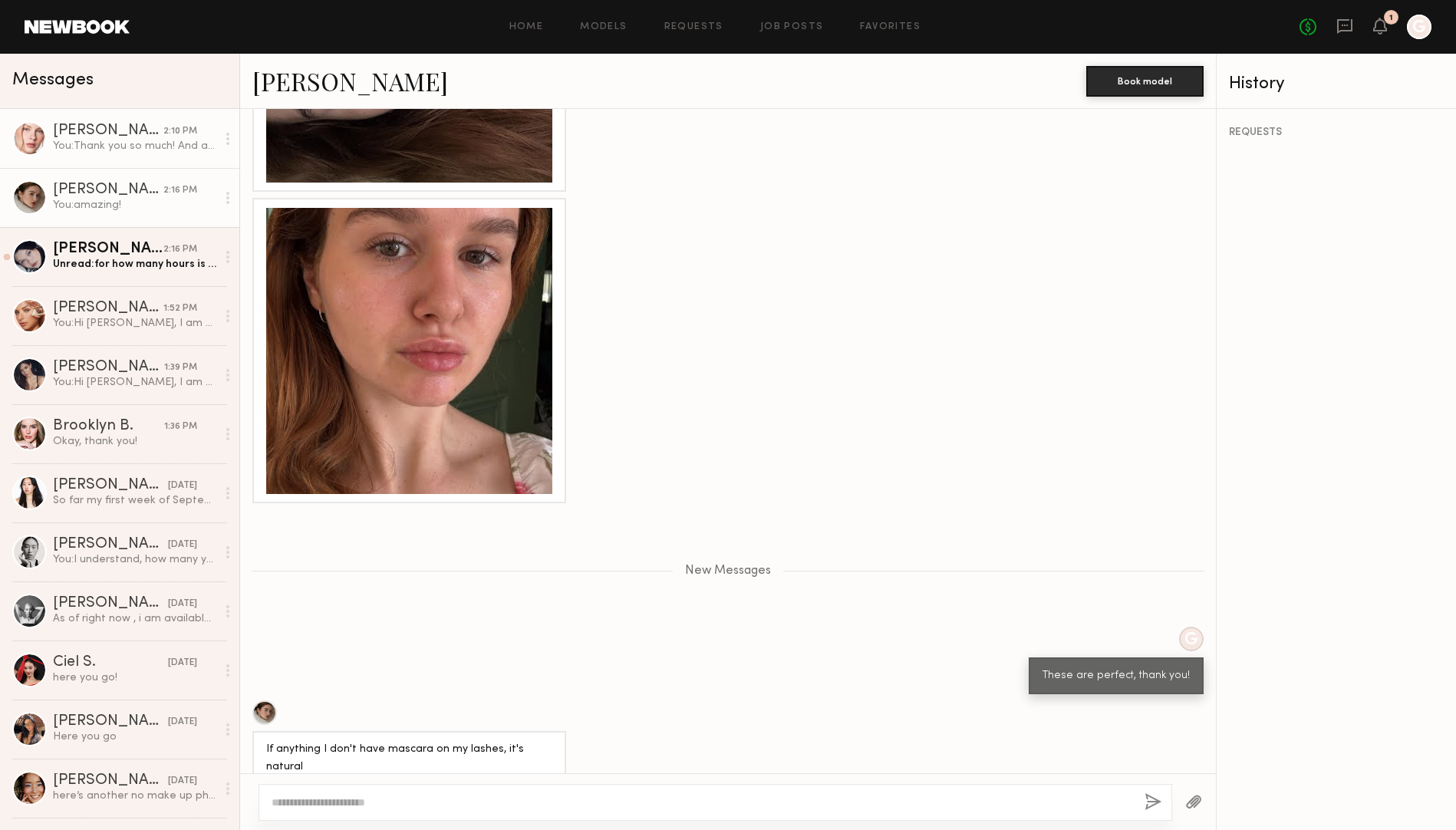
click at [126, 130] on div "[PERSON_NAME]" at bounding box center [108, 130] width 110 height 15
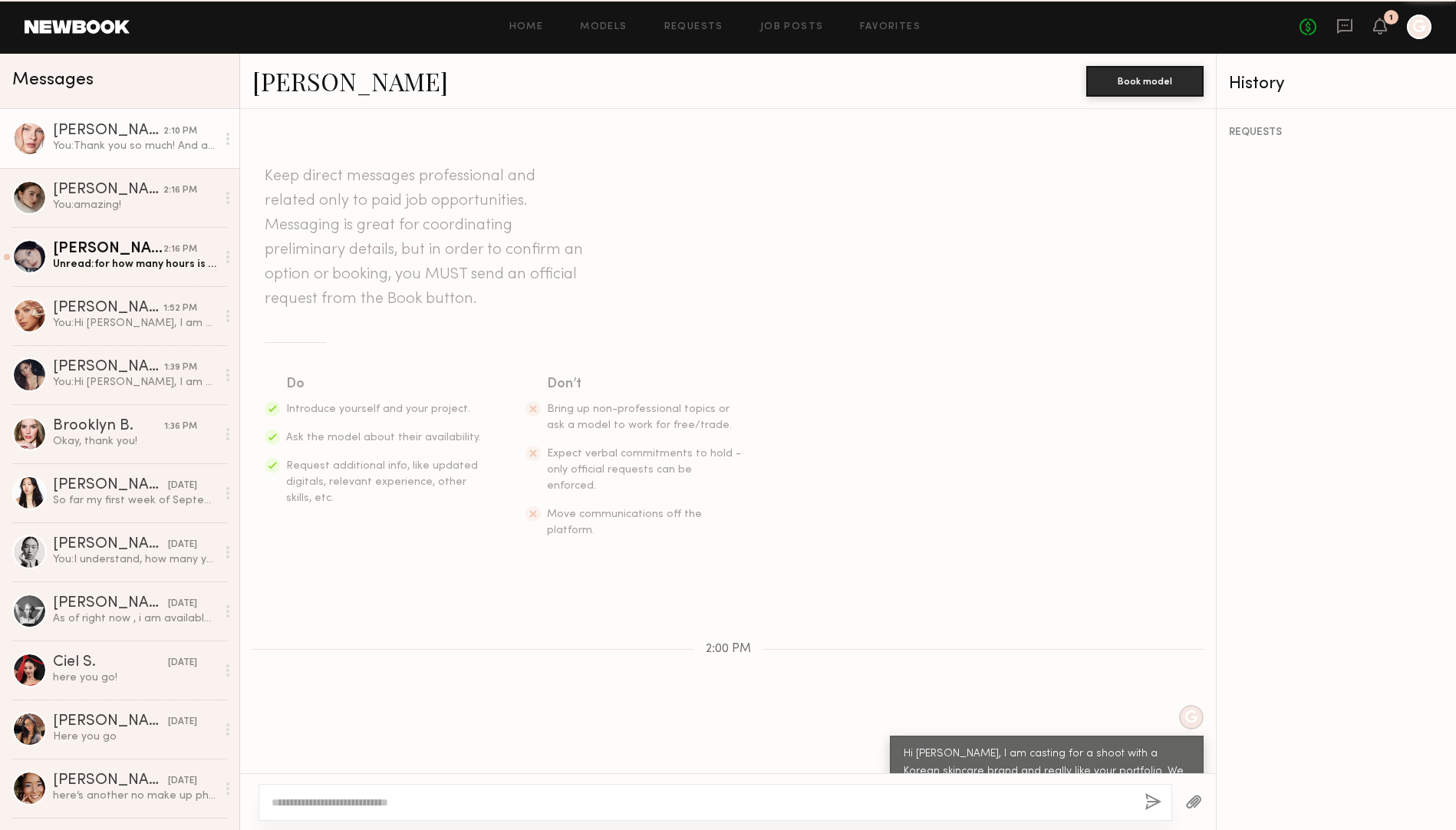
scroll to position [995, 0]
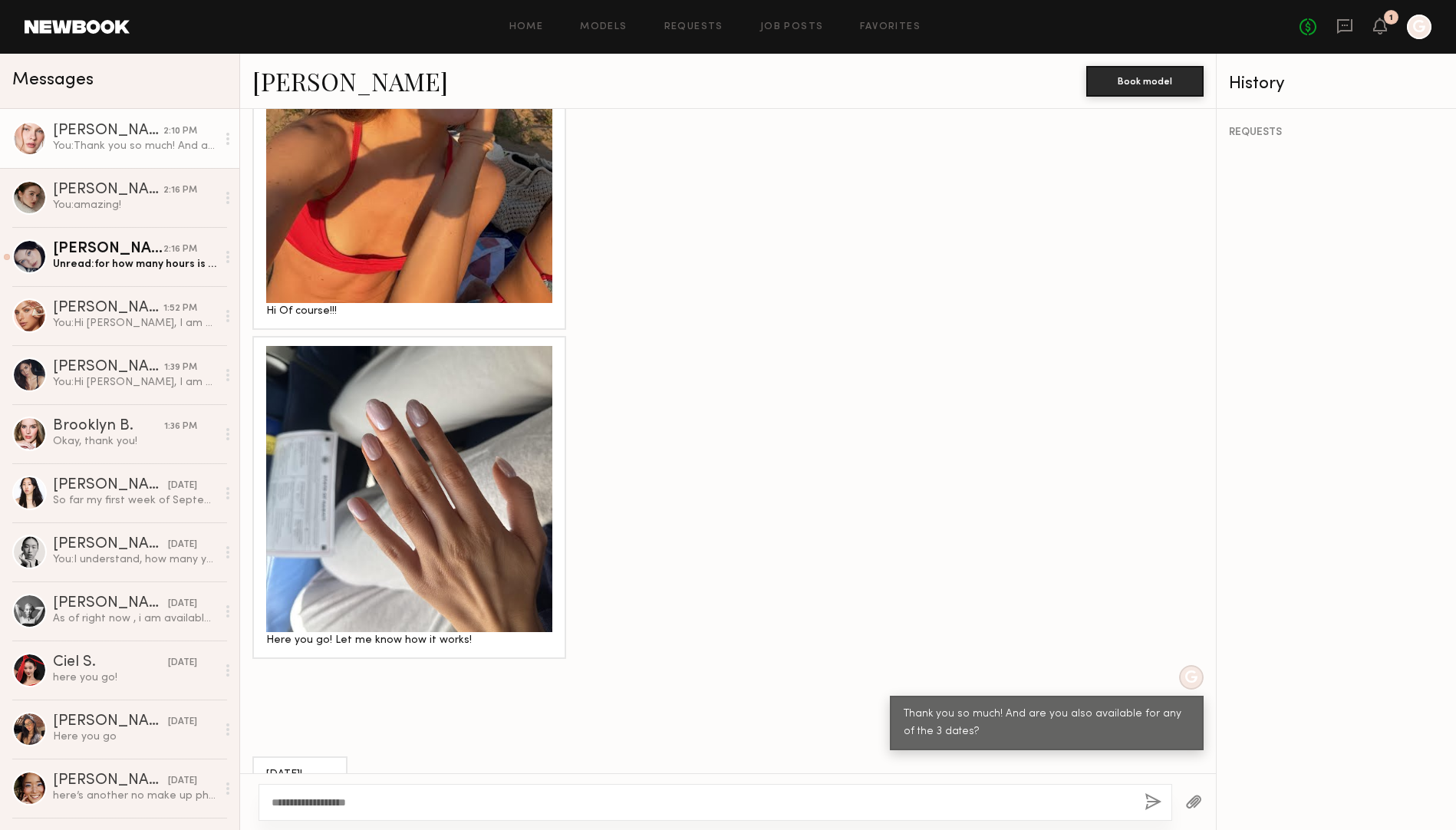
type textarea "**********"
click at [1149, 804] on button "button" at bounding box center [1152, 803] width 17 height 19
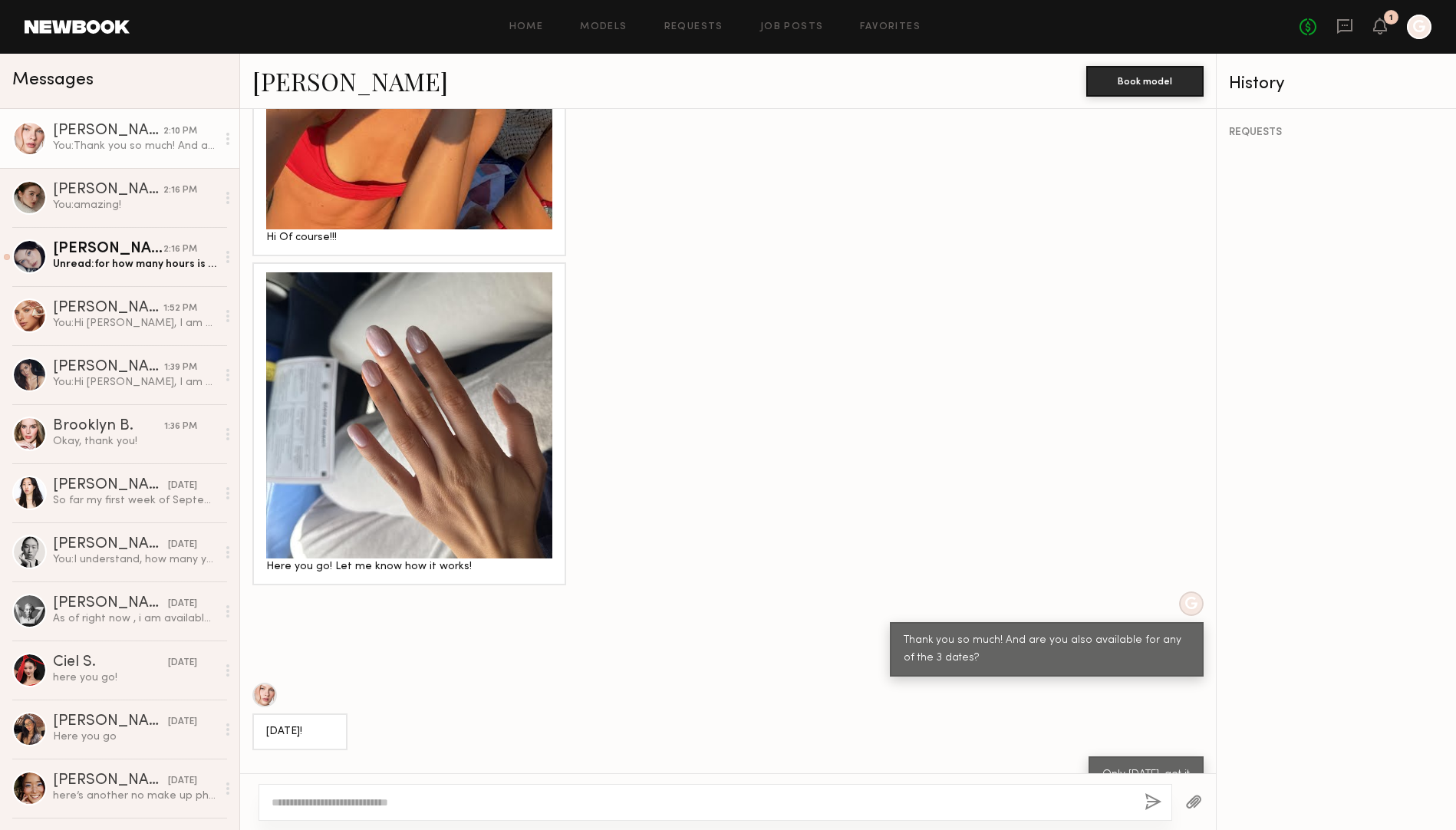
click at [334, 89] on link "[PERSON_NAME]" at bounding box center [350, 80] width 196 height 33
click at [133, 270] on div "Unread: for how many hours is it?" at bounding box center [134, 264] width 163 height 15
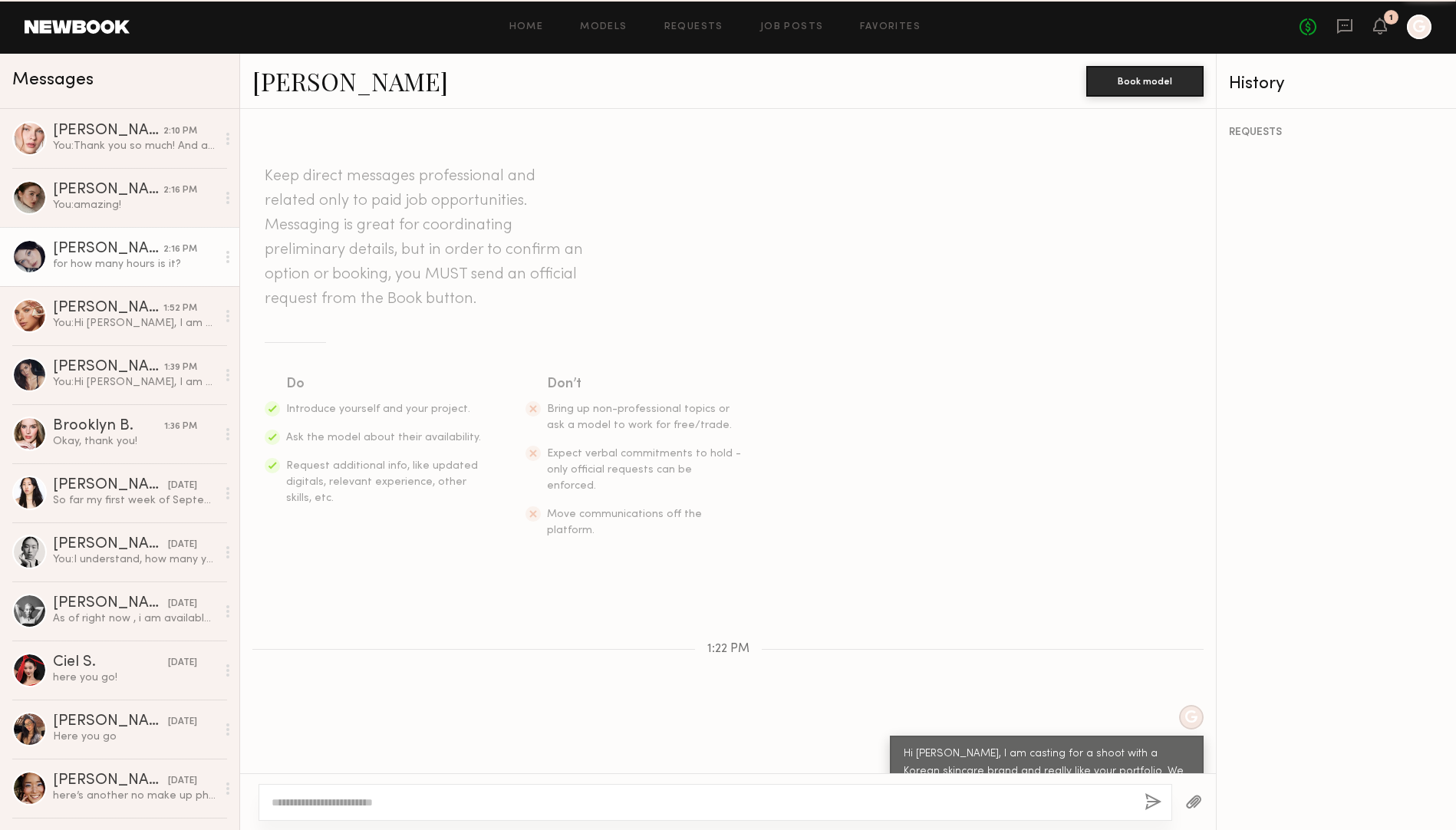
scroll to position [1503, 0]
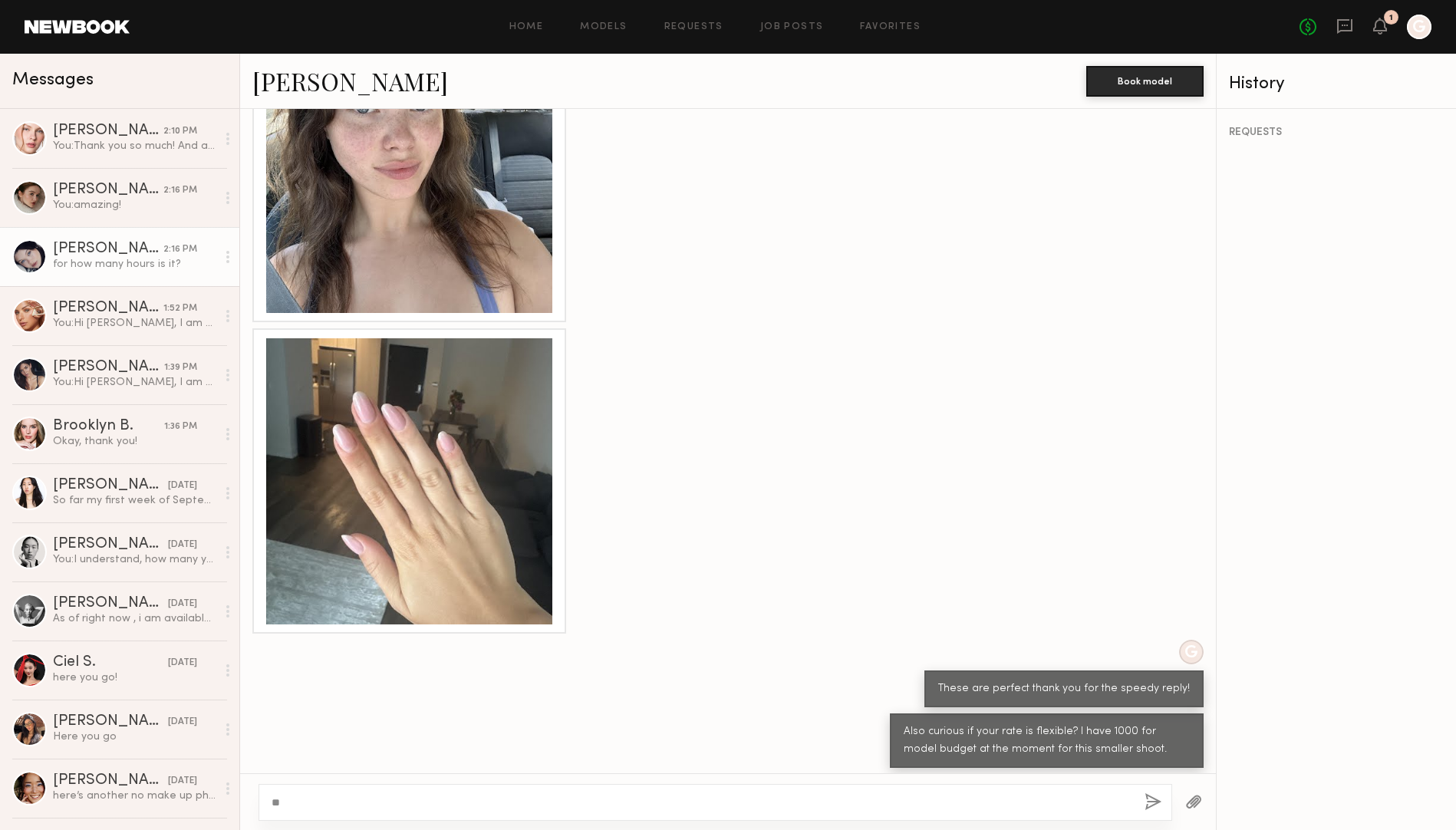
type textarea "*"
click at [799, 800] on textarea "**********" at bounding box center [702, 802] width 860 height 15
type textarea "**********"
click at [1153, 797] on button "button" at bounding box center [1152, 803] width 17 height 19
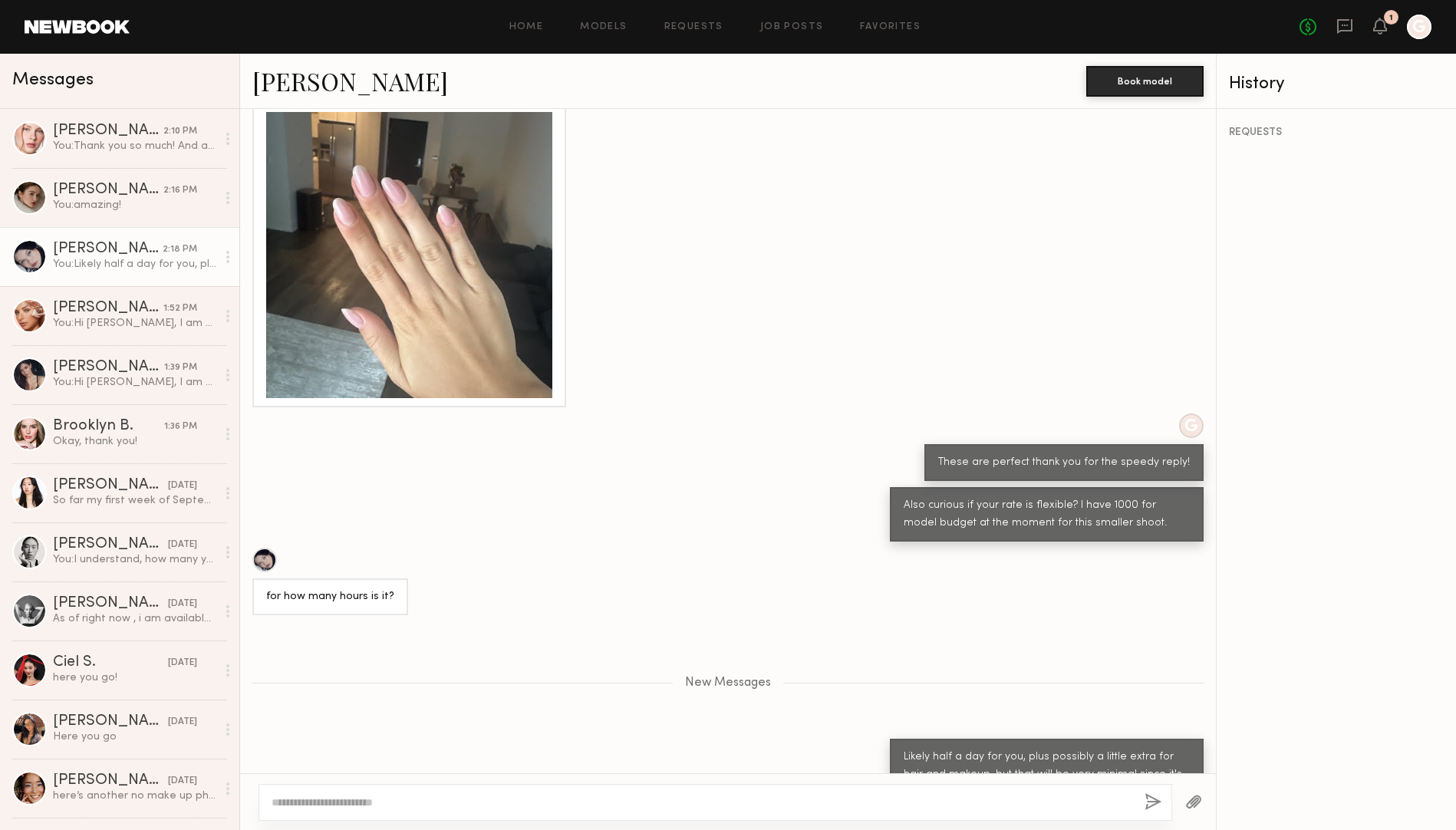
scroll to position [1727, 0]
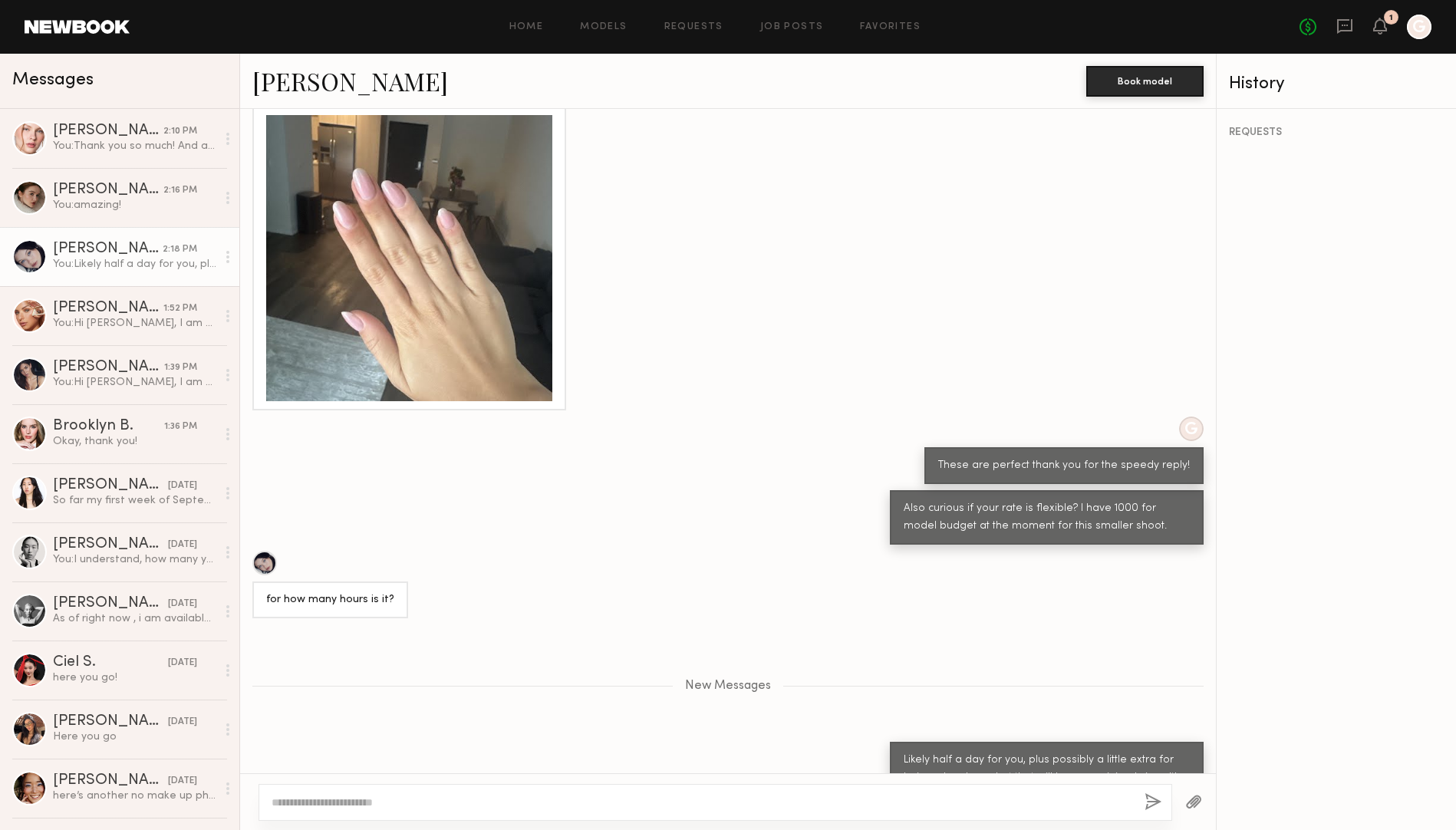
click at [320, 85] on link "Marina F." at bounding box center [350, 80] width 196 height 33
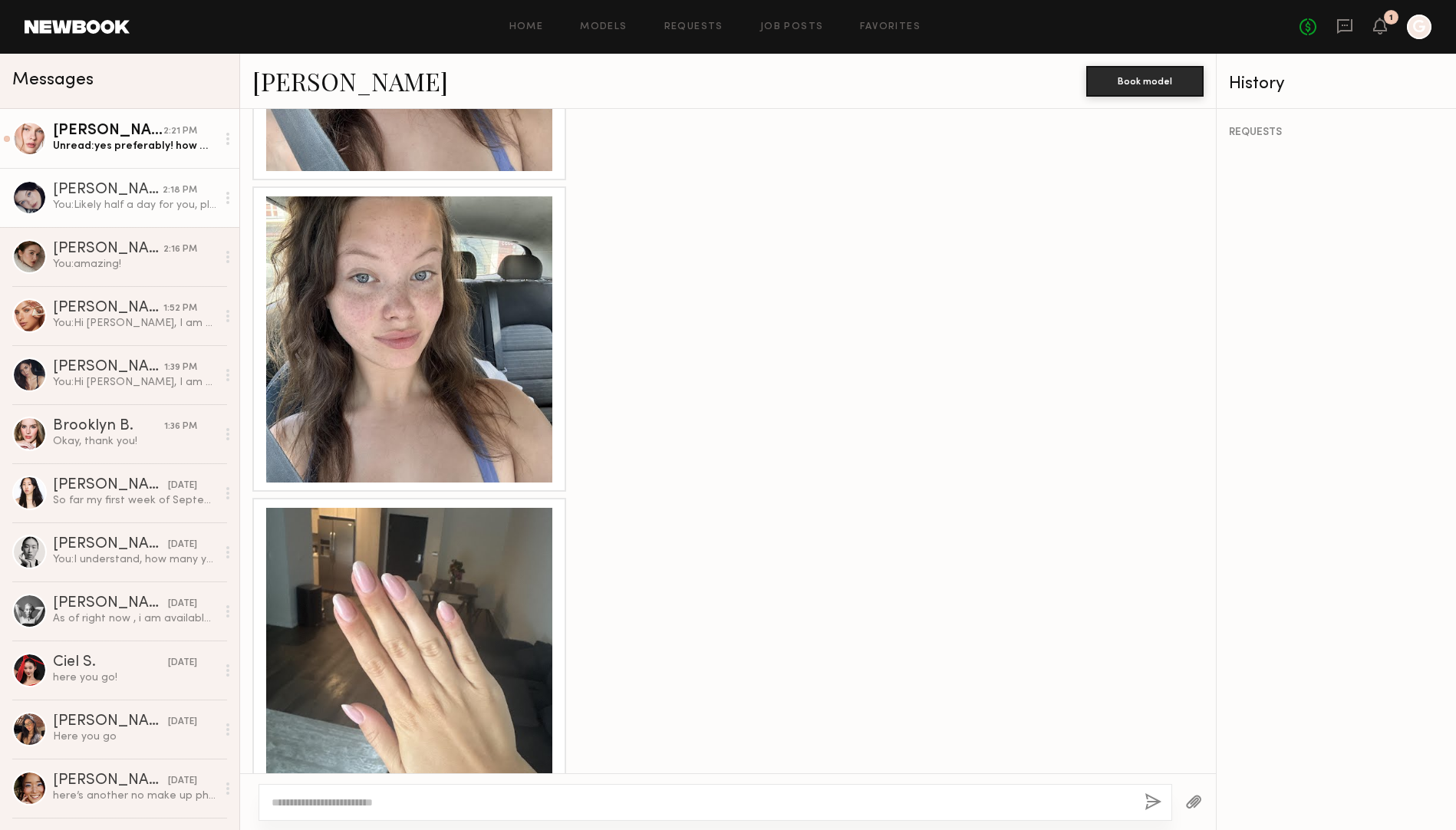
scroll to position [1173, 0]
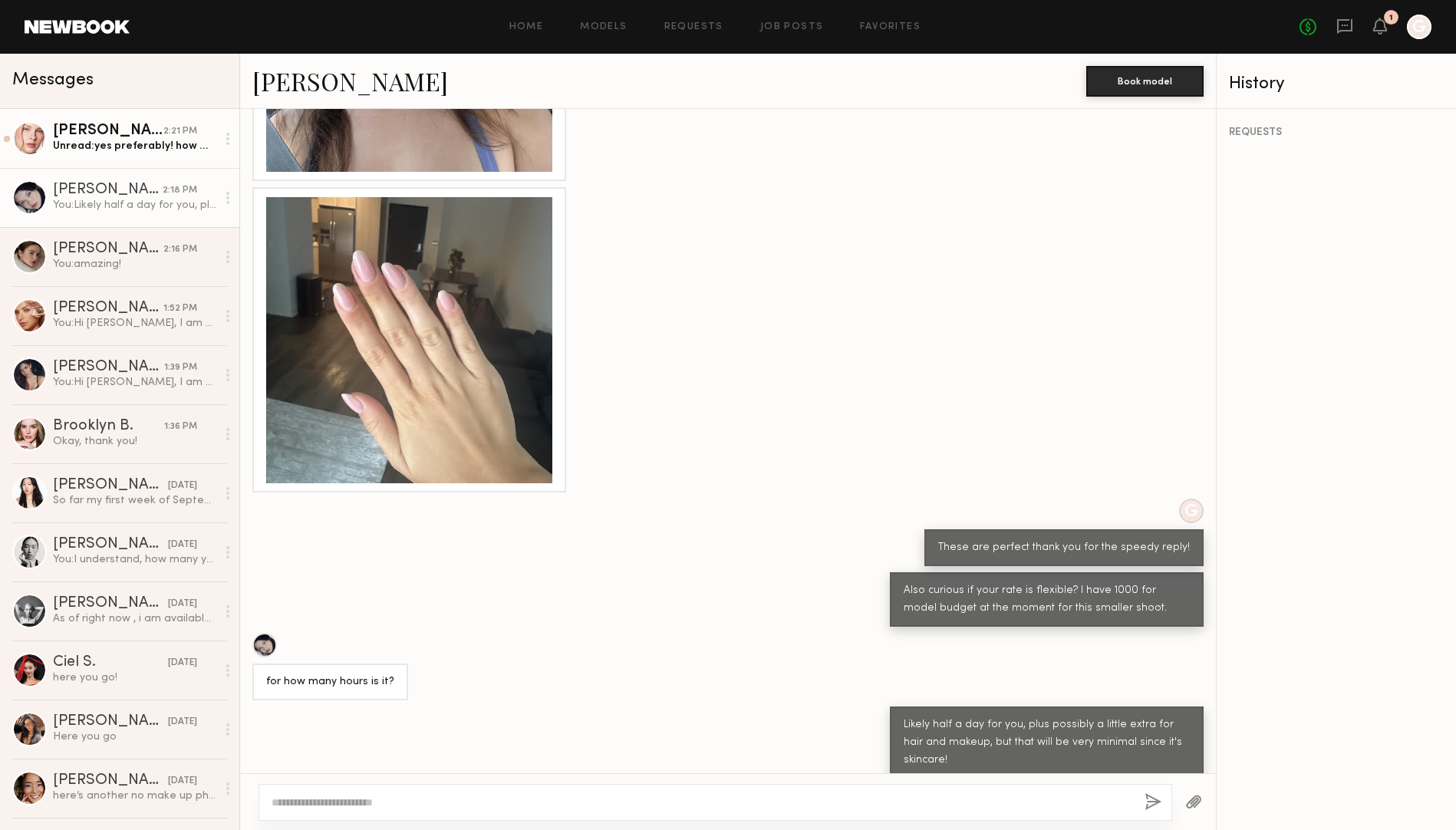
click at [151, 147] on div "Unread: yes preferably! how many hours is that?" at bounding box center [134, 146] width 163 height 15
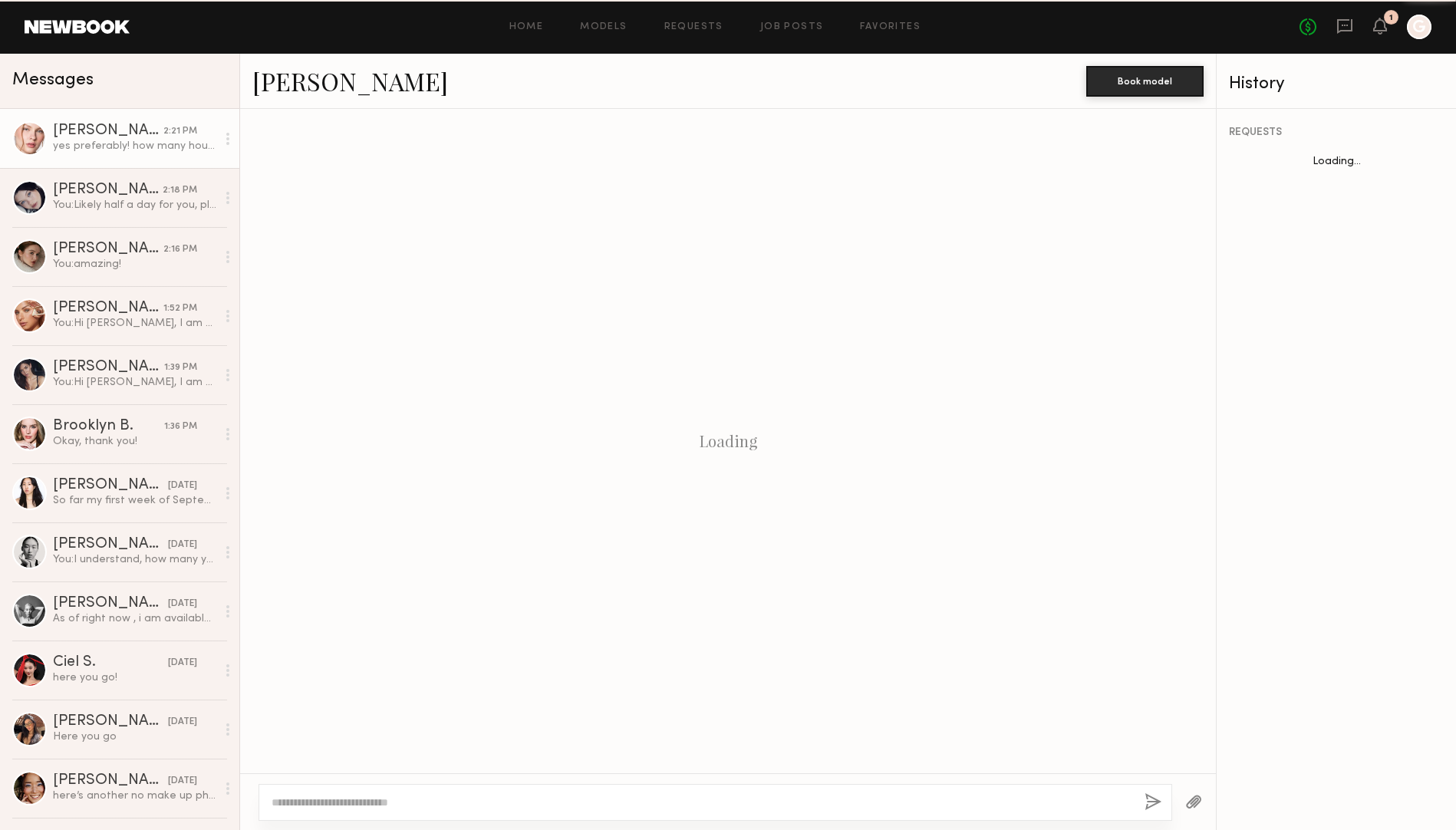
scroll to position [1143, 0]
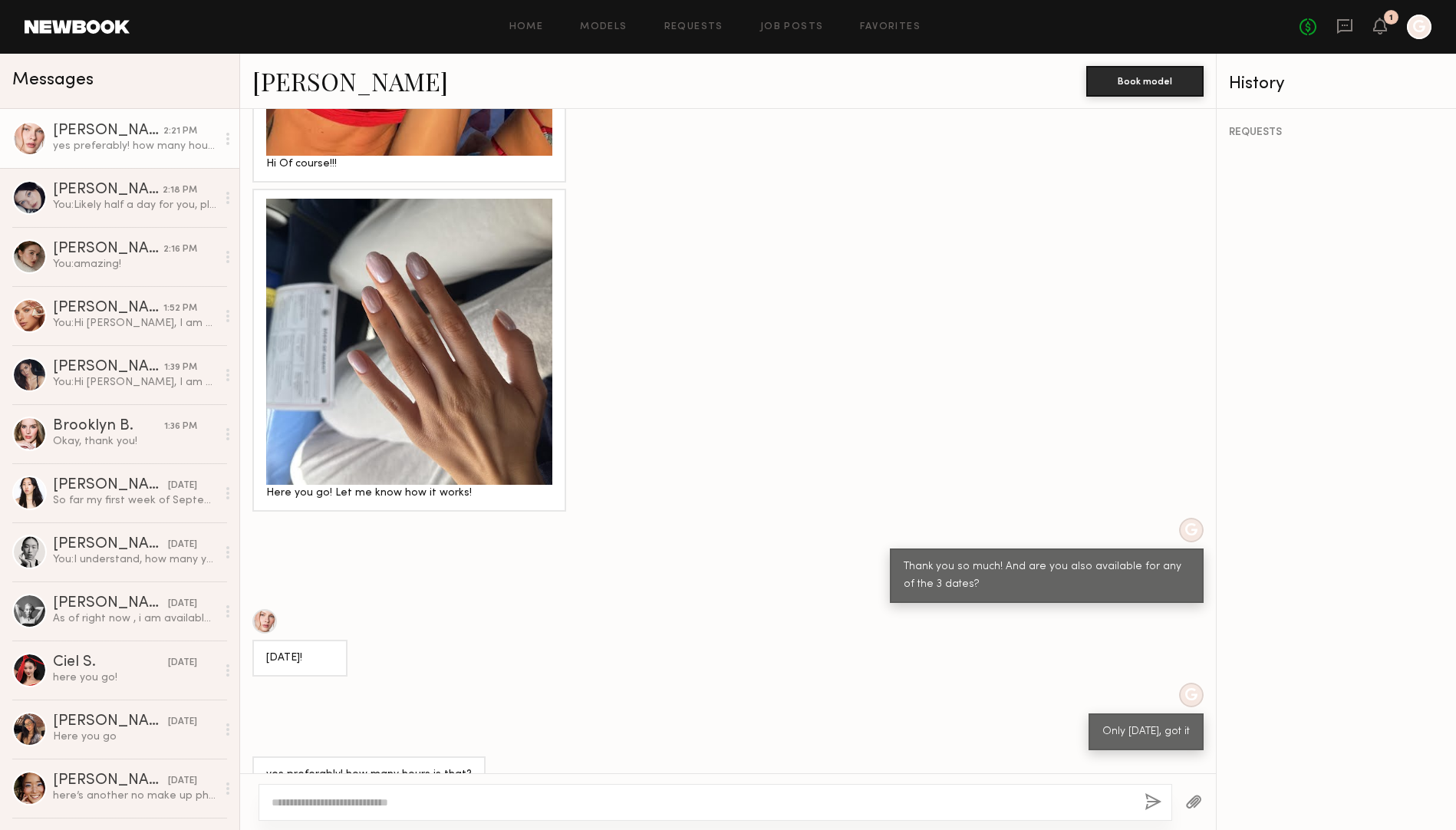
click at [418, 799] on textarea at bounding box center [702, 802] width 860 height 15
click at [306, 69] on link "[PERSON_NAME]" at bounding box center [350, 80] width 196 height 33
click at [338, 806] on textarea at bounding box center [702, 802] width 860 height 15
type textarea "**********"
click at [1155, 795] on button "button" at bounding box center [1152, 803] width 17 height 19
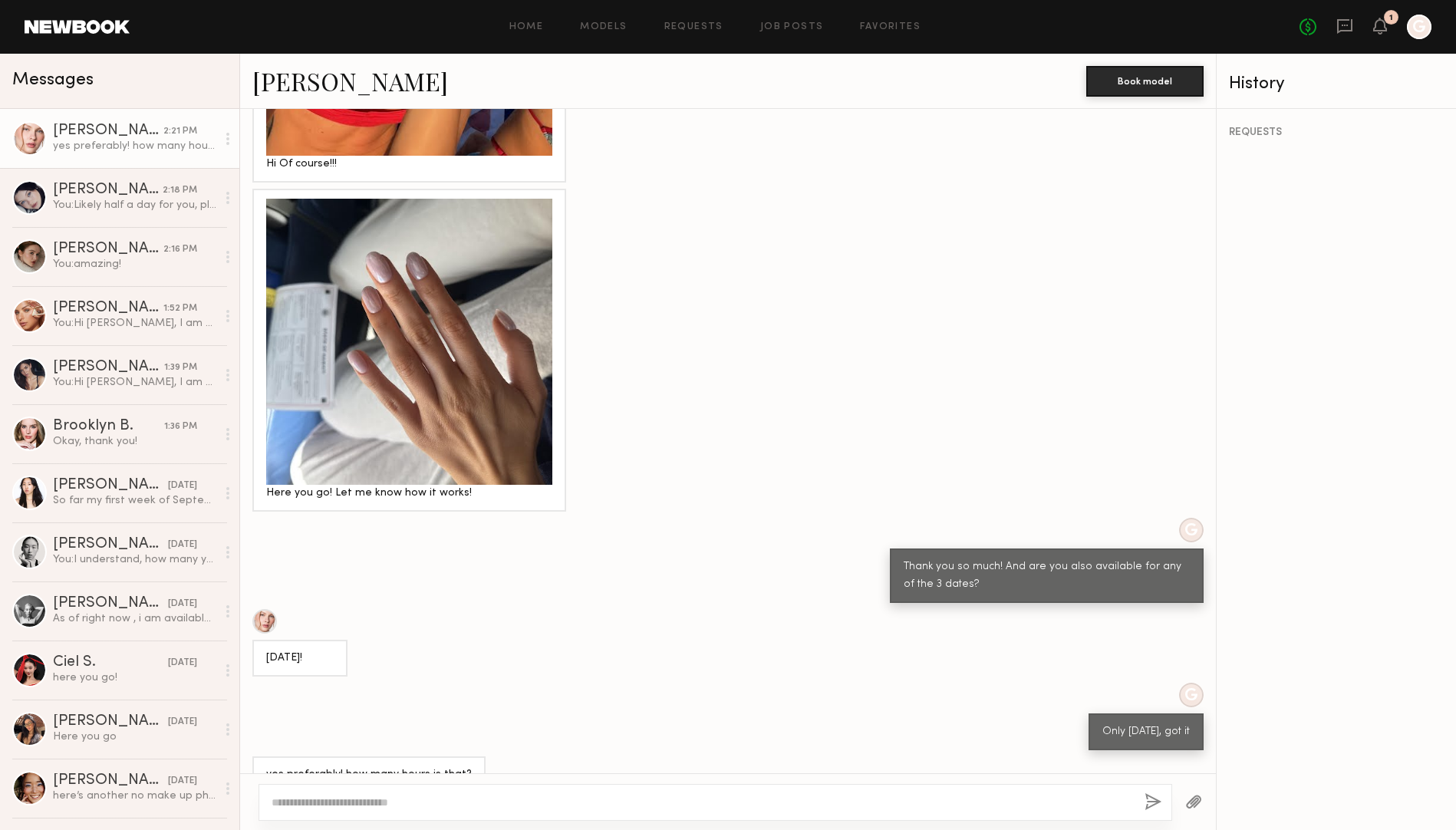
scroll to position [1368, 0]
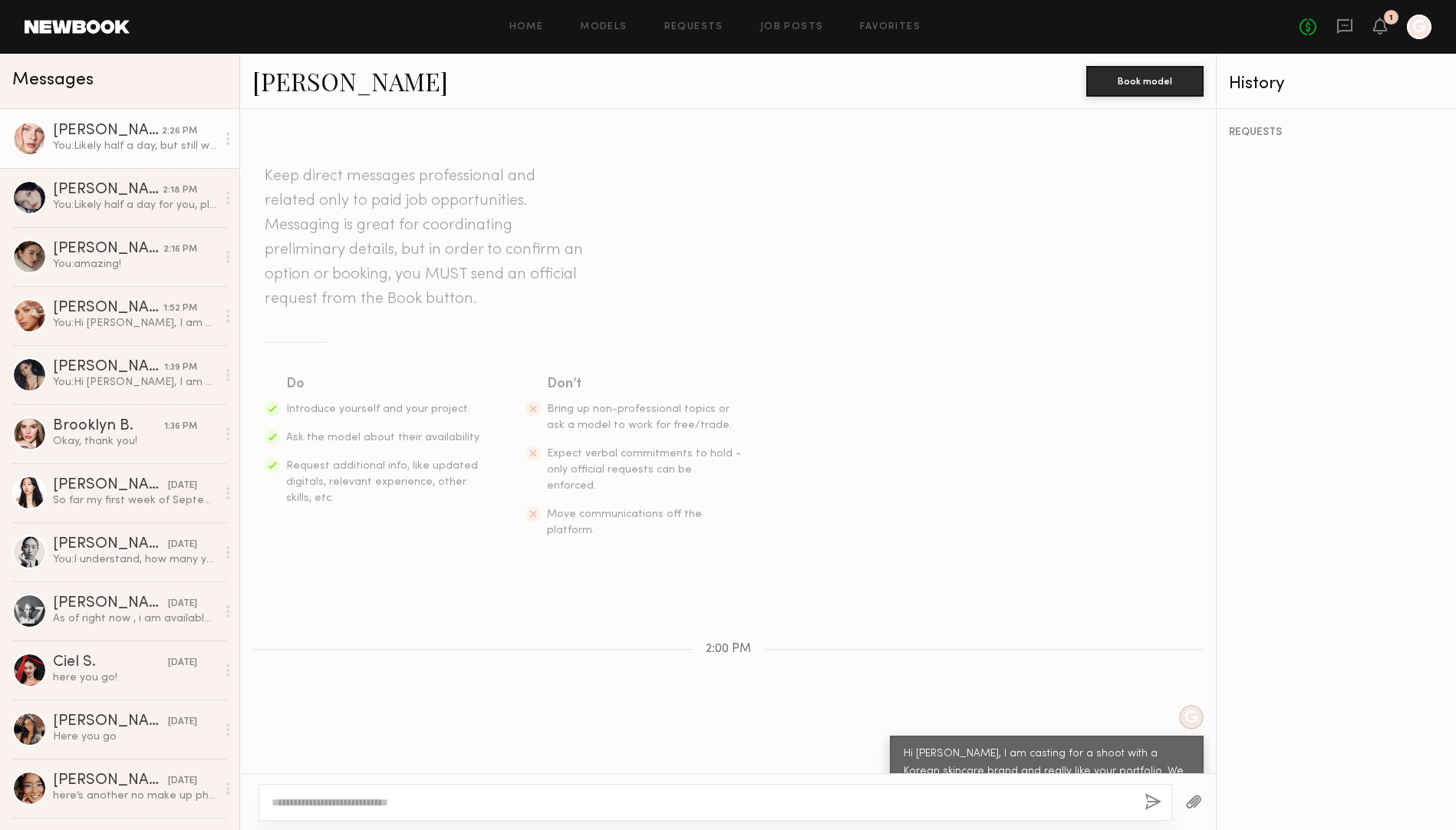
scroll to position [1251, 0]
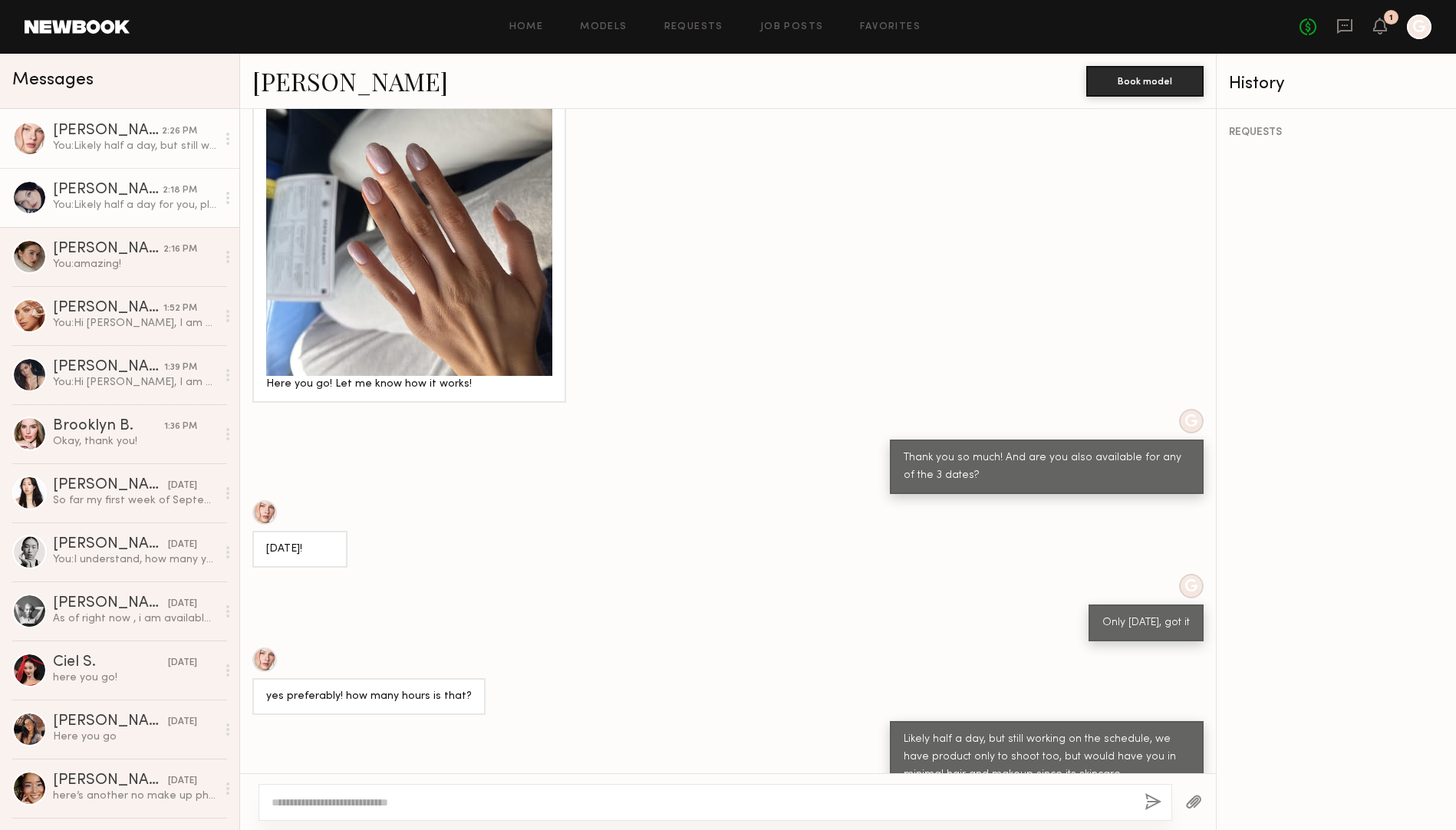
click at [81, 204] on div "You: Likely half a day for you, plus possibly a little extra for hair and makeu…" at bounding box center [134, 205] width 163 height 15
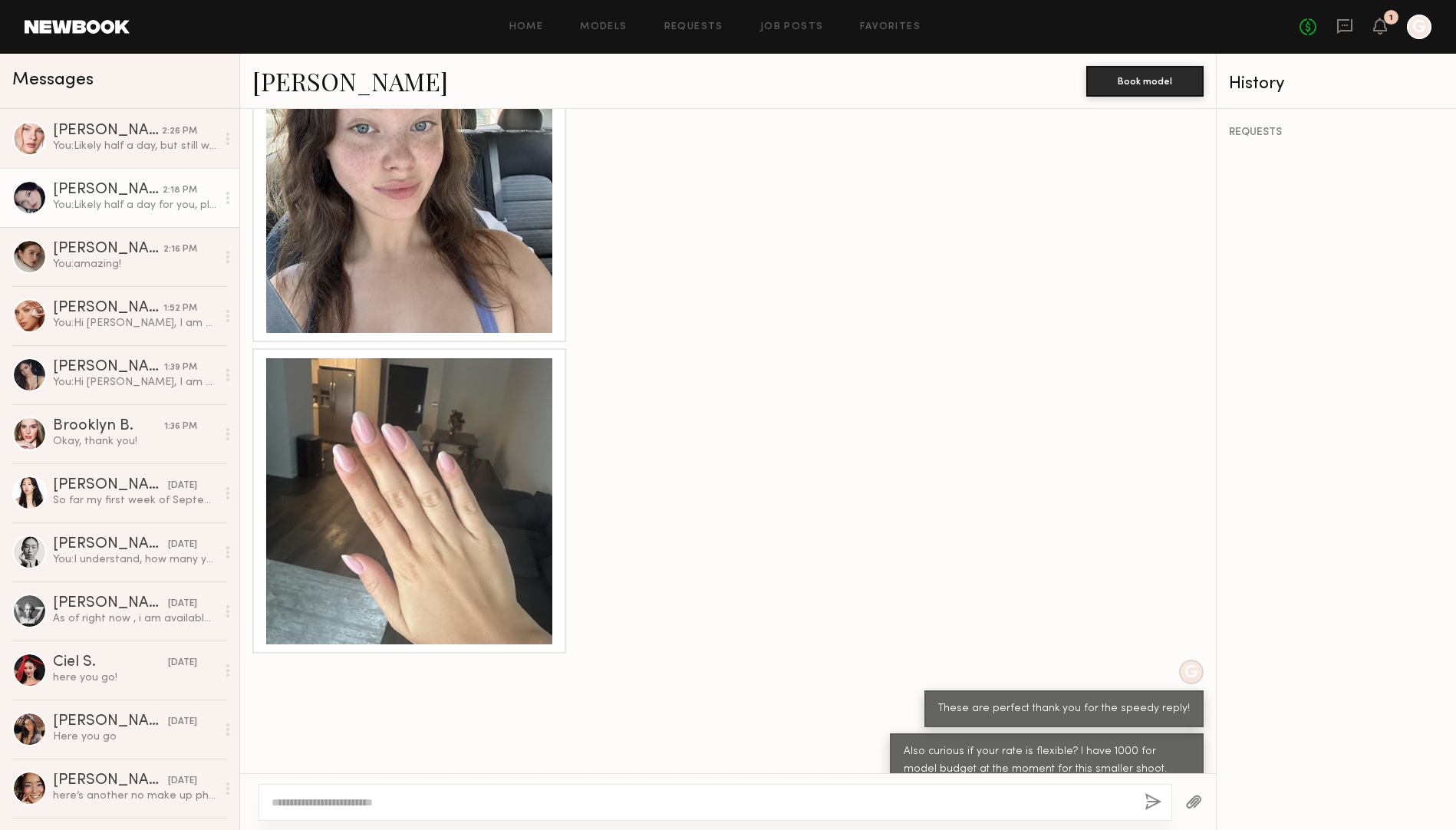
scroll to position [577, 0]
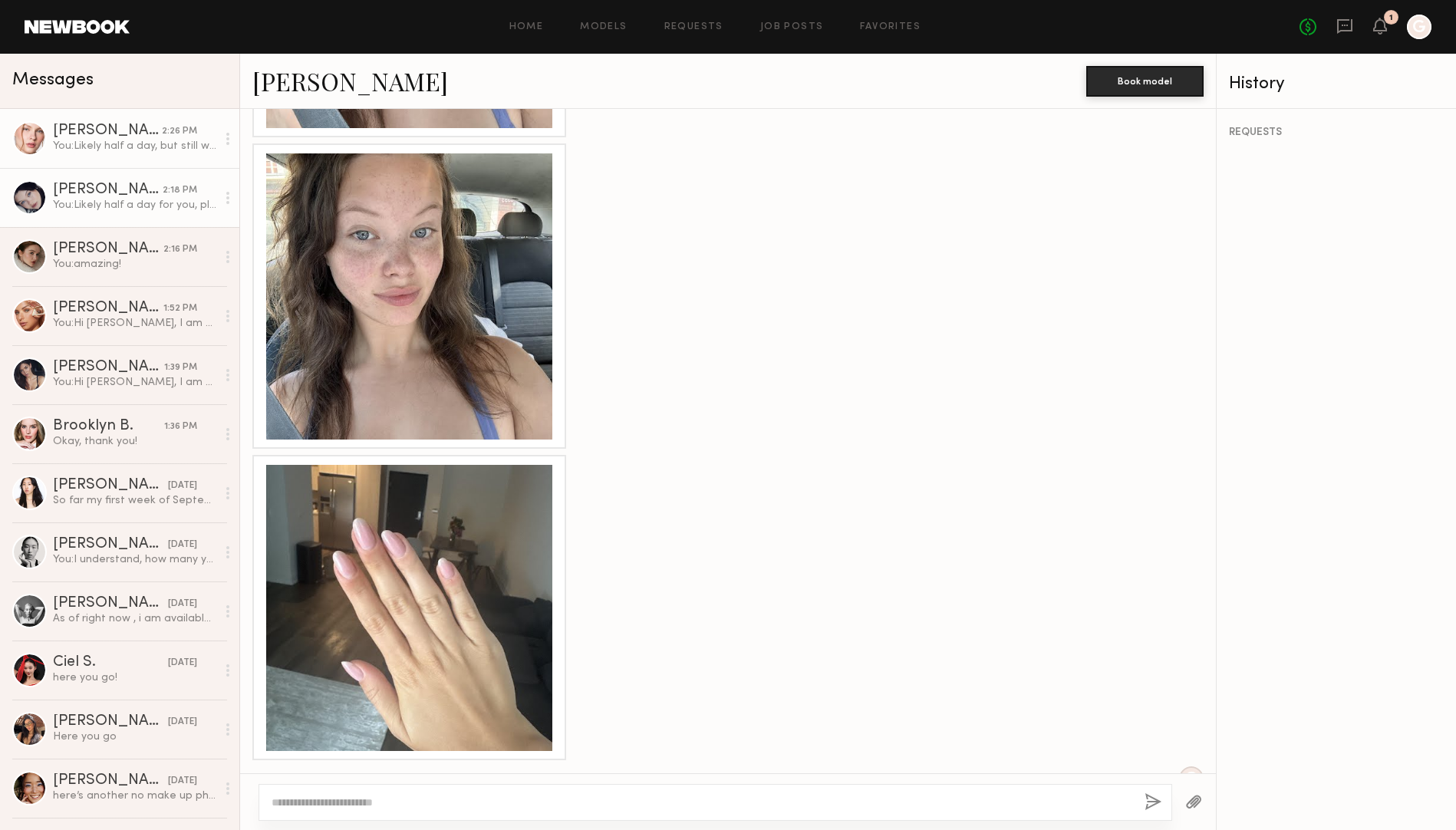
click at [107, 145] on div "You: Likely half a day, but still working on the schedule, we have product only…" at bounding box center [134, 146] width 163 height 15
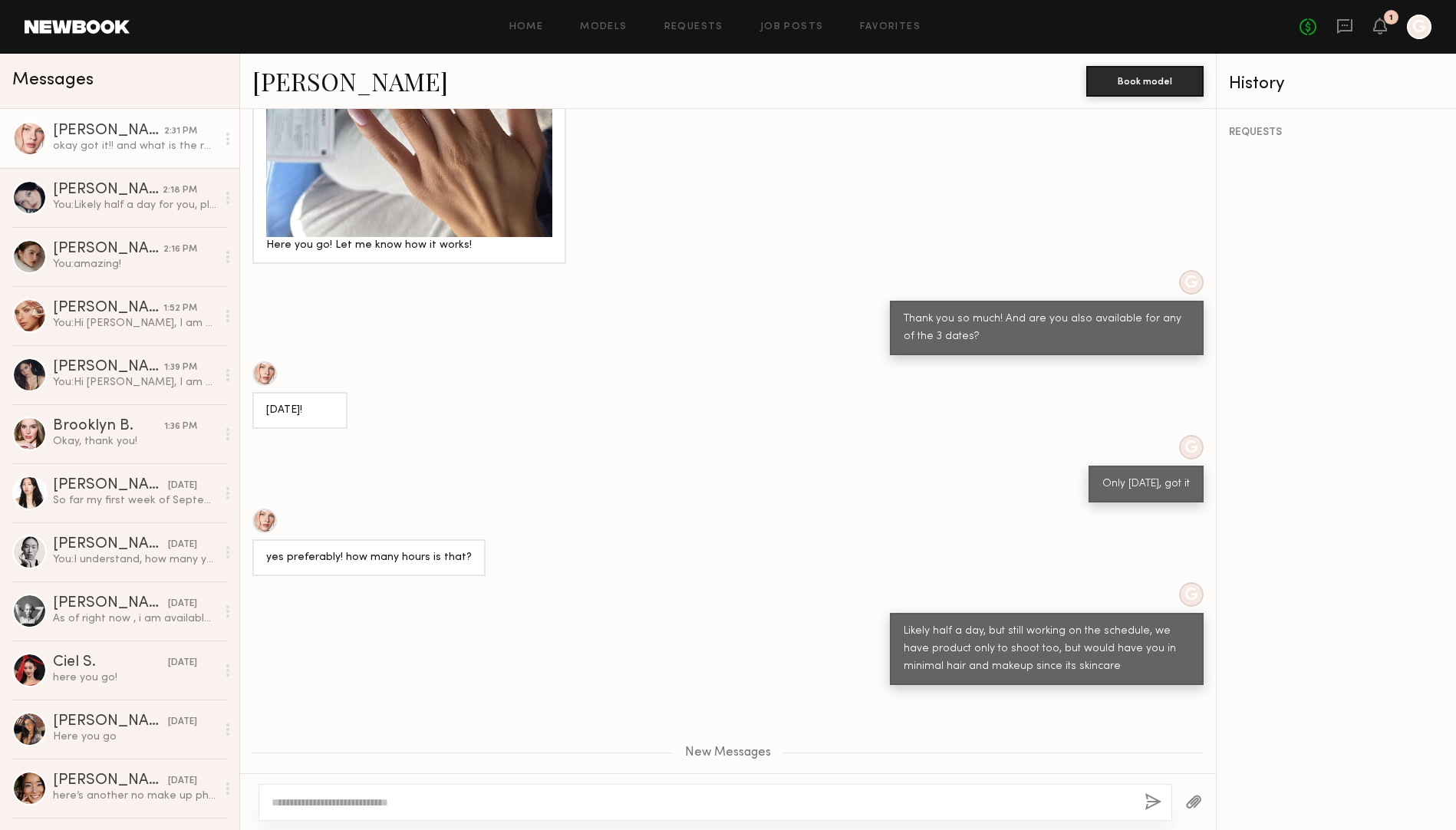
scroll to position [1442, 0]
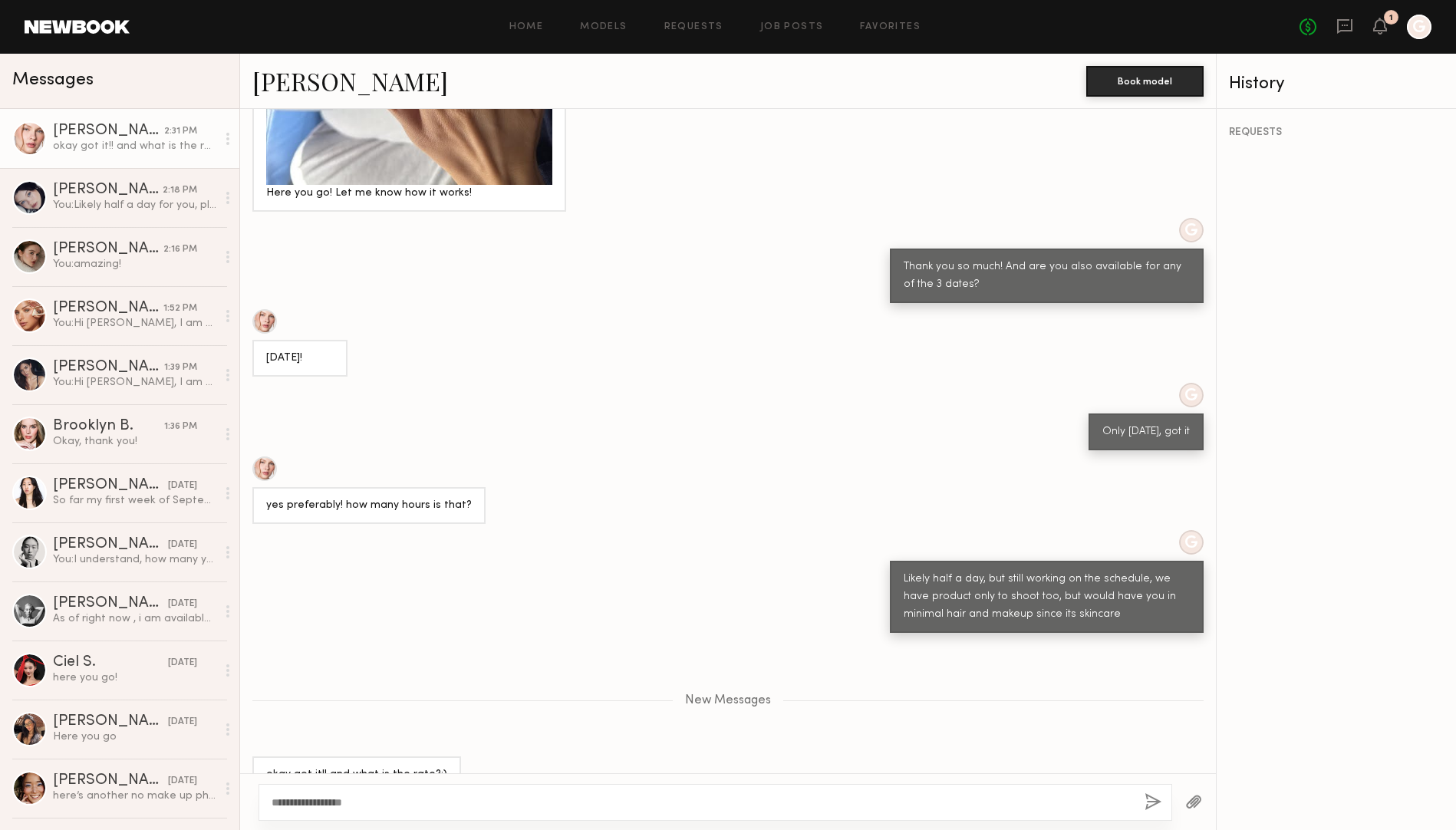
click at [291, 81] on link "[PERSON_NAME]" at bounding box center [350, 80] width 196 height 33
click at [420, 791] on div "**********" at bounding box center [715, 802] width 913 height 37
click at [398, 812] on div "**********" at bounding box center [715, 802] width 913 height 37
click at [394, 806] on textarea "**********" at bounding box center [702, 802] width 860 height 15
type textarea "**********"
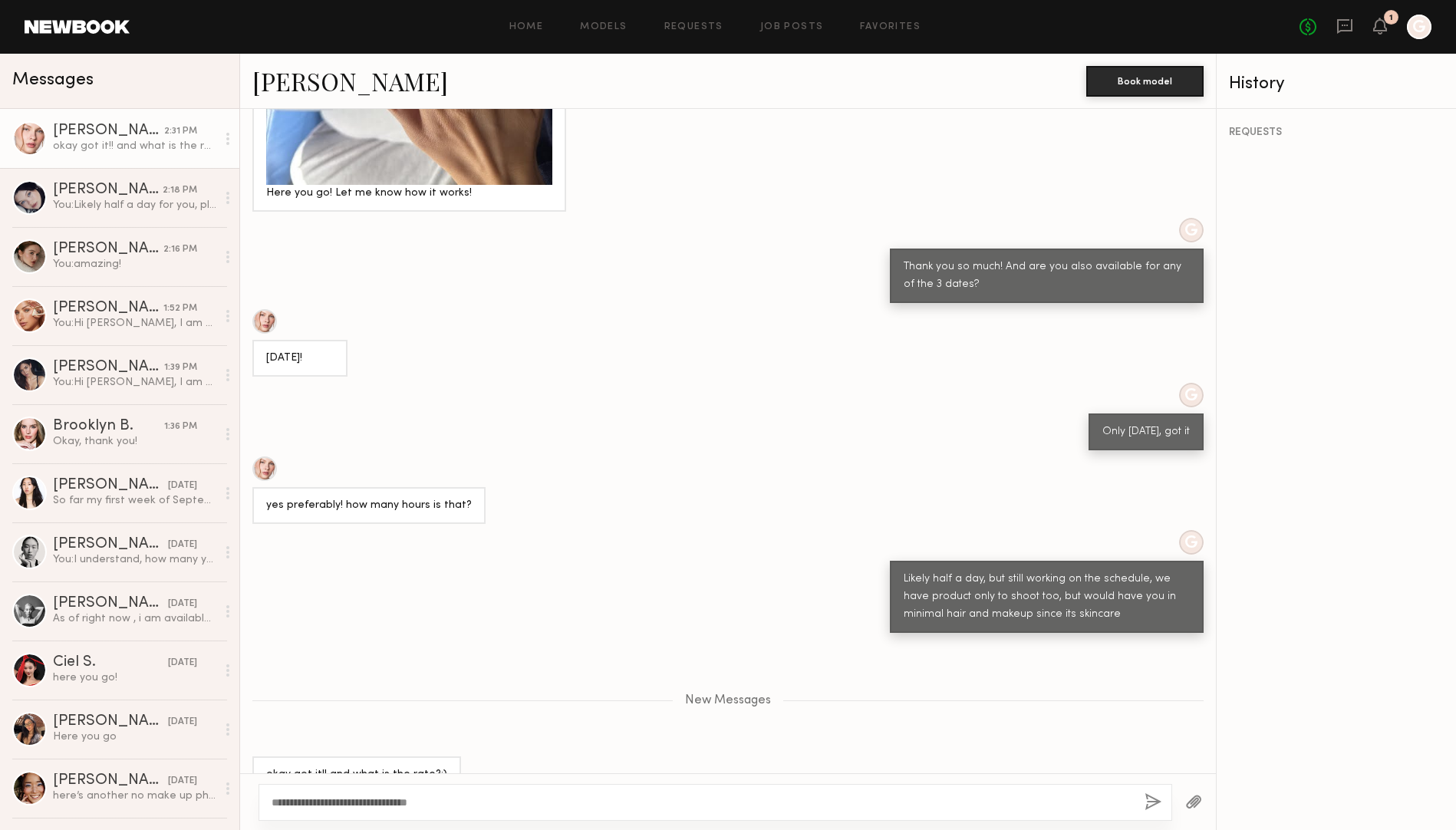
click at [1151, 800] on button "button" at bounding box center [1152, 803] width 17 height 19
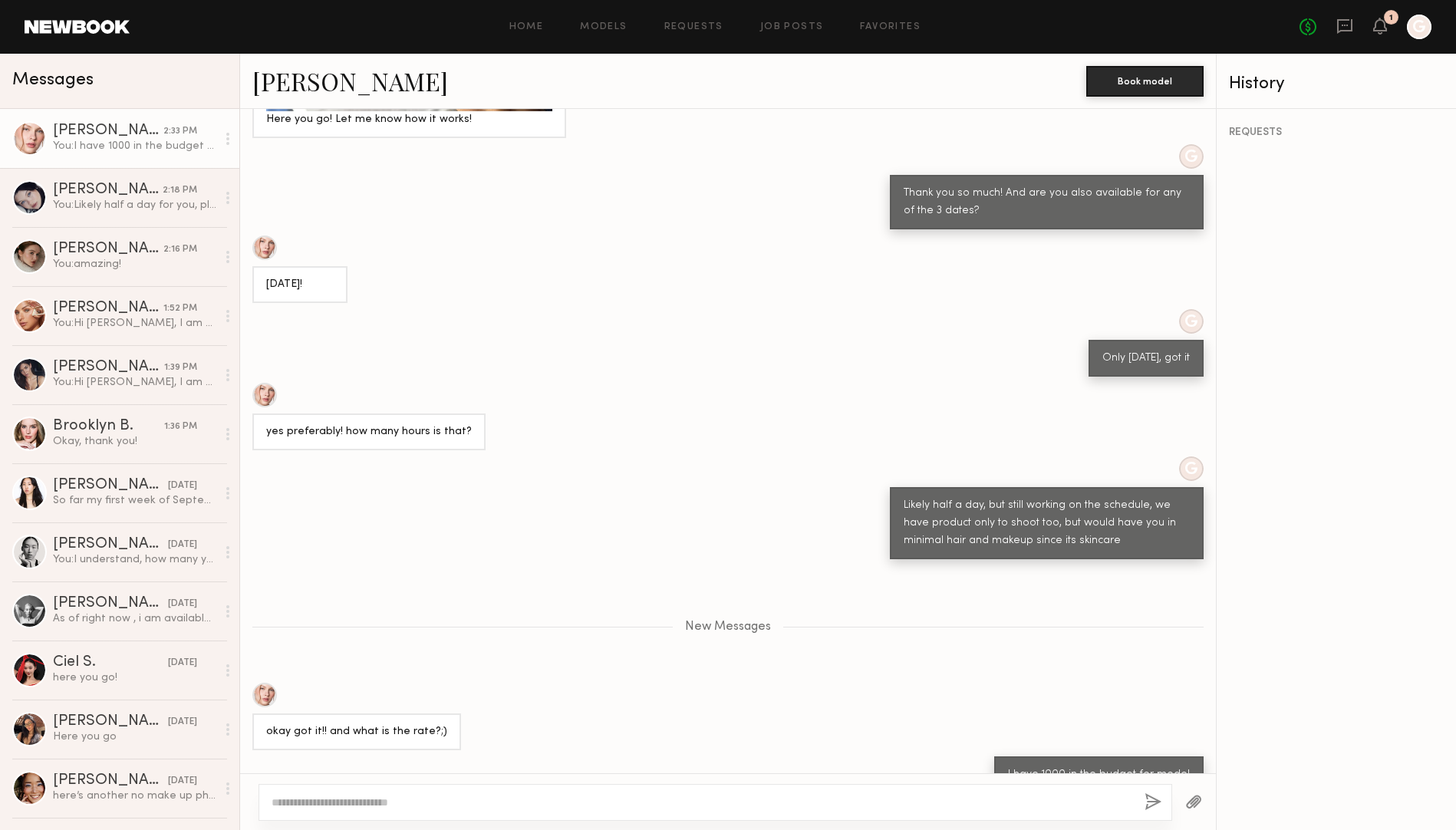
click at [293, 802] on textarea at bounding box center [702, 802] width 860 height 15
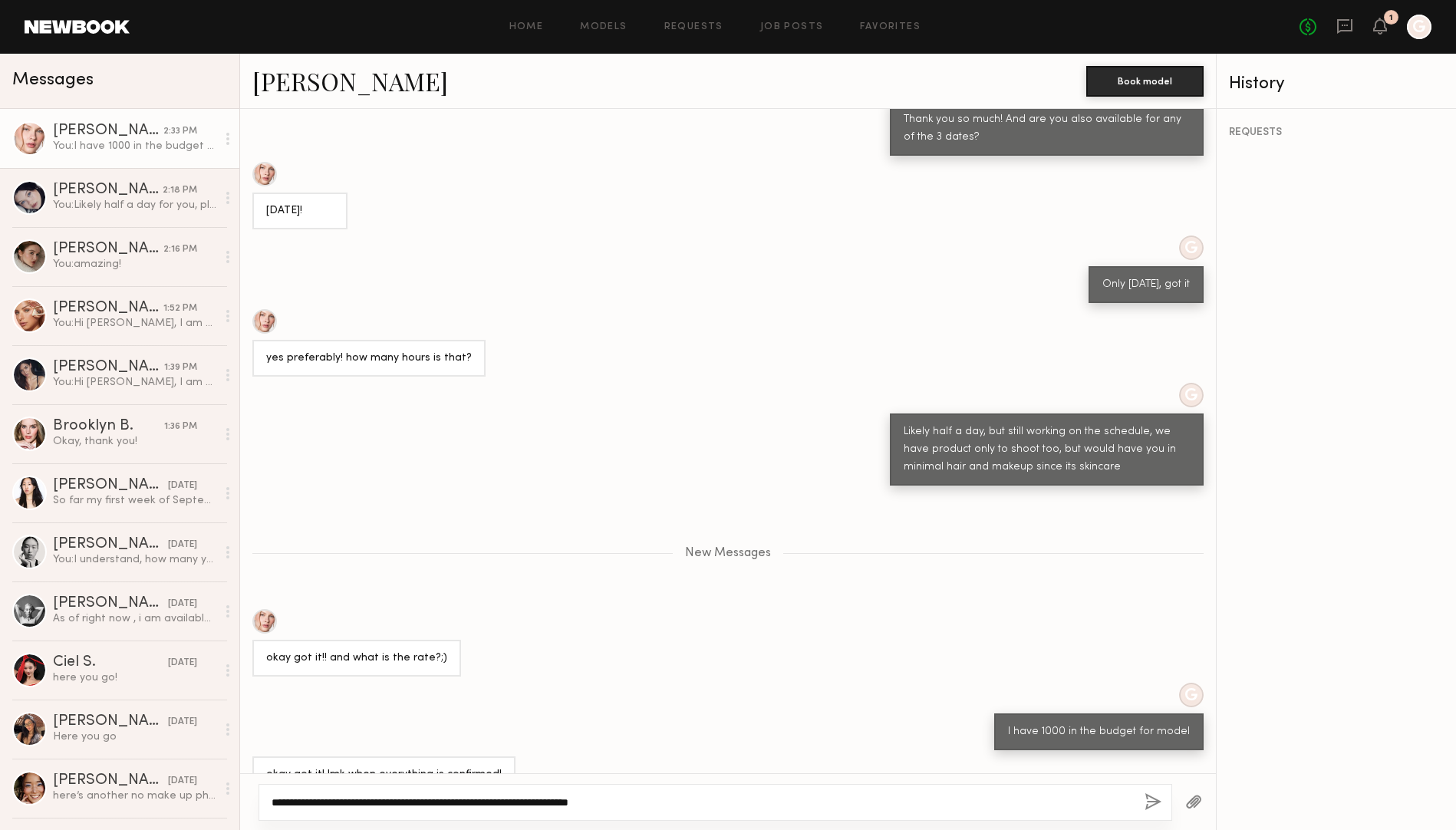
type textarea "**********"
click at [1149, 796] on button "button" at bounding box center [1152, 803] width 17 height 19
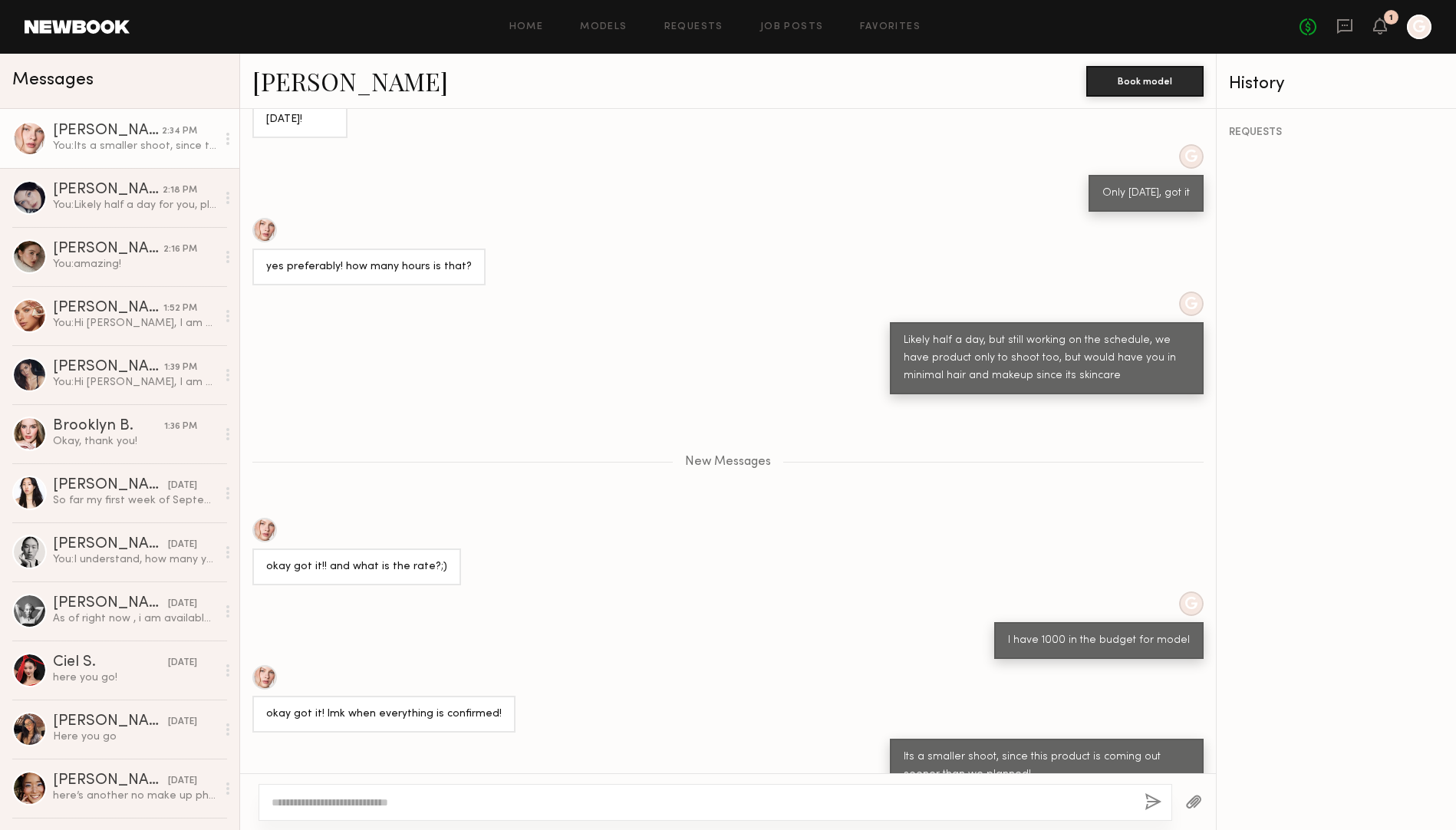
click at [532, 806] on textarea at bounding box center [702, 802] width 860 height 15
type textarea "**********"
click at [1156, 804] on button "button" at bounding box center [1152, 803] width 17 height 19
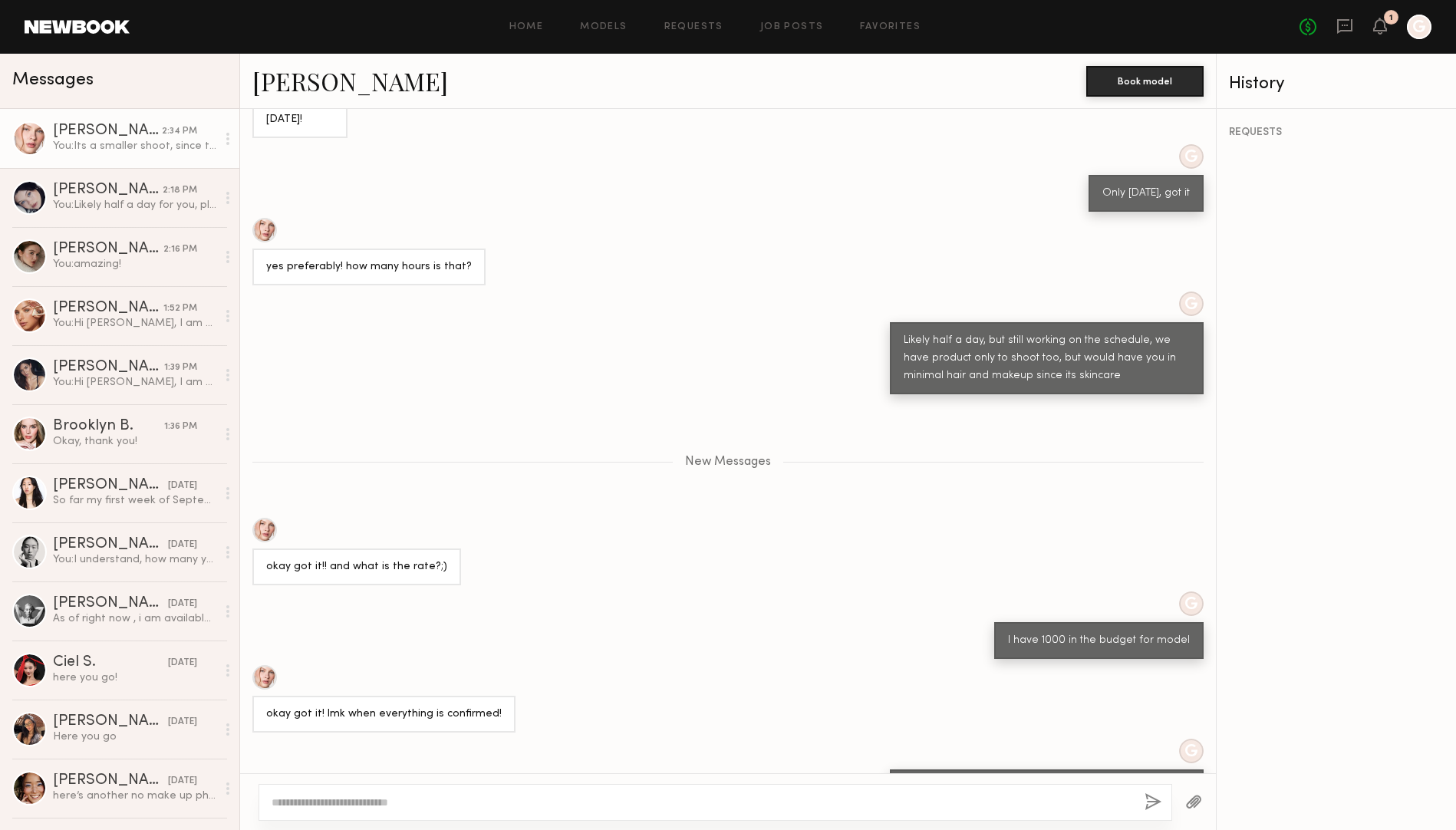
scroll to position [1754, 0]
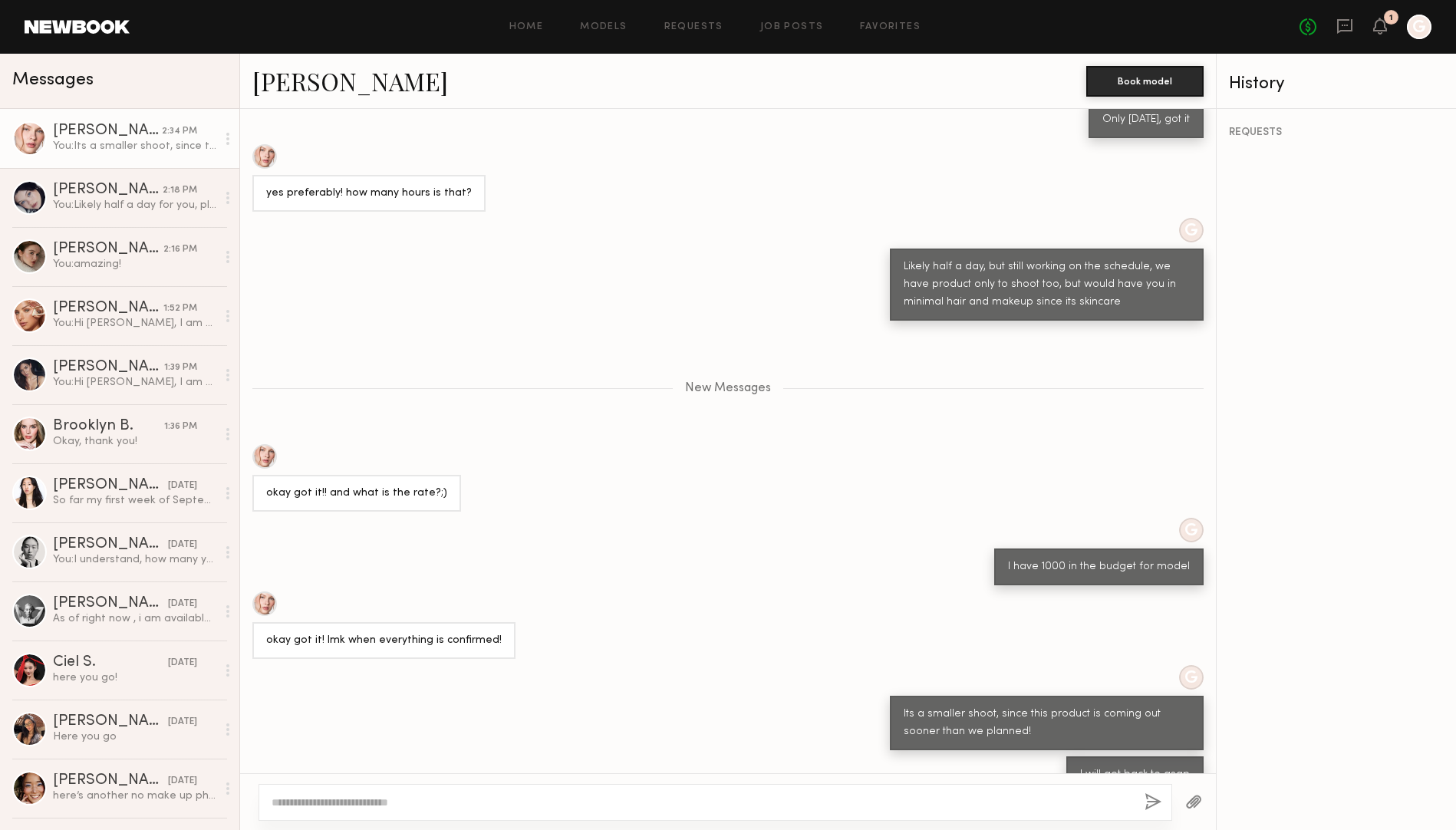
click at [334, 83] on link "[PERSON_NAME]" at bounding box center [350, 80] width 196 height 33
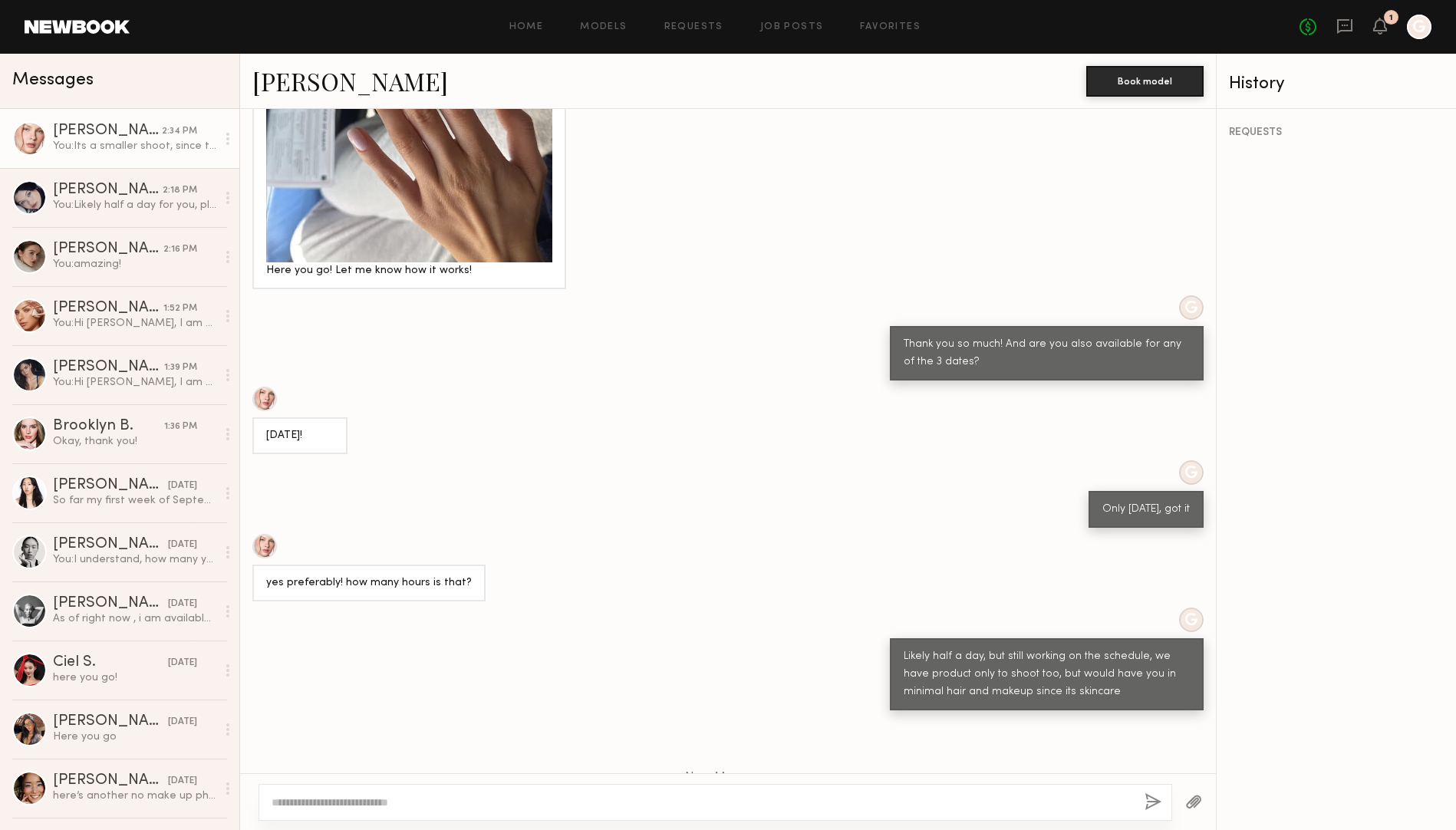
scroll to position [1797, 0]
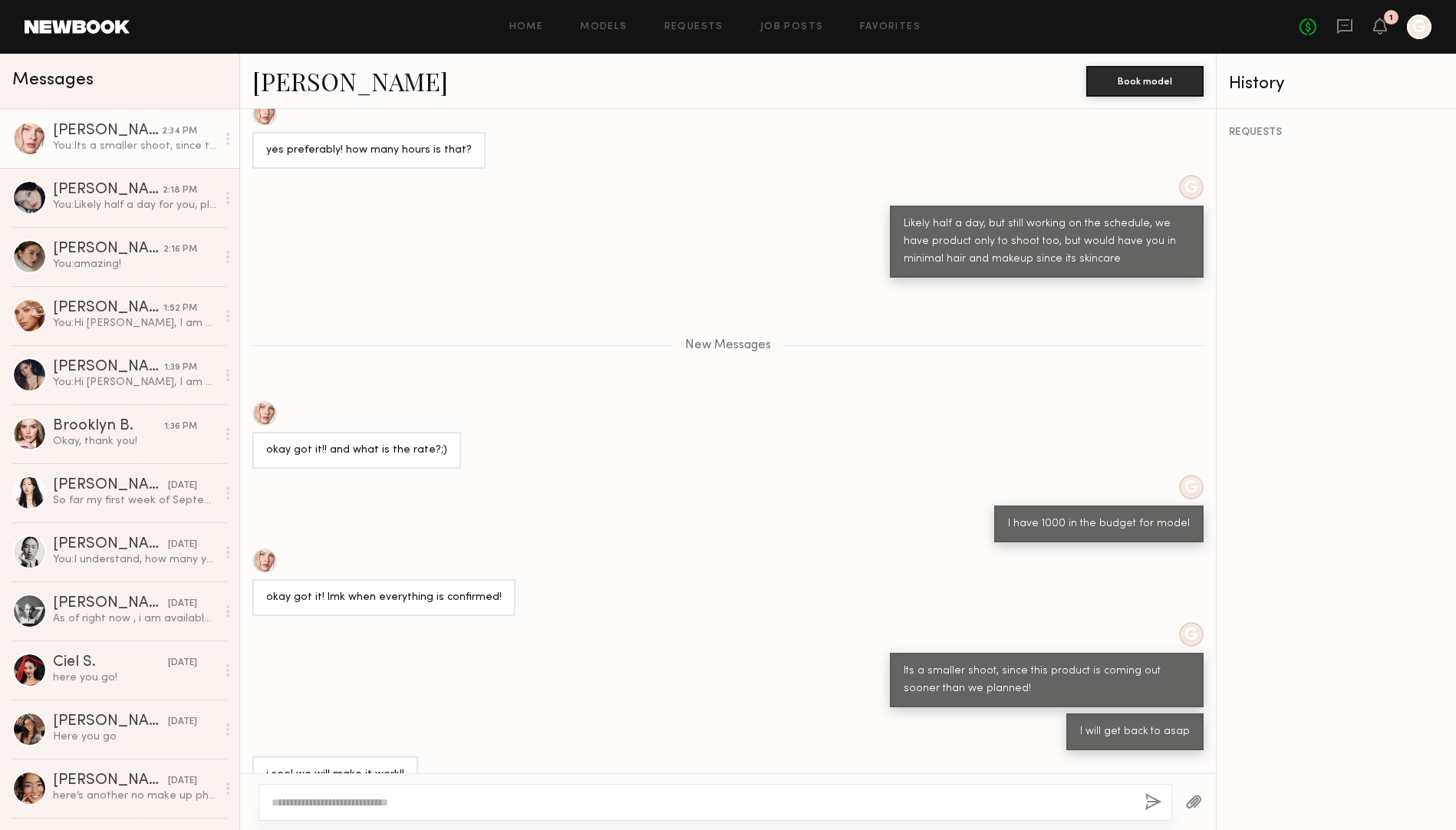
click at [438, 795] on textarea at bounding box center [702, 802] width 860 height 15
type textarea "**********"
click at [1154, 803] on button "button" at bounding box center [1152, 803] width 17 height 19
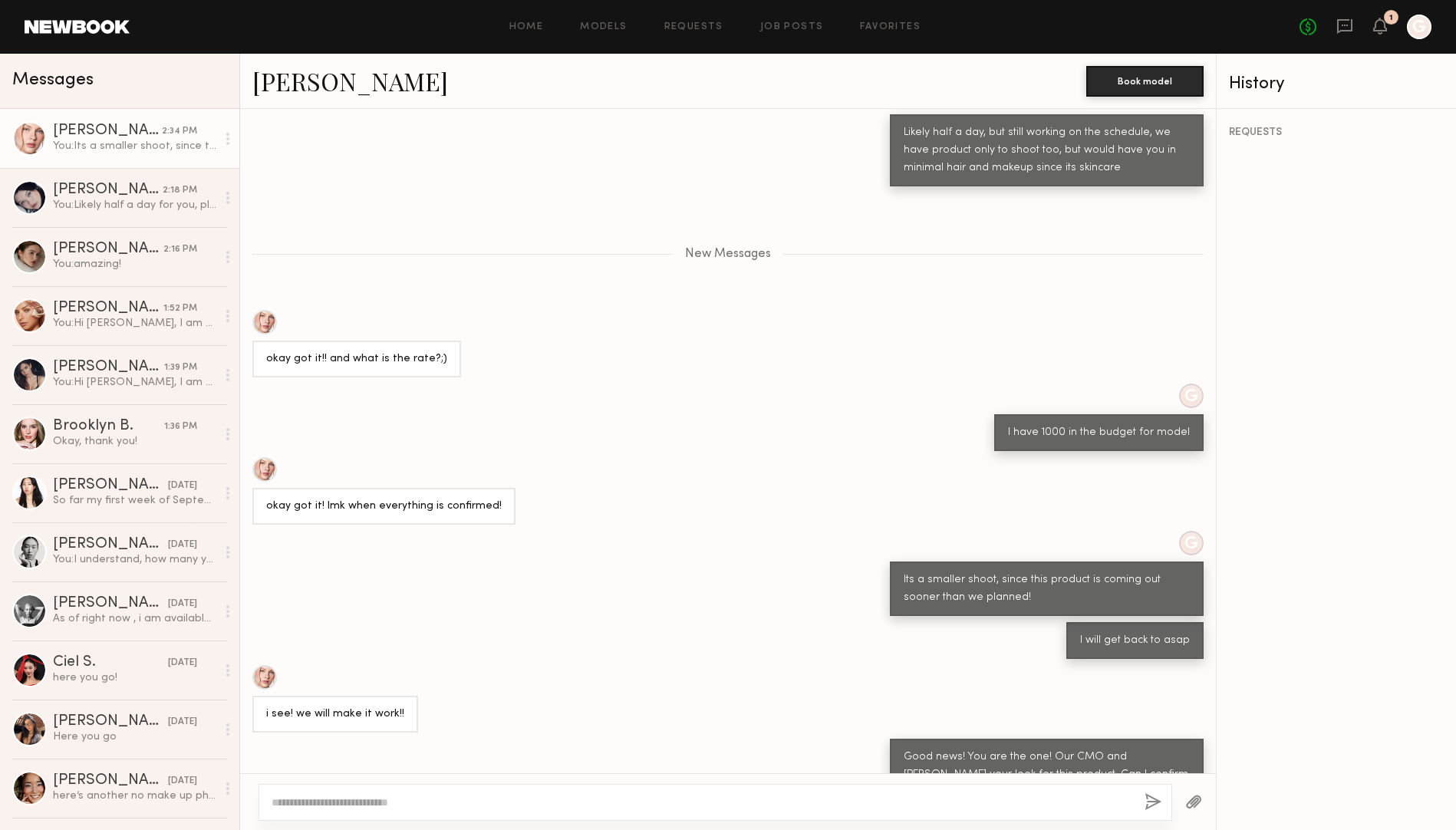
click at [1024, 804] on textarea at bounding box center [702, 802] width 860 height 15
type textarea "**********"
click at [1157, 809] on button "button" at bounding box center [1152, 803] width 17 height 19
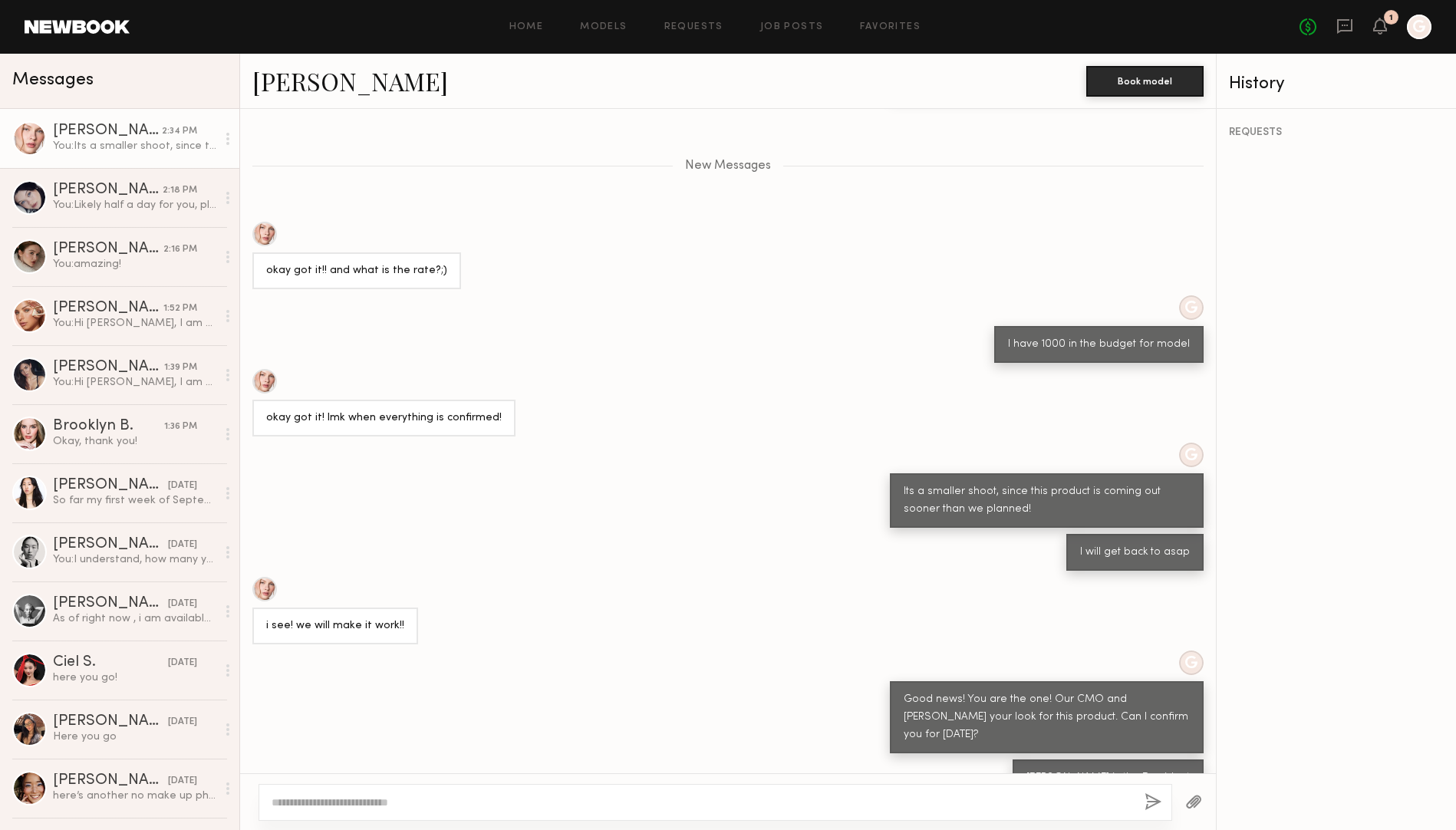
scroll to position [2022, 0]
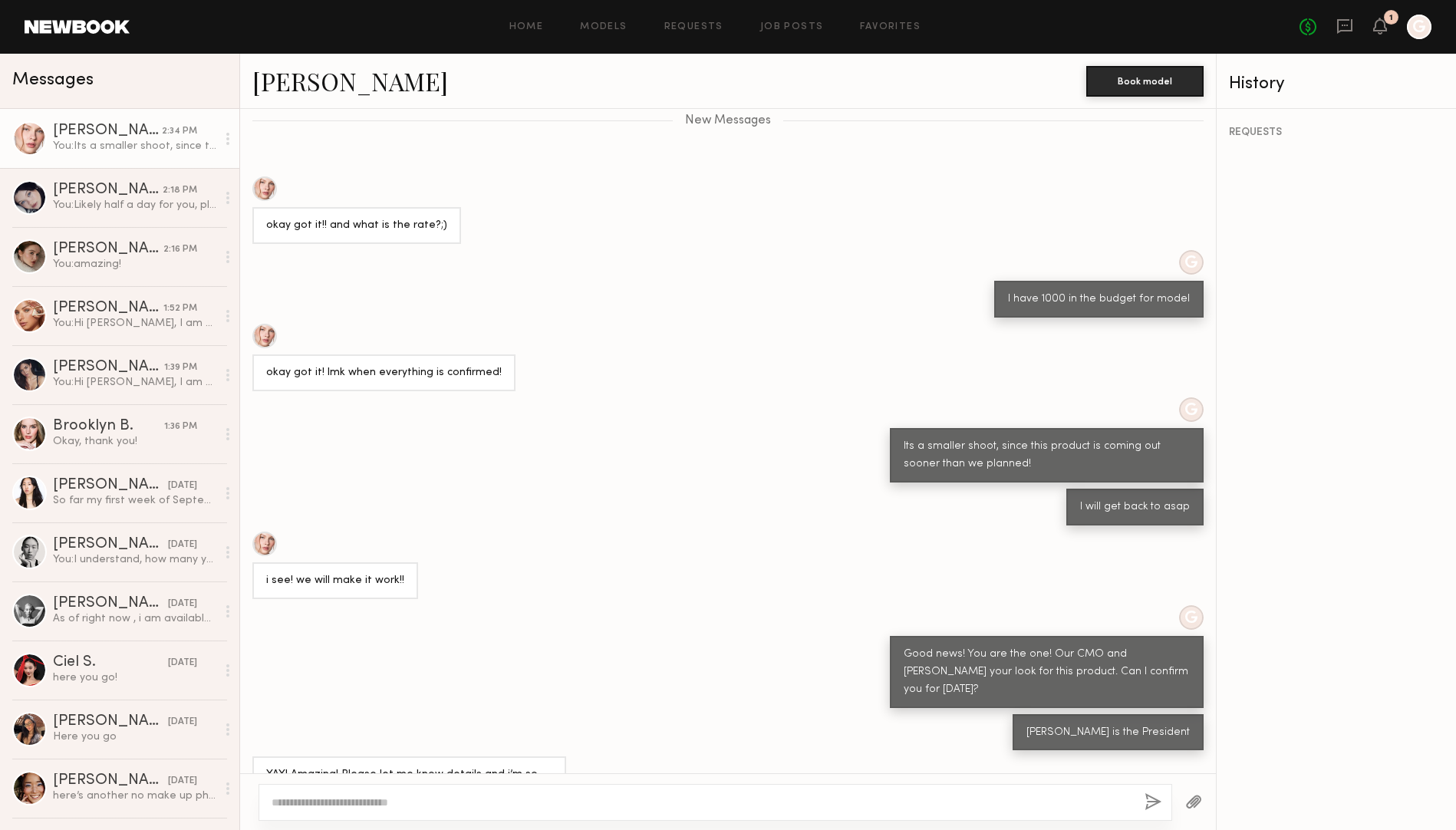
click at [291, 798] on textarea at bounding box center [702, 802] width 860 height 15
type textarea "**********"
click at [1149, 798] on button "button" at bounding box center [1152, 803] width 17 height 19
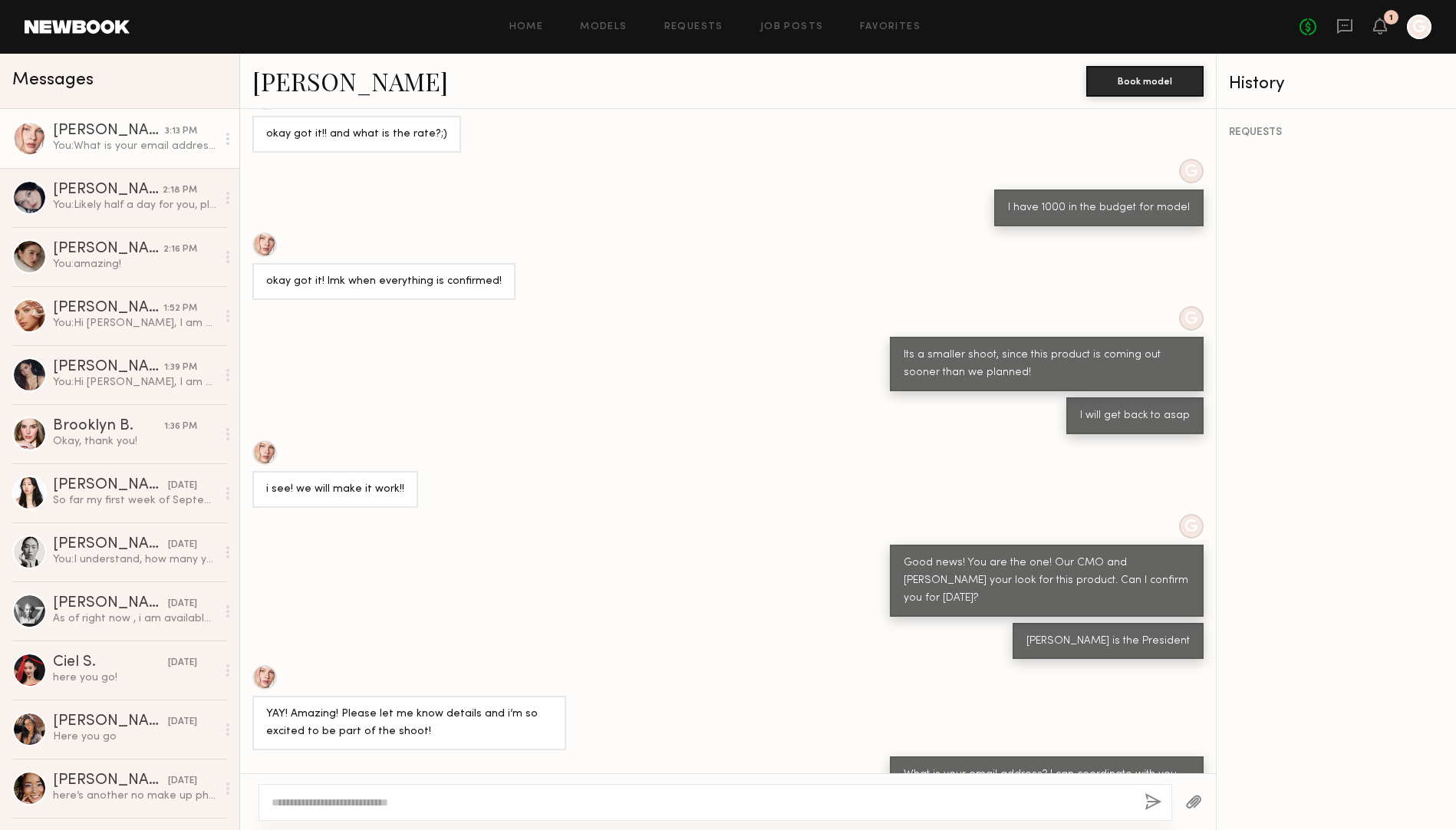
scroll to position [2209, 0]
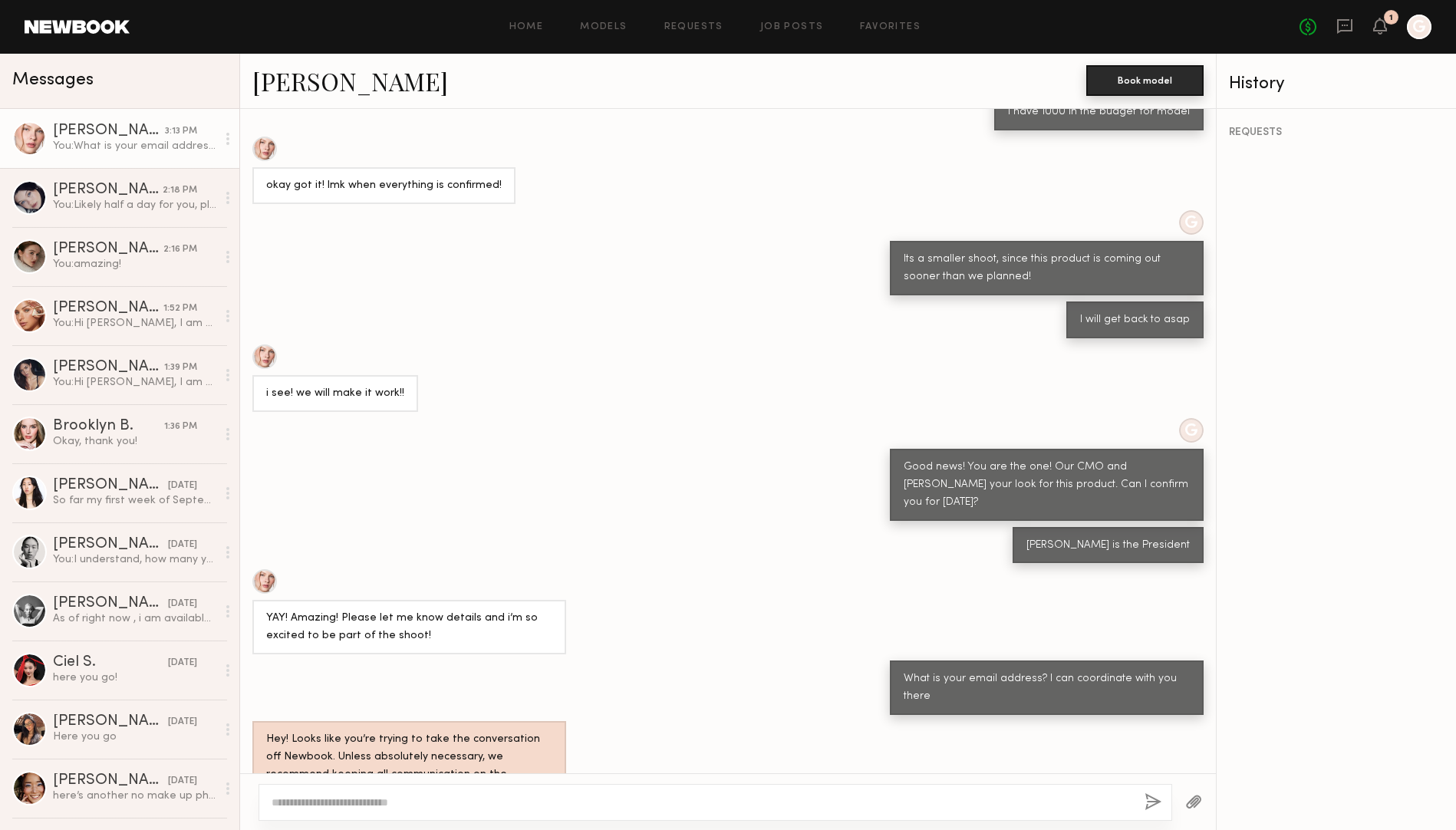
click at [1151, 77] on button "Book model" at bounding box center [1144, 80] width 117 height 31
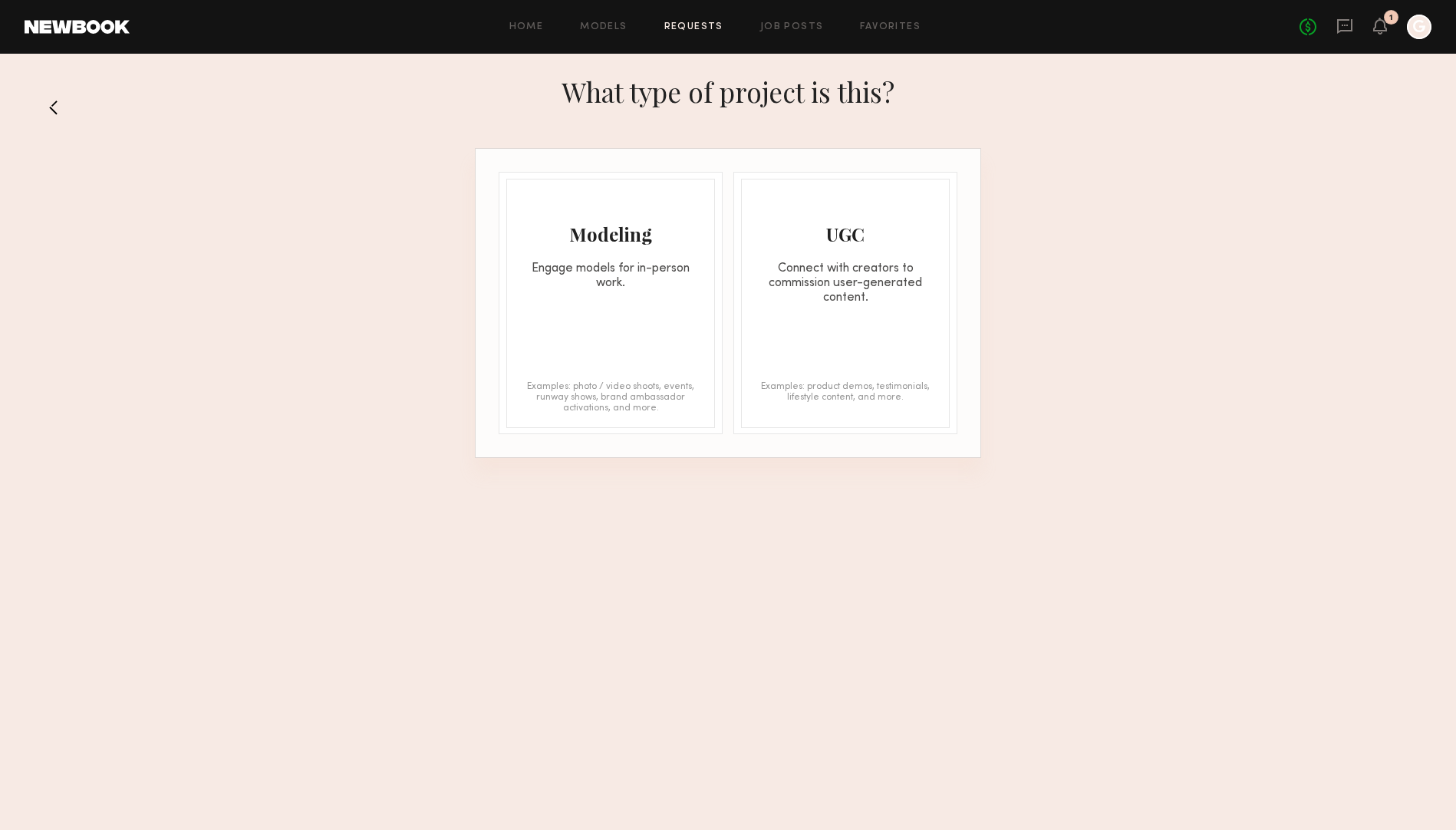
click at [611, 233] on div "Modeling" at bounding box center [610, 233] width 207 height 25
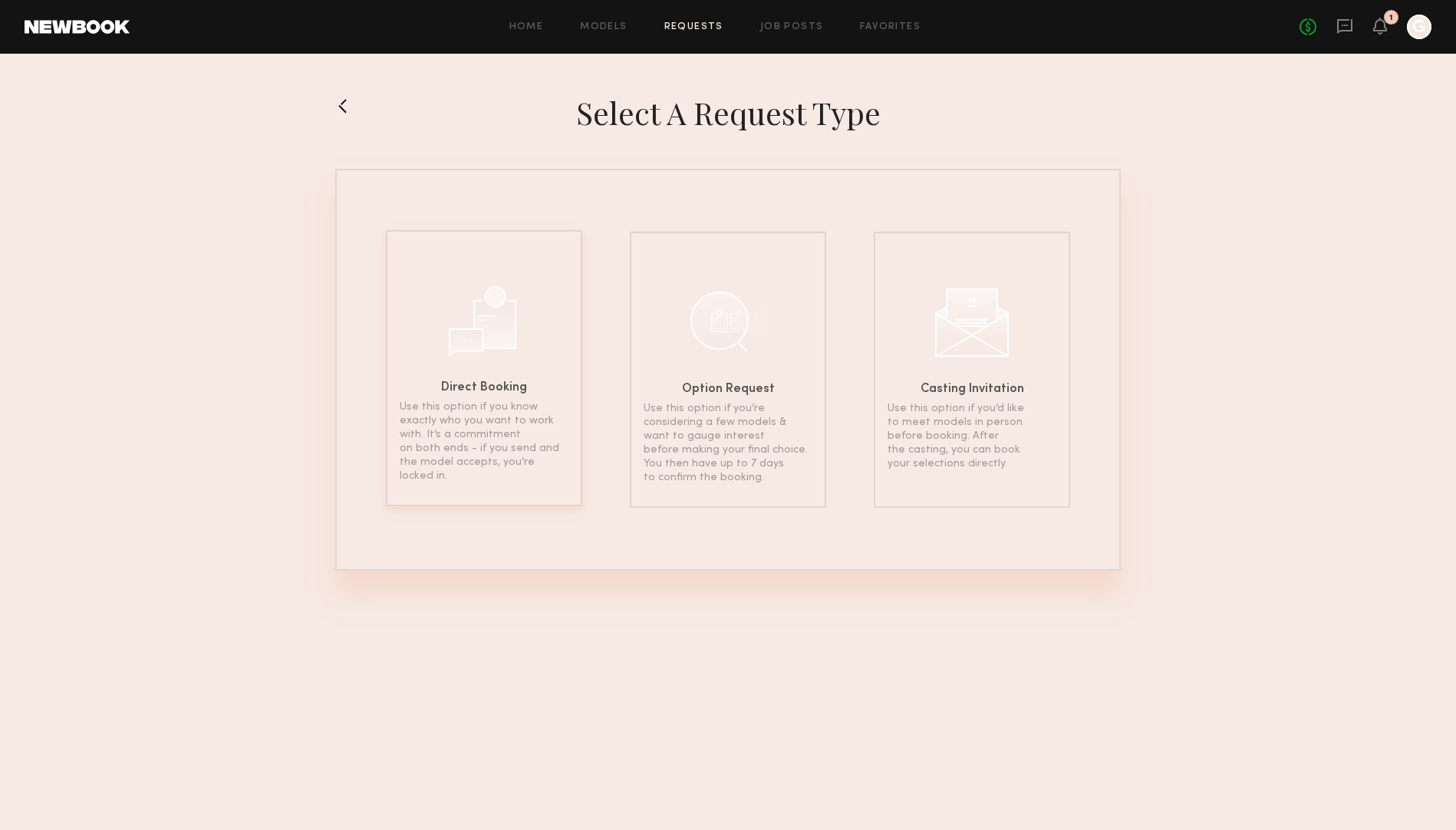
click at [483, 326] on div at bounding box center [484, 318] width 77 height 77
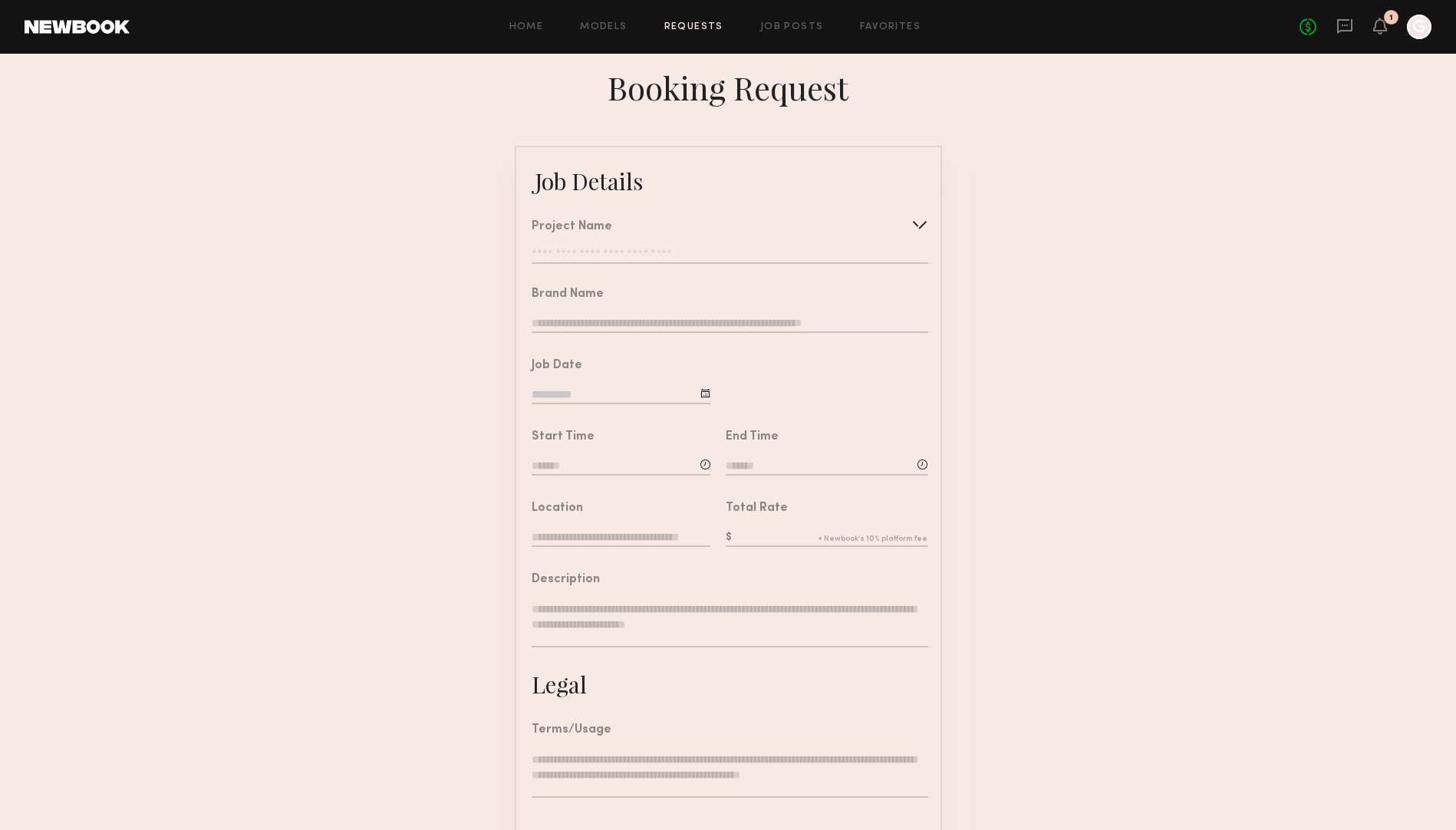
click at [617, 246] on div "Project Name Create Use recent modeling project" at bounding box center [729, 242] width 396 height 43
click at [613, 256] on input "text" at bounding box center [729, 256] width 396 height 15
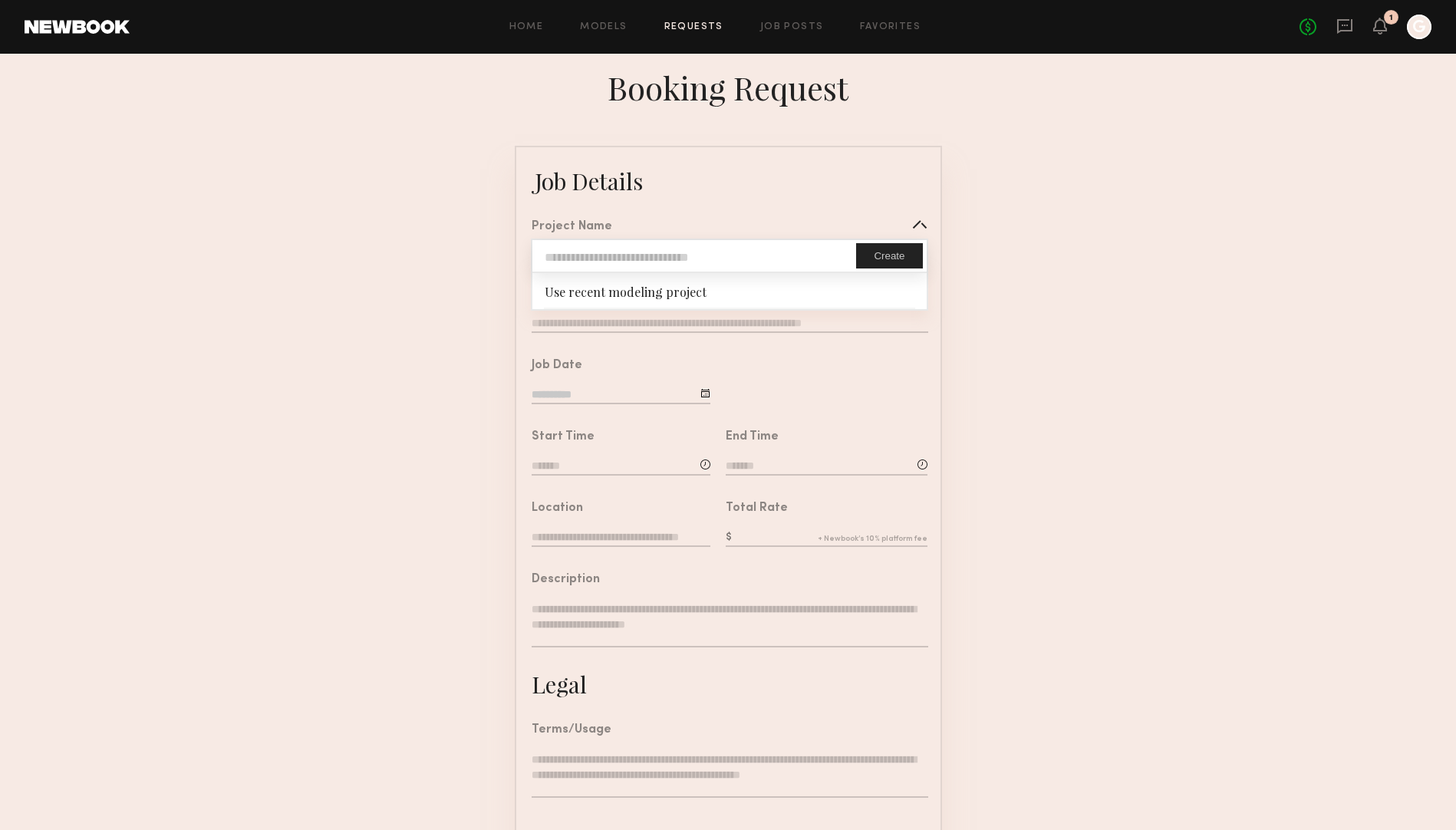
click at [643, 255] on input "text" at bounding box center [694, 256] width 323 height 32
type input "**********"
click at [891, 257] on button "Create" at bounding box center [888, 256] width 66 height 26
type input "**********"
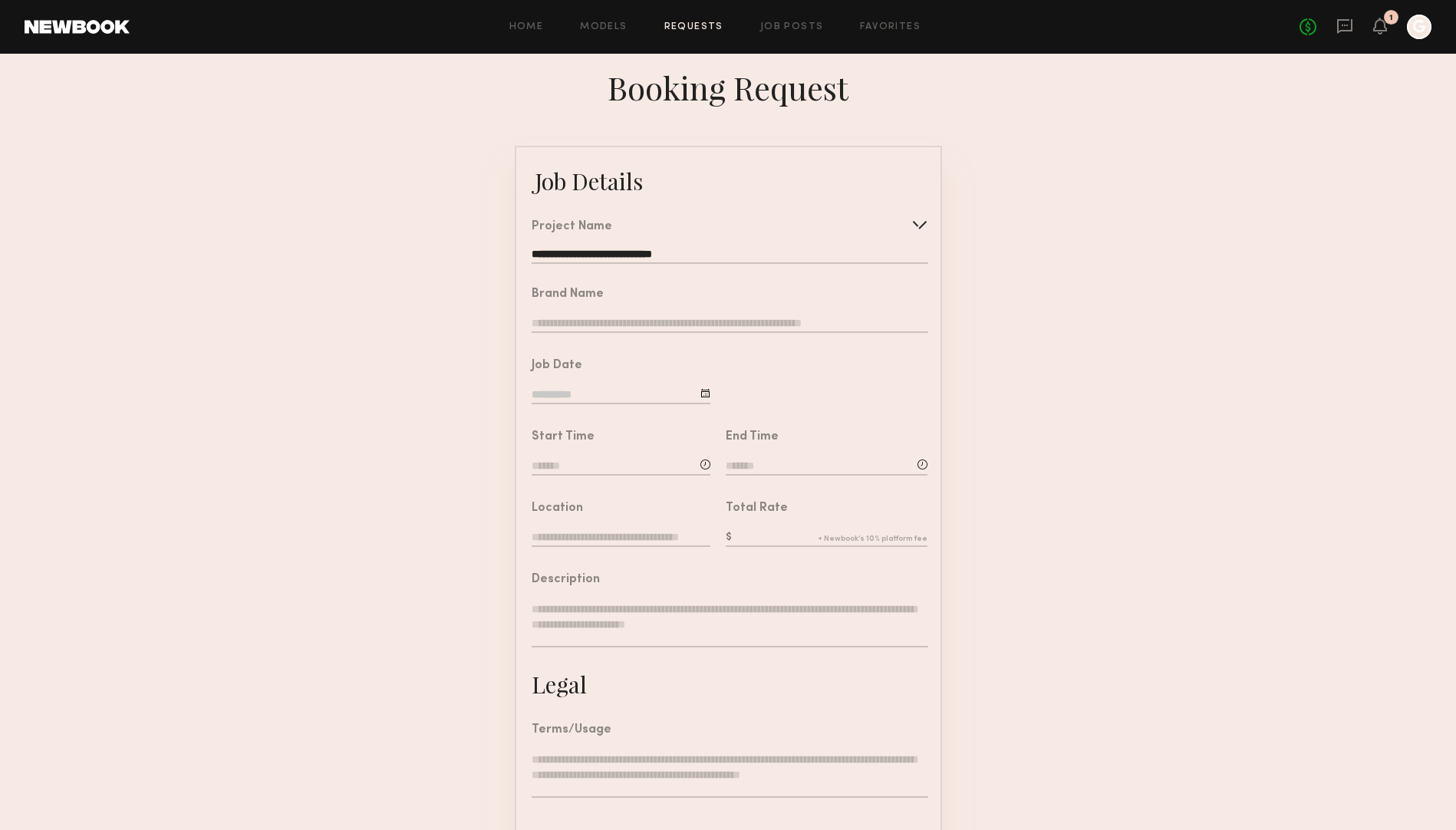
click at [660, 321] on input "text" at bounding box center [729, 324] width 396 height 17
type input "****"
click at [561, 389] on input at bounding box center [620, 395] width 179 height 17
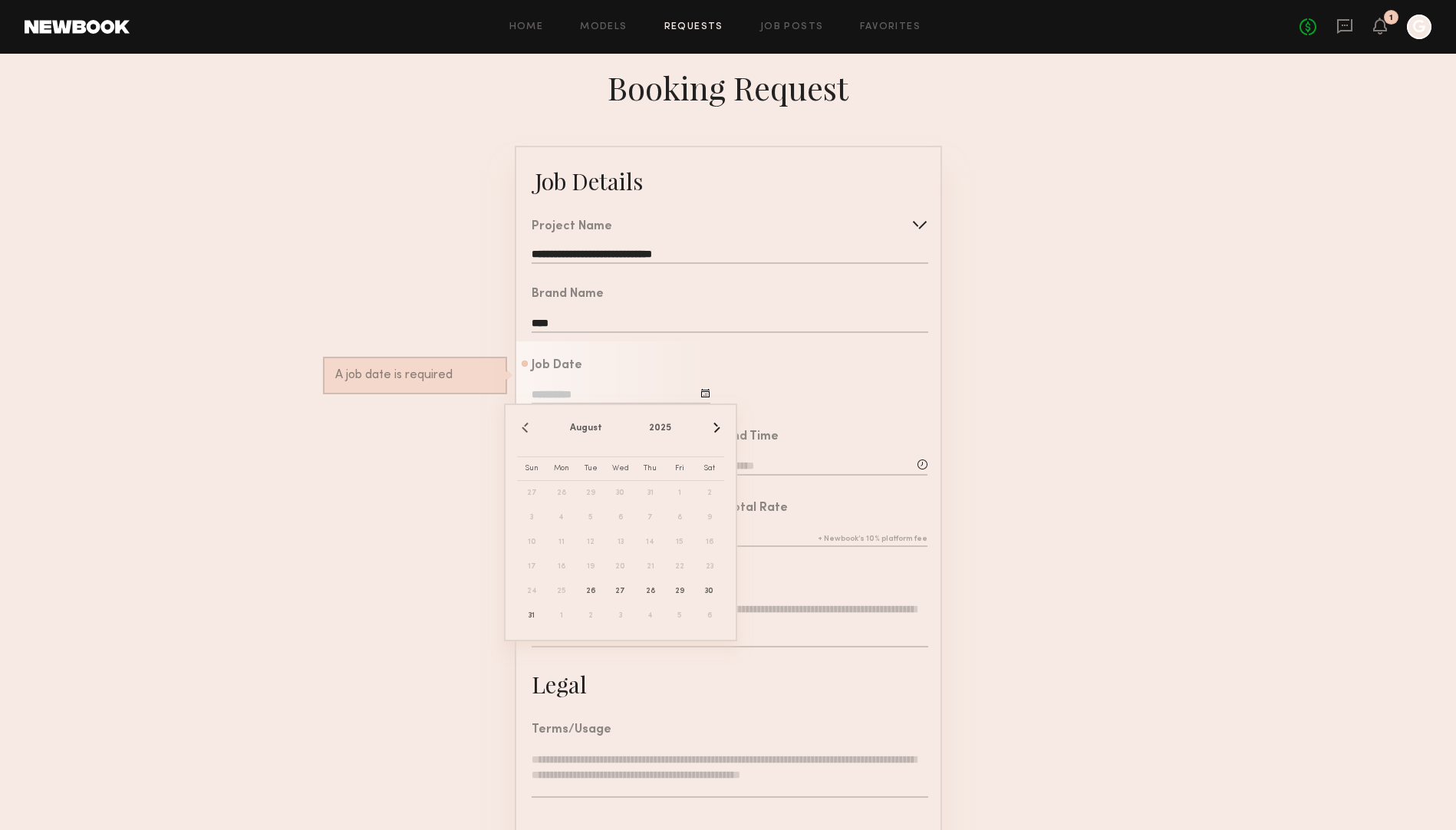
click at [724, 425] on div "‹ [DATE] › Sun Mon Tue Wed Thu Fri Sat 27 28 29 30 31 1 2 3 4 5 6 7 8 9 10 11 1…" at bounding box center [620, 522] width 230 height 234
click at [714, 430] on button "›" at bounding box center [715, 427] width 17 height 17
click at [680, 494] on span "5" at bounding box center [680, 493] width 25 height 25
type input "**********"
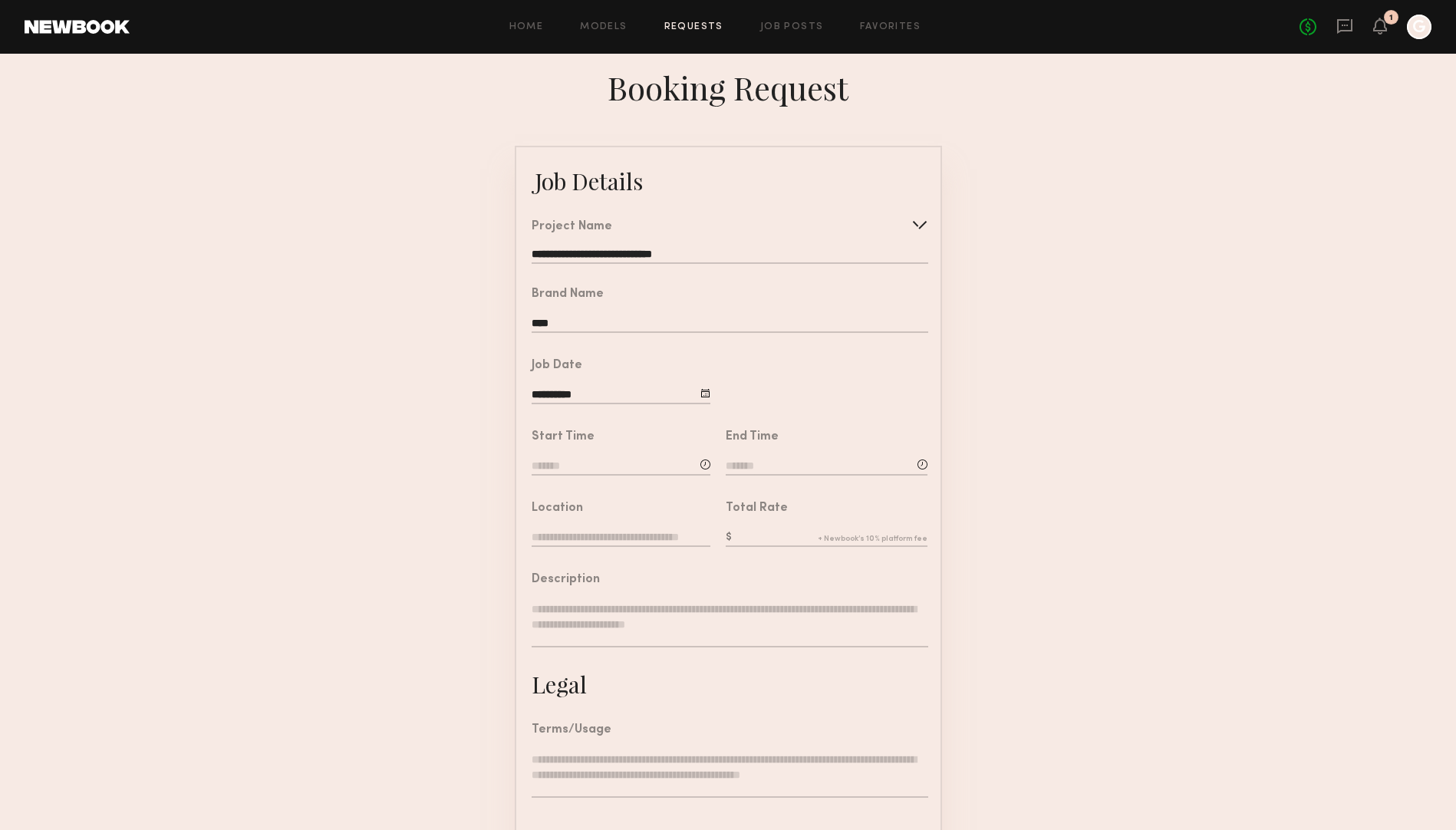
click at [610, 464] on input at bounding box center [620, 466] width 179 height 17
click at [577, 529] on input "text" at bounding box center [575, 530] width 56 height 27
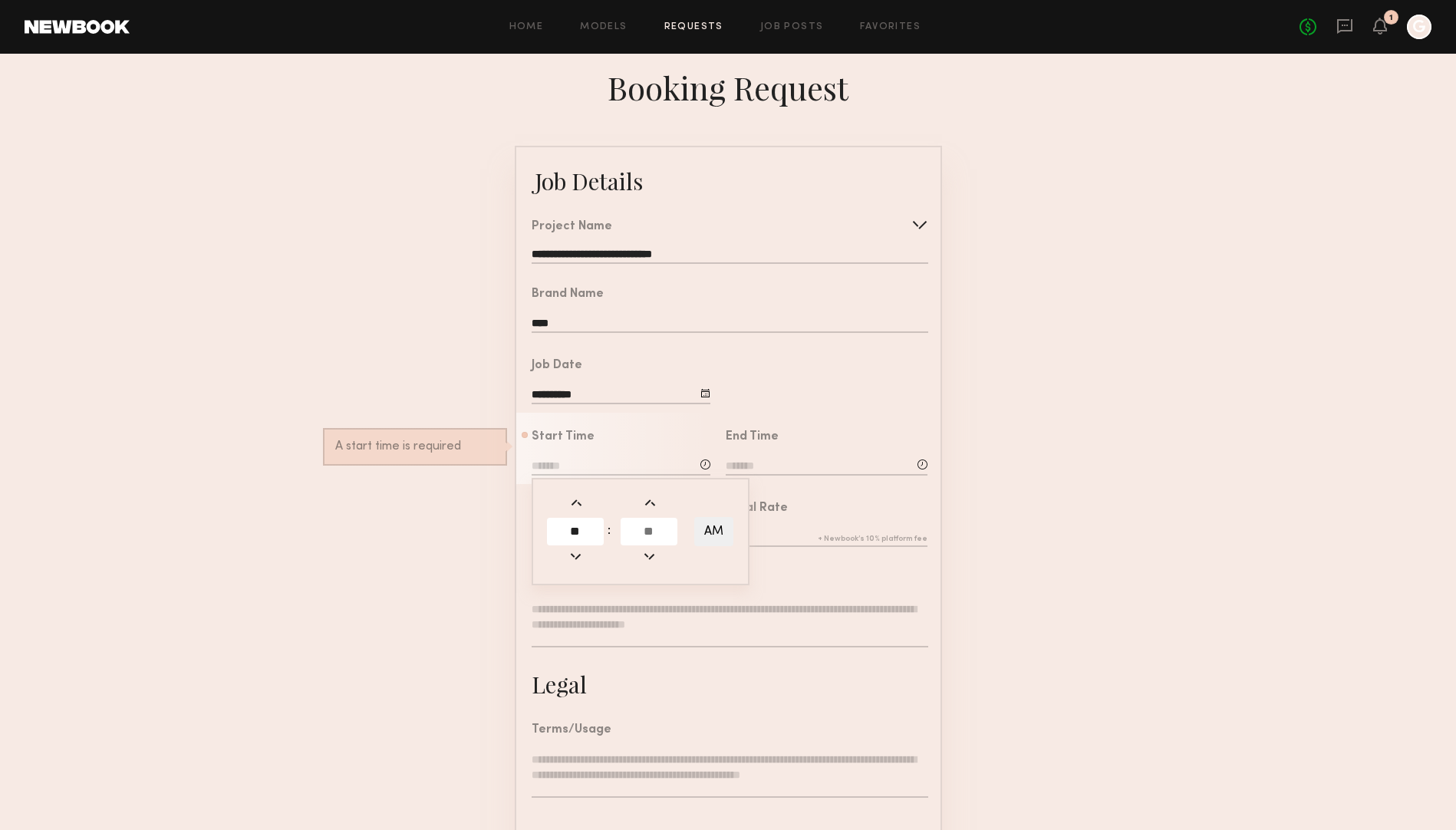
type input "**"
click at [634, 530] on input "text" at bounding box center [649, 530] width 56 height 27
type input "**"
type input "********"
click at [806, 489] on div "Total Rate" at bounding box center [819, 519] width 218 height 71
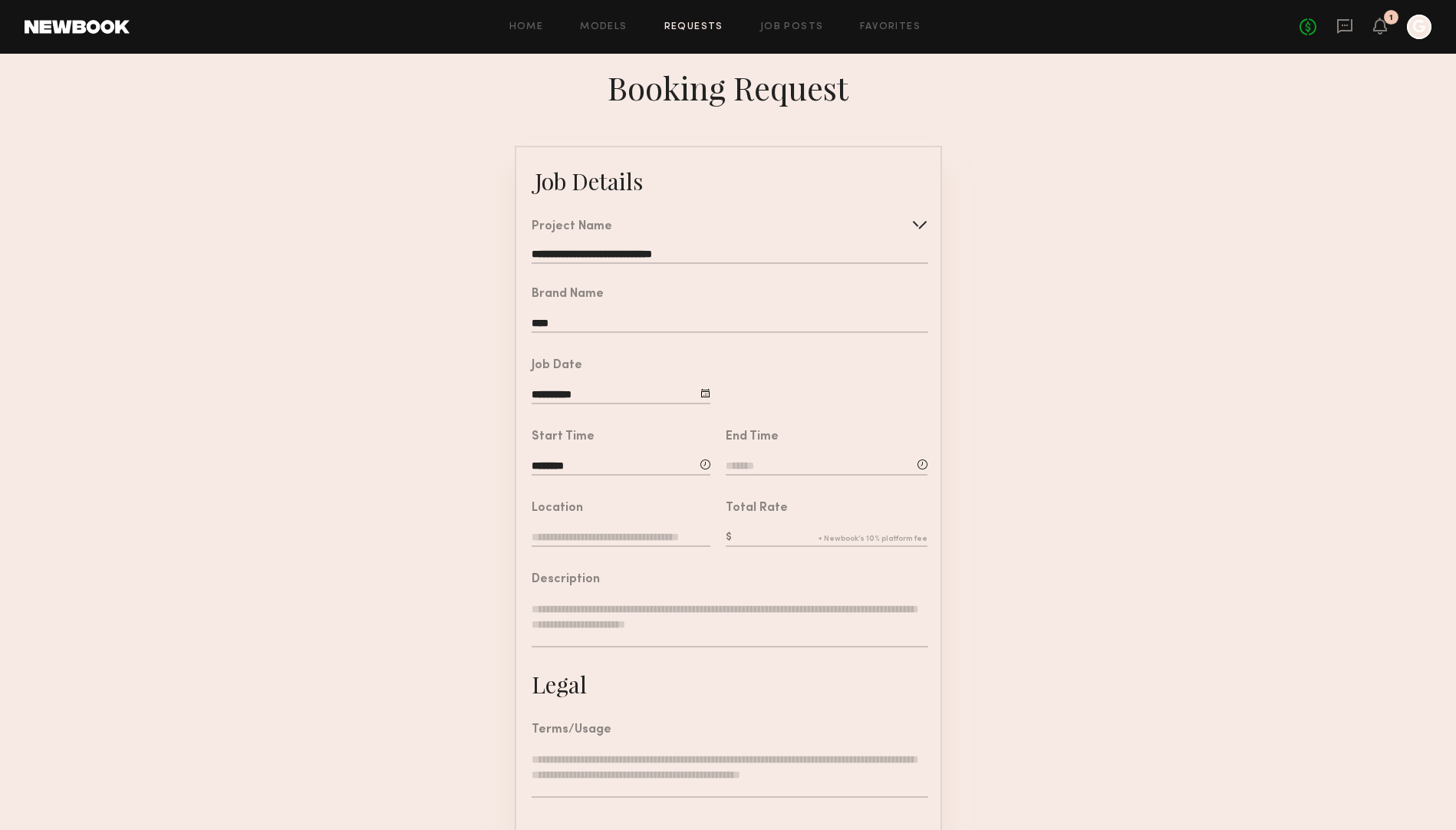
click at [789, 461] on input at bounding box center [826, 466] width 202 height 17
click at [775, 529] on input "text" at bounding box center [769, 530] width 56 height 27
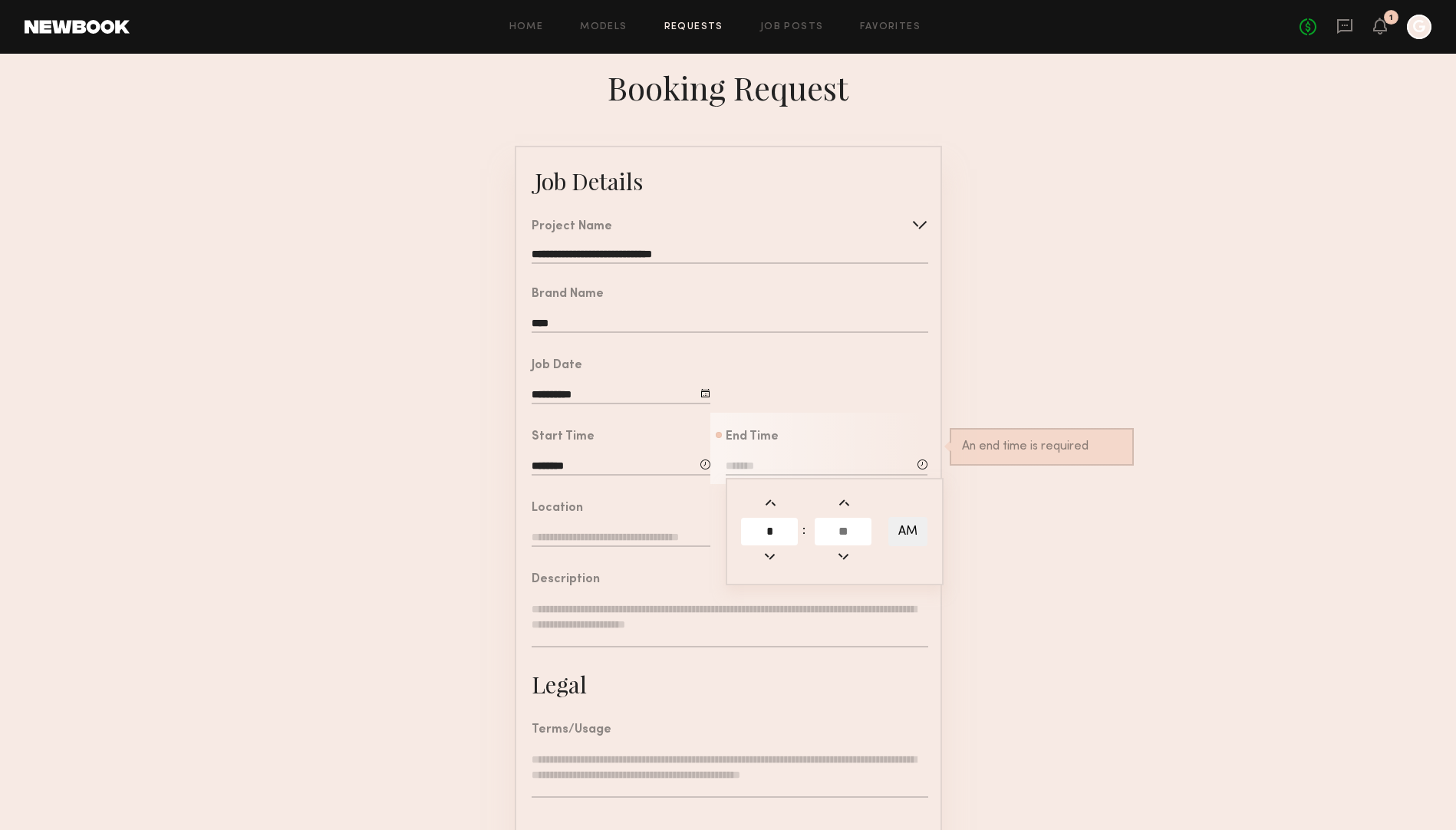
type input "*"
click at [829, 532] on input "text" at bounding box center [843, 530] width 56 height 27
click at [907, 529] on button "AM" at bounding box center [908, 531] width 39 height 29
type input "********"
type input "***"
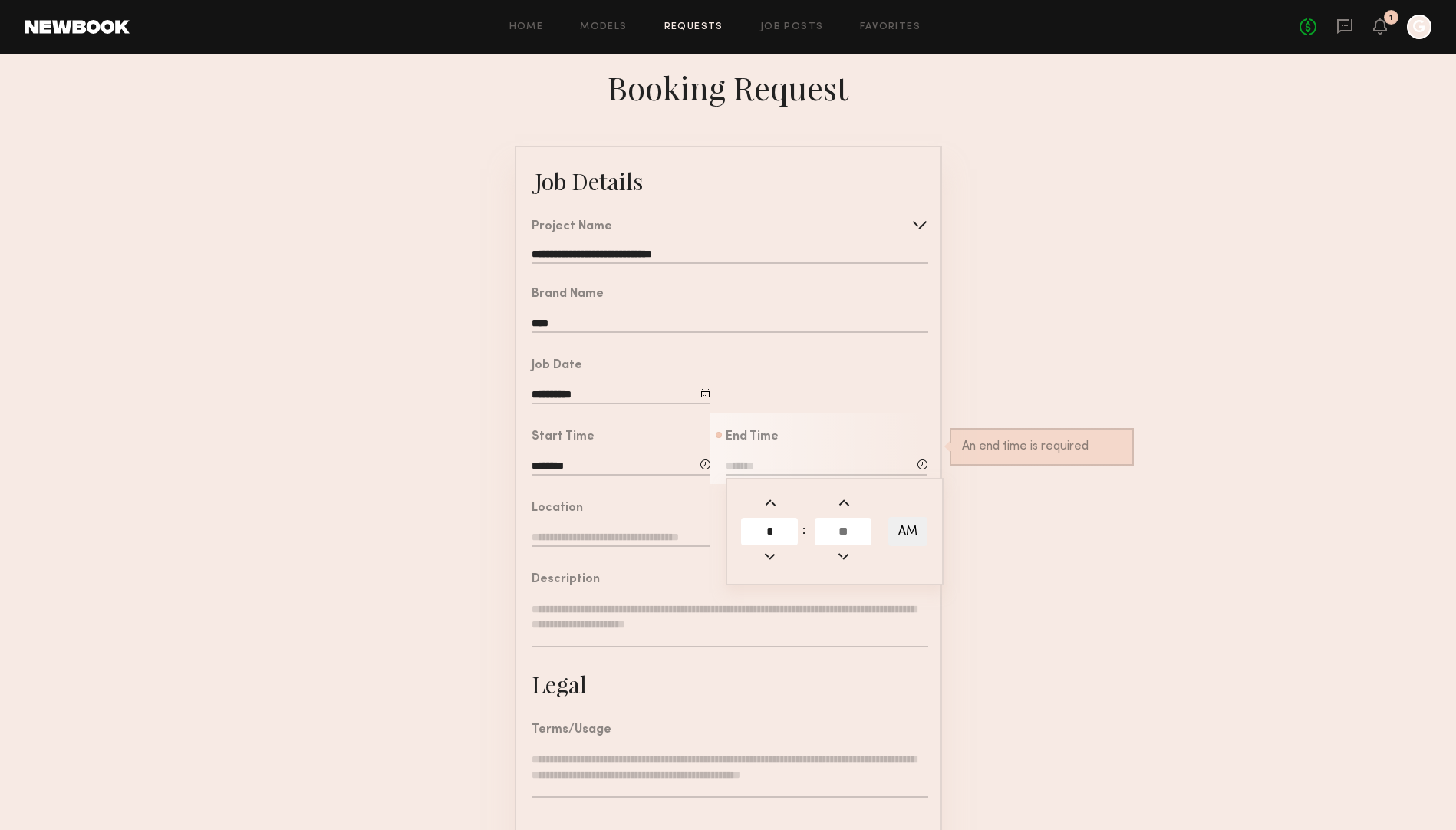
type input "**"
drag, startPoint x: 848, startPoint y: 531, endPoint x: 832, endPoint y: 531, distance: 16.0
click at [832, 531] on input "**" at bounding box center [843, 530] width 56 height 27
drag, startPoint x: 768, startPoint y: 535, endPoint x: 724, endPoint y: 535, distance: 44.0
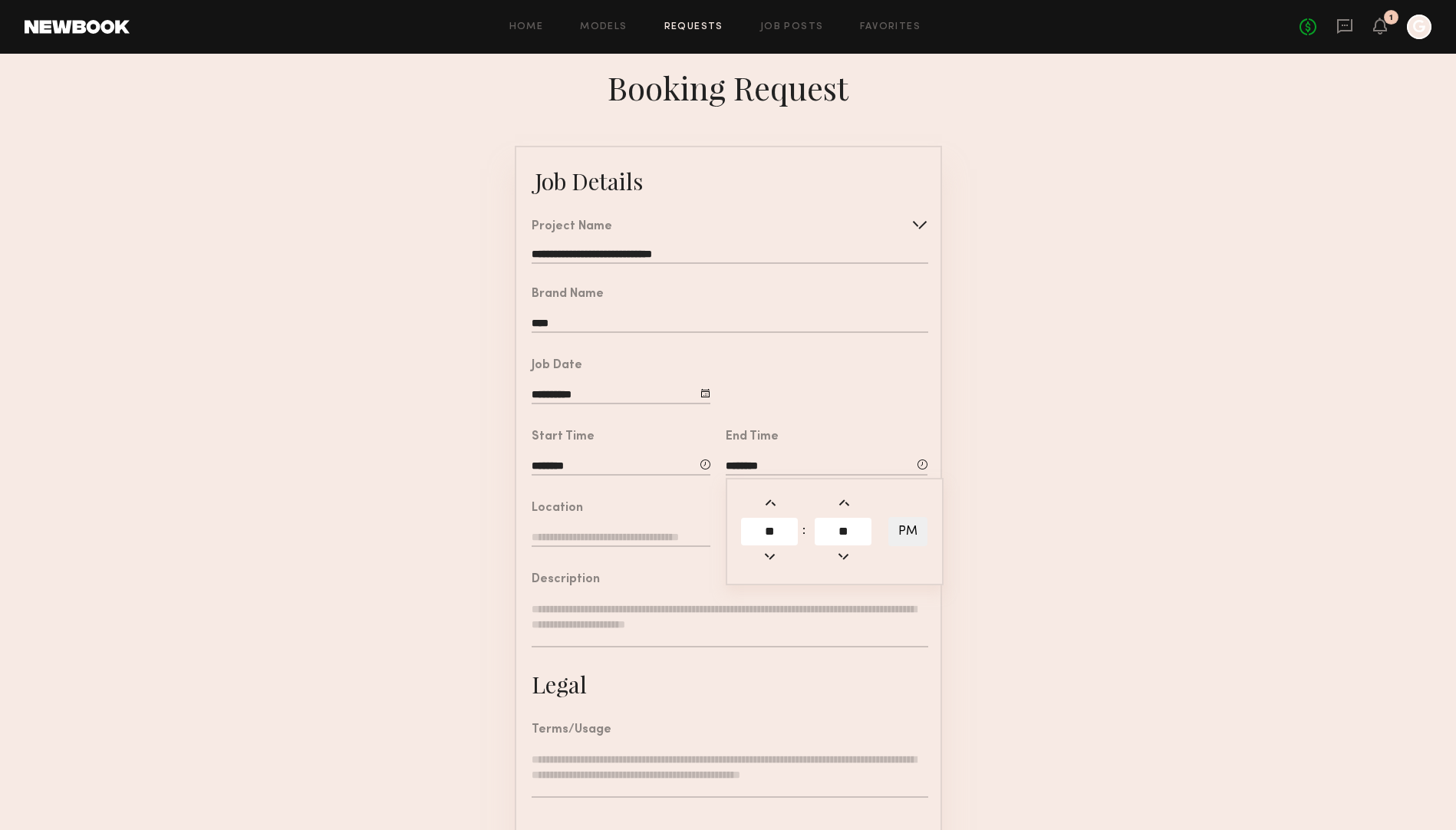
click at [729, 535] on div "** : ** PM" at bounding box center [834, 531] width 218 height 107
type input "*"
type input "*******"
type input "****"
type input "**"
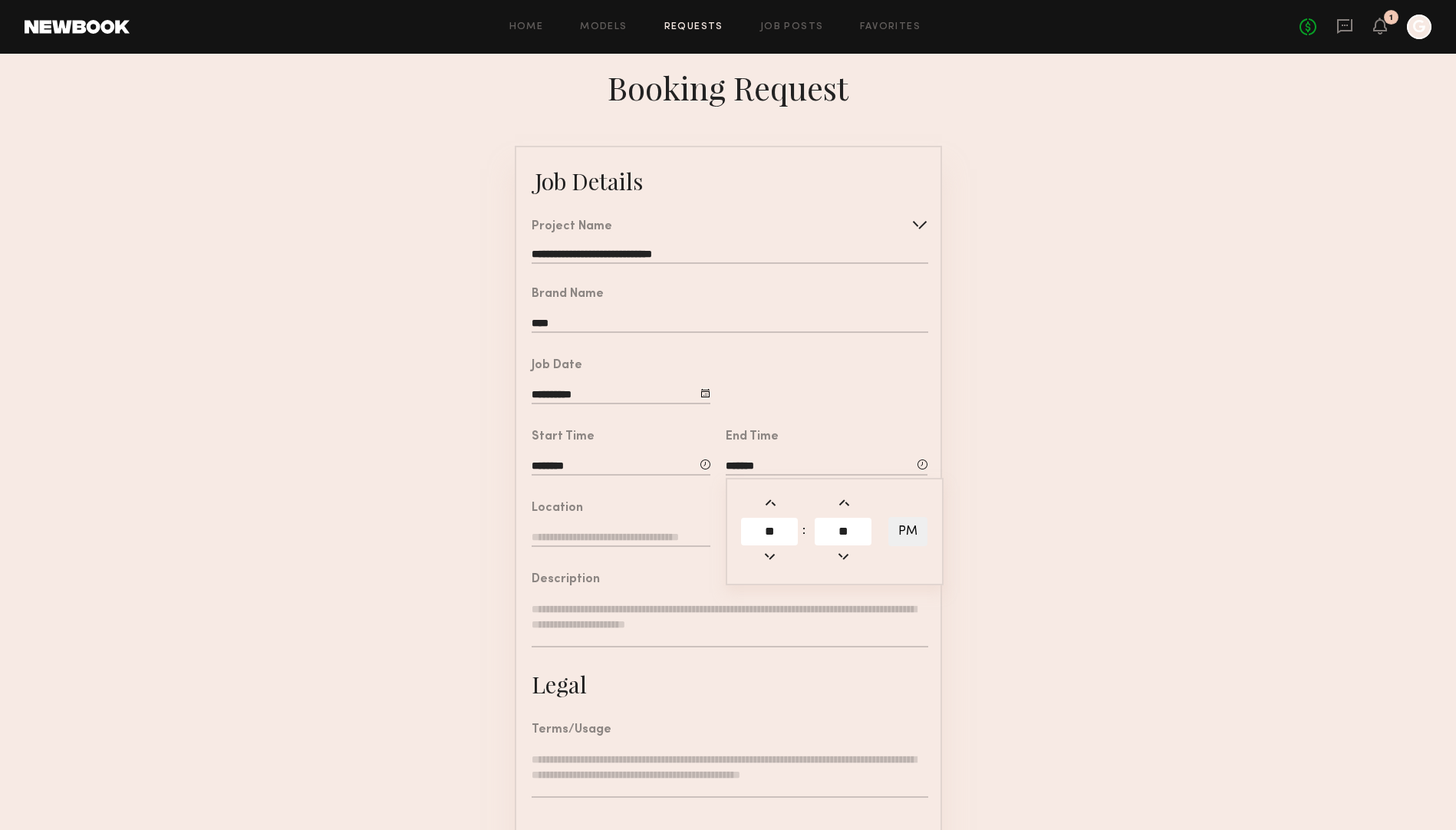
click at [826, 525] on input "**" at bounding box center [843, 530] width 56 height 27
click at [871, 411] on div at bounding box center [825, 376] width 230 height 71
click at [751, 535] on input "****" at bounding box center [826, 537] width 202 height 17
drag, startPoint x: 767, startPoint y: 535, endPoint x: 732, endPoint y: 535, distance: 35.0
click at [732, 535] on input "****" at bounding box center [826, 537] width 202 height 17
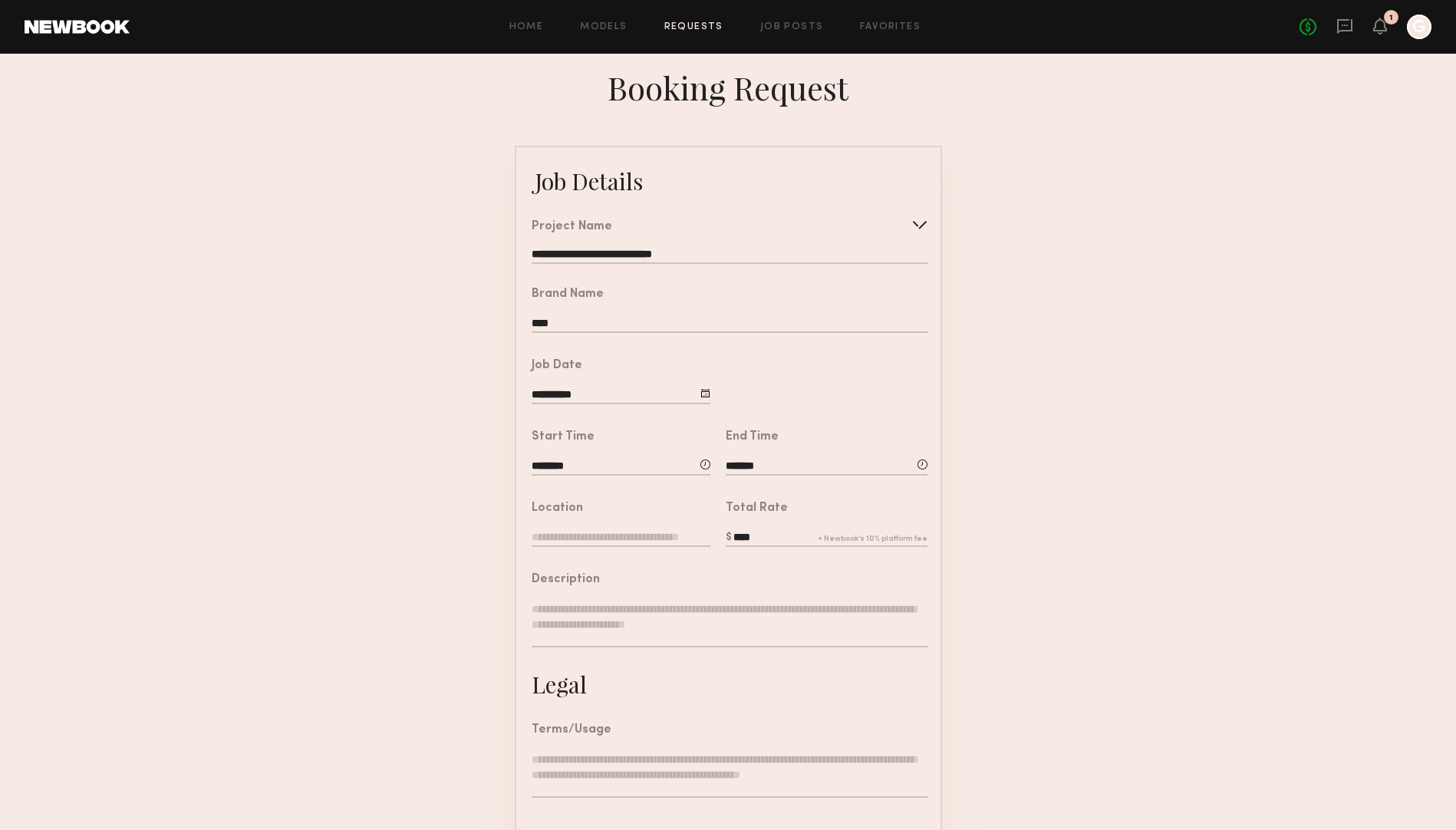
type input "****"
click at [588, 532] on input "text" at bounding box center [620, 537] width 179 height 17
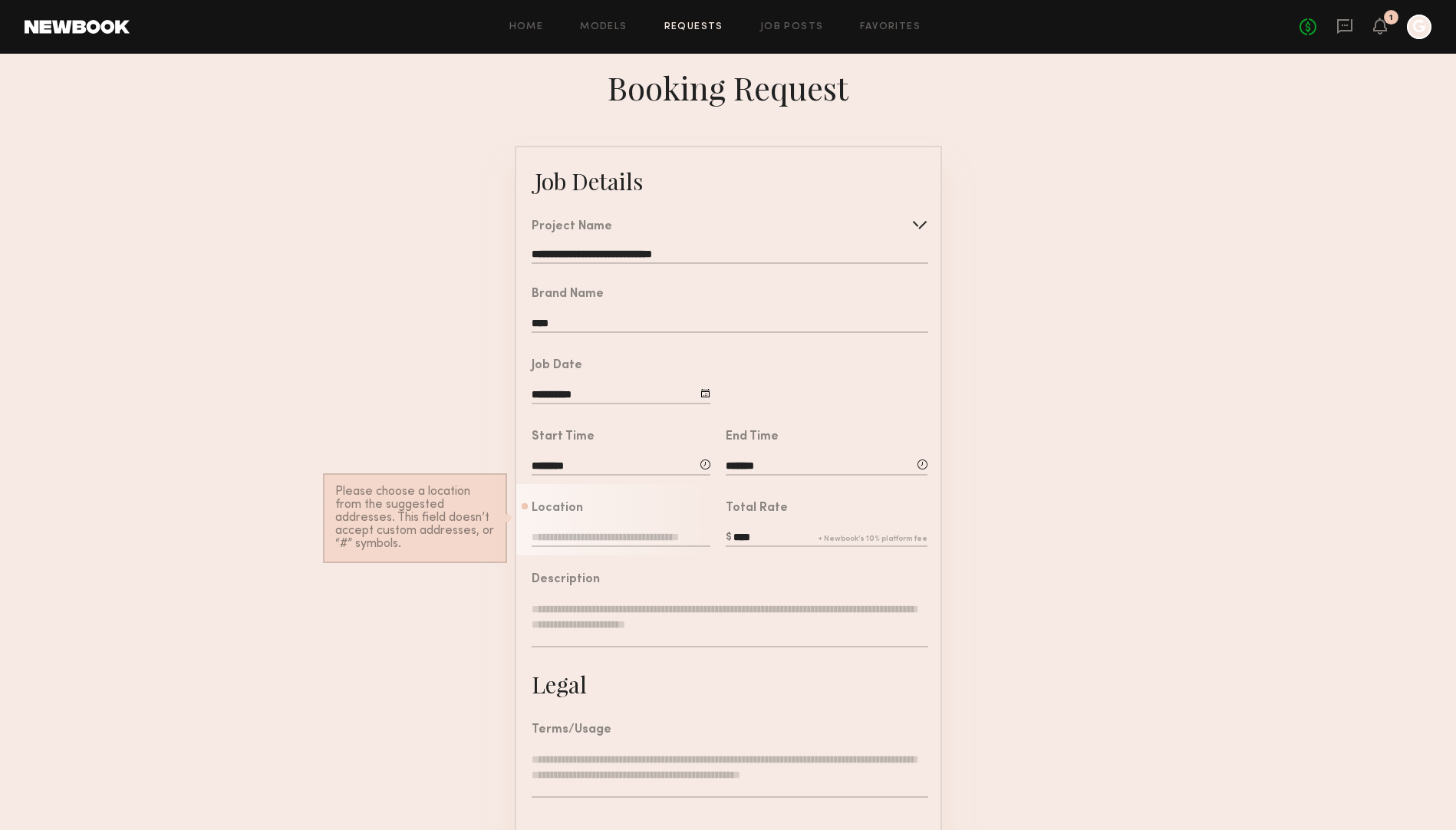
paste input "**********"
click at [628, 532] on input "**********" at bounding box center [620, 537] width 179 height 17
paste input "**********"
type input "**********"
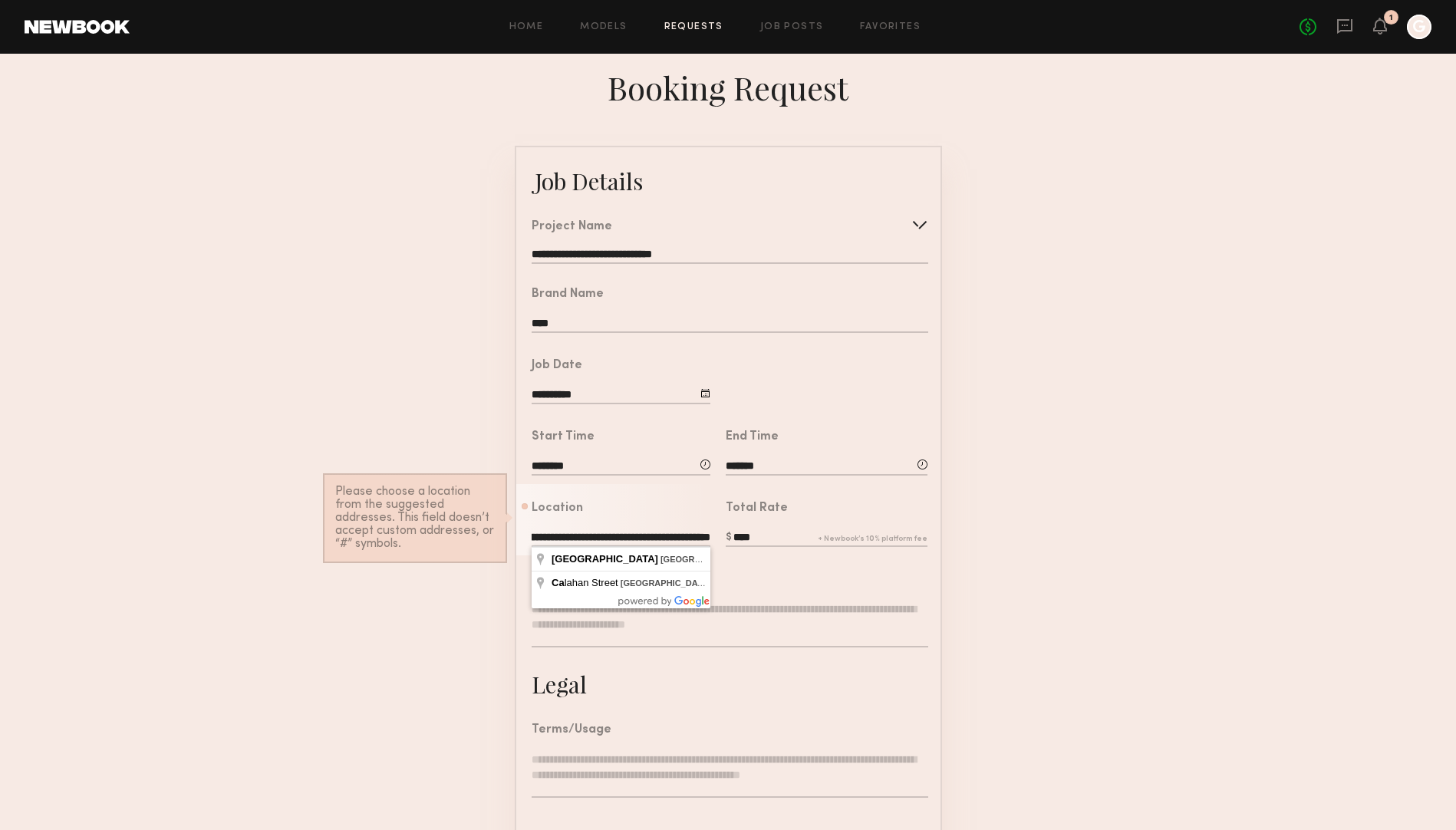
scroll to position [0, 0]
click at [1032, 475] on form "**********" at bounding box center [728, 572] width 1456 height 854
click at [623, 622] on textarea at bounding box center [729, 624] width 396 height 46
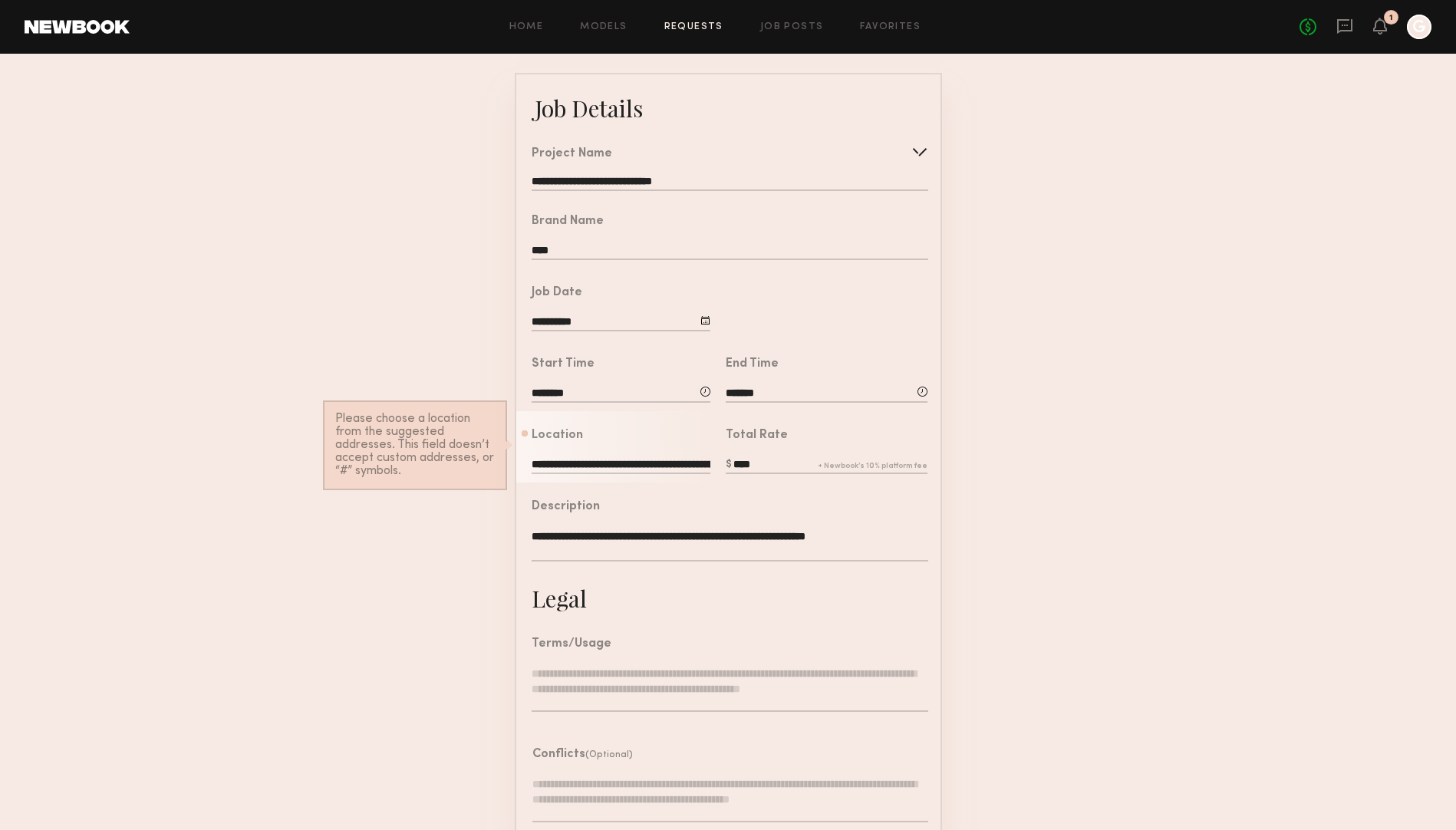
scroll to position [168, 0]
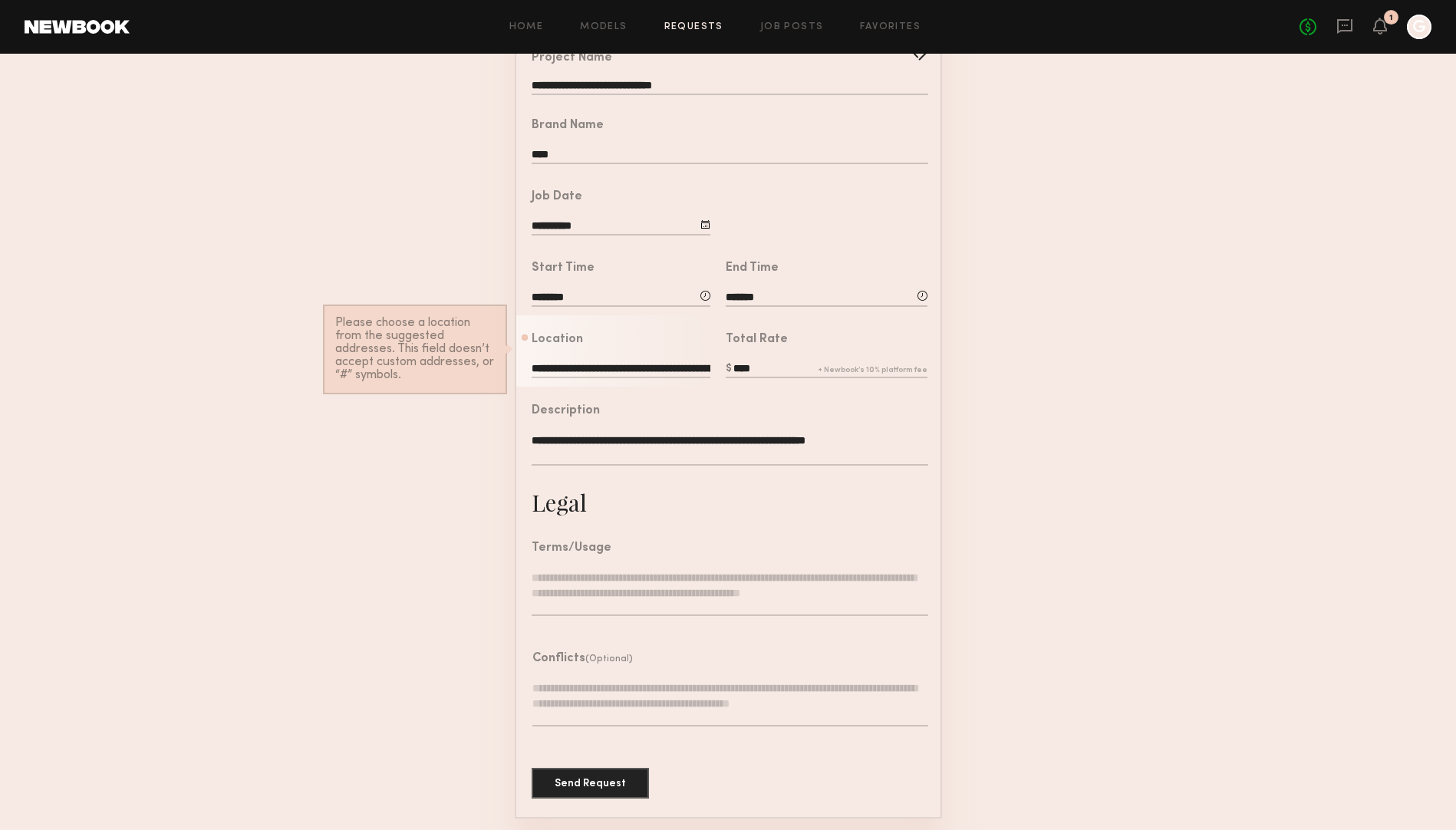
type textarea "**********"
click at [752, 590] on textarea at bounding box center [729, 593] width 396 height 46
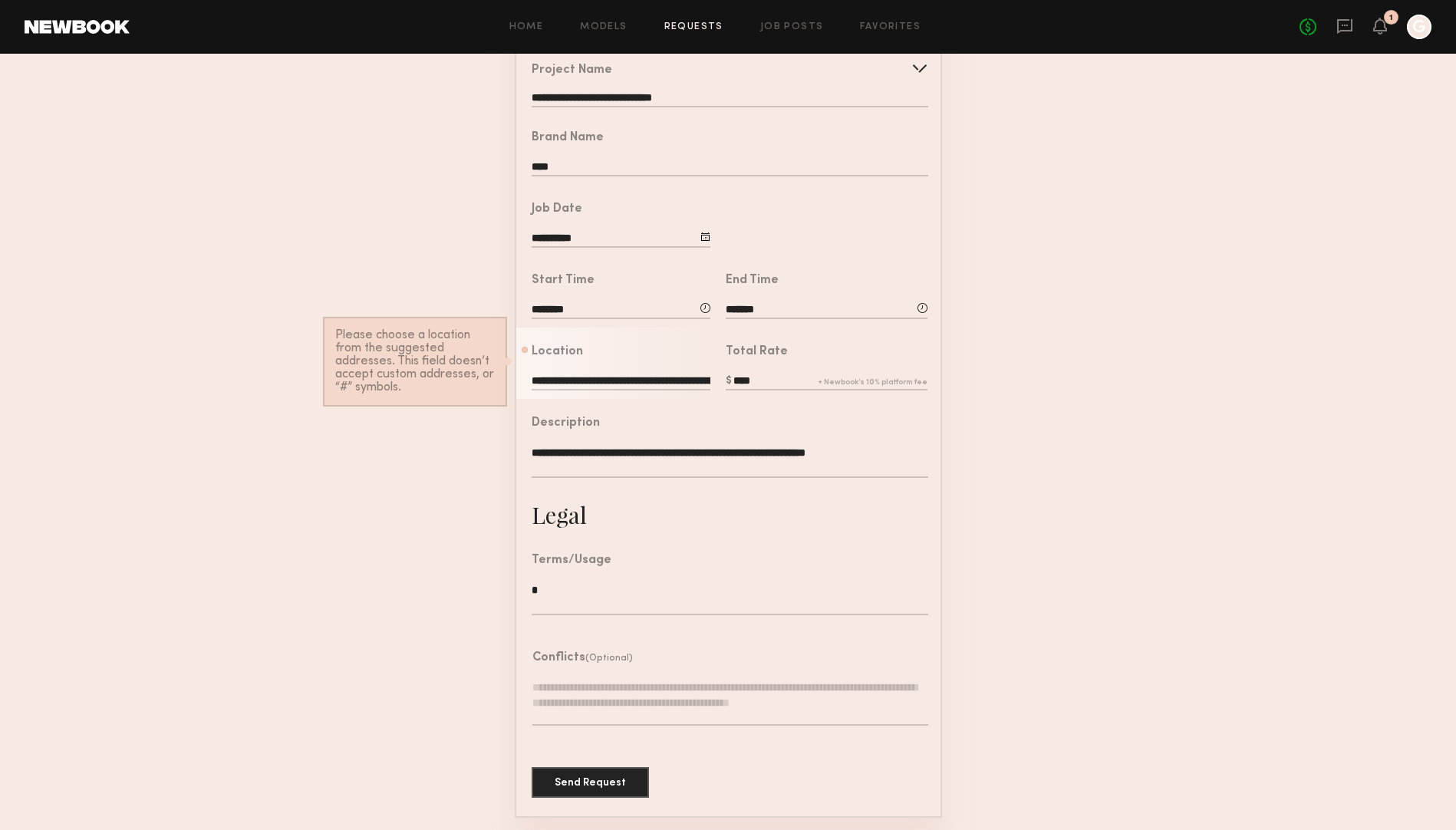
scroll to position [156, 0]
click at [721, 592] on textarea "**********" at bounding box center [729, 598] width 396 height 33
click at [727, 590] on textarea "**********" at bounding box center [729, 598] width 396 height 33
click at [859, 589] on textarea "**********" at bounding box center [729, 598] width 396 height 33
type textarea "**********"
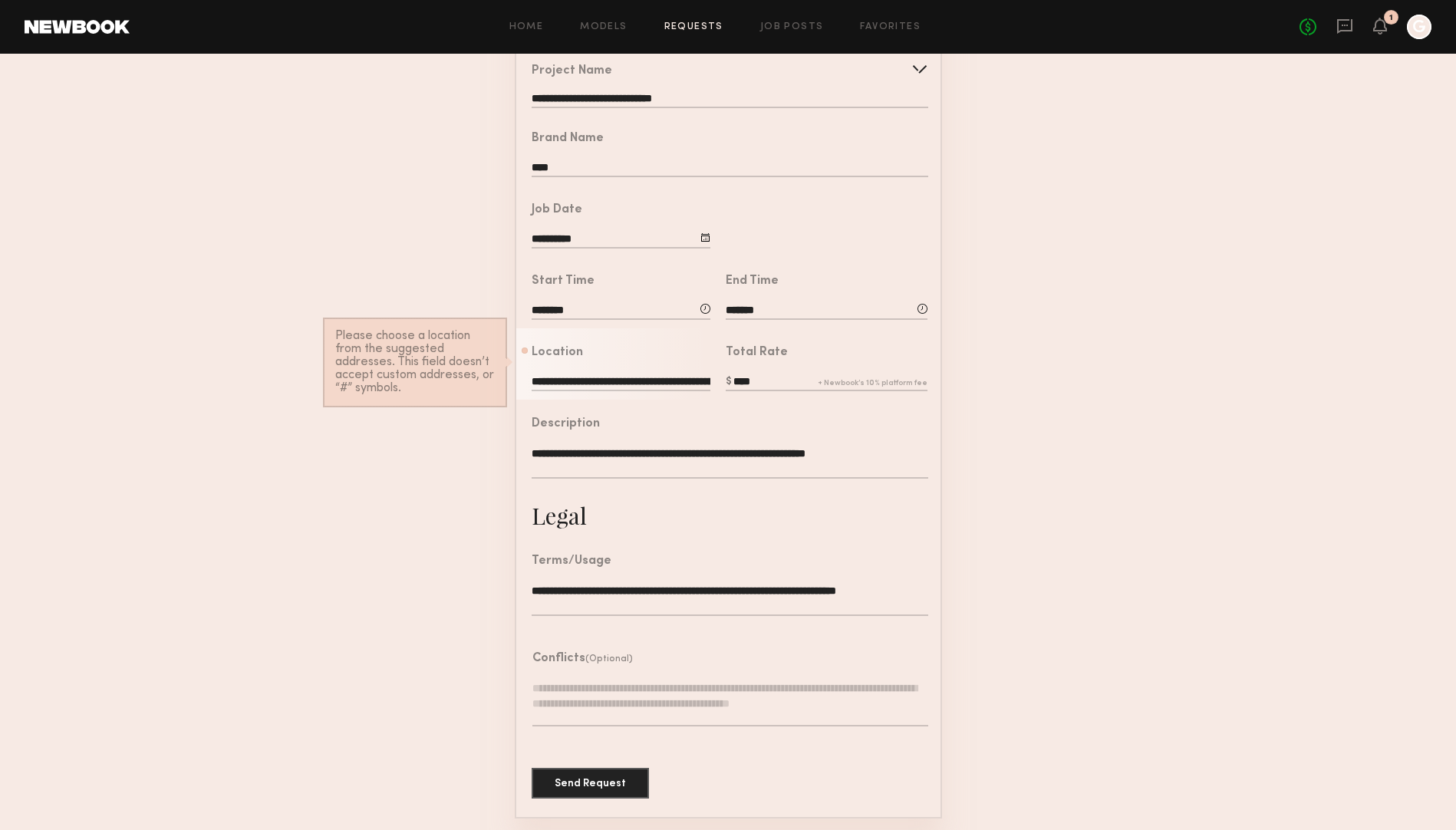
click at [738, 695] on textarea at bounding box center [730, 703] width 396 height 46
click at [790, 594] on textarea "**********" at bounding box center [729, 598] width 396 height 33
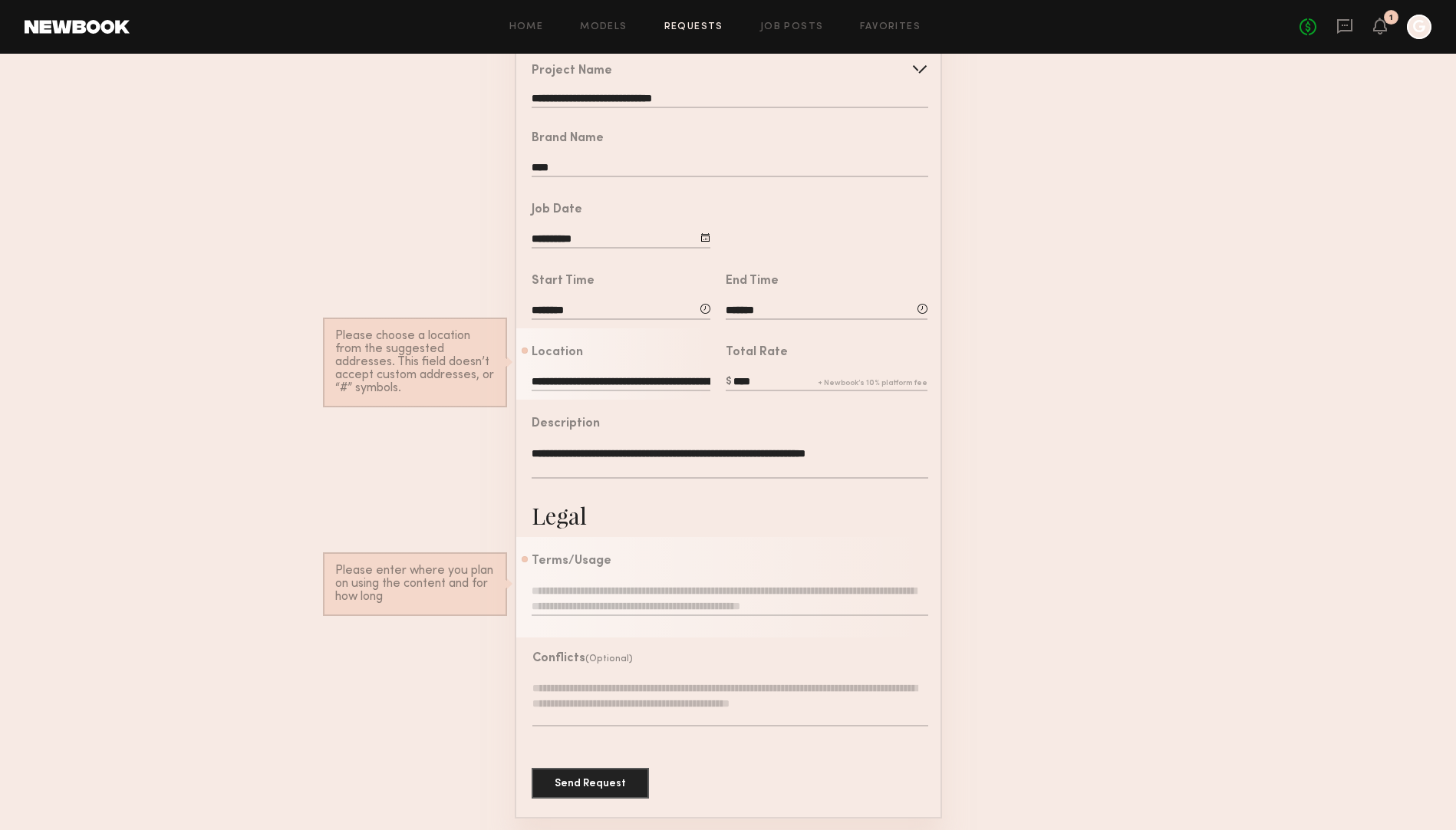
paste textarea "**********"
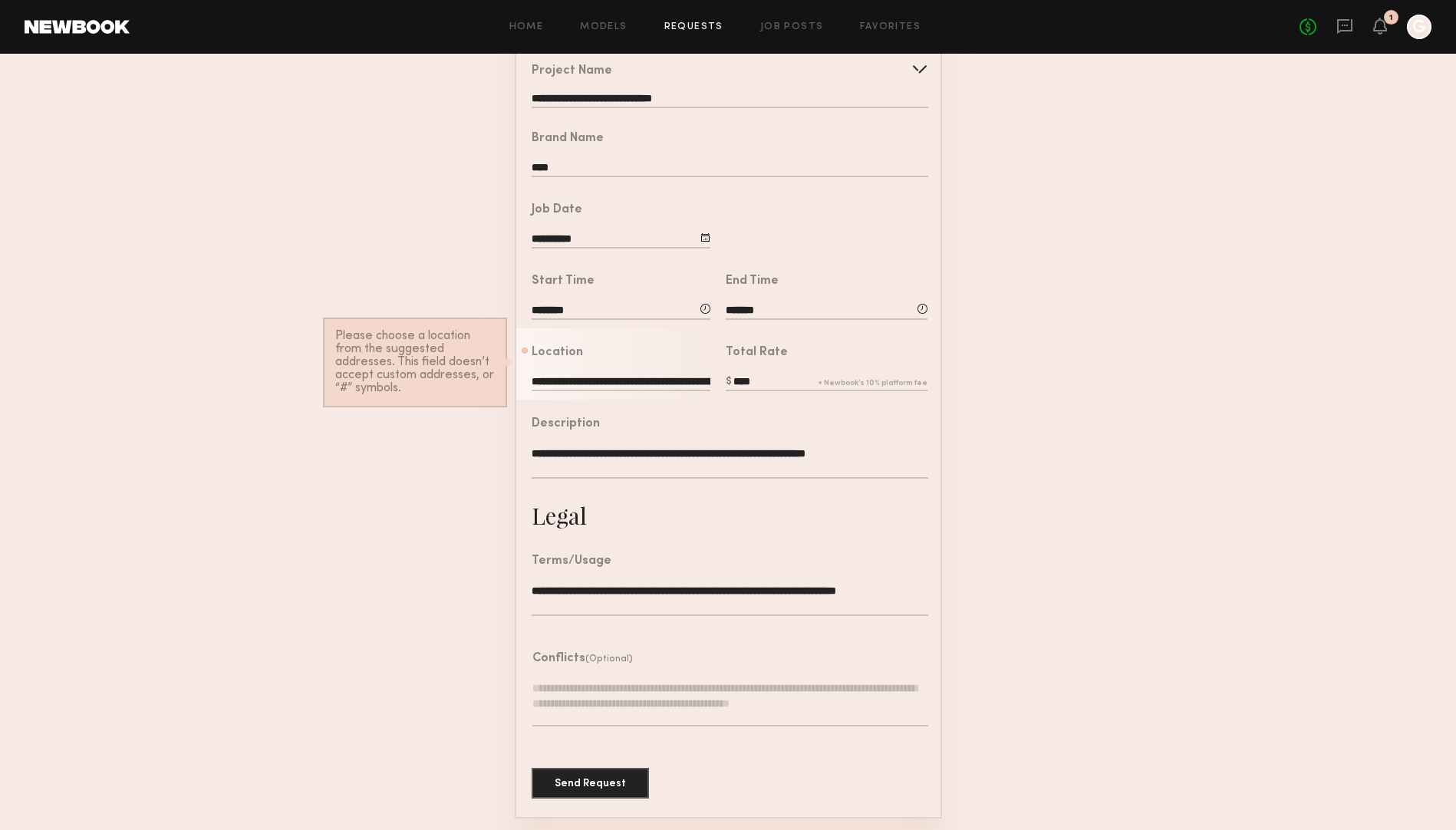
click at [736, 588] on textarea "**********" at bounding box center [729, 598] width 396 height 33
drag, startPoint x: 743, startPoint y: 586, endPoint x: 724, endPoint y: 585, distance: 19.0
click at [724, 585] on textarea "**********" at bounding box center [729, 598] width 396 height 33
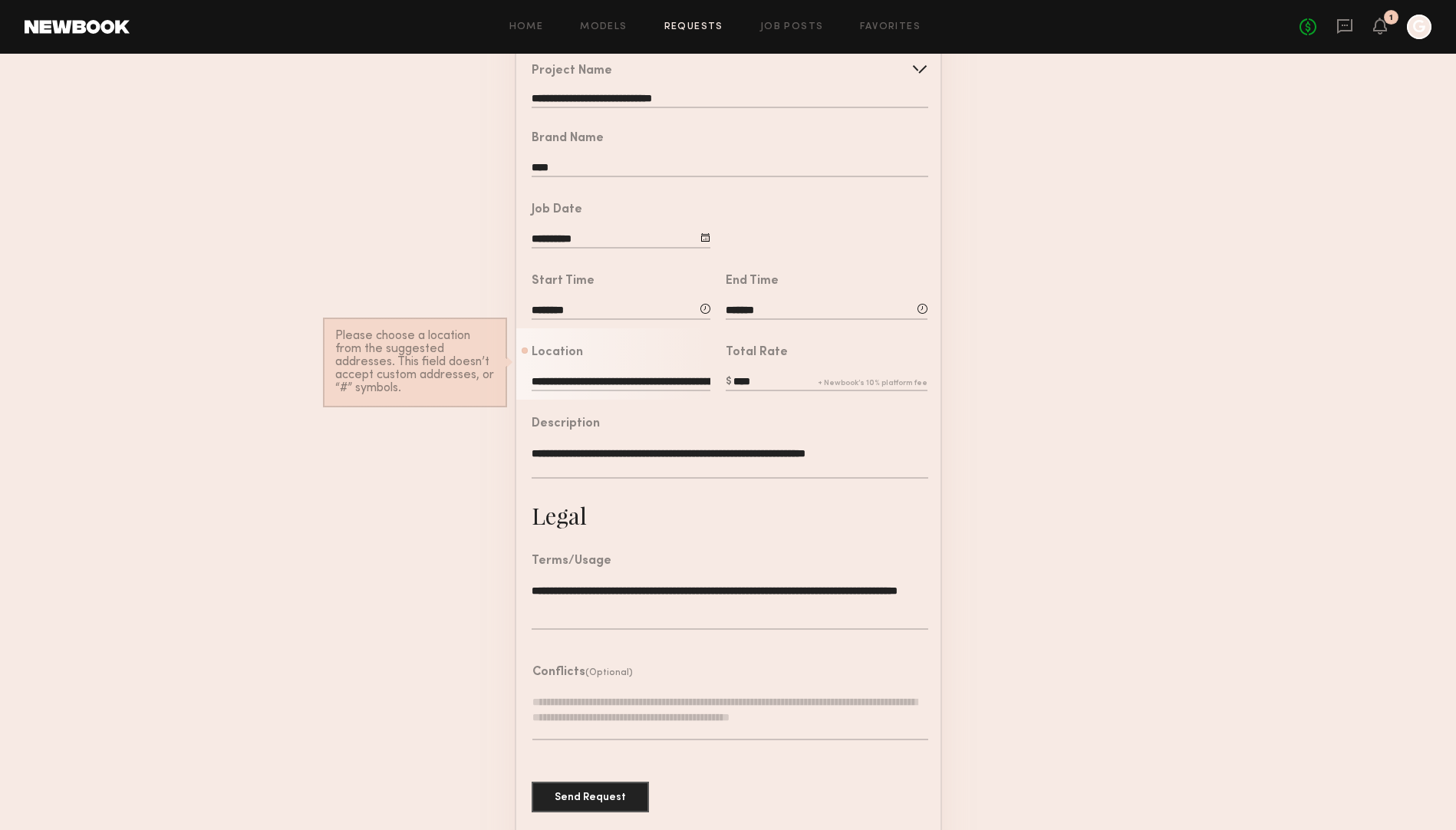
scroll to position [169, 0]
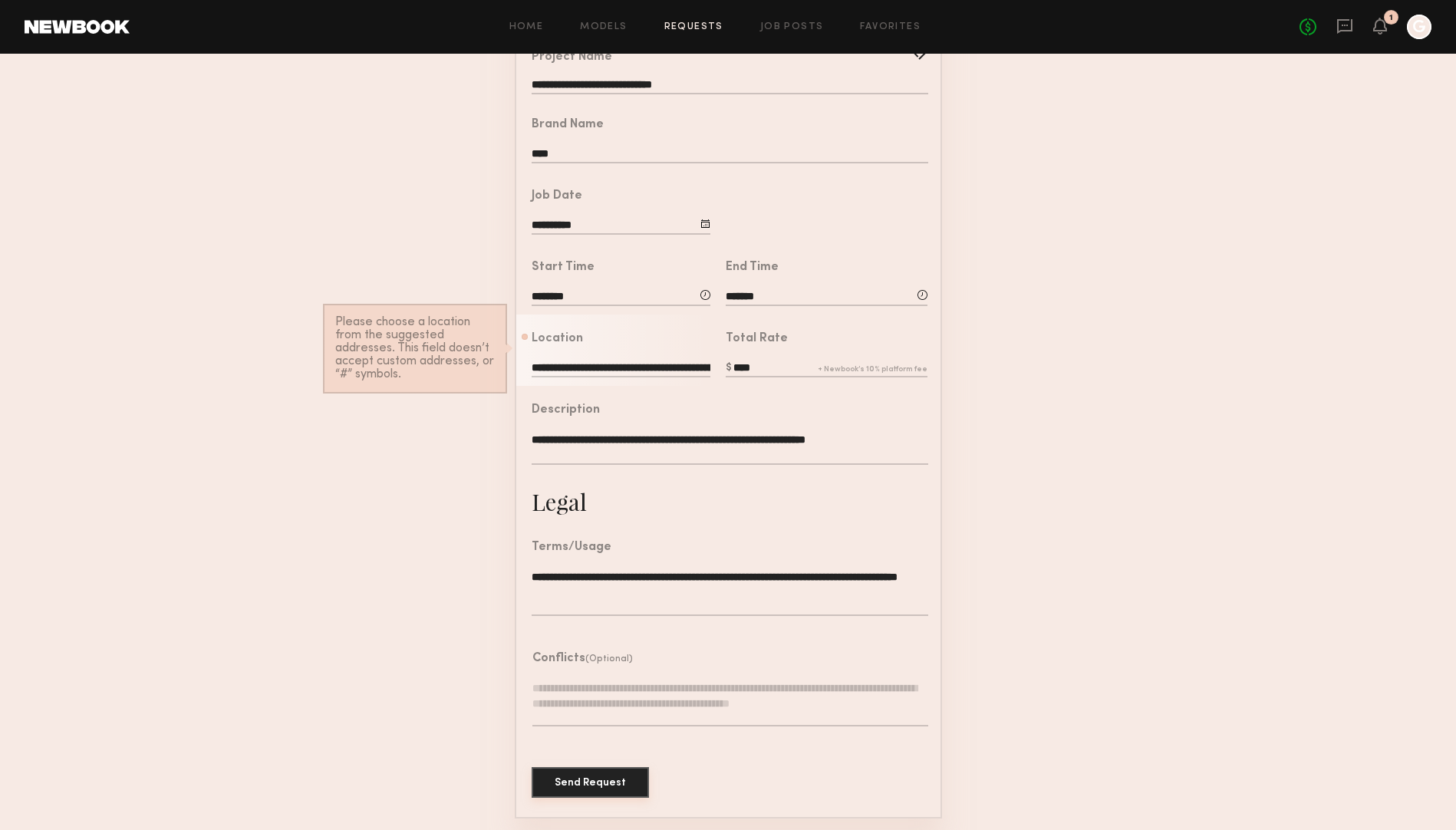
type textarea "**********"
click at [621, 783] on button "Send Request" at bounding box center [590, 782] width 117 height 31
click at [628, 364] on input "**********" at bounding box center [620, 368] width 179 height 17
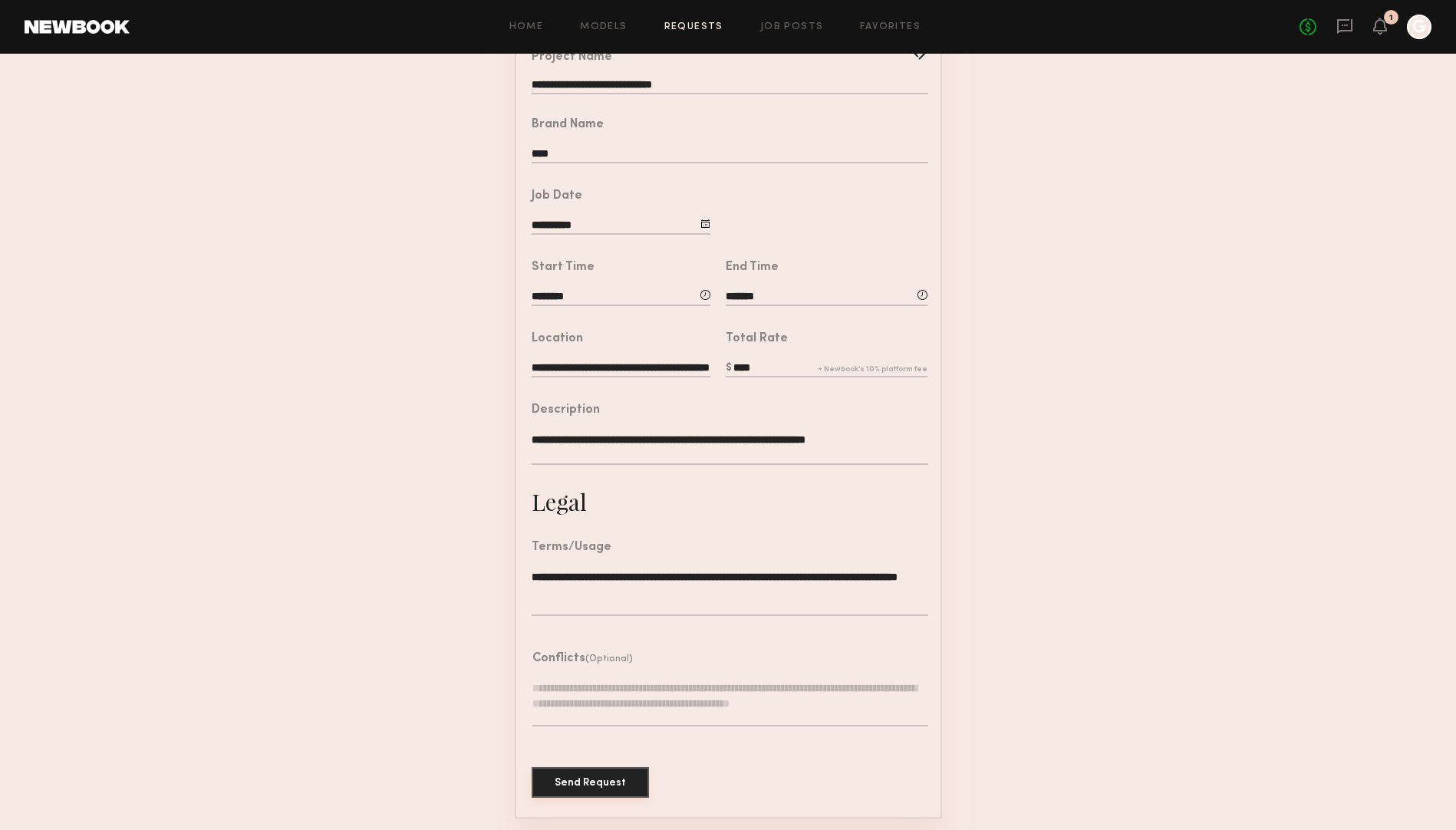
click at [591, 787] on button "Send Request" at bounding box center [590, 782] width 117 height 31
type input "**********"
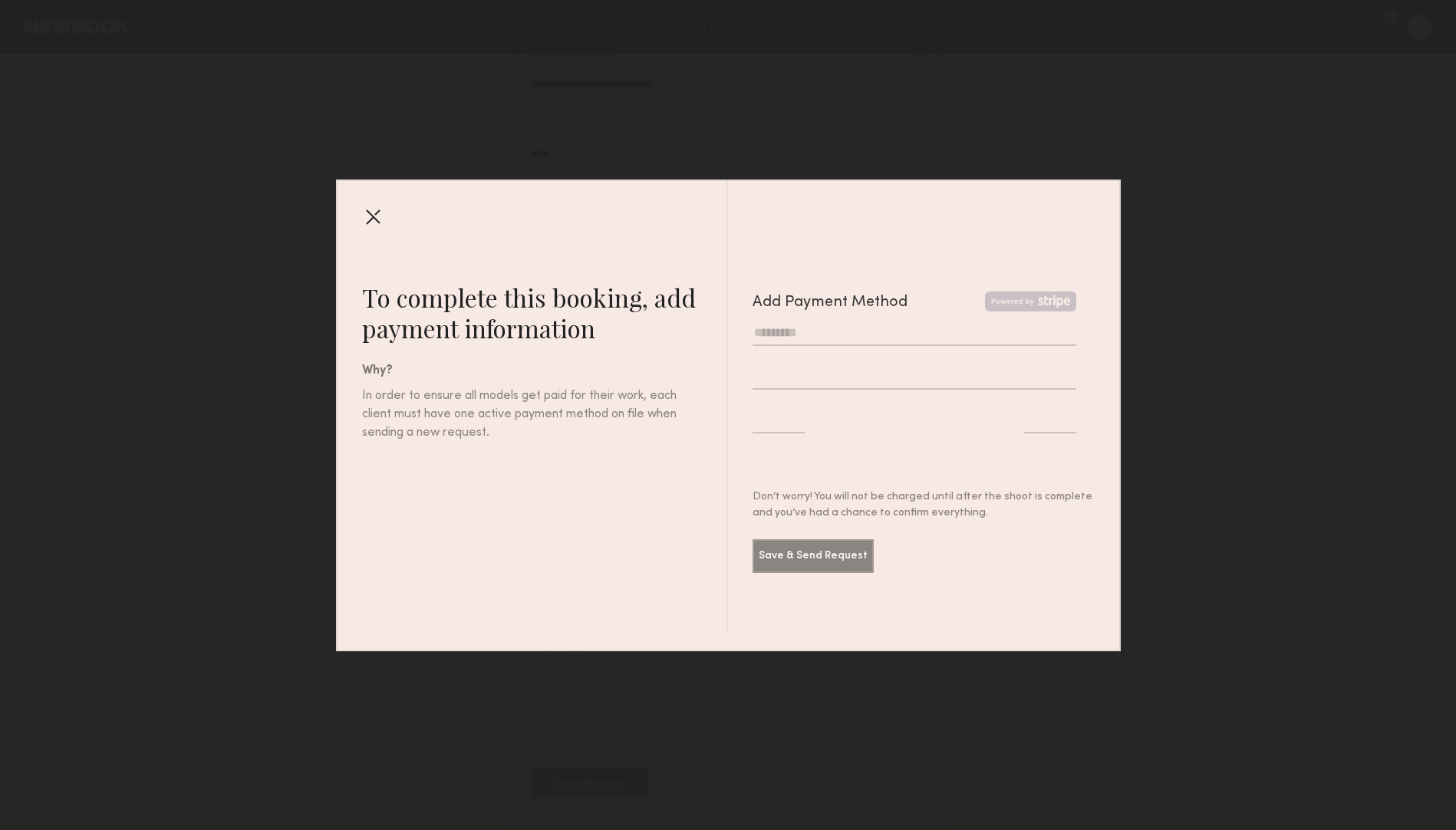
click at [813, 328] on input "text" at bounding box center [914, 333] width 323 height 26
type input "**********"
type input "*"
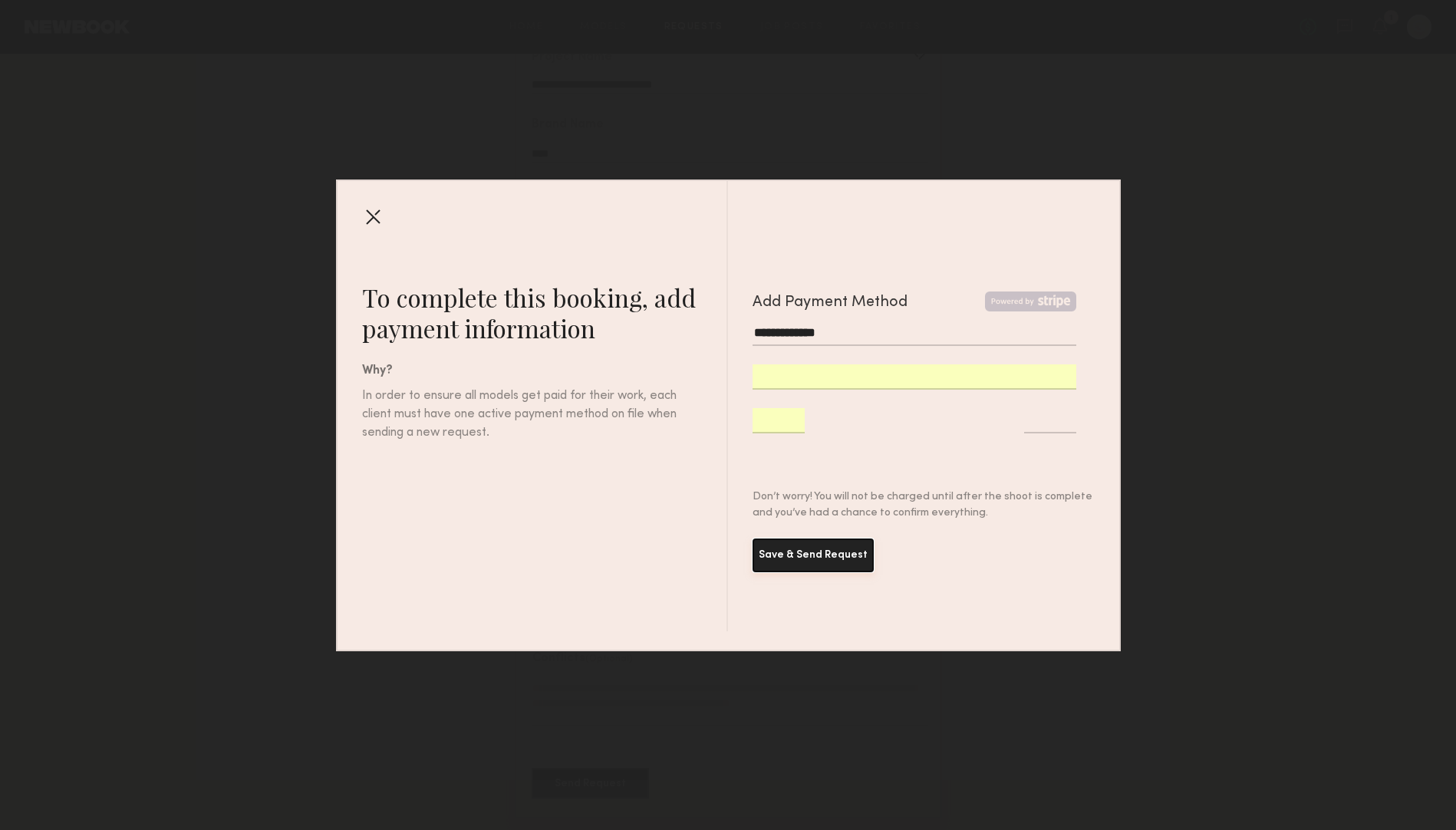
click at [791, 564] on button "Save & Send Request" at bounding box center [813, 555] width 121 height 33
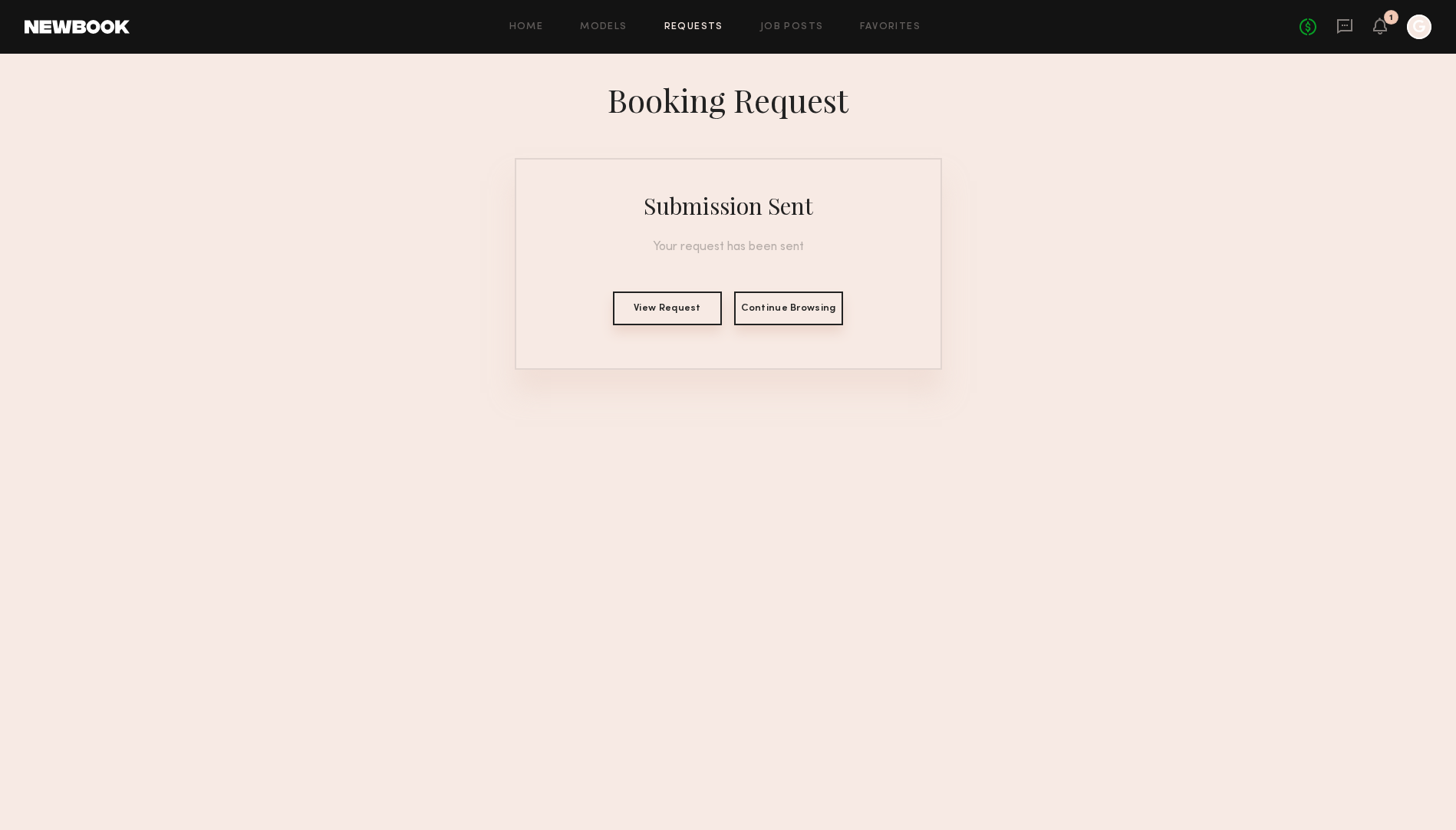
click at [688, 304] on button "View Request" at bounding box center [667, 308] width 109 height 33
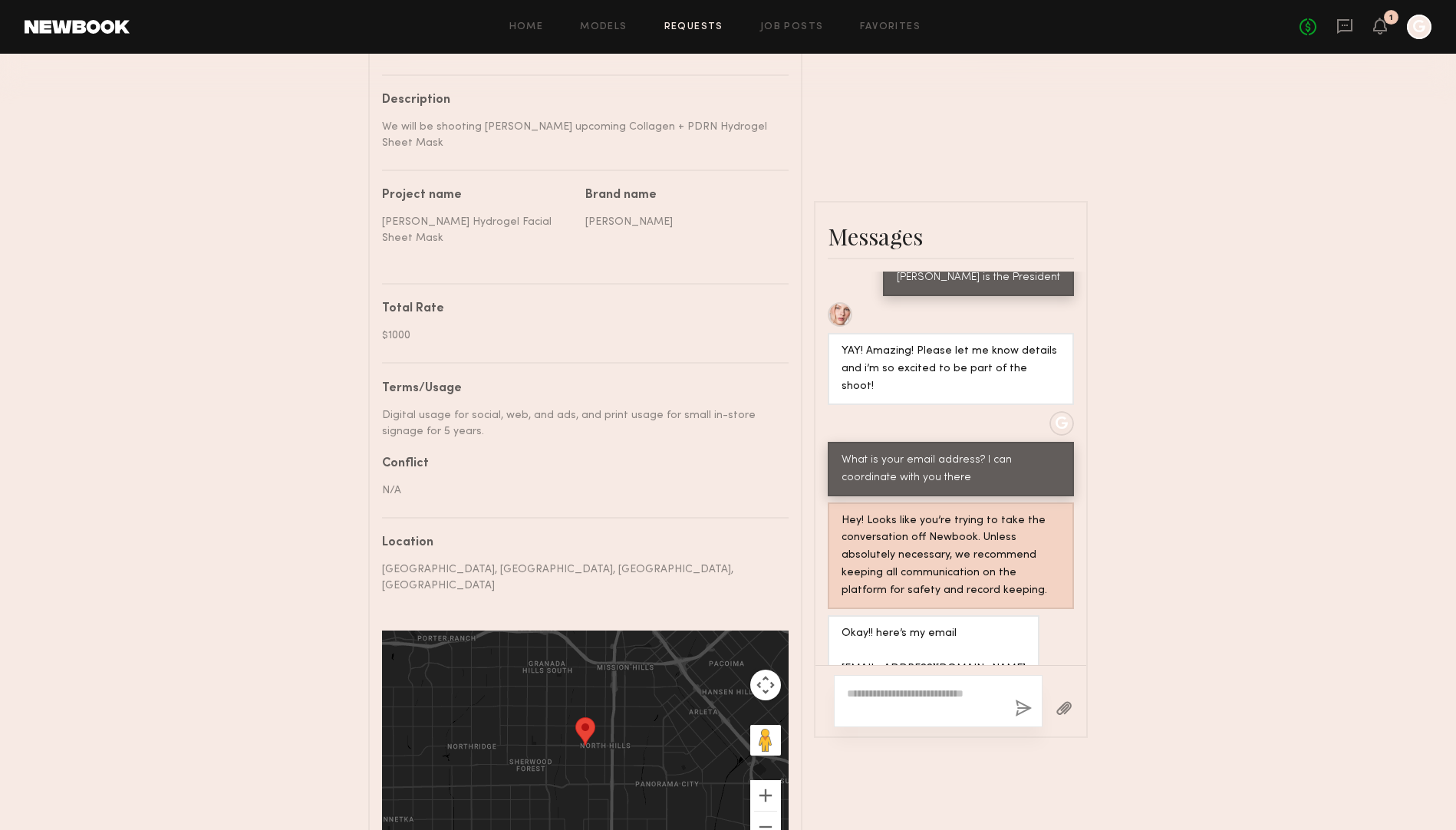
scroll to position [565, 0]
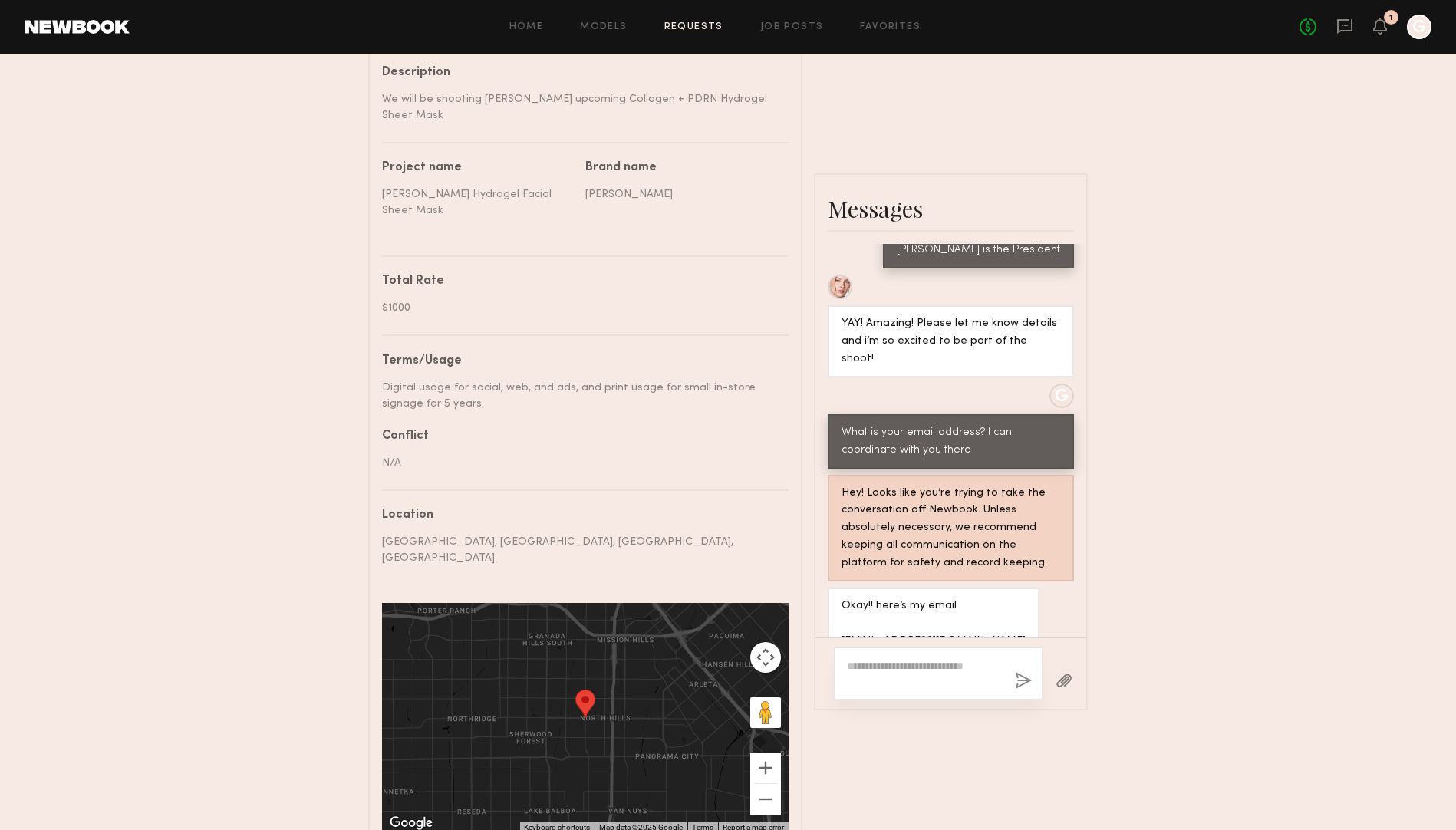
click at [911, 647] on div at bounding box center [938, 672] width 209 height 52
click at [908, 658] on textarea at bounding box center [925, 673] width 156 height 31
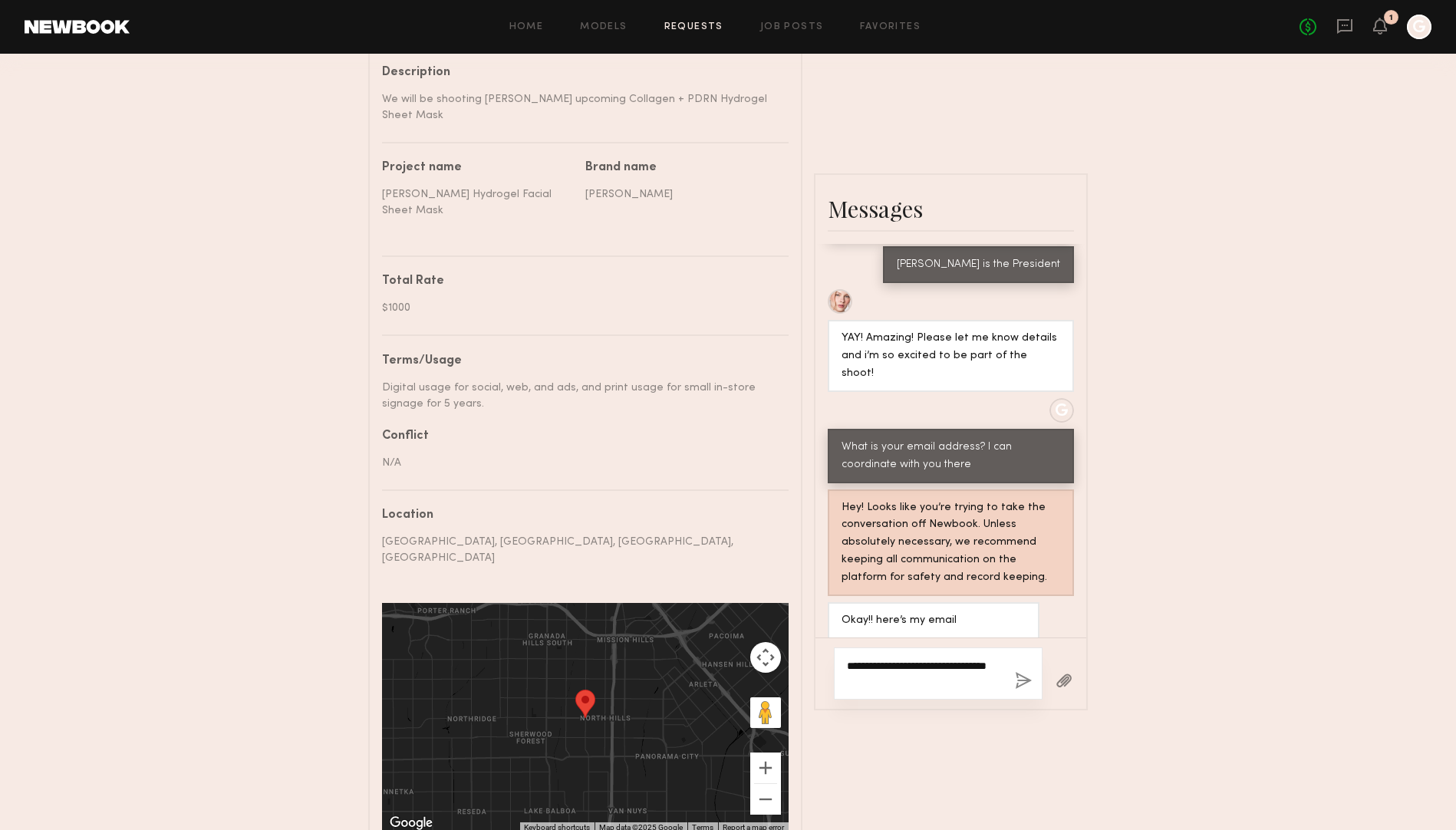
scroll to position [2691, 0]
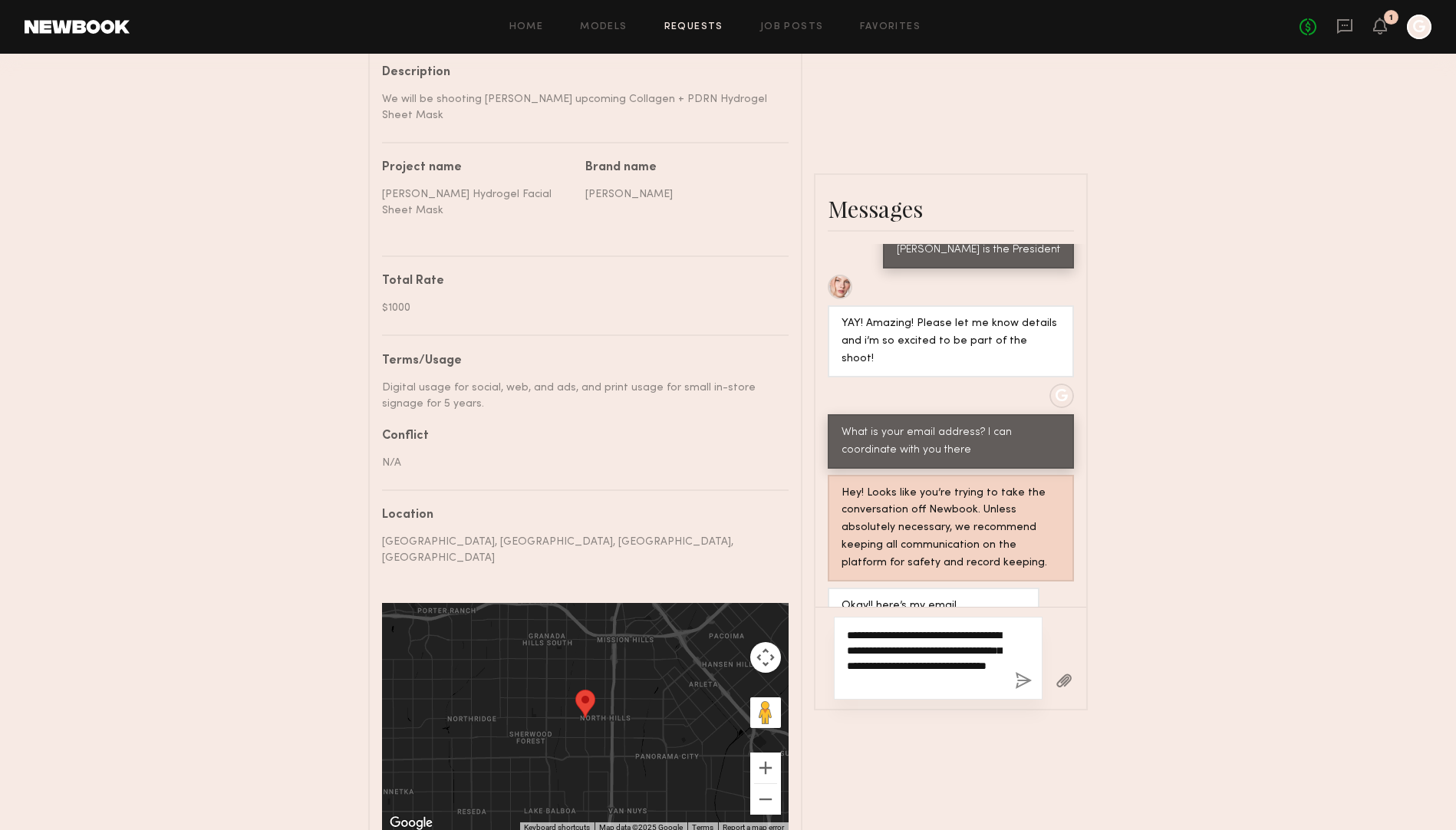
type textarea "**********"
click at [1020, 671] on button "button" at bounding box center [1022, 681] width 17 height 19
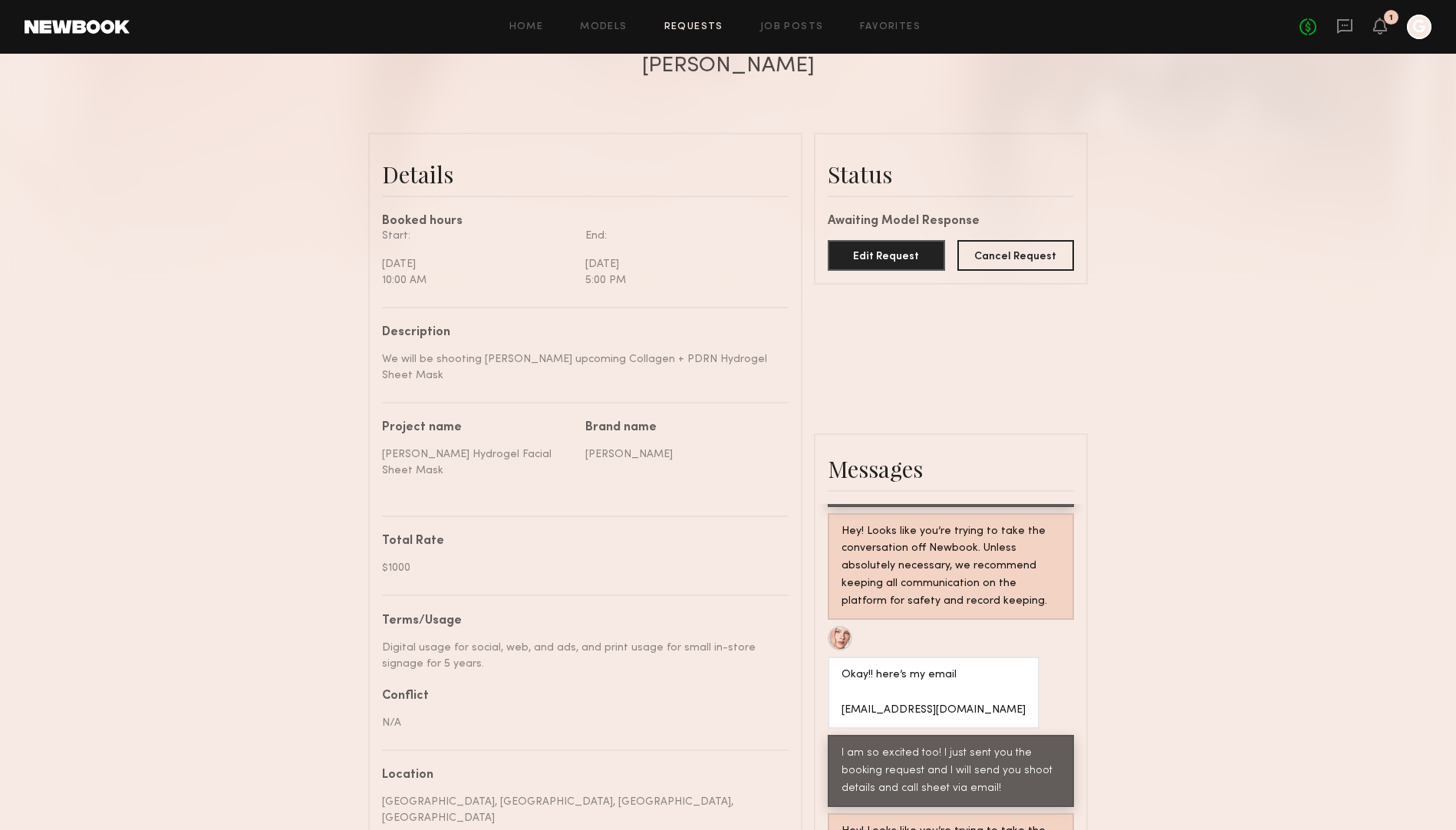
scroll to position [607, 0]
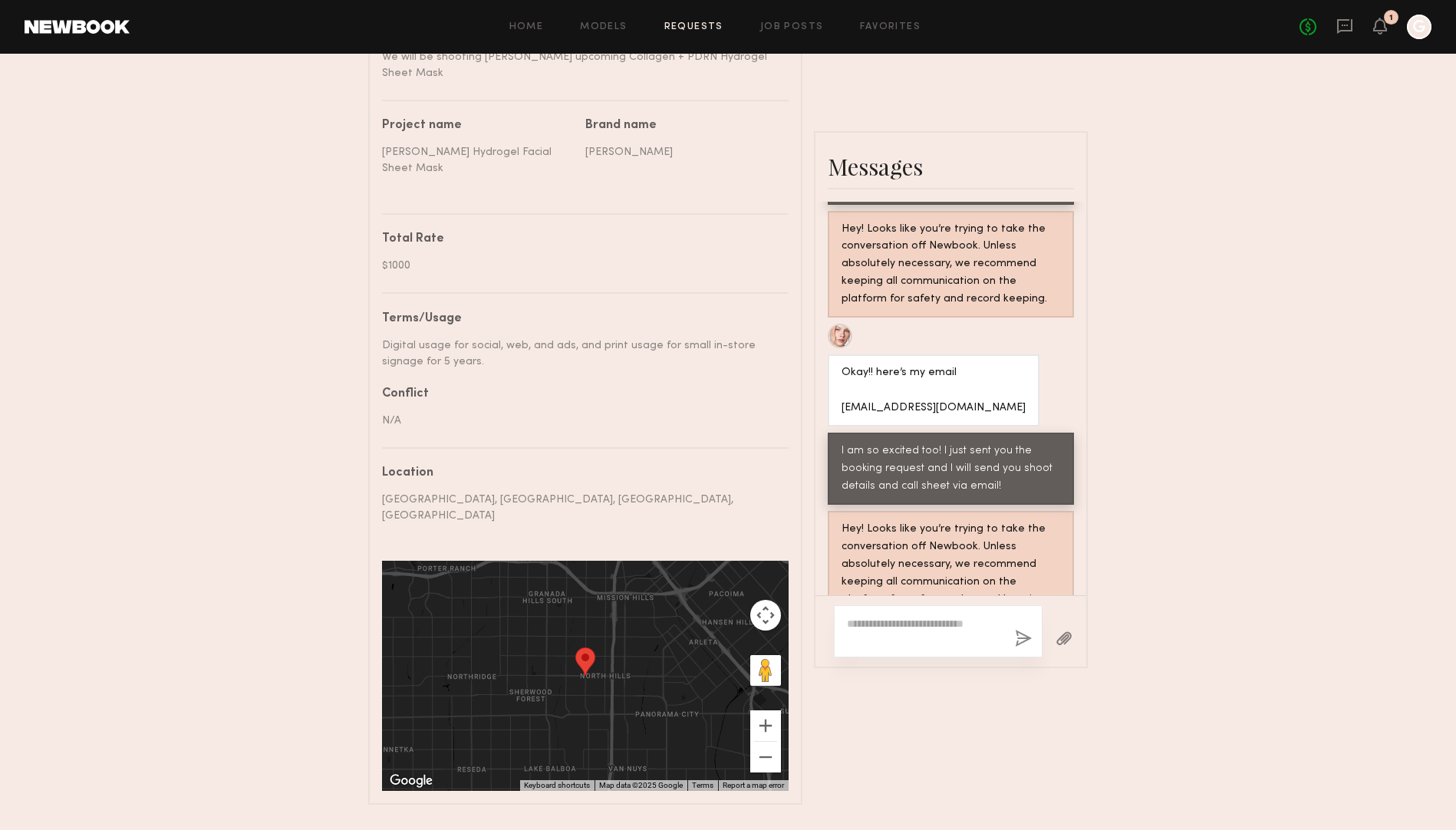
click at [936, 616] on textarea at bounding box center [925, 631] width 156 height 31
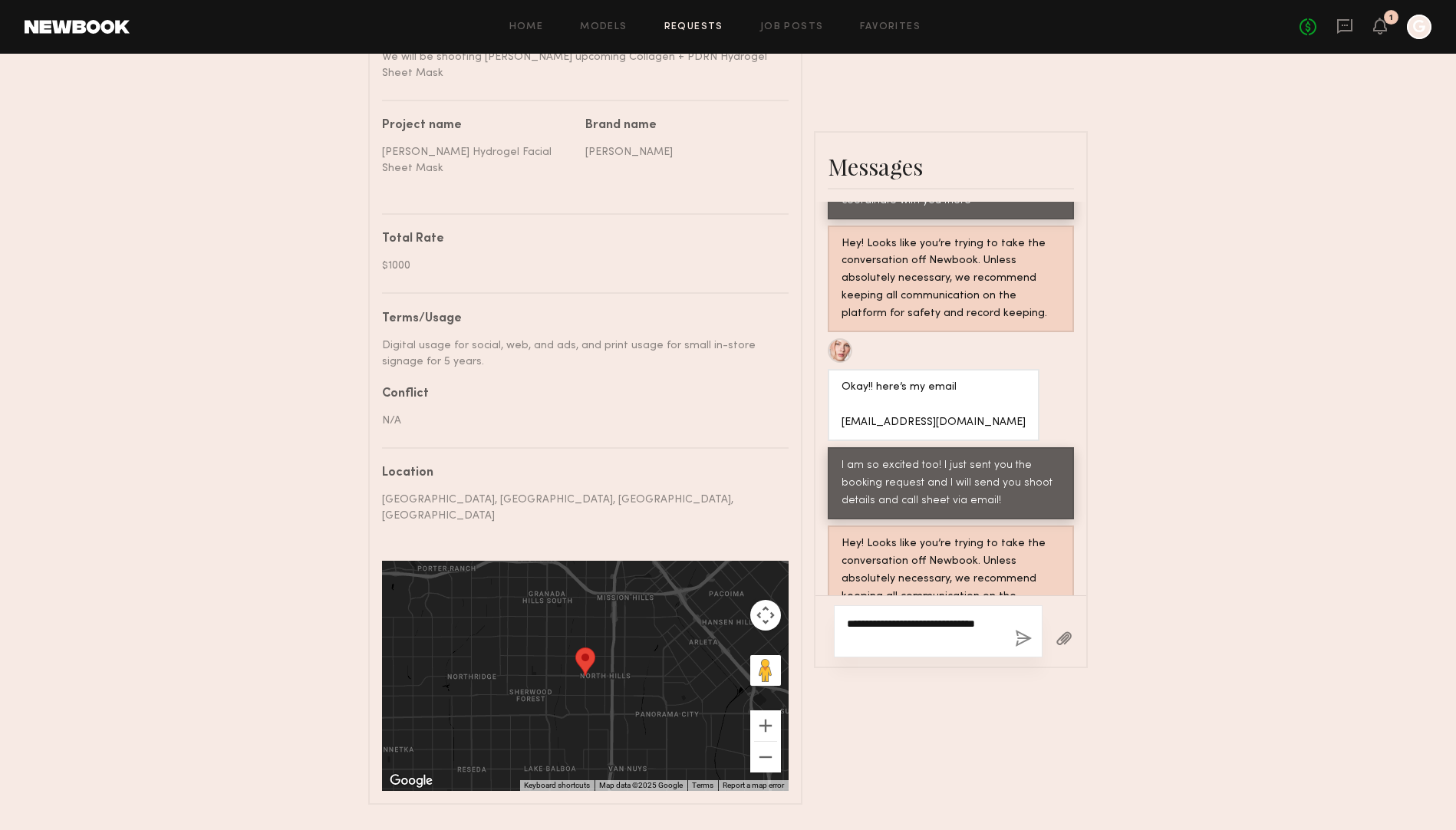
scroll to position [2913, 0]
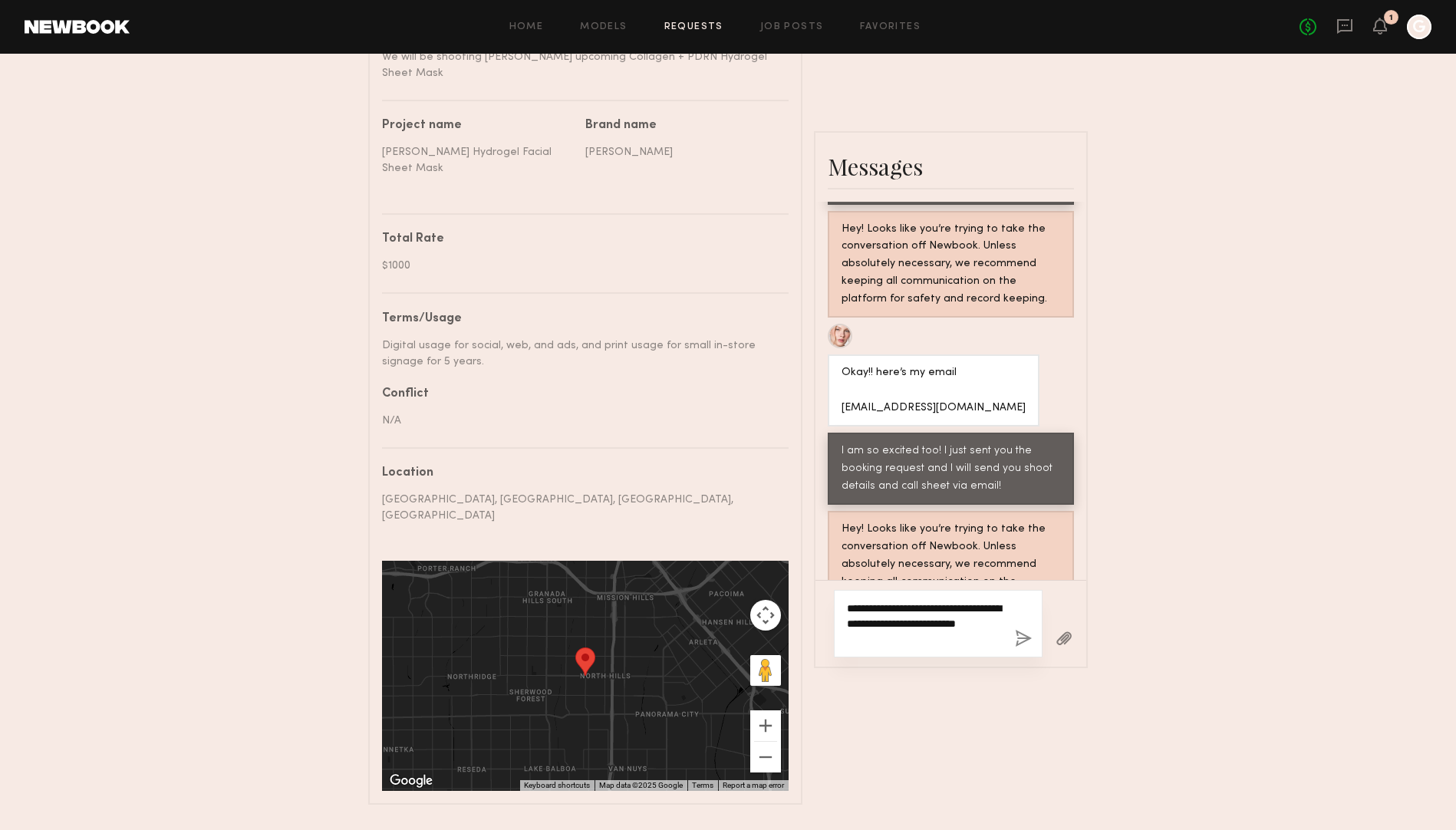
type textarea "**********"
click at [1022, 629] on button "button" at bounding box center [1022, 639] width 17 height 19
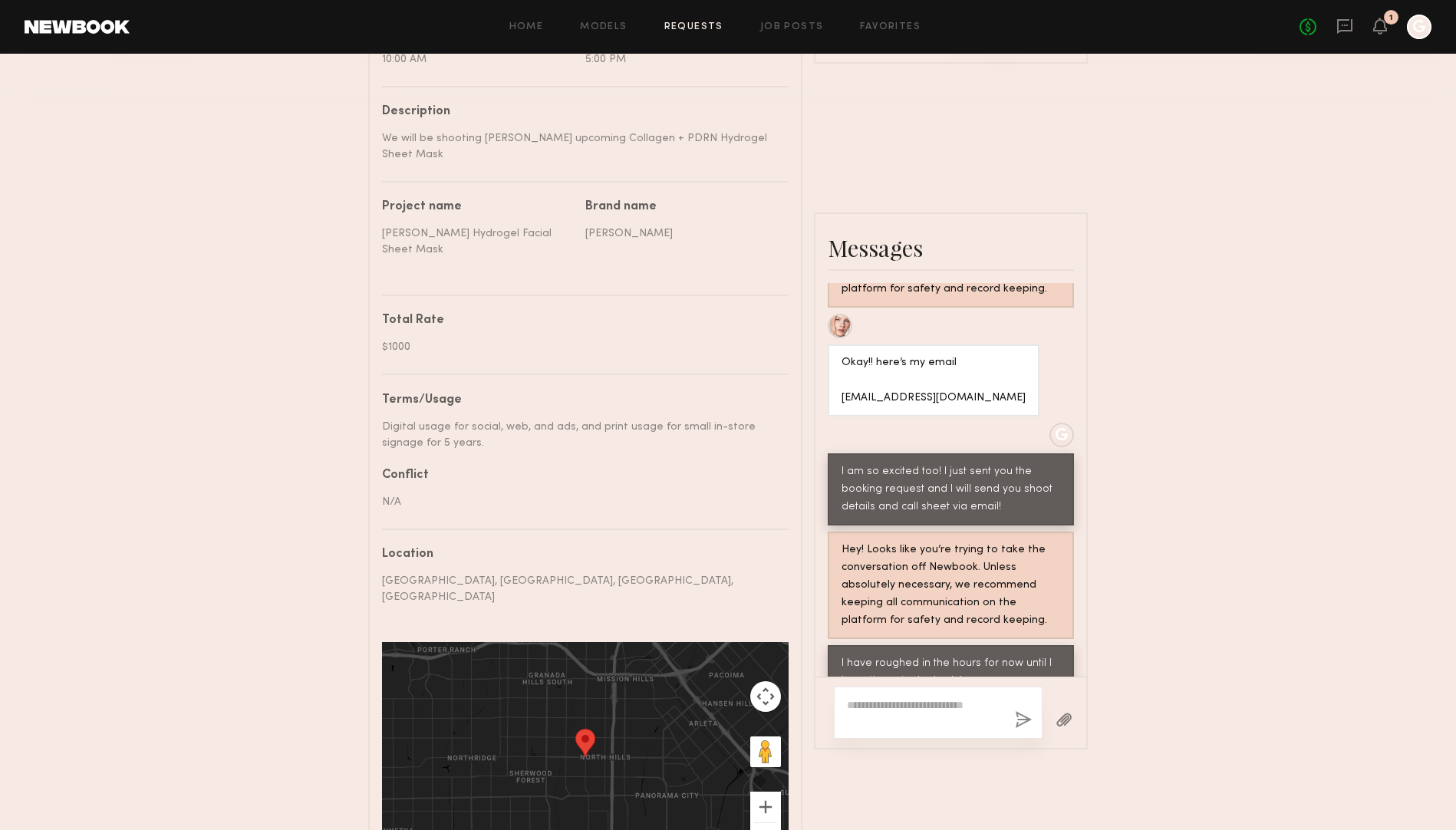
scroll to position [607, 0]
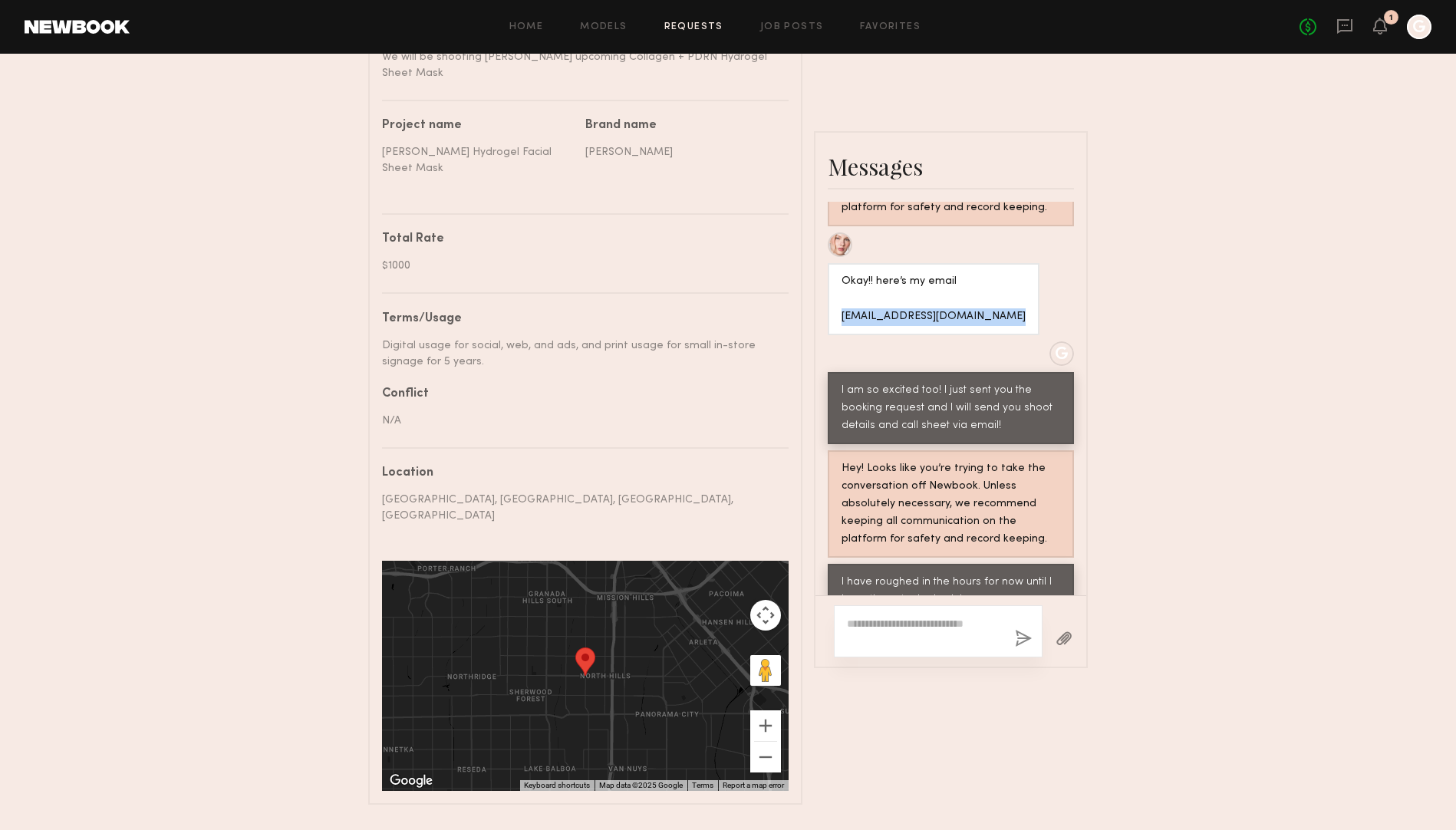
drag, startPoint x: 841, startPoint y: 258, endPoint x: 1001, endPoint y: 255, distance: 160.0
click at [1001, 273] on div "Okay!! here’s my email [EMAIL_ADDRESS][DOMAIN_NAME]" at bounding box center [933, 300] width 184 height 53
copy div "nastyamaltseva1504@gmail.com"
click at [1244, 92] on div "Send request Model response Review hours worked Pay model Booking Request Anast…" at bounding box center [728, 131] width 1456 height 1345
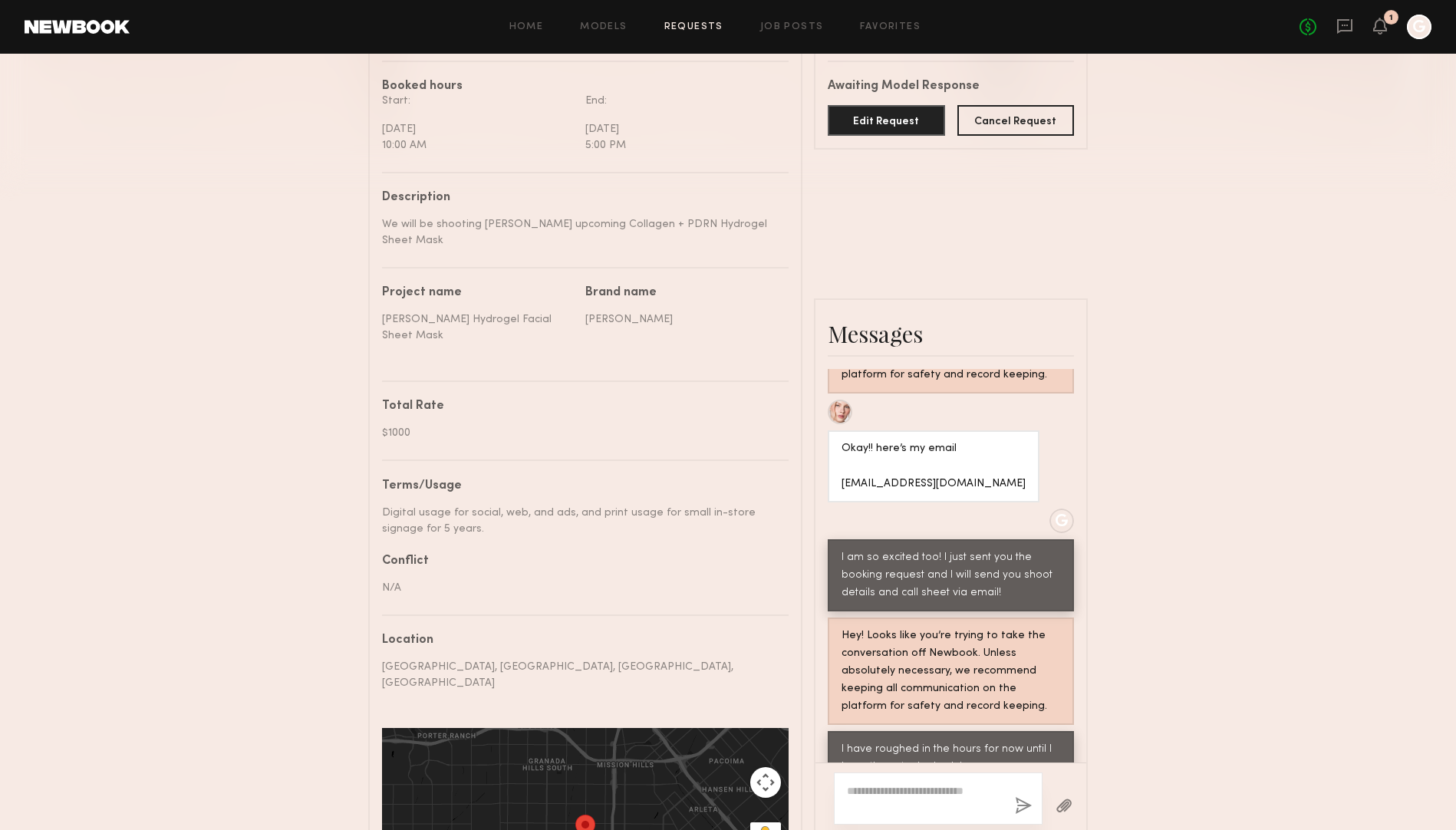
scroll to position [218, 0]
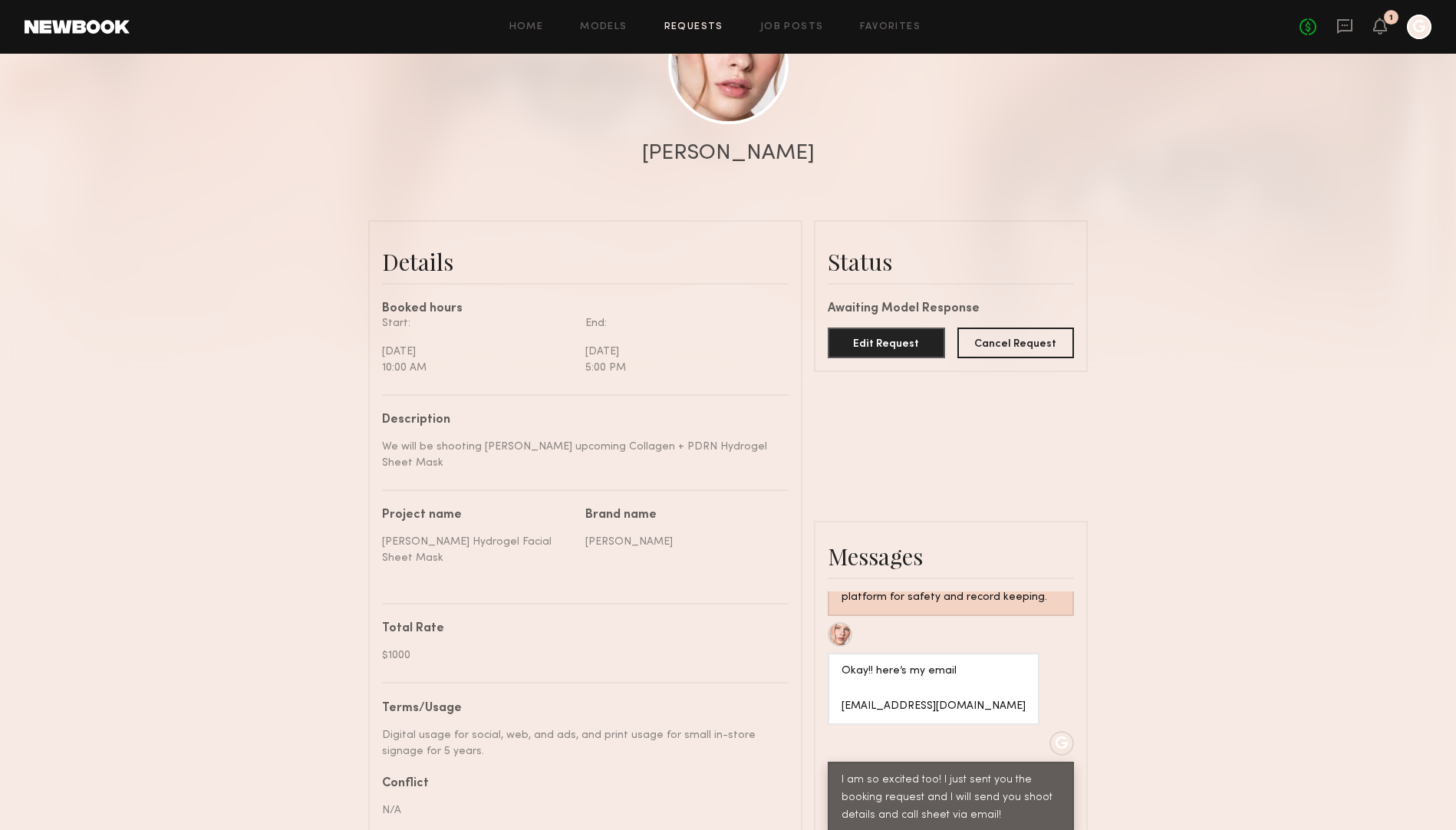
click at [721, 30] on link "Requests" at bounding box center [694, 26] width 59 height 10
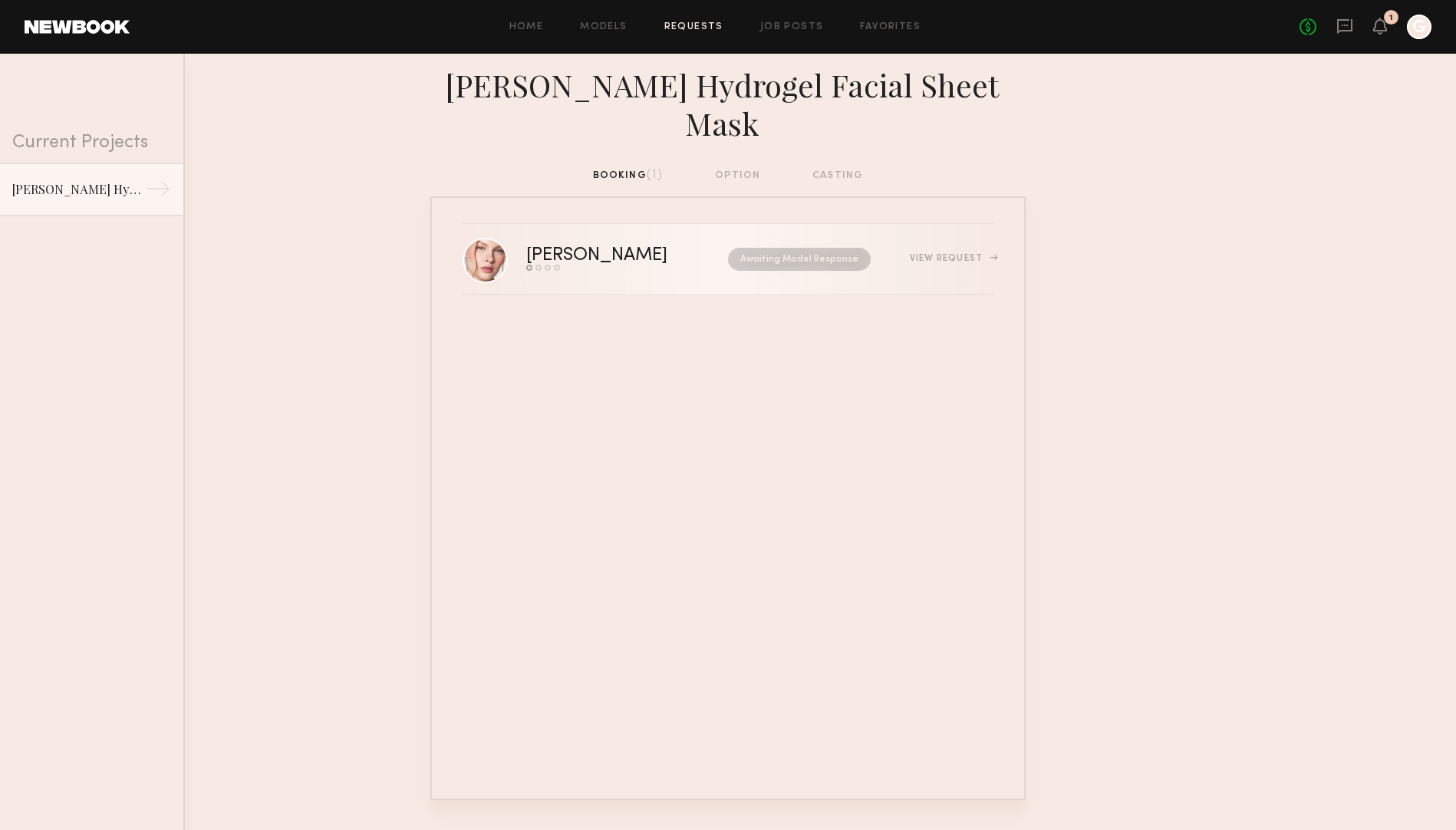
click at [945, 254] on div "View Request" at bounding box center [951, 258] width 84 height 9
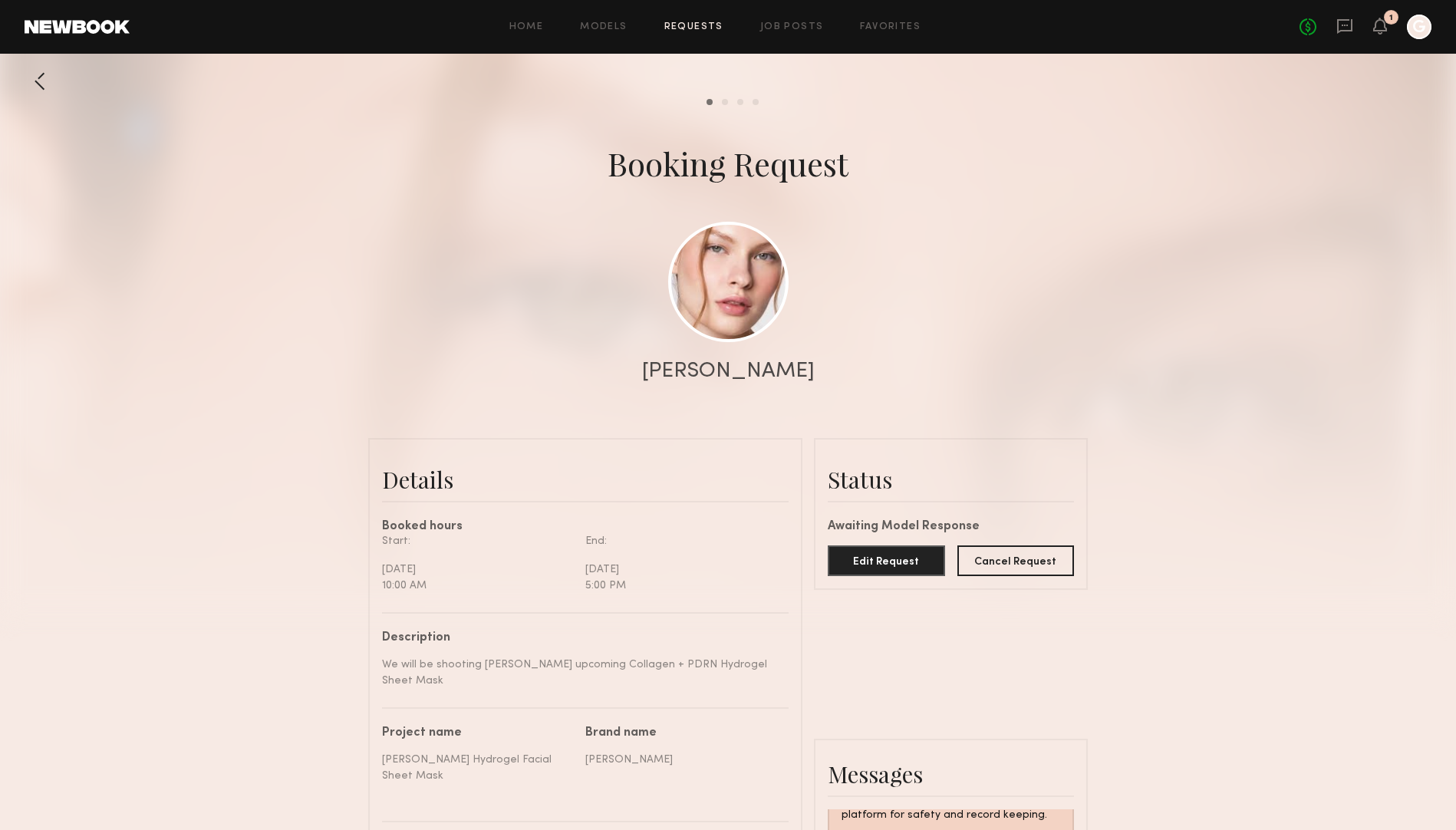
click at [535, 19] on div "Home Models Requests Job Posts Favorites Sign Out No fees up to $5,000 1 G" at bounding box center [780, 27] width 1302 height 25
click at [529, 25] on link "Home" at bounding box center [526, 26] width 34 height 10
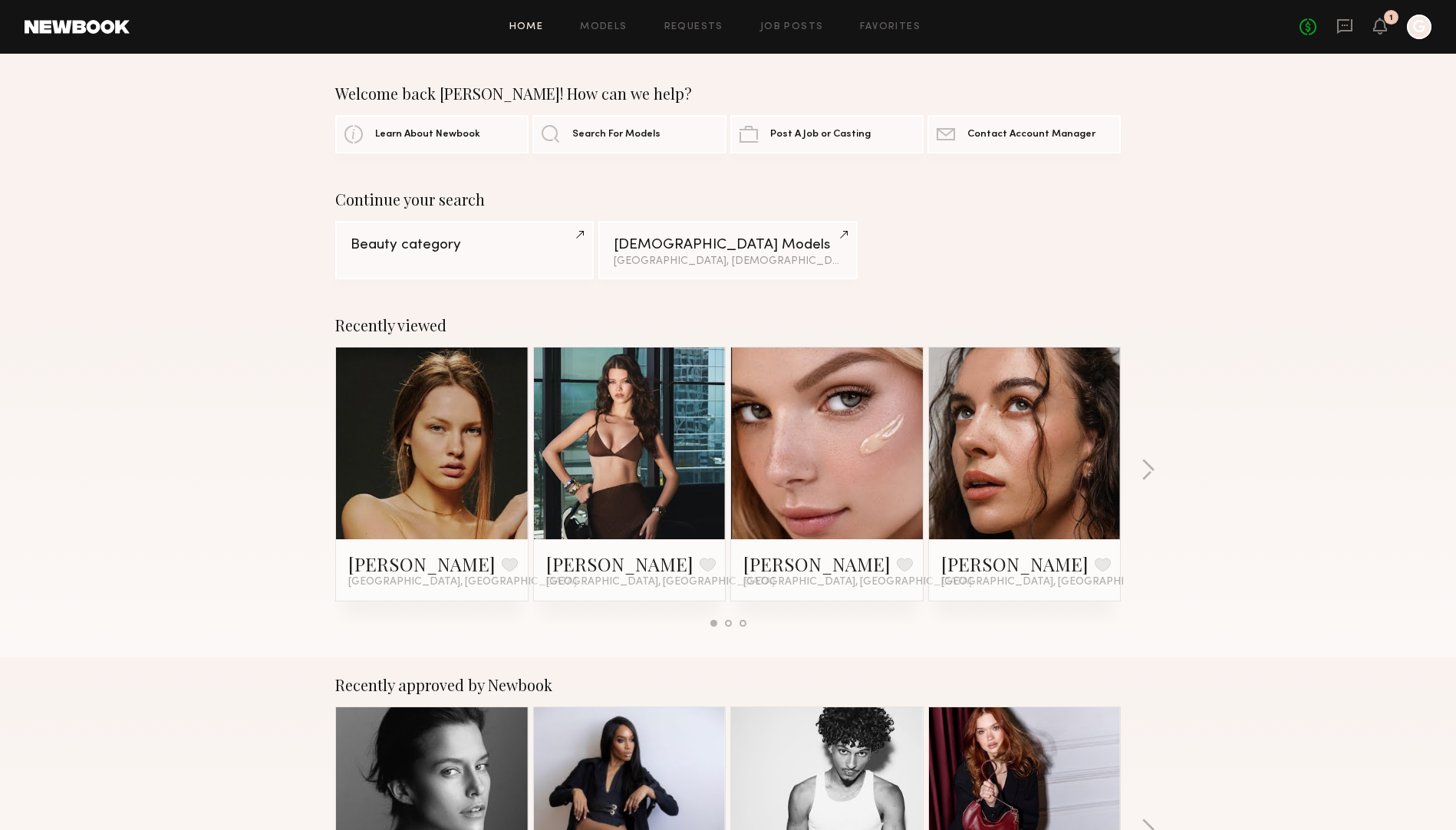
click at [457, 402] on link at bounding box center [432, 443] width 93 height 192
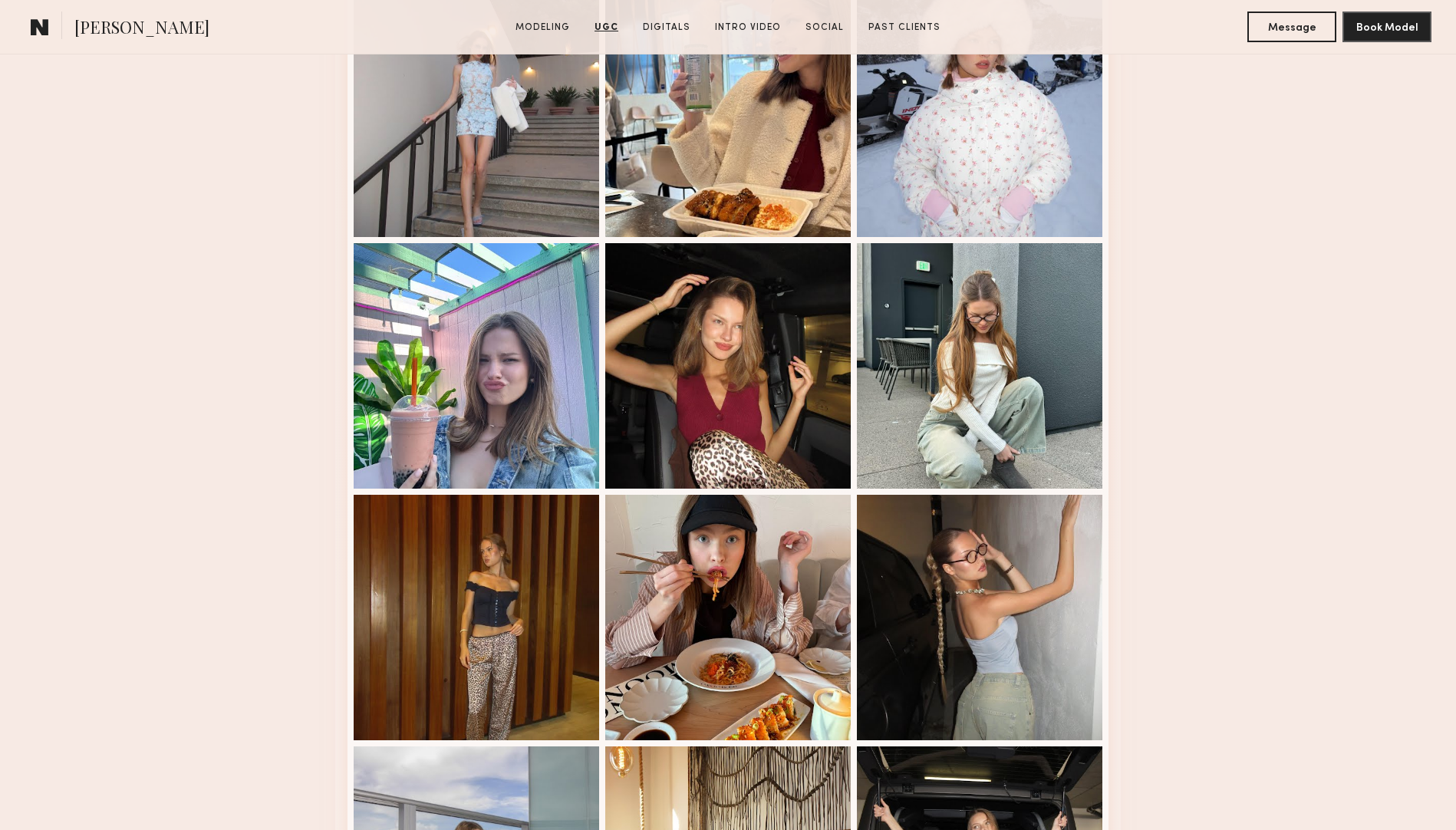
scroll to position [2523, 0]
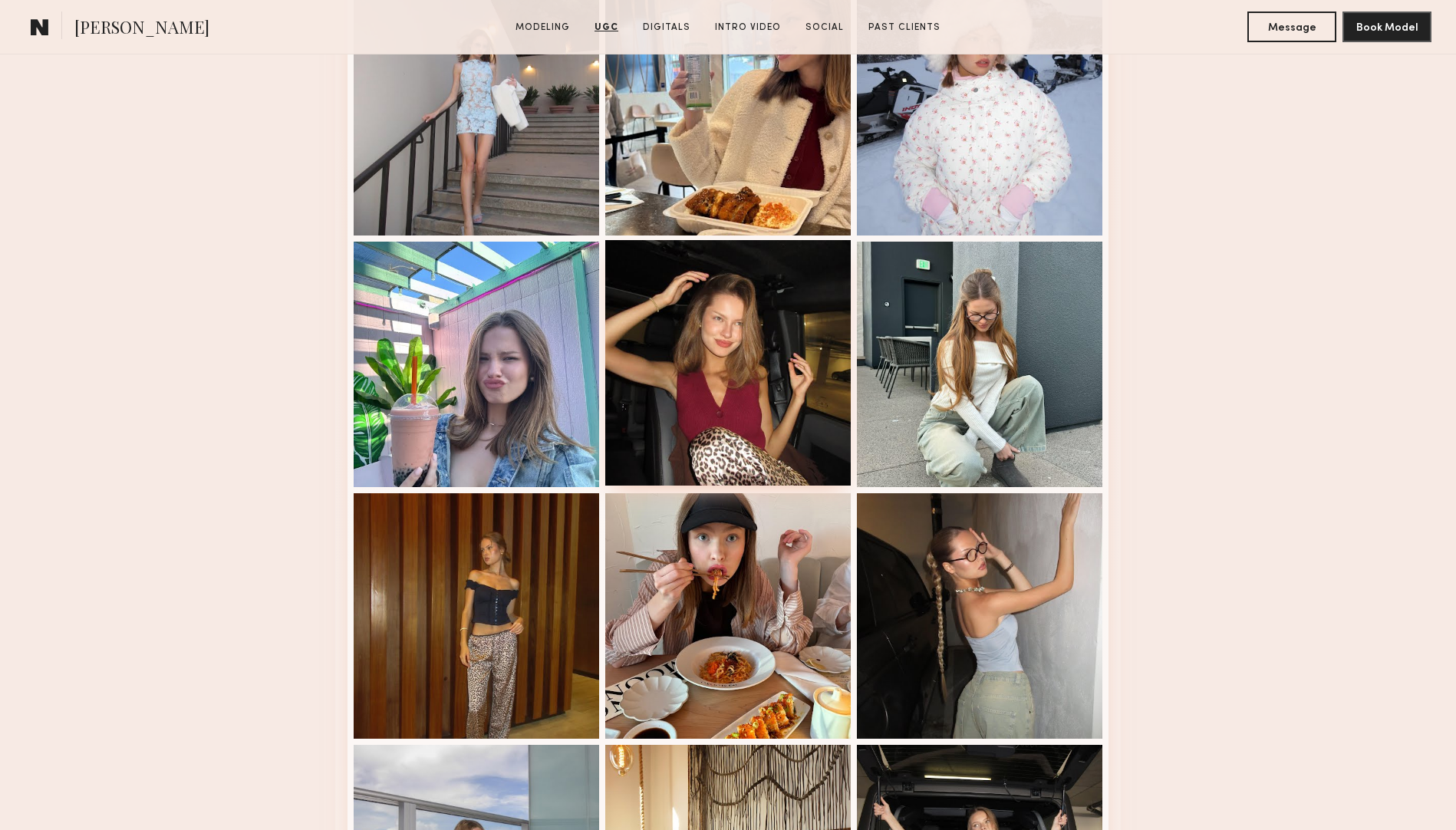
click at [690, 276] on div at bounding box center [728, 362] width 245 height 245
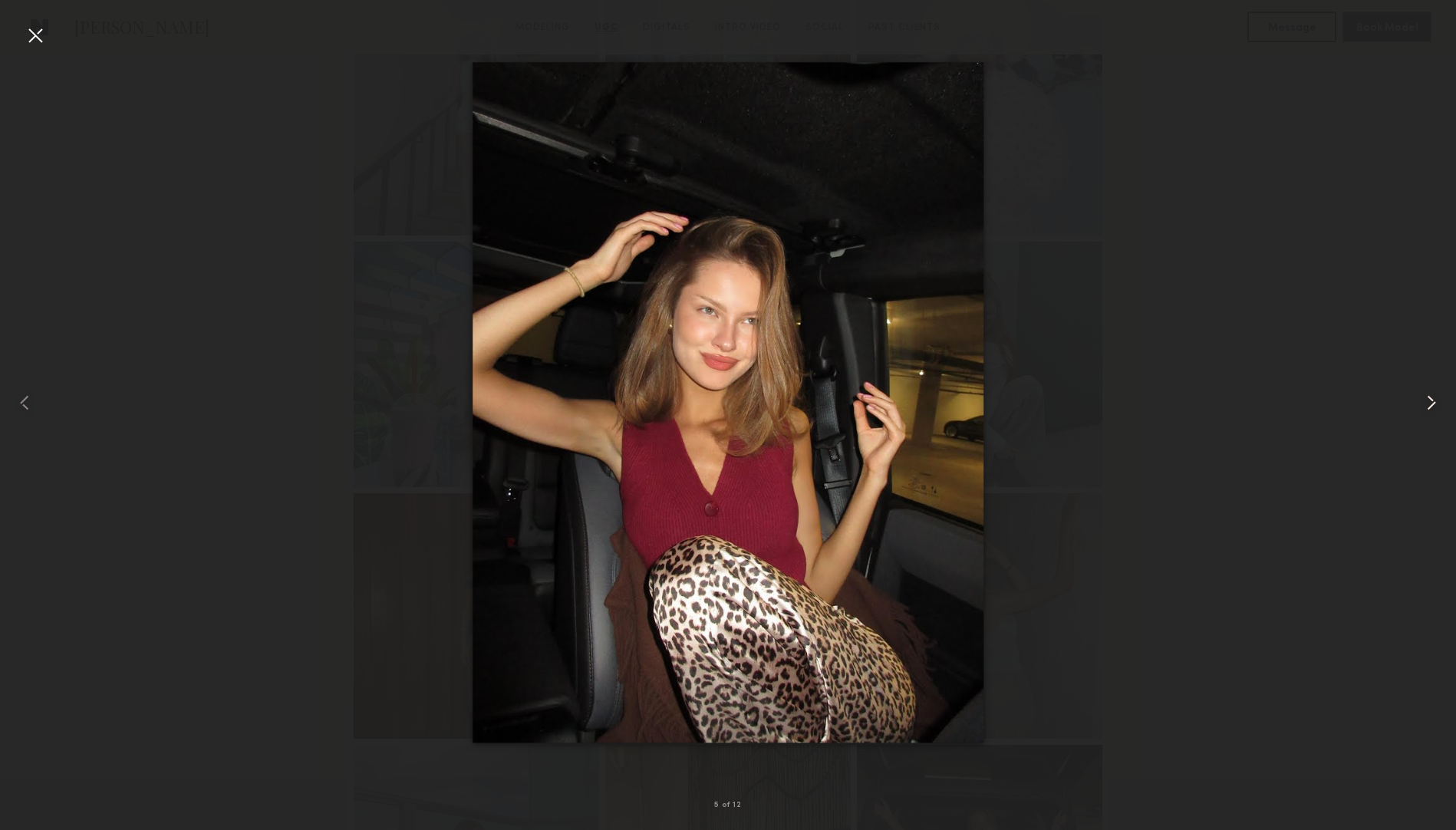
click at [1431, 404] on common-icon at bounding box center [1431, 403] width 25 height 25
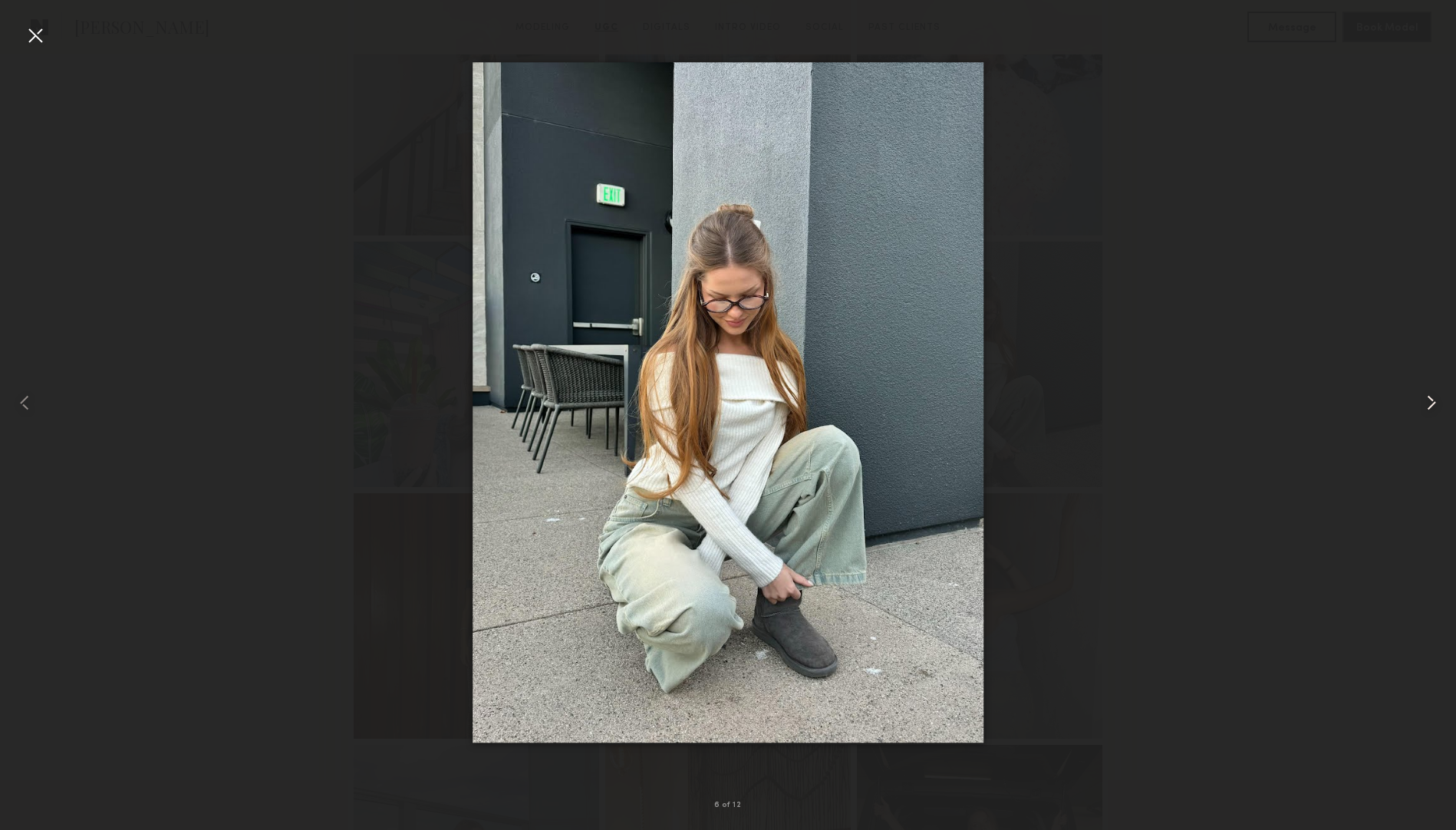
click at [1431, 404] on common-icon at bounding box center [1431, 403] width 25 height 25
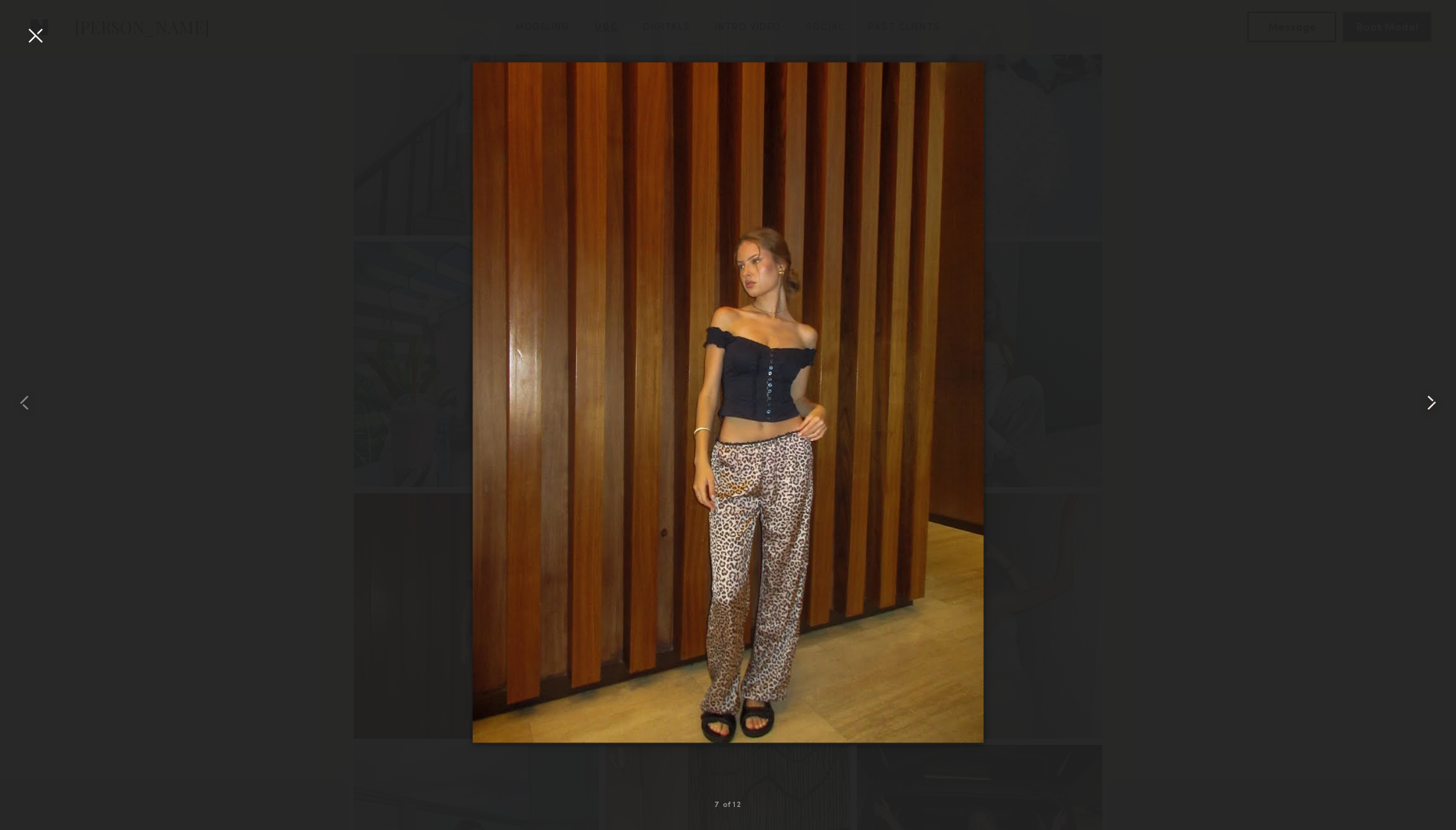
click at [1431, 404] on common-icon at bounding box center [1431, 403] width 25 height 25
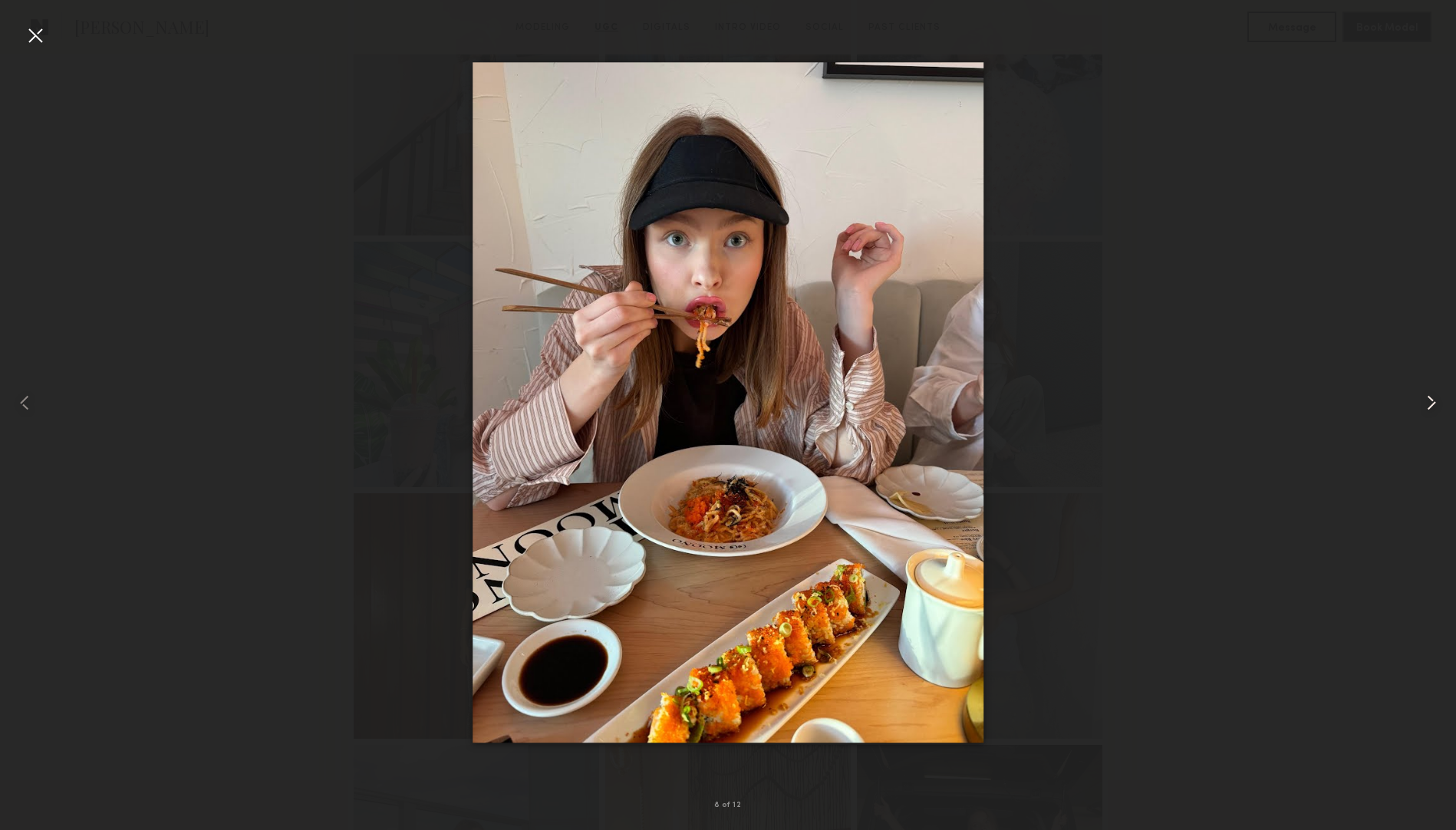
click at [1431, 404] on common-icon at bounding box center [1431, 403] width 25 height 25
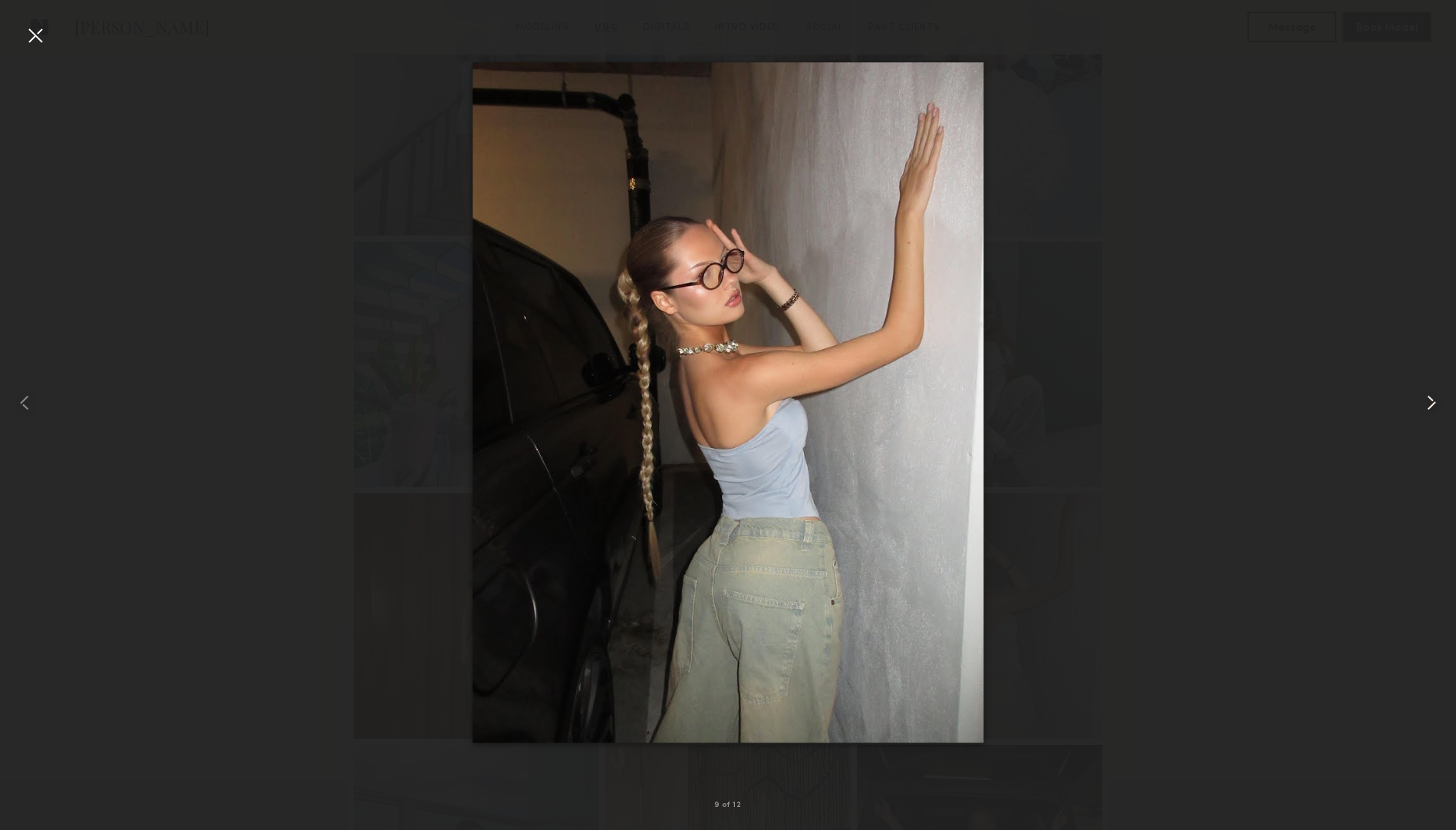
click at [1431, 404] on common-icon at bounding box center [1431, 403] width 25 height 25
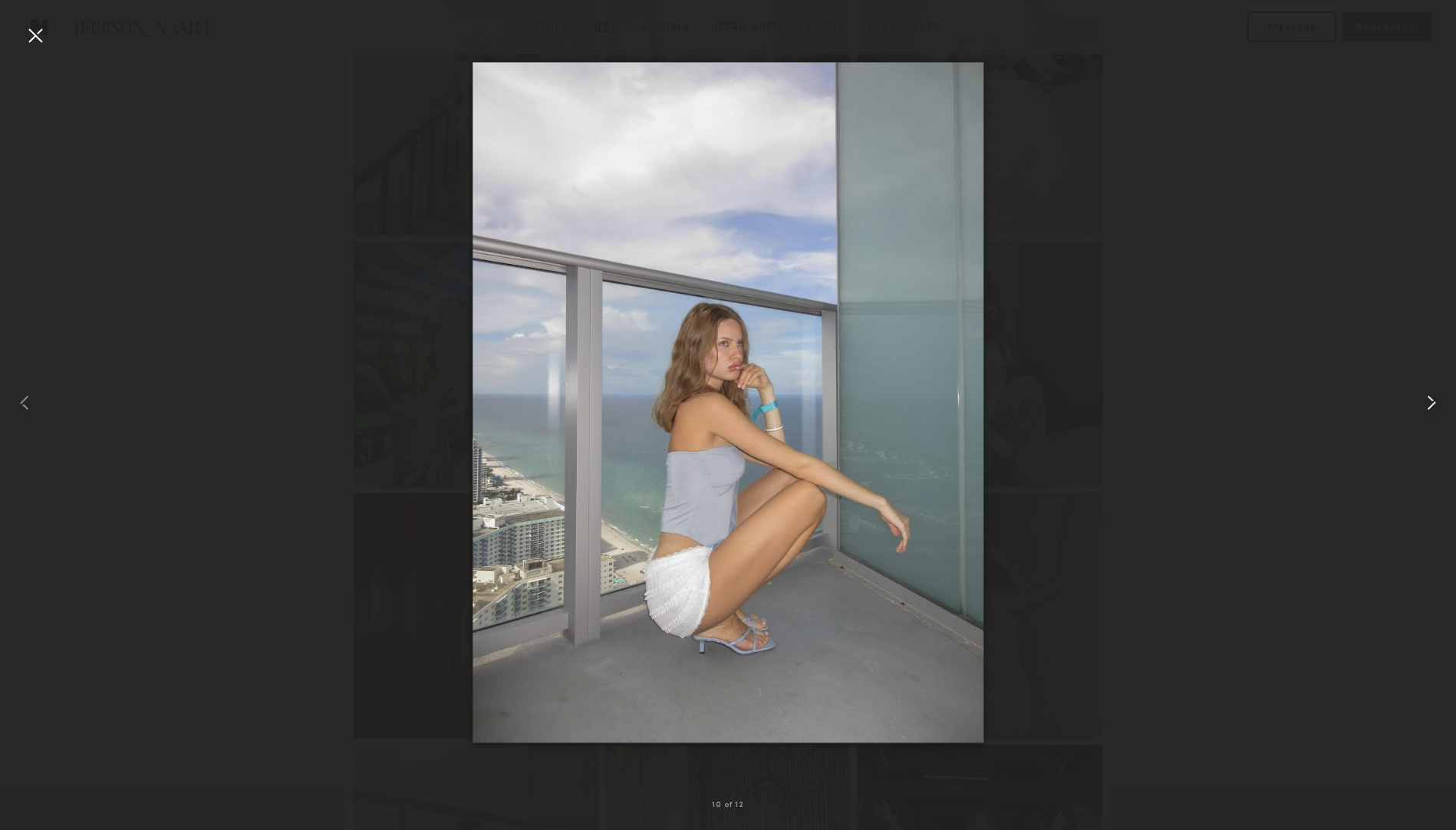
click at [1431, 404] on common-icon at bounding box center [1431, 403] width 25 height 25
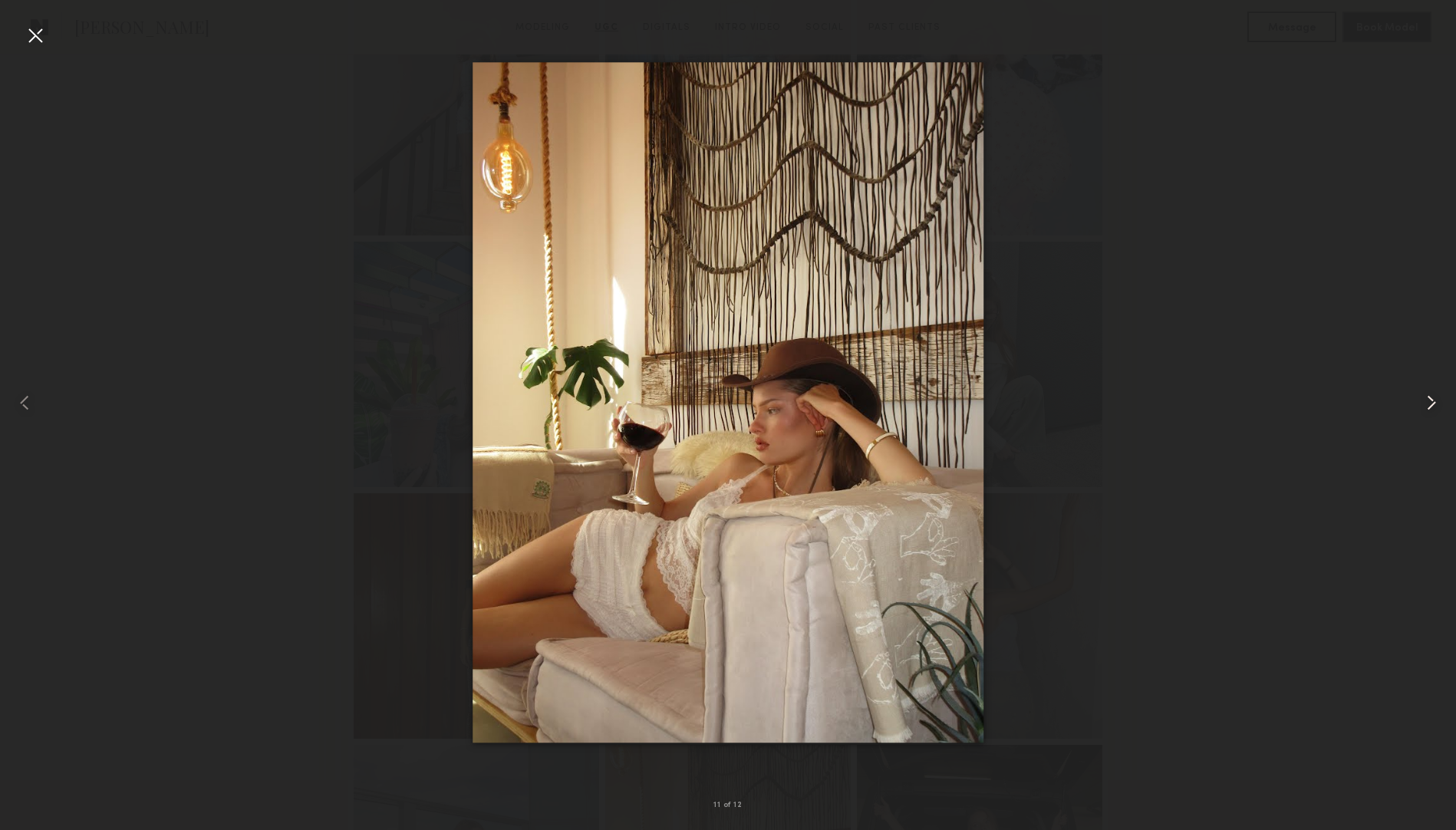
click at [1431, 404] on common-icon at bounding box center [1431, 403] width 25 height 25
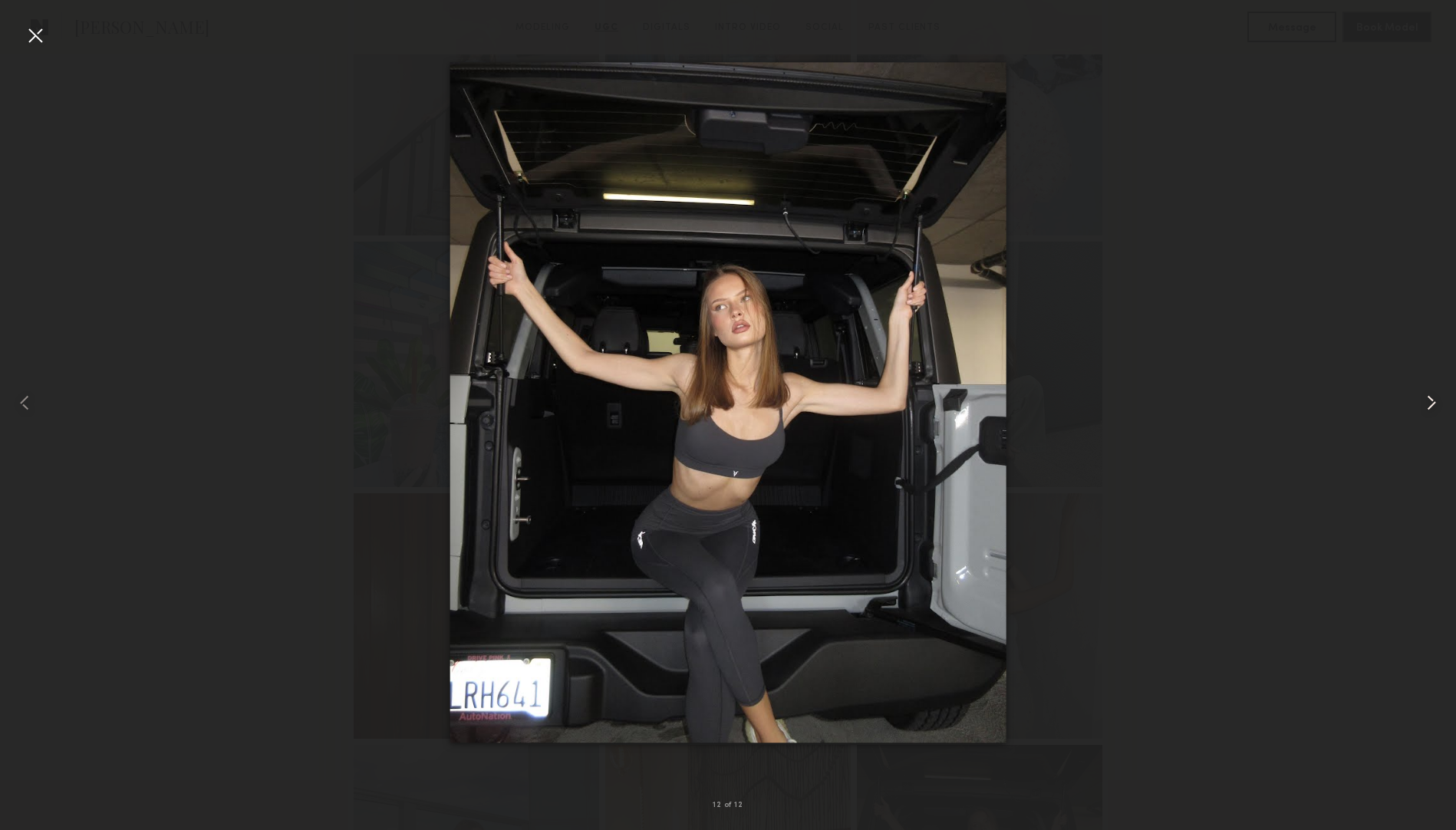
click at [1431, 404] on common-icon at bounding box center [1431, 403] width 25 height 25
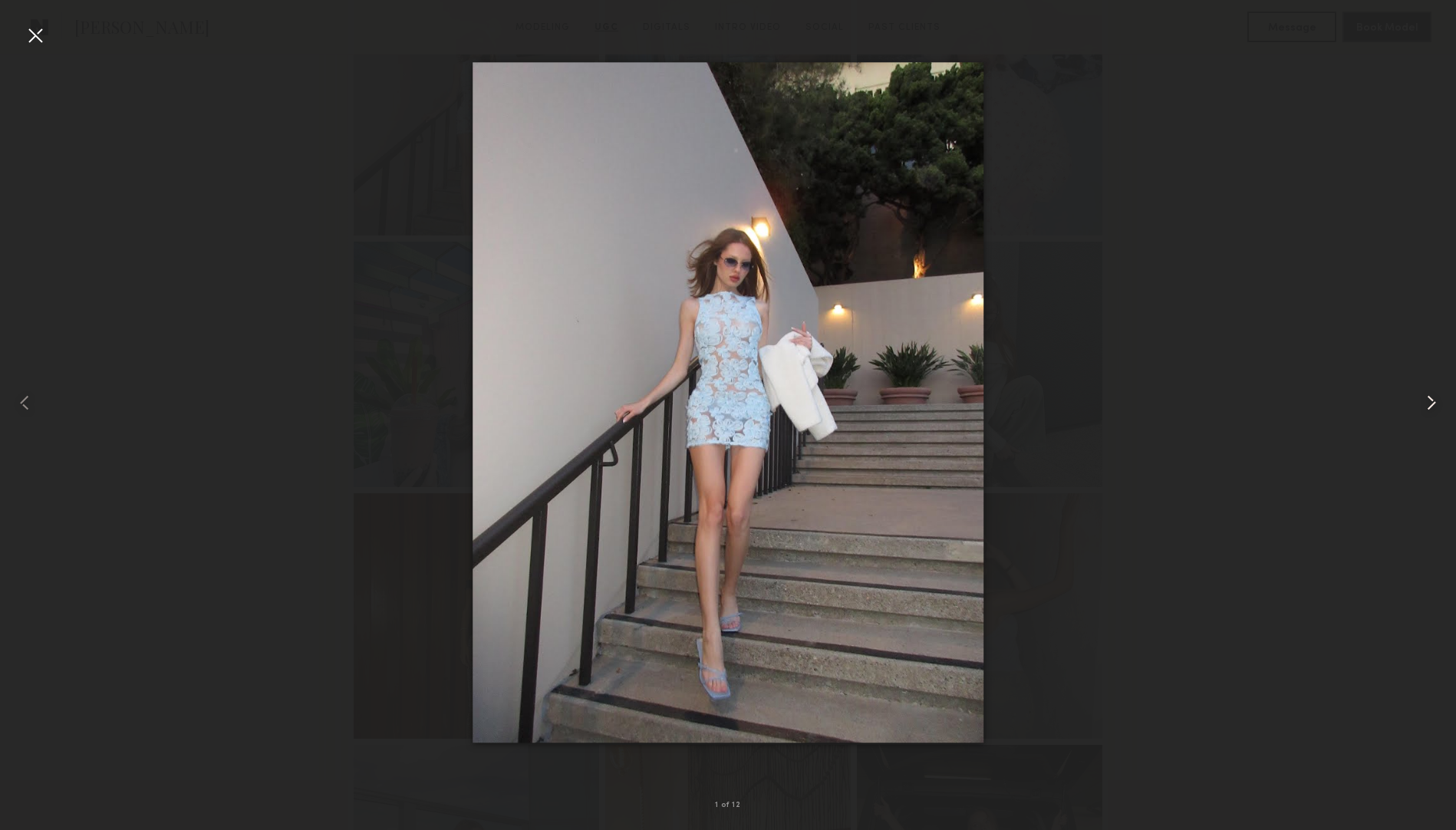
click at [1431, 404] on common-icon at bounding box center [1431, 403] width 25 height 25
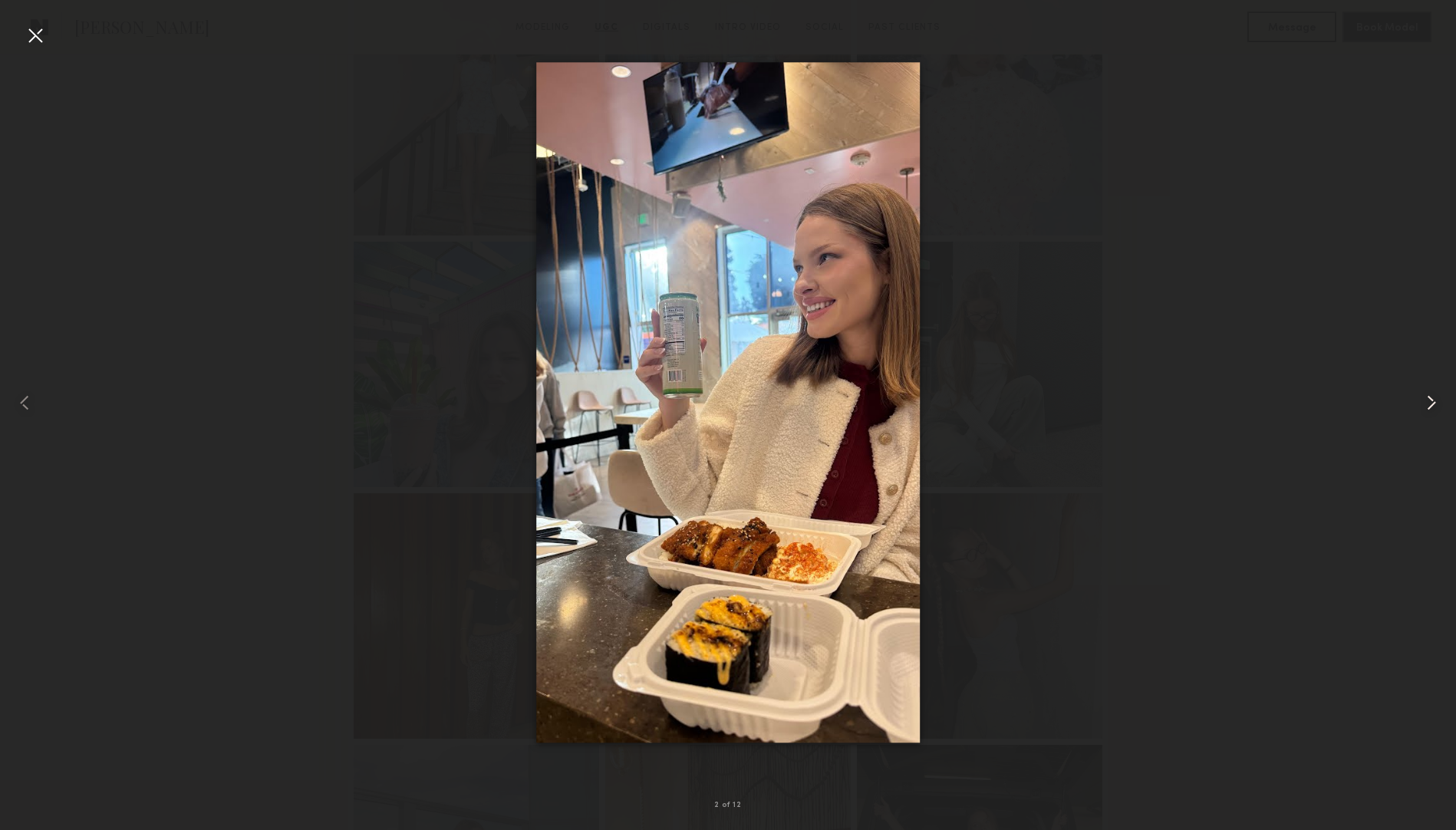
click at [1431, 404] on common-icon at bounding box center [1431, 403] width 25 height 25
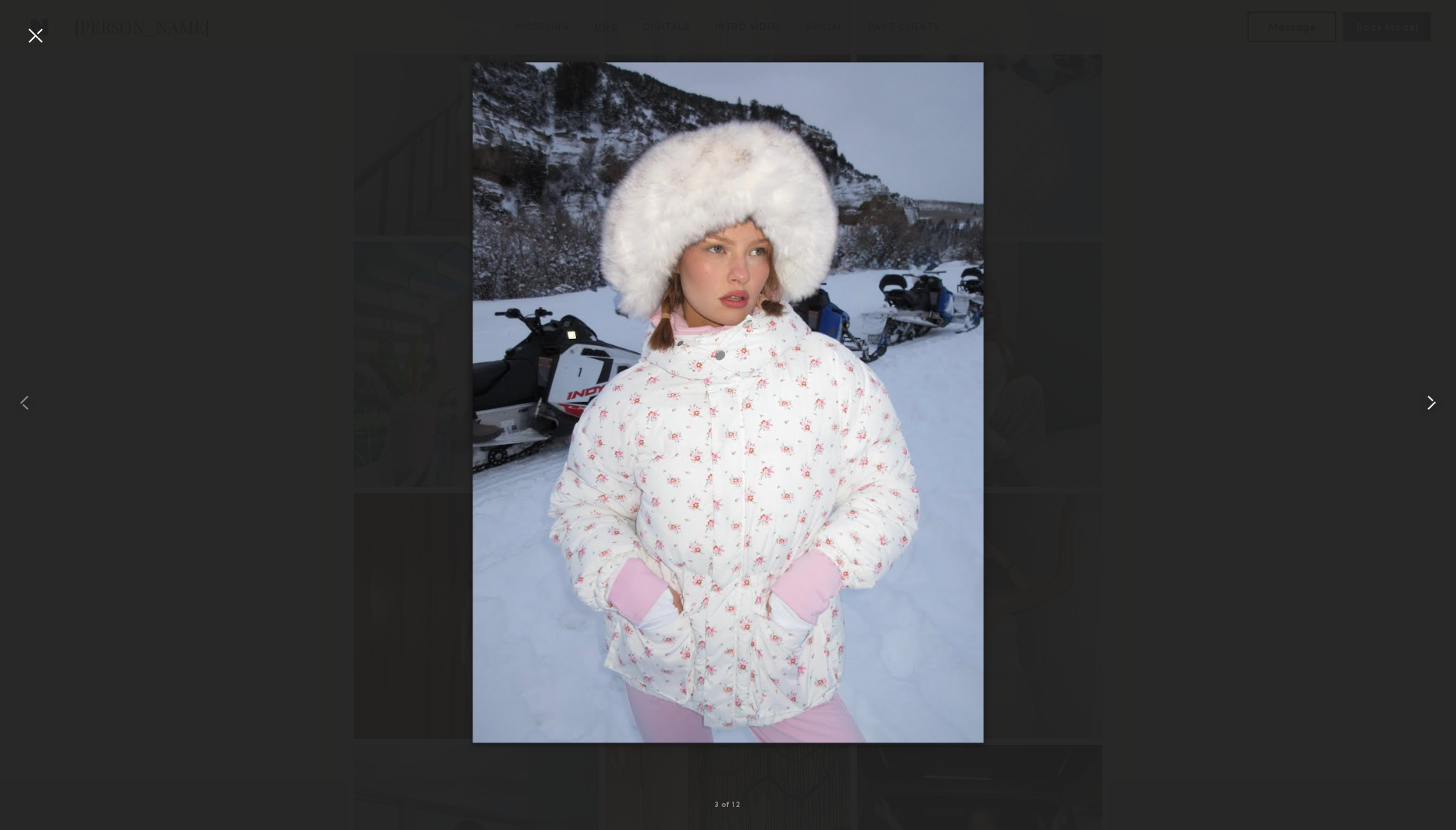
click at [1431, 404] on common-icon at bounding box center [1431, 403] width 25 height 25
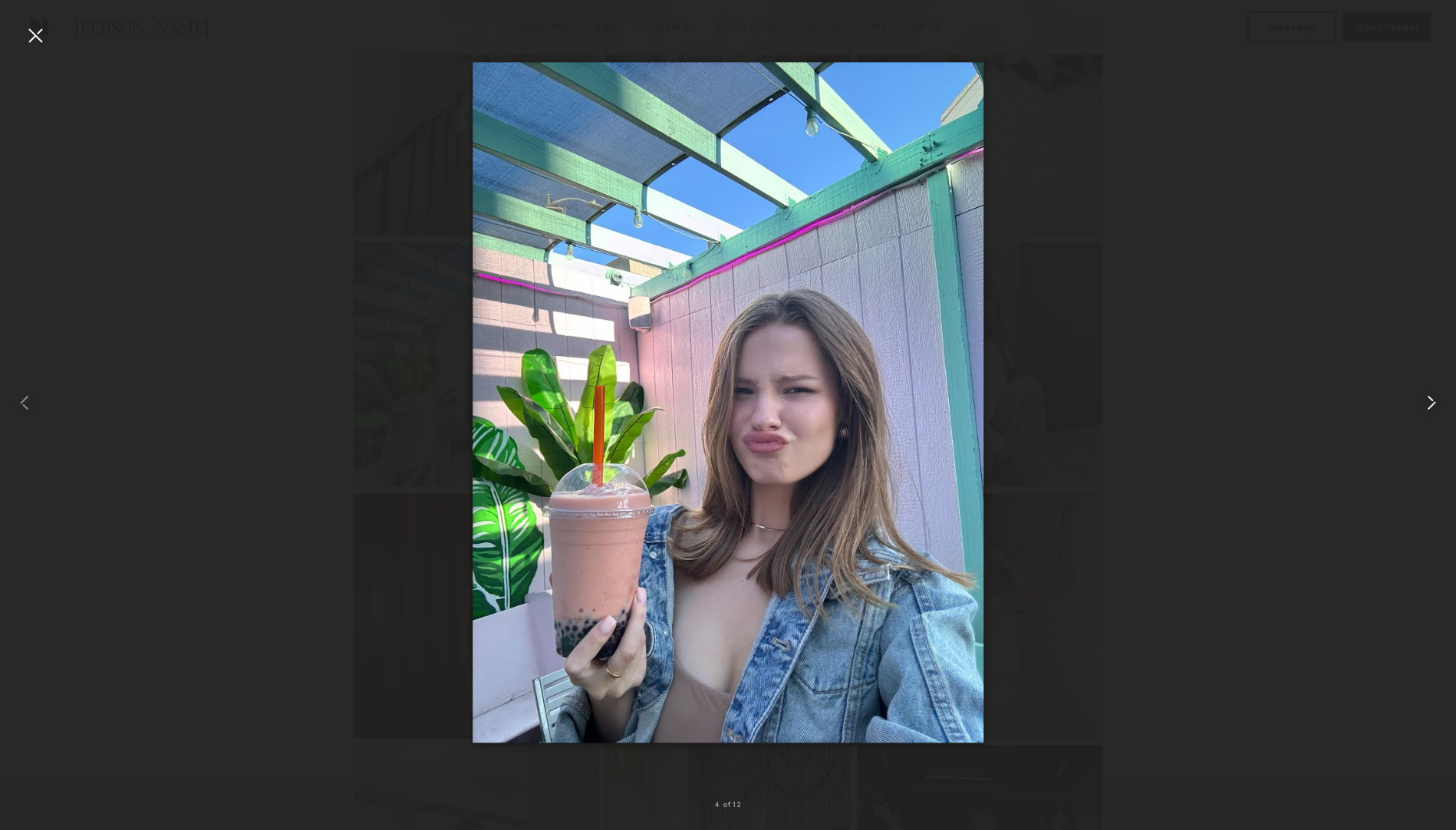
click at [1431, 404] on common-icon at bounding box center [1431, 403] width 25 height 25
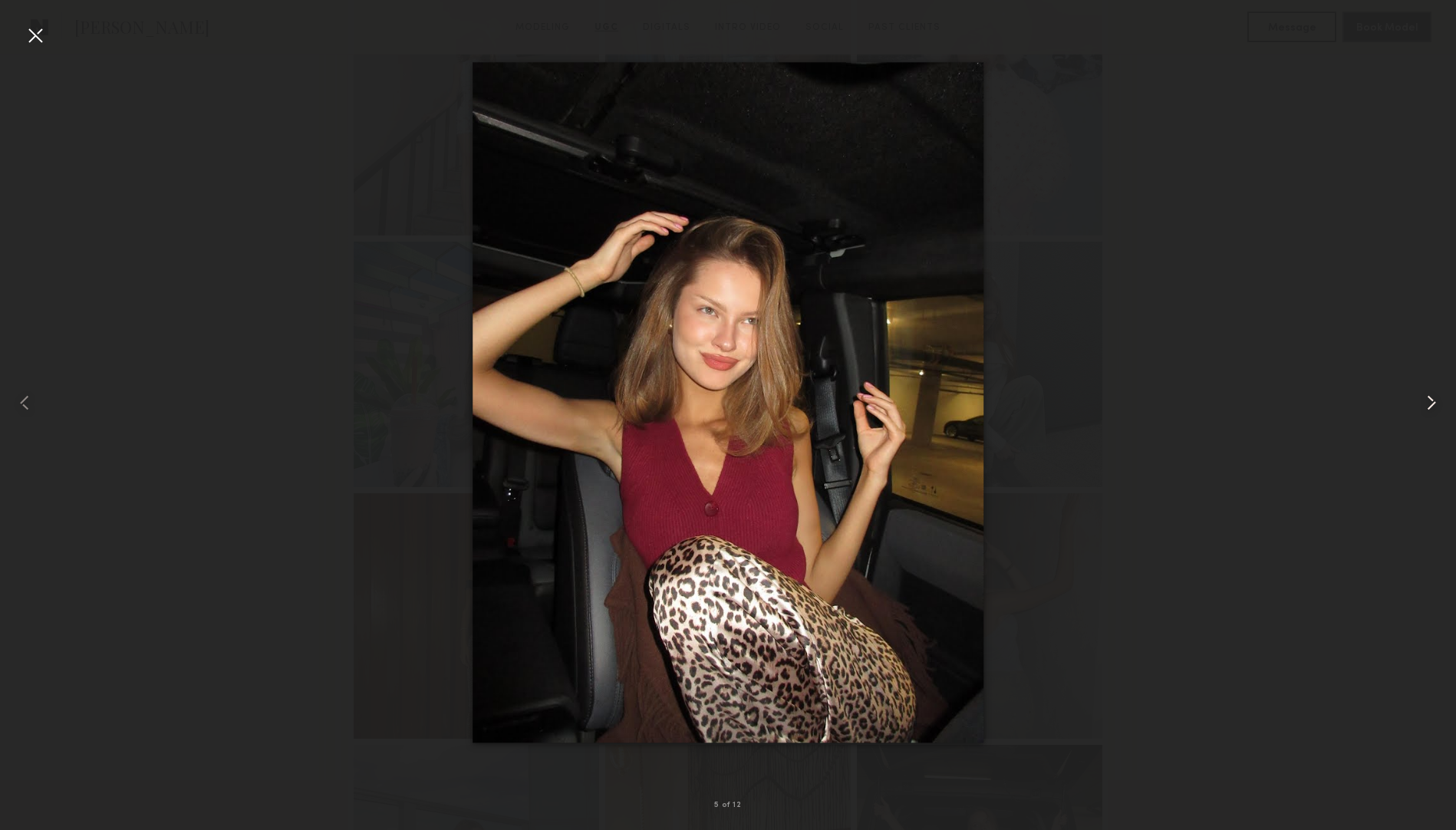
click at [1431, 404] on common-icon at bounding box center [1431, 403] width 25 height 25
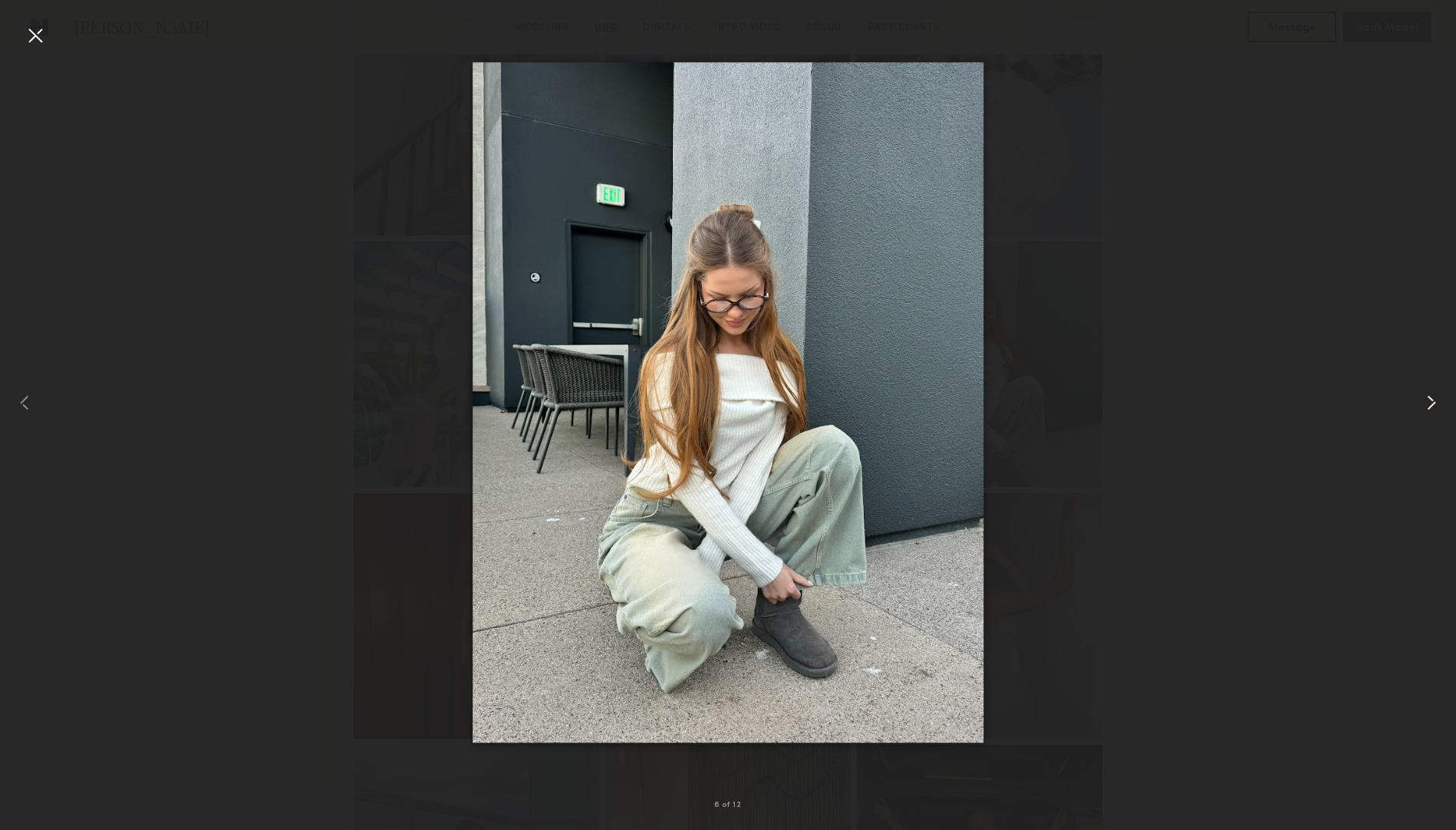
click at [1431, 404] on common-icon at bounding box center [1431, 403] width 25 height 25
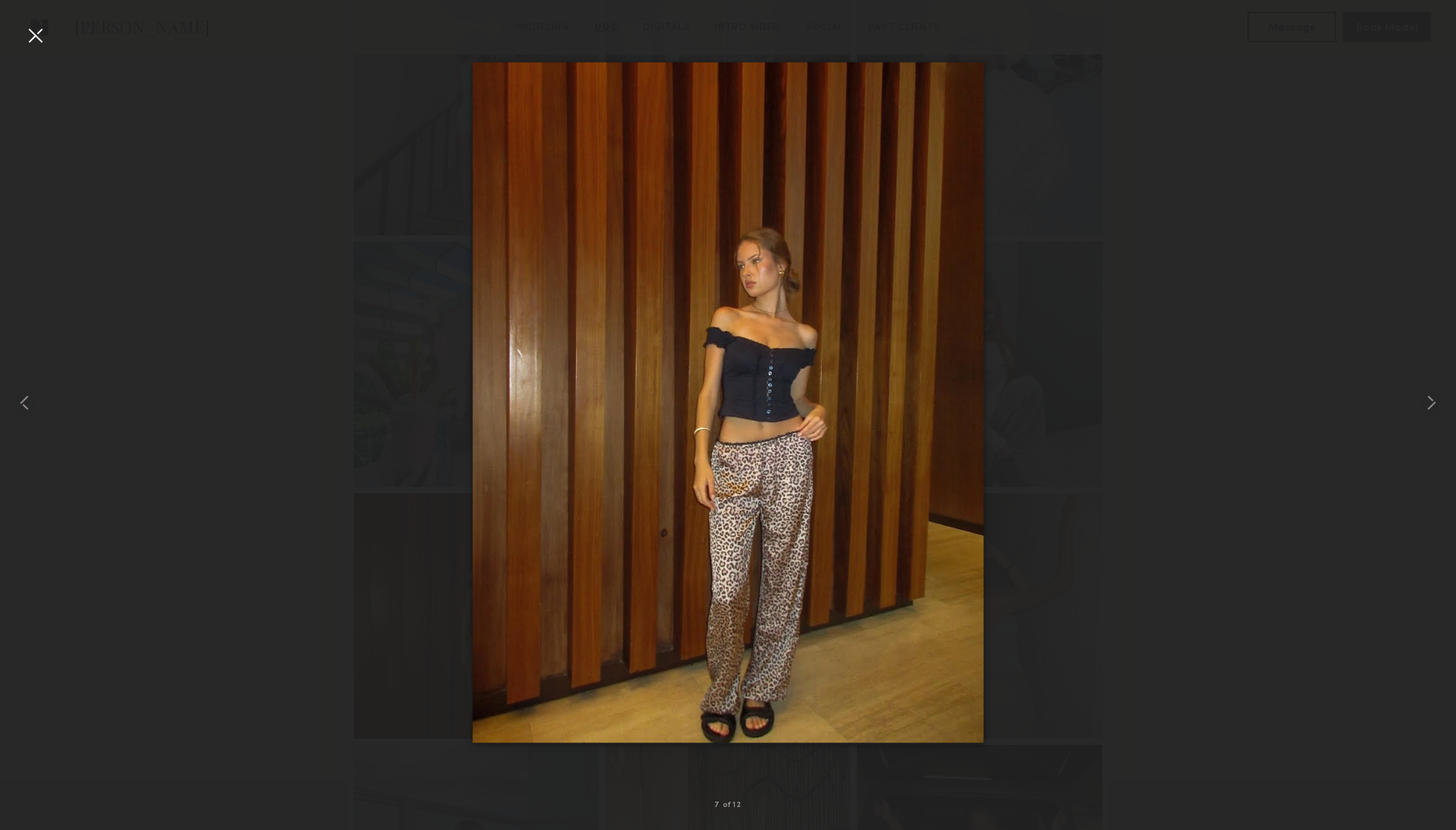
click at [39, 36] on div at bounding box center [35, 35] width 25 height 25
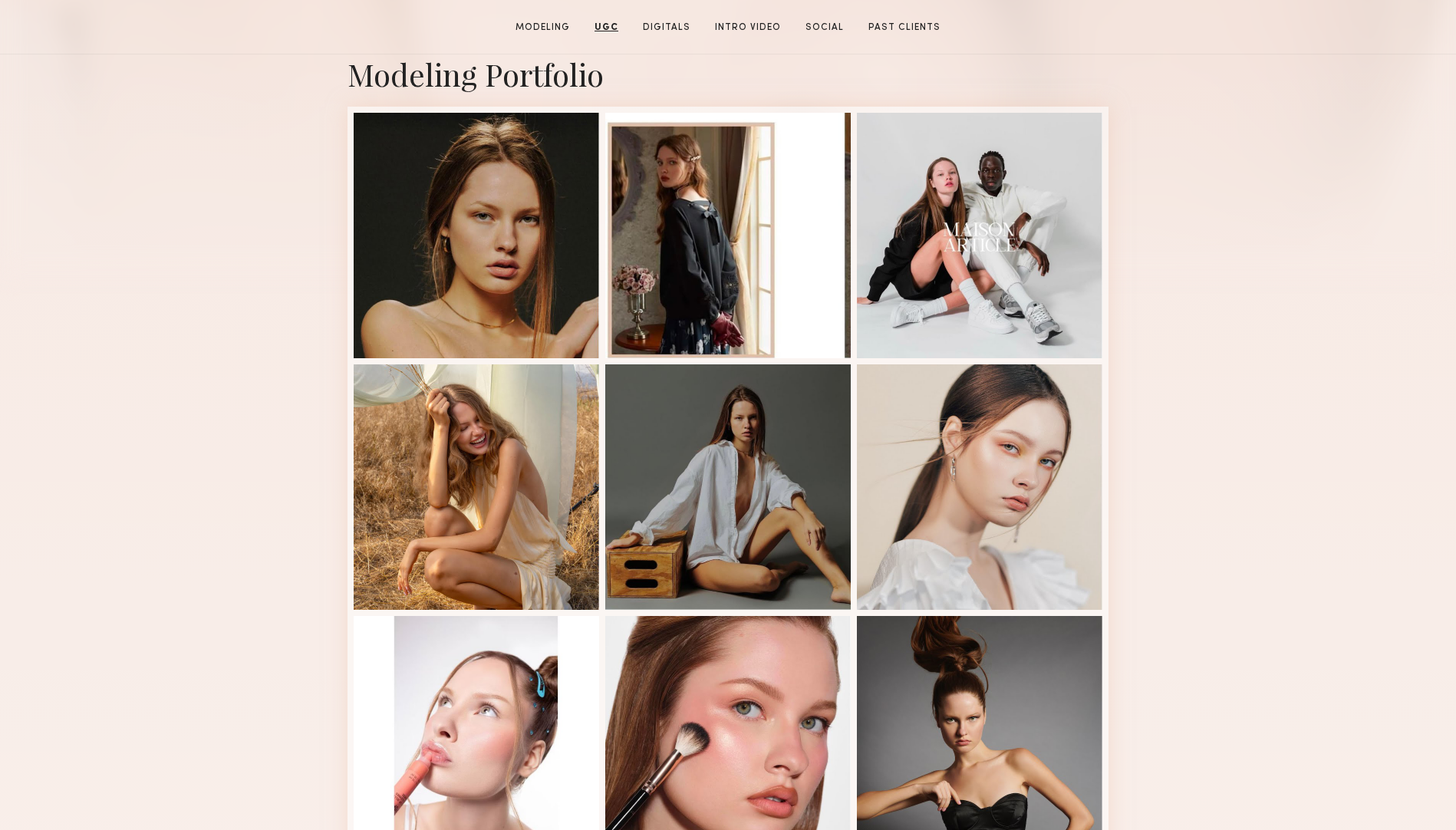
scroll to position [0, 0]
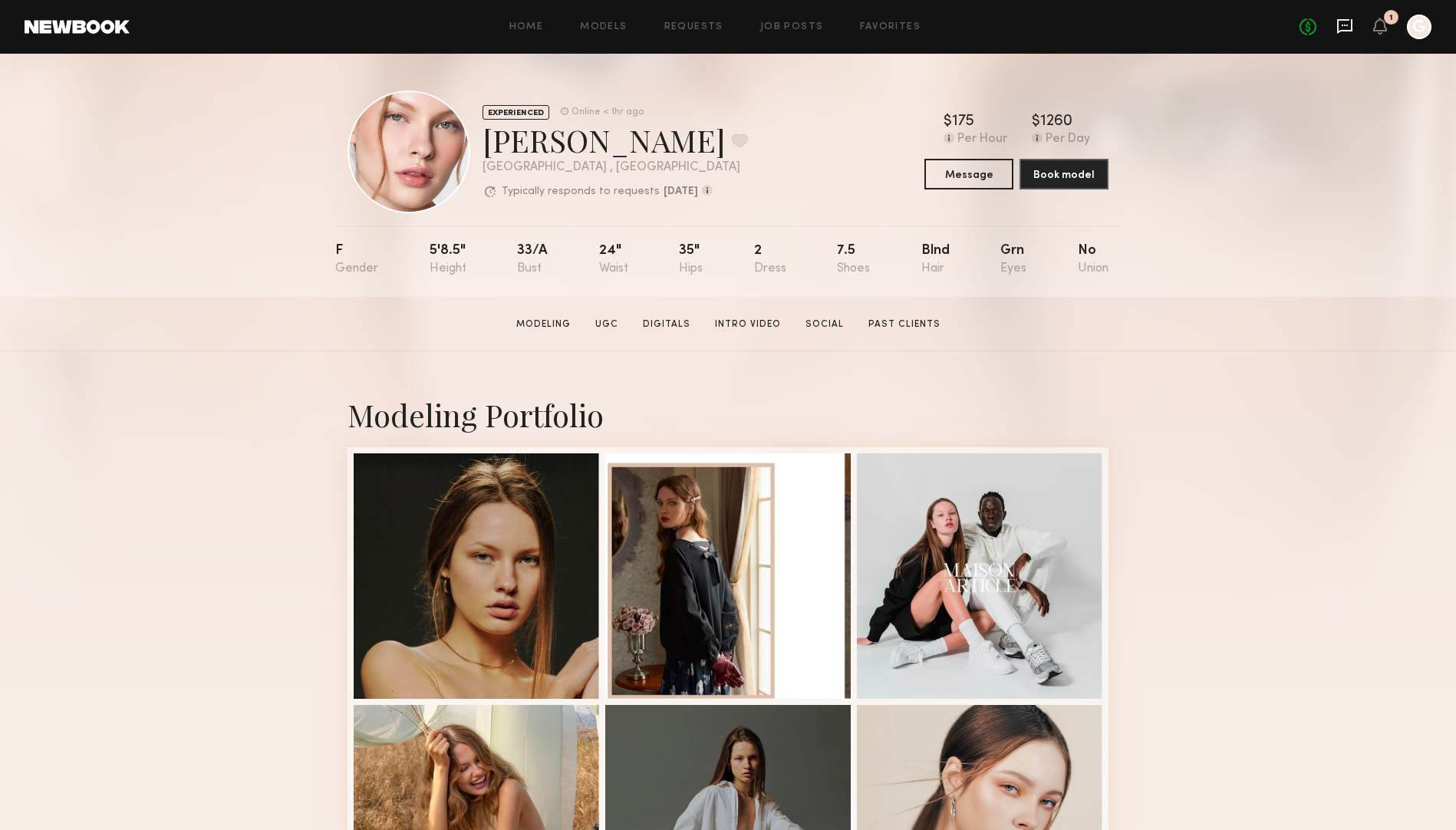
click at [1344, 22] on icon at bounding box center [1344, 26] width 17 height 17
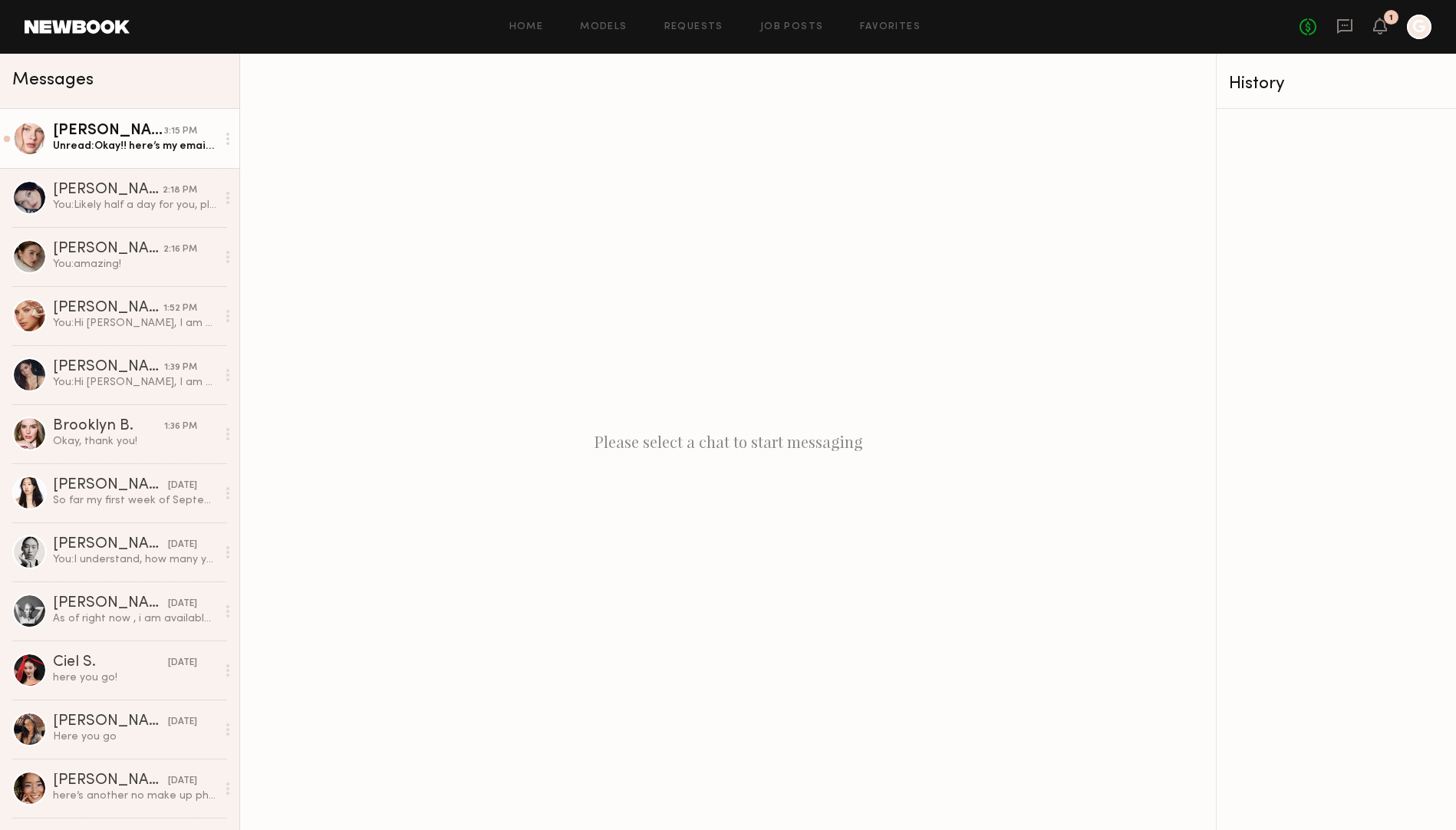
click at [142, 147] on div "Unread: Okay!! here’s my email nastyamaltseva1504@gmail.com" at bounding box center [134, 146] width 163 height 15
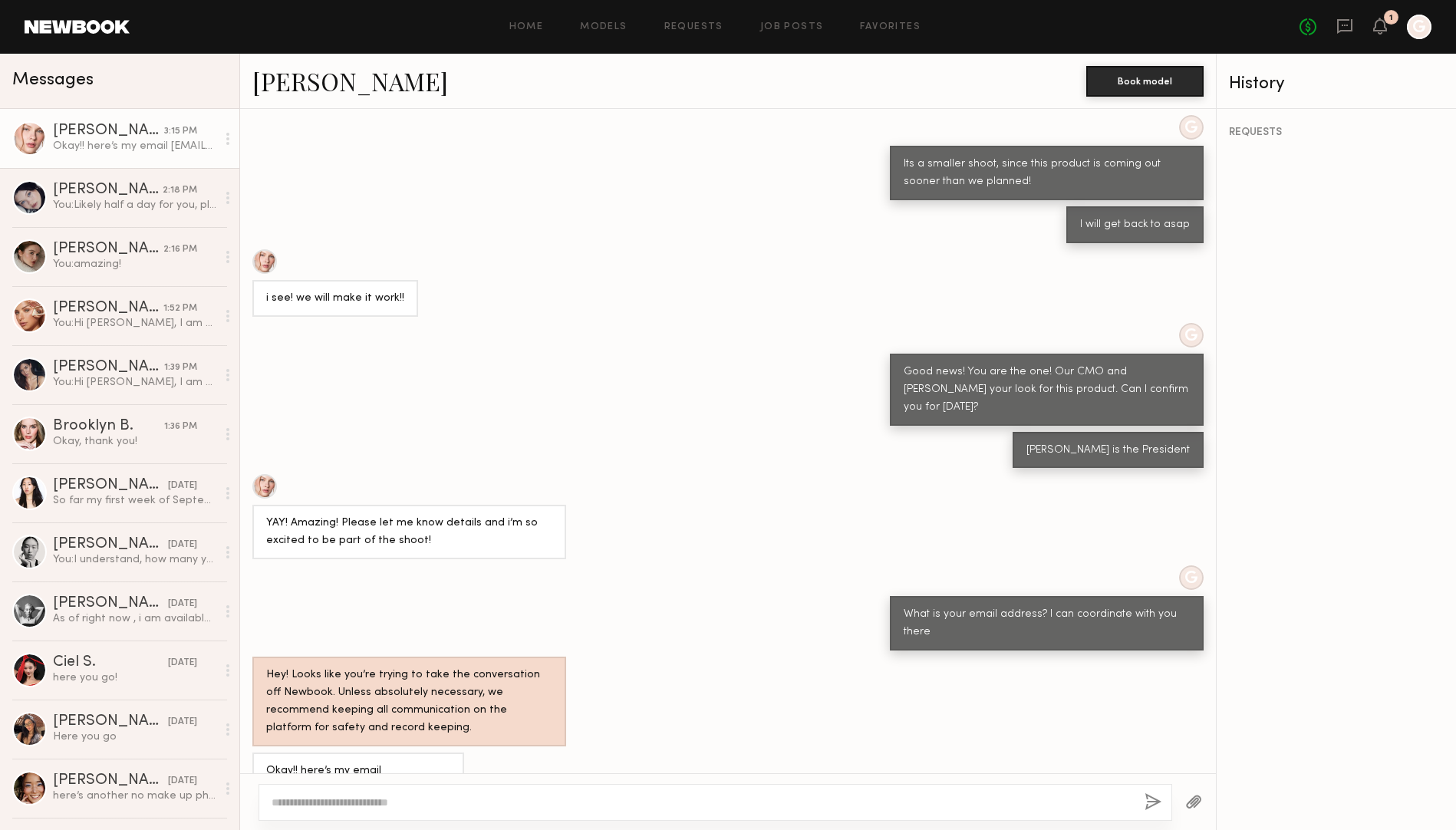
scroll to position [2200, 0]
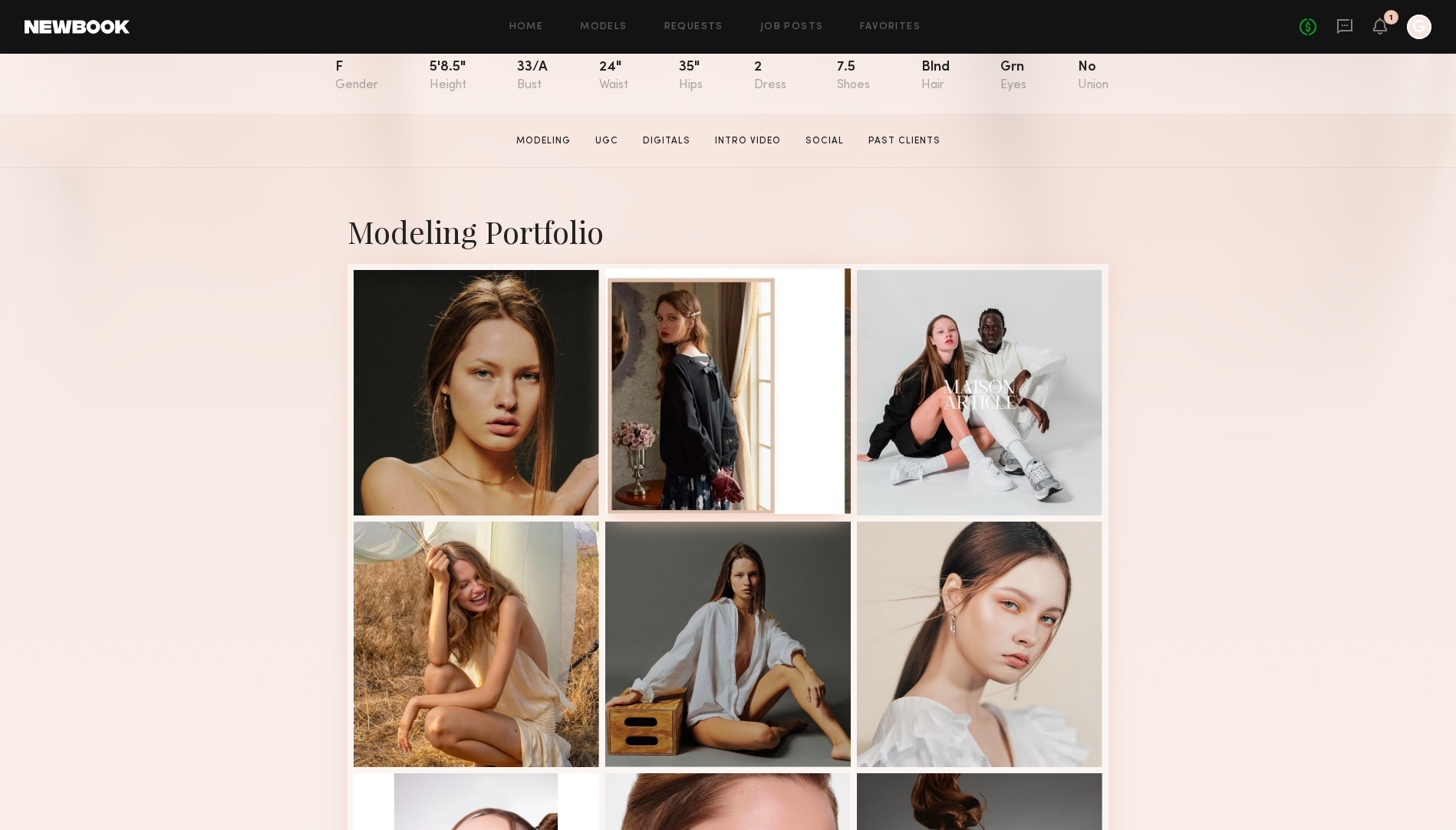
scroll to position [219, 0]
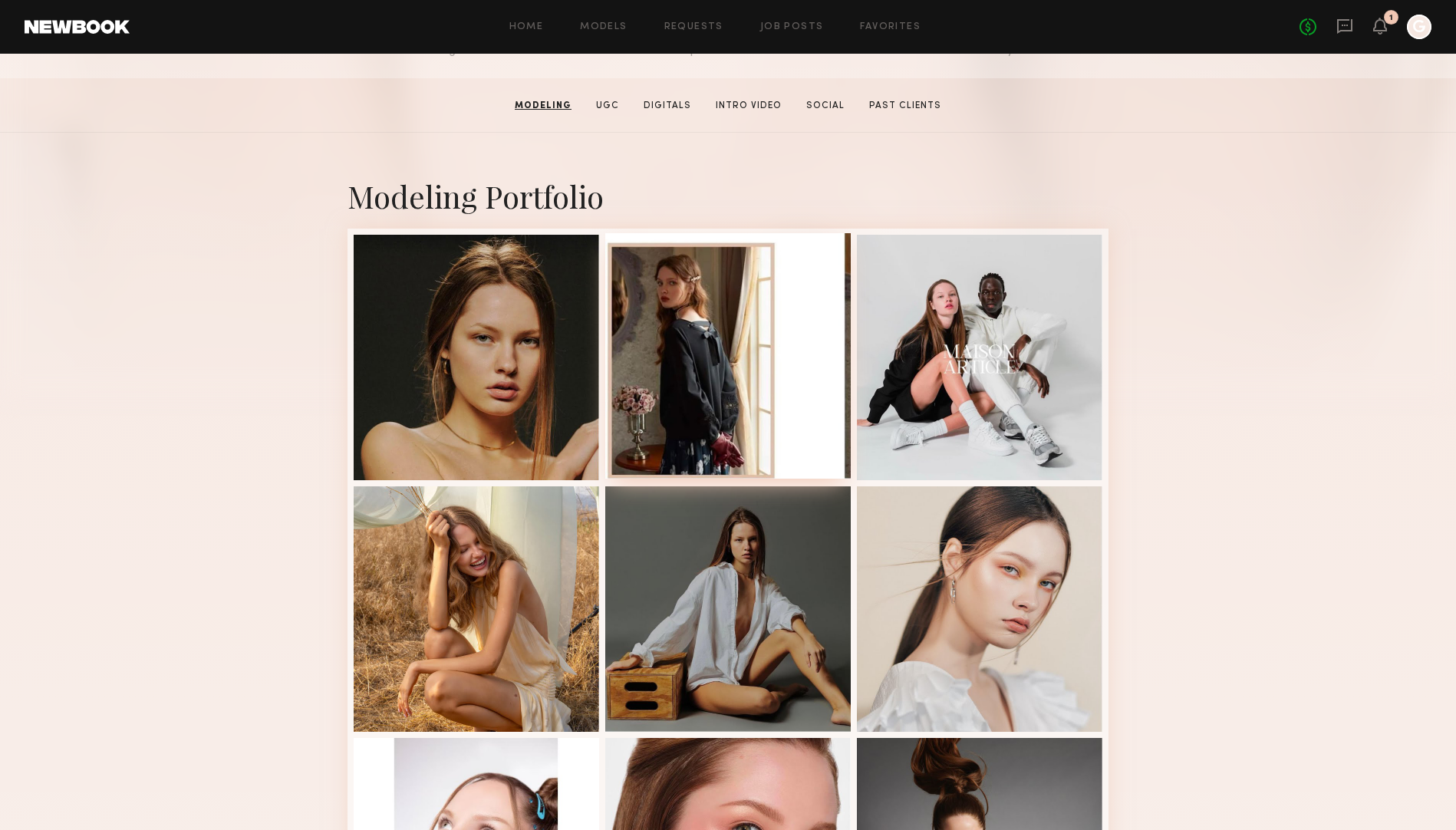
click at [733, 298] on div at bounding box center [728, 356] width 245 height 245
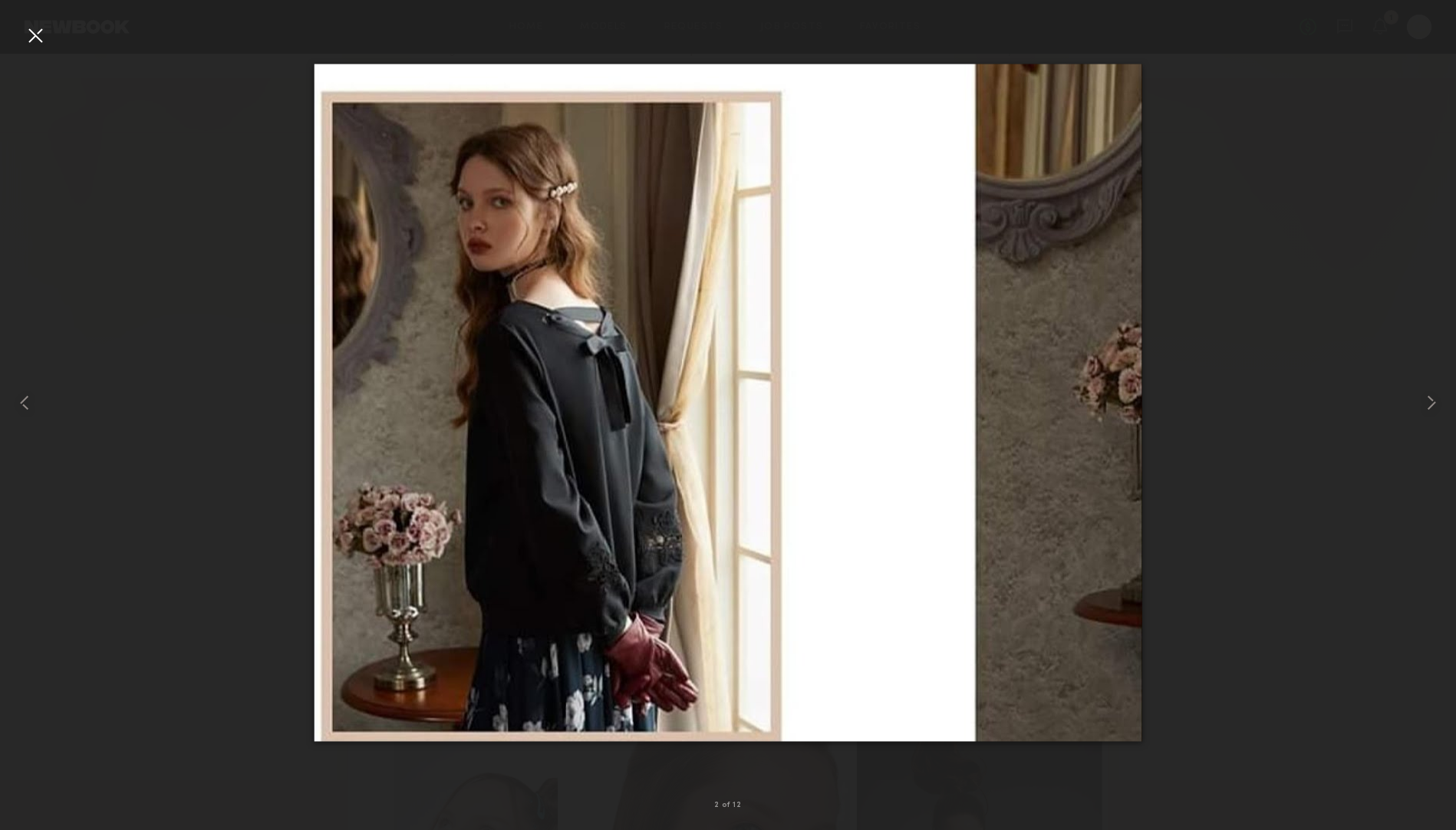
click at [28, 39] on div at bounding box center [35, 35] width 25 height 25
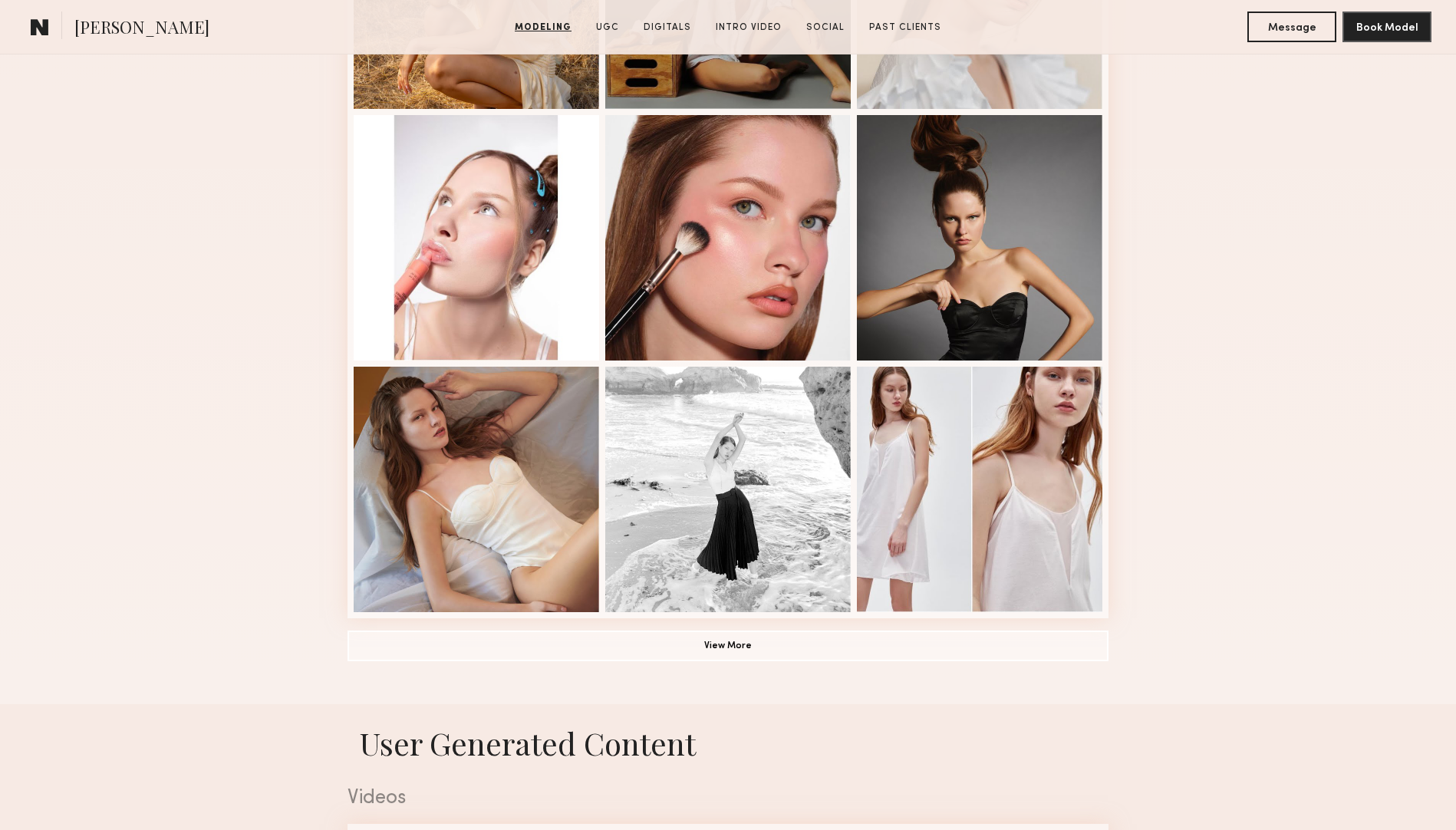
scroll to position [911, 0]
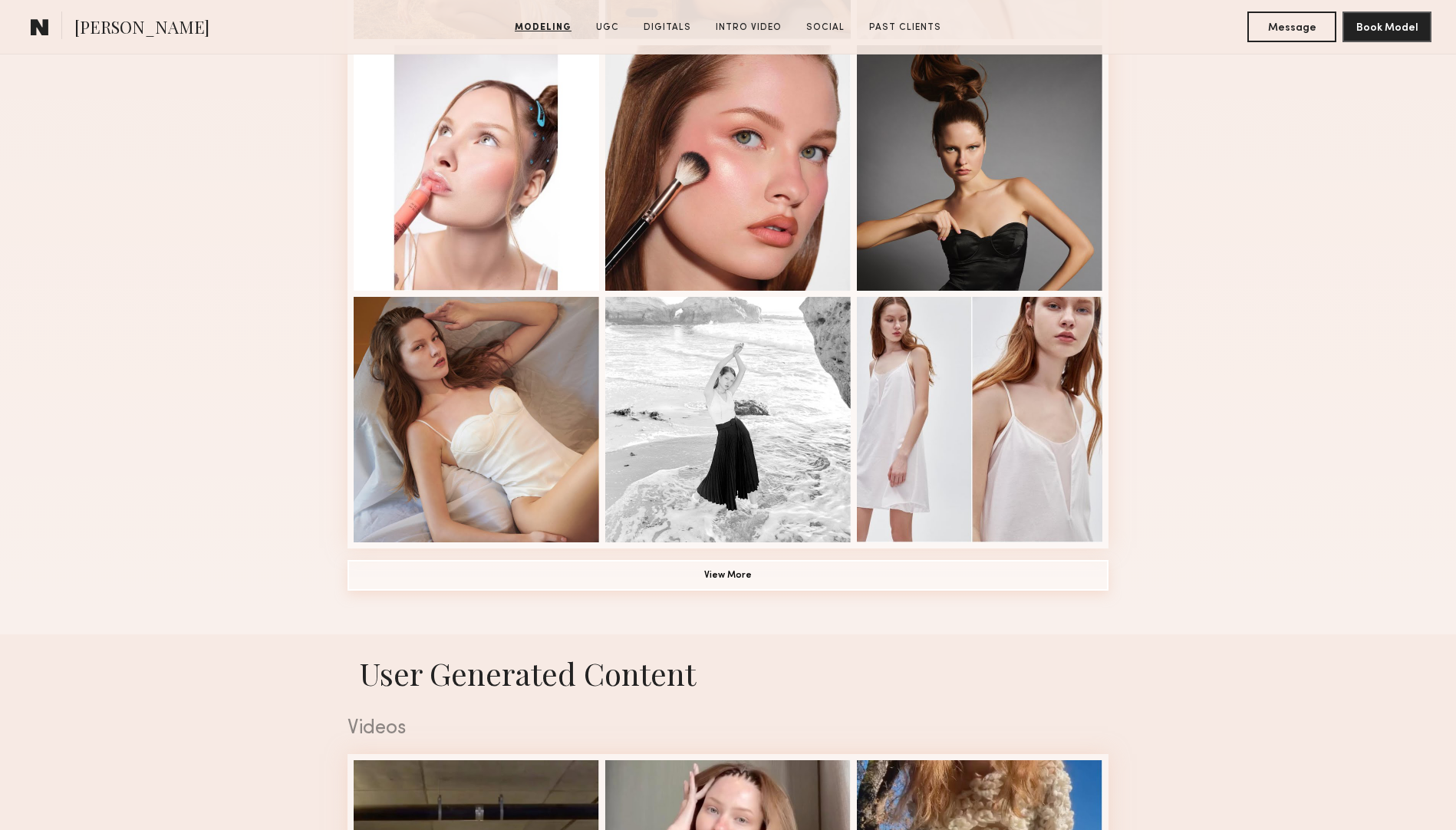
click at [720, 567] on button "View More" at bounding box center [727, 574] width 761 height 31
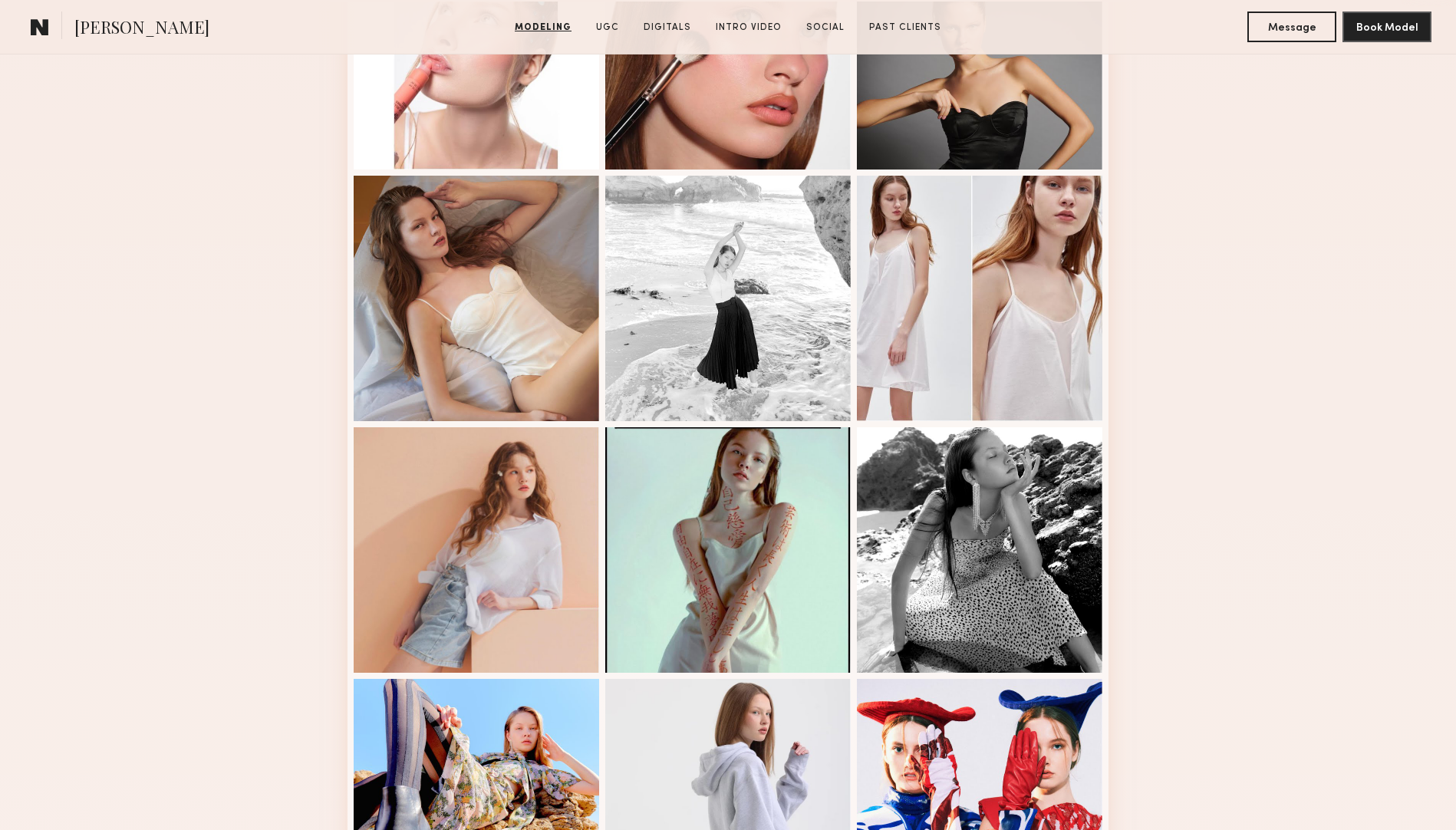
scroll to position [1226, 0]
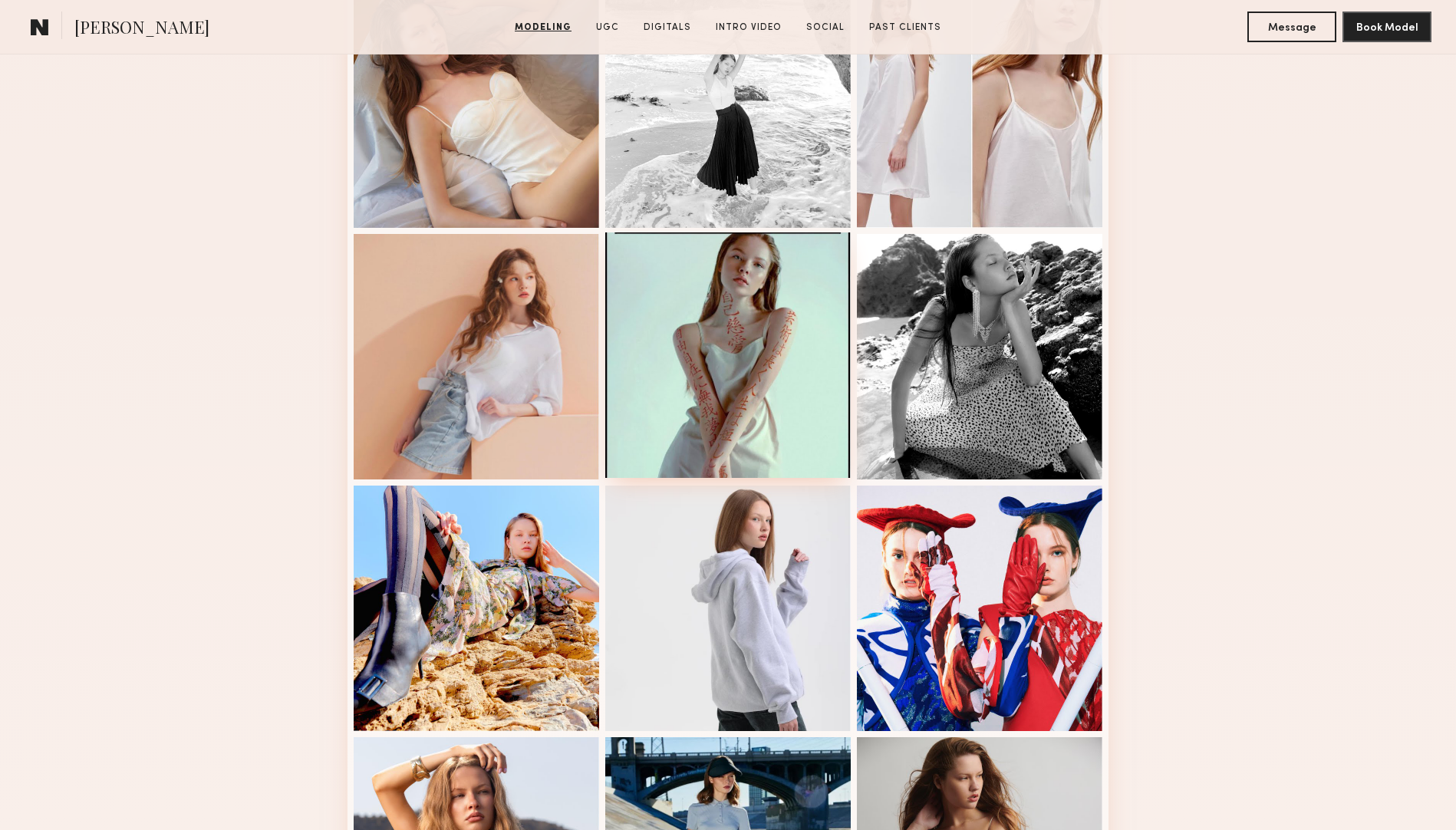
click at [763, 369] on div at bounding box center [728, 355] width 245 height 245
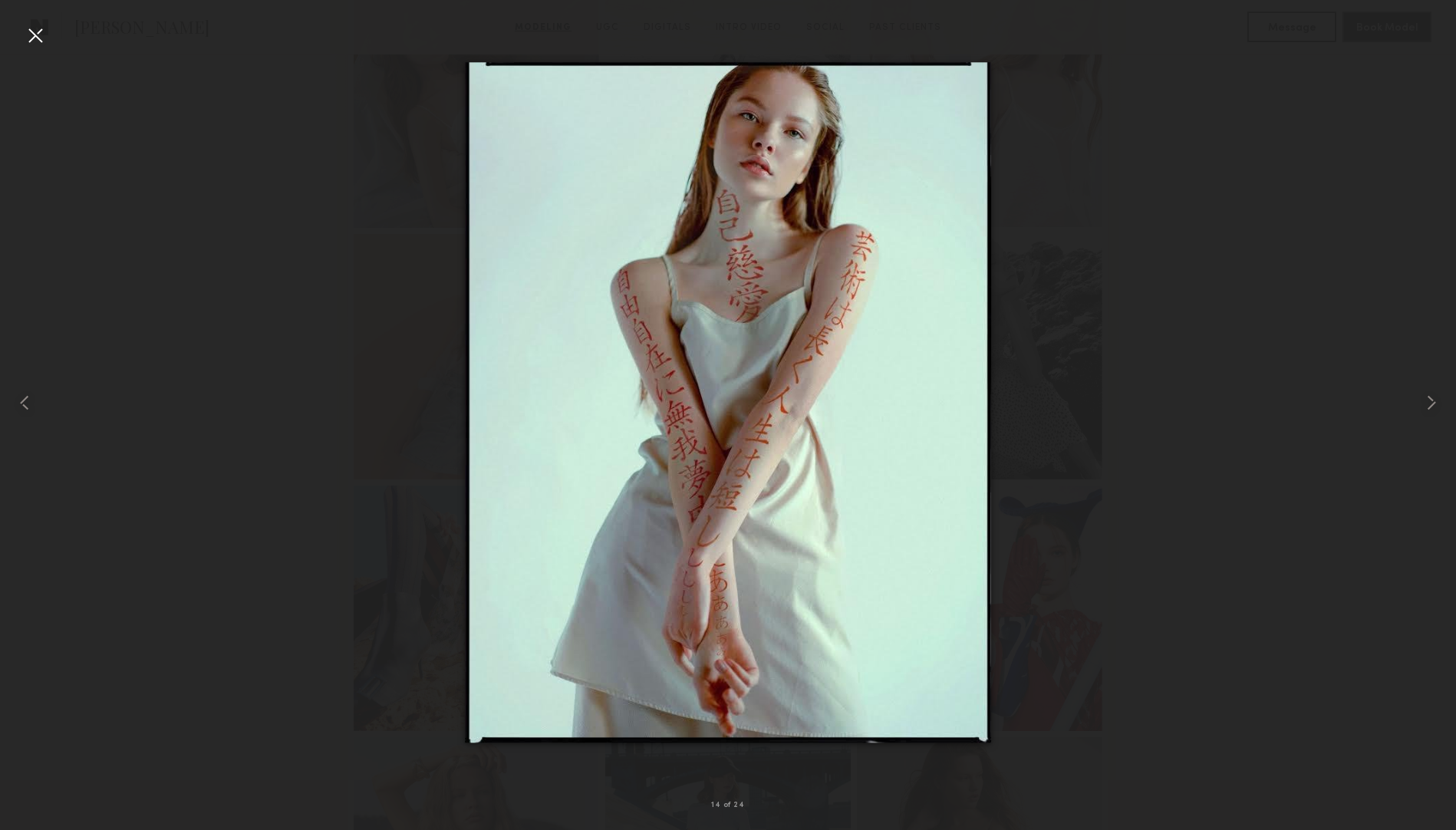
click at [1067, 140] on div at bounding box center [728, 403] width 1456 height 756
click at [33, 40] on div at bounding box center [35, 35] width 25 height 25
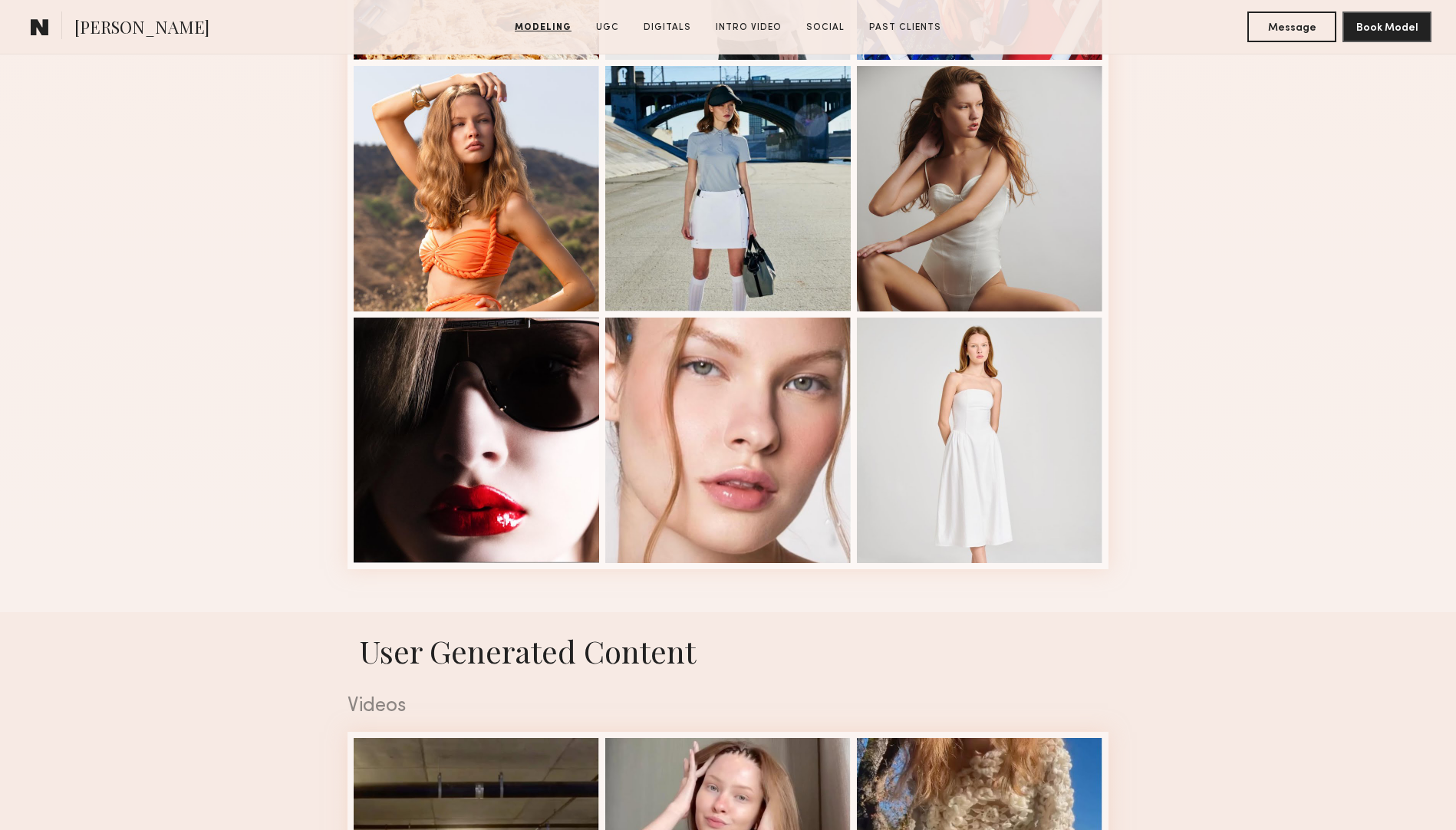
scroll to position [1901, 0]
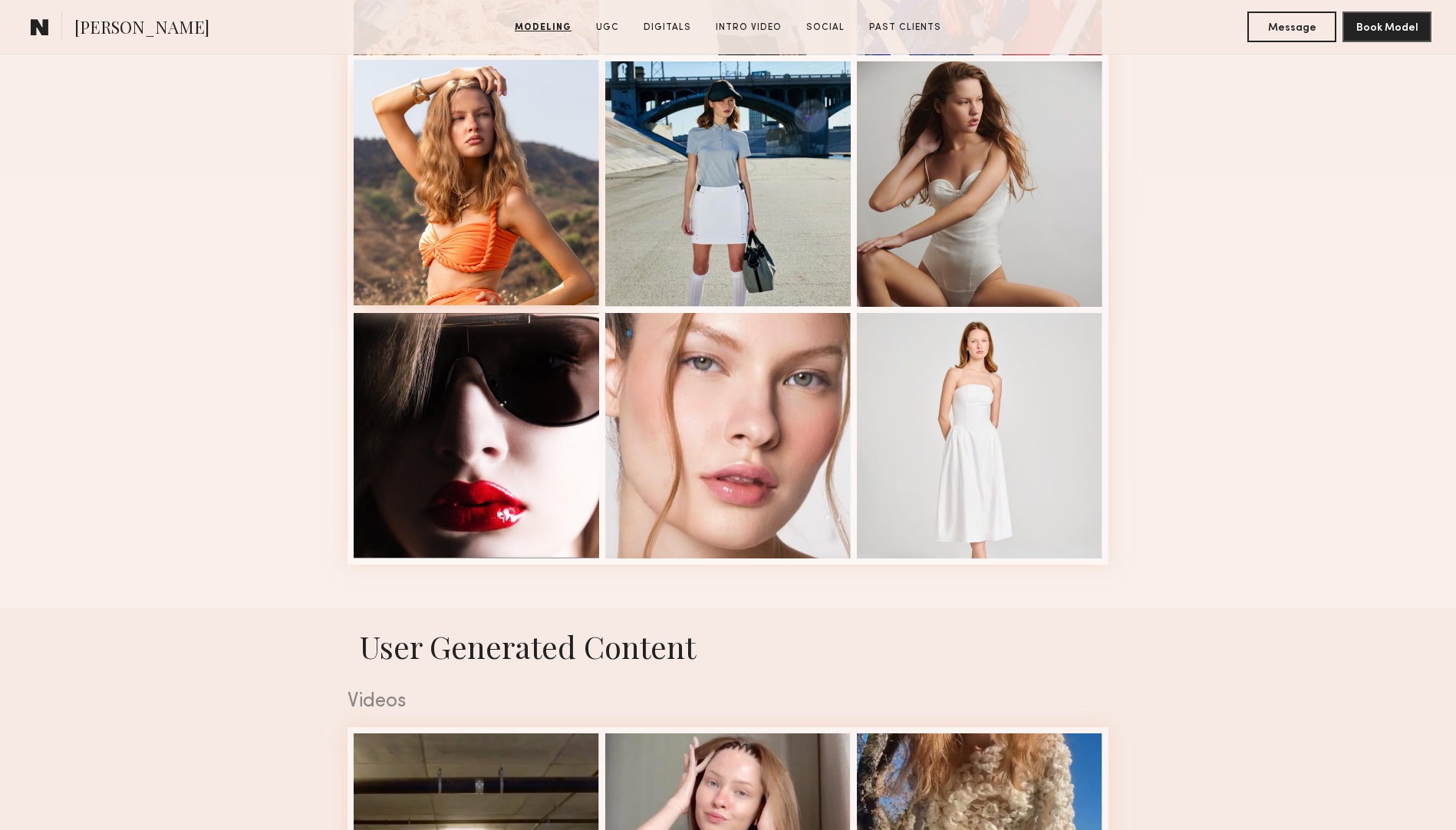
click at [425, 146] on div at bounding box center [476, 182] width 245 height 245
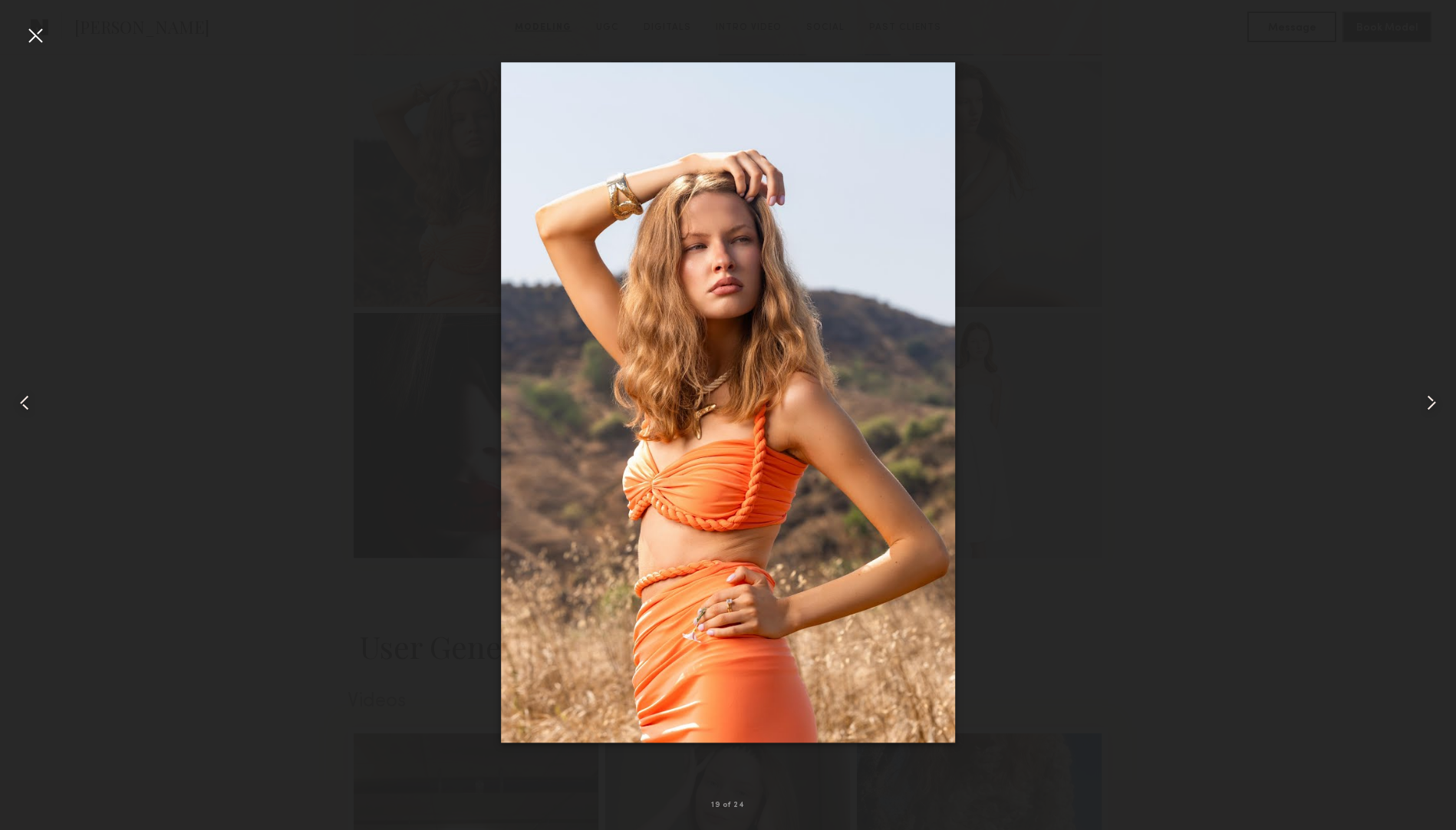
click at [1426, 402] on common-icon at bounding box center [1431, 403] width 25 height 25
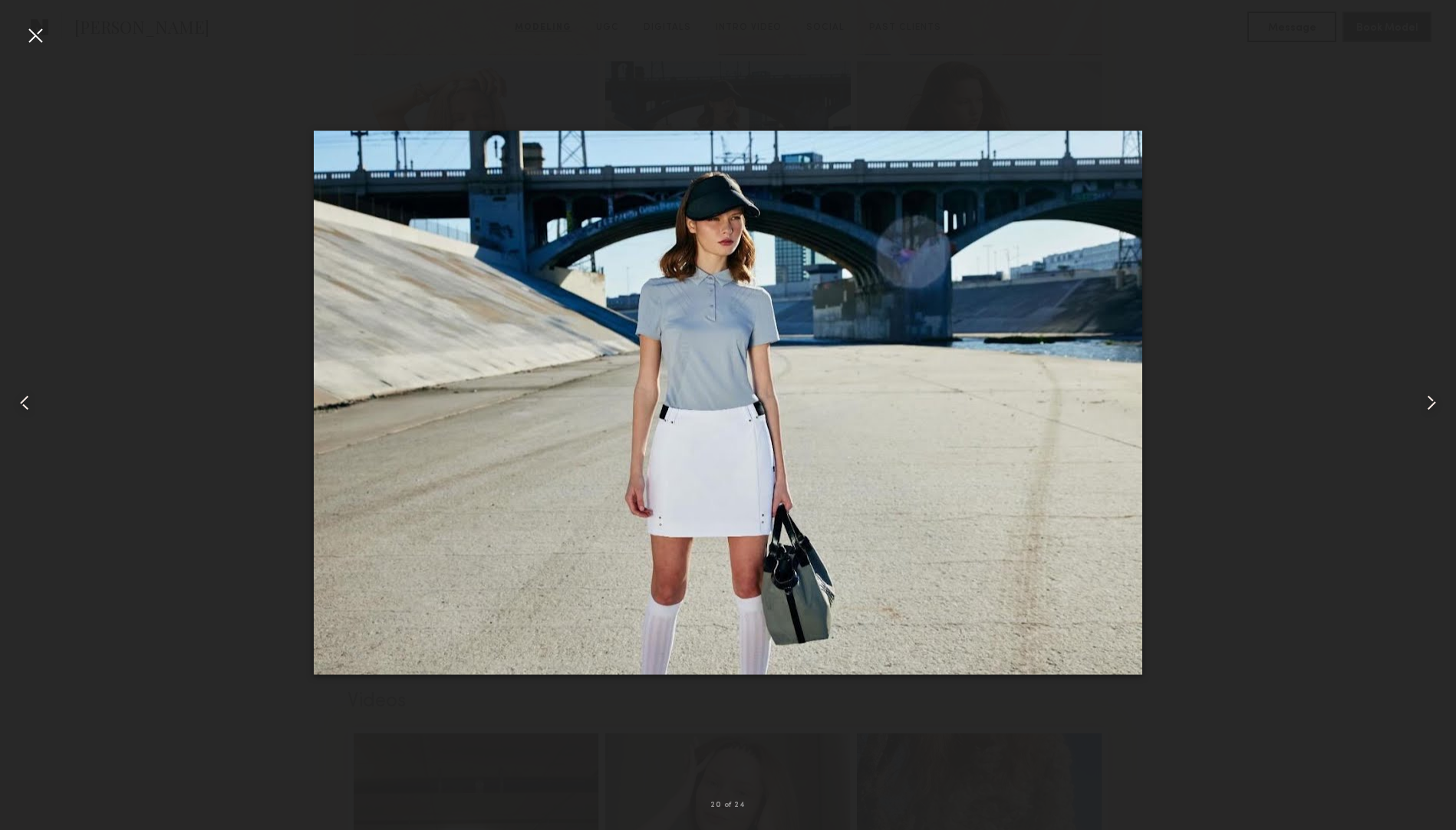
click at [1426, 402] on common-icon at bounding box center [1431, 403] width 25 height 25
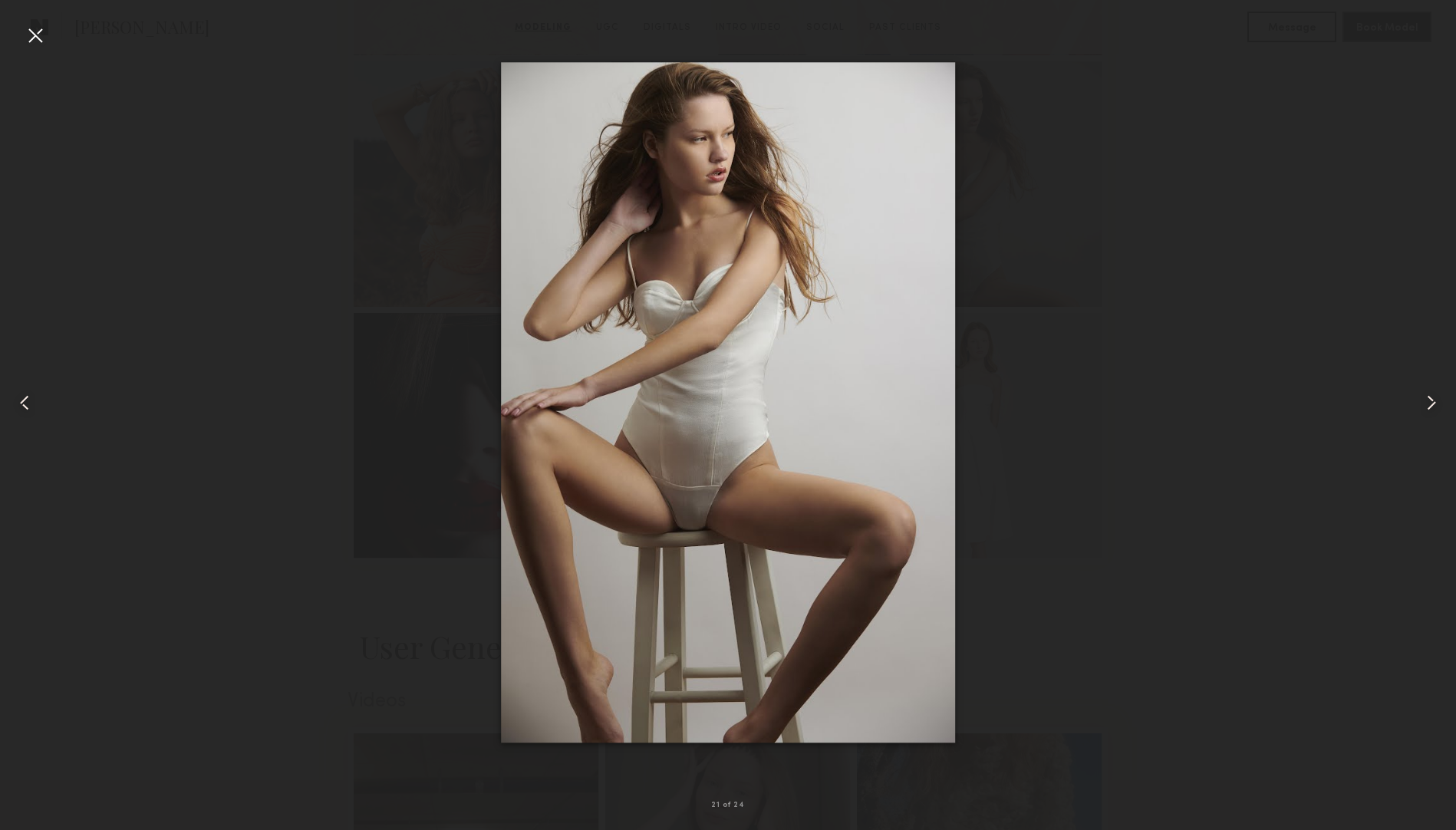
click at [1426, 402] on common-icon at bounding box center [1431, 403] width 25 height 25
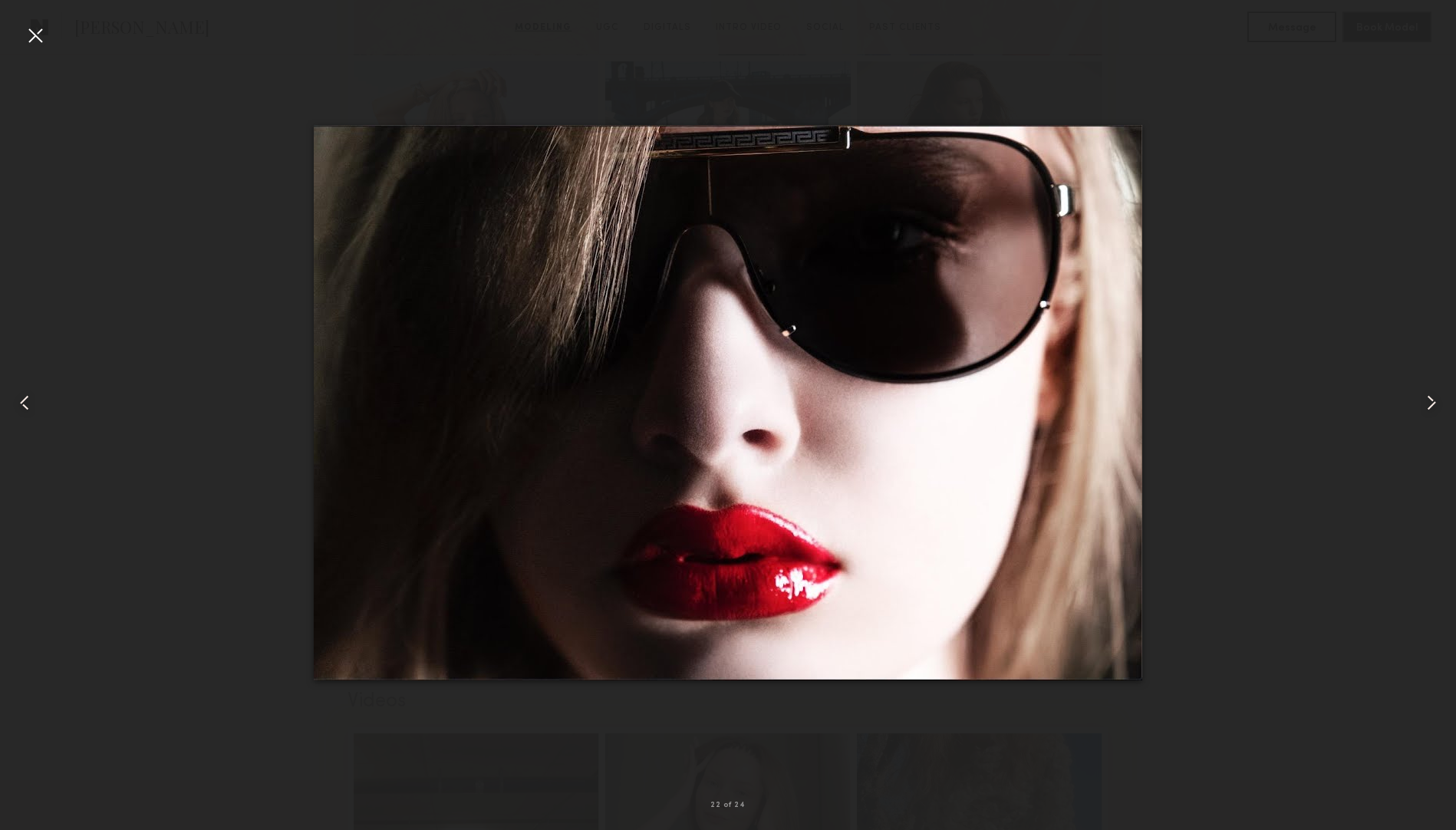
click at [1426, 402] on common-icon at bounding box center [1431, 403] width 25 height 25
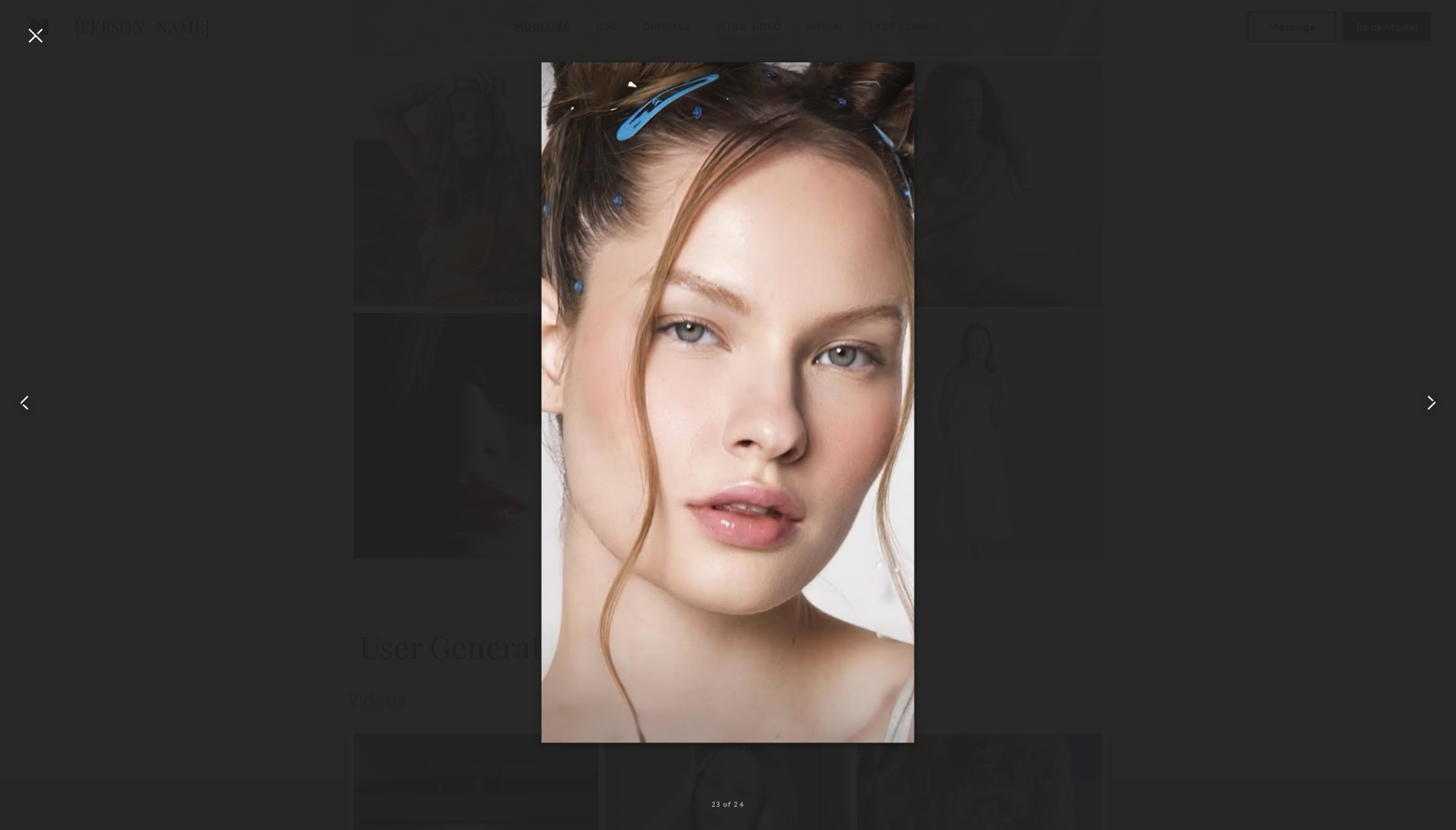
click at [35, 33] on div at bounding box center [35, 35] width 25 height 25
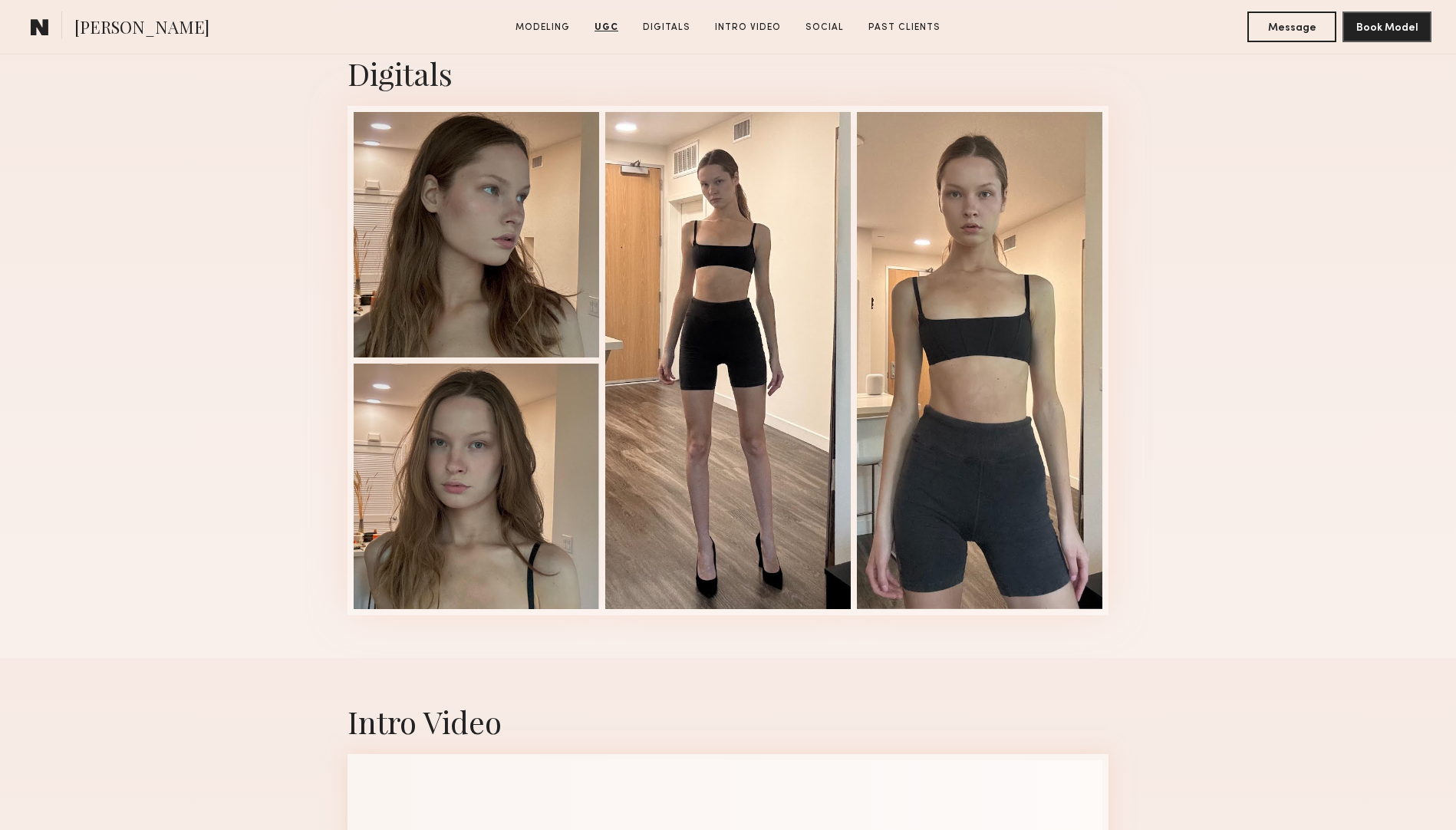
scroll to position [4515, 0]
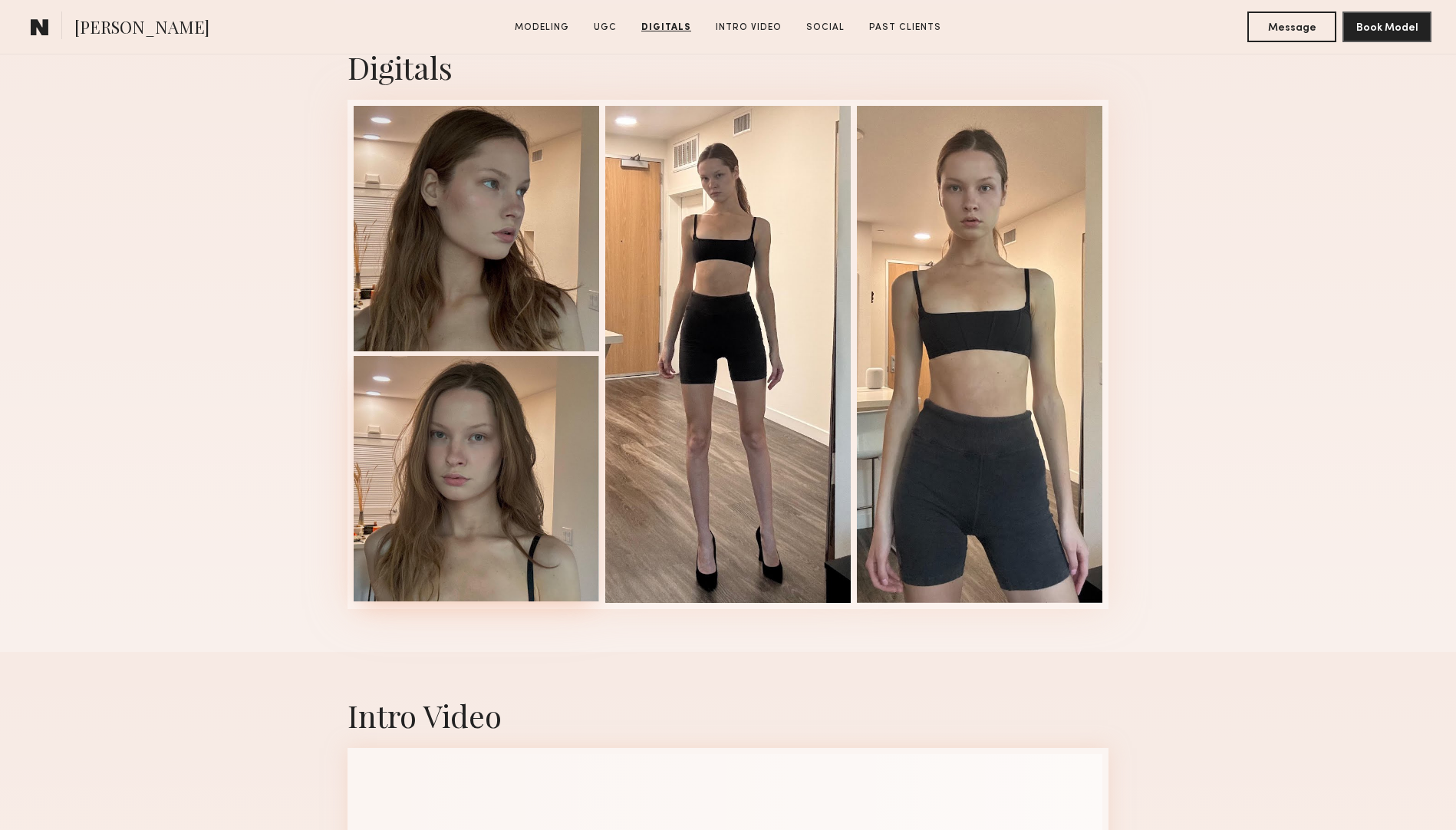
click at [411, 407] on div at bounding box center [476, 478] width 245 height 245
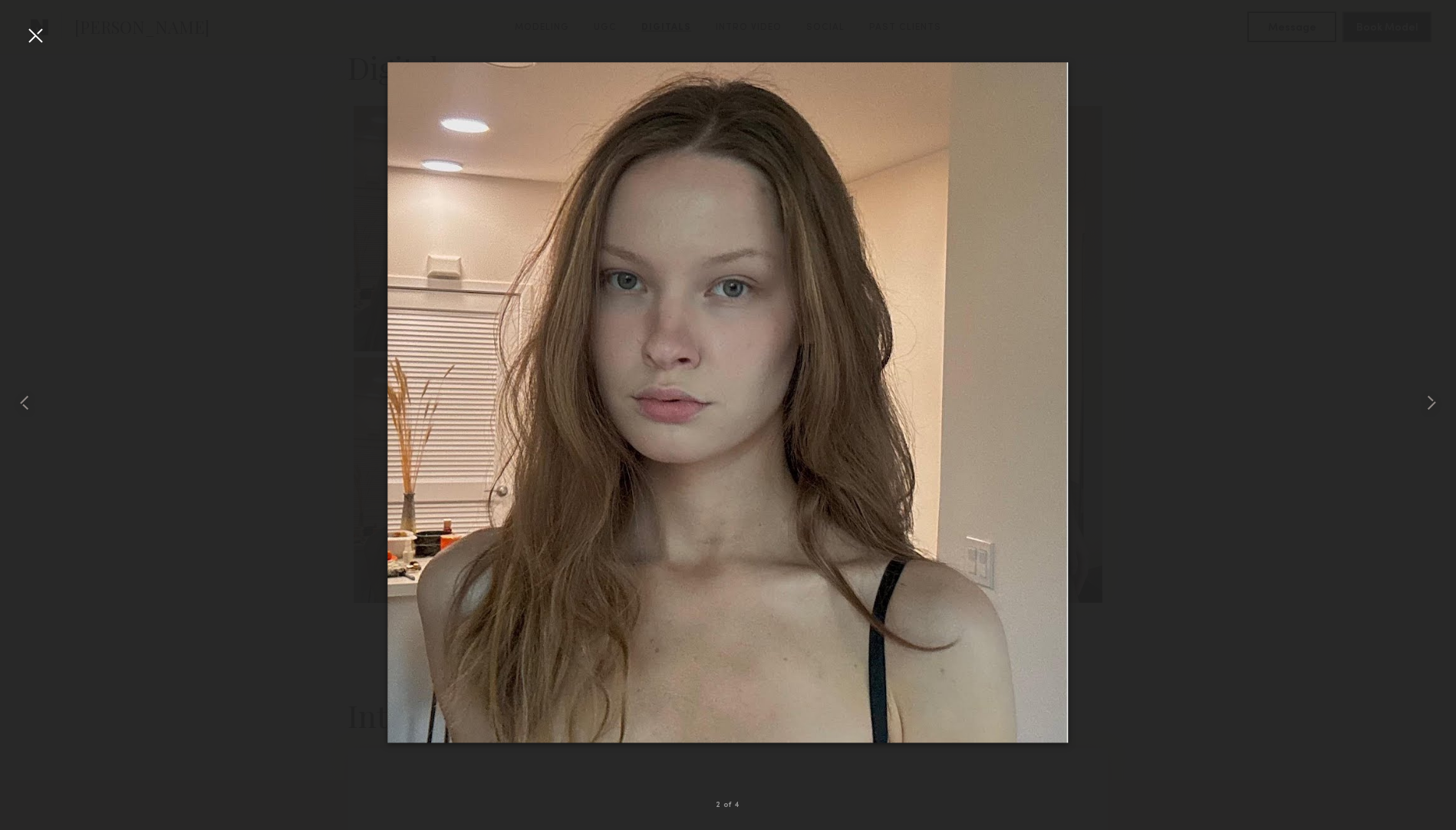
click at [28, 33] on div at bounding box center [35, 35] width 25 height 25
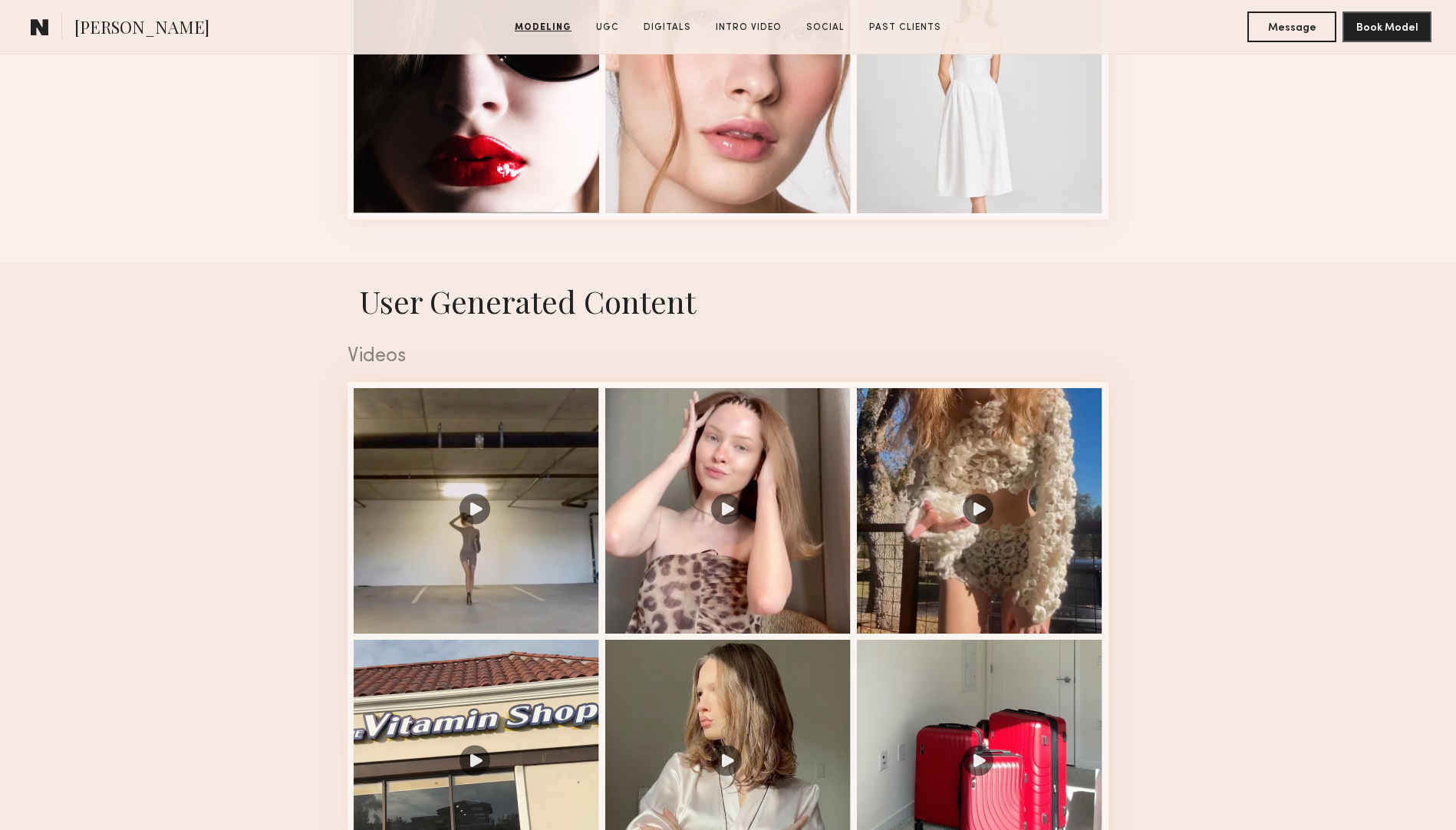
scroll to position [2391, 0]
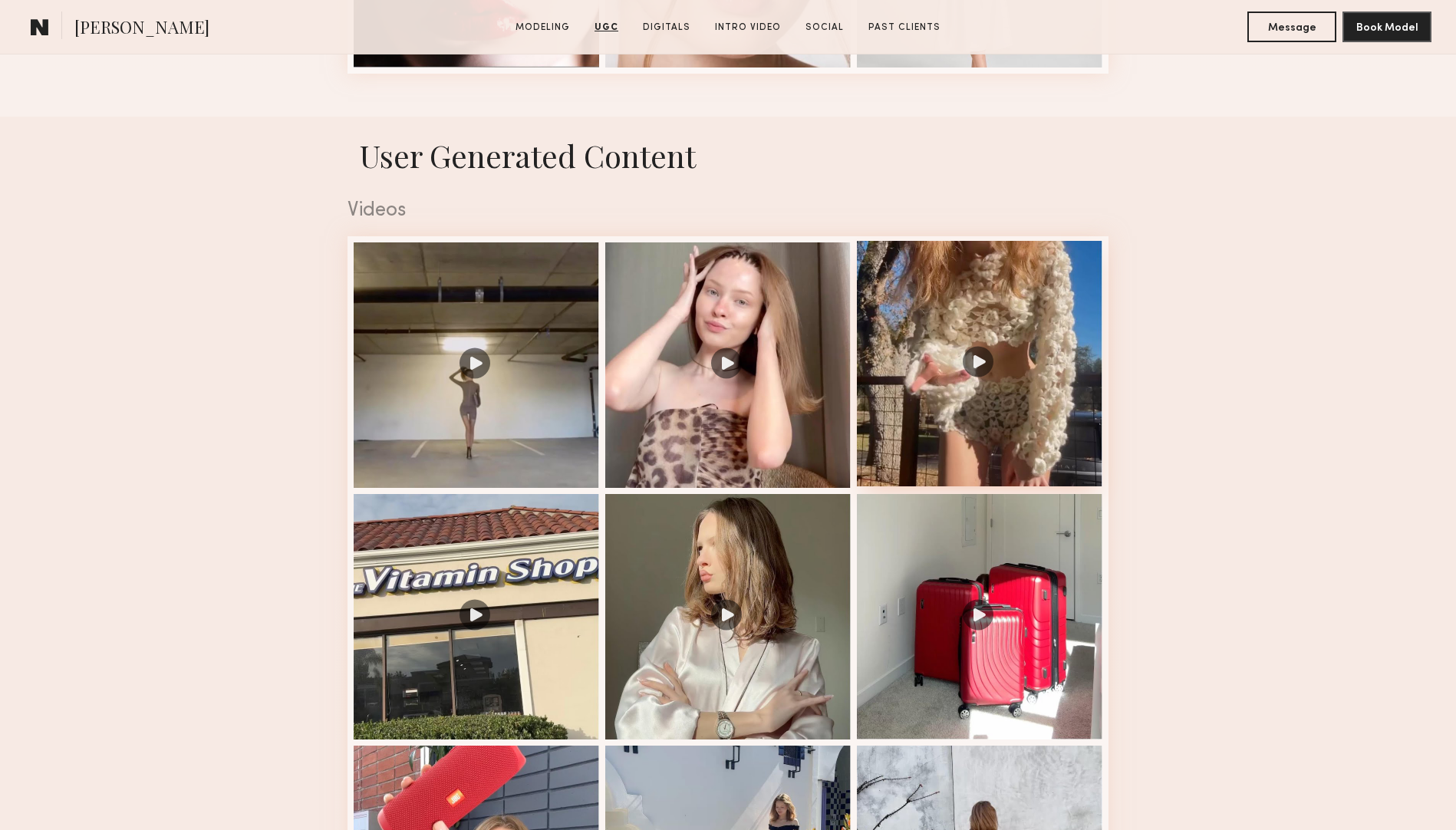
click at [1021, 330] on div at bounding box center [979, 363] width 245 height 245
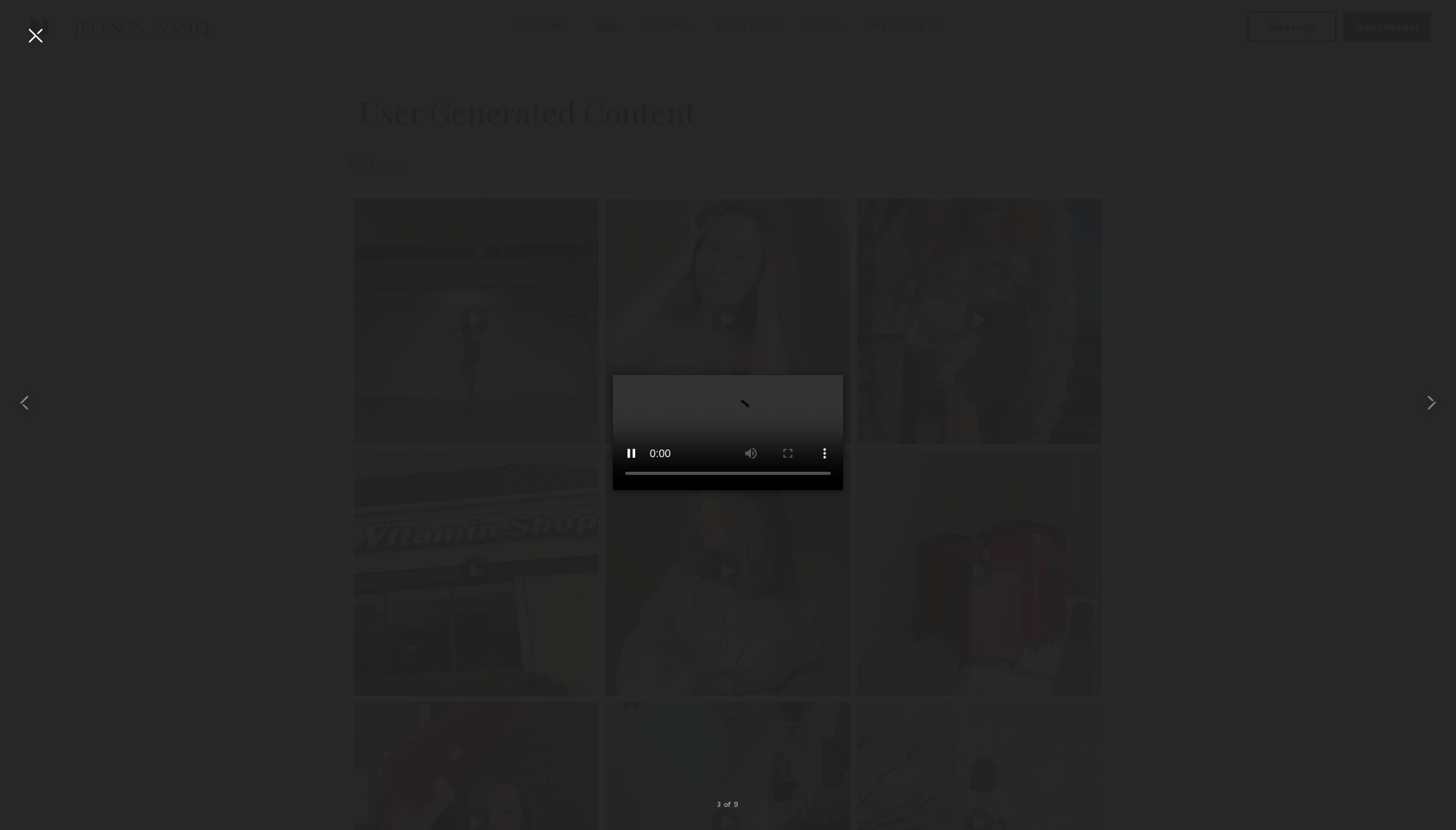
scroll to position [2438, 0]
click at [519, 759] on div at bounding box center [728, 403] width 1456 height 756
click at [30, 32] on div at bounding box center [35, 35] width 25 height 25
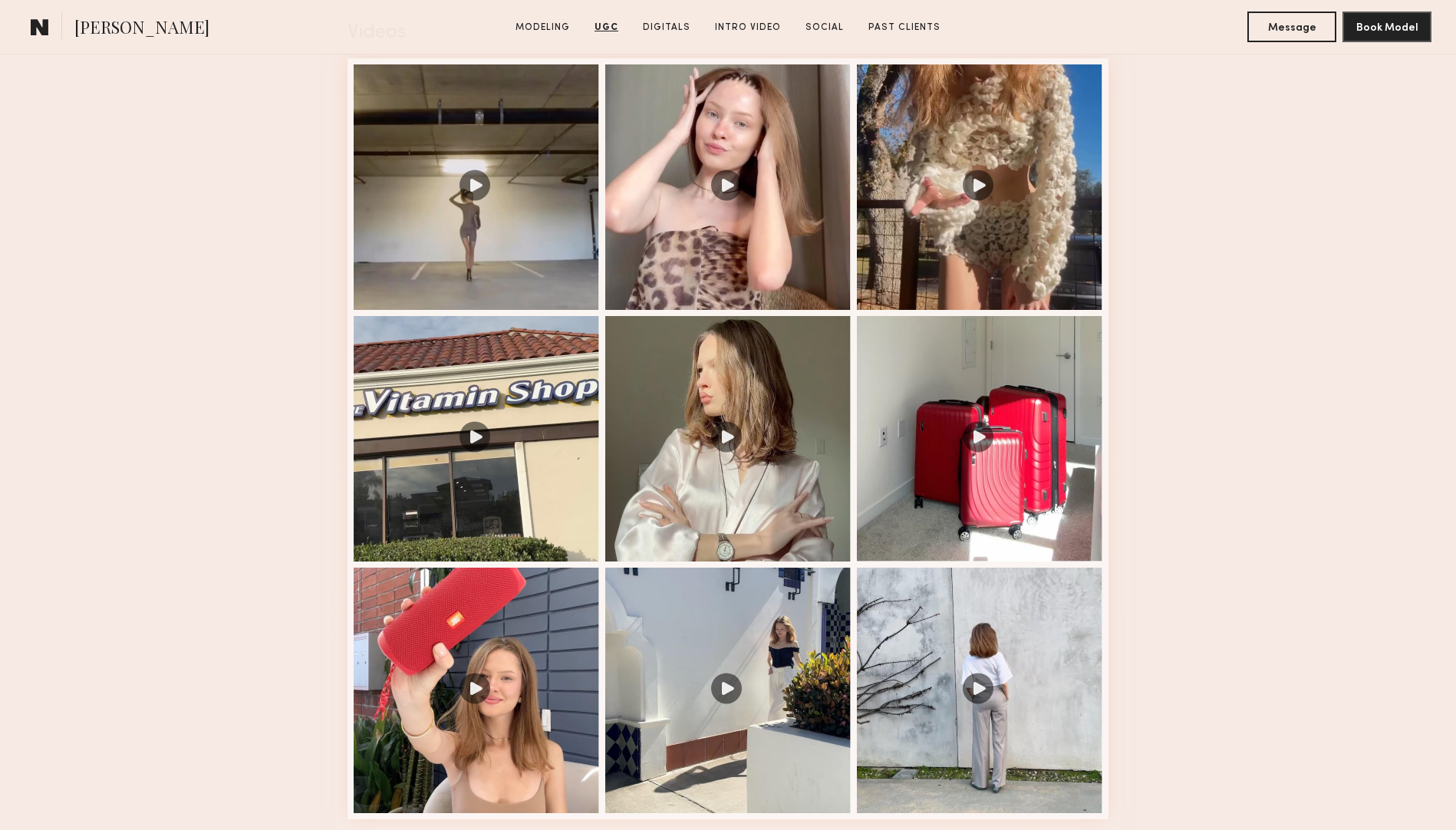
scroll to position [2782, 0]
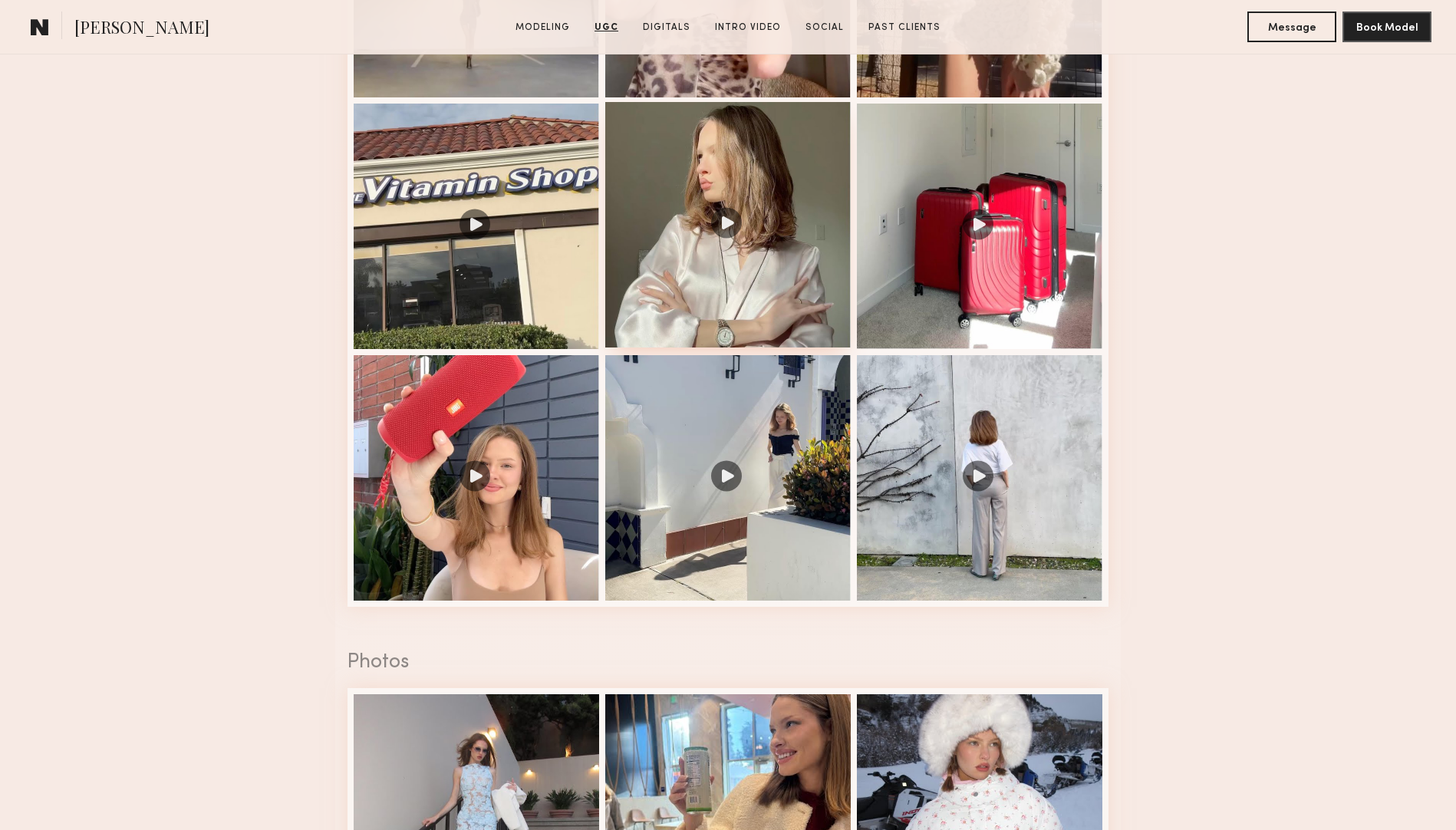
click at [724, 141] on div at bounding box center [728, 225] width 245 height 245
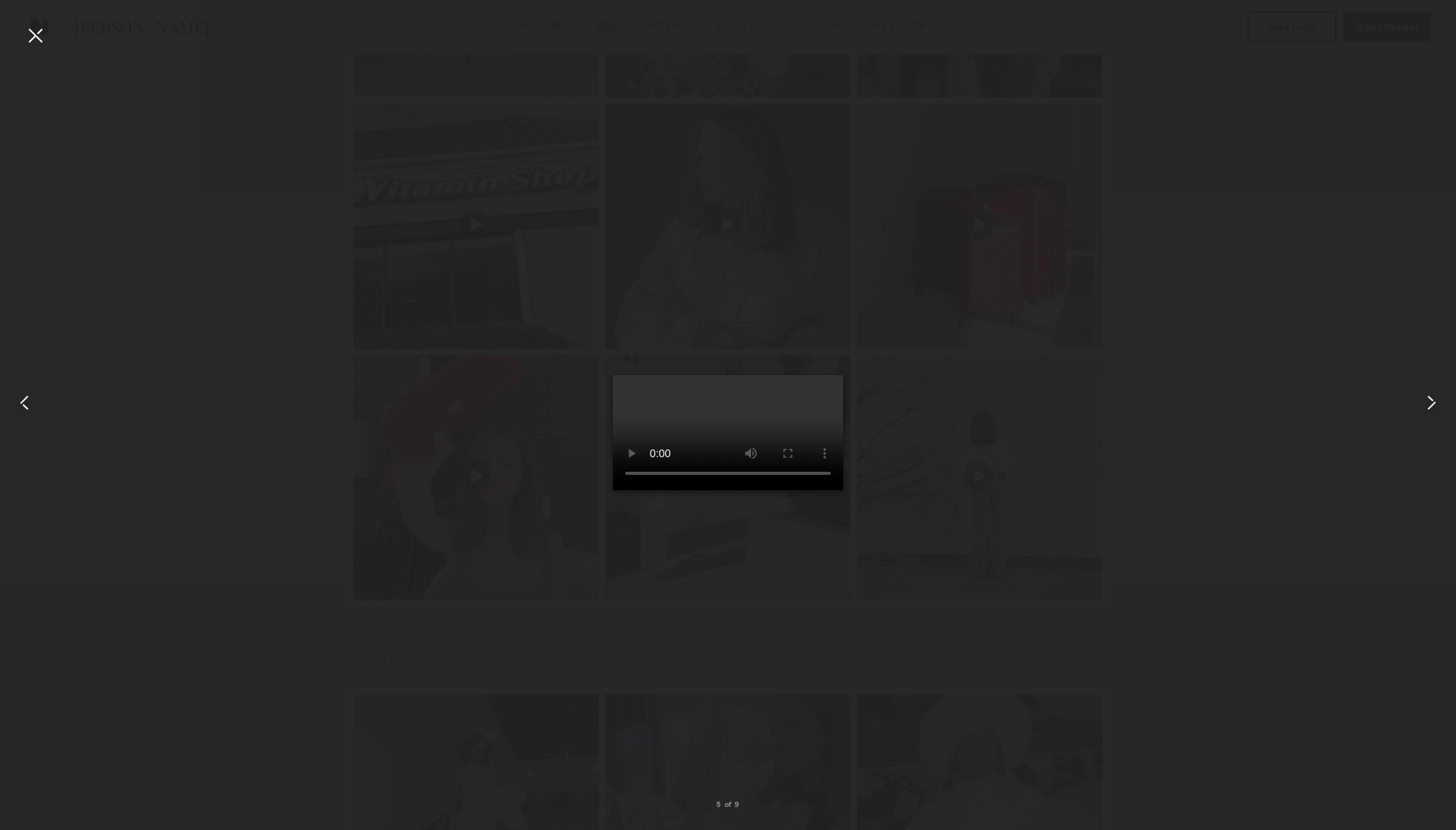
click at [41, 28] on div at bounding box center [35, 35] width 25 height 25
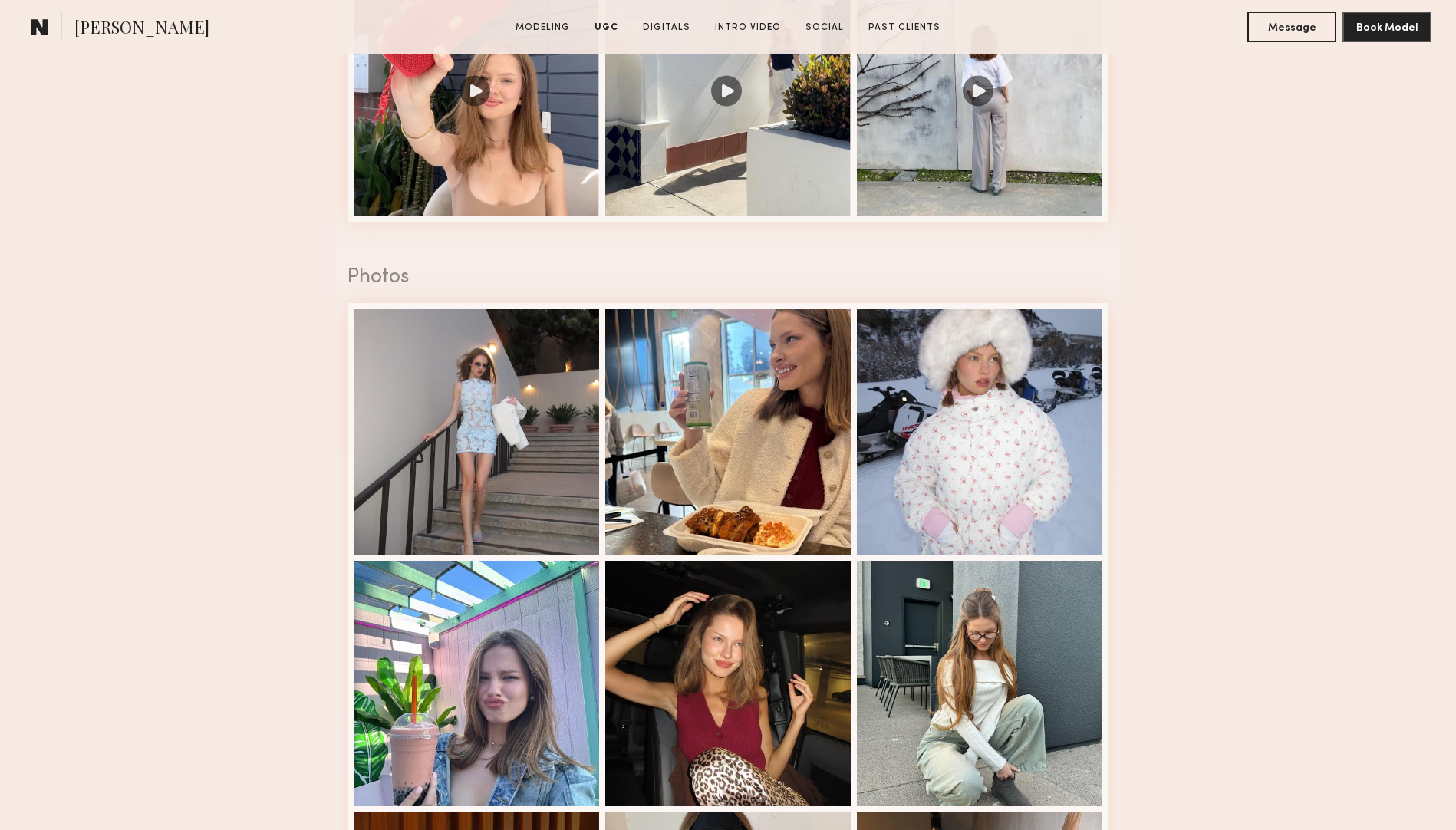
scroll to position [3265, 0]
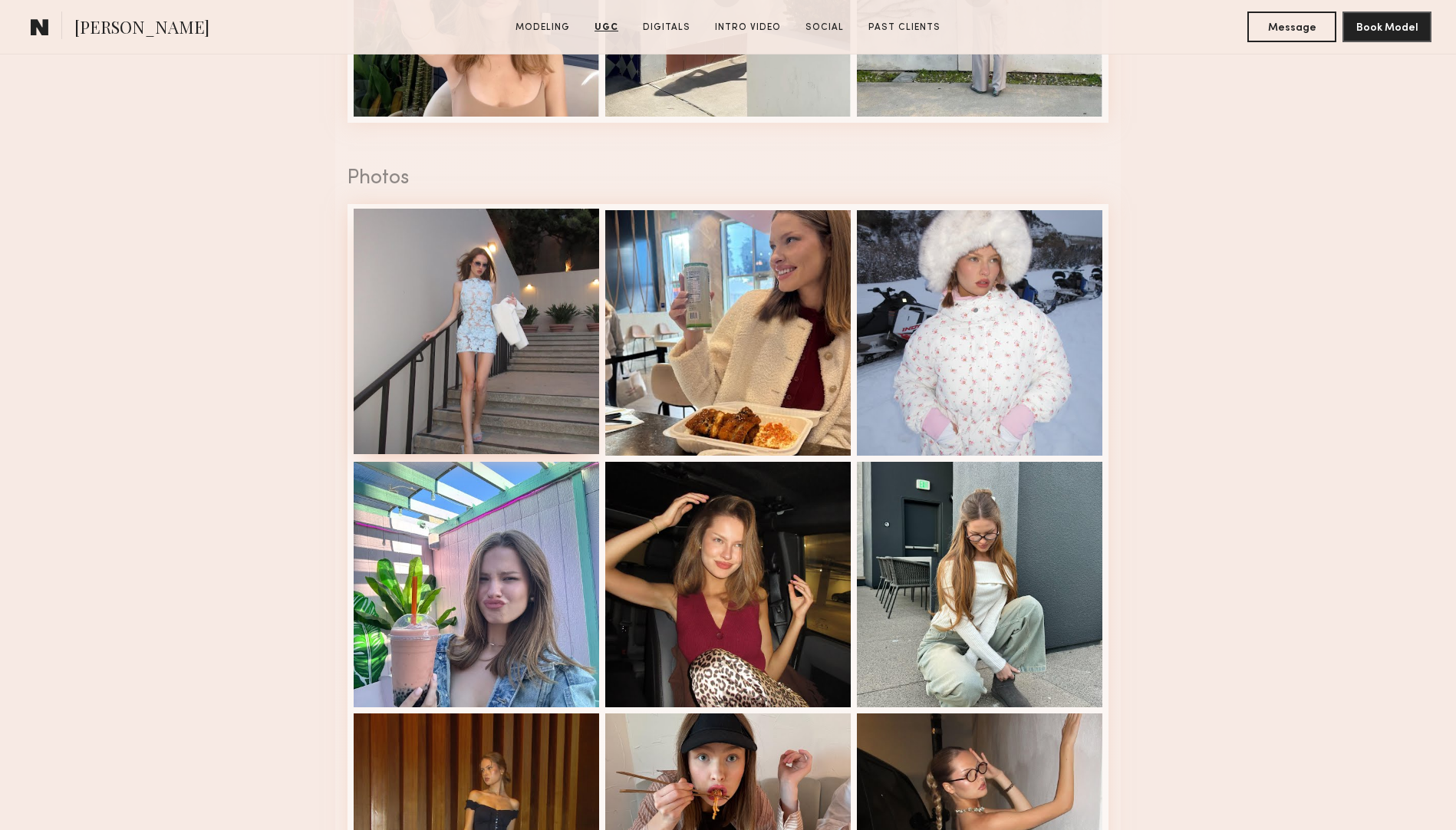
click at [395, 247] on div at bounding box center [476, 331] width 245 height 245
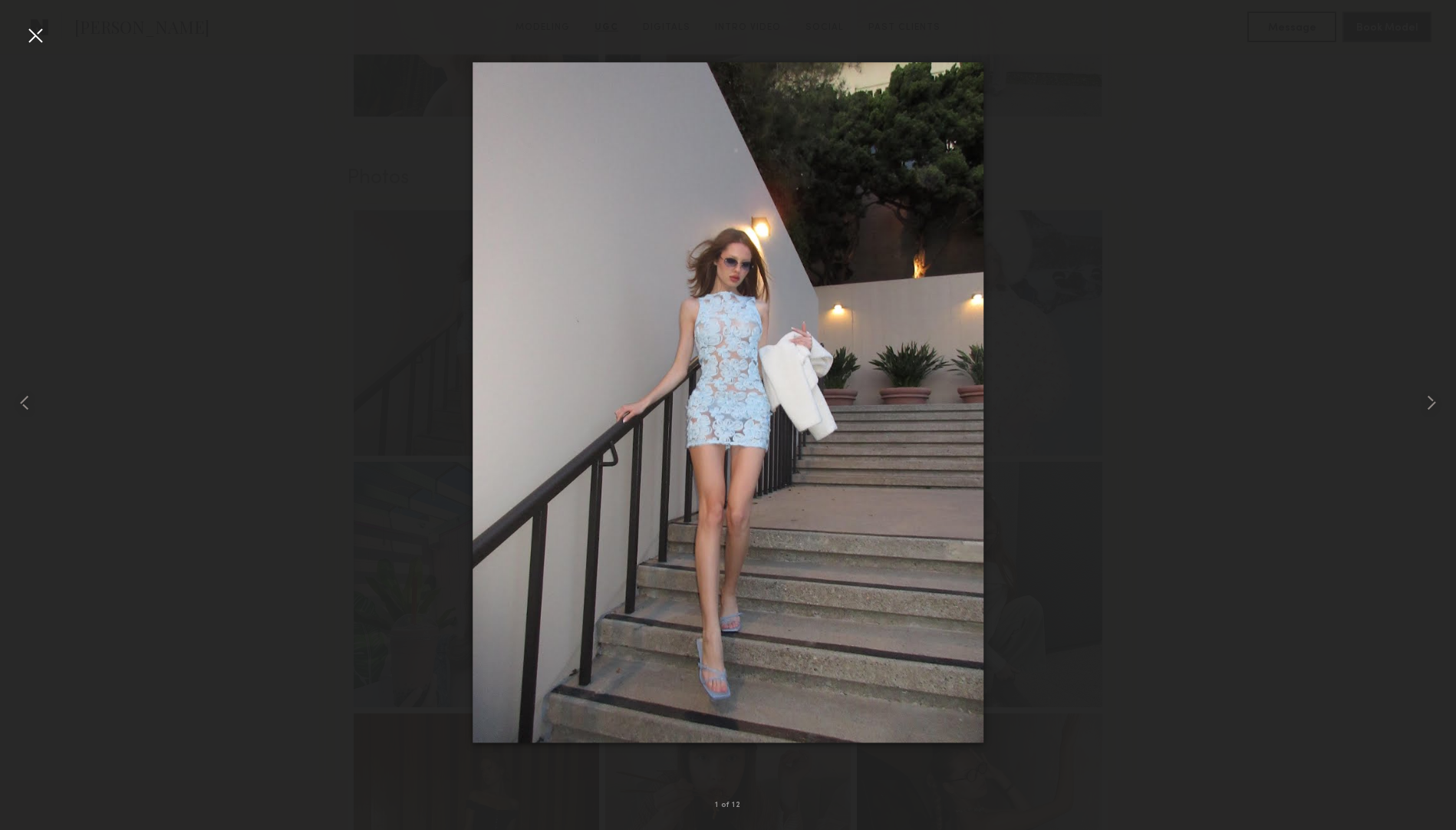
click at [33, 37] on div at bounding box center [35, 35] width 25 height 25
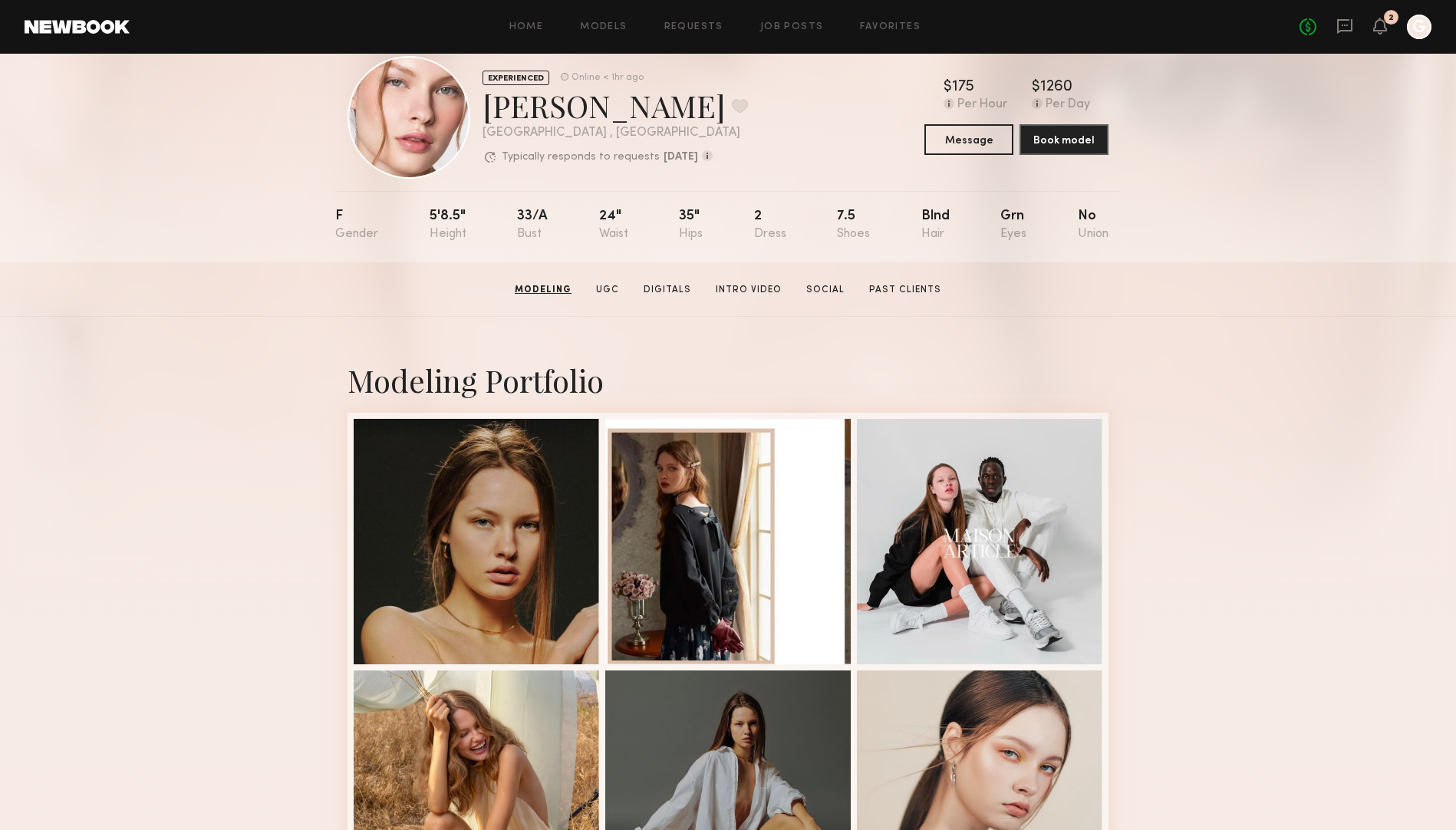
scroll to position [0, 0]
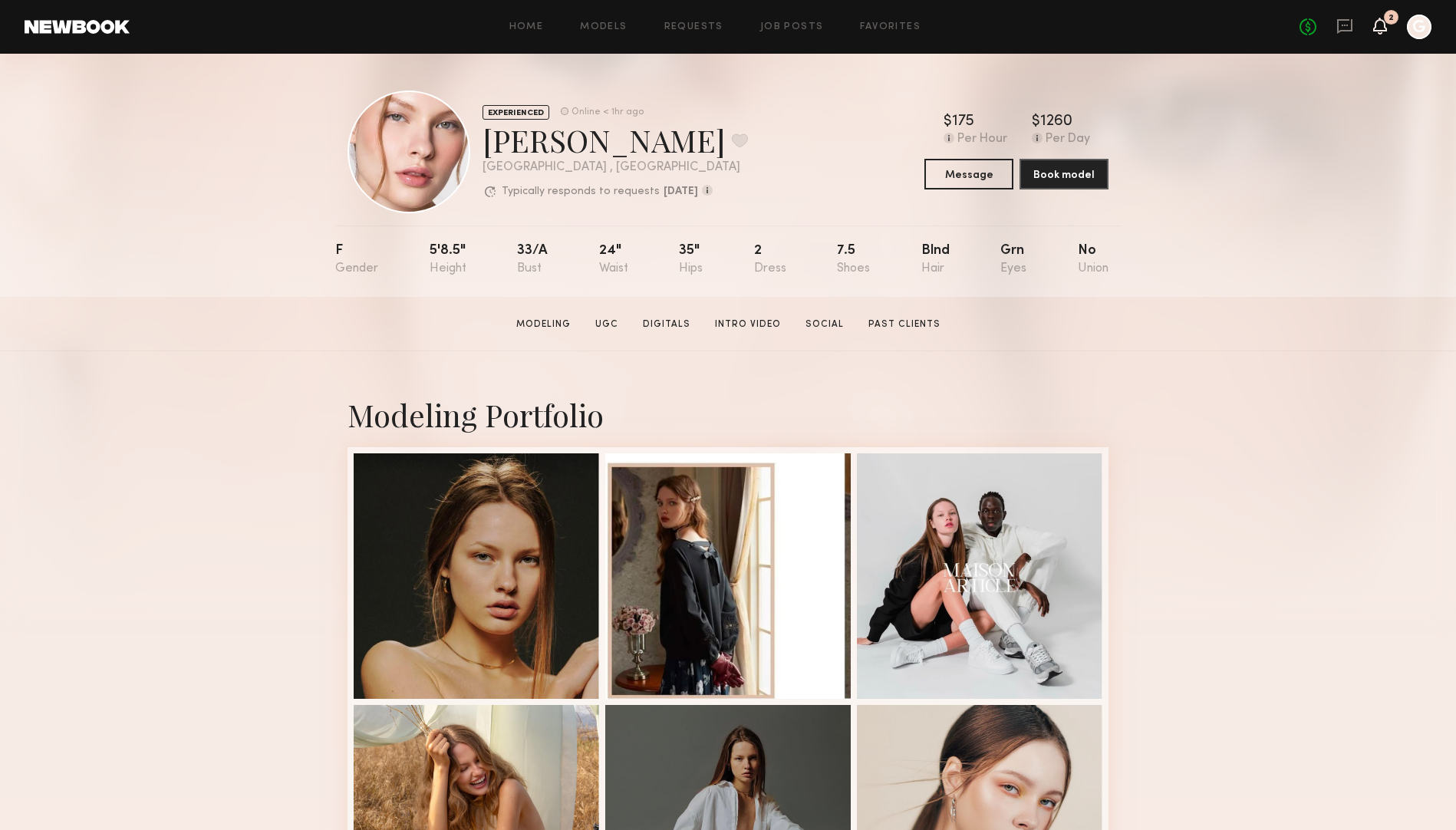
click at [1379, 27] on icon at bounding box center [1379, 26] width 12 height 11
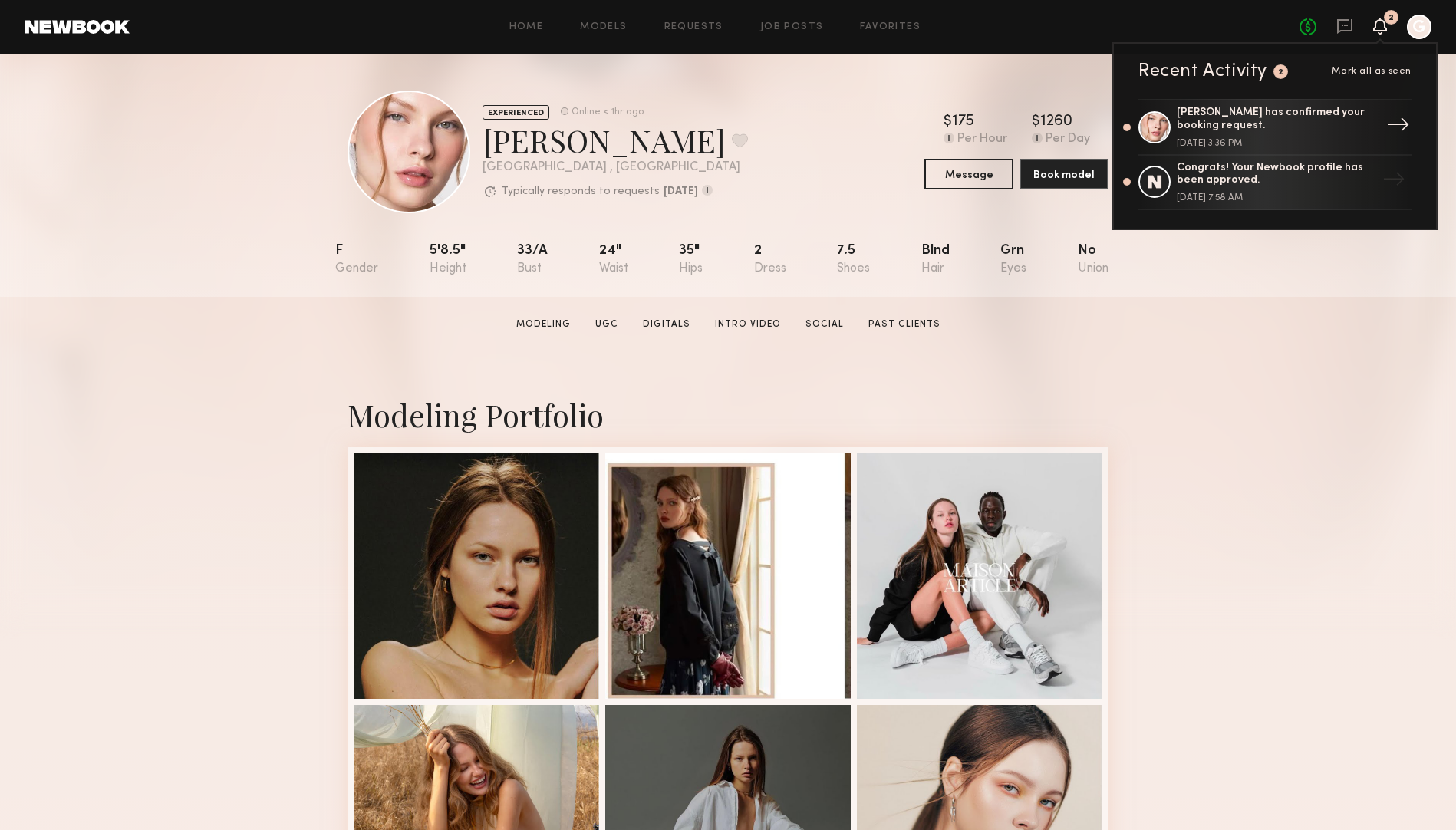
click at [1294, 126] on div "[PERSON_NAME] has confirmed your booking request." at bounding box center [1276, 120] width 199 height 26
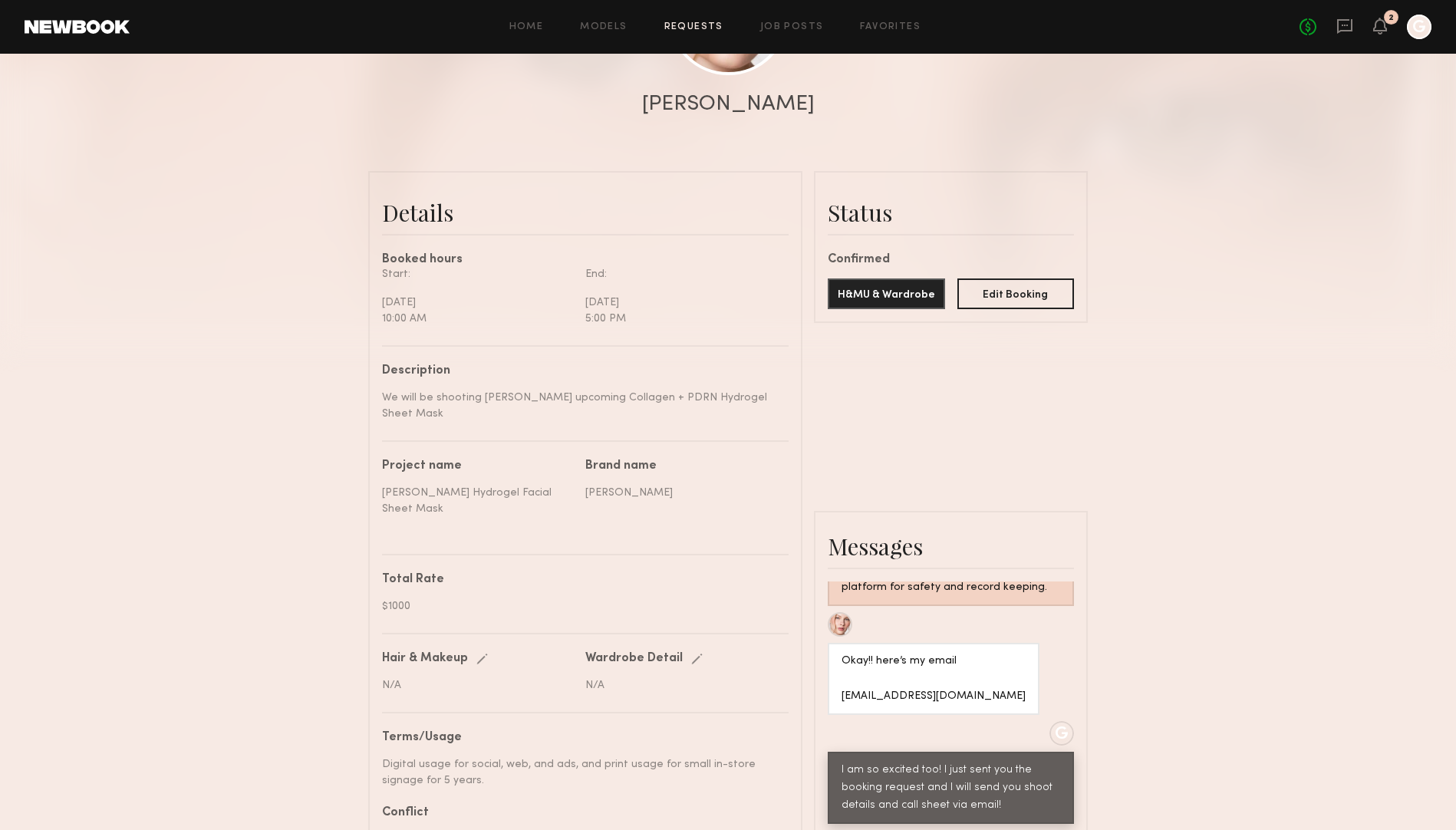
scroll to position [125, 0]
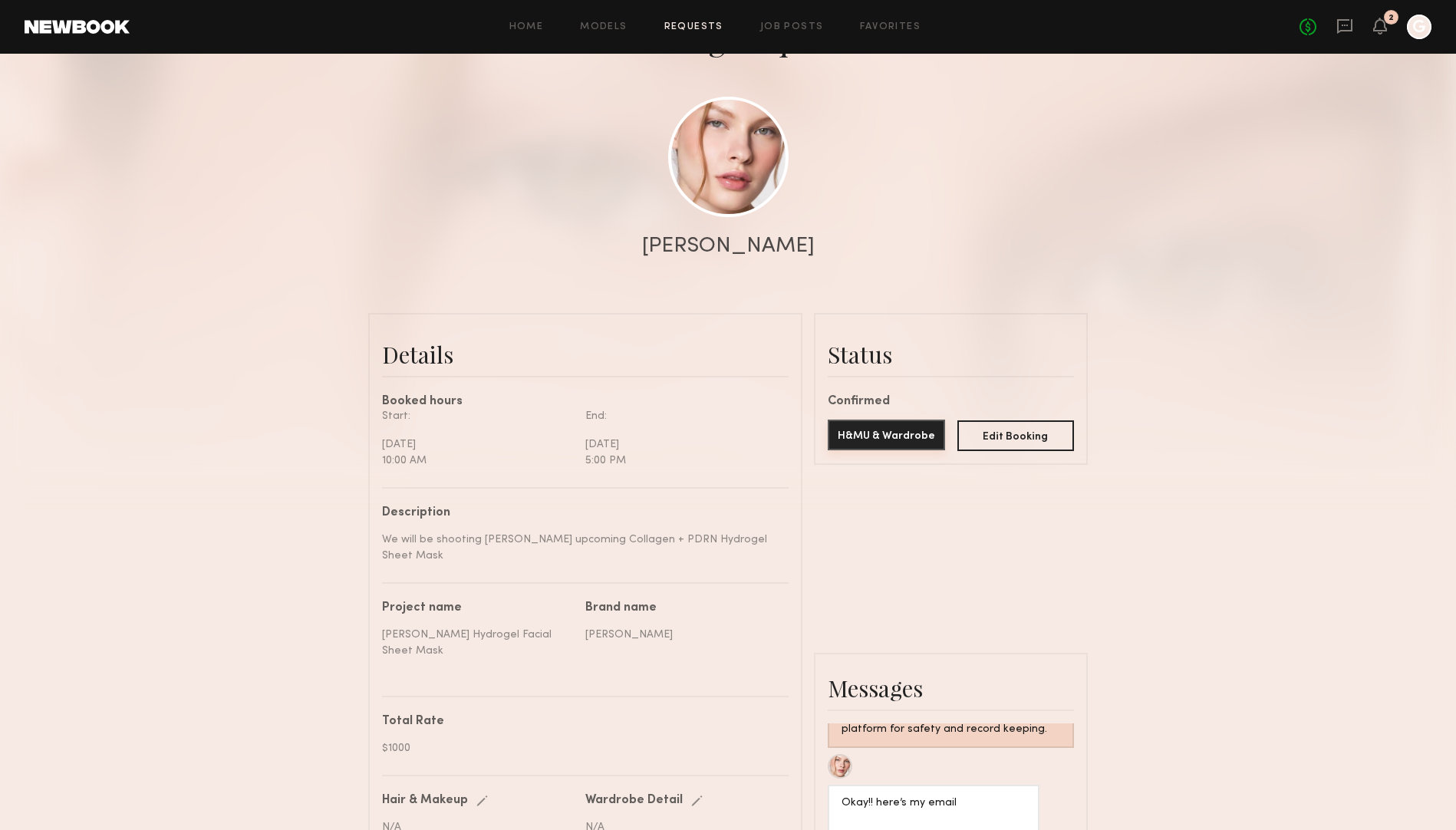
click at [889, 434] on button "H&MU & Wardrobe" at bounding box center [886, 434] width 117 height 31
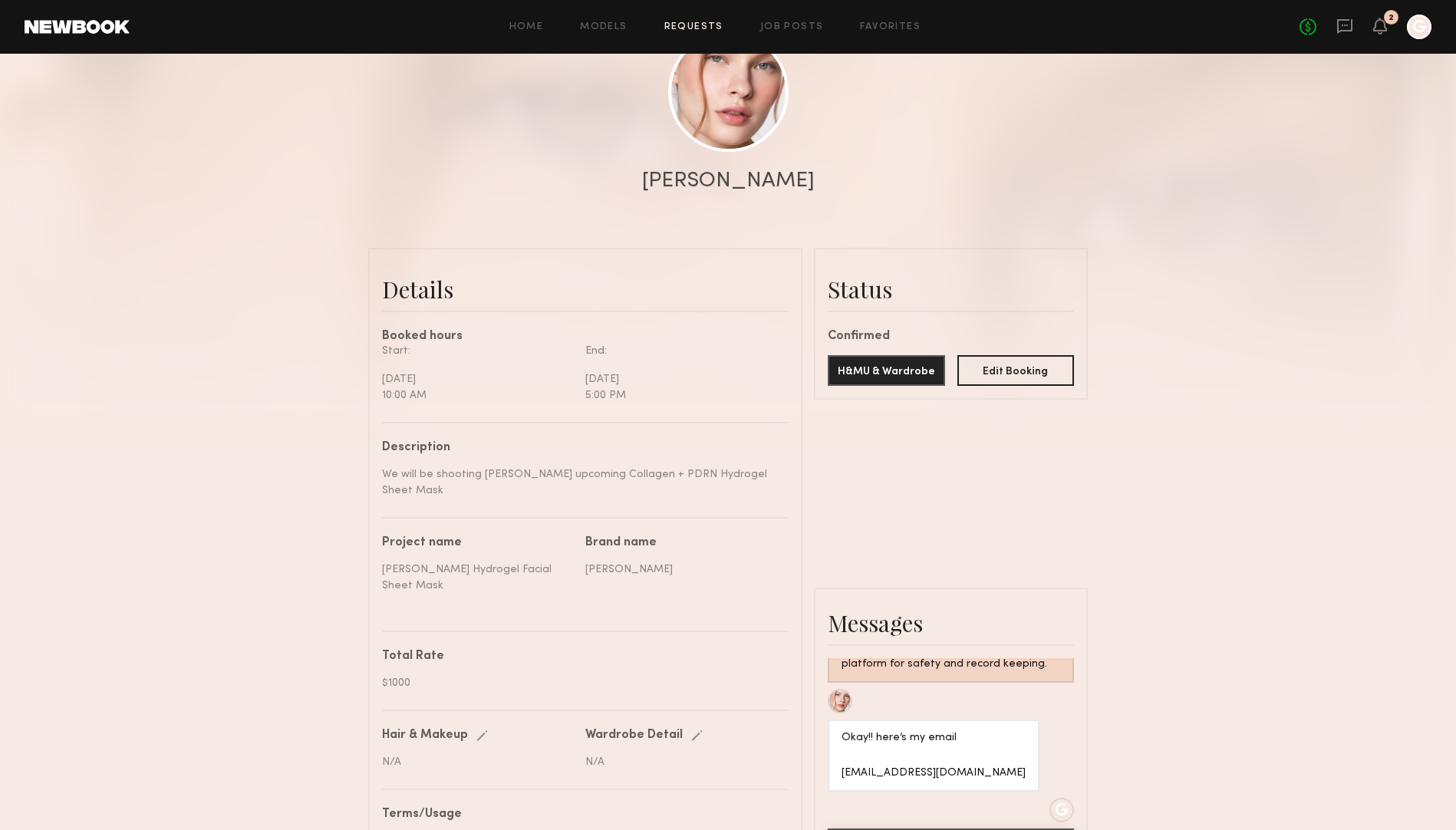
scroll to position [0, 0]
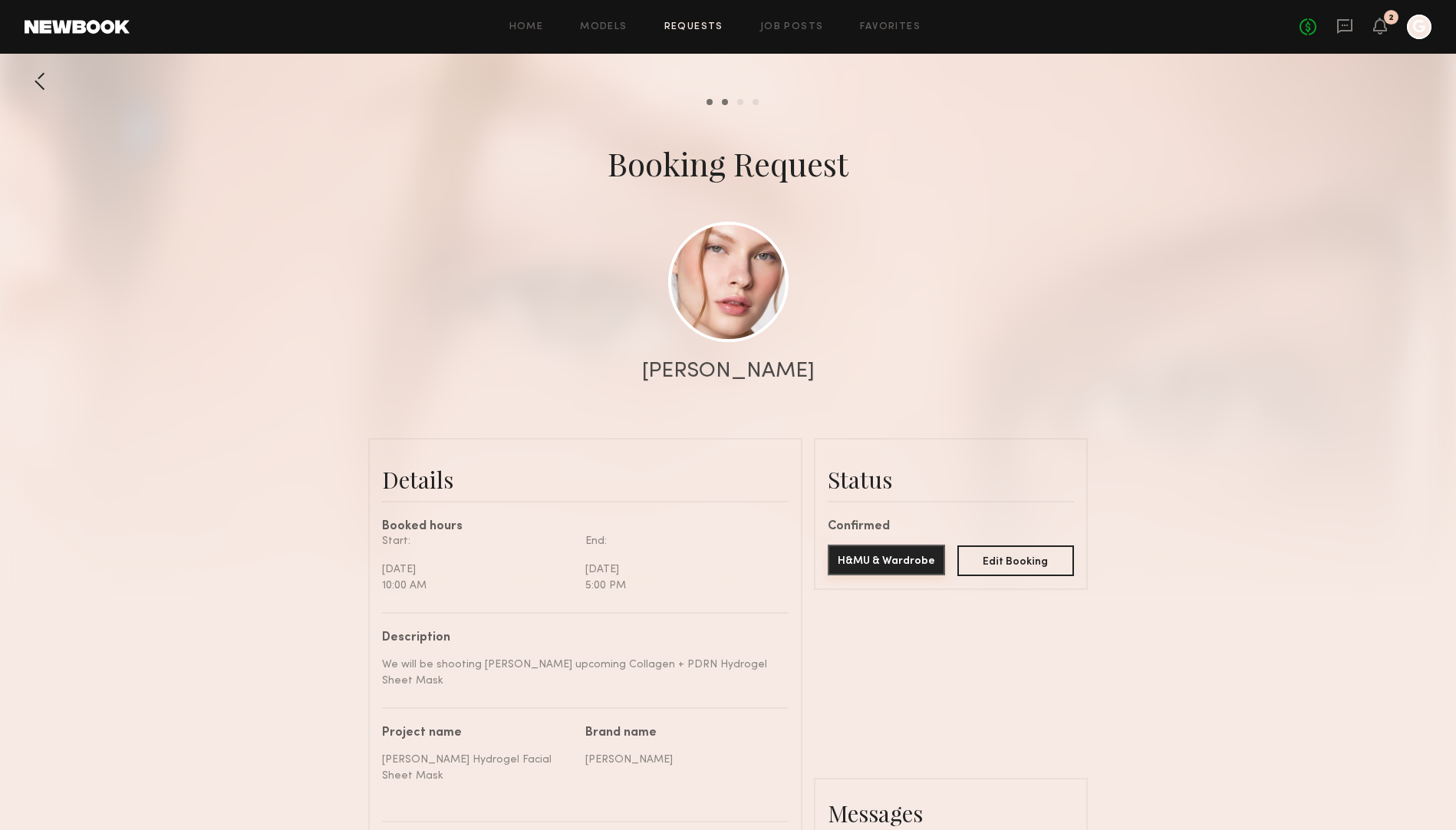
click at [877, 562] on button "H&MU & Wardrobe" at bounding box center [886, 560] width 117 height 31
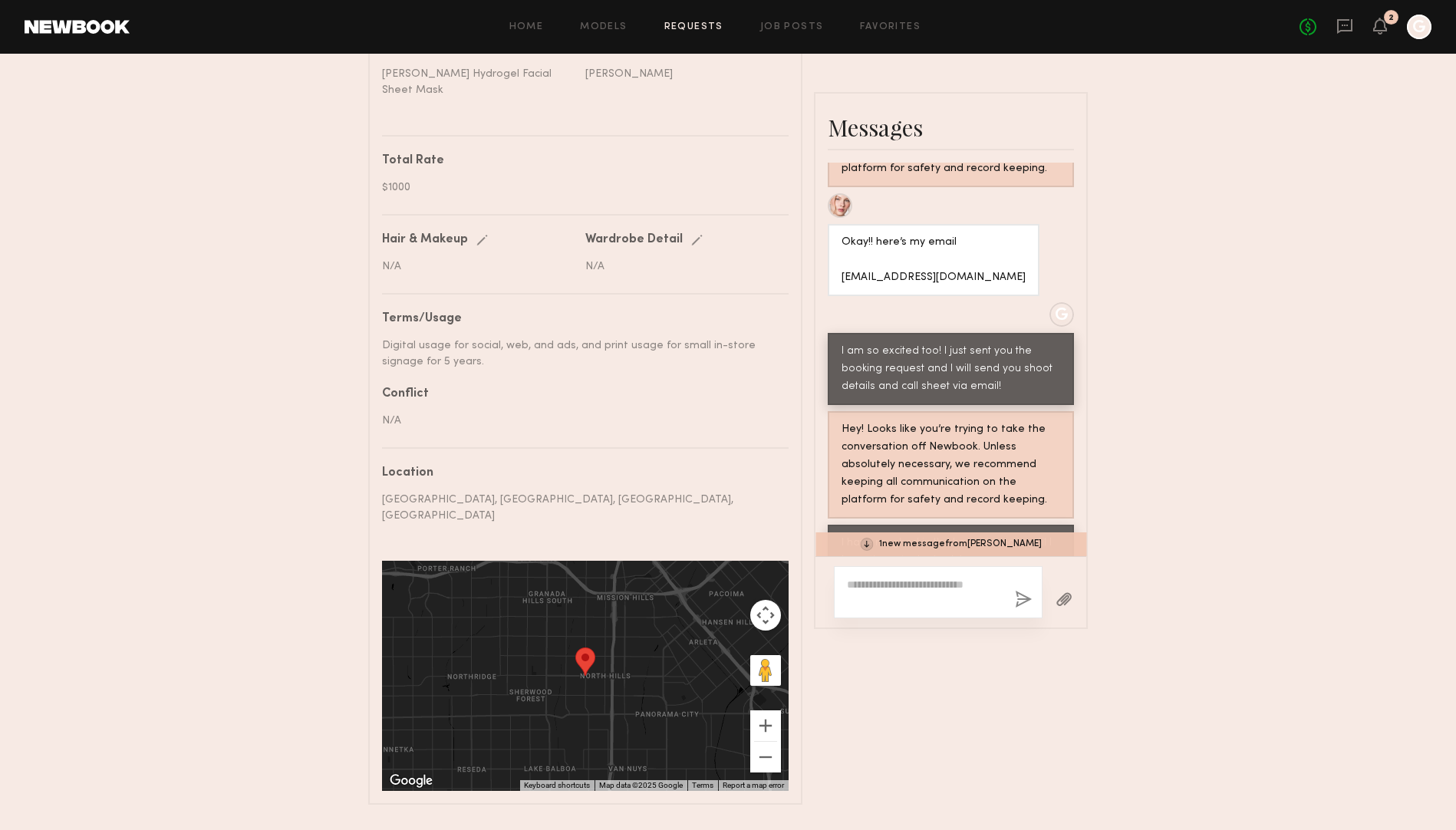
scroll to position [2475, 0]
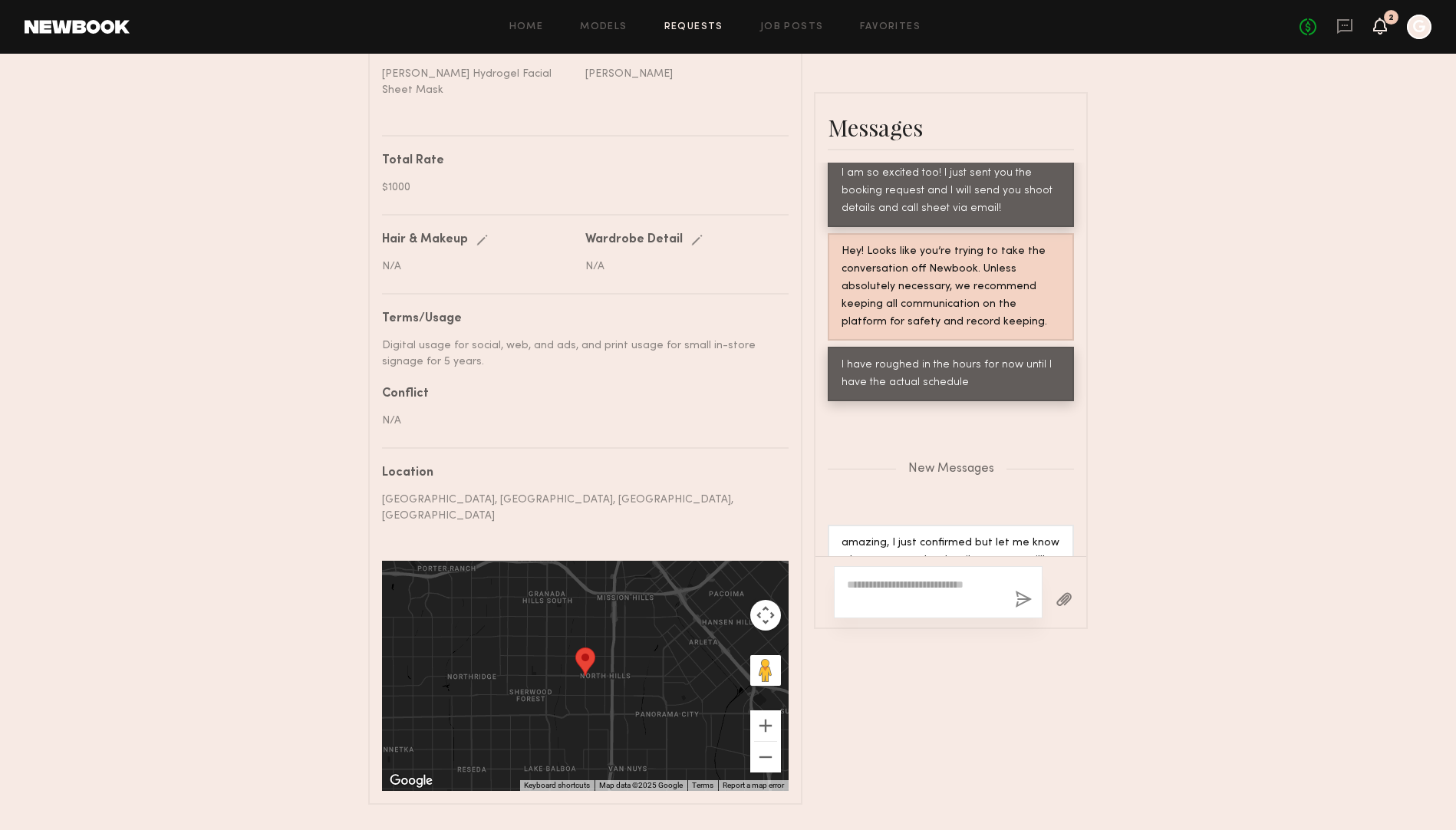
click at [1383, 25] on icon at bounding box center [1379, 26] width 12 height 11
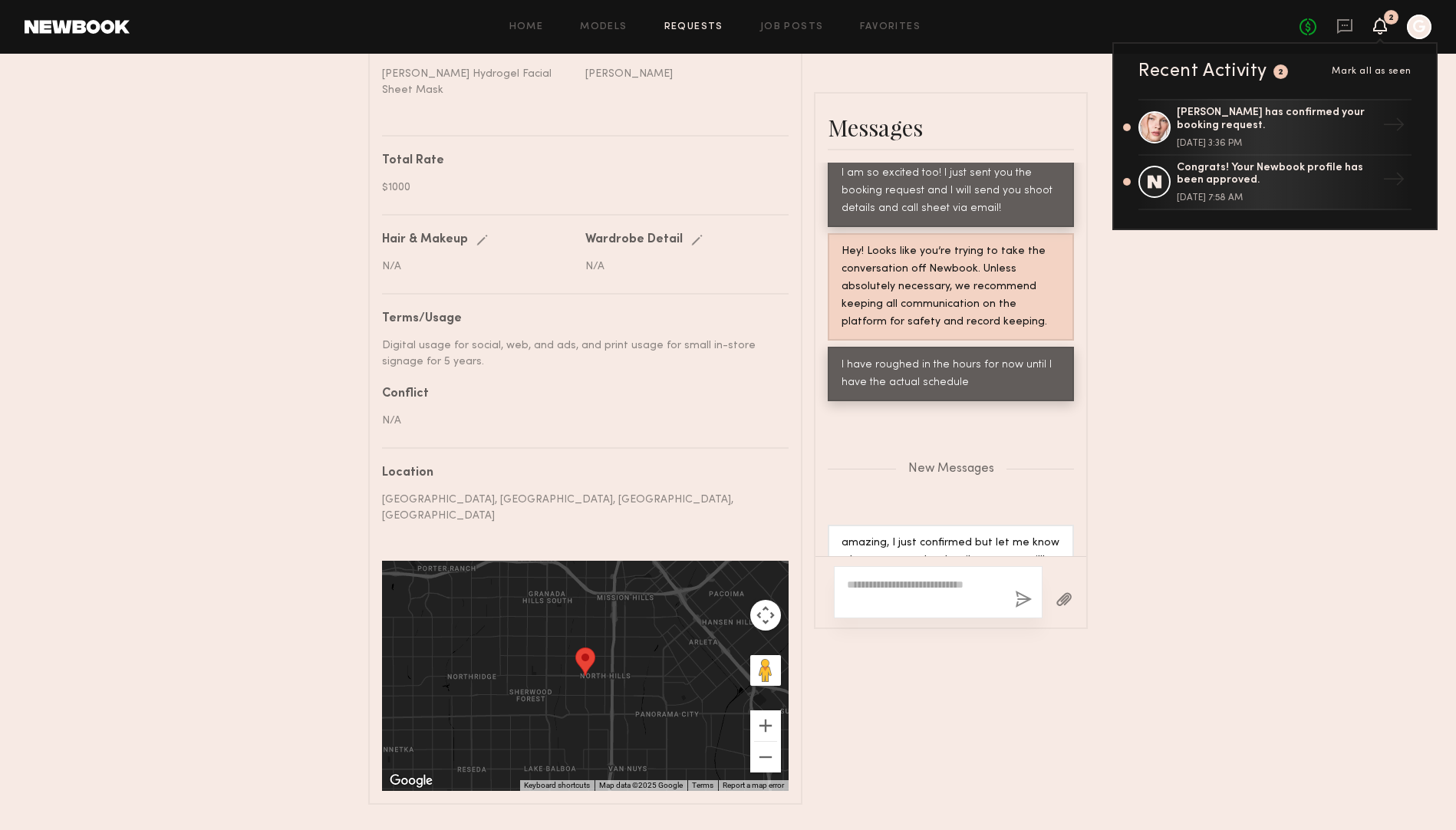
click at [1383, 25] on icon at bounding box center [1379, 26] width 12 height 11
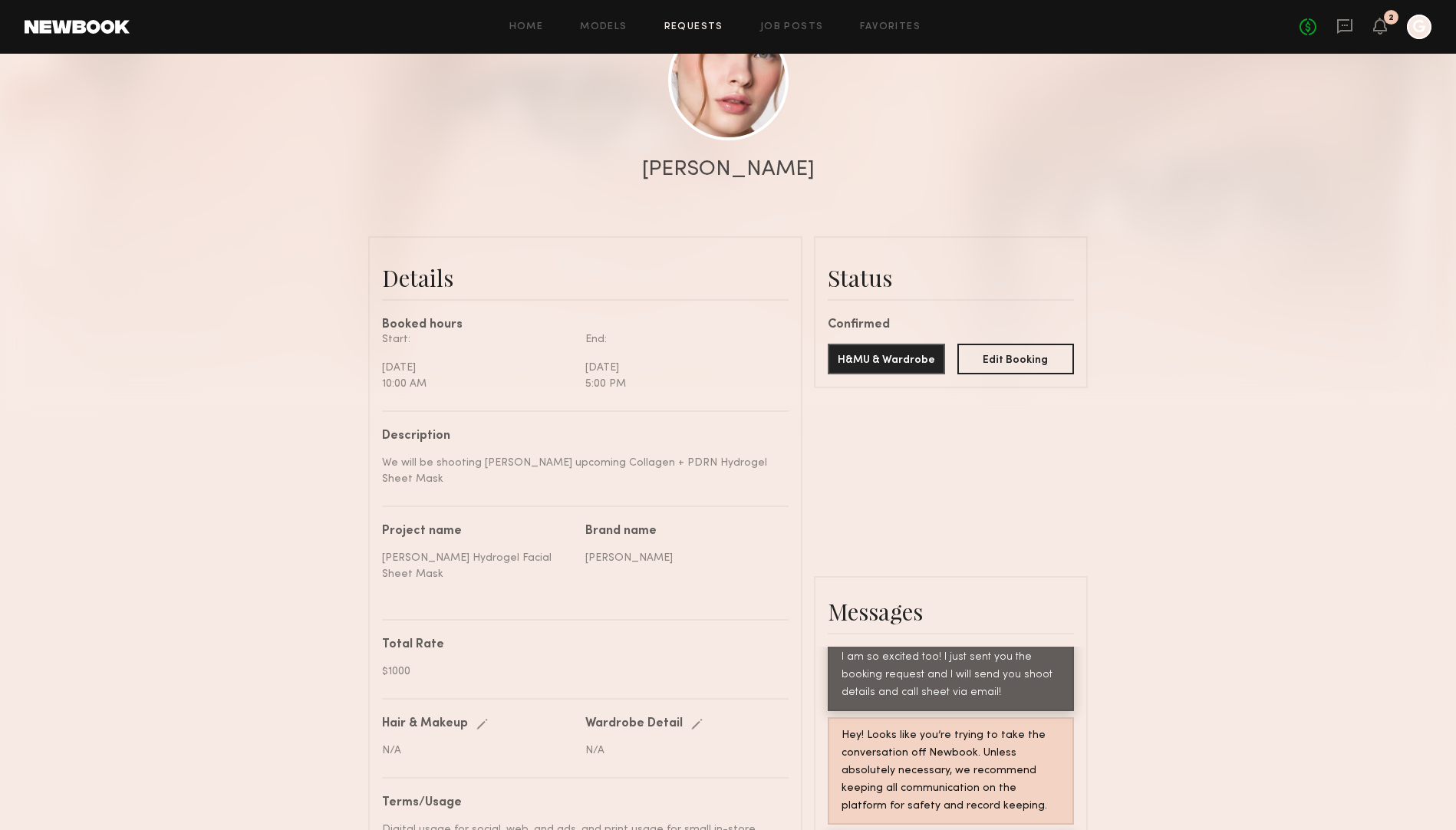
scroll to position [0, 0]
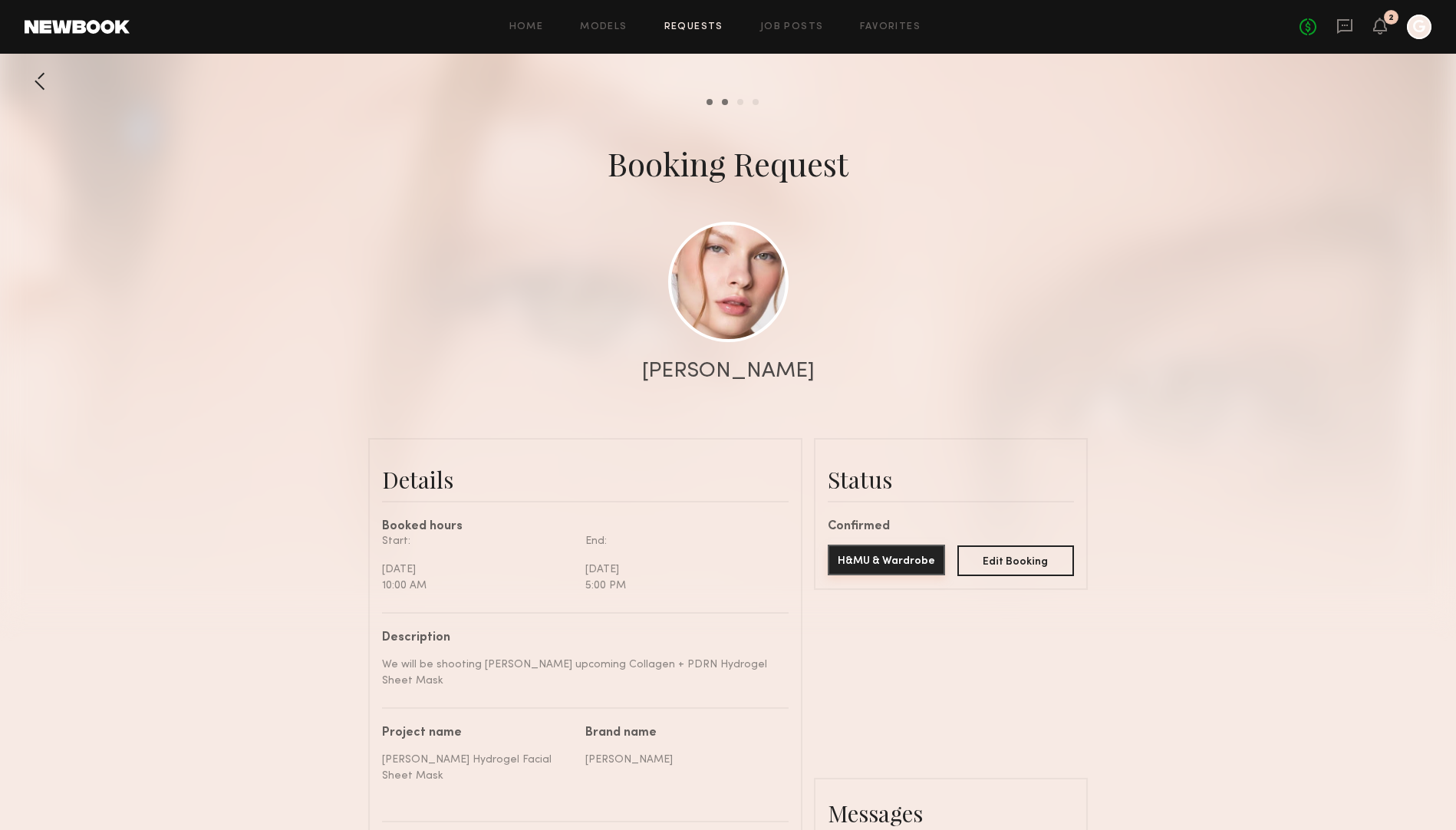
click at [856, 564] on button "H&MU & Wardrobe" at bounding box center [886, 560] width 117 height 31
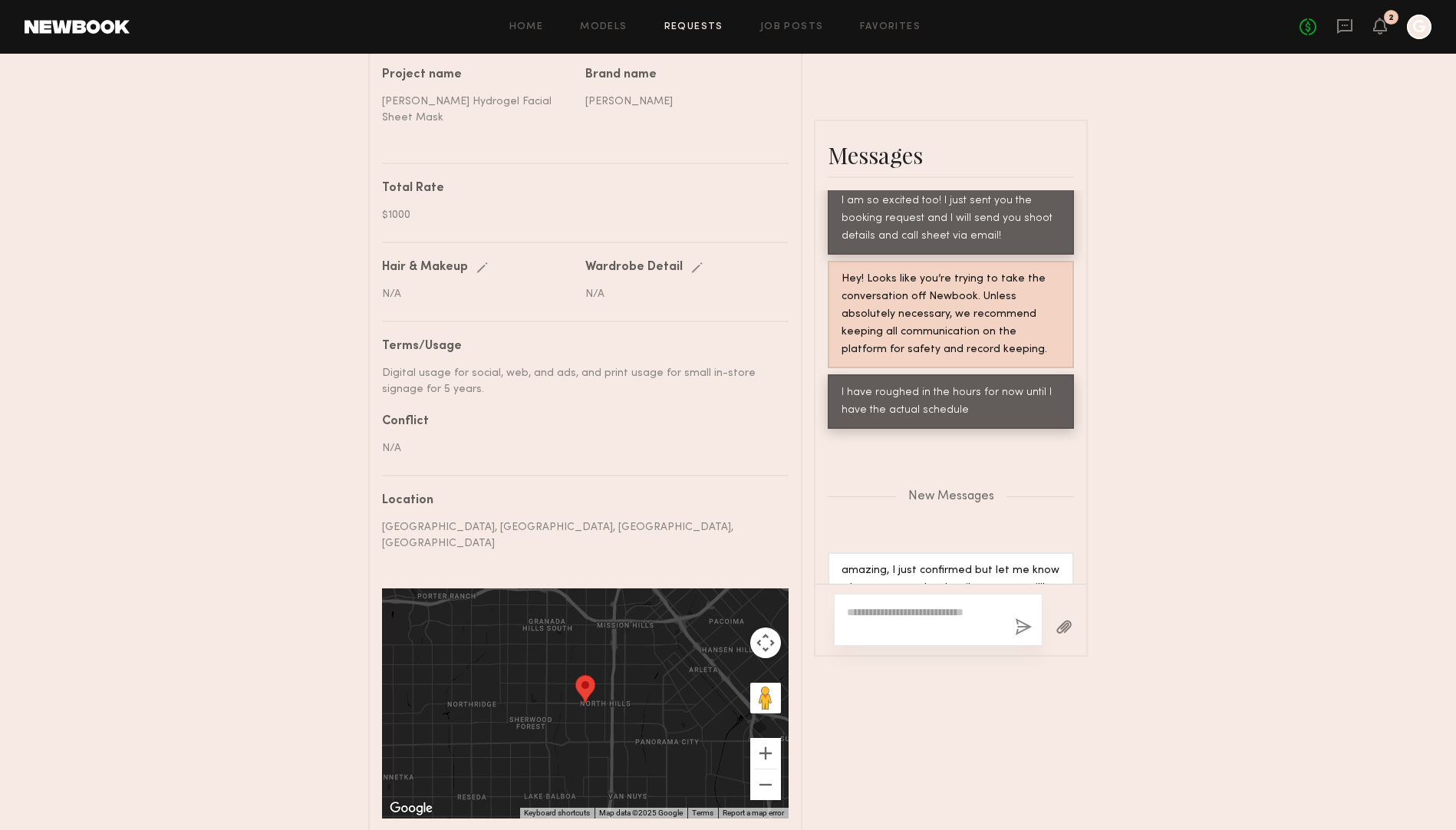
scroll to position [685, 0]
